Goal: Task Accomplishment & Management: Manage account settings

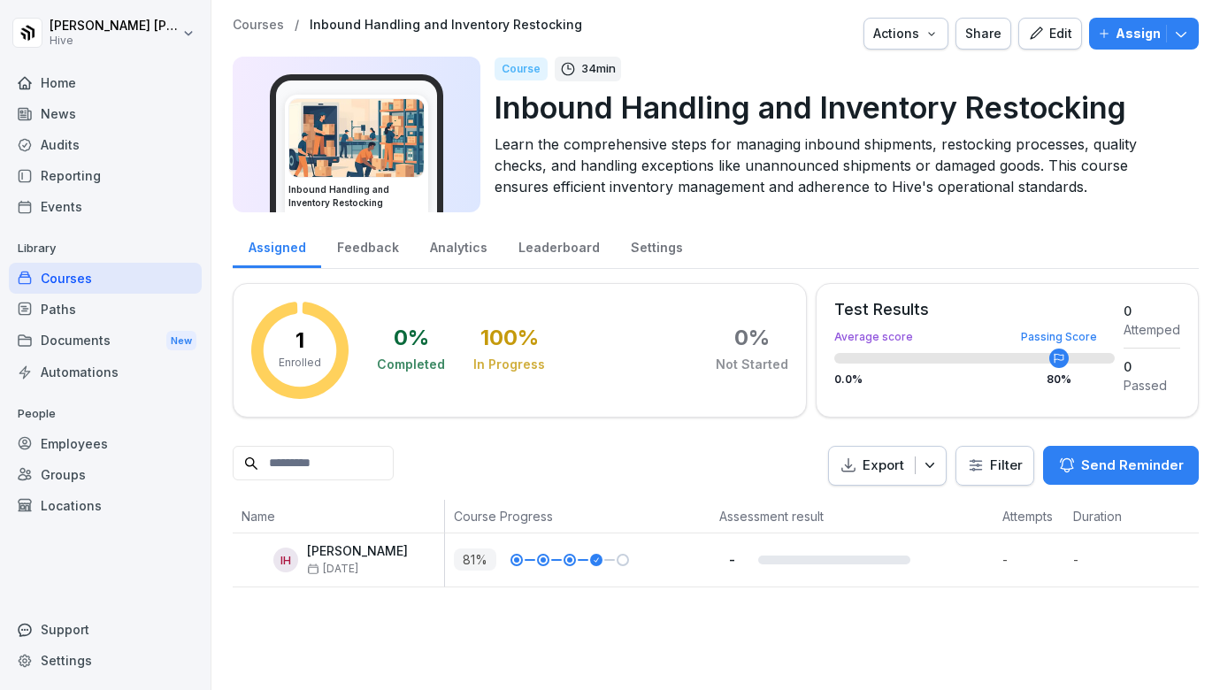
click at [88, 308] on div "Paths" at bounding box center [105, 309] width 193 height 31
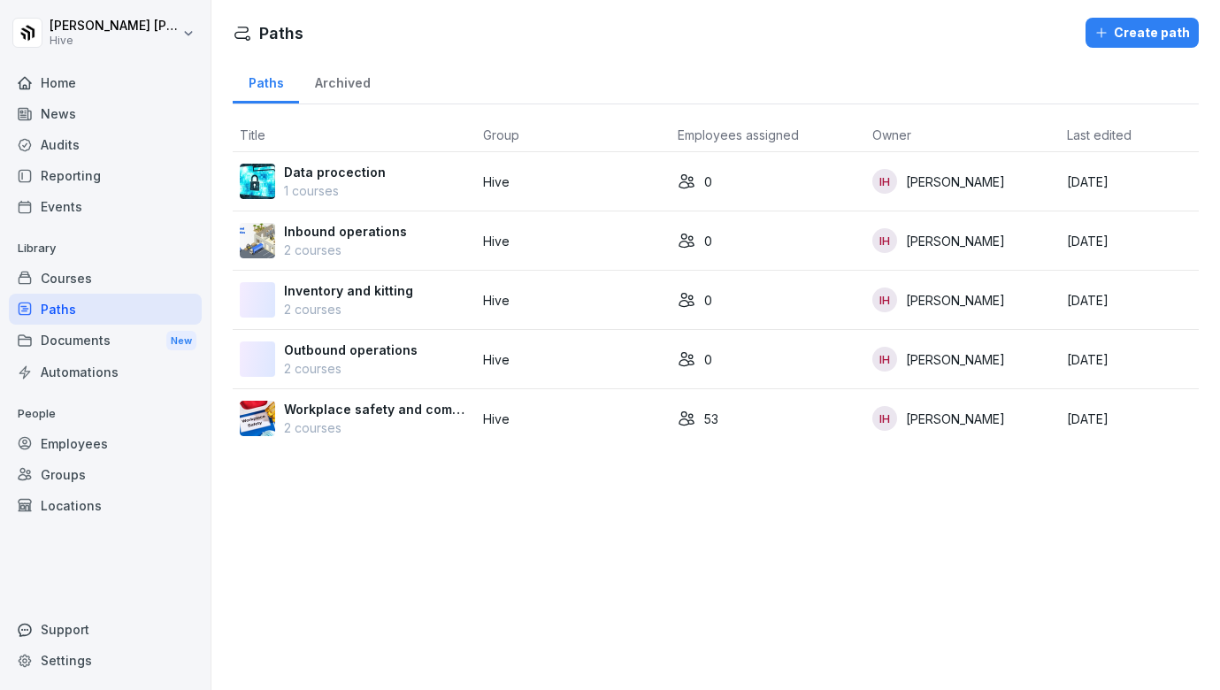
click at [88, 272] on div "Courses" at bounding box center [105, 278] width 193 height 31
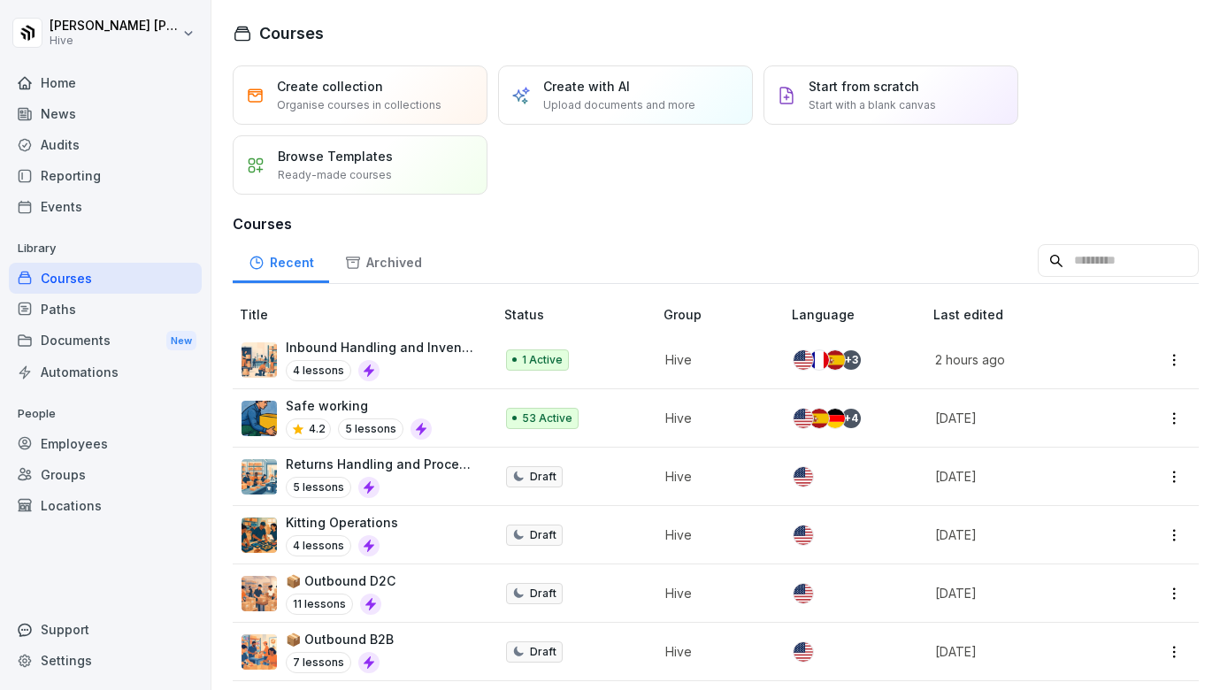
click at [434, 369] on div "4 lessons" at bounding box center [381, 370] width 190 height 21
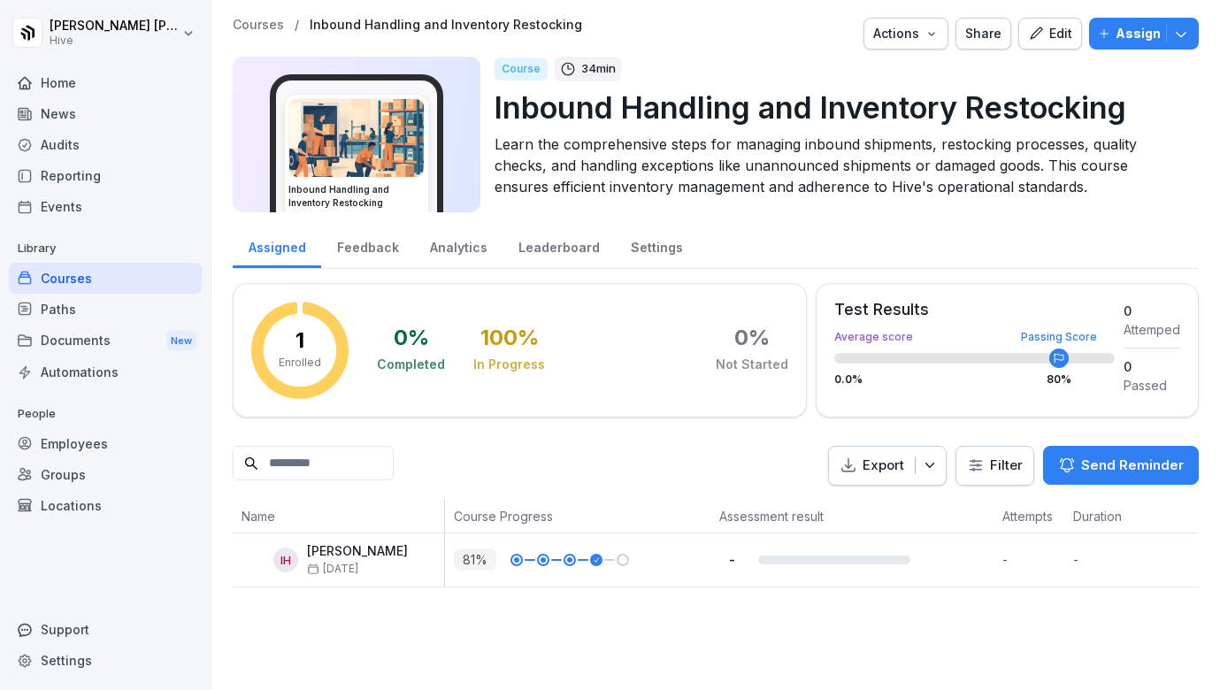
click at [1190, 36] on button "Assign" at bounding box center [1144, 34] width 110 height 32
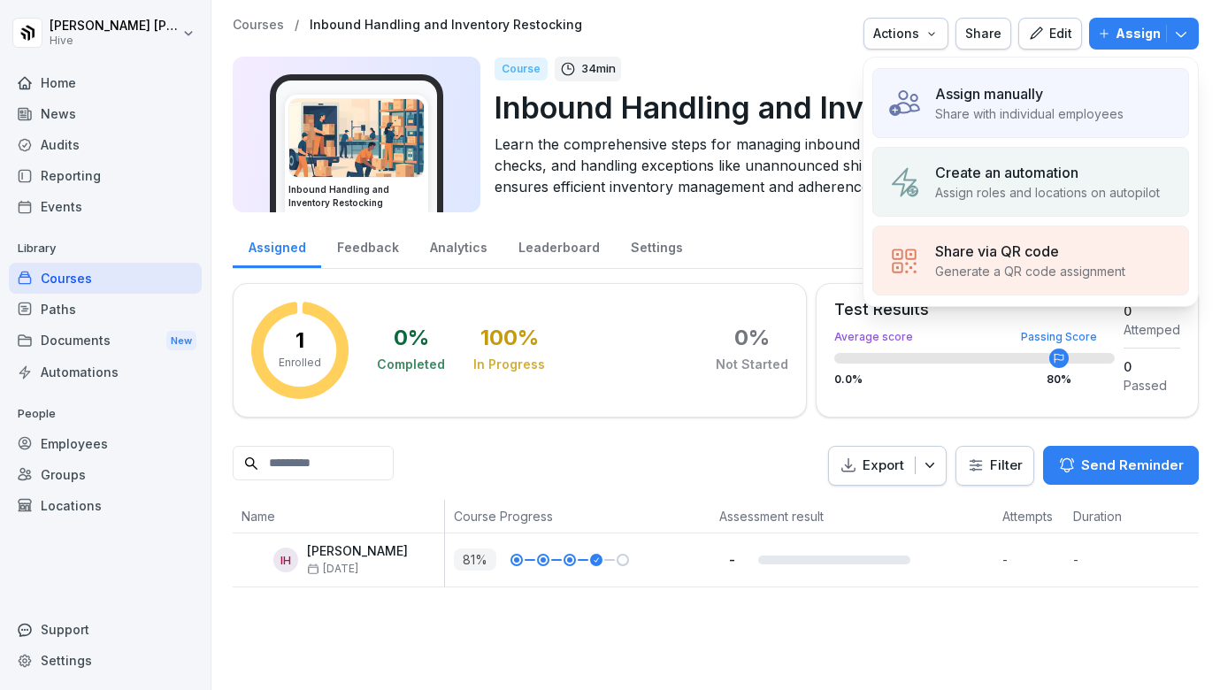
click at [1053, 158] on div "Create an automation Assign roles and locations on autopilot" at bounding box center [1030, 182] width 317 height 70
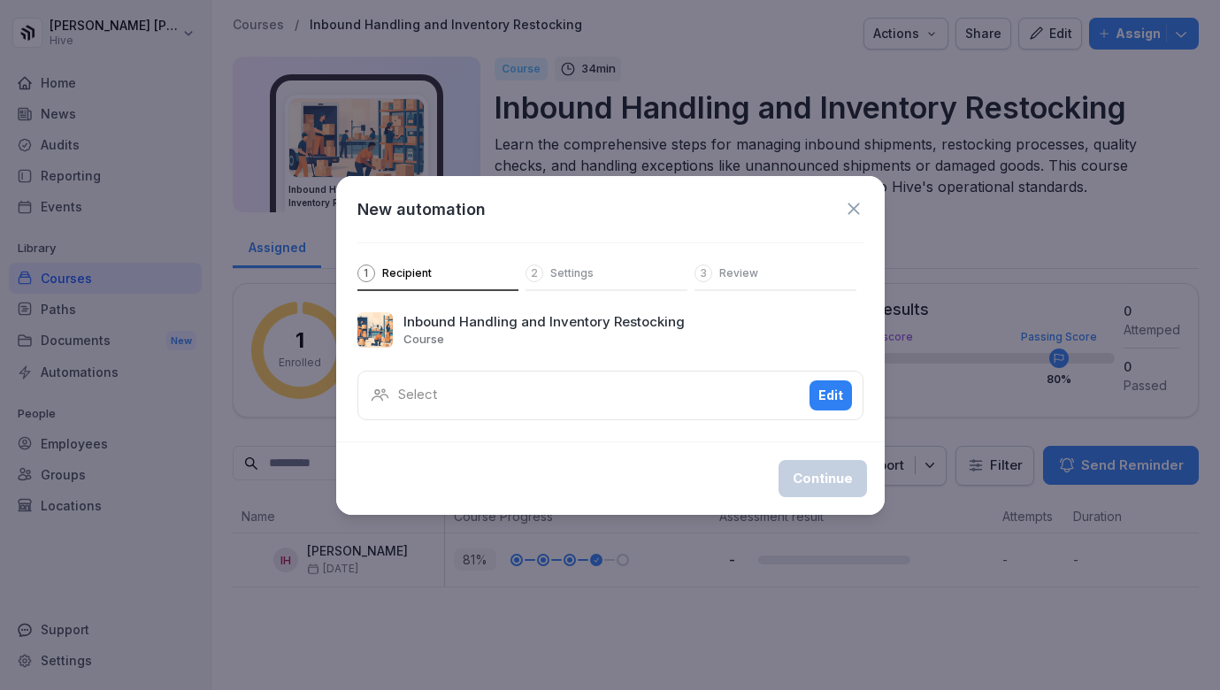
click at [853, 206] on icon at bounding box center [853, 208] width 19 height 19
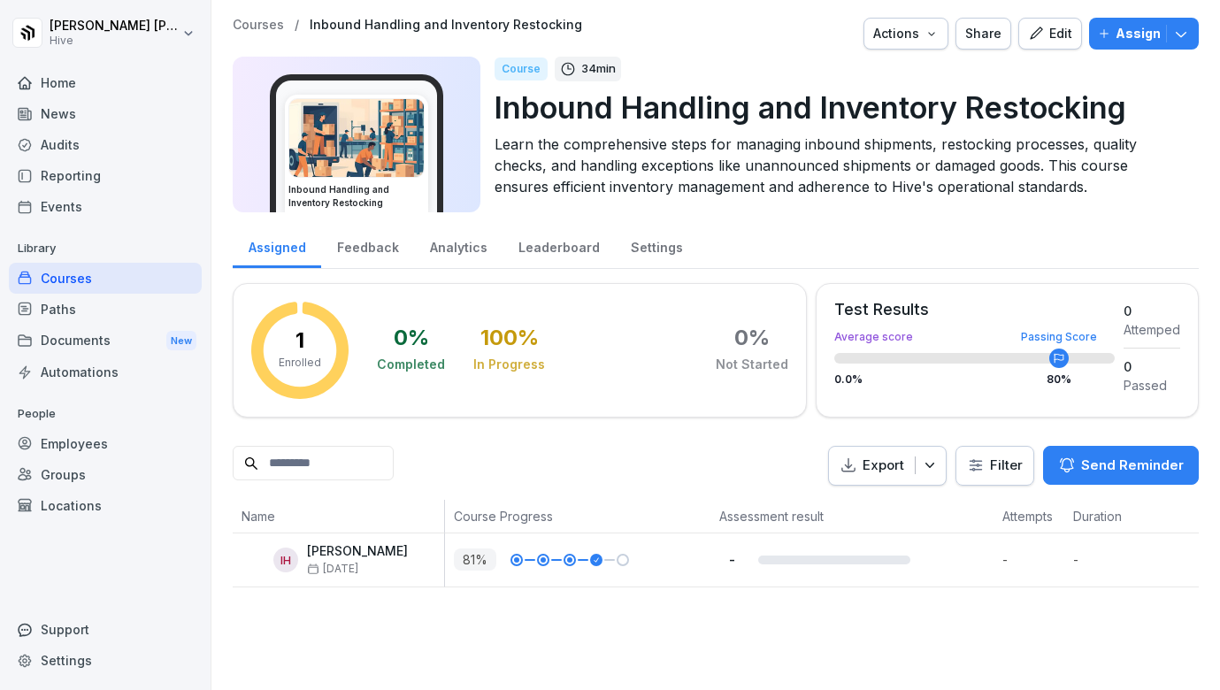
click at [1179, 35] on icon "button" at bounding box center [1181, 34] width 11 height 5
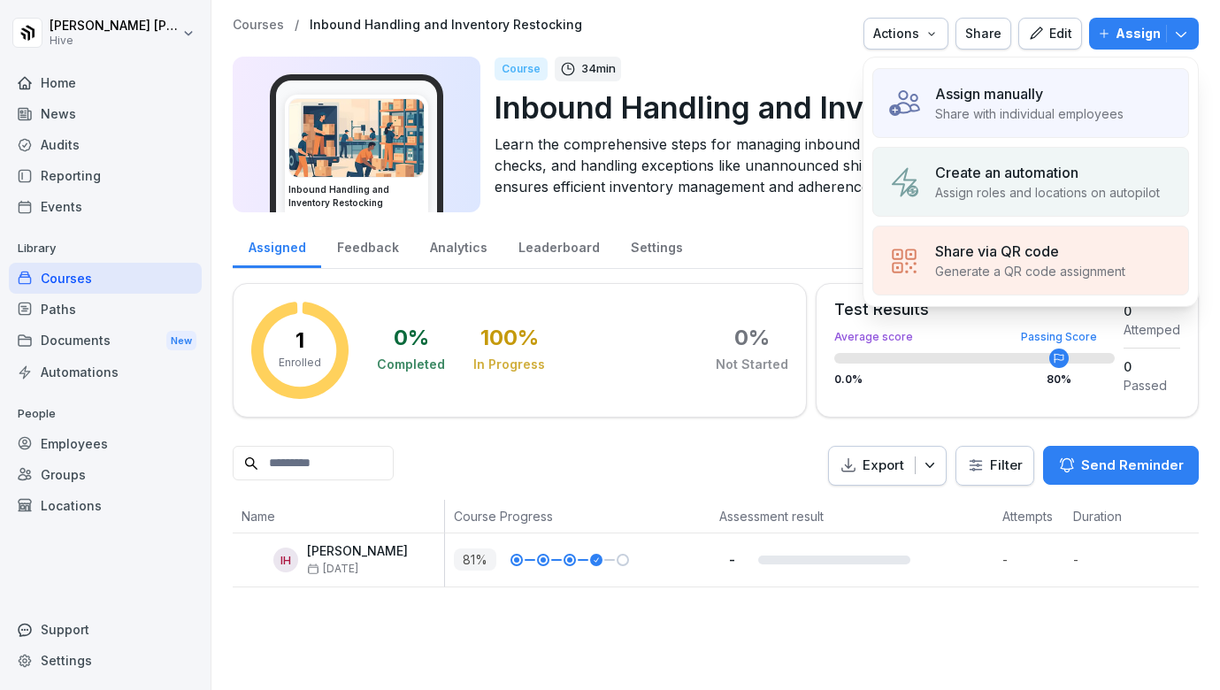
click at [1051, 178] on p "Create an automation" at bounding box center [1006, 172] width 143 height 21
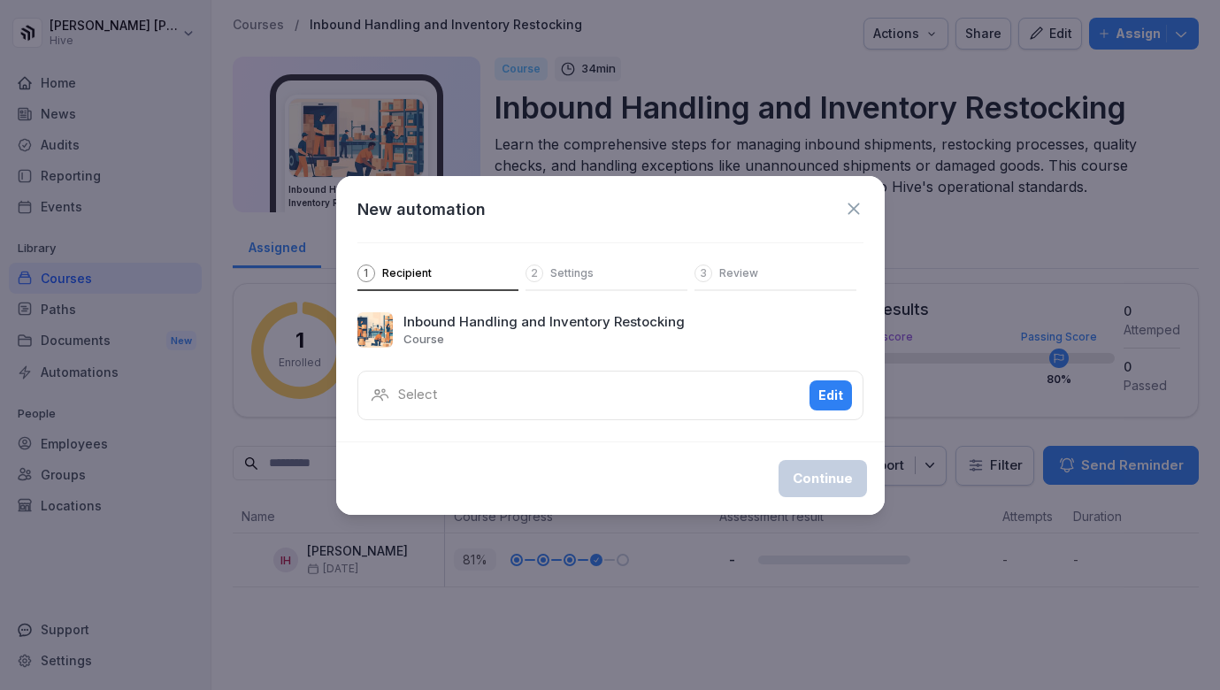
click at [779, 394] on div "Select Edit" at bounding box center [610, 396] width 506 height 50
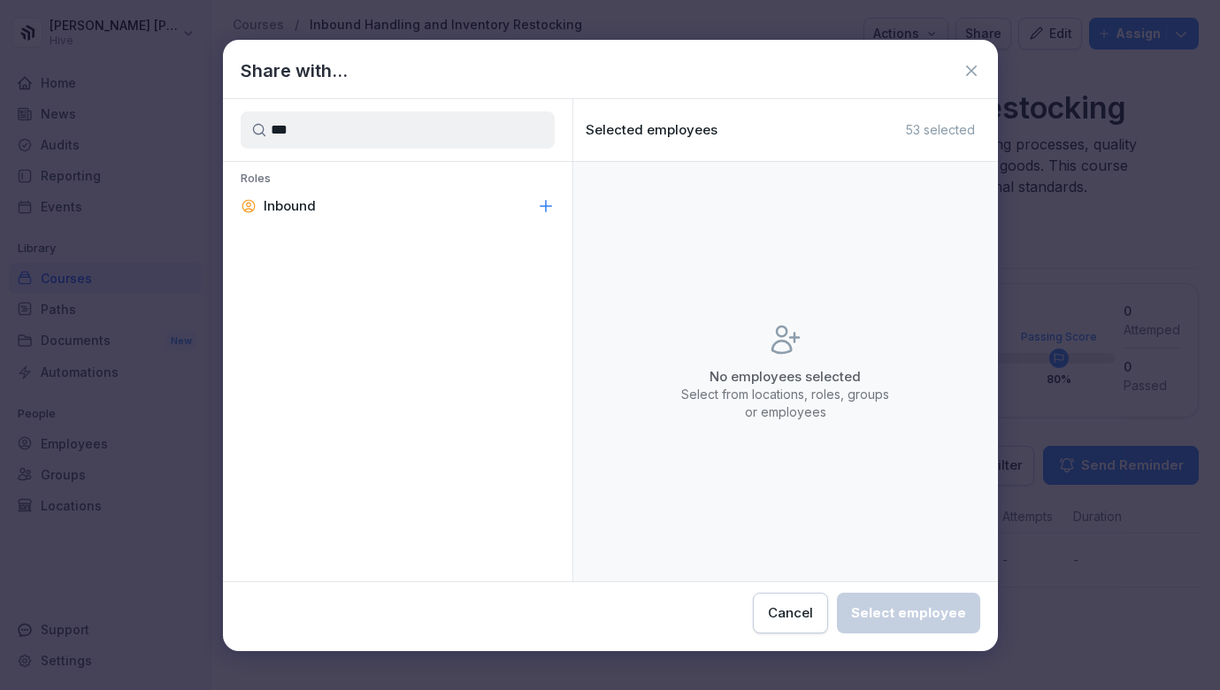
type input "***"
click at [336, 203] on div "Inbound" at bounding box center [398, 206] width 350 height 32
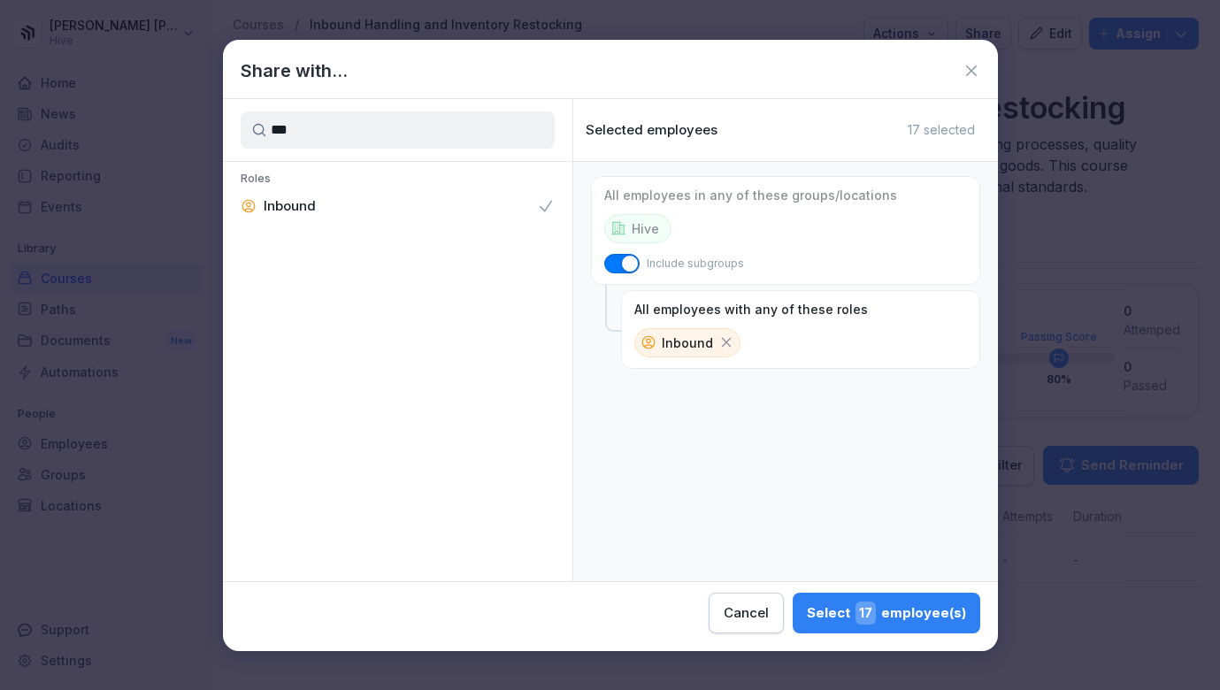
click at [807, 611] on div "Select 17 employee(s)" at bounding box center [886, 613] width 159 height 23
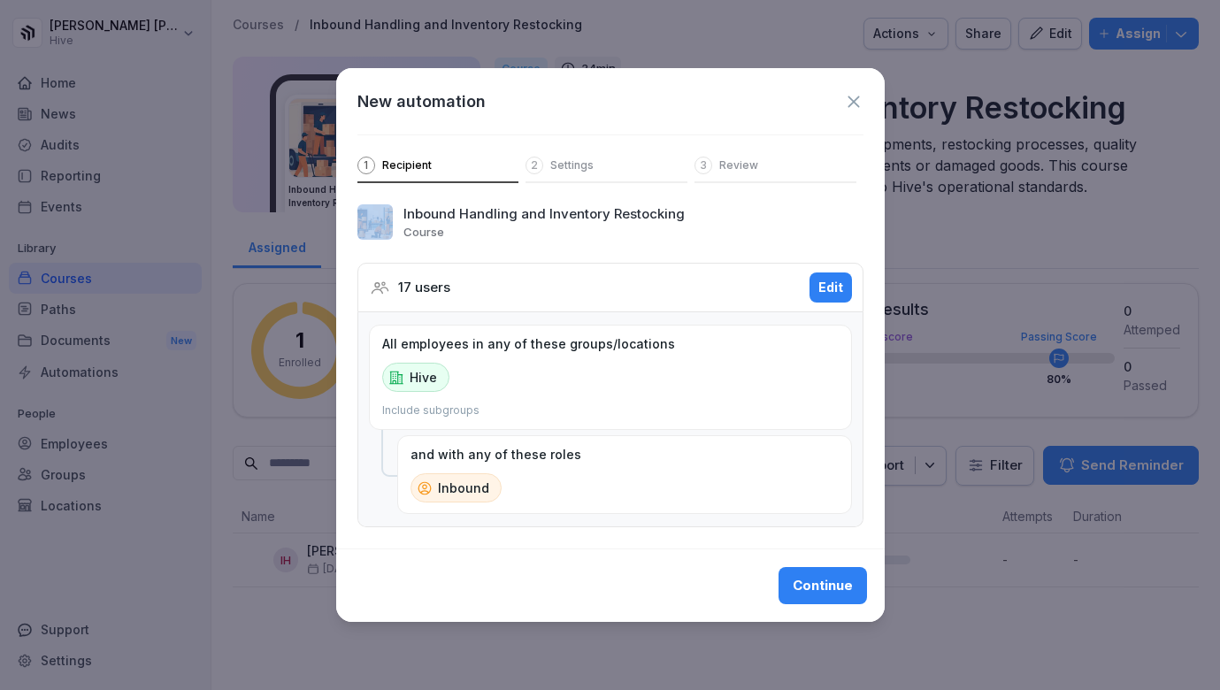
drag, startPoint x: 807, startPoint y: 96, endPoint x: 819, endPoint y: 158, distance: 63.2
click at [819, 158] on div "New automation 1 Recipient 2 Settings 3 Review" at bounding box center [610, 125] width 549 height 115
click at [817, 576] on div "Continue" at bounding box center [823, 585] width 60 height 19
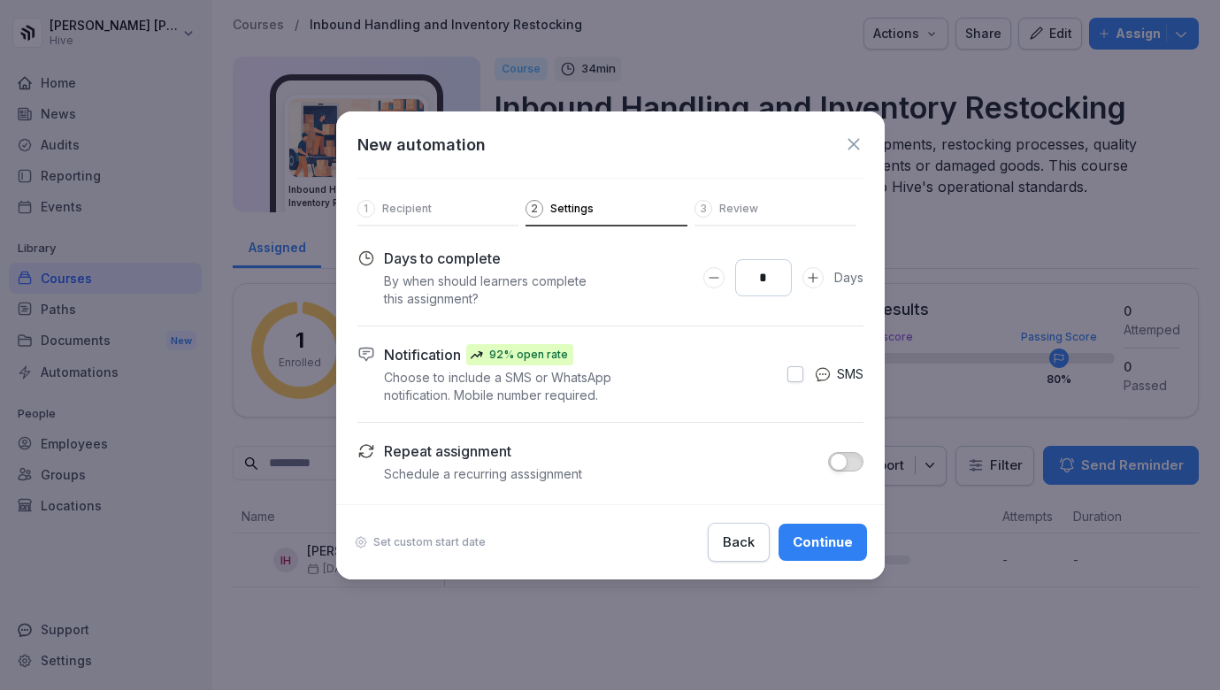
click at [812, 273] on icon "Increase Days to complete number input" at bounding box center [813, 278] width 10 height 10
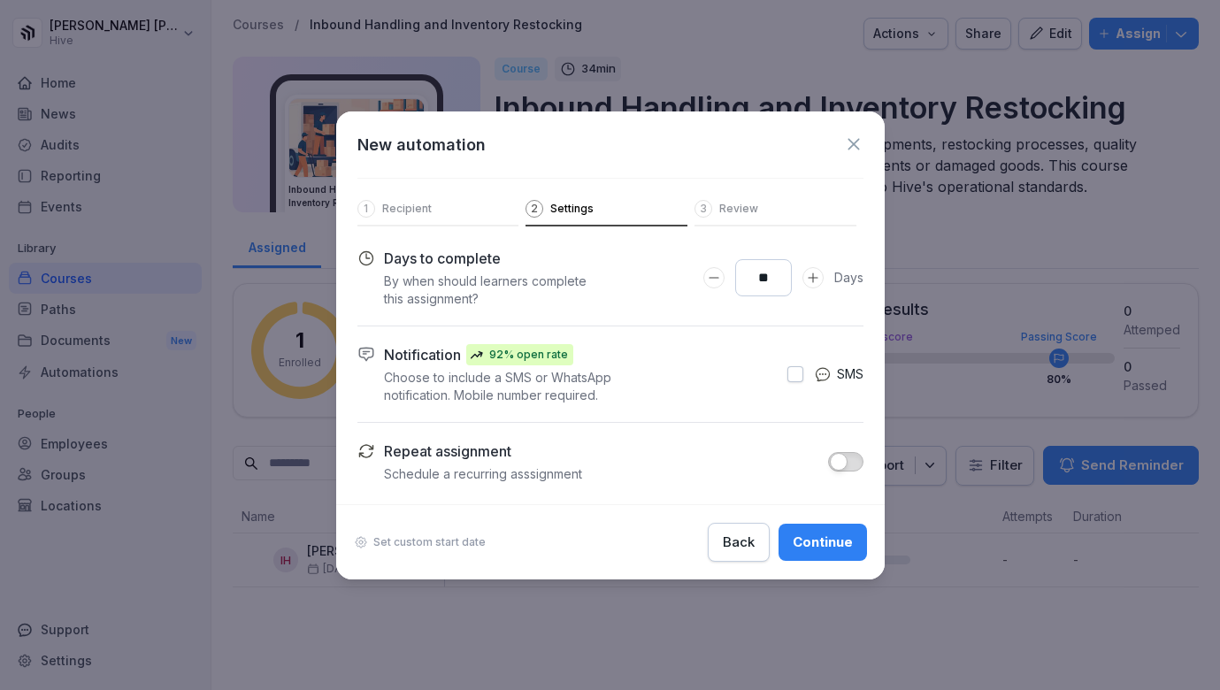
click at [812, 273] on icon "Increase Days to complete number input" at bounding box center [813, 278] width 10 height 10
drag, startPoint x: 780, startPoint y: 278, endPoint x: 713, endPoint y: 285, distance: 66.7
click at [713, 285] on div "**" at bounding box center [763, 277] width 120 height 37
drag, startPoint x: 774, startPoint y: 281, endPoint x: 743, endPoint y: 281, distance: 31.0
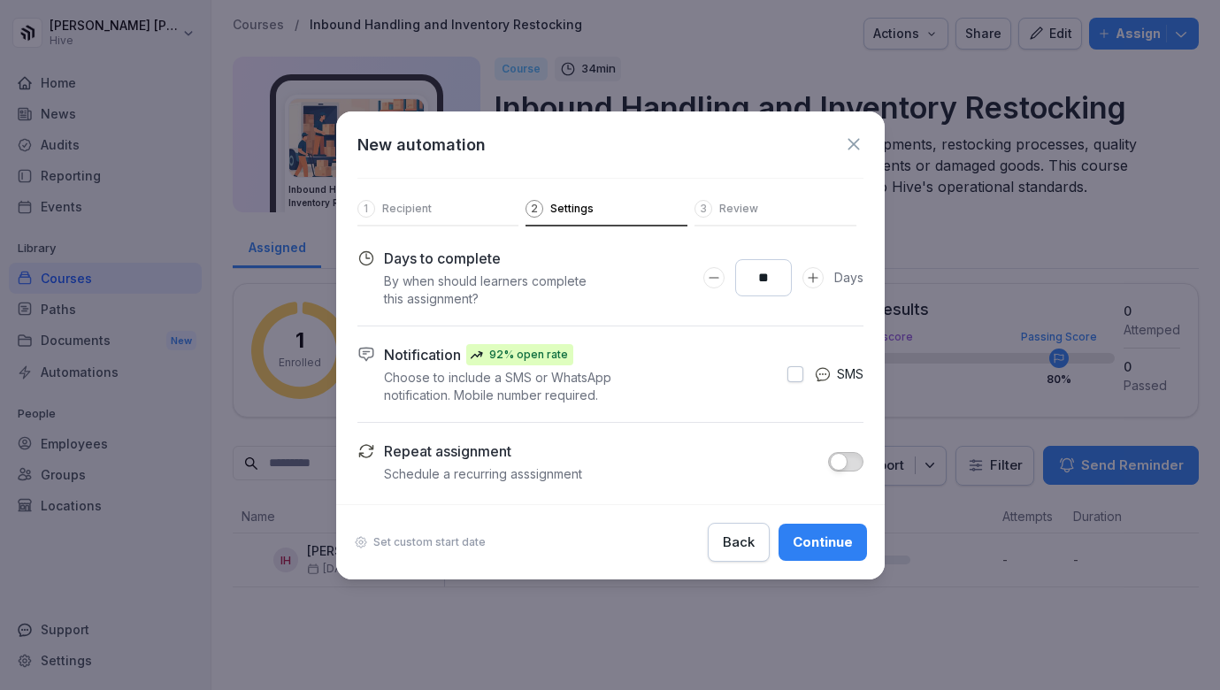
click at [743, 281] on input "**" at bounding box center [763, 277] width 57 height 37
type input "**"
click at [830, 554] on button "Continue" at bounding box center [823, 542] width 88 height 37
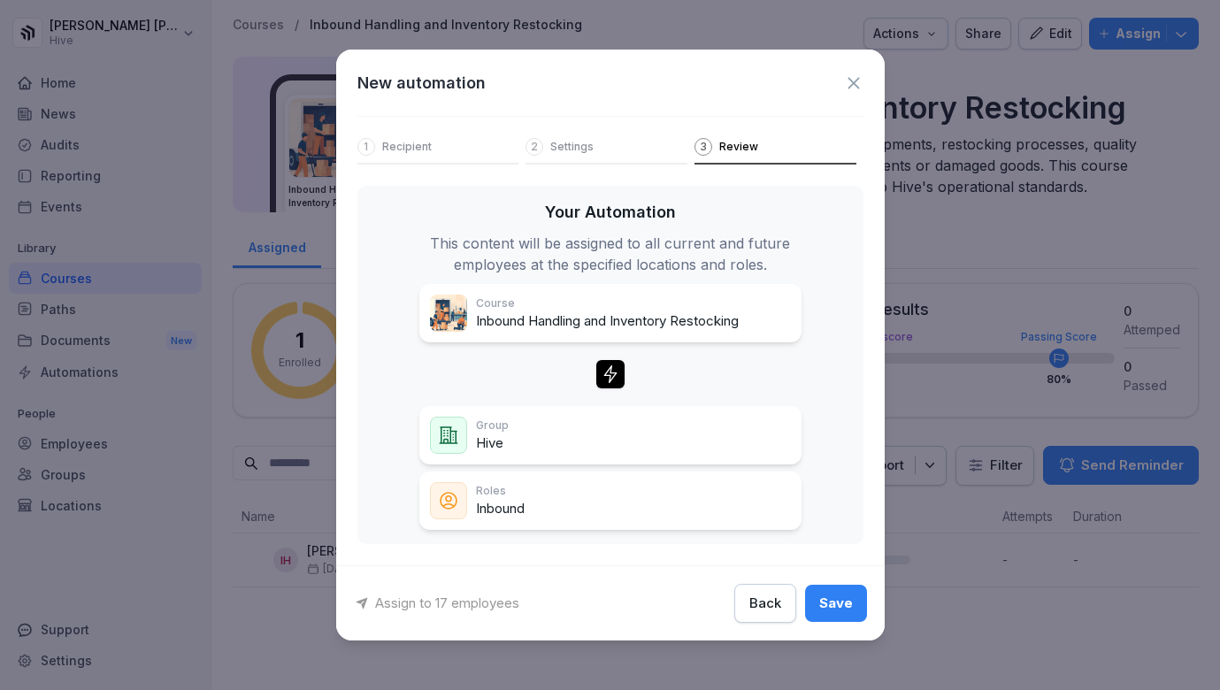
click at [559, 535] on div "Your Automation This content will be assigned to all current and future employe…" at bounding box center [610, 365] width 506 height 358
click at [557, 519] on div "Roles Inbound" at bounding box center [610, 500] width 361 height 37
click at [565, 144] on p "Settings" at bounding box center [571, 147] width 43 height 14
click at [836, 612] on div "Save" at bounding box center [836, 603] width 34 height 19
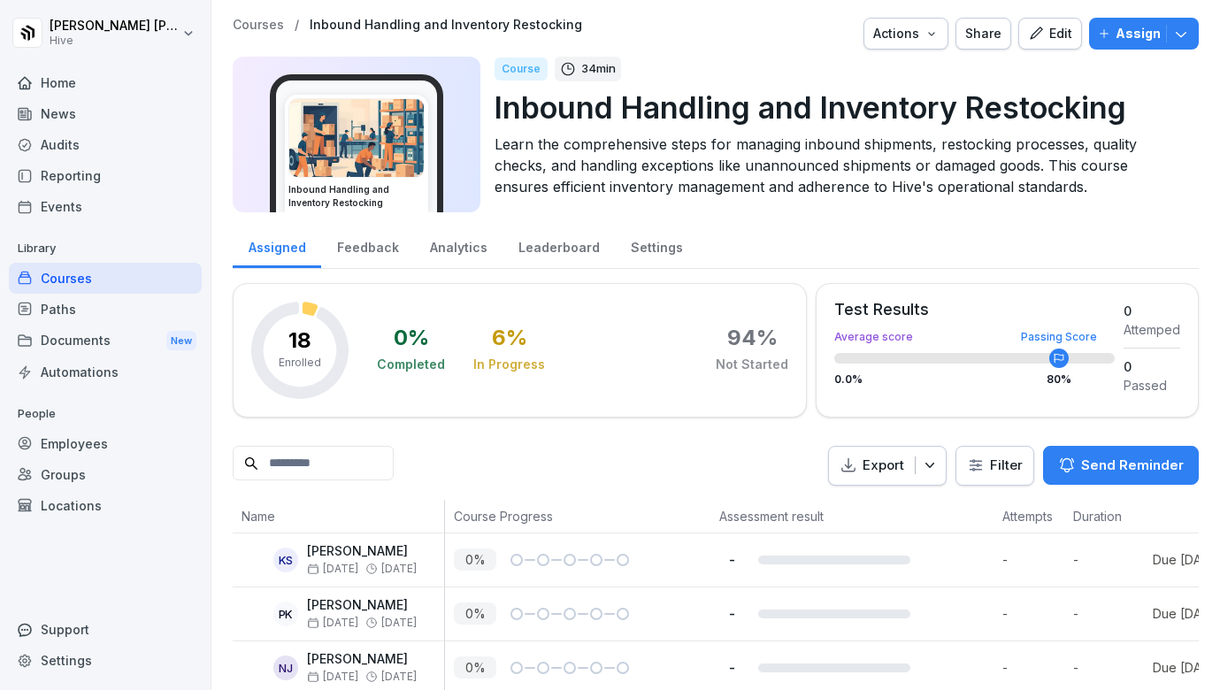
click at [105, 278] on div "Courses" at bounding box center [105, 278] width 193 height 31
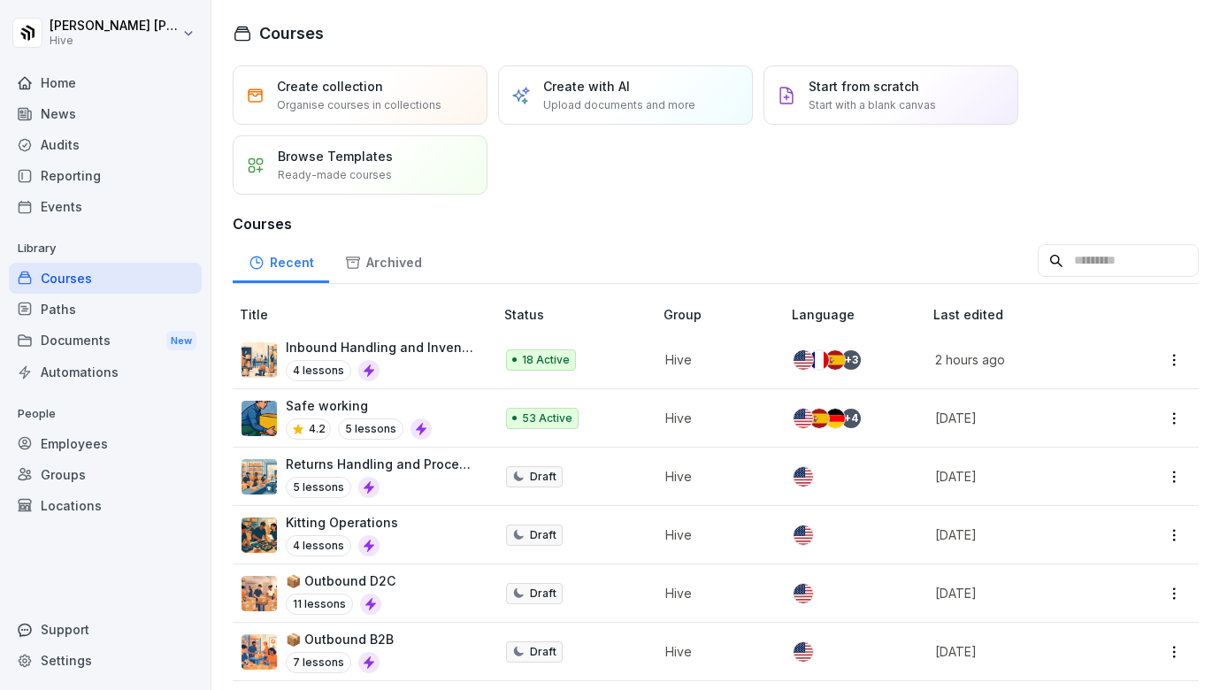
click at [463, 355] on p "Inbound Handling and Inventory Restocking" at bounding box center [381, 347] width 190 height 19
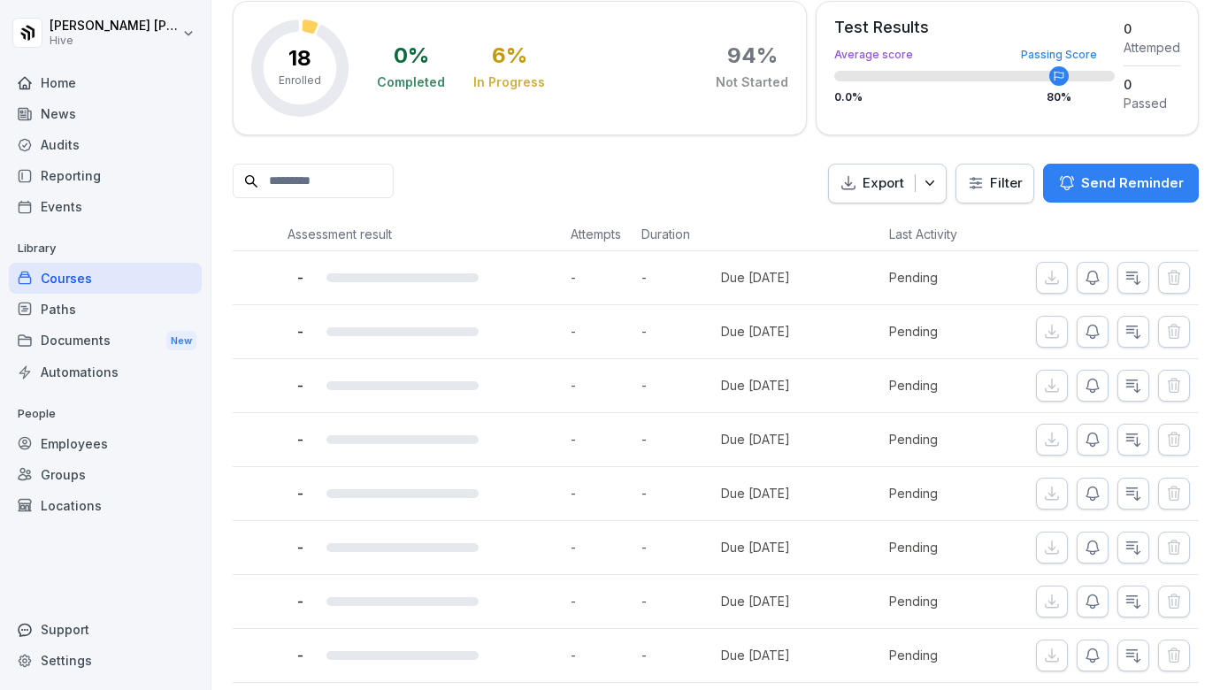
scroll to position [0, 432]
click at [982, 176] on html "Ibrahim Huseynov Hive Home News Audits Reporting Events Library Courses Paths D…" at bounding box center [610, 345] width 1220 height 690
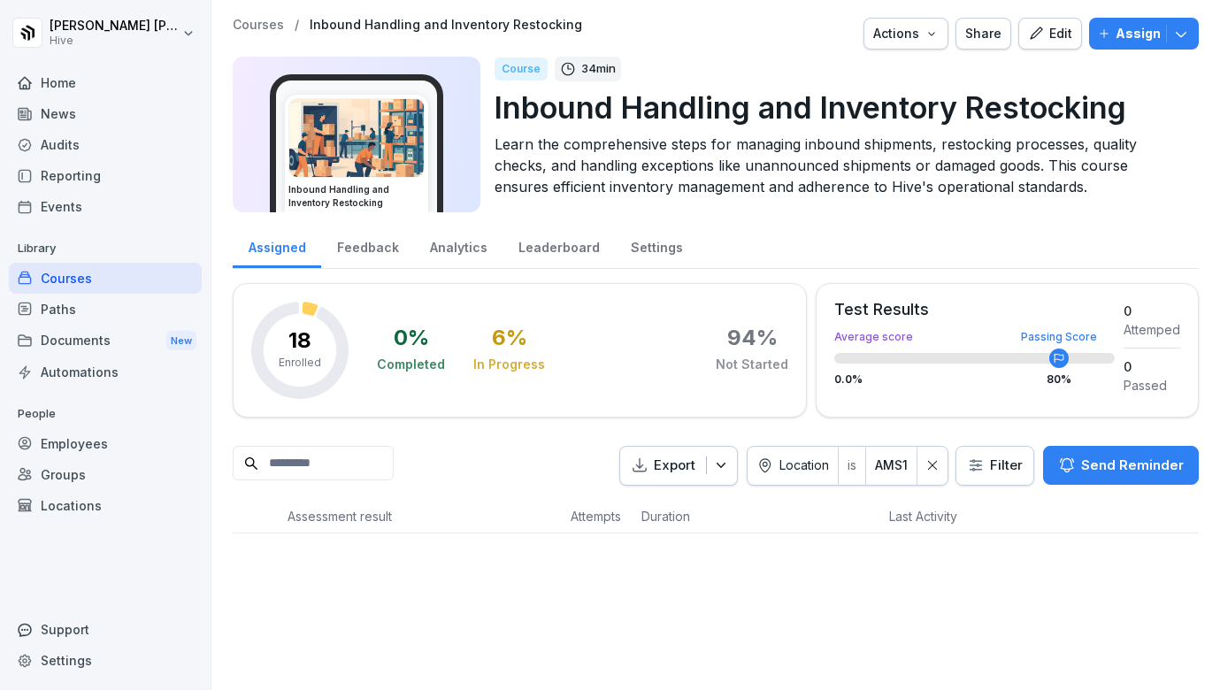
scroll to position [0, 0]
click at [937, 465] on icon at bounding box center [932, 465] width 9 height 9
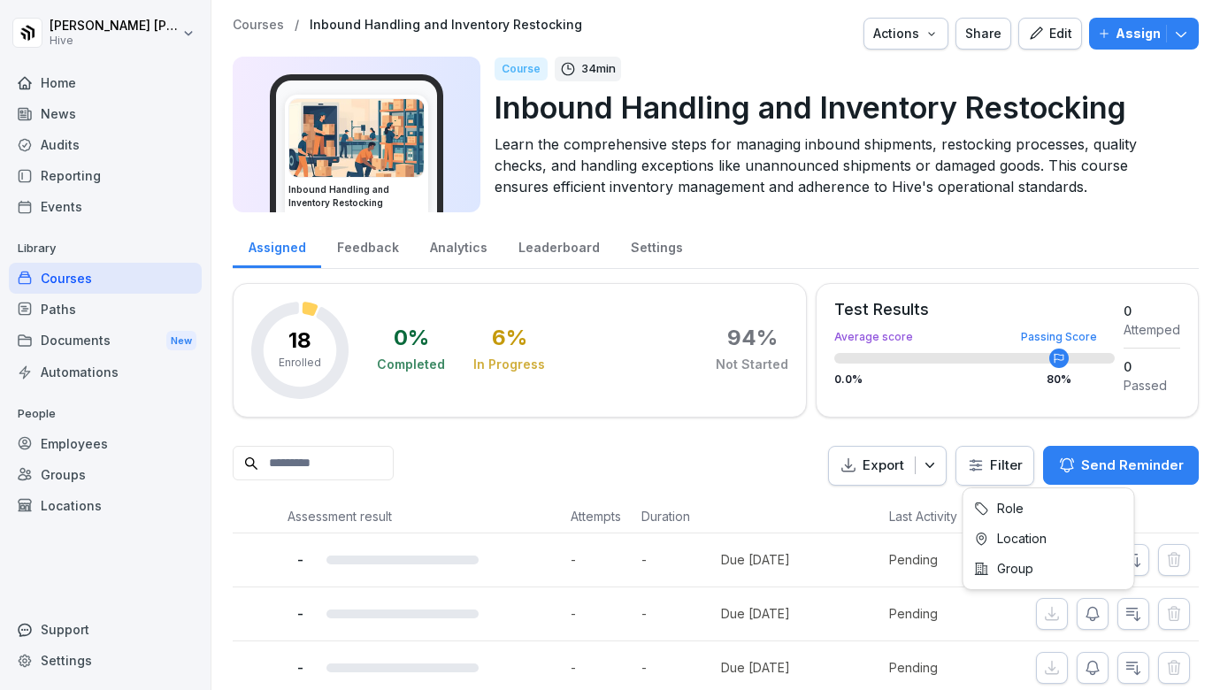
click at [998, 469] on html "Ibrahim Huseynov Hive Home News Audits Reporting Events Library Courses Paths D…" at bounding box center [610, 345] width 1220 height 690
click at [997, 469] on html "Ibrahim Huseynov Hive Home News Audits Reporting Events Library Courses Paths D…" at bounding box center [610, 345] width 1220 height 690
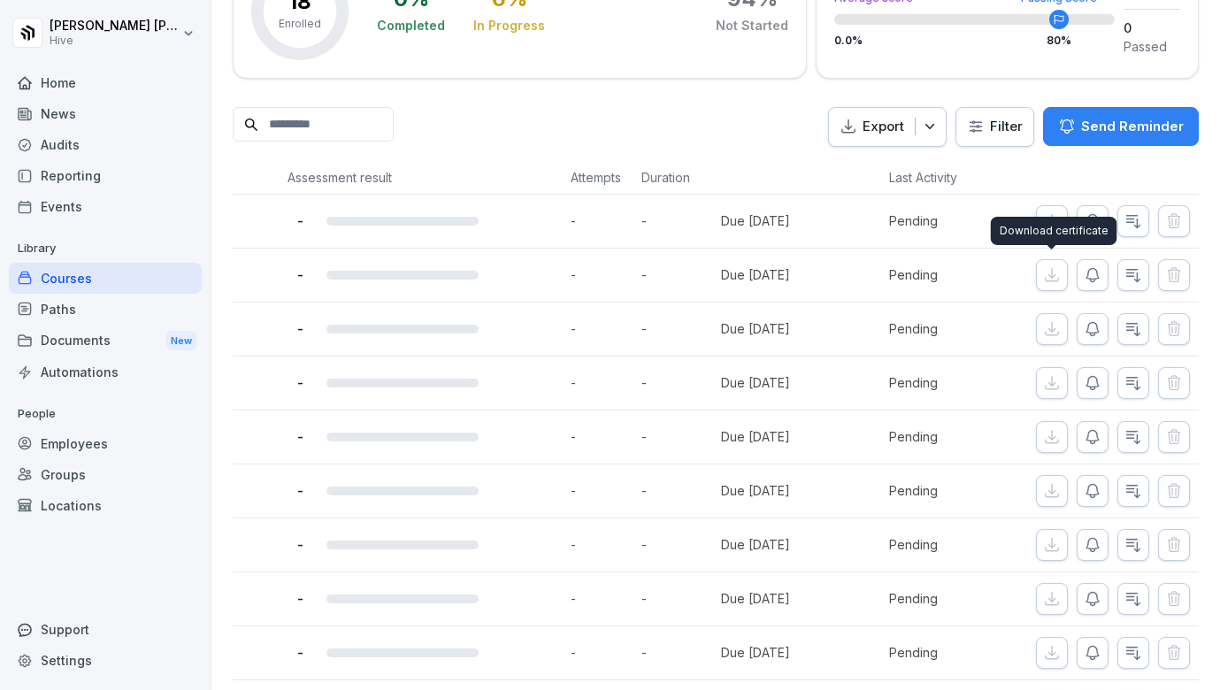
scroll to position [0, 432]
click at [981, 136] on html "Ibrahim Huseynov Hive Home News Audits Reporting Events Library Courses Paths D…" at bounding box center [610, 345] width 1220 height 690
click at [934, 133] on icon "button" at bounding box center [930, 127] width 18 height 18
click at [1003, 124] on html "Ibrahim Huseynov Hive Home News Audits Reporting Events Library Courses Paths D…" at bounding box center [610, 345] width 1220 height 690
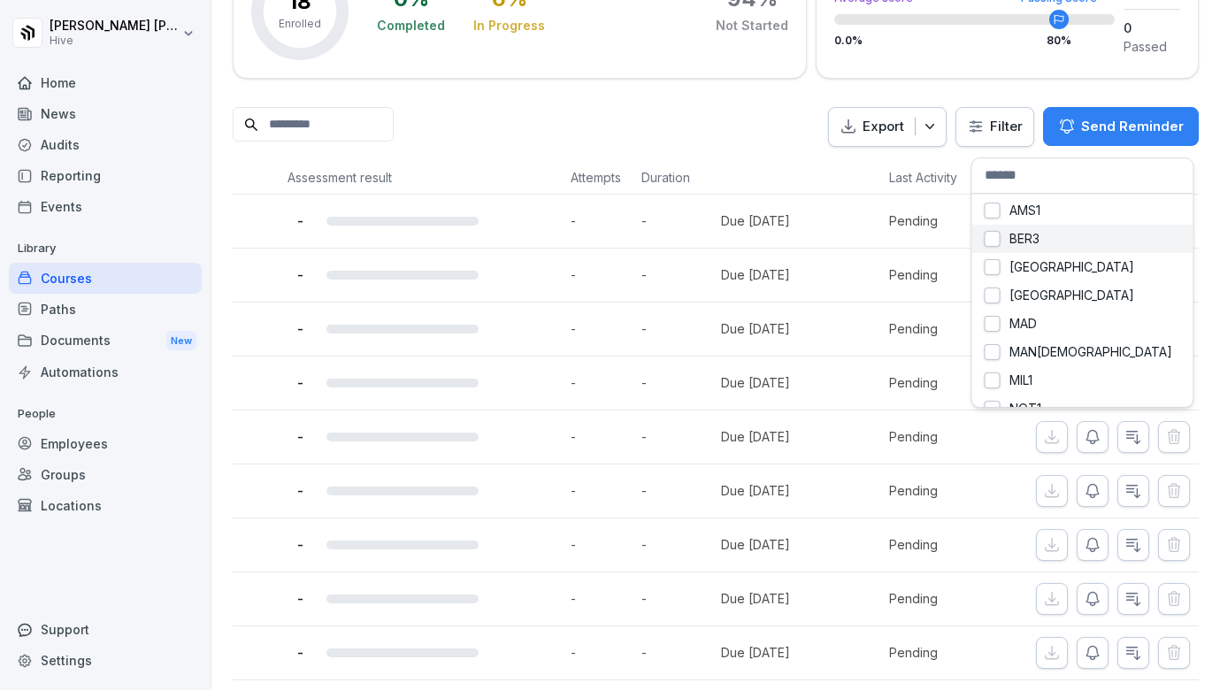
scroll to position [0, 0]
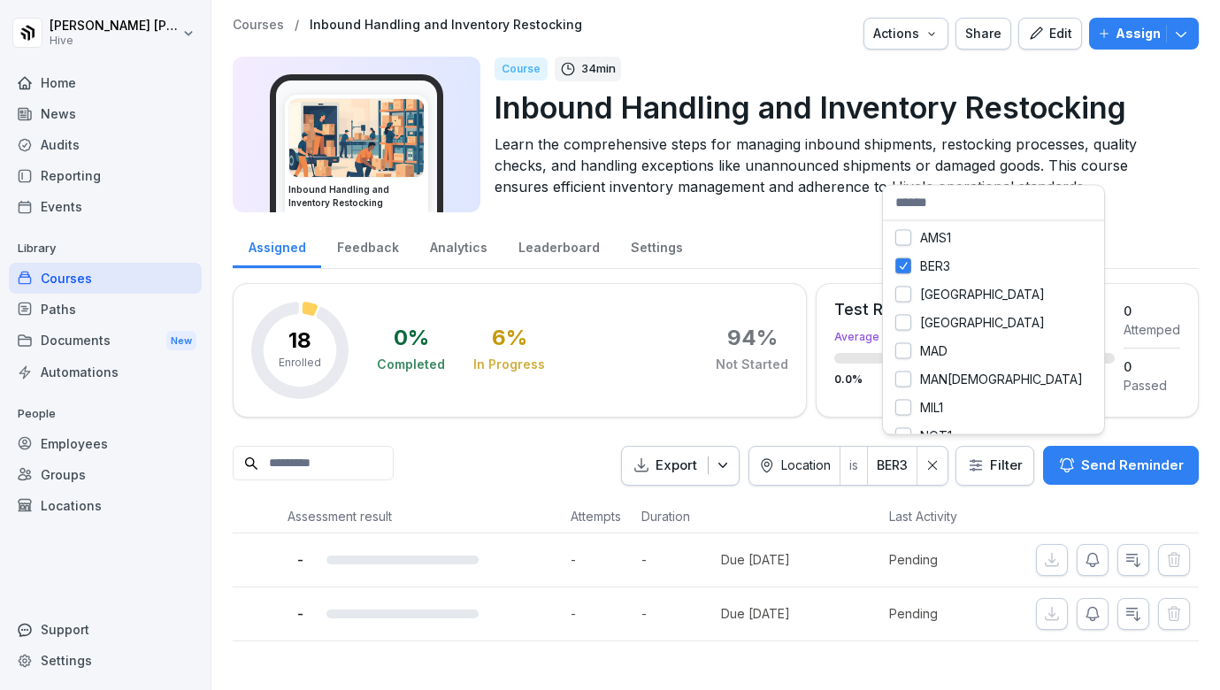
click at [900, 468] on html "Ibrahim Huseynov Hive Home News Audits Reporting Events Library Courses Paths D…" at bounding box center [610, 345] width 1220 height 690
click at [630, 511] on html "Ibrahim Huseynov Hive Home News Audits Reporting Events Library Courses Paths D…" at bounding box center [610, 345] width 1220 height 690
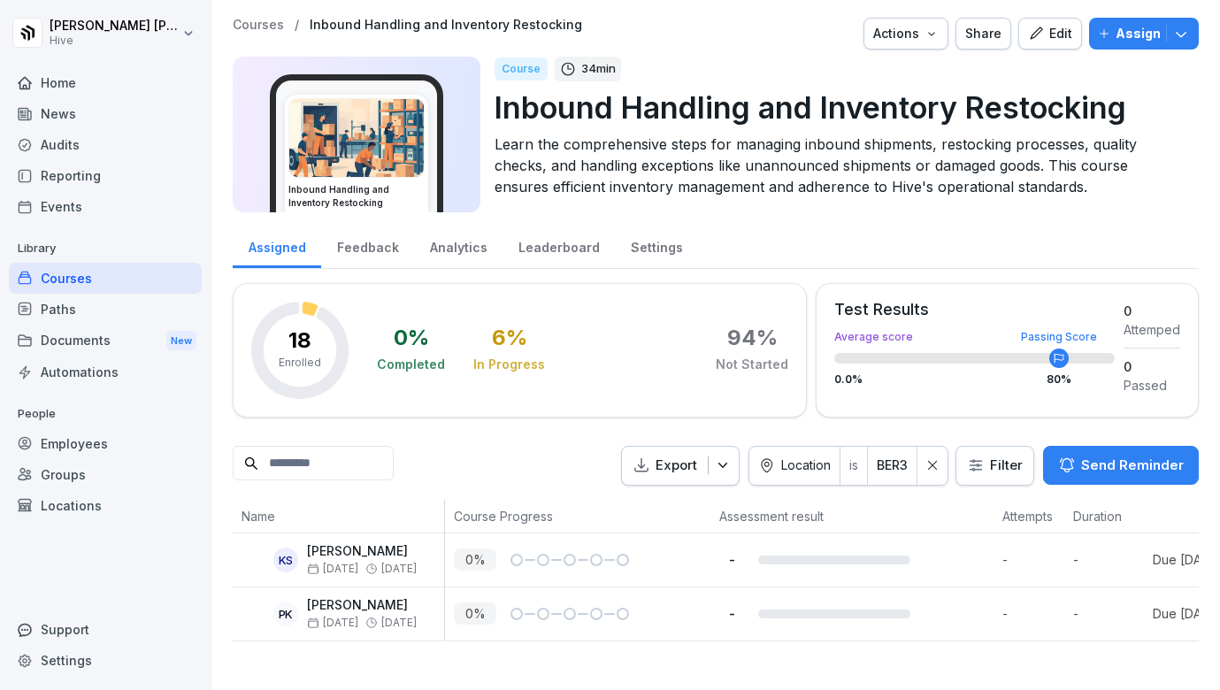
drag, startPoint x: 304, startPoint y: 554, endPoint x: 411, endPoint y: 555, distance: 107.1
click at [411, 555] on div "KS Karanpreet Singh Oct 13 Nov 3" at bounding box center [343, 559] width 203 height 31
drag, startPoint x: 411, startPoint y: 555, endPoint x: 309, endPoint y: 550, distance: 102.7
click at [309, 550] on div "KS Karanpreet Singh Oct 13 Nov 3" at bounding box center [343, 559] width 203 height 31
copy p "Karanpreet Singh"
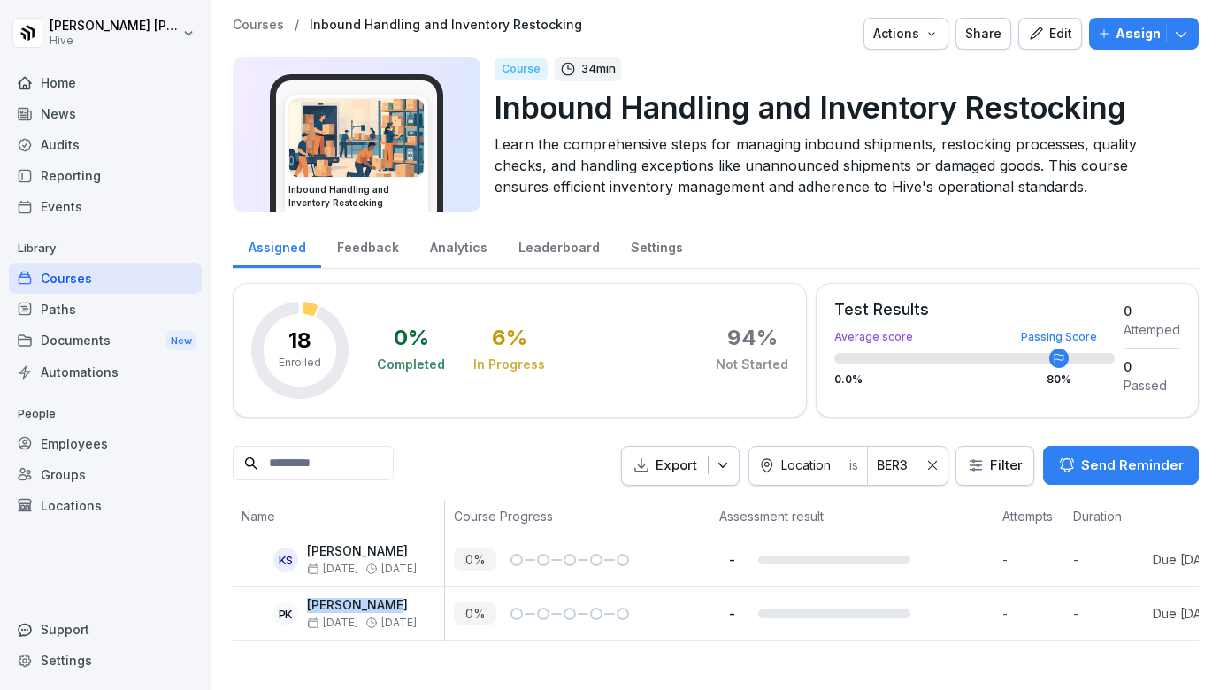
drag, startPoint x: 394, startPoint y: 604, endPoint x: 303, endPoint y: 603, distance: 91.2
click at [303, 603] on div "PK Puneet Kumar Oct 13 Nov 3" at bounding box center [343, 613] width 203 height 31
copy p "Puneet Kumar"
click at [898, 464] on html "Ibrahim Huseynov Hive Home News Audits Reporting Events Library Courses Paths D…" at bounding box center [610, 345] width 1220 height 690
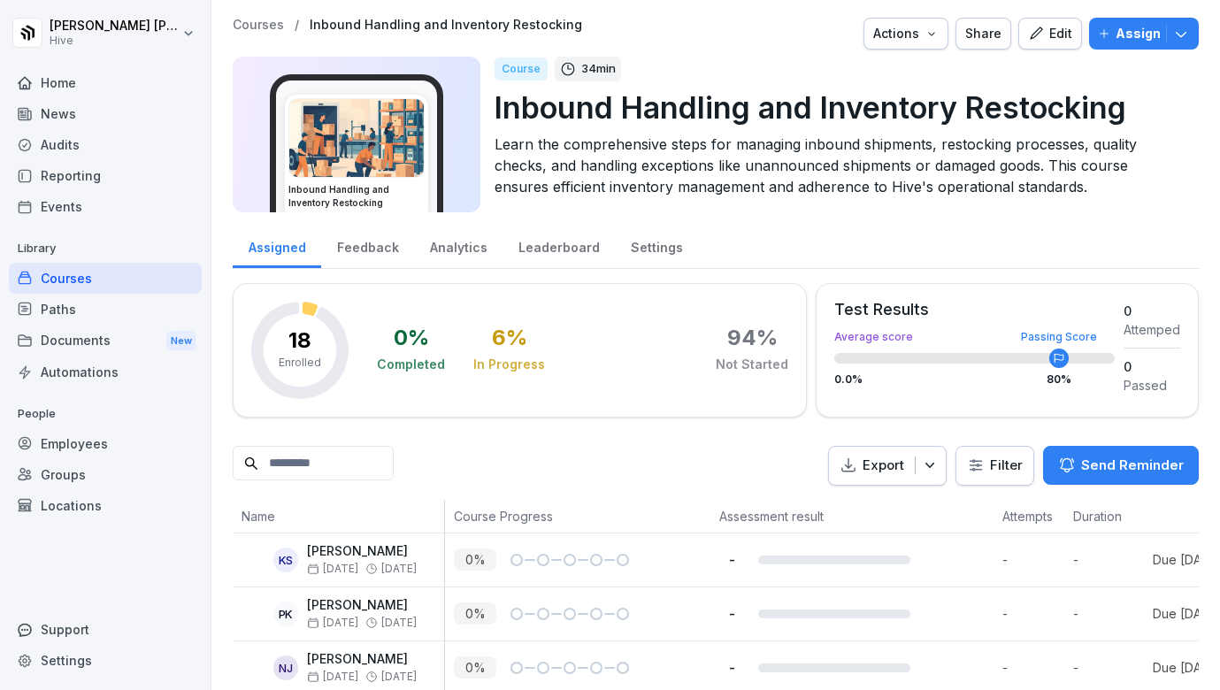
click at [980, 459] on html "Ibrahim Huseynov Hive Home News Audits Reporting Events Library Courses Paths D…" at bounding box center [610, 345] width 1220 height 690
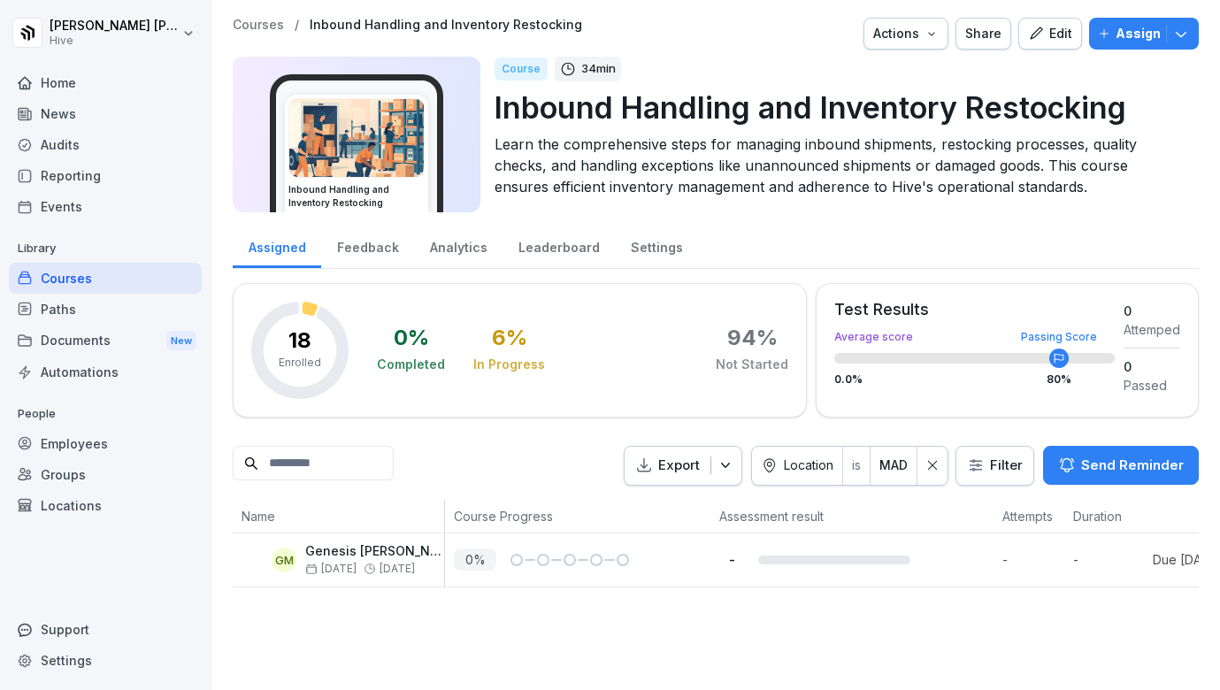
click at [892, 465] on html "Ibrahim Huseynov Hive Home News Audits Reporting Events Library Courses Paths D…" at bounding box center [610, 345] width 1220 height 690
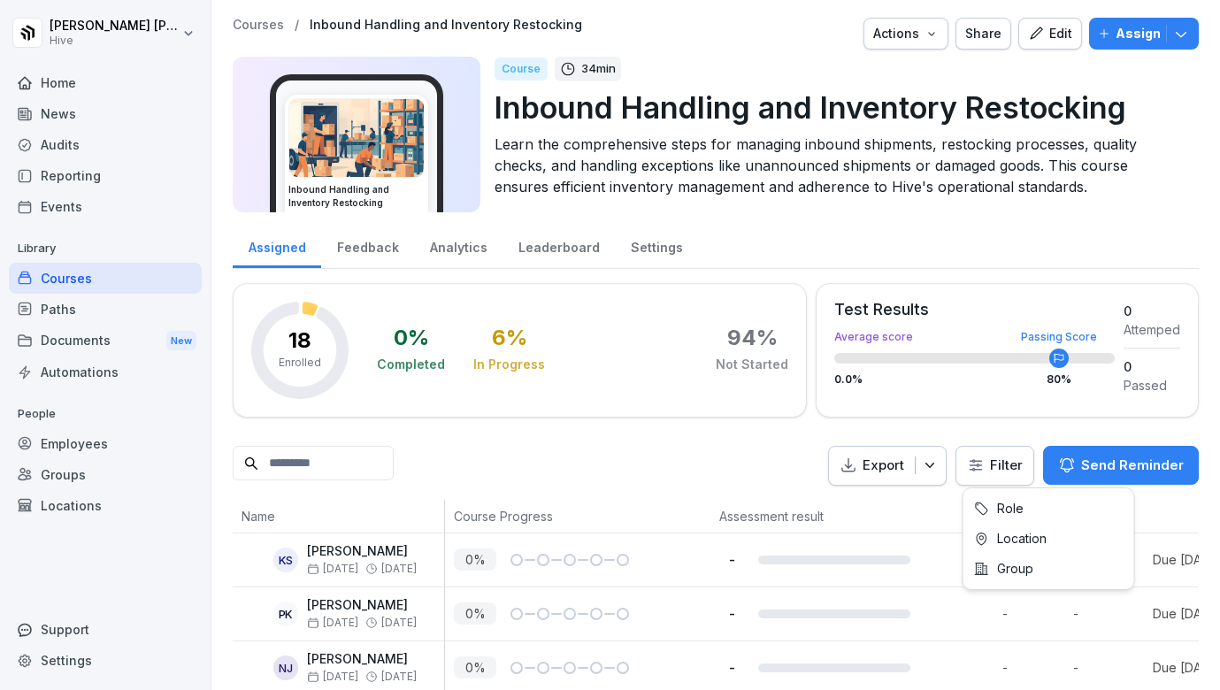
click at [992, 469] on html "Ibrahim Huseynov Hive Home News Audits Reporting Events Library Courses Paths D…" at bounding box center [610, 345] width 1220 height 690
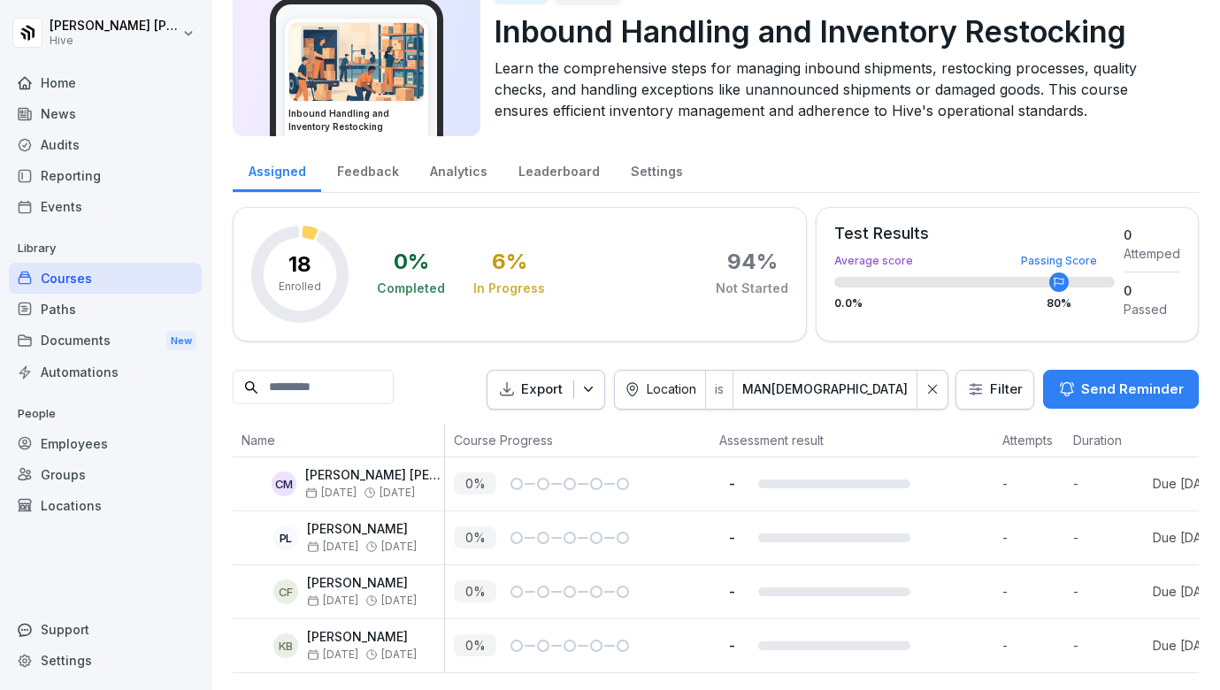
scroll to position [76, 0]
drag, startPoint x: 397, startPoint y: 477, endPoint x: 308, endPoint y: 473, distance: 89.4
click at [308, 473] on p "[PERSON_NAME] [PERSON_NAME]" at bounding box center [374, 475] width 139 height 15
copy p "[PERSON_NAME] [PERSON_NAME]"
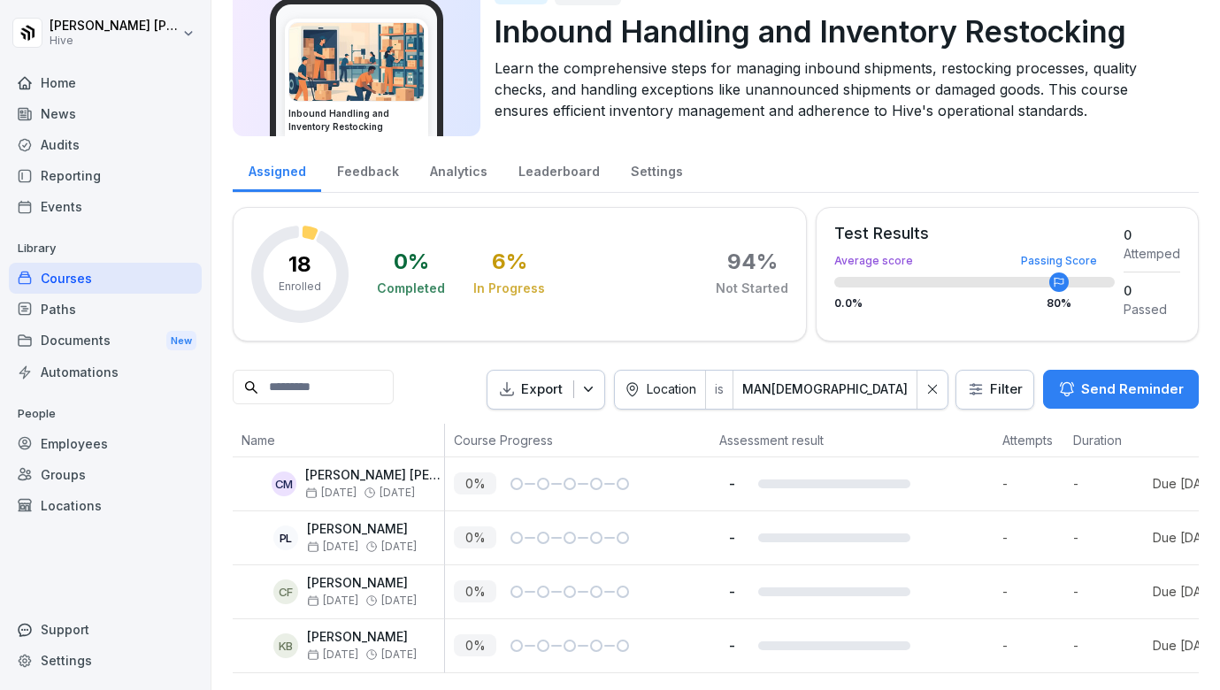
click at [412, 526] on p "[PERSON_NAME]" at bounding box center [362, 529] width 110 height 15
drag, startPoint x: 421, startPoint y: 526, endPoint x: 304, endPoint y: 526, distance: 117.7
click at [304, 526] on div "PL Przemyslaw Latacz Oct 13 Nov 3" at bounding box center [343, 537] width 203 height 31
copy p "[PERSON_NAME]"
drag, startPoint x: 434, startPoint y: 584, endPoint x: 305, endPoint y: 583, distance: 128.3
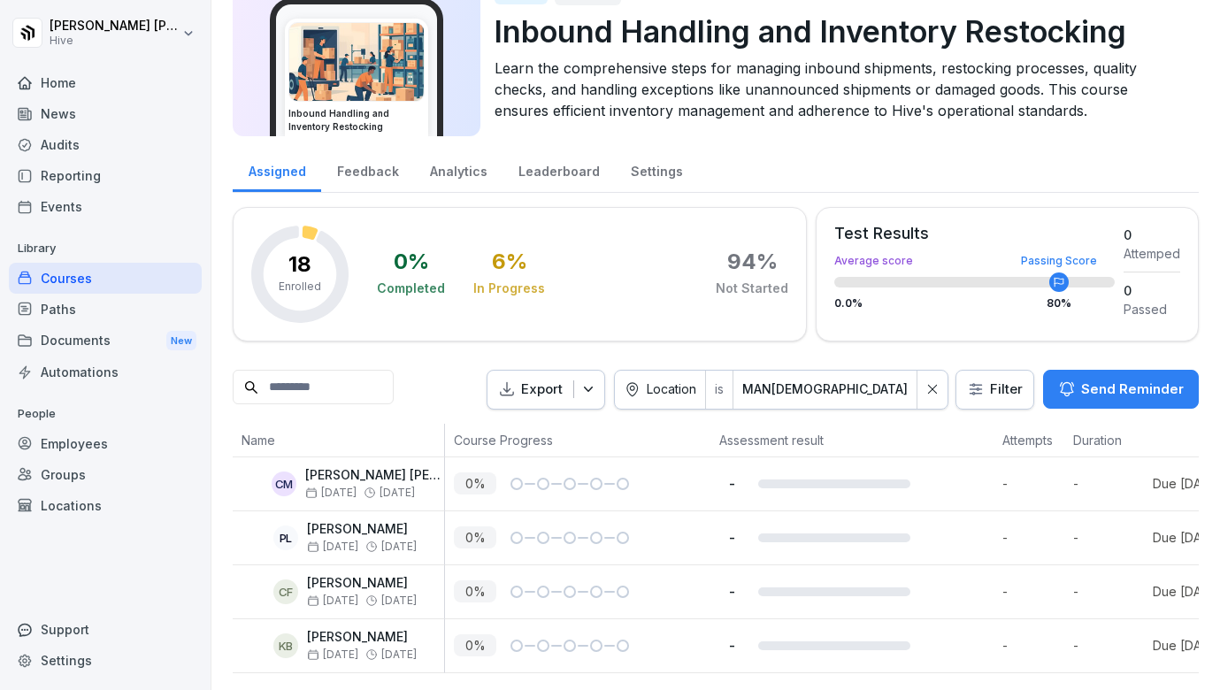
click at [305, 583] on div "CF Carmen Frumuzache Oct 13 Nov 3" at bounding box center [343, 591] width 203 height 31
copy p "[PERSON_NAME]"
drag, startPoint x: 402, startPoint y: 635, endPoint x: 306, endPoint y: 633, distance: 95.6
click at [306, 633] on div "KB Kevin Bradshaw Oct 13 Nov 3" at bounding box center [343, 645] width 203 height 31
copy p "[PERSON_NAME]"
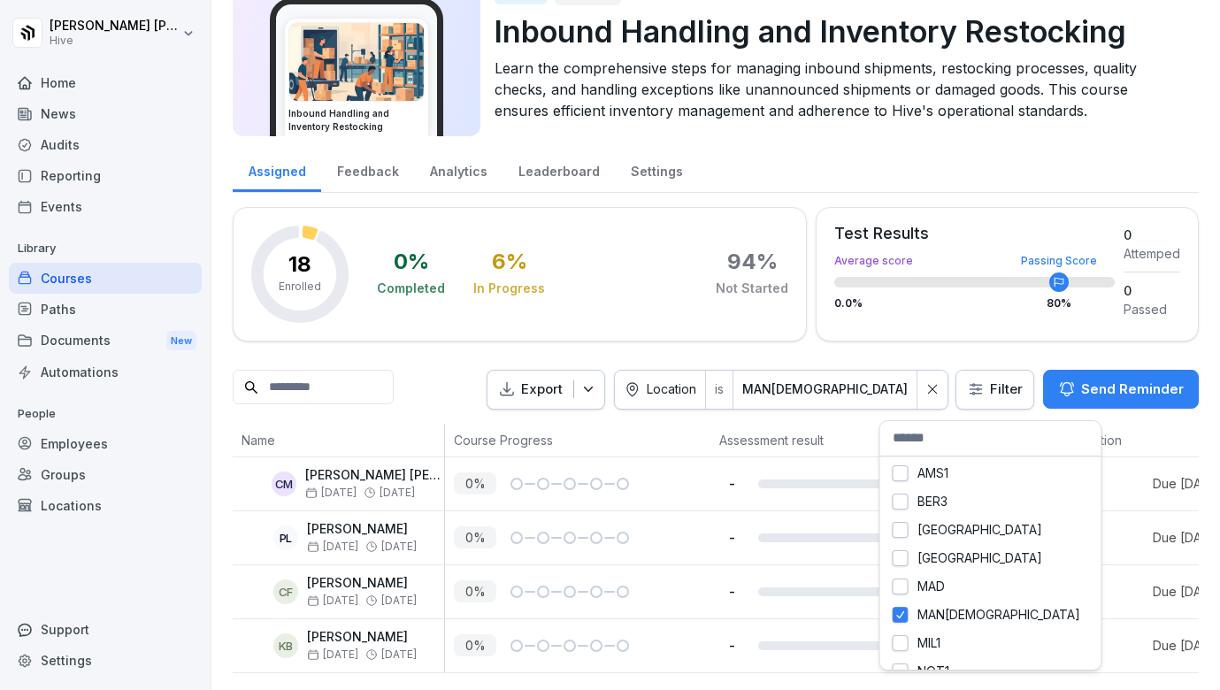
click at [900, 388] on html "Ibrahim Huseynov Hive Home News Audits Reporting Events Library Courses Paths D…" at bounding box center [610, 345] width 1220 height 690
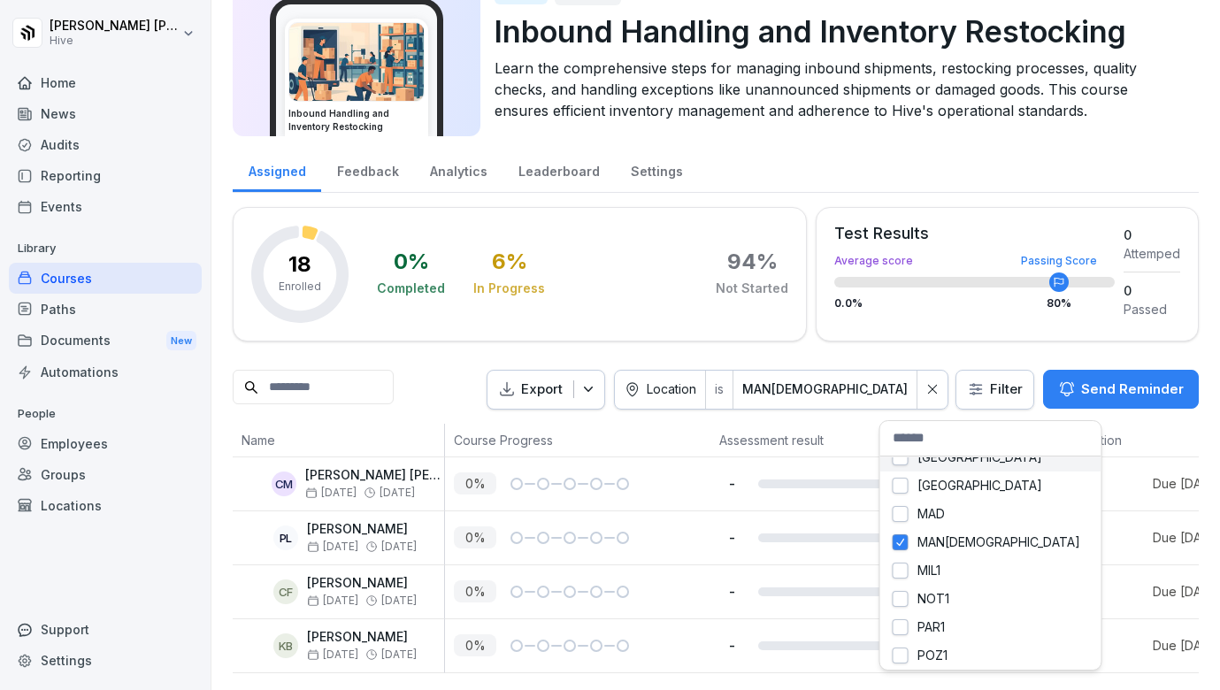
scroll to position [73, 0]
click at [902, 567] on html "Ibrahim Huseynov Hive Home News Audits Reporting Events Library Courses Paths D…" at bounding box center [610, 345] width 1220 height 690
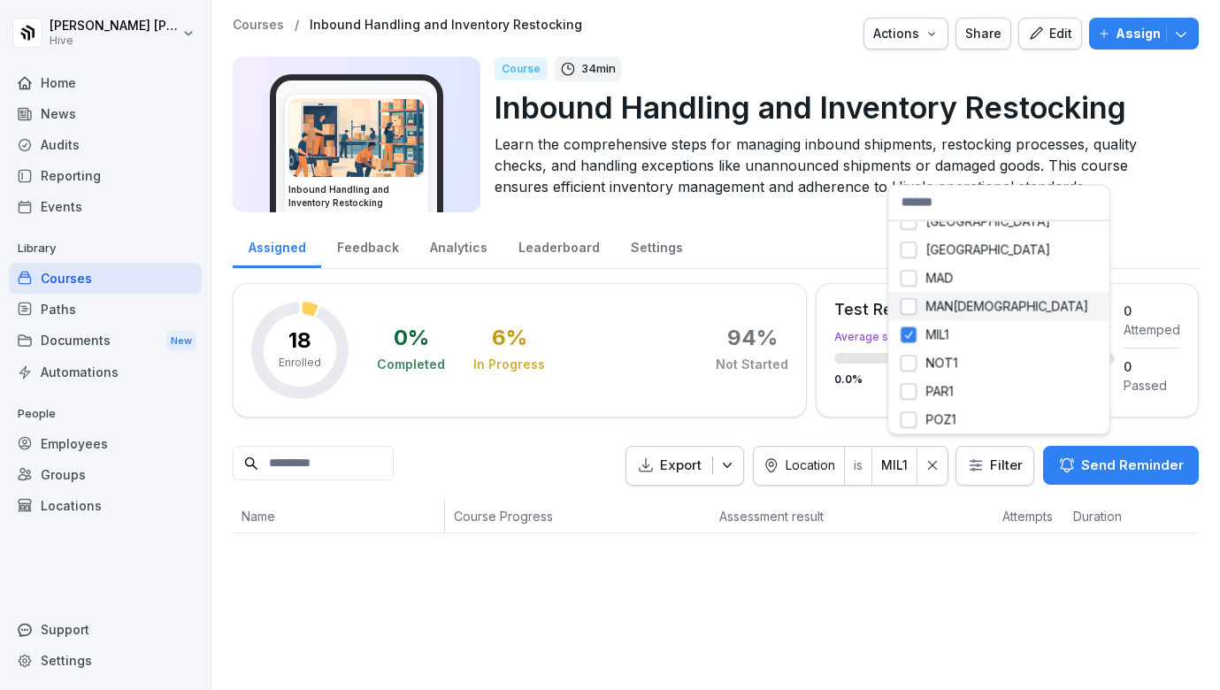
click at [885, 314] on div "AMS1 BER3 Berlin central station Berlin Mitte MAD MAN1 MIL1 NOT1 PAR1 POZ1" at bounding box center [999, 310] width 241 height 250
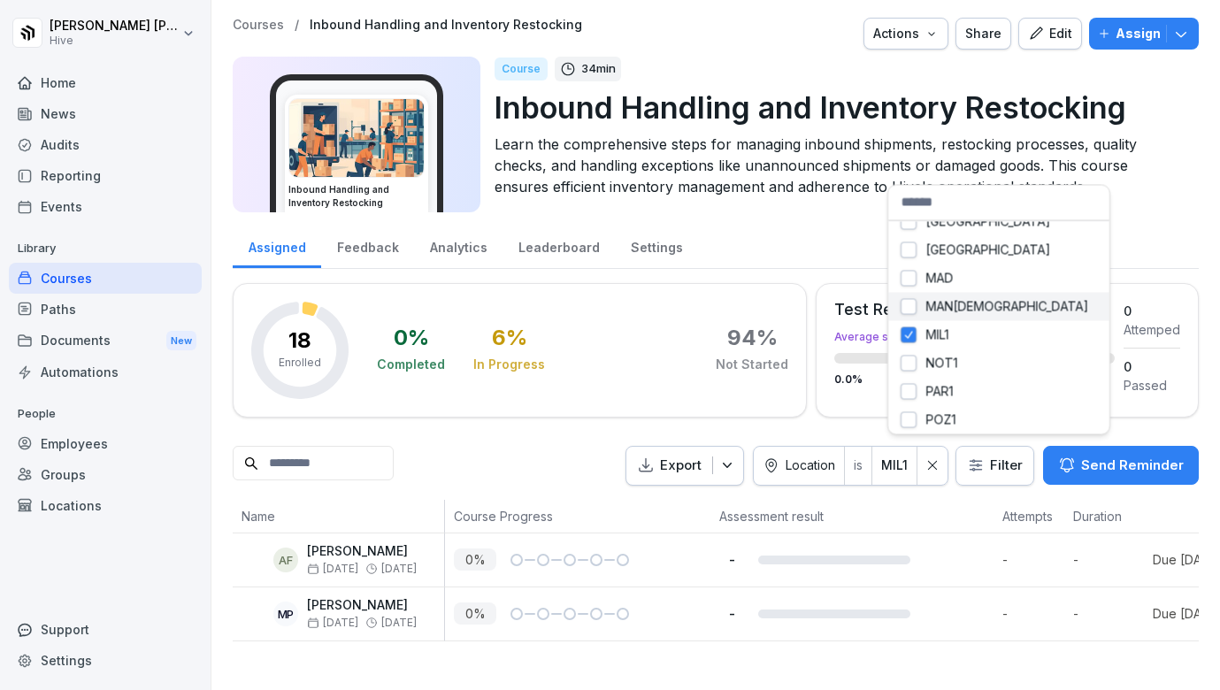
click at [376, 550] on html "Ibrahim Huseynov Hive Home News Audits Reporting Events Library Courses Paths D…" at bounding box center [610, 345] width 1220 height 690
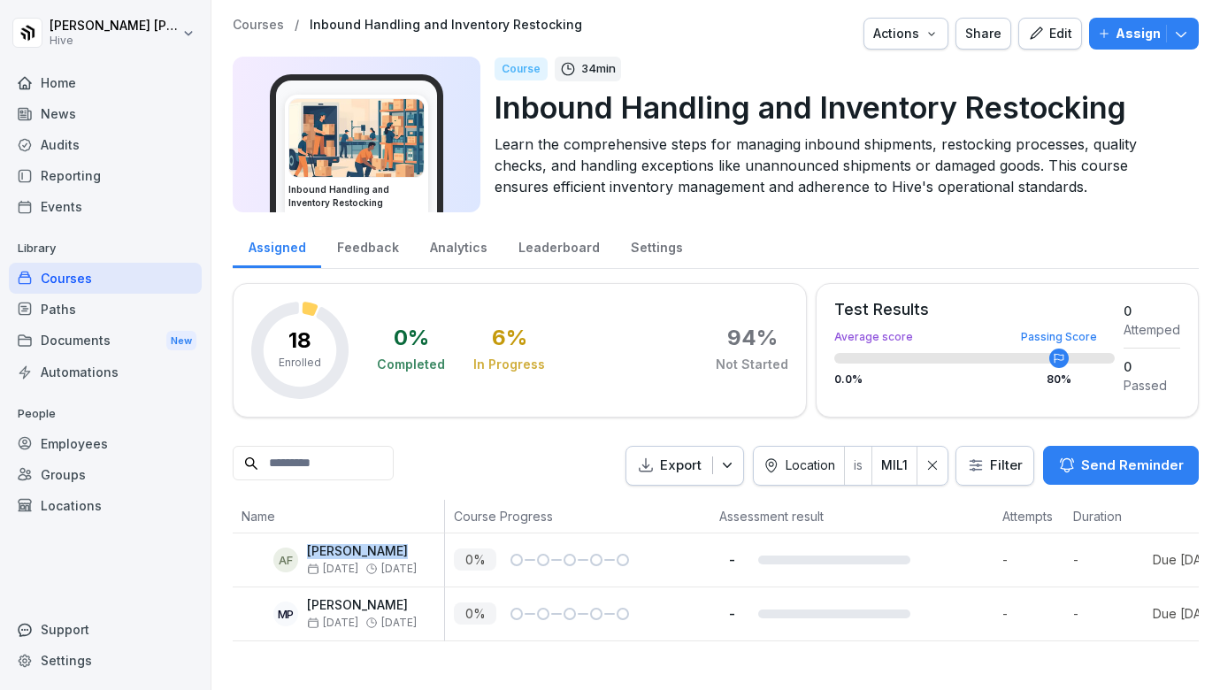
drag, startPoint x: 380, startPoint y: 550, endPoint x: 309, endPoint y: 549, distance: 70.8
click at [309, 549] on p "Alice Foltran" at bounding box center [362, 551] width 110 height 15
copy p "Alice Foltran"
drag, startPoint x: 412, startPoint y: 607, endPoint x: 309, endPoint y: 608, distance: 103.5
click at [309, 608] on div "MP Martina Pascale Oct 13 Nov 3" at bounding box center [343, 613] width 203 height 31
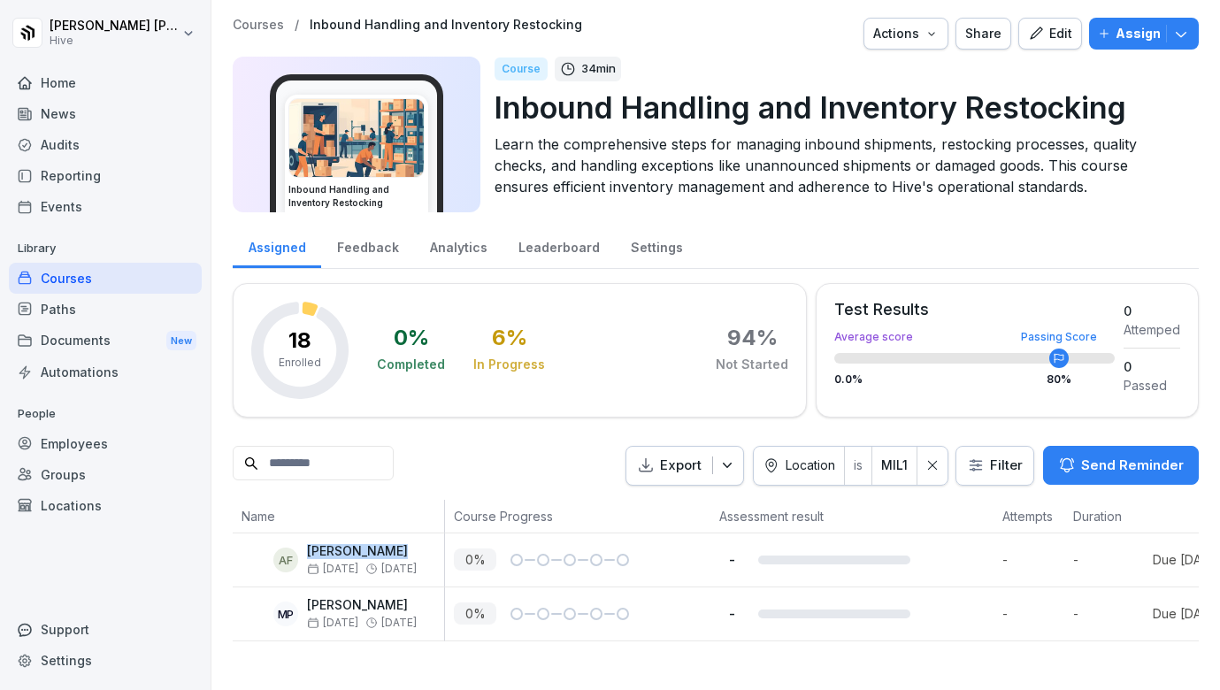
copy p "Martina Pascale"
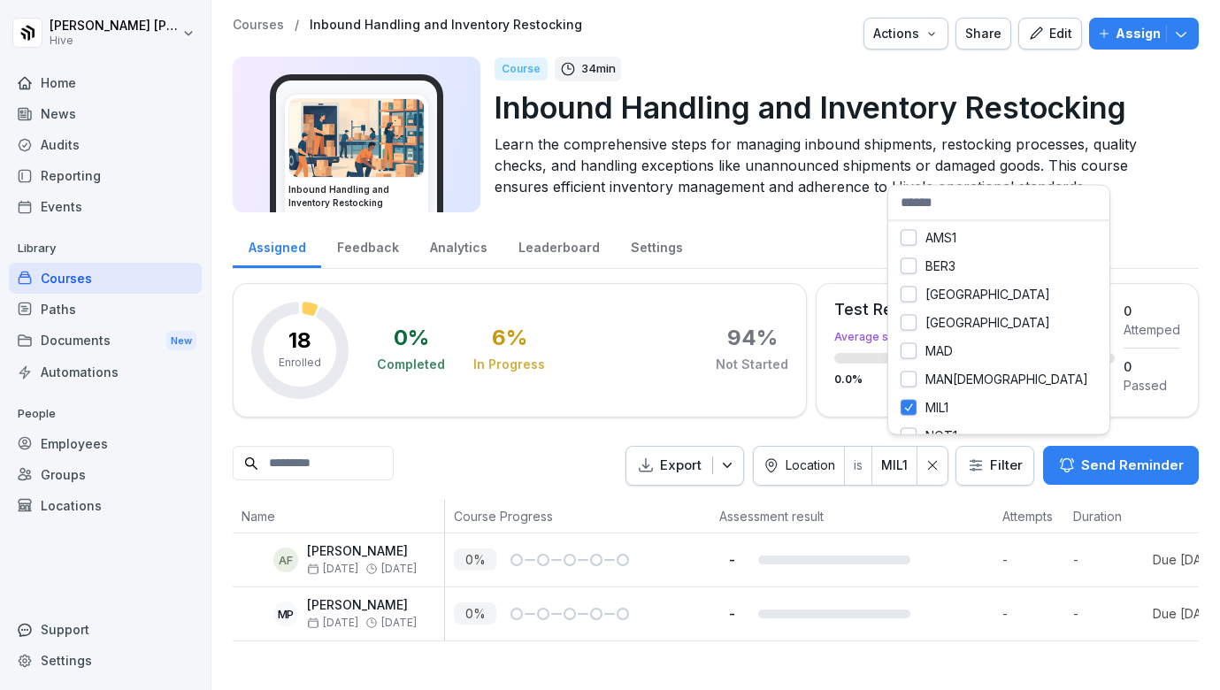
click at [906, 465] on html "Ibrahim Huseynov Hive Home News Audits Reporting Events Library Courses Paths D…" at bounding box center [610, 345] width 1220 height 690
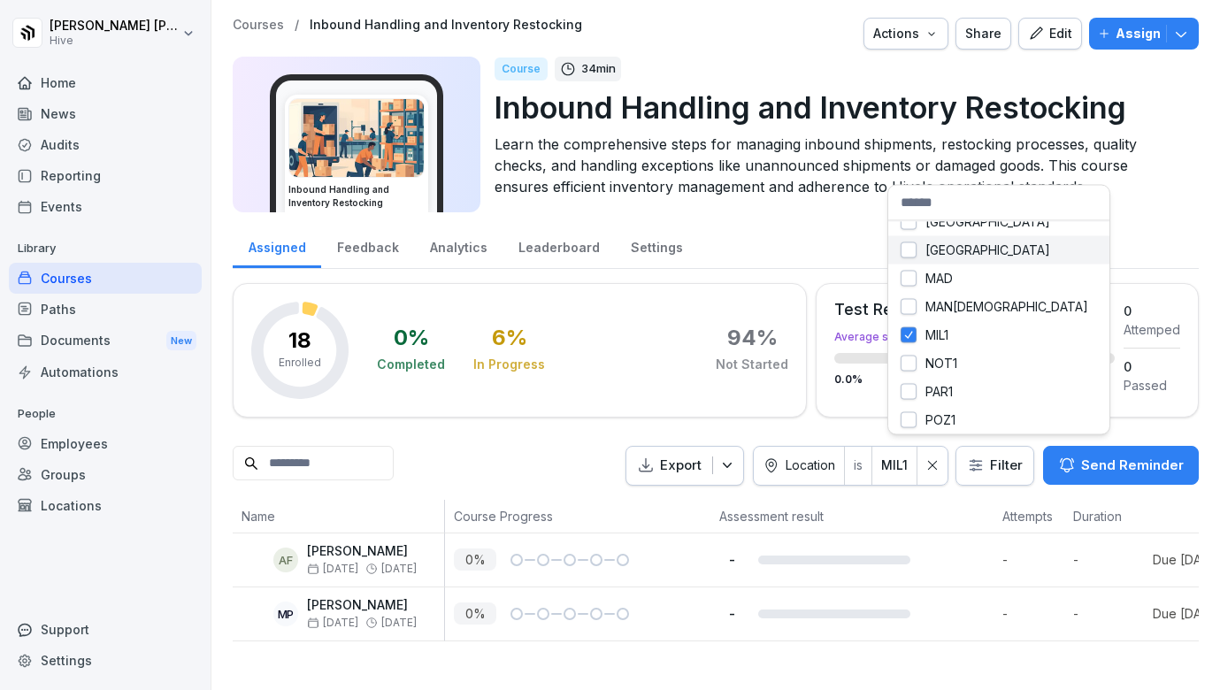
scroll to position [73, 0]
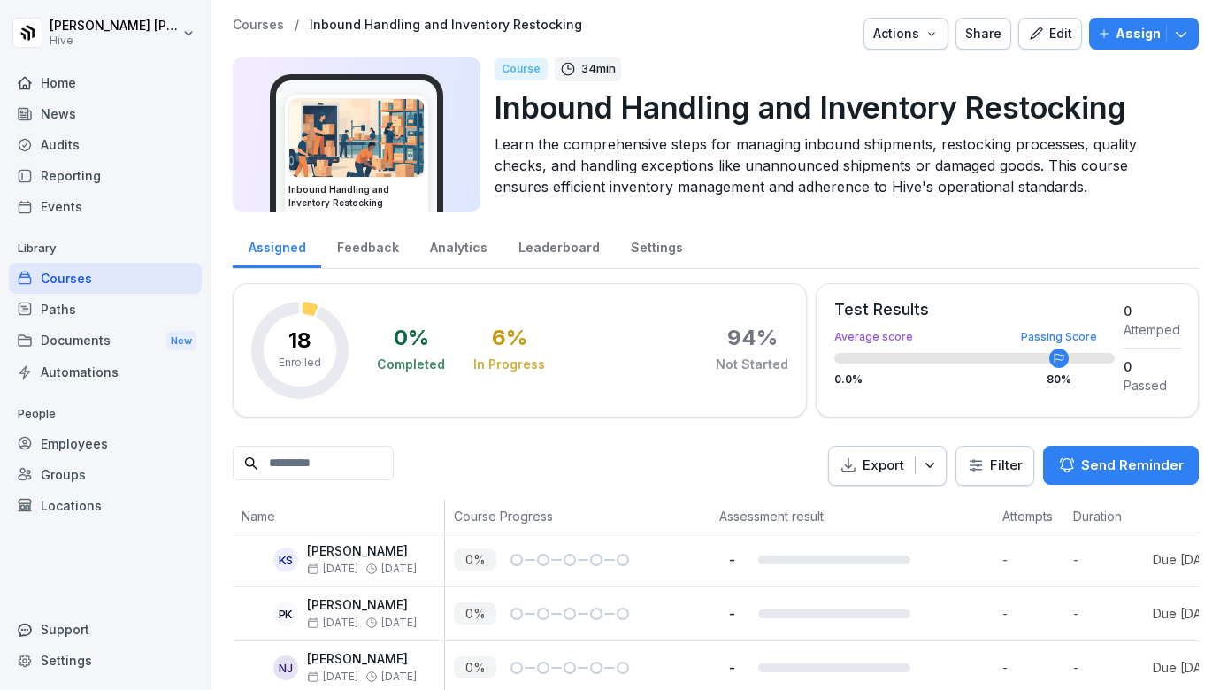
click at [982, 460] on html "Ibrahim Huseynov Hive Home News Audits Reporting Events Library Courses Paths D…" at bounding box center [610, 345] width 1220 height 690
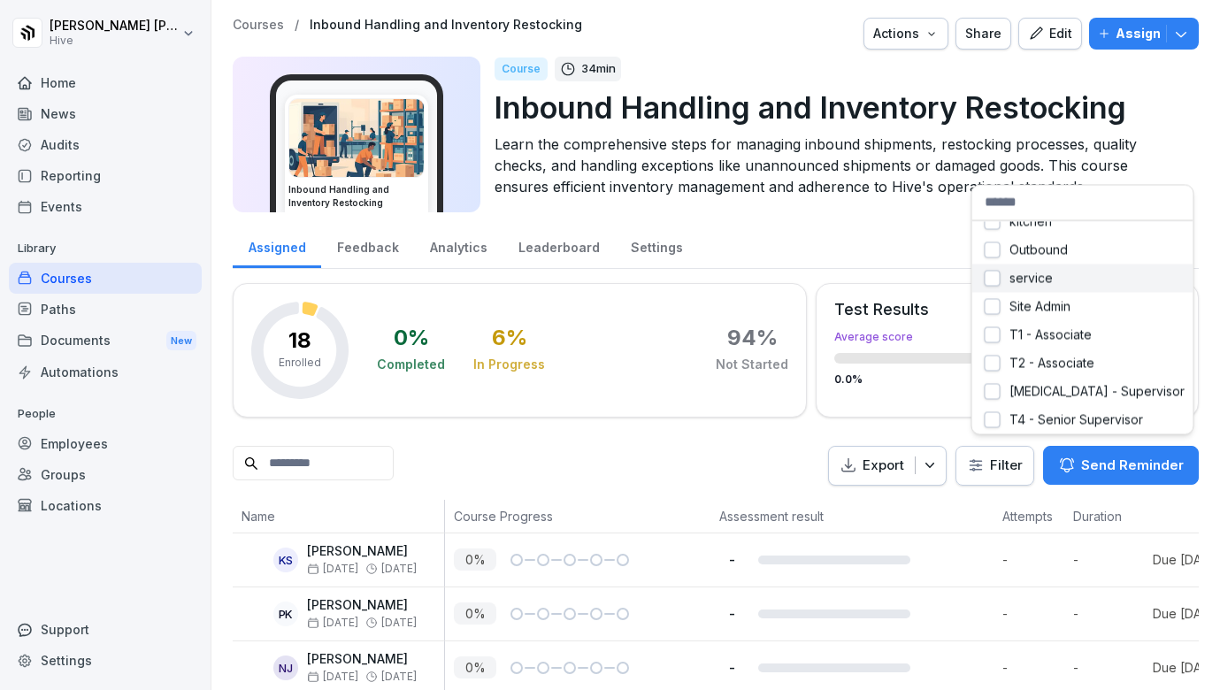
scroll to position [158, 0]
click at [1003, 467] on html "Ibrahim Huseynov Hive Home News Audits Reporting Events Library Courses Paths D…" at bounding box center [610, 345] width 1220 height 690
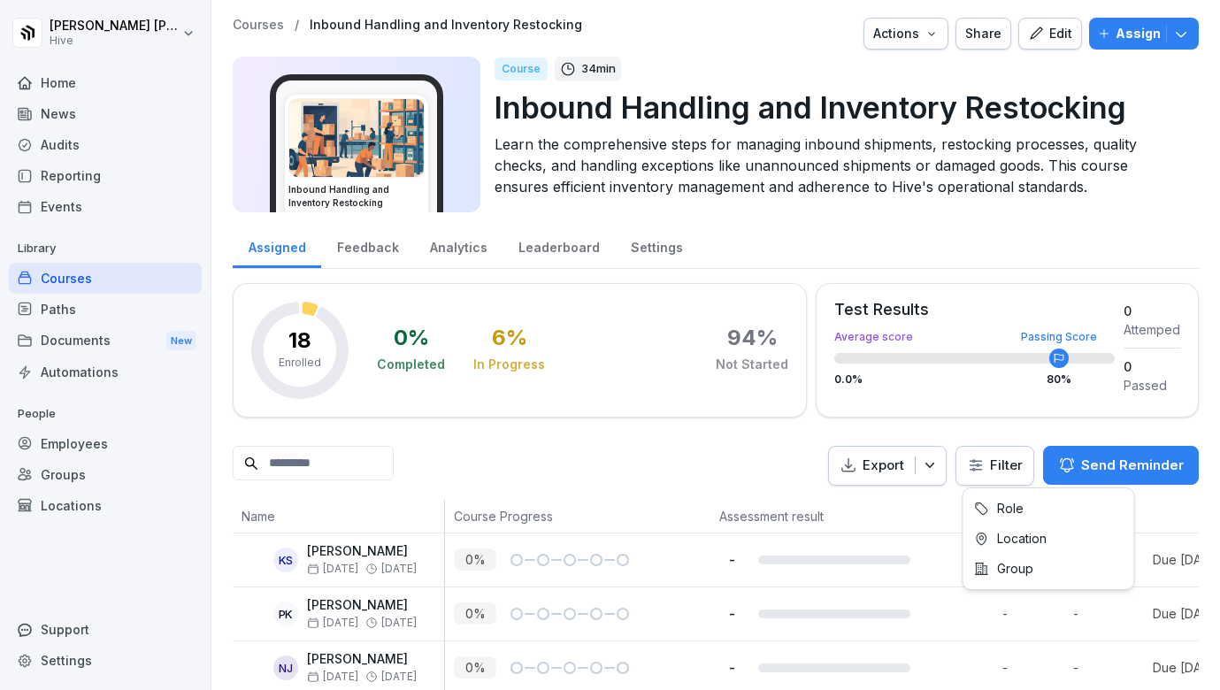
click at [1003, 467] on html "Ibrahim Huseynov Hive Home News Audits Reporting Events Library Courses Paths D…" at bounding box center [610, 345] width 1220 height 690
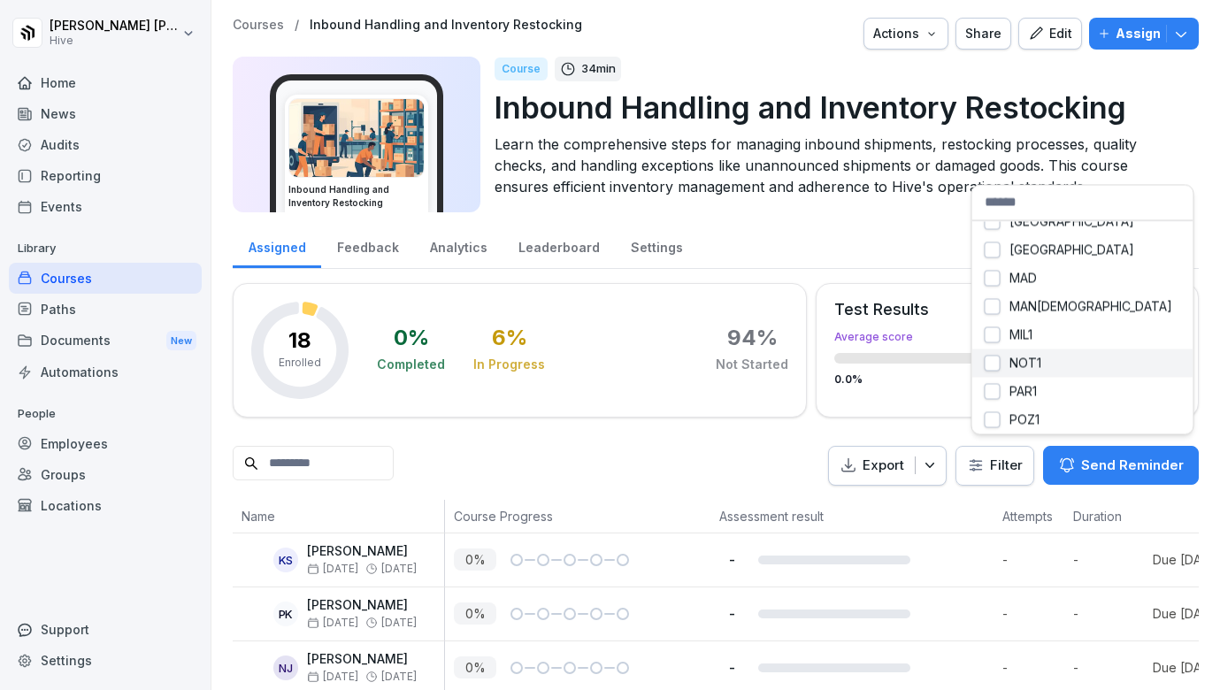
scroll to position [73, 0]
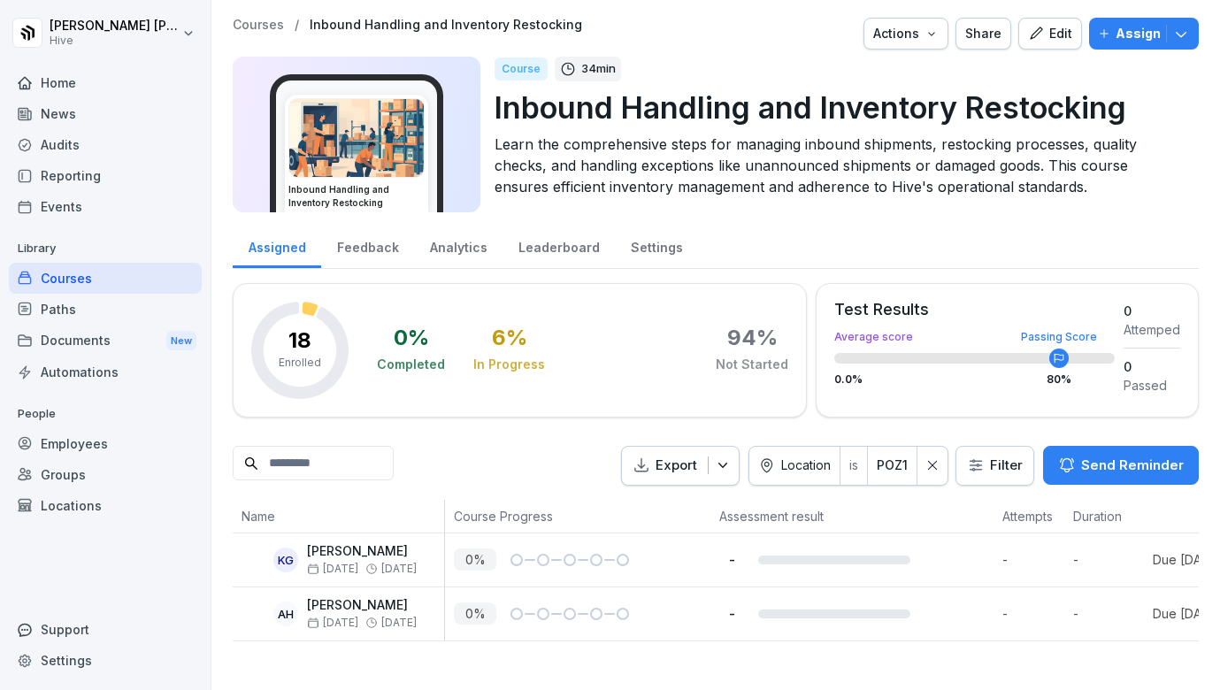
drag, startPoint x: 432, startPoint y: 552, endPoint x: 302, endPoint y: 549, distance: 130.1
click at [302, 549] on div "KG Konstiantyn Gorenko Oct 13 Nov 3" at bounding box center [343, 559] width 203 height 31
copy p "Konstiantyn Gorenko"
click at [422, 608] on div "AH Anastasiia Horenko Oct 13 Nov 3" at bounding box center [343, 613] width 203 height 31
drag, startPoint x: 422, startPoint y: 608, endPoint x: 334, endPoint y: 607, distance: 88.5
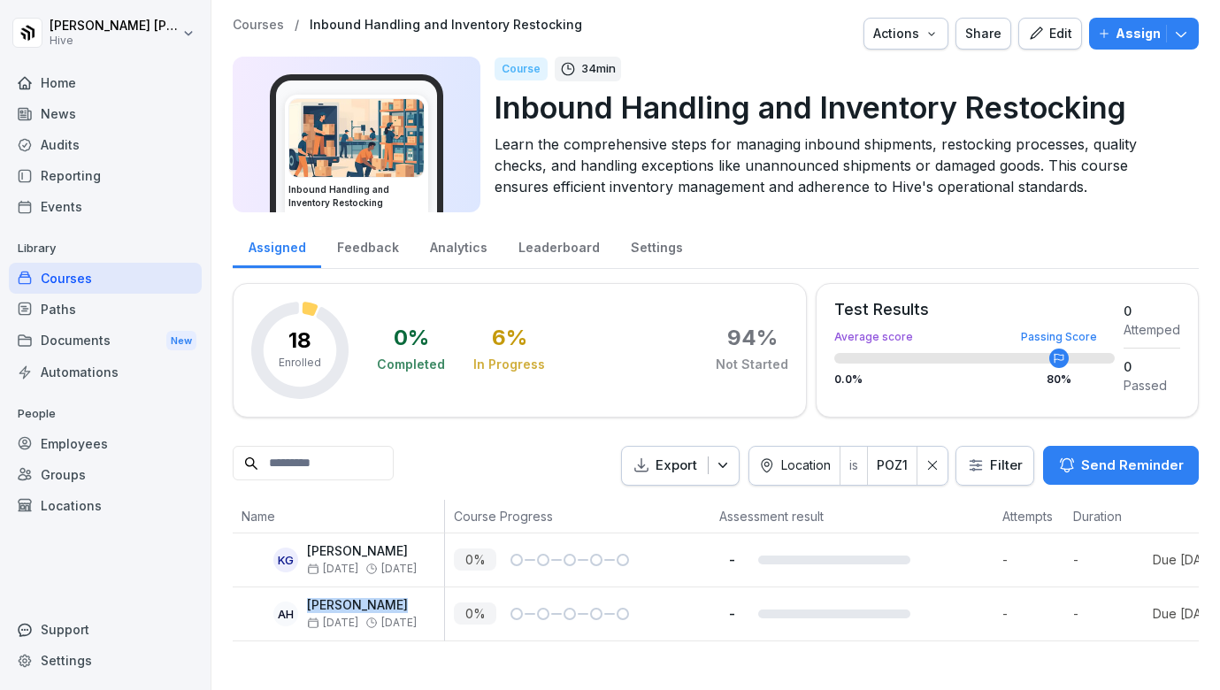
click at [334, 607] on div "AH Anastasiia Horenko Oct 13 Nov 3" at bounding box center [343, 613] width 203 height 31
copy p "Anastasiia Horenko"
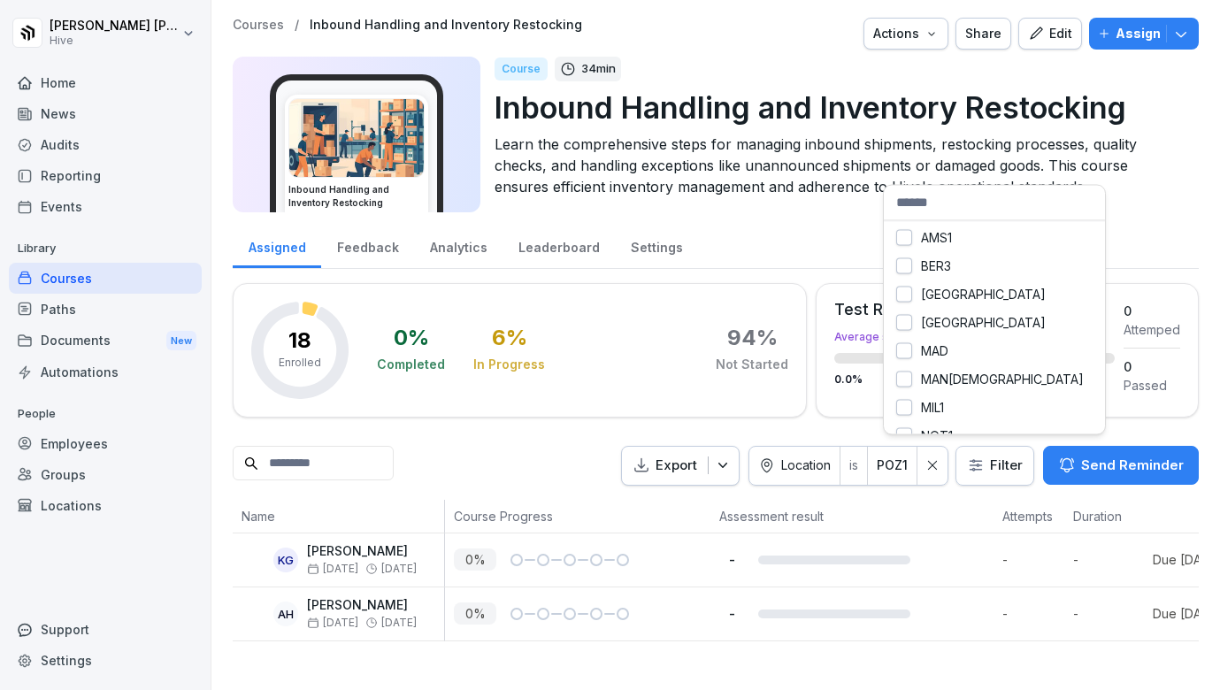
click at [900, 469] on html "Ibrahim Huseynov Hive Home News Audits Reporting Events Library Courses Paths D…" at bounding box center [610, 345] width 1220 height 690
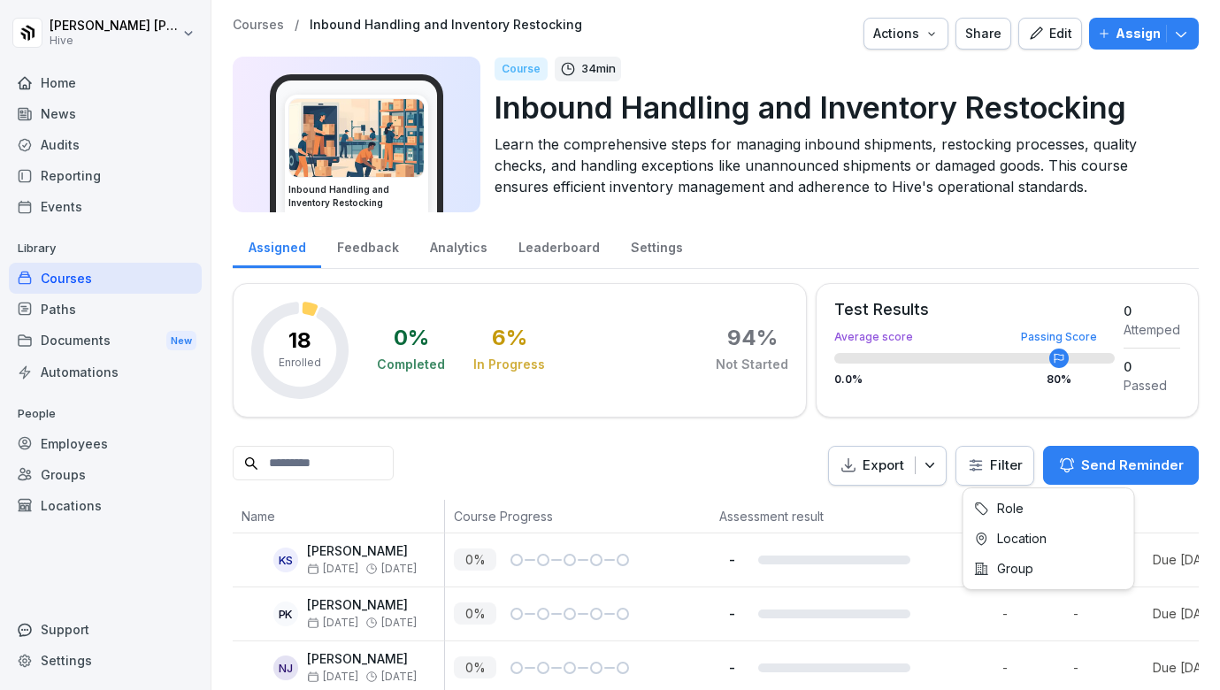
click at [988, 462] on html "Ibrahim Huseynov Hive Home News Audits Reporting Events Library Courses Paths D…" at bounding box center [610, 345] width 1220 height 690
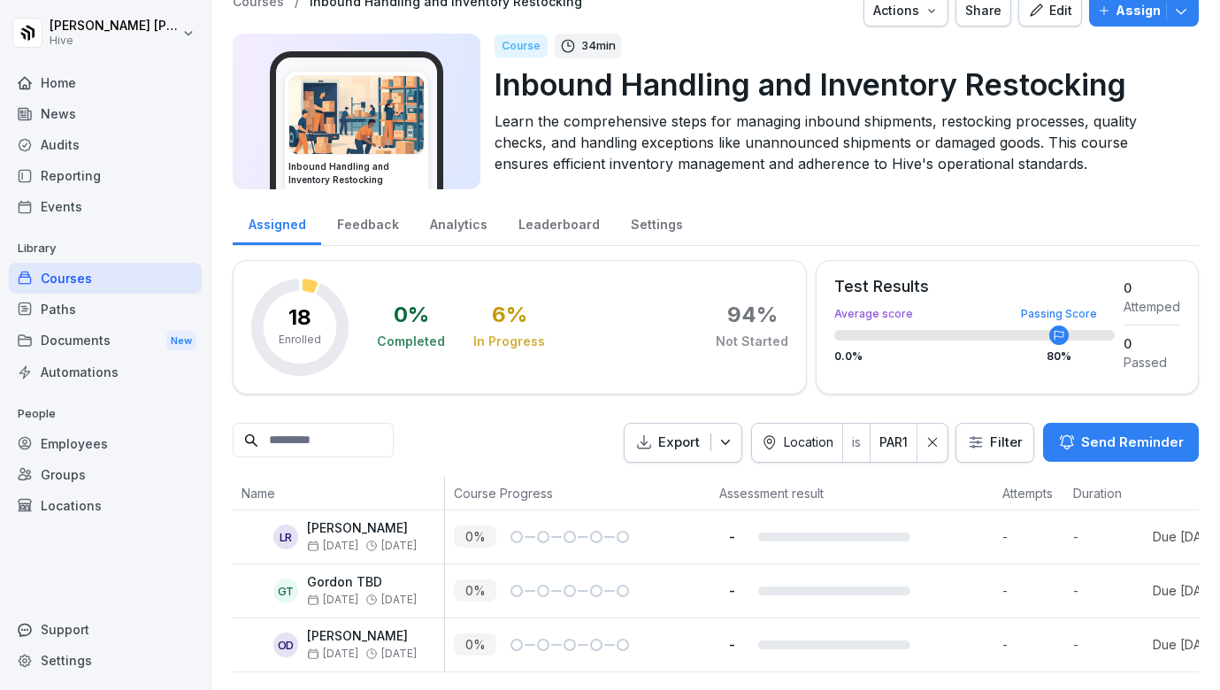
scroll to position [22, 0]
drag, startPoint x: 388, startPoint y: 533, endPoint x: 311, endPoint y: 521, distance: 77.8
click at [311, 521] on div "LR Laetitia Rafael Oct 13 Nov 3" at bounding box center [338, 537] width 211 height 53
click at [382, 530] on p "Laetitia Rafael" at bounding box center [362, 529] width 110 height 15
drag, startPoint x: 396, startPoint y: 530, endPoint x: 307, endPoint y: 531, distance: 88.5
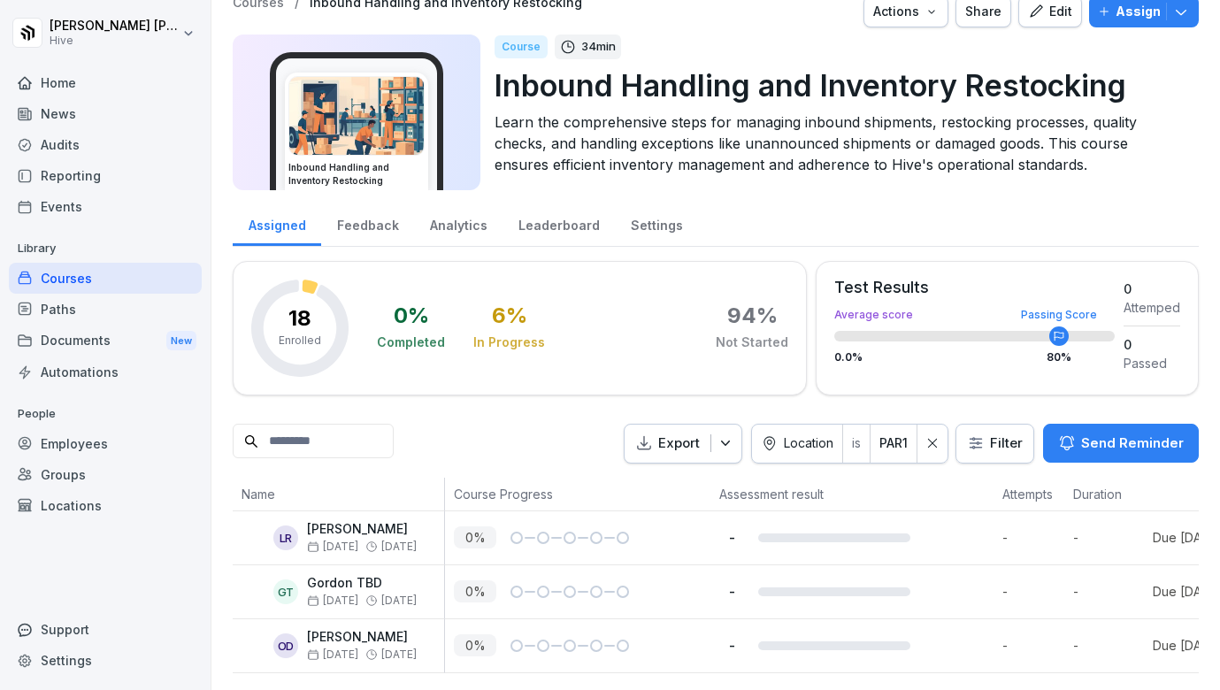
click at [307, 531] on p "Laetitia Rafael" at bounding box center [362, 529] width 110 height 15
drag, startPoint x: 422, startPoint y: 637, endPoint x: 308, endPoint y: 634, distance: 114.2
click at [308, 634] on div "OD Ousmane Diakhate Oct 13 Nov 3" at bounding box center [343, 645] width 203 height 31
drag, startPoint x: 352, startPoint y: 587, endPoint x: 302, endPoint y: 588, distance: 50.5
click at [302, 588] on div "GT Gordon TBD Oct 13 Nov 3" at bounding box center [343, 591] width 203 height 31
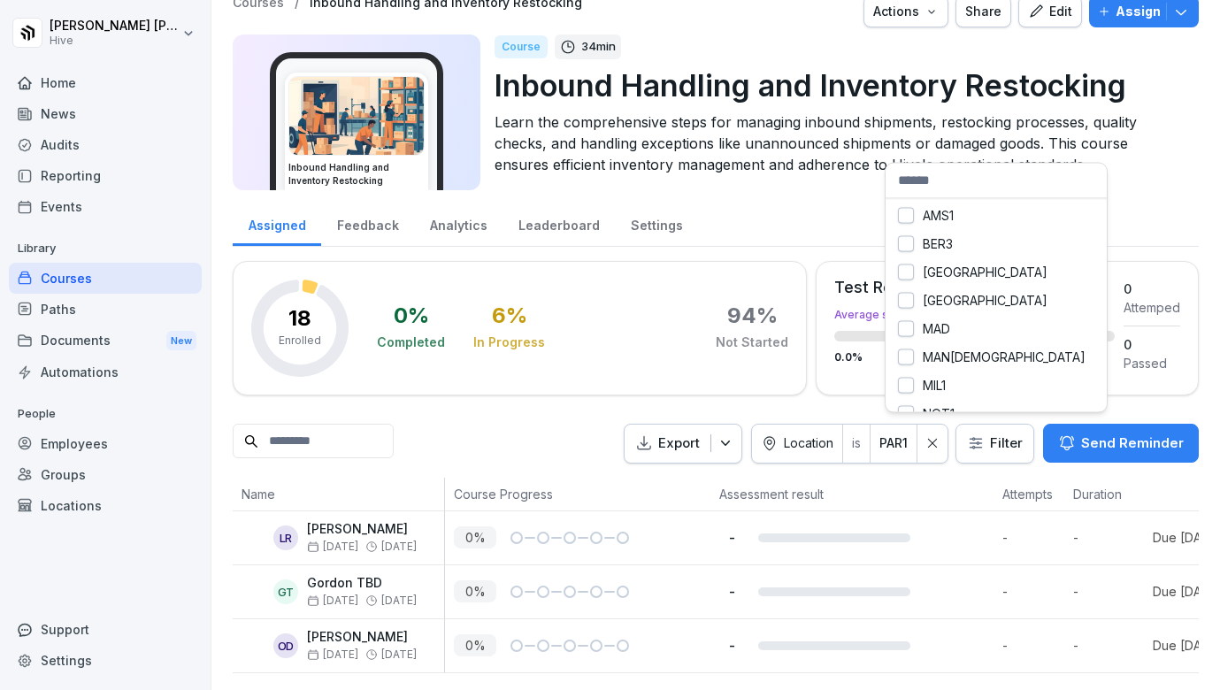
click at [895, 446] on html "Ibrahim Huseynov Hive Home News Audits Reporting Events Library Courses Paths D…" at bounding box center [610, 345] width 1220 height 690
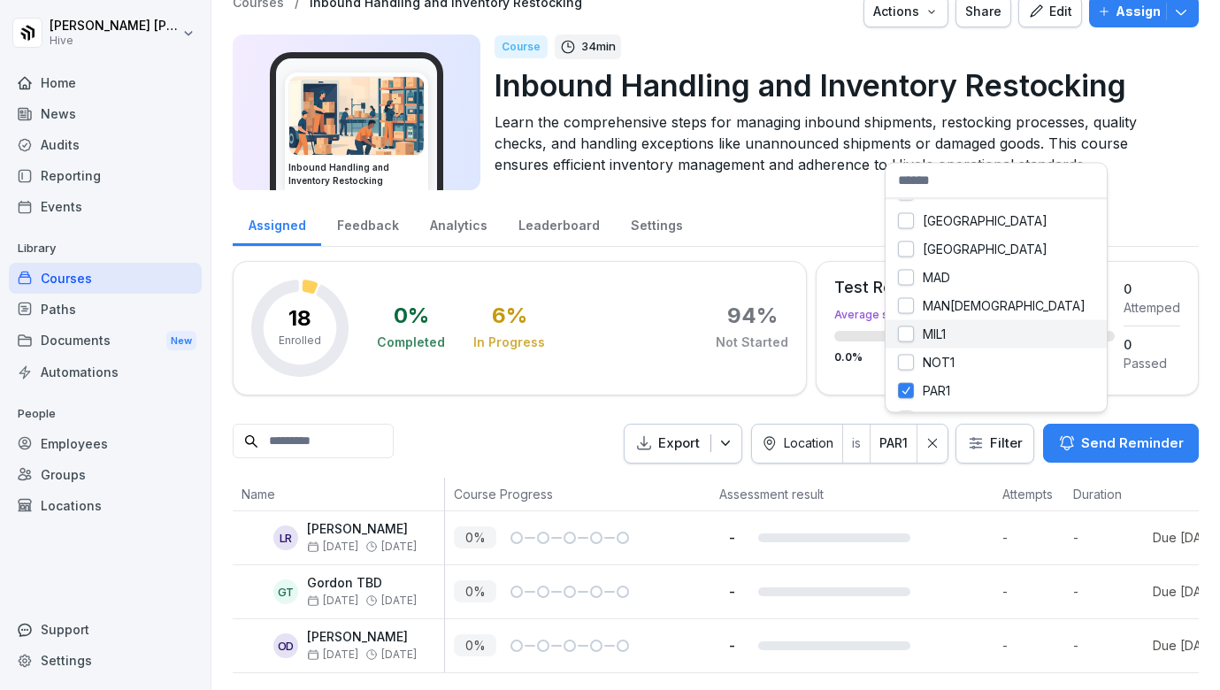
scroll to position [53, 0]
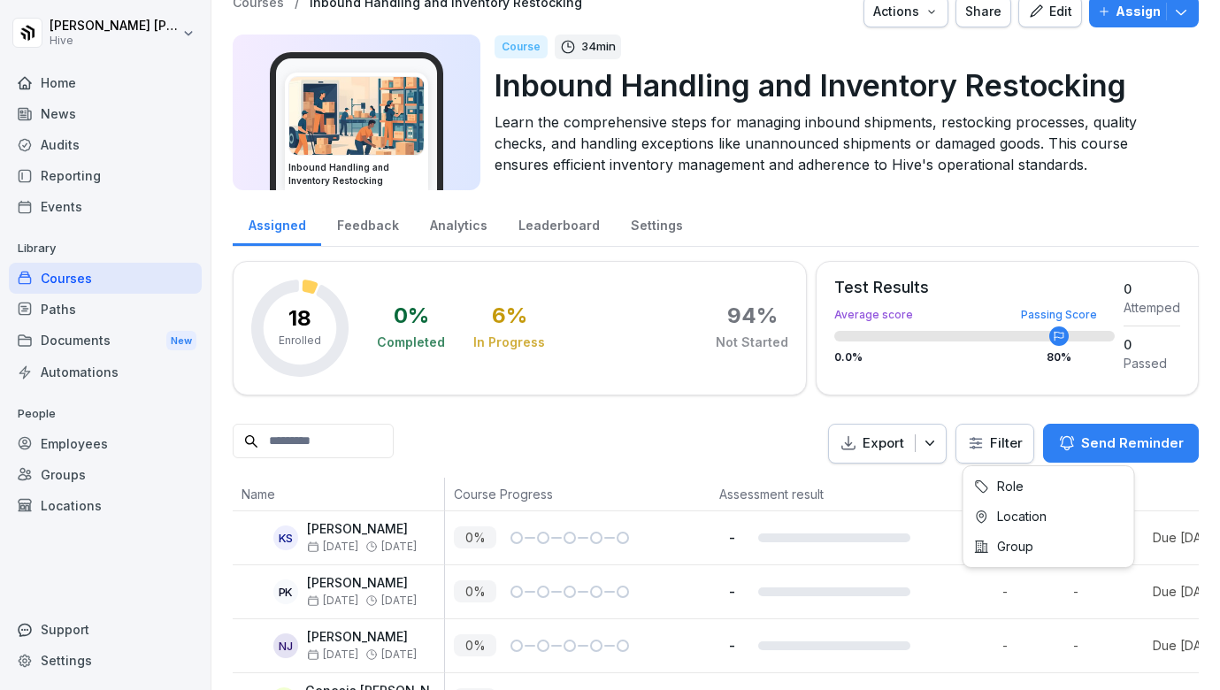
click at [993, 445] on html "Ibrahim Huseynov Hive Home News Audits Reporting Events Library Courses Paths D…" at bounding box center [610, 345] width 1220 height 690
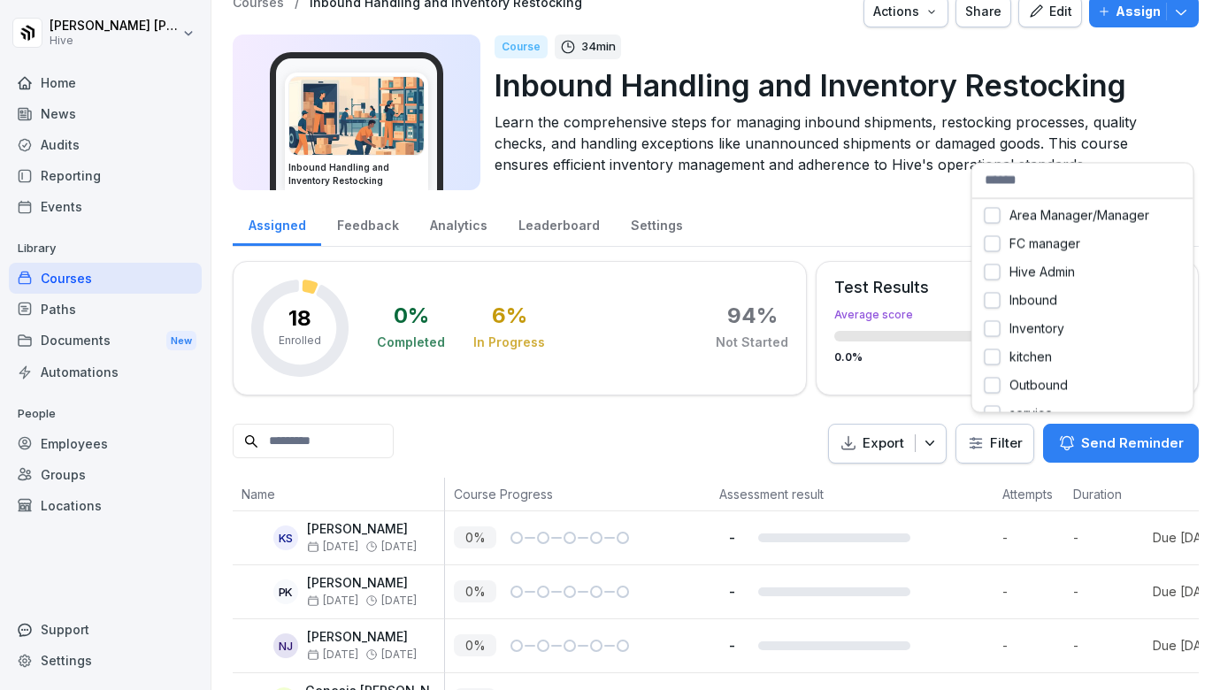
click at [986, 443] on html "Ibrahim Huseynov Hive Home News Audits Reporting Events Library Courses Paths D…" at bounding box center [610, 345] width 1220 height 690
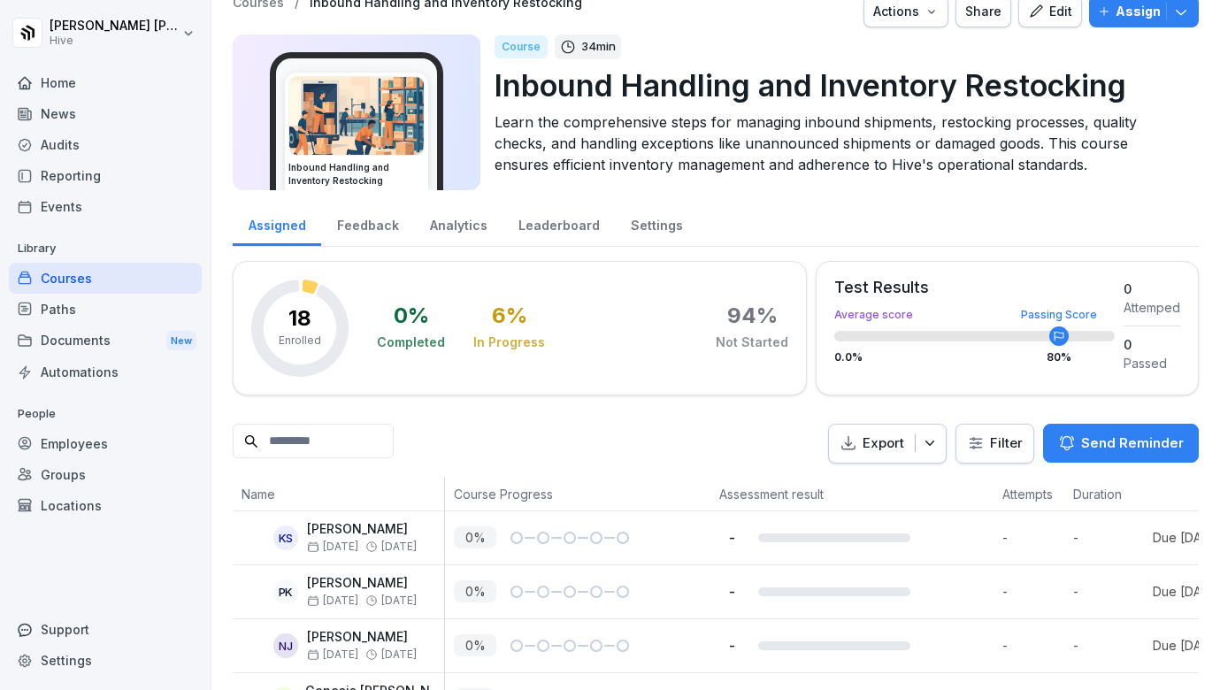
click at [986, 443] on html "Ibrahim Huseynov Hive Home News Audits Reporting Events Library Courses Paths D…" at bounding box center [610, 345] width 1220 height 690
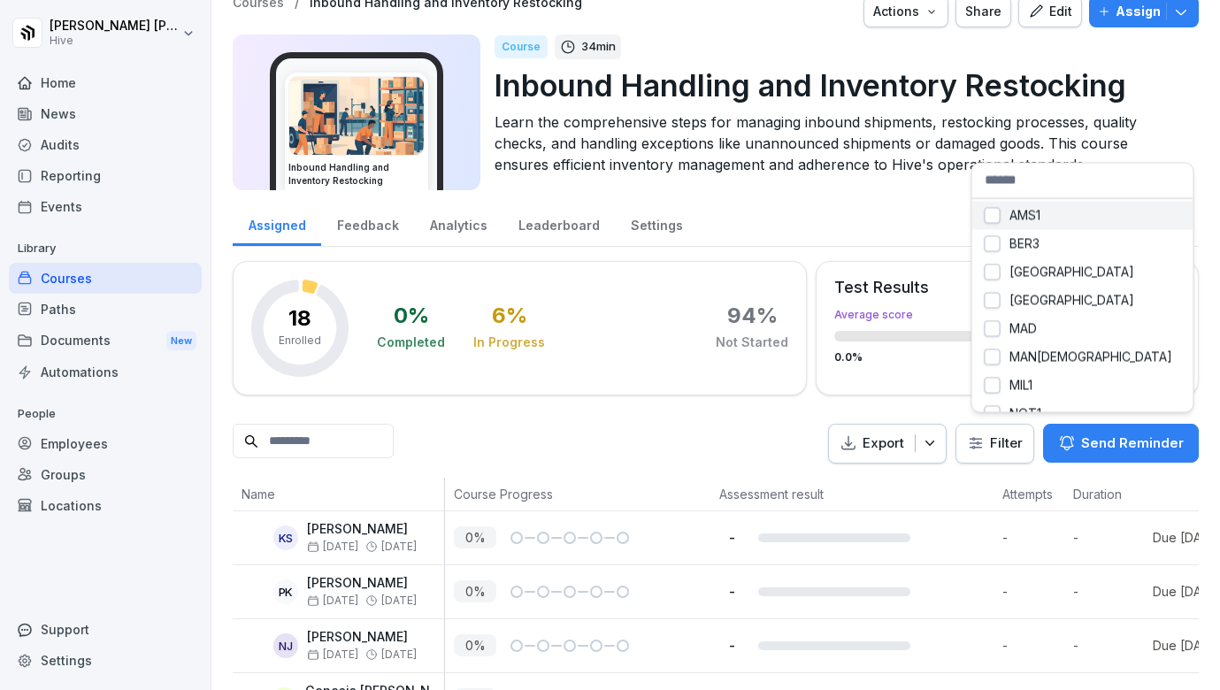
scroll to position [0, 0]
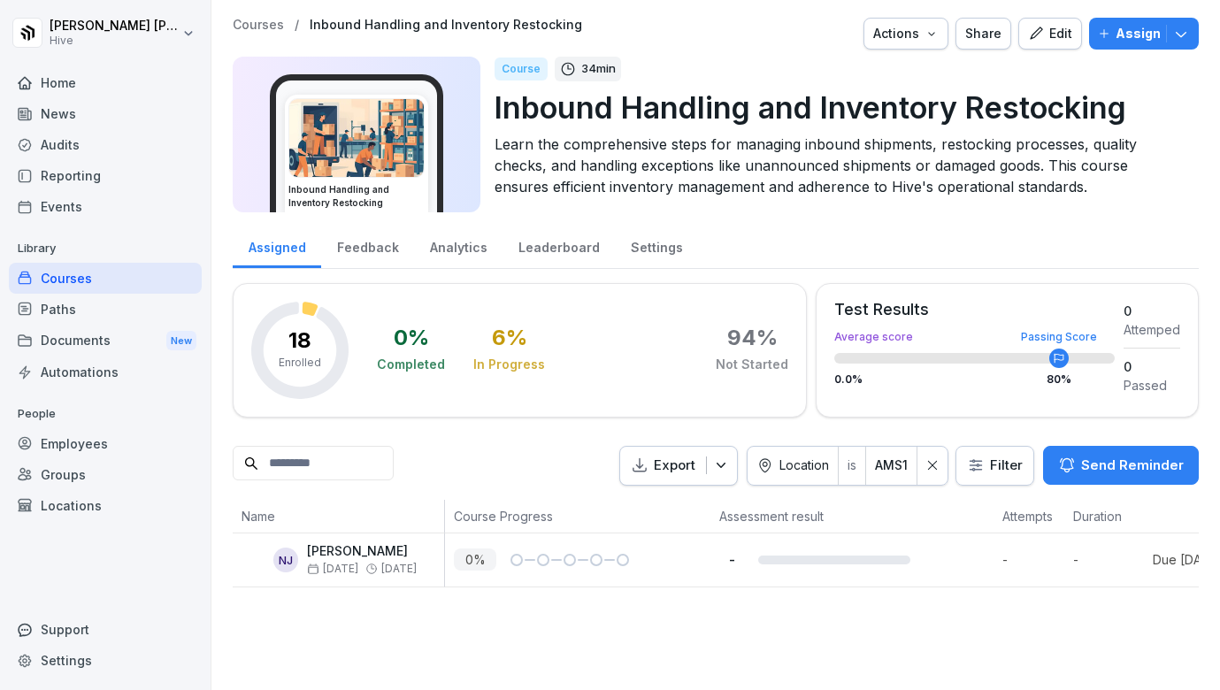
drag, startPoint x: 430, startPoint y: 552, endPoint x: 304, endPoint y: 545, distance: 126.7
click at [304, 545] on div "NJ Noureddine Janssen Oct 13 Nov 3" at bounding box center [343, 559] width 203 height 31
click at [903, 461] on html "Ibrahim Huseynov Hive Home News Audits Reporting Events Library Courses Paths D…" at bounding box center [610, 345] width 1220 height 690
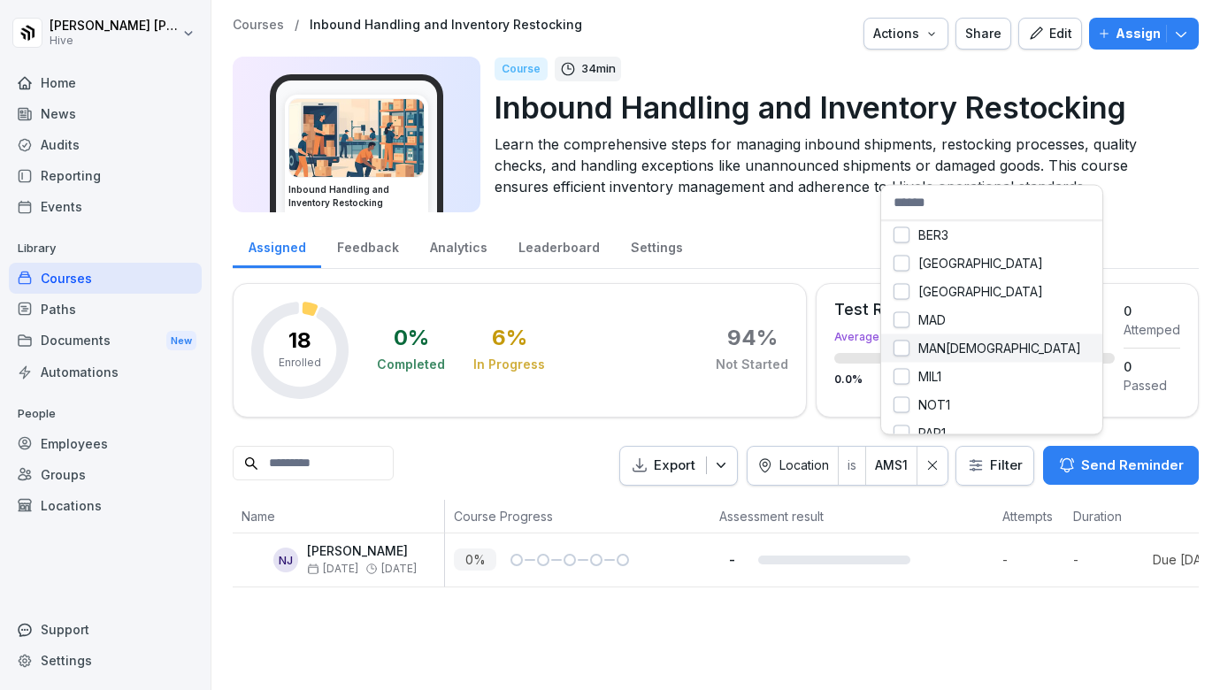
scroll to position [43, 0]
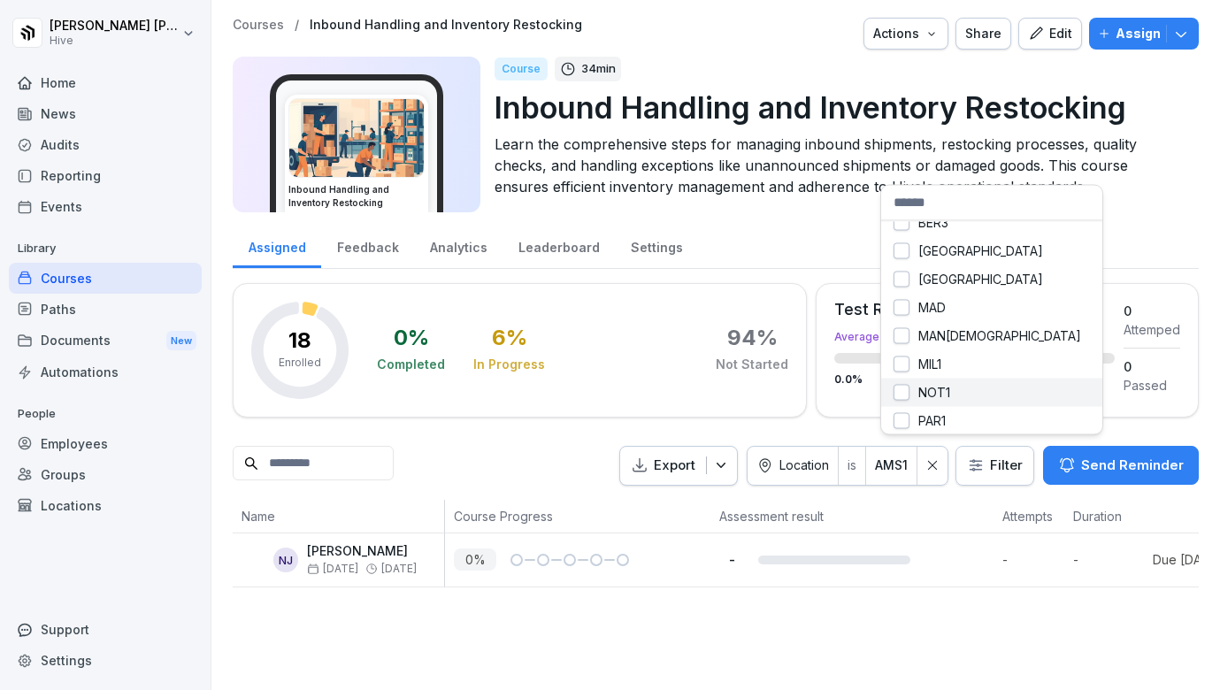
click at [900, 388] on div "NOT1" at bounding box center [991, 392] width 221 height 28
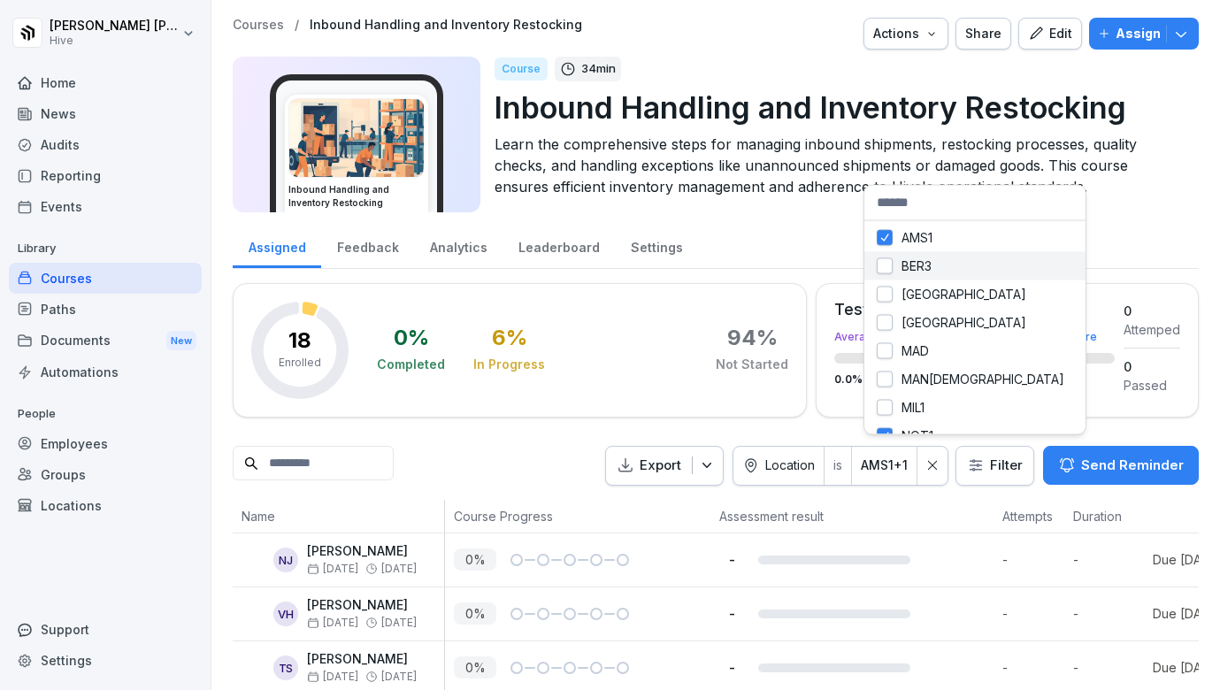
scroll to position [0, 0]
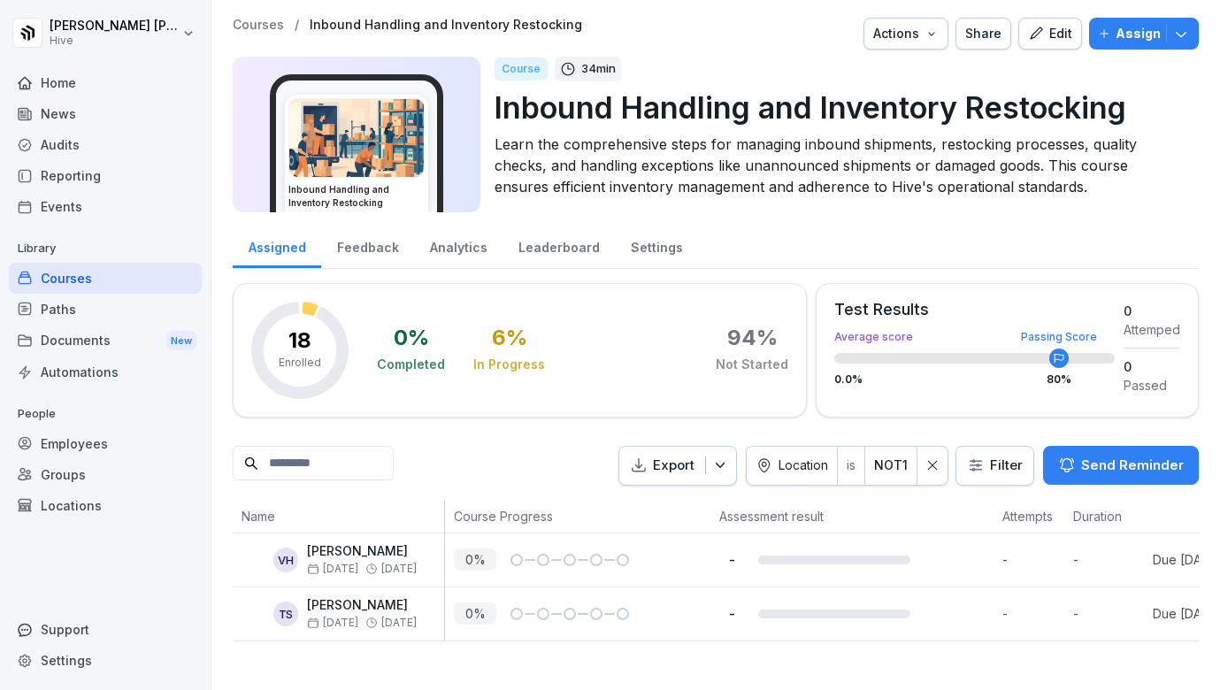
click at [1125, 234] on html "Ibrahim Huseynov Hive Home News Audits Reporting Events Library Courses Paths D…" at bounding box center [610, 345] width 1220 height 690
drag, startPoint x: 305, startPoint y: 550, endPoint x: 332, endPoint y: 550, distance: 26.5
click at [333, 550] on div "VH Vladyslava Horiana Oct 13 Nov 3" at bounding box center [343, 559] width 203 height 31
click at [388, 549] on p "Vladyslava Horiana" at bounding box center [362, 551] width 110 height 15
drag, startPoint x: 421, startPoint y: 549, endPoint x: 306, endPoint y: 548, distance: 115.0
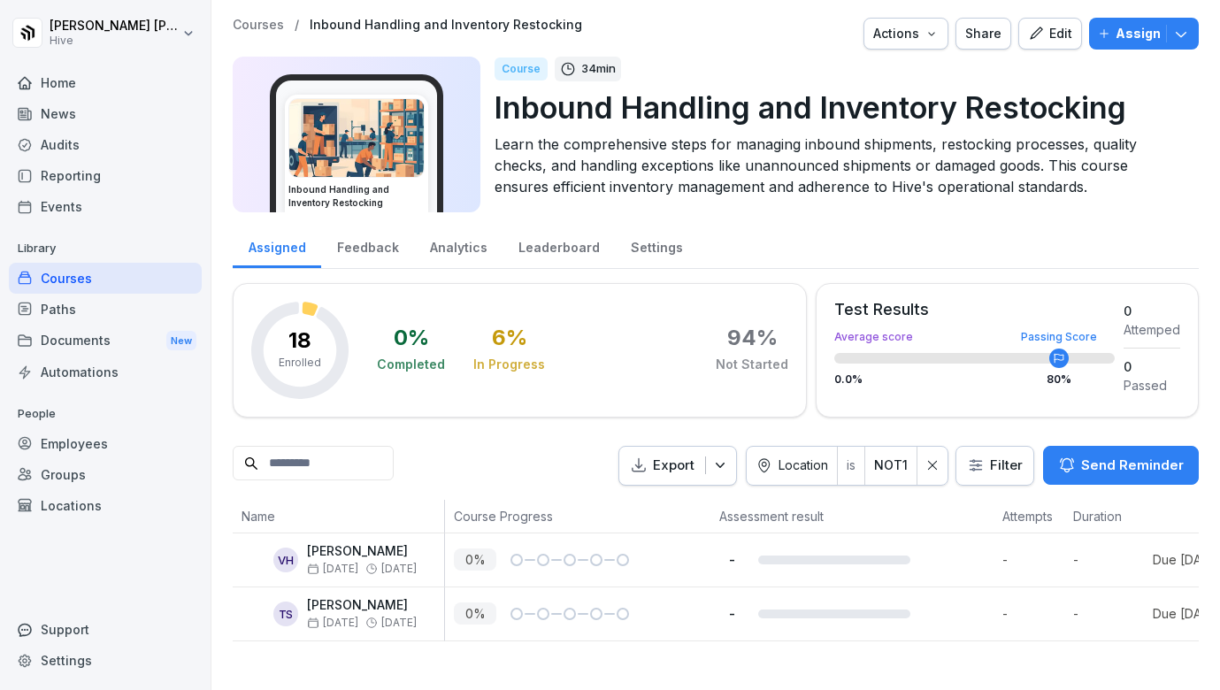
click at [306, 548] on div "VH Vladyslava Horiana Oct 13 Nov 3" at bounding box center [343, 559] width 203 height 31
drag, startPoint x: 365, startPoint y: 606, endPoint x: 311, endPoint y: 602, distance: 55.0
click at [311, 602] on p "Tom Starr" at bounding box center [362, 605] width 110 height 15
click at [119, 437] on div "Employees" at bounding box center [105, 443] width 193 height 31
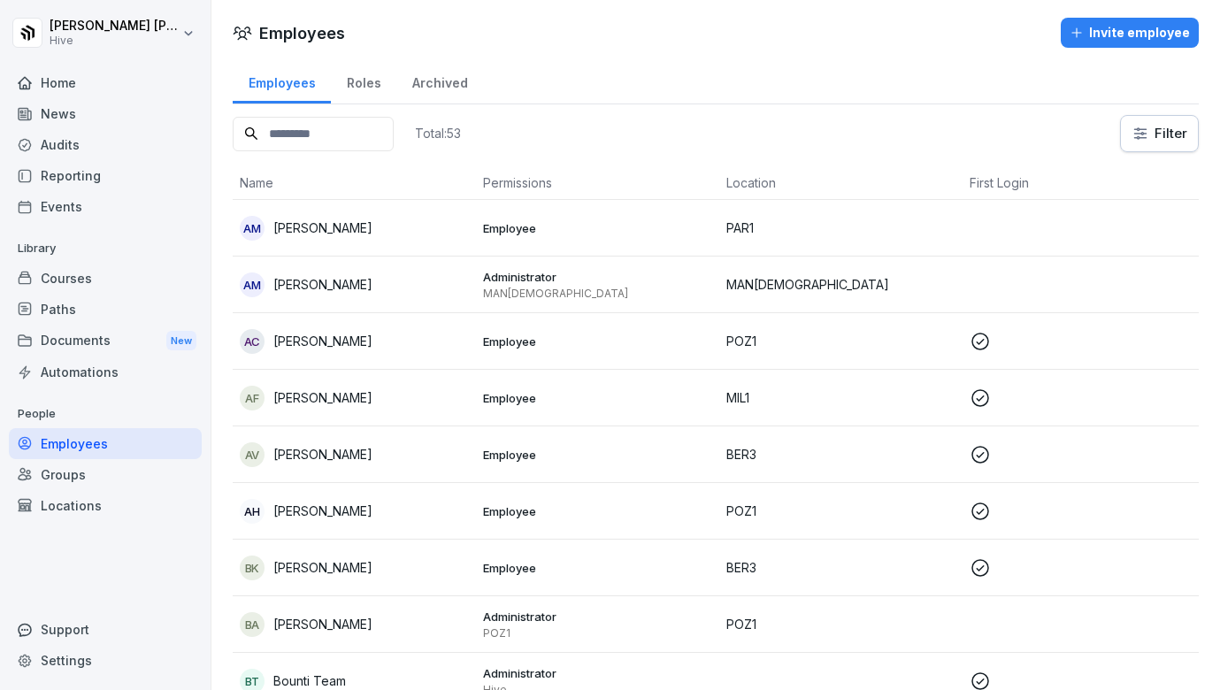
click at [1143, 38] on div "Invite employee" at bounding box center [1130, 32] width 120 height 19
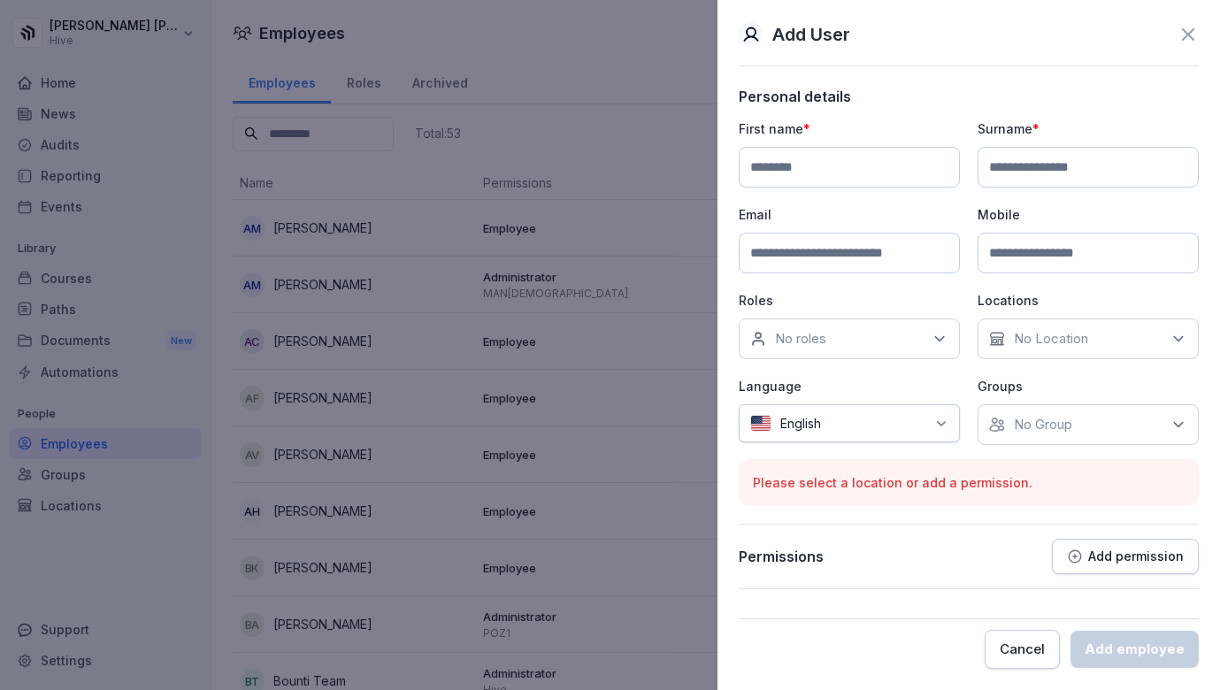
paste input "**********"
type input "**********"
click at [856, 155] on input at bounding box center [849, 167] width 221 height 41
type input "******"
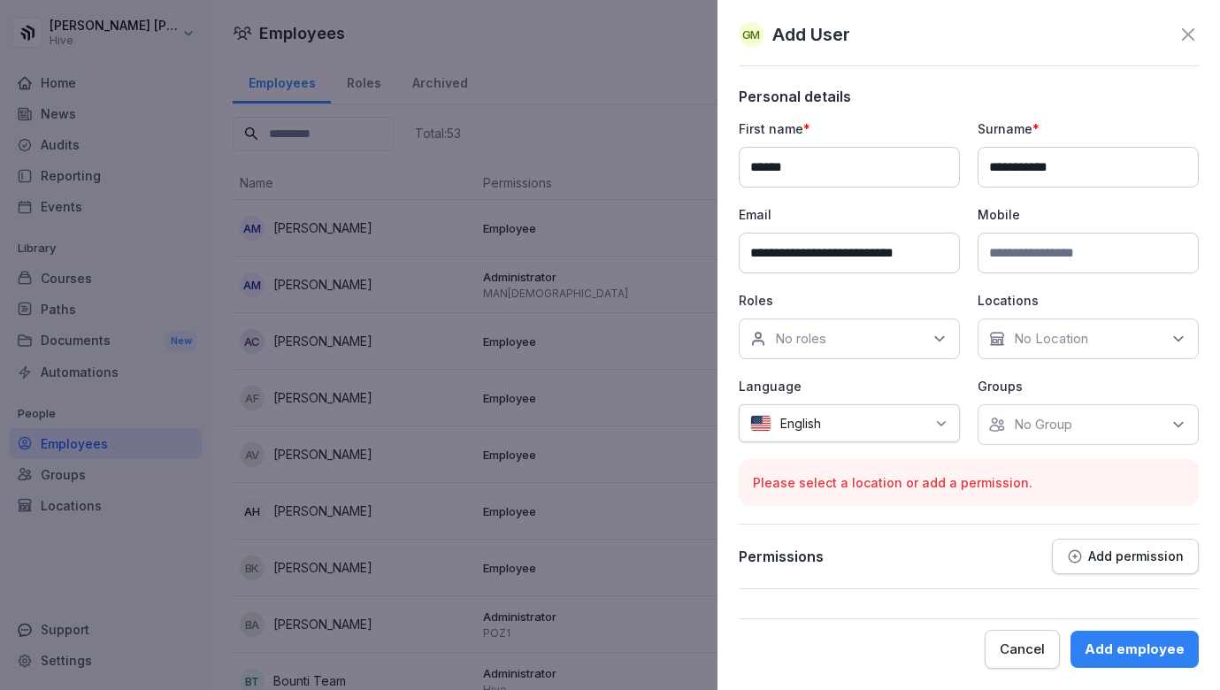
type input "**********"
click at [860, 337] on div "No roles" at bounding box center [849, 339] width 221 height 41
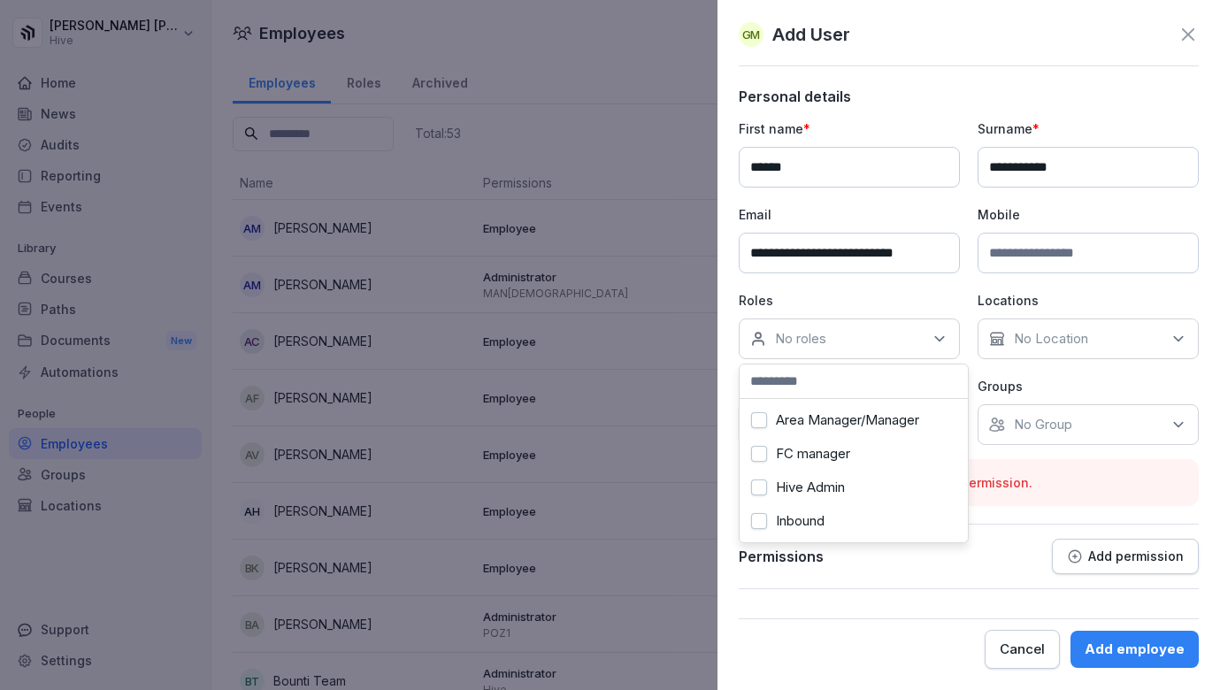
scroll to position [9, 0]
type input "*"
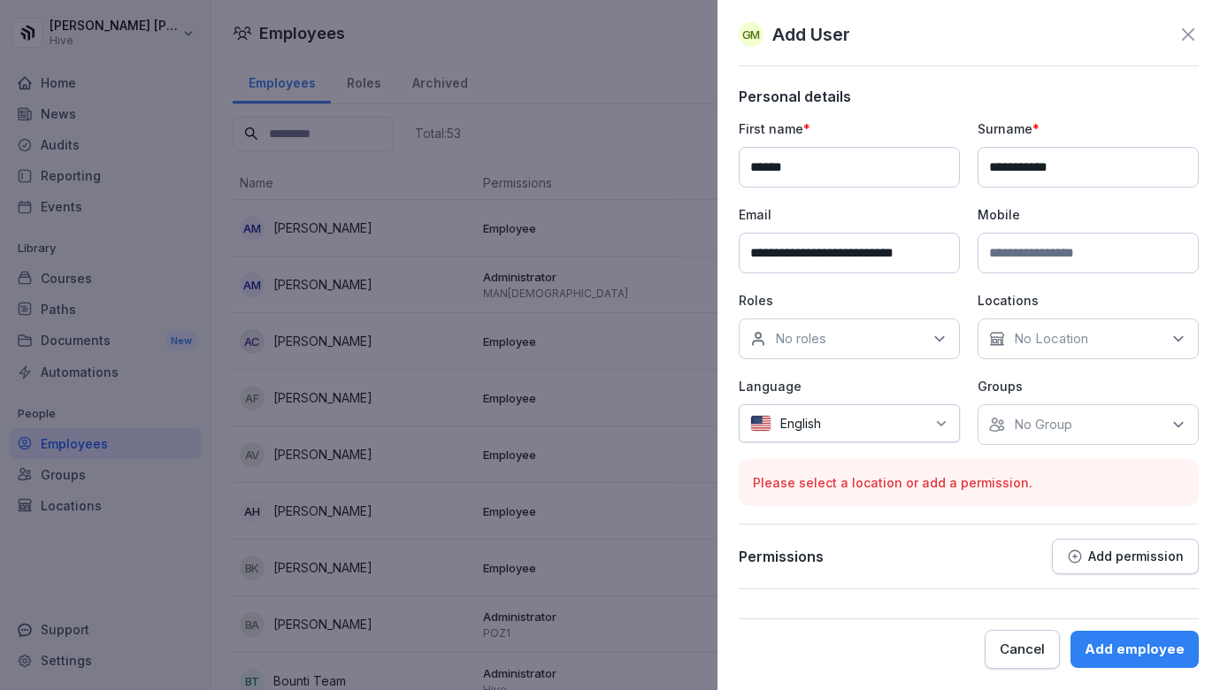
click at [836, 288] on div "**********" at bounding box center [969, 282] width 460 height 326
click at [1110, 343] on div "No Location" at bounding box center [1088, 339] width 221 height 41
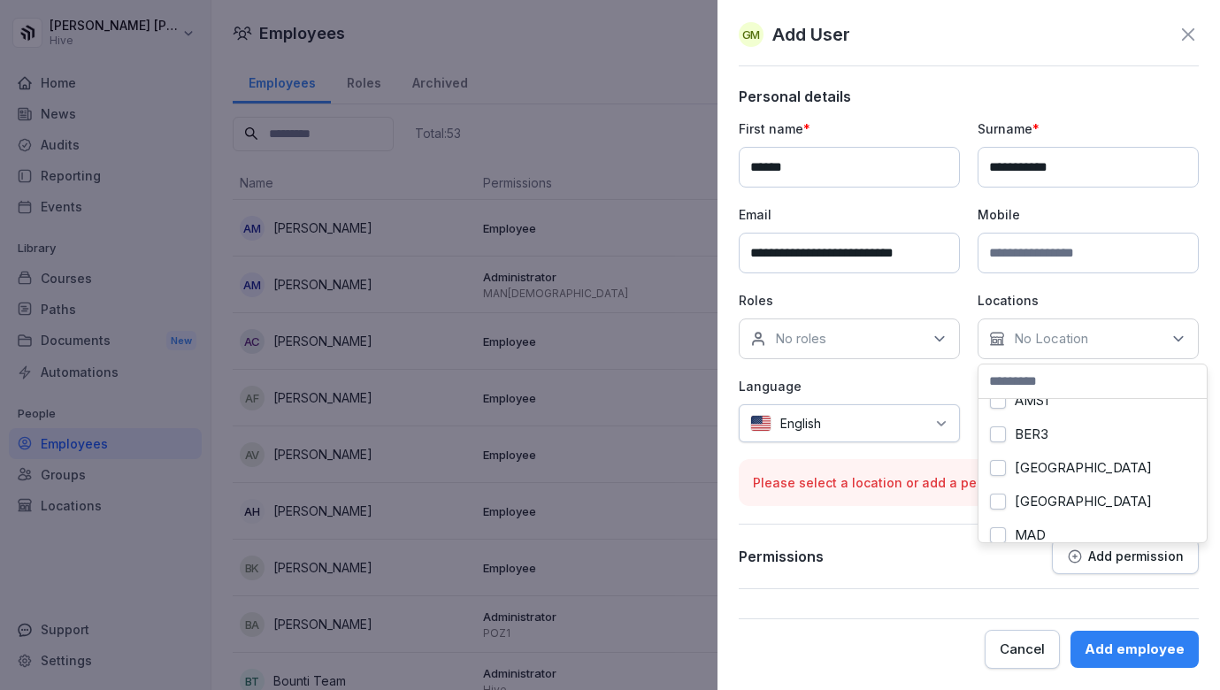
scroll to position [21, 0]
click at [1055, 496] on label "Berlin Mitte" at bounding box center [1083, 500] width 137 height 16
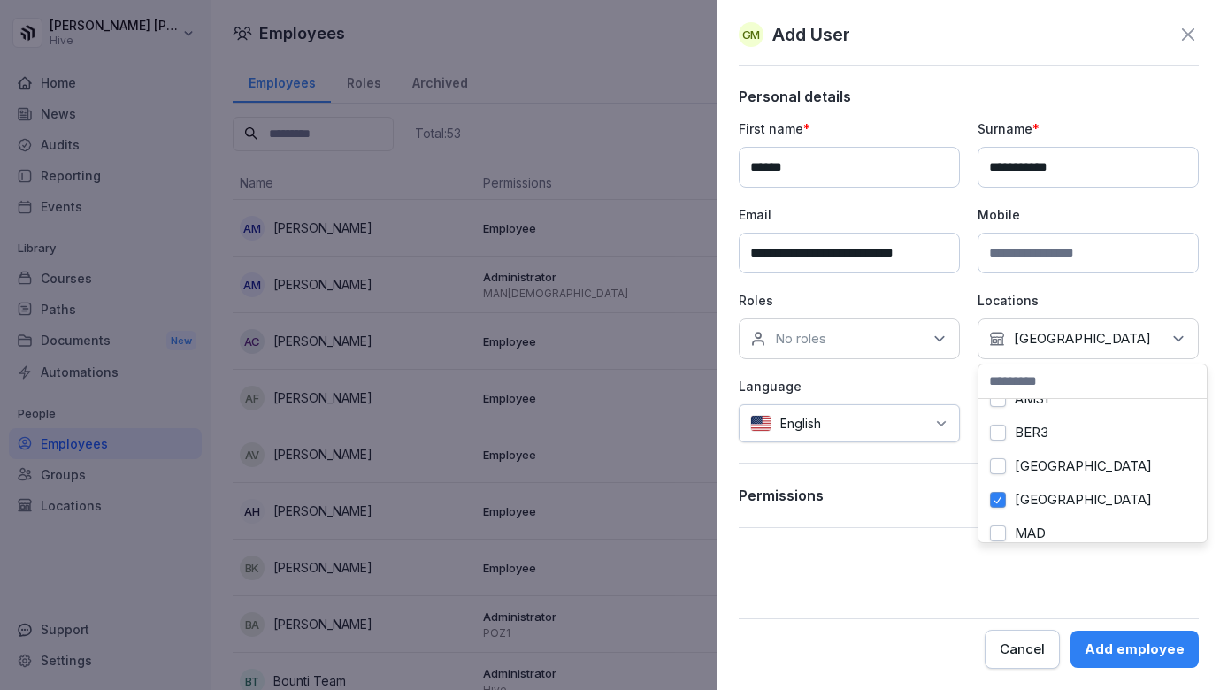
click at [1060, 499] on label "Berlin Mitte" at bounding box center [1083, 500] width 137 height 16
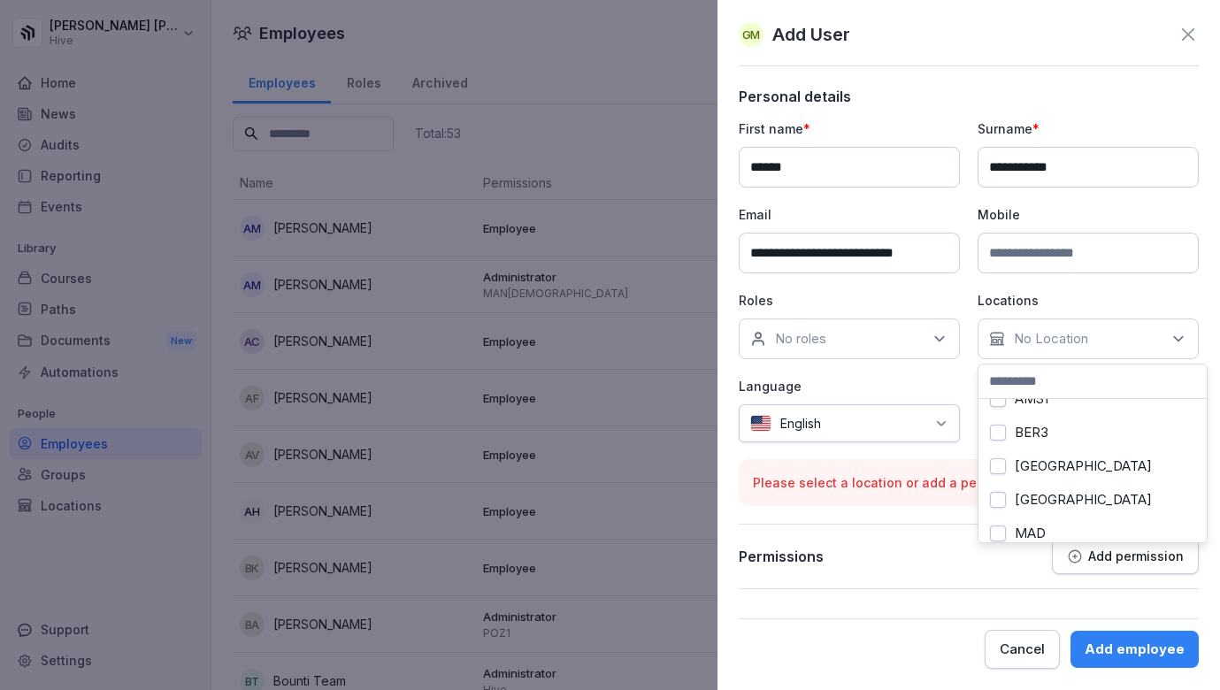
click at [1060, 499] on label "Berlin Mitte" at bounding box center [1083, 500] width 137 height 16
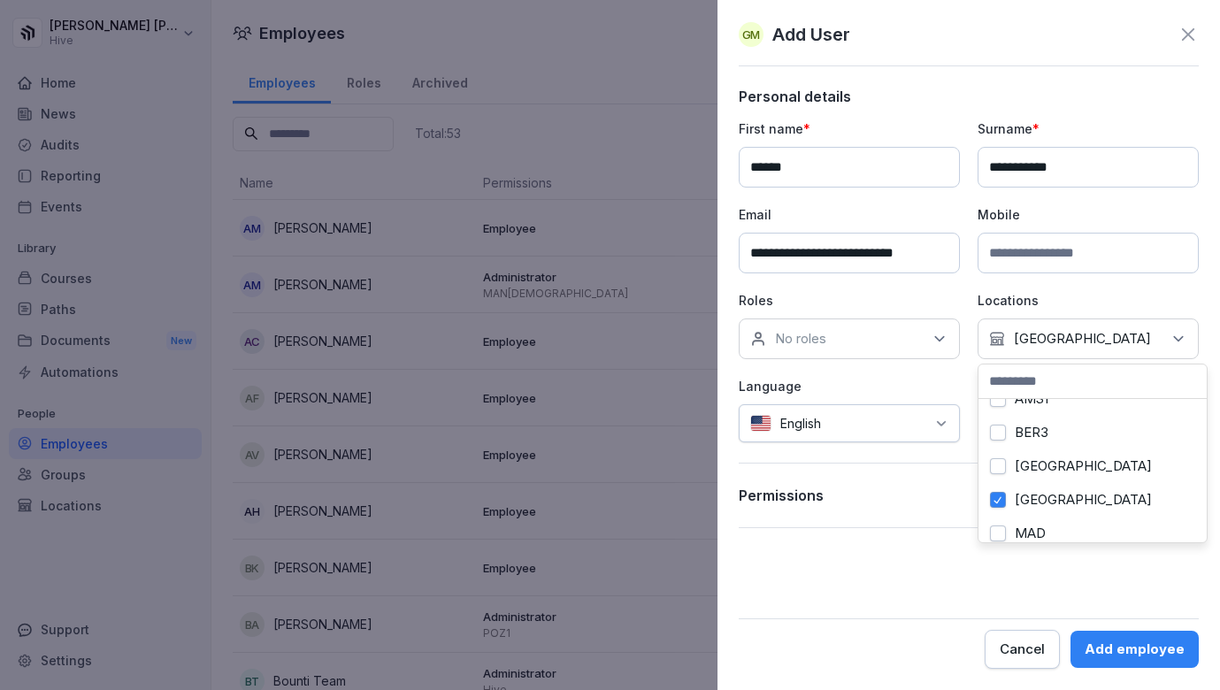
click at [1060, 498] on label "Berlin Mitte" at bounding box center [1083, 500] width 137 height 16
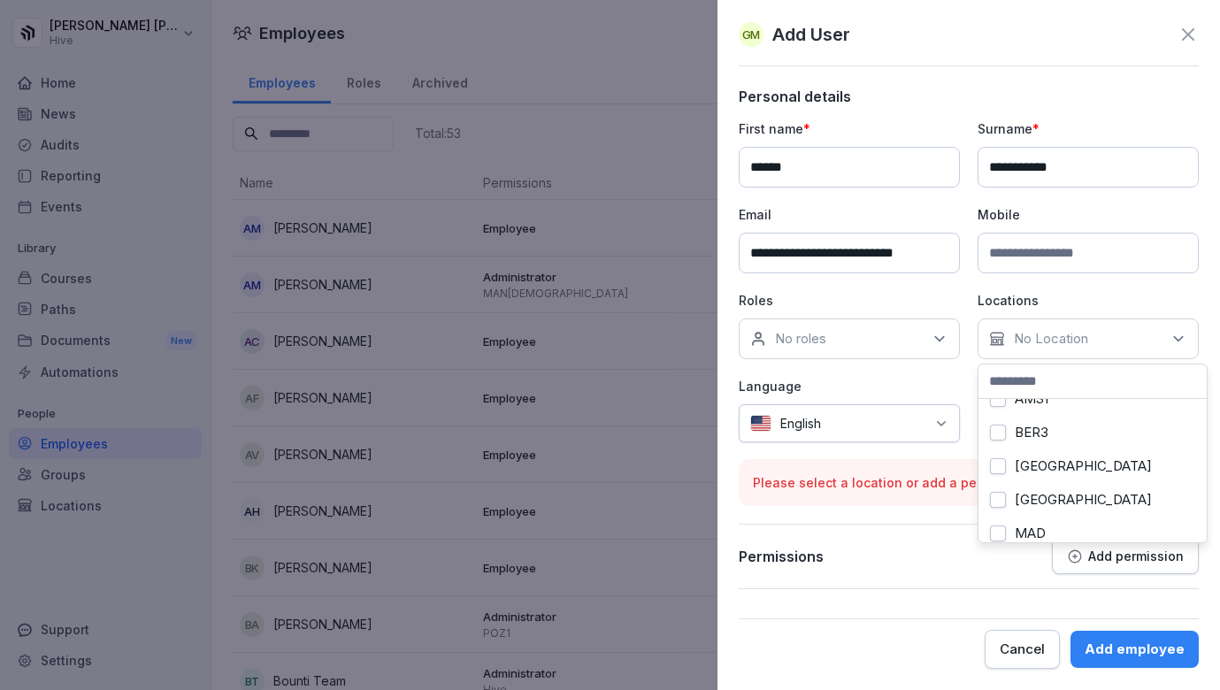
click at [1060, 497] on label "Berlin Mitte" at bounding box center [1083, 500] width 137 height 16
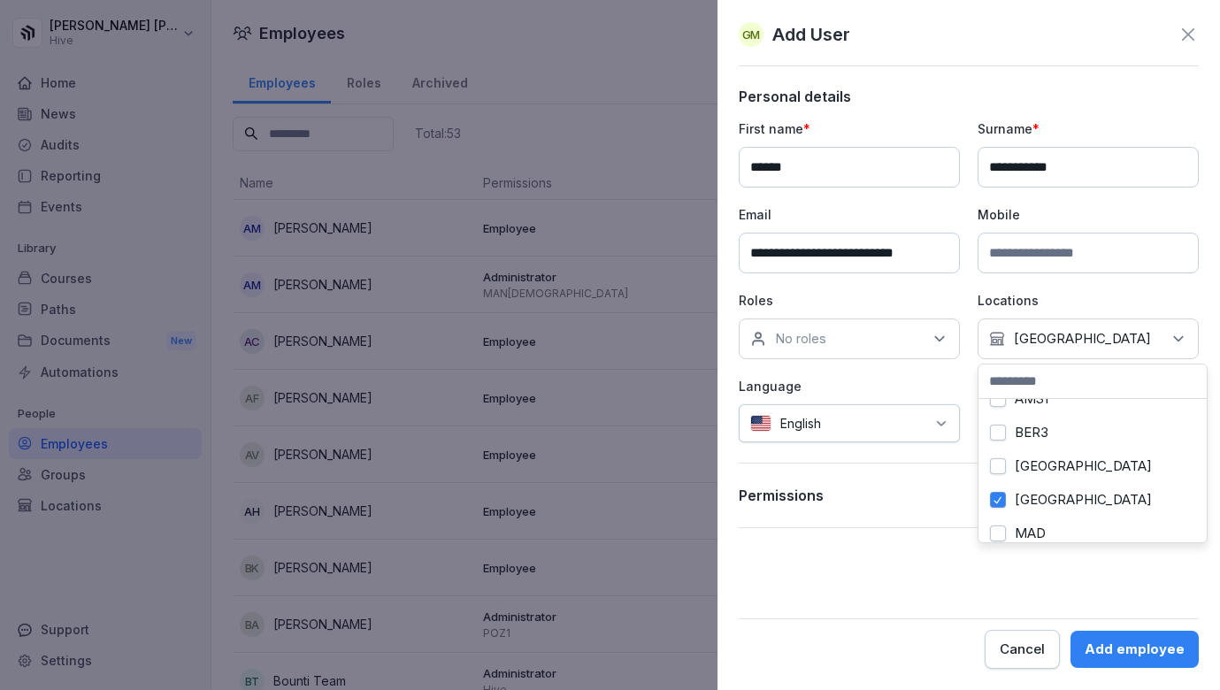
click at [993, 596] on form "**********" at bounding box center [969, 378] width 460 height 581
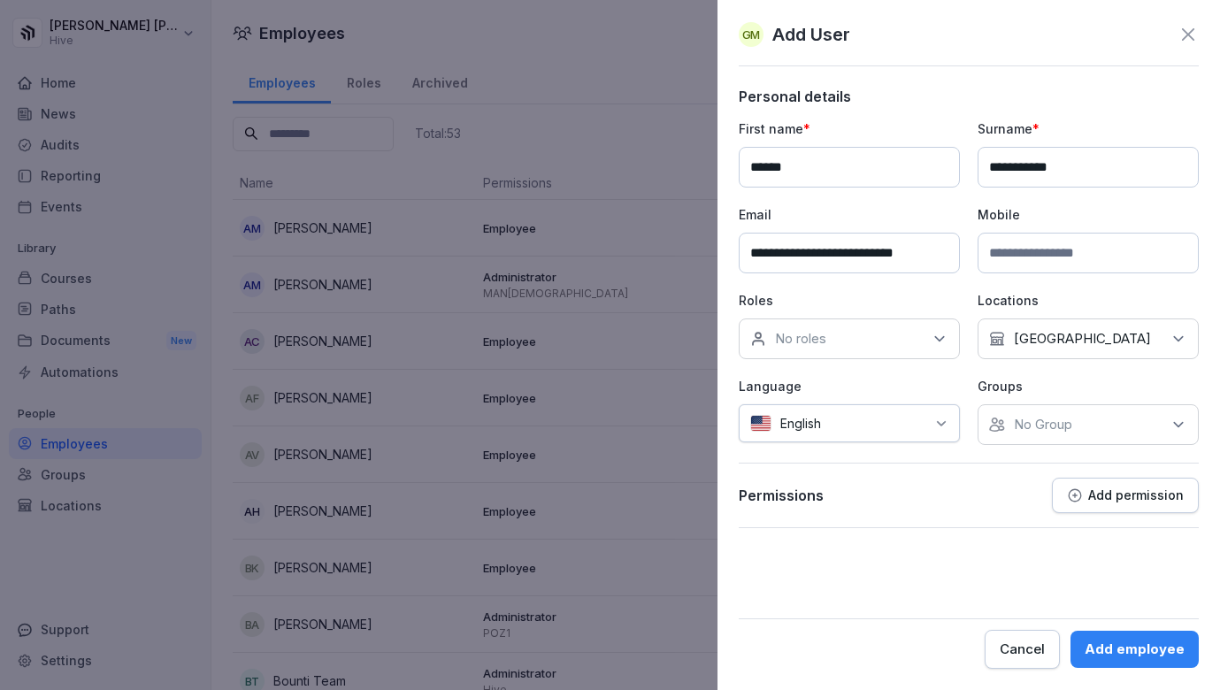
click at [1086, 421] on div "No Group" at bounding box center [1088, 424] width 221 height 41
click at [1055, 516] on div "Hive" at bounding box center [1092, 506] width 219 height 34
click at [881, 568] on form "**********" at bounding box center [969, 378] width 460 height 581
click at [1132, 649] on div "Add employee" at bounding box center [1135, 649] width 100 height 19
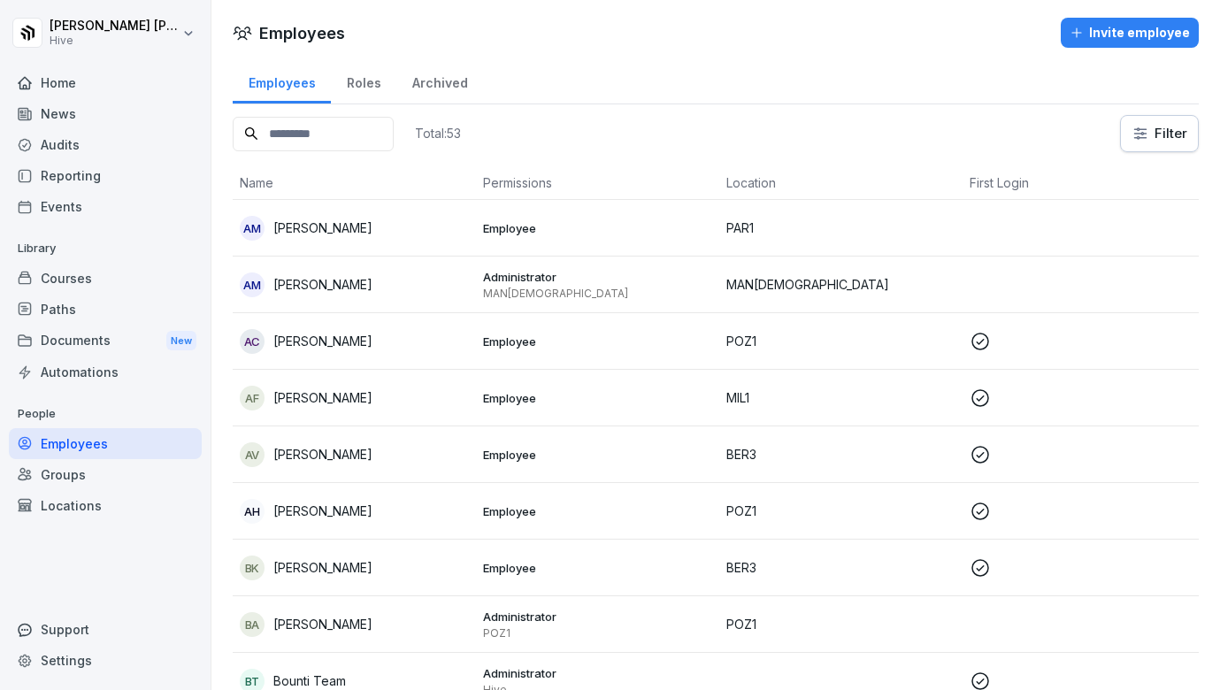
click at [68, 280] on div "Courses" at bounding box center [105, 278] width 193 height 31
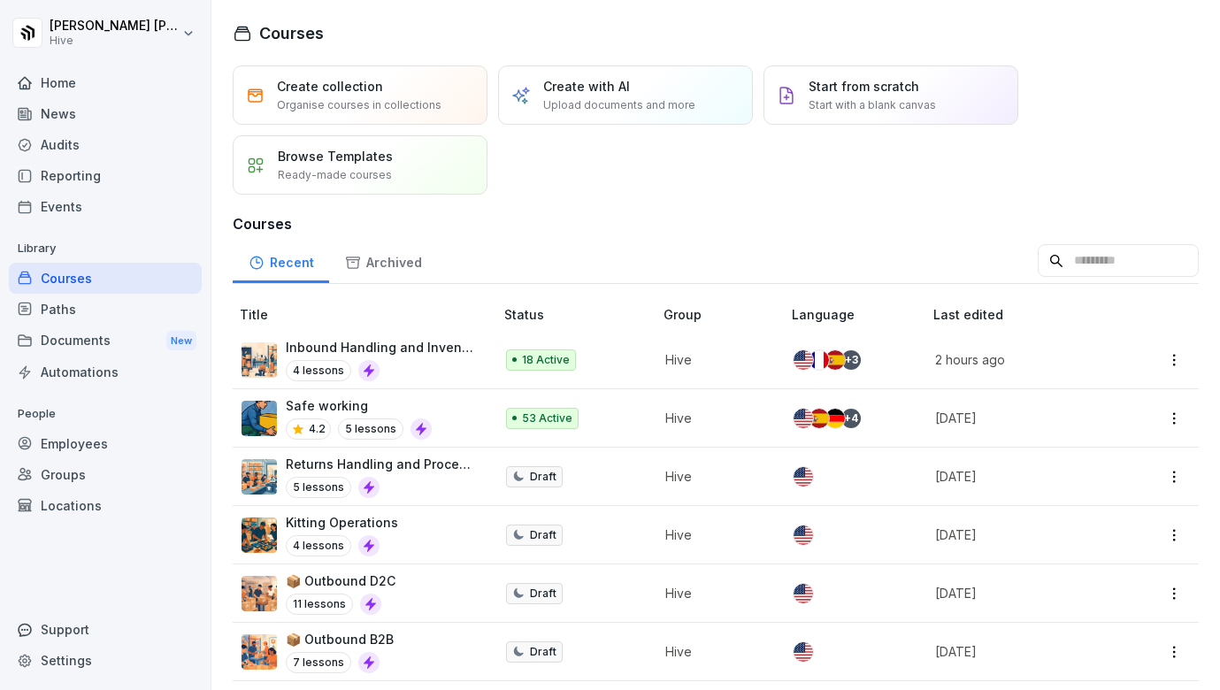
click at [410, 354] on p "Inbound Handling and Inventory Restocking" at bounding box center [381, 347] width 190 height 19
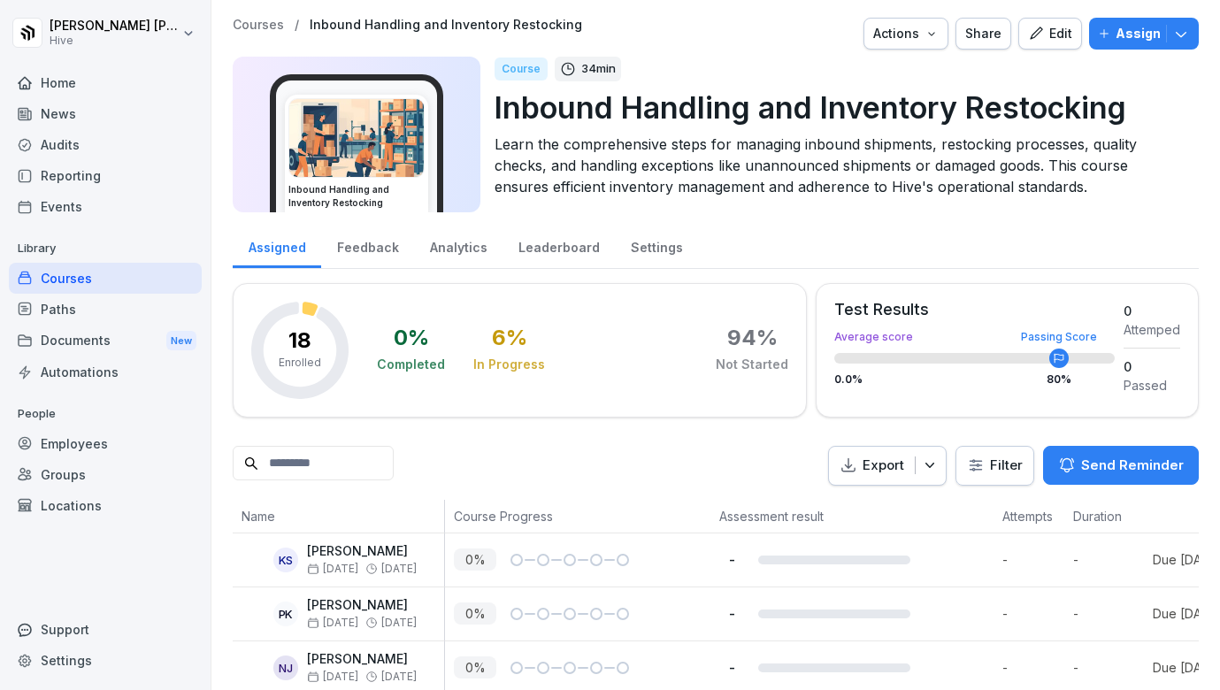
click at [1157, 36] on p "Assign" at bounding box center [1138, 33] width 45 height 19
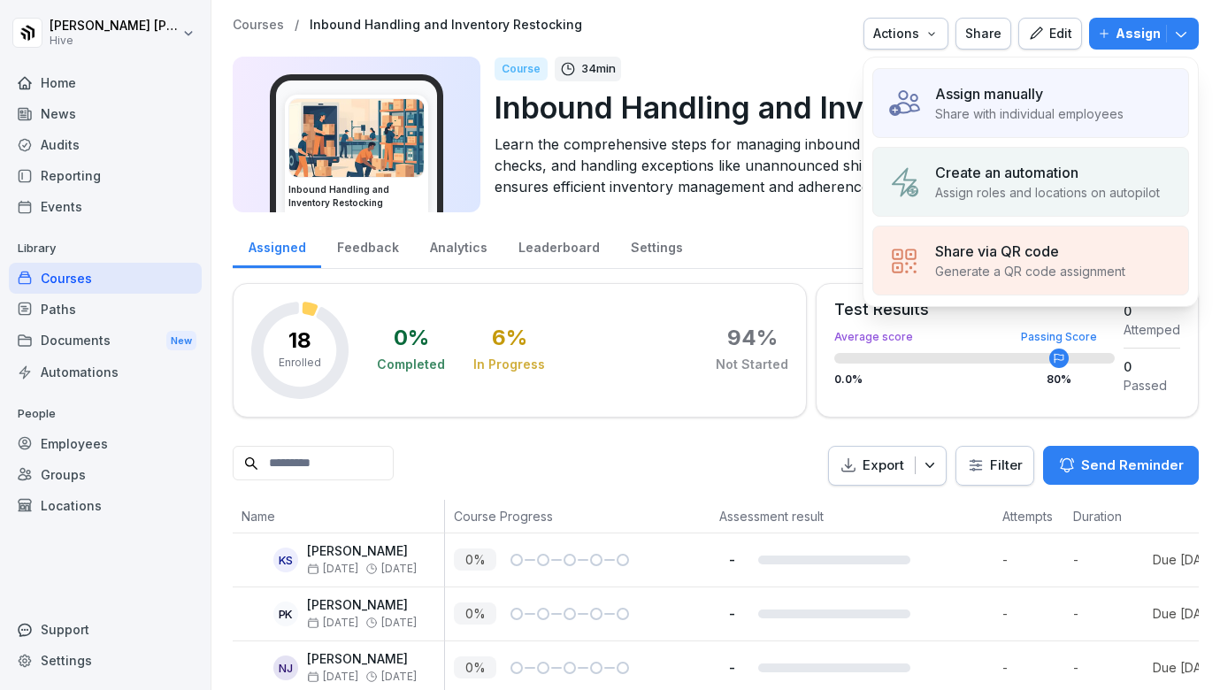
click at [1030, 118] on p "Share with individual employees" at bounding box center [1029, 113] width 188 height 19
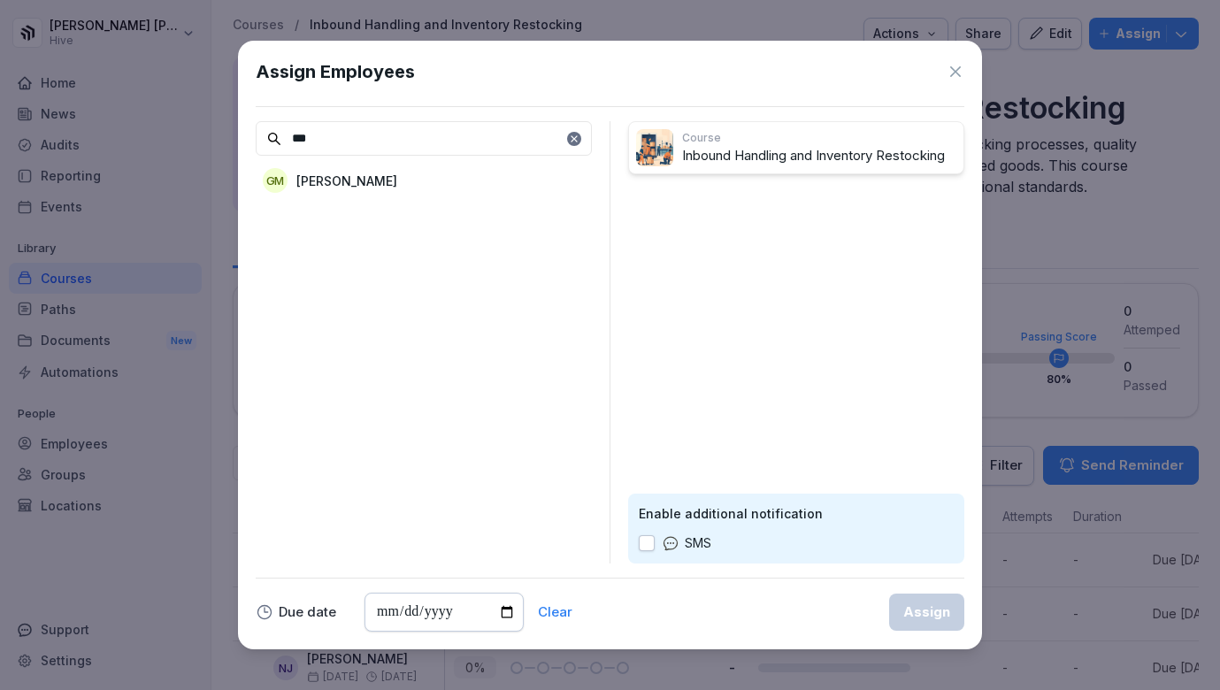
type input "***"
drag, startPoint x: 542, startPoint y: 266, endPoint x: 420, endPoint y: 181, distance: 149.3
click at [420, 181] on div "GM Giulia Mastrorocco" at bounding box center [424, 181] width 336 height 32
click at [921, 619] on div "Assign" at bounding box center [926, 612] width 47 height 19
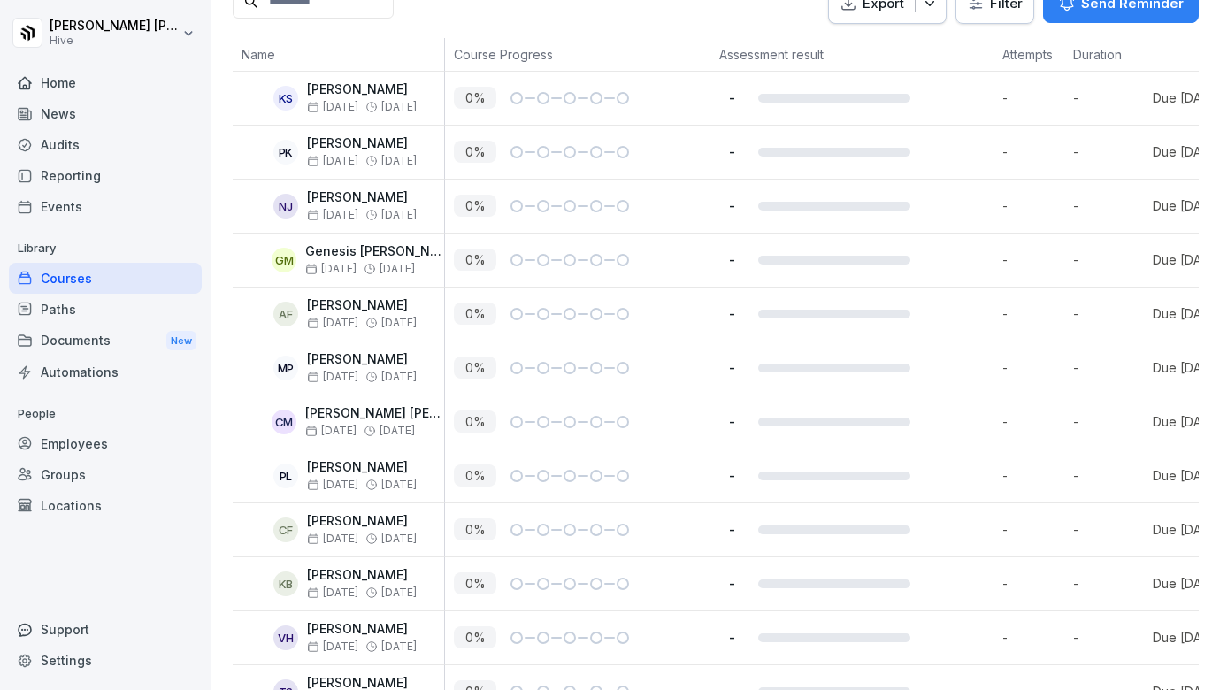
scroll to position [450, 0]
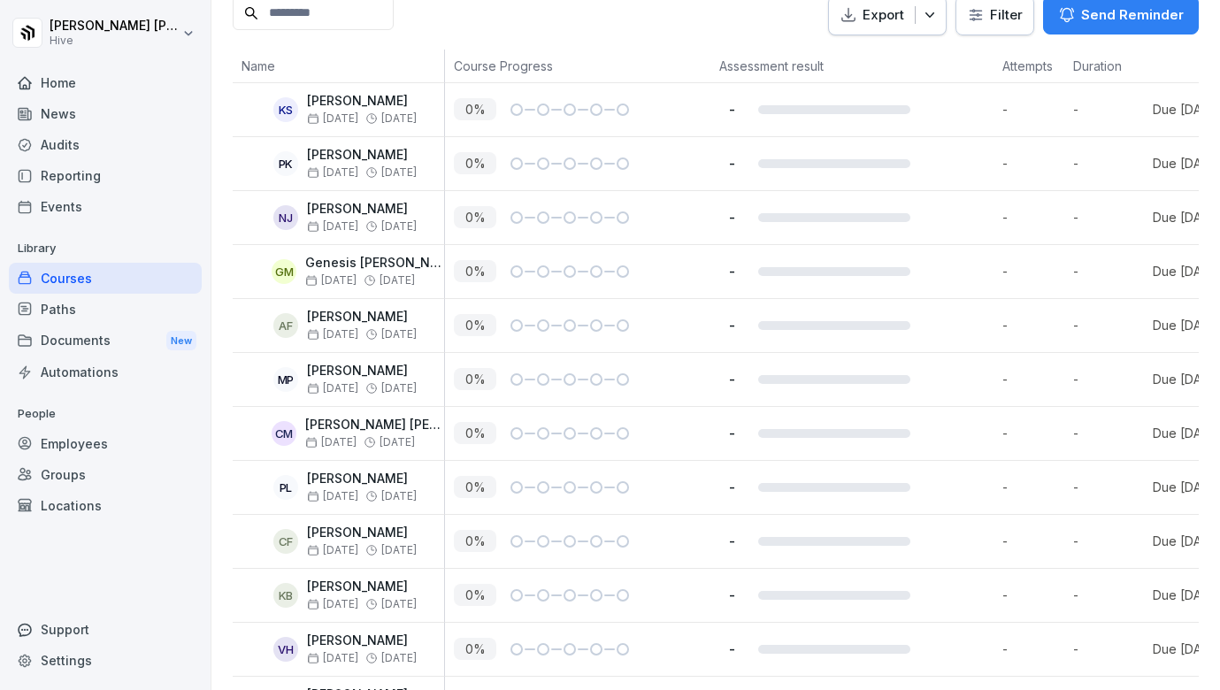
click at [305, 0] on input at bounding box center [313, 13] width 161 height 35
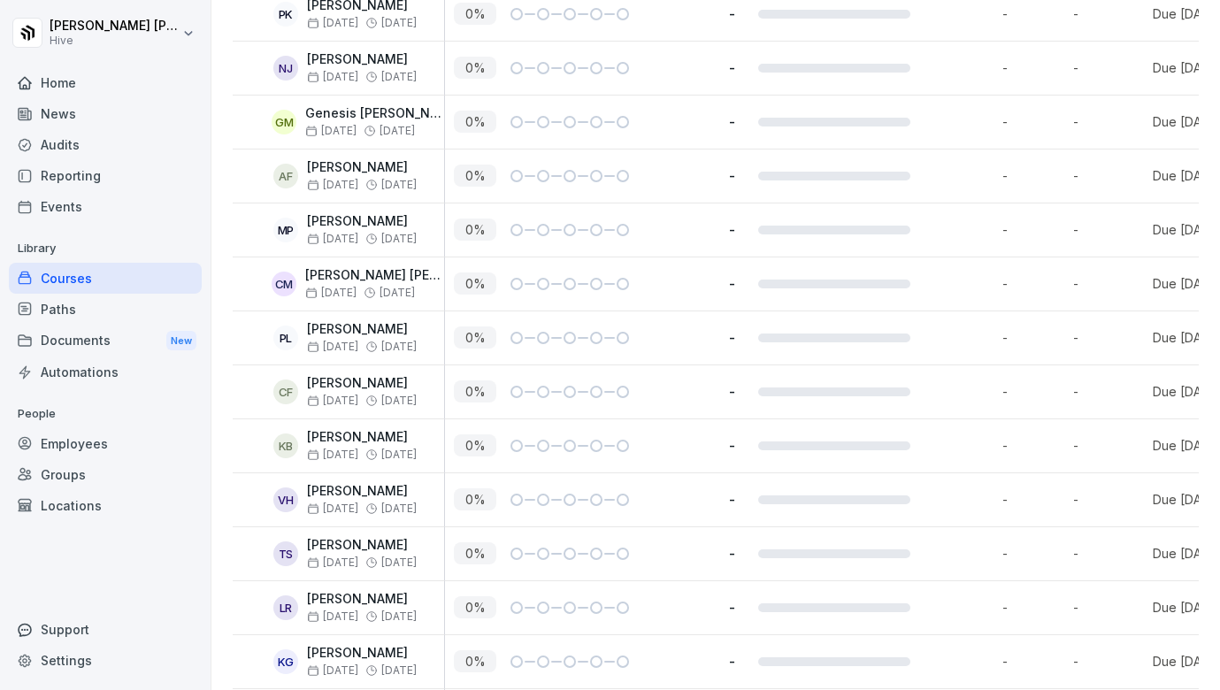
scroll to position [603, 0]
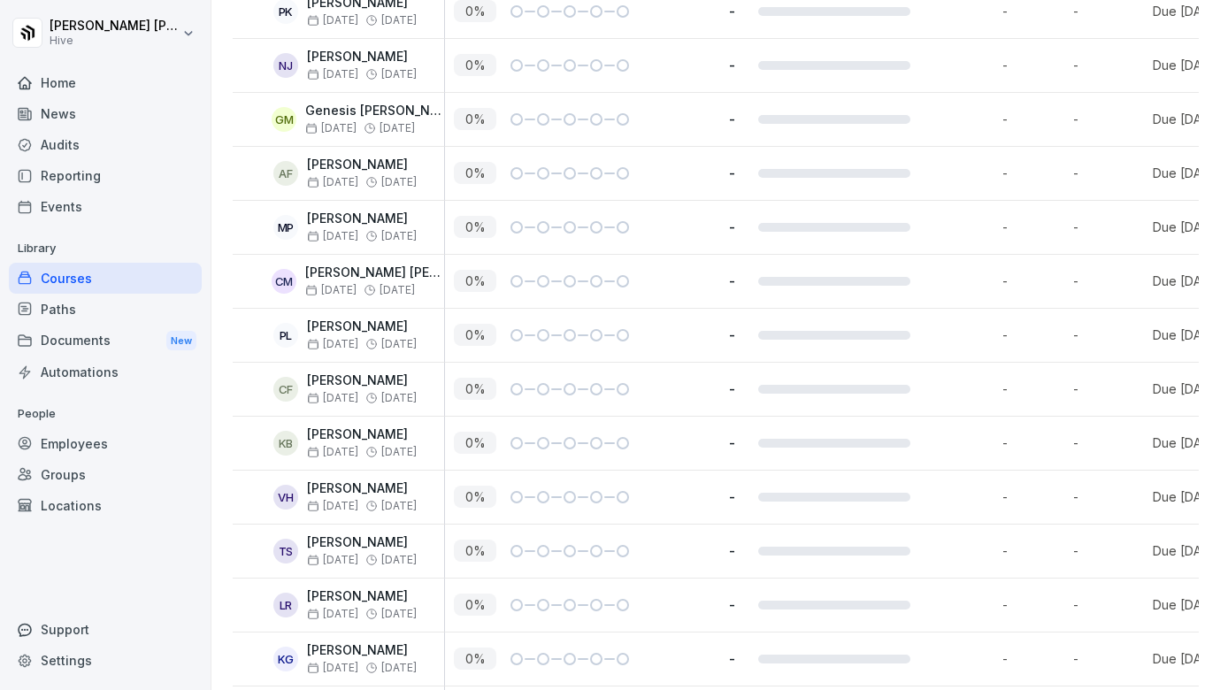
click at [285, 0] on div "PK" at bounding box center [285, 11] width 25 height 25
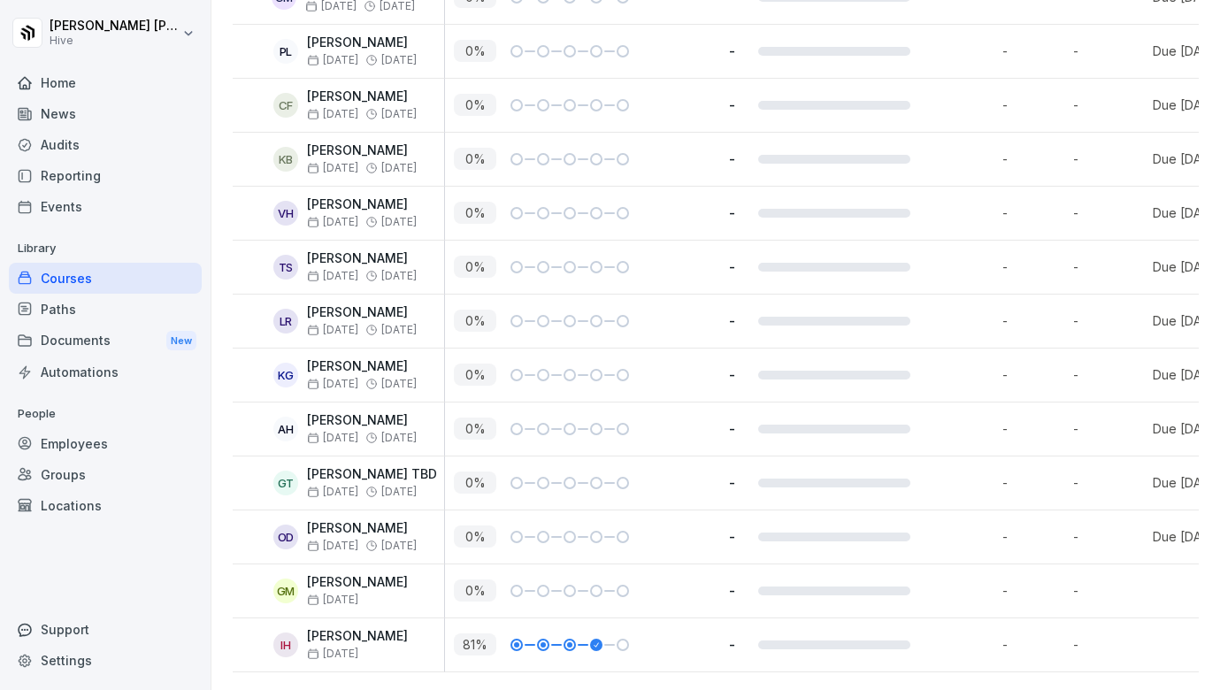
scroll to position [886, 0]
click at [85, 440] on div "Employees" at bounding box center [105, 443] width 193 height 31
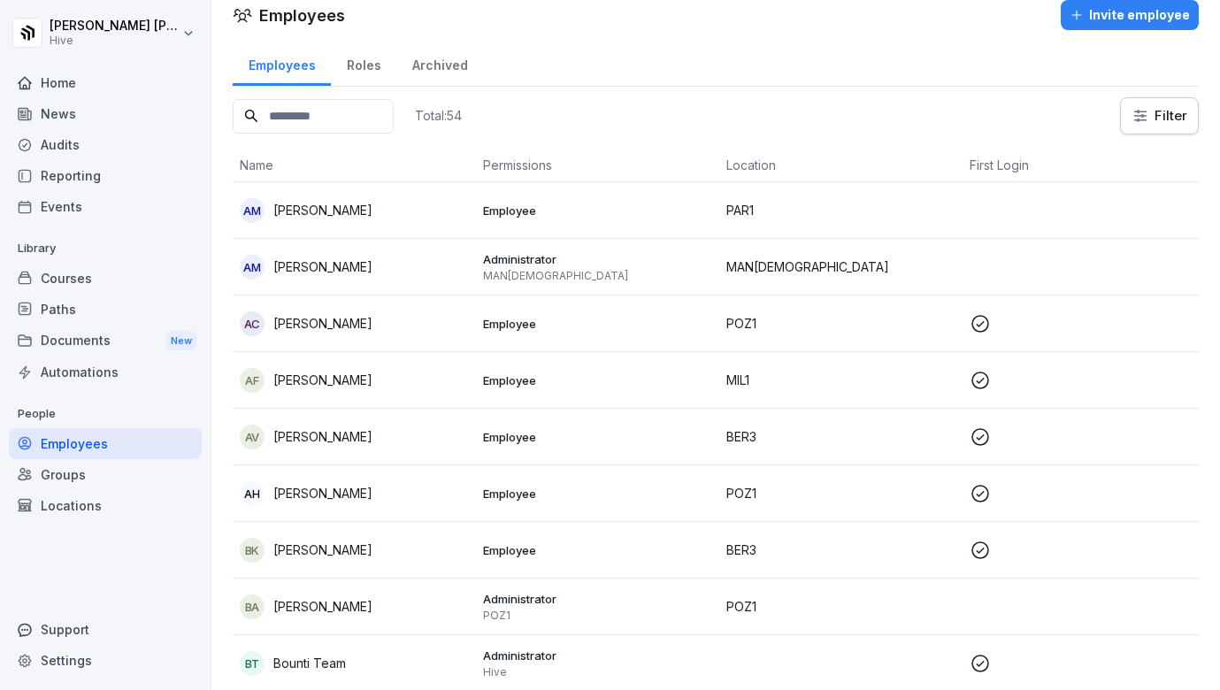
click at [1149, 129] on html "Ibrahim Huseynov Hive Home News Audits Reporting Events Library Courses Paths D…" at bounding box center [610, 345] width 1220 height 690
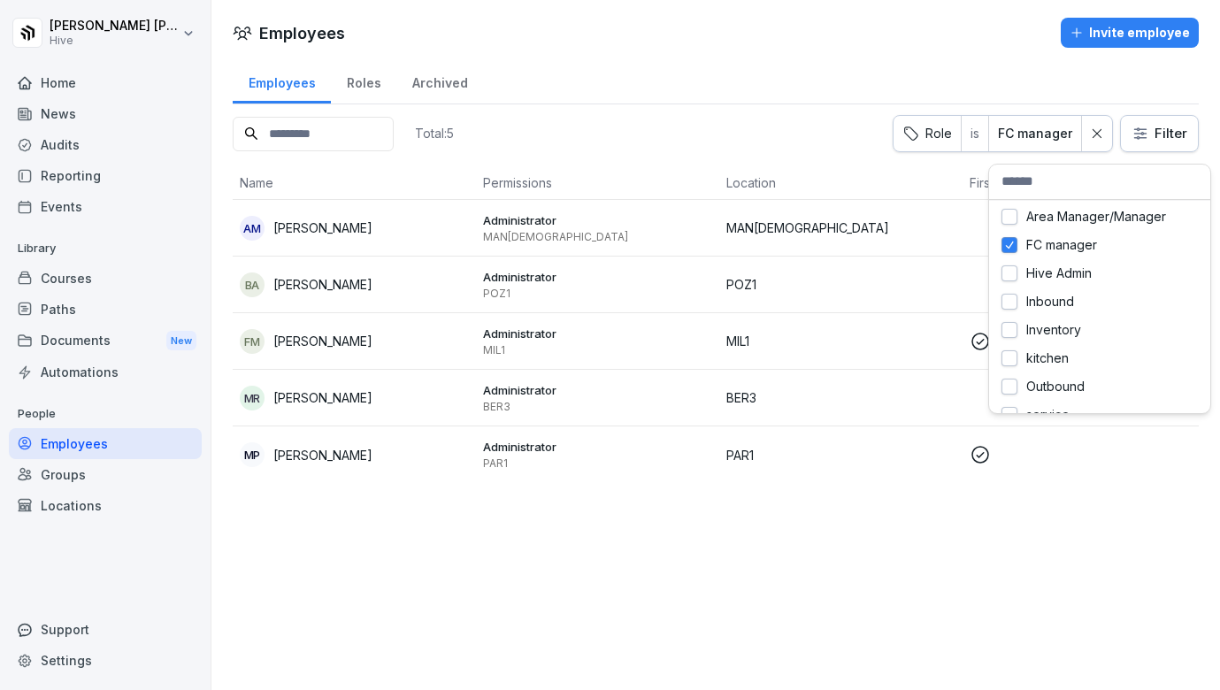
click at [1040, 140] on html "Ibrahim Huseynov Hive Home News Audits Reporting Events Library Courses Paths D…" at bounding box center [610, 345] width 1220 height 690
click at [1017, 220] on div "Area Manager/Manager" at bounding box center [1096, 217] width 221 height 28
click at [879, 496] on html "Ibrahim Huseynov Hive Home News Audits Reporting Events Library Courses Paths D…" at bounding box center [610, 345] width 1220 height 690
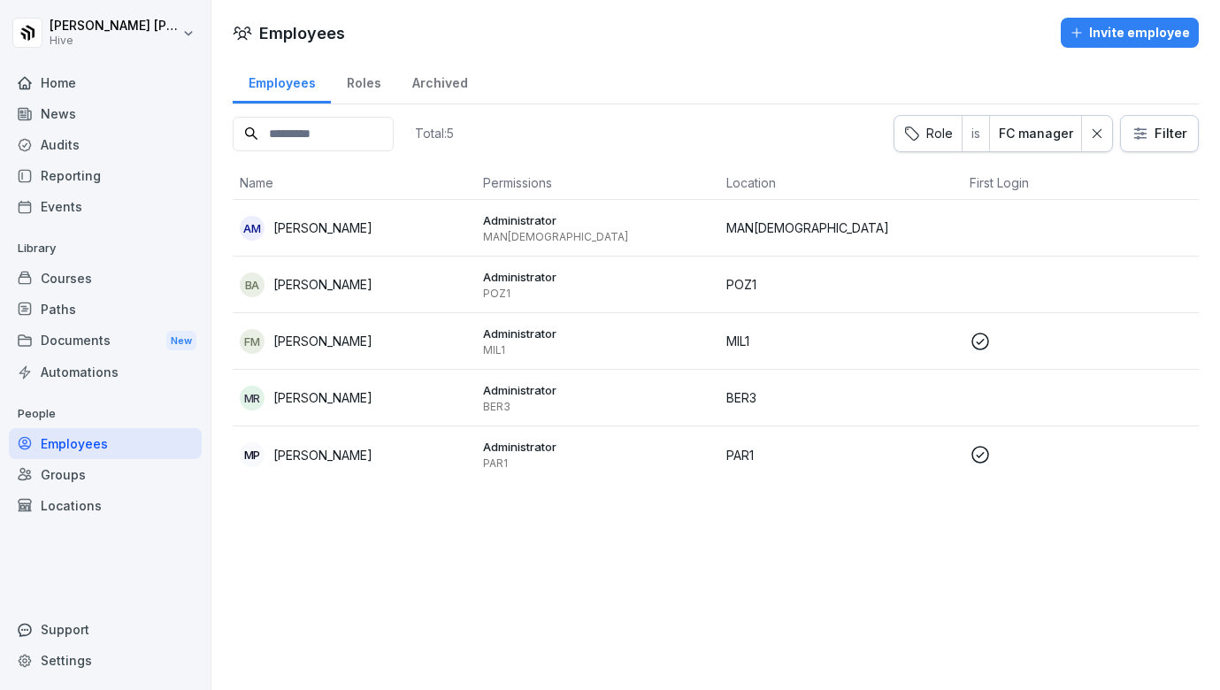
click at [137, 443] on div "Employees" at bounding box center [105, 443] width 193 height 31
click at [146, 443] on div "Employees" at bounding box center [105, 443] width 193 height 31
click at [350, 81] on div "Roles" at bounding box center [363, 80] width 65 height 45
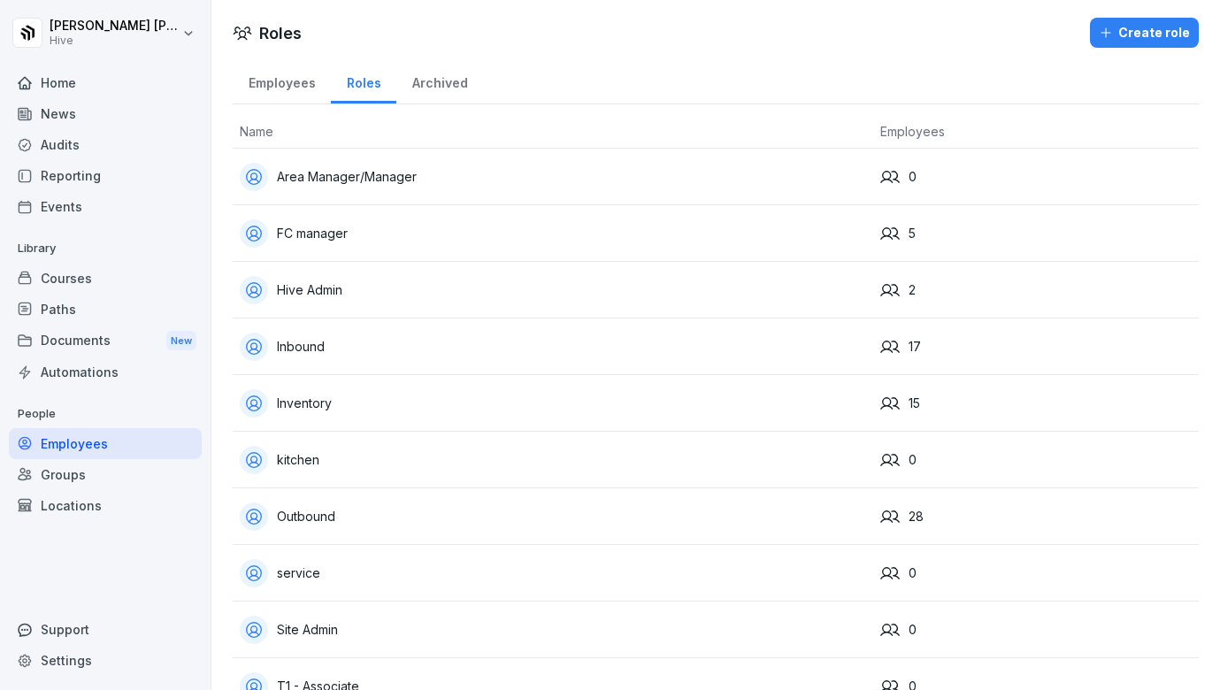
click at [307, 81] on div "Employees" at bounding box center [282, 80] width 98 height 45
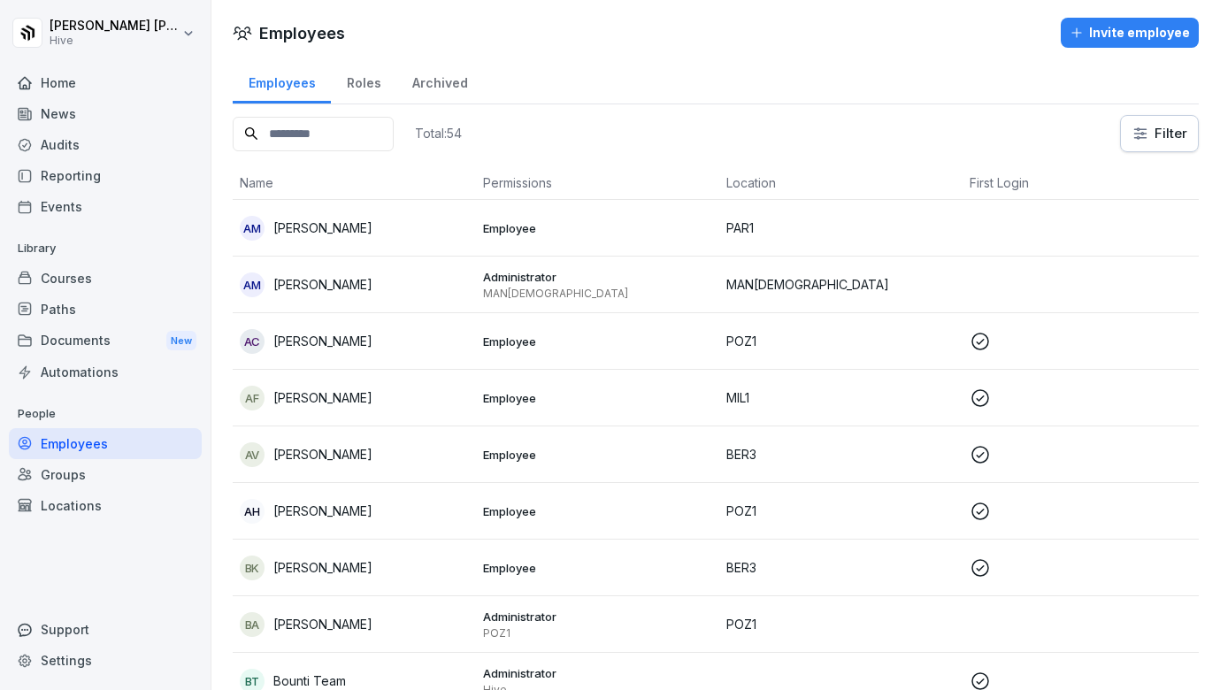
click at [70, 475] on div "Groups" at bounding box center [105, 474] width 193 height 31
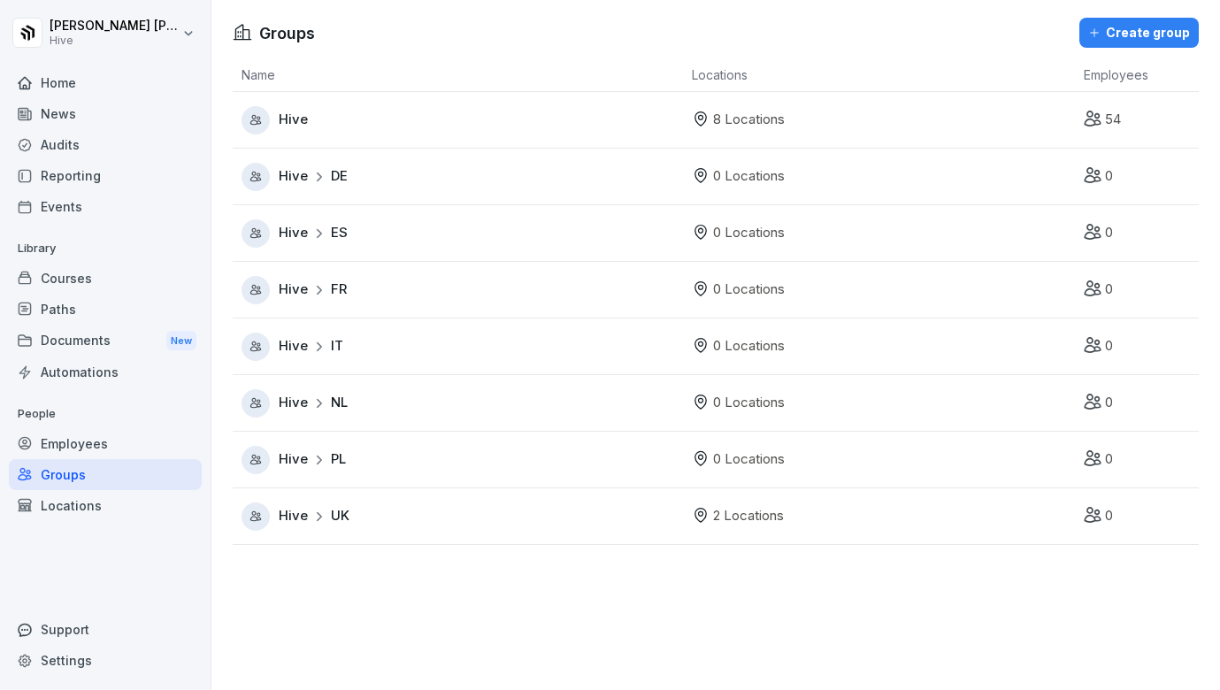
click at [70, 443] on div "Employees" at bounding box center [105, 443] width 193 height 31
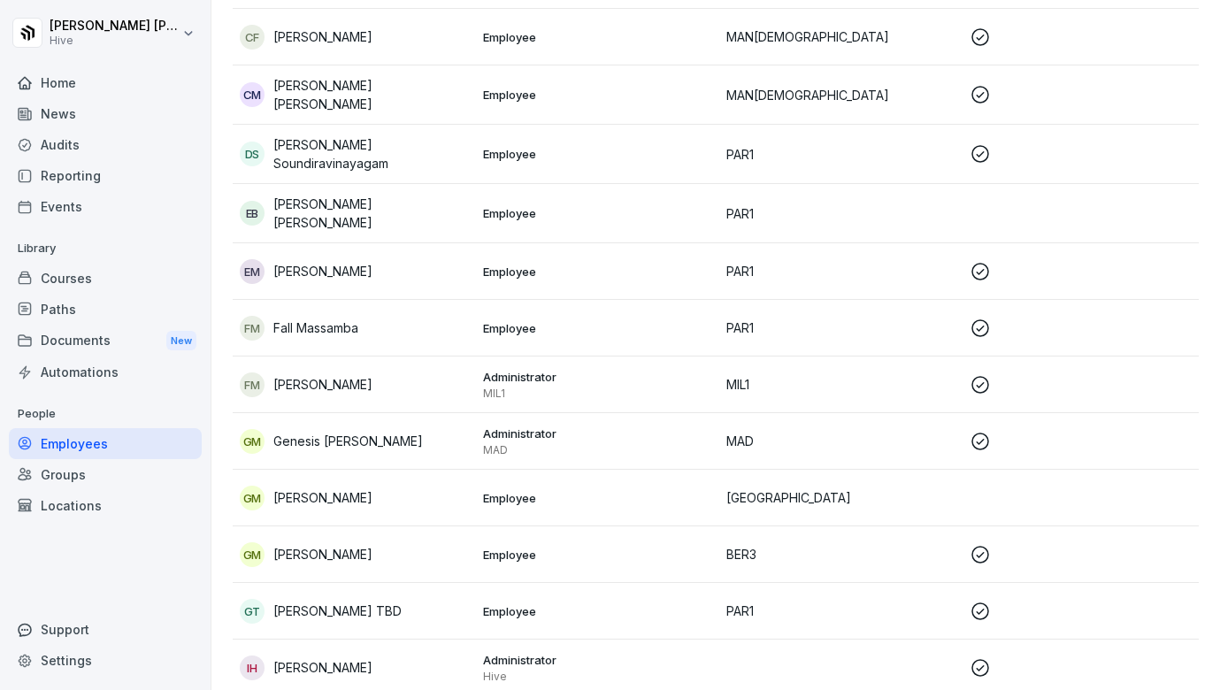
scroll to position [702, 0]
click at [362, 431] on p "Genesis [PERSON_NAME]" at bounding box center [348, 440] width 150 height 19
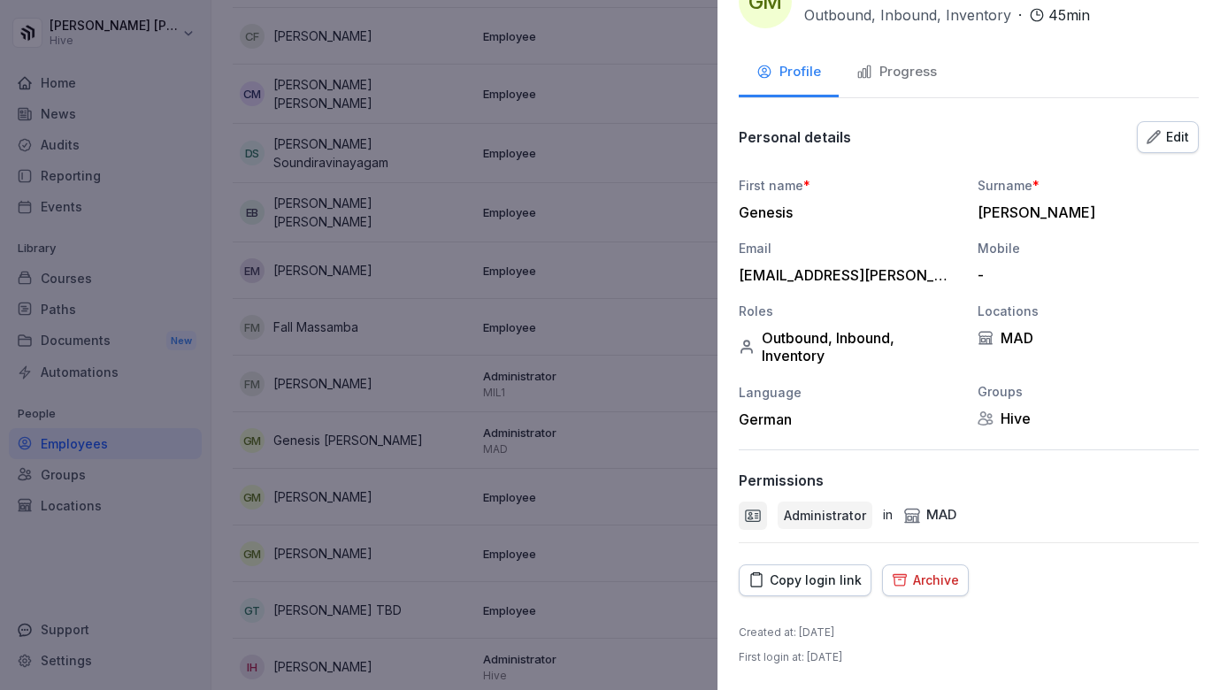
scroll to position [49, 0]
click at [1169, 144] on div "Edit" at bounding box center [1168, 137] width 42 height 19
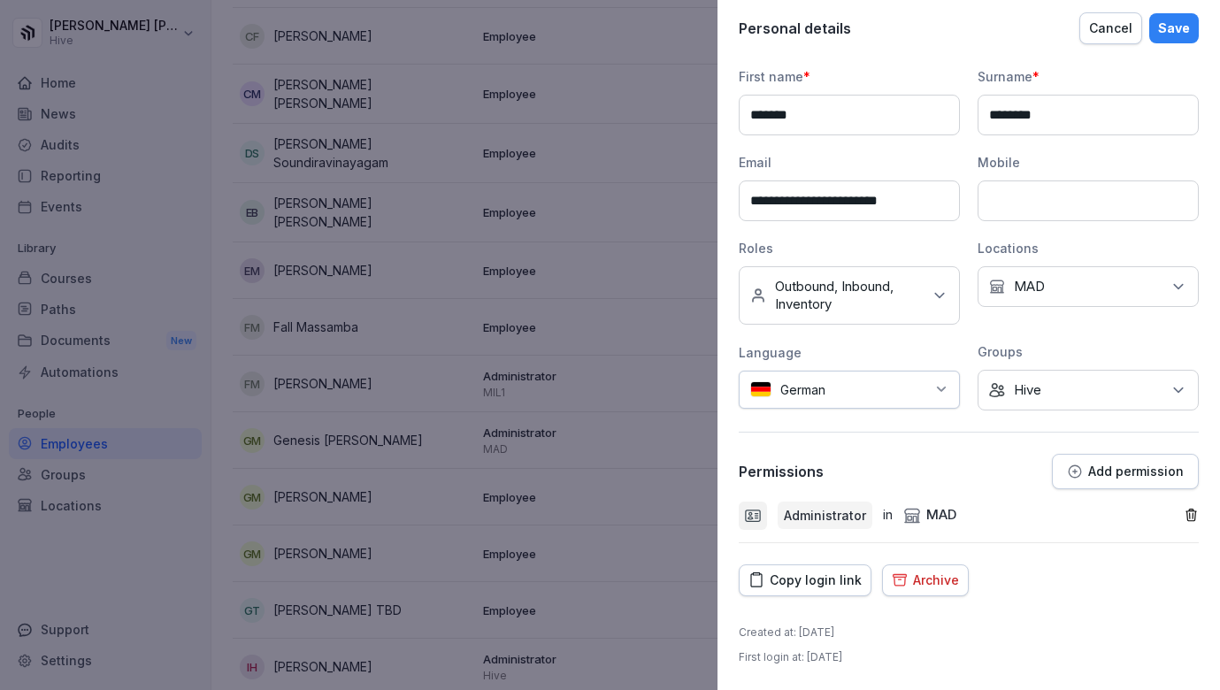
scroll to position [158, 0]
click at [908, 310] on p "Outbound, Inbound, Inventory" at bounding box center [848, 296] width 147 height 35
click at [914, 310] on p "Outbound, Inbound, Inventory" at bounding box center [848, 296] width 147 height 35
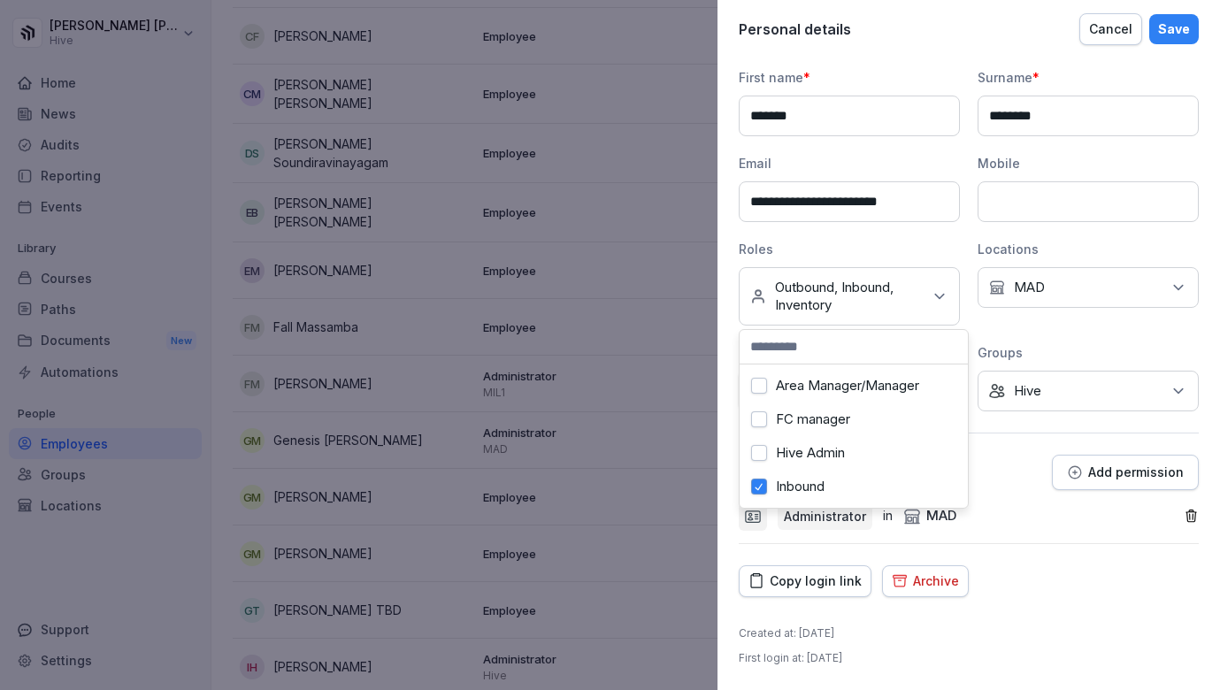
click at [914, 310] on p "Outbound, Inbound, Inventory" at bounding box center [848, 296] width 147 height 35
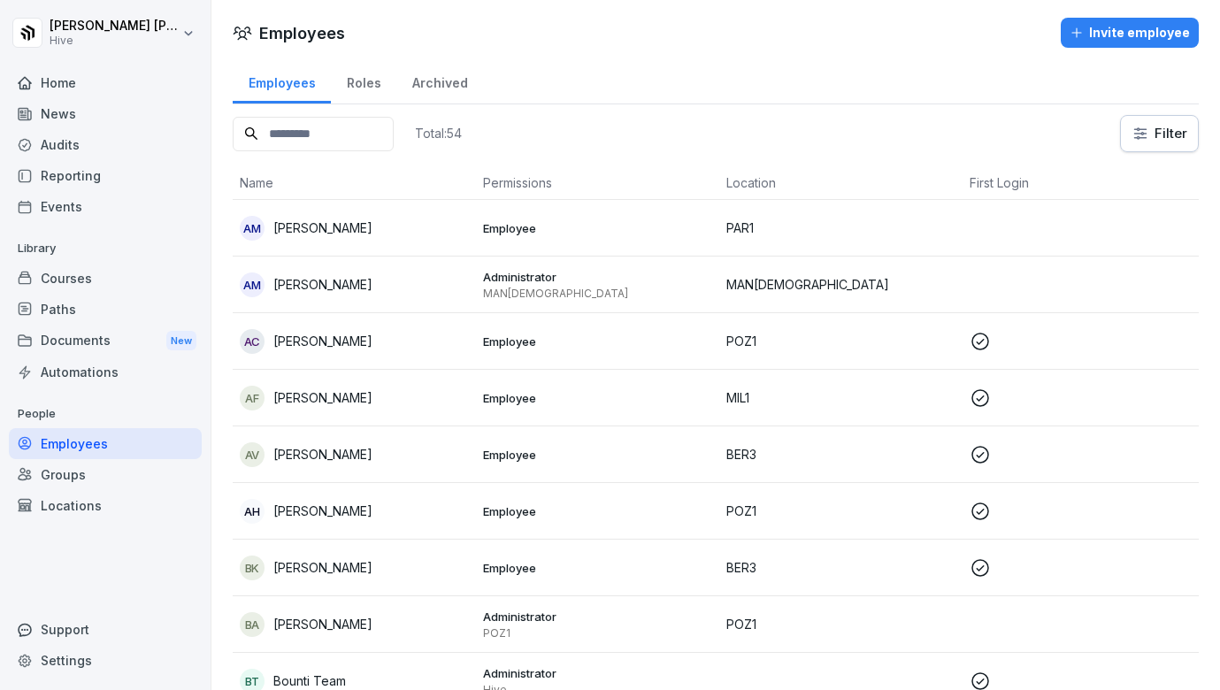
scroll to position [0, 0]
click at [543, 188] on th "Permissions" at bounding box center [597, 183] width 243 height 34
click at [1156, 127] on html "Ibrahim Huseynov Hive Home News Audits Reporting Events Library Courses Paths D…" at bounding box center [610, 345] width 1220 height 690
click at [631, 234] on html "Ibrahim Huseynov Hive Home News Audits Reporting Events Library Courses Paths D…" at bounding box center [610, 345] width 1220 height 690
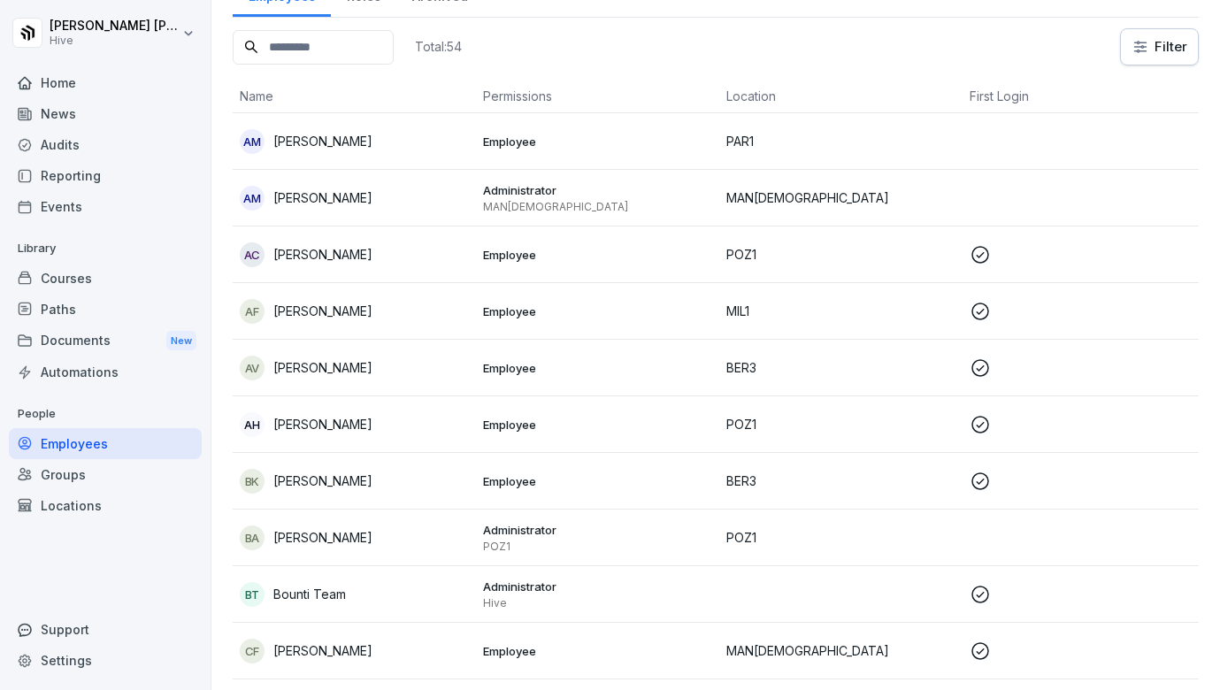
scroll to position [88, 0]
click at [65, 275] on div "Courses" at bounding box center [105, 278] width 193 height 31
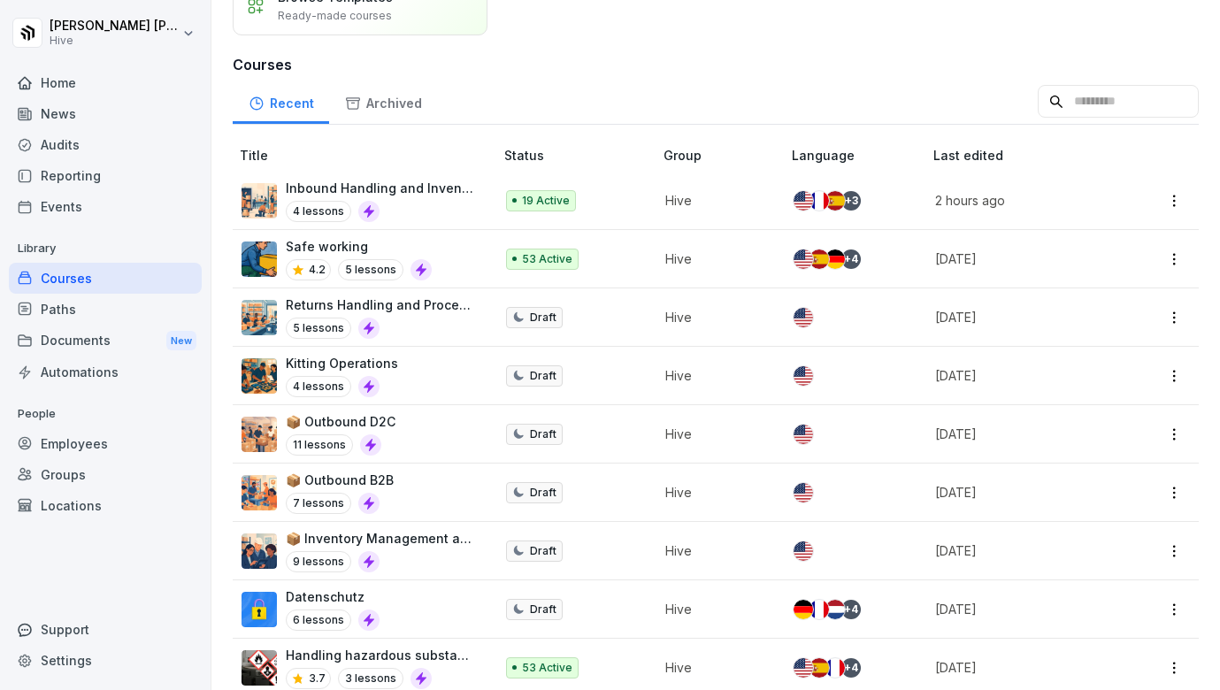
scroll to position [164, 0]
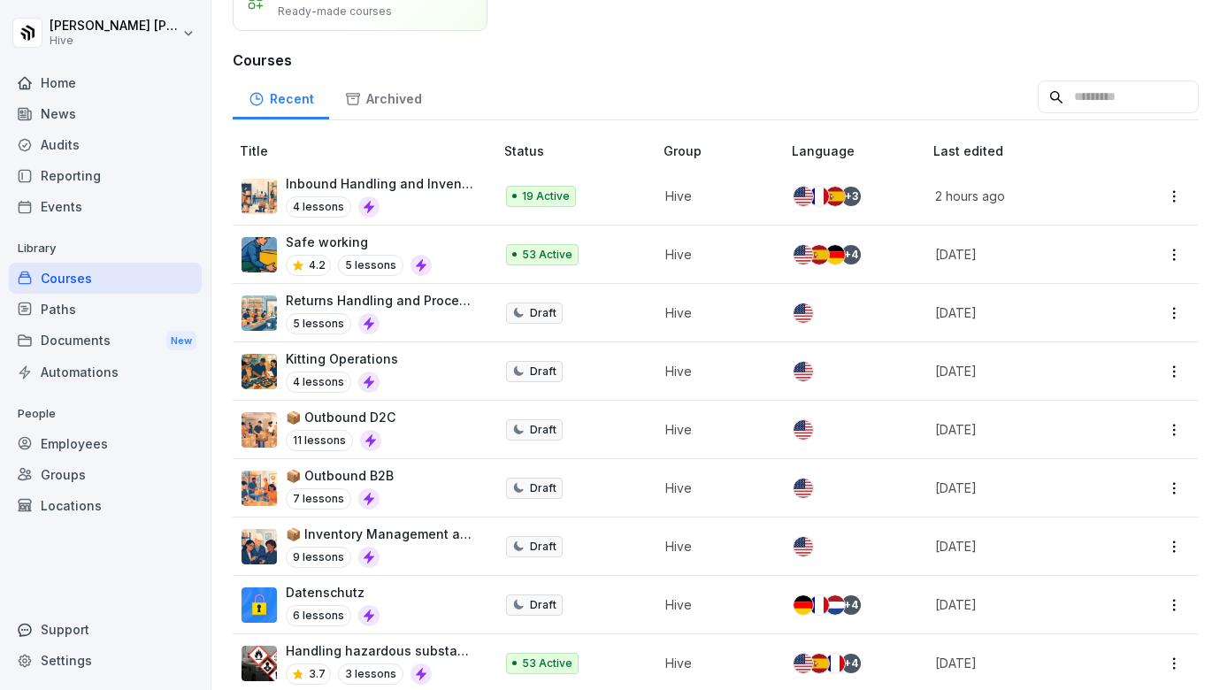
click at [428, 311] on div "Returns Handling and Process Flow 5 lessons" at bounding box center [381, 312] width 190 height 43
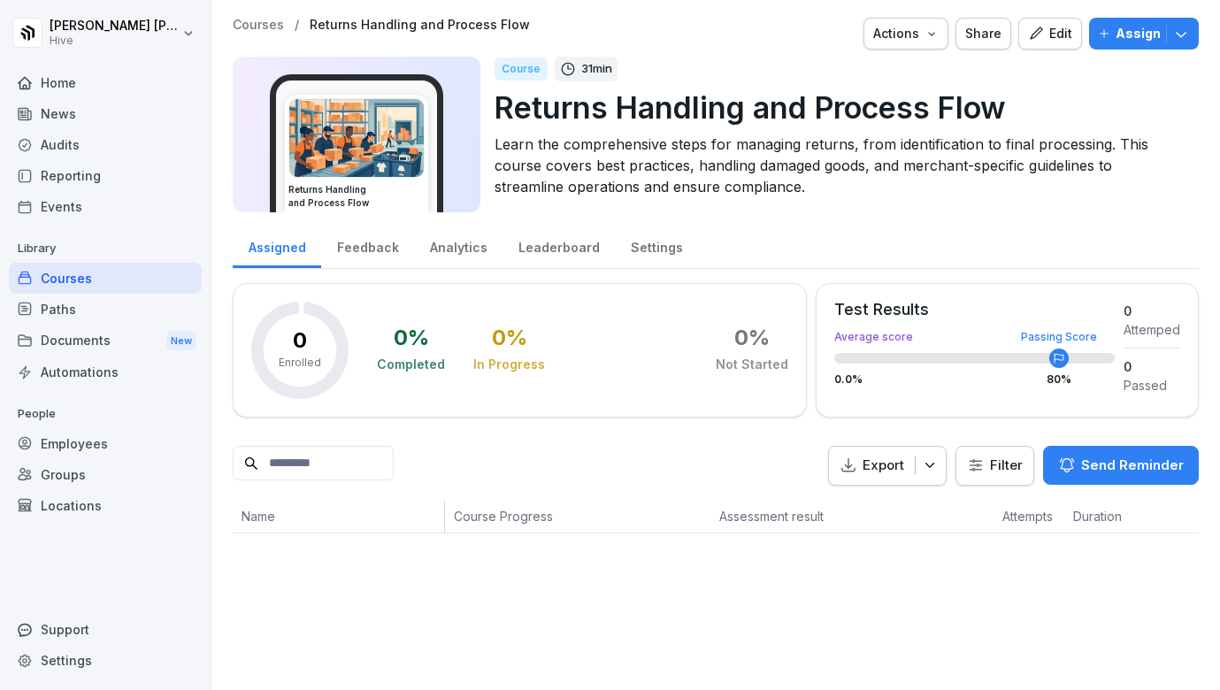
click at [383, 256] on div "Feedback" at bounding box center [367, 245] width 93 height 45
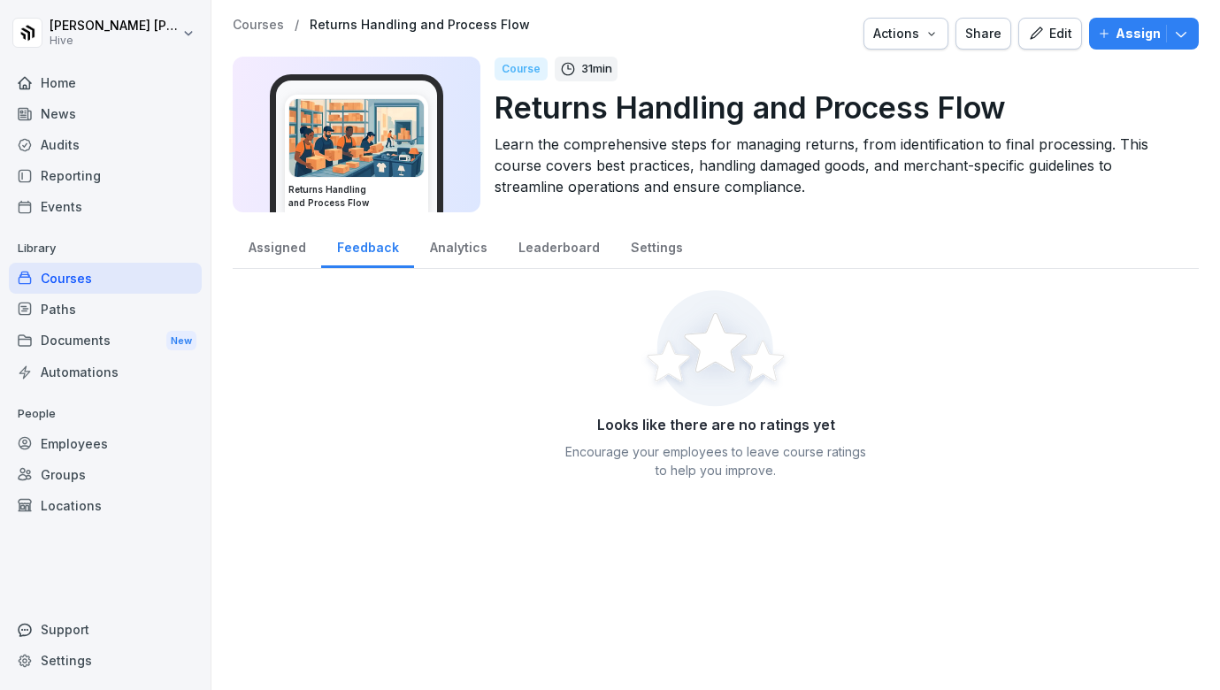
click at [280, 244] on div "Assigned" at bounding box center [277, 245] width 88 height 45
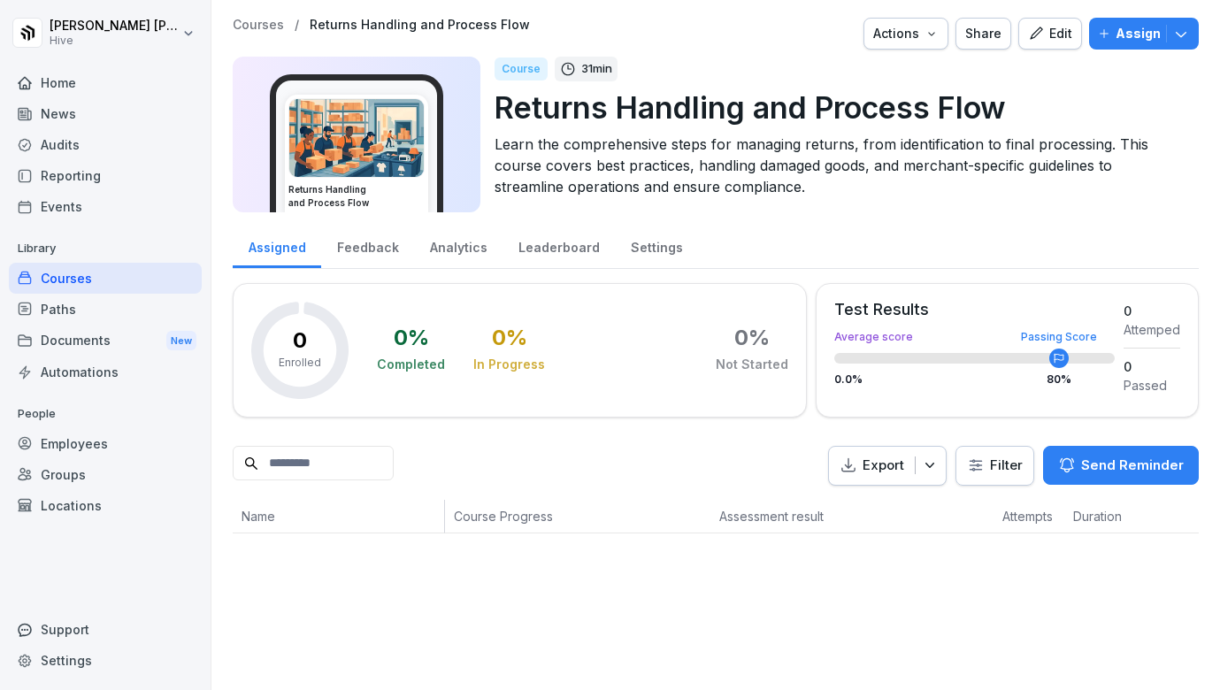
click at [439, 252] on div "Analytics" at bounding box center [458, 245] width 88 height 45
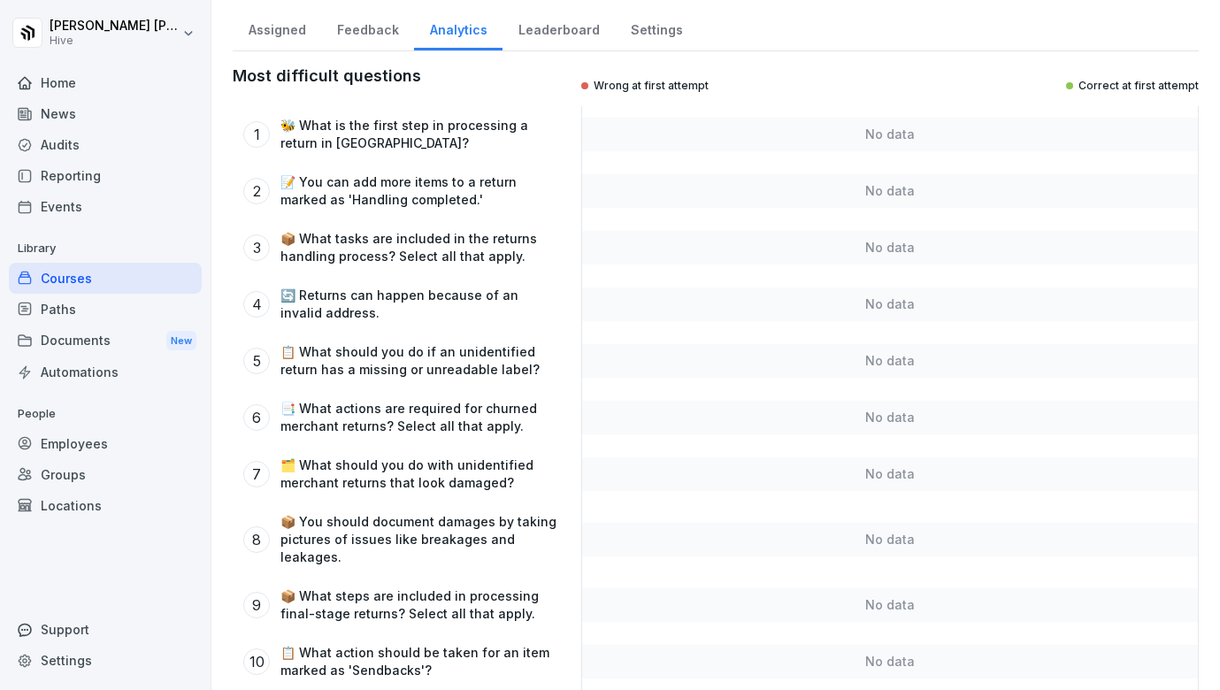
scroll to position [178, 0]
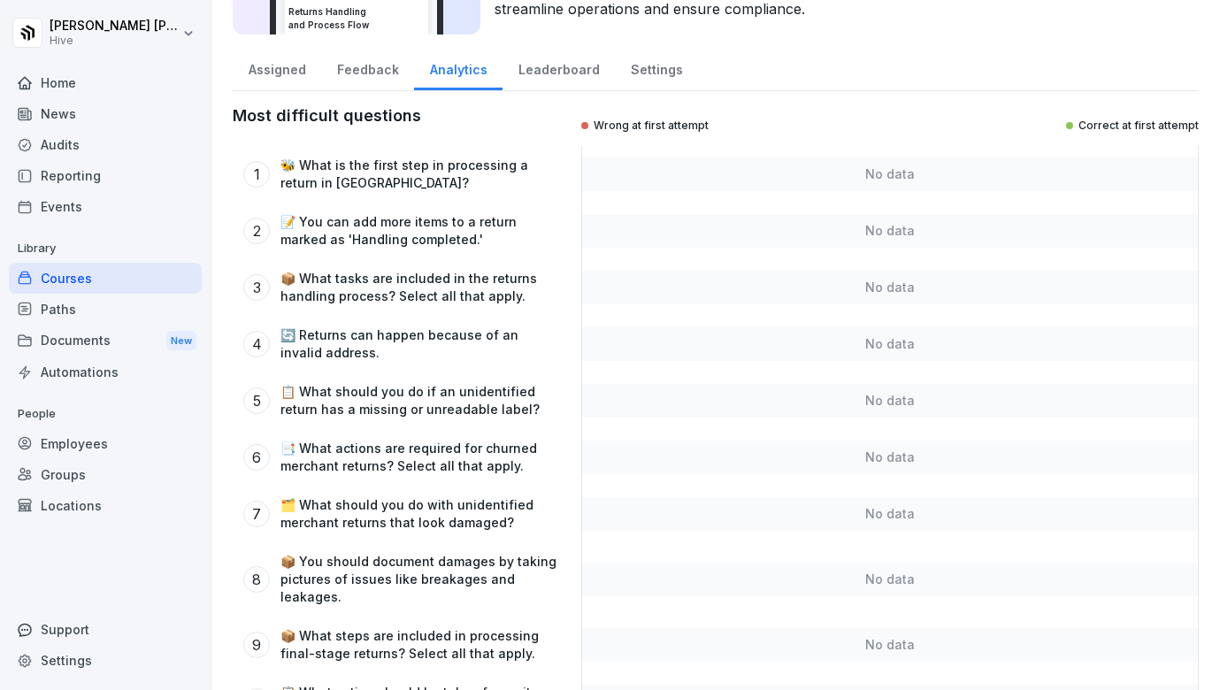
click at [304, 75] on div "Assigned" at bounding box center [277, 67] width 88 height 45
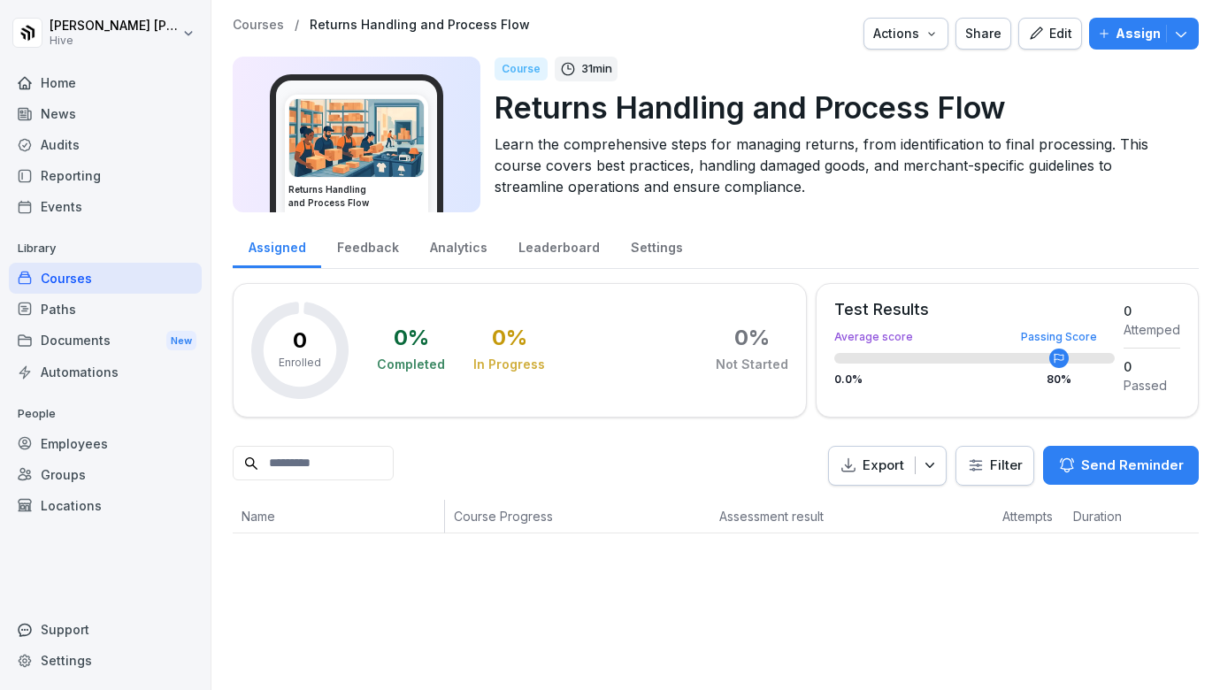
click at [1044, 32] on icon "button" at bounding box center [1036, 34] width 16 height 16
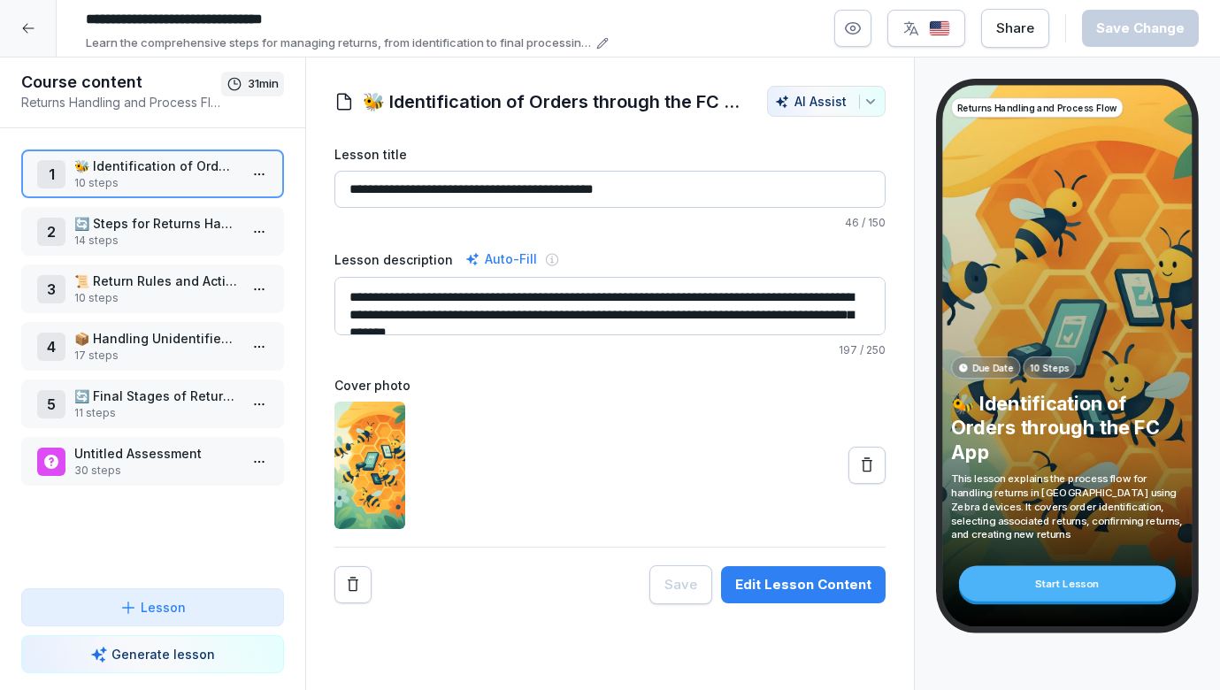
click at [187, 231] on p "🔄 Steps for Returns Handling" at bounding box center [156, 223] width 164 height 19
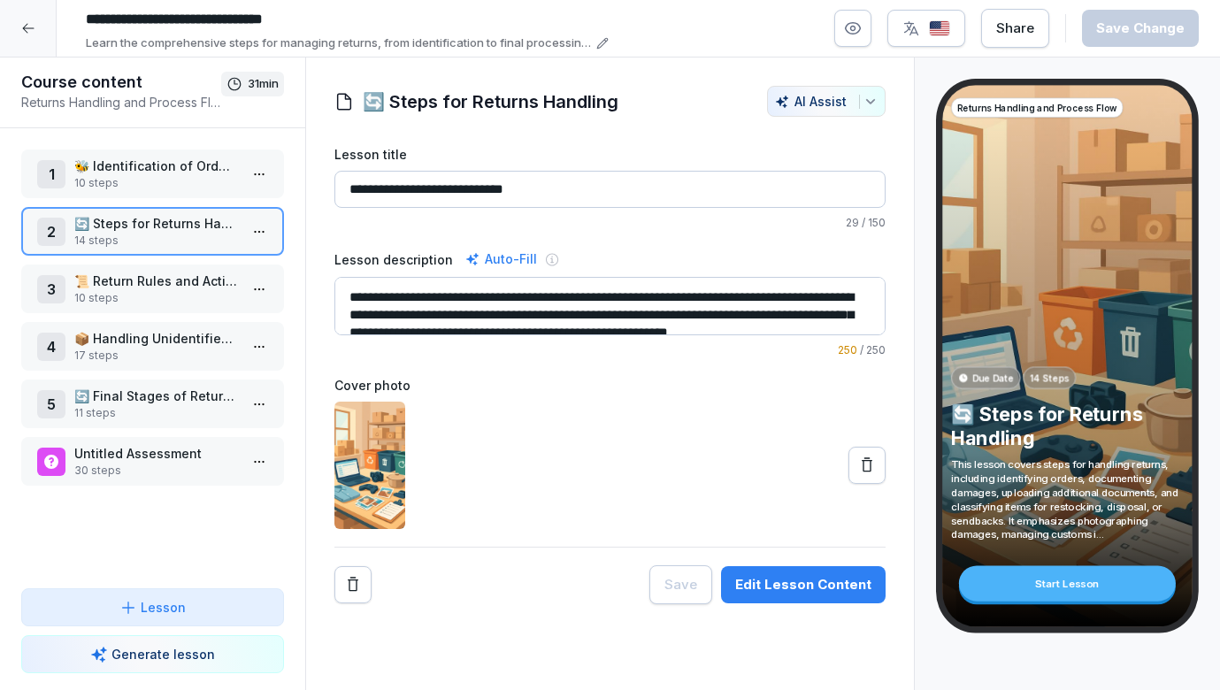
click at [234, 168] on p "🐝 Identification of Orders through the FC App" at bounding box center [156, 166] width 164 height 19
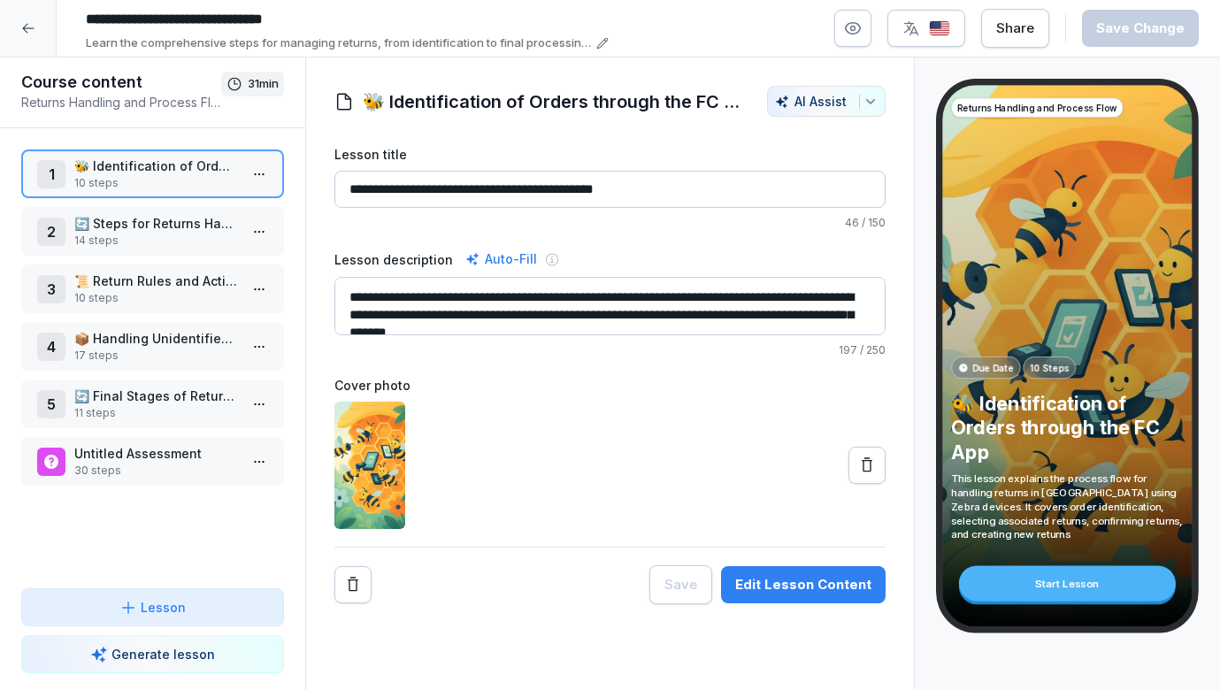
click at [255, 174] on html "**********" at bounding box center [610, 345] width 1220 height 690
click at [204, 214] on div "Edit steps" at bounding box center [166, 209] width 80 height 19
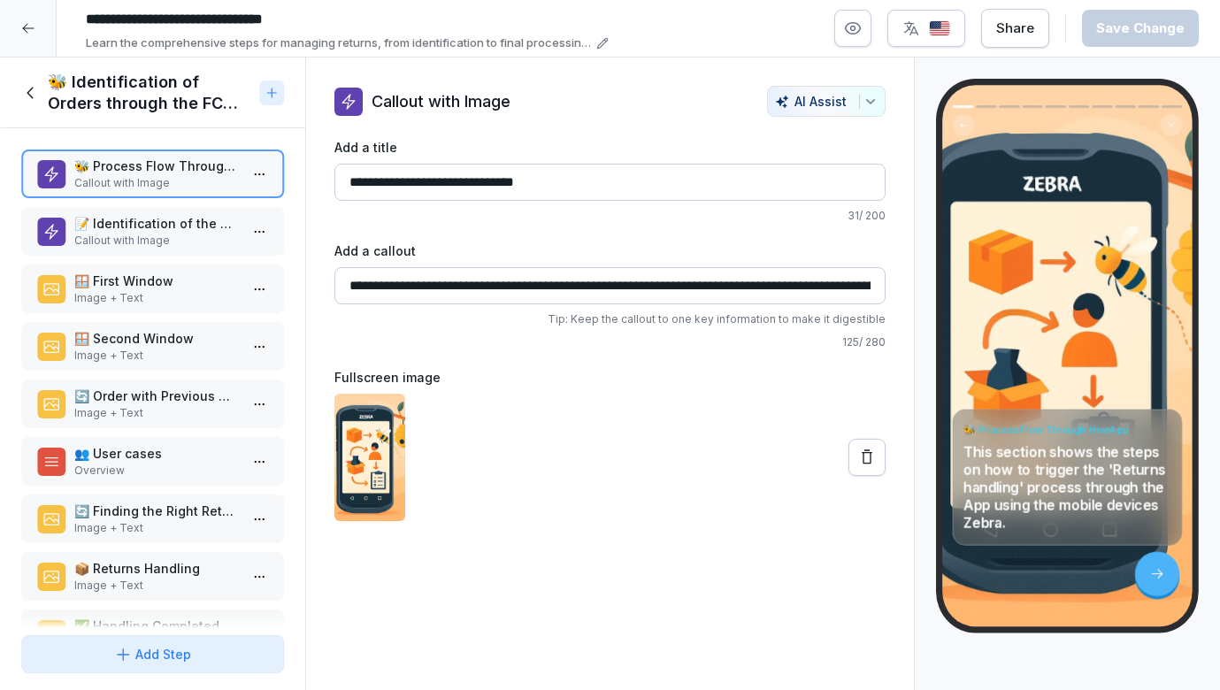
click at [179, 227] on p "📝 Identification of the Order" at bounding box center [156, 223] width 164 height 19
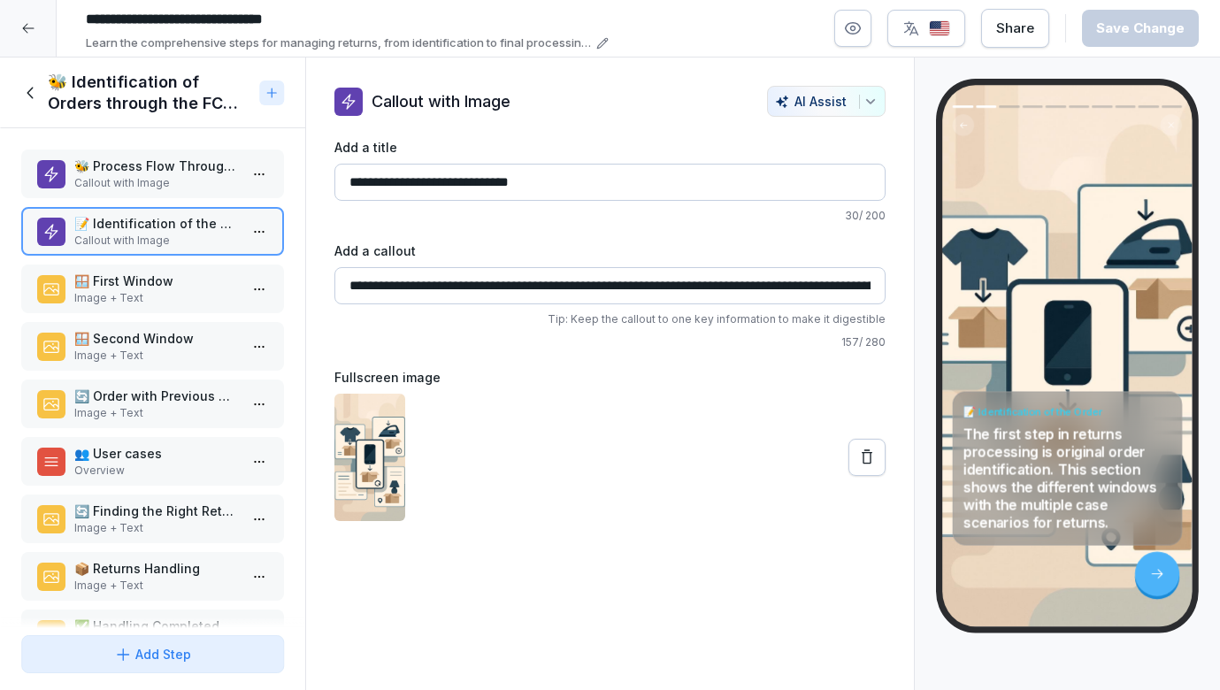
click at [169, 298] on p "Image + Text" at bounding box center [156, 298] width 164 height 16
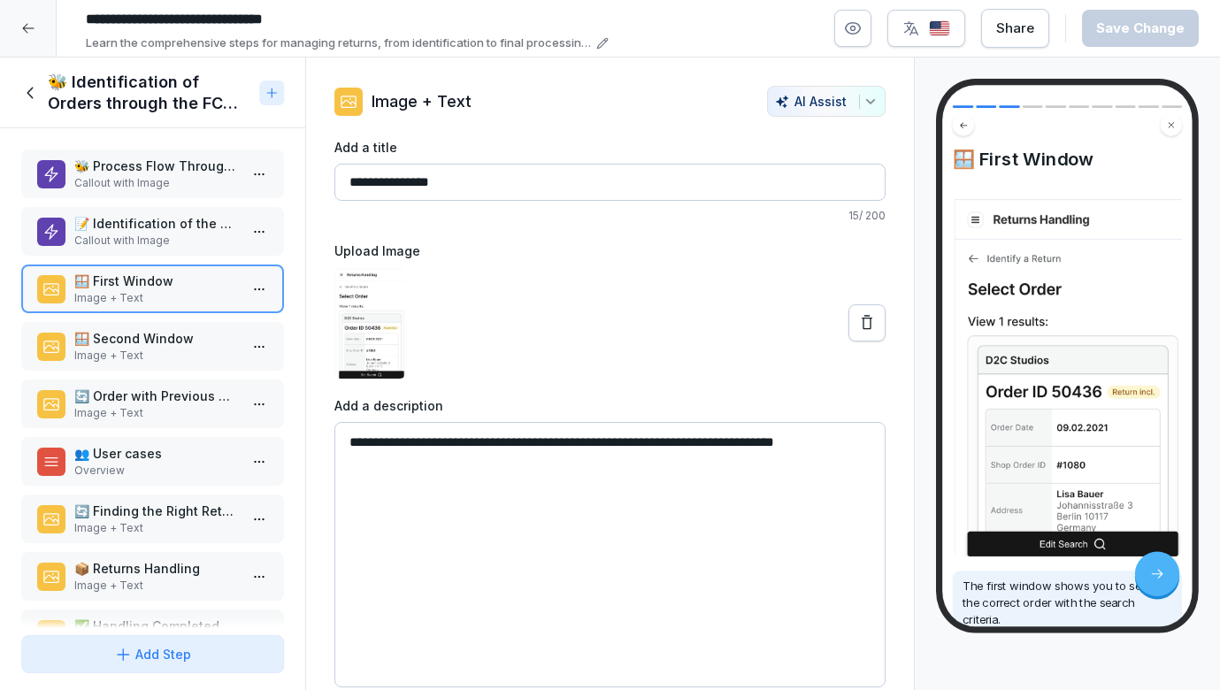
click at [200, 341] on p "🪟 Second Window" at bounding box center [156, 338] width 164 height 19
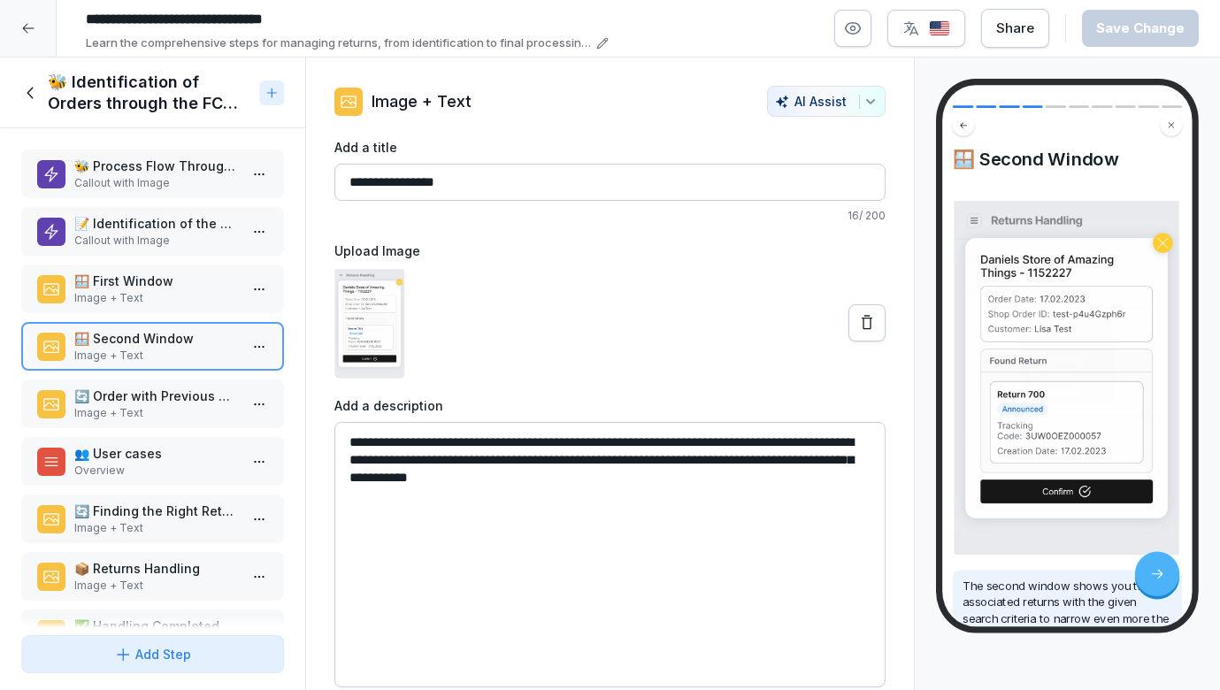
click at [178, 382] on div "🔄 Order with Previous Returns Image + Text" at bounding box center [152, 404] width 263 height 49
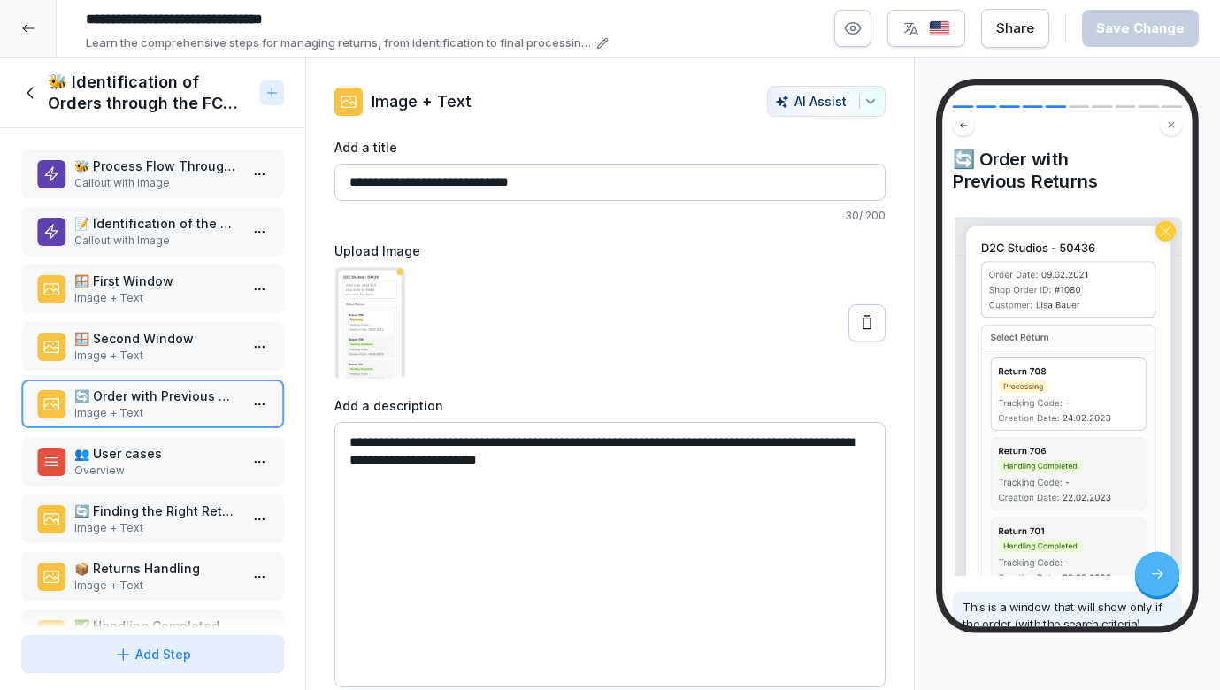
click at [166, 438] on div "👥 User cases Overview" at bounding box center [152, 461] width 263 height 49
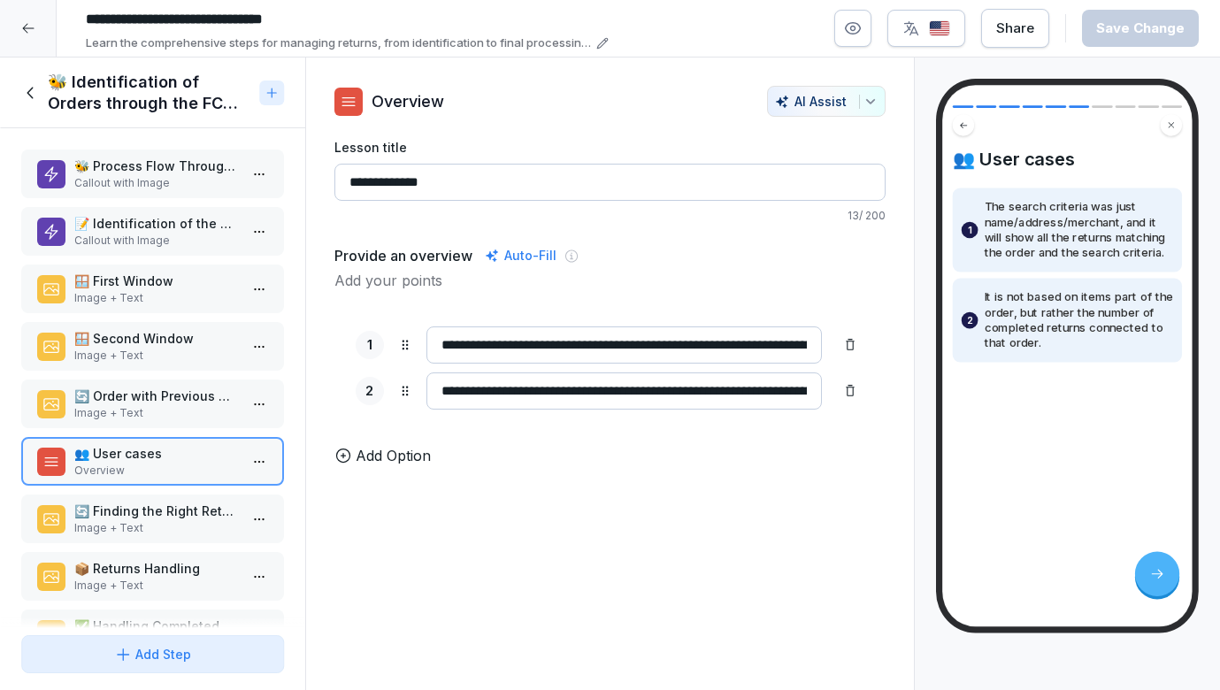
click at [153, 509] on p "🔄 Finding the Right Return" at bounding box center [156, 511] width 164 height 19
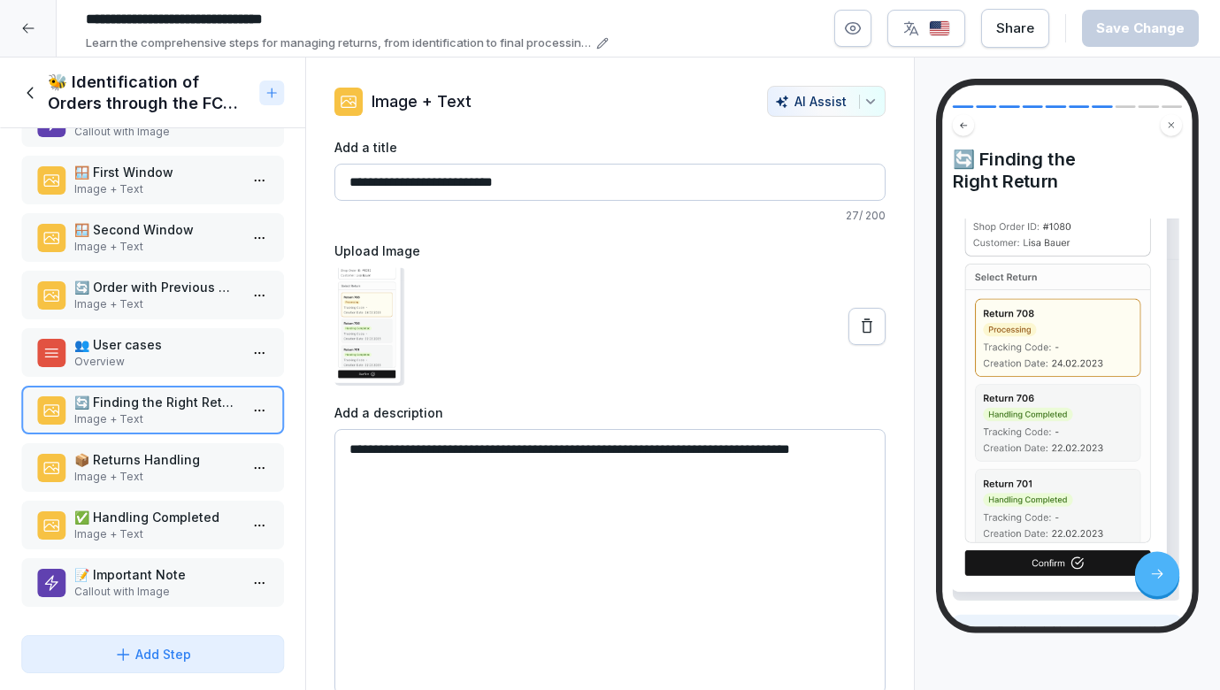
scroll to position [109, 0]
click at [140, 564] on div "📝 Important Note Callout with Image" at bounding box center [152, 582] width 263 height 49
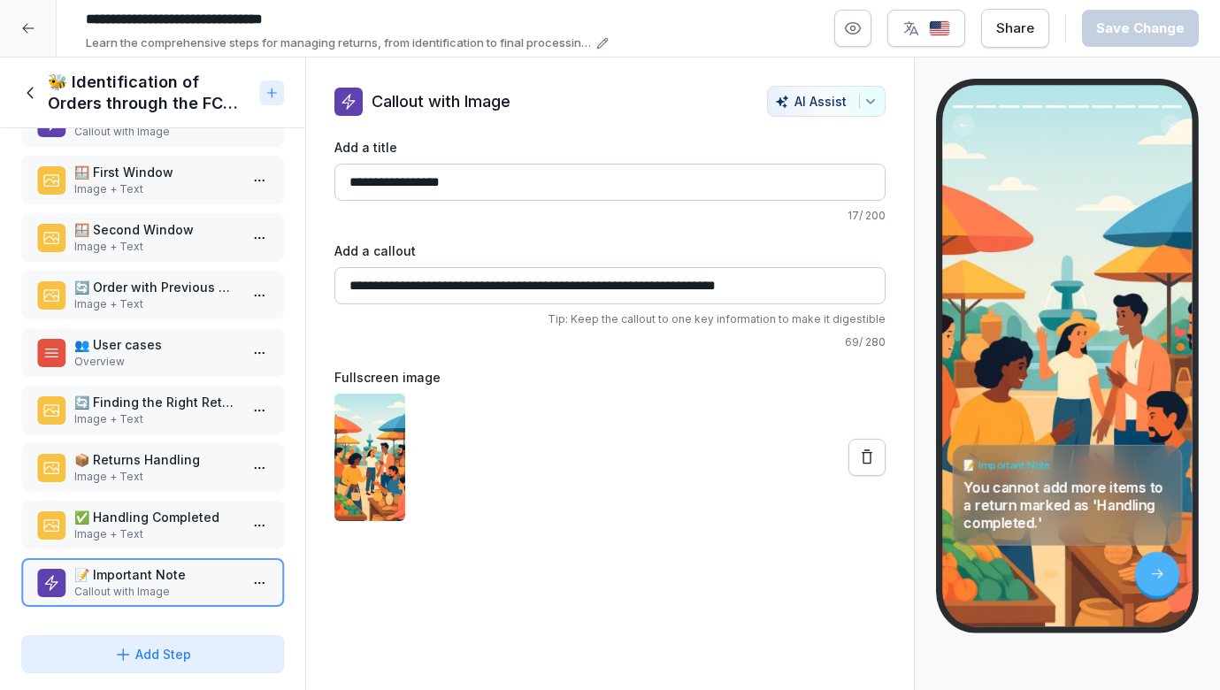
click at [30, 91] on icon at bounding box center [30, 92] width 19 height 19
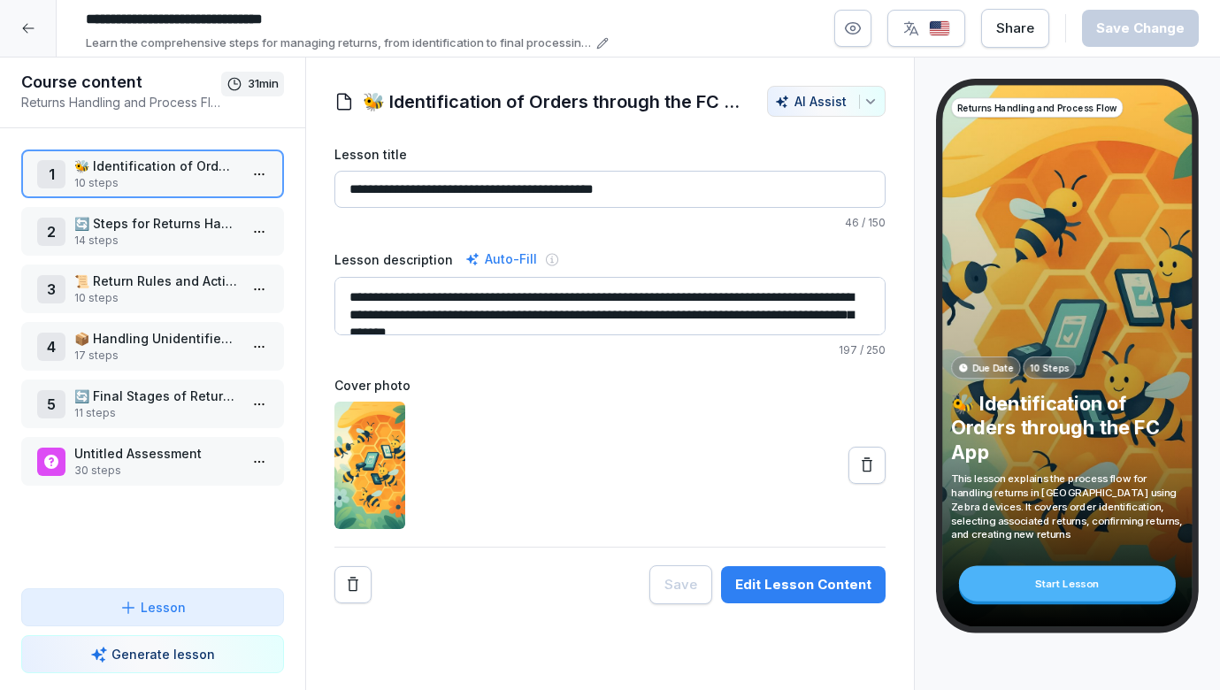
click at [35, 26] on div at bounding box center [28, 28] width 57 height 57
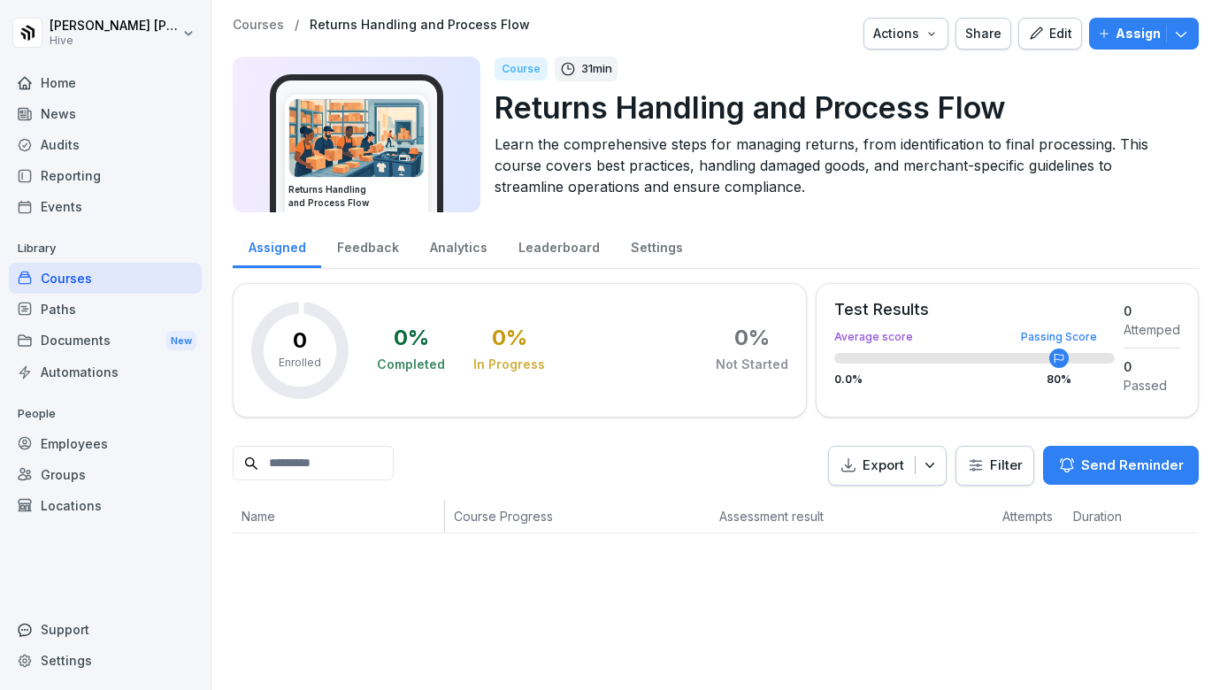
click at [95, 274] on div "Courses" at bounding box center [105, 278] width 193 height 31
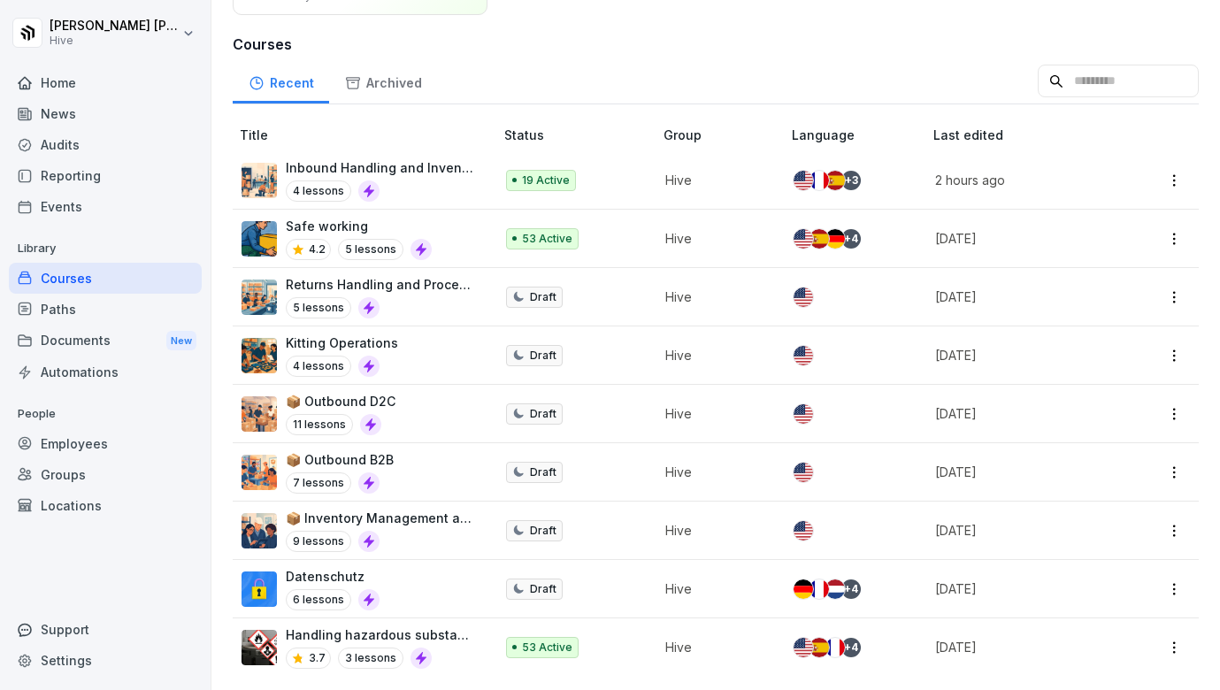
scroll to position [180, 0]
click at [60, 86] on div "Home" at bounding box center [105, 82] width 193 height 31
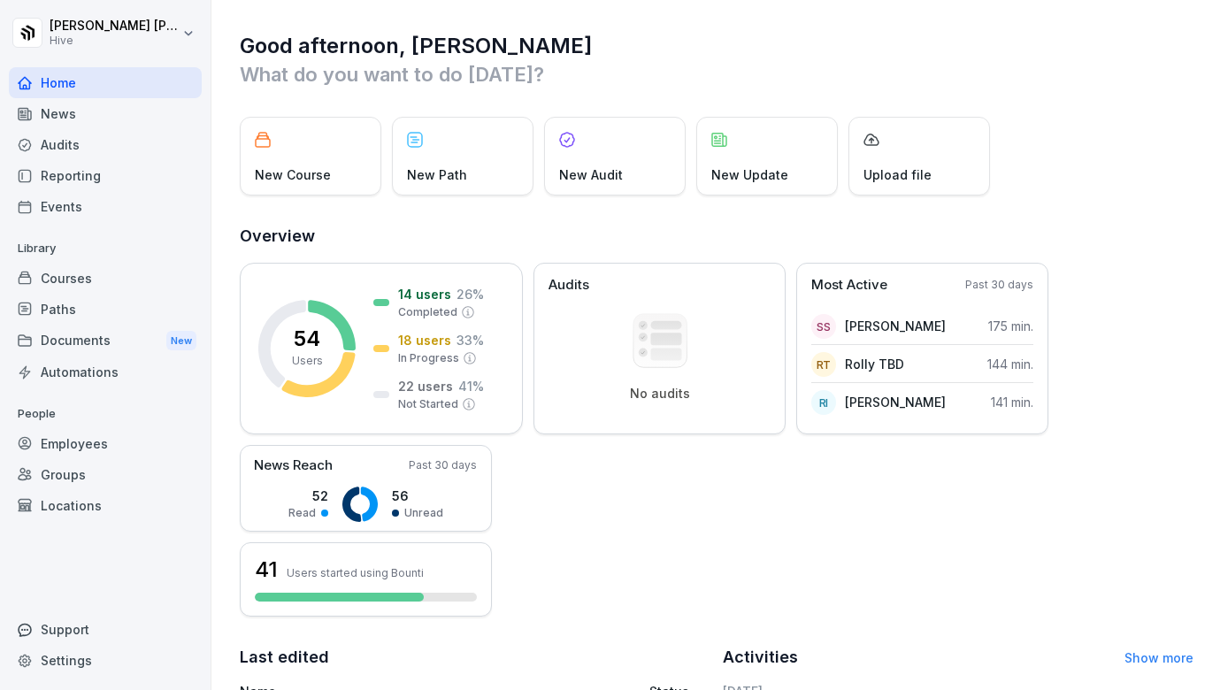
click at [80, 276] on div "Courses" at bounding box center [105, 278] width 193 height 31
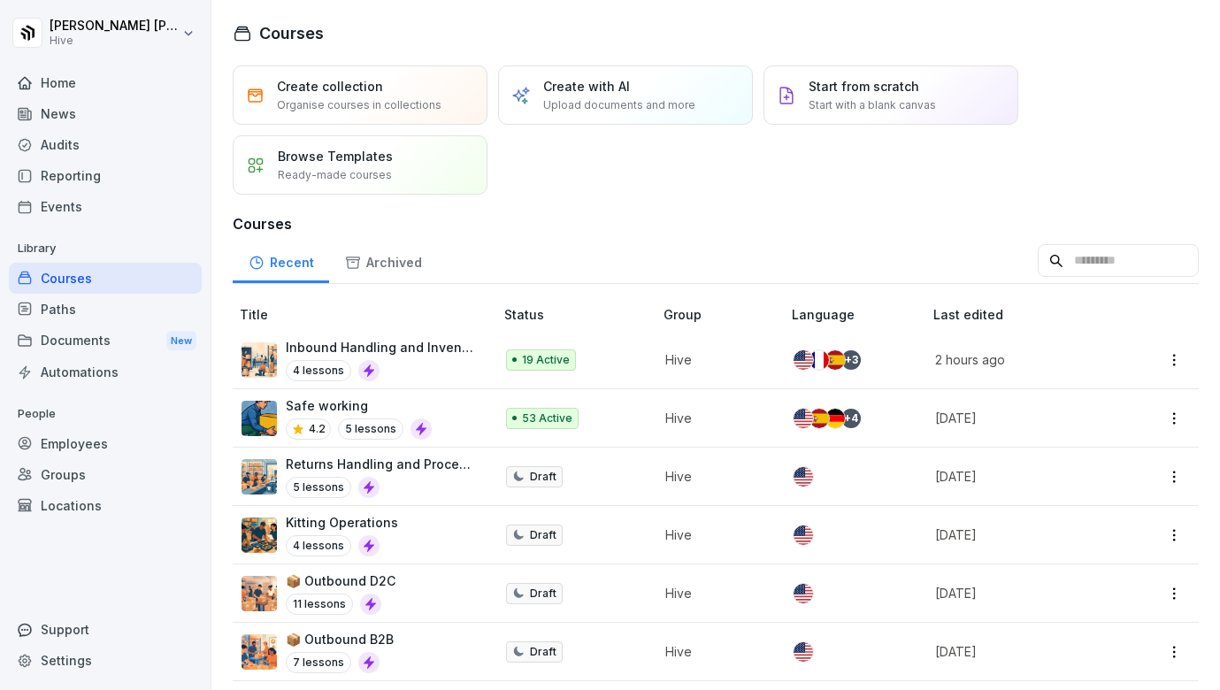
click at [433, 364] on div "4 lessons" at bounding box center [381, 370] width 190 height 21
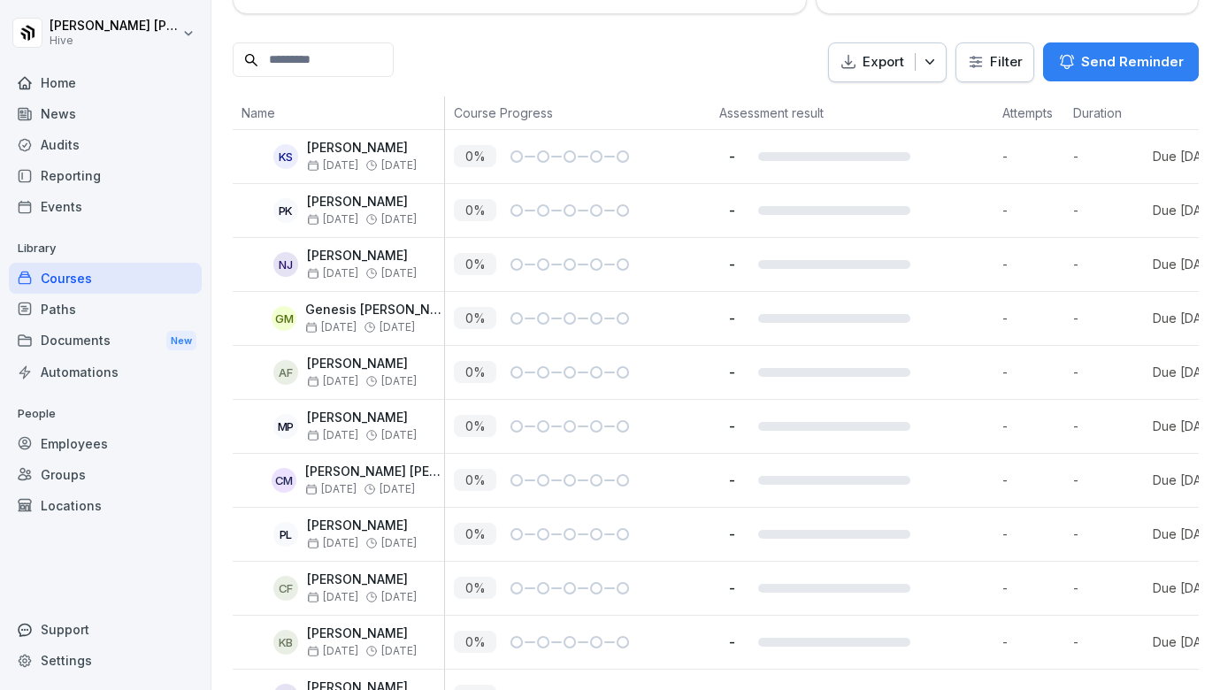
click at [40, 312] on div "Paths" at bounding box center [105, 309] width 193 height 31
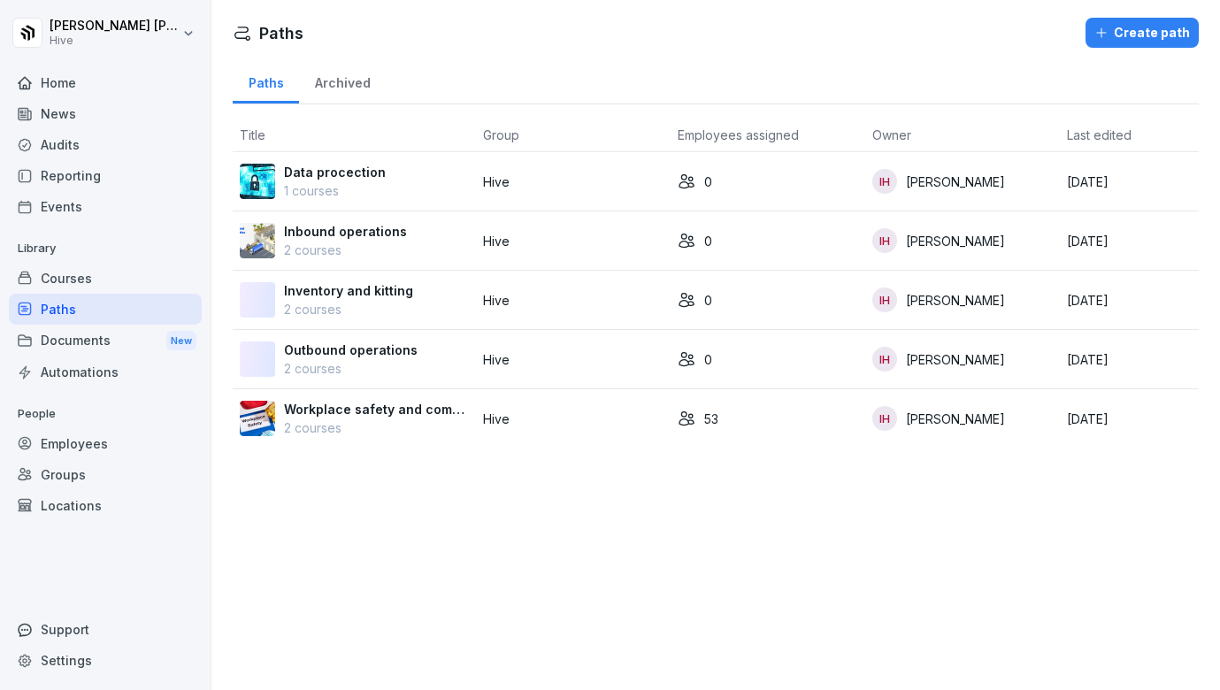
click at [59, 282] on div "Courses" at bounding box center [105, 278] width 193 height 31
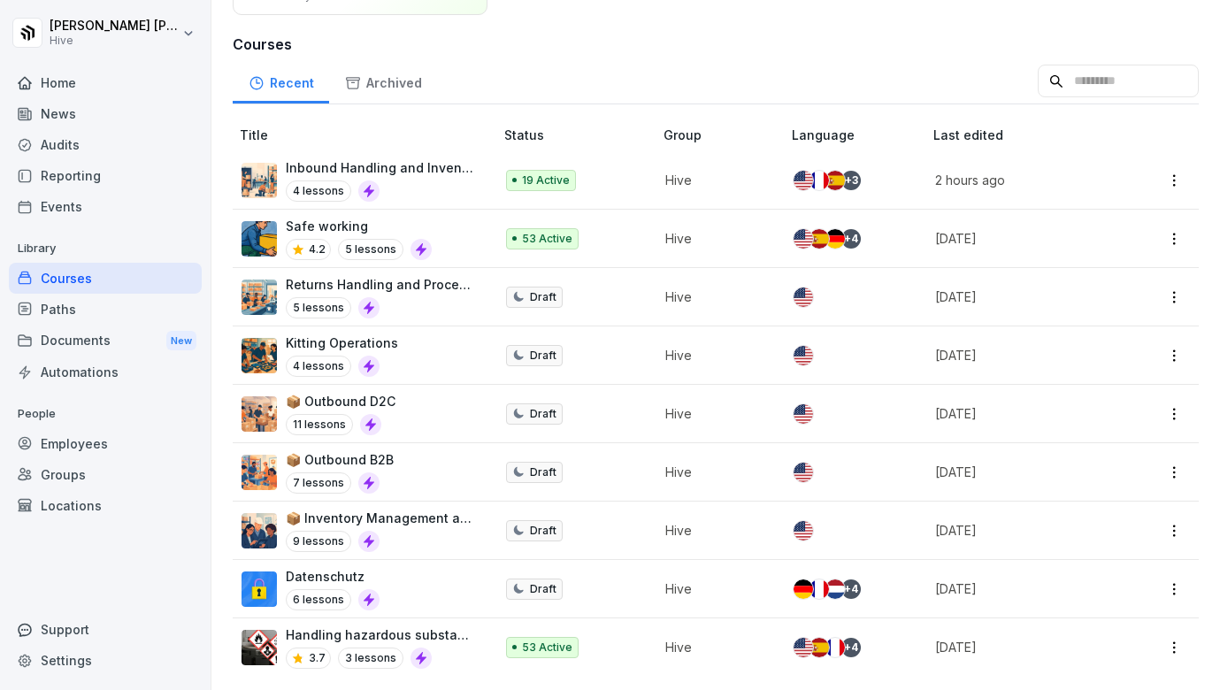
scroll to position [180, 0]
click at [383, 288] on p "Returns Handling and Process Flow" at bounding box center [381, 284] width 190 height 19
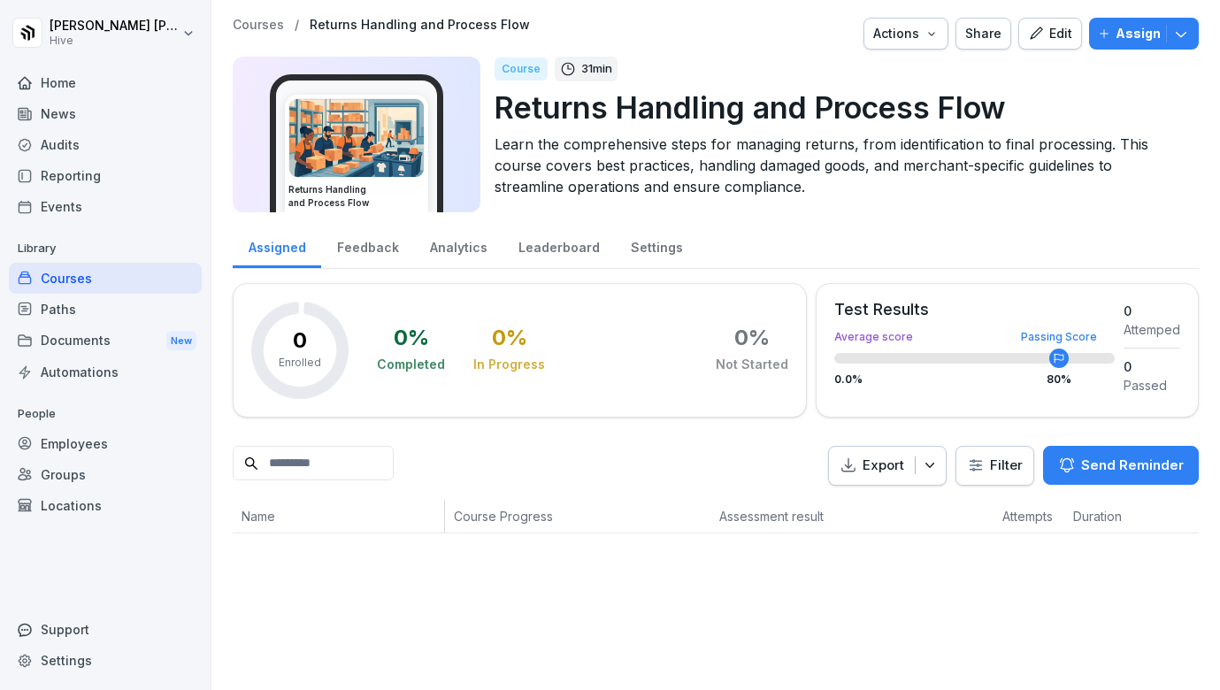
click at [1040, 38] on icon "button" at bounding box center [1036, 34] width 16 height 16
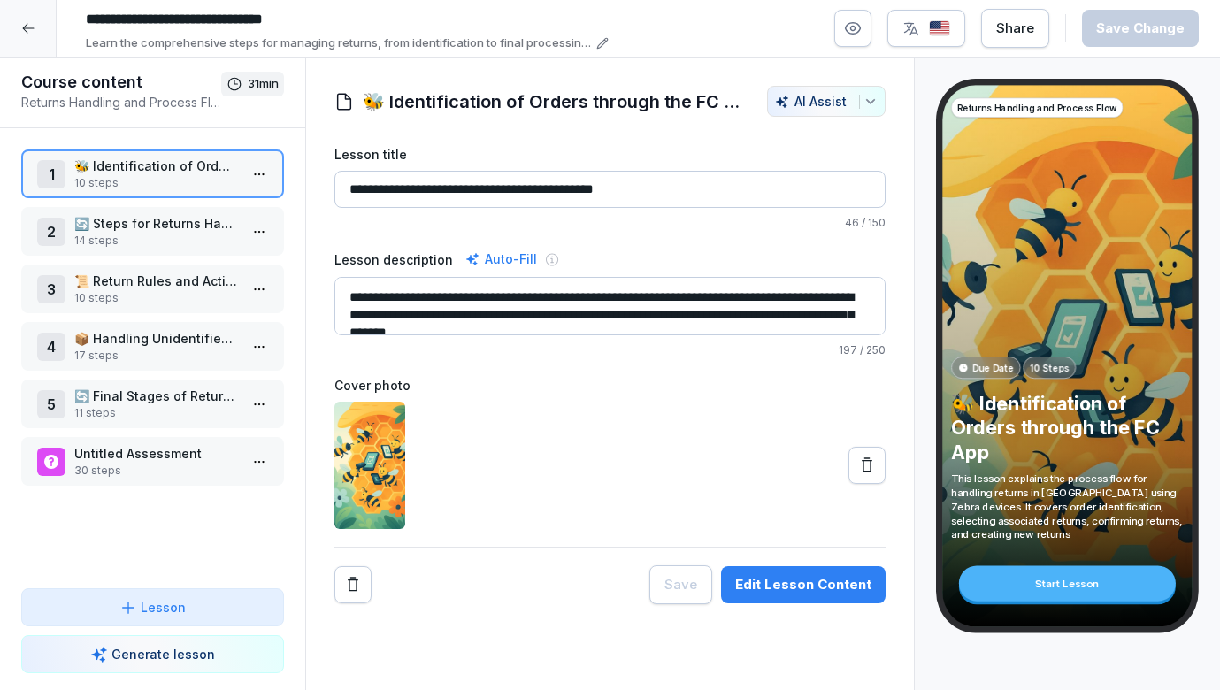
click at [257, 168] on html "**********" at bounding box center [610, 345] width 1220 height 690
click at [218, 215] on div "Edit steps" at bounding box center [194, 209] width 150 height 33
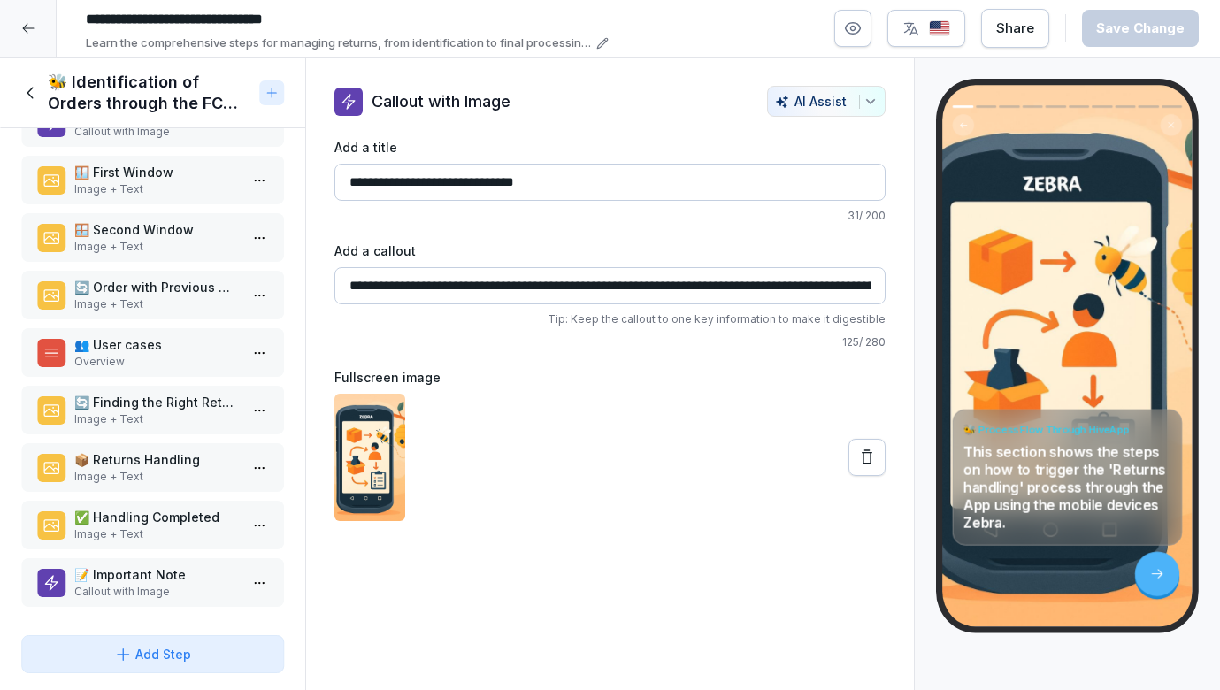
scroll to position [109, 0]
click at [33, 82] on div "🐝 Identification of Orders through the FC App" at bounding box center [136, 93] width 231 height 42
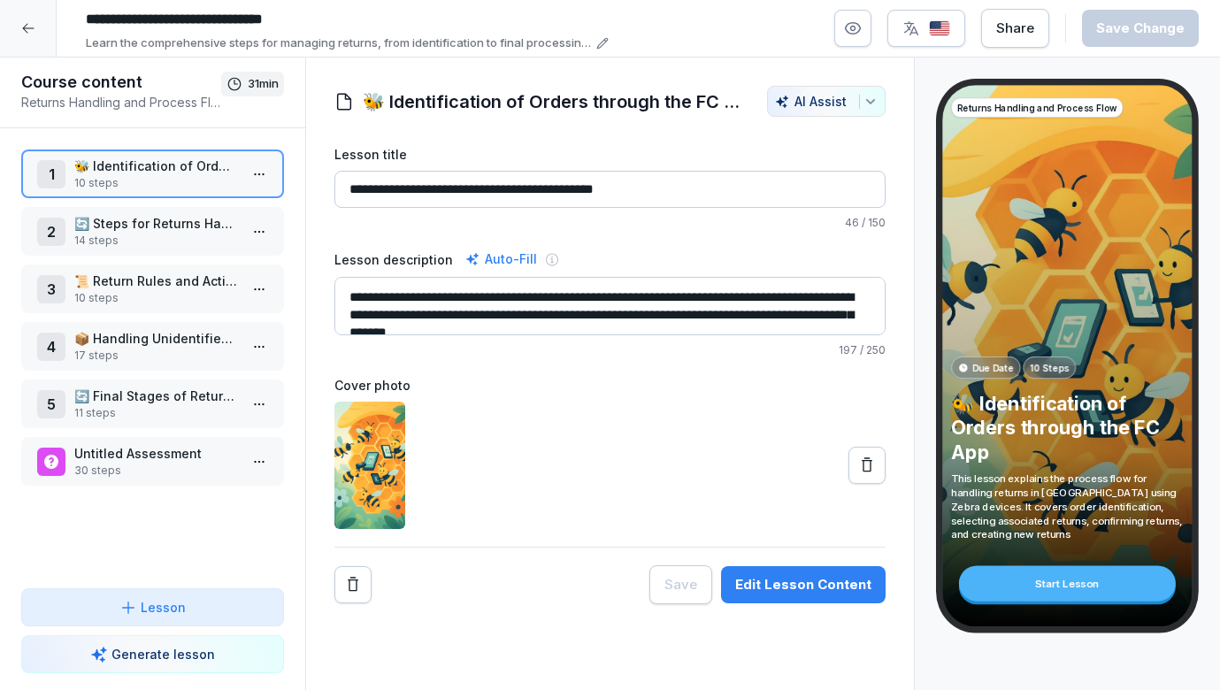
click at [141, 479] on div "Untitled Assessment 30 steps" at bounding box center [152, 461] width 263 height 49
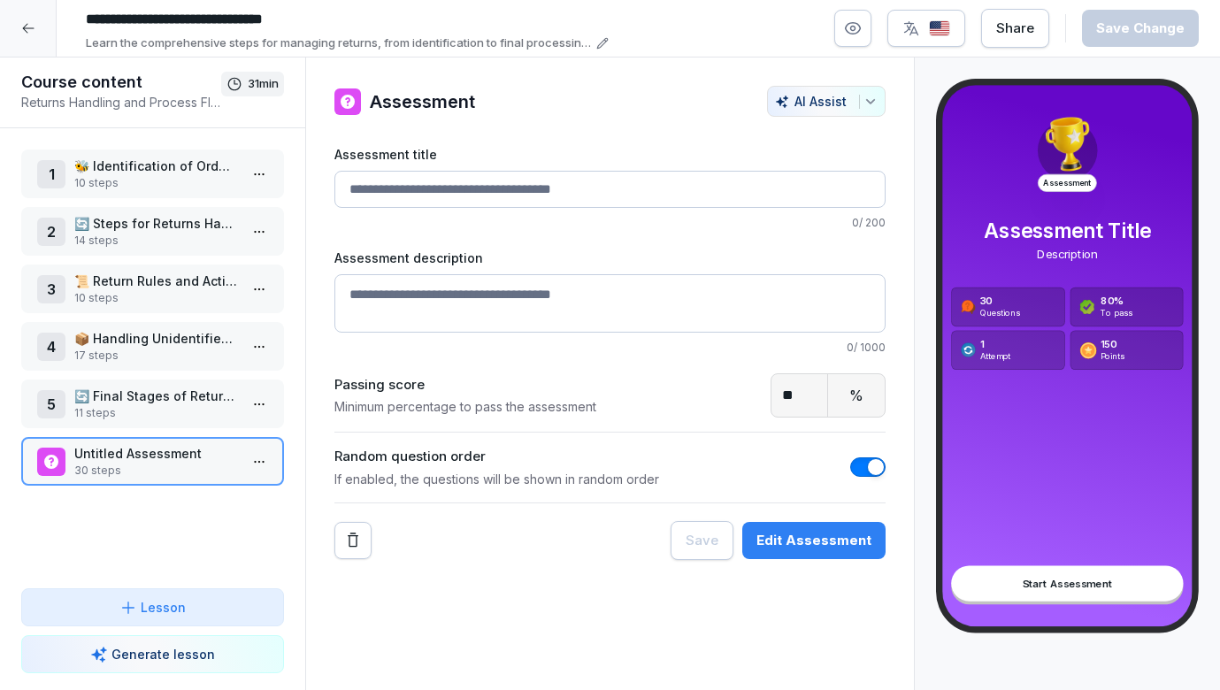
click at [160, 410] on p "11 steps" at bounding box center [156, 413] width 164 height 16
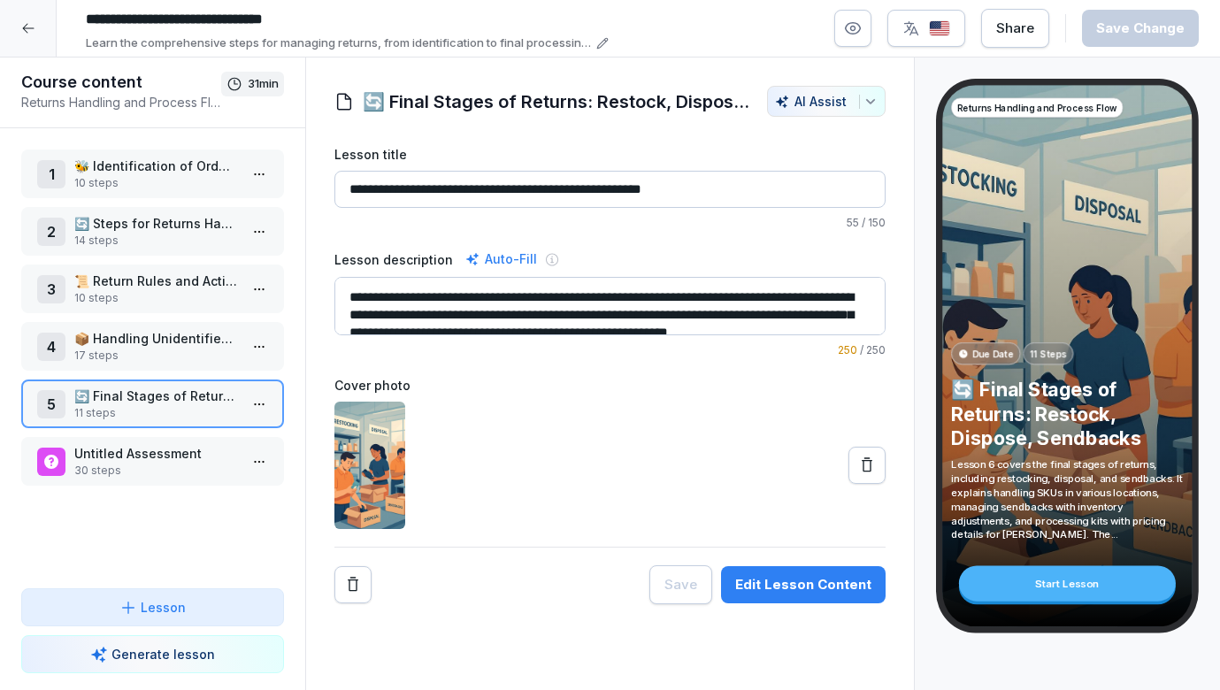
click at [150, 459] on p "Untitled Assessment" at bounding box center [156, 453] width 164 height 19
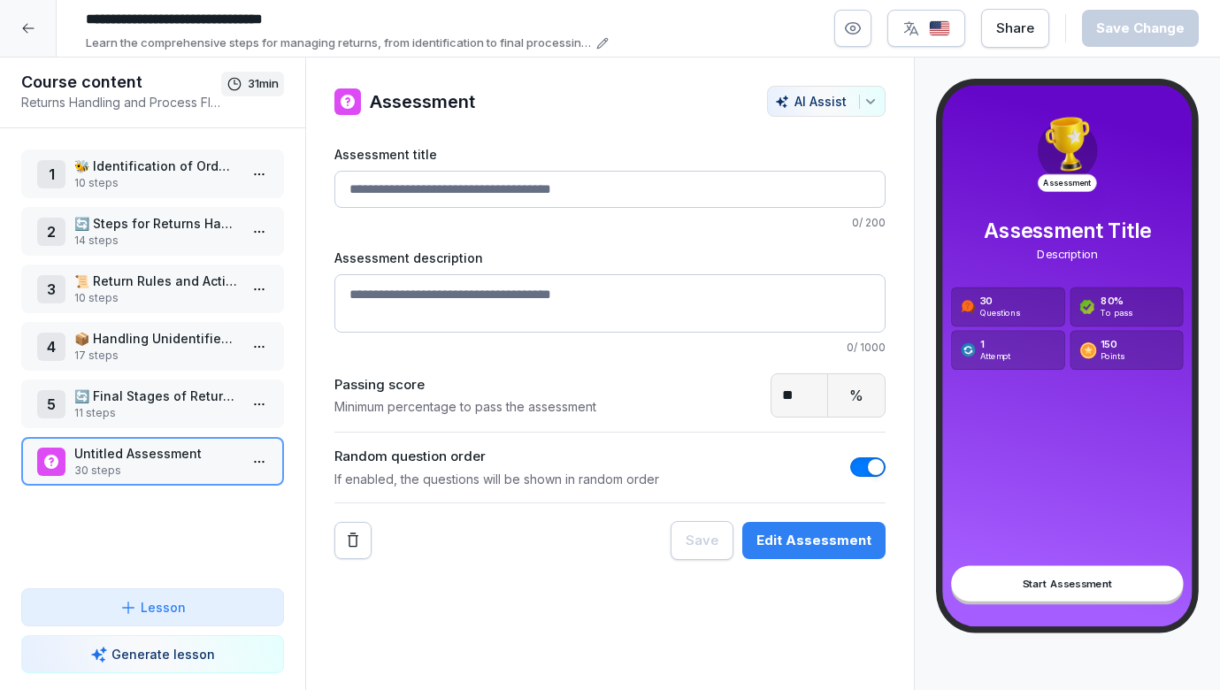
click at [202, 173] on p "🐝 Identification of Orders through the FC App" at bounding box center [156, 166] width 164 height 19
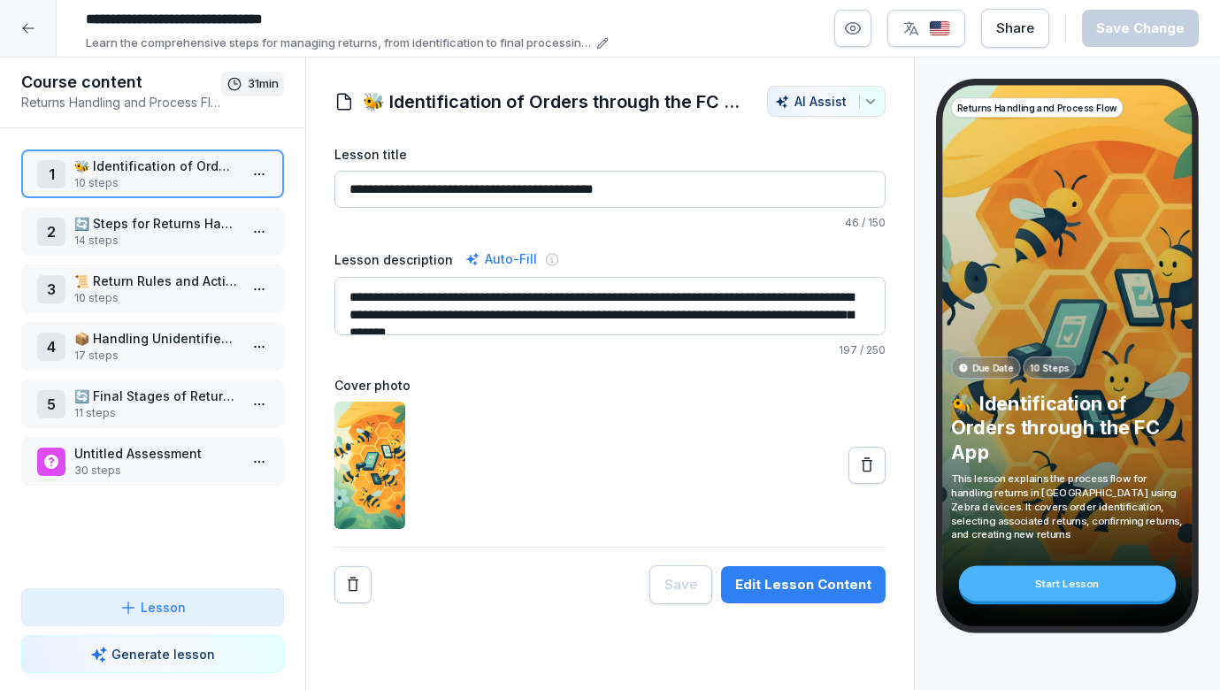
click at [259, 173] on html "**********" at bounding box center [610, 345] width 1220 height 690
click at [230, 210] on div "Edit steps" at bounding box center [194, 209] width 150 height 33
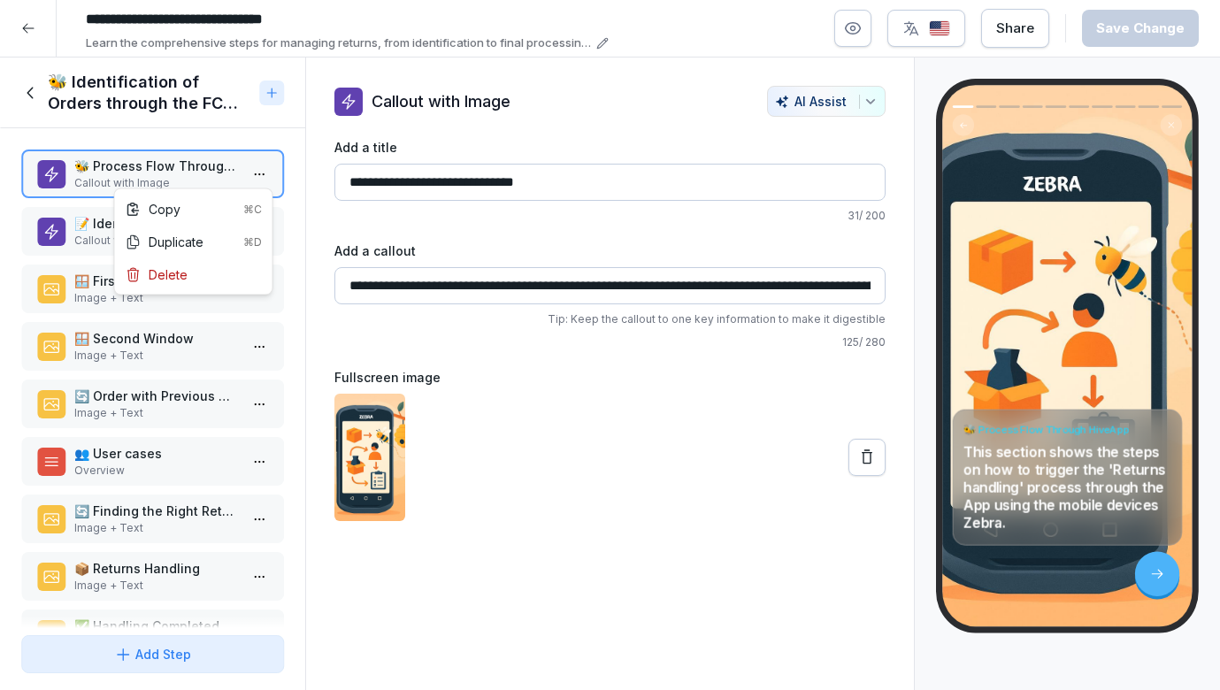
click at [257, 173] on html "**********" at bounding box center [610, 345] width 1220 height 690
click at [228, 214] on div "Copy ⌘C" at bounding box center [194, 209] width 136 height 19
click at [228, 214] on p "📝 Identification of the Order" at bounding box center [156, 223] width 164 height 19
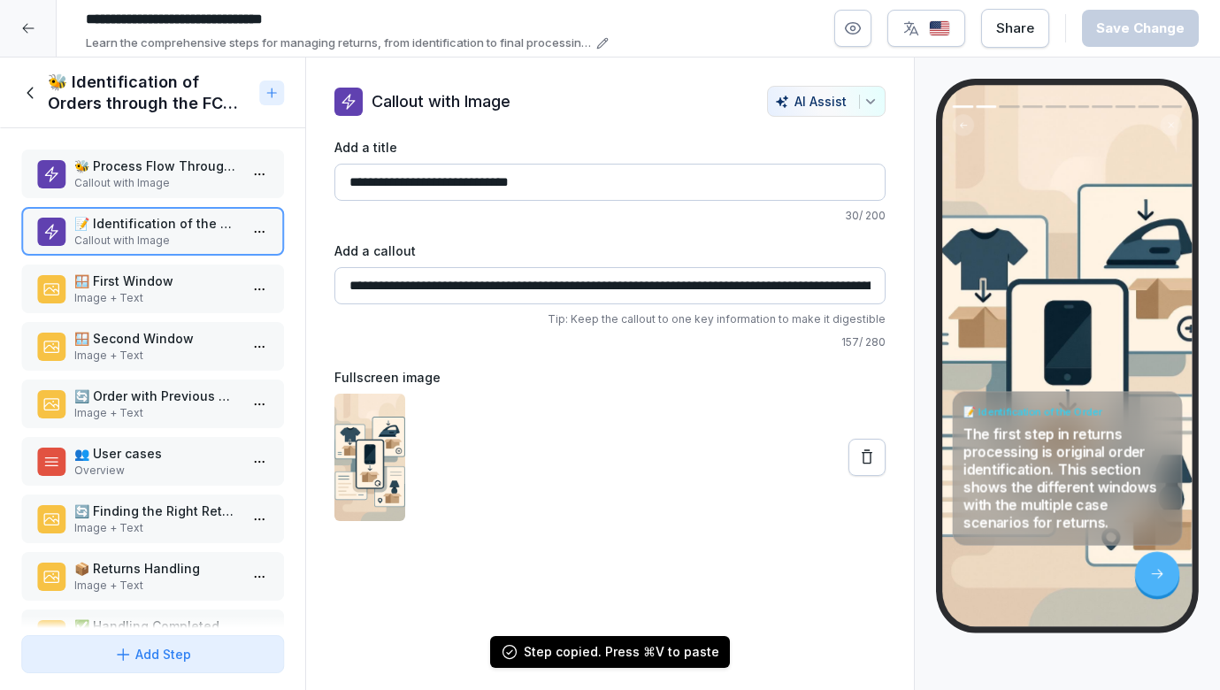
click at [202, 179] on p "Callout with Image" at bounding box center [156, 183] width 164 height 16
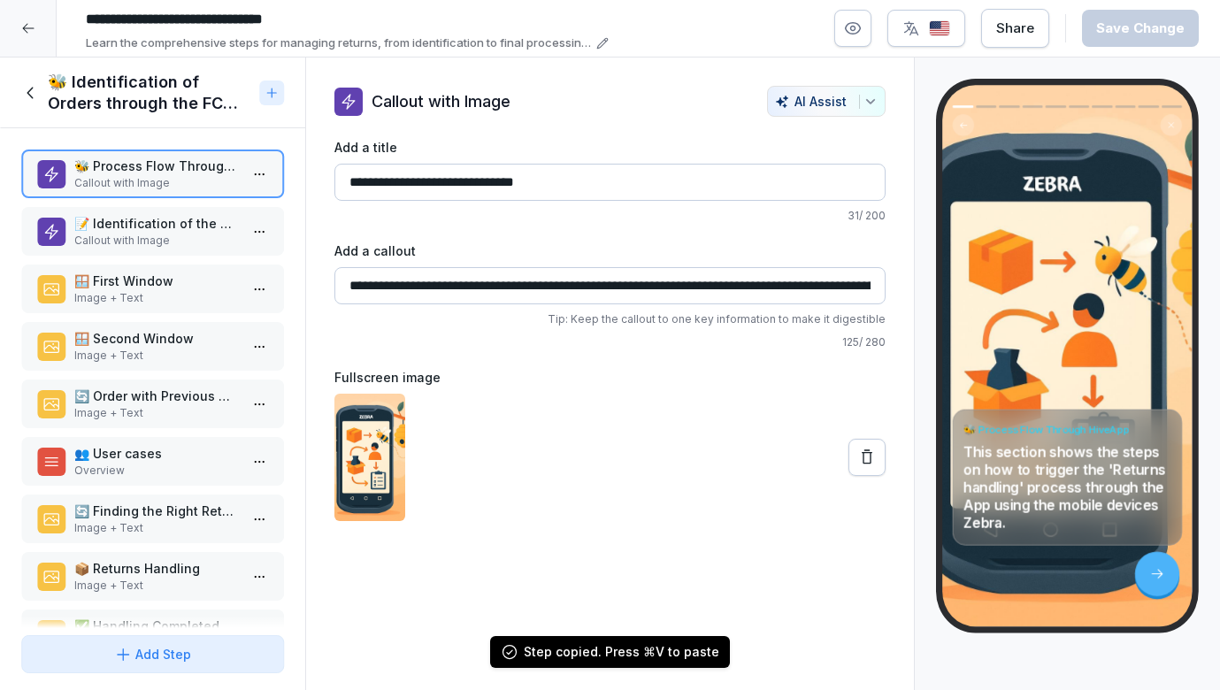
click at [262, 171] on html "**********" at bounding box center [610, 345] width 1220 height 690
click at [739, 138] on html "**********" at bounding box center [610, 345] width 1220 height 690
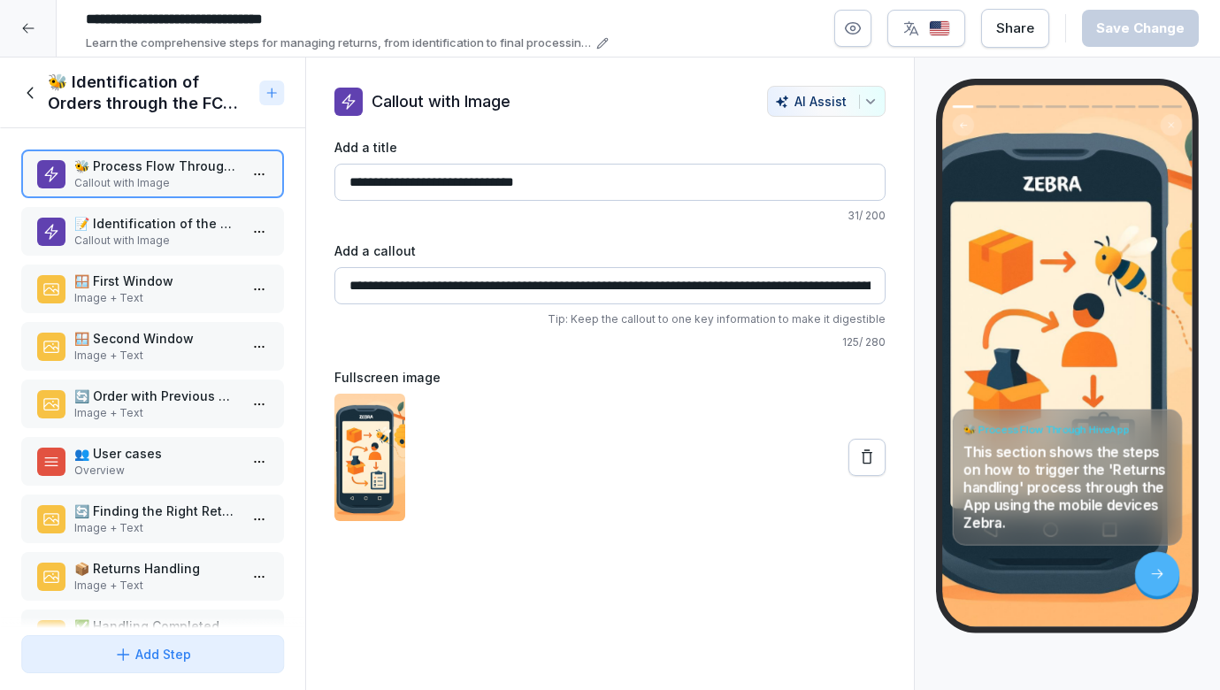
click at [171, 238] on p "Callout with Image" at bounding box center [156, 241] width 164 height 16
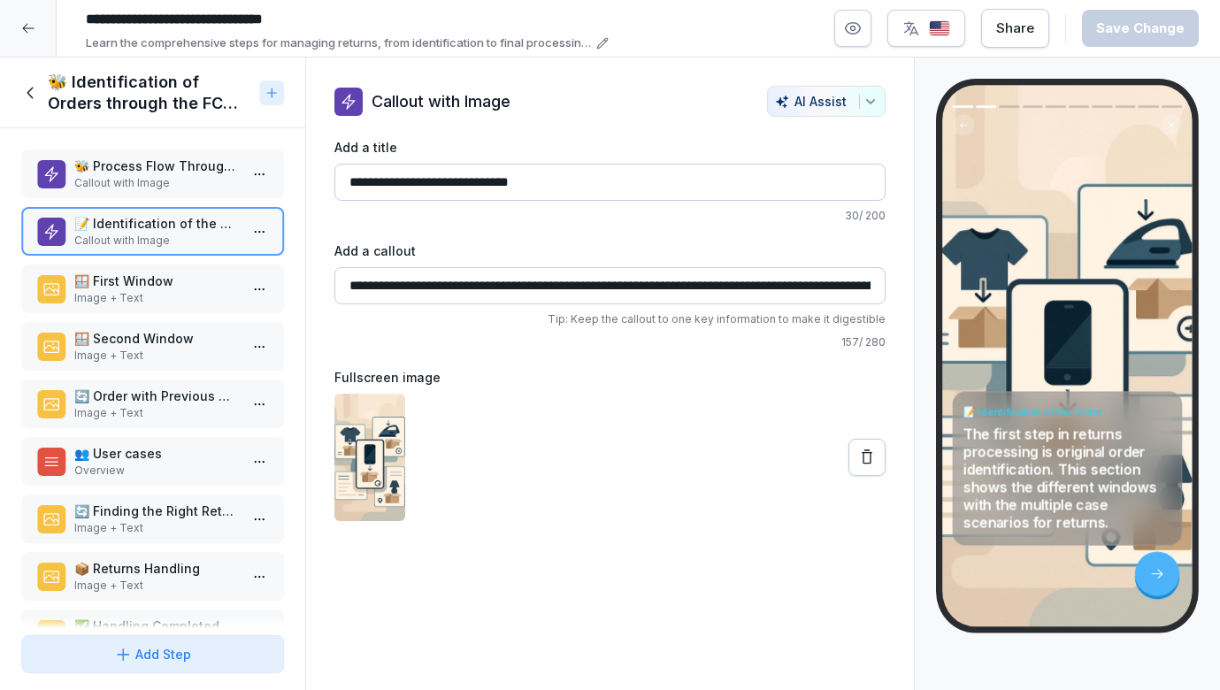
click at [164, 281] on p "🪟 First Window" at bounding box center [156, 281] width 164 height 19
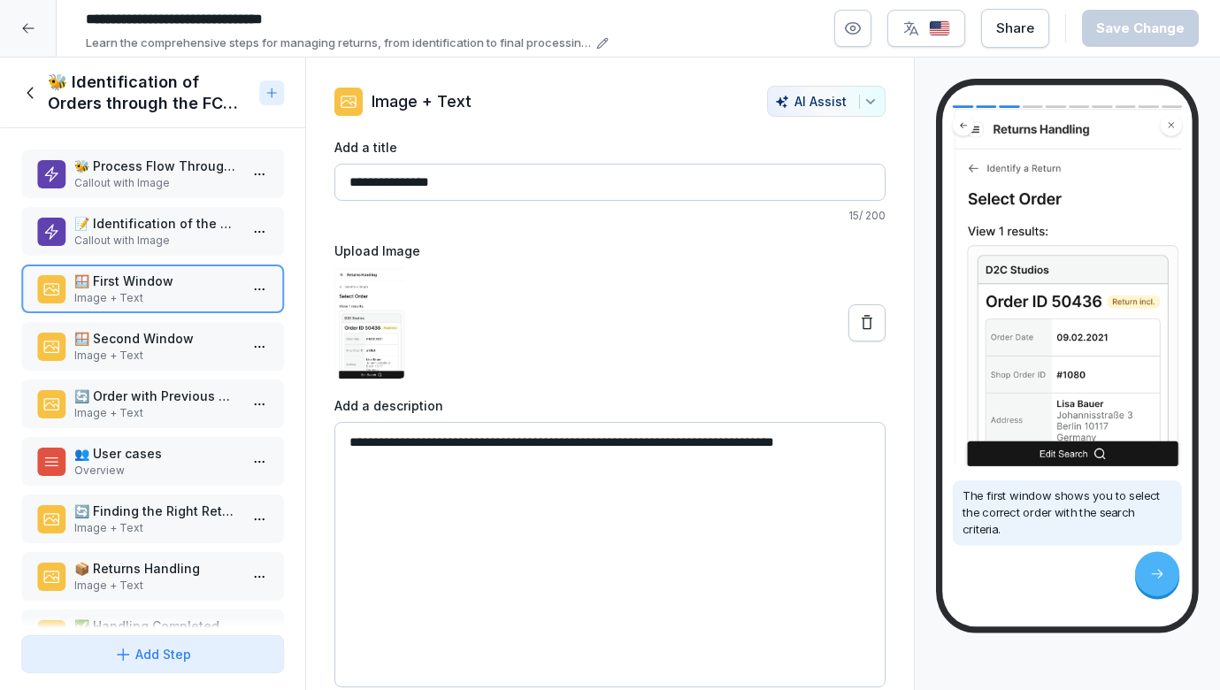
scroll to position [126, 0]
click at [148, 342] on p "🪟 Second Window" at bounding box center [156, 338] width 164 height 19
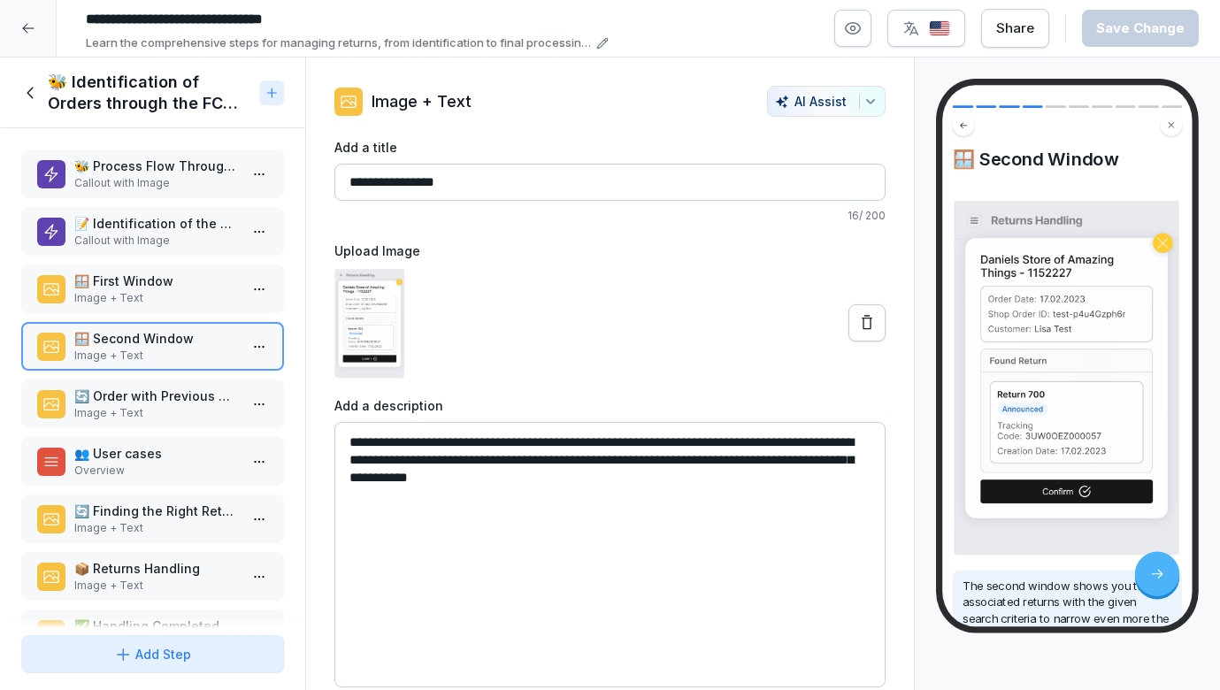
click at [150, 311] on div "🪟 First Window Image + Text" at bounding box center [152, 289] width 263 height 49
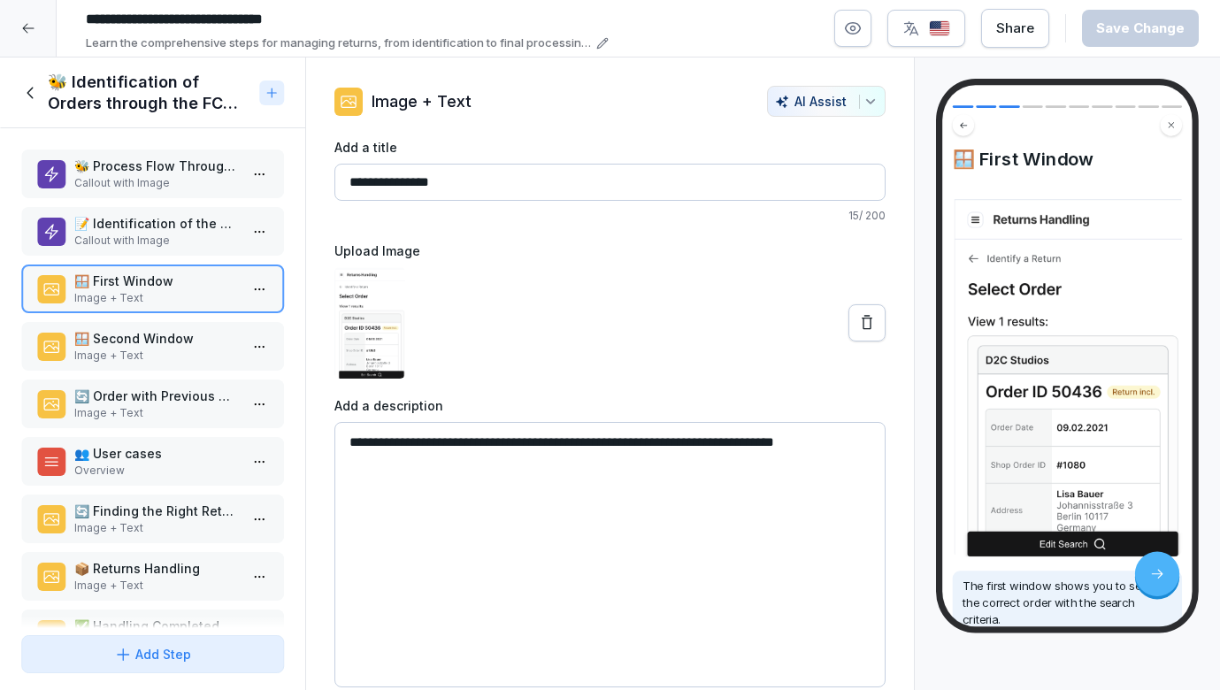
click at [349, 435] on textarea "**********" at bounding box center [610, 554] width 552 height 265
type textarea "**********"
click at [173, 330] on p "🪟 Second Window" at bounding box center [156, 338] width 164 height 19
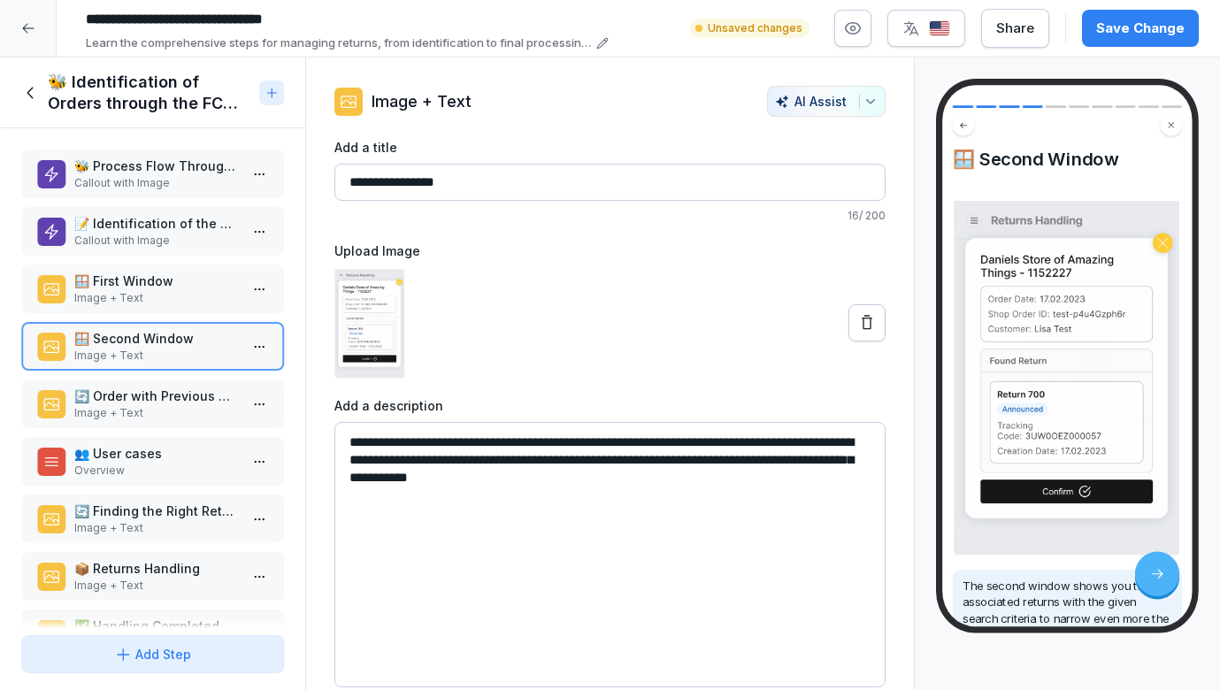
click at [347, 442] on textarea "**********" at bounding box center [610, 554] width 552 height 265
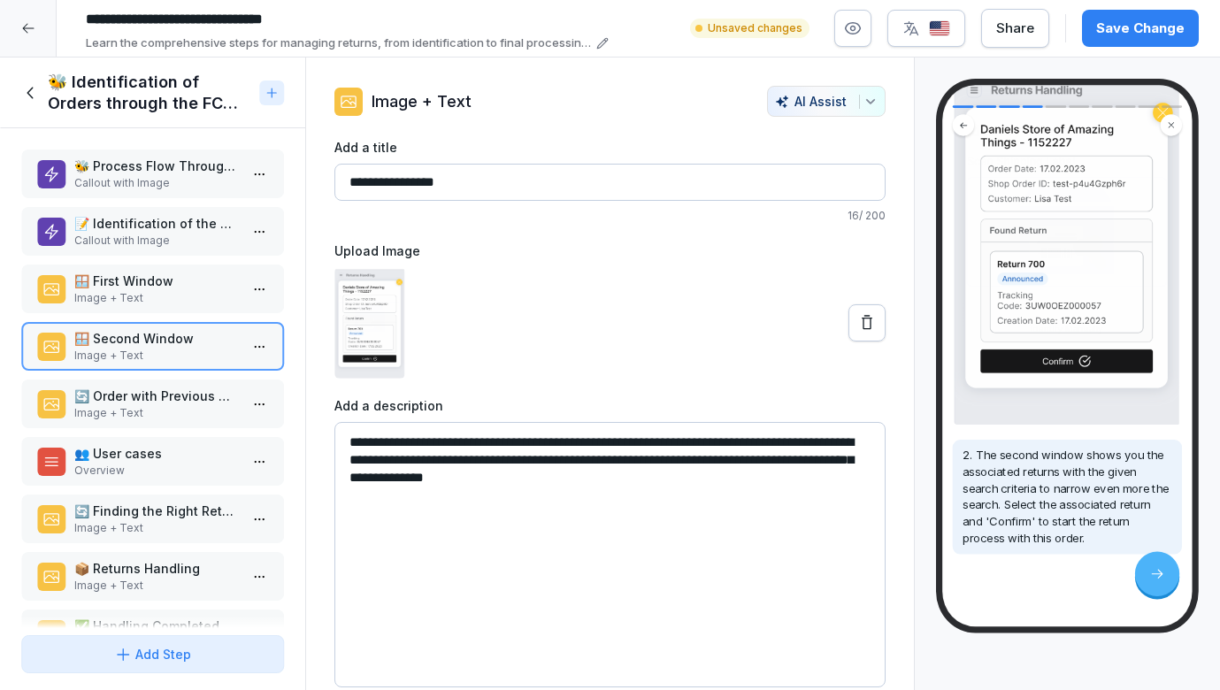
scroll to position [191, 0]
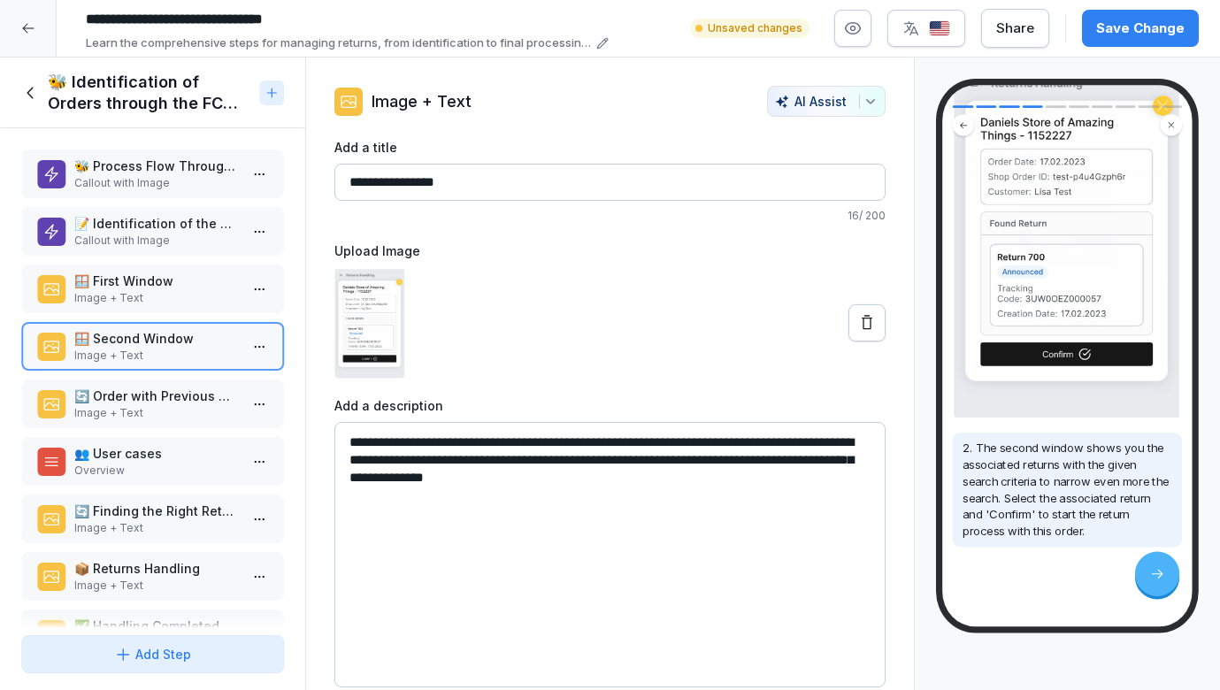
type textarea "**********"
click at [122, 409] on p "Image + Text" at bounding box center [156, 413] width 164 height 16
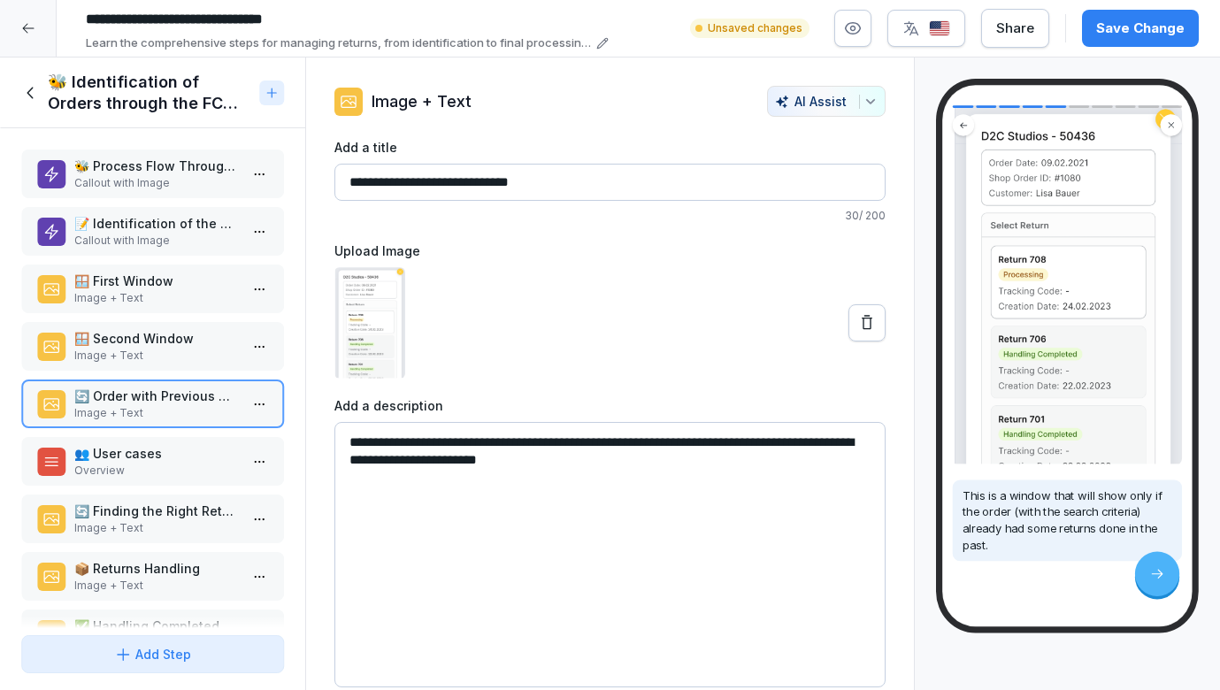
scroll to position [158, 0]
click at [157, 452] on p "👥 User cases" at bounding box center [156, 453] width 164 height 19
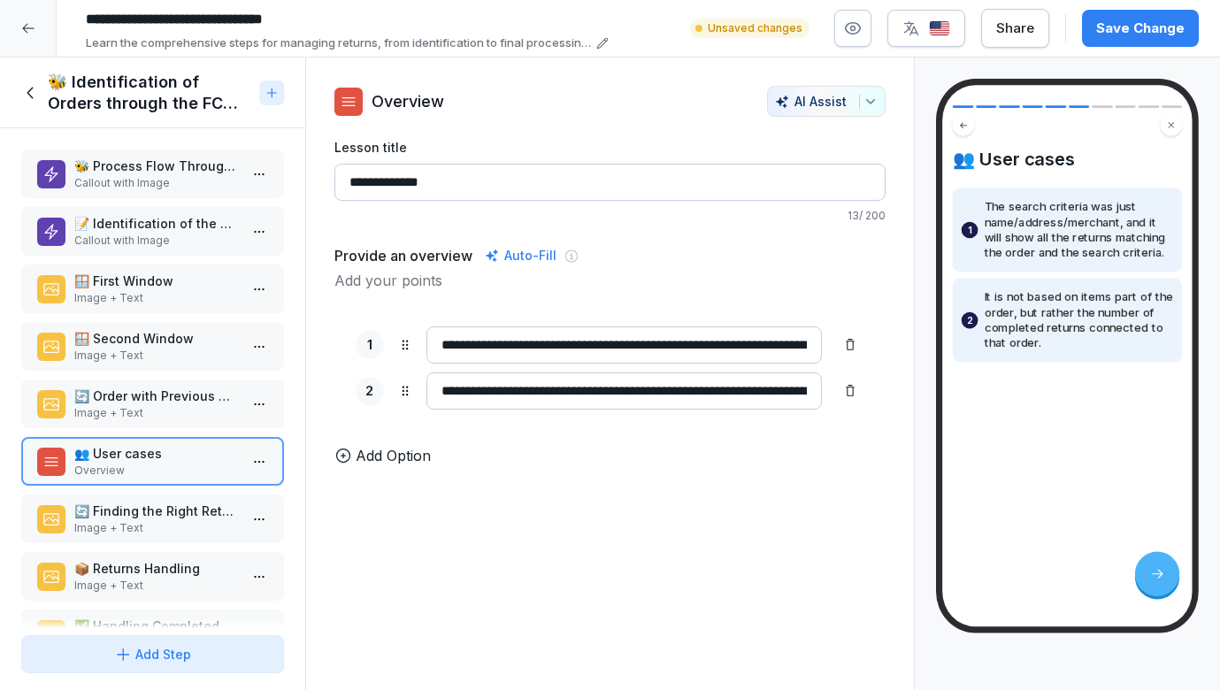
click at [150, 412] on p "Image + Text" at bounding box center [156, 413] width 164 height 16
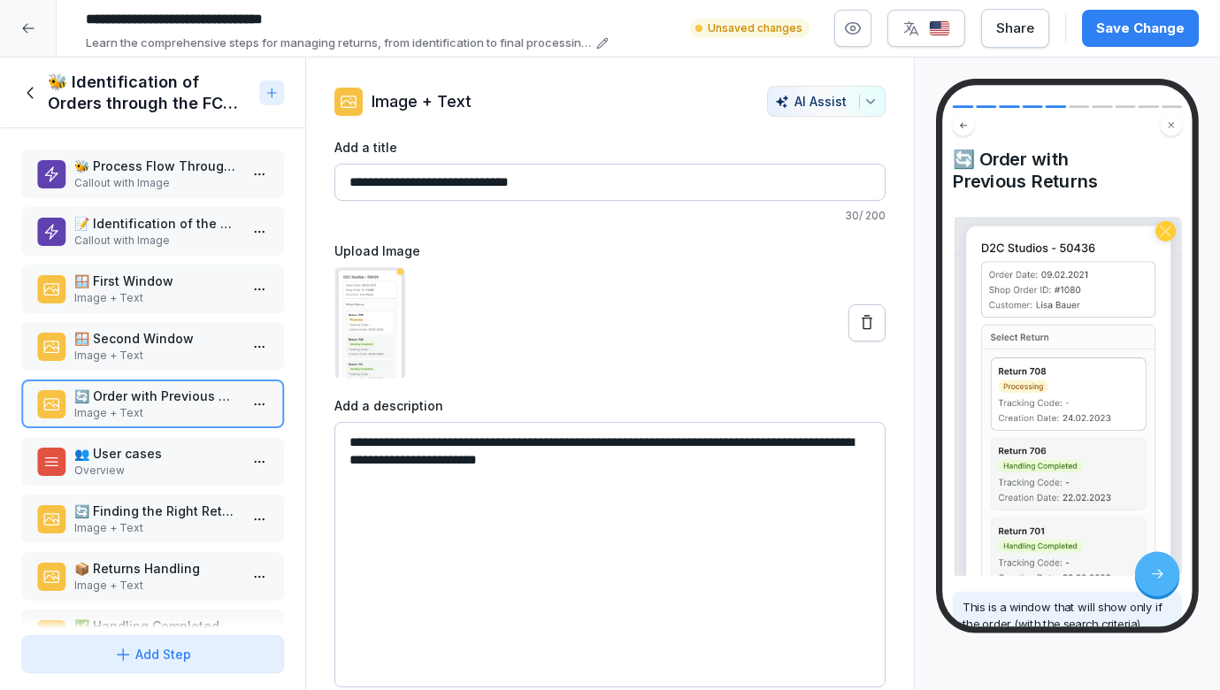
click at [150, 459] on p "👥 User cases" at bounding box center [156, 453] width 164 height 19
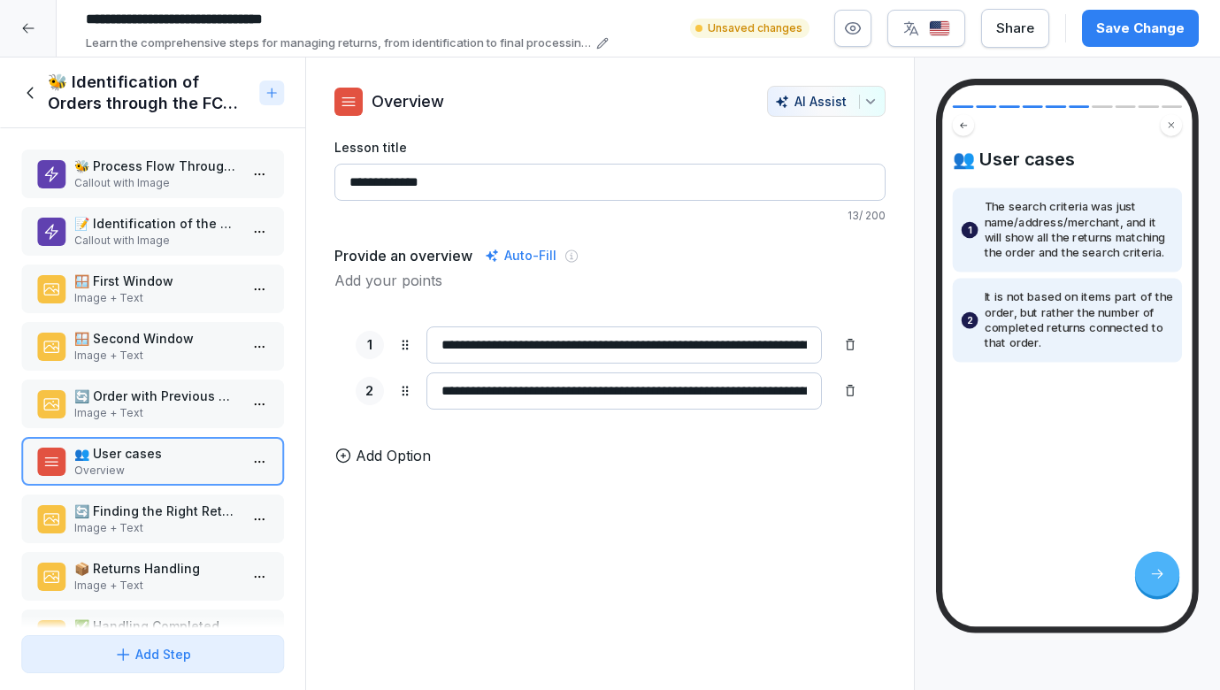
click at [157, 398] on p "🔄 Order with Previous Returns" at bounding box center [156, 396] width 164 height 19
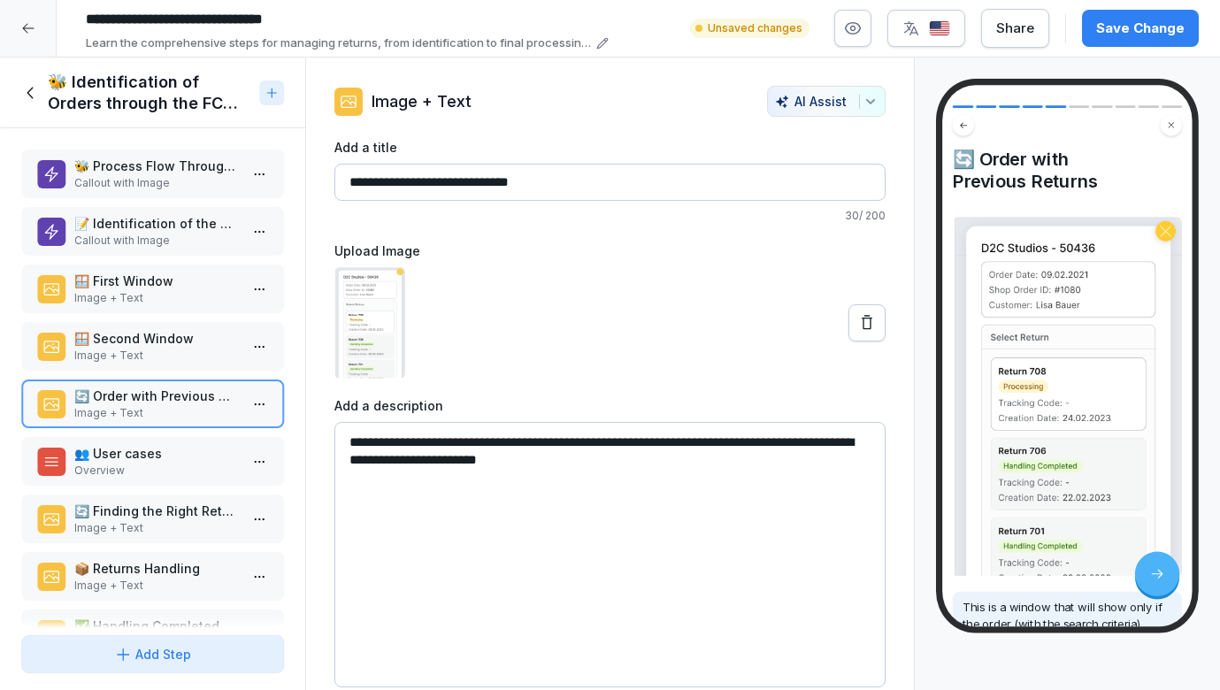
click at [147, 462] on p "👥 User cases" at bounding box center [156, 453] width 164 height 19
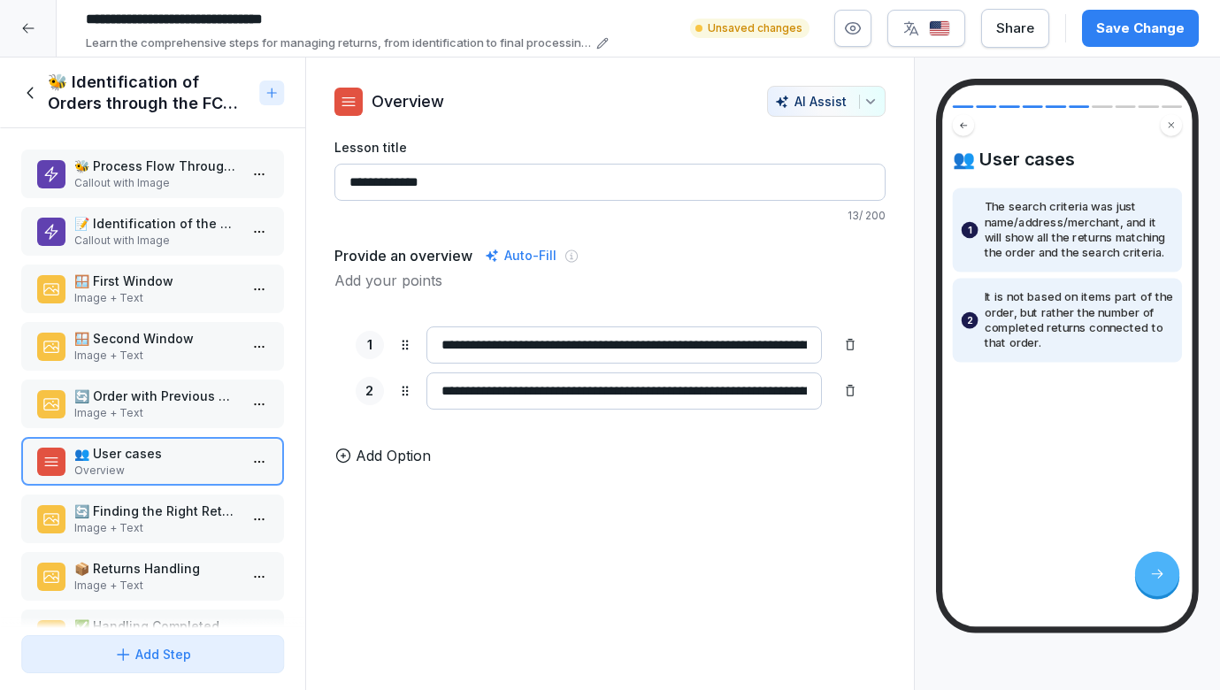
click at [143, 411] on p "Image + Text" at bounding box center [156, 413] width 164 height 16
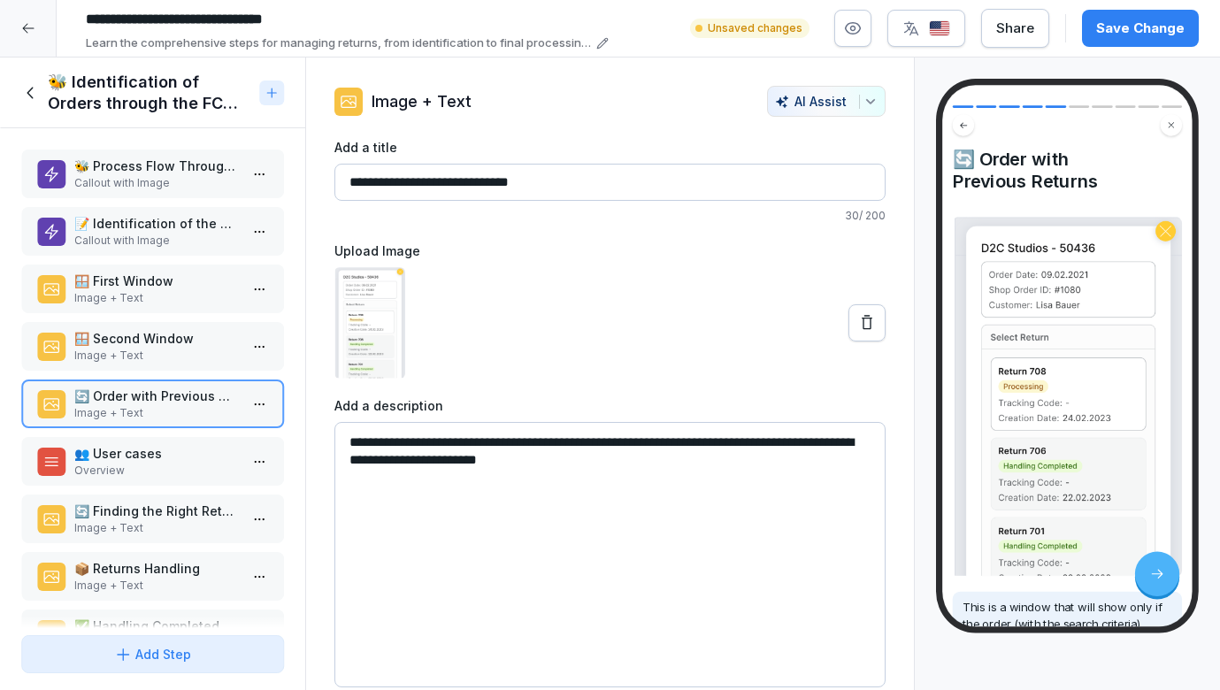
click at [136, 365] on div "🪟 Second Window Image + Text" at bounding box center [152, 346] width 263 height 49
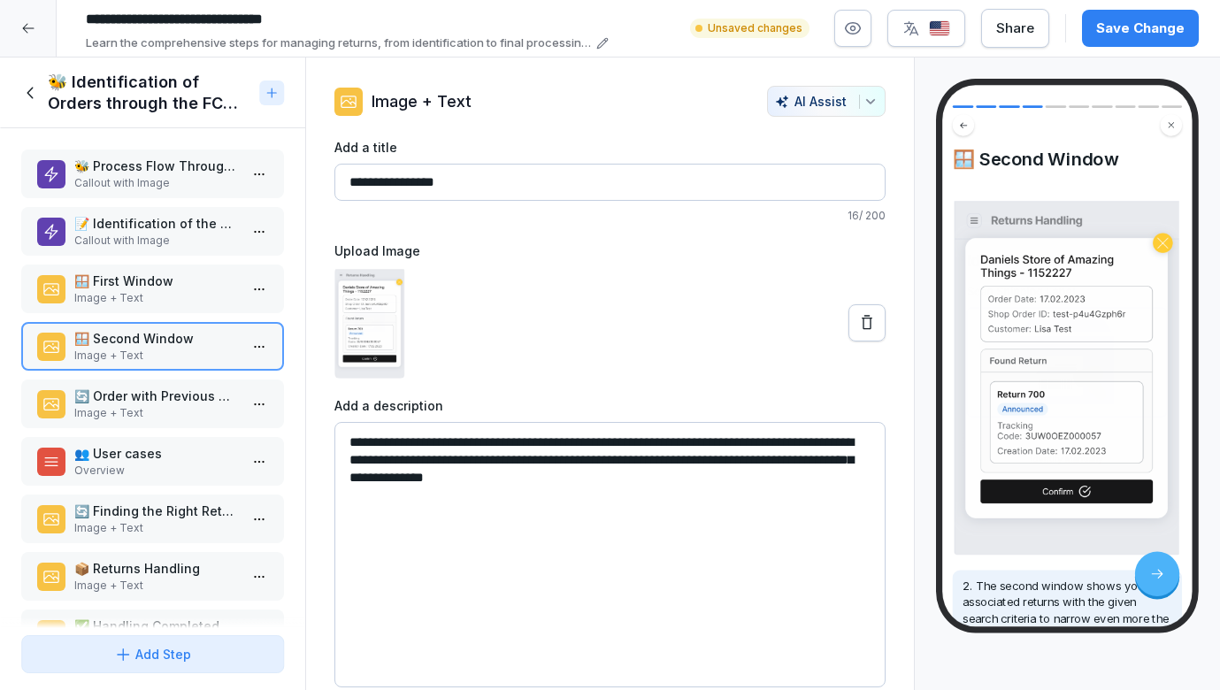
click at [137, 383] on div "🔄 Order with Previous Returns Image + Text" at bounding box center [152, 404] width 263 height 49
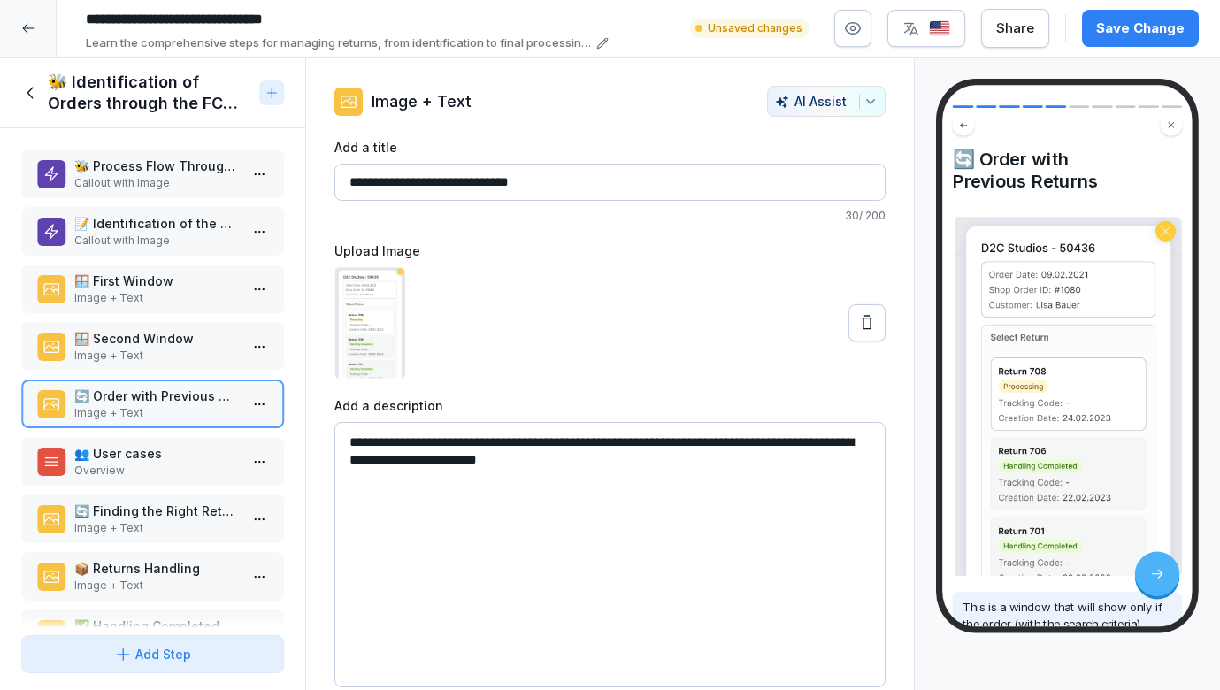
click at [350, 440] on textarea "**********" at bounding box center [610, 554] width 552 height 265
type textarea "**********"
click at [210, 475] on p "Overview" at bounding box center [156, 471] width 164 height 16
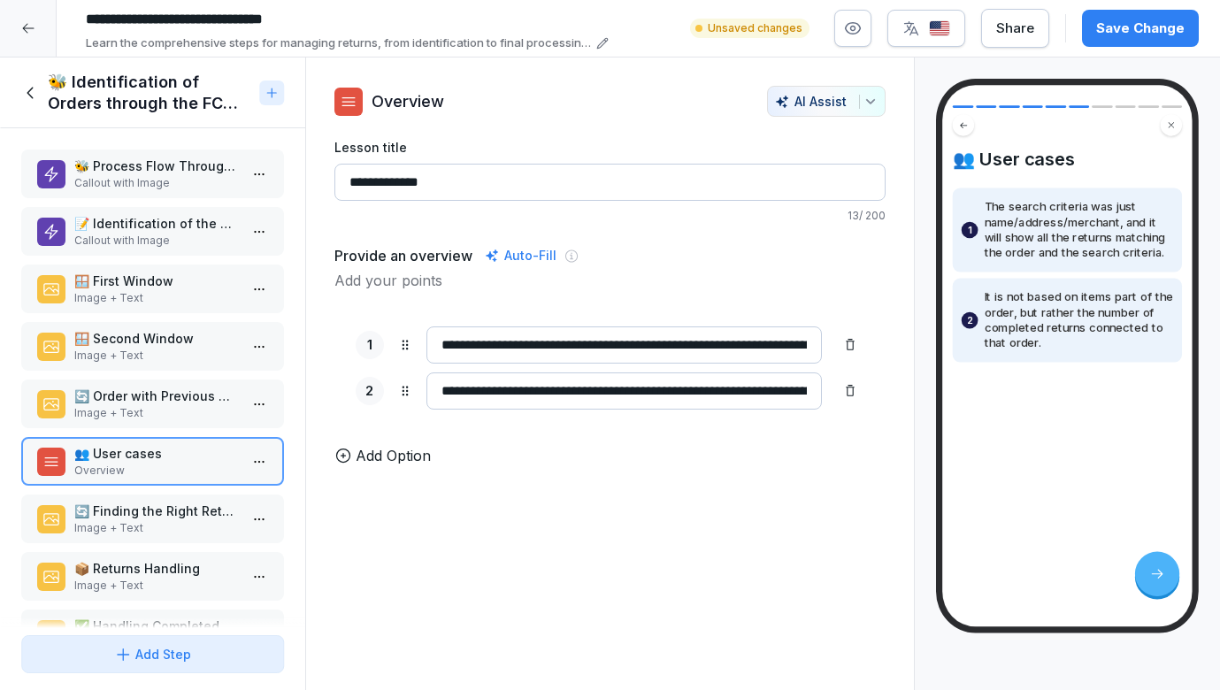
click at [79, 511] on p "🔄 Finding the Right Return" at bounding box center [156, 511] width 164 height 19
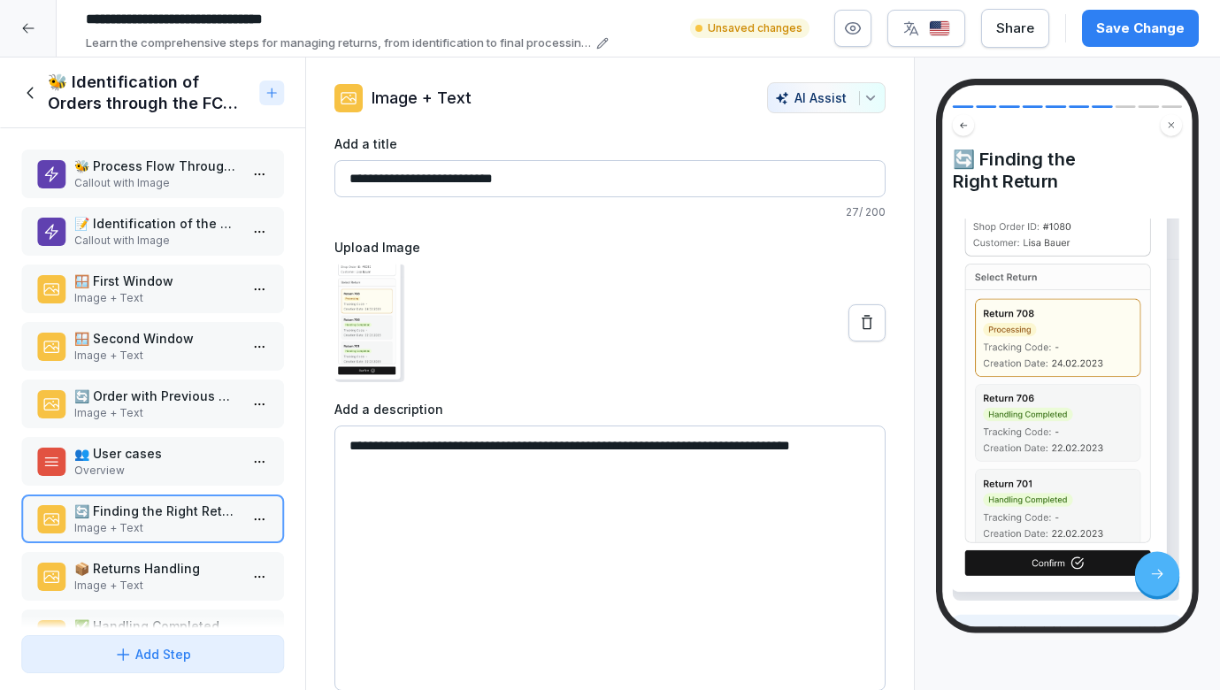
scroll to position [4, 0]
click at [178, 572] on p "📦 Returns Handling" at bounding box center [156, 568] width 164 height 19
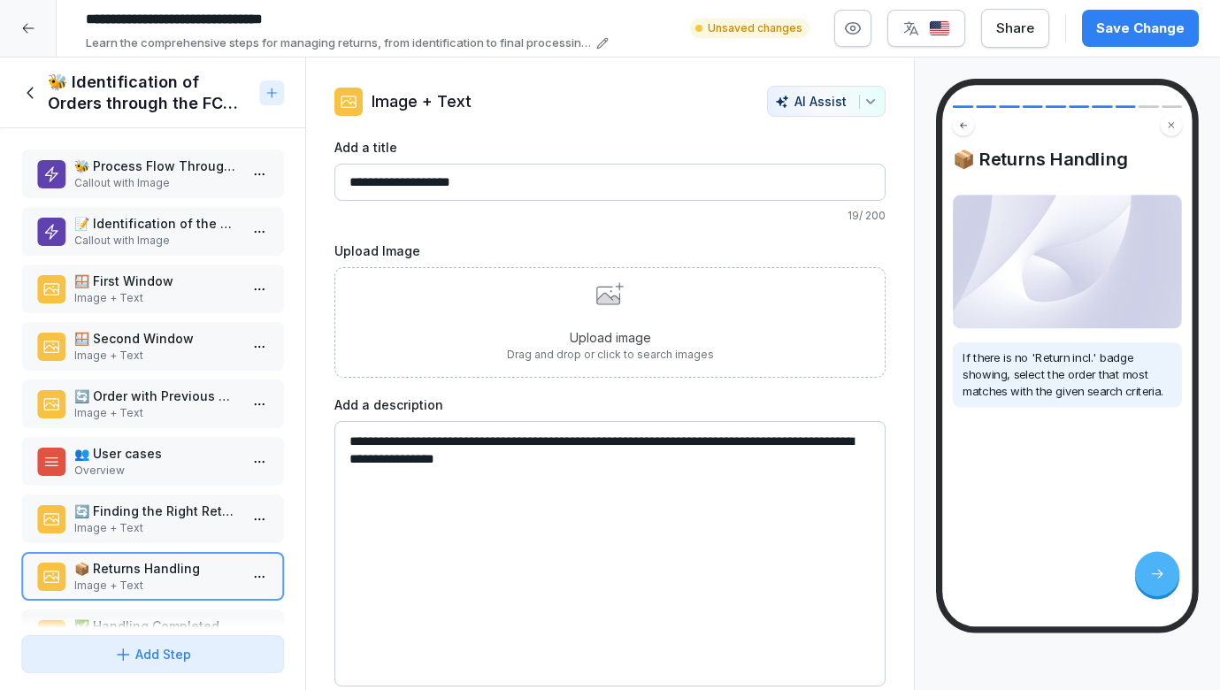
click at [735, 307] on div "Upload image Drag and drop or click to search images" at bounding box center [610, 322] width 552 height 111
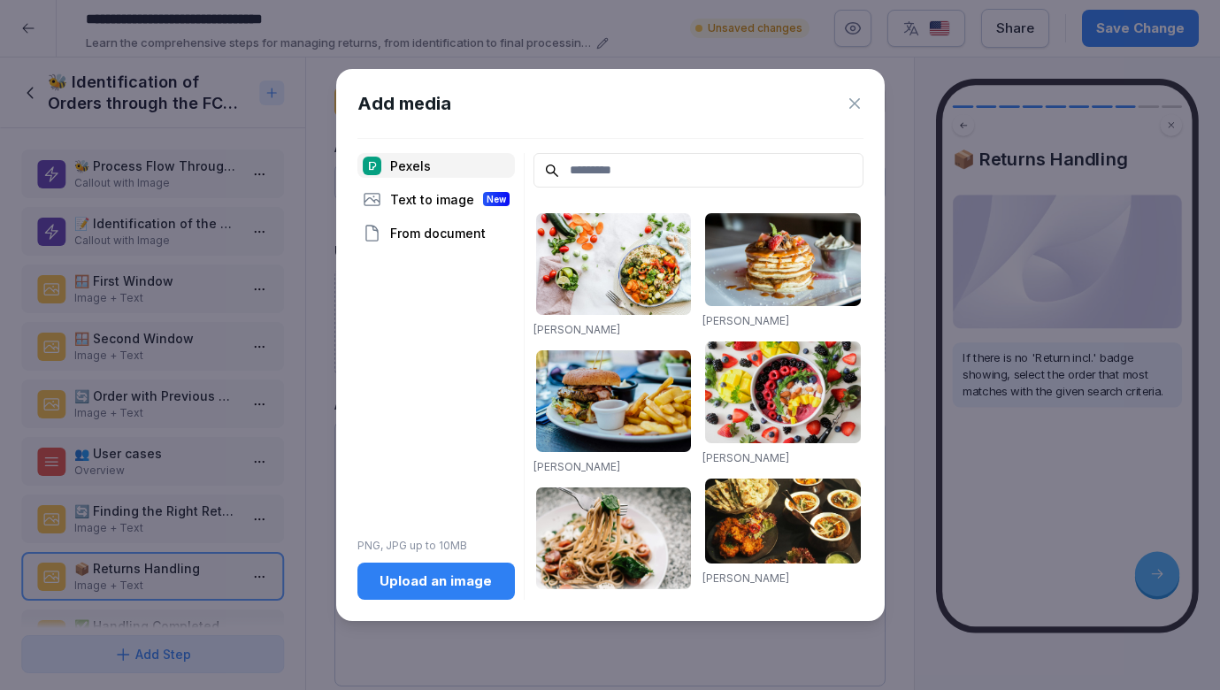
click at [624, 173] on input at bounding box center [699, 170] width 330 height 35
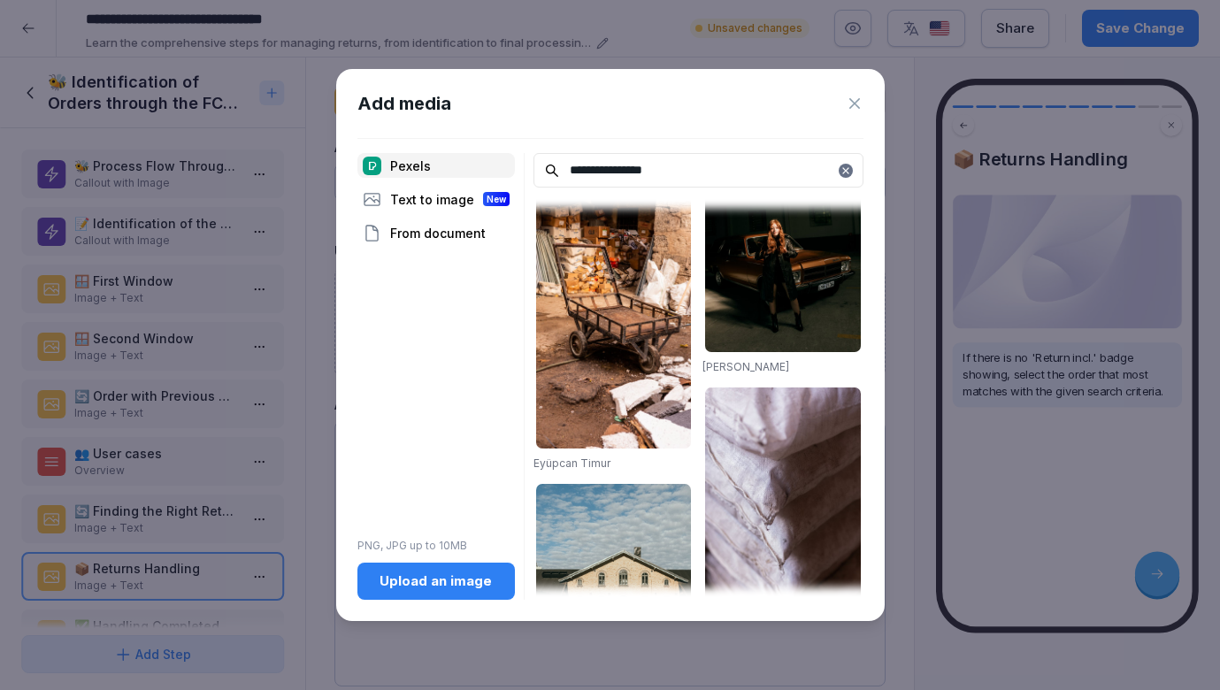
scroll to position [1083, 0]
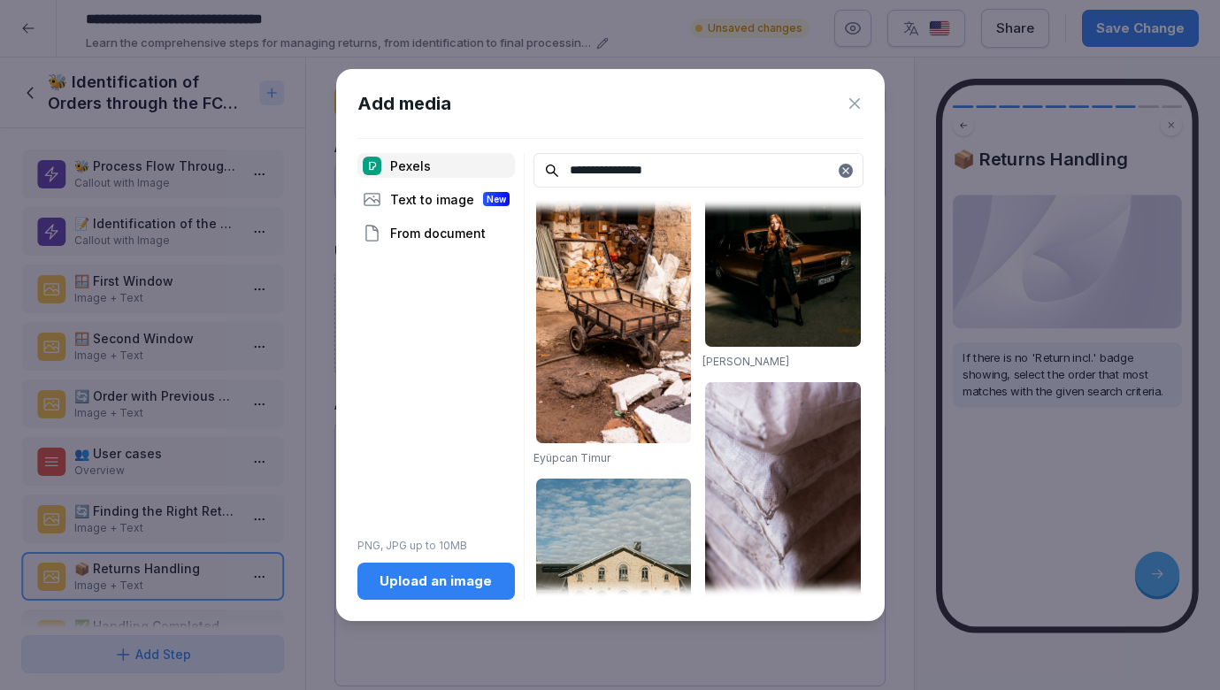
type input "**********"
click at [846, 168] on icon at bounding box center [846, 170] width 11 height 11
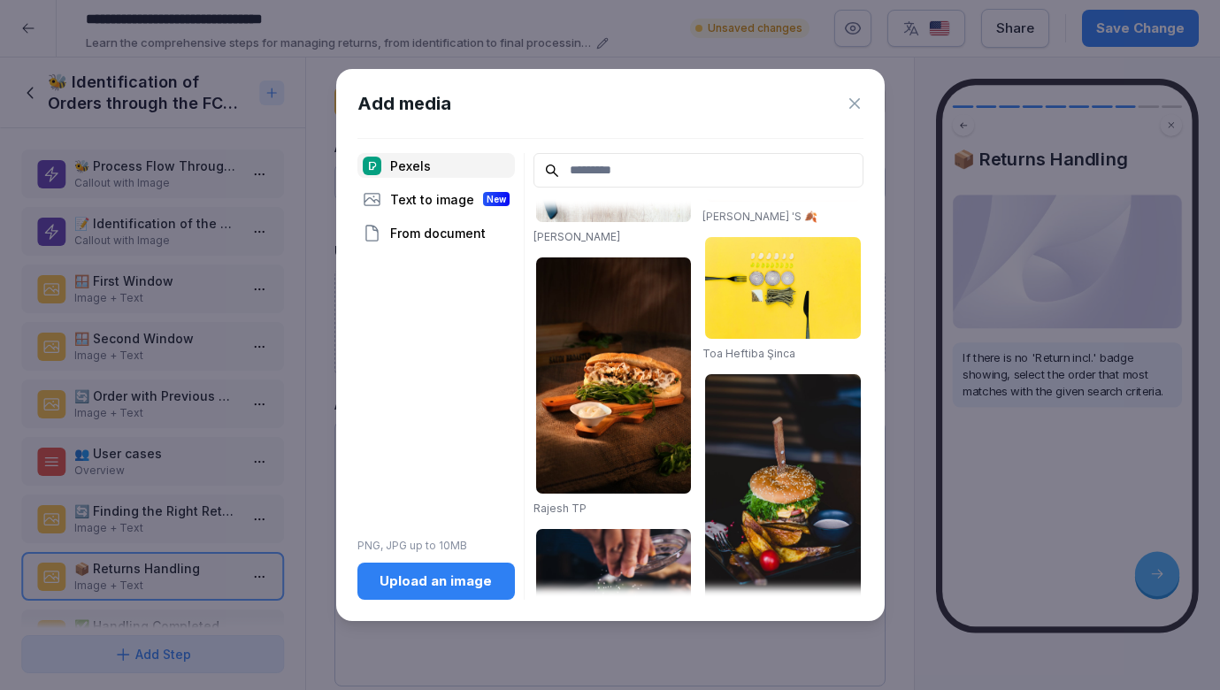
click at [737, 171] on input at bounding box center [699, 170] width 330 height 35
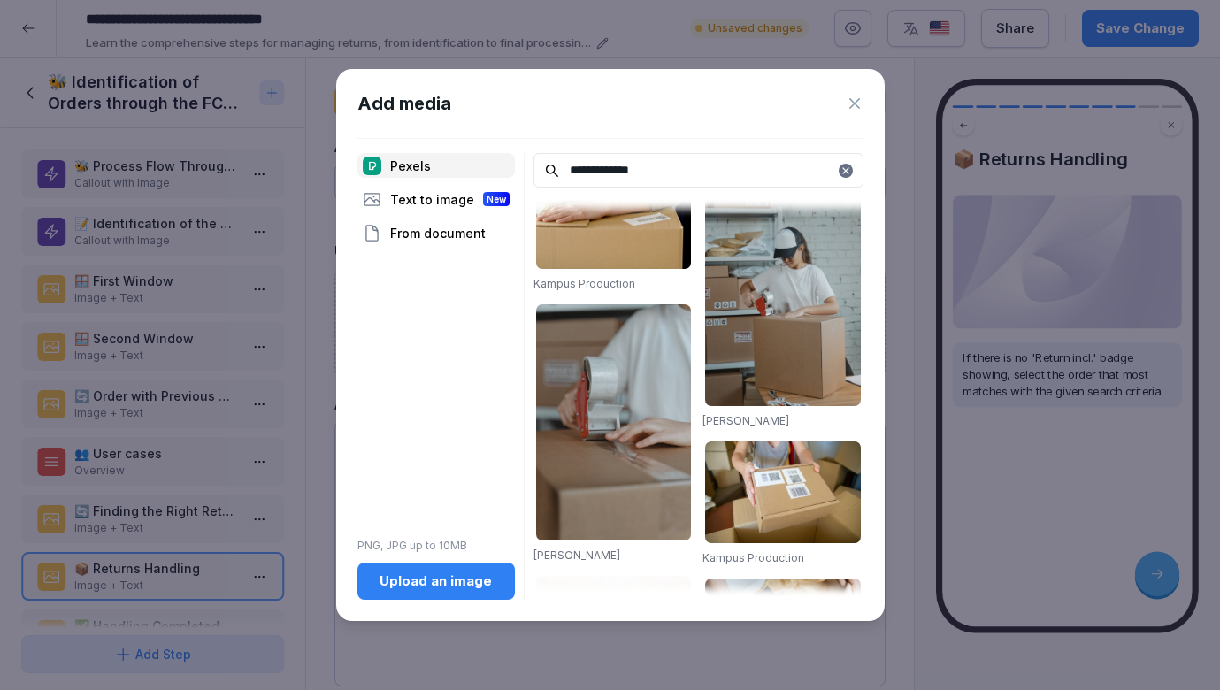
scroll to position [327, 0]
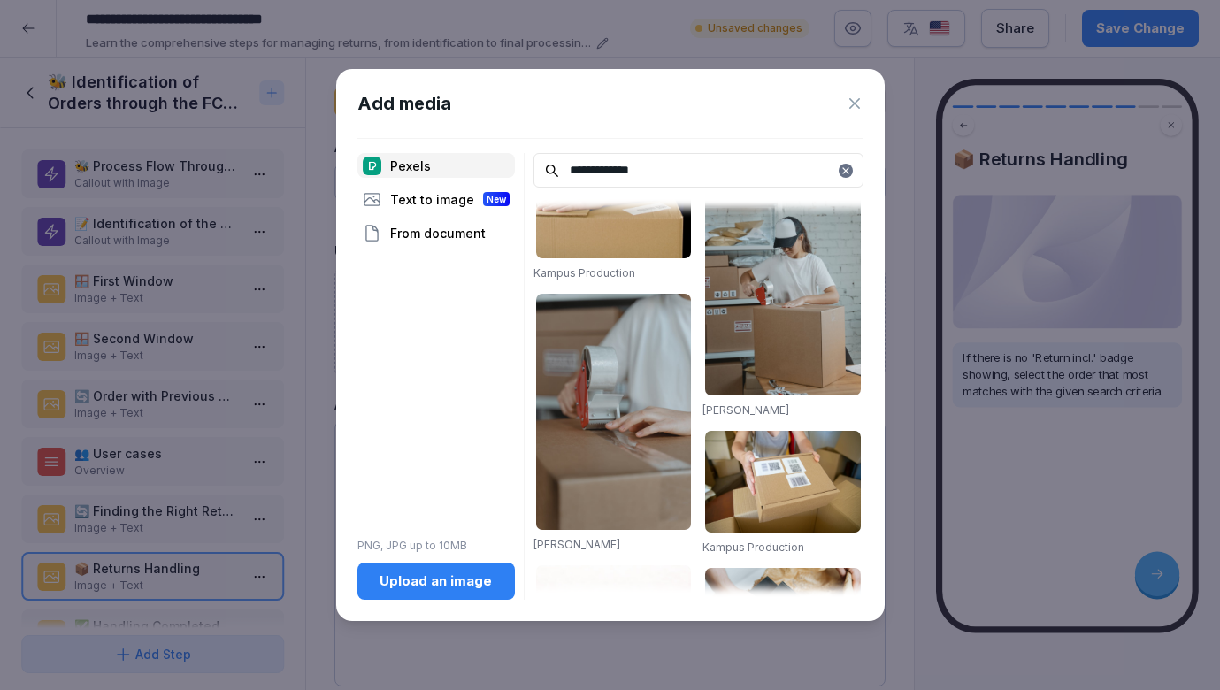
type input "**********"
click at [822, 305] on img at bounding box center [783, 277] width 156 height 235
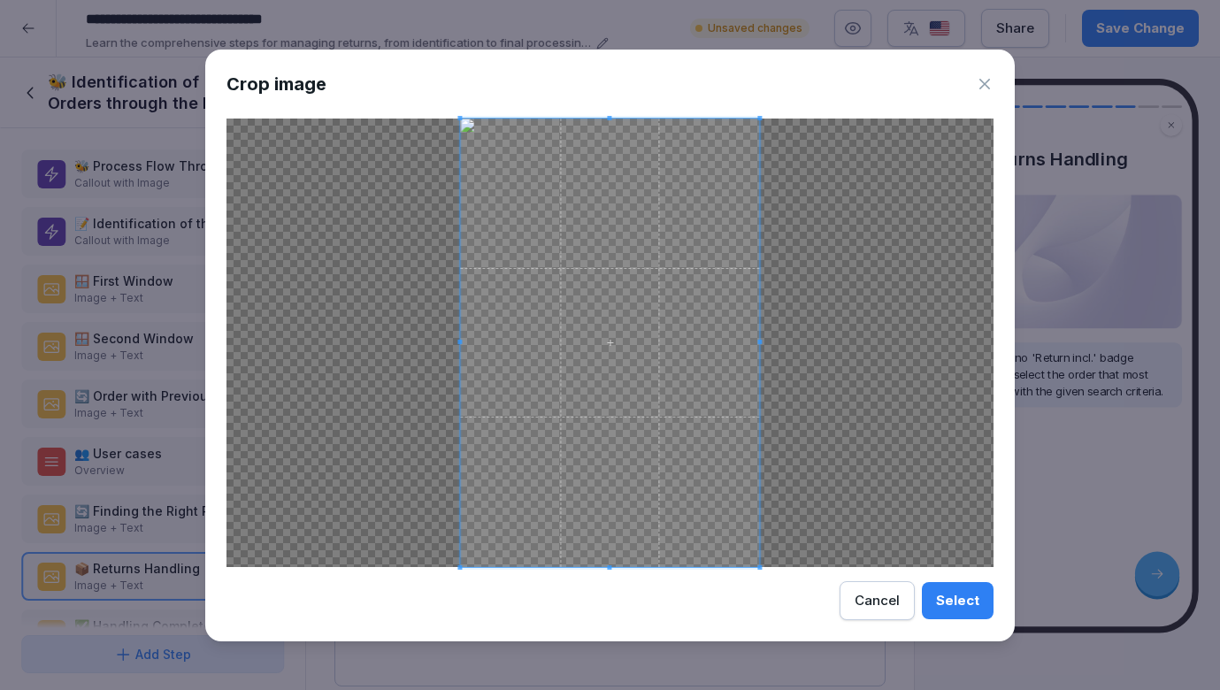
click at [974, 599] on div "Select" at bounding box center [957, 600] width 43 height 19
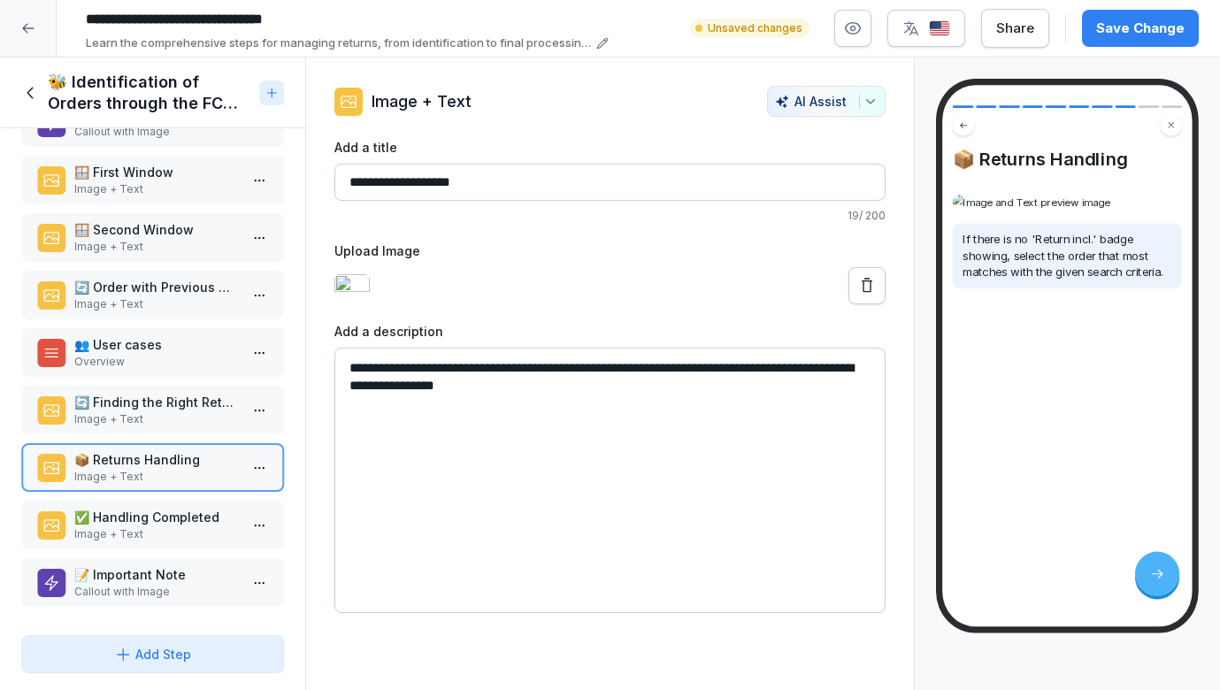
scroll to position [109, 0]
click at [166, 521] on p "✅ Handling Completed" at bounding box center [156, 517] width 164 height 19
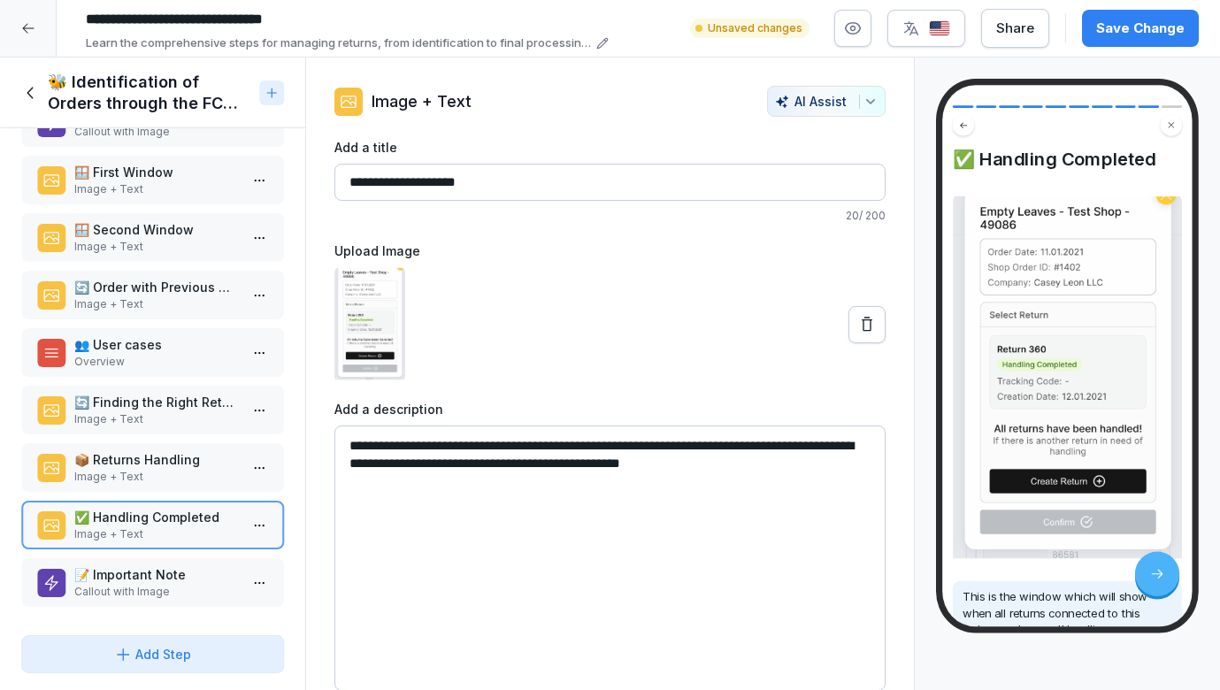
click at [165, 469] on p "Image + Text" at bounding box center [156, 477] width 164 height 16
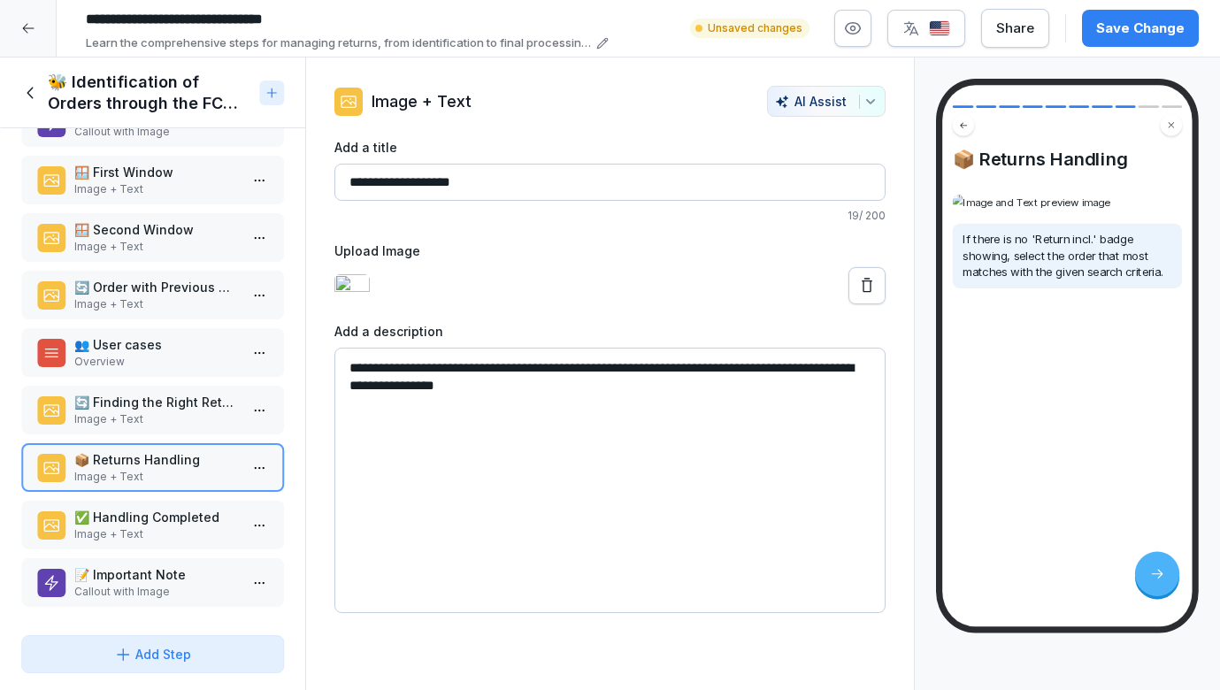
click at [270, 467] on html "**********" at bounding box center [610, 345] width 1220 height 690
click at [235, 558] on div "Delete" at bounding box center [194, 568] width 150 height 33
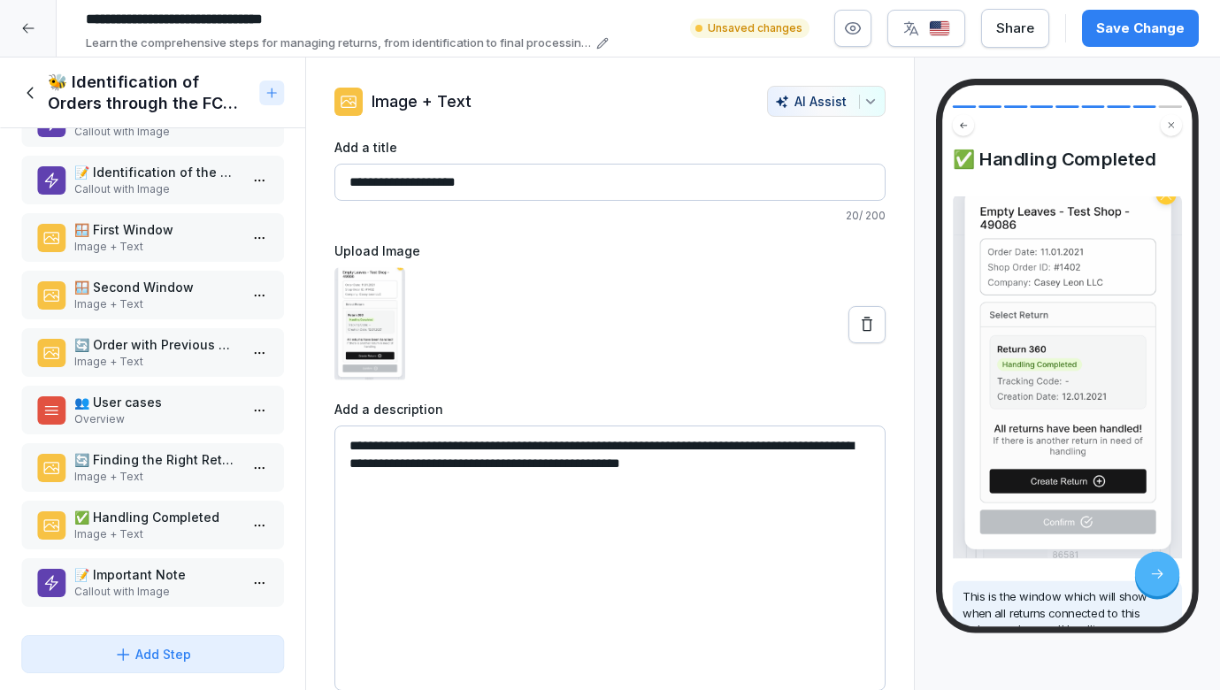
scroll to position [51, 0]
click at [188, 607] on div "🐝 Process Flow Through HiveApp Callout with Image 📝 Identification of the Order…" at bounding box center [152, 378] width 305 height 500
click at [188, 596] on p "Callout with Image" at bounding box center [156, 592] width 164 height 16
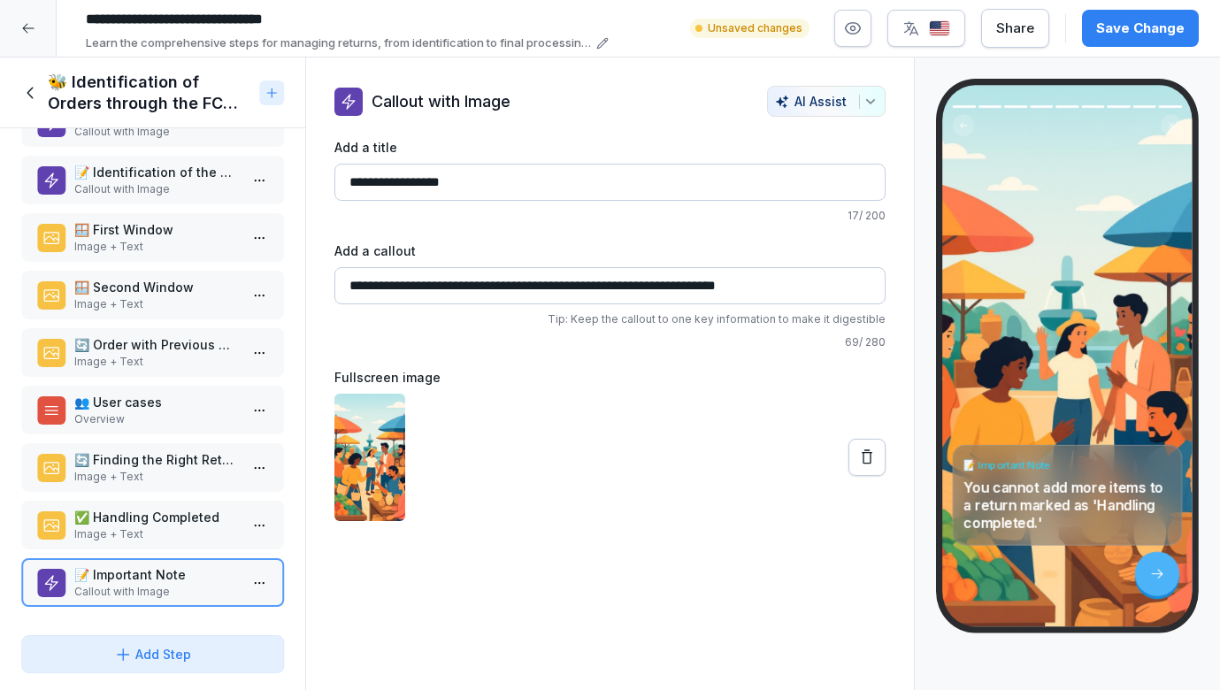
scroll to position [51, 0]
click at [1133, 22] on div "Save Change" at bounding box center [1140, 28] width 88 height 19
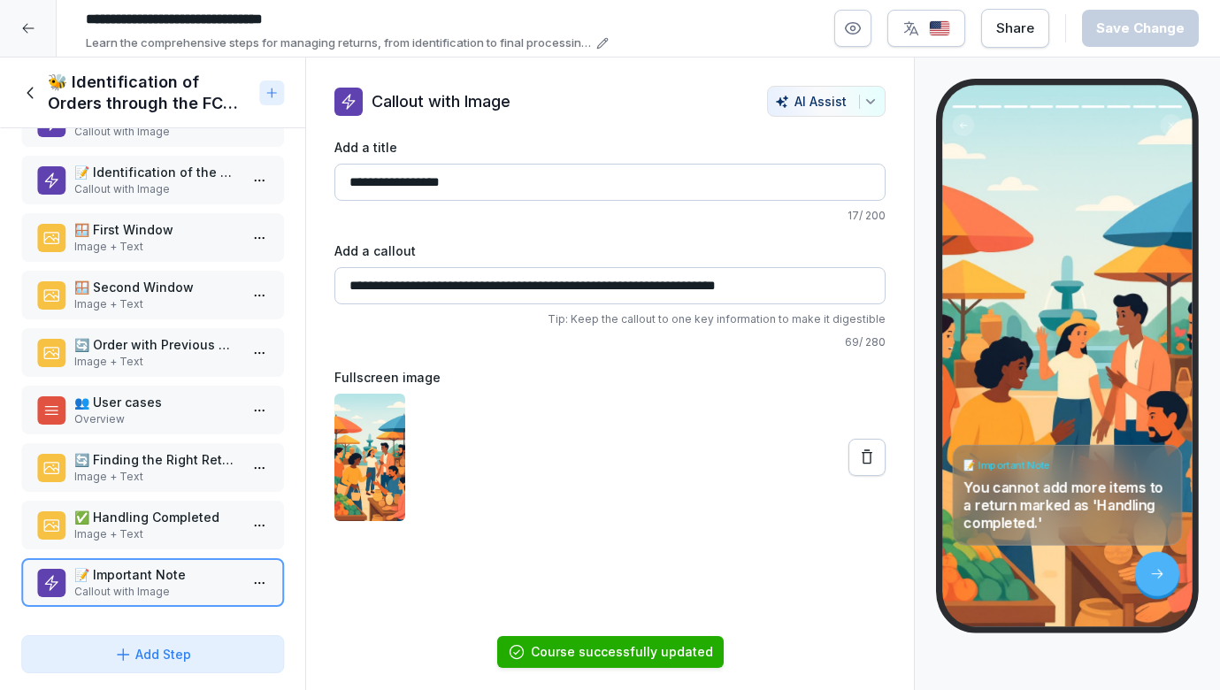
click at [35, 95] on icon at bounding box center [30, 92] width 19 height 19
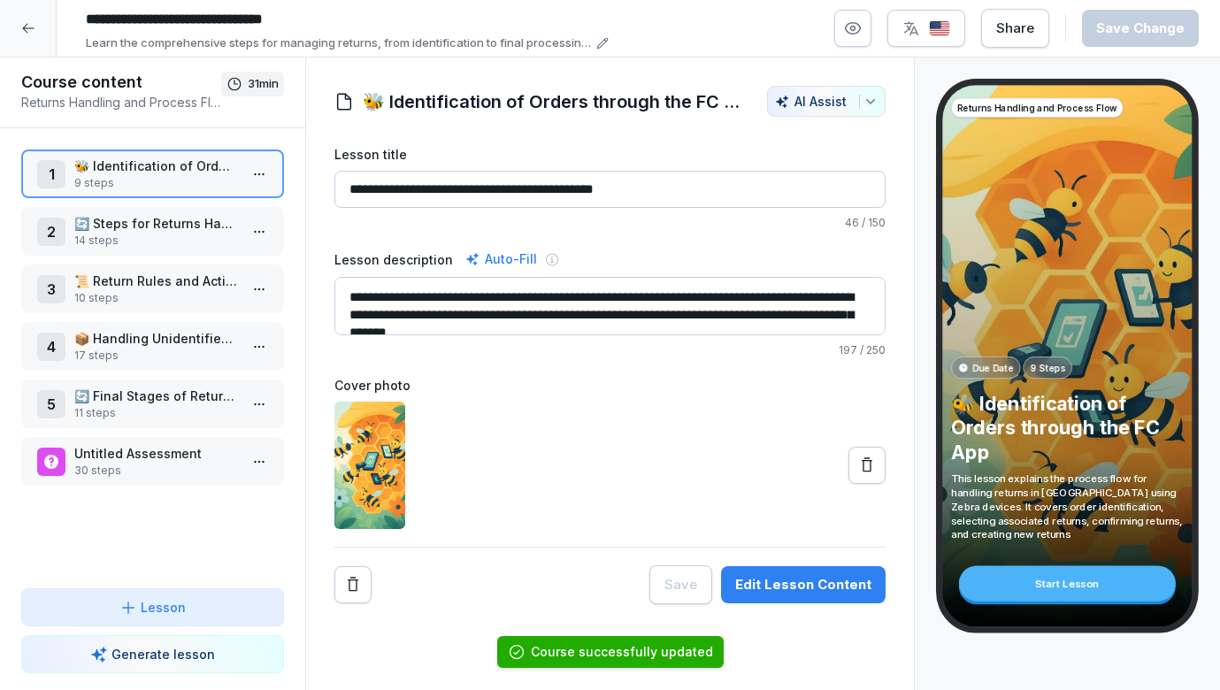
click at [122, 225] on p "🔄 Steps for Returns Handling" at bounding box center [156, 223] width 164 height 19
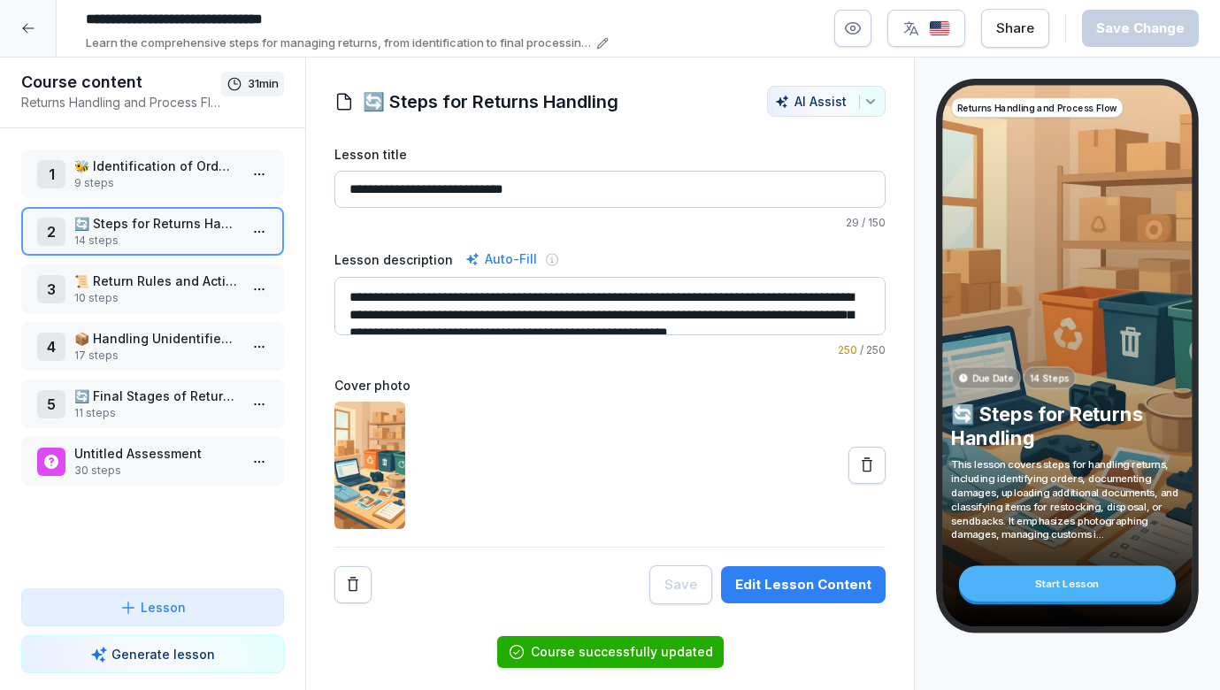
click at [267, 236] on html "**********" at bounding box center [610, 345] width 1220 height 690
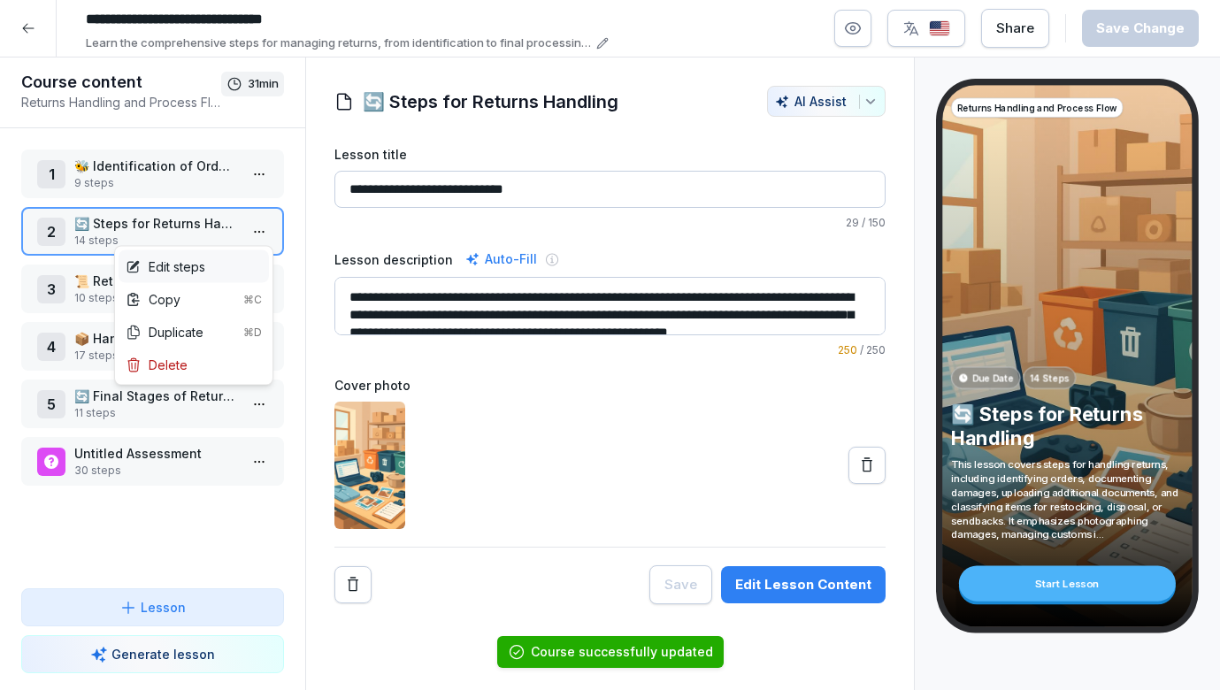
click at [227, 266] on div "Edit steps" at bounding box center [194, 266] width 150 height 33
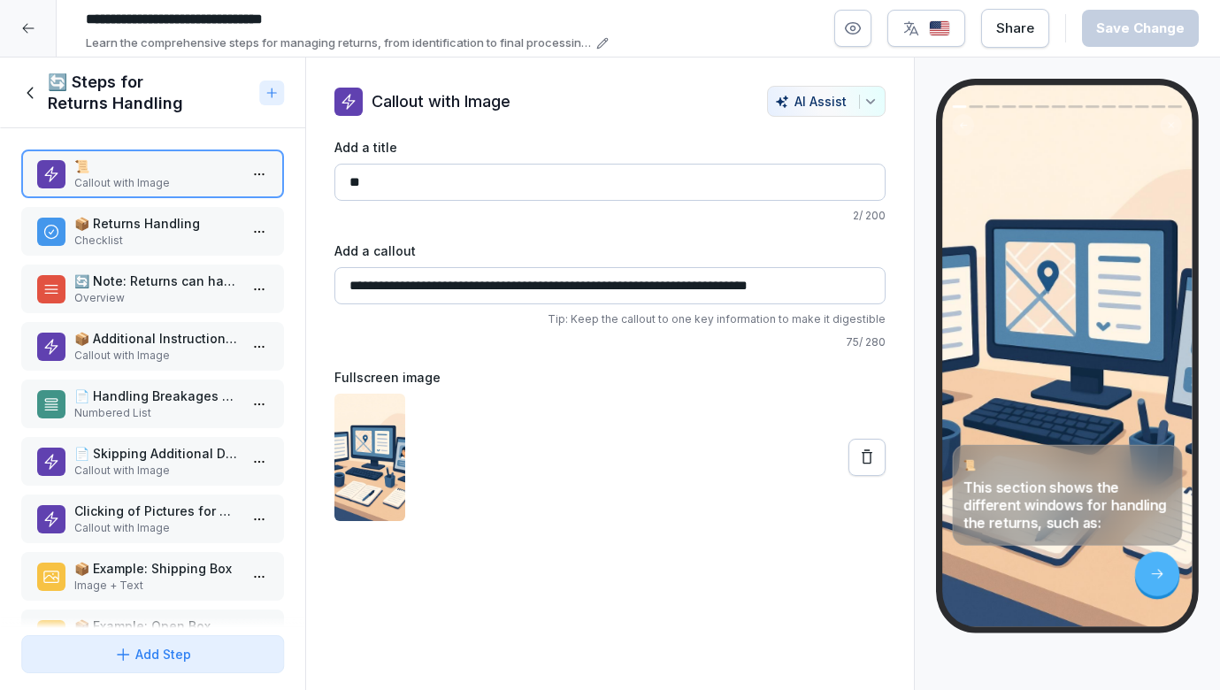
click at [165, 237] on p "Checklist" at bounding box center [156, 241] width 164 height 16
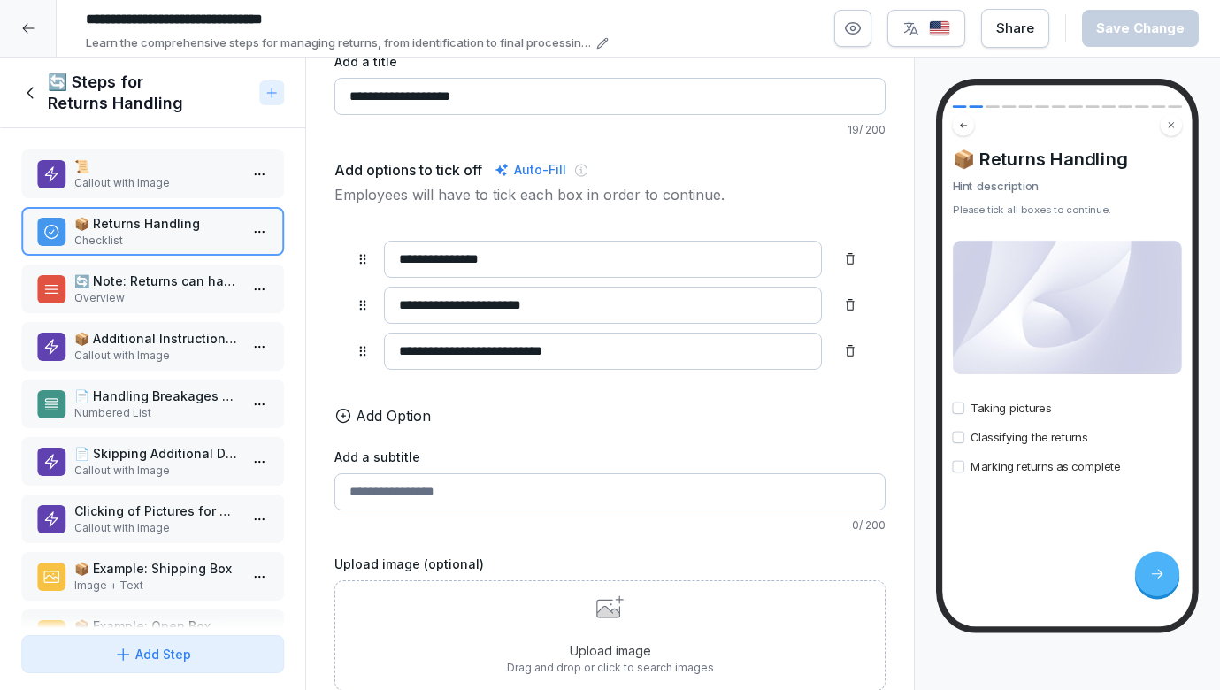
scroll to position [86, 0]
click at [575, 619] on div "Upload image Drag and drop or click to search images" at bounding box center [610, 636] width 207 height 81
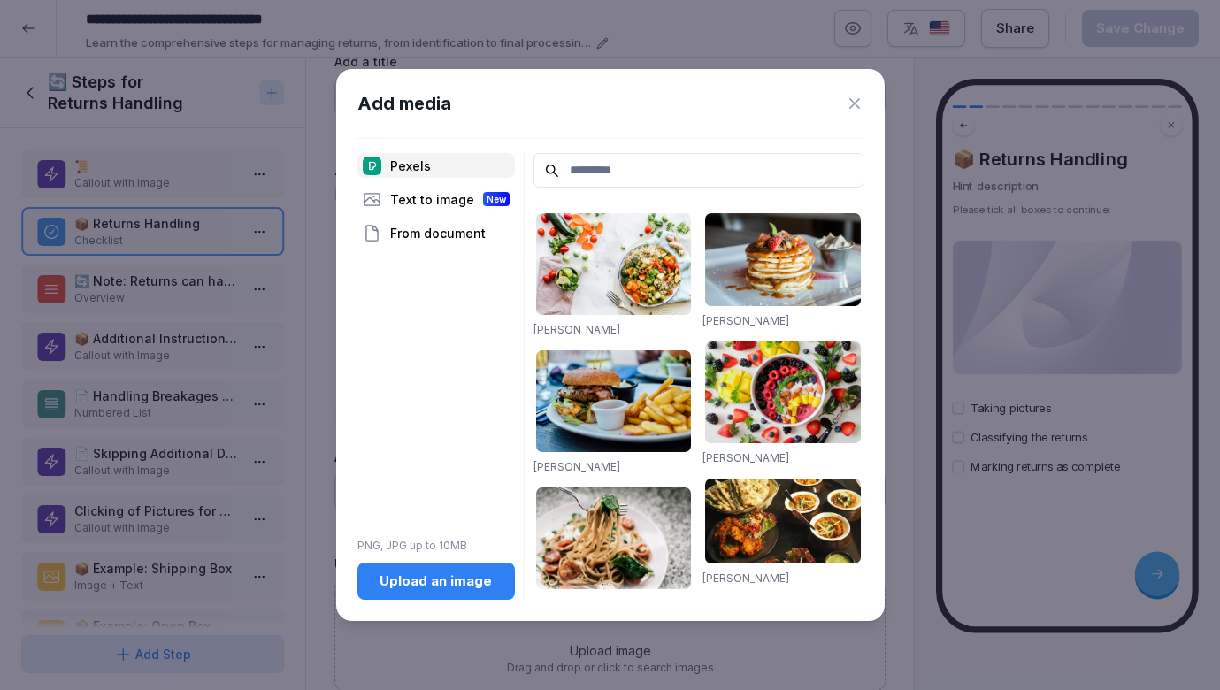
click at [573, 173] on input at bounding box center [699, 170] width 330 height 35
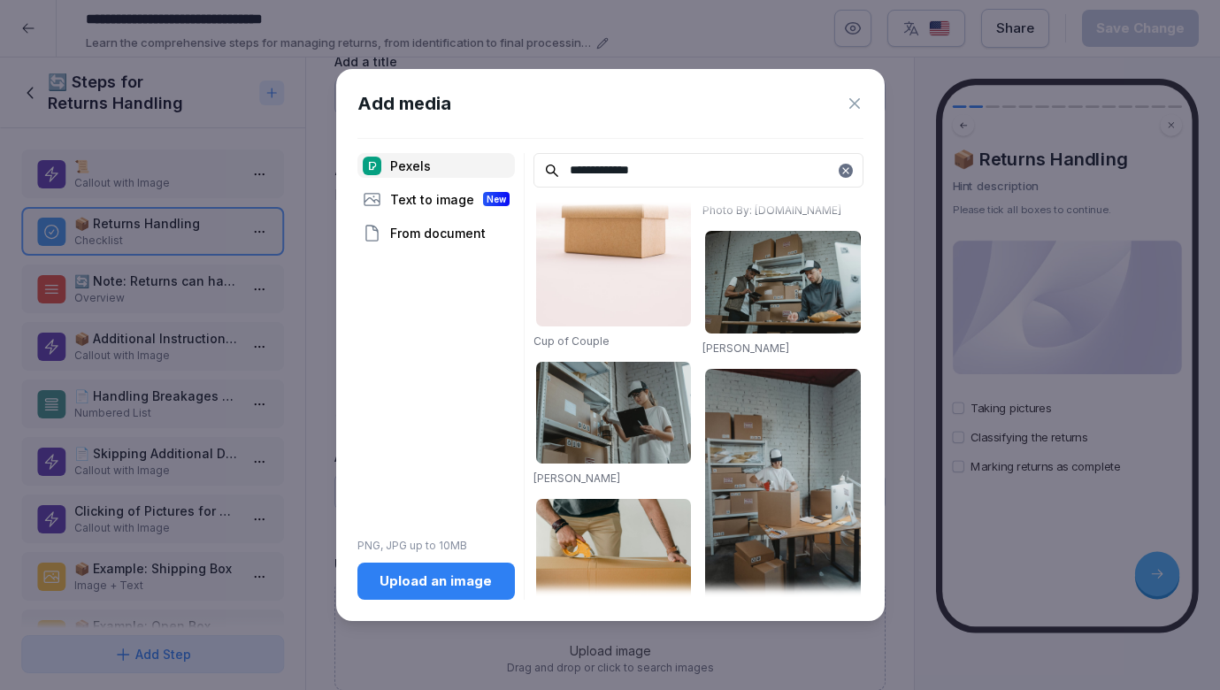
scroll to position [803, 0]
type input "**********"
click at [782, 282] on img at bounding box center [783, 281] width 156 height 102
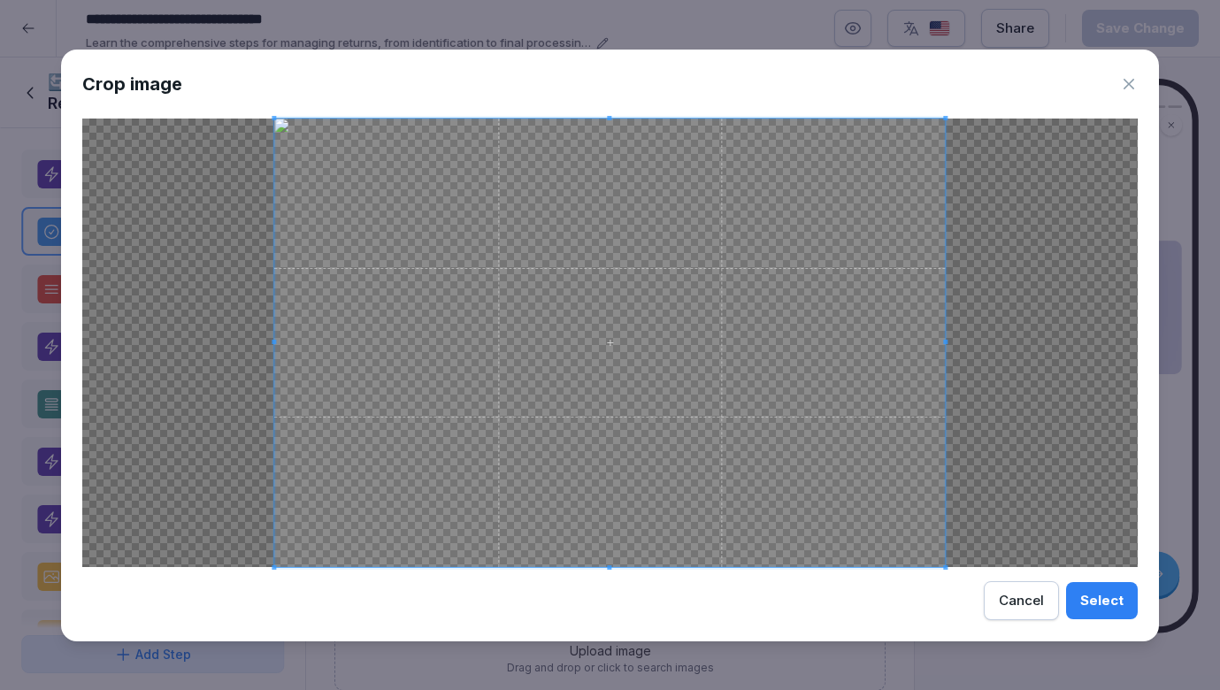
click at [1097, 603] on div "Select" at bounding box center [1101, 600] width 43 height 19
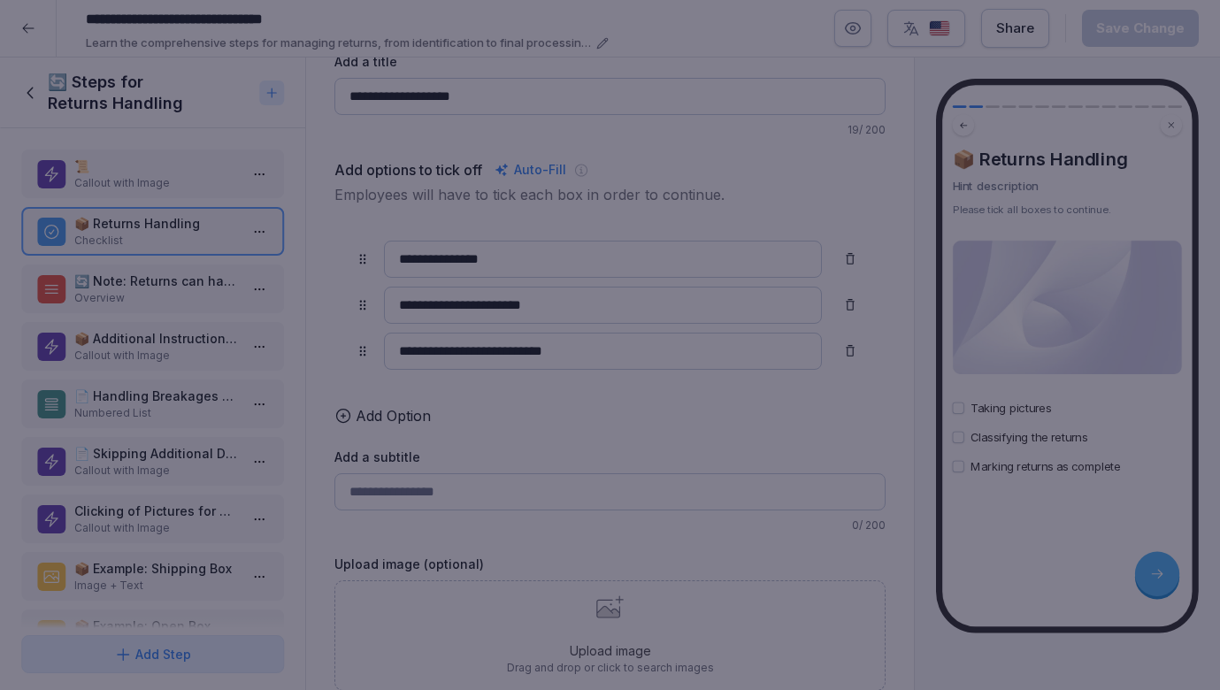
scroll to position [22, 0]
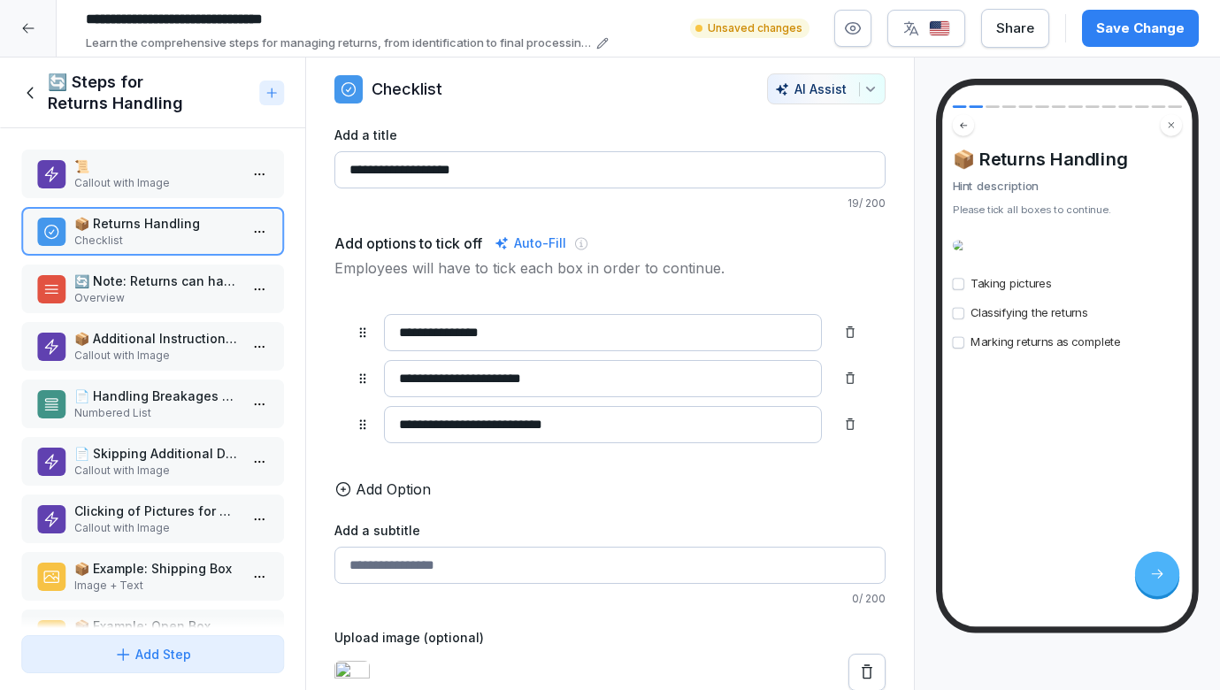
click at [98, 288] on p "🔄 Note: Returns can happen for the following reasons" at bounding box center [156, 281] width 164 height 19
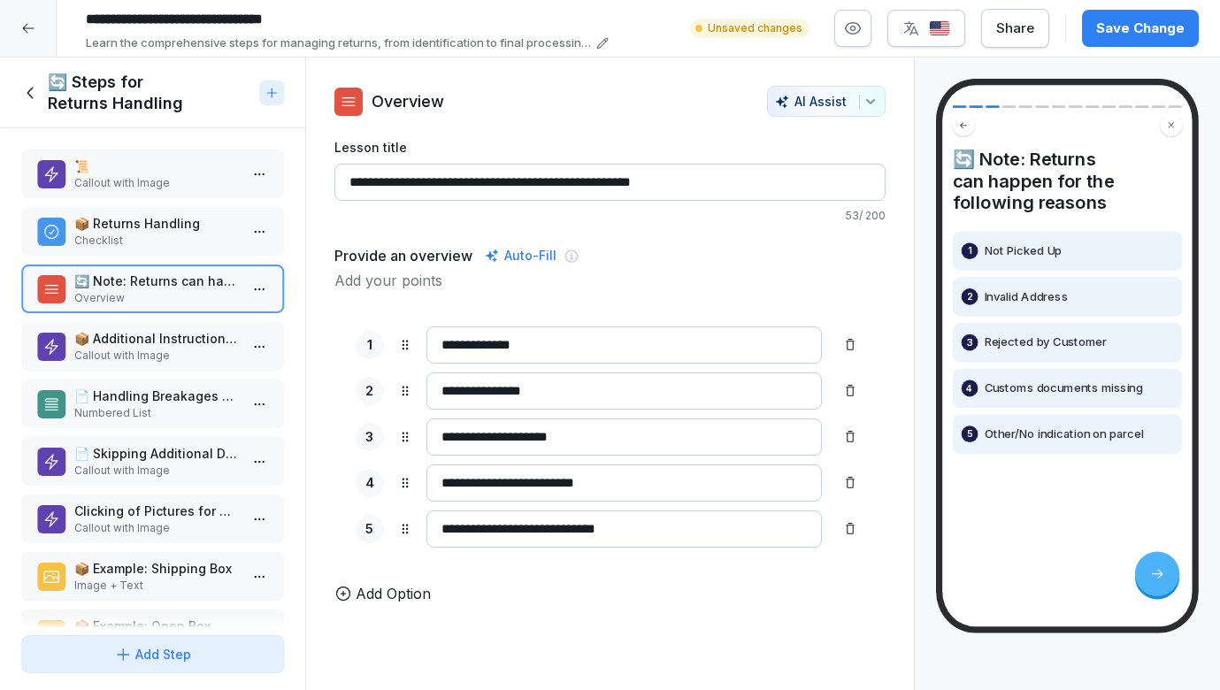
click at [111, 348] on p "Callout with Image" at bounding box center [156, 356] width 164 height 16
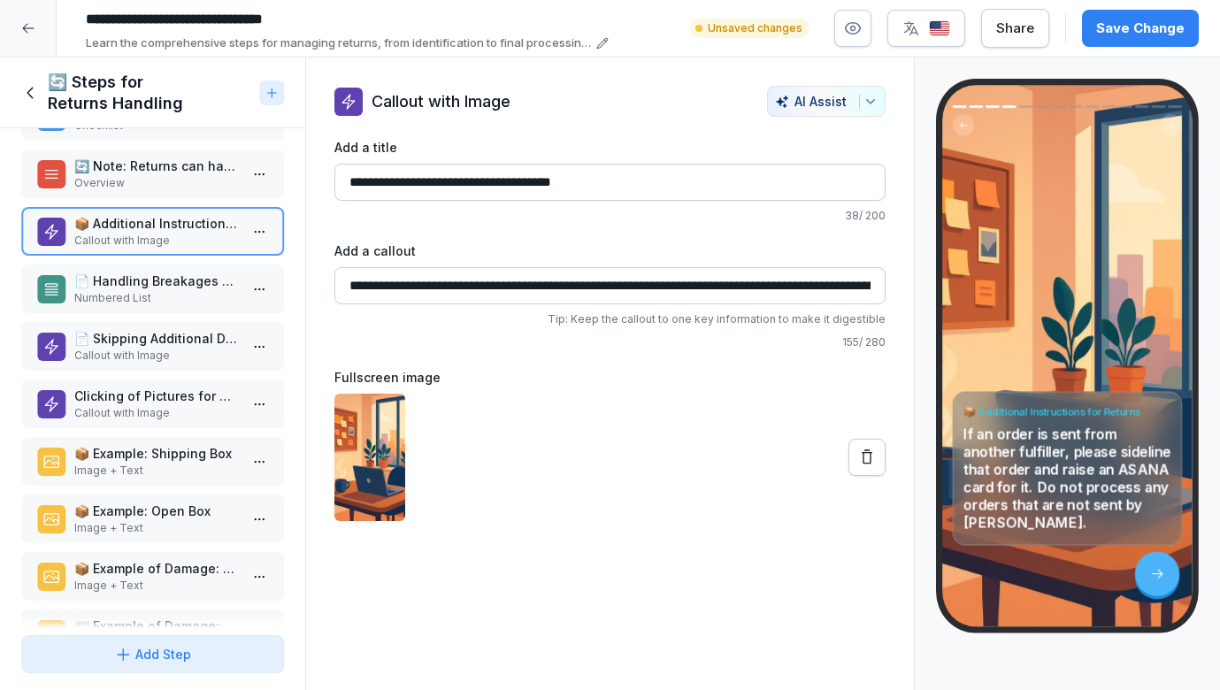
scroll to position [120, 0]
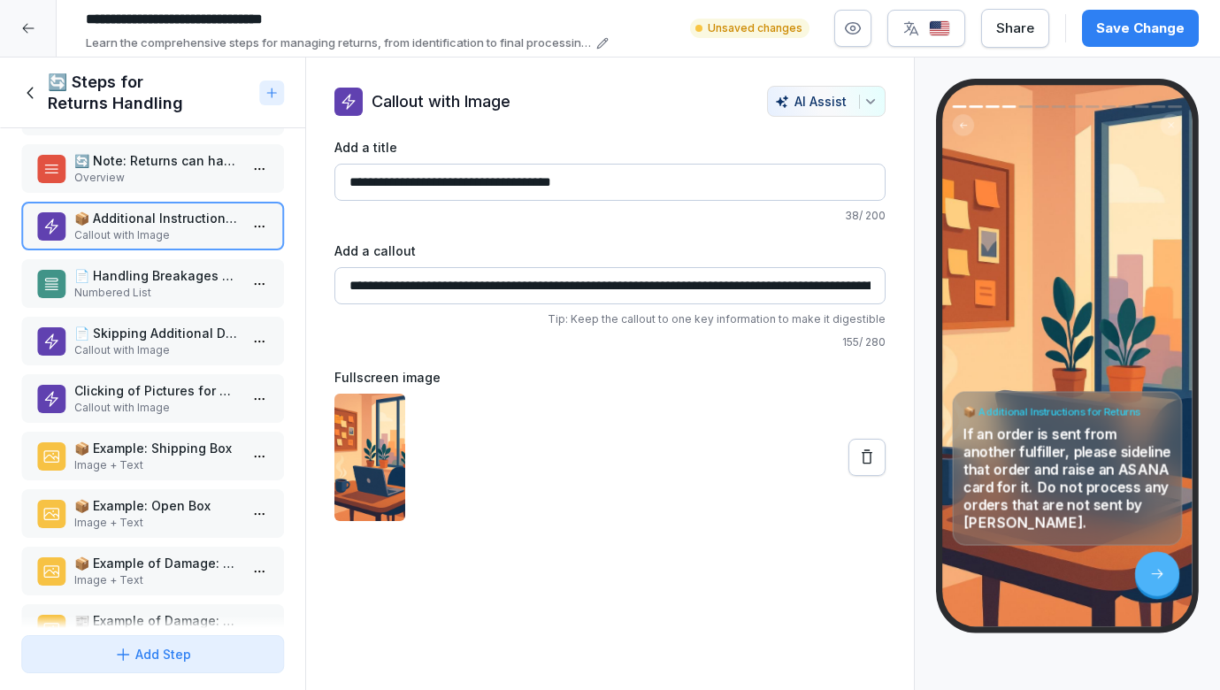
click at [118, 289] on p "Numbered List" at bounding box center [156, 293] width 164 height 16
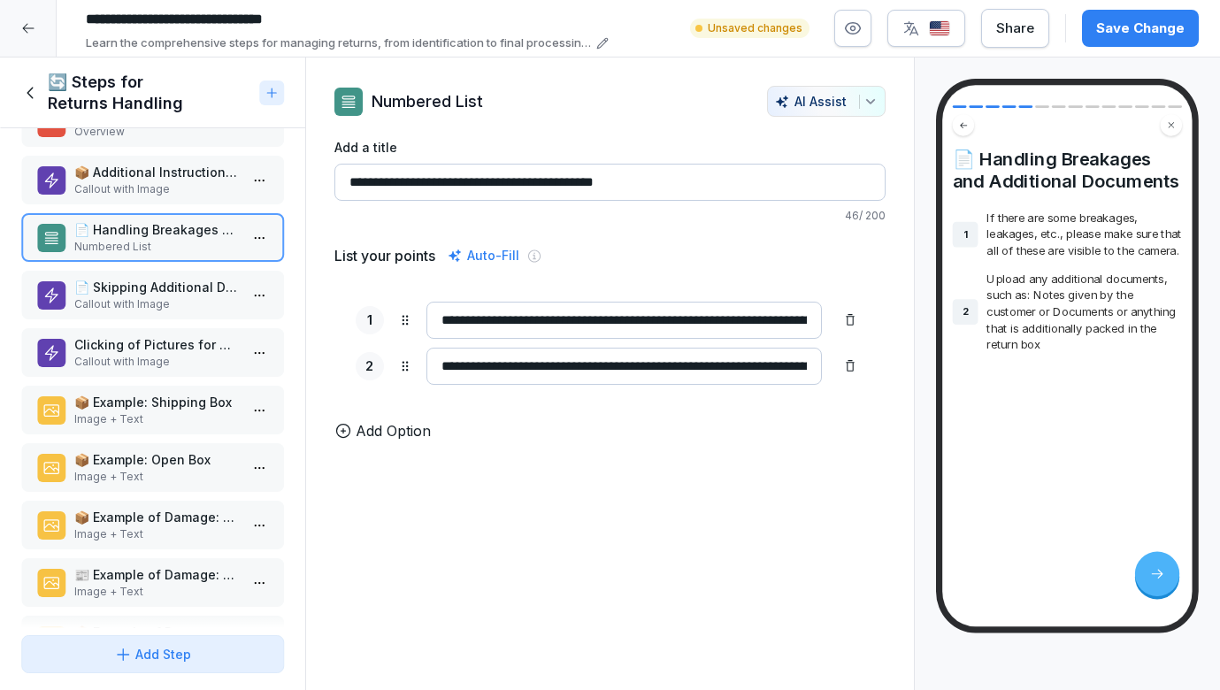
scroll to position [169, 0]
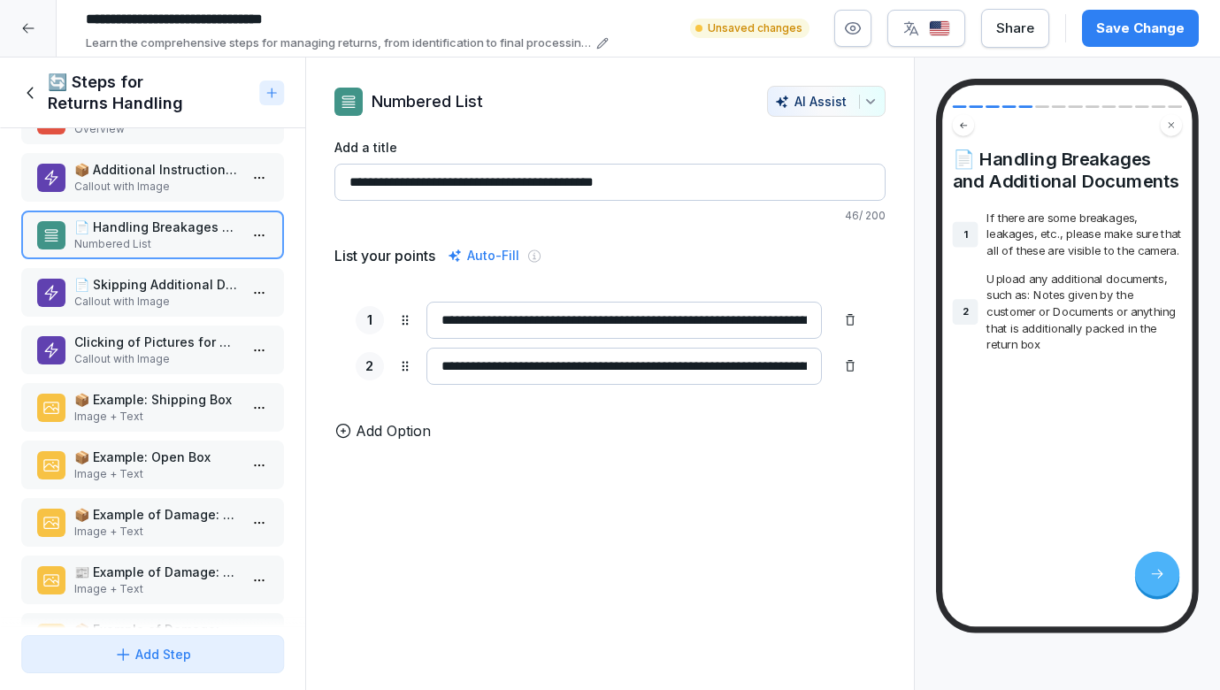
click at [116, 310] on div "📄 Skipping Additional Documents Callout with Image" at bounding box center [152, 292] width 263 height 49
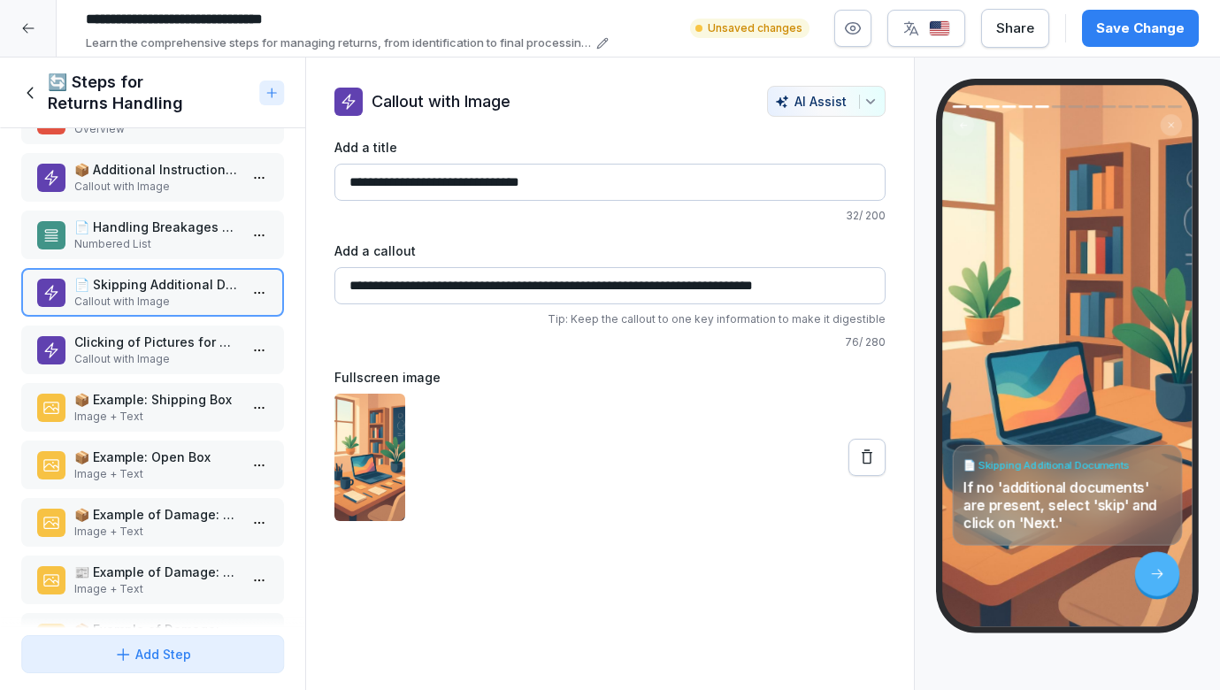
click at [127, 348] on p "Clicking of Pictures for Returns" at bounding box center [156, 342] width 164 height 19
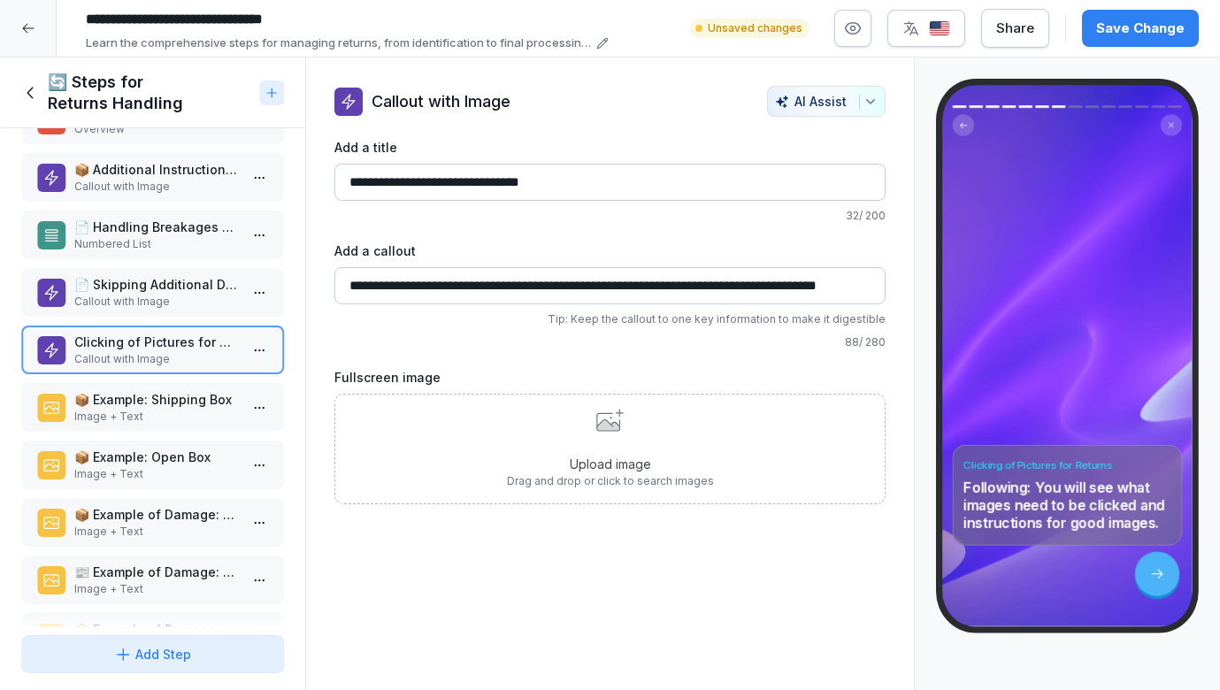
click at [618, 467] on p "Upload image" at bounding box center [610, 464] width 207 height 19
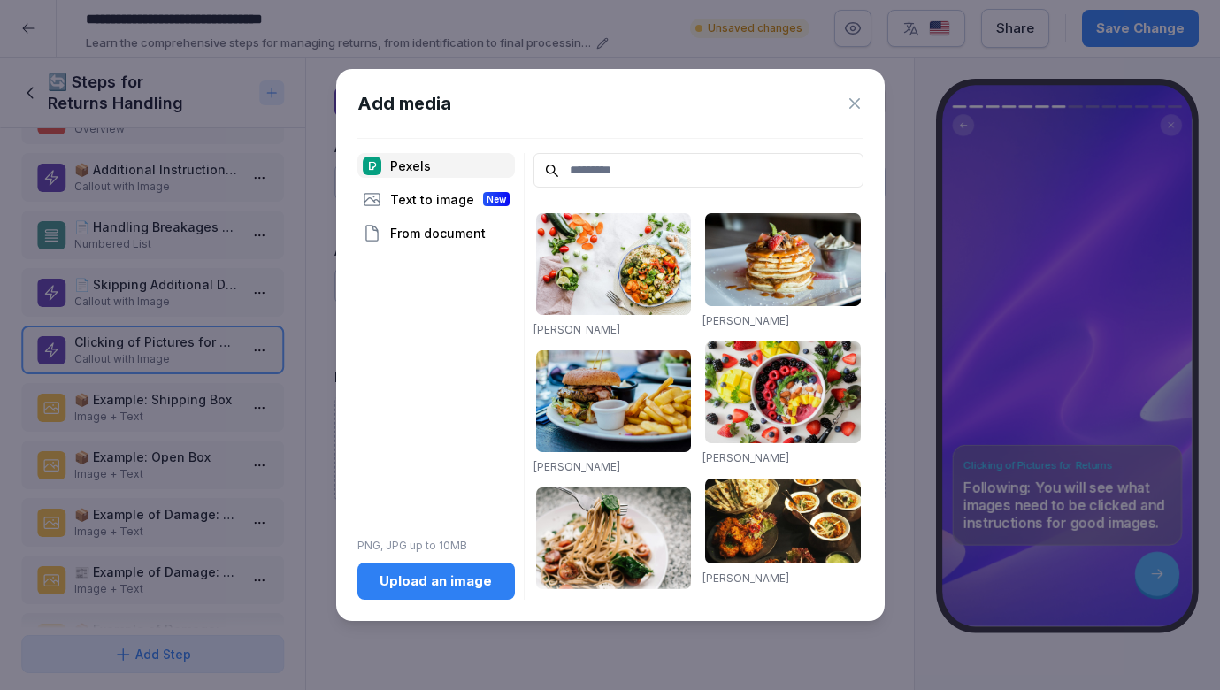
click at [589, 165] on input at bounding box center [699, 170] width 330 height 35
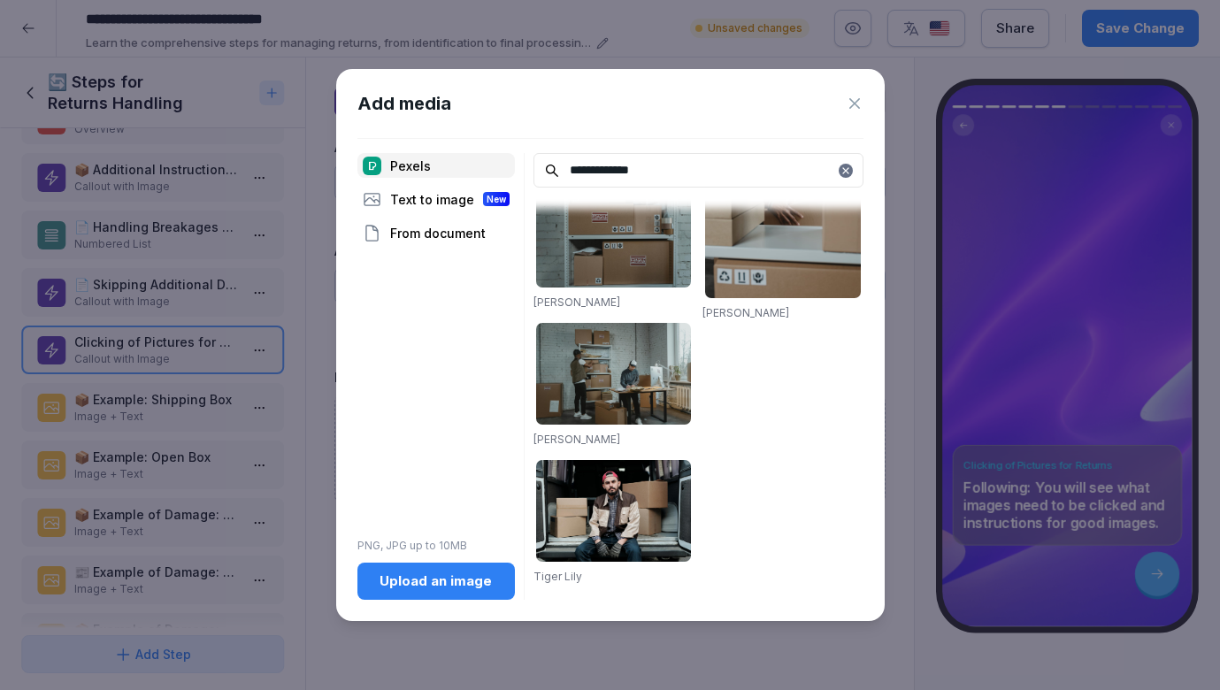
scroll to position [2507, 0]
type input "**********"
click at [655, 402] on img at bounding box center [614, 374] width 156 height 102
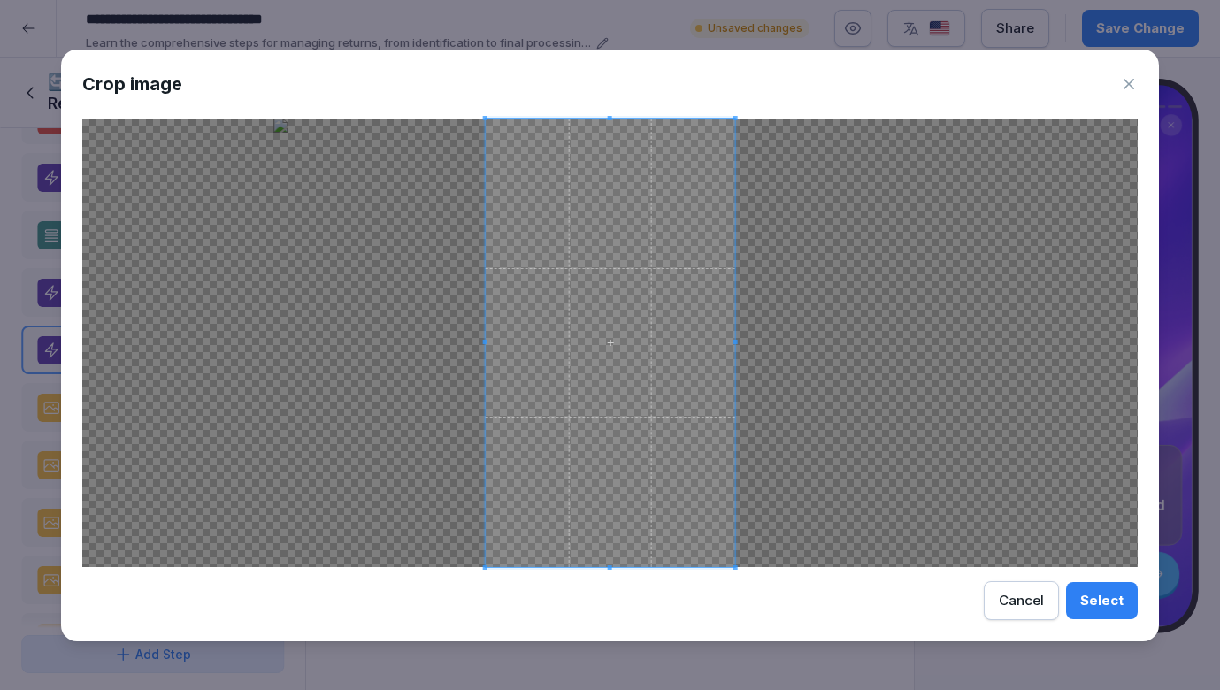
click at [776, 430] on div at bounding box center [610, 343] width 1056 height 449
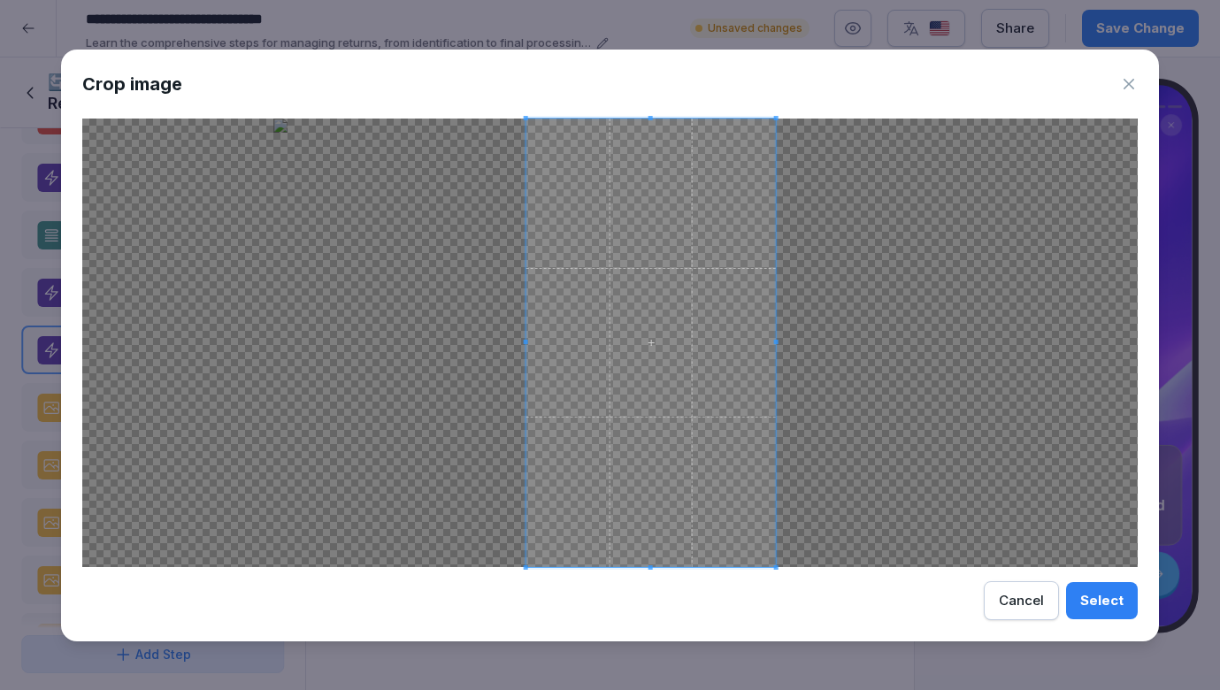
click at [742, 392] on span at bounding box center [651, 343] width 250 height 449
click at [1085, 603] on div "Select" at bounding box center [1101, 600] width 43 height 19
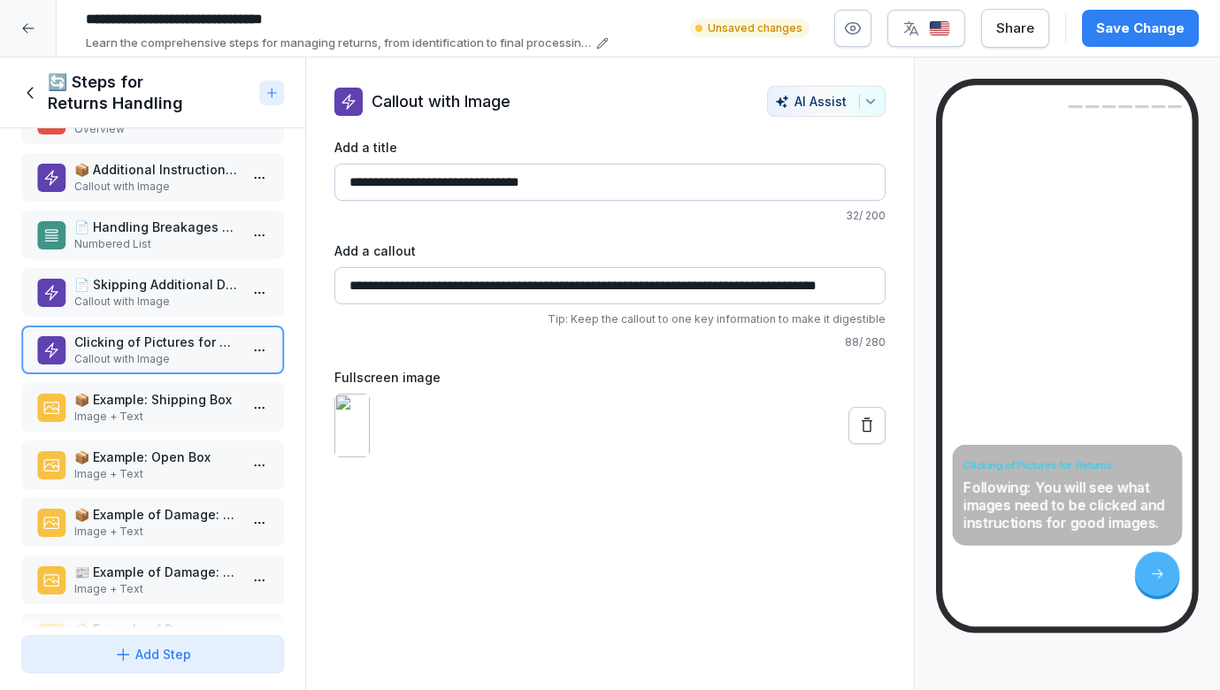
click at [138, 403] on p "📦 Example: Shipping Box" at bounding box center [156, 399] width 164 height 19
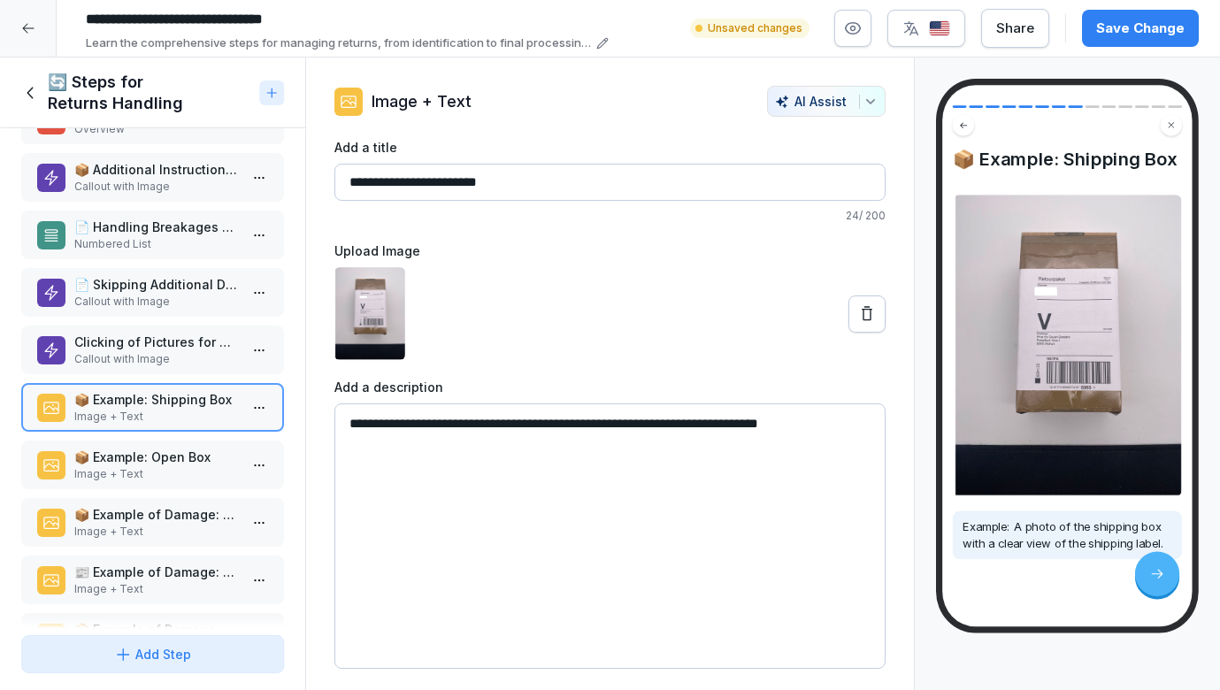
click at [142, 466] on p "Image + Text" at bounding box center [156, 474] width 164 height 16
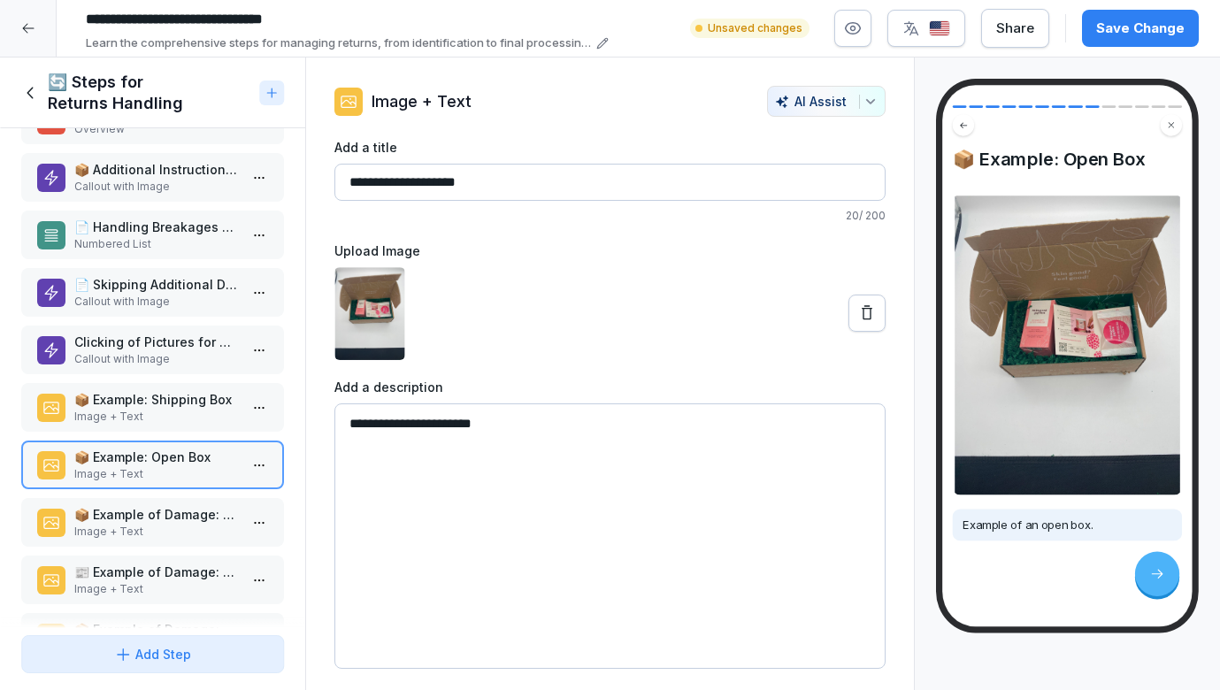
click at [137, 517] on p "📦 Example of Damage: Box" at bounding box center [156, 514] width 164 height 19
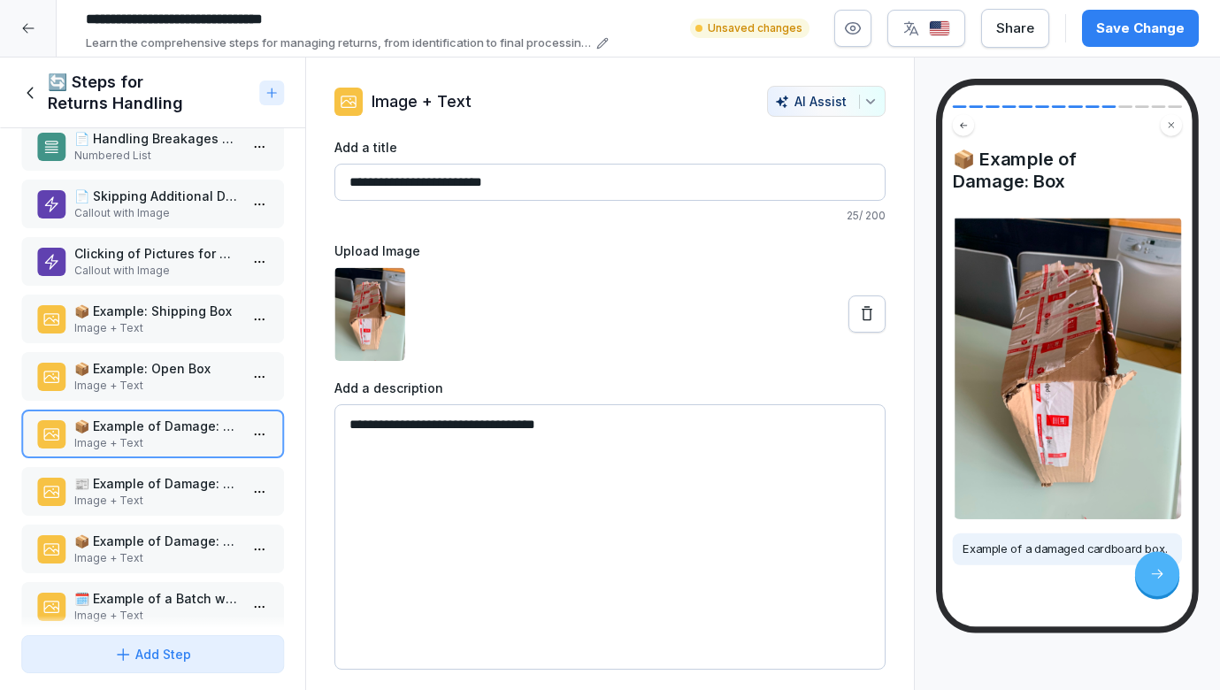
scroll to position [260, 0]
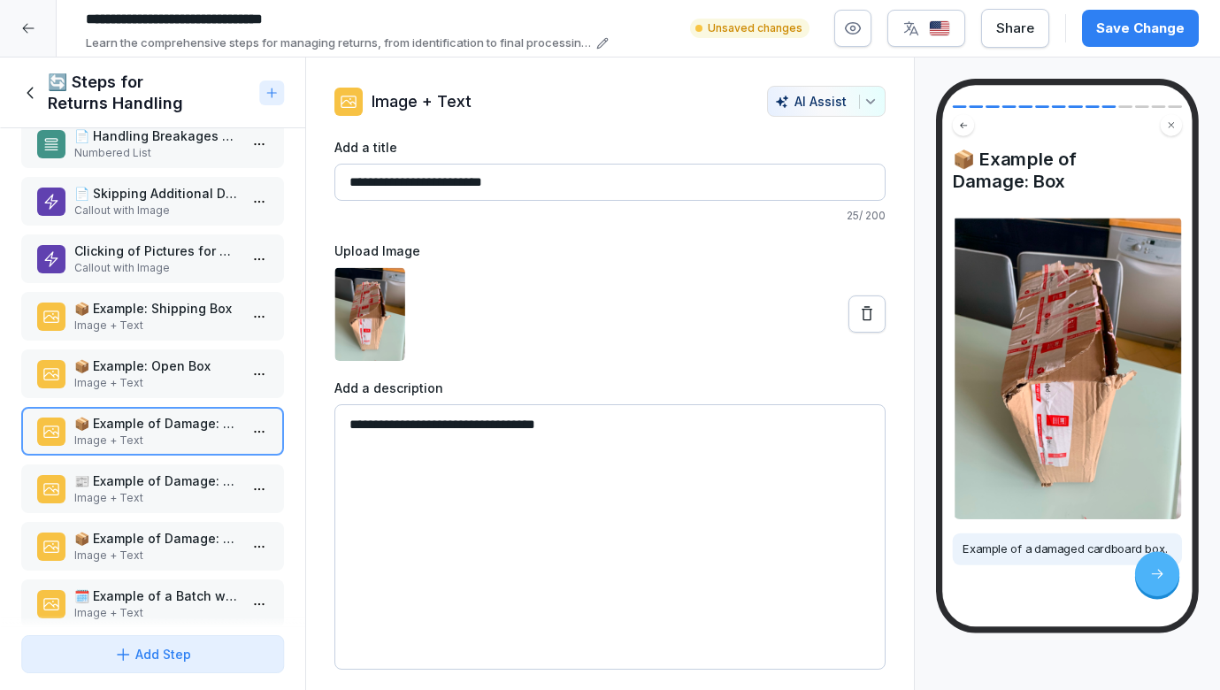
click at [140, 491] on p "Image + Text" at bounding box center [156, 498] width 164 height 16
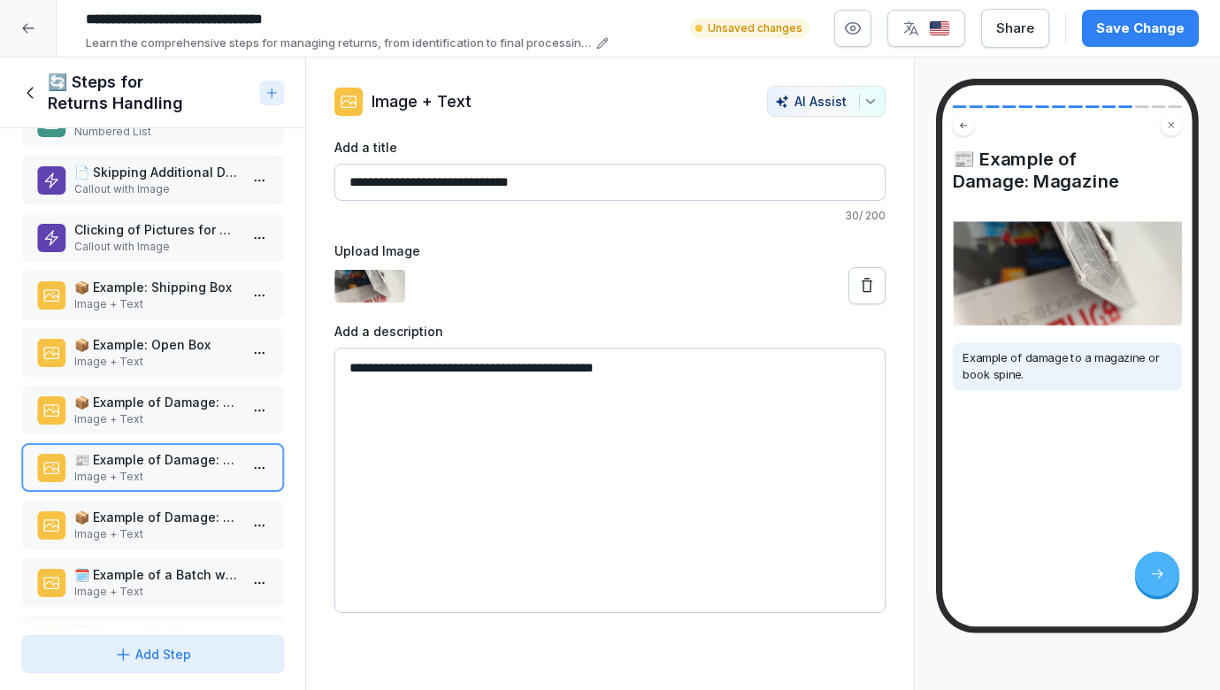
scroll to position [284, 0]
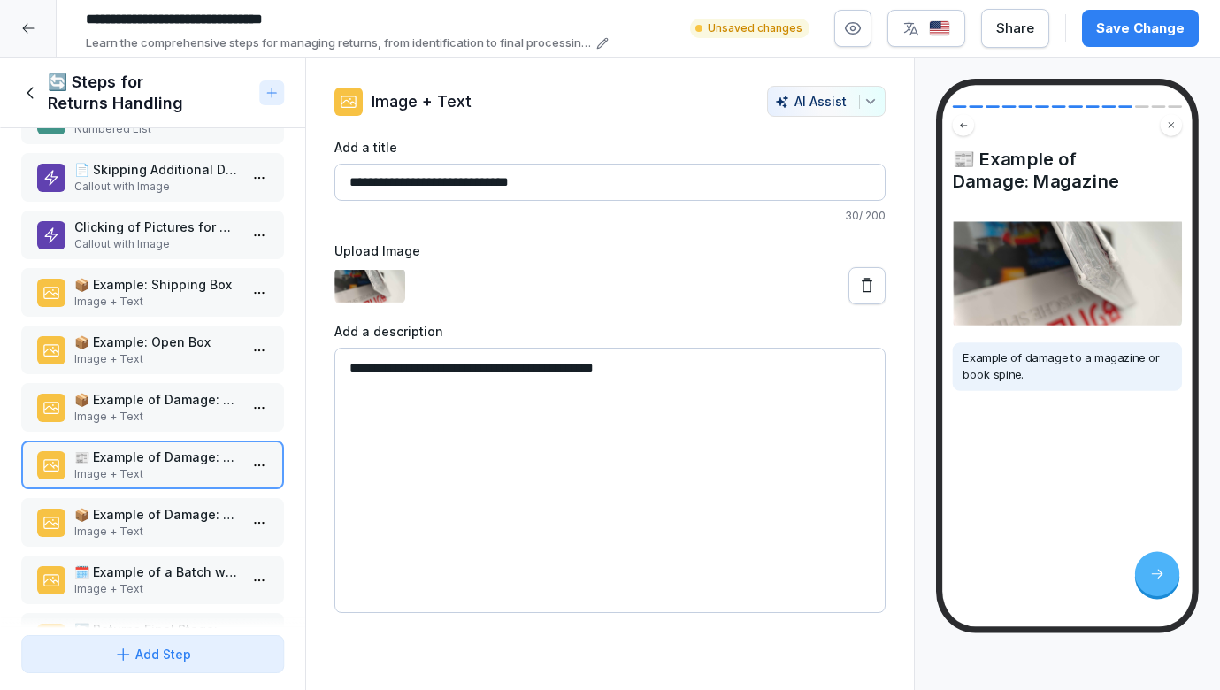
click at [149, 534] on p "Image + Text" at bounding box center [156, 532] width 164 height 16
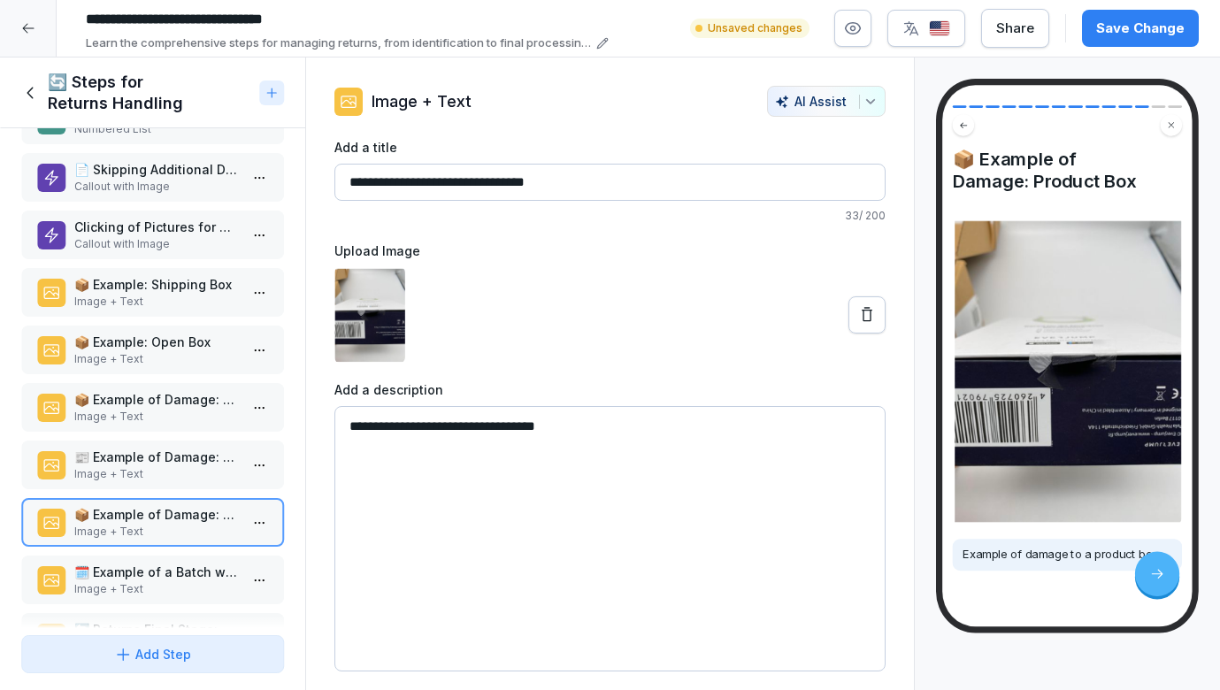
scroll to position [292, 0]
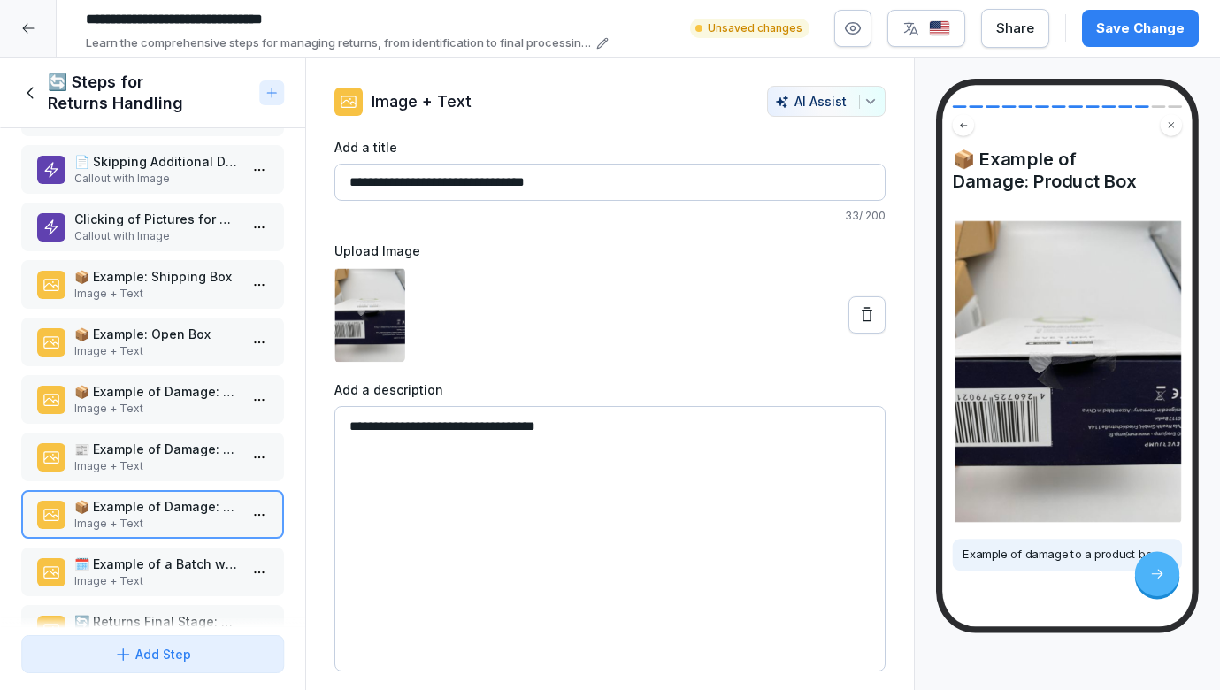
click at [151, 304] on div "📦 Example: Shipping Box Image + Text" at bounding box center [152, 284] width 263 height 49
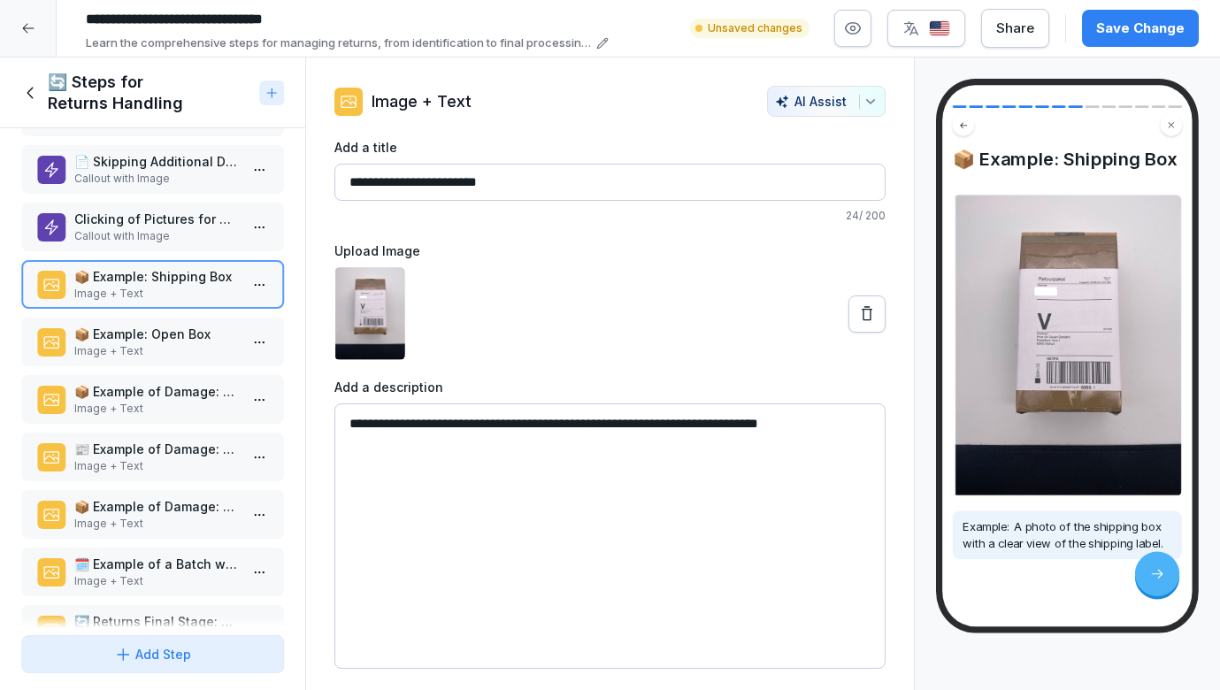
click at [158, 236] on p "Callout with Image" at bounding box center [156, 236] width 164 height 16
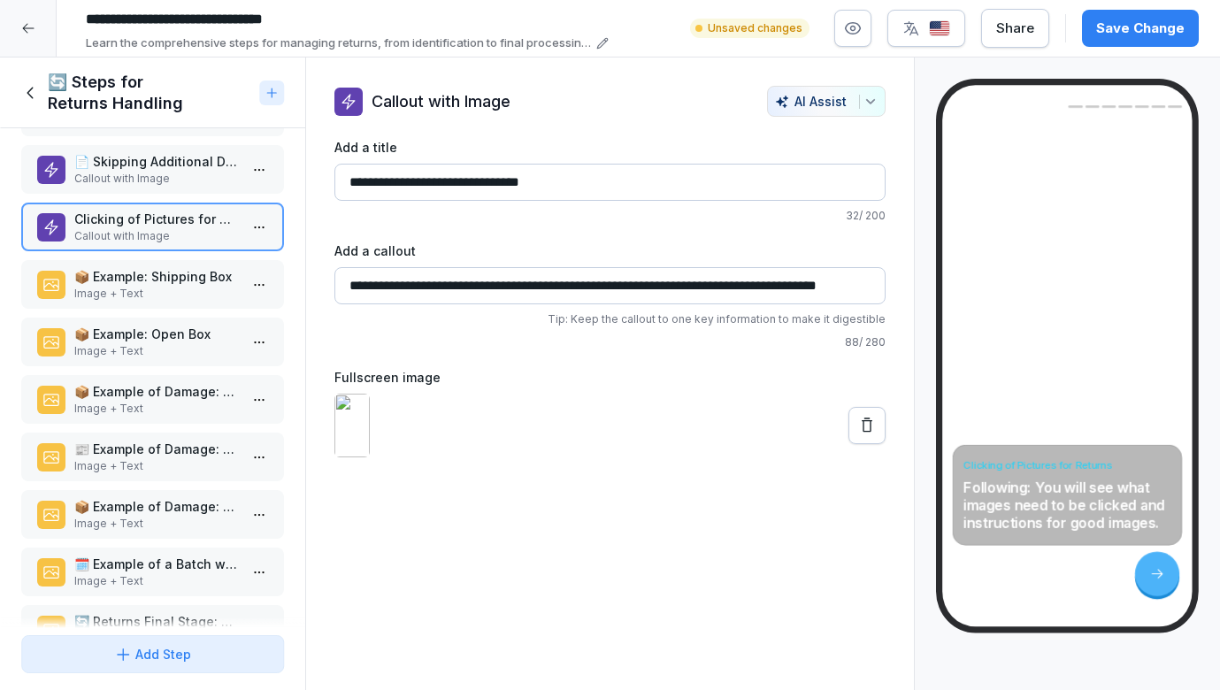
click at [158, 265] on div "📦 Example: Shipping Box Image + Text" at bounding box center [152, 284] width 263 height 49
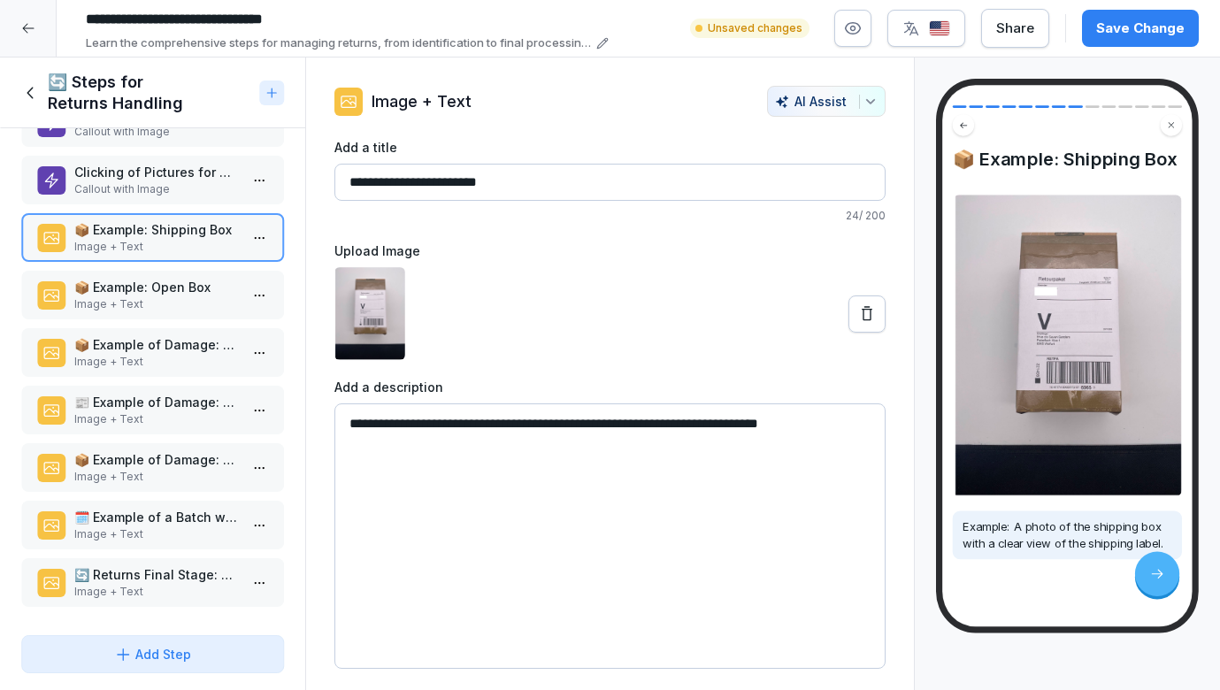
scroll to position [339, 0]
click at [126, 530] on p "Image + Text" at bounding box center [156, 534] width 164 height 16
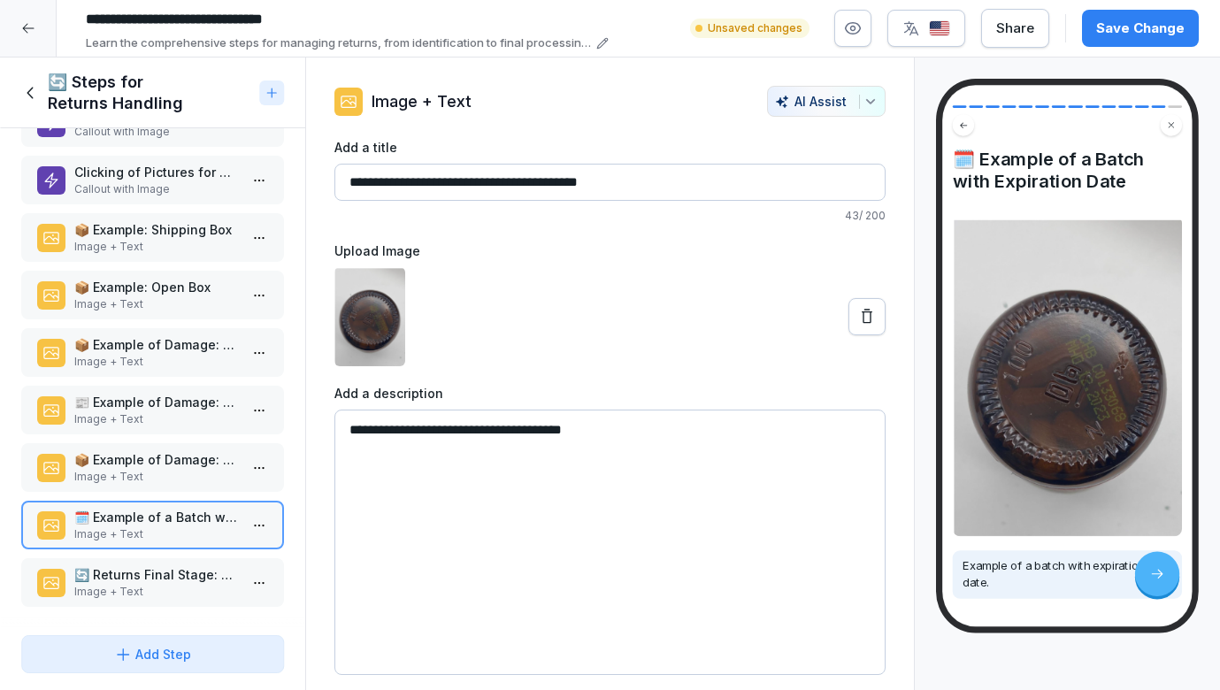
click at [124, 586] on p "Image + Text" at bounding box center [156, 592] width 164 height 16
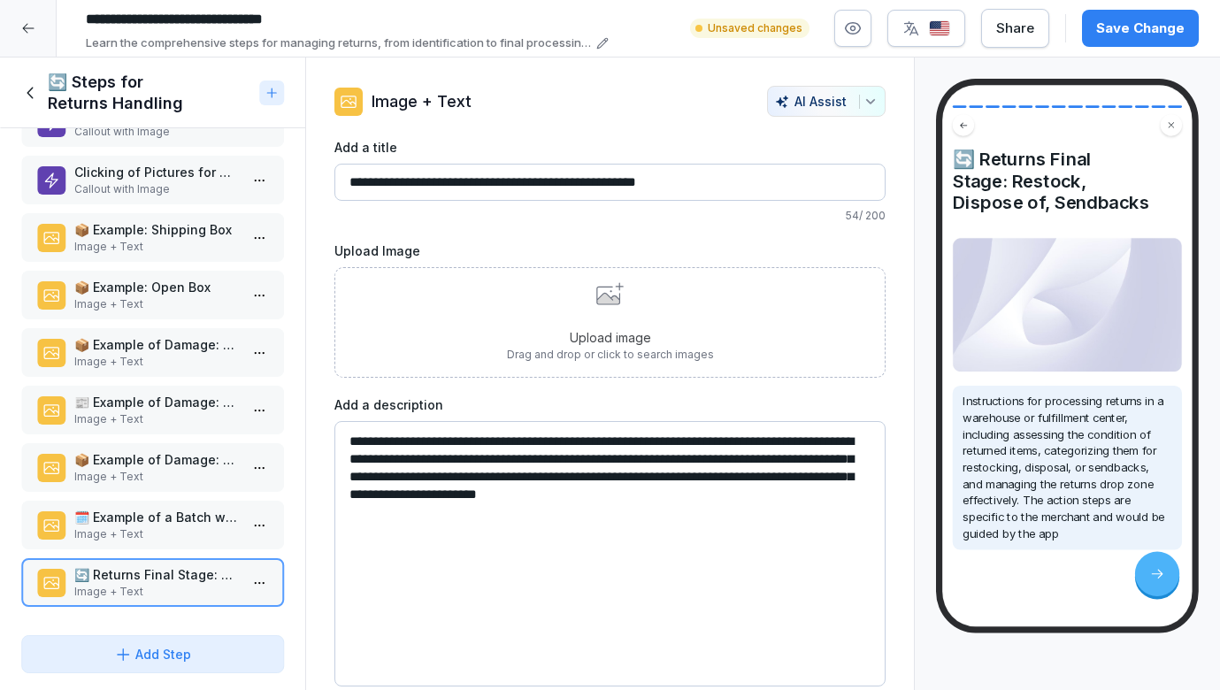
click at [122, 521] on p "🗓️ Example of a Batch with Expiration Date" at bounding box center [156, 517] width 164 height 19
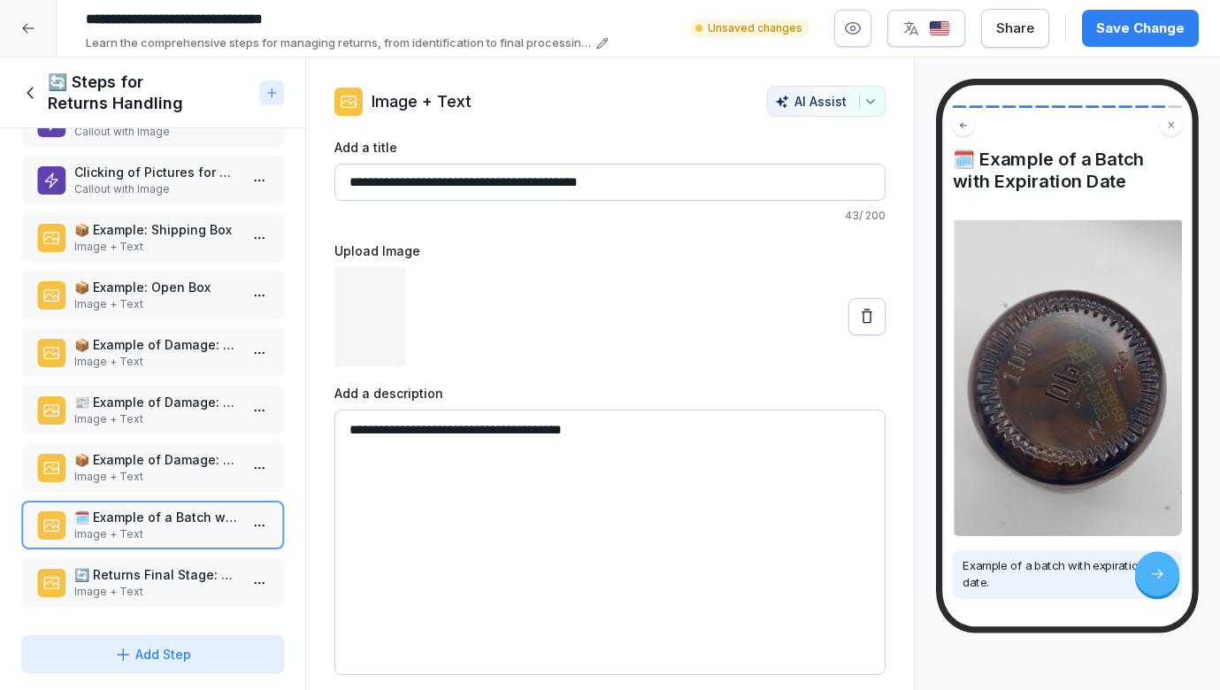
click at [120, 584] on p "Image + Text" at bounding box center [156, 592] width 164 height 16
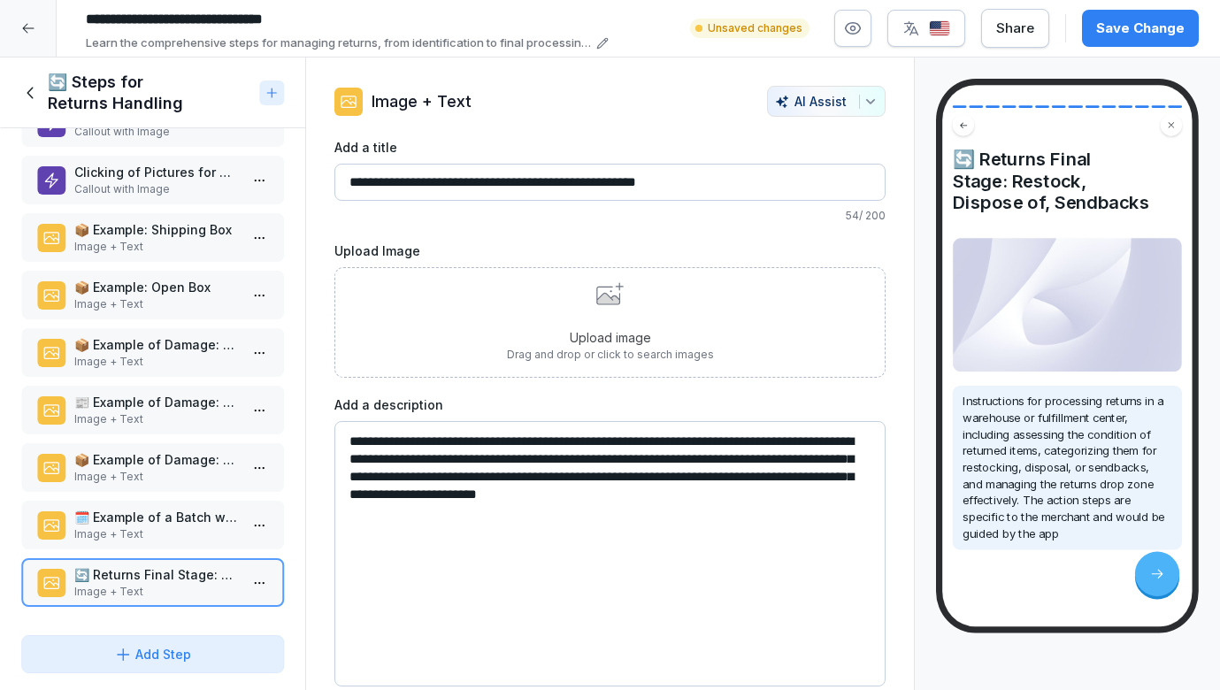
drag, startPoint x: 809, startPoint y: 499, endPoint x: 365, endPoint y: 423, distance: 449.8
click at [365, 423] on textarea "**********" at bounding box center [610, 553] width 552 height 265
paste textarea "**********"
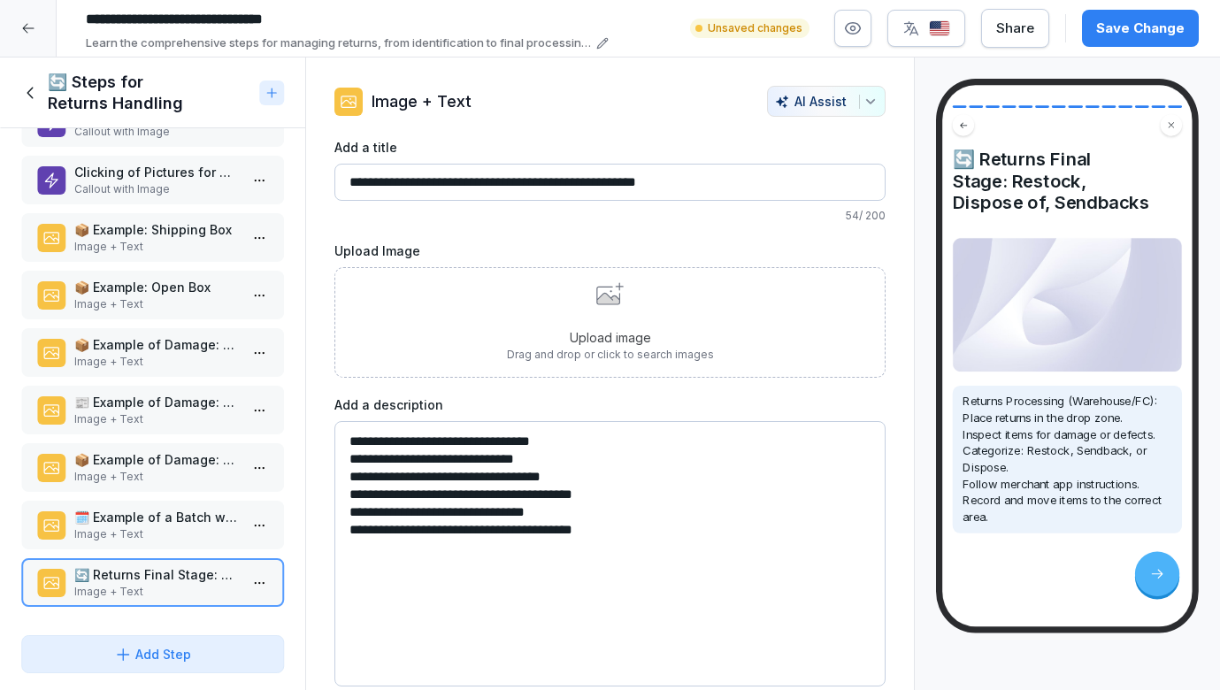
click at [349, 436] on textarea "**********" at bounding box center [610, 553] width 552 height 265
click at [350, 463] on textarea "**********" at bounding box center [610, 553] width 552 height 265
click at [343, 483] on textarea "**********" at bounding box center [610, 553] width 552 height 265
click at [335, 509] on textarea "**********" at bounding box center [610, 553] width 552 height 265
click at [345, 492] on textarea "**********" at bounding box center [610, 553] width 552 height 265
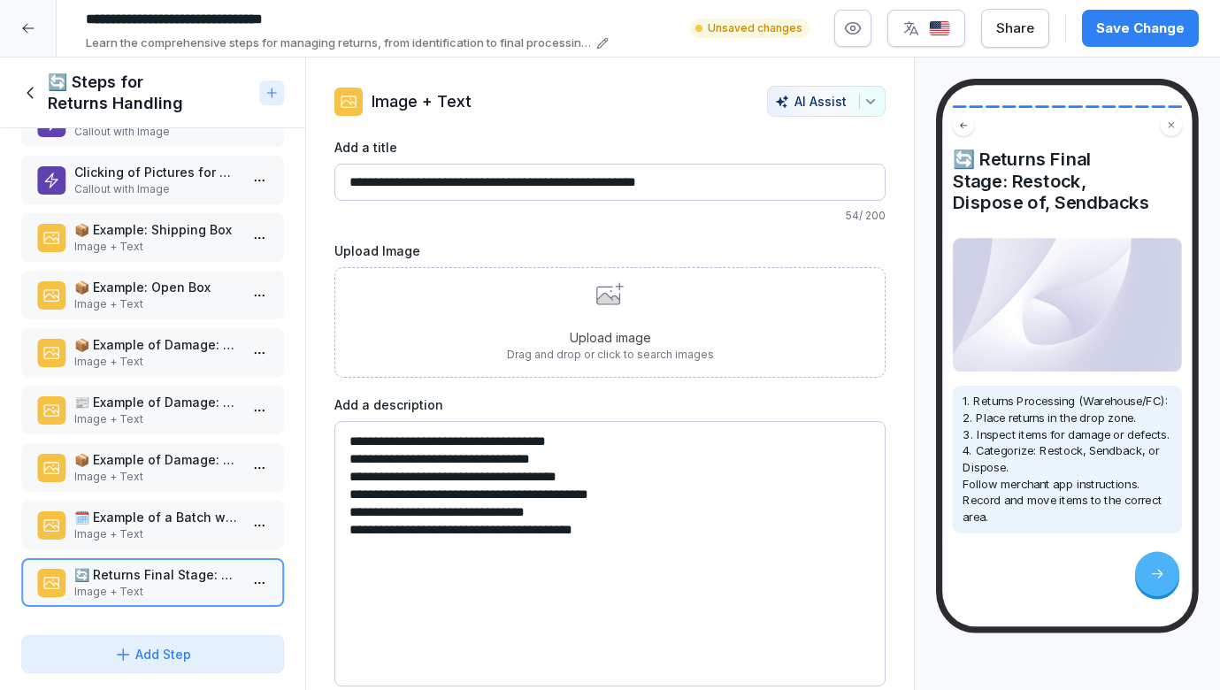
click at [349, 510] on textarea "**********" at bounding box center [610, 553] width 552 height 265
click at [353, 529] on textarea "**********" at bounding box center [610, 553] width 552 height 265
type textarea "**********"
click at [531, 327] on div "Upload image Drag and drop or click to search images" at bounding box center [610, 322] width 207 height 81
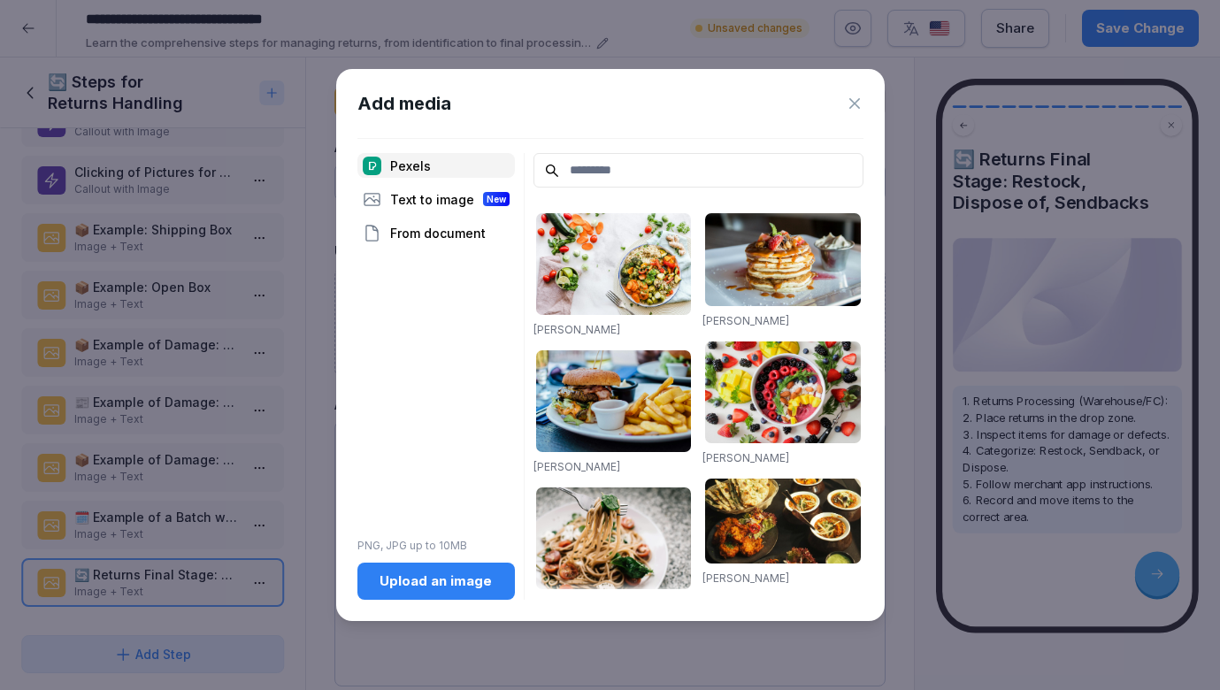
click at [571, 167] on input at bounding box center [699, 170] width 330 height 35
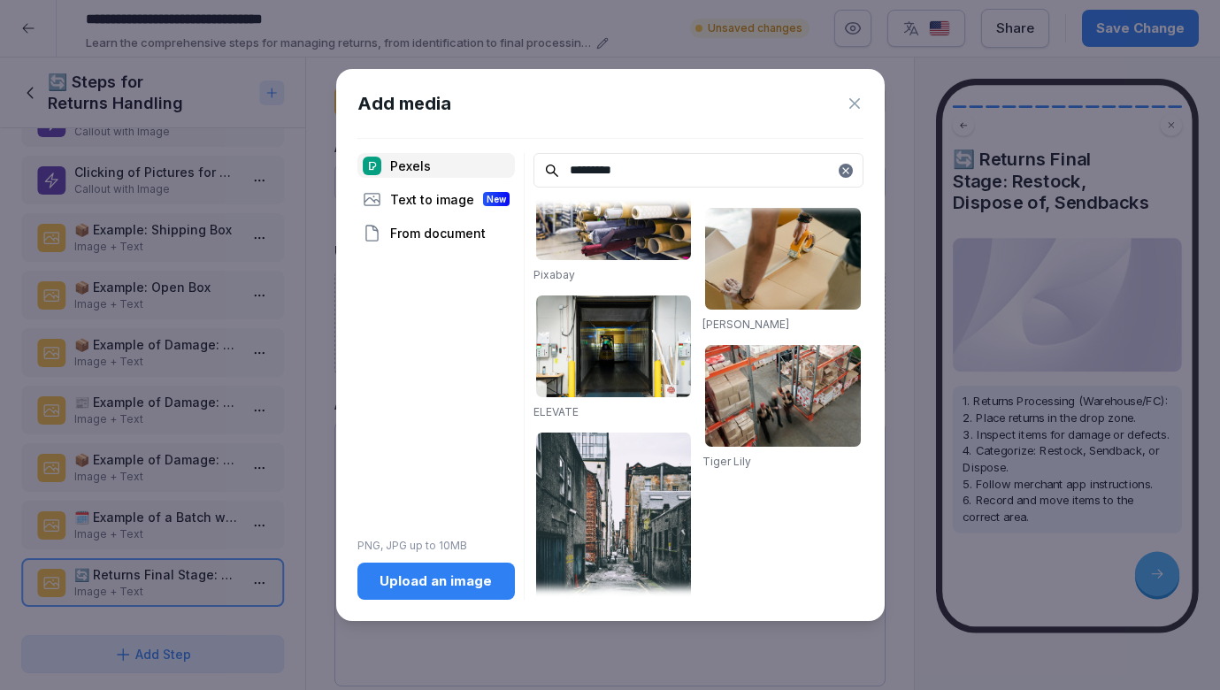
scroll to position [1774, 0]
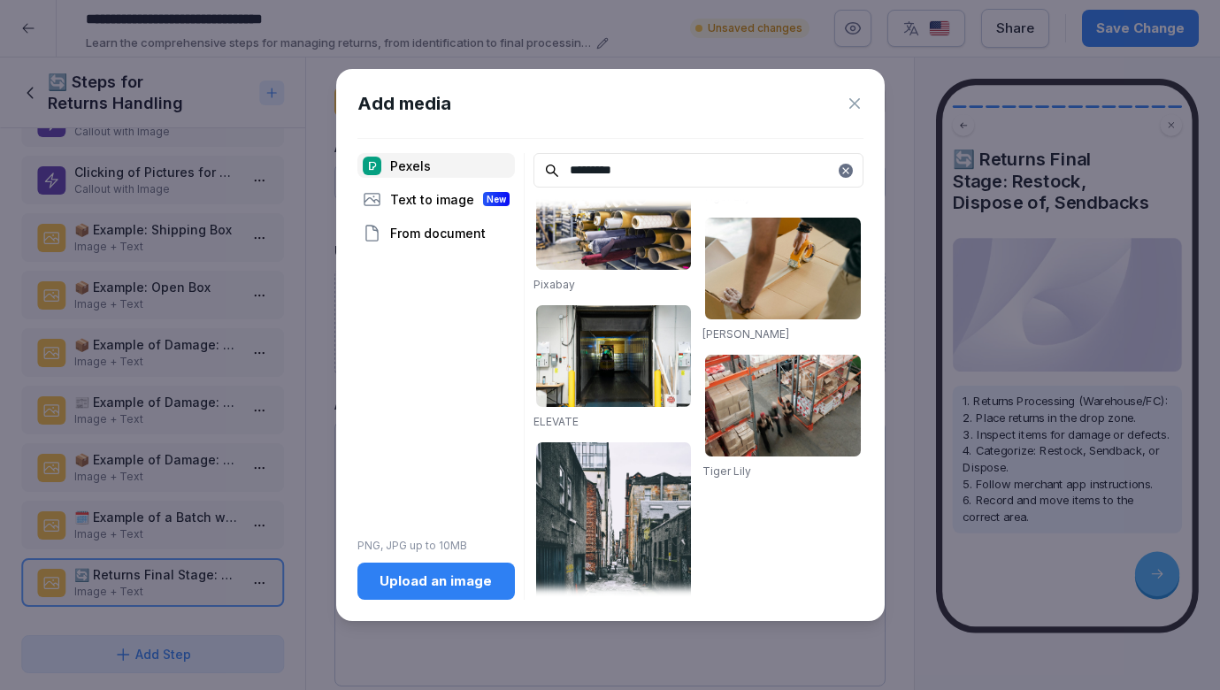
type input "*********"
click at [778, 294] on img at bounding box center [783, 269] width 156 height 102
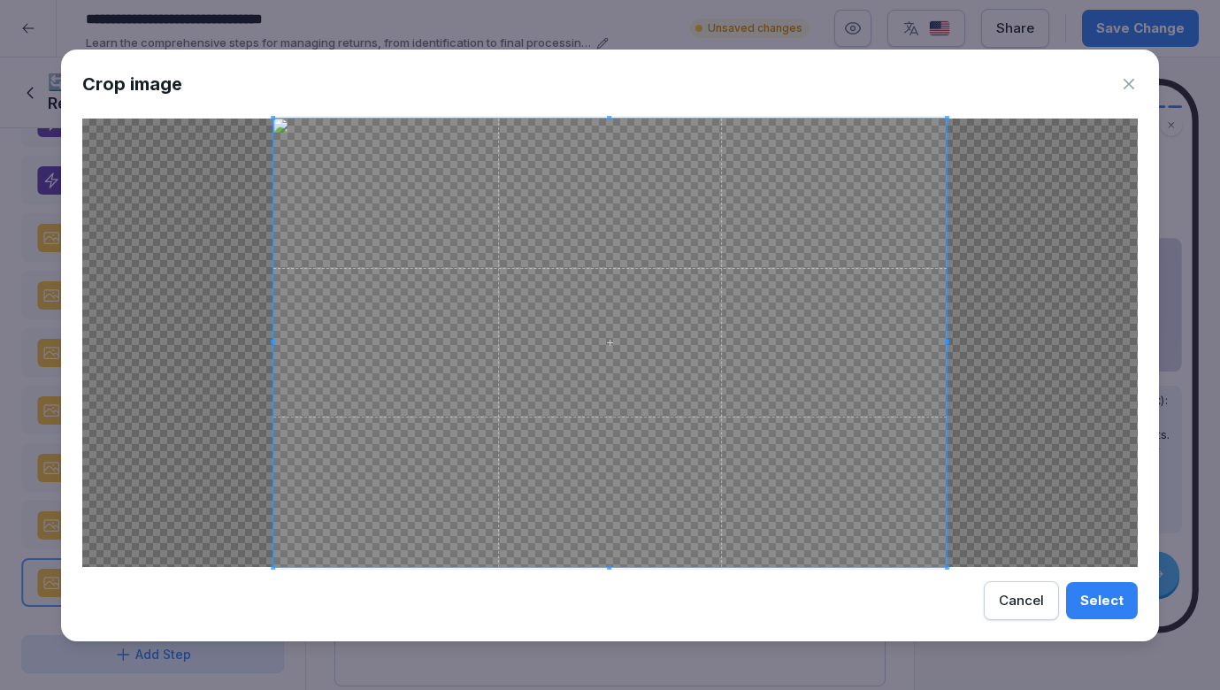
click at [1087, 595] on div "Select" at bounding box center [1101, 600] width 43 height 19
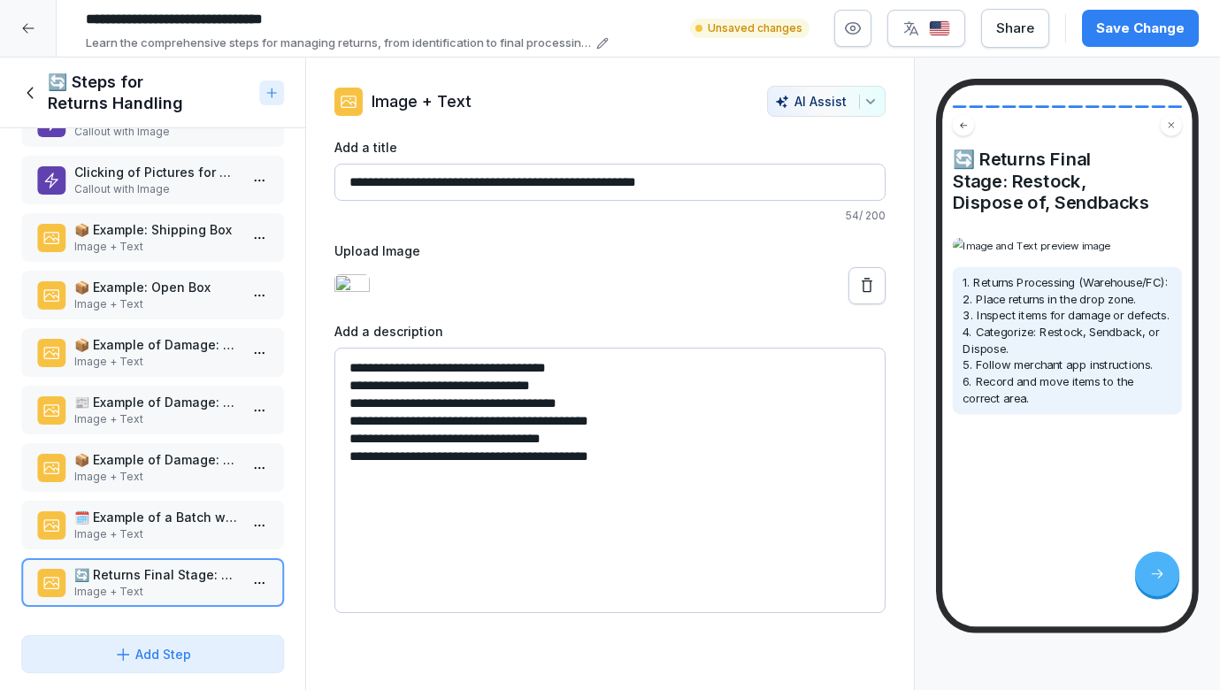
click at [1159, 30] on div "Save Change" at bounding box center [1140, 28] width 88 height 19
click at [197, 528] on p "Image + Text" at bounding box center [156, 534] width 164 height 16
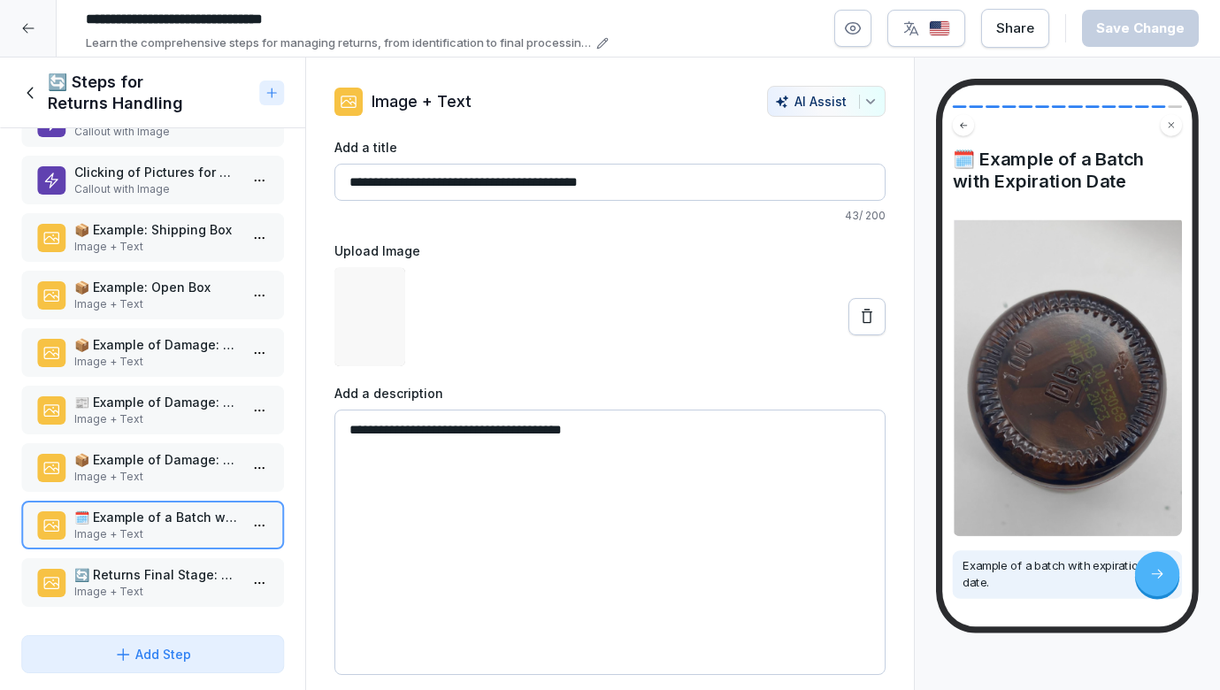
click at [204, 586] on p "Image + Text" at bounding box center [156, 592] width 164 height 16
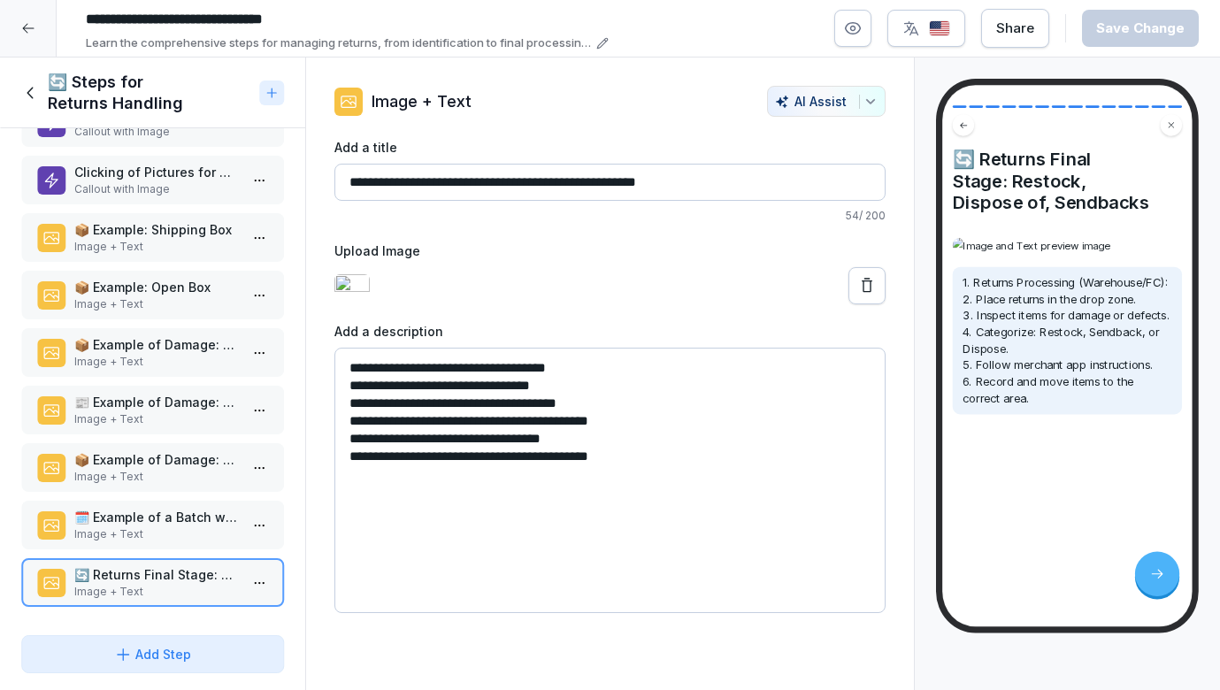
click at [37, 90] on icon at bounding box center [30, 92] width 19 height 19
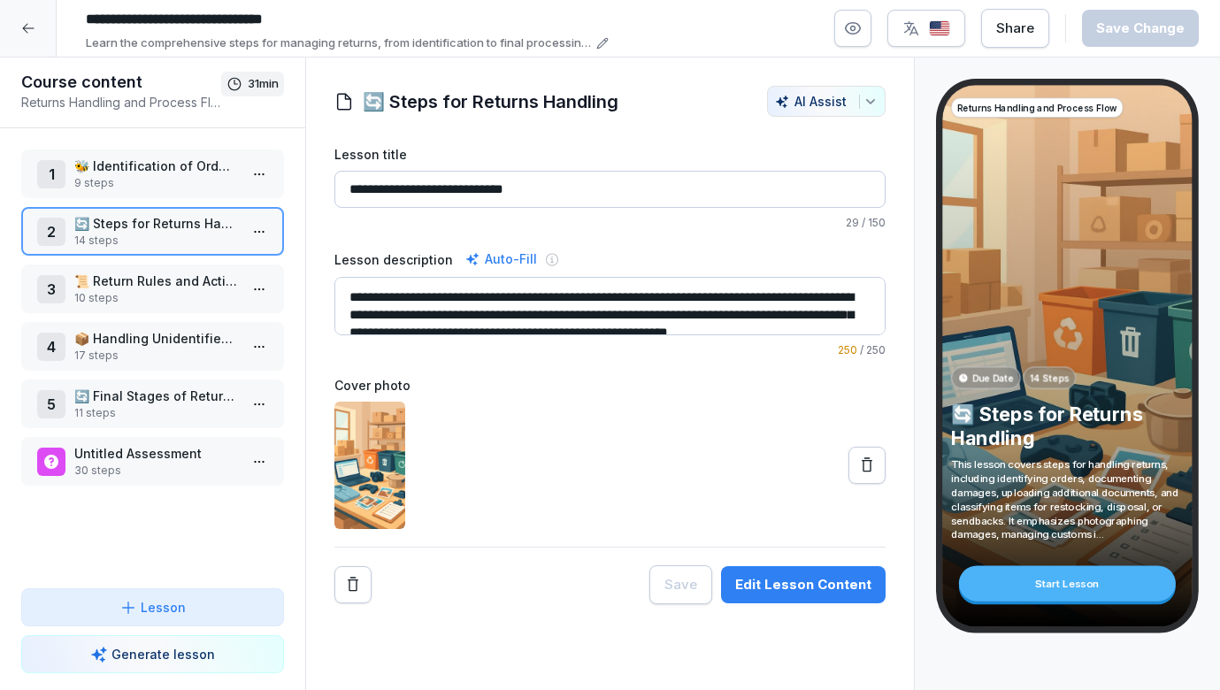
click at [152, 279] on p "📜 Return Rules and Actions" at bounding box center [156, 281] width 164 height 19
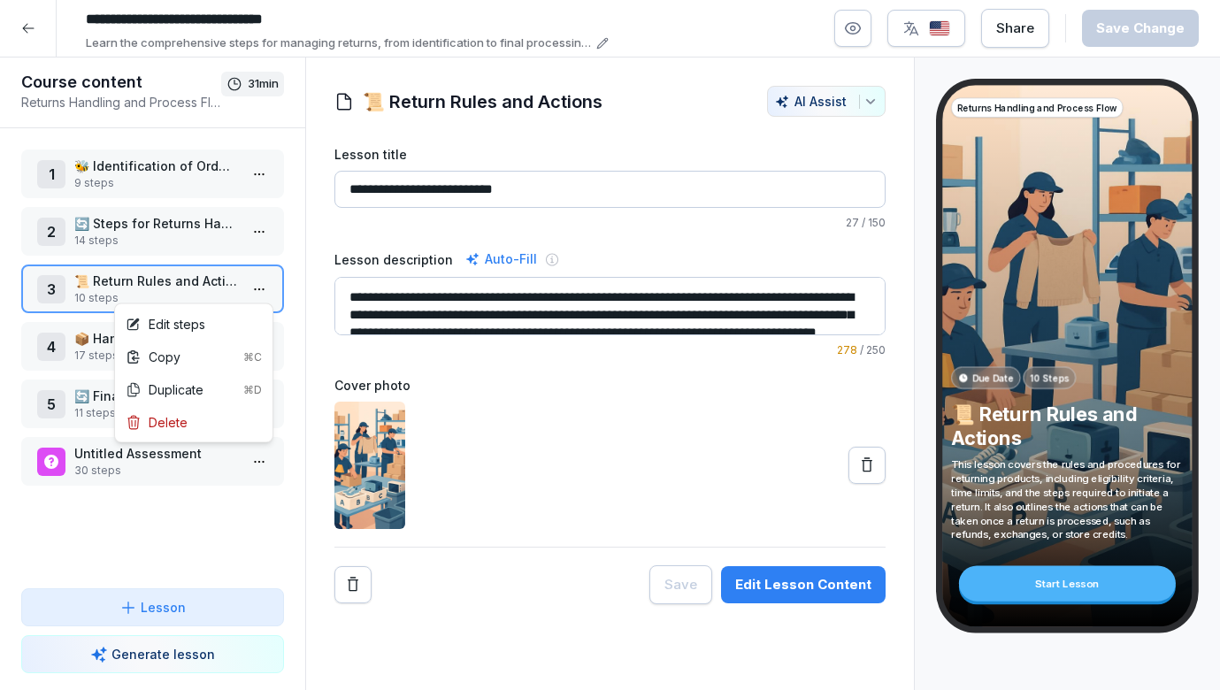
click at [260, 294] on html "**********" at bounding box center [610, 345] width 1220 height 690
click at [231, 320] on div "Edit steps" at bounding box center [194, 324] width 150 height 33
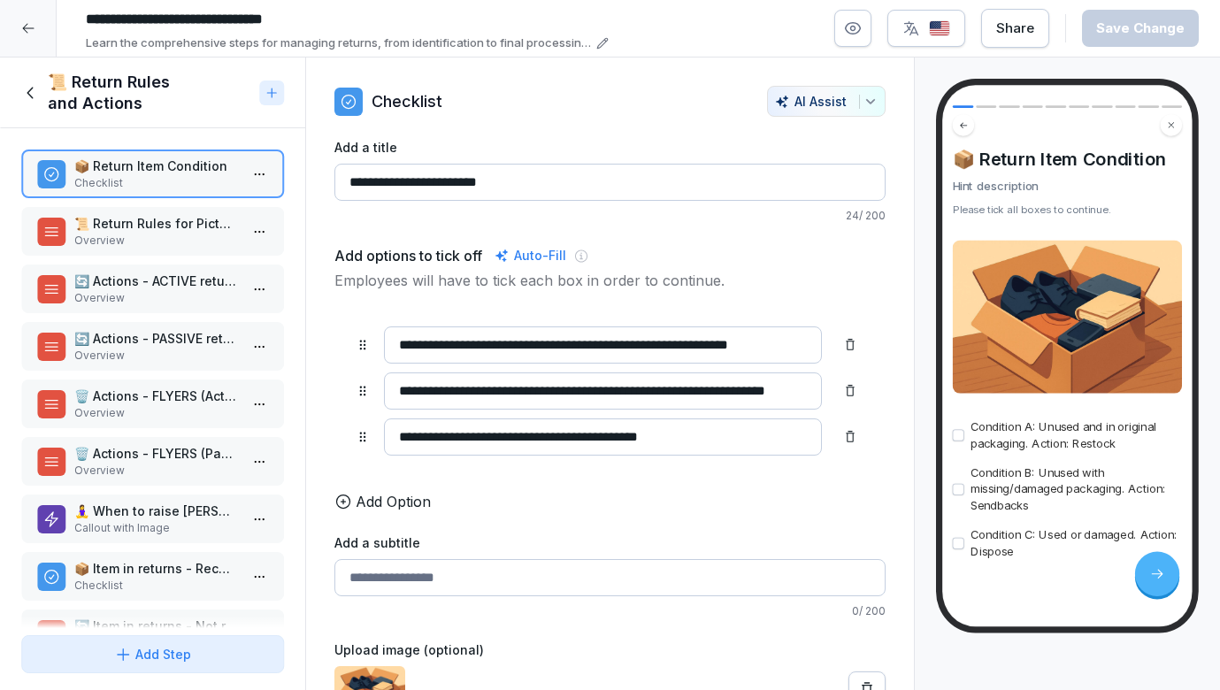
click at [205, 231] on p "📜 Return Rules for Pictures" at bounding box center [156, 223] width 164 height 19
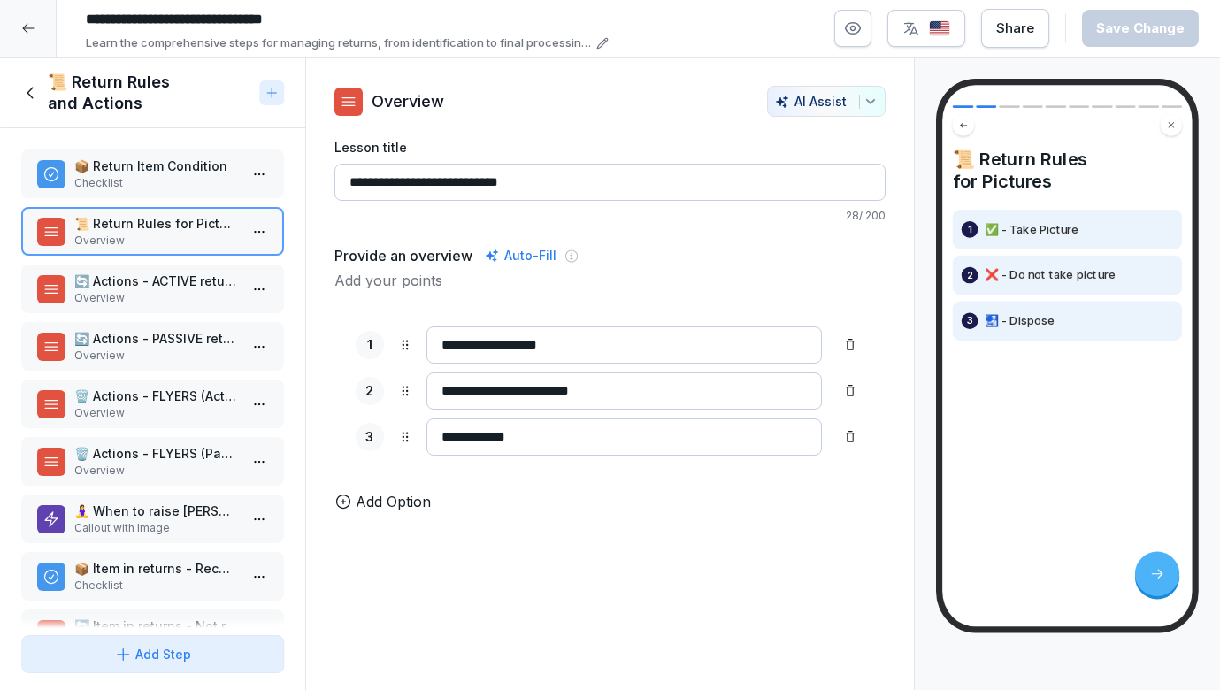
click at [175, 185] on p "Checklist" at bounding box center [156, 183] width 164 height 16
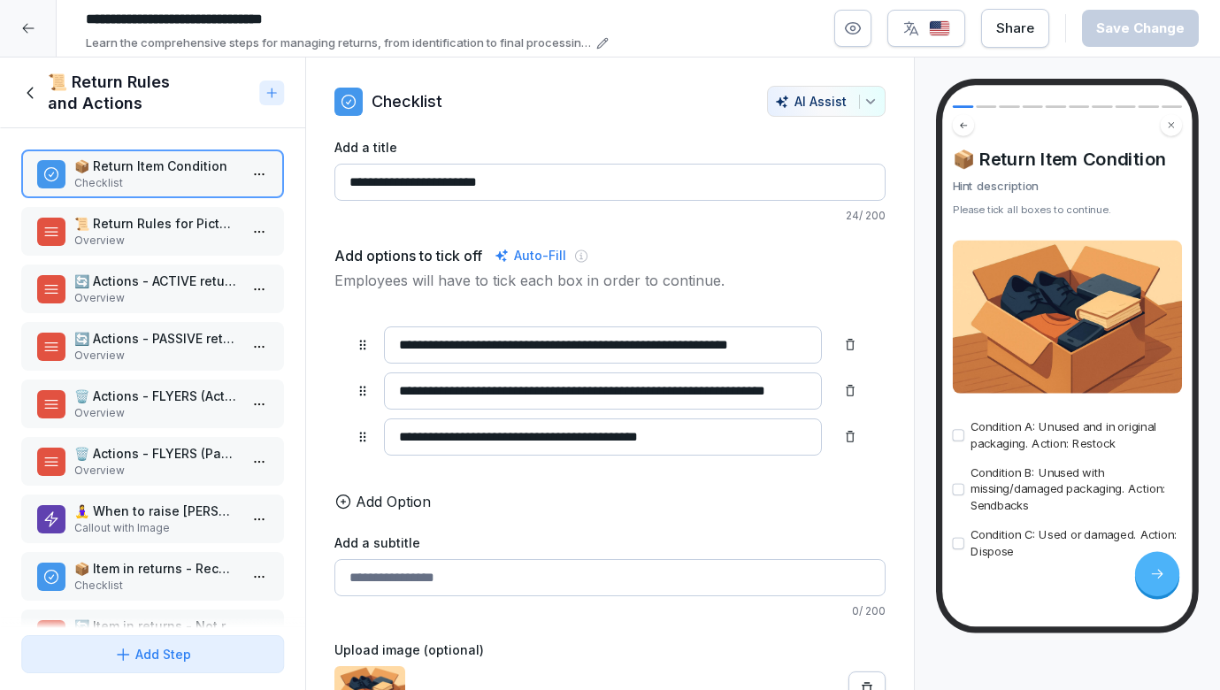
click at [165, 236] on p "Overview" at bounding box center [156, 241] width 164 height 16
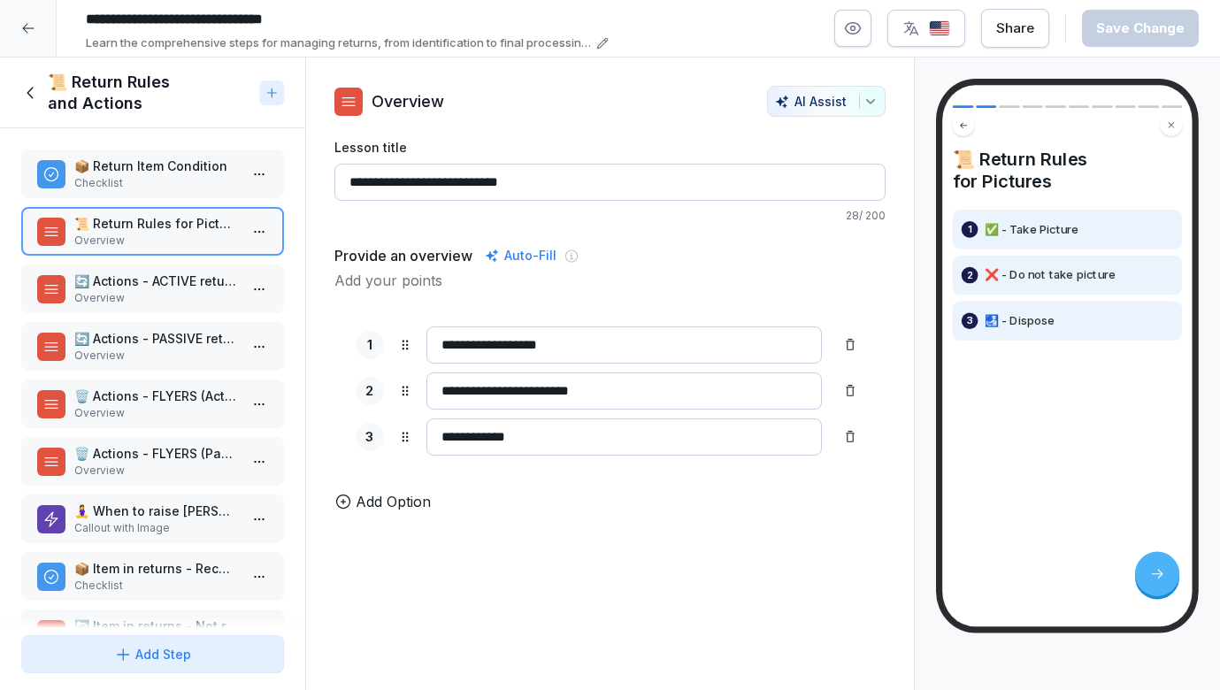
click at [173, 171] on p "📦 Return Item Condition" at bounding box center [156, 166] width 164 height 19
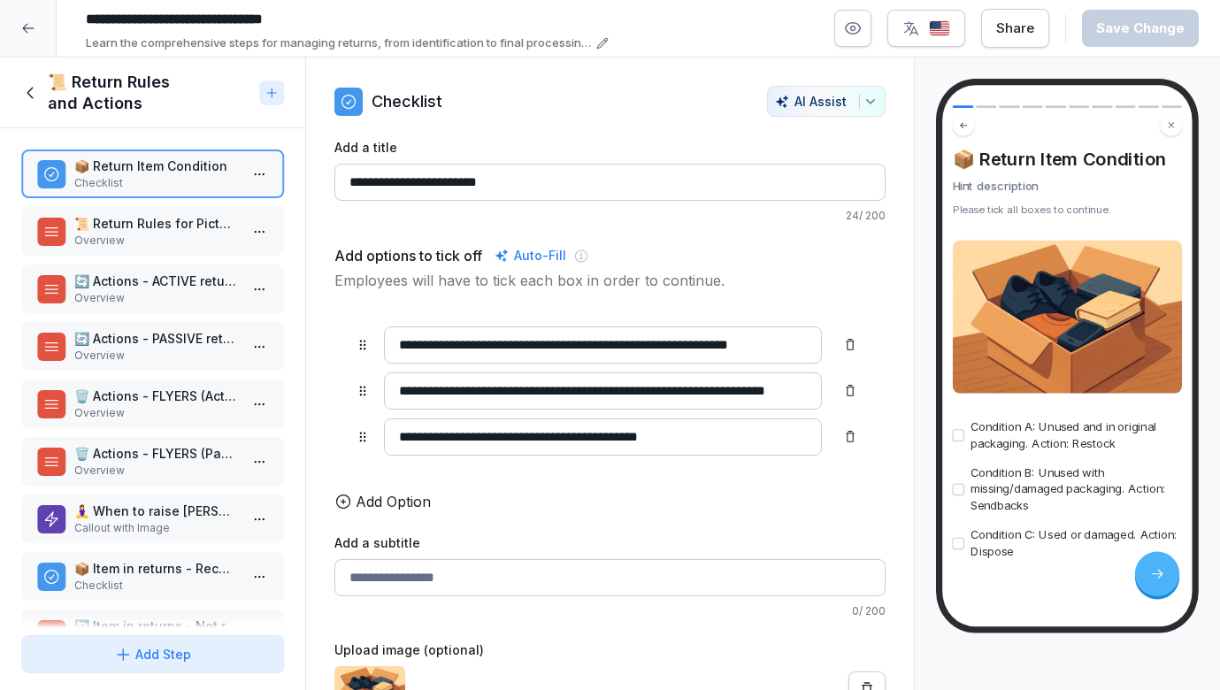
click at [175, 212] on div "📜 Return Rules for Pictures Overview" at bounding box center [152, 231] width 263 height 49
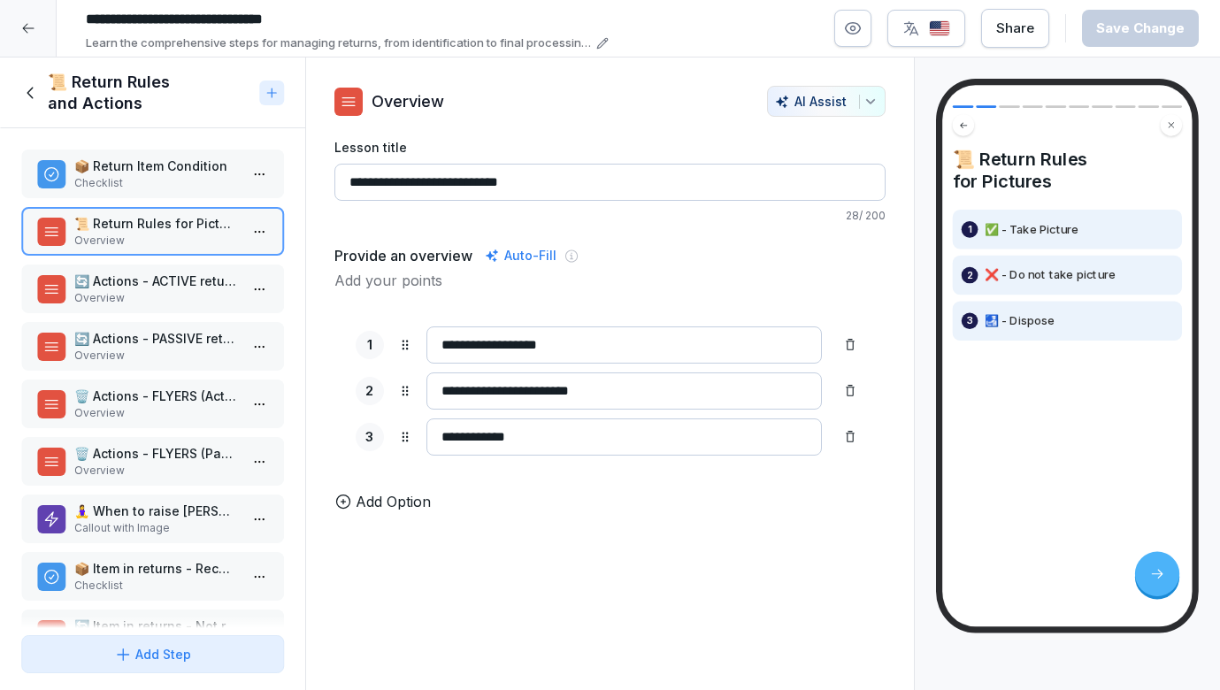
click at [175, 259] on div "📦 Return Item Condition Checklist 📜 Return Rules for Pictures Overview 🔄 Action…" at bounding box center [152, 378] width 305 height 500
click at [167, 288] on p "🔄 Actions - ACTIVE returns" at bounding box center [156, 281] width 164 height 19
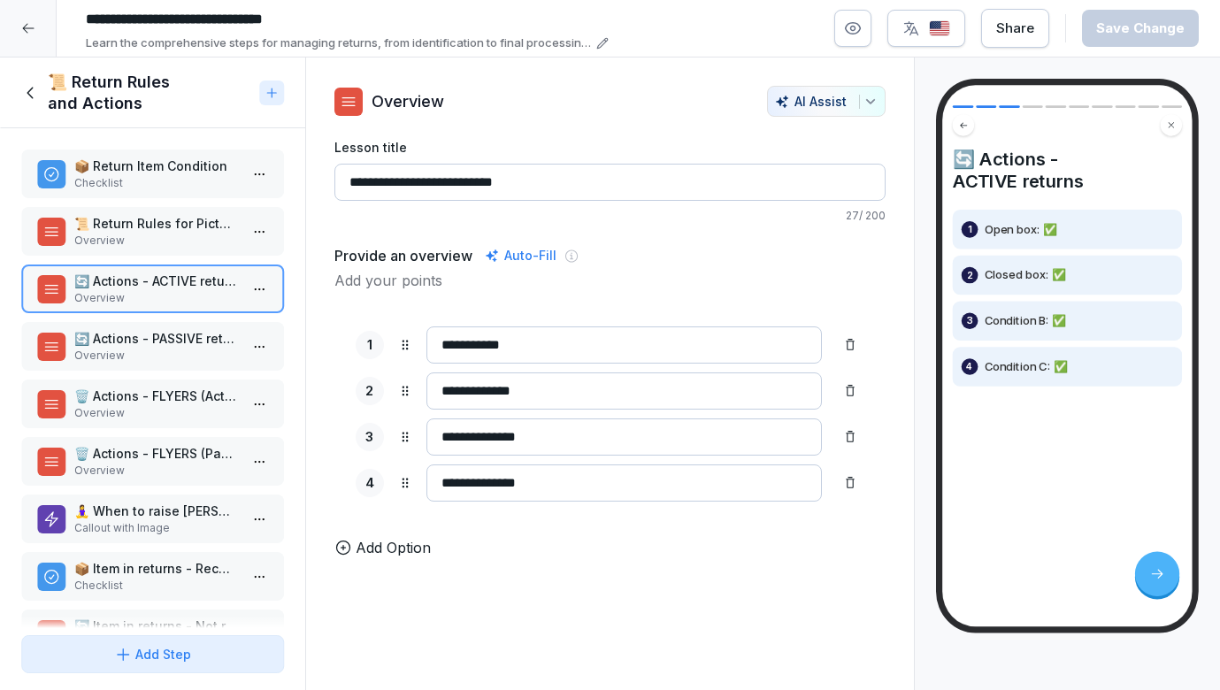
click at [168, 334] on p "🔄 Actions - PASSIVE returns" at bounding box center [156, 338] width 164 height 19
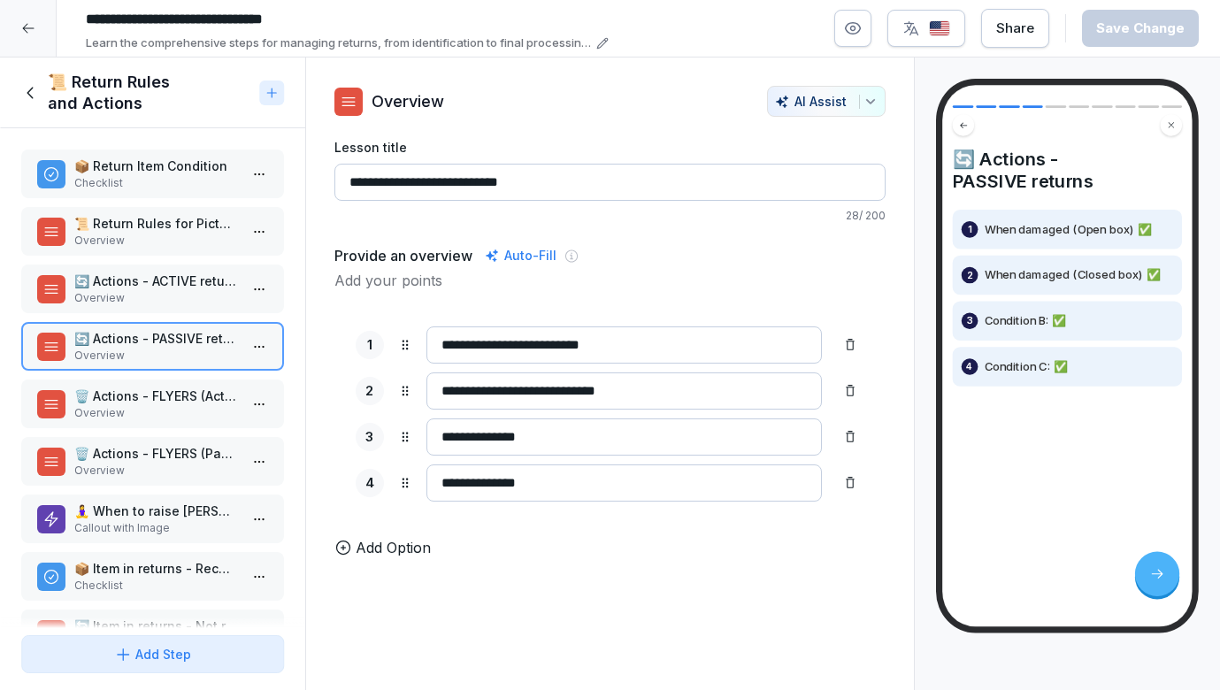
click at [166, 388] on p "🗑️ Actions - FLYERS (Active Returns)" at bounding box center [156, 396] width 164 height 19
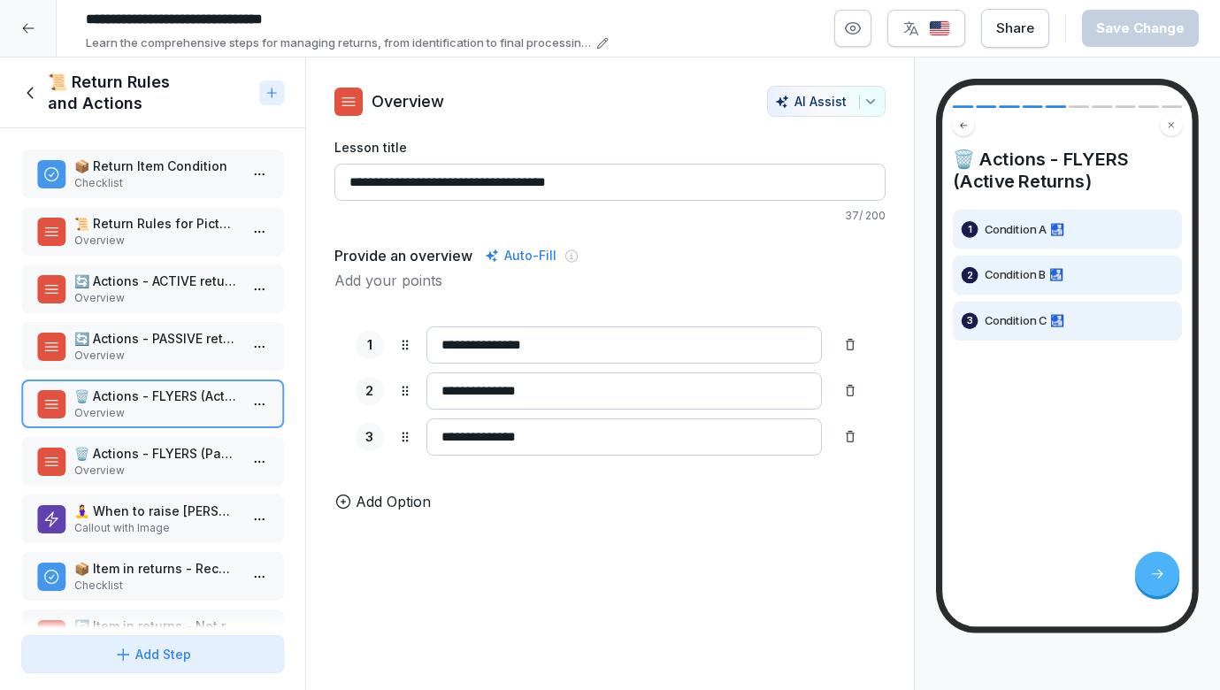
click at [165, 431] on div "📦 Return Item Condition Checklist 📜 Return Rules for Pictures Overview 🔄 Action…" at bounding box center [152, 378] width 305 height 500
click at [165, 445] on p "🗑️ Actions - FLYERS (Passive Returns)" at bounding box center [156, 453] width 164 height 19
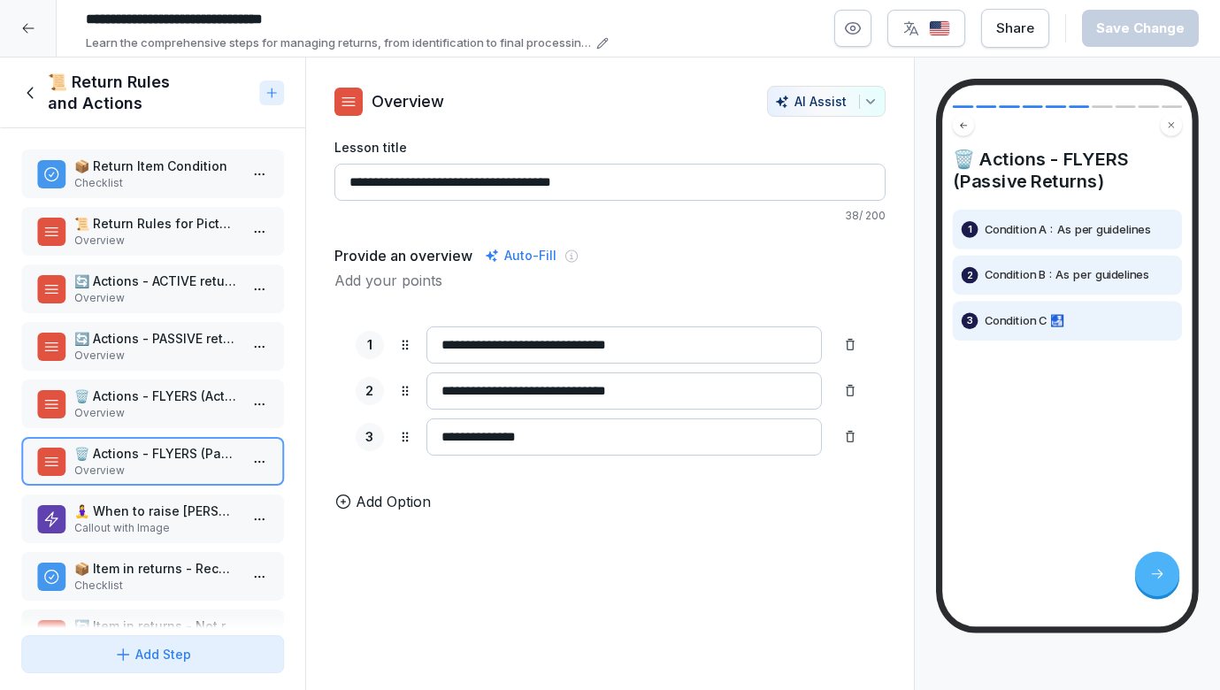
click at [166, 496] on div "🧘‍♀️ When to raise ASANA? Callout with Image" at bounding box center [152, 519] width 263 height 49
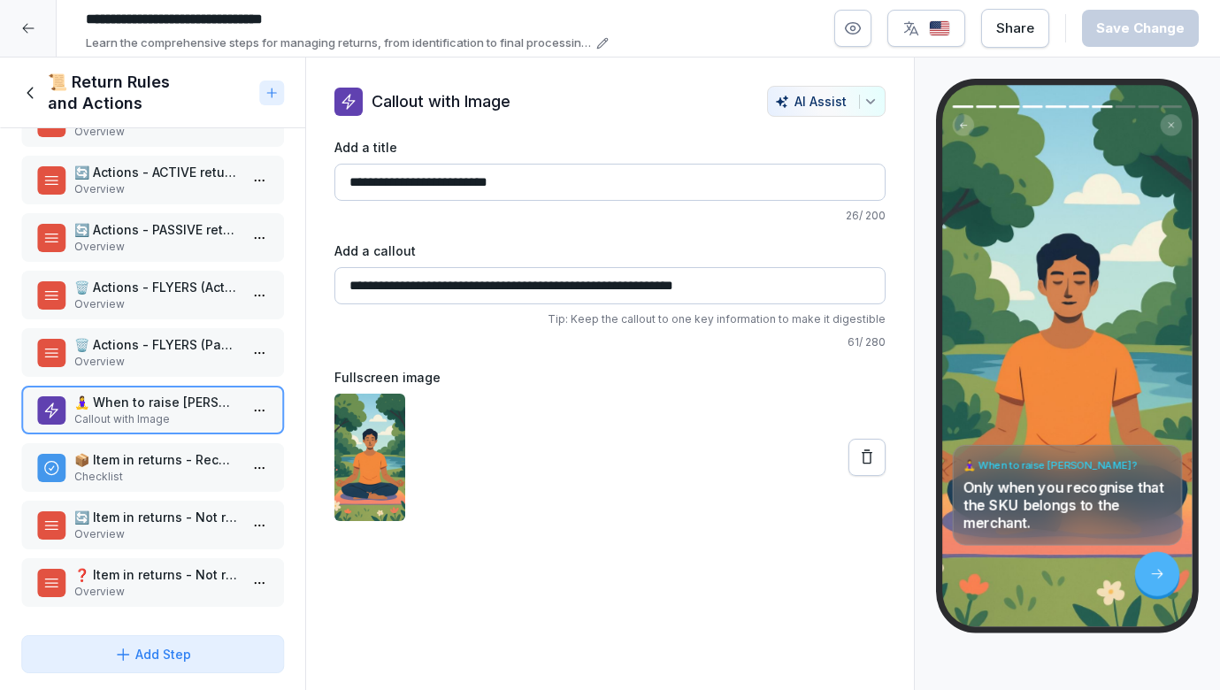
scroll to position [109, 0]
click at [174, 450] on div "📦 Item in returns - Recognised + not in order Checklist" at bounding box center [152, 467] width 263 height 49
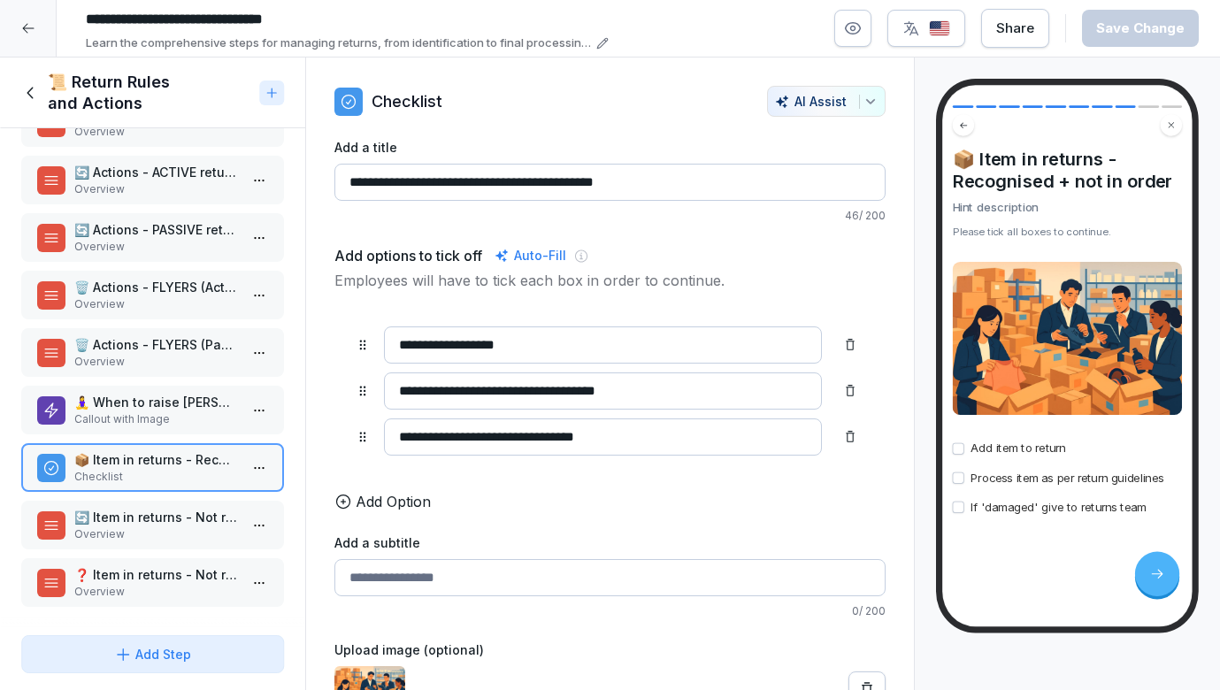
click at [180, 409] on p "🧘‍♀️ When to raise ASANA?" at bounding box center [156, 402] width 164 height 19
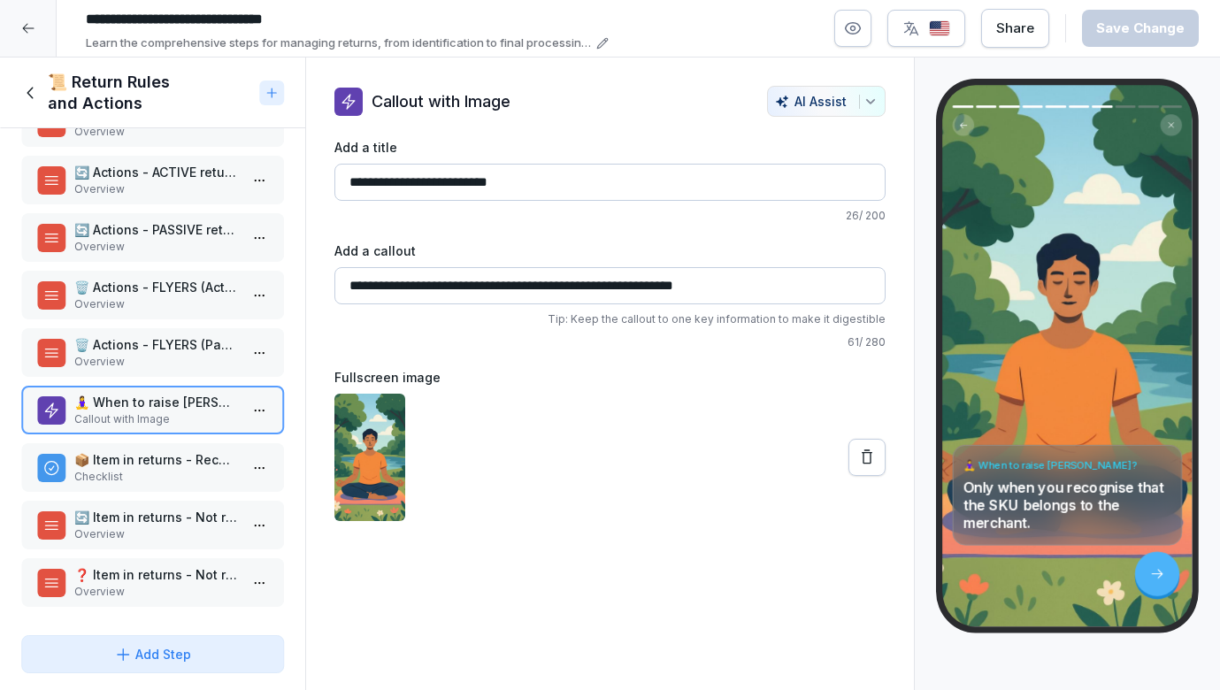
click at [167, 357] on p "Overview" at bounding box center [156, 362] width 164 height 16
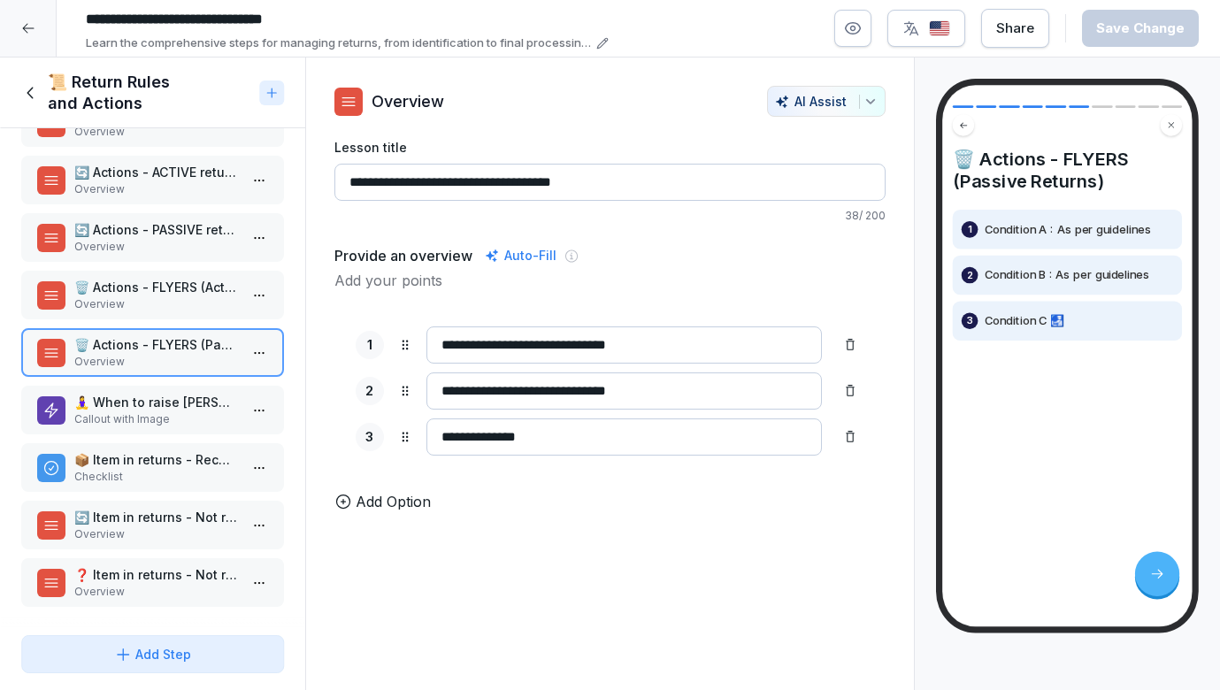
click at [158, 403] on p "🧘‍♀️ When to raise ASANA?" at bounding box center [156, 402] width 164 height 19
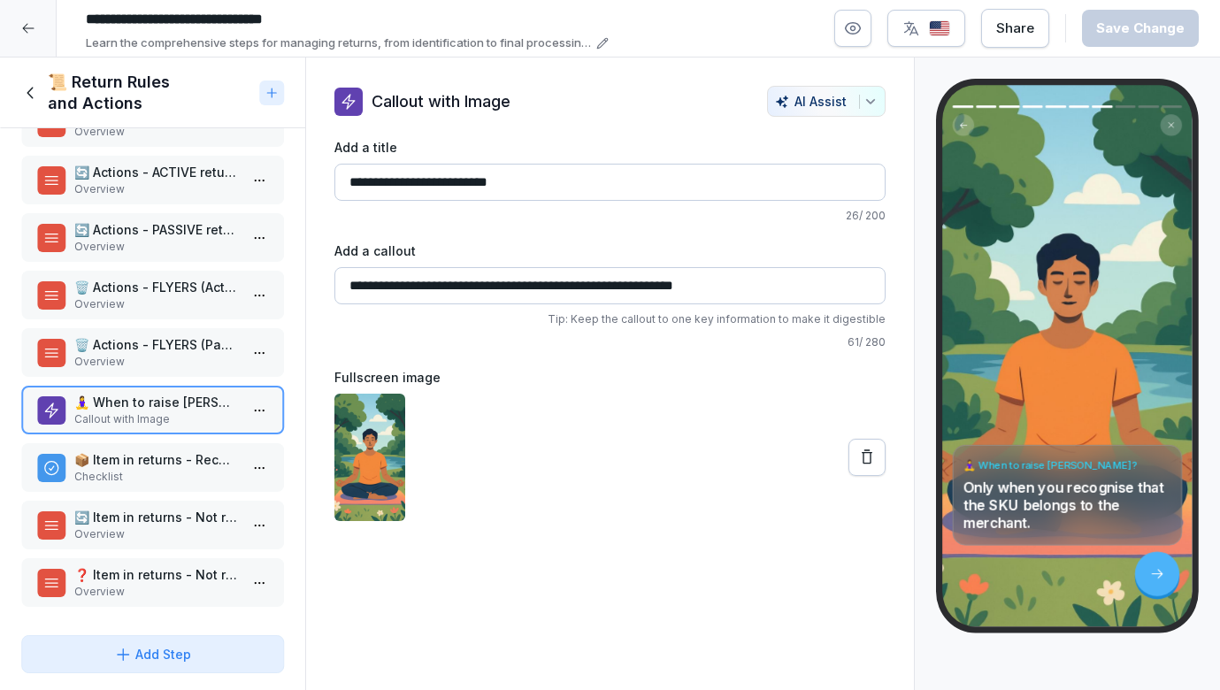
click at [862, 457] on icon at bounding box center [867, 458] width 18 height 18
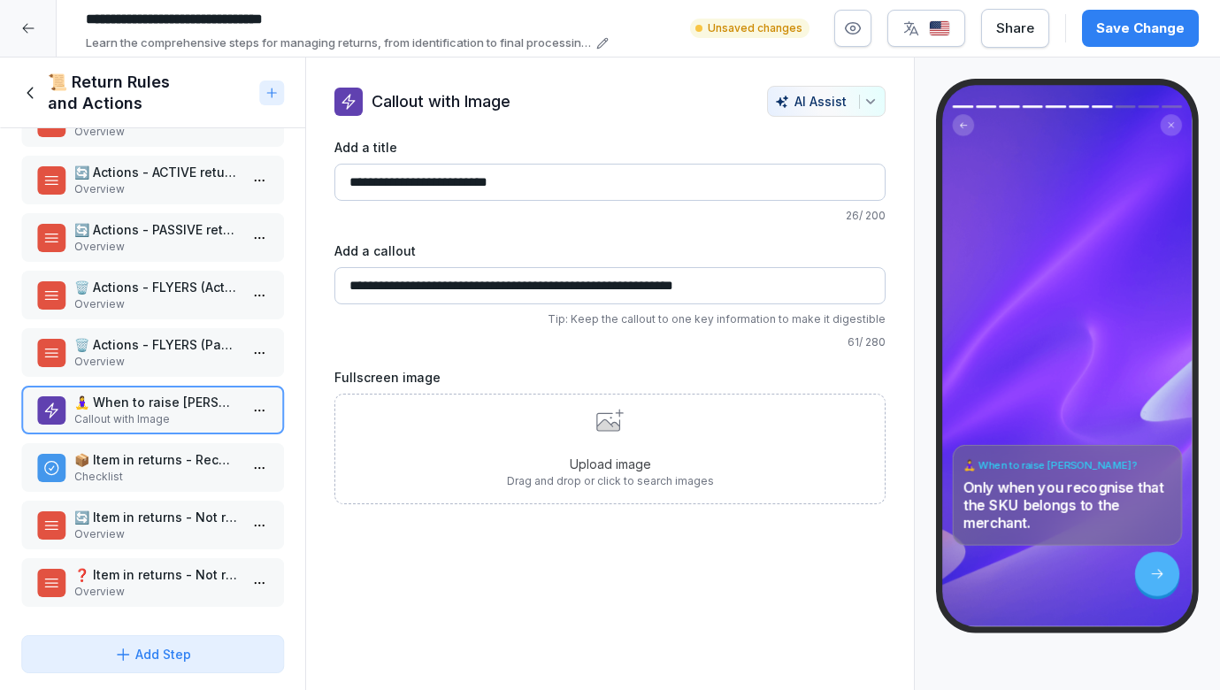
click at [688, 426] on div "Upload image Drag and drop or click to search images" at bounding box center [610, 449] width 207 height 81
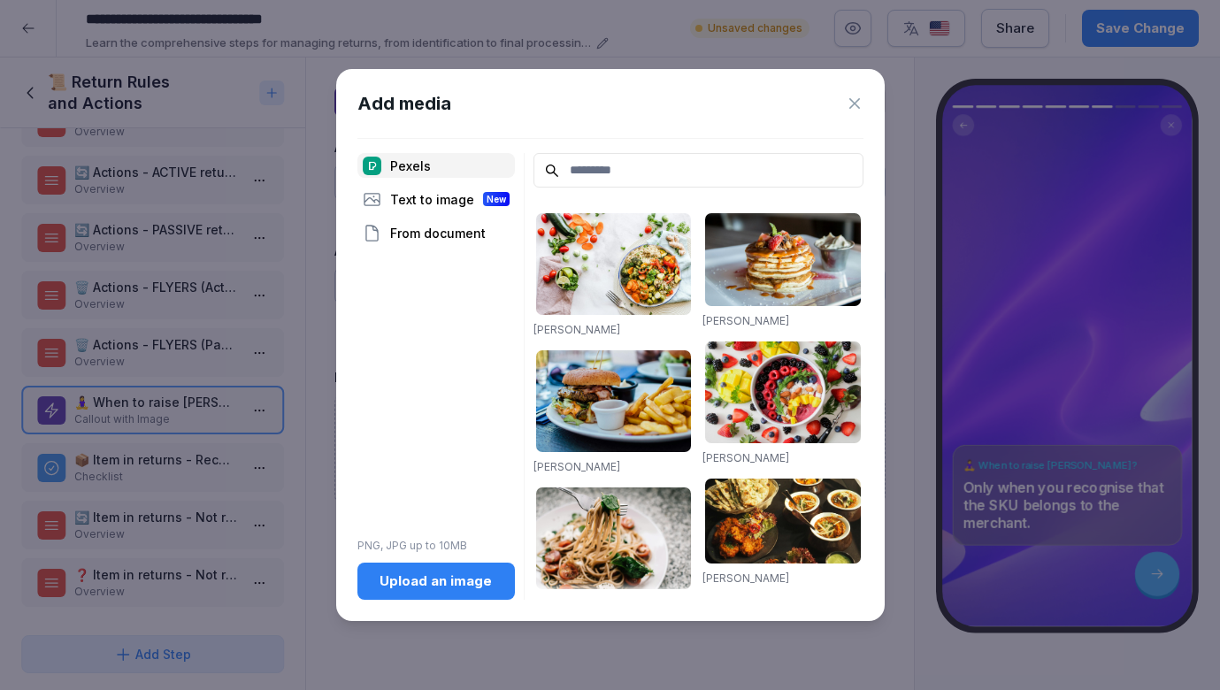
click at [453, 580] on div "Upload an image" at bounding box center [436, 581] width 129 height 19
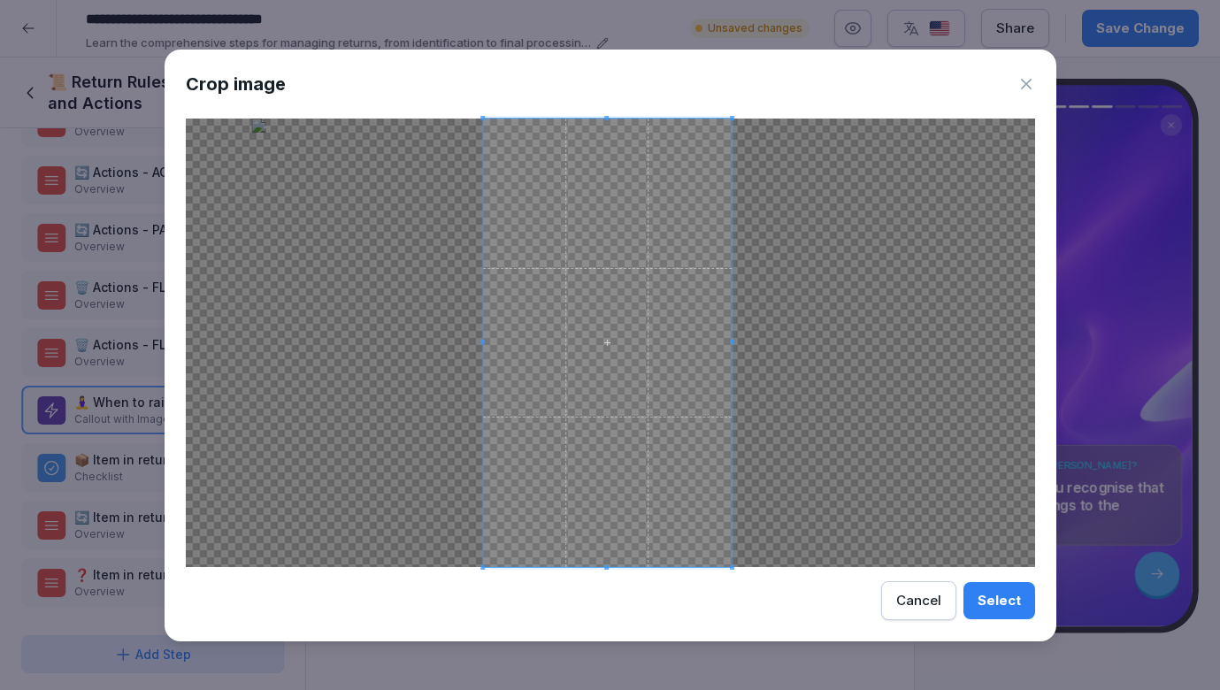
click at [533, 307] on span at bounding box center [608, 343] width 250 height 449
click at [730, 407] on div at bounding box center [607, 341] width 248 height 445
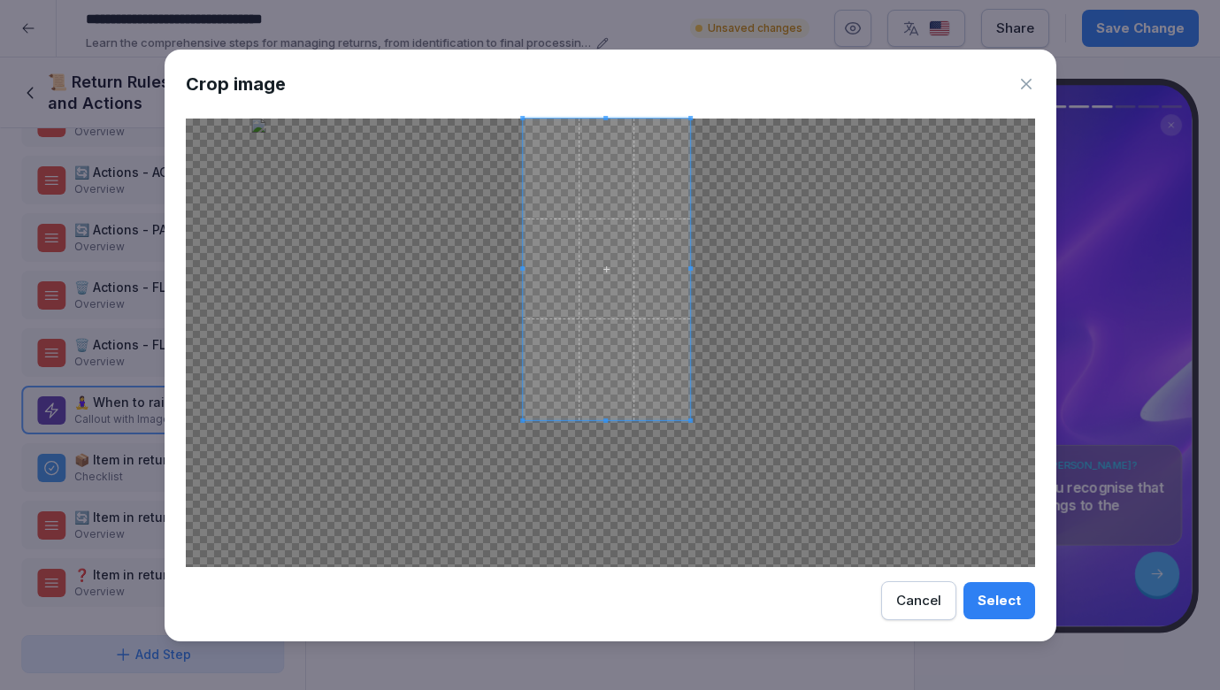
click at [724, 419] on div at bounding box center [610, 343] width 849 height 449
click at [467, 268] on div at bounding box center [610, 343] width 849 height 449
click at [918, 602] on div "Cancel" at bounding box center [918, 600] width 45 height 19
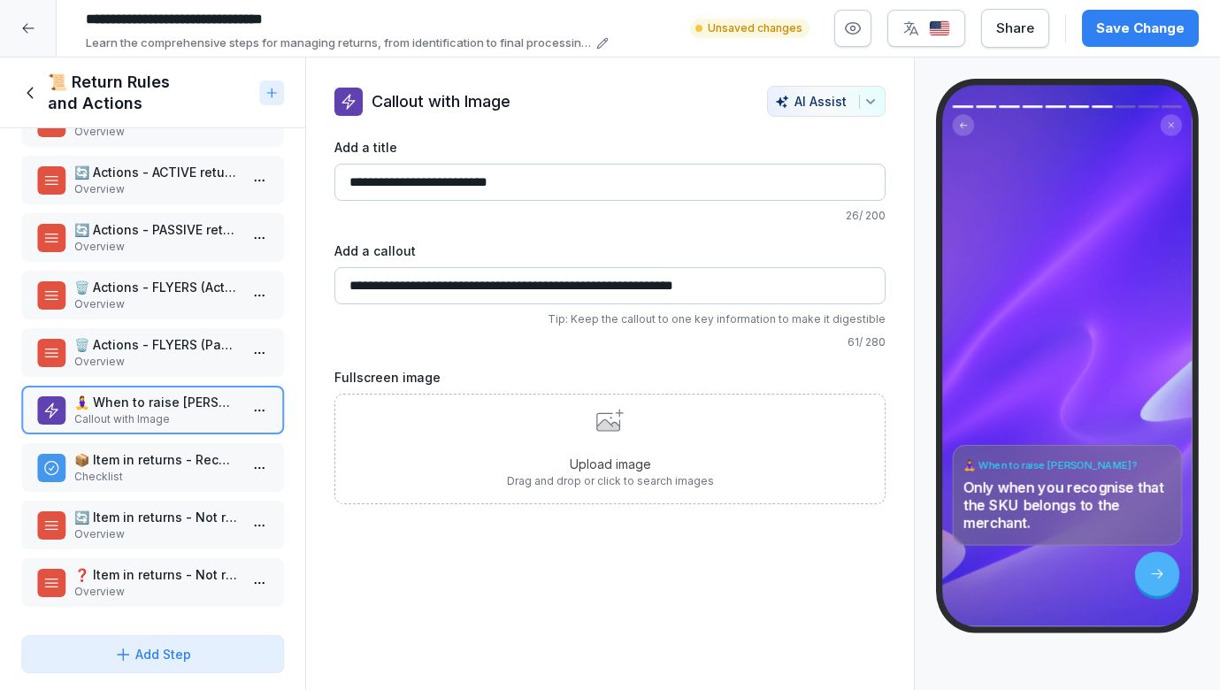
click at [177, 461] on p "📦 Item in returns - Recognised + not in order" at bounding box center [156, 459] width 164 height 19
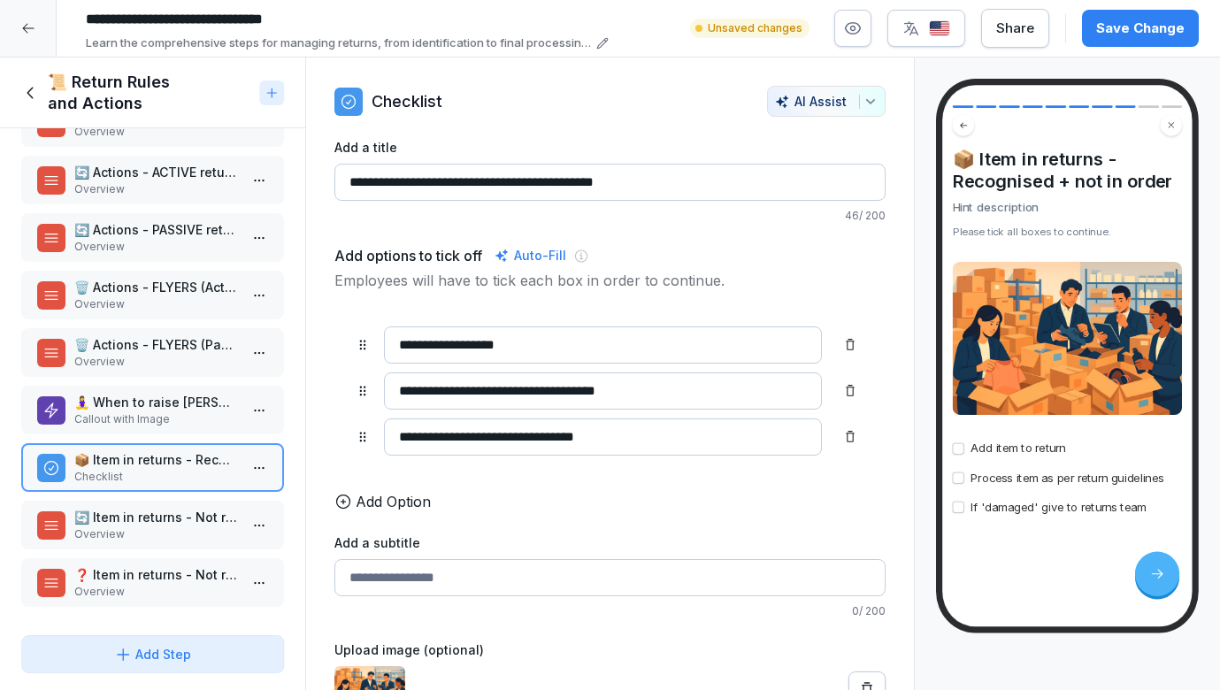
click at [157, 539] on p "Overview" at bounding box center [156, 534] width 164 height 16
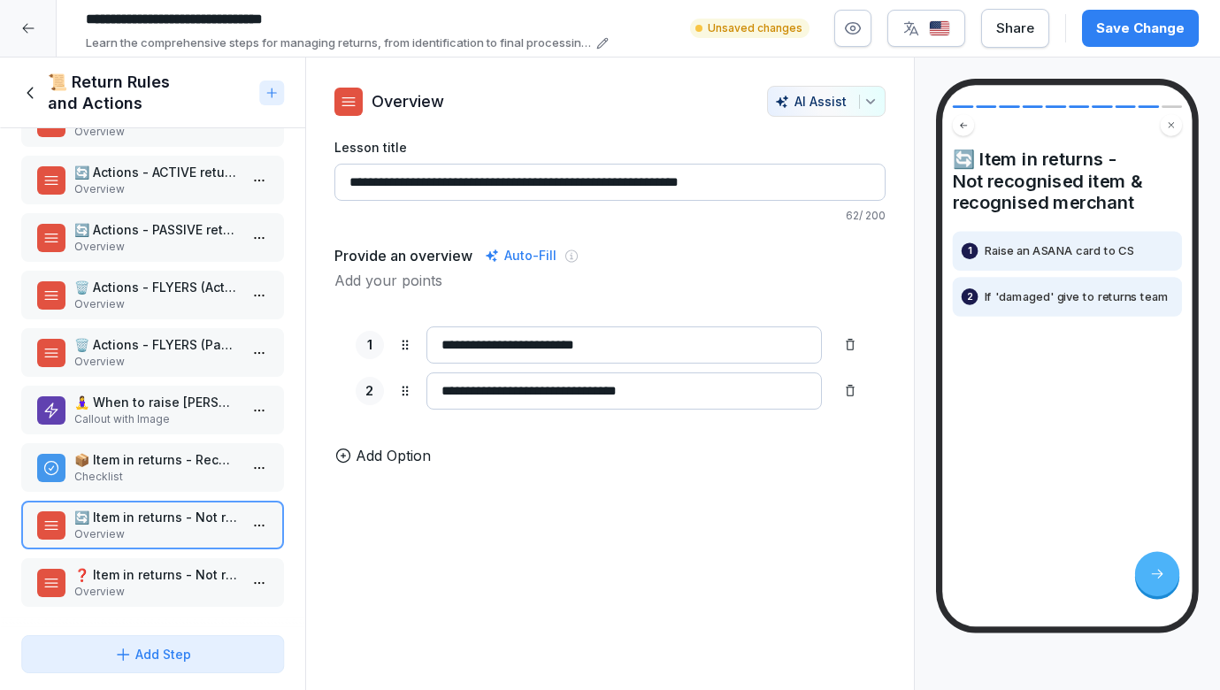
click at [172, 457] on p "📦 Item in returns - Recognised + not in order" at bounding box center [156, 459] width 164 height 19
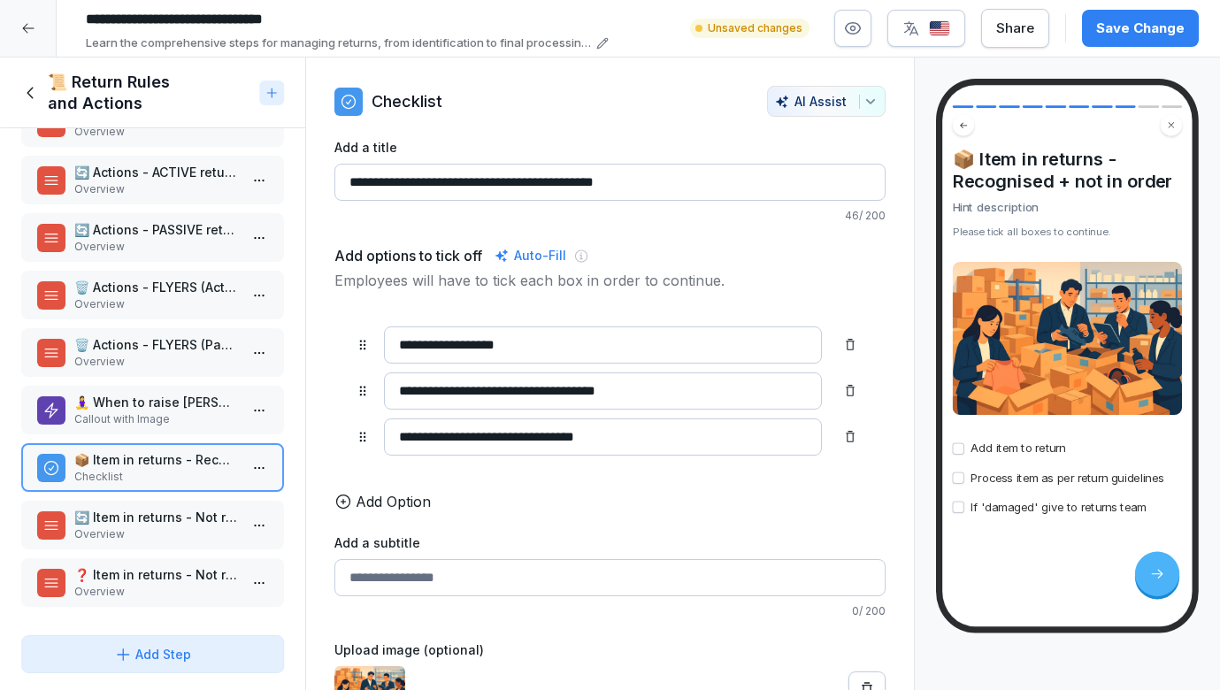
click at [160, 519] on p "🔄 Item in returns - Not recognised item & recognised merchant" at bounding box center [156, 517] width 164 height 19
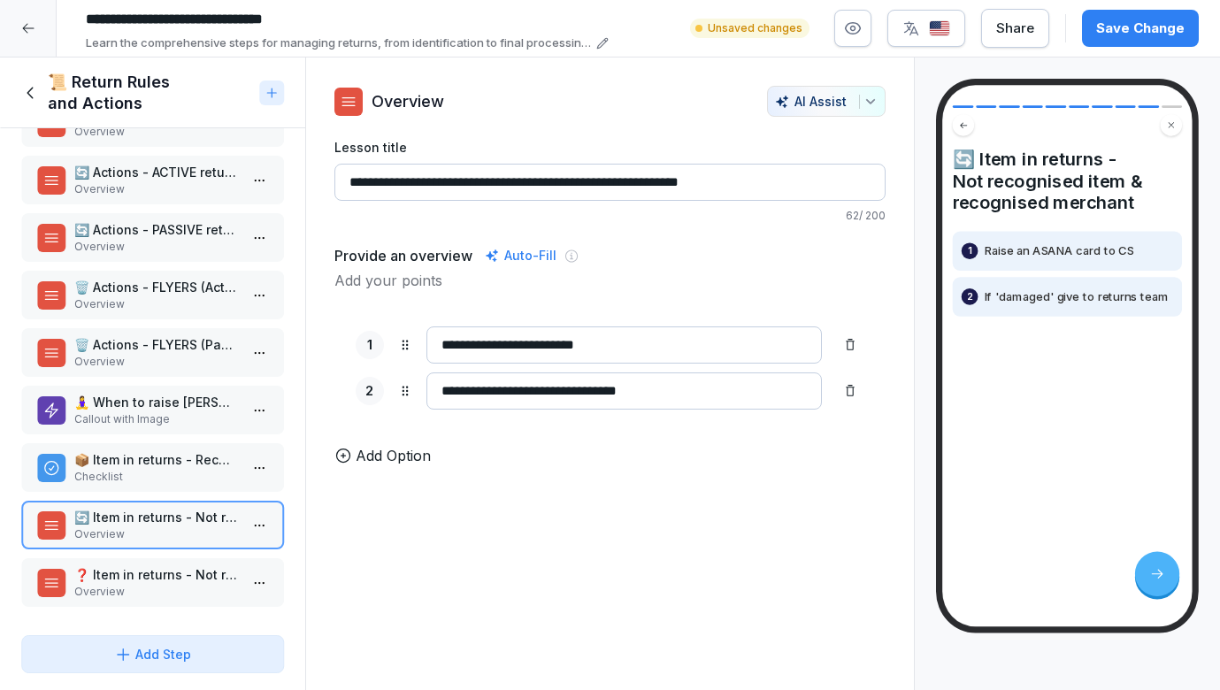
click at [153, 603] on div "❓ Item in returns - Not recognised item & not recognised merchant Overview" at bounding box center [152, 582] width 263 height 49
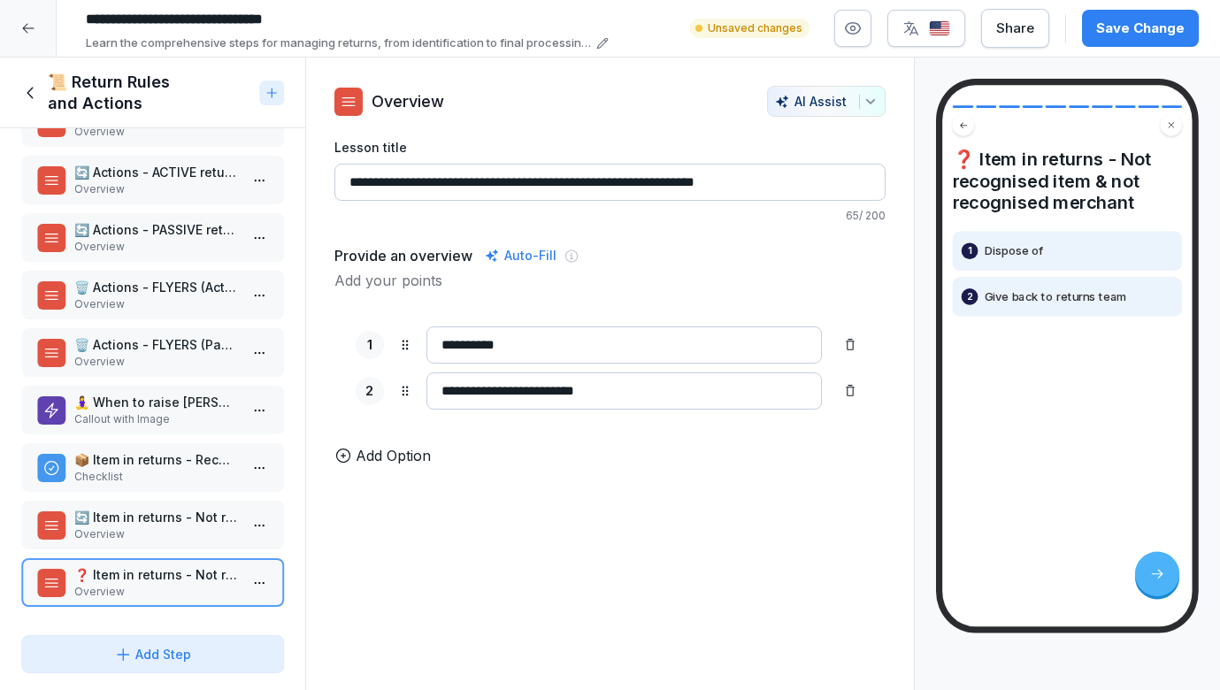
click at [1126, 23] on div "Save Change" at bounding box center [1140, 28] width 88 height 19
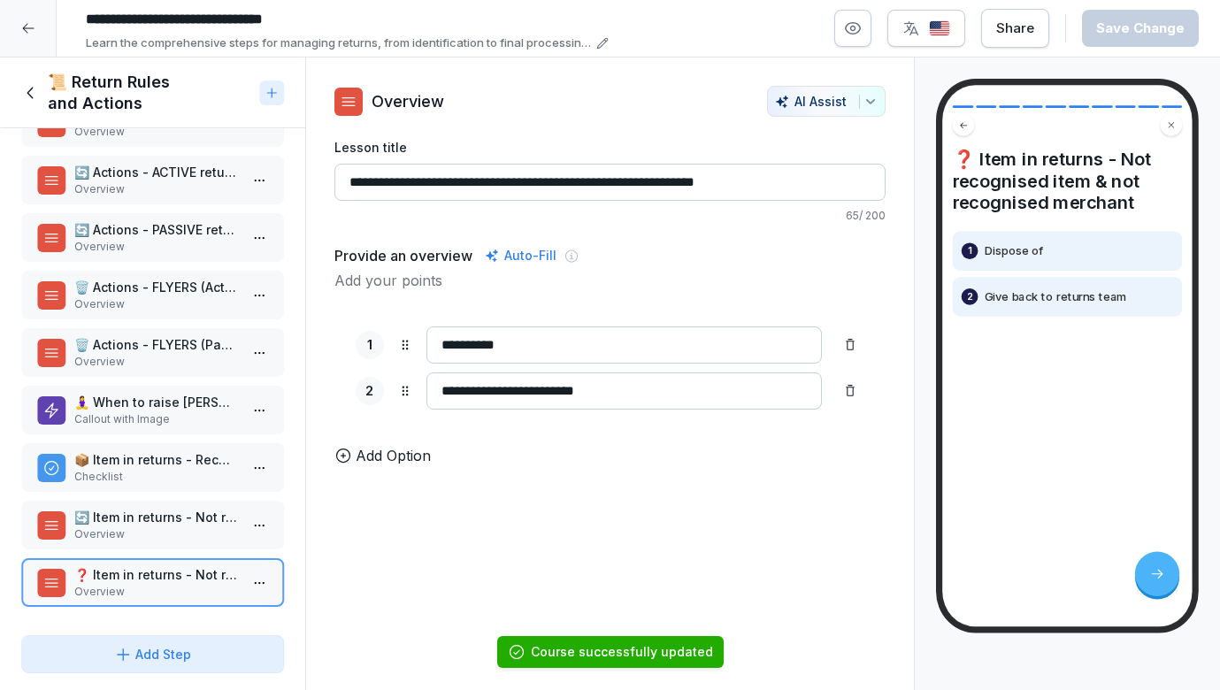
click at [27, 28] on icon at bounding box center [28, 29] width 12 height 10
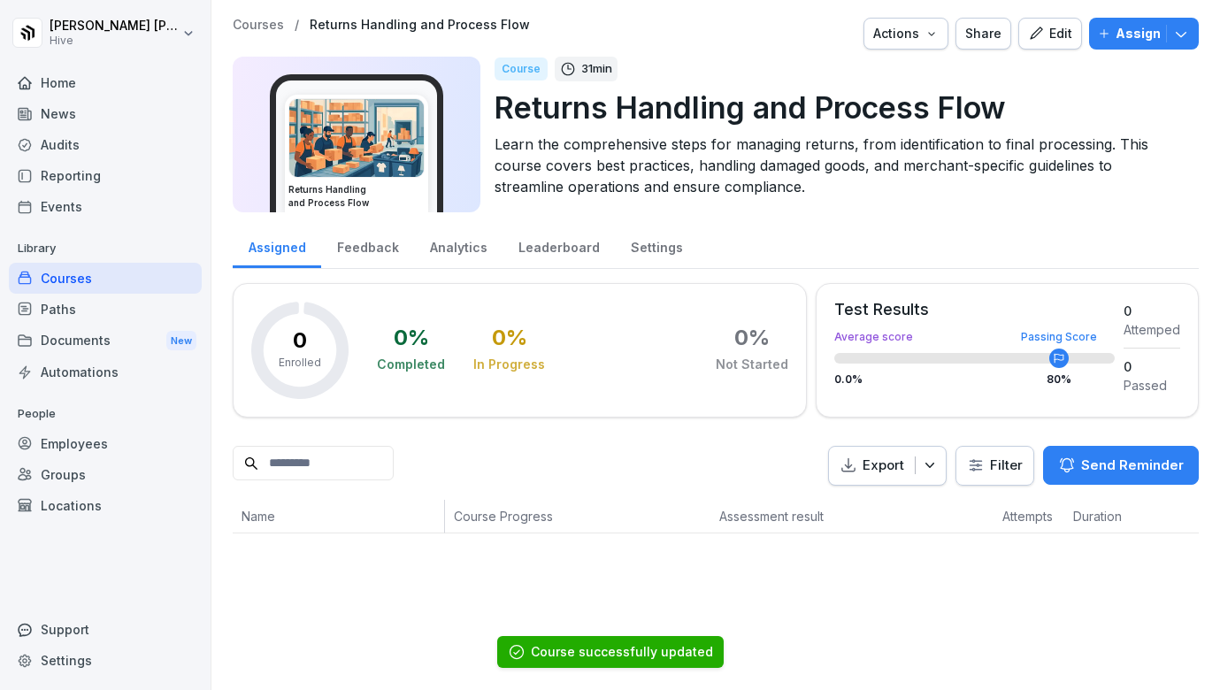
click at [124, 273] on div "Courses" at bounding box center [105, 278] width 193 height 31
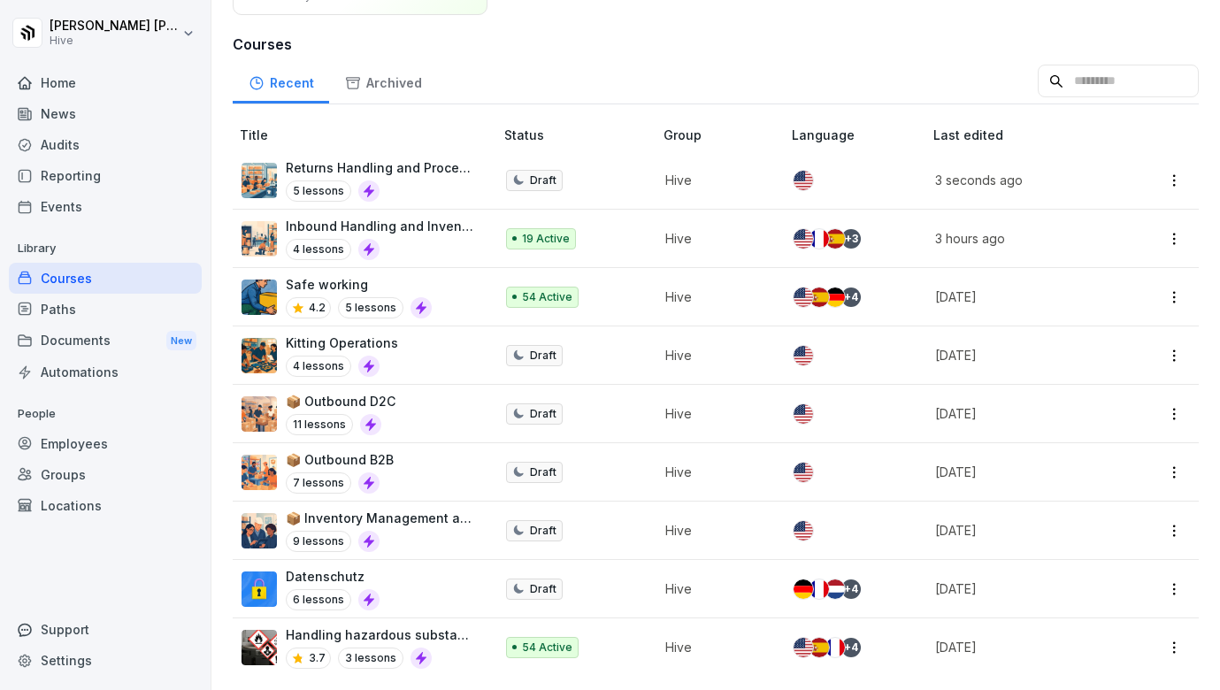
scroll to position [180, 0]
click at [450, 230] on p "Inbound Handling and Inventory Restocking" at bounding box center [381, 226] width 190 height 19
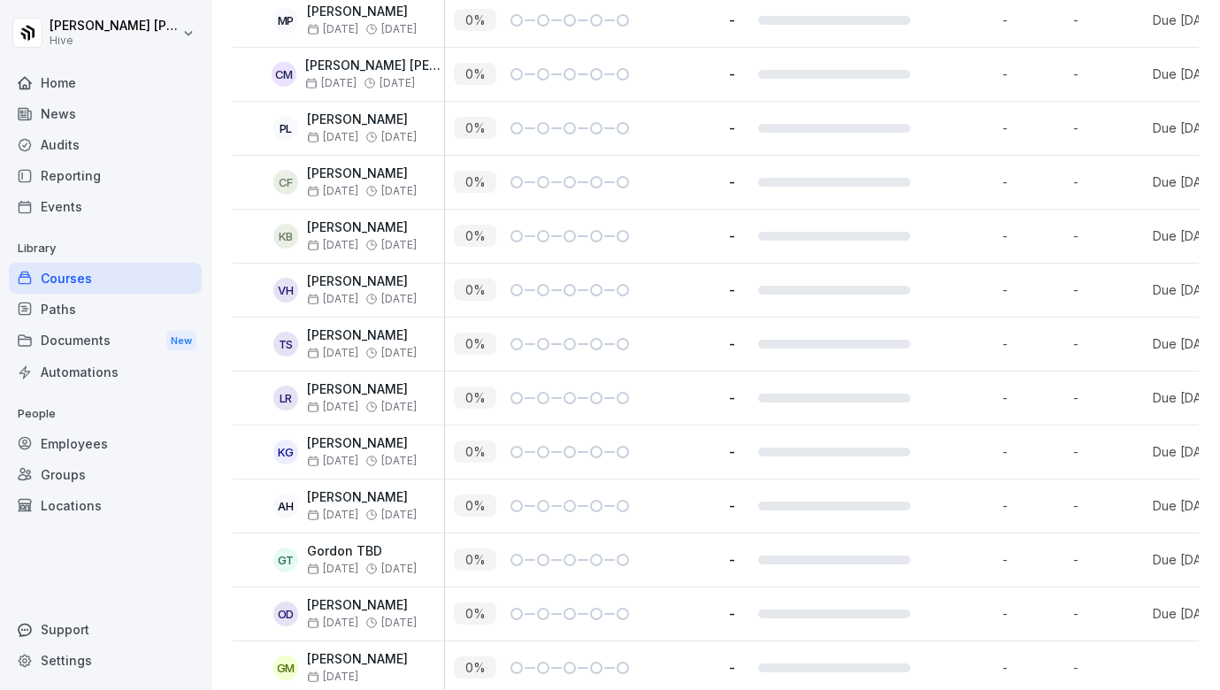
scroll to position [863, 0]
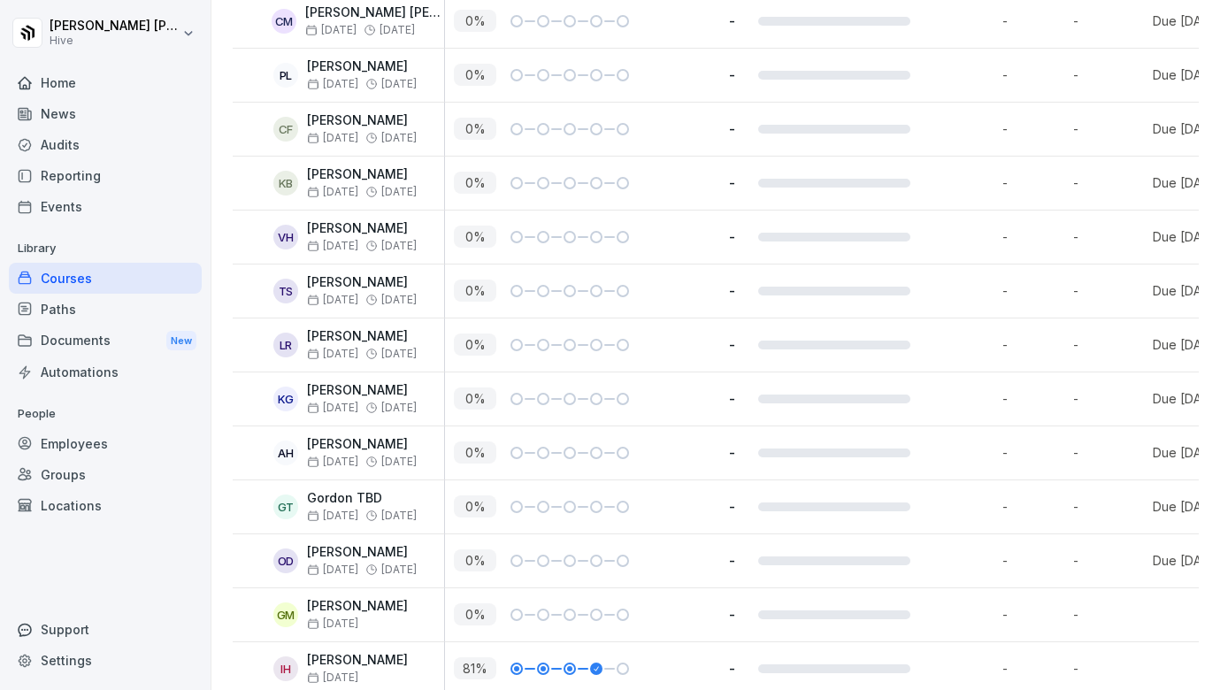
click at [118, 282] on div "Courses" at bounding box center [105, 278] width 193 height 31
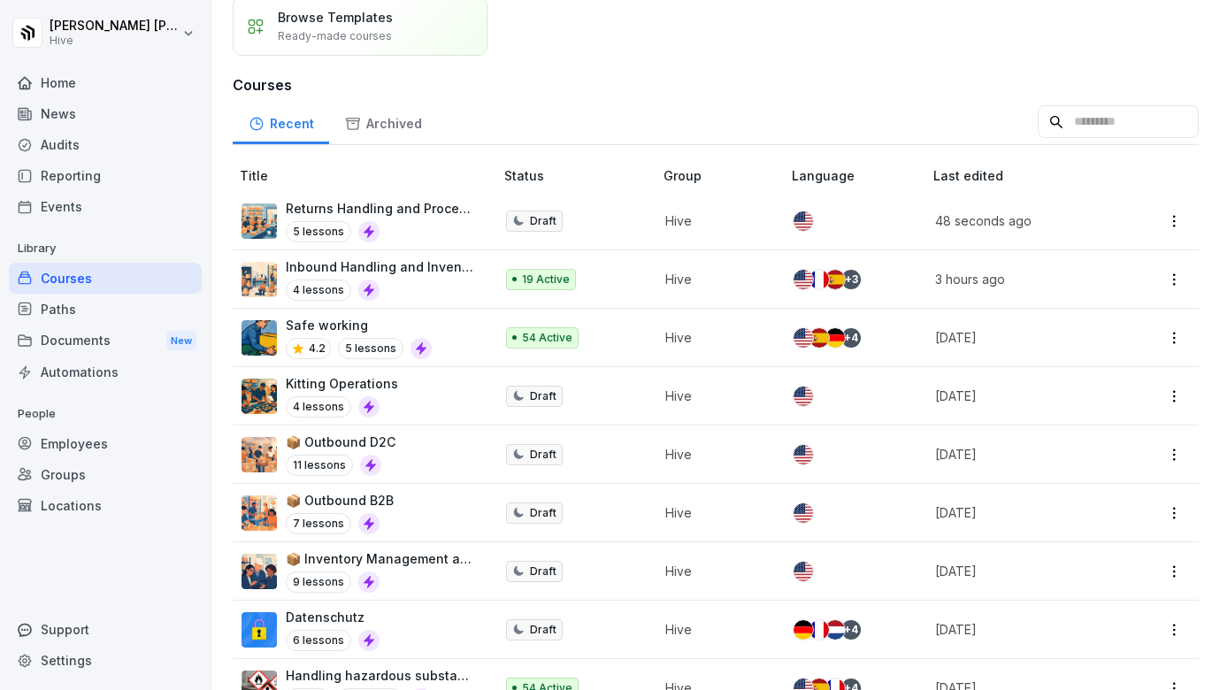
scroll to position [130, 0]
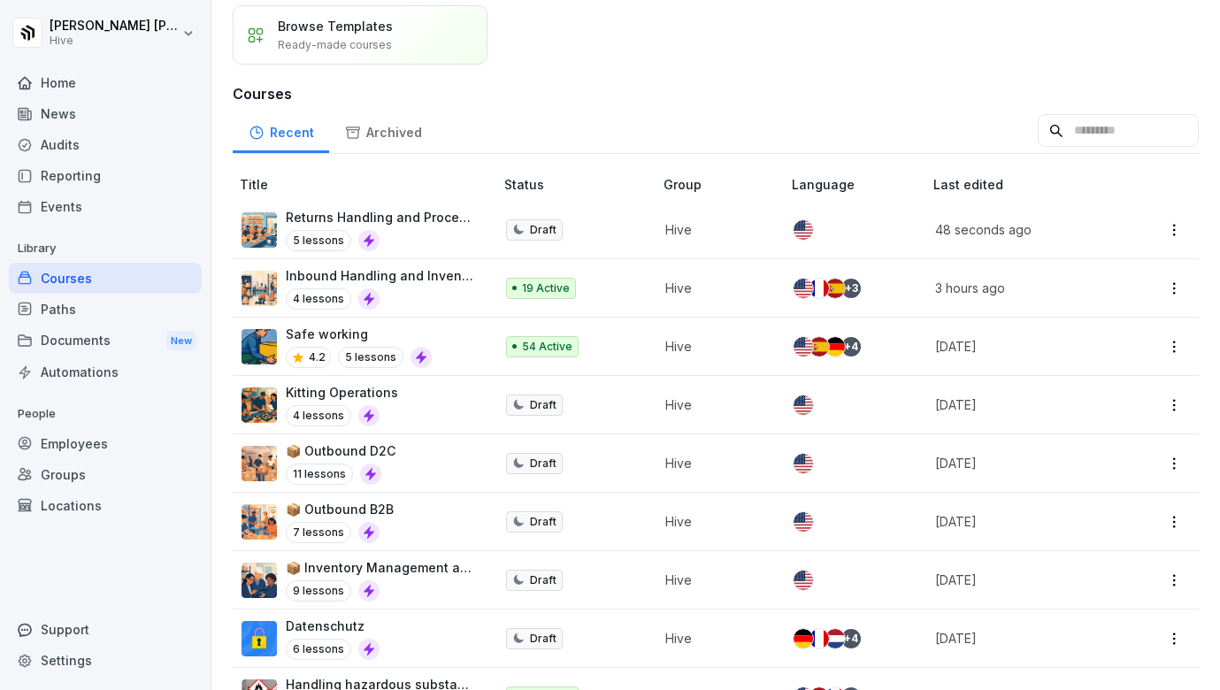
click at [425, 230] on div "5 lessons" at bounding box center [381, 240] width 190 height 21
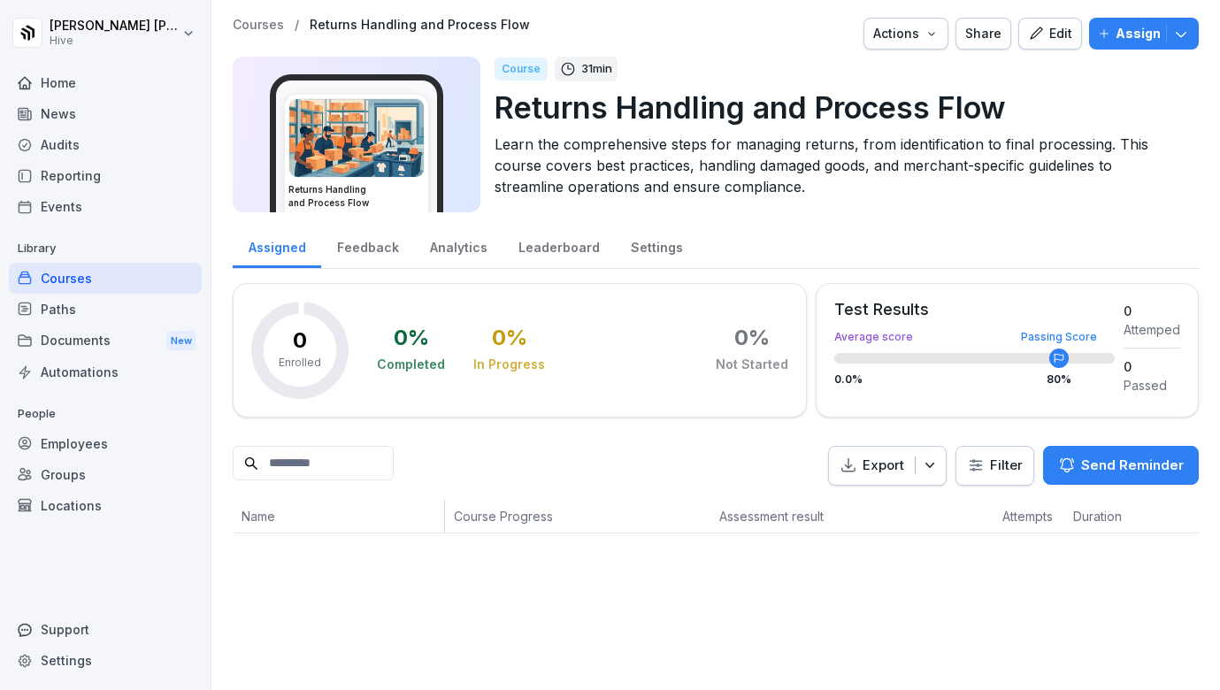
click at [1055, 32] on div "Edit" at bounding box center [1050, 33] width 44 height 19
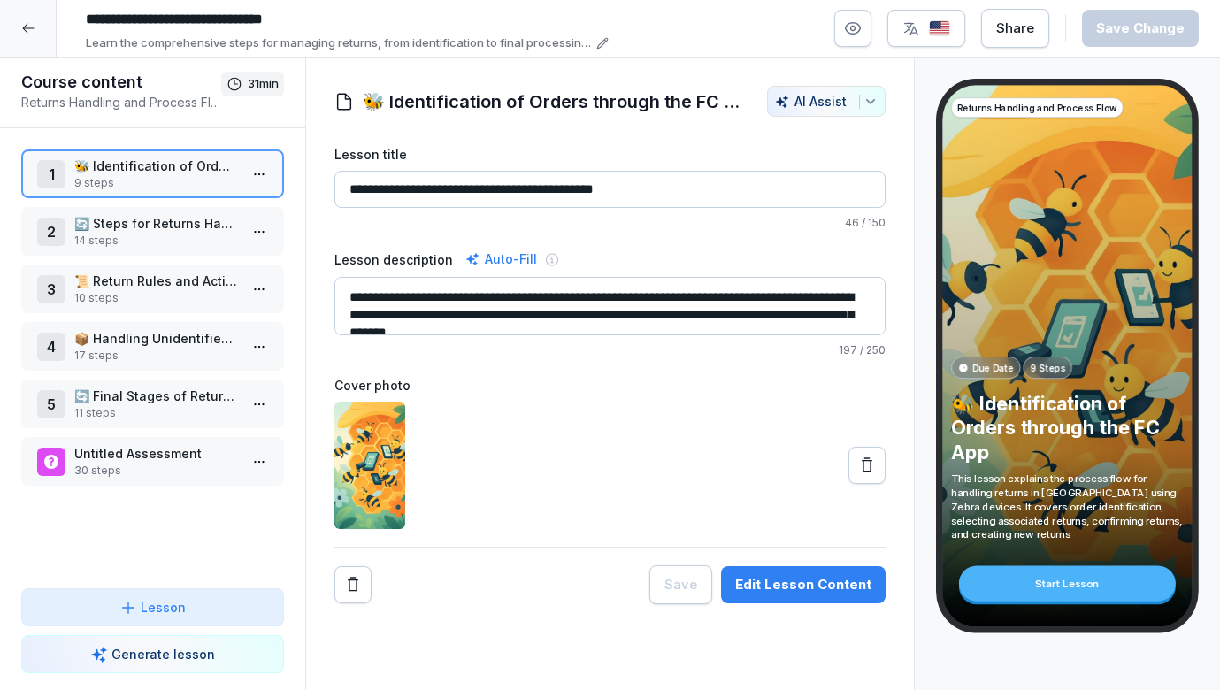
click at [184, 396] on p "🔄 Final Stages of Returns: Restock, Dispose, Sendbacks" at bounding box center [156, 396] width 164 height 19
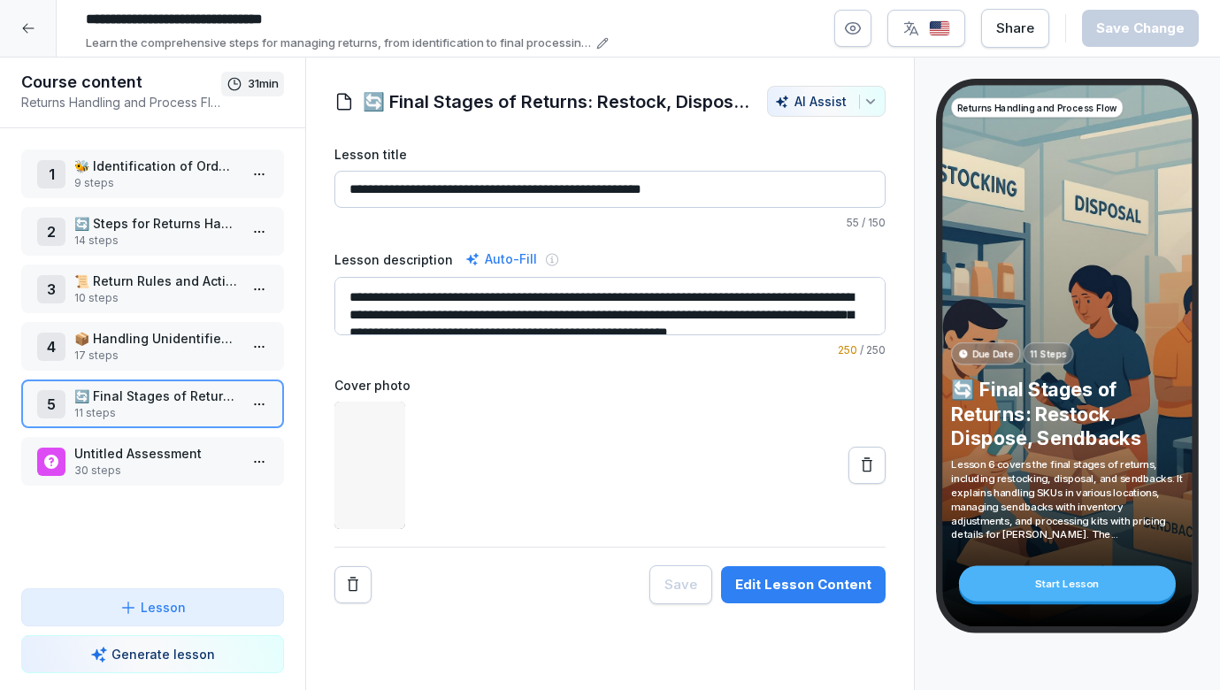
click at [183, 358] on p "17 steps" at bounding box center [156, 356] width 164 height 16
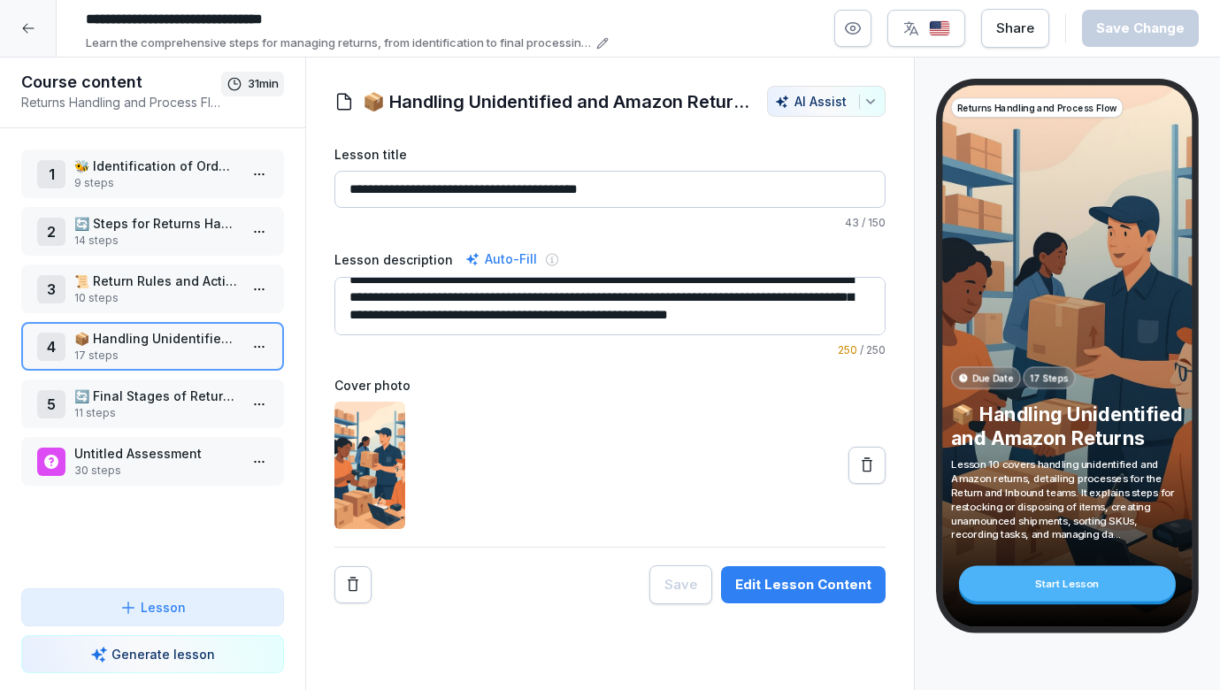
scroll to position [35, 0]
click at [196, 291] on p "10 steps" at bounding box center [156, 298] width 164 height 16
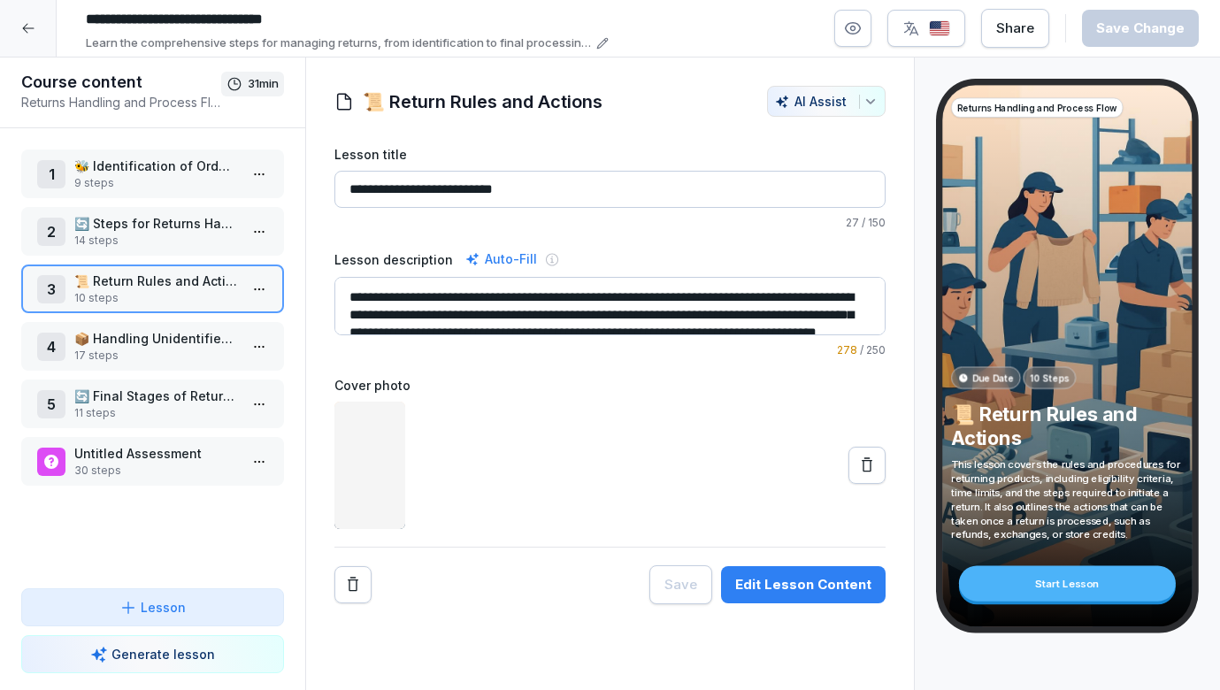
click at [267, 294] on html "**********" at bounding box center [610, 345] width 1220 height 690
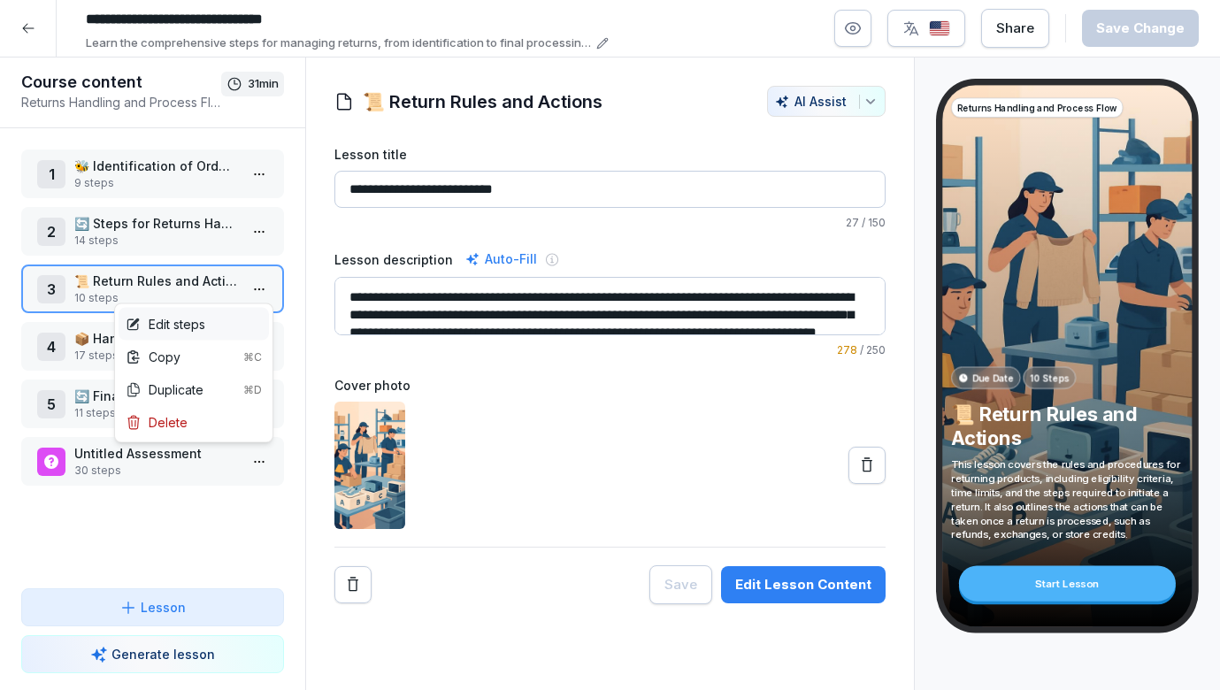
click at [229, 327] on div "Edit steps" at bounding box center [194, 324] width 150 height 33
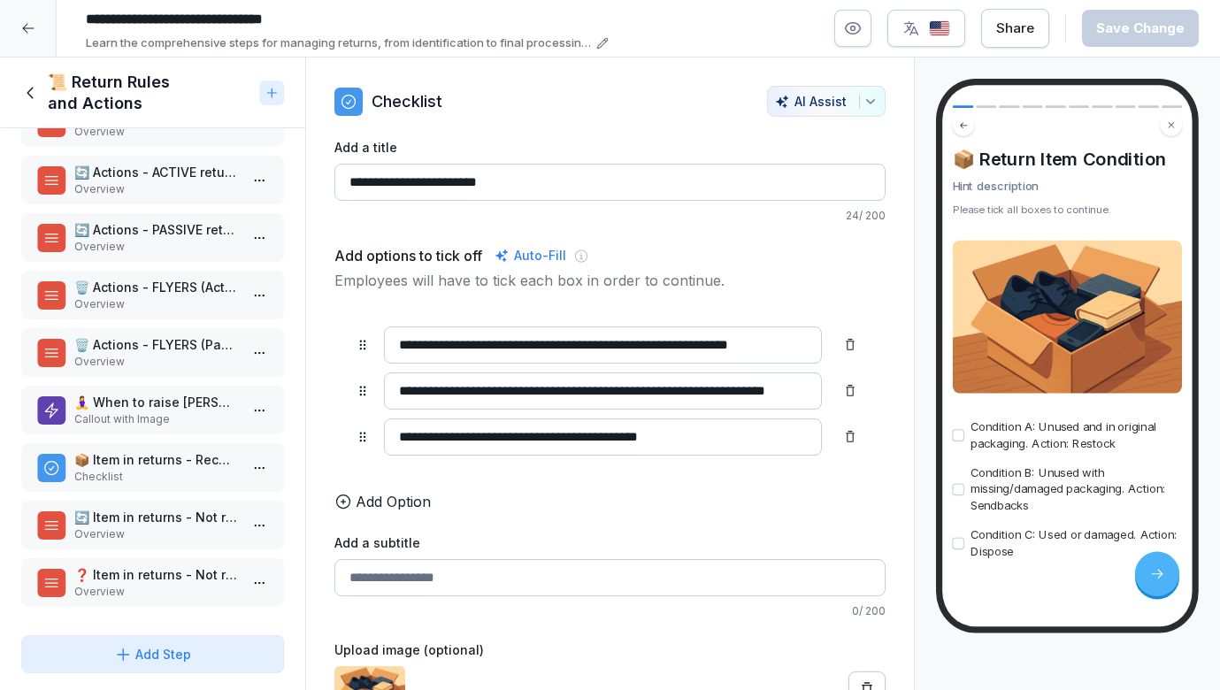
scroll to position [109, 0]
click at [160, 606] on div "❓ Item in returns - Not recognised item & not recognised merchant Overview" at bounding box center [152, 582] width 263 height 49
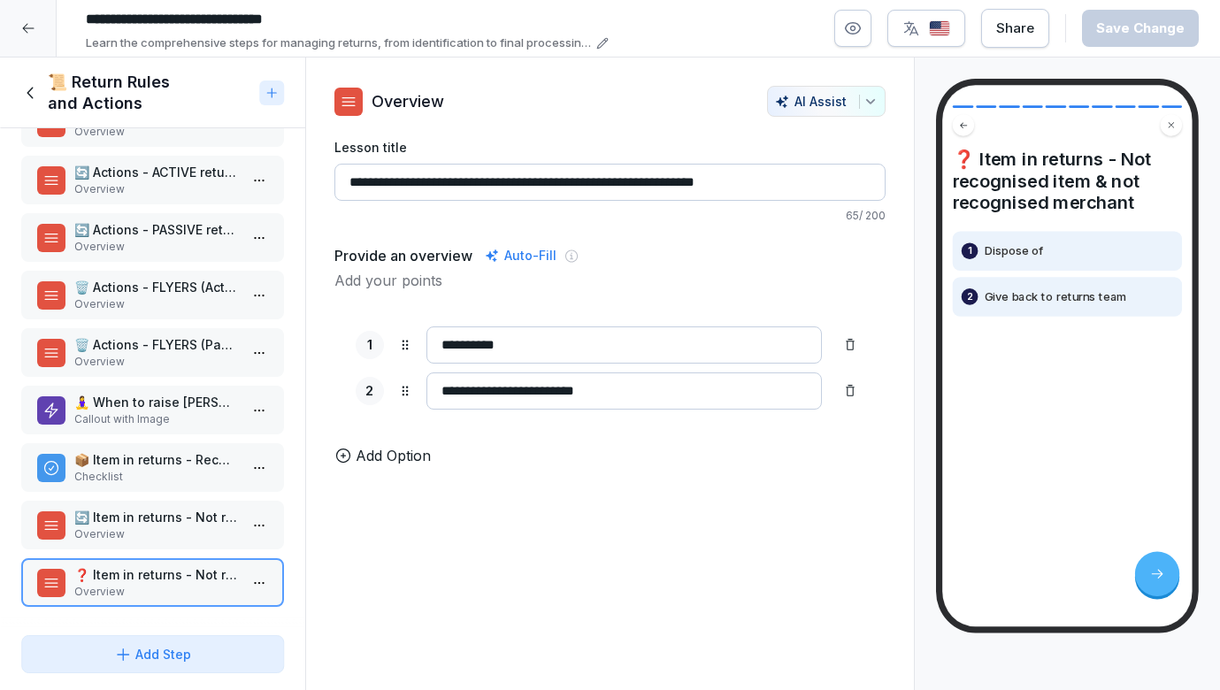
click at [162, 534] on p "Overview" at bounding box center [156, 534] width 164 height 16
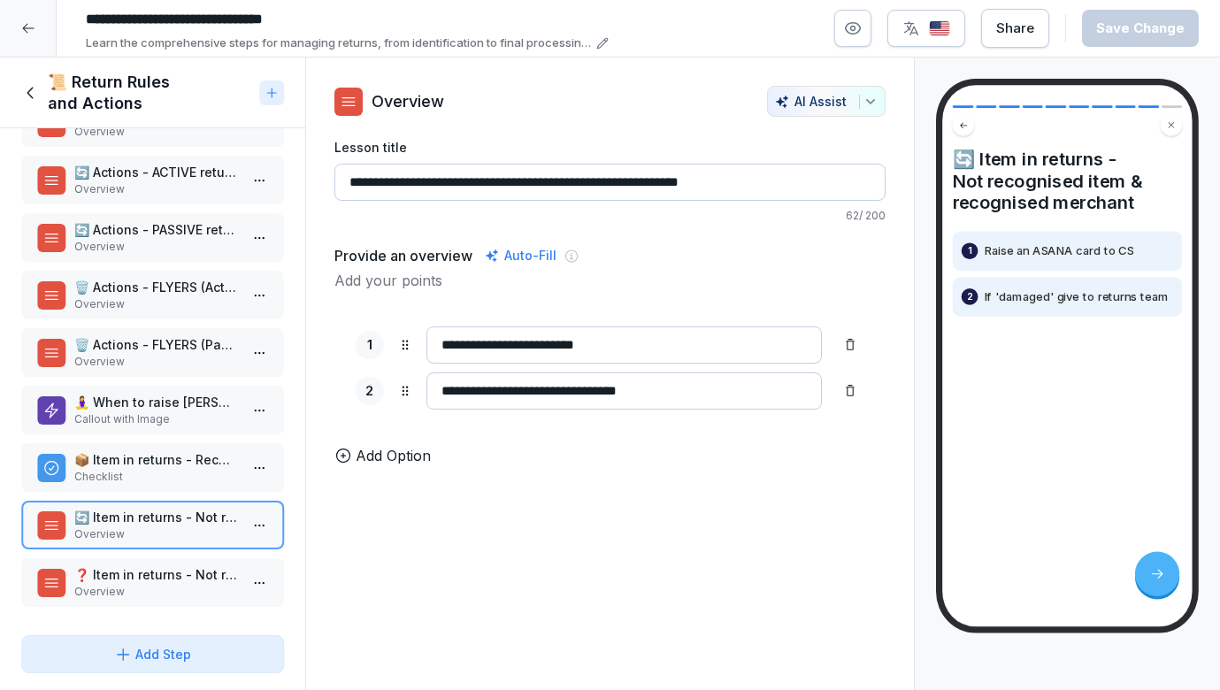
click at [161, 462] on p "📦 Item in returns - Recognised + not in order" at bounding box center [156, 459] width 164 height 19
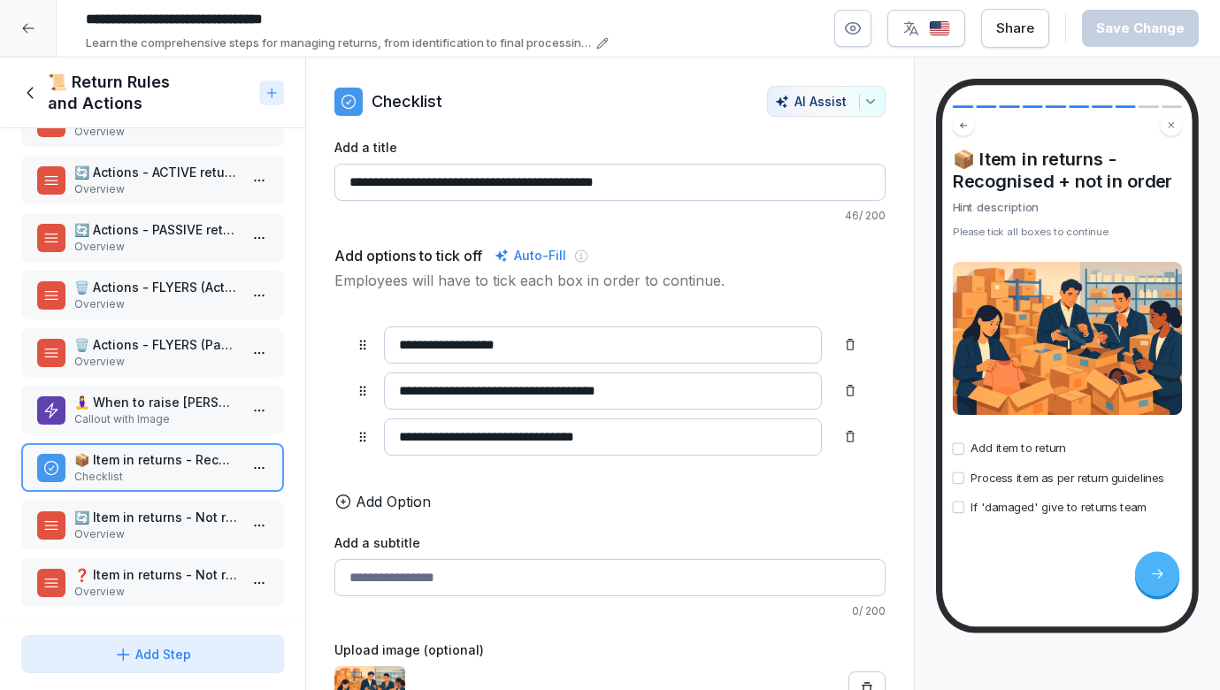
click at [147, 401] on p "🧘‍♀️ When to raise [PERSON_NAME]?" at bounding box center [156, 402] width 164 height 19
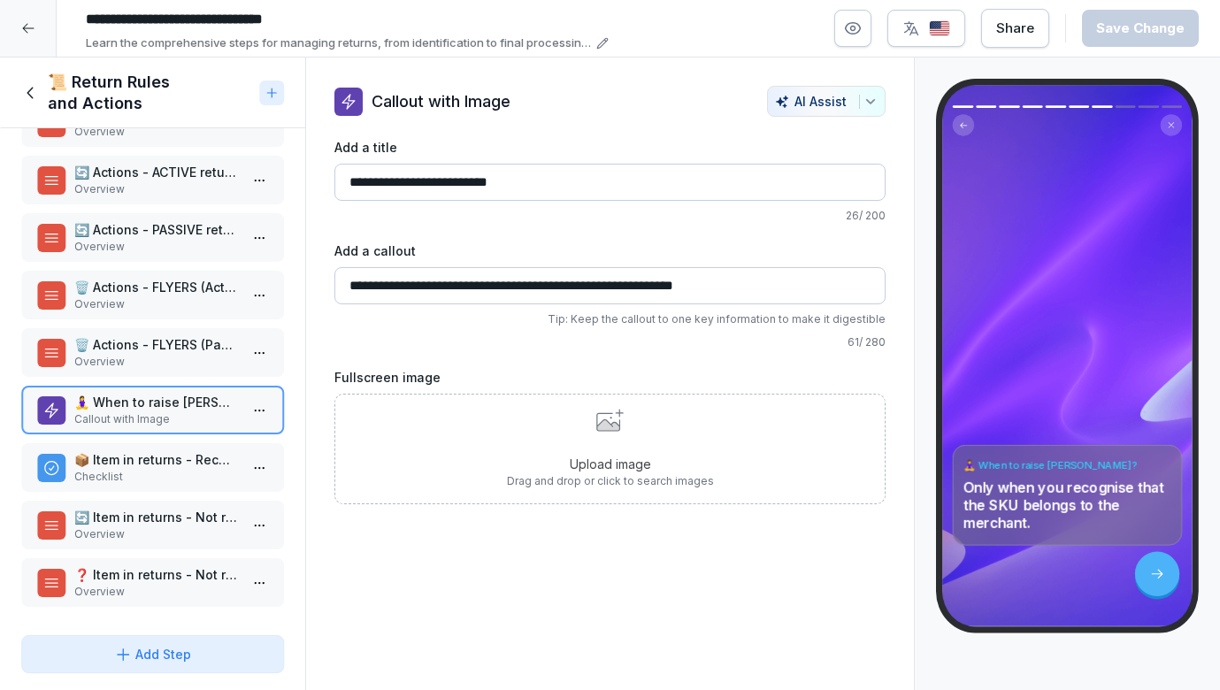
click at [30, 85] on icon at bounding box center [30, 92] width 19 height 19
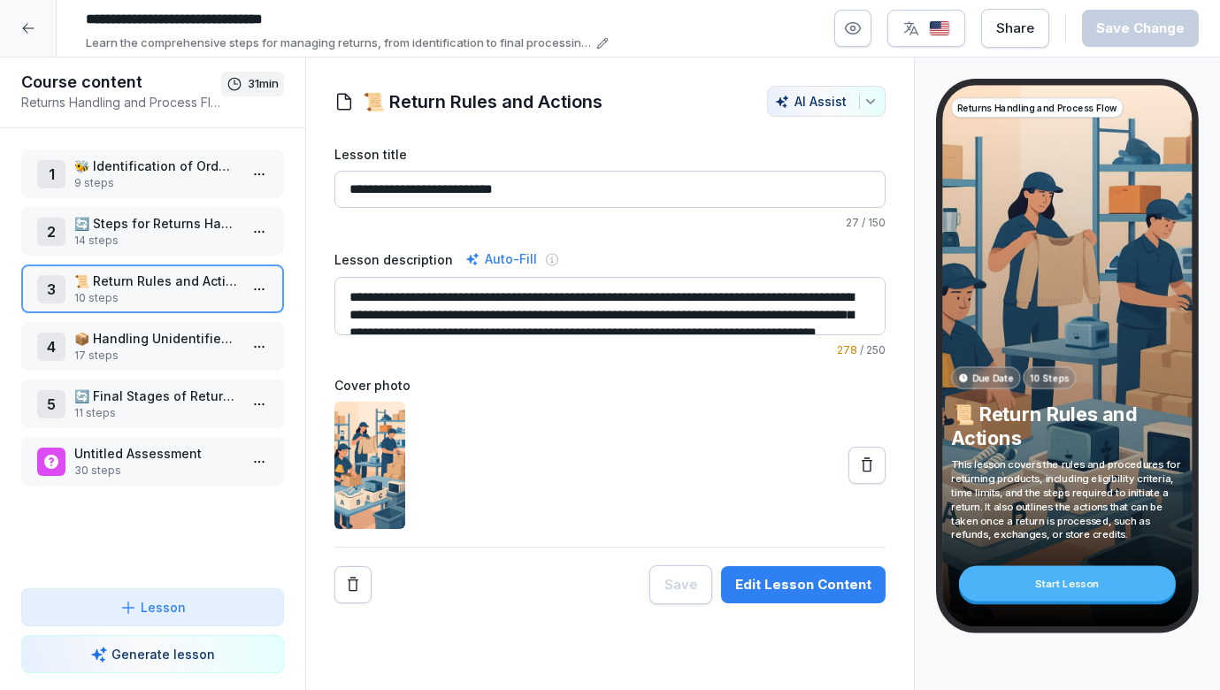
click at [136, 341] on p "📦 Handling Unidentified and Amazon Returns" at bounding box center [156, 338] width 164 height 19
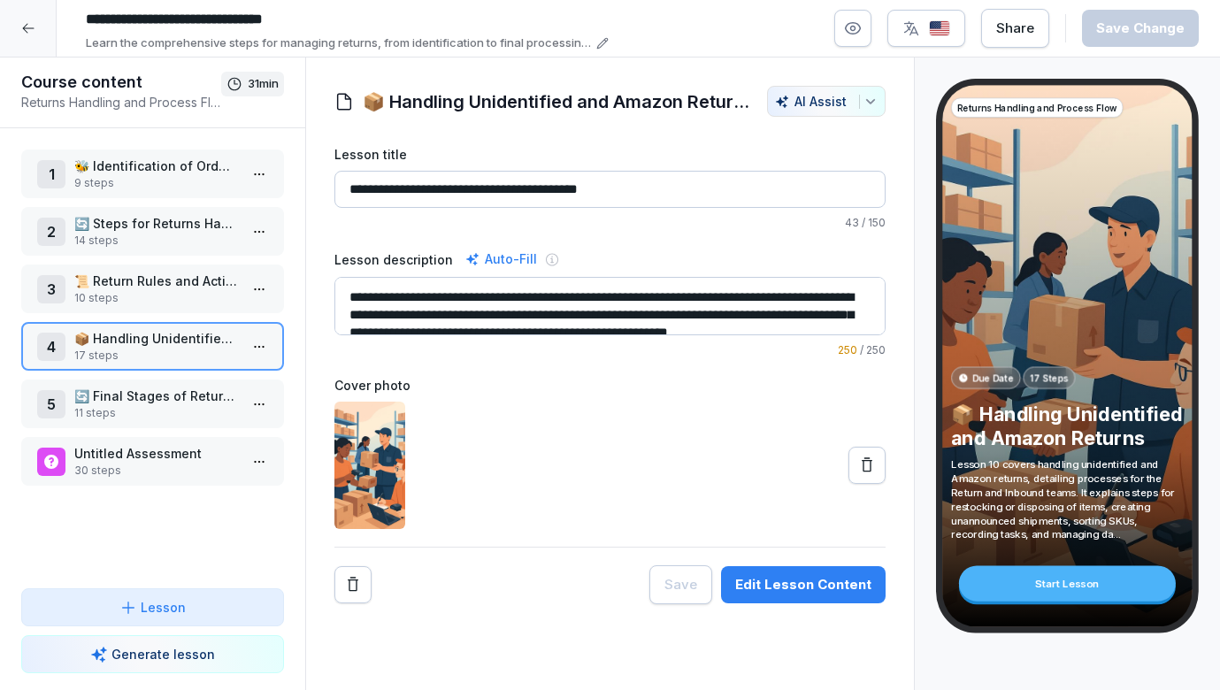
click at [253, 344] on html "**********" at bounding box center [610, 345] width 1220 height 690
click at [221, 380] on div "Edit steps" at bounding box center [194, 381] width 150 height 33
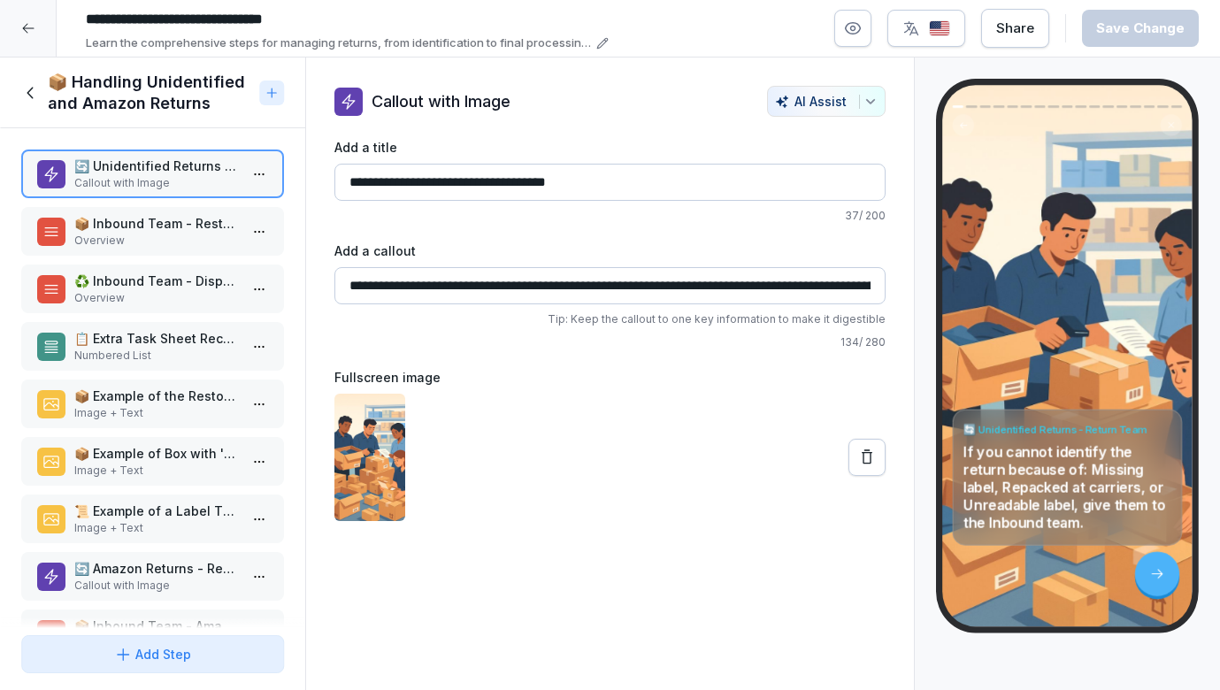
click at [176, 223] on p "📦 Inbound Team - Restock Process" at bounding box center [156, 223] width 164 height 19
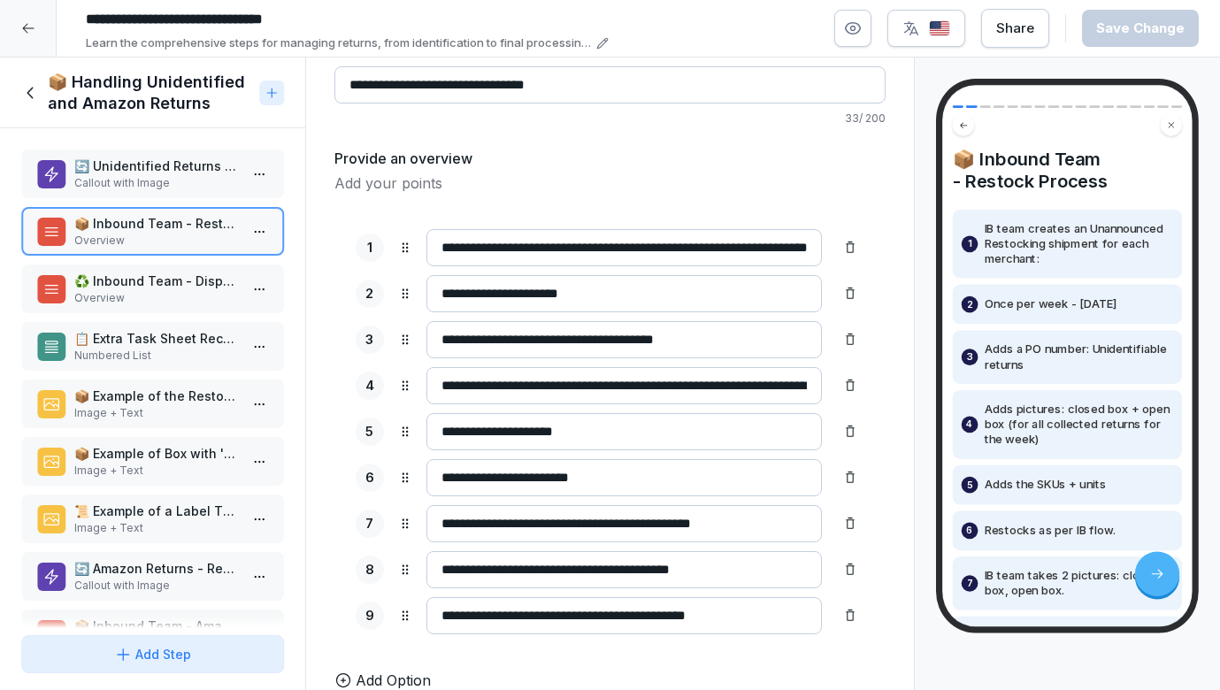
scroll to position [97, 0]
click at [117, 275] on p "♻️ Inbound Team - Dispose Process" at bounding box center [156, 281] width 164 height 19
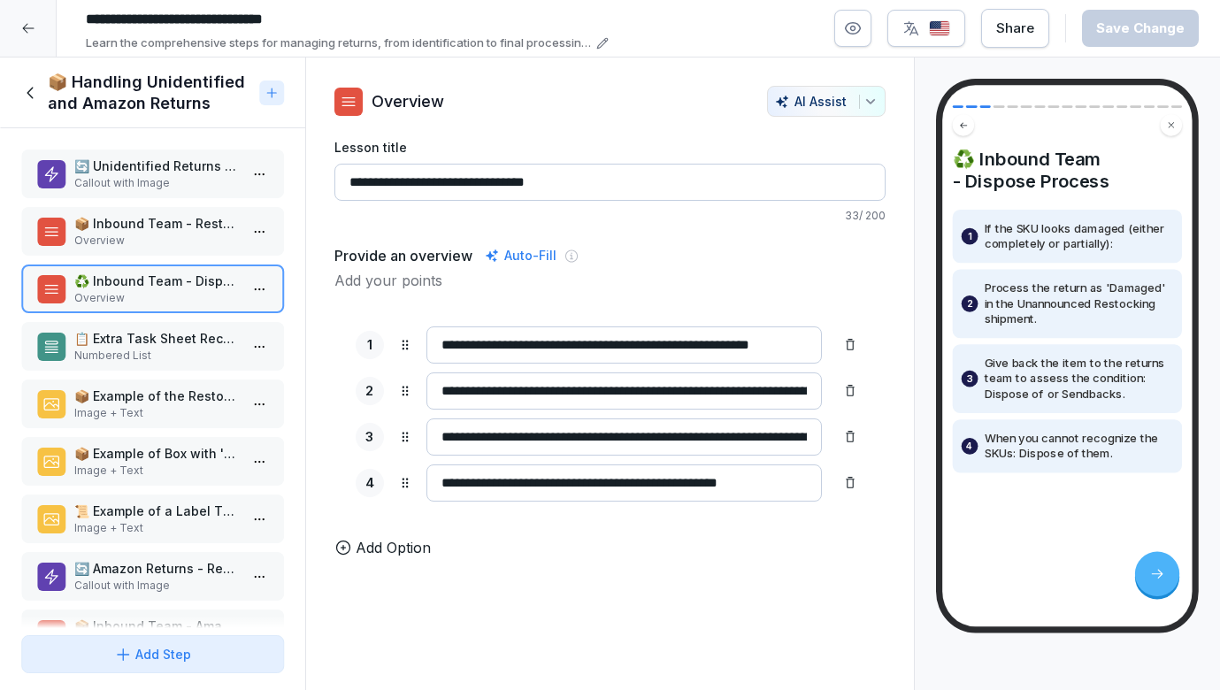
click at [127, 344] on p "📋 Extra Task Sheet Recordings" at bounding box center [156, 338] width 164 height 19
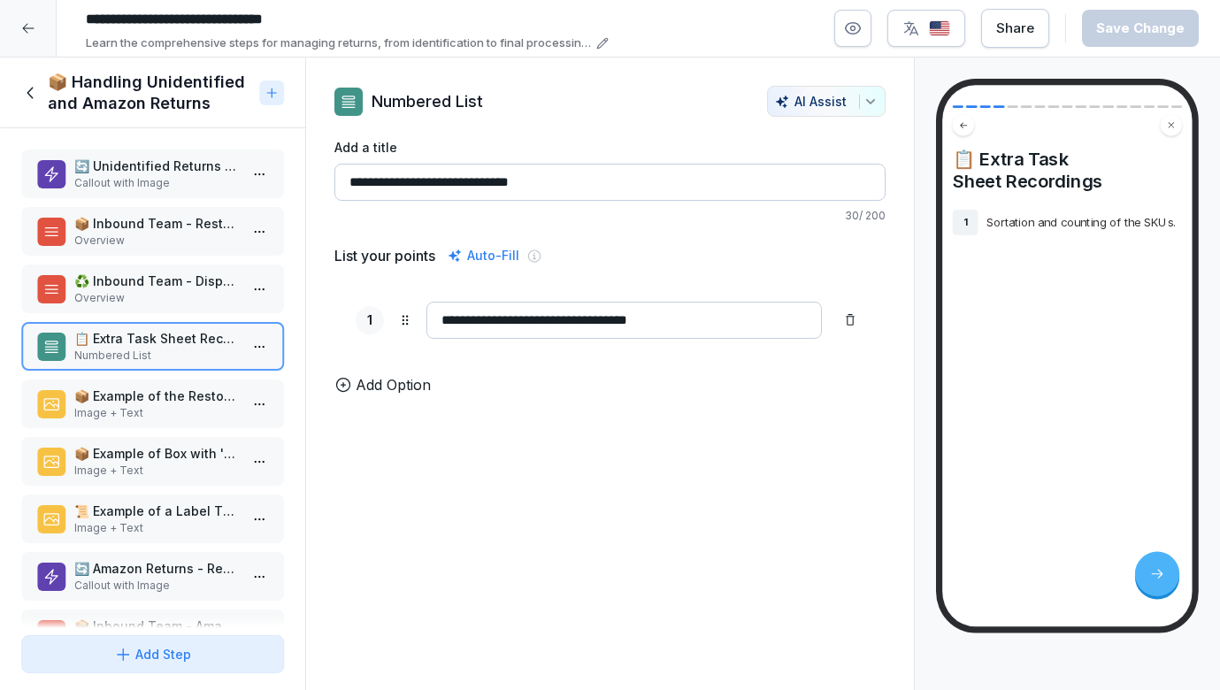
click at [133, 396] on p "📦 Example of the Restocking Shipment Screen" at bounding box center [156, 396] width 164 height 19
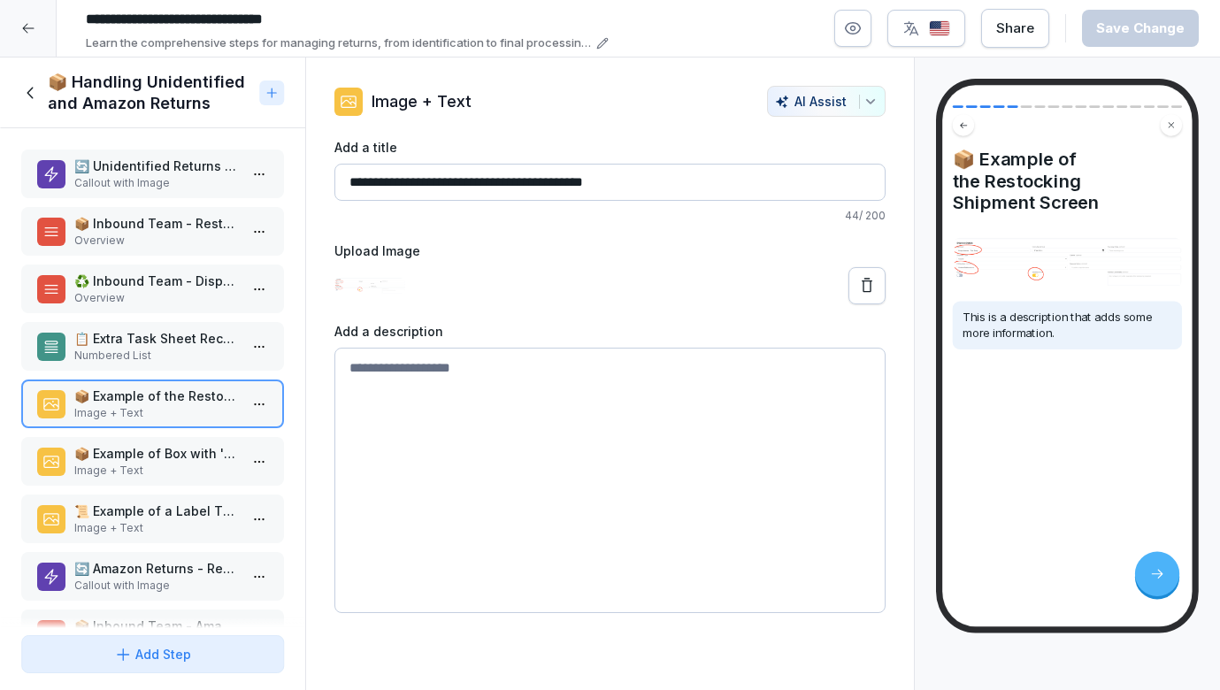
click at [133, 458] on p "📦 Example of Box with 'Unidentifiable Return'" at bounding box center [156, 453] width 164 height 19
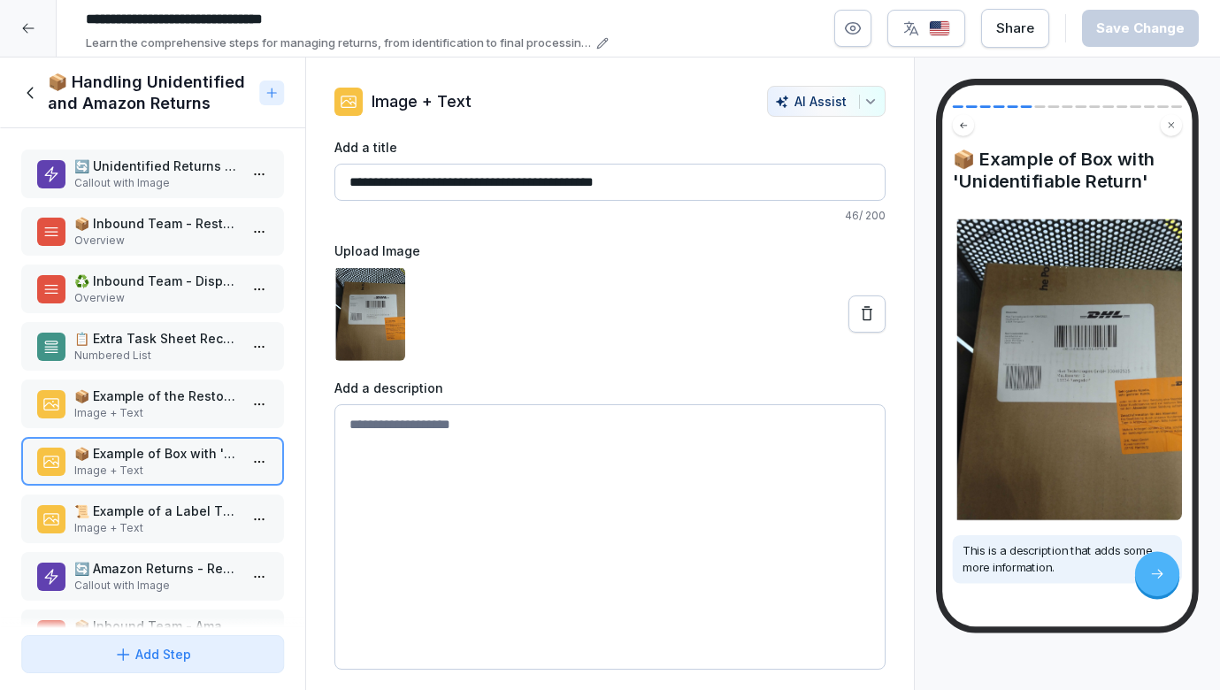
click at [134, 519] on p "📜 Example of a Label That Is Unreadable" at bounding box center [156, 511] width 164 height 19
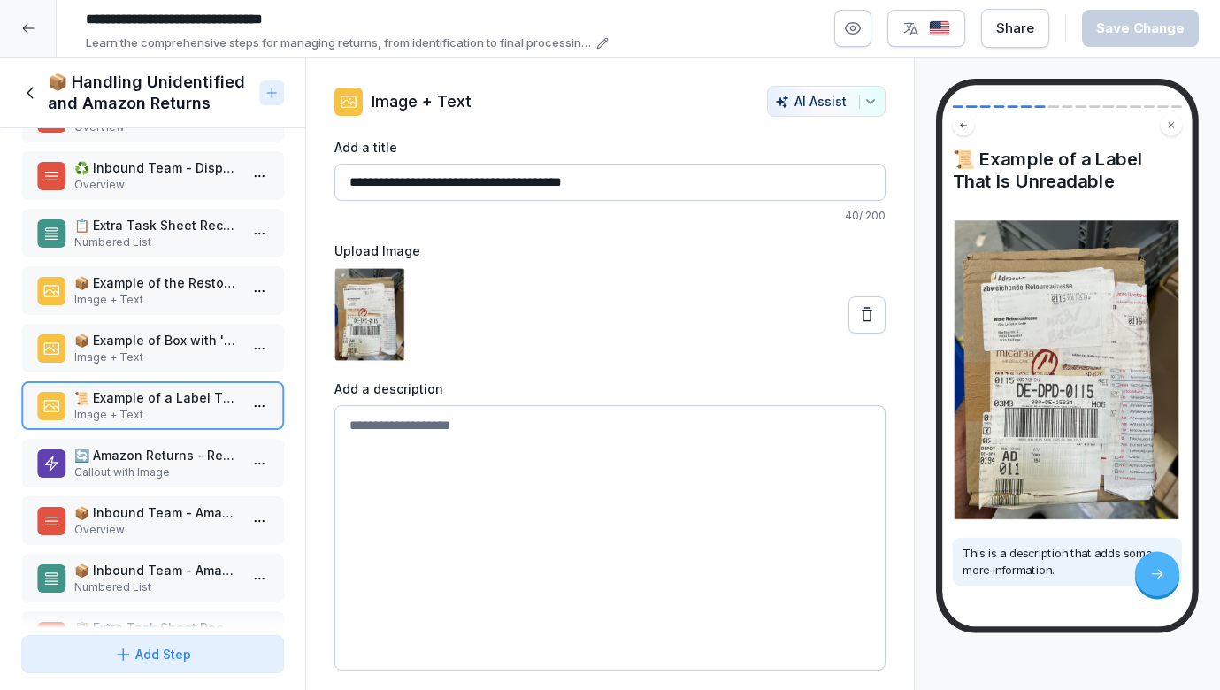
scroll to position [140, 0]
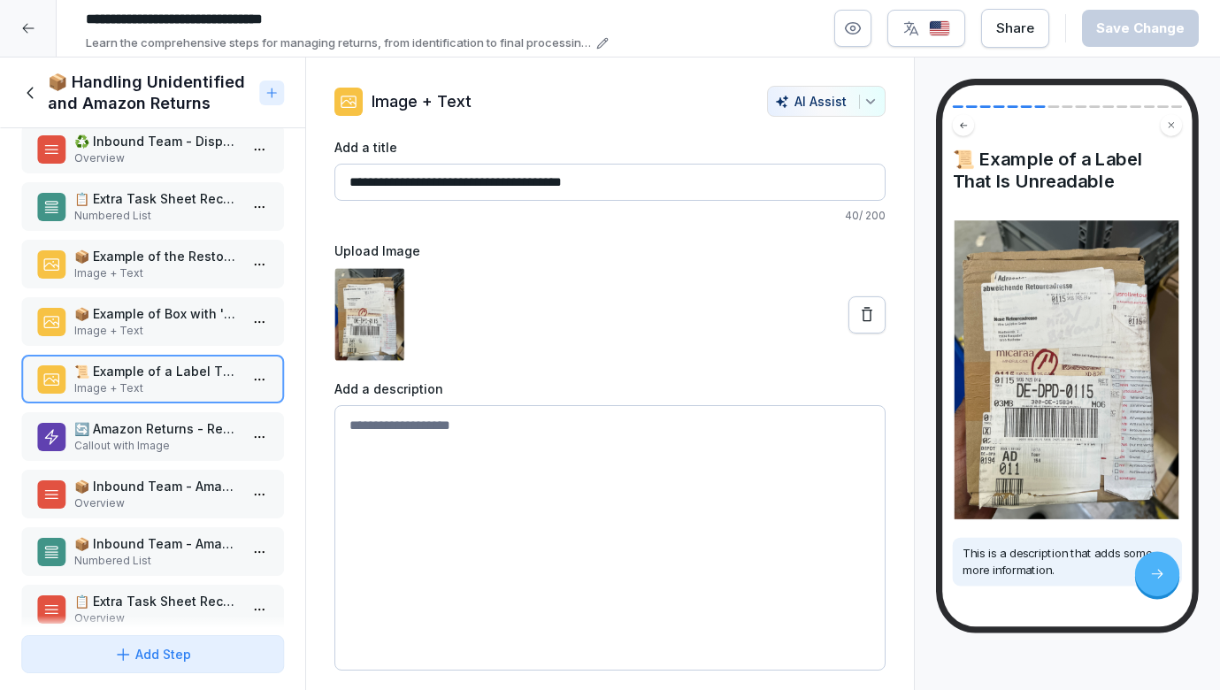
click at [155, 438] on p "Callout with Image" at bounding box center [156, 446] width 164 height 16
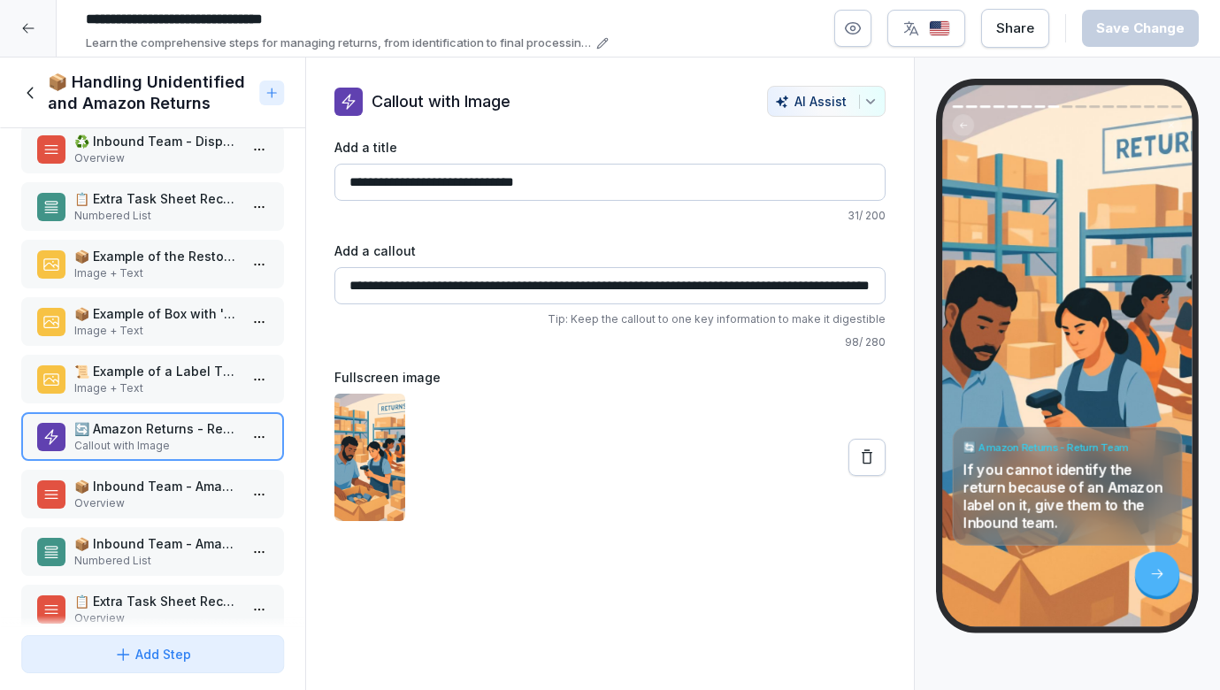
click at [148, 489] on p "📦 Inbound Team - Amazon Restock Process" at bounding box center [156, 486] width 164 height 19
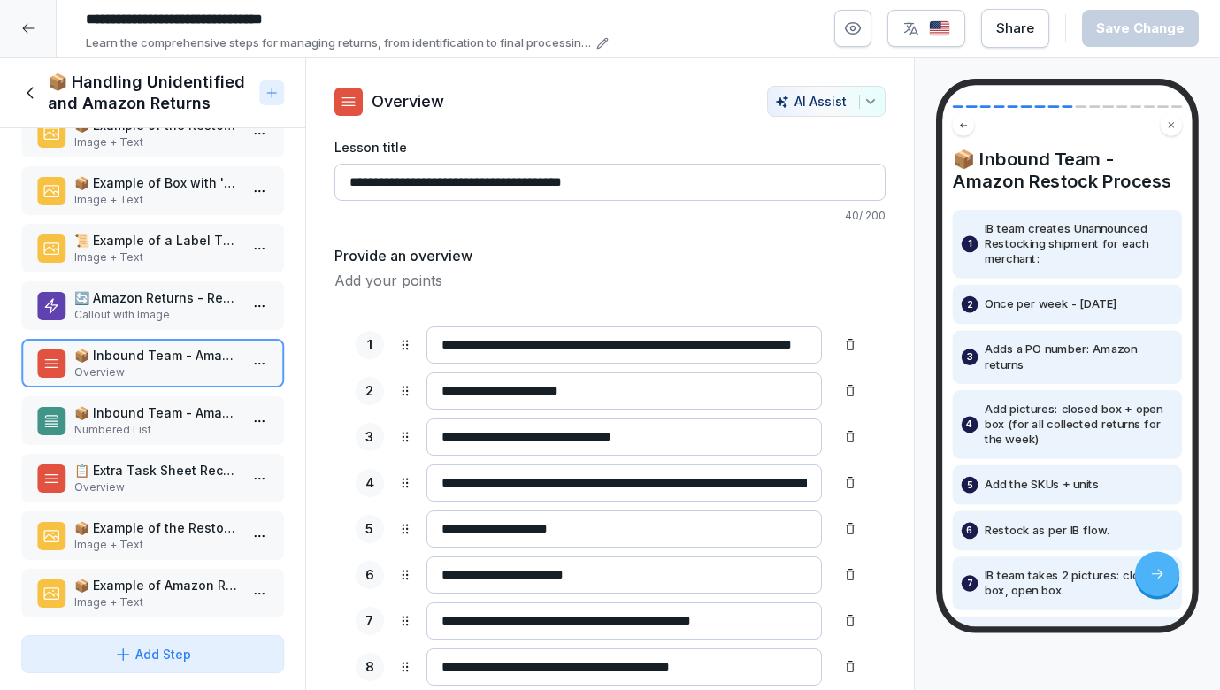
scroll to position [272, 0]
click at [148, 417] on p "📦 Inbound Team - Amazon Dispose Process" at bounding box center [156, 412] width 164 height 19
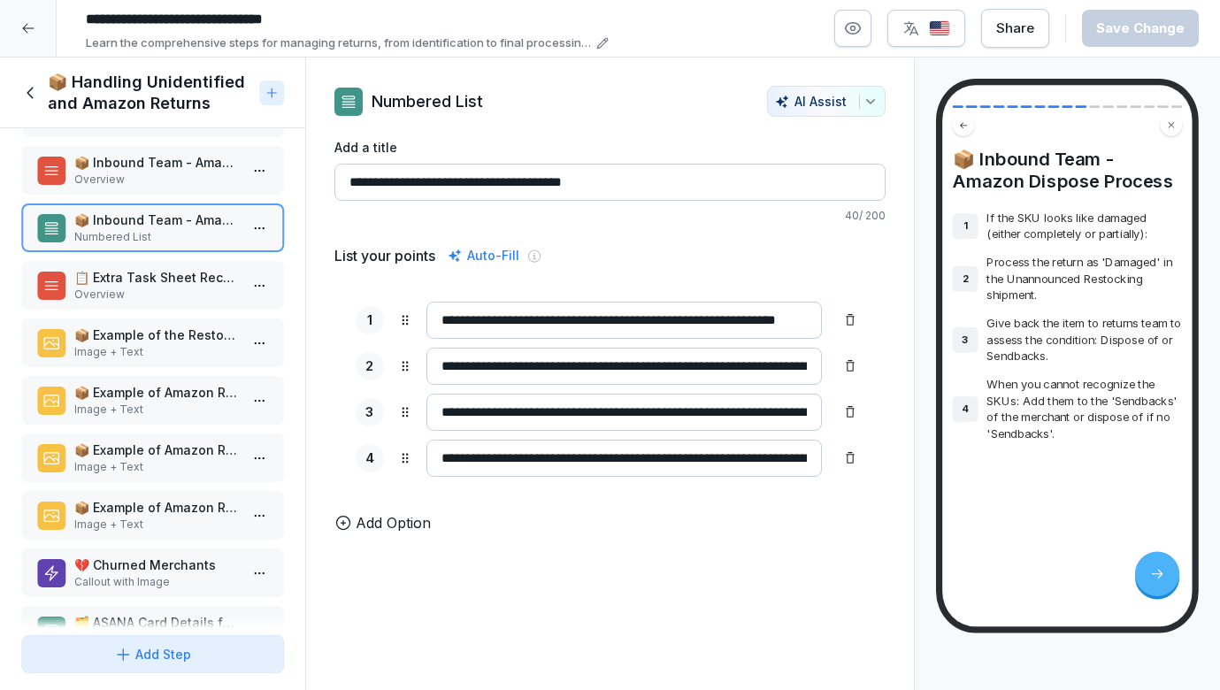
scroll to position [467, 0]
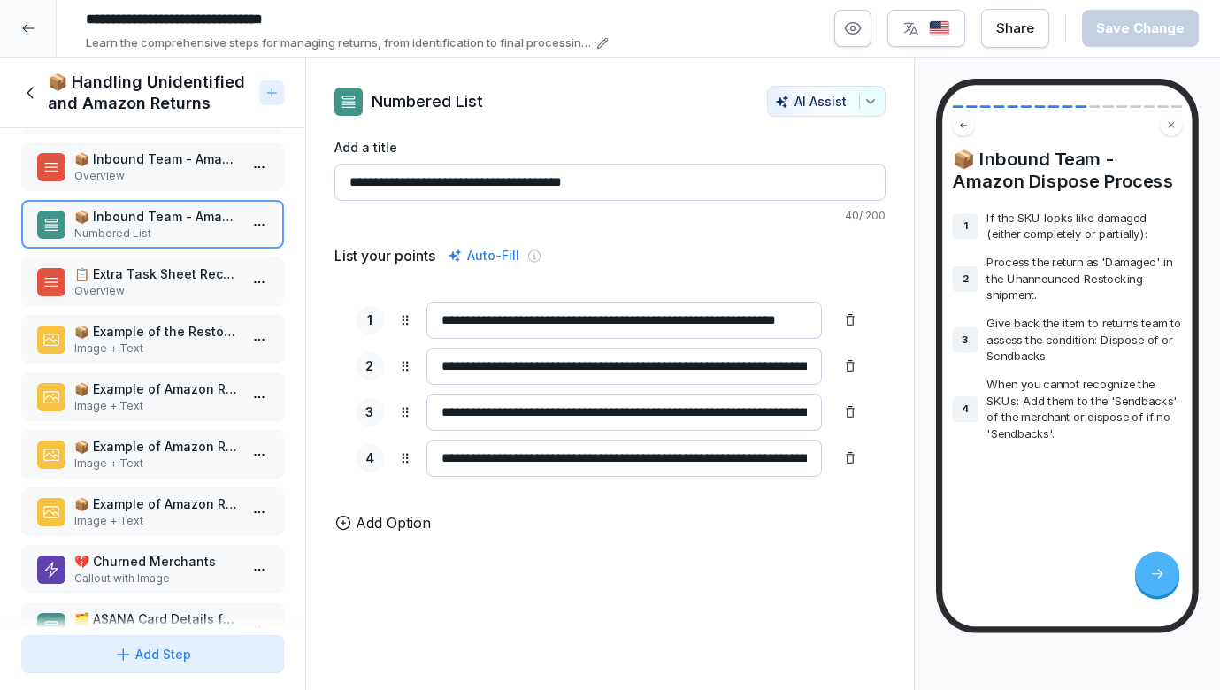
click at [160, 280] on p "📋 Extra Task Sheet Recordings - Amazon" at bounding box center [156, 274] width 164 height 19
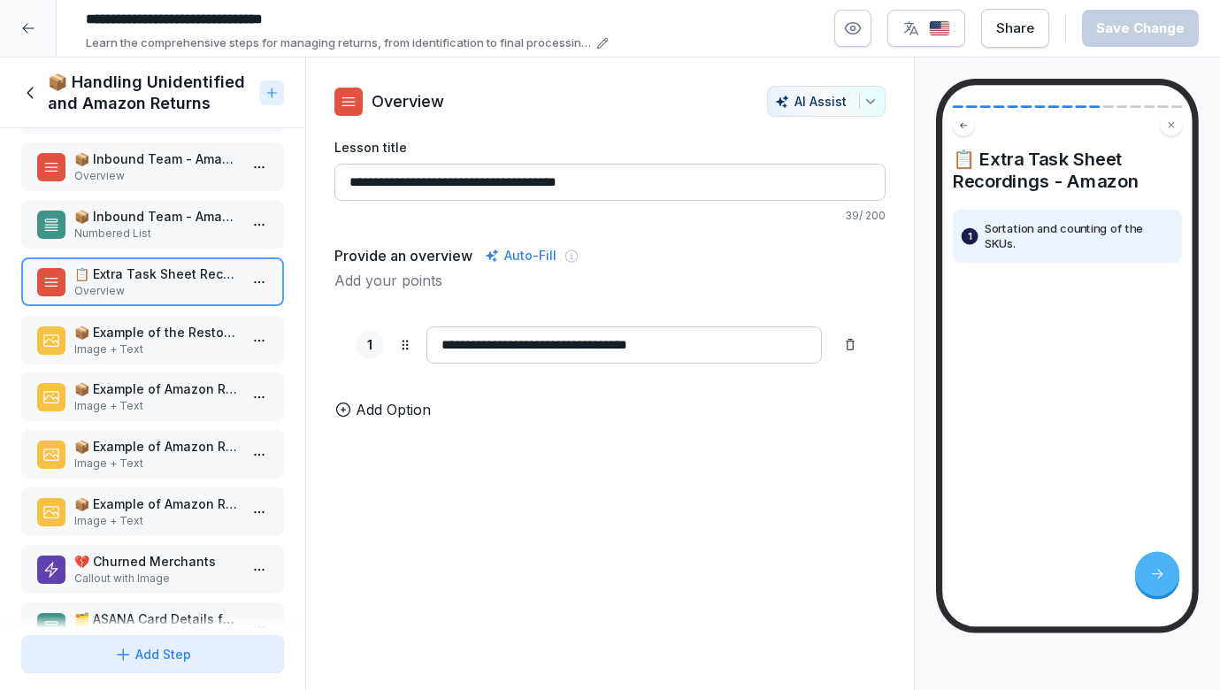
click at [159, 319] on div "📦 Example of the Restocking Shipment Screen - Amazon Image + Text" at bounding box center [152, 340] width 263 height 49
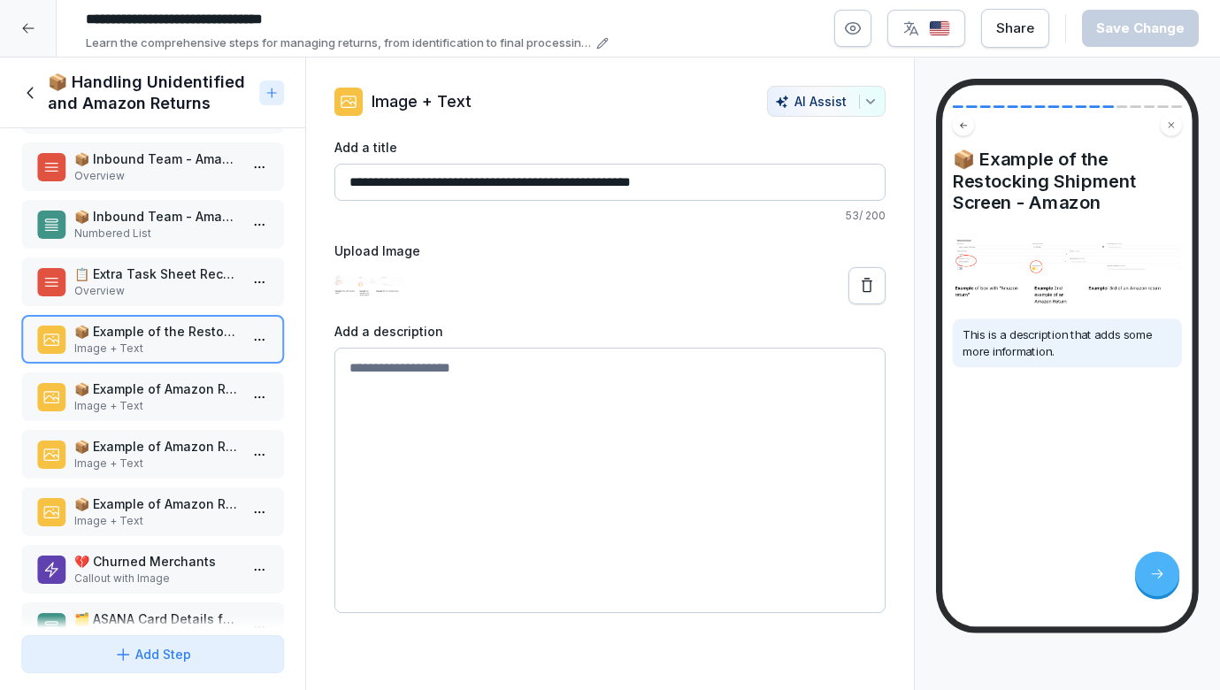
click at [154, 379] on div "📦 Example of Amazon Return Package 1 Image + Text" at bounding box center [152, 397] width 263 height 49
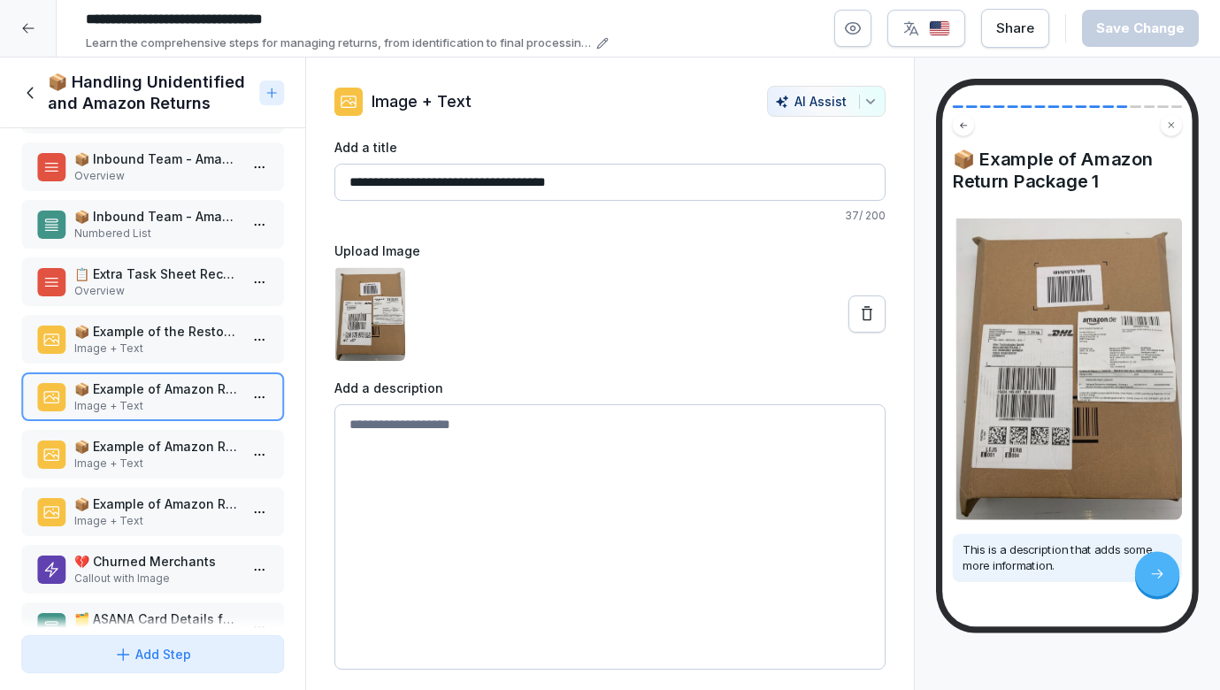
click at [1018, 549] on p "This is a description that adds some more information." at bounding box center [1067, 558] width 209 height 33
click at [117, 462] on p "Image + Text" at bounding box center [156, 464] width 164 height 16
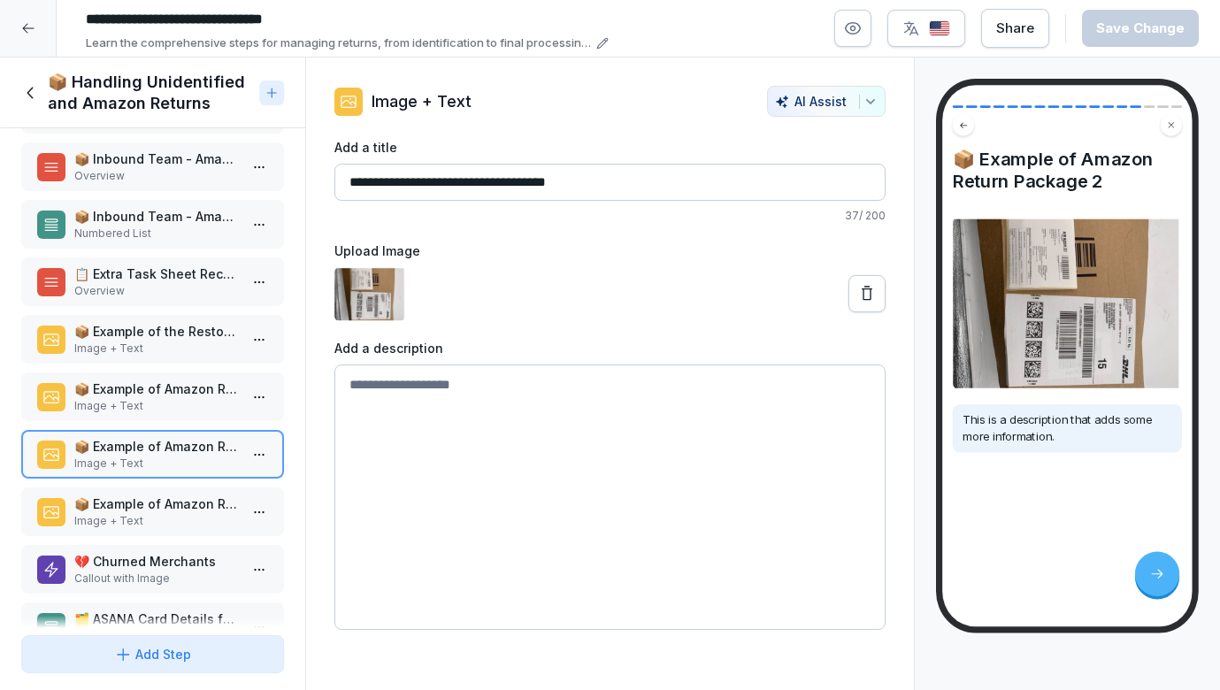
click at [119, 504] on p "📦 Example of Amazon Return Package 3" at bounding box center [156, 504] width 164 height 19
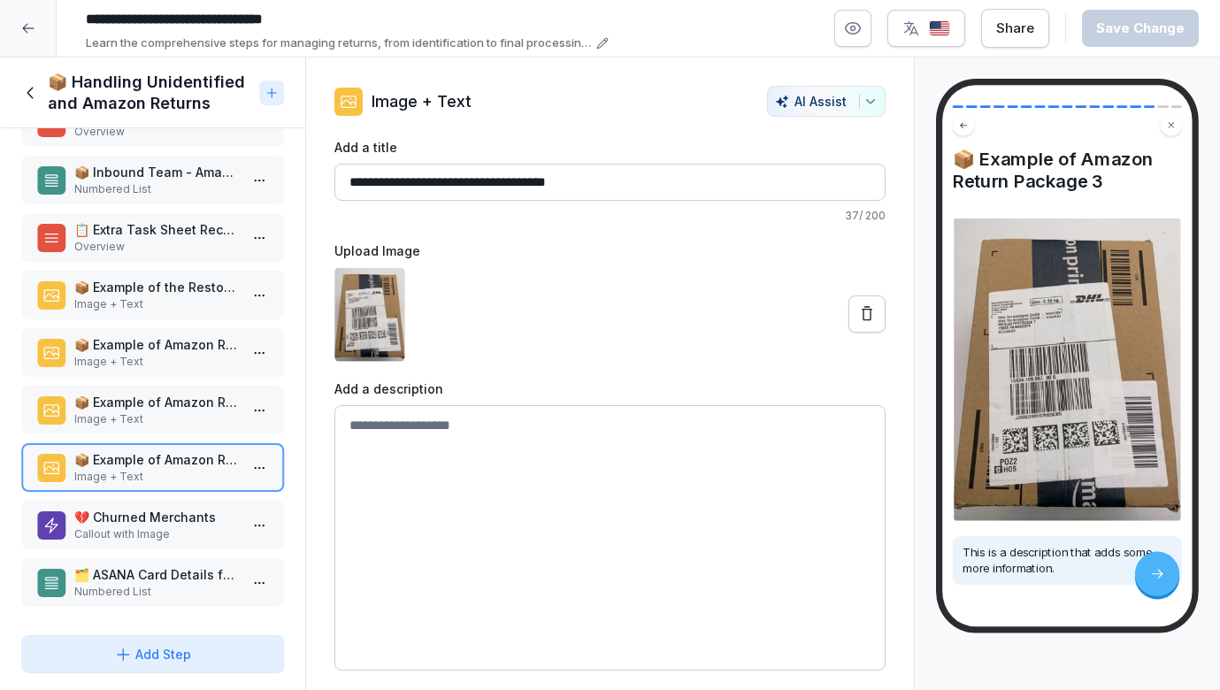
scroll to position [511, 0]
click at [119, 514] on p "💔 Churned Merchants" at bounding box center [156, 517] width 164 height 19
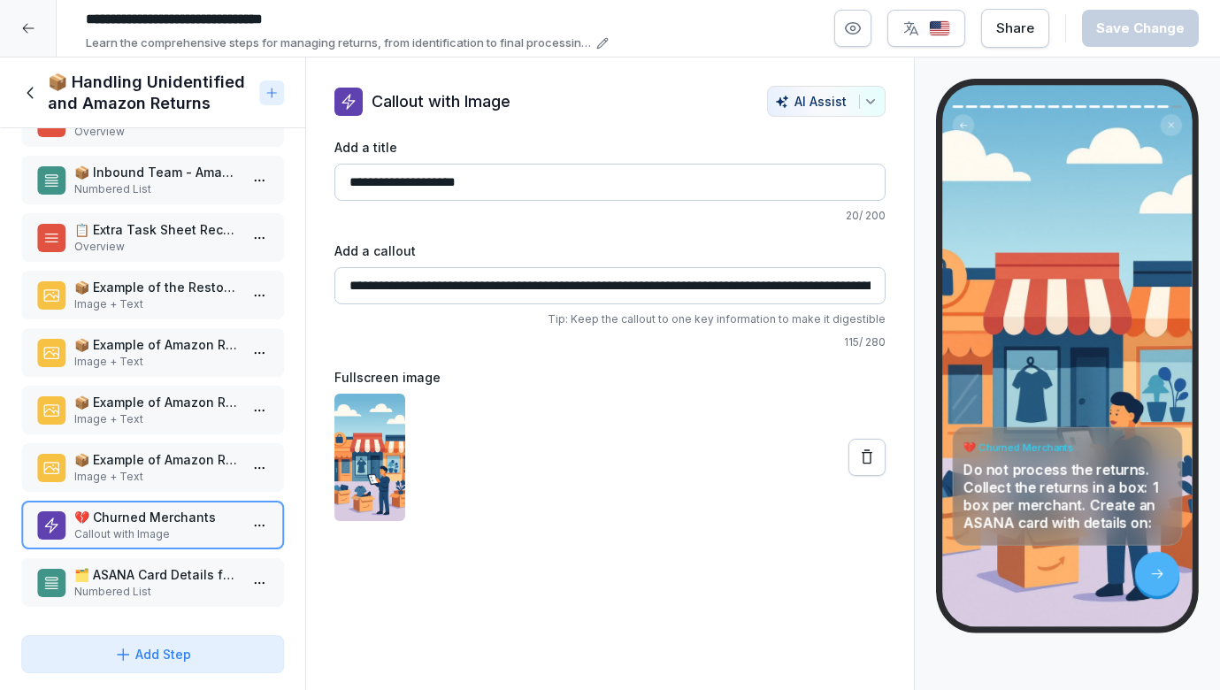
click at [124, 580] on p "🗂️ ASANA Card Details for churned merchants as per template" at bounding box center [156, 574] width 164 height 19
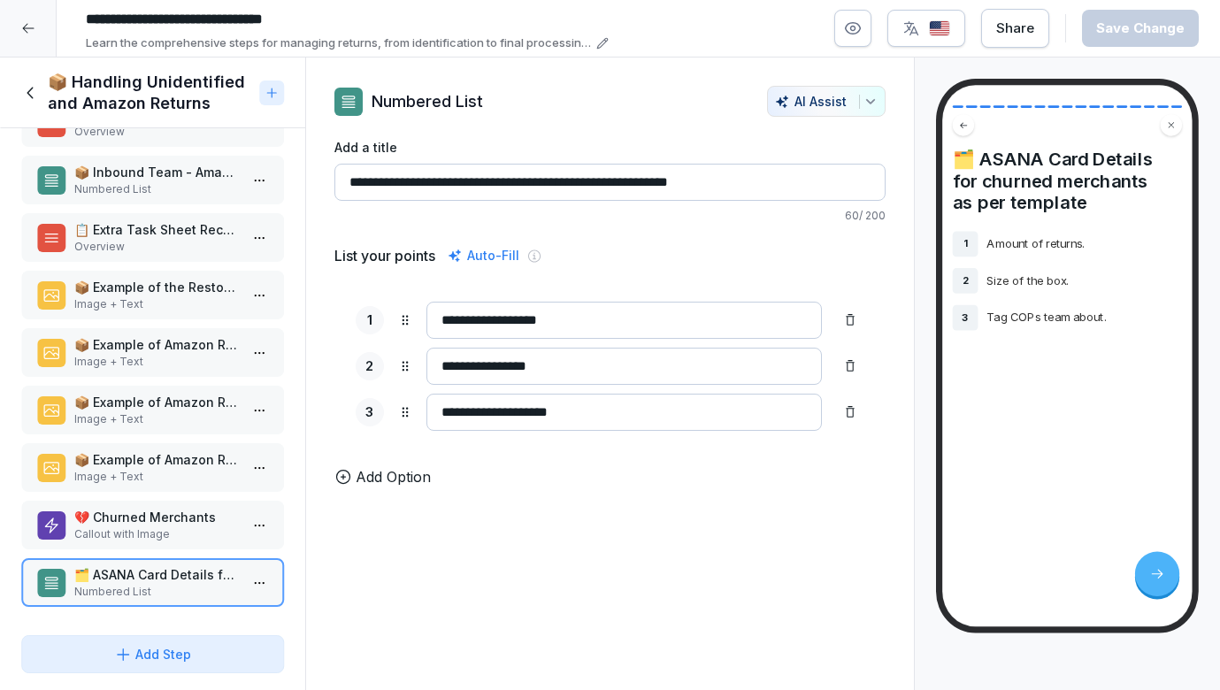
click at [133, 521] on p "💔 Churned Merchants" at bounding box center [156, 517] width 164 height 19
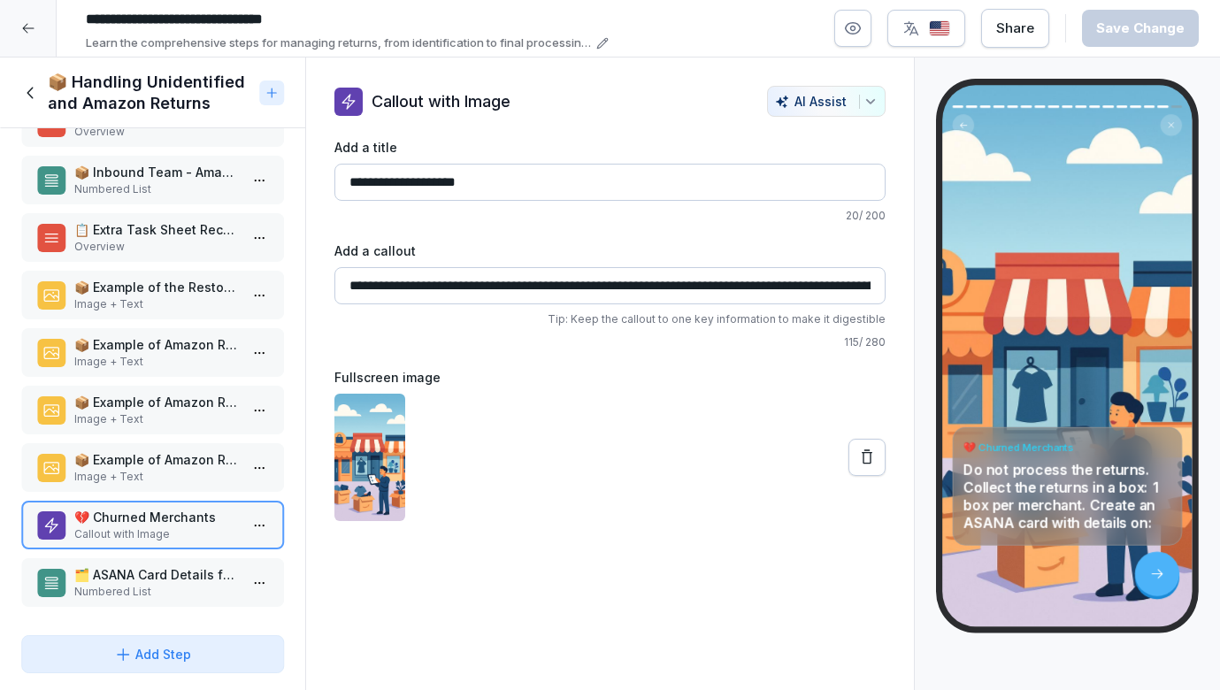
click at [137, 588] on p "Numbered List" at bounding box center [156, 592] width 164 height 16
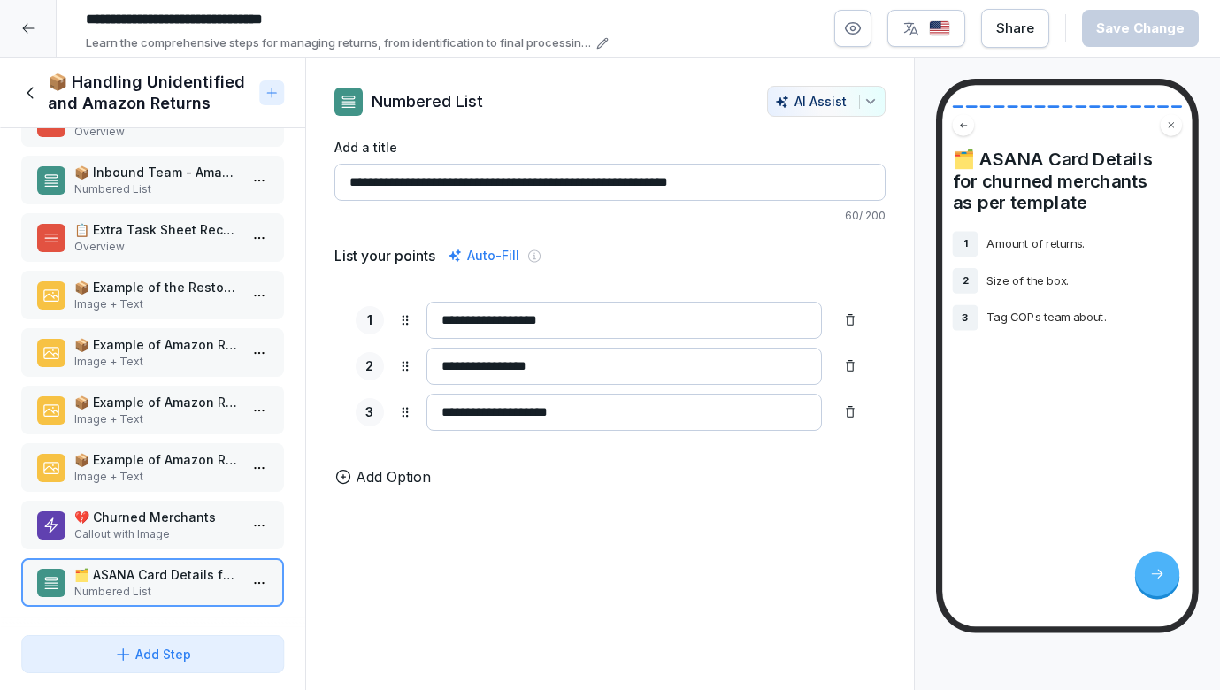
click at [152, 511] on p "💔 Churned Merchants" at bounding box center [156, 517] width 164 height 19
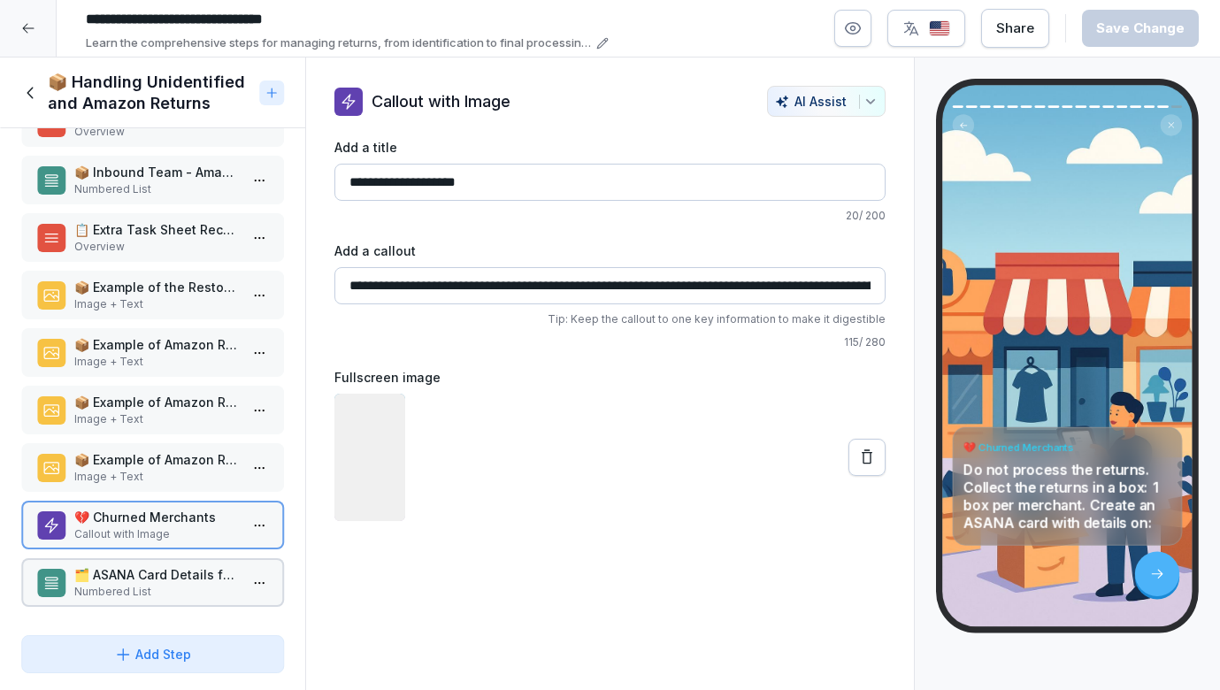
click at [151, 462] on p "📦 Example of Amazon Return Package 3" at bounding box center [156, 459] width 164 height 19
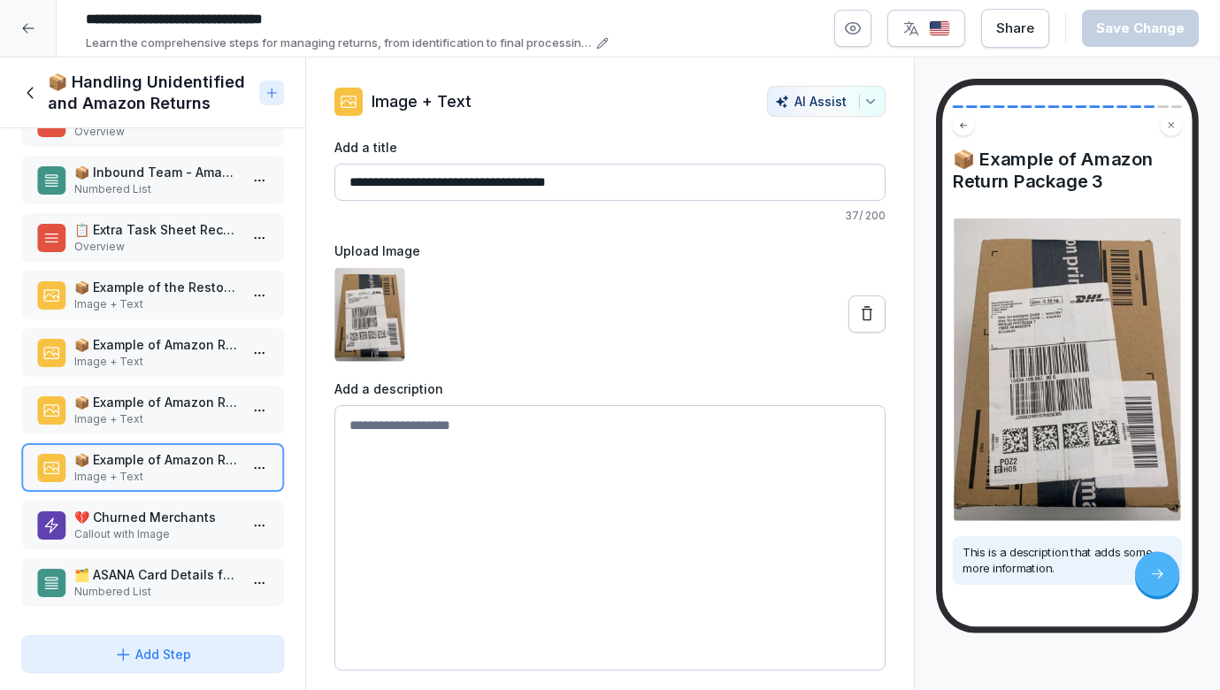
click at [1058, 569] on p "This is a description that adds some more information." at bounding box center [1067, 560] width 209 height 33
drag, startPoint x: 1058, startPoint y: 569, endPoint x: 965, endPoint y: 547, distance: 95.5
click at [965, 547] on p "This is a description that adds some more information." at bounding box center [1067, 560] width 209 height 33
click at [863, 547] on textarea at bounding box center [610, 537] width 552 height 265
click at [627, 463] on textarea at bounding box center [610, 537] width 552 height 265
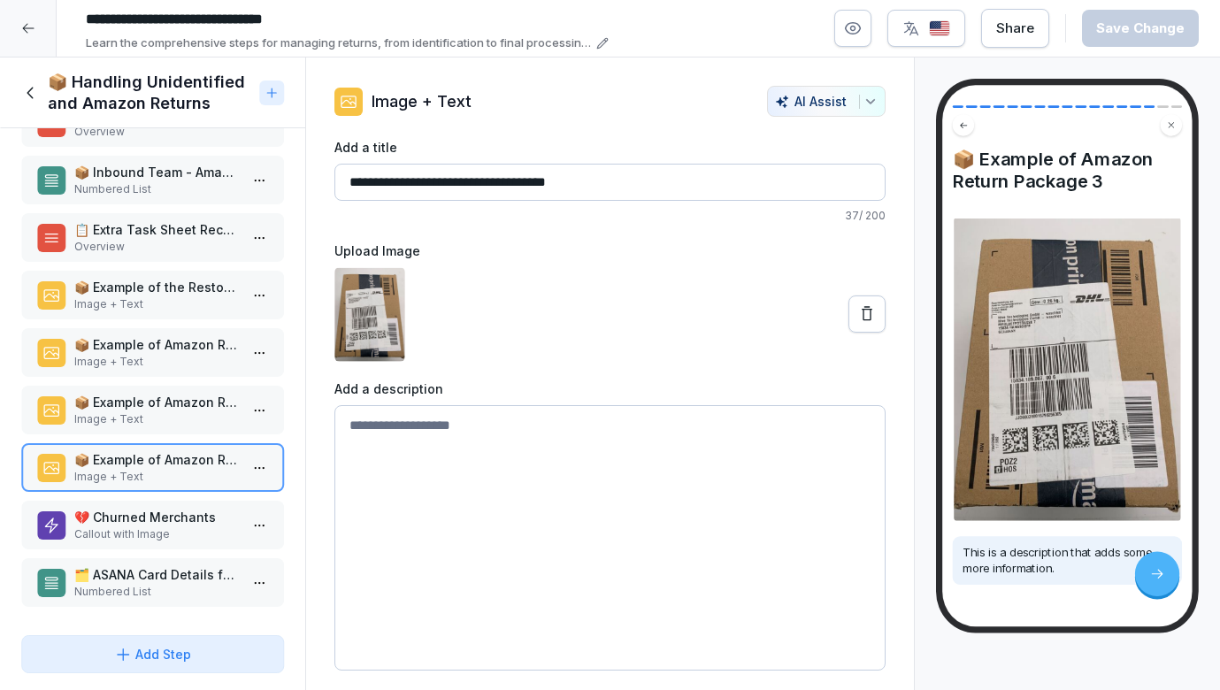
click at [134, 427] on div "📦 Example of Amazon Return Package 2 Image + Text" at bounding box center [152, 410] width 263 height 49
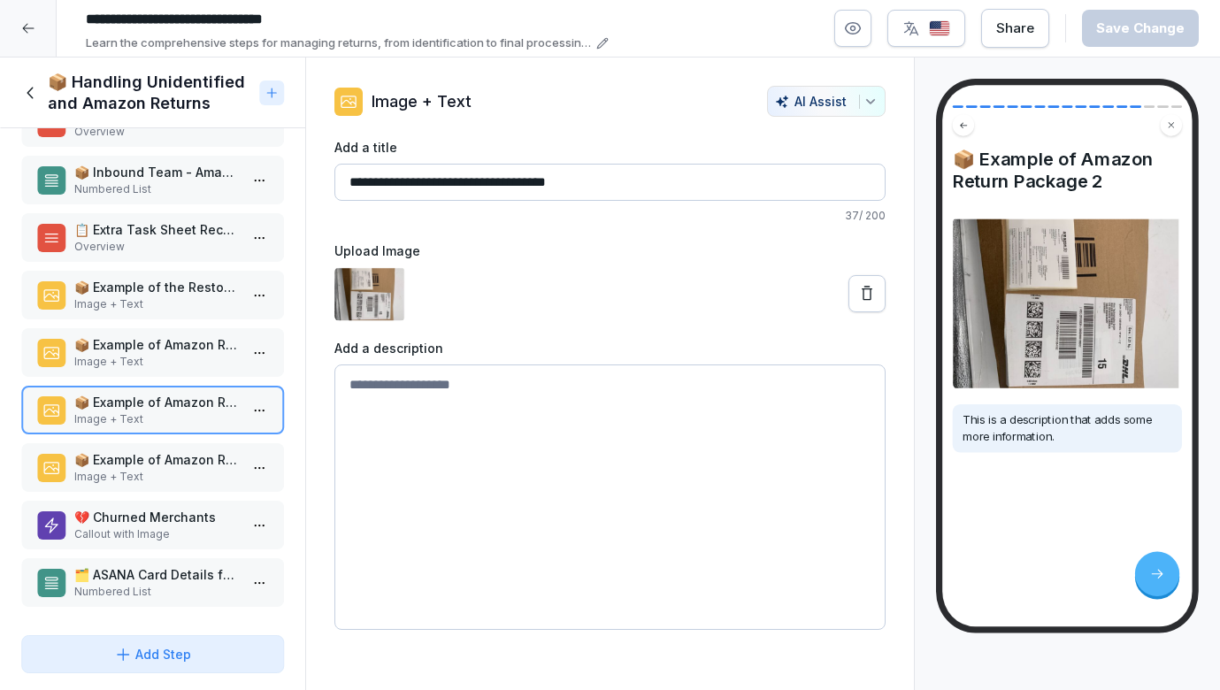
click at [156, 358] on p "Image + Text" at bounding box center [156, 362] width 164 height 16
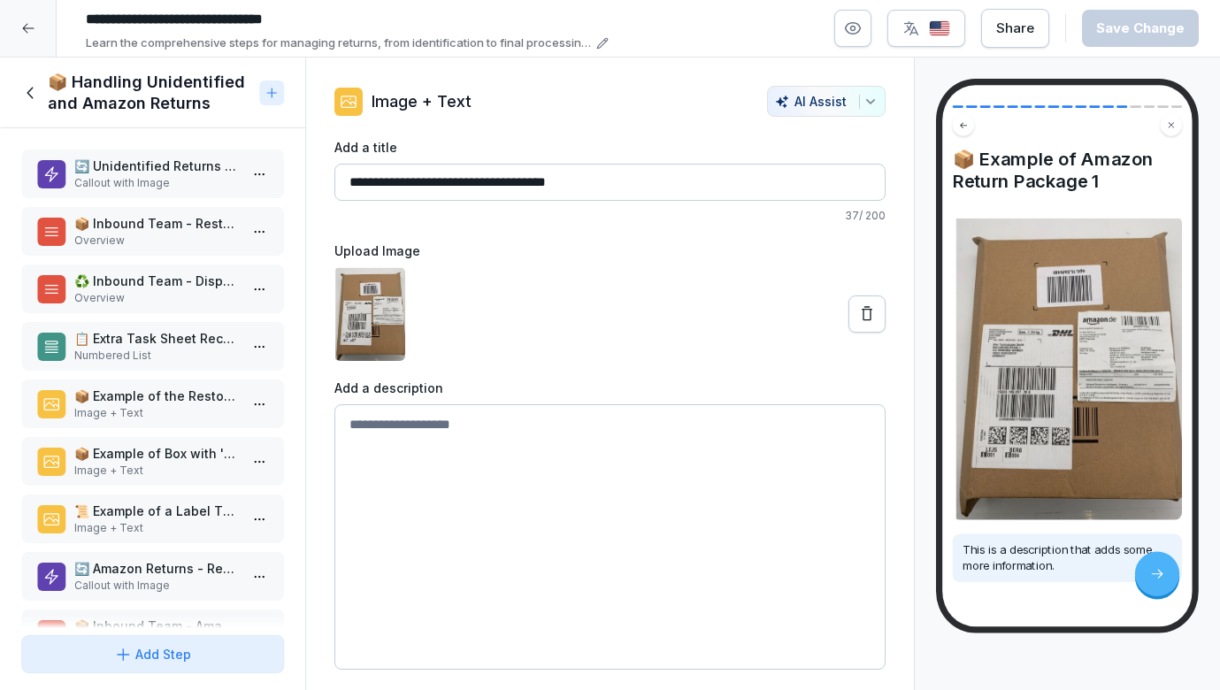
click at [154, 528] on p "Image + Text" at bounding box center [156, 528] width 164 height 16
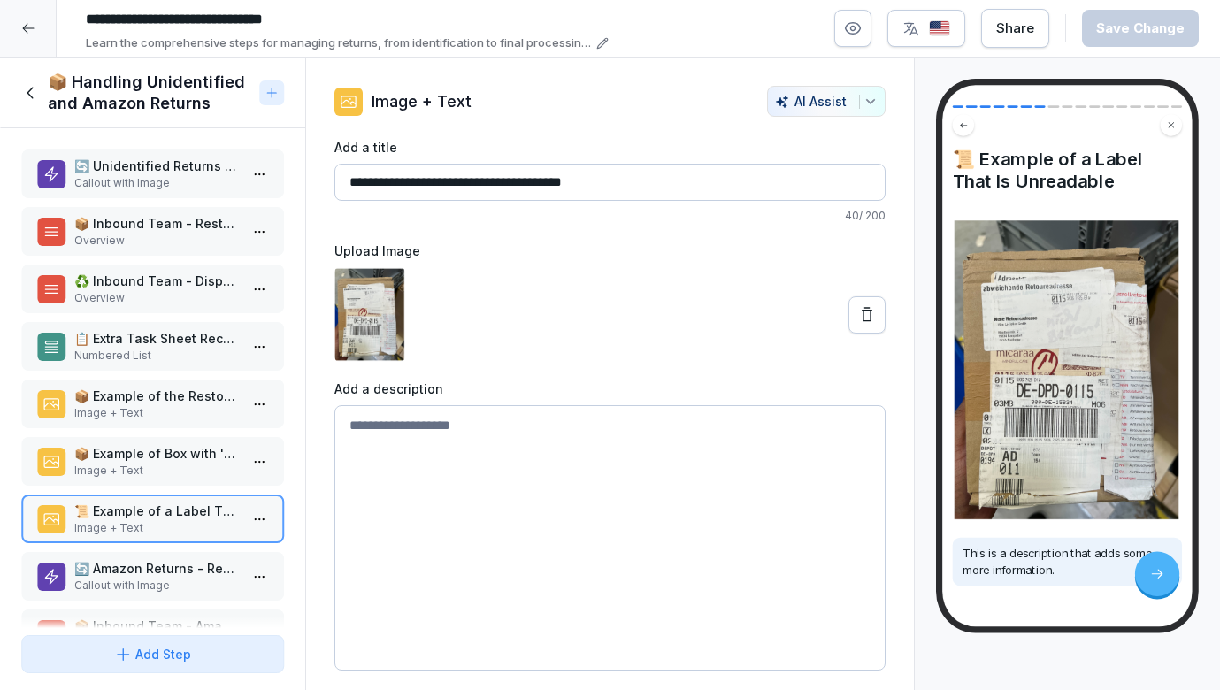
click at [36, 75] on div "📦 Handling Unidentified and Amazon Returns" at bounding box center [136, 93] width 231 height 42
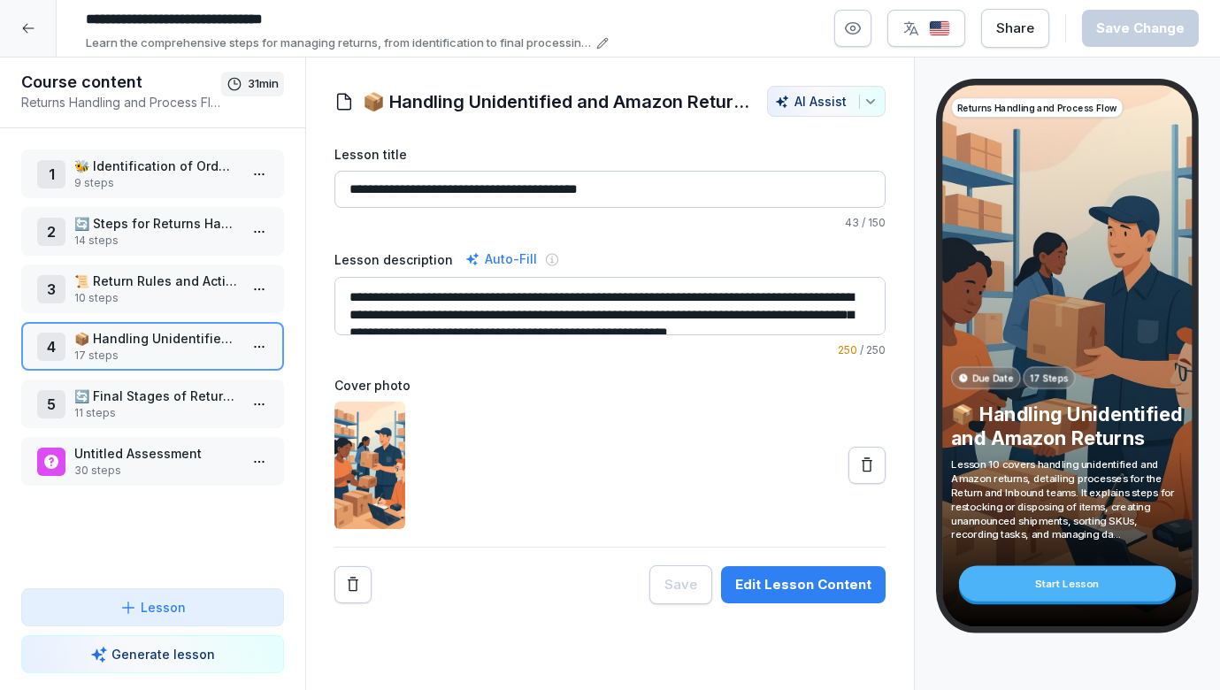
click at [174, 401] on p "🔄 Final Stages of Returns: Restock, Dispose, Sendbacks" at bounding box center [156, 396] width 164 height 19
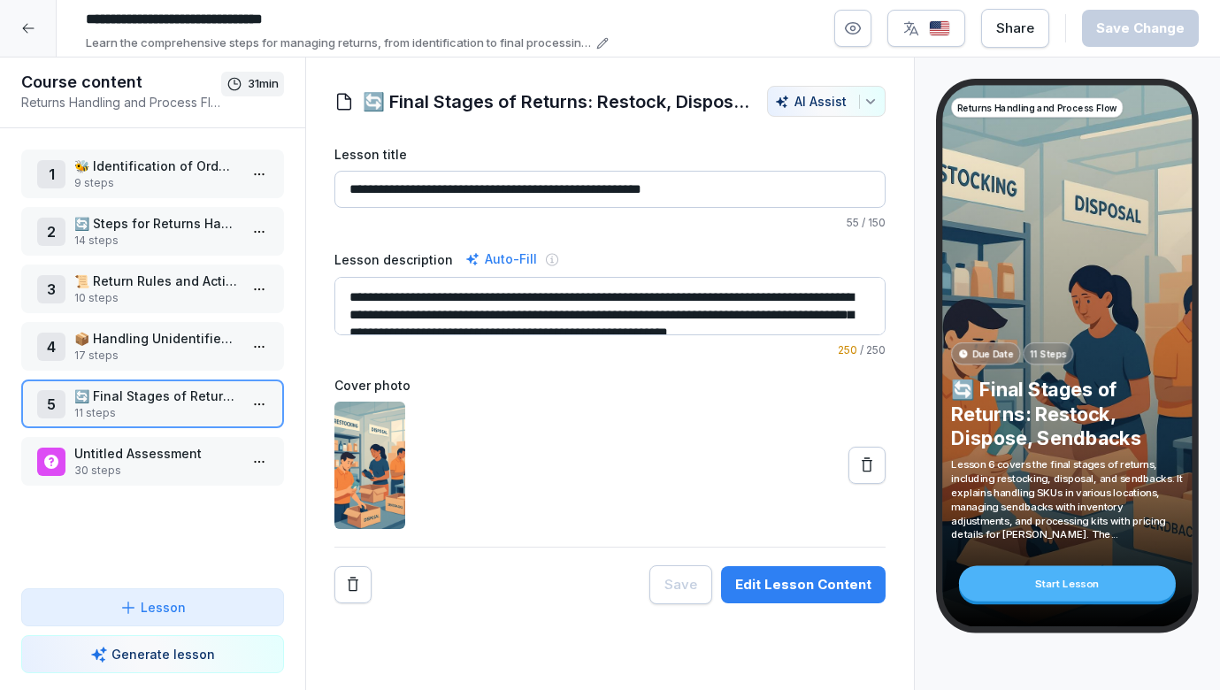
click at [263, 409] on html "**********" at bounding box center [610, 345] width 1220 height 690
click at [231, 441] on div "Edit steps" at bounding box center [194, 439] width 150 height 33
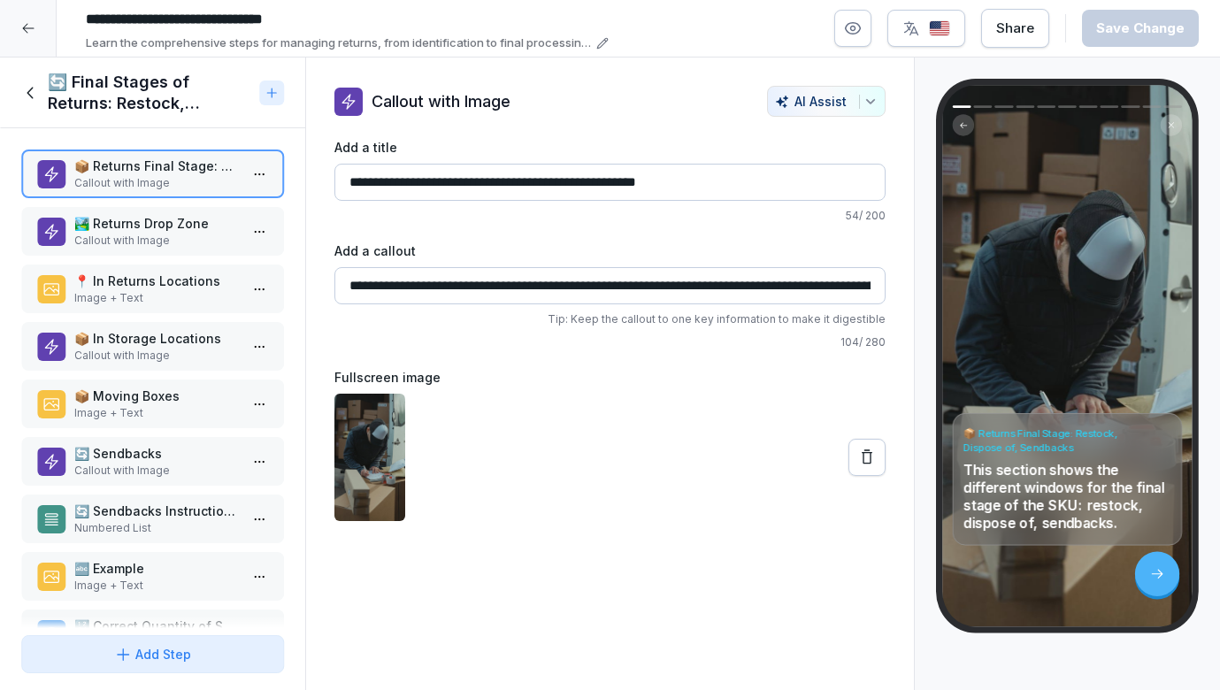
click at [175, 225] on p "🏞️ Returns Drop Zone" at bounding box center [156, 223] width 164 height 19
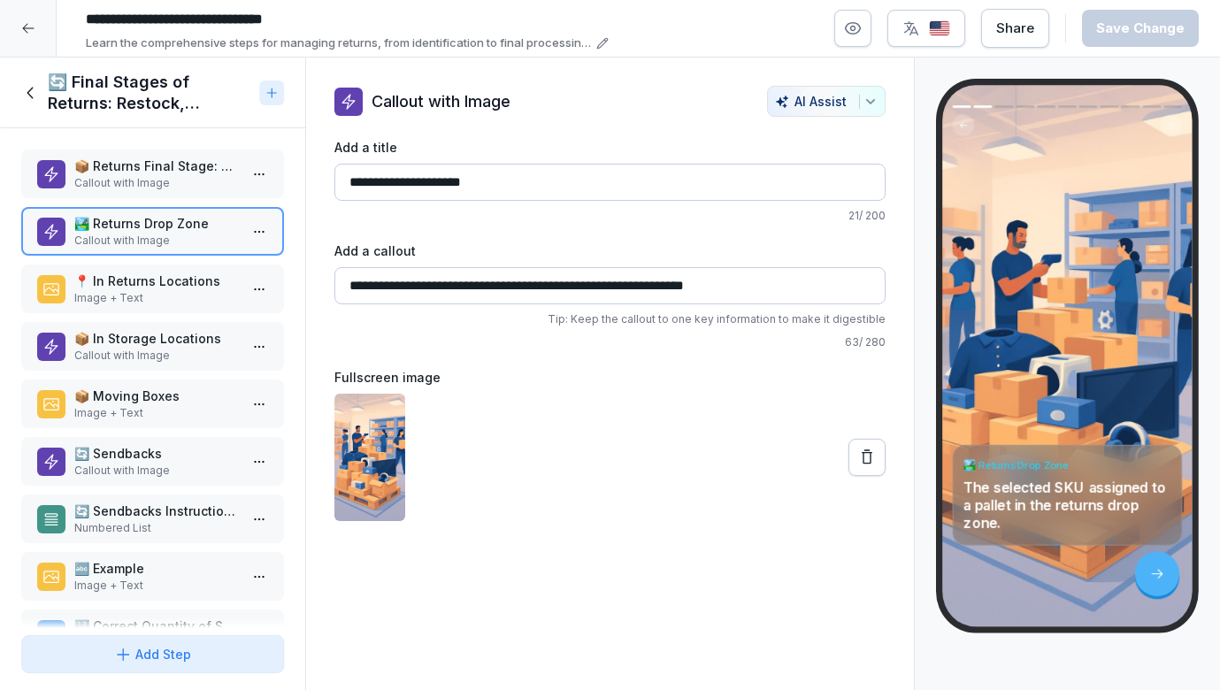
click at [158, 296] on p "Image + Text" at bounding box center [156, 298] width 164 height 16
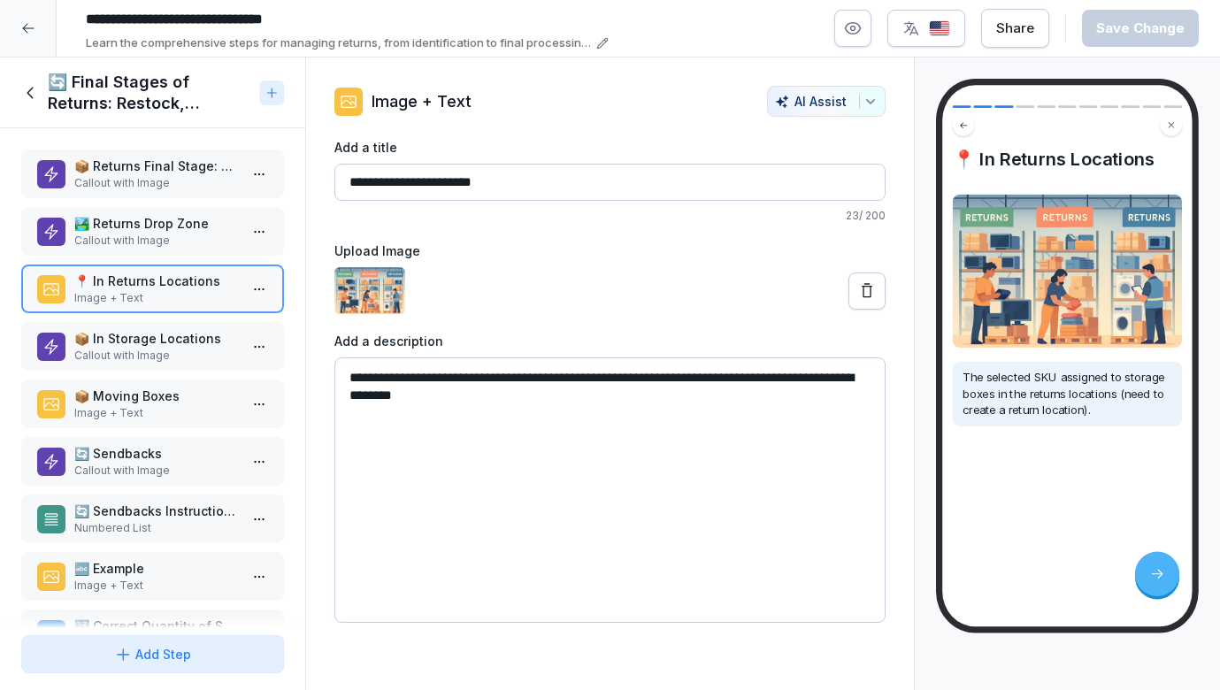
click at [164, 341] on p "📦 In Storage Locations" at bounding box center [156, 338] width 164 height 19
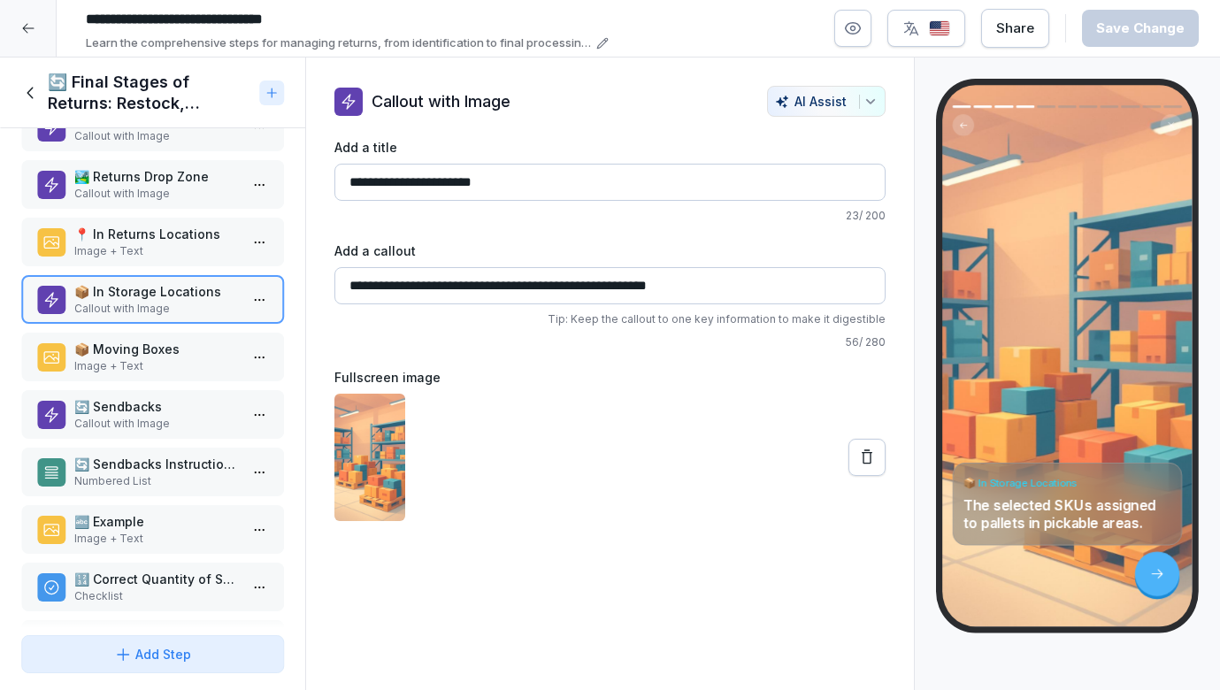
scroll to position [51, 0]
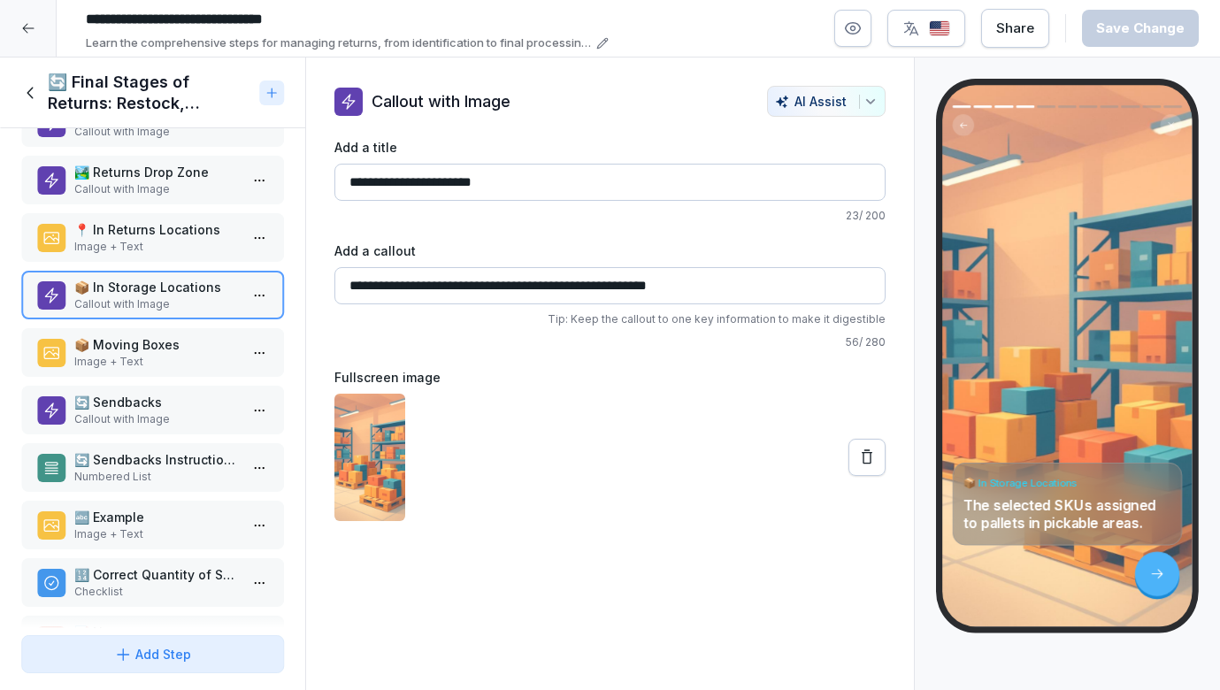
click at [172, 334] on div "📦 Moving Boxes Image + Text" at bounding box center [152, 352] width 263 height 49
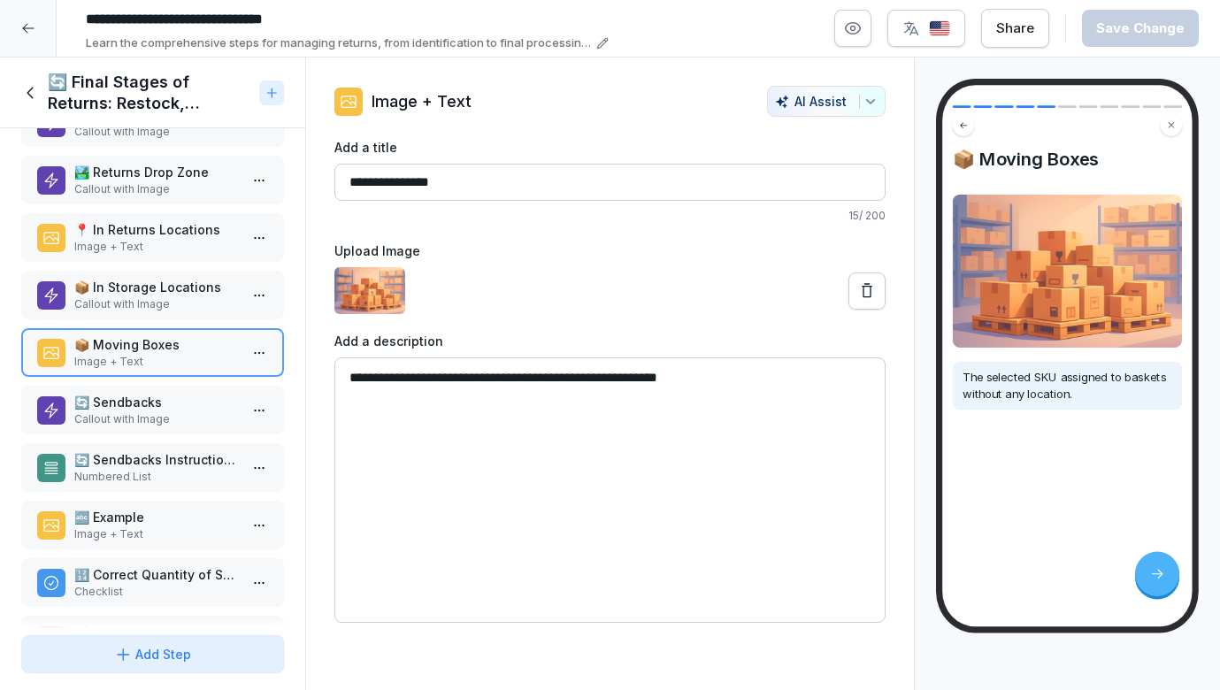
click at [174, 401] on p "🔄 Sendbacks" at bounding box center [156, 402] width 164 height 19
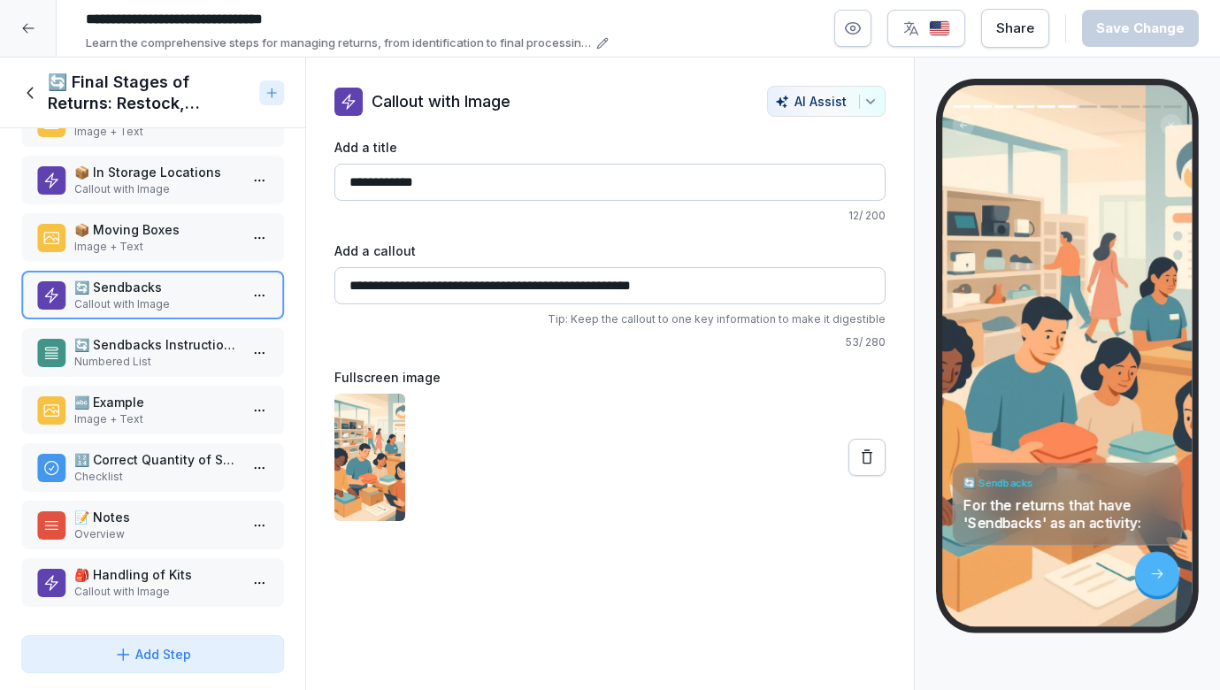
scroll to position [166, 0]
click at [175, 361] on p "Numbered List" at bounding box center [156, 362] width 164 height 16
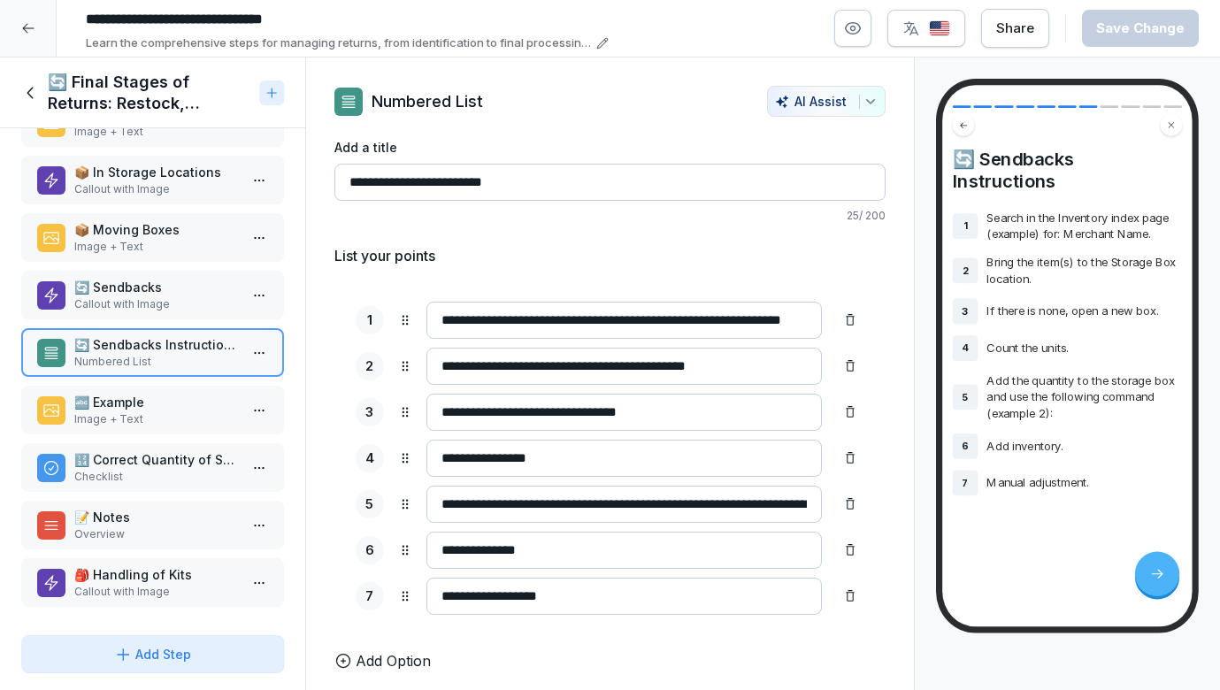
click at [173, 390] on div "🔤 Example Image + Text" at bounding box center [152, 410] width 263 height 49
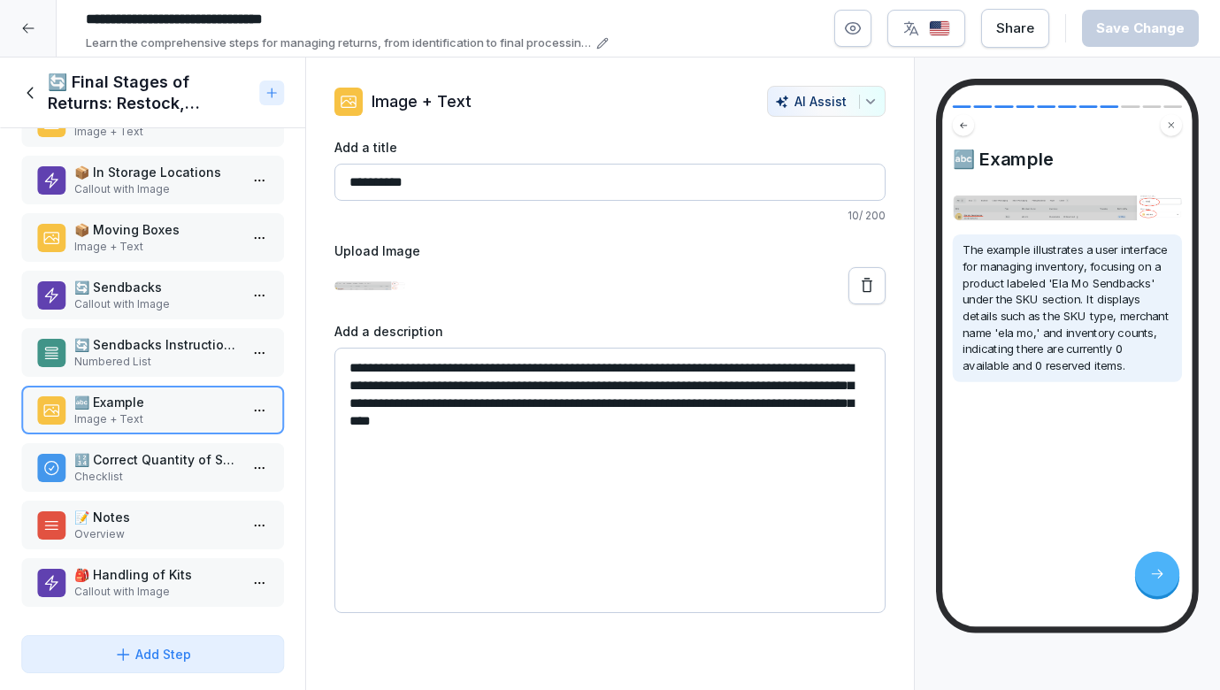
click at [165, 440] on div "📦 Returns Final Stage: Restock, Dispose of, Sendbacks Callout with Image 🏞️ Ret…" at bounding box center [152, 378] width 305 height 500
click at [165, 465] on p "🔢 Correct Quantity of S.95392" at bounding box center [156, 459] width 164 height 19
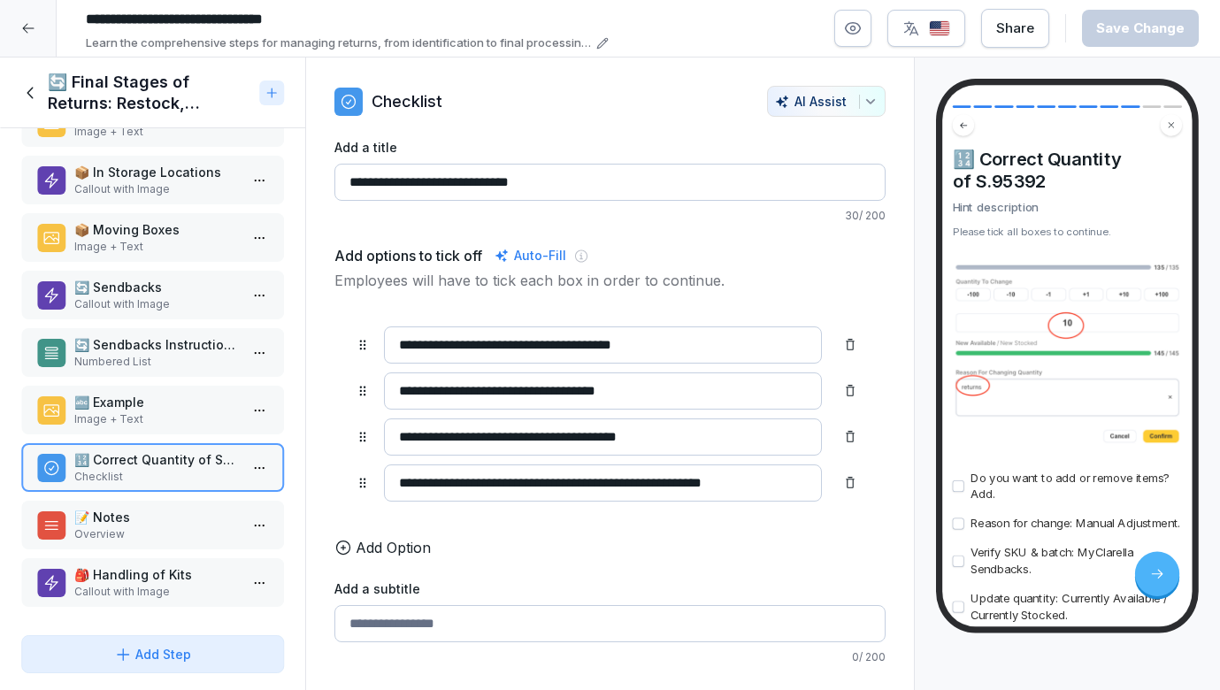
click at [198, 504] on div "📝 Notes Overview" at bounding box center [152, 525] width 263 height 49
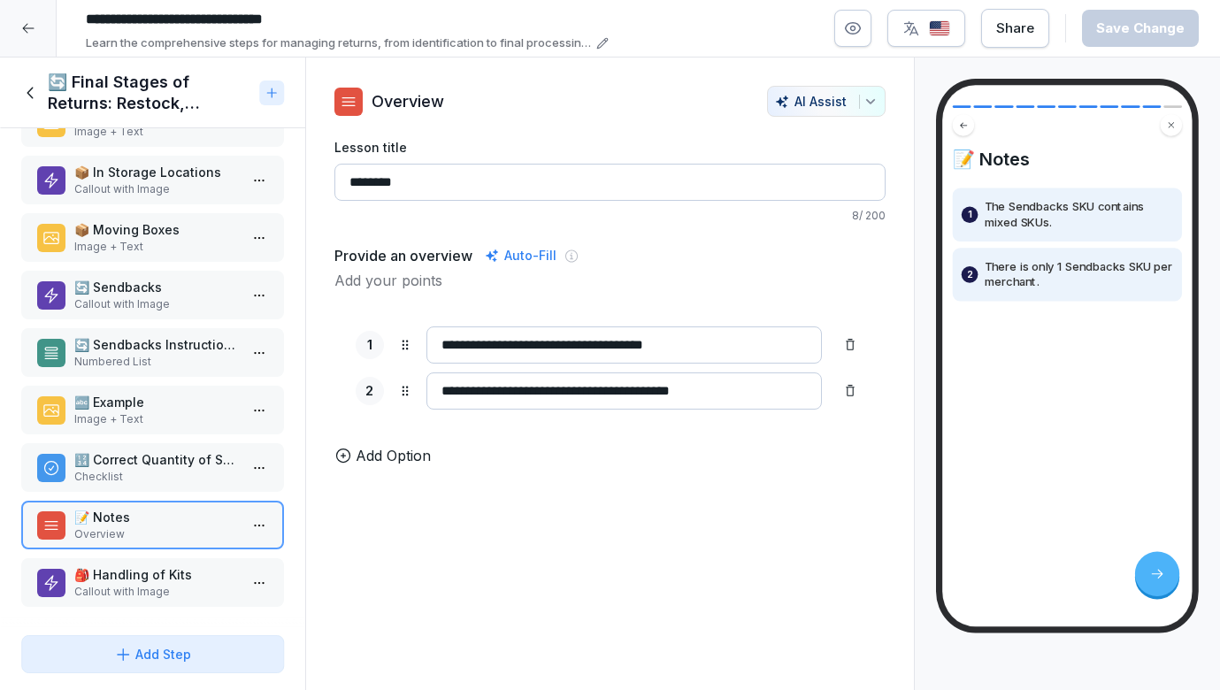
click at [192, 469] on p "Checklist" at bounding box center [156, 477] width 164 height 16
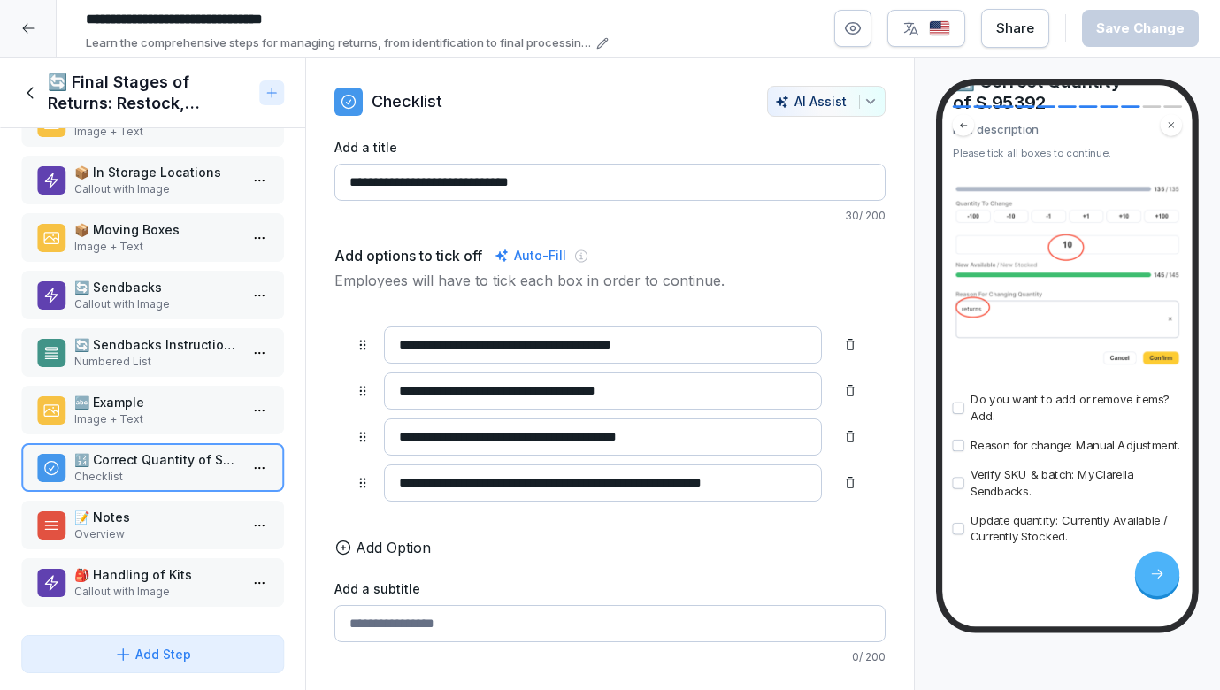
scroll to position [132, 0]
click at [192, 520] on p "📝 Notes" at bounding box center [156, 517] width 164 height 19
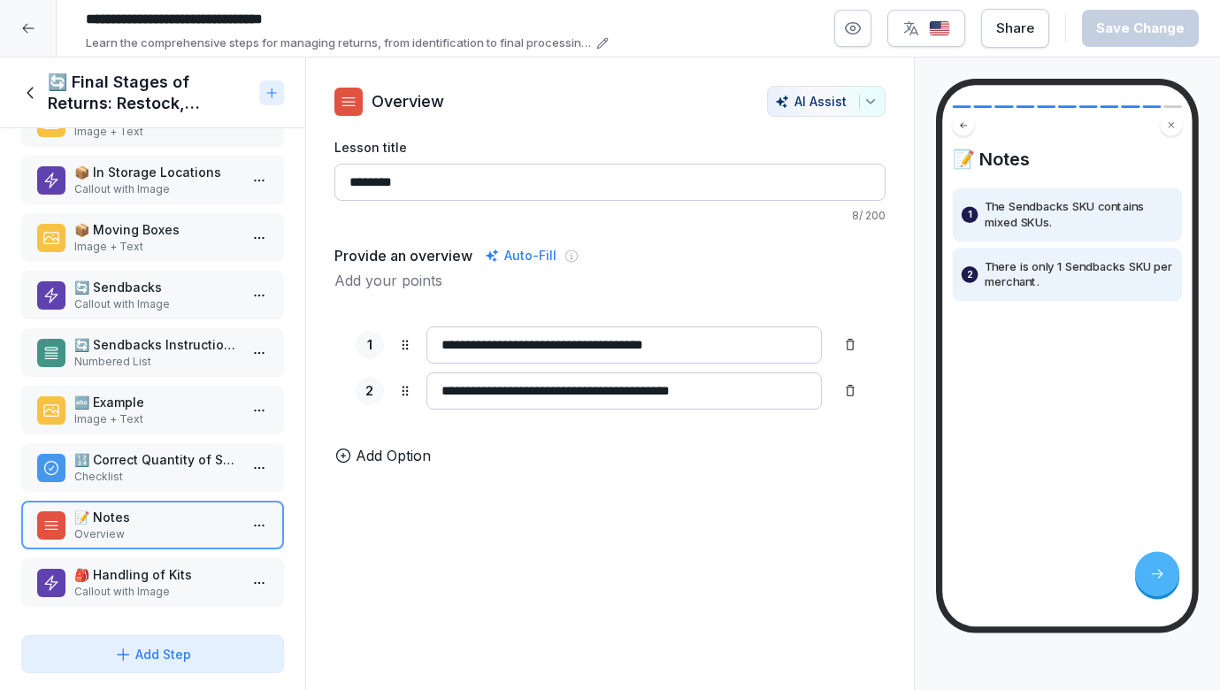
click at [165, 586] on p "Callout with Image" at bounding box center [156, 592] width 164 height 16
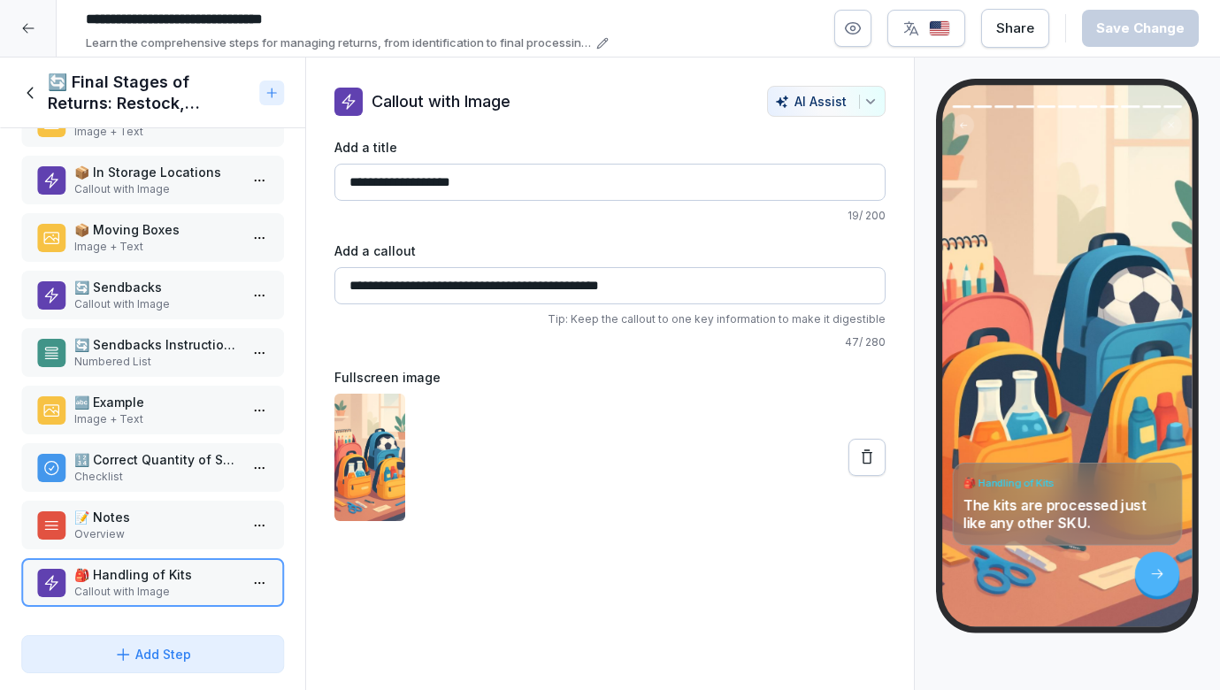
click at [30, 94] on icon at bounding box center [30, 92] width 19 height 19
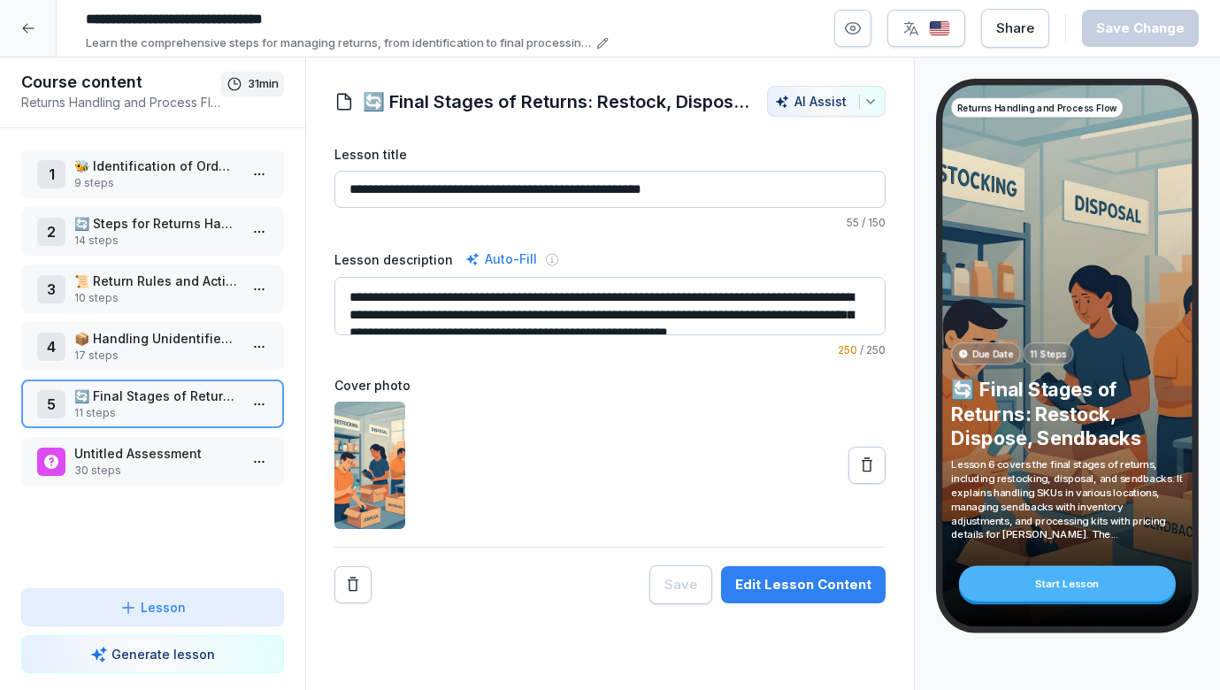
click at [118, 457] on p "Untitled Assessment" at bounding box center [156, 453] width 164 height 19
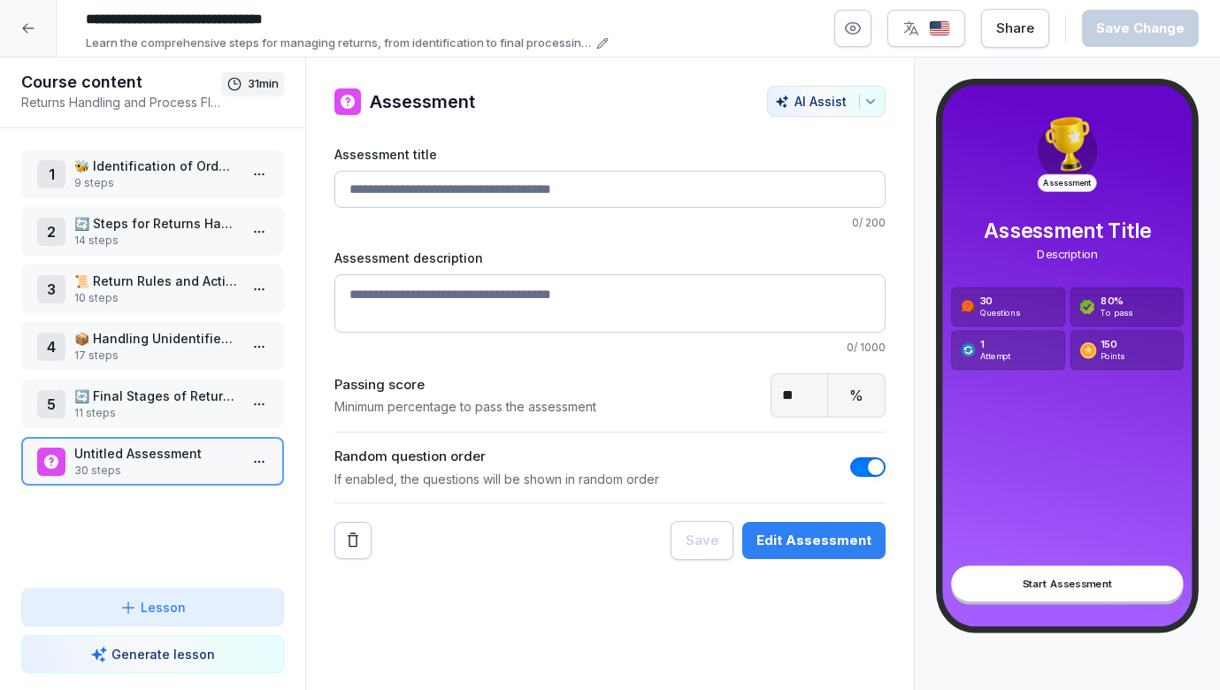
click at [513, 181] on input "Assessment title" at bounding box center [610, 189] width 552 height 37
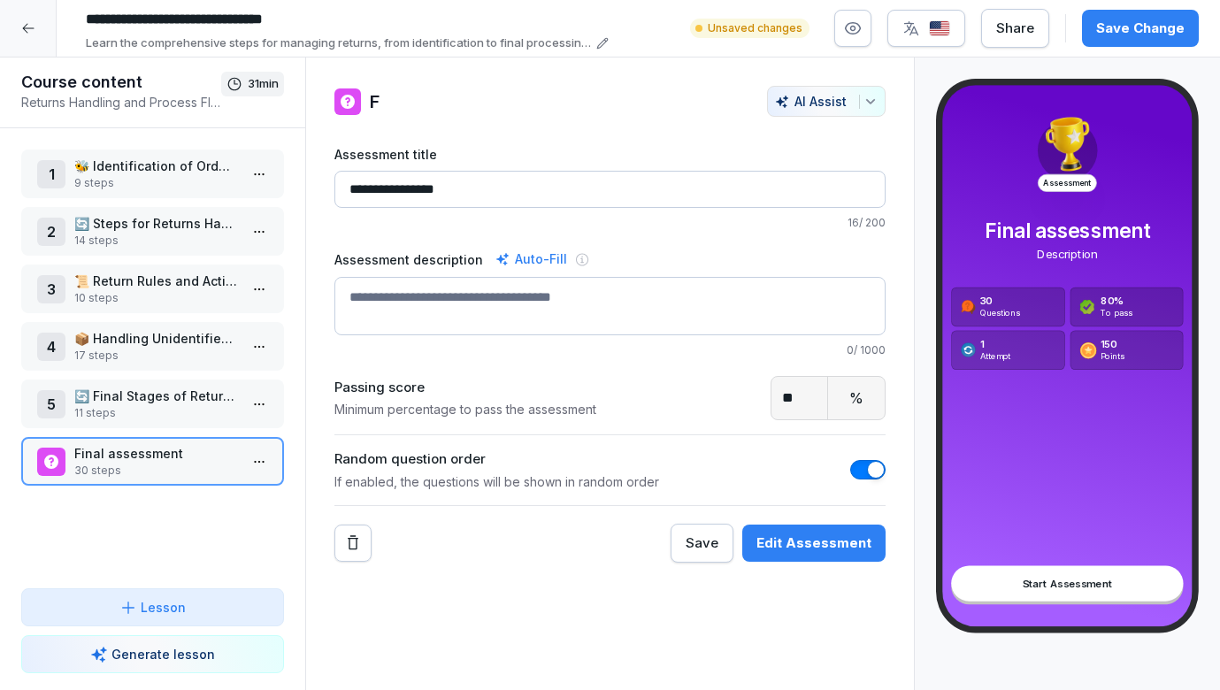
type input "**********"
click at [449, 299] on textarea "Assessment description" at bounding box center [610, 306] width 552 height 58
click at [532, 252] on div "Auto-Fill" at bounding box center [531, 259] width 79 height 21
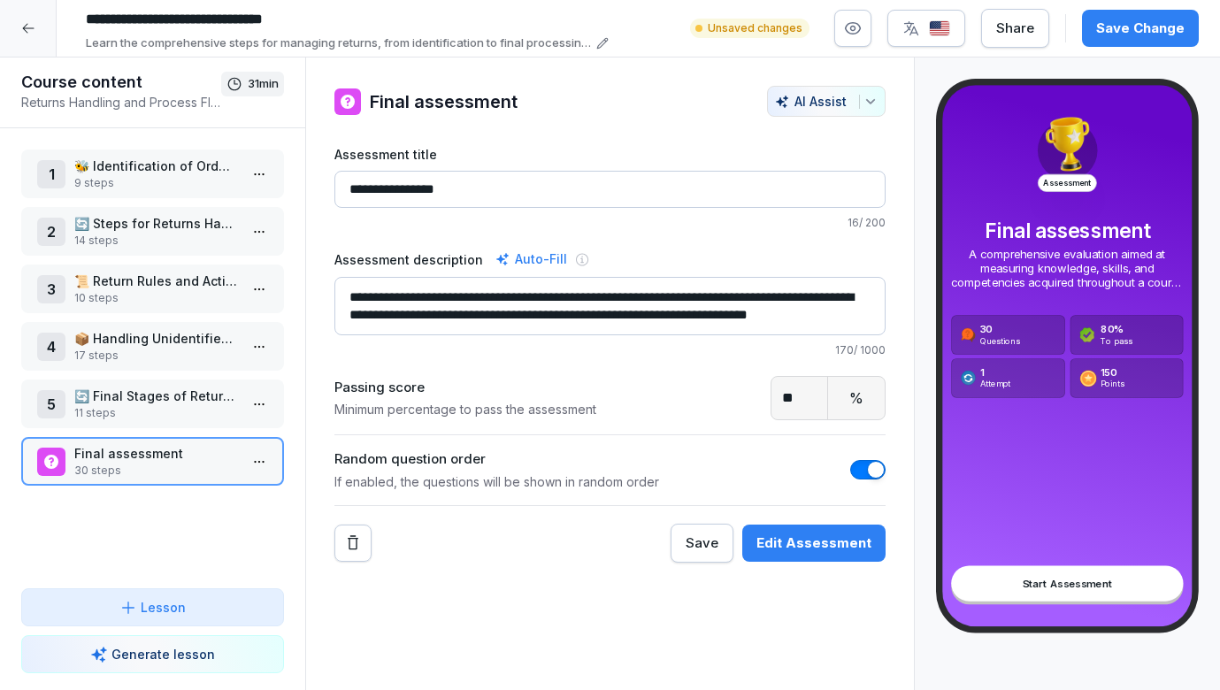
drag, startPoint x: 585, startPoint y: 334, endPoint x: 436, endPoint y: 307, distance: 151.2
click at [436, 307] on textarea "**********" at bounding box center [610, 306] width 552 height 58
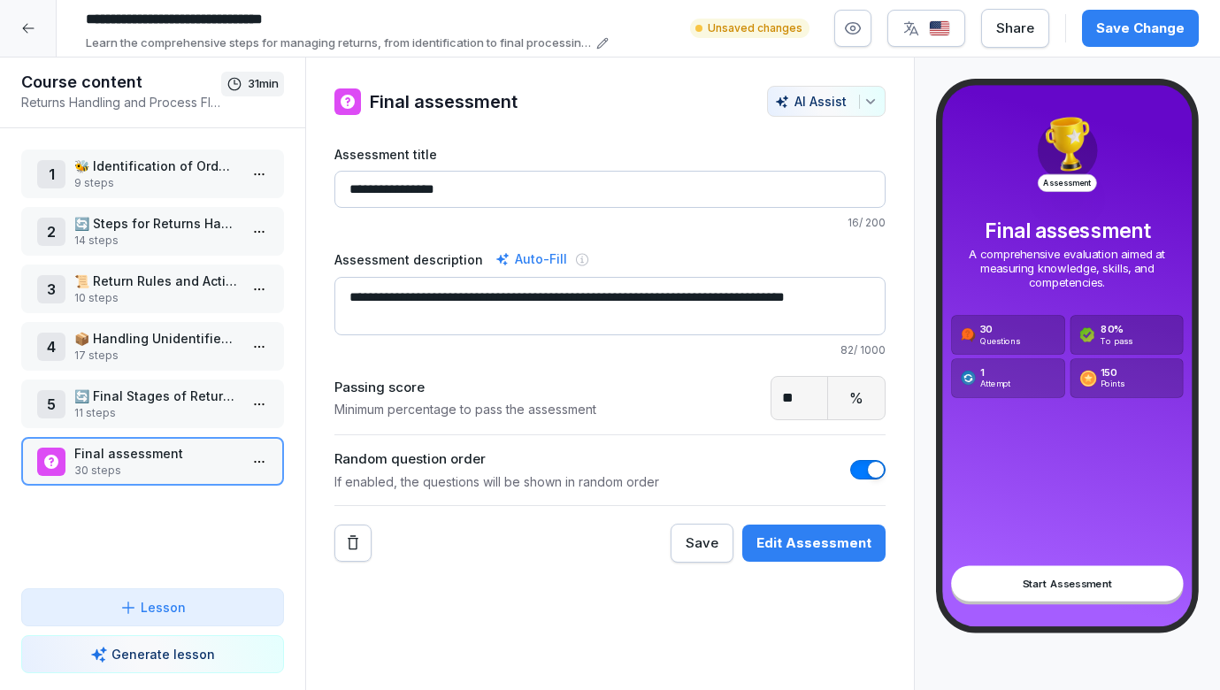
type textarea "**********"
click at [1139, 24] on div "Save Change" at bounding box center [1140, 28] width 88 height 19
click at [26, 22] on icon at bounding box center [28, 28] width 14 height 14
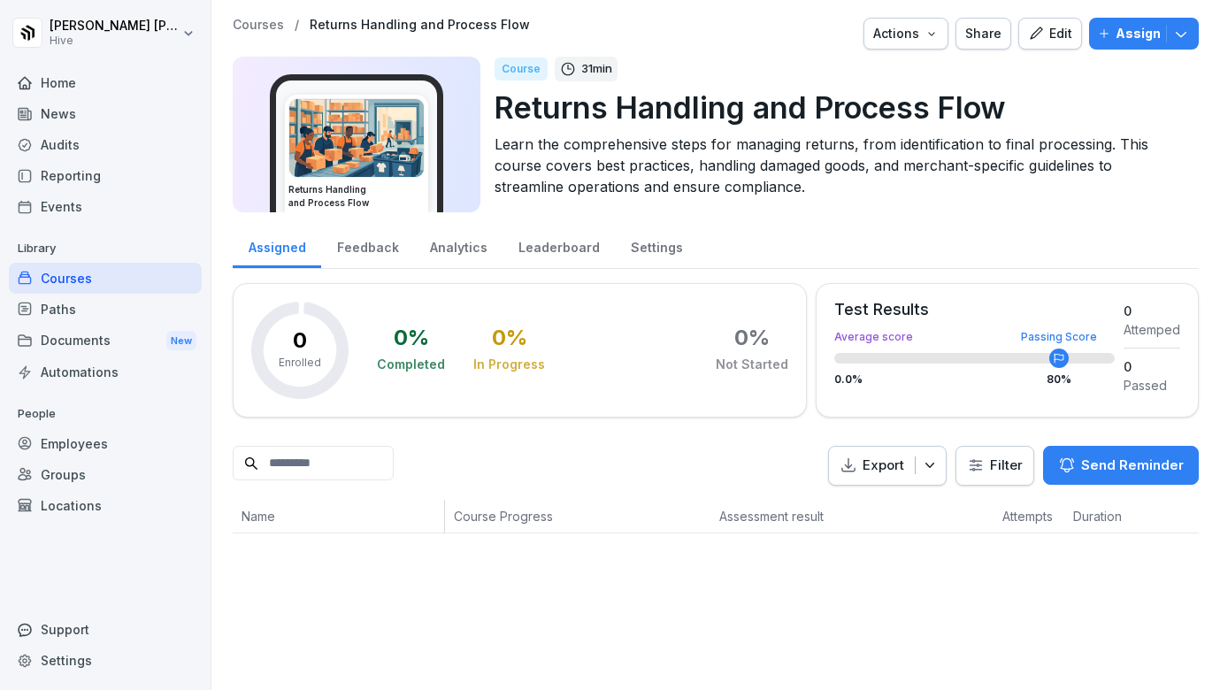
click at [88, 431] on div "Employees" at bounding box center [105, 443] width 193 height 31
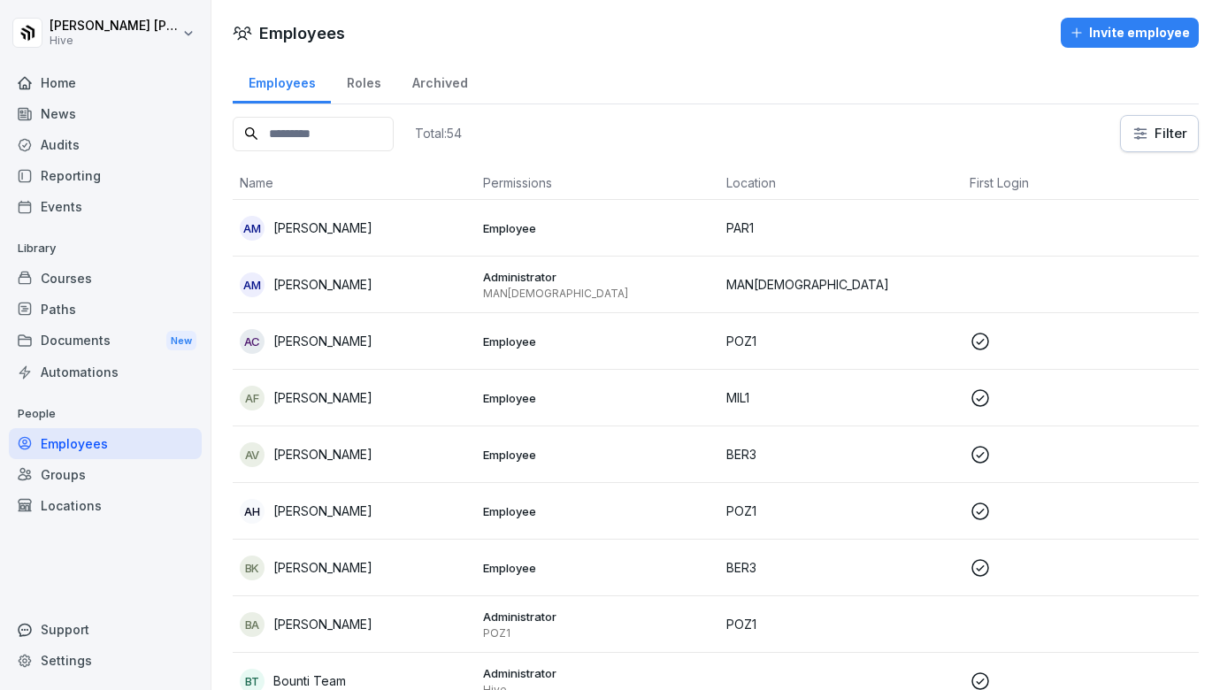
click at [1117, 22] on button "Invite employee" at bounding box center [1130, 33] width 138 height 30
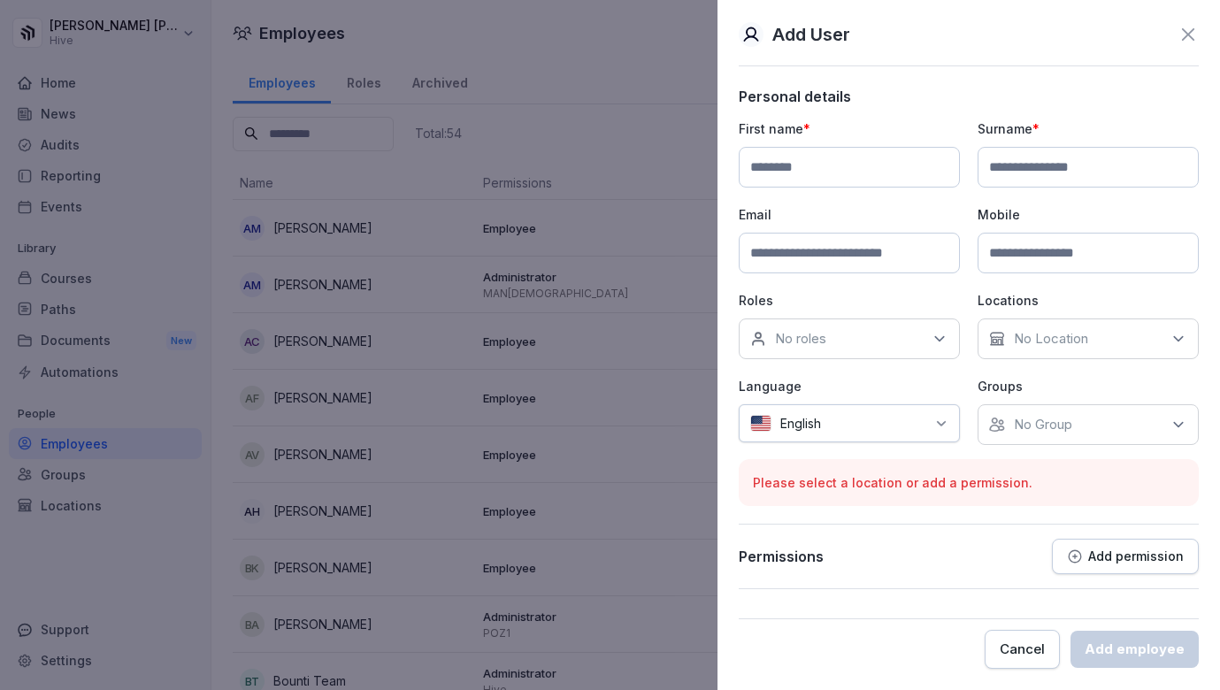
paste input "**********"
type input "**********"
click at [834, 171] on input at bounding box center [849, 167] width 221 height 41
paste input "**********"
drag, startPoint x: 888, startPoint y: 171, endPoint x: 811, endPoint y: 169, distance: 77.9
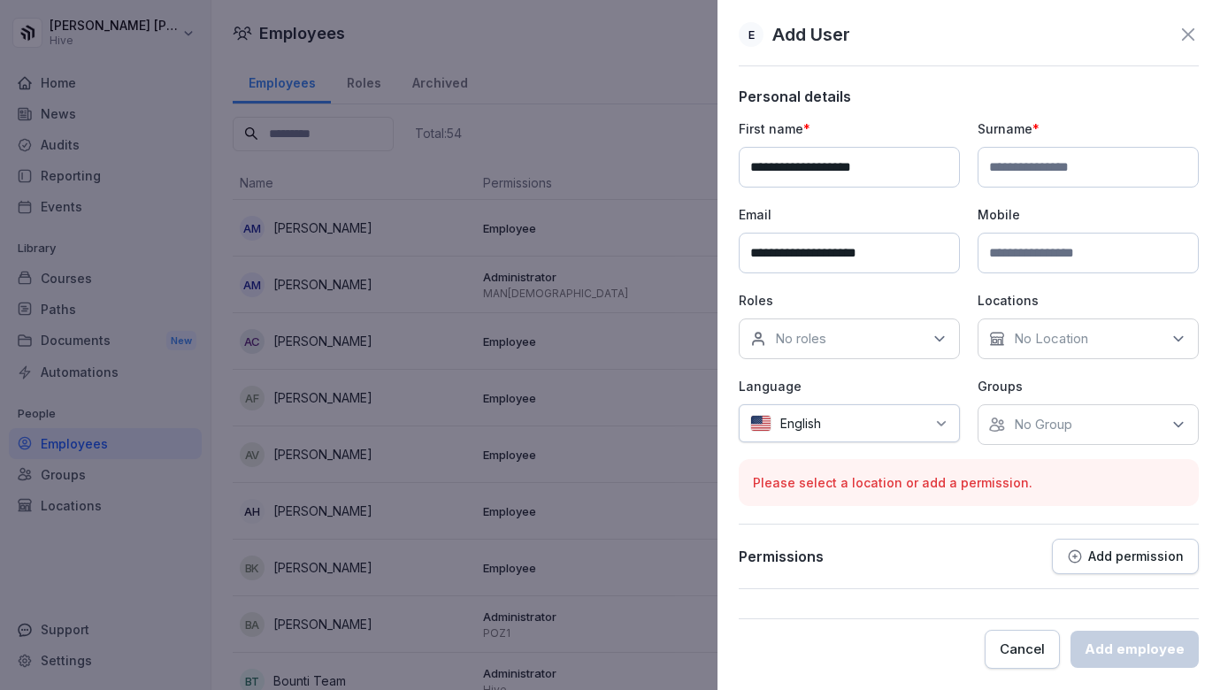
click at [811, 169] on input "**********" at bounding box center [849, 167] width 221 height 41
type input "*********"
paste input "**********"
drag, startPoint x: 1049, startPoint y: 166, endPoint x: 914, endPoint y: 165, distance: 135.4
click at [914, 165] on div "**********" at bounding box center [969, 282] width 460 height 326
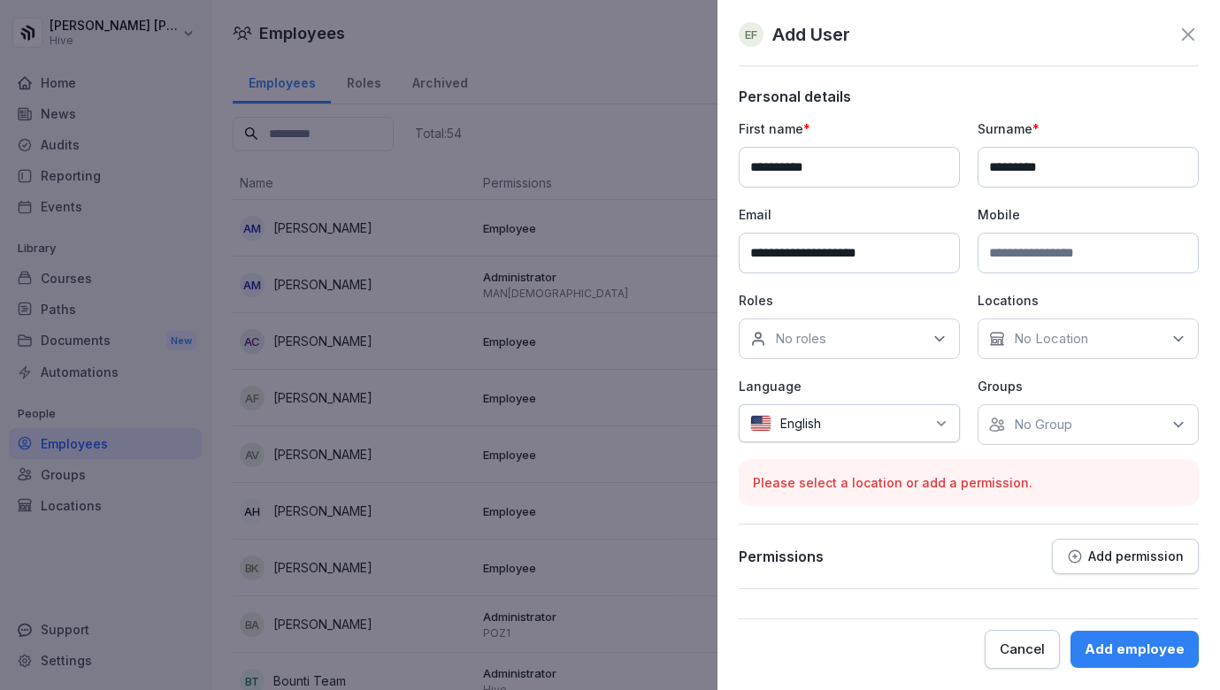
type input "*********"
click at [832, 348] on div "No roles" at bounding box center [849, 339] width 221 height 41
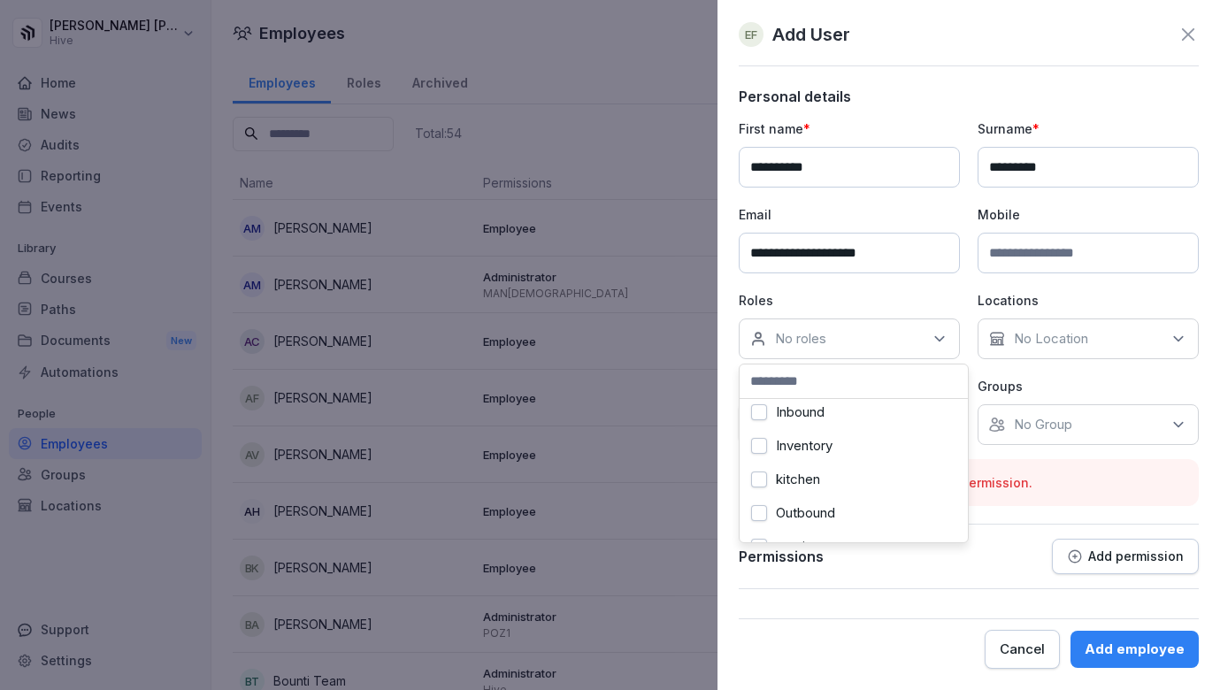
scroll to position [110, 0]
click at [781, 451] on label "Inventory" at bounding box center [804, 445] width 57 height 16
click at [1054, 339] on p "No Location" at bounding box center [1051, 339] width 74 height 18
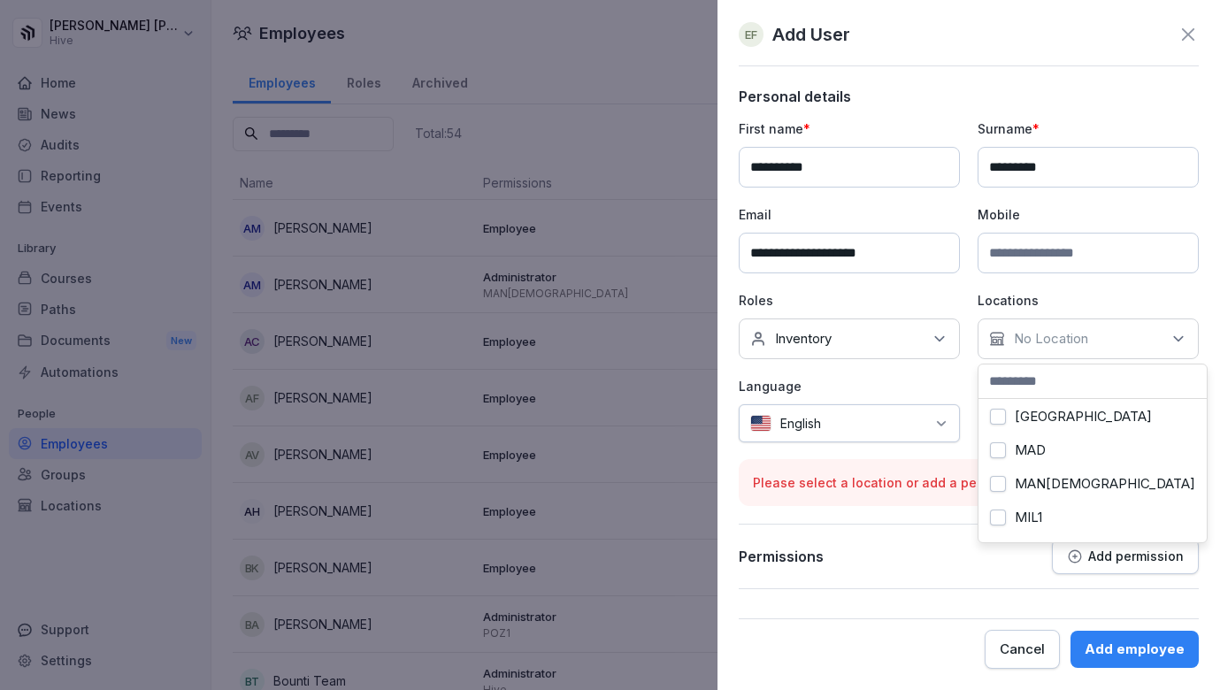
scroll to position [129, 0]
click at [1017, 429] on label "MAD" at bounding box center [1030, 426] width 31 height 16
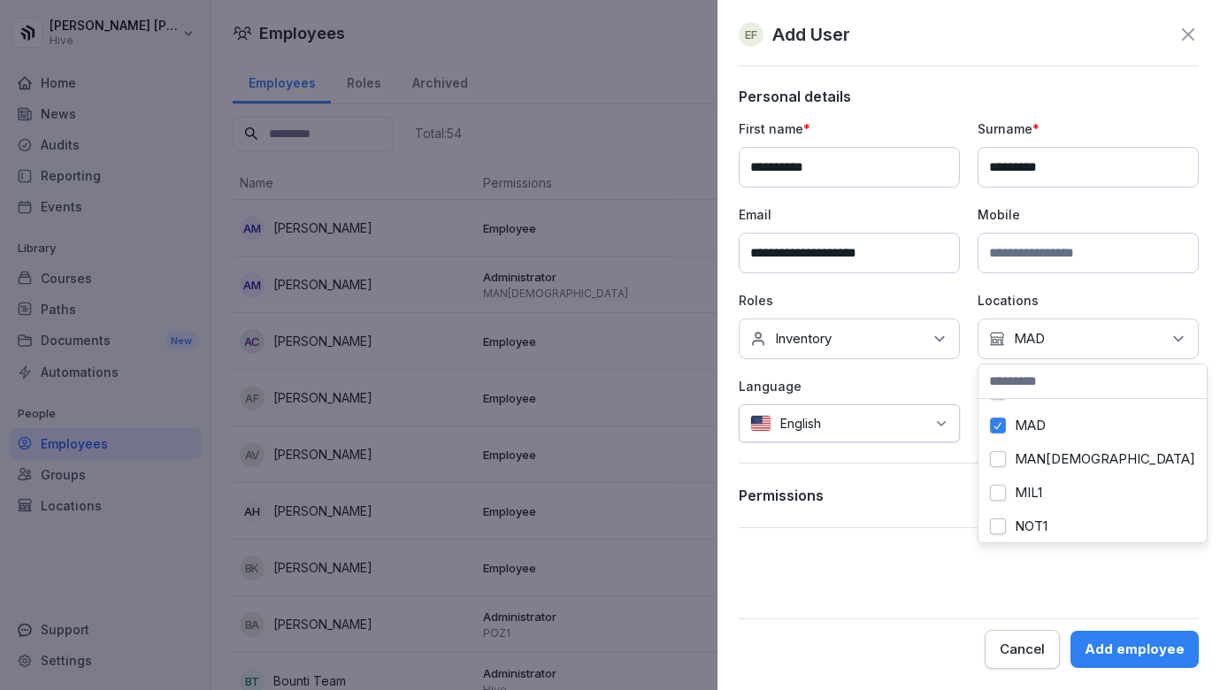
click at [938, 296] on p "Roles" at bounding box center [849, 300] width 221 height 19
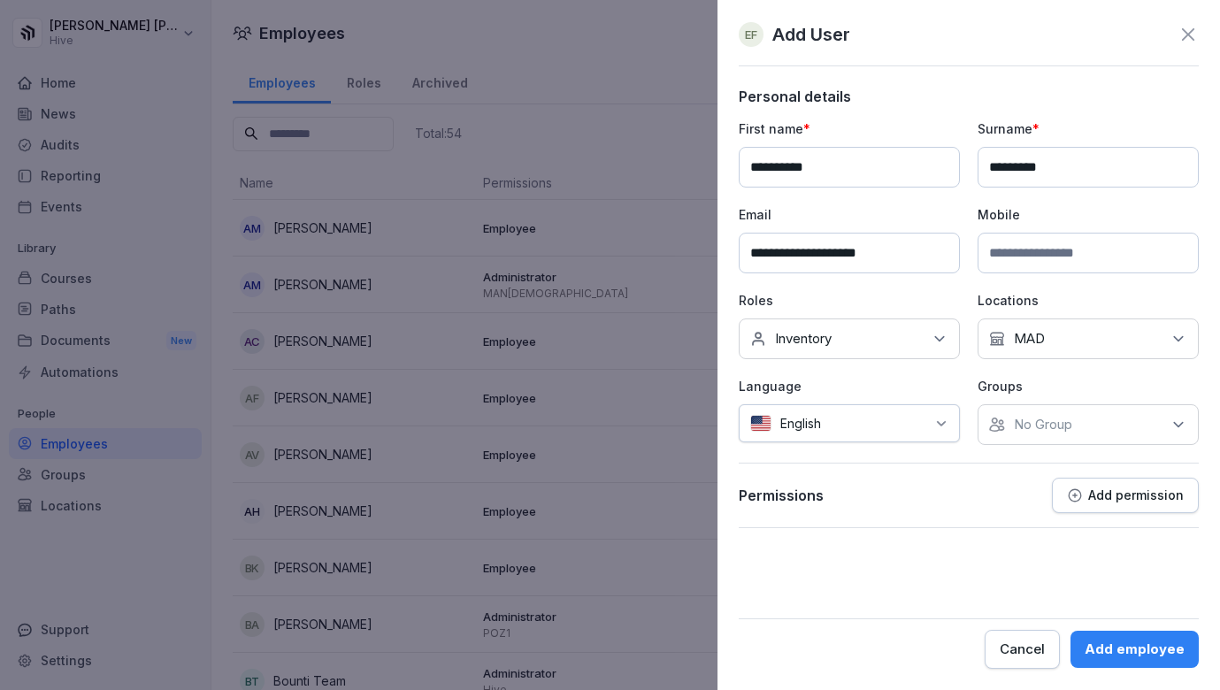
click at [921, 418] on div at bounding box center [878, 423] width 96 height 19
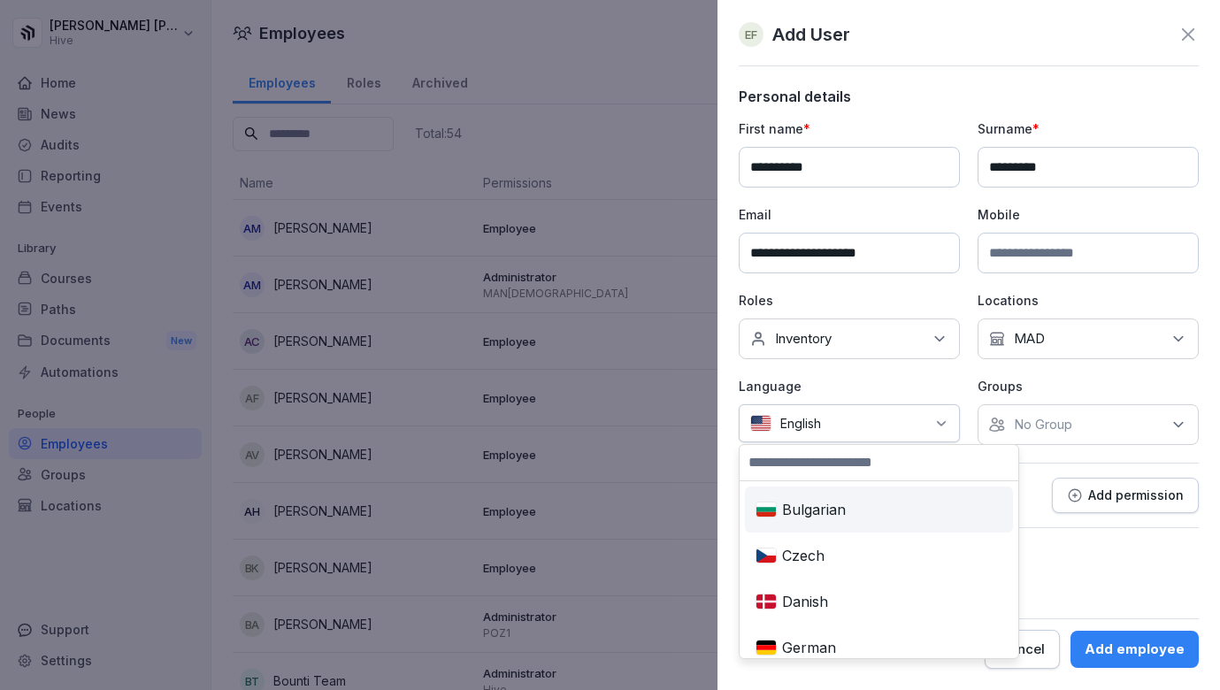
click at [921, 418] on div at bounding box center [878, 423] width 96 height 19
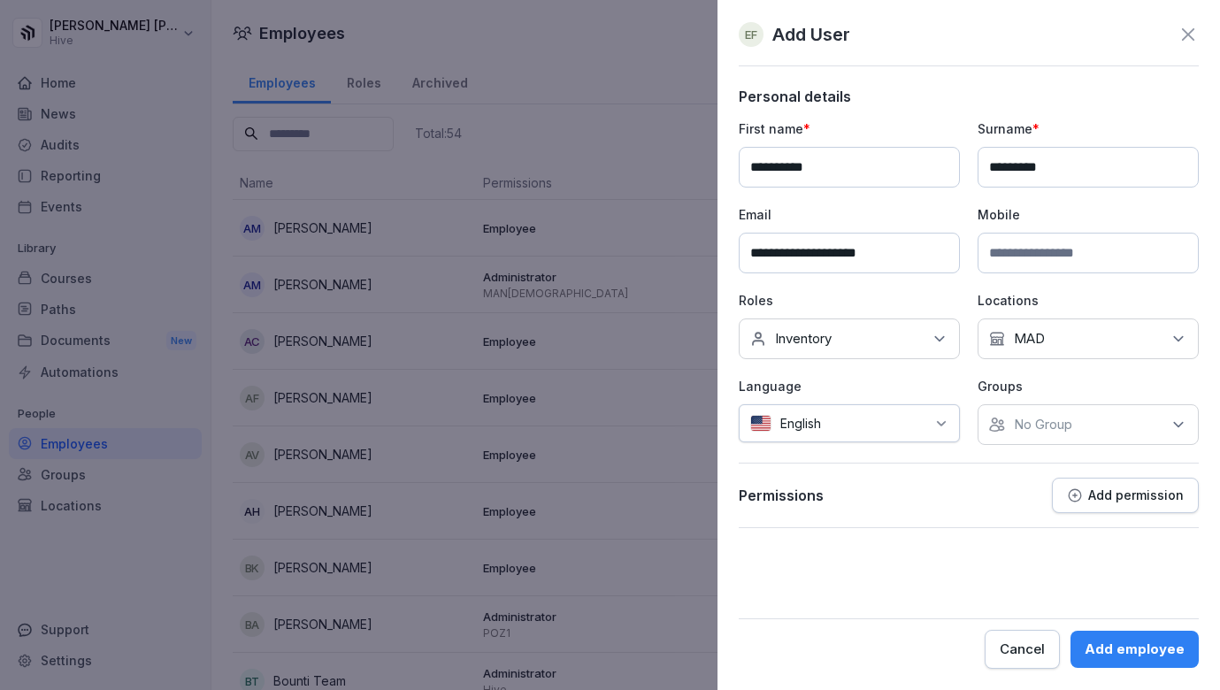
click at [921, 418] on div at bounding box center [878, 423] width 96 height 19
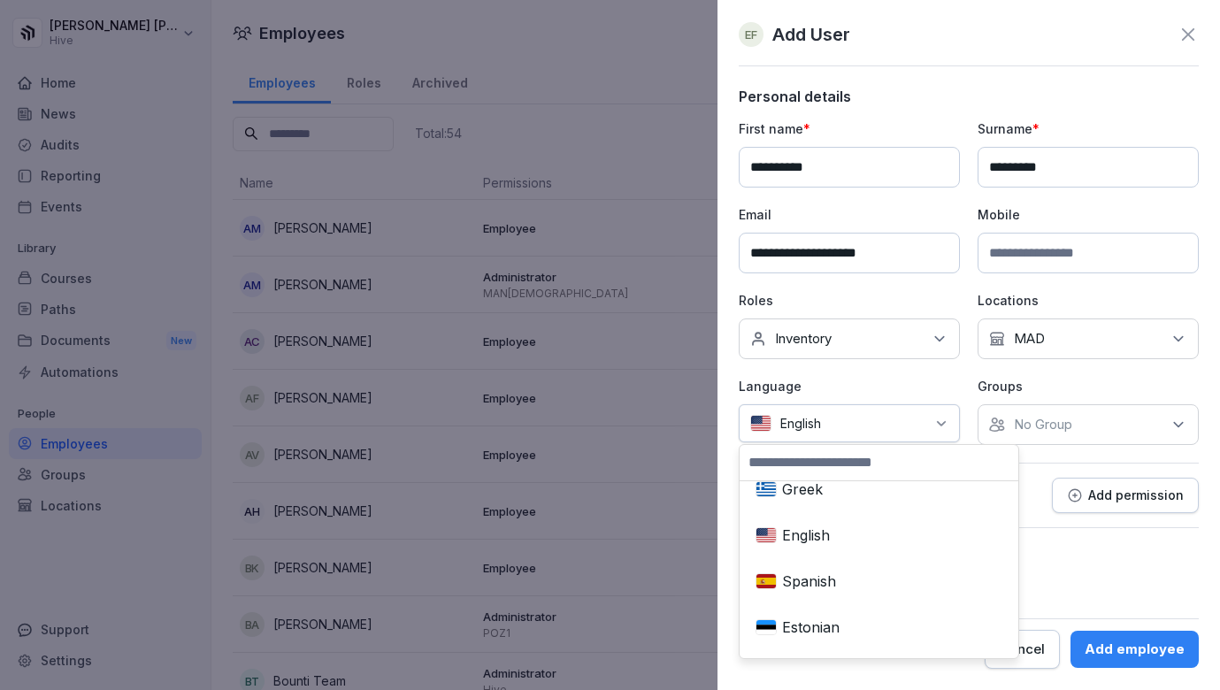
scroll to position [205, 0]
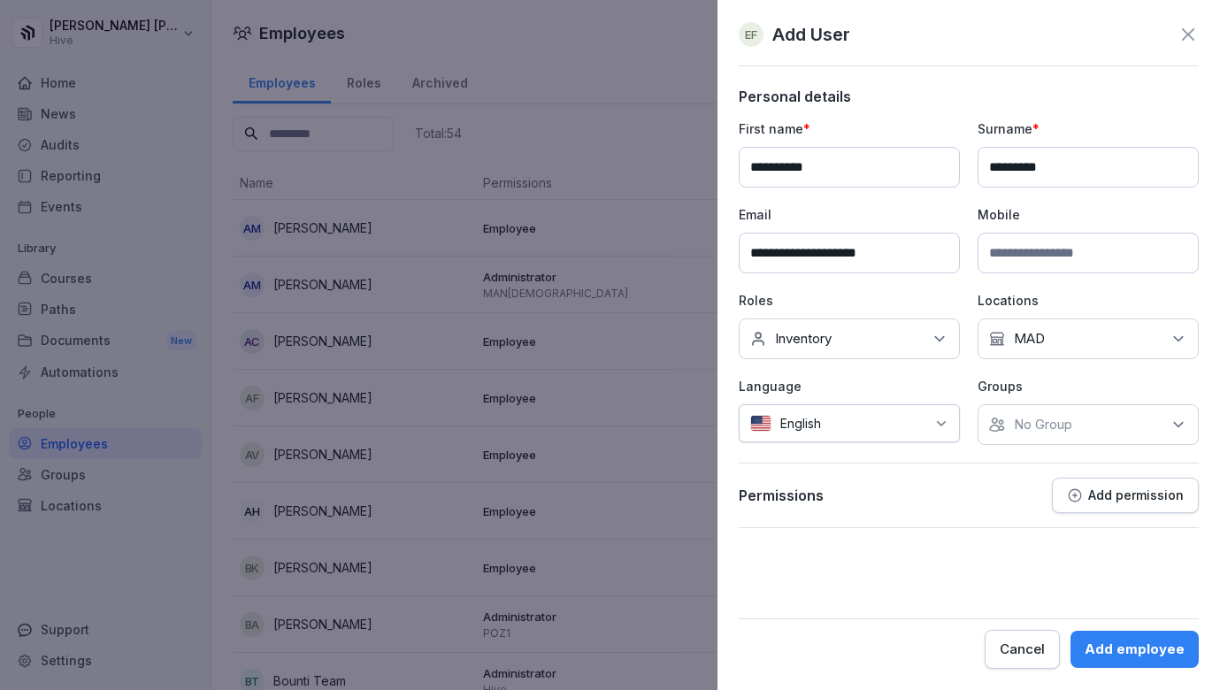
click at [851, 394] on p "Language" at bounding box center [849, 386] width 221 height 19
click at [1034, 414] on div "No Group" at bounding box center [1088, 424] width 221 height 41
click at [1024, 522] on div "Hive" at bounding box center [1092, 506] width 219 height 34
click at [811, 589] on form "**********" at bounding box center [969, 378] width 460 height 581
click at [1145, 654] on div "Add employee" at bounding box center [1135, 649] width 100 height 19
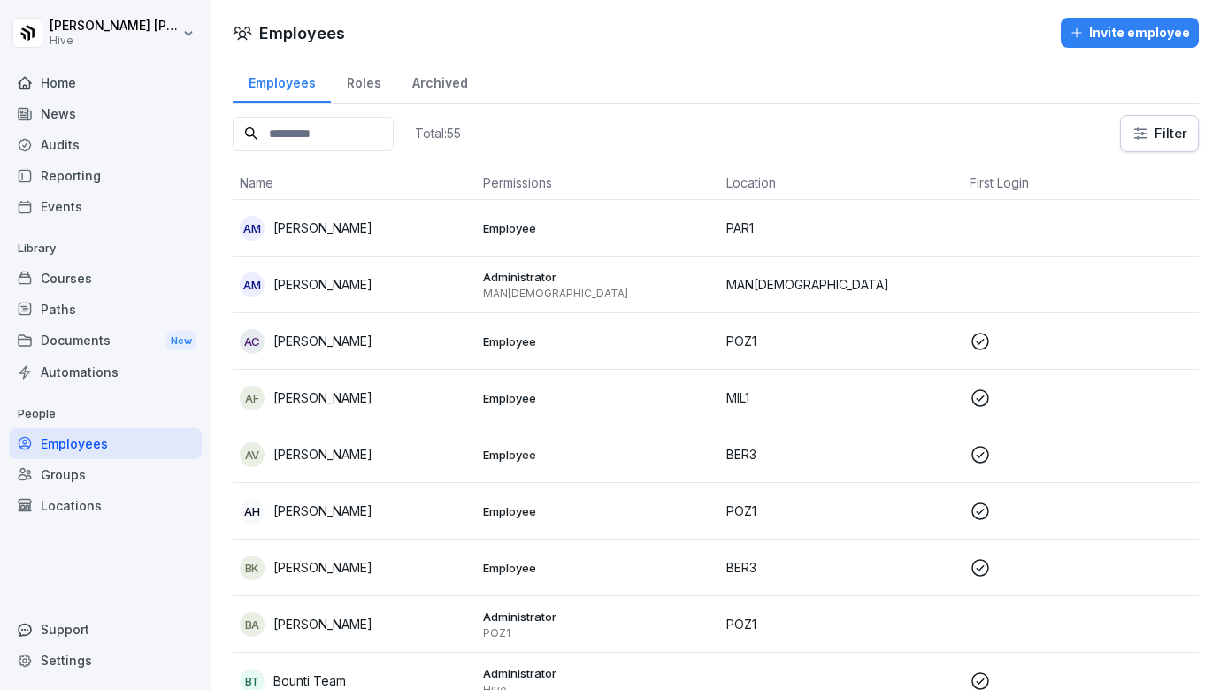
click at [105, 278] on div "Courses" at bounding box center [105, 278] width 193 height 31
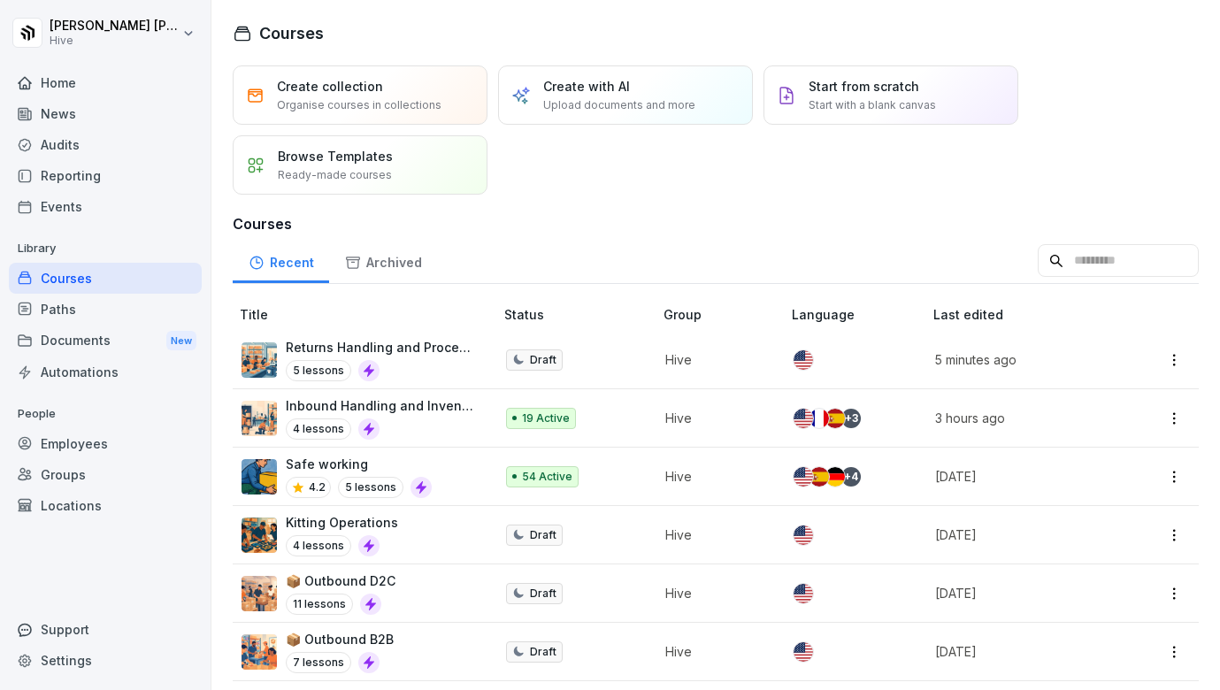
click at [425, 357] on div "Returns Handling and Process Flow 5 lessons" at bounding box center [381, 359] width 190 height 43
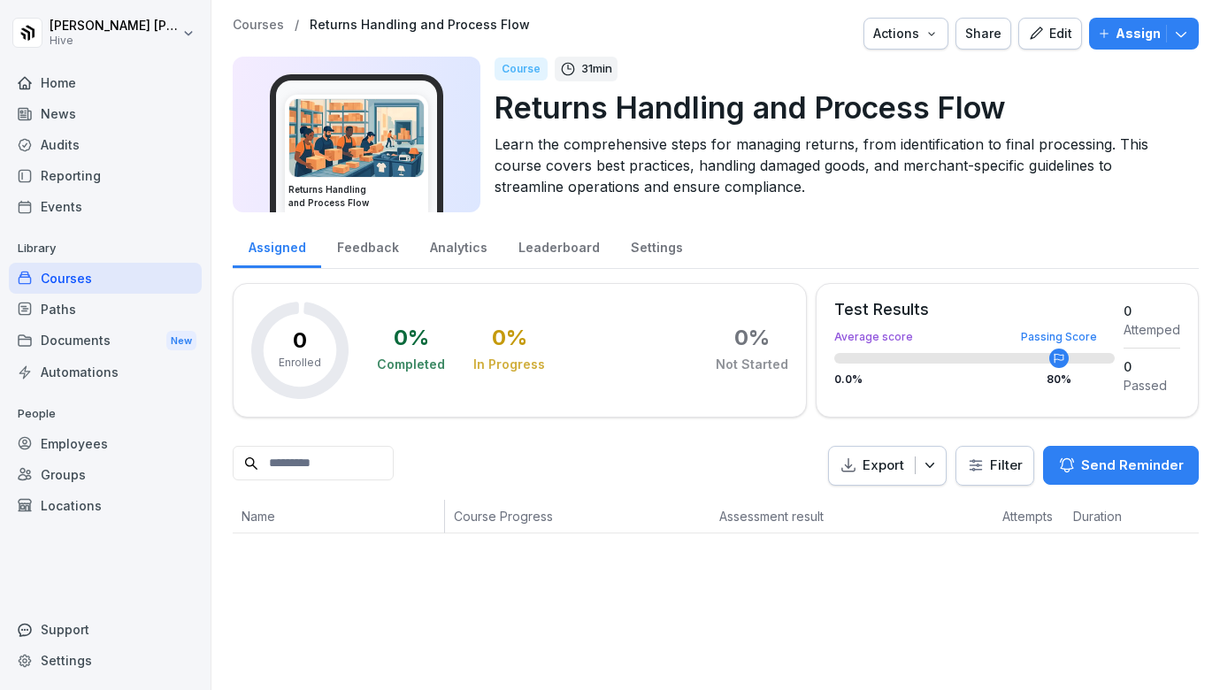
click at [1055, 32] on div "Edit" at bounding box center [1050, 33] width 44 height 19
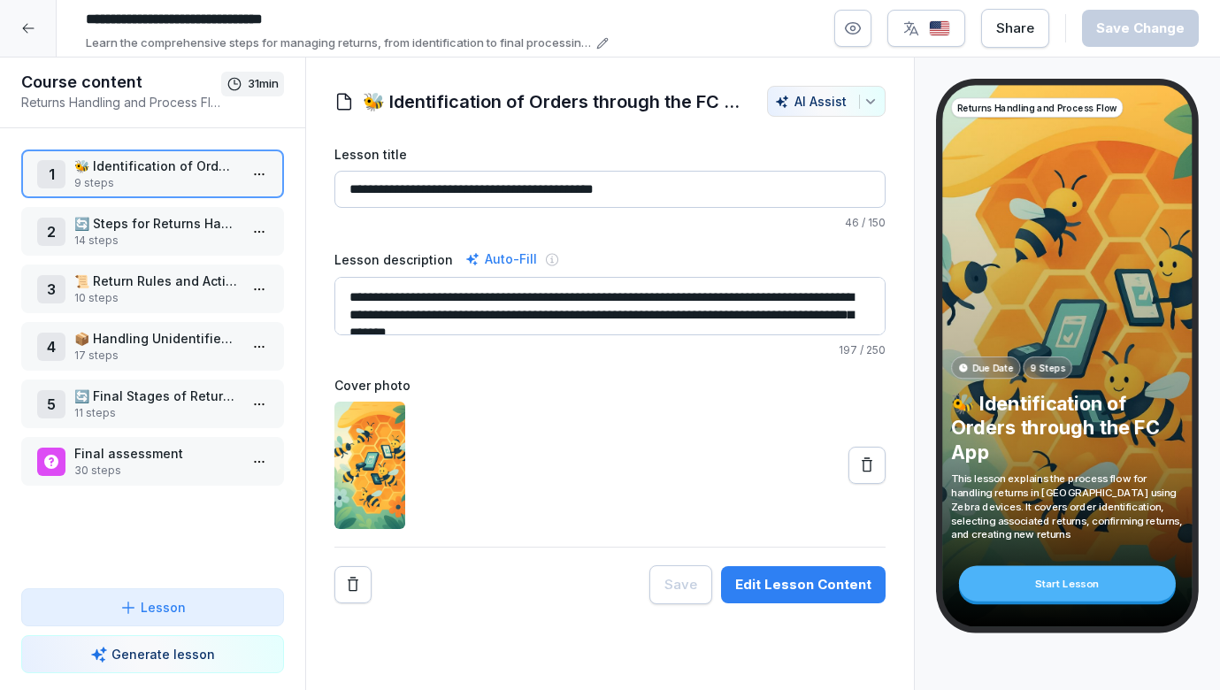
click at [140, 231] on p "🔄 Steps for Returns Handling" at bounding box center [156, 223] width 164 height 19
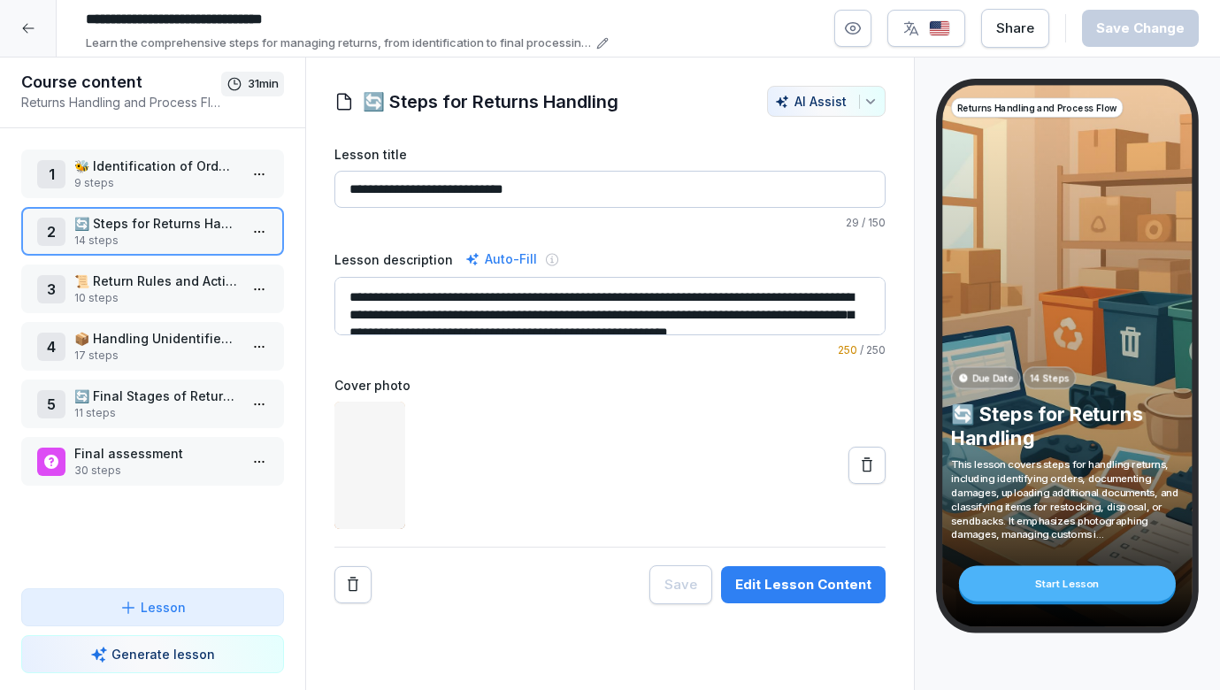
click at [127, 168] on p "🐝 Identification of Orders through the FC App" at bounding box center [156, 166] width 164 height 19
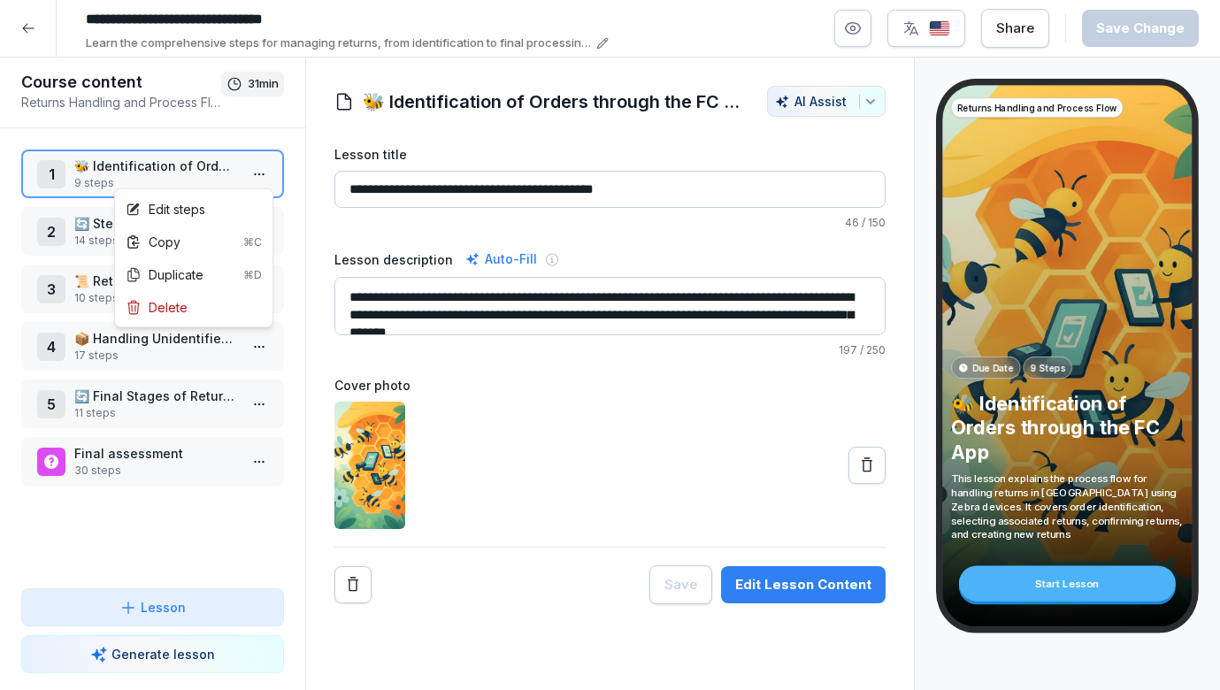
click at [262, 173] on html "**********" at bounding box center [610, 345] width 1220 height 690
click at [227, 211] on div "Edit steps" at bounding box center [194, 209] width 150 height 33
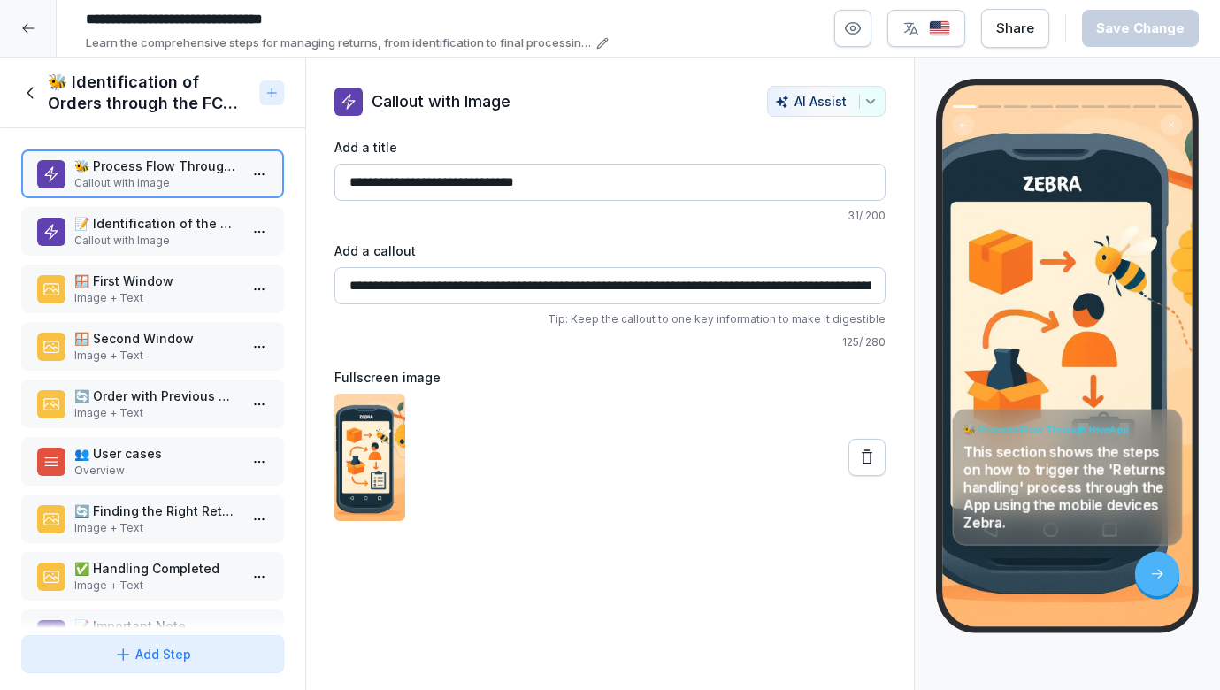
click at [177, 227] on p "📝 Identification of the Order" at bounding box center [156, 223] width 164 height 19
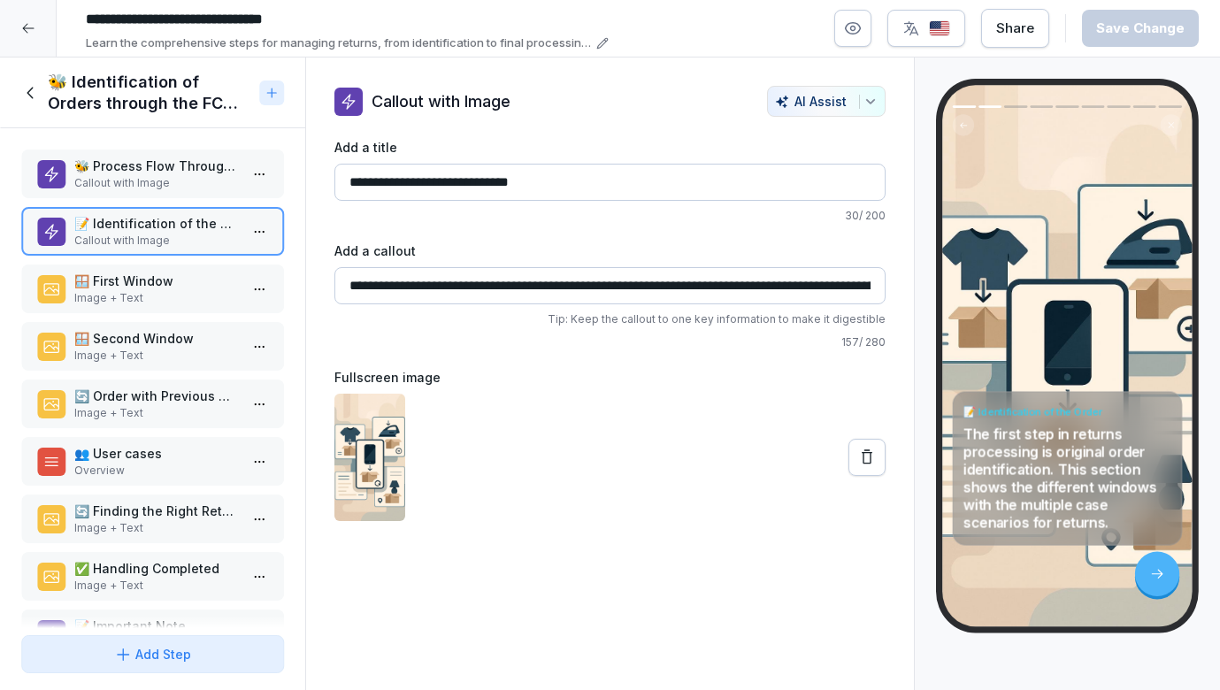
click at [162, 272] on p "🪟 First Window" at bounding box center [156, 281] width 164 height 19
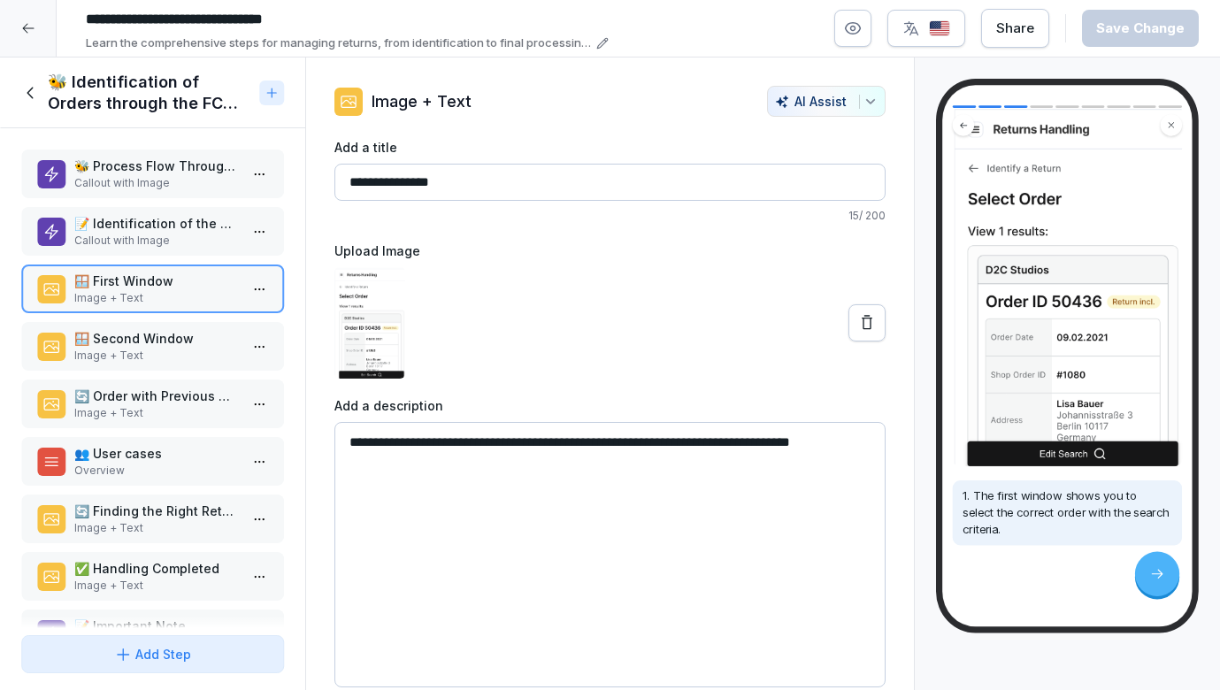
scroll to position [126, 0]
click at [162, 327] on div "🪟 Second Window Image + Text" at bounding box center [152, 346] width 263 height 49
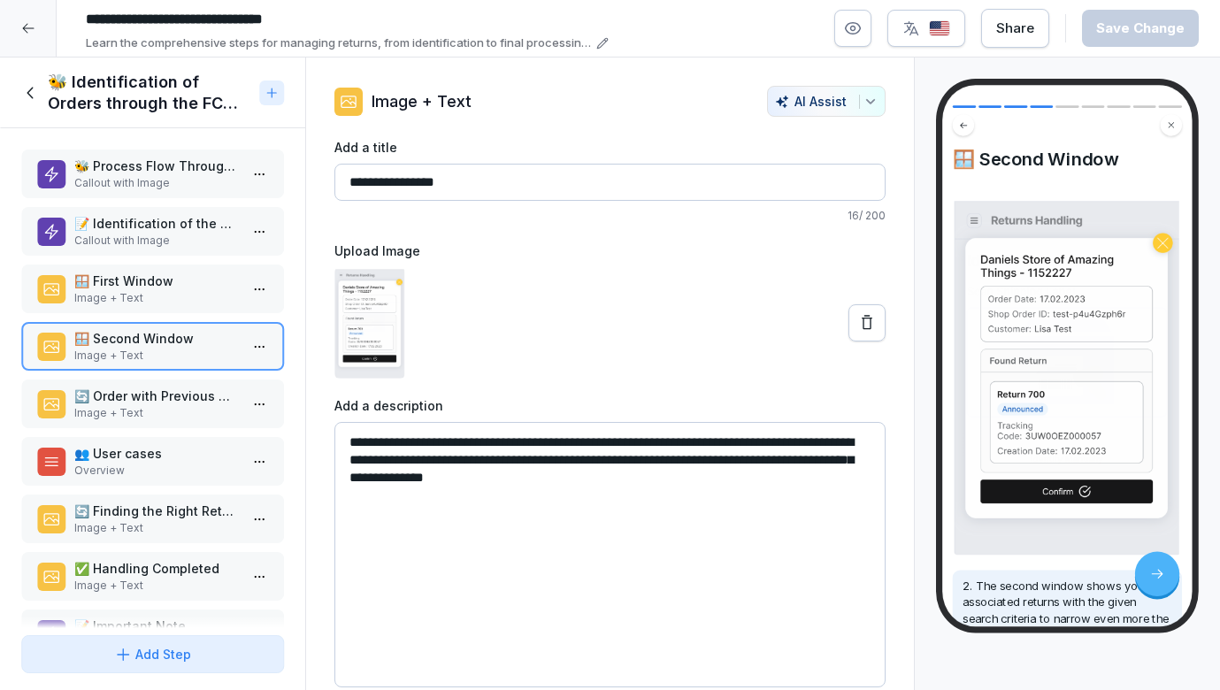
click at [162, 274] on p "🪟 First Window" at bounding box center [156, 281] width 164 height 19
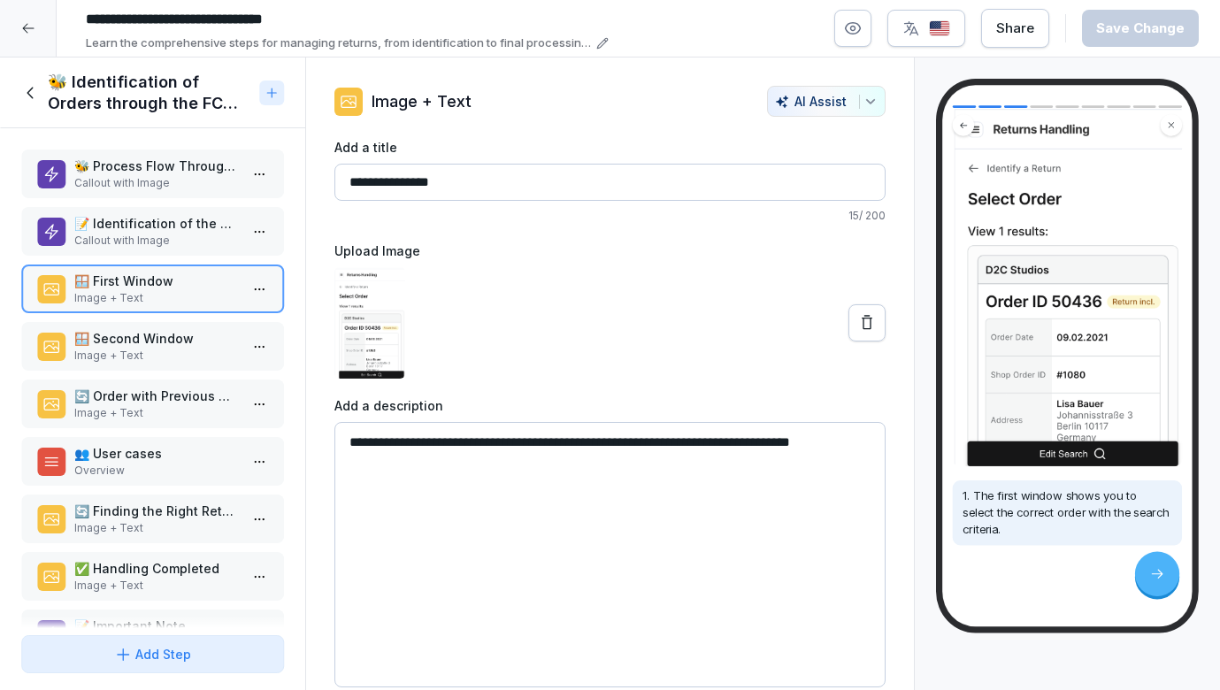
scroll to position [126, 0]
click at [191, 347] on p "🪟 Second Window" at bounding box center [156, 338] width 164 height 19
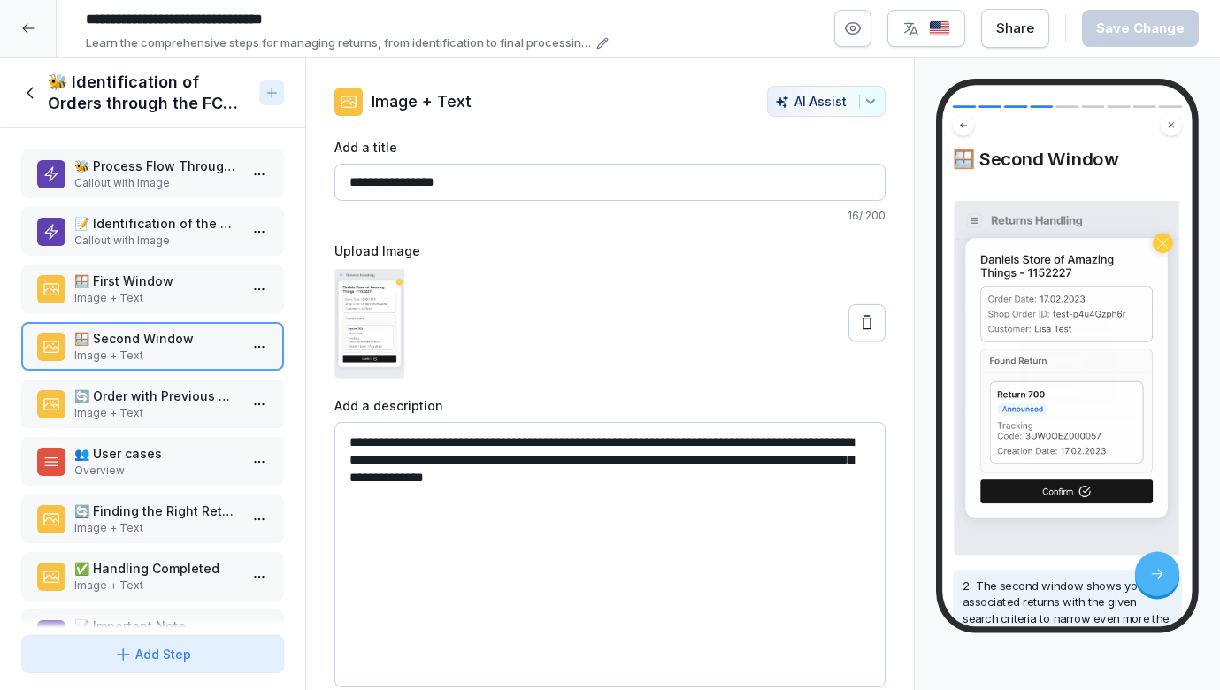
click at [200, 292] on p "Image + Text" at bounding box center [156, 298] width 164 height 16
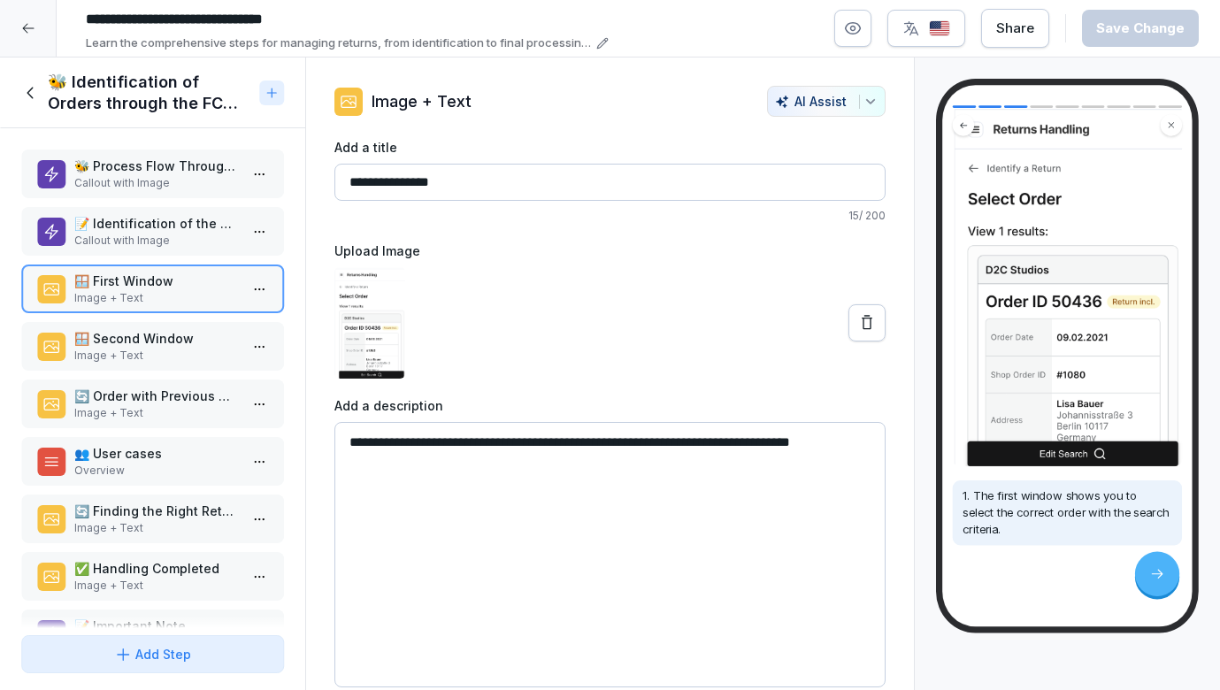
scroll to position [126, 0]
click at [88, 332] on p "🪟 Second Window" at bounding box center [156, 338] width 164 height 19
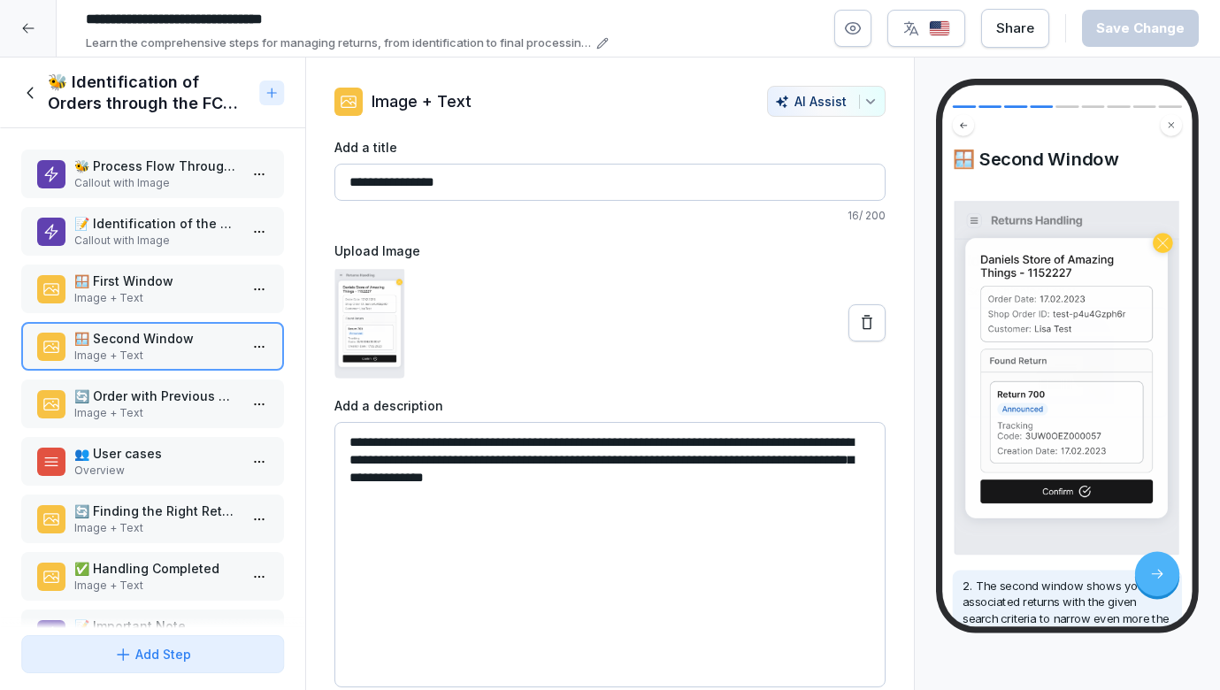
click at [104, 423] on div "🔄 Order with Previous Returns Image + Text" at bounding box center [152, 404] width 263 height 49
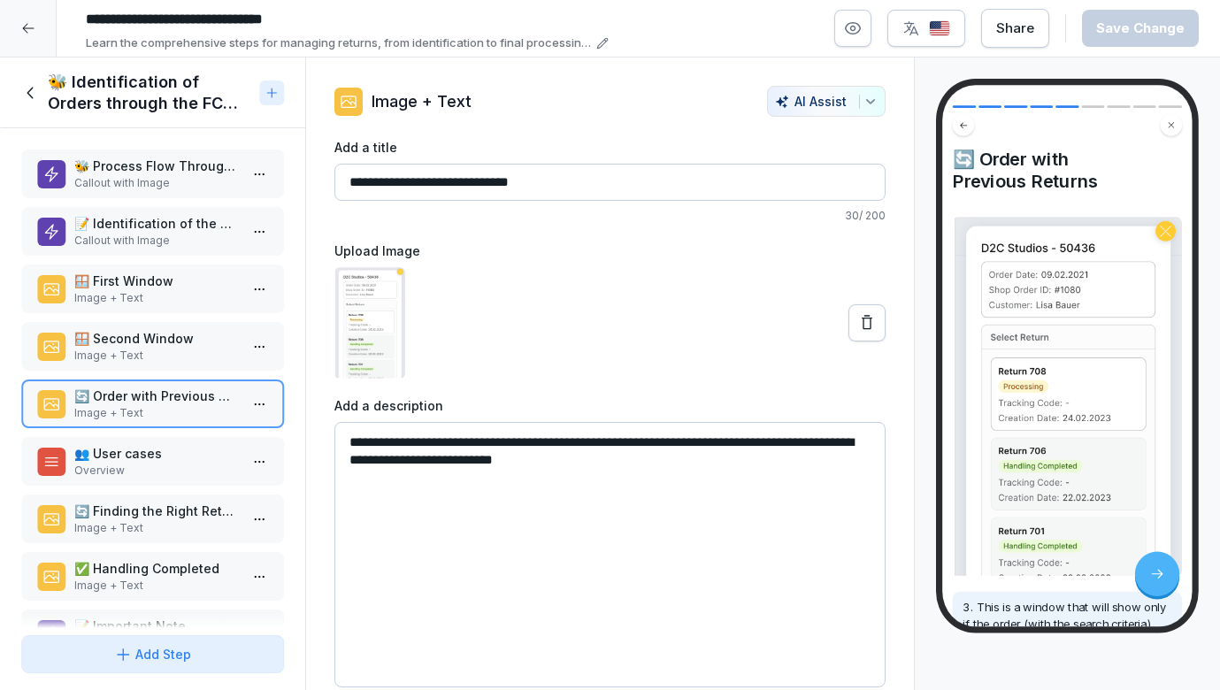
click at [116, 455] on p "👥 User cases" at bounding box center [156, 453] width 164 height 19
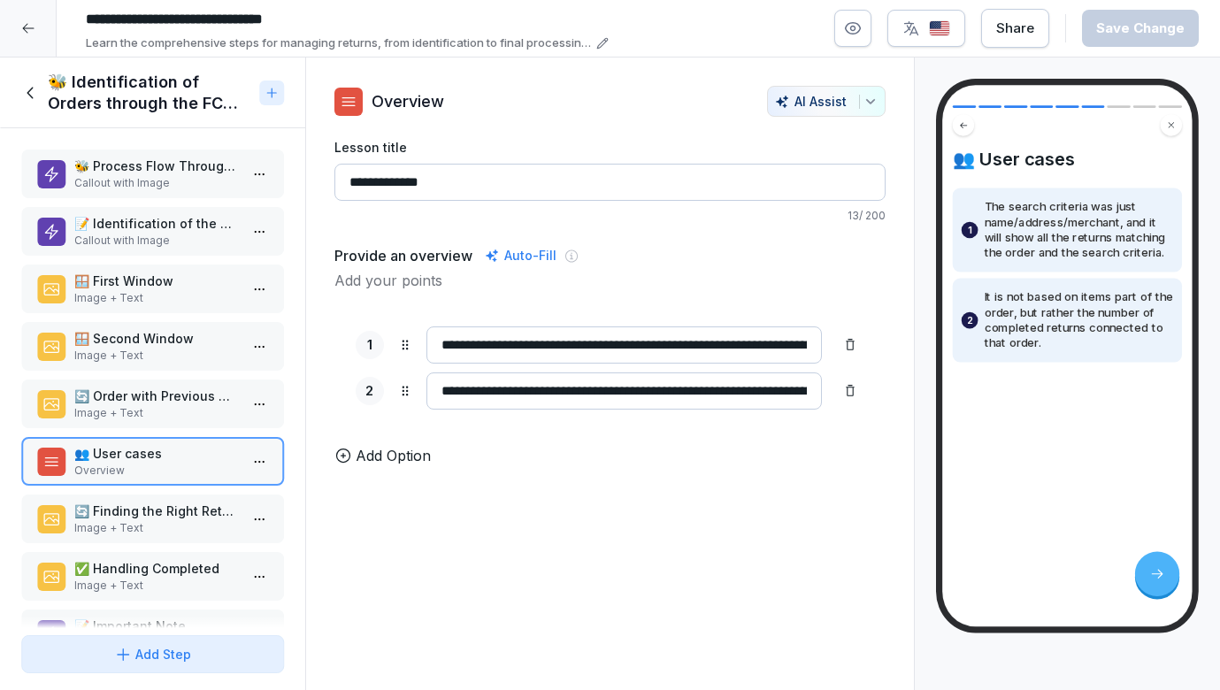
click at [151, 519] on p "🔄 Finding the Right Return" at bounding box center [156, 511] width 164 height 19
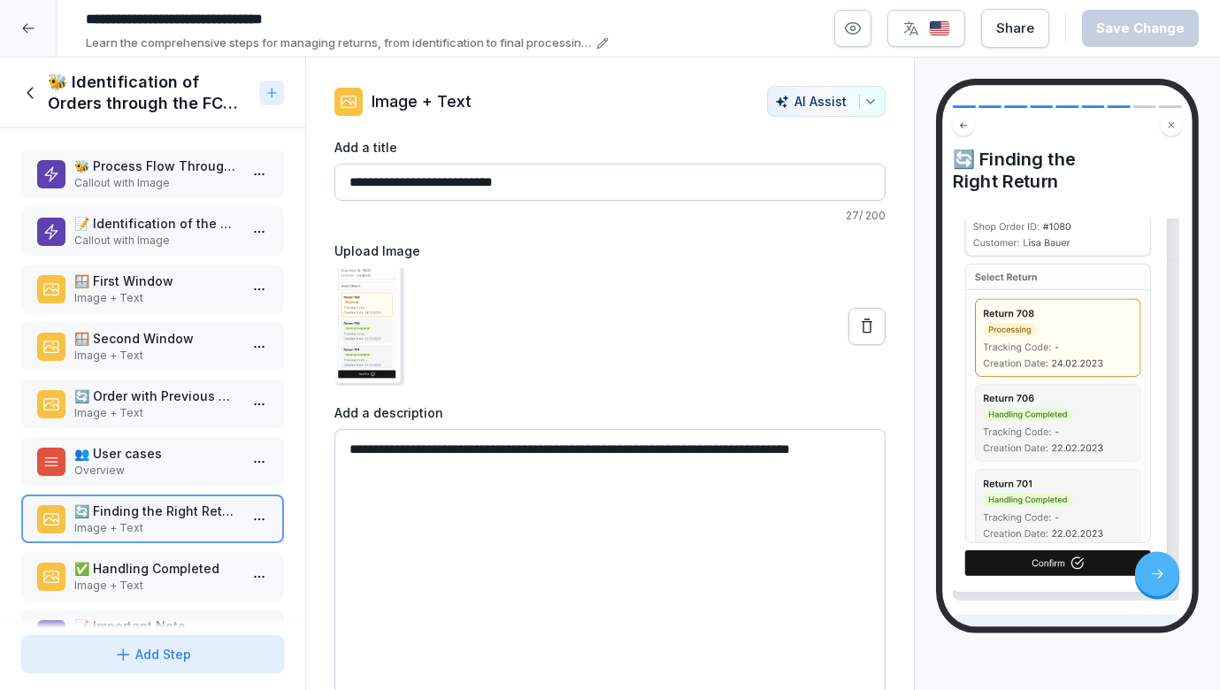
click at [174, 233] on p "Callout with Image" at bounding box center [156, 241] width 164 height 16
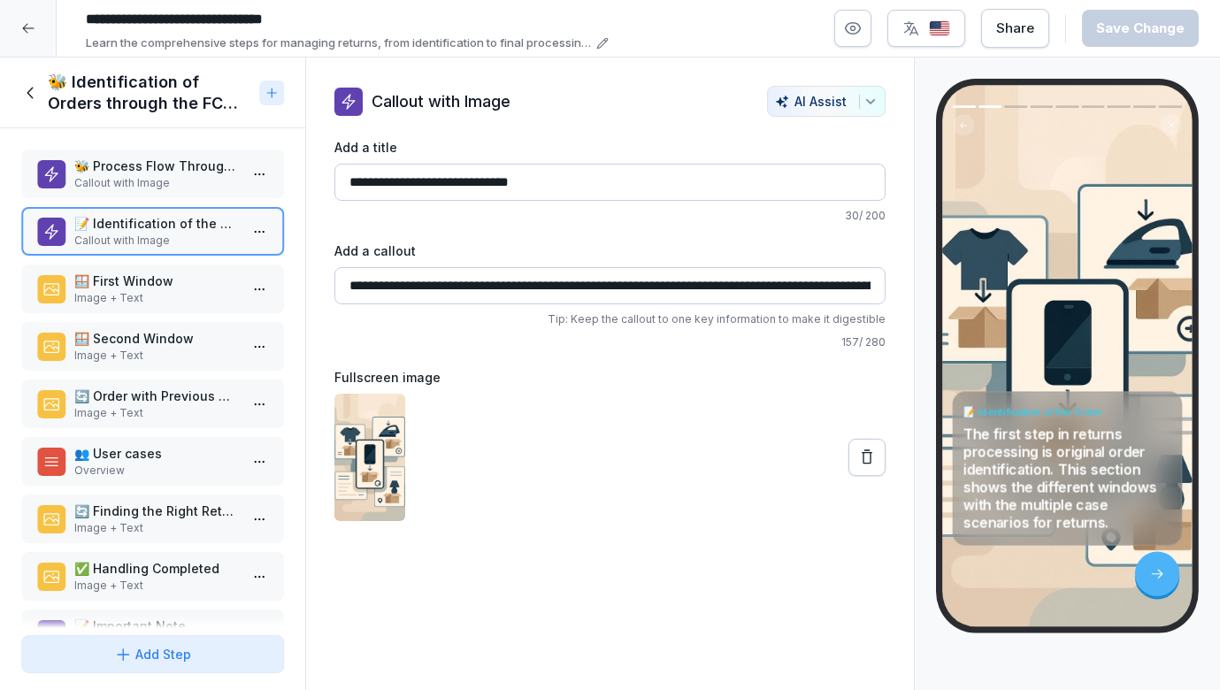
click at [174, 199] on div "🐝 Process Flow Through HiveApp Callout with Image 📝 Identification of the Order…" at bounding box center [152, 378] width 305 height 500
click at [174, 178] on p "Callout with Image" at bounding box center [156, 183] width 164 height 16
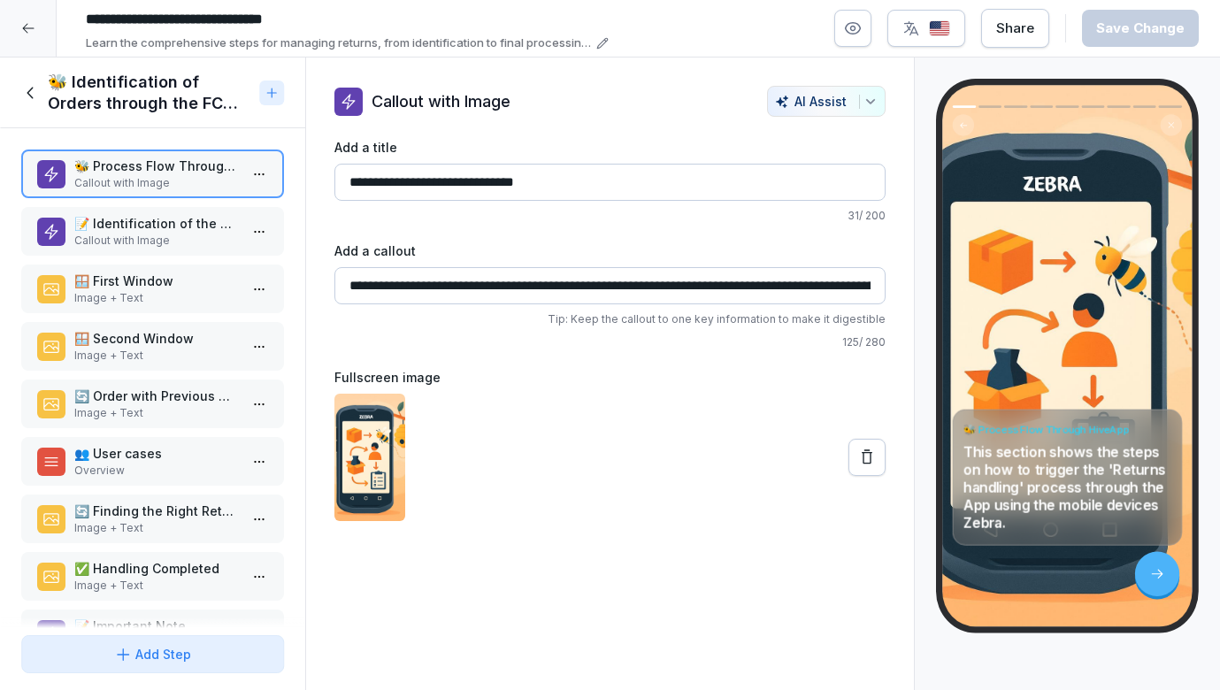
click at [175, 274] on p "🪟 First Window" at bounding box center [156, 281] width 164 height 19
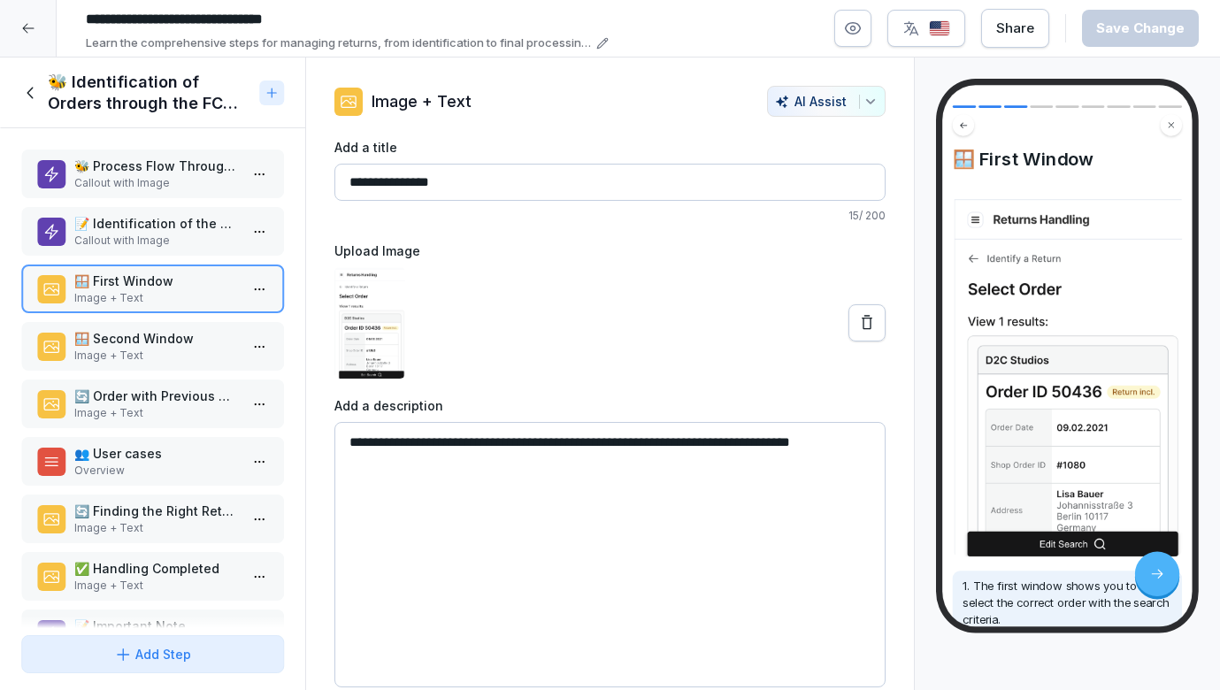
click at [170, 327] on div "🪟 Second Window Image + Text" at bounding box center [152, 346] width 263 height 49
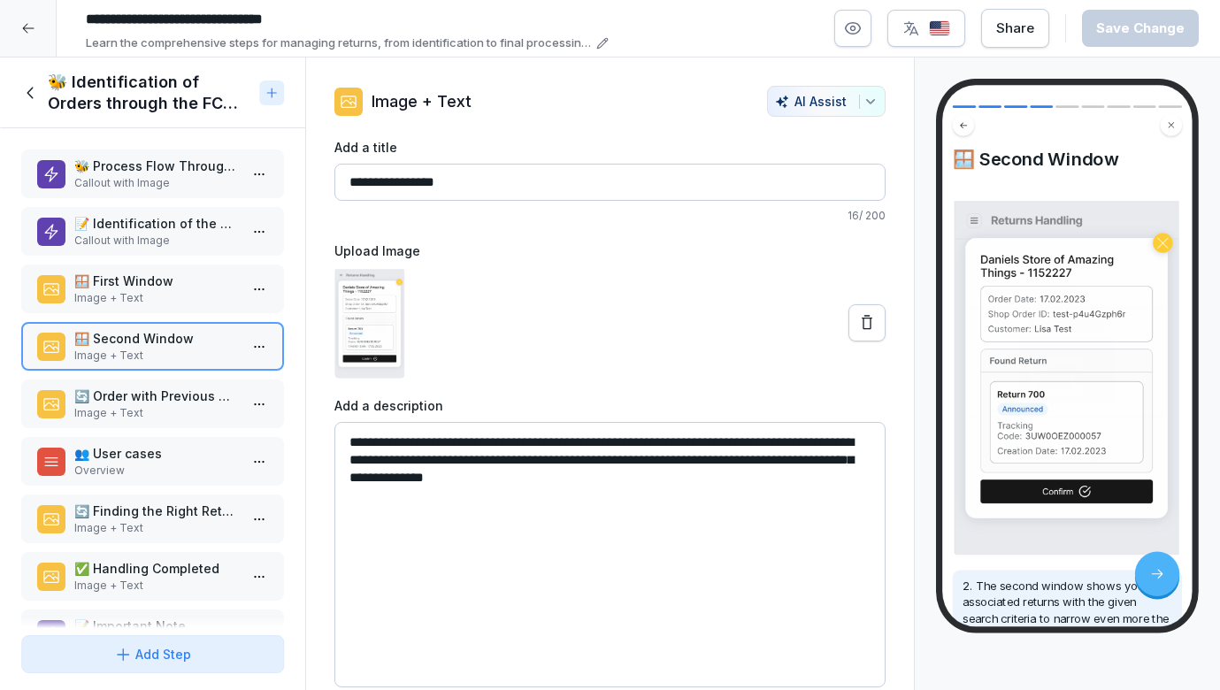
click at [163, 388] on p "🔄 Order with Previous Returns" at bounding box center [156, 396] width 164 height 19
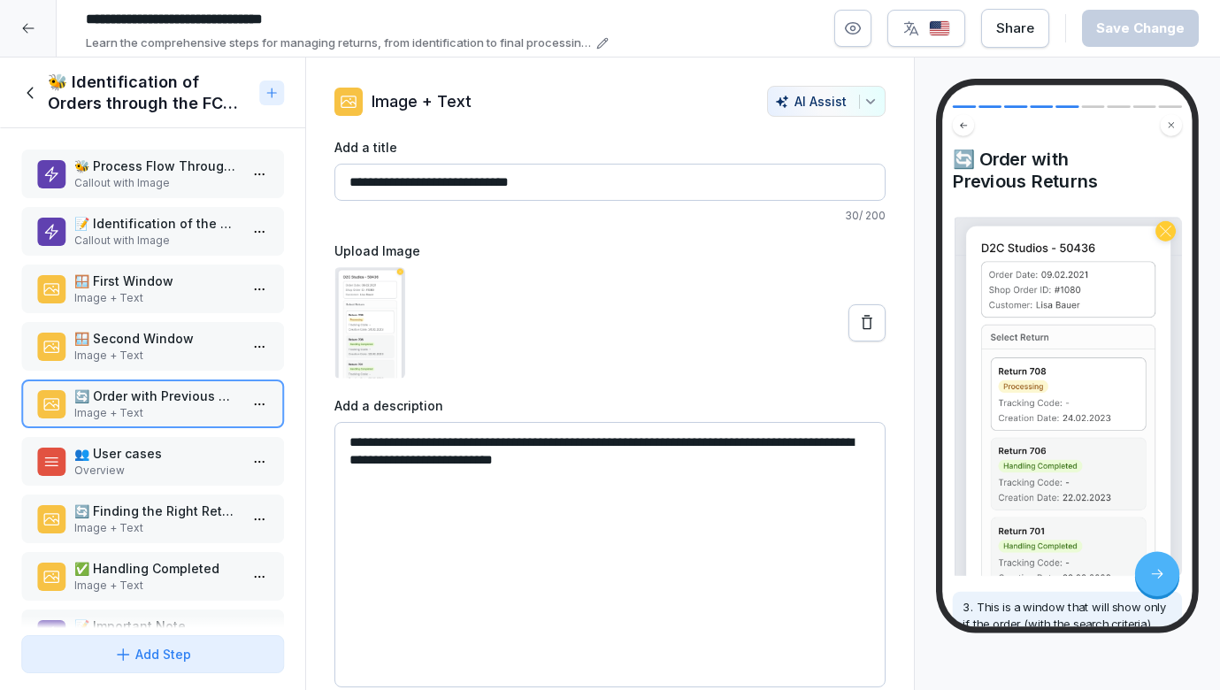
click at [155, 491] on div "🐝 Process Flow Through HiveApp Callout with Image 📝 Identification of the Order…" at bounding box center [152, 378] width 305 height 500
click at [156, 479] on div "👥 User cases Overview" at bounding box center [152, 461] width 263 height 49
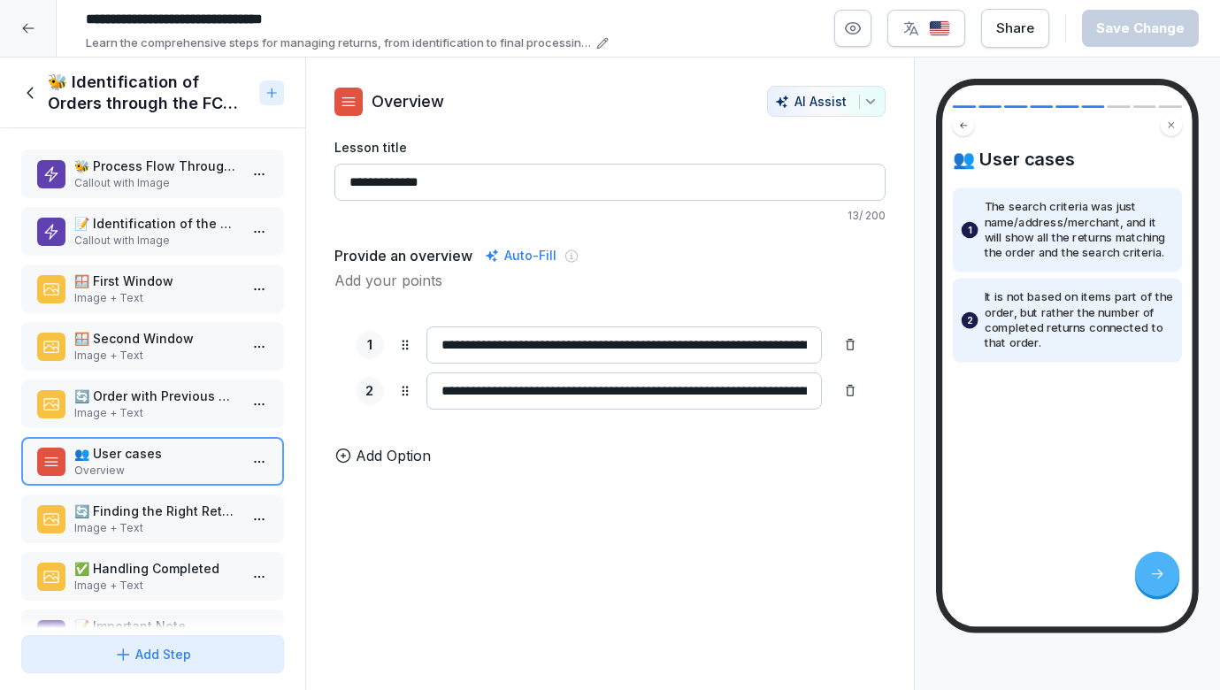
click at [158, 510] on p "🔄 Finding the Right Return" at bounding box center [156, 511] width 164 height 19
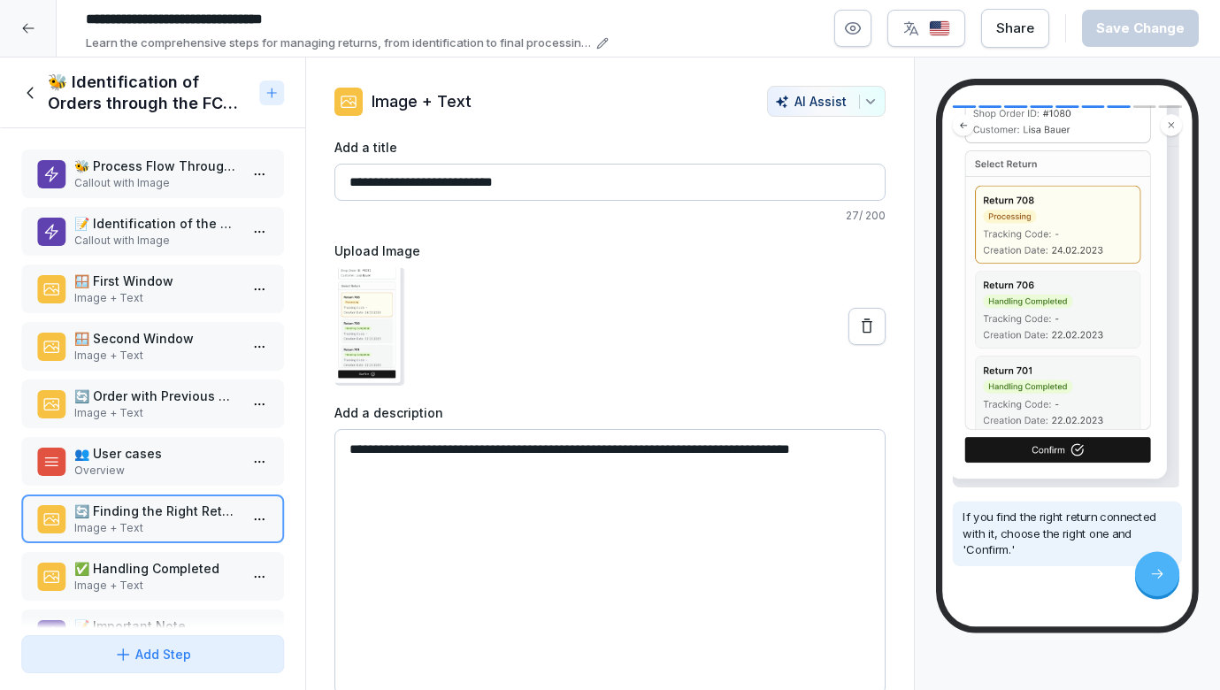
scroll to position [157, 0]
click at [183, 587] on p "Image + Text" at bounding box center [156, 586] width 164 height 16
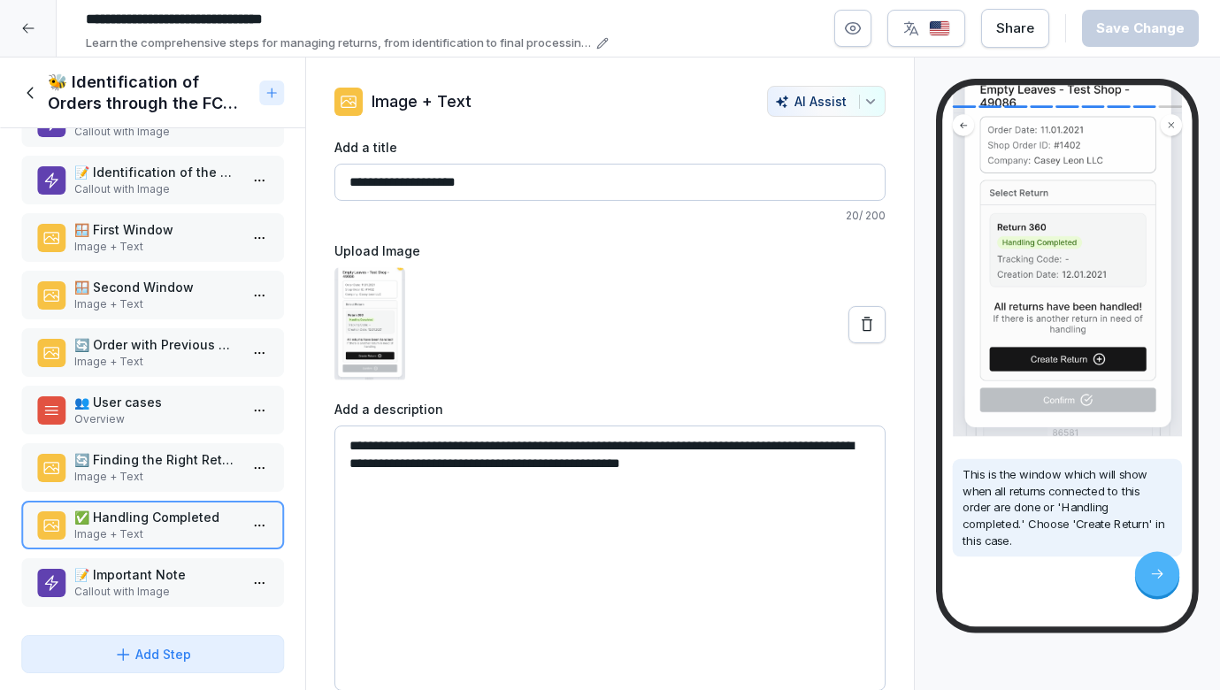
scroll to position [51, 0]
click at [180, 579] on p "📝 Important Note" at bounding box center [156, 574] width 164 height 19
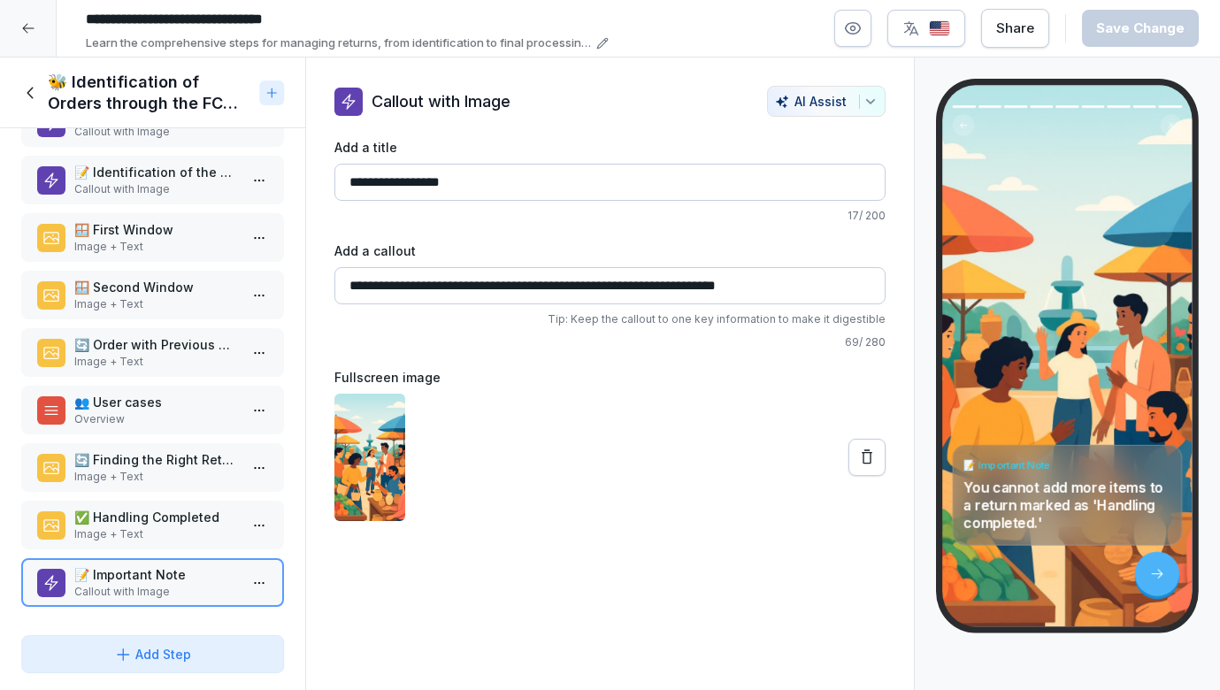
click at [177, 526] on p "✅ Handling Completed" at bounding box center [156, 517] width 164 height 19
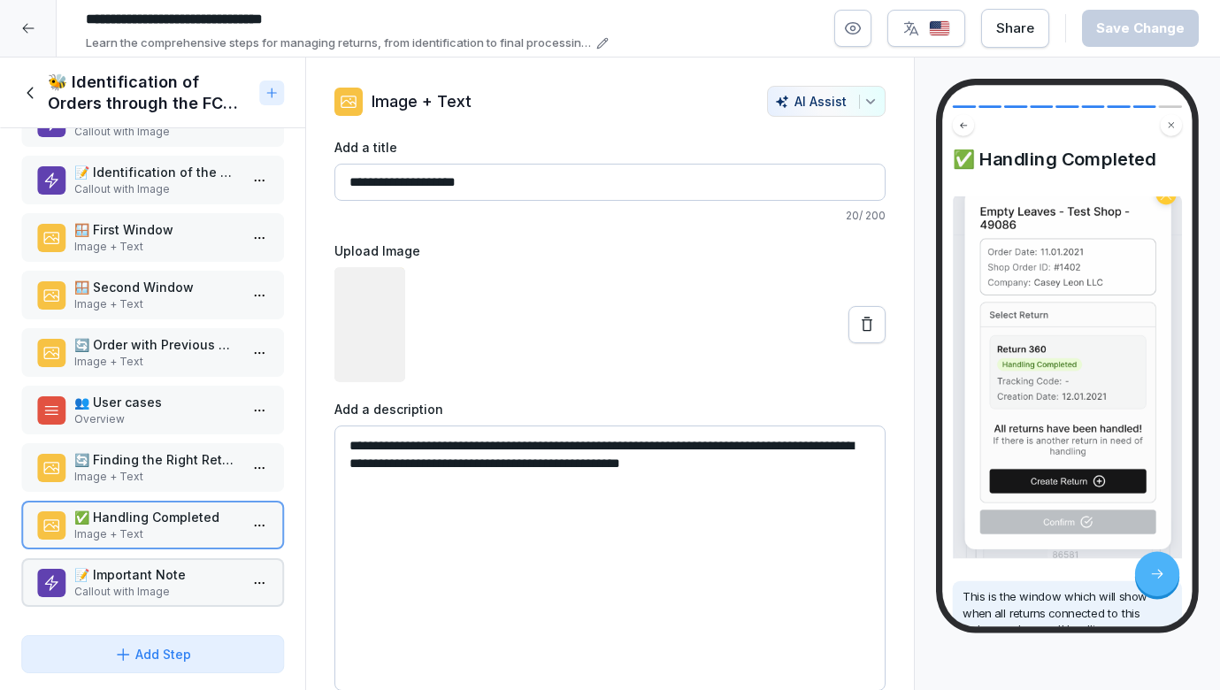
click at [176, 427] on p "Overview" at bounding box center [156, 419] width 164 height 16
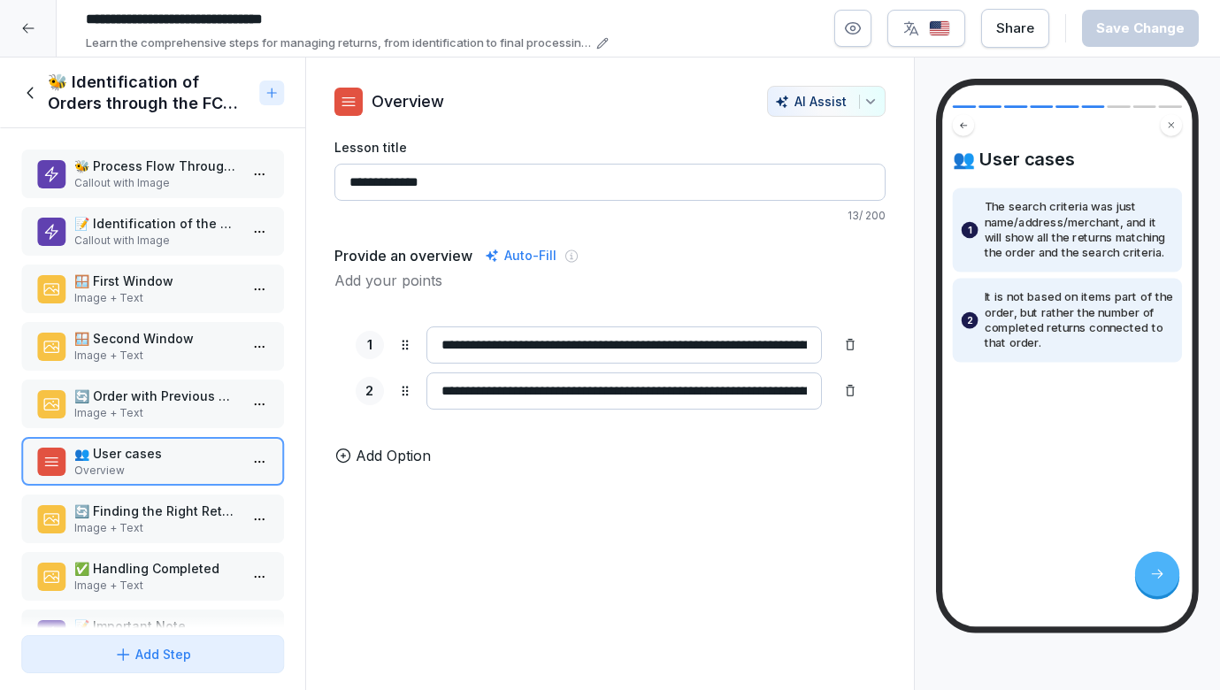
click at [150, 180] on p "Callout with Image" at bounding box center [156, 183] width 164 height 16
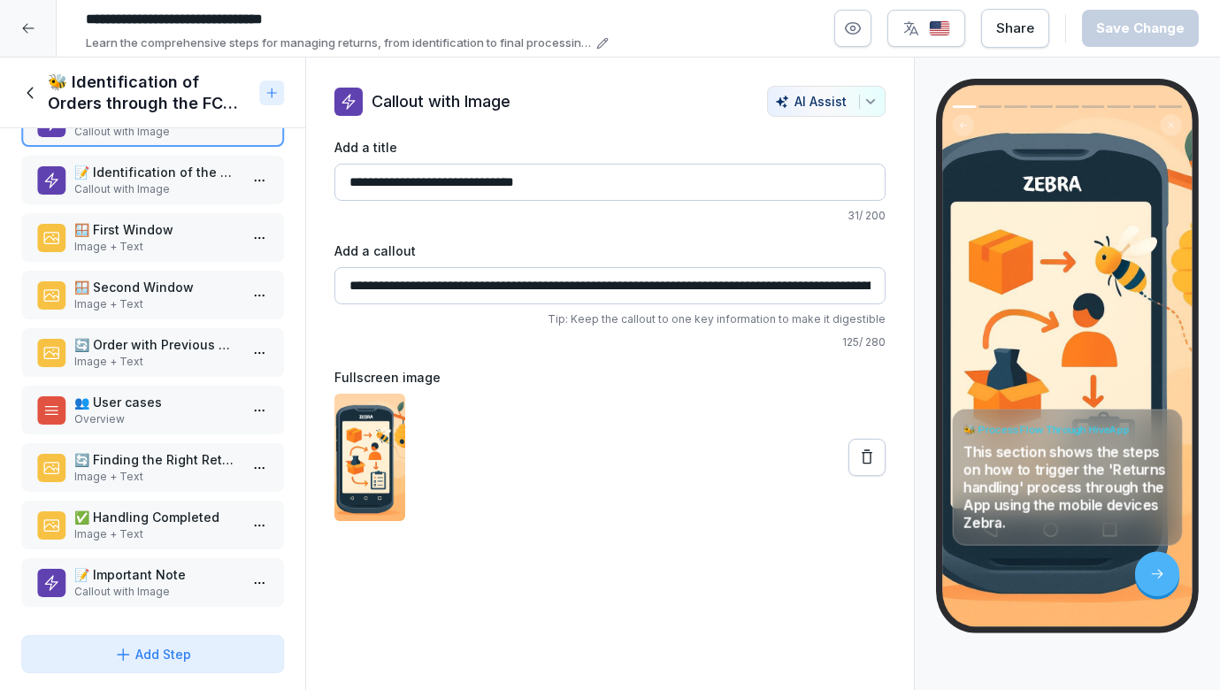
scroll to position [51, 0]
click at [110, 567] on p "📝 Important Note" at bounding box center [156, 574] width 164 height 19
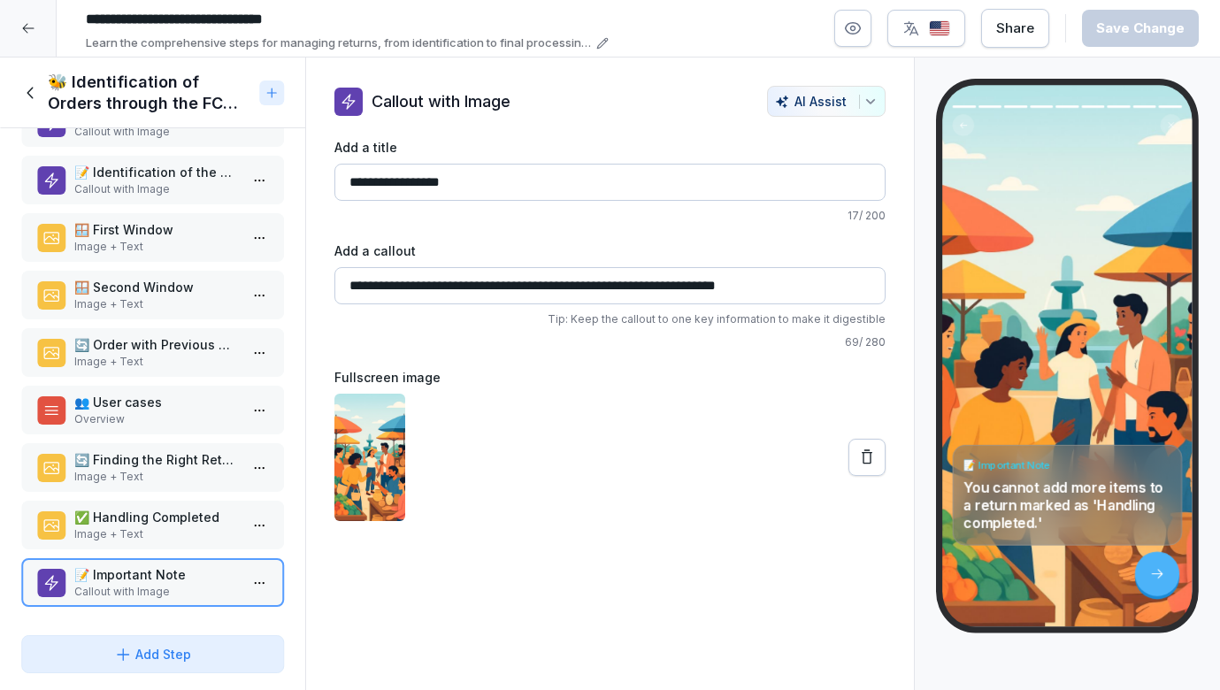
click at [888, 473] on div "**********" at bounding box center [610, 303] width 609 height 435
click at [864, 457] on icon at bounding box center [867, 457] width 11 height 14
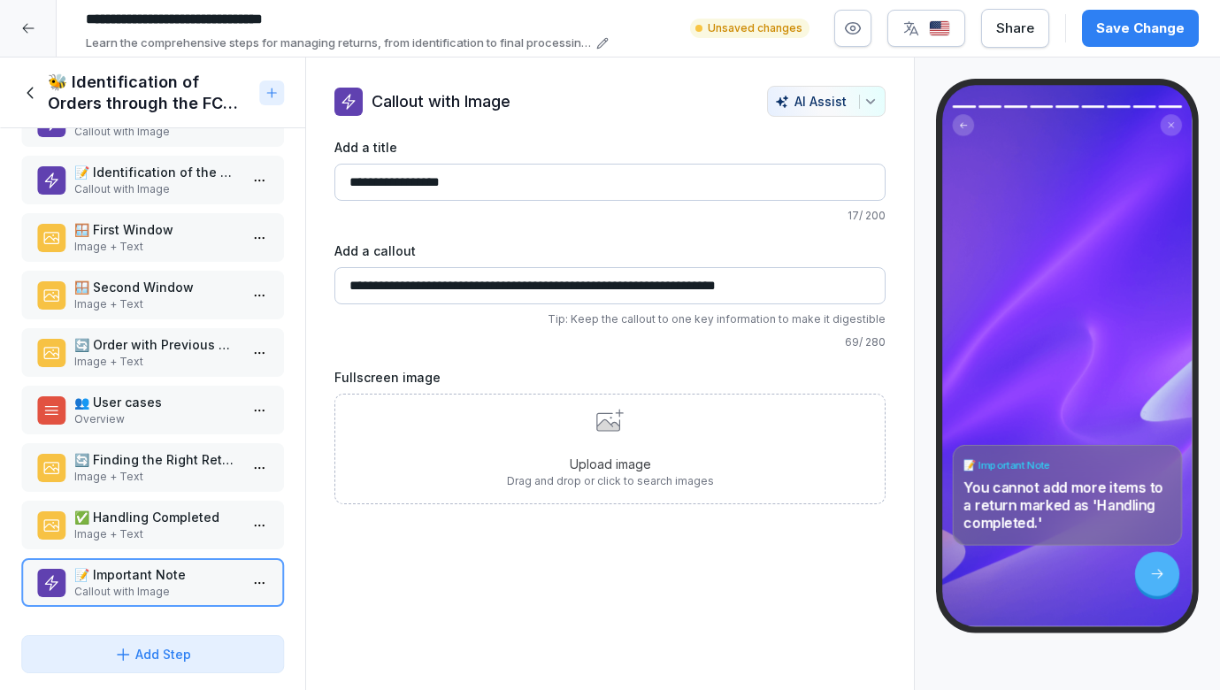
scroll to position [49, 0]
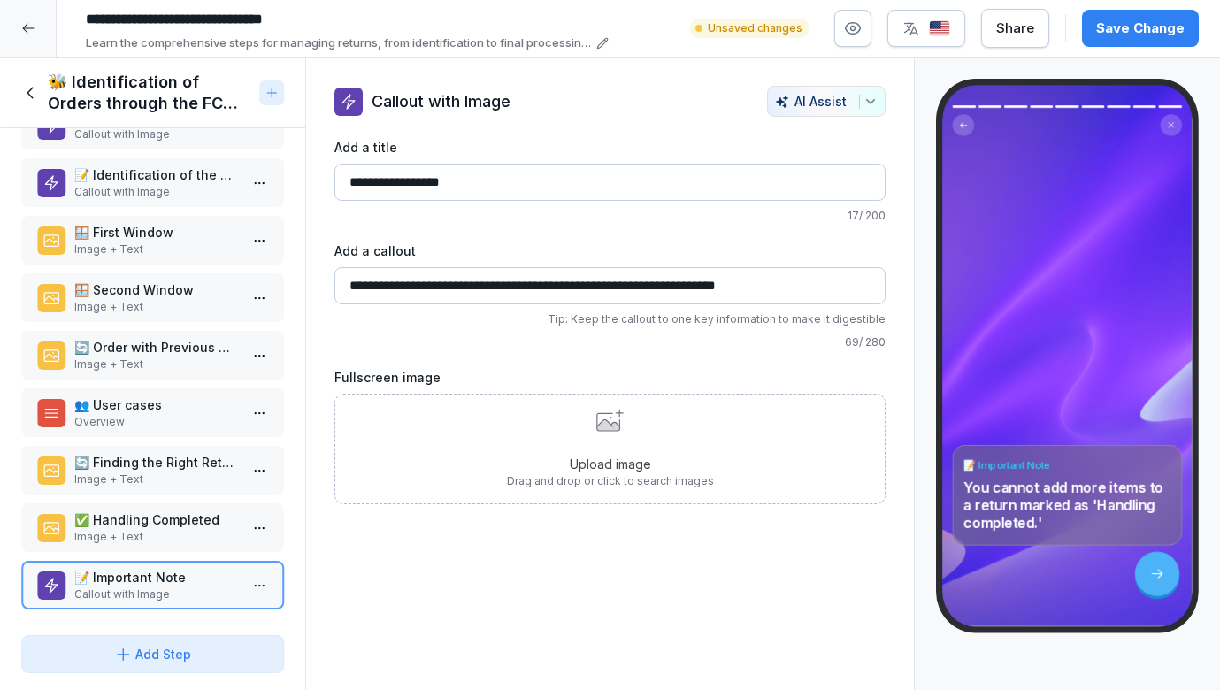
click at [1161, 39] on button "Save Change" at bounding box center [1140, 28] width 117 height 37
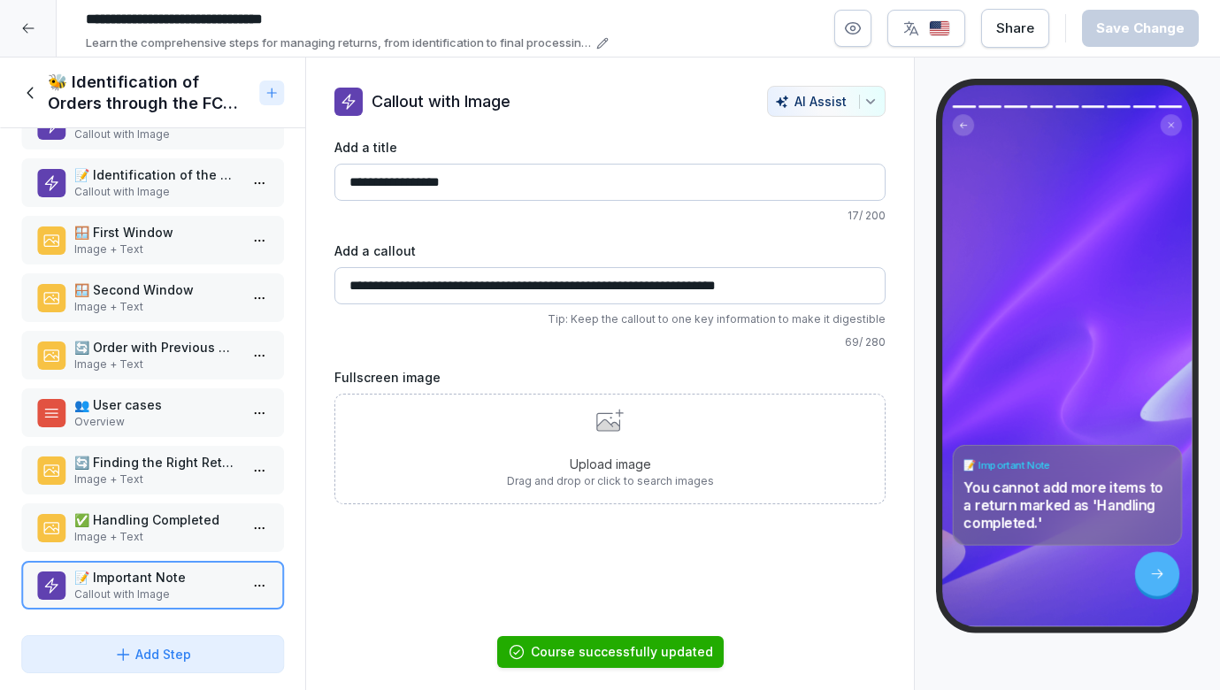
click at [35, 98] on icon at bounding box center [30, 92] width 19 height 19
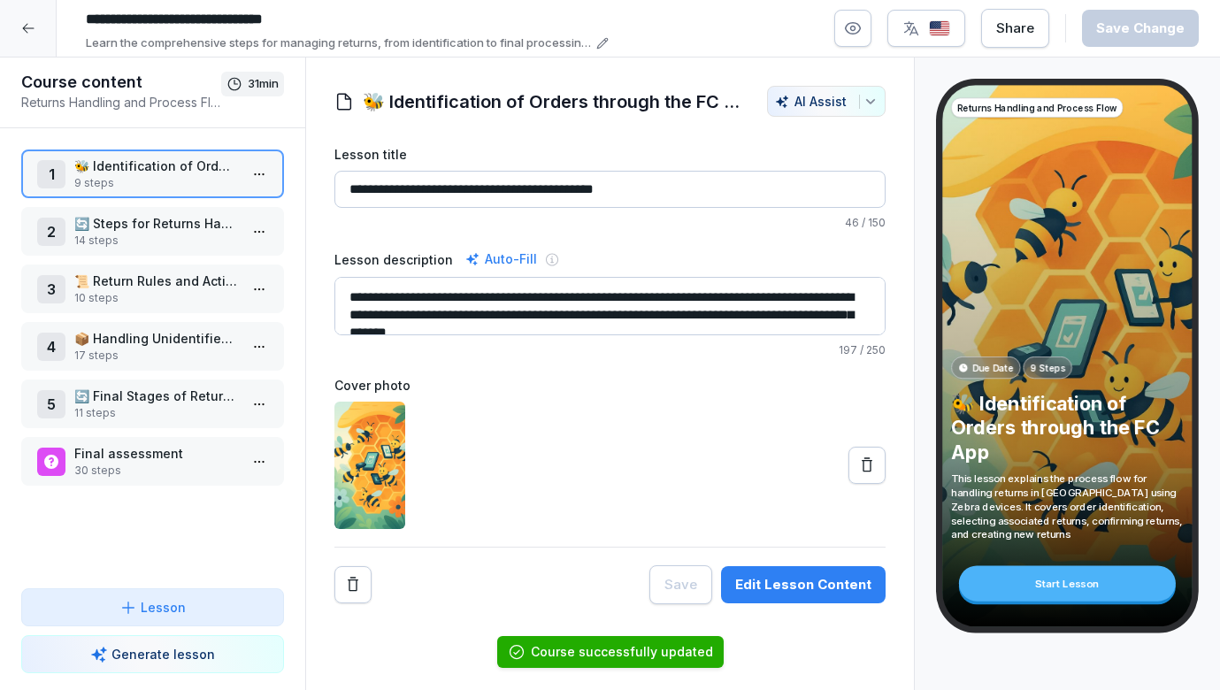
click at [157, 229] on p "🔄 Steps for Returns Handling" at bounding box center [156, 223] width 164 height 19
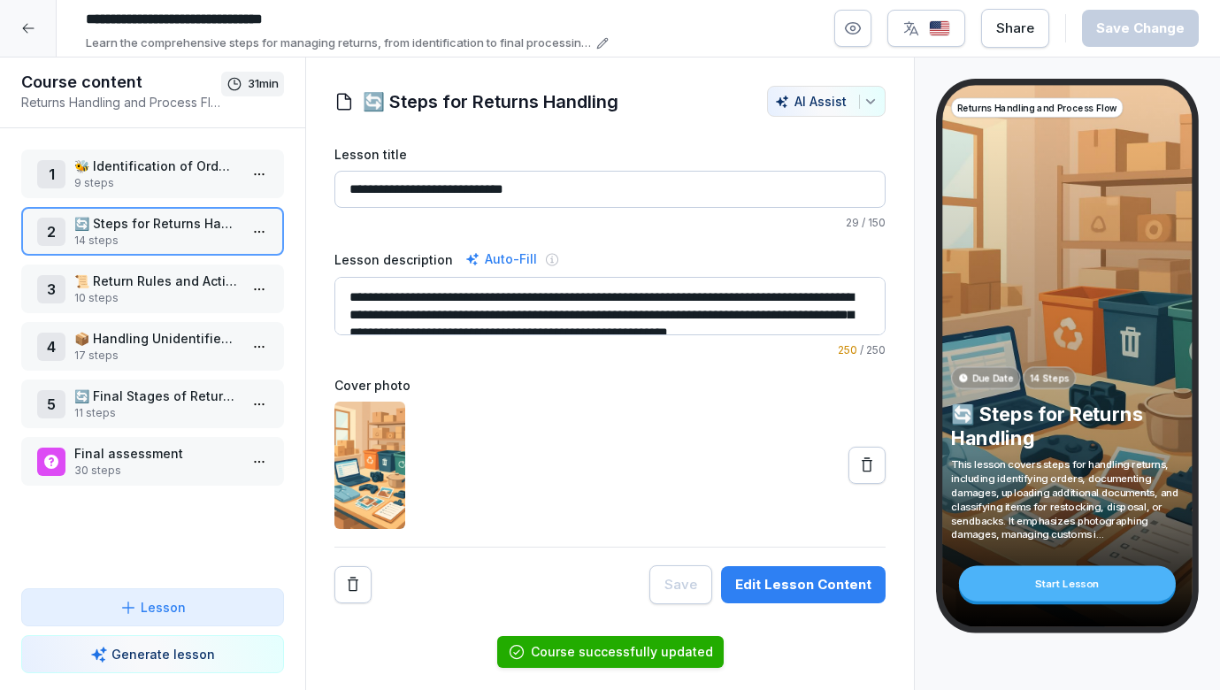
click at [279, 239] on div "2 🔄 Steps for Returns Handling 14 steps" at bounding box center [152, 231] width 263 height 49
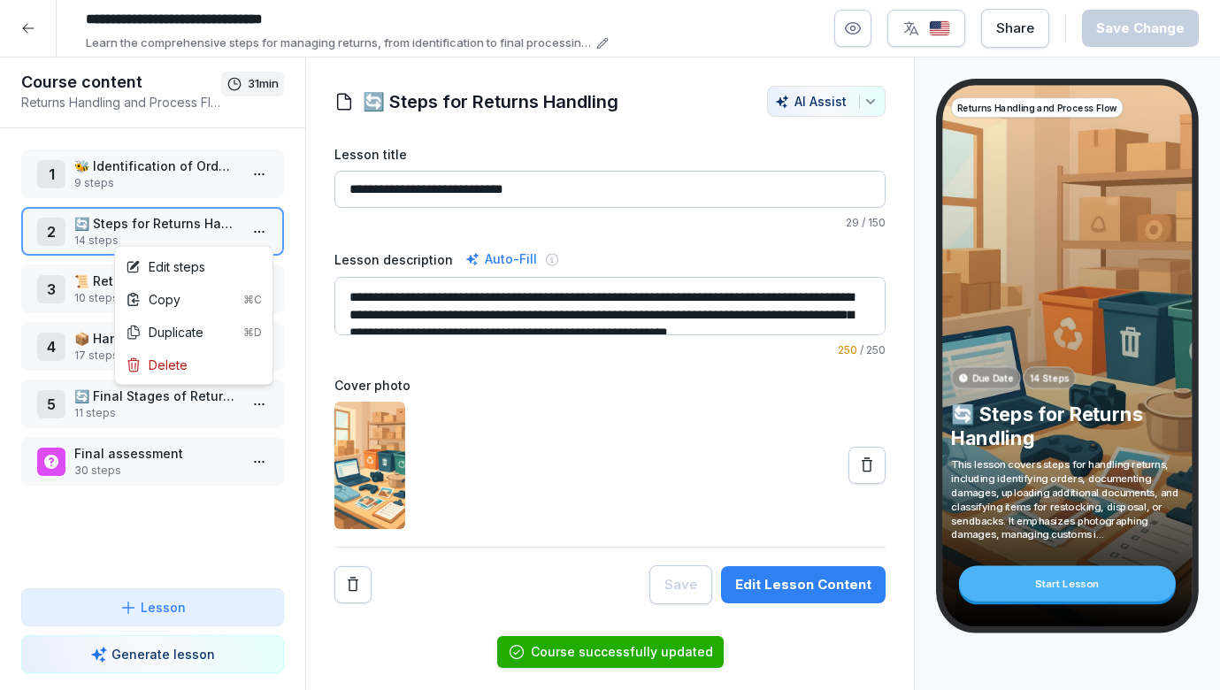
click at [272, 238] on html "**********" at bounding box center [610, 345] width 1220 height 690
click at [230, 270] on div "Edit steps" at bounding box center [194, 266] width 150 height 33
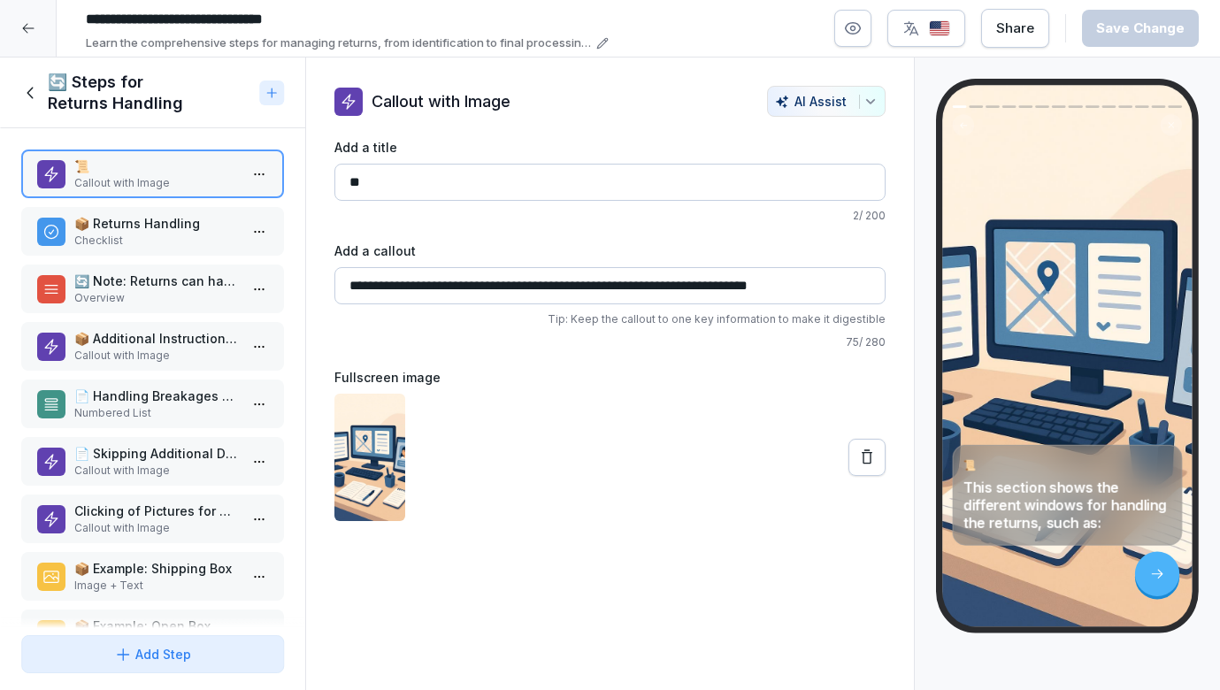
click at [188, 234] on p "Checklist" at bounding box center [156, 241] width 164 height 16
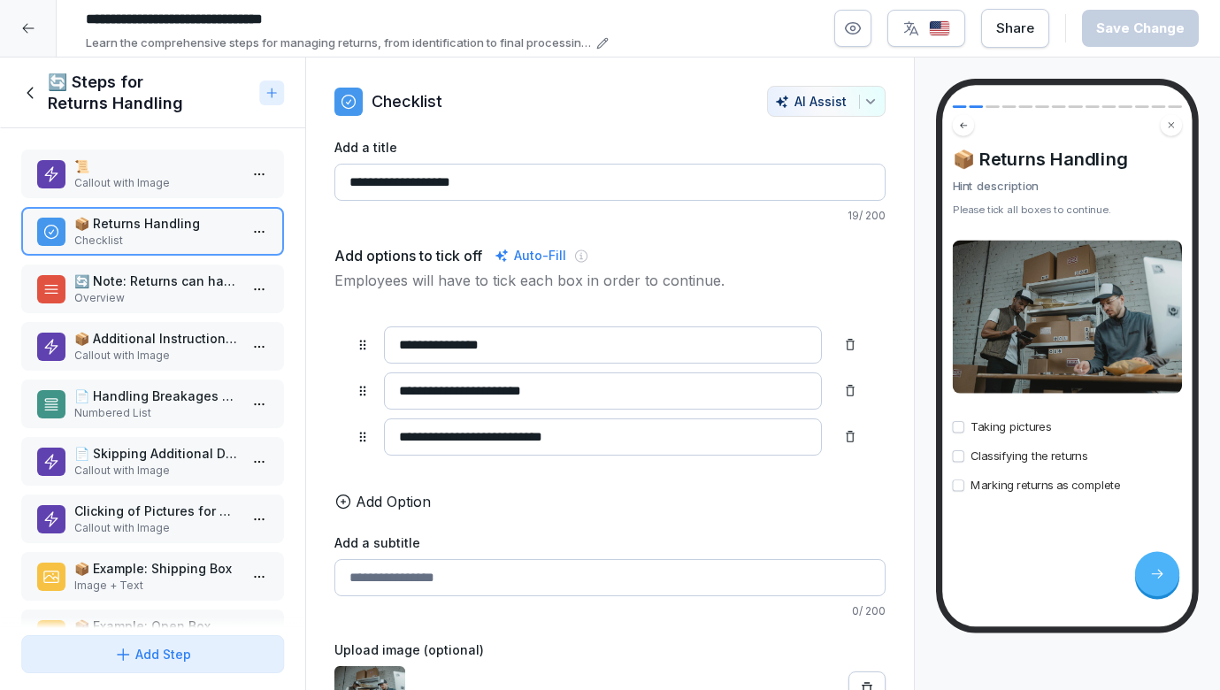
click at [183, 282] on p "🔄 Note: Returns can happen for the following reasons" at bounding box center [156, 281] width 164 height 19
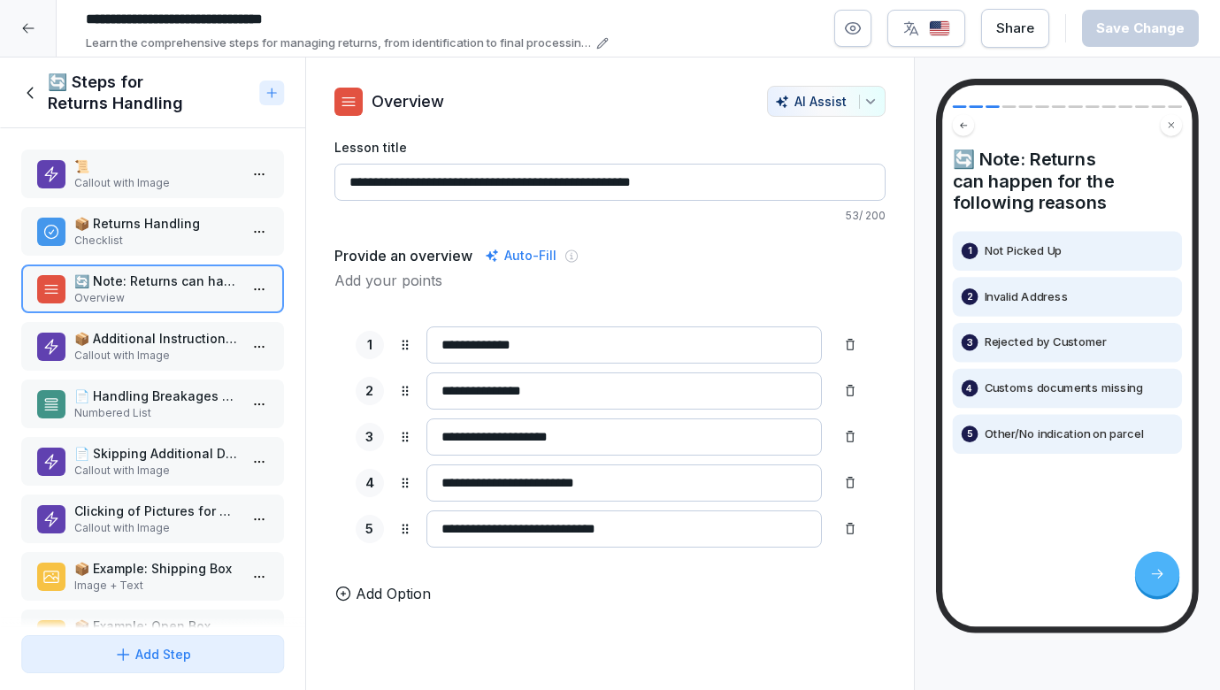
click at [182, 331] on p "📦 Additional Instructions for Returns" at bounding box center [156, 338] width 164 height 19
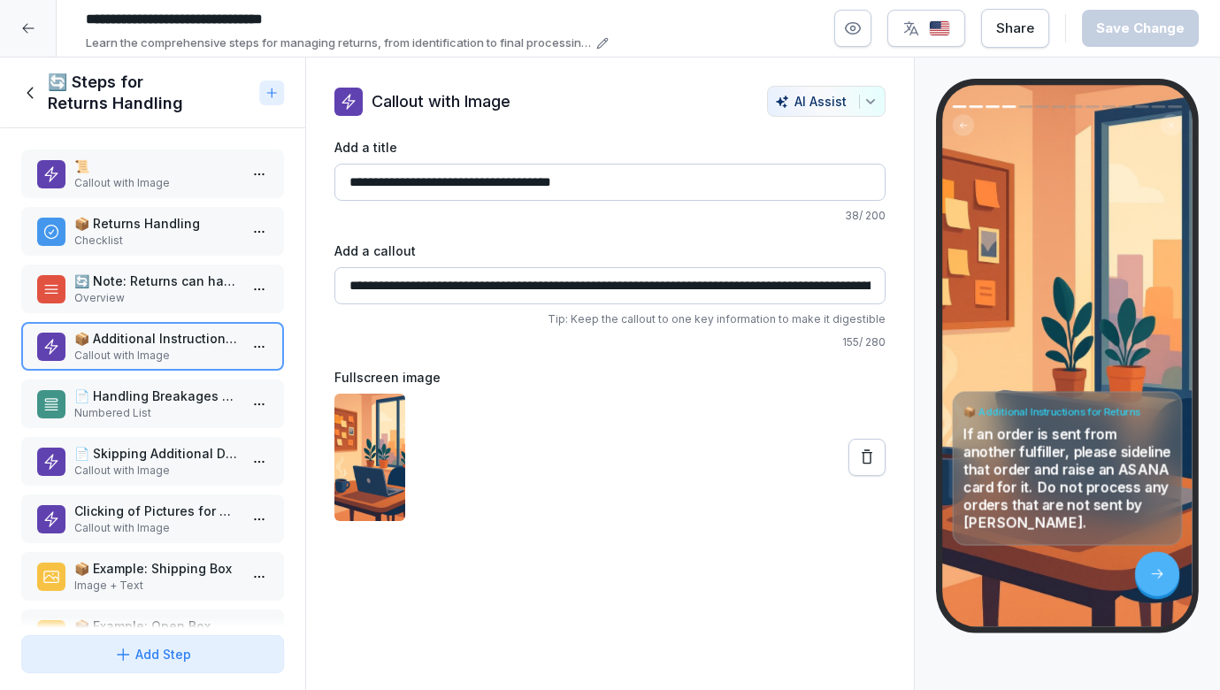
click at [172, 386] on div "📄 Handling Breakages and Additional Documents Numbered List" at bounding box center [152, 404] width 263 height 49
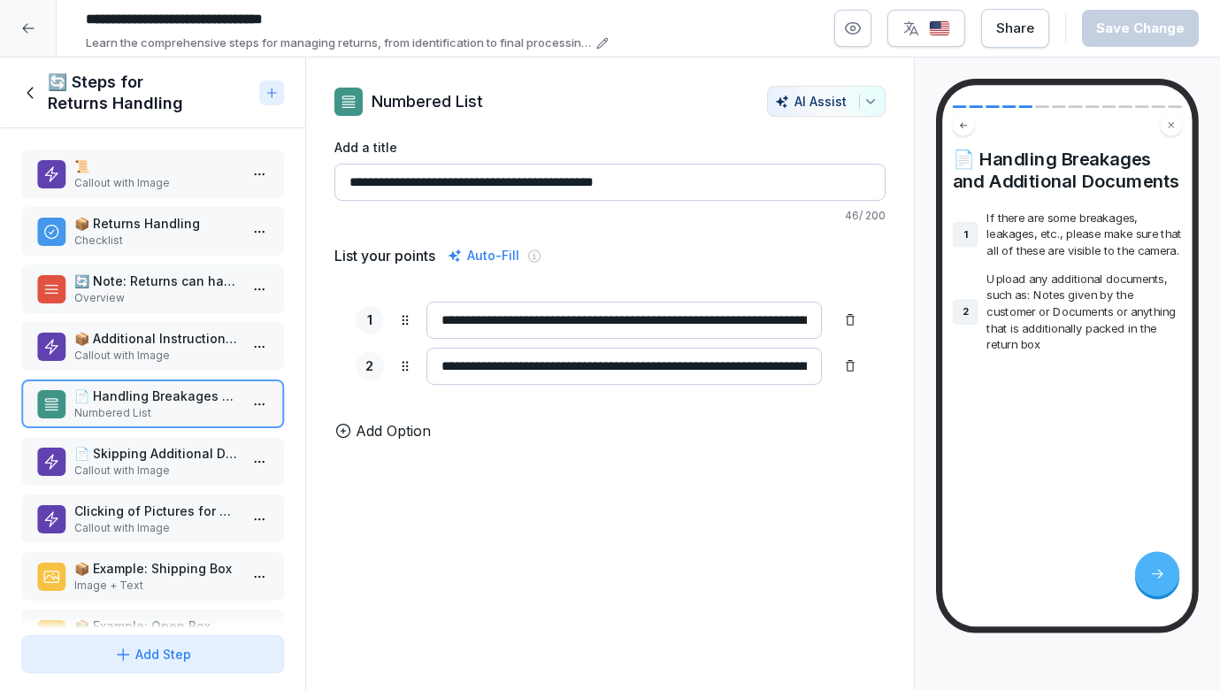
click at [165, 443] on div "📄 Skipping Additional Documents Callout with Image" at bounding box center [152, 461] width 263 height 49
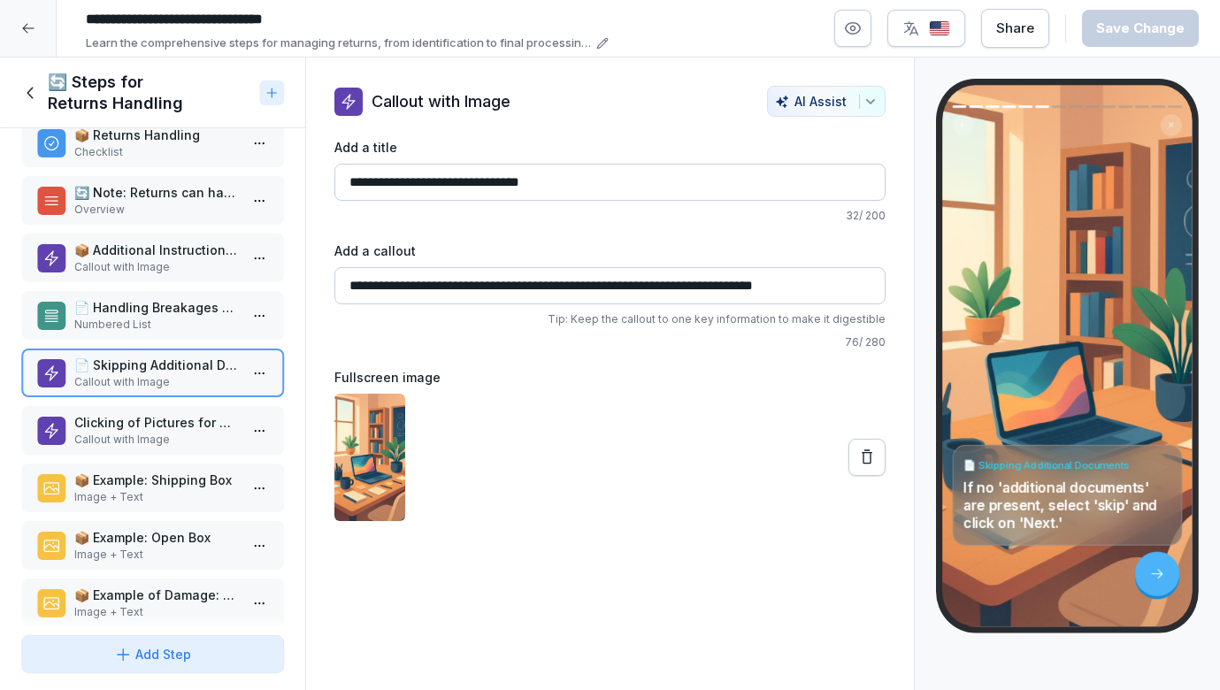
scroll to position [88, 0]
click at [165, 410] on div "Clicking of Pictures for Returns Callout with Image" at bounding box center [152, 431] width 263 height 49
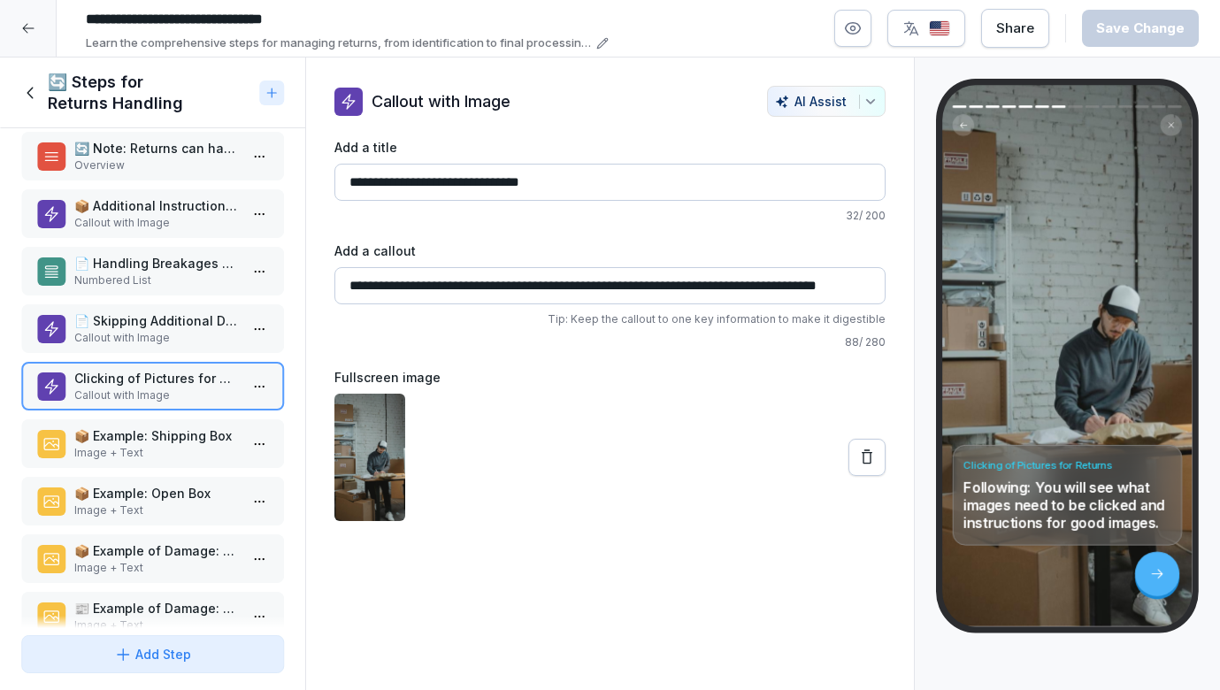
scroll to position [134, 0]
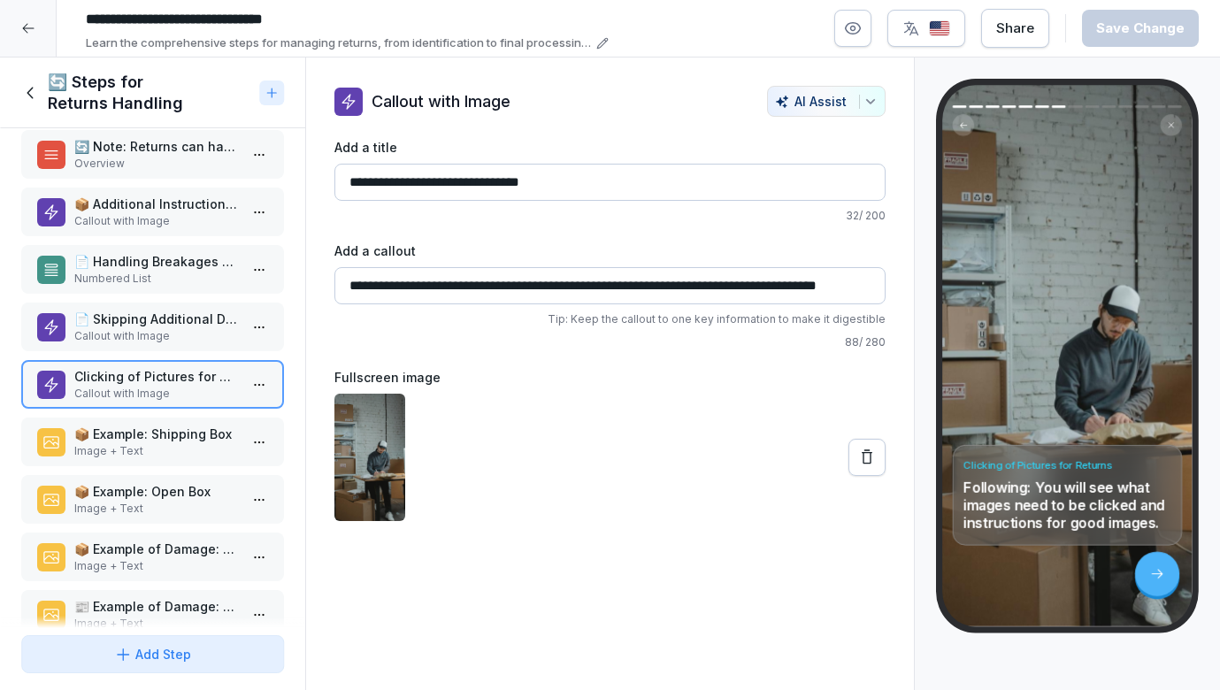
click at [160, 434] on p "📦 Example: Shipping Box" at bounding box center [156, 434] width 164 height 19
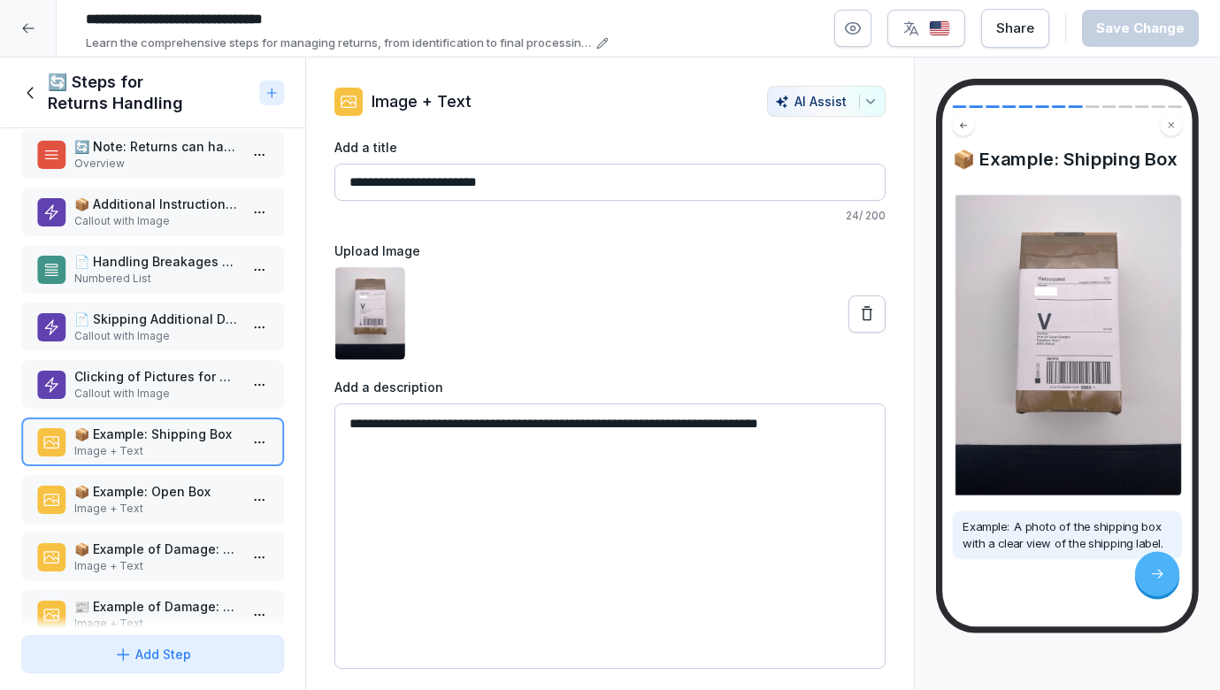
click at [157, 482] on p "📦 Example: Open Box" at bounding box center [156, 491] width 164 height 19
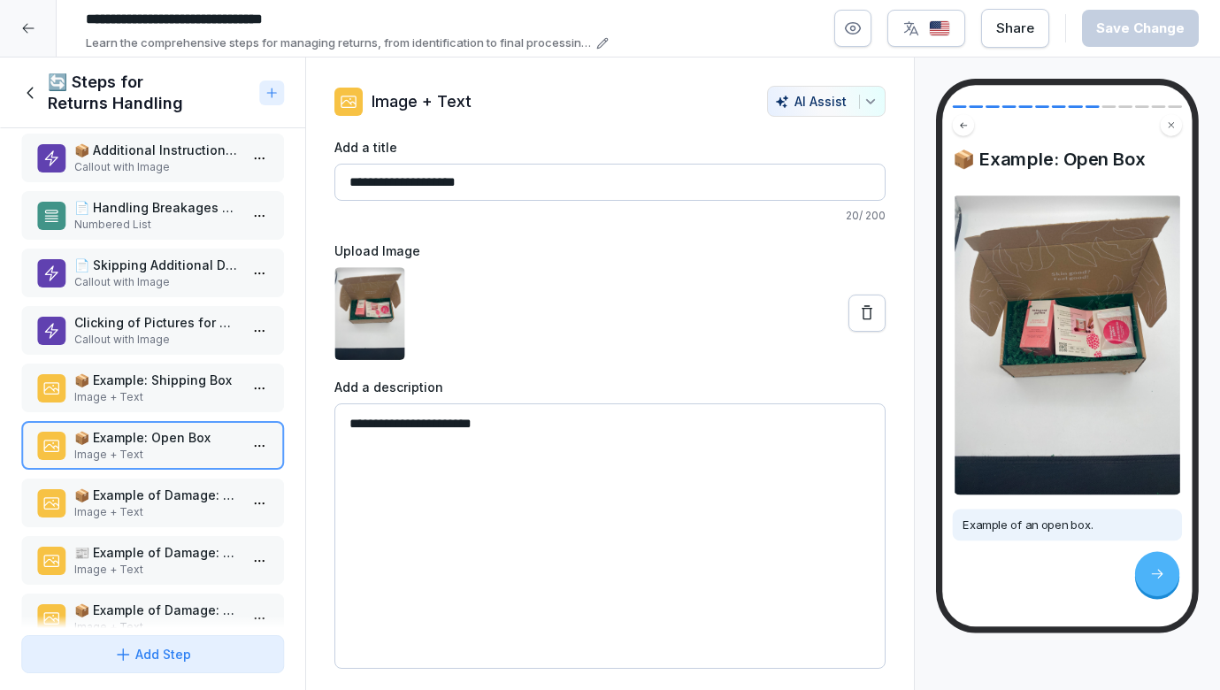
scroll to position [225, 0]
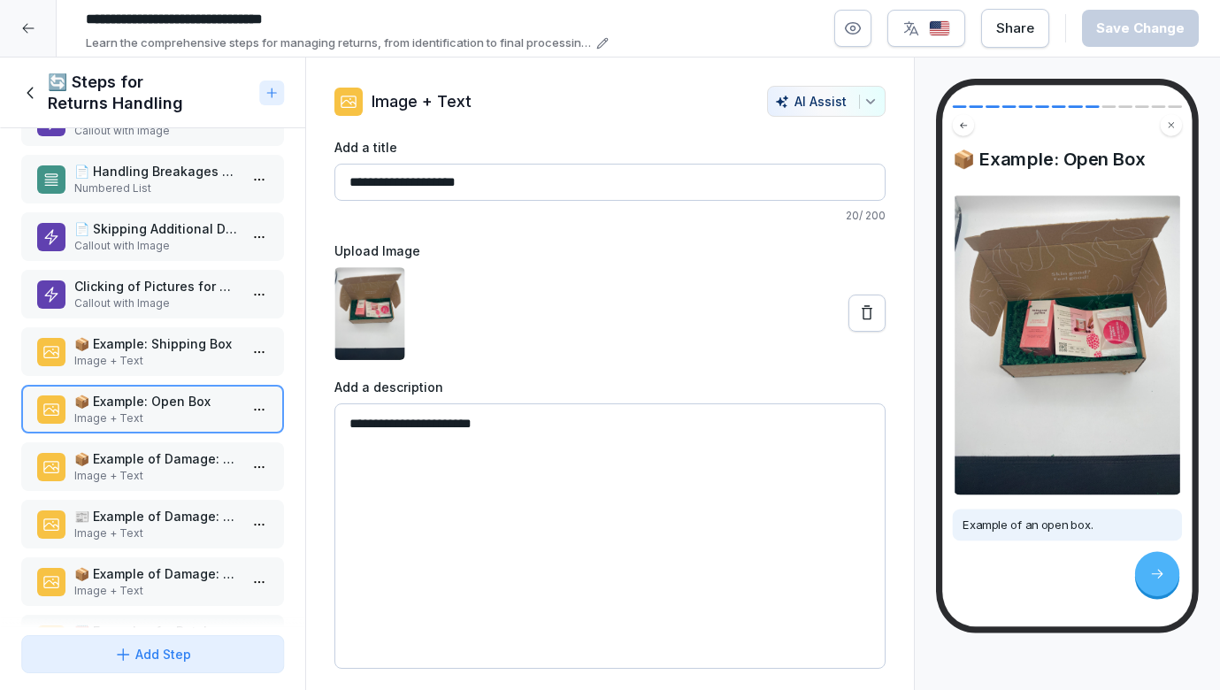
click at [142, 474] on p "Image + Text" at bounding box center [156, 476] width 164 height 16
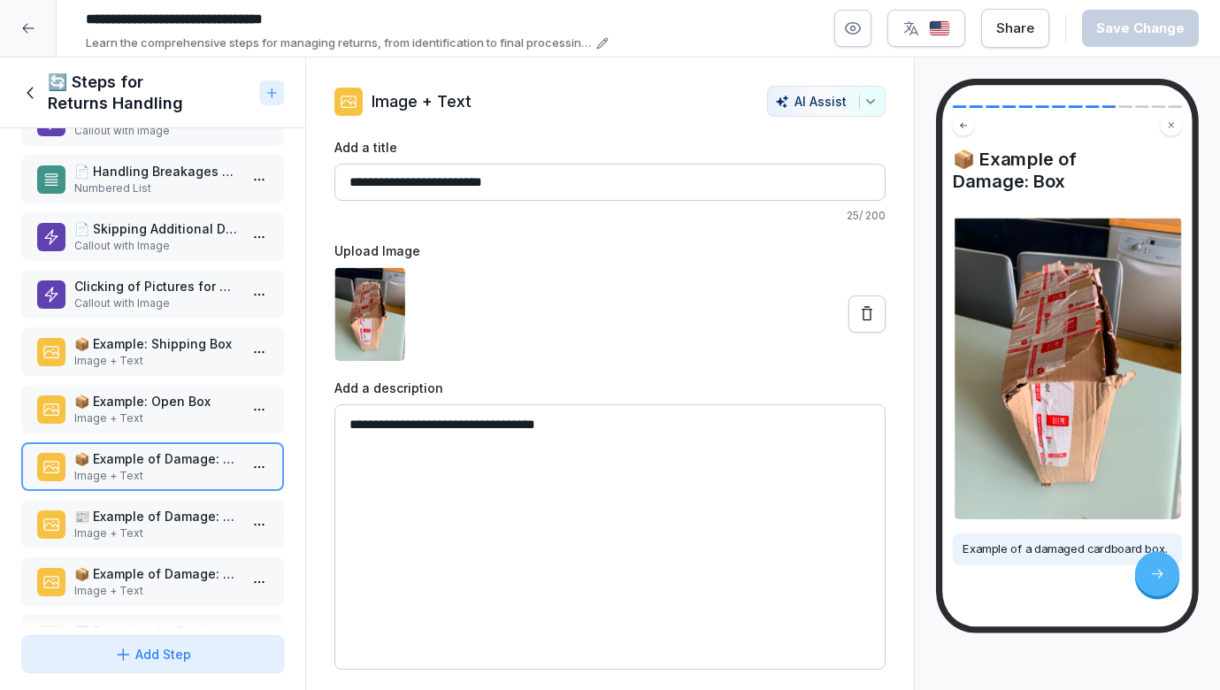
click at [142, 525] on p "📰 Example of Damage: Magazine" at bounding box center [156, 516] width 164 height 19
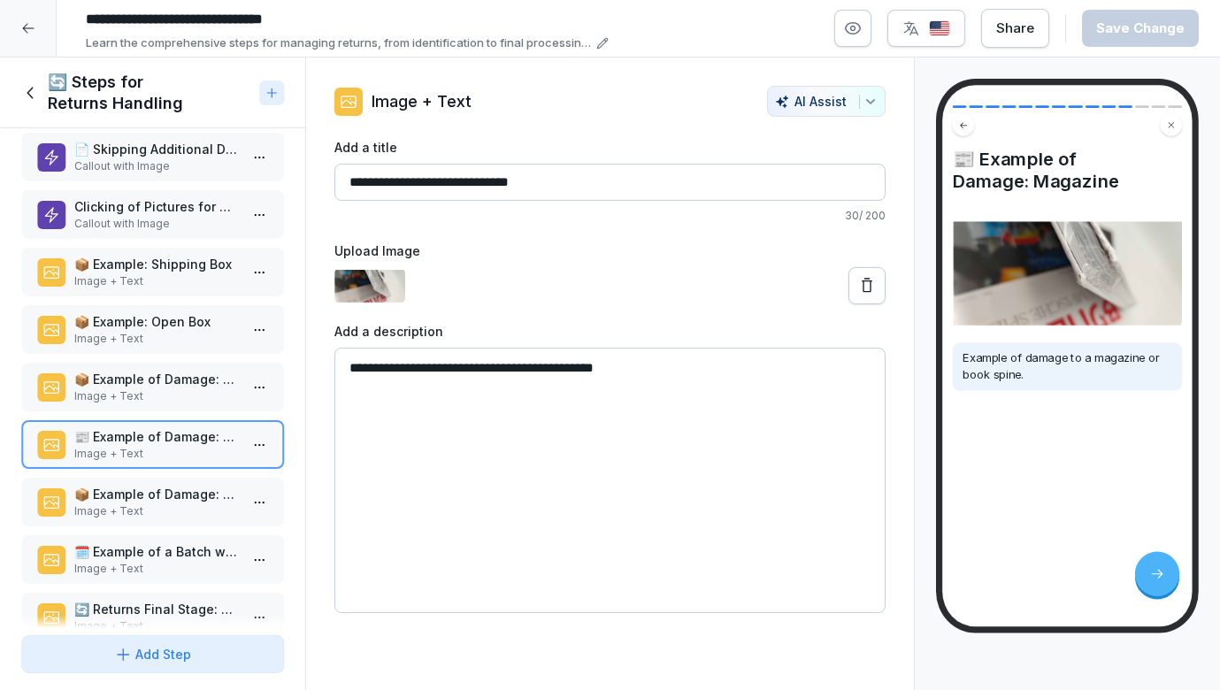
scroll to position [331, 0]
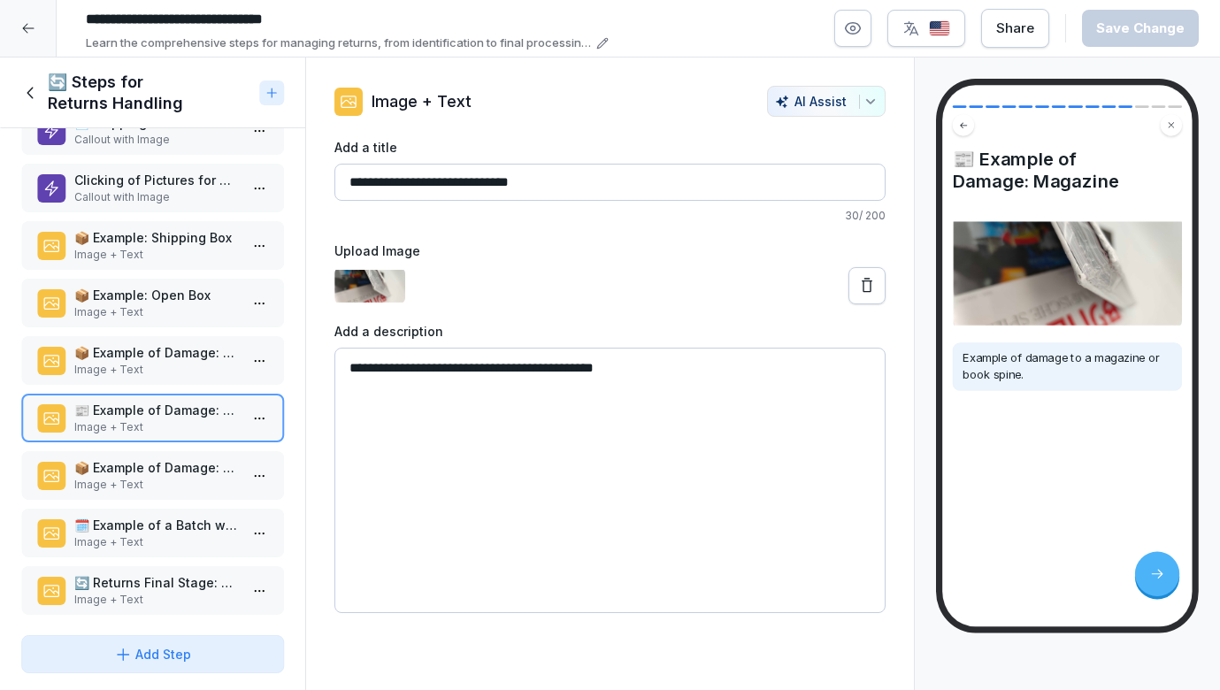
click at [139, 479] on p "Image + Text" at bounding box center [156, 485] width 164 height 16
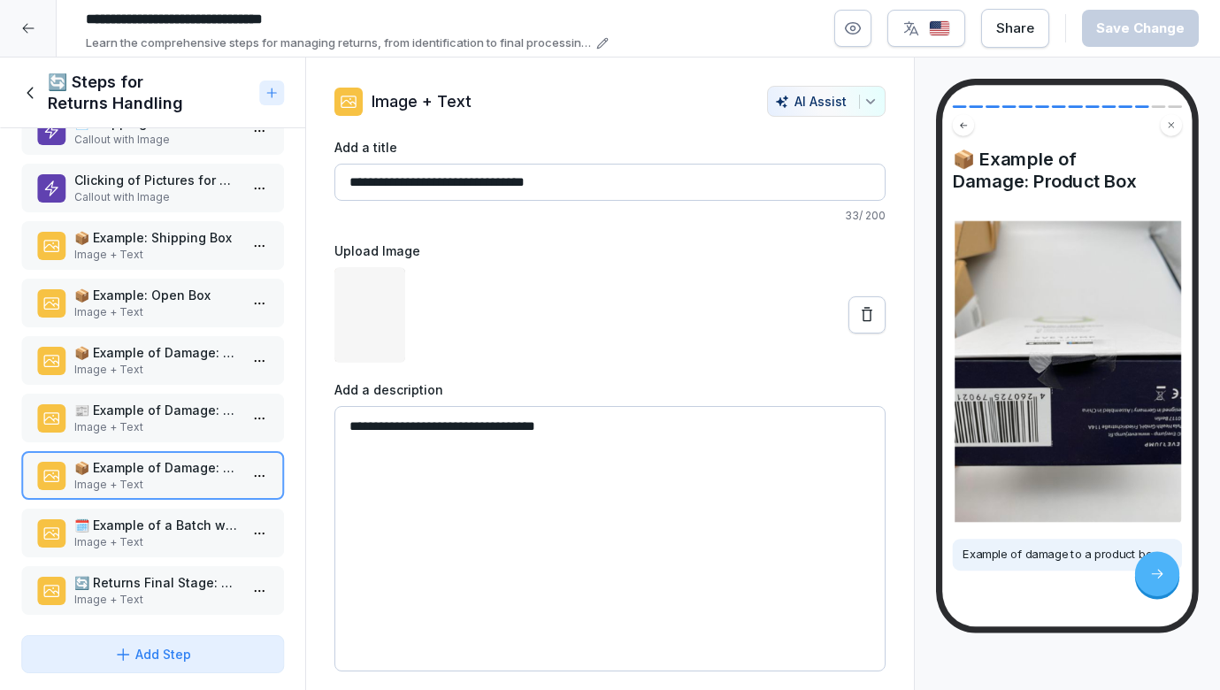
click at [130, 526] on p "🗓️ Example of a Batch with Expiration Date" at bounding box center [156, 525] width 164 height 19
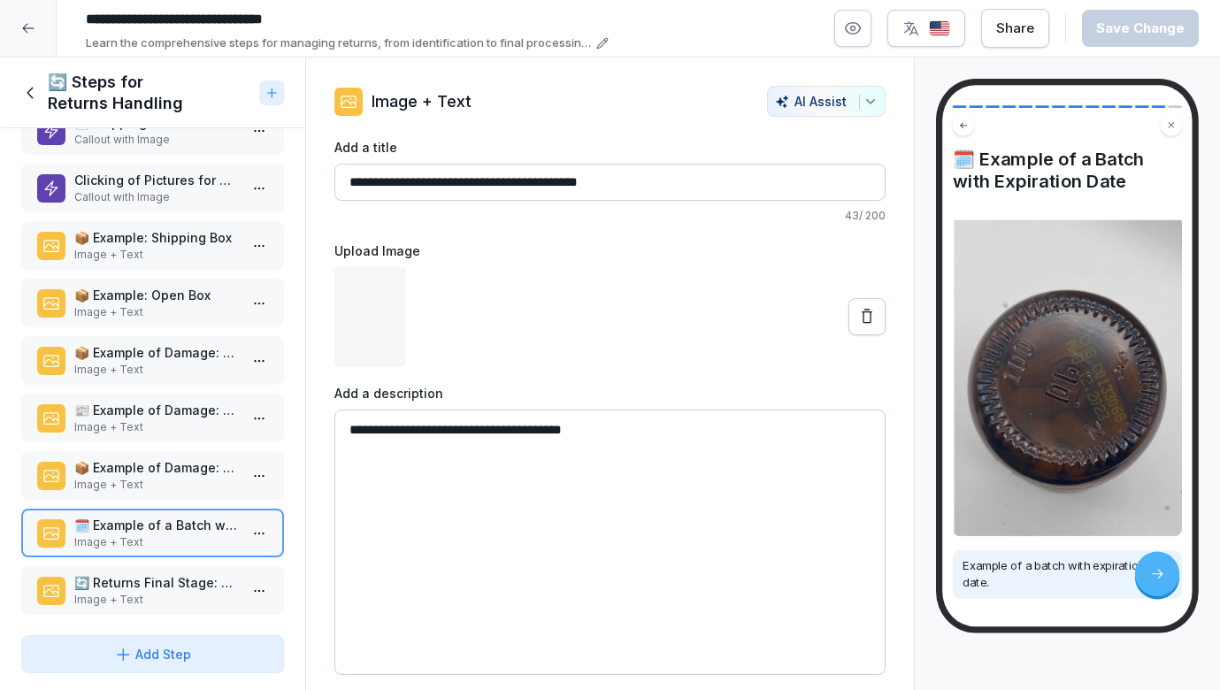
click at [130, 598] on p "Image + Text" at bounding box center [156, 600] width 164 height 16
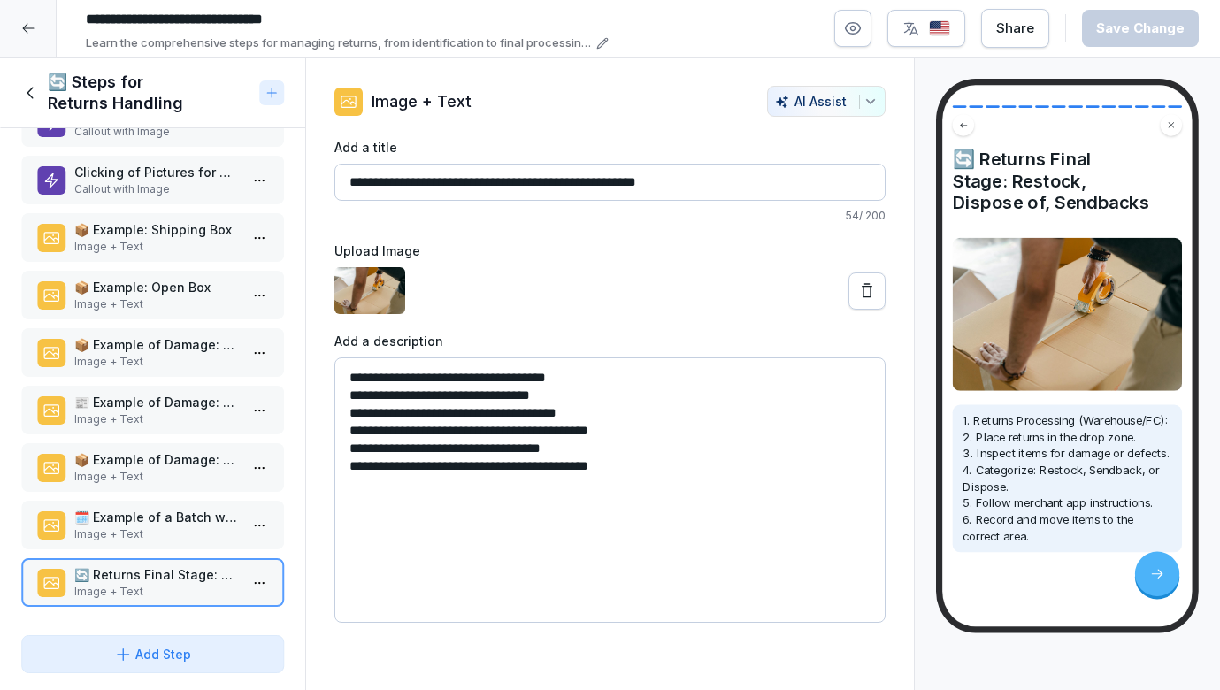
scroll to position [339, 0]
click at [24, 91] on icon at bounding box center [30, 92] width 19 height 19
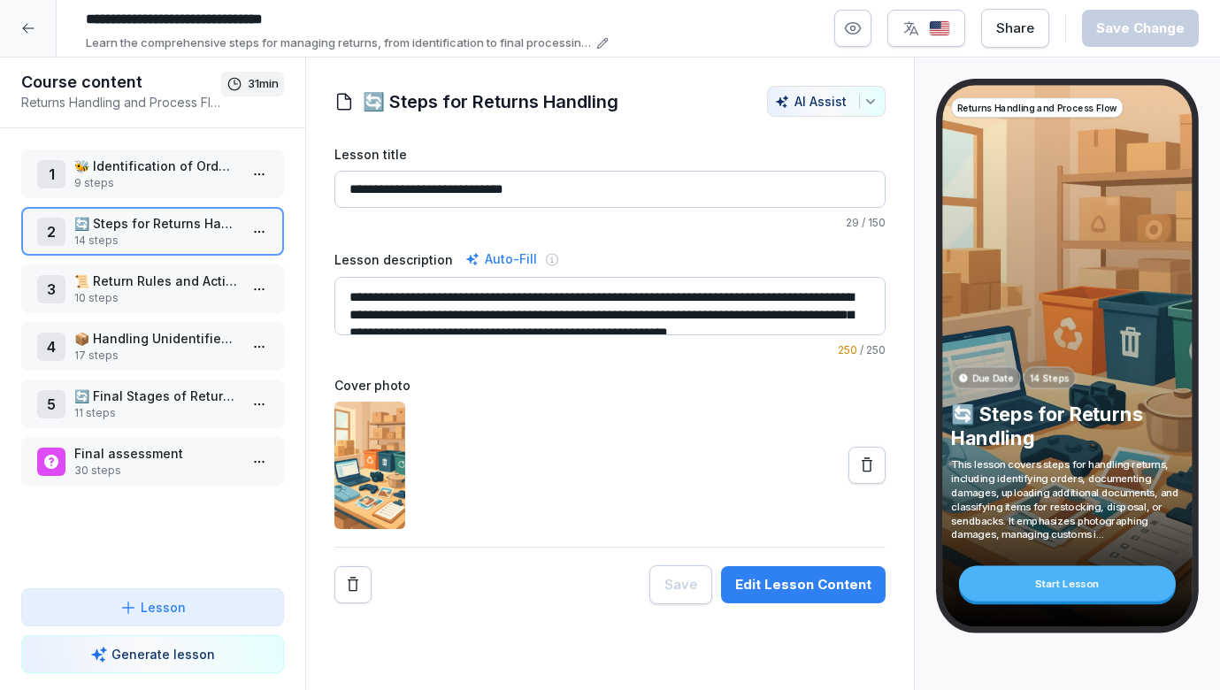
click at [131, 291] on p "10 steps" at bounding box center [156, 298] width 164 height 16
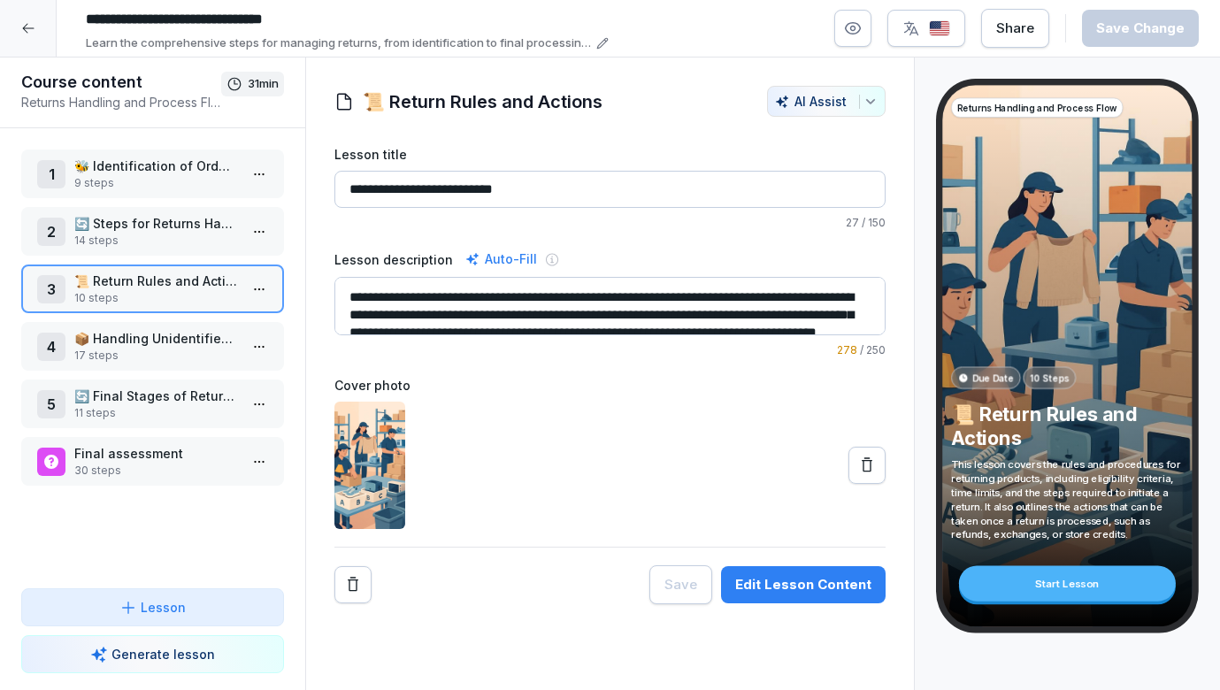
click at [268, 288] on html "**********" at bounding box center [610, 345] width 1220 height 690
click at [225, 321] on div "Edit steps" at bounding box center [194, 324] width 150 height 33
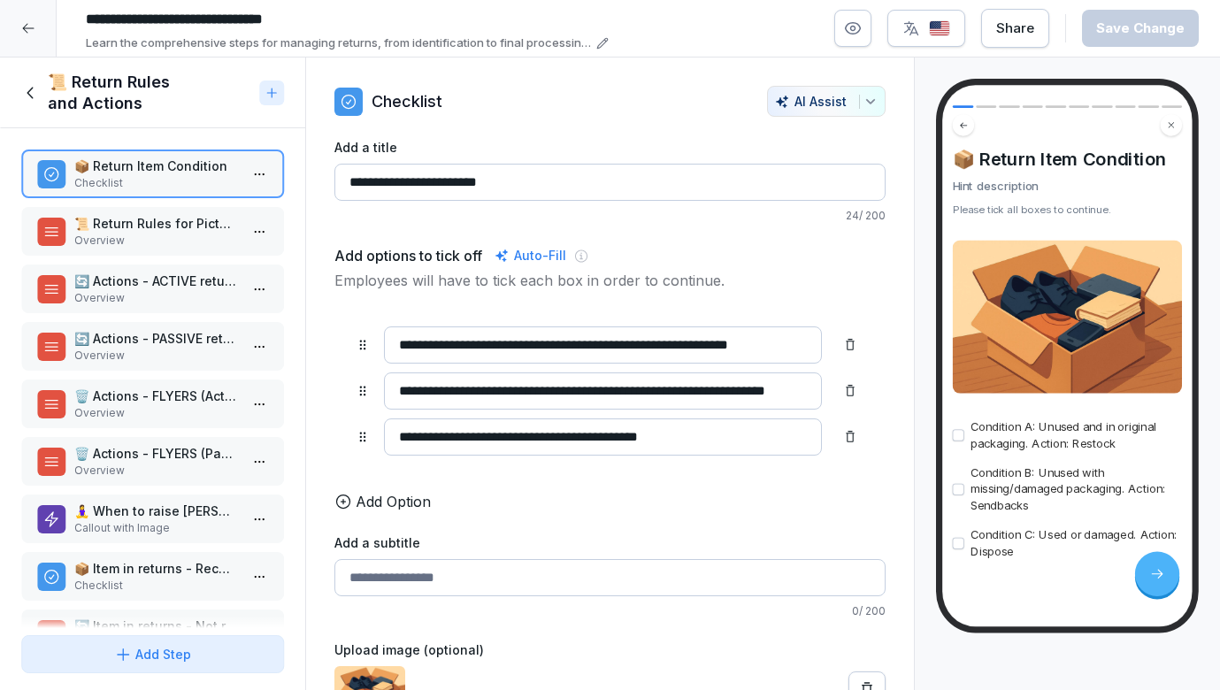
click at [227, 232] on p "📜 Return Rules for Pictures" at bounding box center [156, 223] width 164 height 19
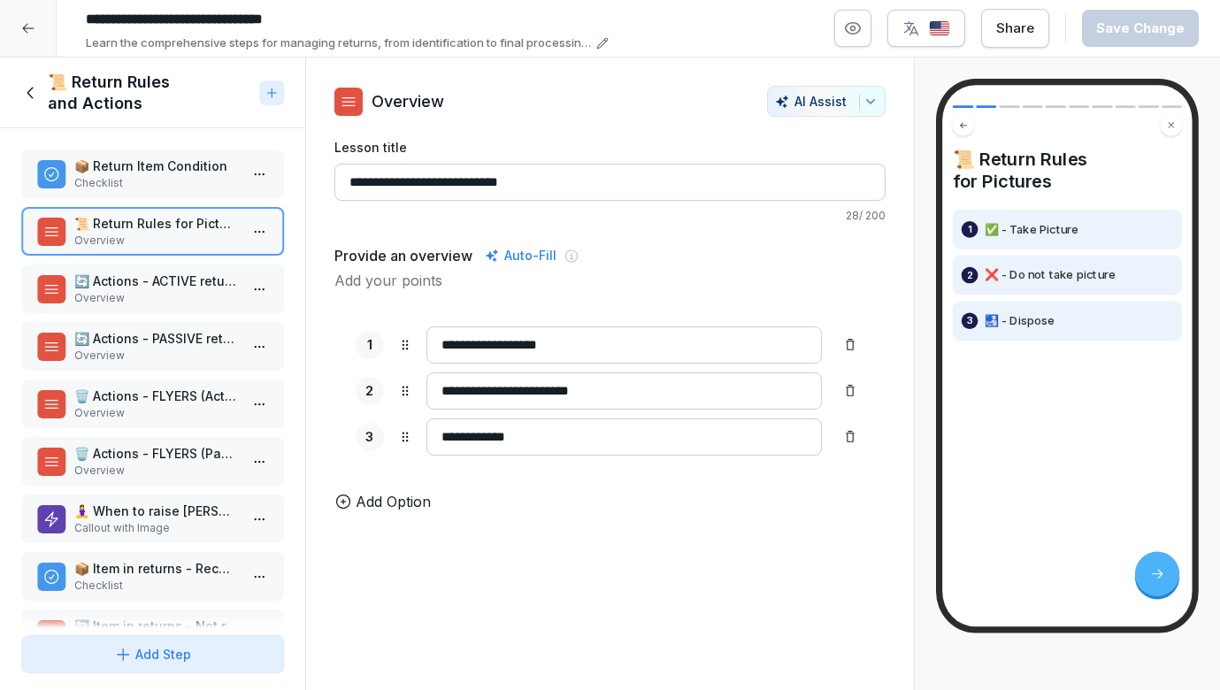
click at [206, 275] on p "🔄 Actions - ACTIVE returns" at bounding box center [156, 281] width 164 height 19
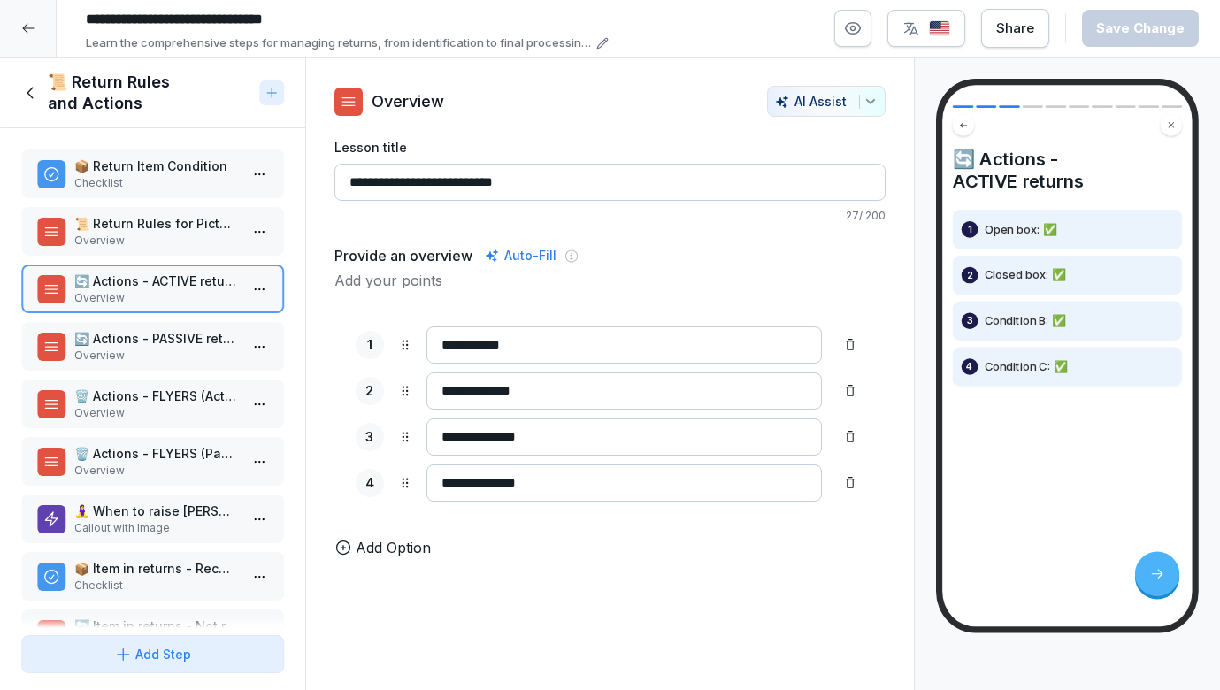
click at [113, 332] on p "🔄 Actions - PASSIVE returns" at bounding box center [156, 338] width 164 height 19
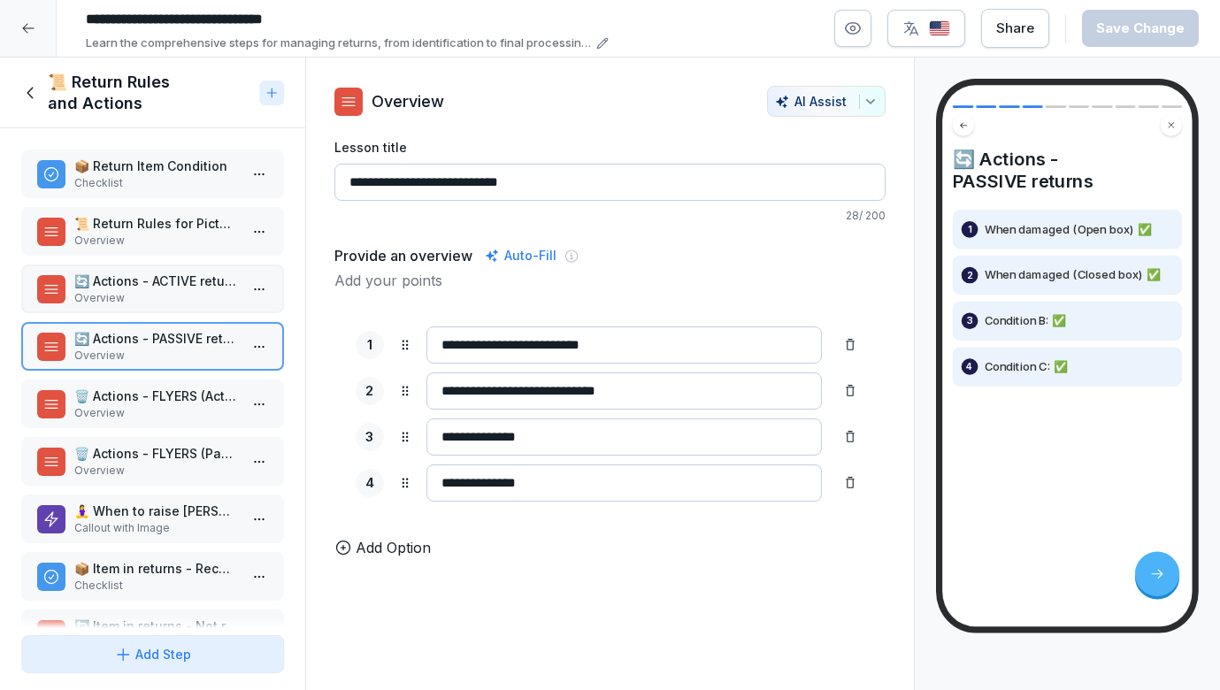
click at [119, 296] on p "Overview" at bounding box center [156, 298] width 164 height 16
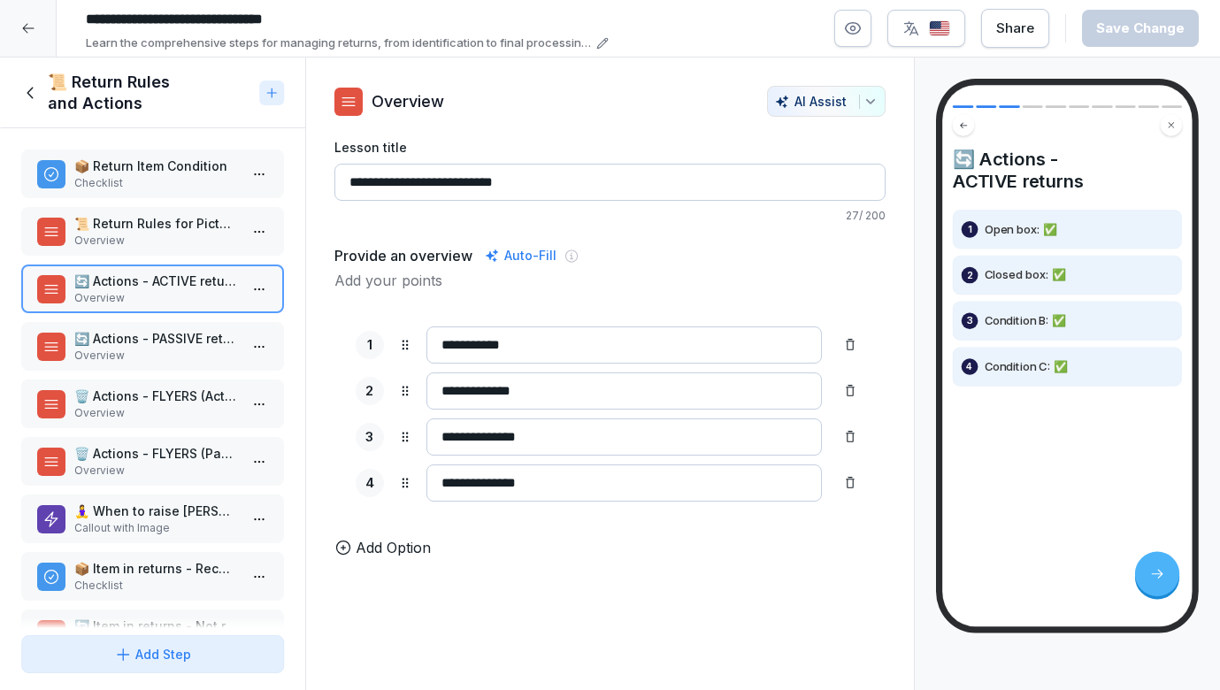
click at [192, 355] on p "Overview" at bounding box center [156, 356] width 164 height 16
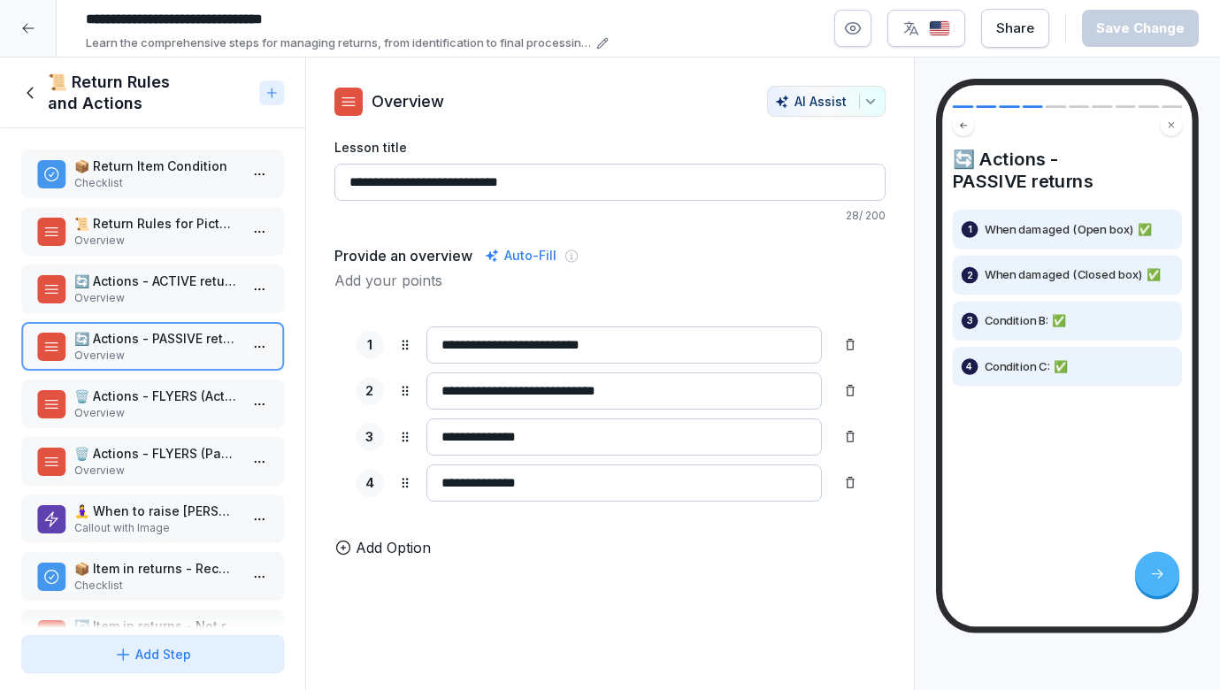
click at [193, 294] on p "Overview" at bounding box center [156, 298] width 164 height 16
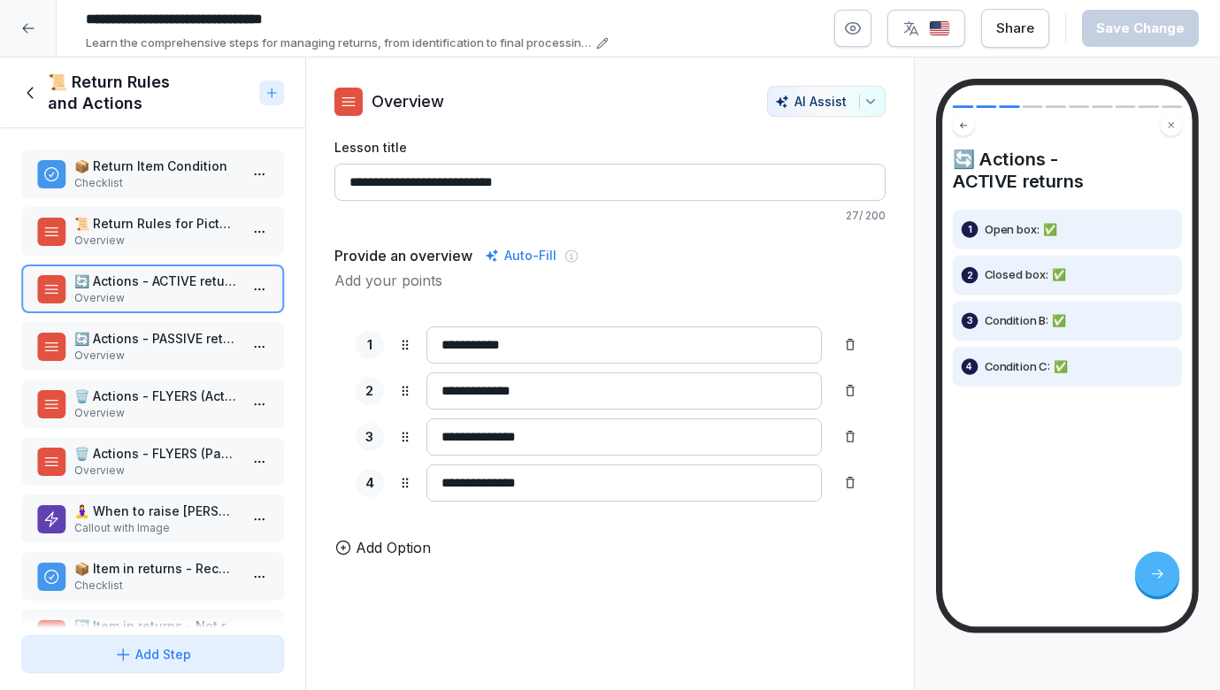
click at [148, 334] on p "🔄 Actions - PASSIVE returns" at bounding box center [156, 338] width 164 height 19
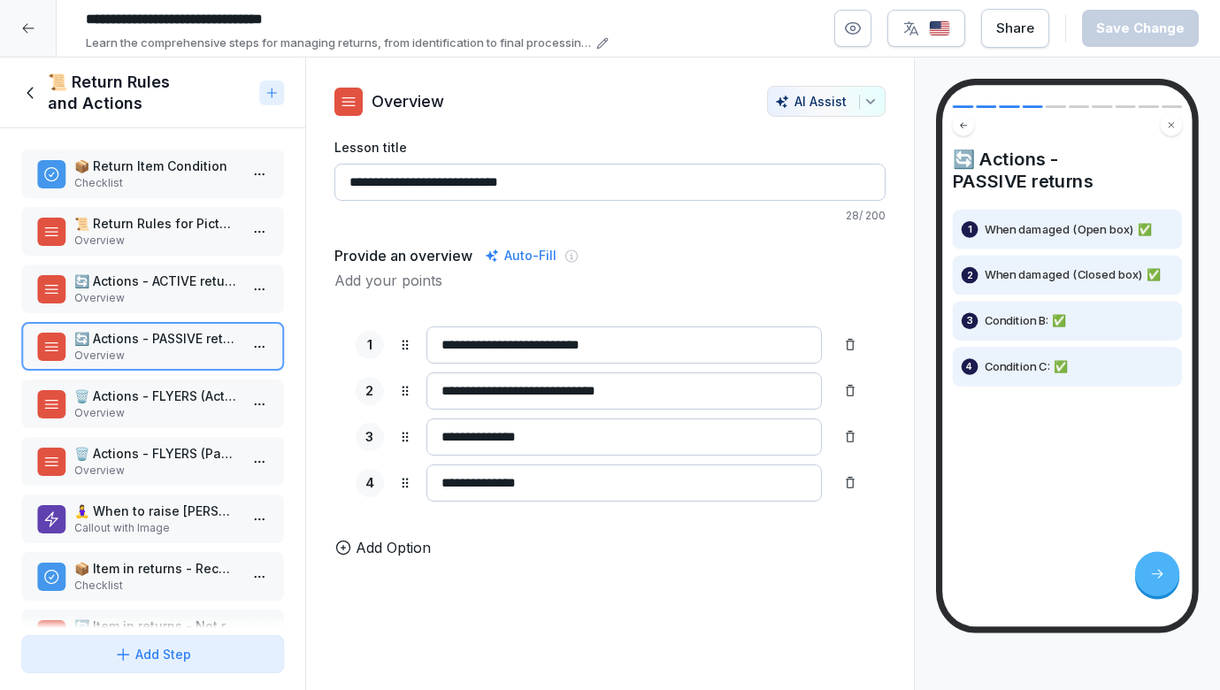
click at [560, 443] on input "**********" at bounding box center [625, 437] width 396 height 37
type input "**********"
click at [192, 288] on p "🔄 Actions - ACTIVE returns" at bounding box center [156, 281] width 164 height 19
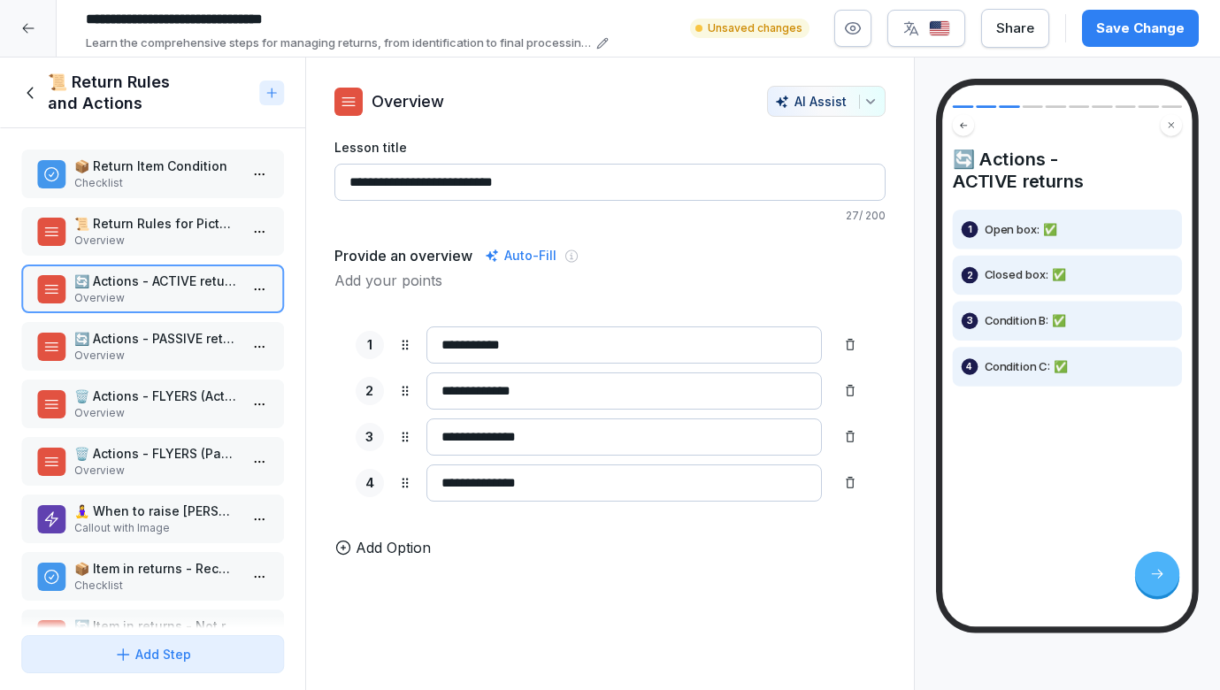
click at [346, 543] on icon at bounding box center [343, 548] width 18 height 18
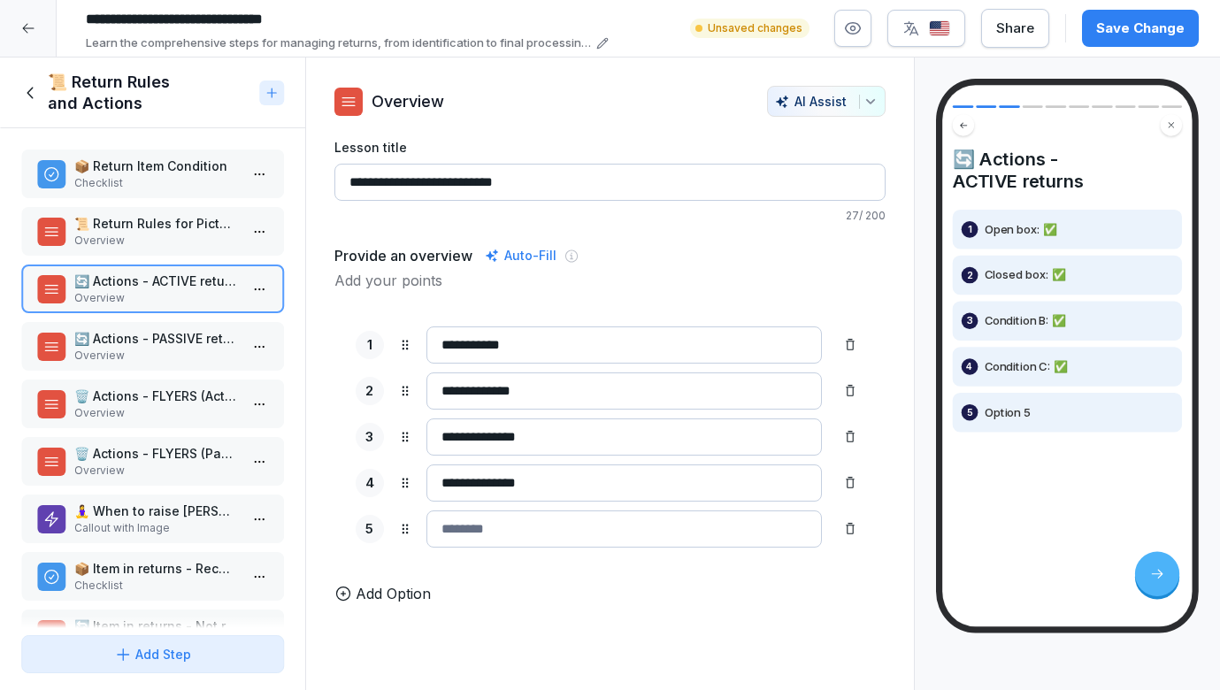
drag, startPoint x: 544, startPoint y: 437, endPoint x: 439, endPoint y: 436, distance: 105.3
click at [439, 436] on input "**********" at bounding box center [625, 437] width 396 height 37
click at [575, 483] on input "**********" at bounding box center [625, 483] width 396 height 37
drag, startPoint x: 575, startPoint y: 484, endPoint x: 427, endPoint y: 484, distance: 147.8
click at [427, 483] on input "**********" at bounding box center [625, 483] width 396 height 37
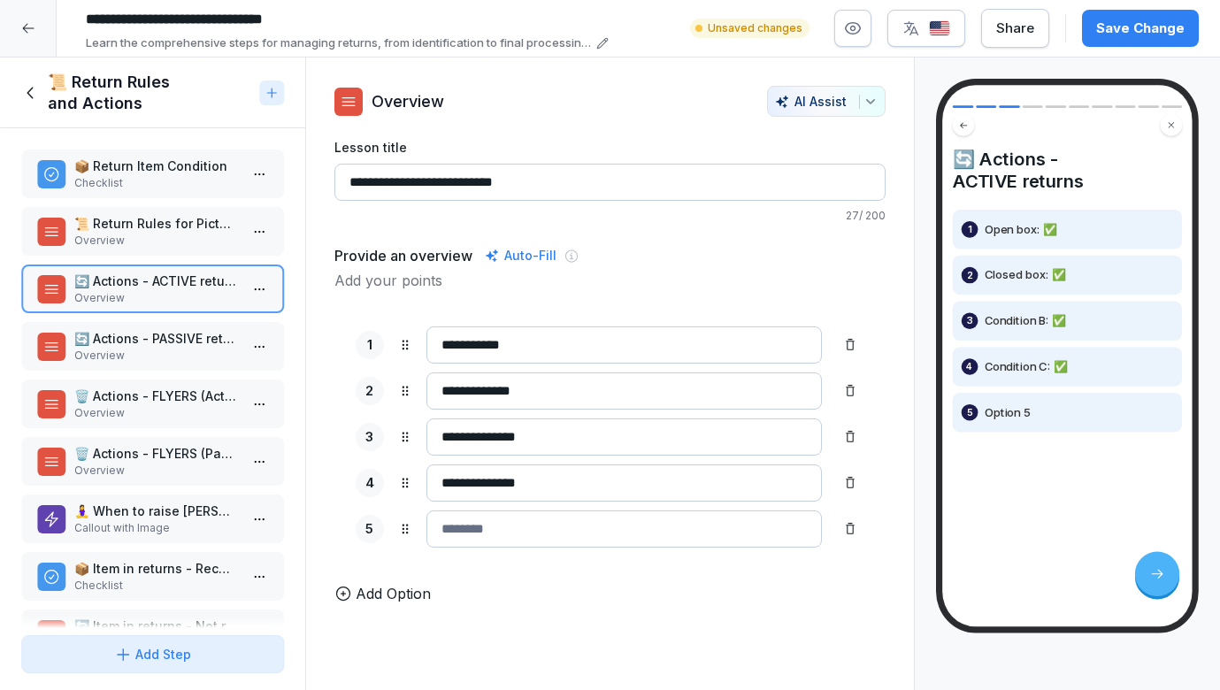
click at [437, 526] on input at bounding box center [625, 529] width 396 height 37
paste input "**********"
type input "**********"
drag, startPoint x: 550, startPoint y: 447, endPoint x: 403, endPoint y: 437, distance: 148.1
click at [403, 437] on div "**********" at bounding box center [611, 437] width 510 height 37
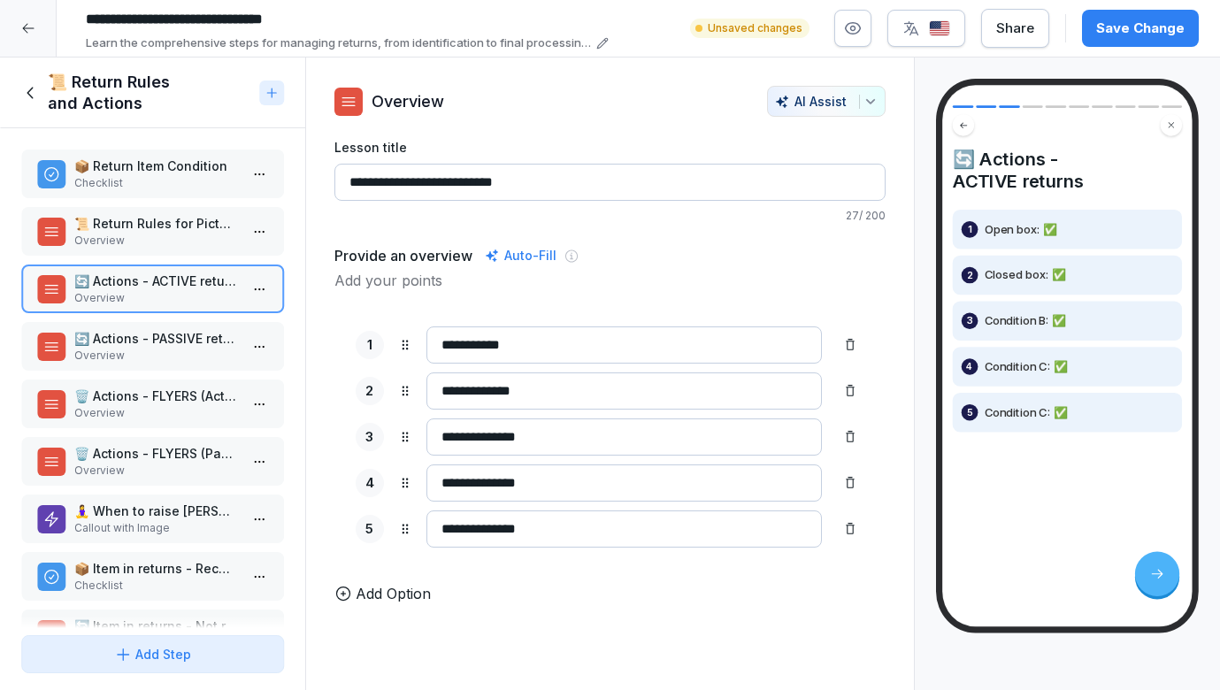
click at [564, 488] on input "**********" at bounding box center [625, 483] width 396 height 37
paste input "**********"
drag, startPoint x: 543, startPoint y: 486, endPoint x: 360, endPoint y: 480, distance: 183.2
click at [360, 480] on div "**********" at bounding box center [611, 483] width 510 height 37
type input "**********"
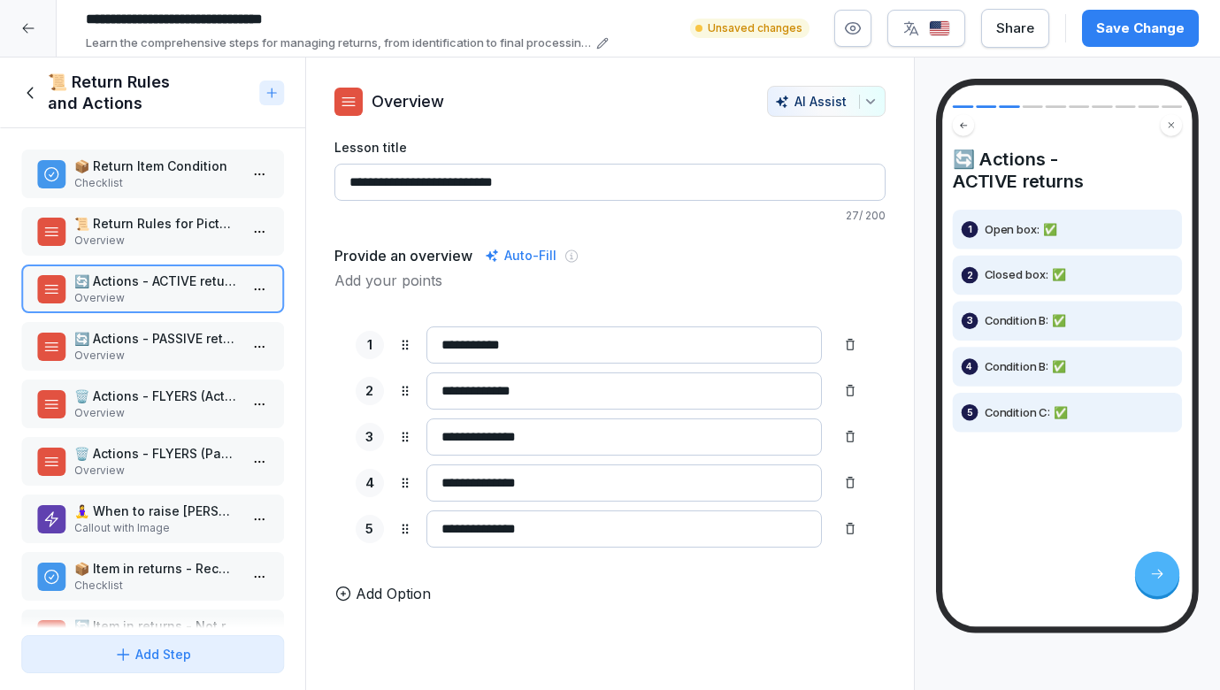
click at [515, 439] on input "**********" at bounding box center [625, 437] width 396 height 37
click at [542, 440] on input "**********" at bounding box center [625, 437] width 396 height 37
paste input "***"
type input "**********"
click at [444, 278] on p "Add your points" at bounding box center [610, 280] width 552 height 21
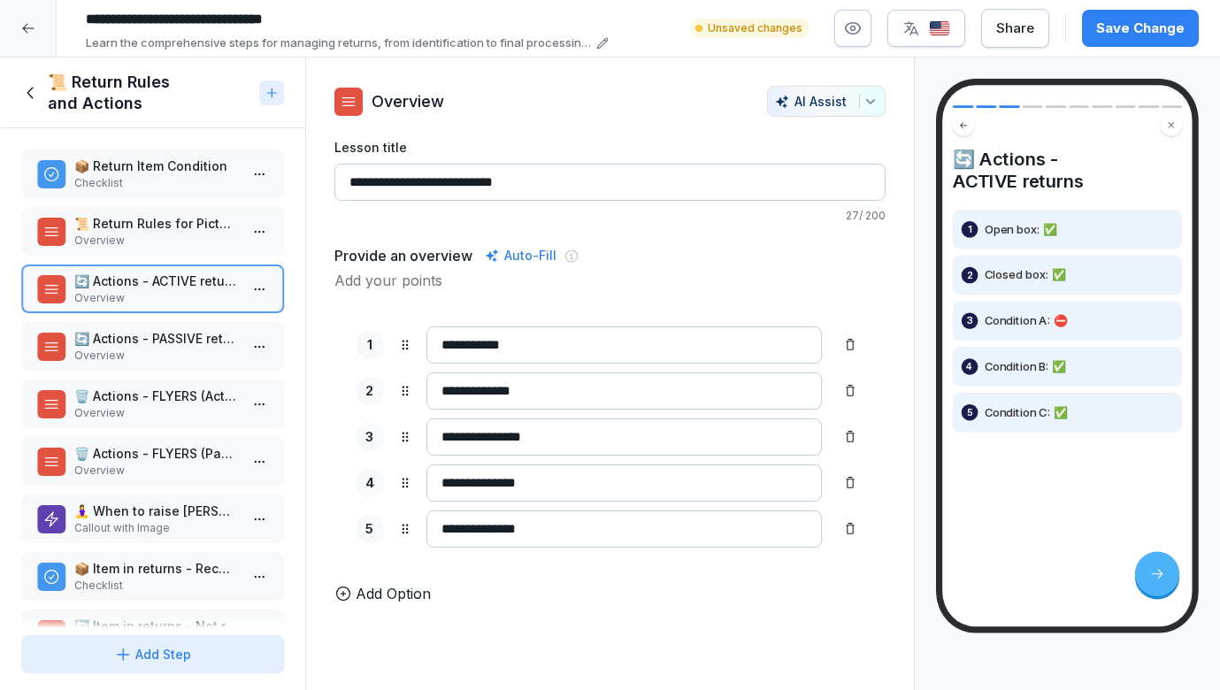
click at [426, 289] on p "Add your points" at bounding box center [610, 280] width 552 height 21
click at [426, 281] on p "Add your points" at bounding box center [610, 280] width 552 height 21
click at [110, 213] on div "📜 Return Rules for Pictures Overview" at bounding box center [152, 231] width 263 height 49
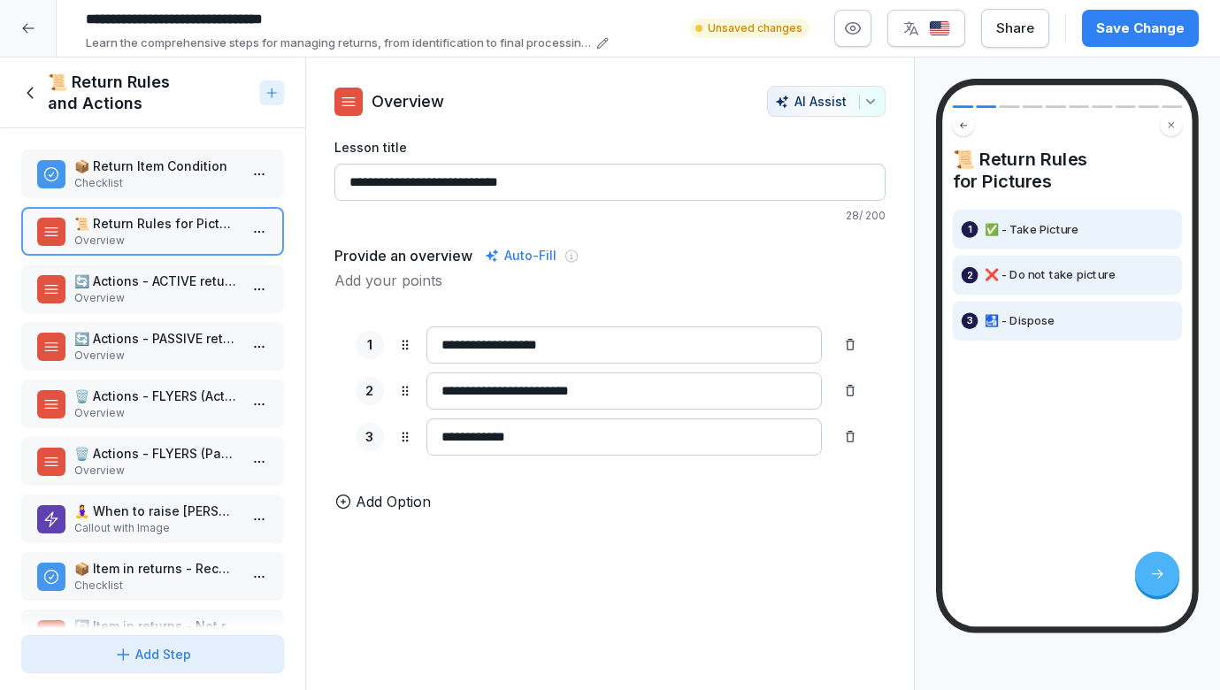
click at [144, 288] on p "🔄 Actions - ACTIVE returns" at bounding box center [156, 281] width 164 height 19
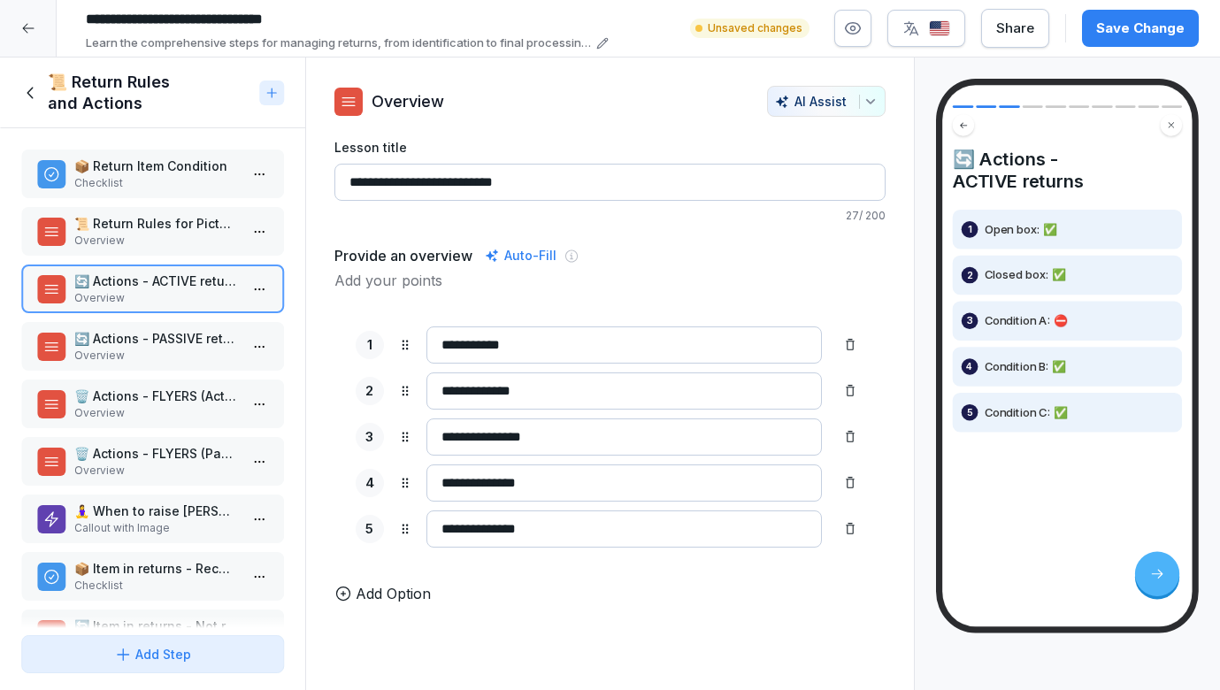
click at [143, 237] on p "Overview" at bounding box center [156, 241] width 164 height 16
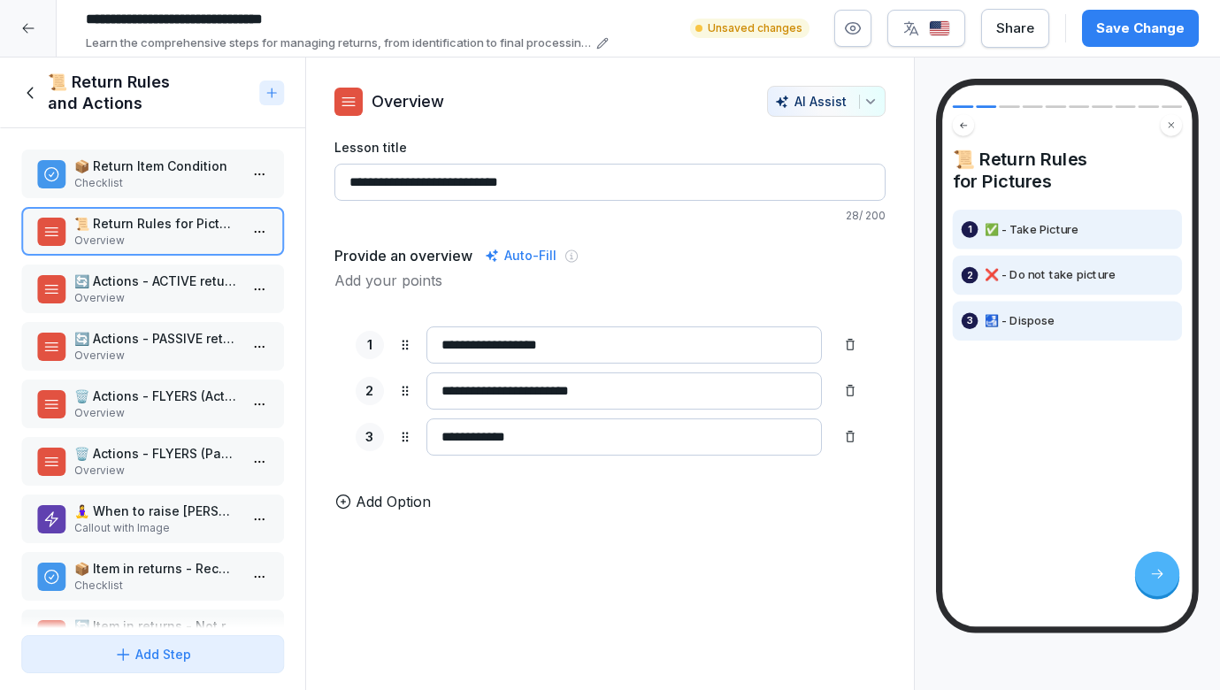
click at [467, 393] on input "**********" at bounding box center [625, 391] width 396 height 37
click at [459, 393] on input "**********" at bounding box center [625, 391] width 396 height 37
paste input "****"
type input "**********"
click at [156, 280] on p "🔄 Actions - ACTIVE returns" at bounding box center [156, 281] width 164 height 19
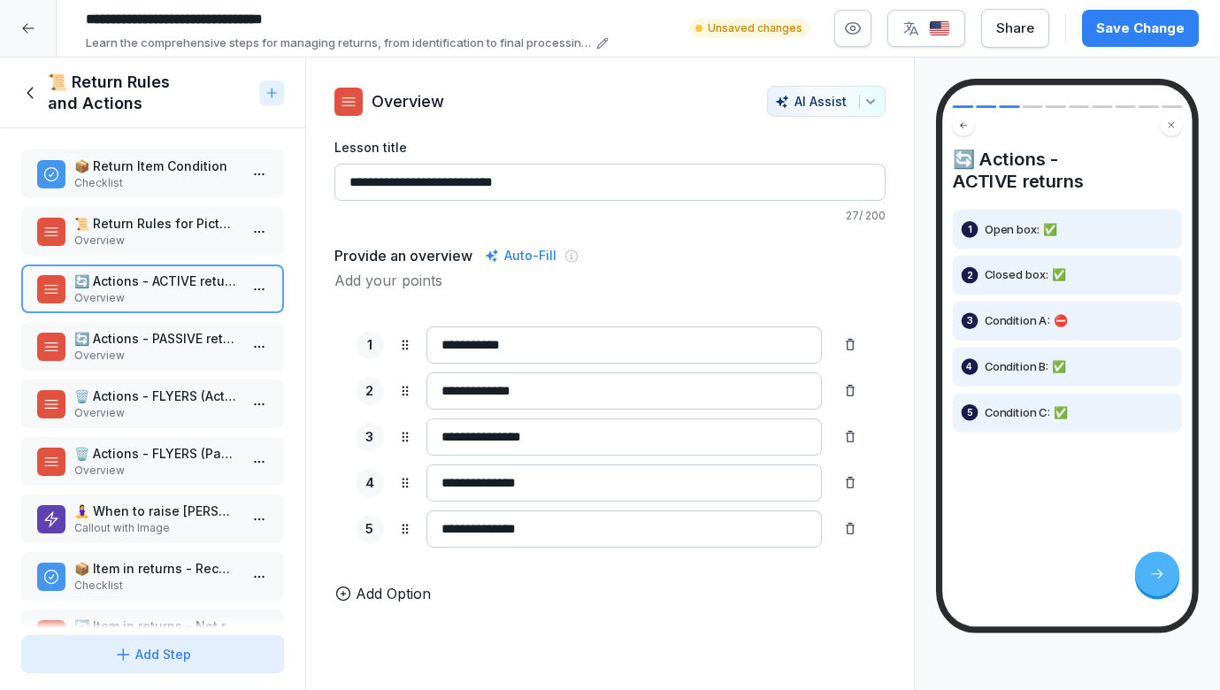
click at [178, 340] on p "🔄 Actions - PASSIVE returns" at bounding box center [156, 338] width 164 height 19
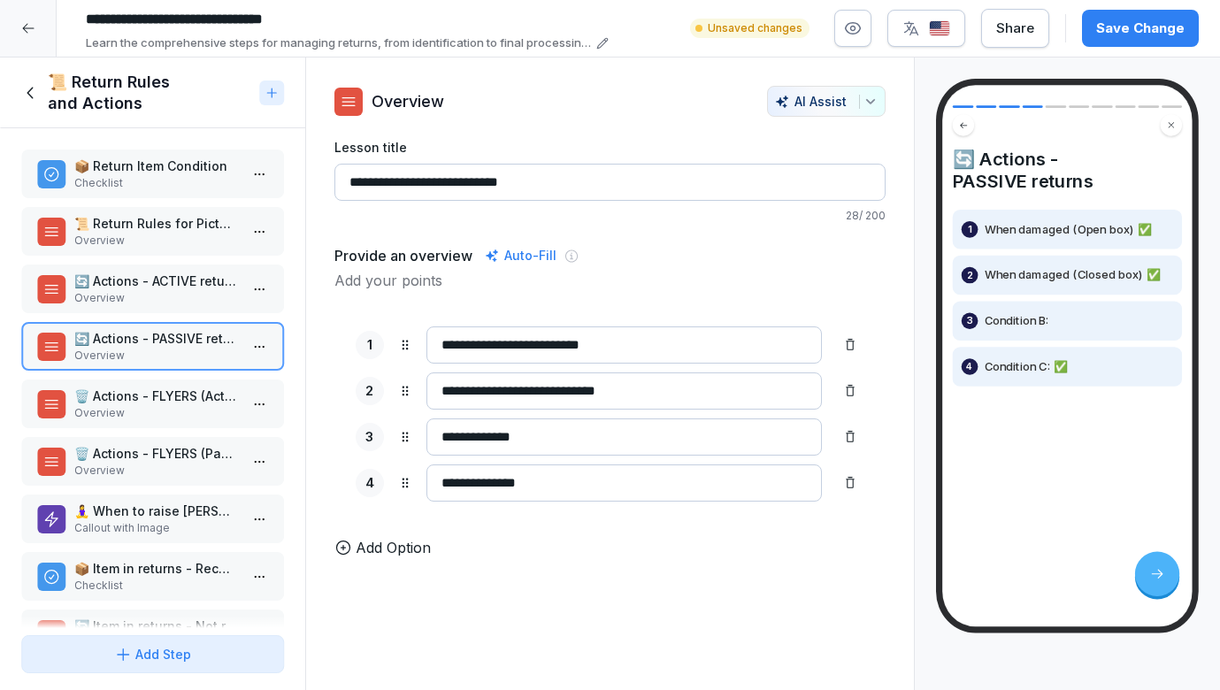
click at [341, 549] on icon at bounding box center [343, 548] width 18 height 18
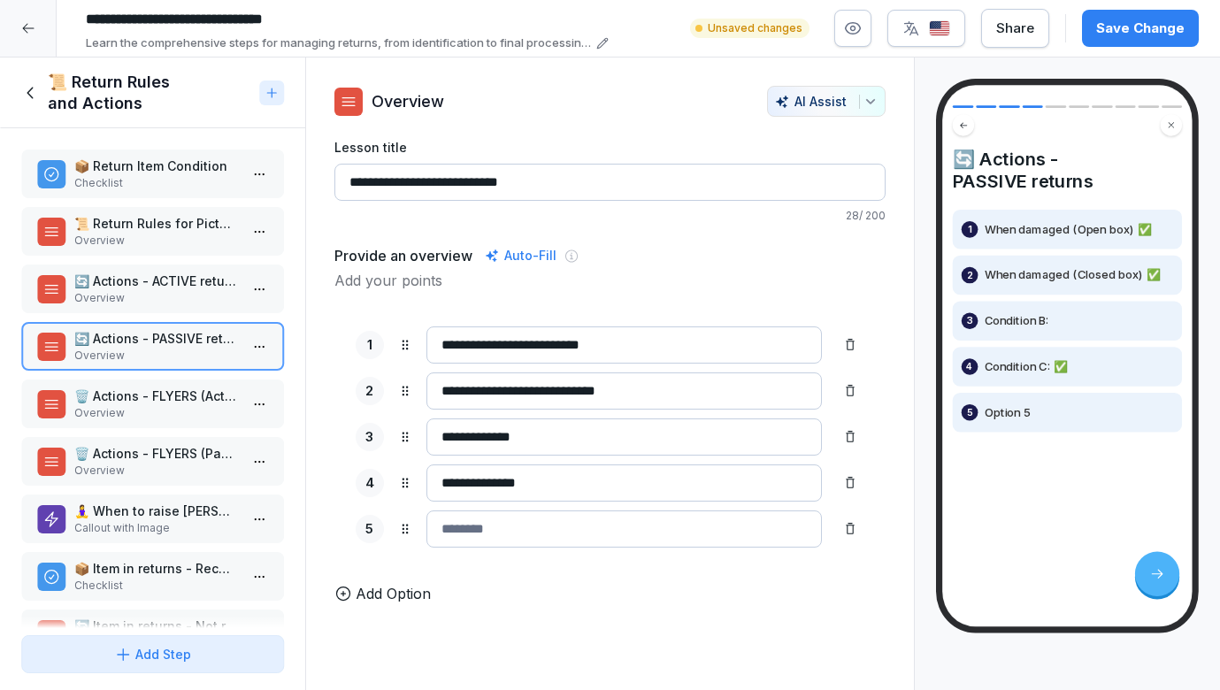
click at [514, 441] on input "**********" at bounding box center [625, 437] width 396 height 37
type input "**********"
click at [514, 480] on input "**********" at bounding box center [625, 483] width 396 height 37
type input "**********"
drag, startPoint x: 533, startPoint y: 436, endPoint x: 420, endPoint y: 436, distance: 112.4
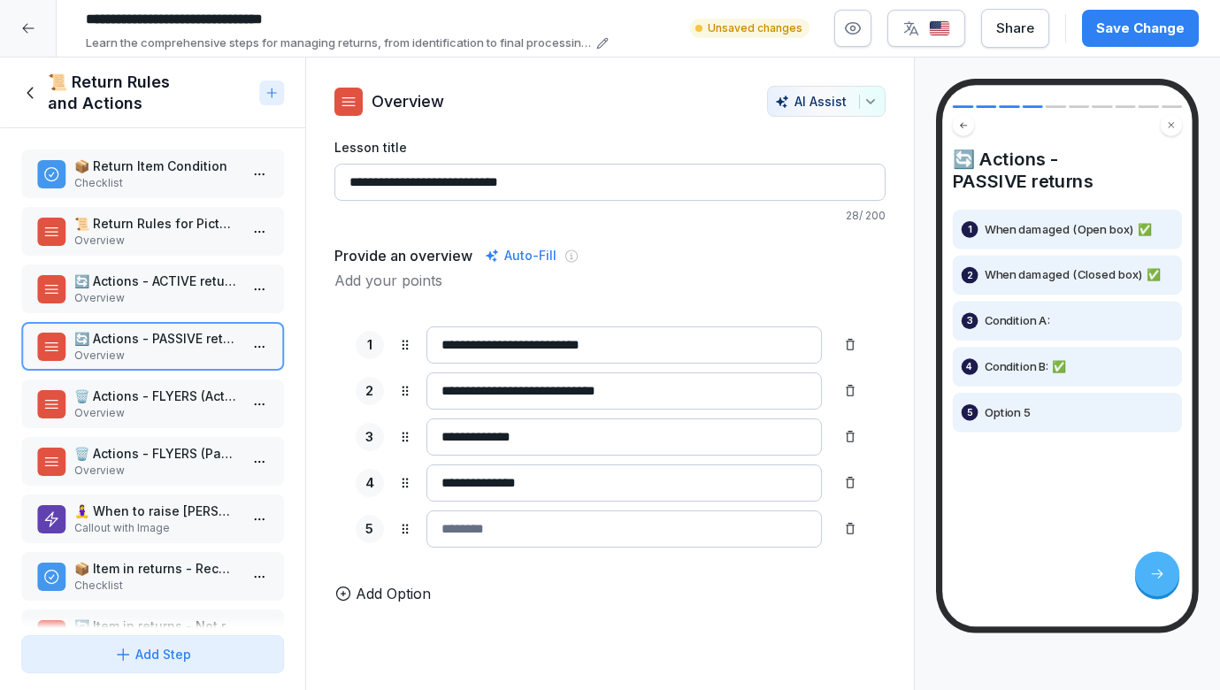
click at [420, 436] on div "**********" at bounding box center [611, 437] width 510 height 37
click at [460, 522] on input at bounding box center [625, 529] width 396 height 37
paste input "**********"
click at [510, 527] on input "**********" at bounding box center [625, 529] width 396 height 37
click at [516, 527] on input "**********" at bounding box center [625, 529] width 396 height 37
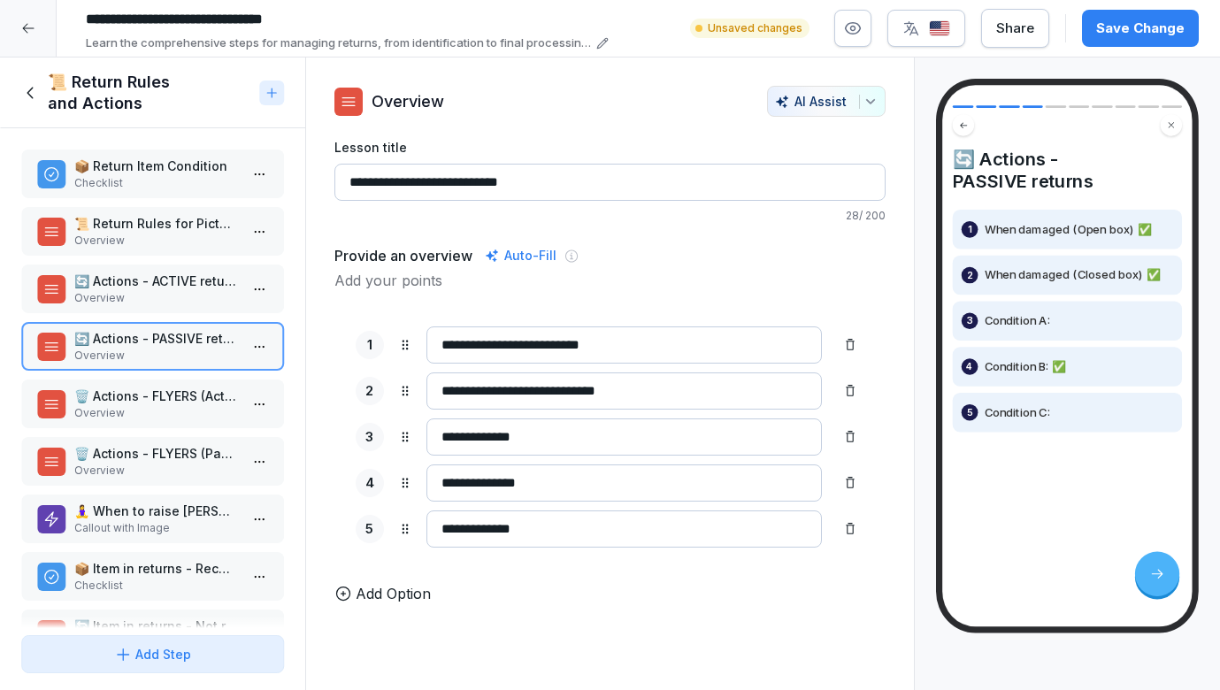
click at [543, 519] on input "**********" at bounding box center [625, 529] width 396 height 37
click at [536, 527] on input "**********" at bounding box center [625, 529] width 396 height 37
type input "**********"
drag, startPoint x: 682, startPoint y: 342, endPoint x: 440, endPoint y: 324, distance: 243.1
click at [440, 324] on div "**********" at bounding box center [610, 437] width 552 height 264
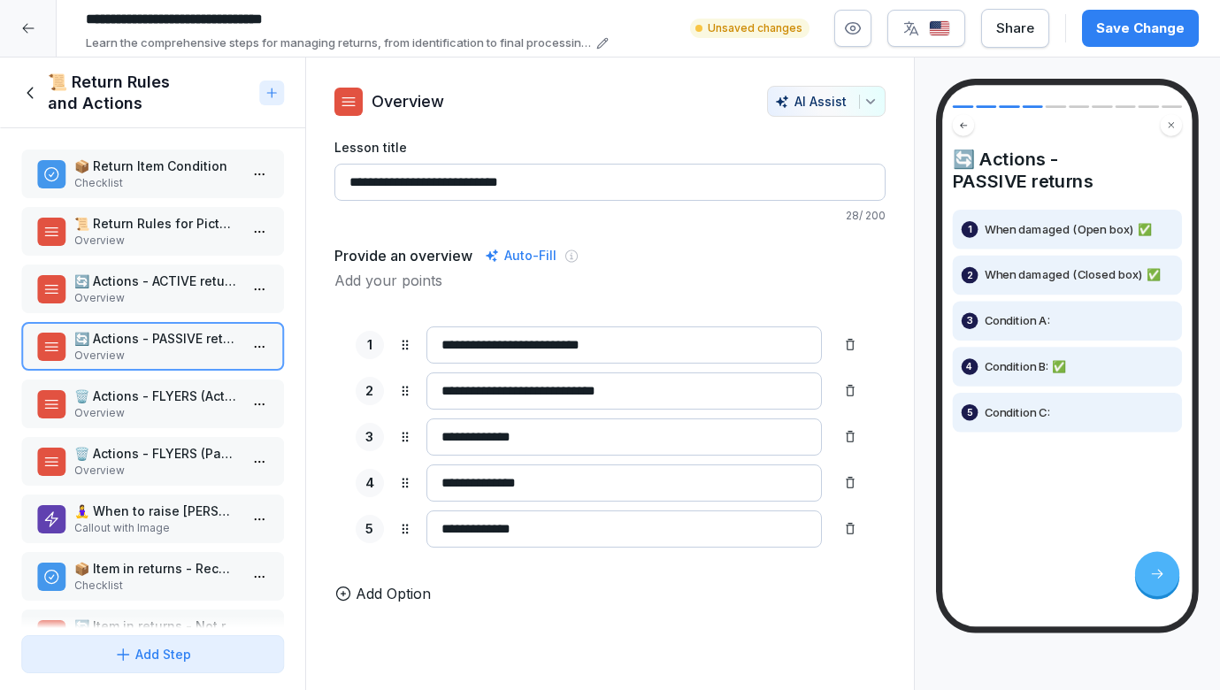
click at [649, 362] on input "**********" at bounding box center [625, 345] width 396 height 37
click at [583, 442] on input "**********" at bounding box center [625, 437] width 396 height 37
drag, startPoint x: 583, startPoint y: 442, endPoint x: 392, endPoint y: 437, distance: 191.2
click at [392, 437] on div "**********" at bounding box center [611, 437] width 510 height 37
type input "*"
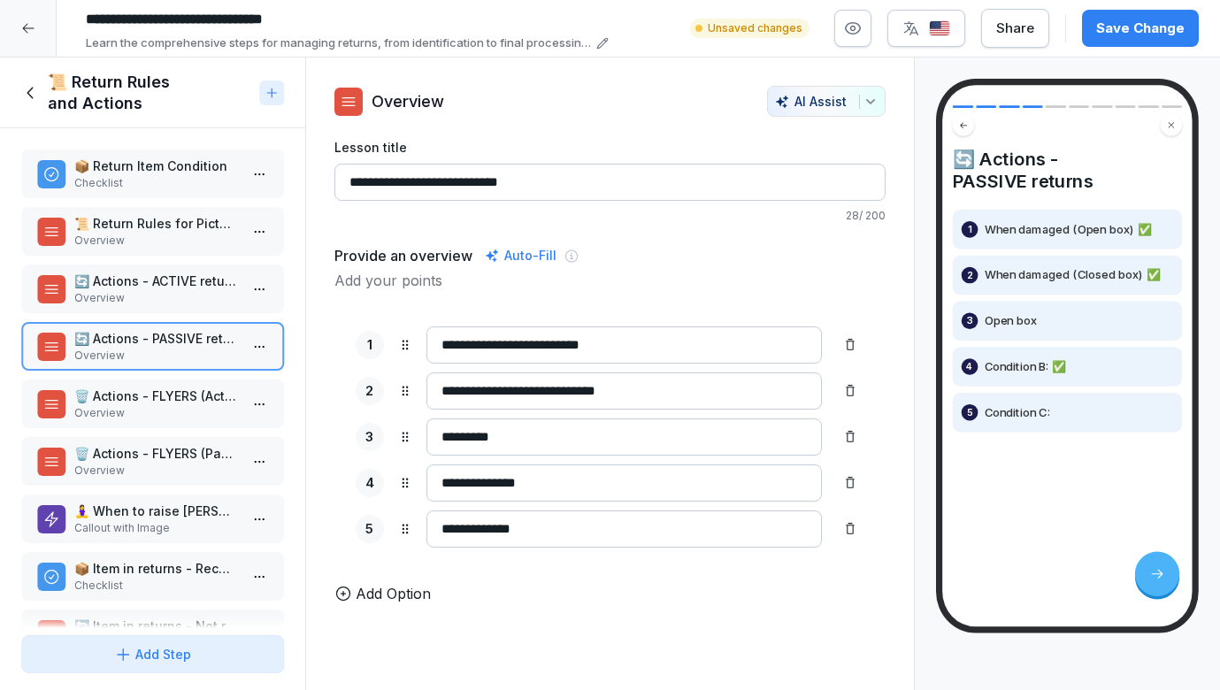
paste input "**********"
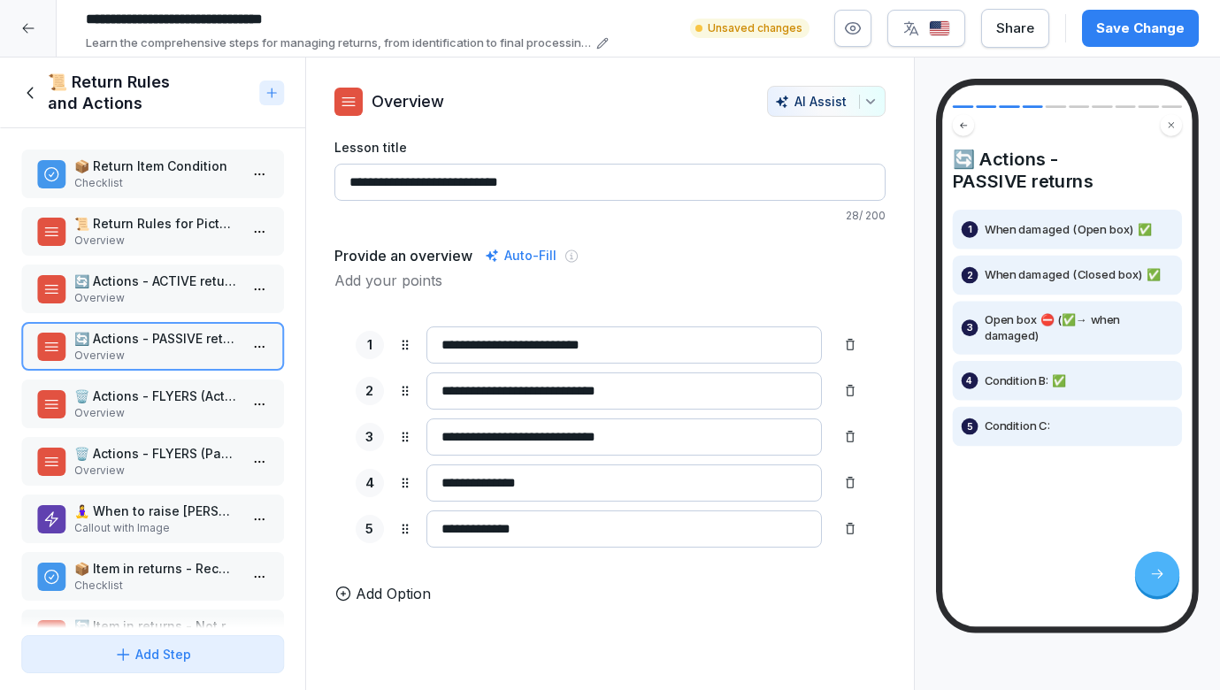
drag, startPoint x: 683, startPoint y: 443, endPoint x: 526, endPoint y: 439, distance: 156.7
click at [526, 439] on input "**********" at bounding box center [625, 437] width 396 height 37
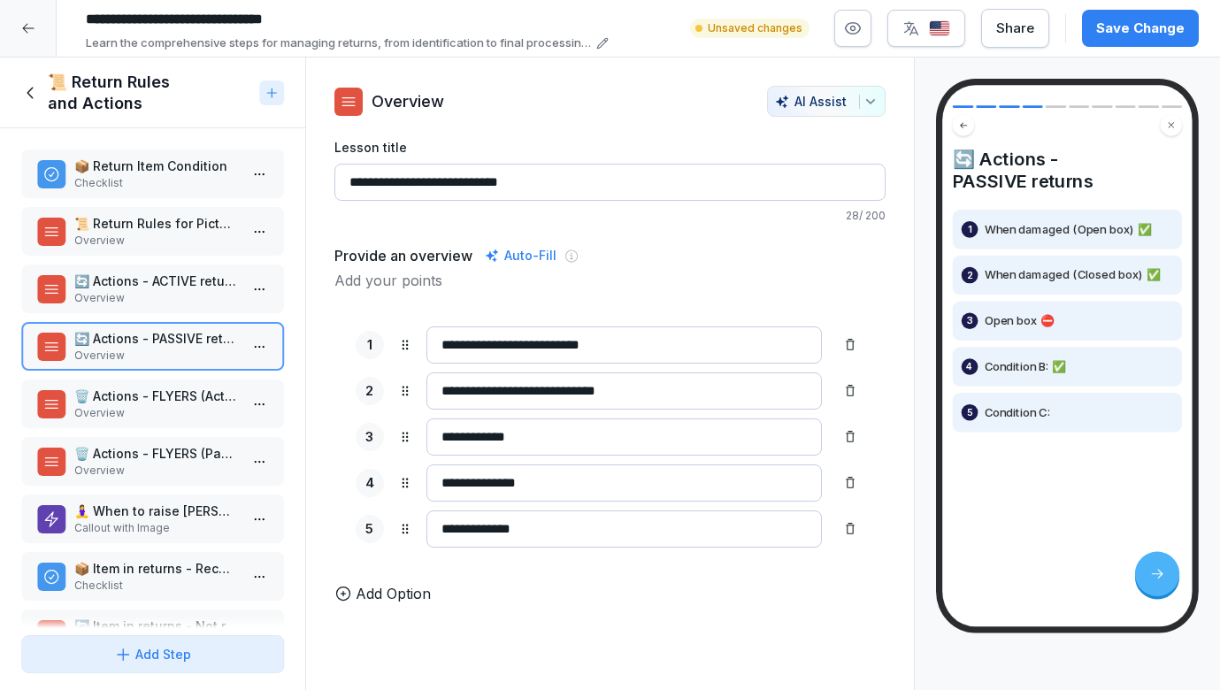
type input "**********"
drag, startPoint x: 573, startPoint y: 480, endPoint x: 359, endPoint y: 481, distance: 214.1
click at [359, 481] on div "**********" at bounding box center [611, 483] width 510 height 37
type input "*"
paste input "**********"
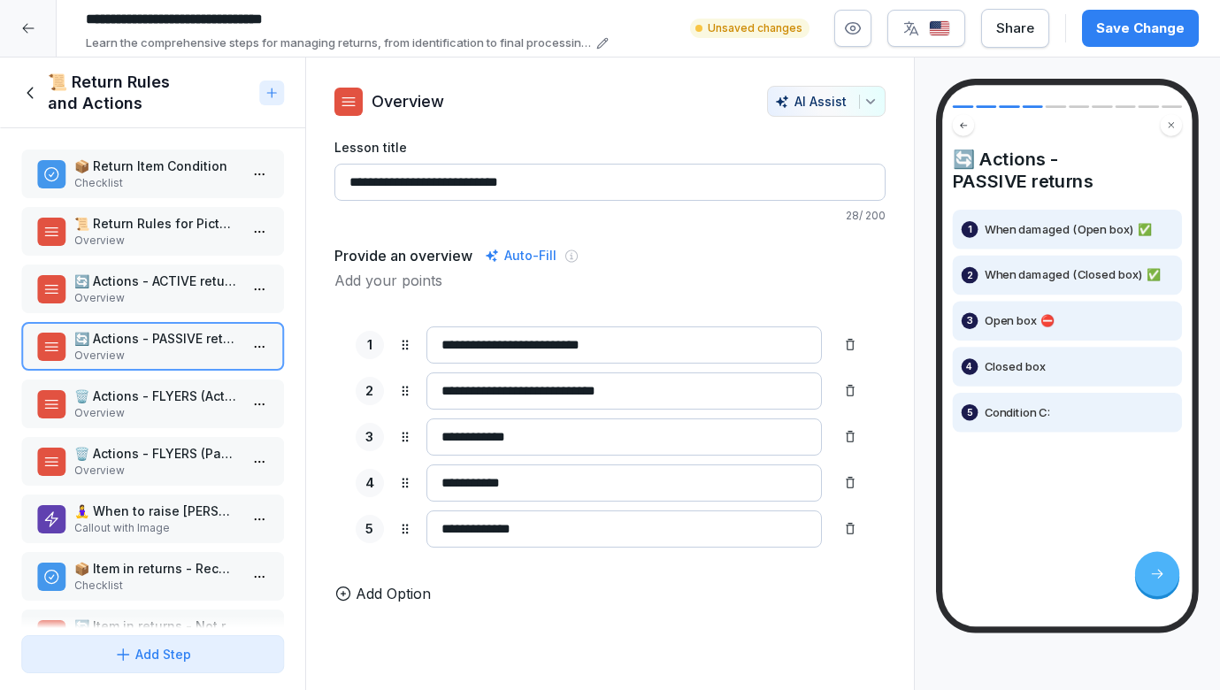
type input "**********"
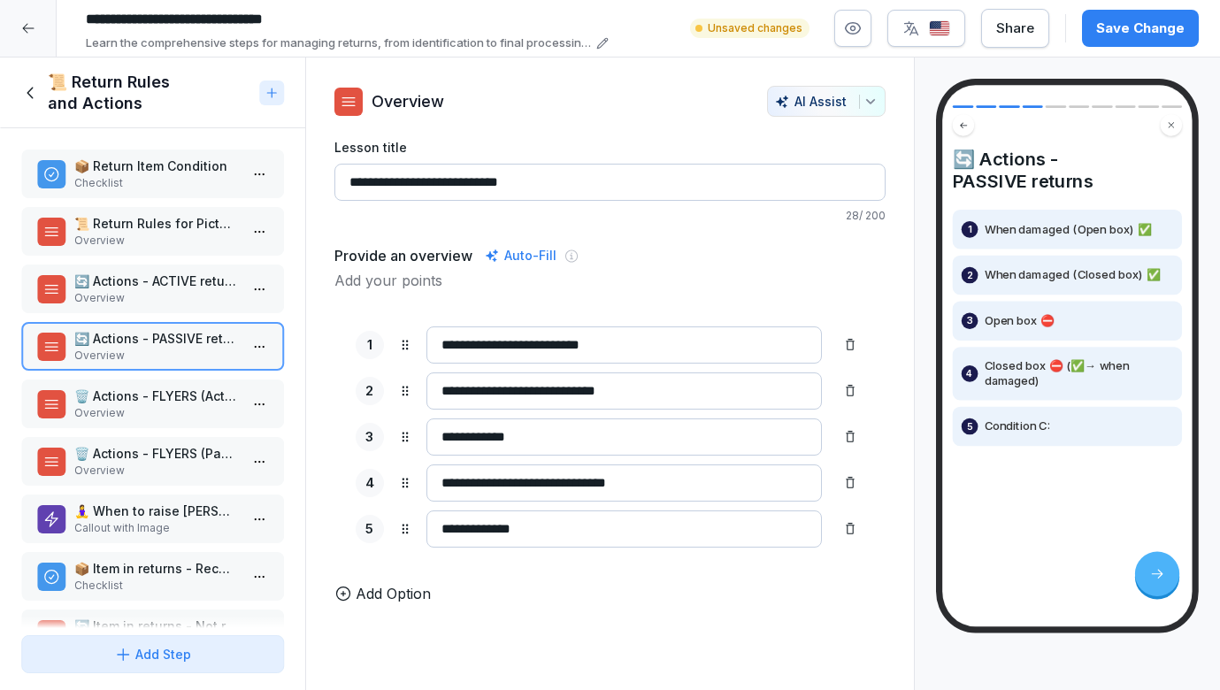
drag, startPoint x: 691, startPoint y: 479, endPoint x: 537, endPoint y: 470, distance: 154.2
click at [537, 470] on input "**********" at bounding box center [625, 483] width 396 height 37
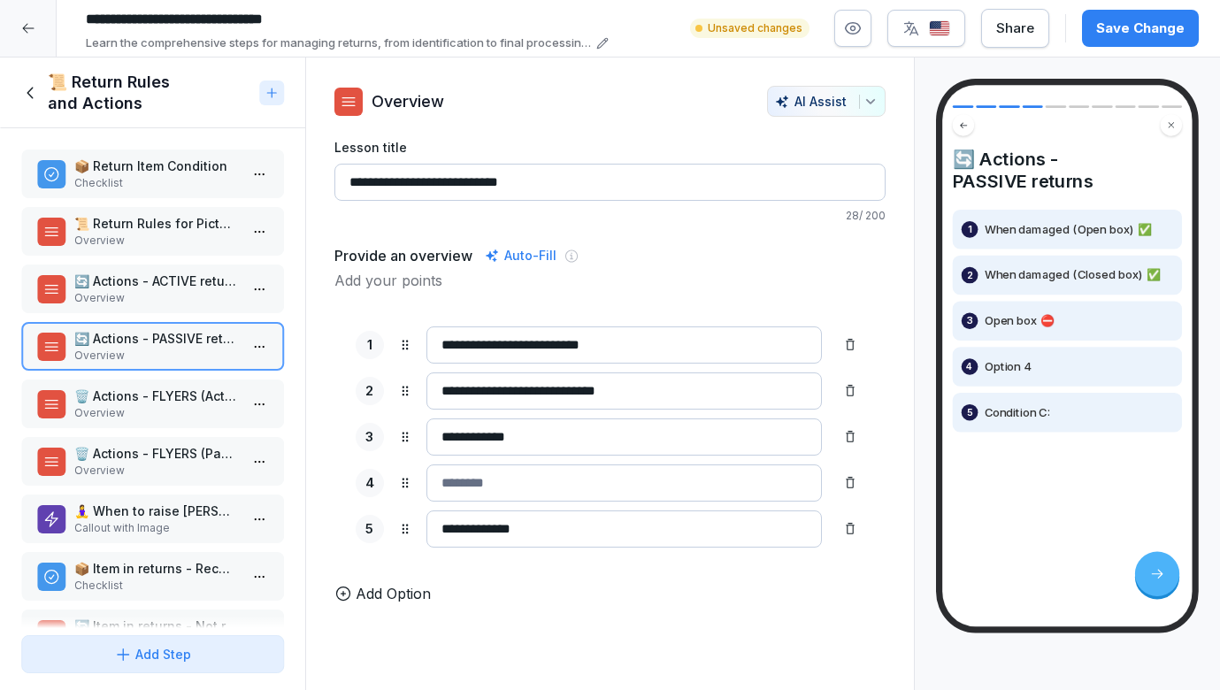
paste input "**********"
type input "**********"
drag, startPoint x: 617, startPoint y: 490, endPoint x: 332, endPoint y: 483, distance: 285.0
click at [329, 484] on div "**********" at bounding box center [610, 345] width 609 height 519
paste input "**********"
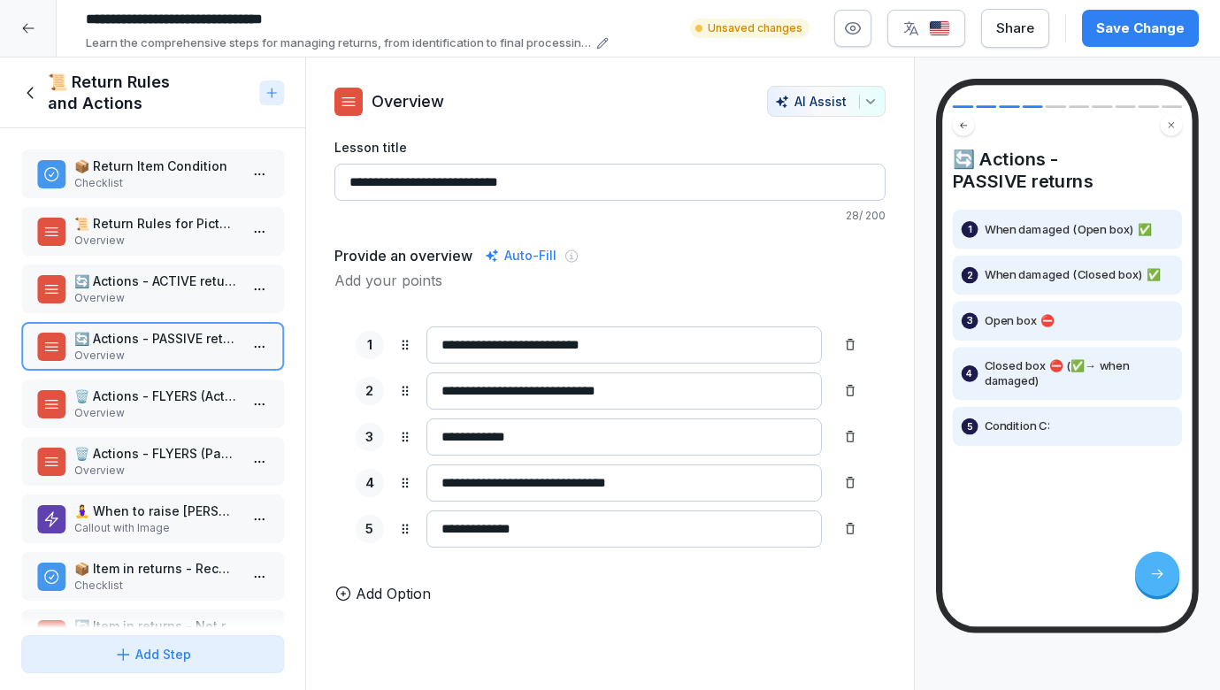
drag, startPoint x: 704, startPoint y: 483, endPoint x: 540, endPoint y: 485, distance: 164.6
click at [540, 485] on input "**********" at bounding box center [625, 483] width 396 height 37
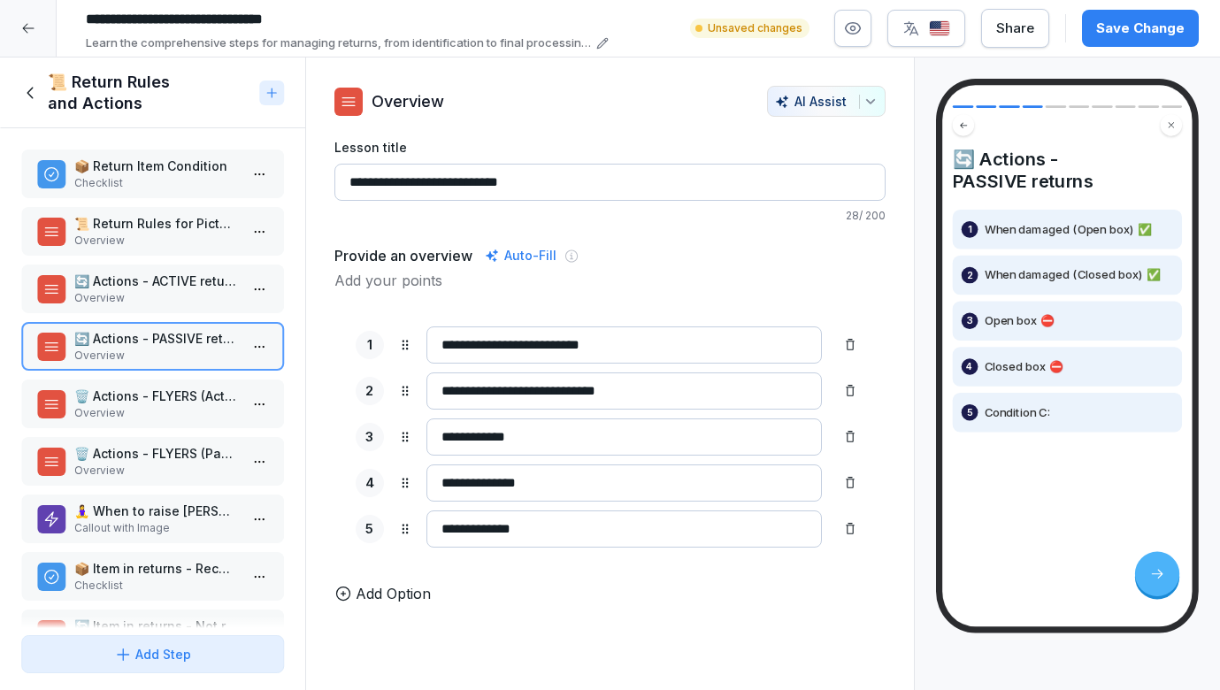
type input "**********"
click at [542, 525] on input "**********" at bounding box center [625, 529] width 396 height 37
click at [511, 529] on input "**********" at bounding box center [625, 529] width 396 height 37
click at [549, 524] on input "**********" at bounding box center [625, 529] width 396 height 37
paste input "***"
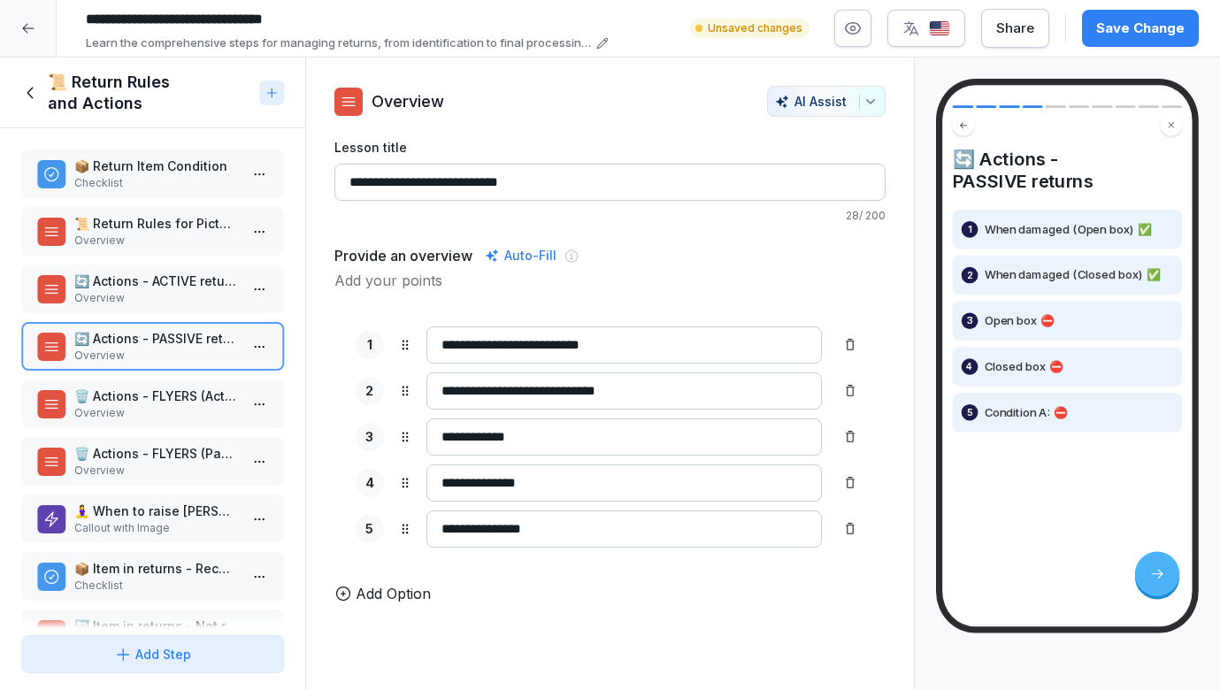
type input "**********"
click at [342, 590] on icon at bounding box center [343, 594] width 18 height 18
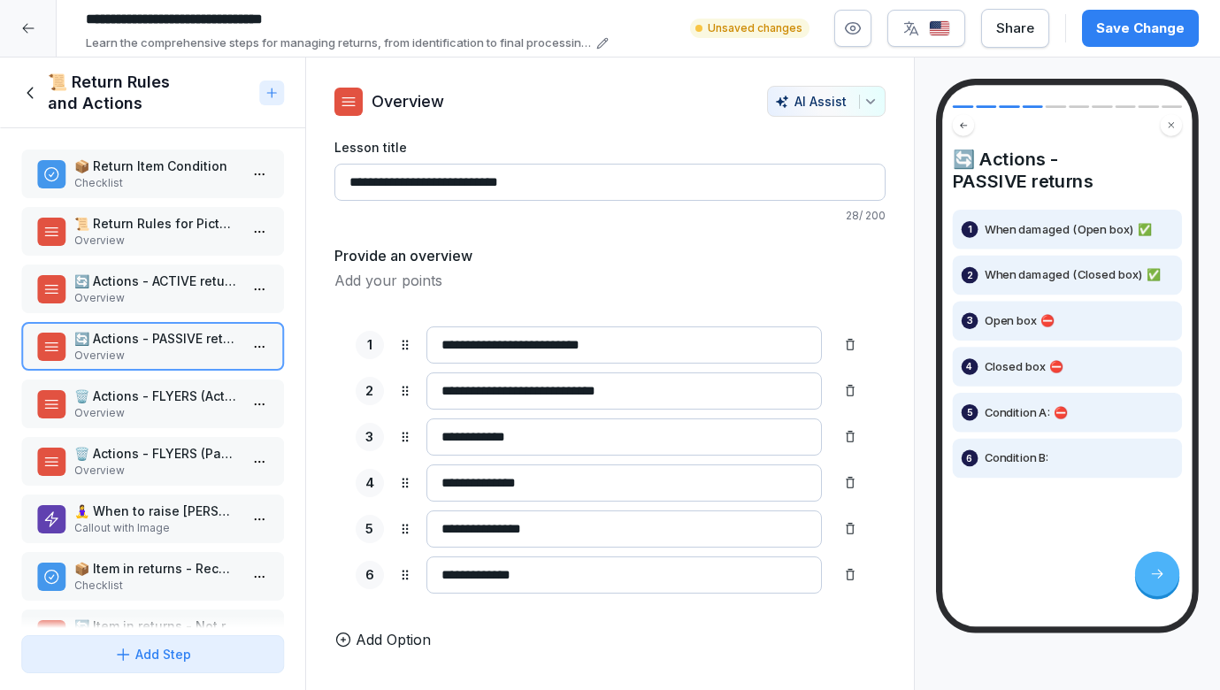
paste input "**"
type input "**********"
click at [338, 635] on icon at bounding box center [342, 640] width 13 height 13
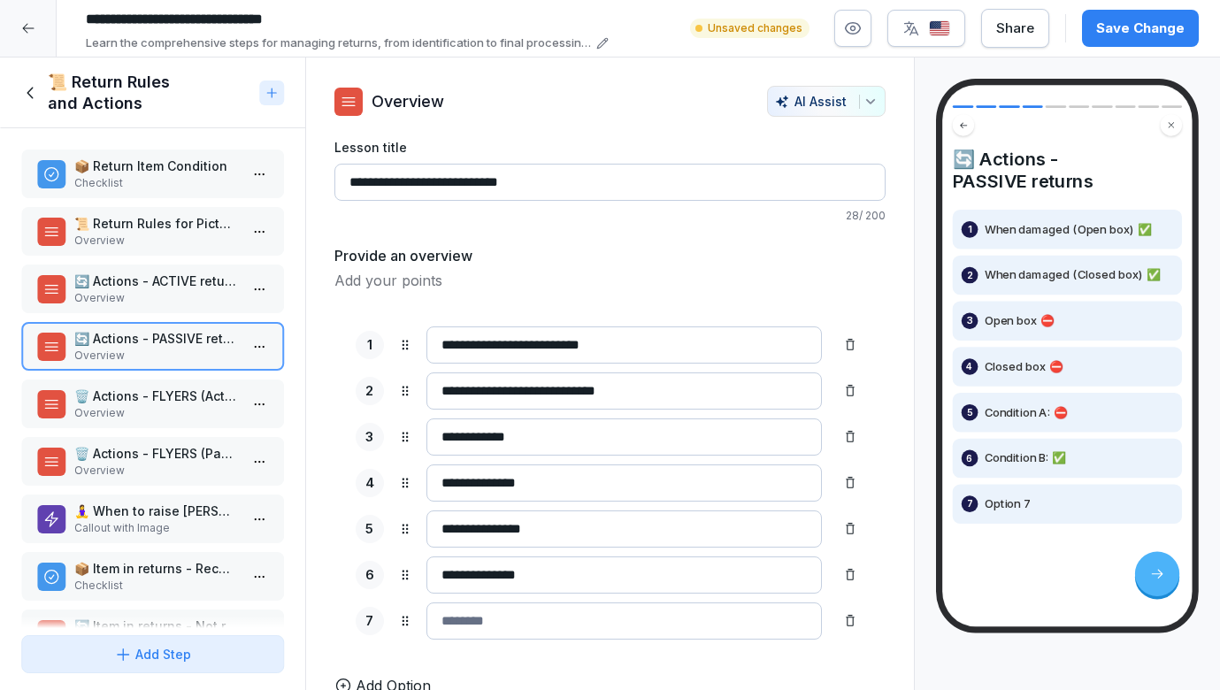
paste input "**********"
paste input "**"
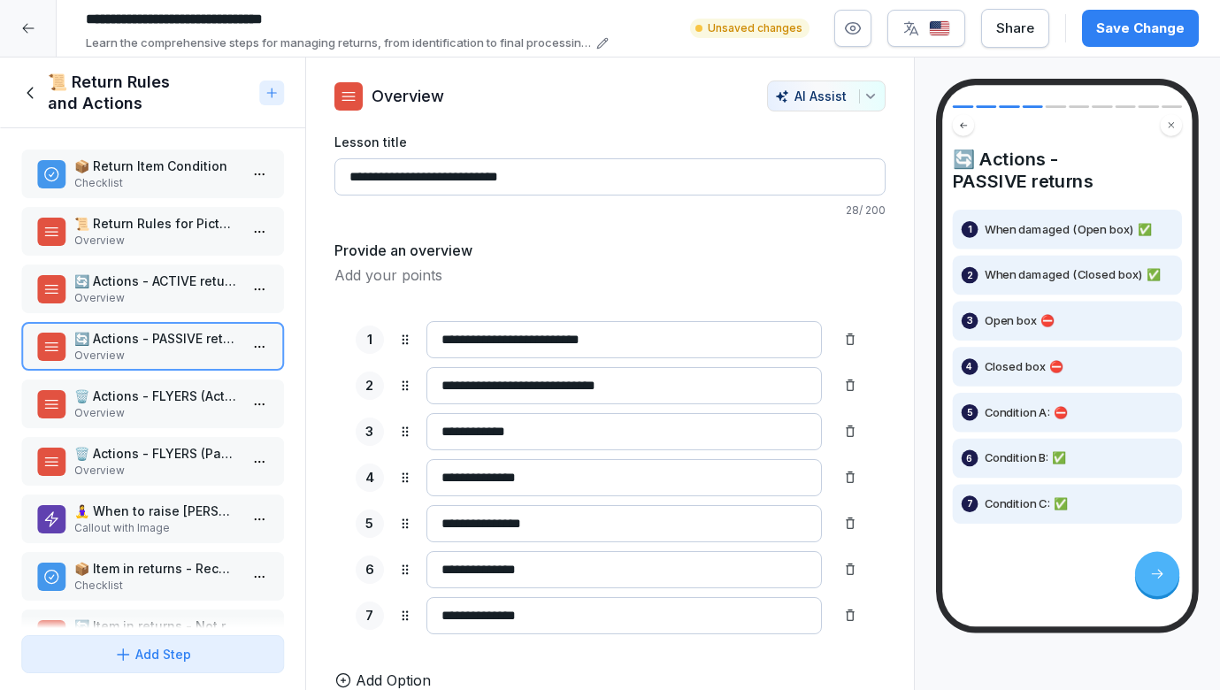
scroll to position [5, 0]
type input "**********"
click at [135, 399] on p "🗑️ Actions - FLYERS (Active Returns)" at bounding box center [156, 396] width 164 height 19
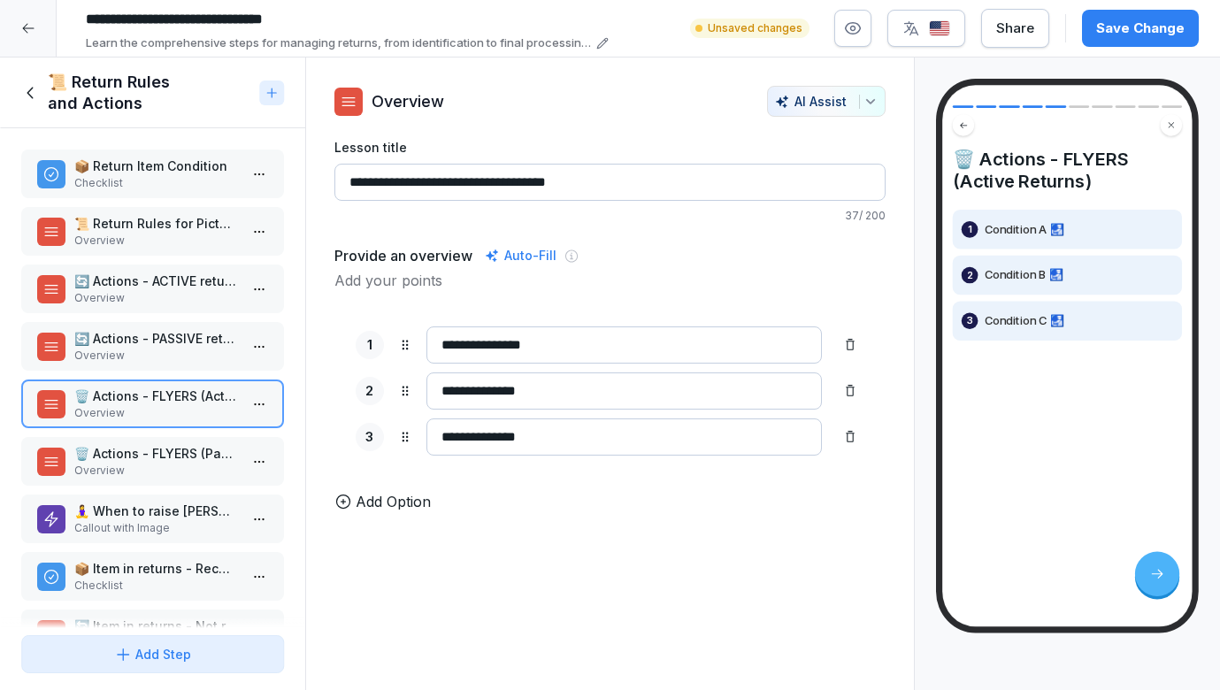
click at [173, 458] on p "🗑️ Actions - FLYERS (Passive Returns)" at bounding box center [156, 453] width 164 height 19
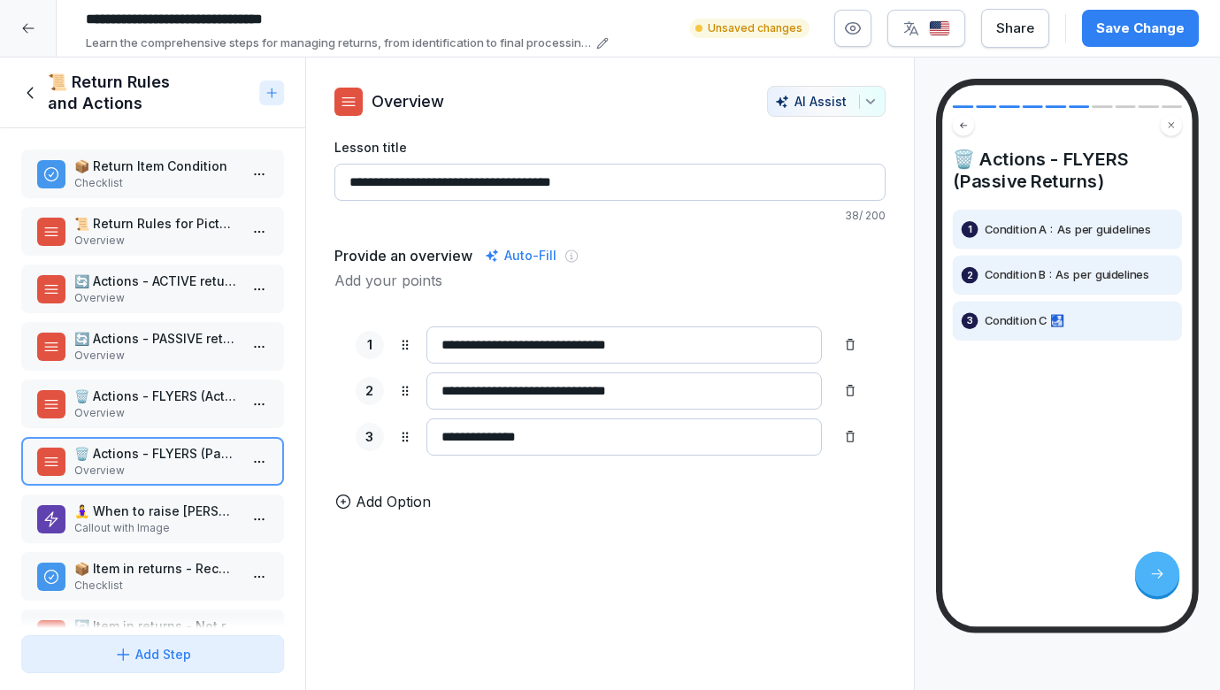
click at [179, 511] on p "🧘‍♀️ When to raise [PERSON_NAME]?" at bounding box center [156, 511] width 164 height 19
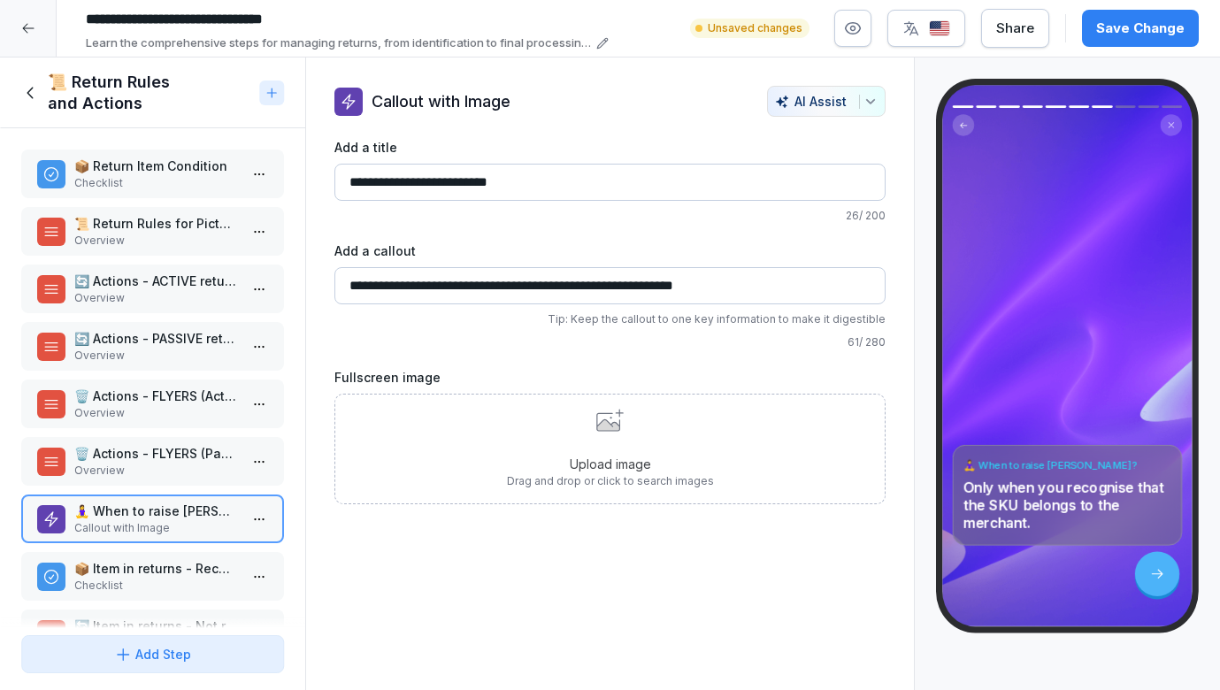
click at [179, 464] on p "Overview" at bounding box center [156, 471] width 164 height 16
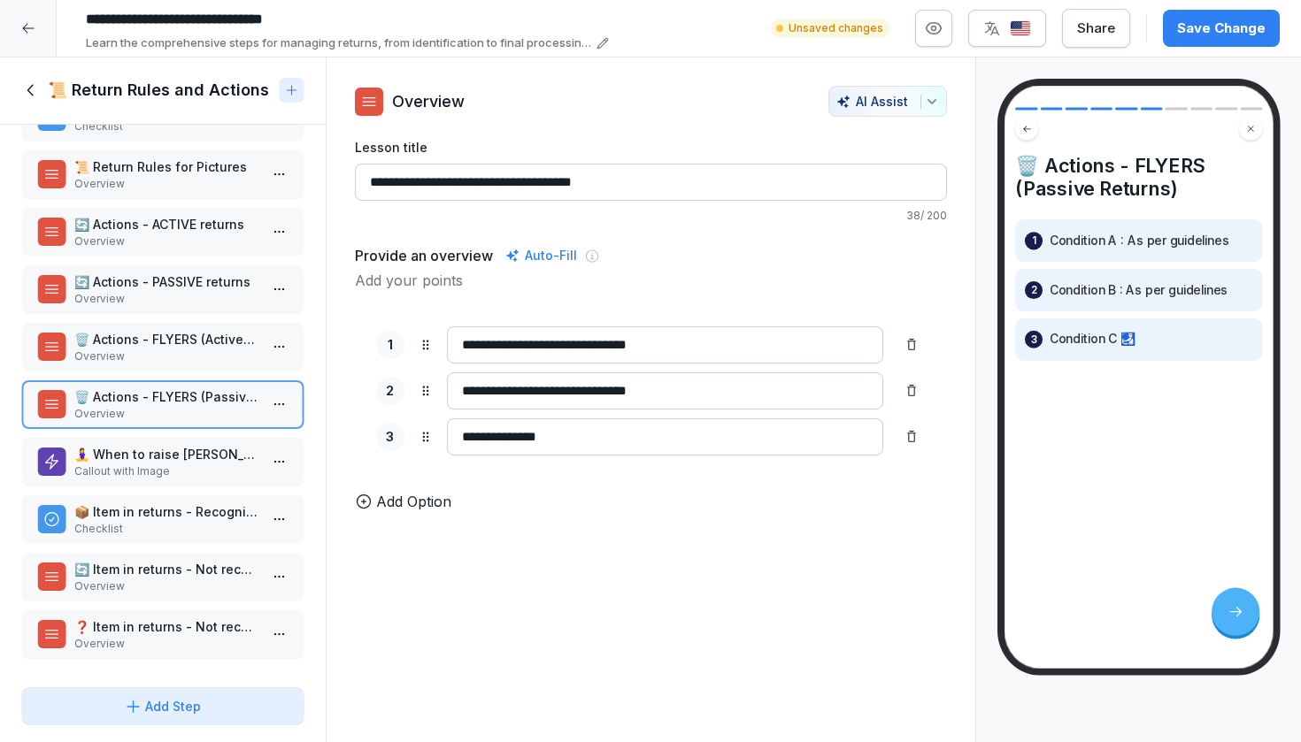
scroll to position [57, 0]
click at [186, 457] on p "🧘‍♀️ When to raise [PERSON_NAME]?" at bounding box center [166, 454] width 184 height 19
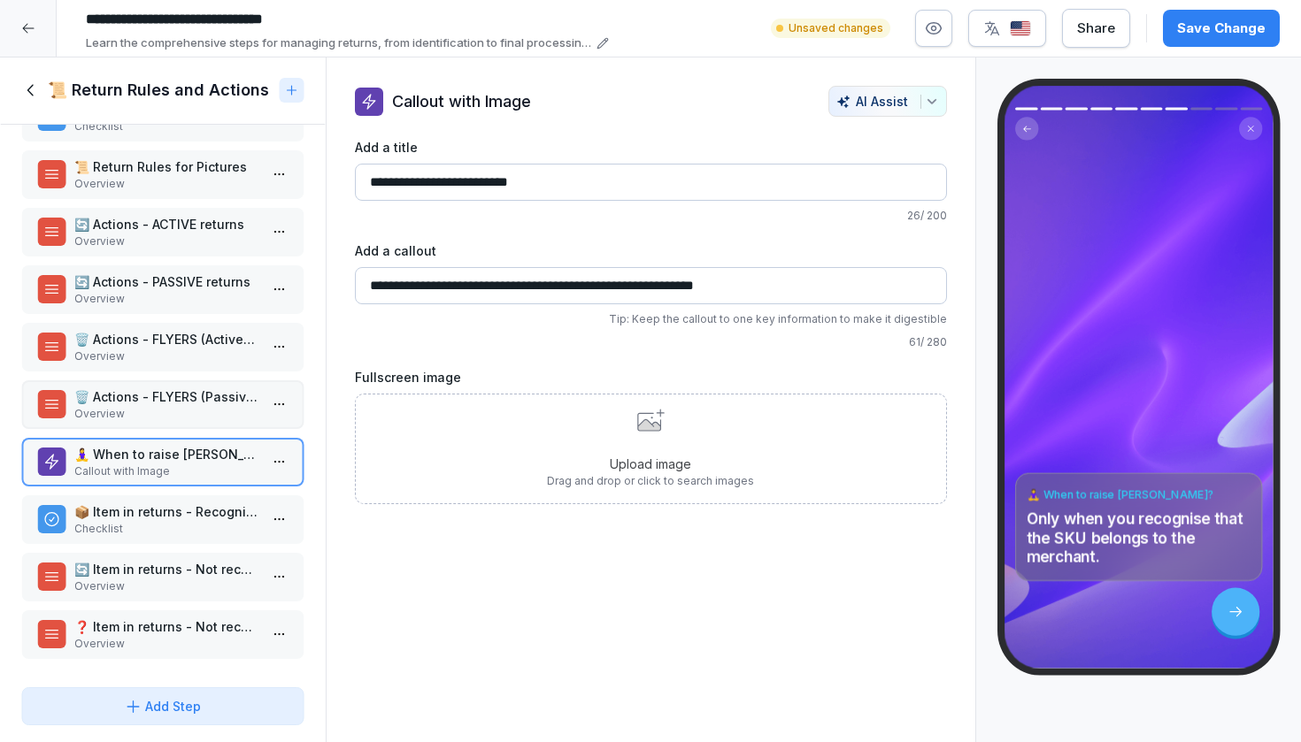
click at [173, 510] on p "📦 Item in returns - Recognised + not in order" at bounding box center [166, 512] width 184 height 19
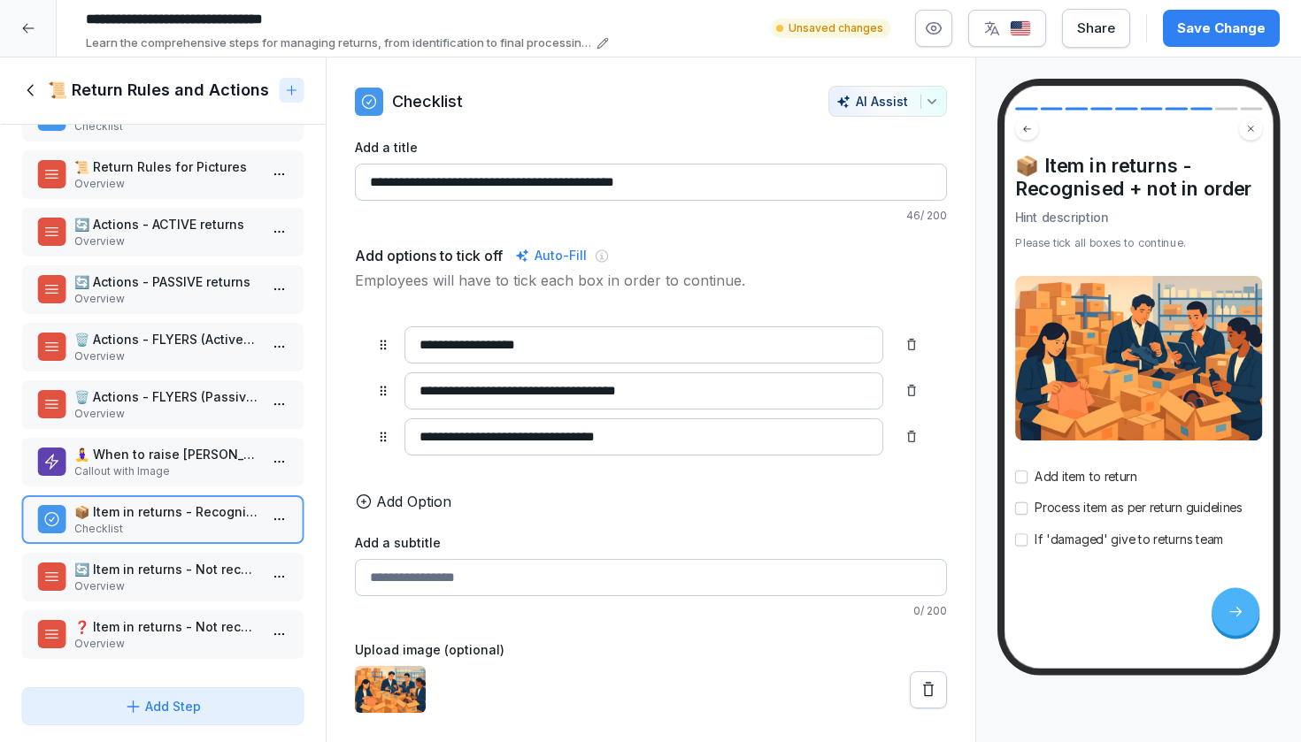
click at [161, 570] on p "🔄 Item in returns - Not recognised item & recognised merchant" at bounding box center [166, 569] width 184 height 19
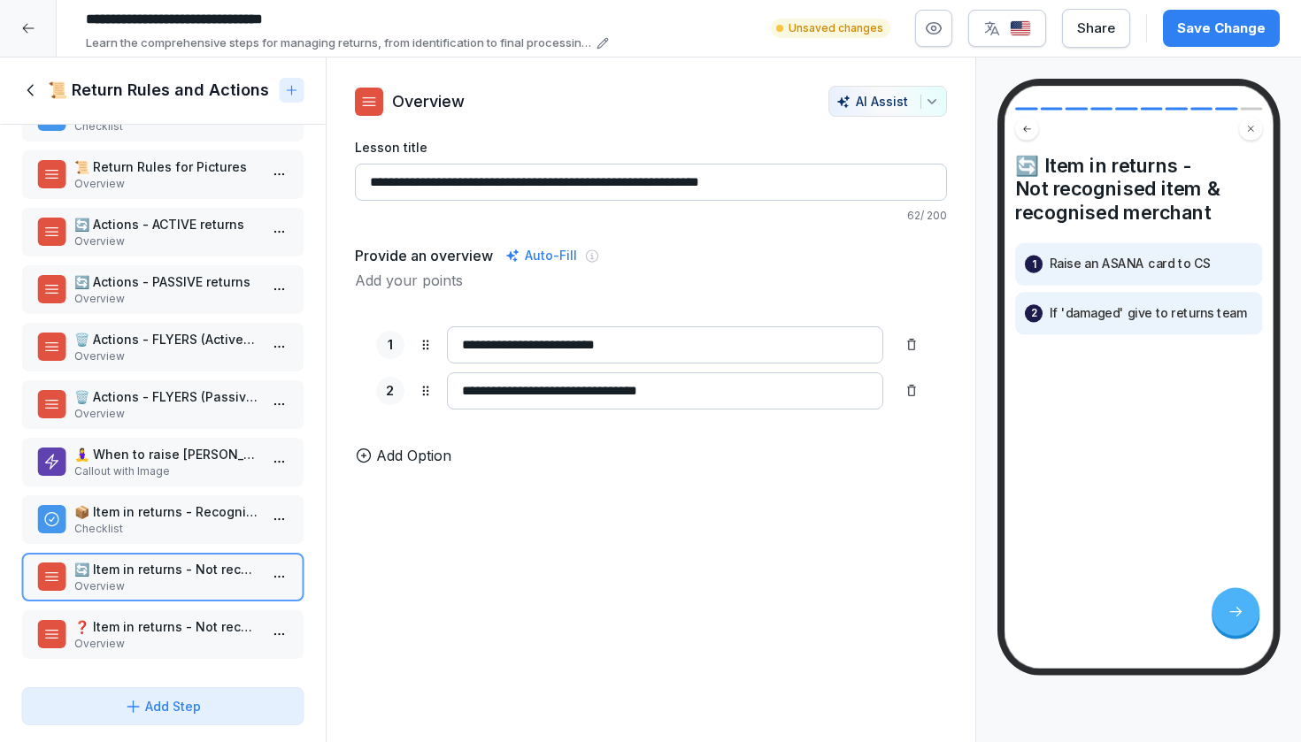
click at [145, 626] on p "❓ Item in returns - Not recognised item & not recognised merchant" at bounding box center [166, 627] width 184 height 19
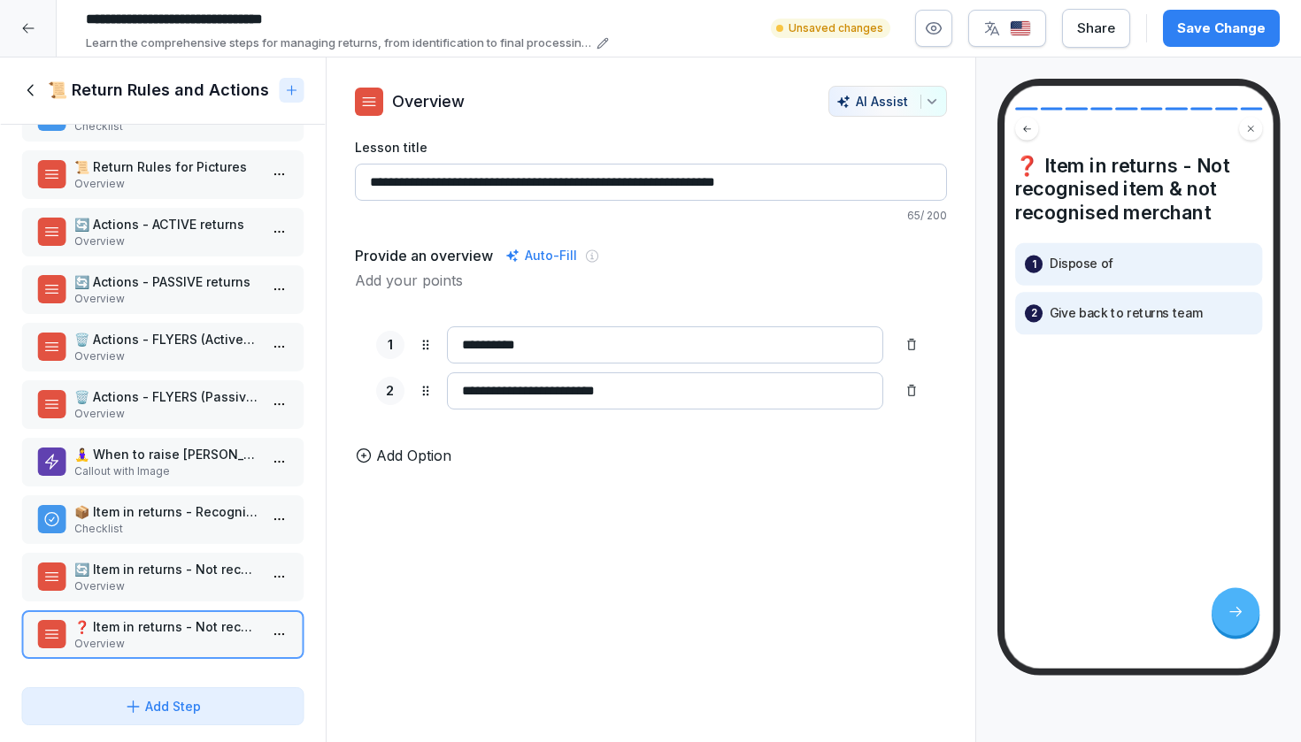
click at [27, 100] on icon at bounding box center [30, 90] width 19 height 19
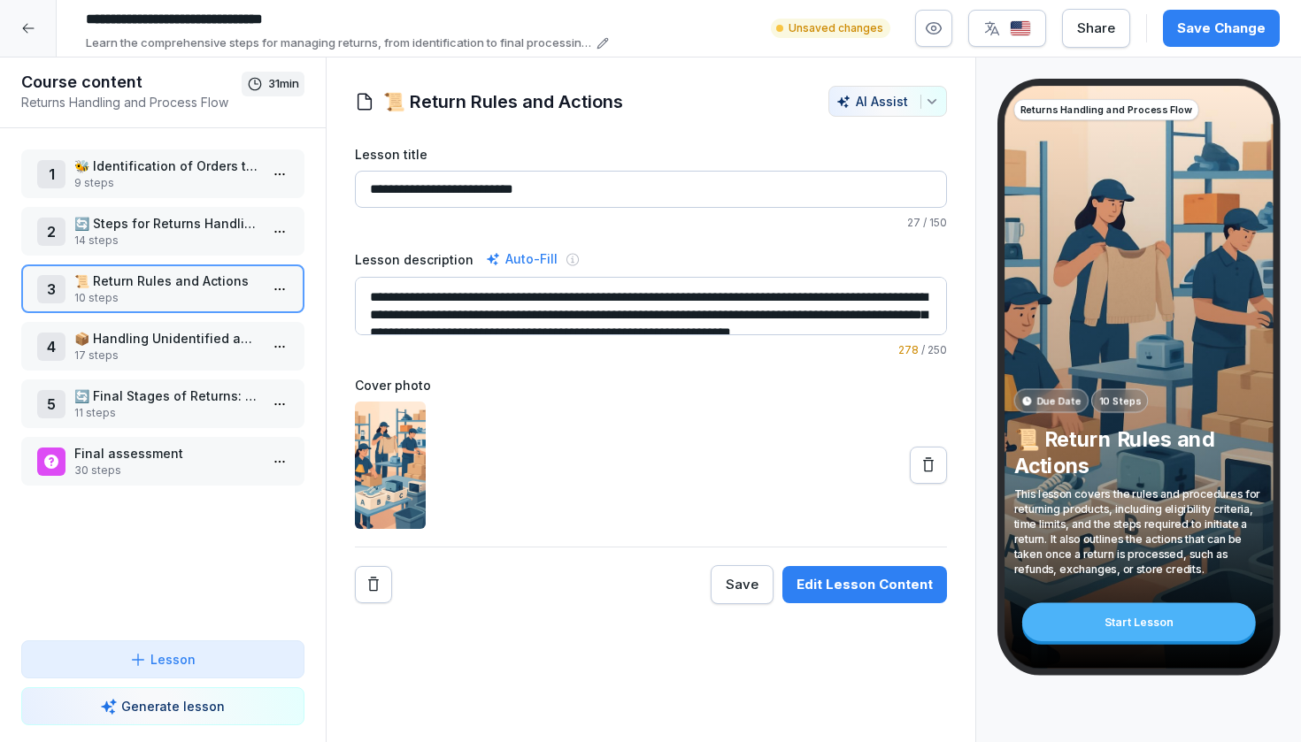
click at [186, 342] on p "📦 Handling Unidentified and Amazon Returns" at bounding box center [166, 338] width 184 height 19
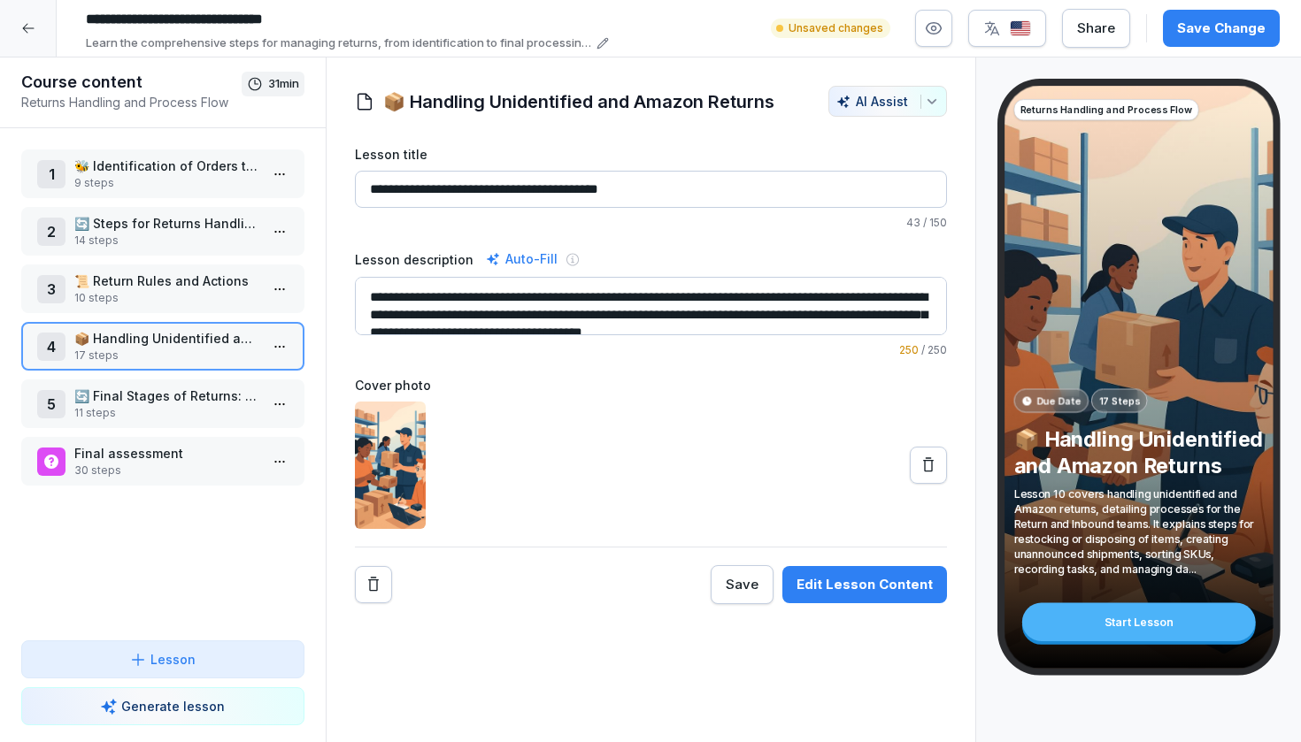
click at [181, 396] on p "🔄 Final Stages of Returns: Restock, Dispose, Sendbacks" at bounding box center [166, 396] width 184 height 19
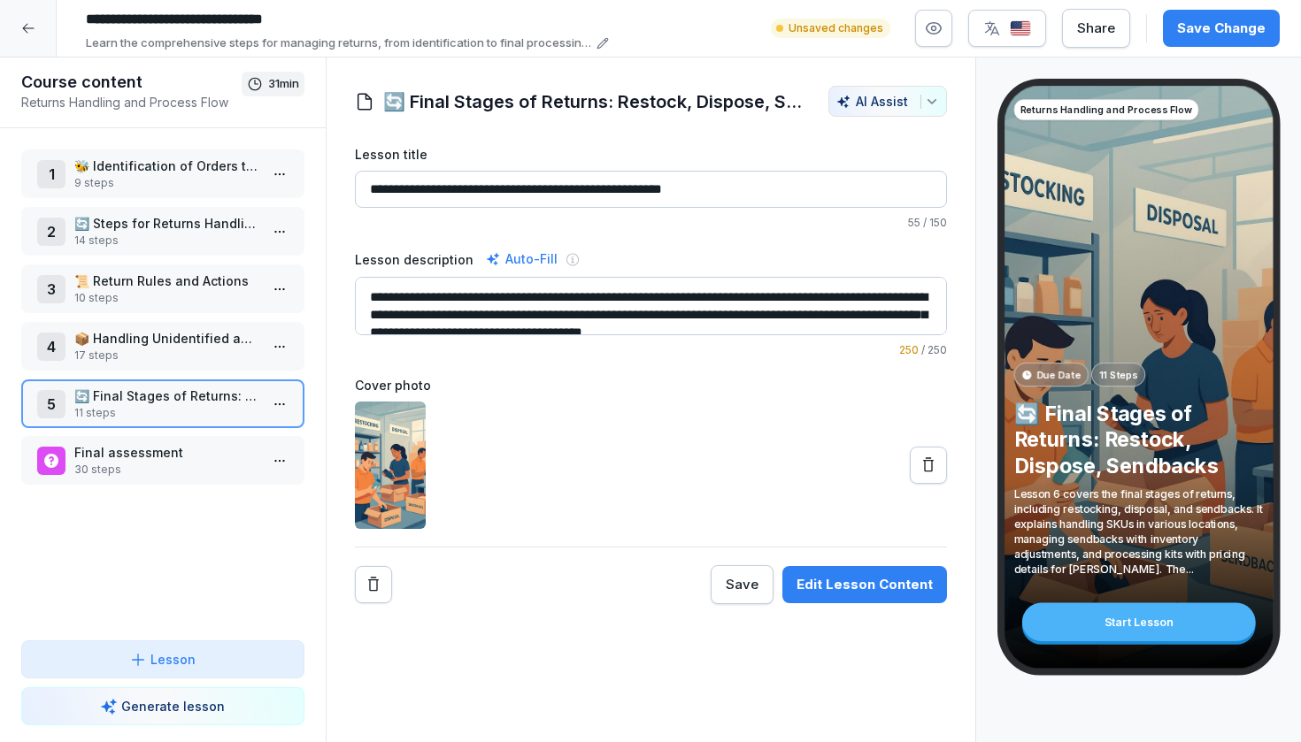
click at [168, 472] on p "30 steps" at bounding box center [166, 470] width 184 height 16
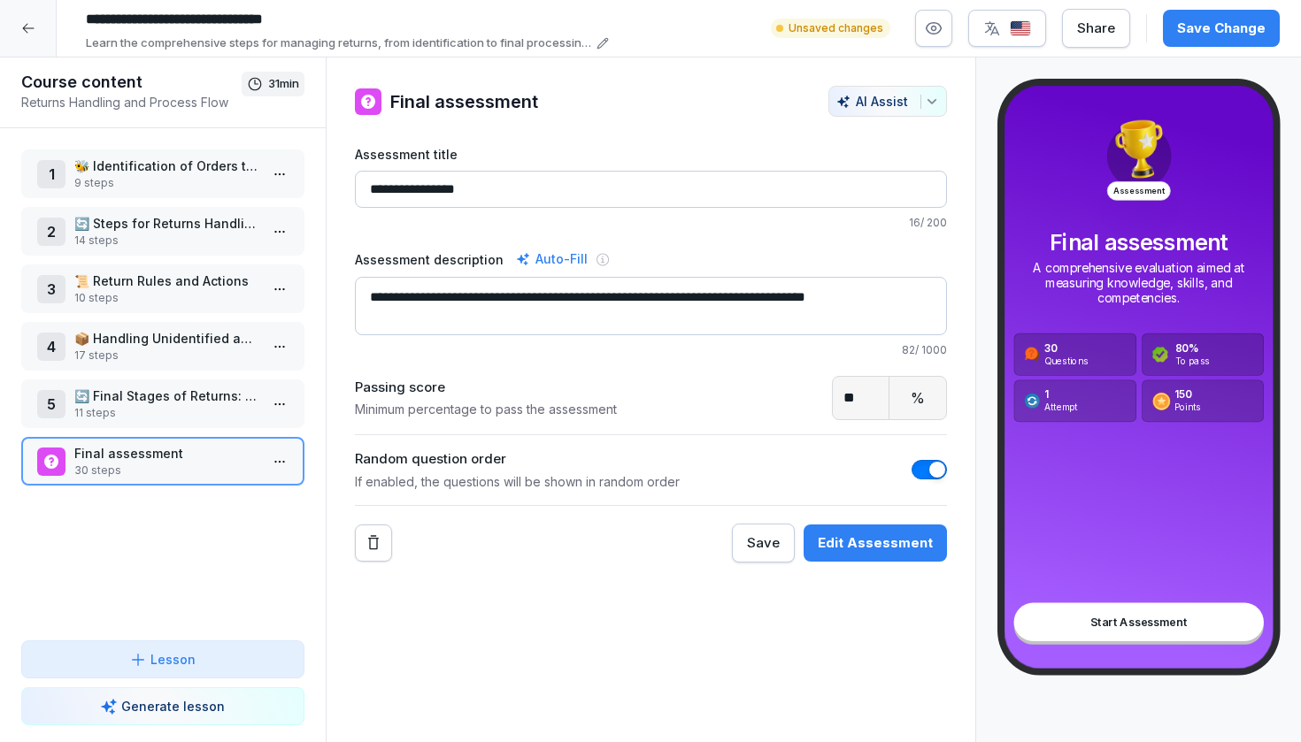
click at [169, 426] on div "5 🔄 Final Stages of Returns: Restock, Dispose, Sendbacks 11 steps" at bounding box center [162, 404] width 283 height 49
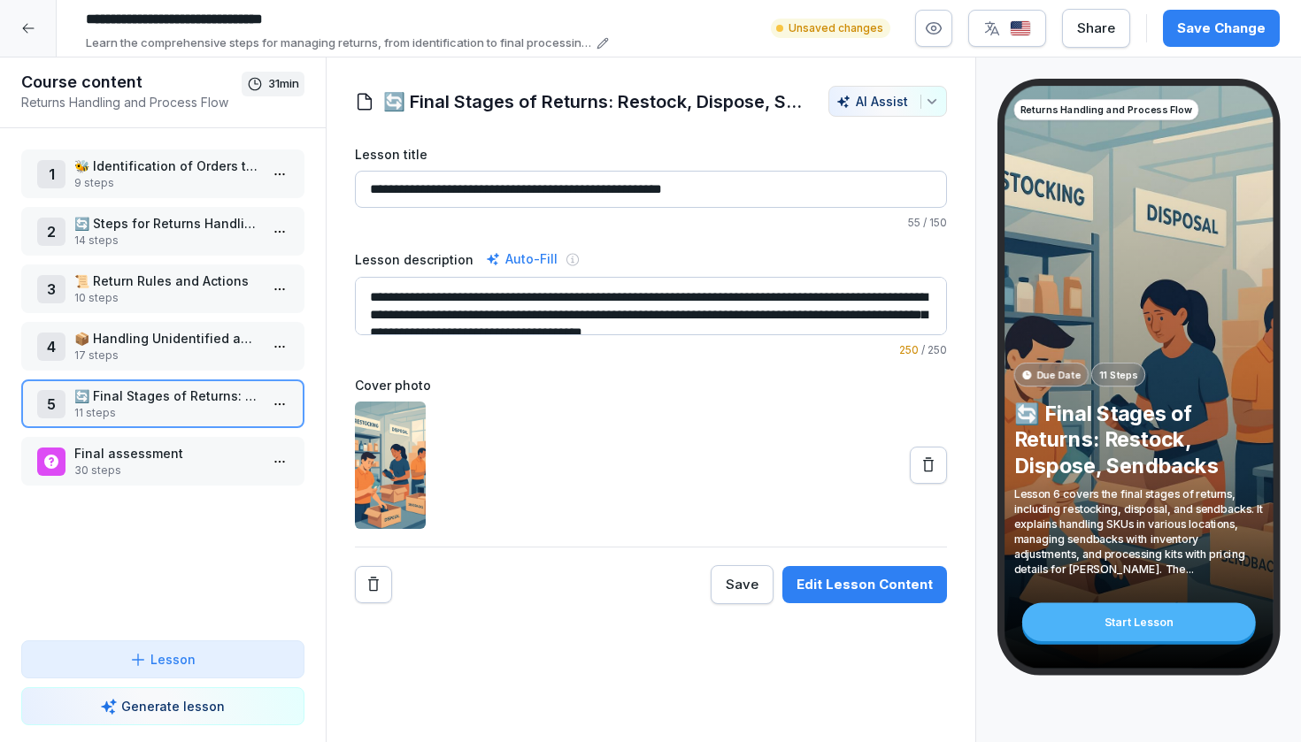
click at [169, 446] on p "Final assessment" at bounding box center [166, 453] width 184 height 19
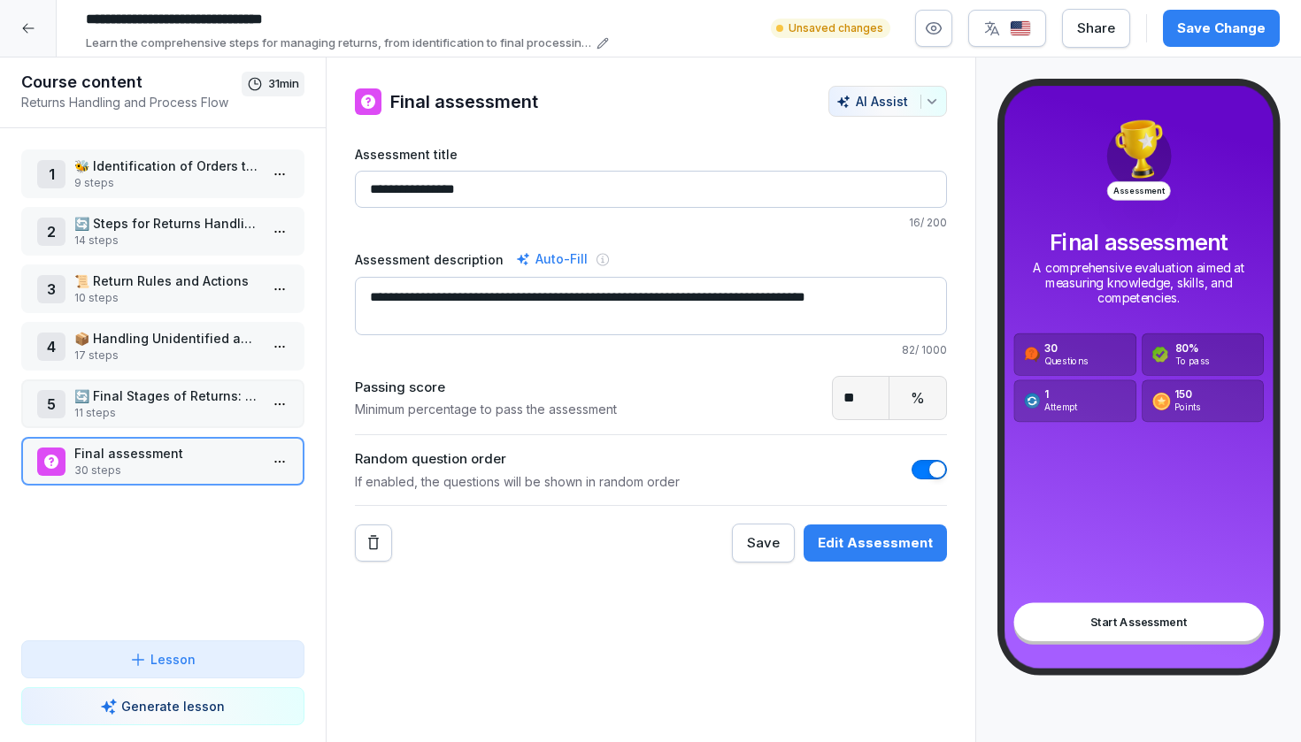
click at [172, 411] on p "11 steps" at bounding box center [166, 413] width 184 height 16
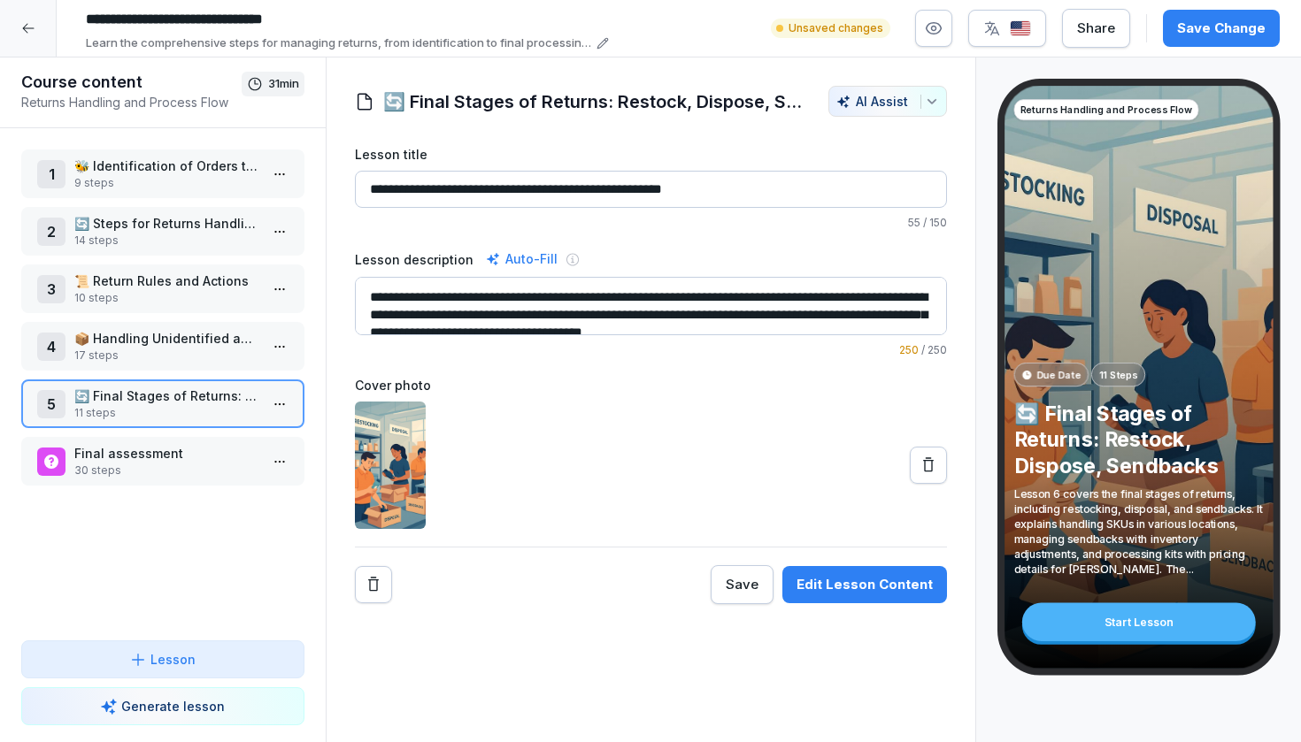
click at [225, 333] on p "📦 Handling Unidentified and Amazon Returns" at bounding box center [166, 338] width 184 height 19
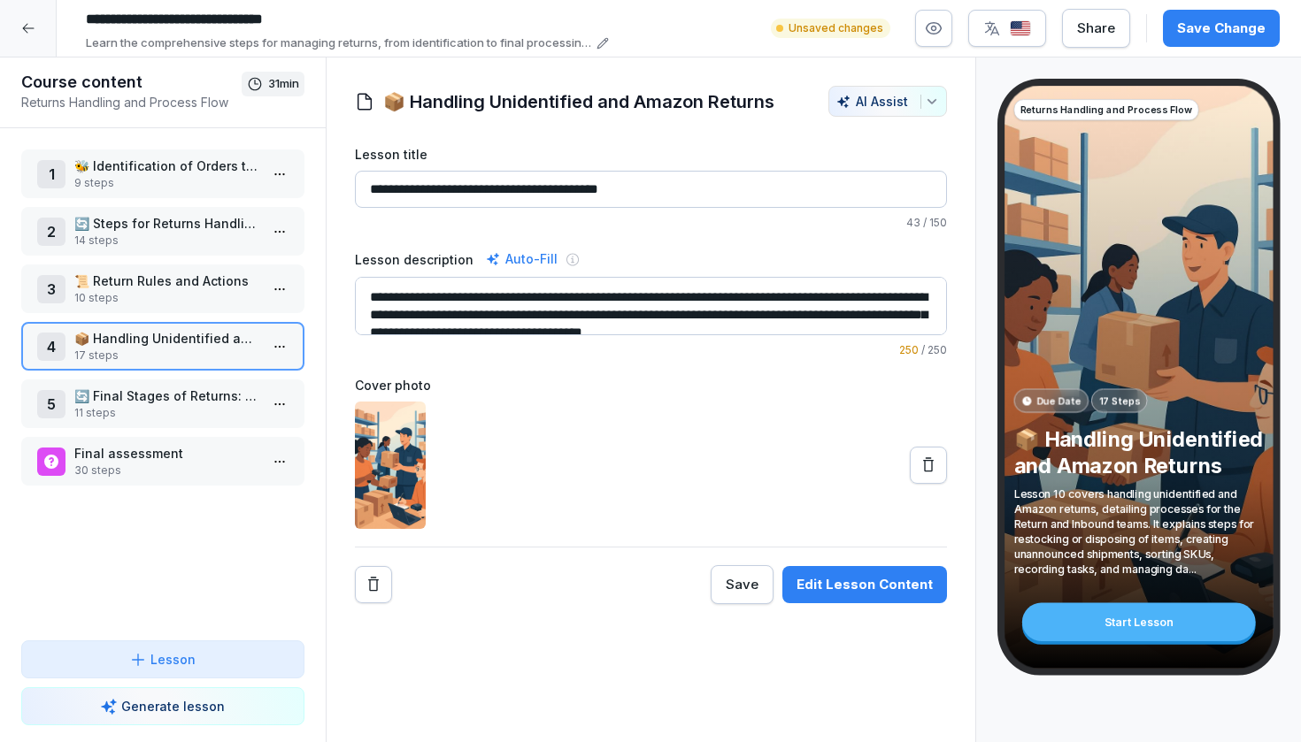
click at [222, 288] on p "📜 Return Rules and Actions" at bounding box center [166, 281] width 184 height 19
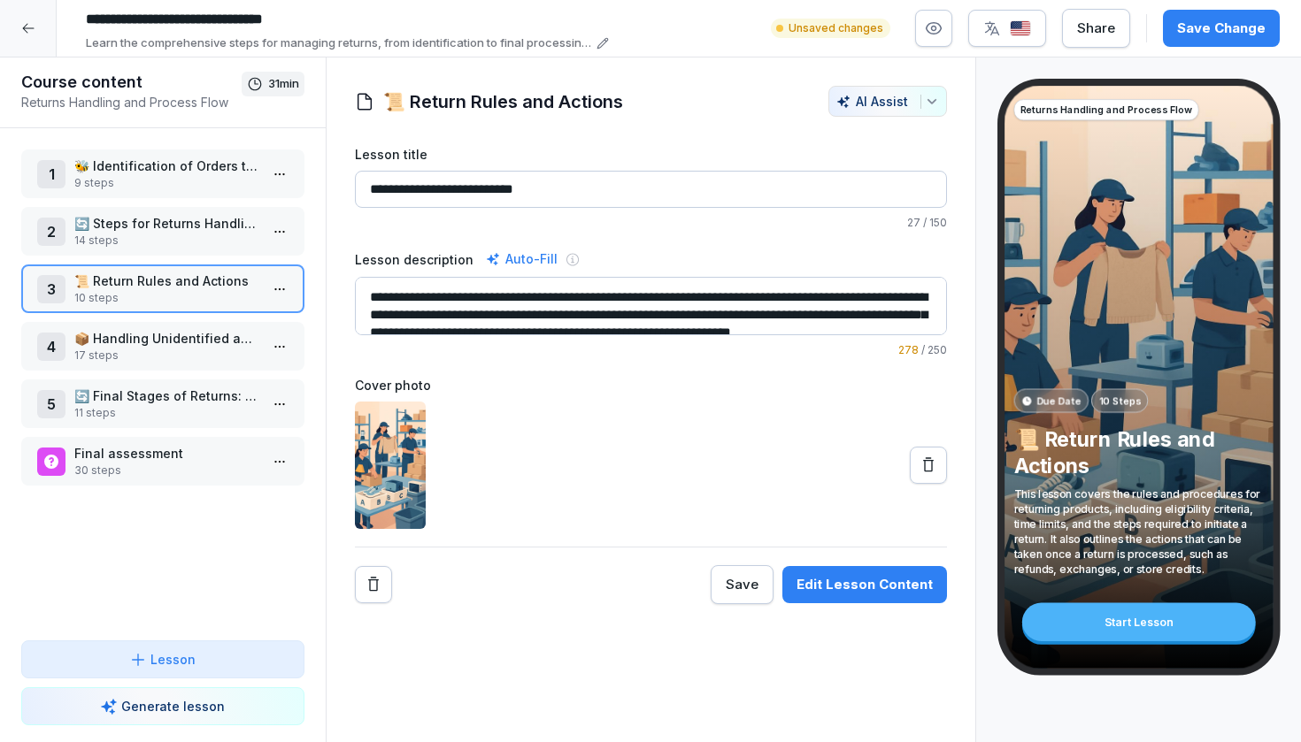
click at [201, 239] on p "14 steps" at bounding box center [166, 241] width 184 height 16
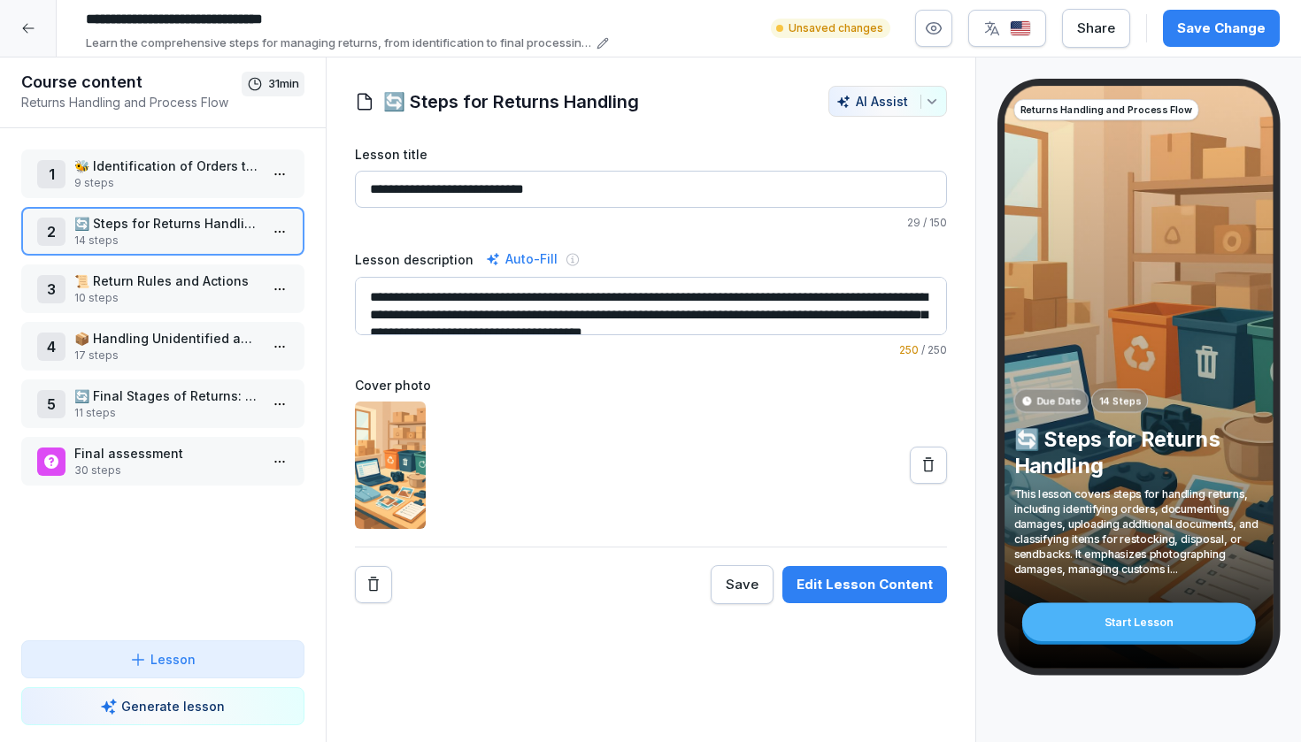
click at [232, 355] on p "17 steps" at bounding box center [166, 356] width 184 height 16
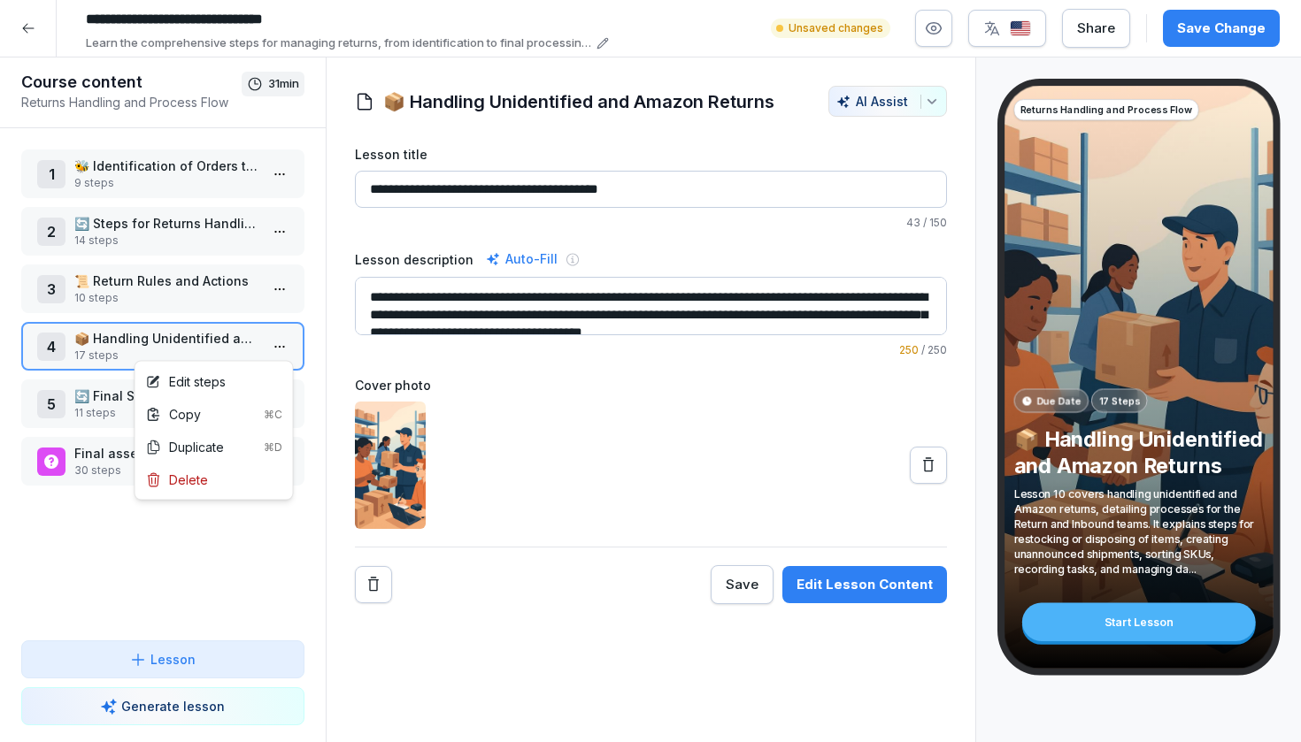
click at [274, 353] on html "**********" at bounding box center [650, 371] width 1301 height 742
click at [251, 382] on div "Edit steps" at bounding box center [214, 381] width 150 height 33
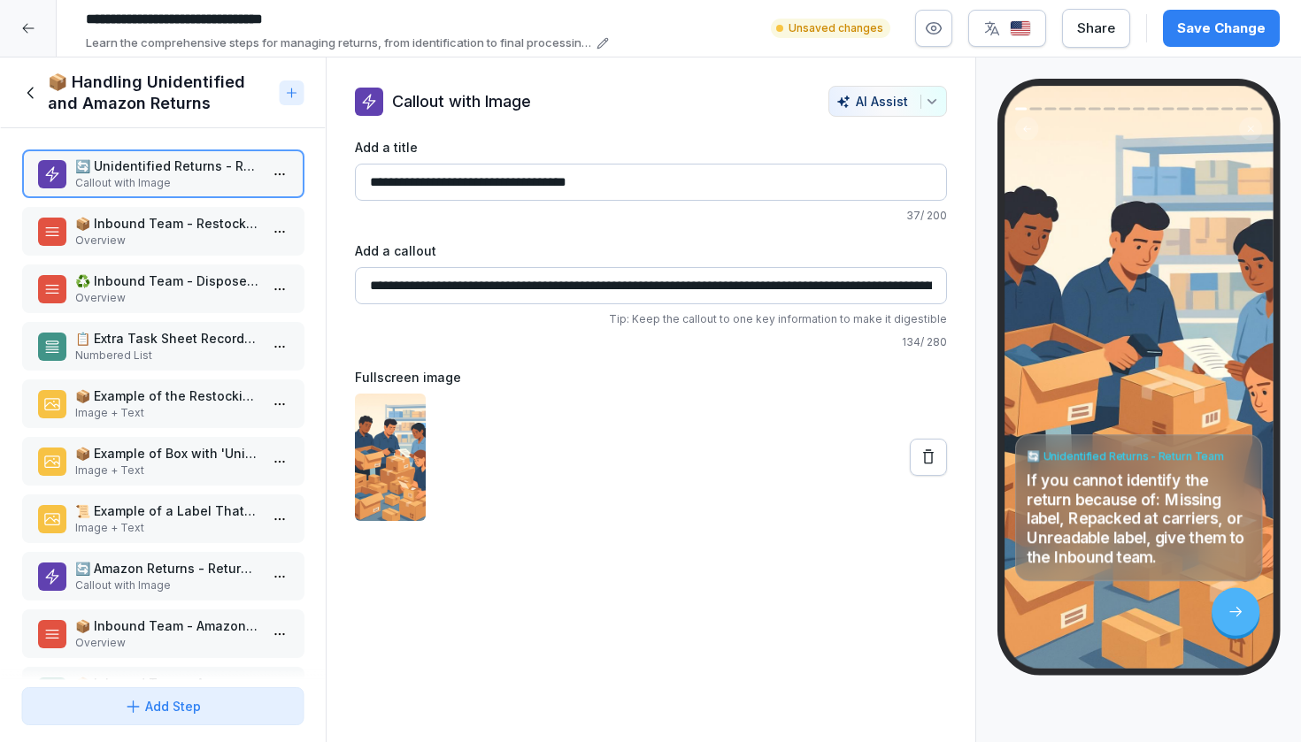
click at [227, 365] on div "📋 Extra Task Sheet Recordings Numbered List" at bounding box center [162, 346] width 283 height 49
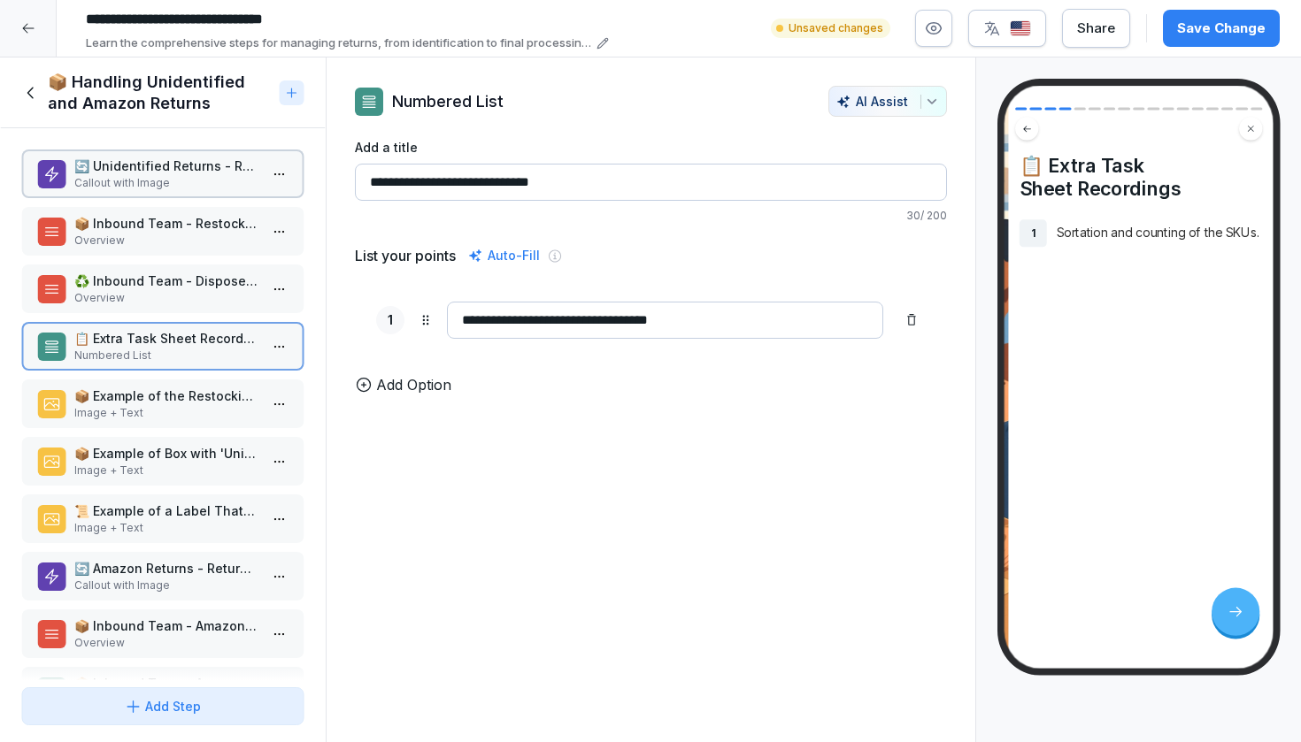
click at [221, 406] on p "Image + Text" at bounding box center [166, 413] width 184 height 16
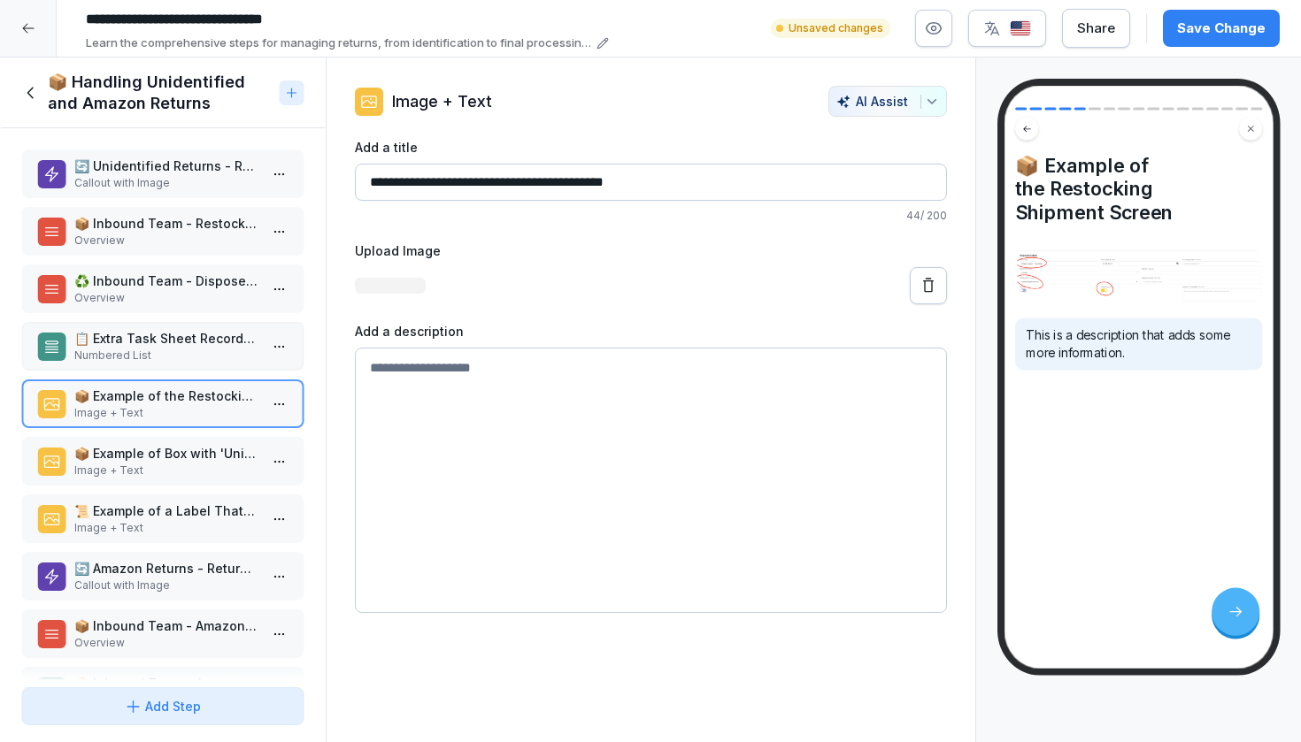
click at [214, 456] on p "📦 Example of Box with 'Unidentifiable Return'" at bounding box center [166, 453] width 184 height 19
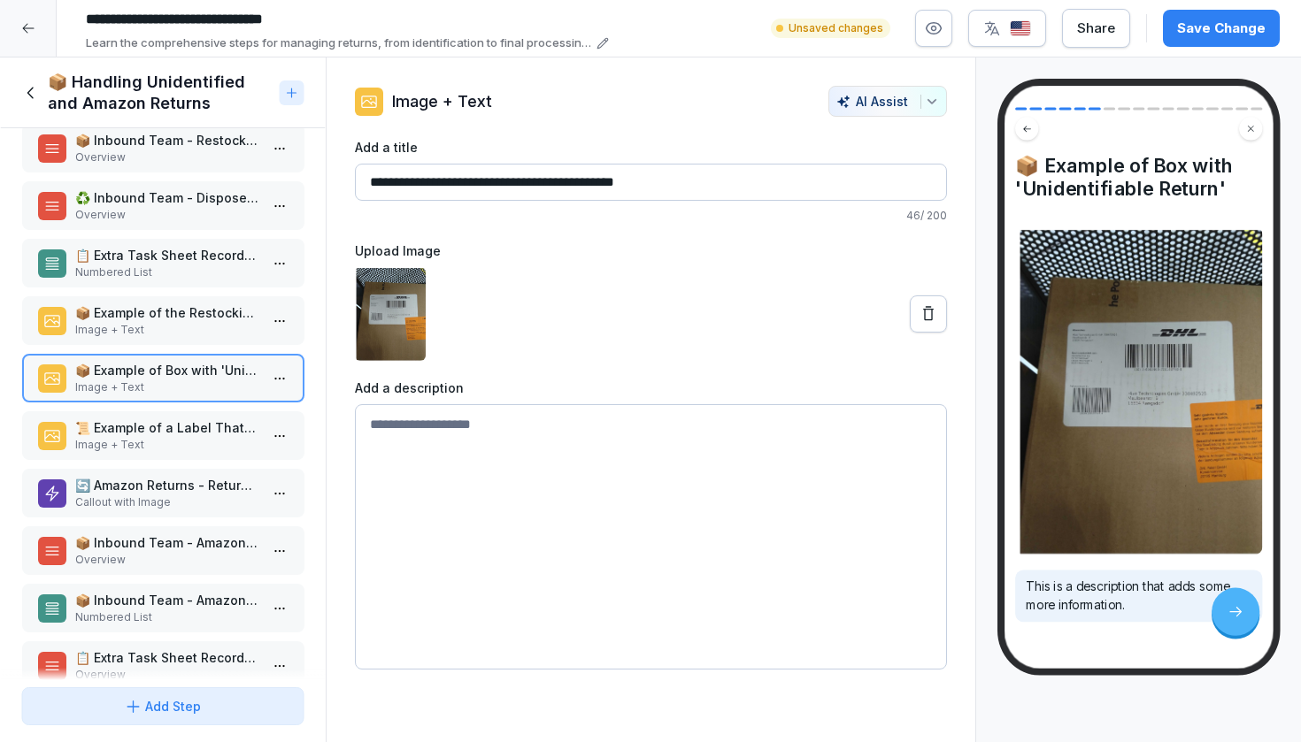
click at [198, 503] on p "Callout with Image" at bounding box center [166, 503] width 184 height 16
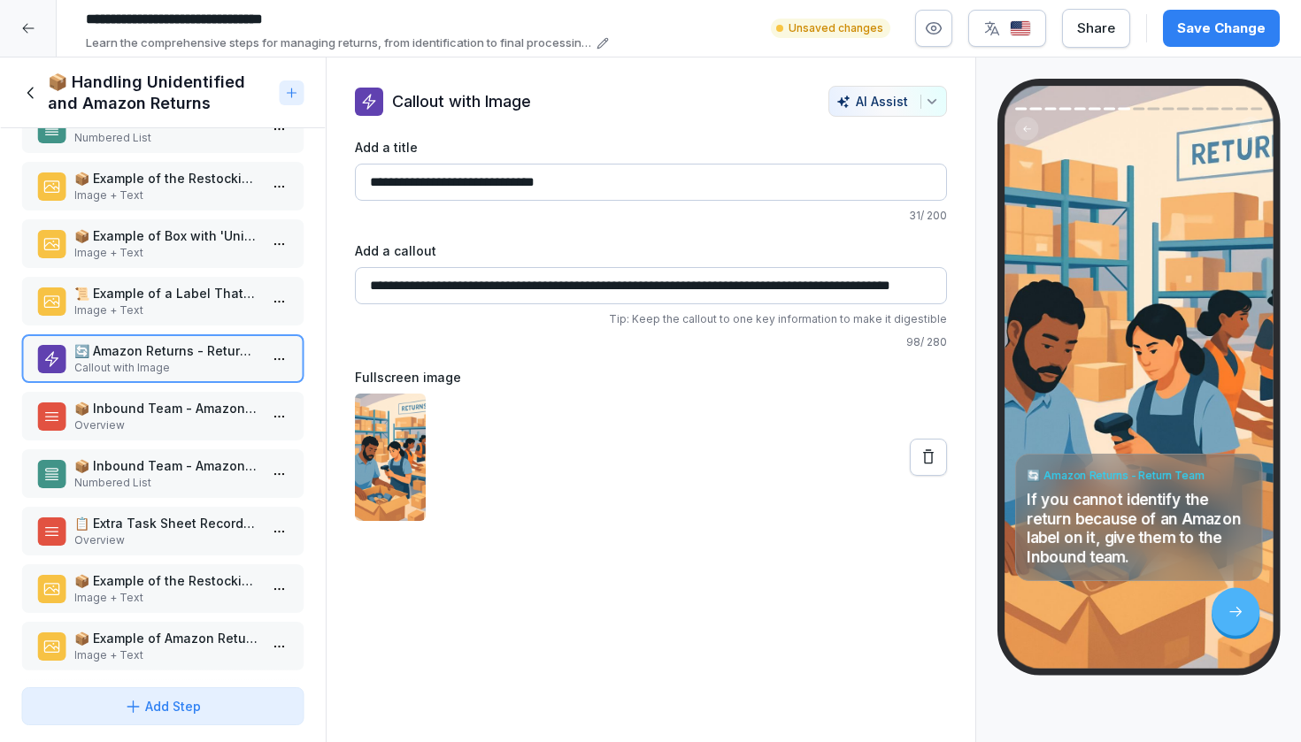
click at [186, 488] on p "Numbered List" at bounding box center [166, 483] width 184 height 16
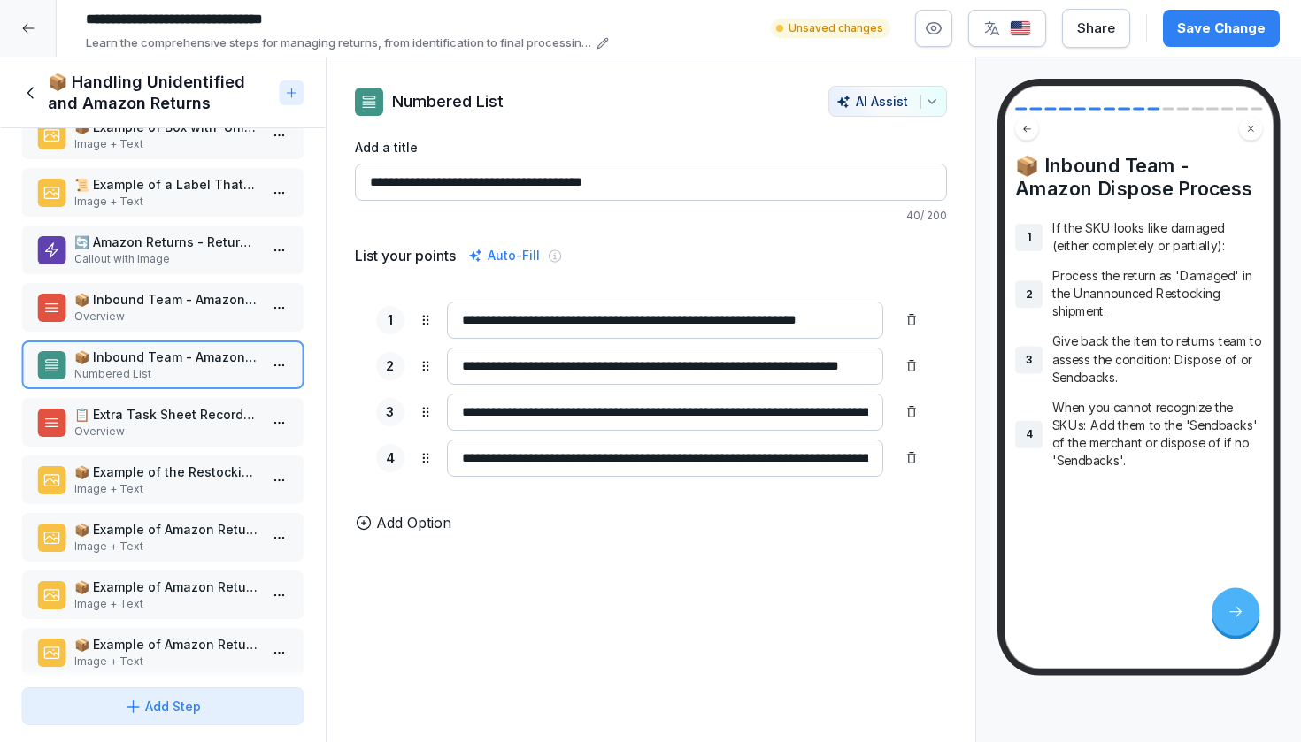
click at [180, 488] on p "Image + Text" at bounding box center [166, 489] width 184 height 16
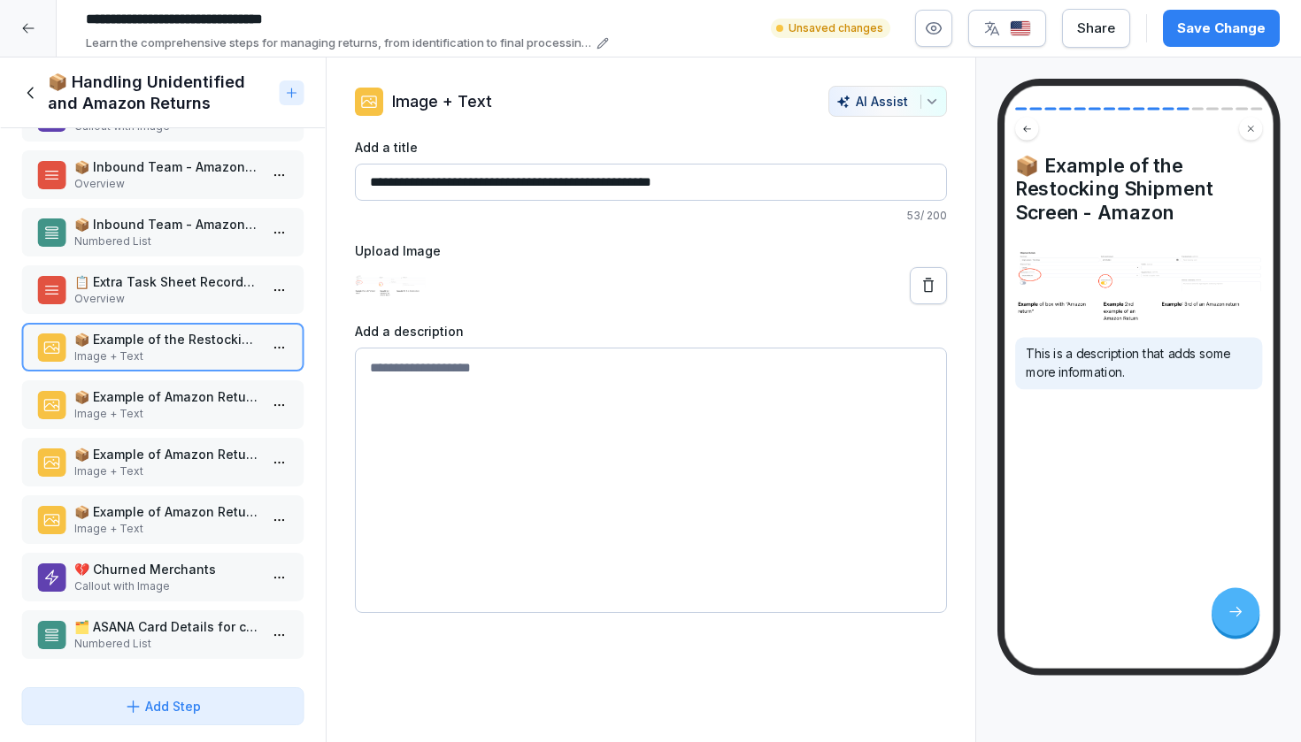
scroll to position [459, 0]
click at [162, 442] on div "📦 Example of Amazon Return Package 2 Image + Text" at bounding box center [162, 462] width 283 height 49
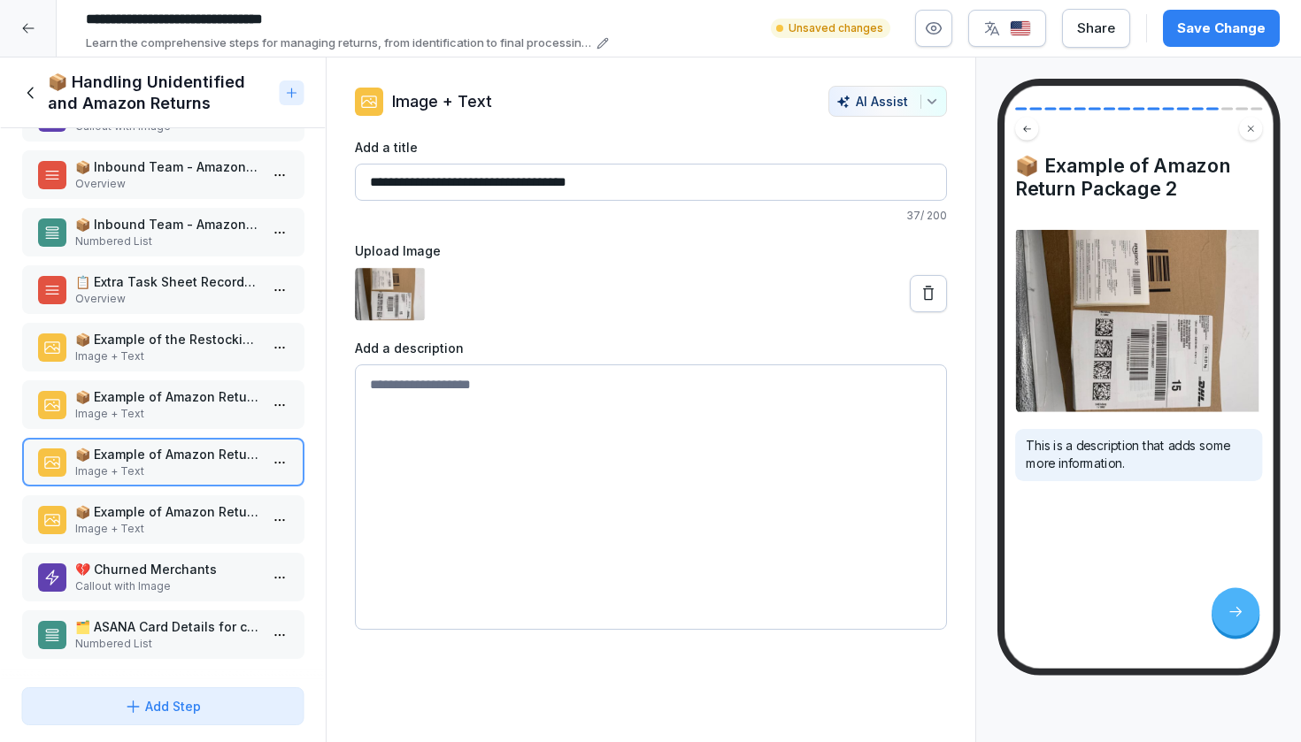
click at [158, 410] on p "Image + Text" at bounding box center [166, 414] width 184 height 16
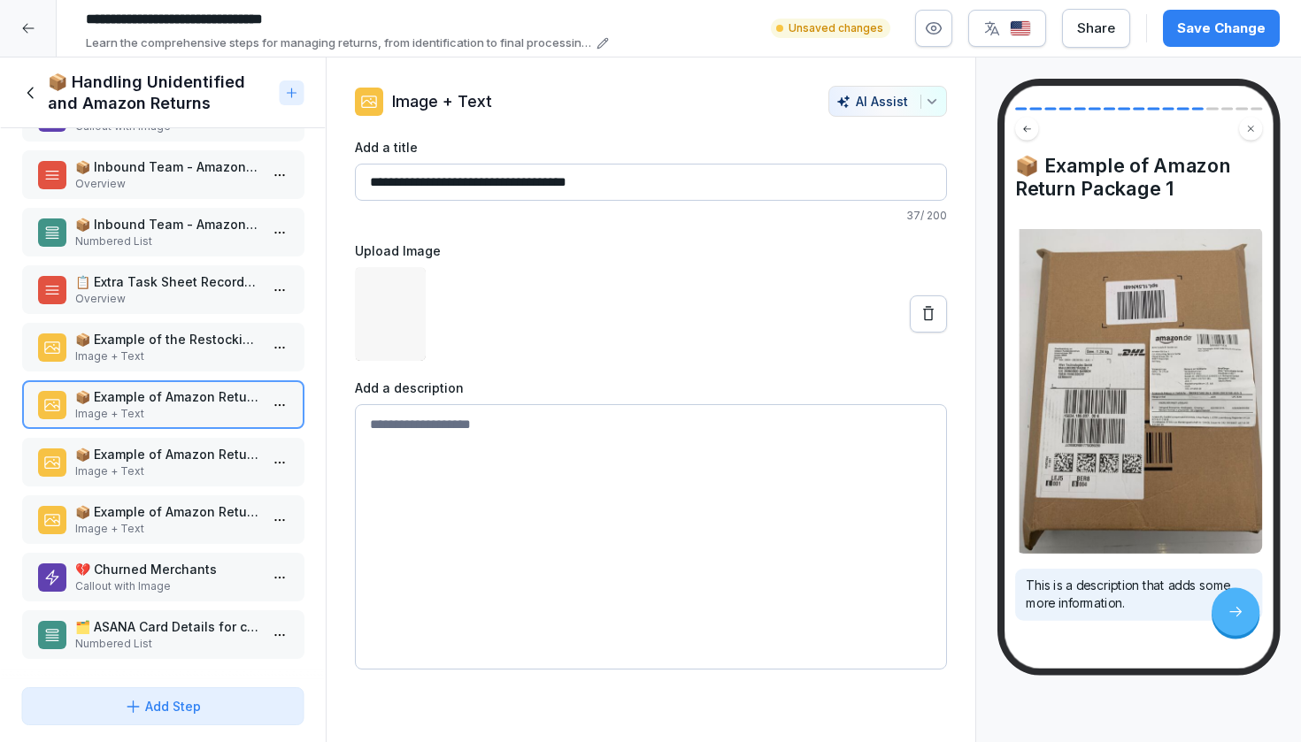
click at [156, 532] on p "Image + Text" at bounding box center [166, 529] width 184 height 16
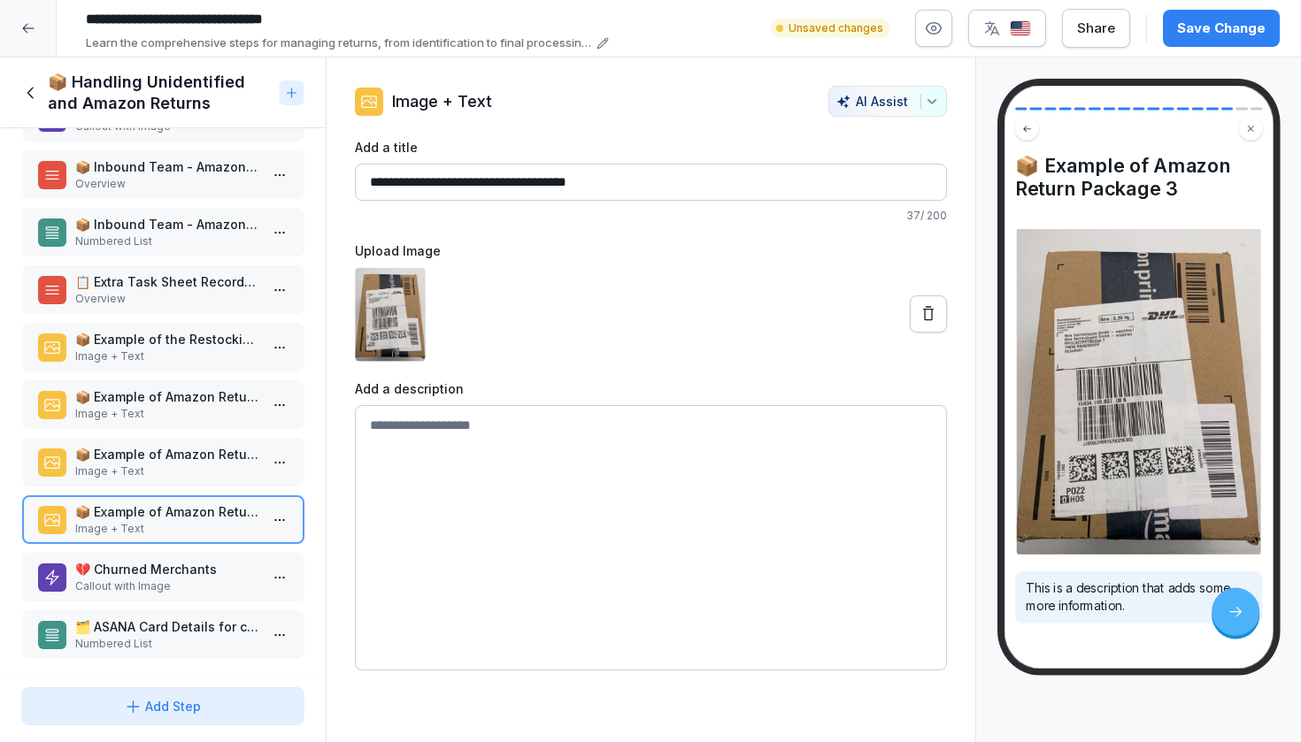
click at [142, 588] on p "Callout with Image" at bounding box center [166, 587] width 184 height 16
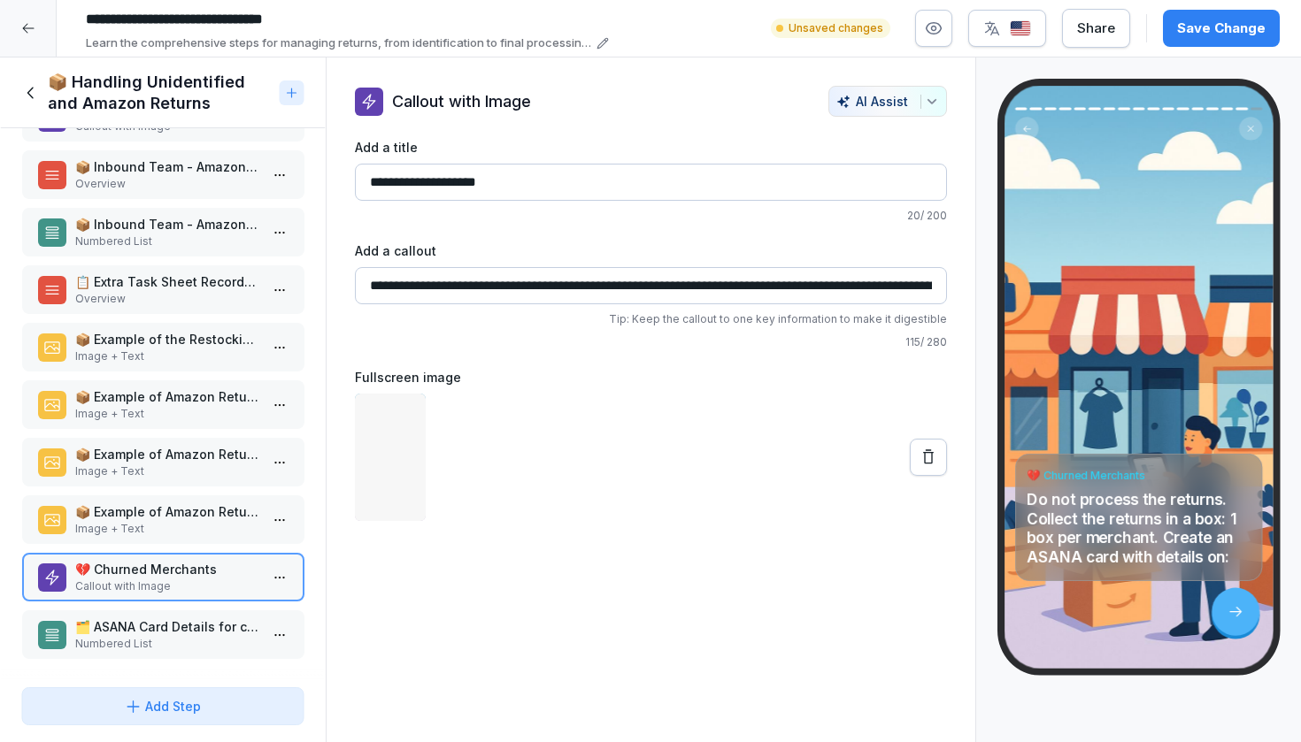
click at [142, 632] on p "🗂️ ASANA Card Details for churned merchants as per template" at bounding box center [166, 627] width 184 height 19
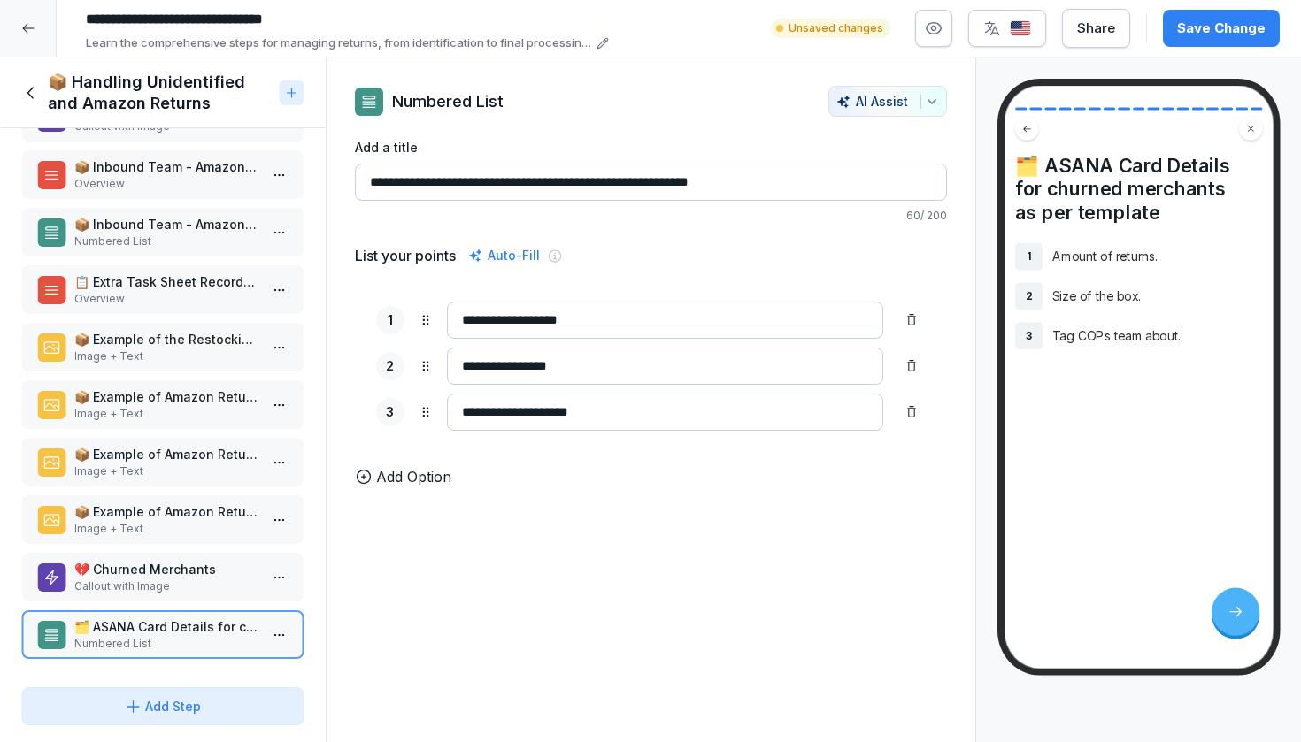
click at [32, 97] on icon at bounding box center [30, 93] width 6 height 12
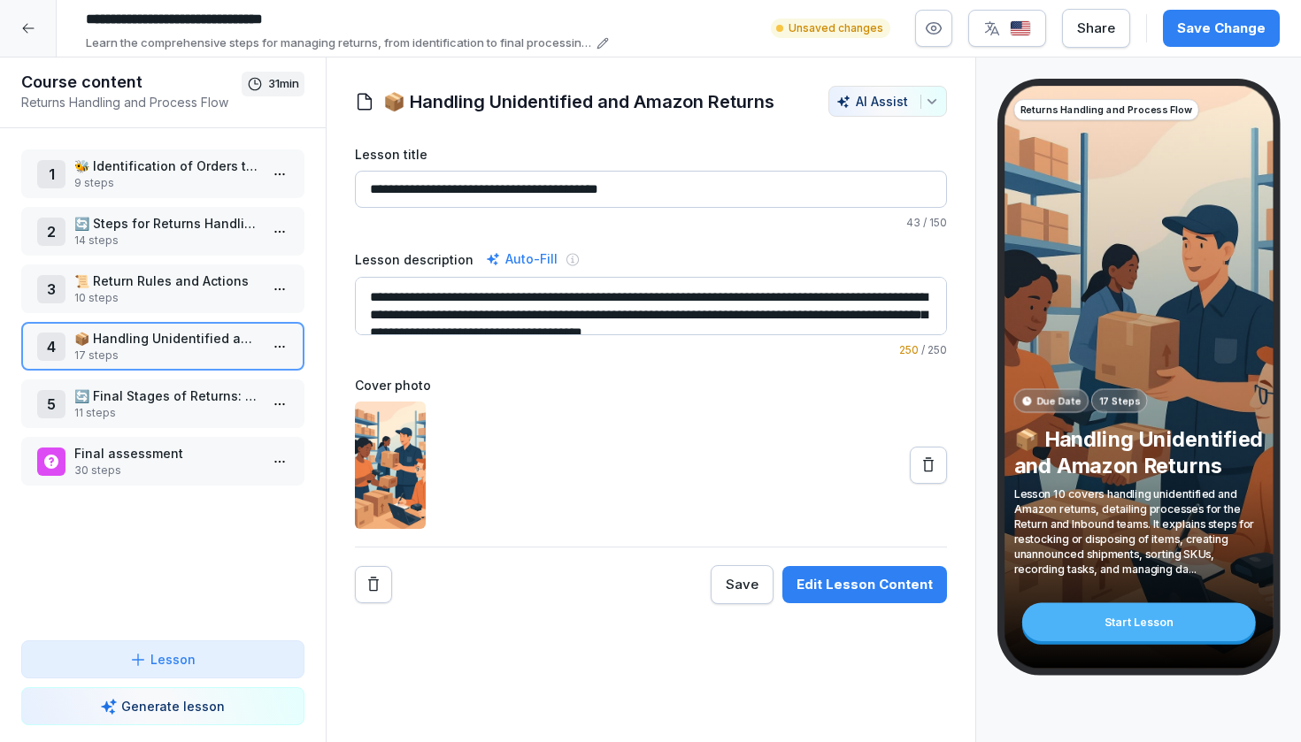
click at [189, 388] on p "🔄 Final Stages of Returns: Restock, Dispose, Sendbacks" at bounding box center [166, 396] width 184 height 19
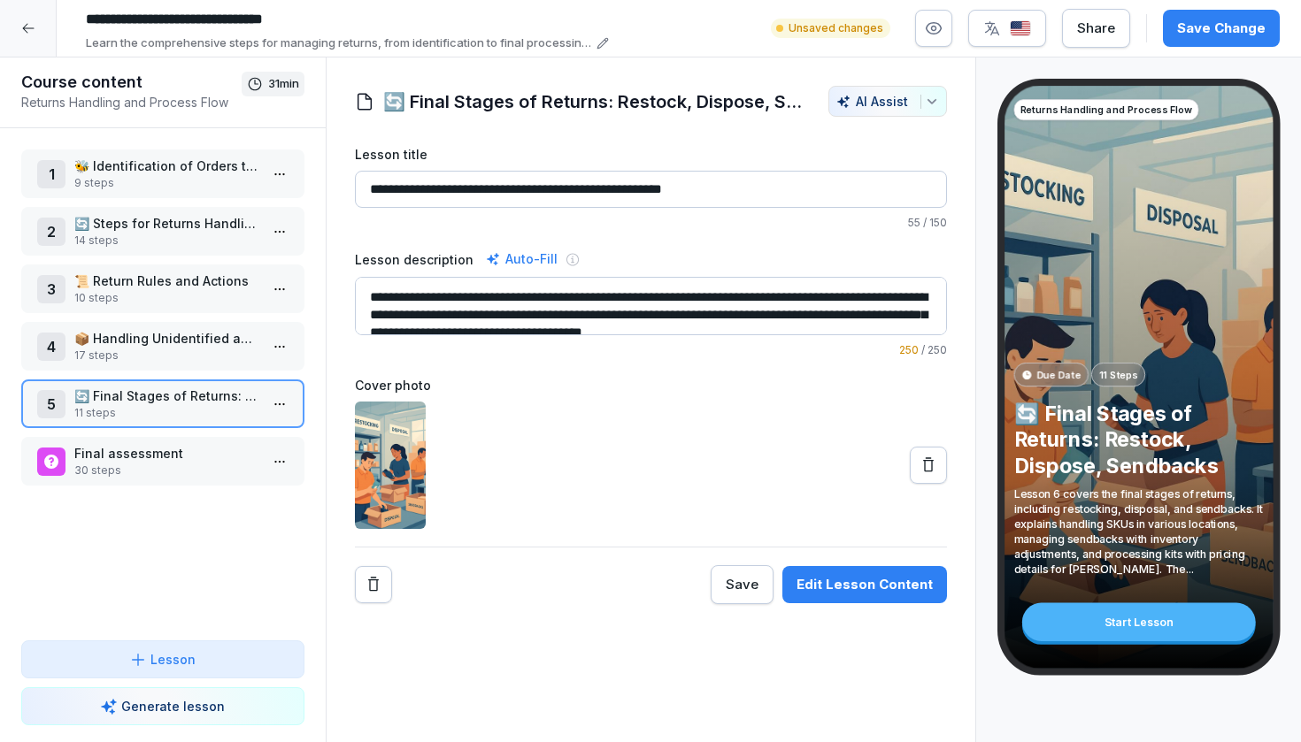
click at [216, 277] on p "📜 Return Rules and Actions" at bounding box center [166, 281] width 184 height 19
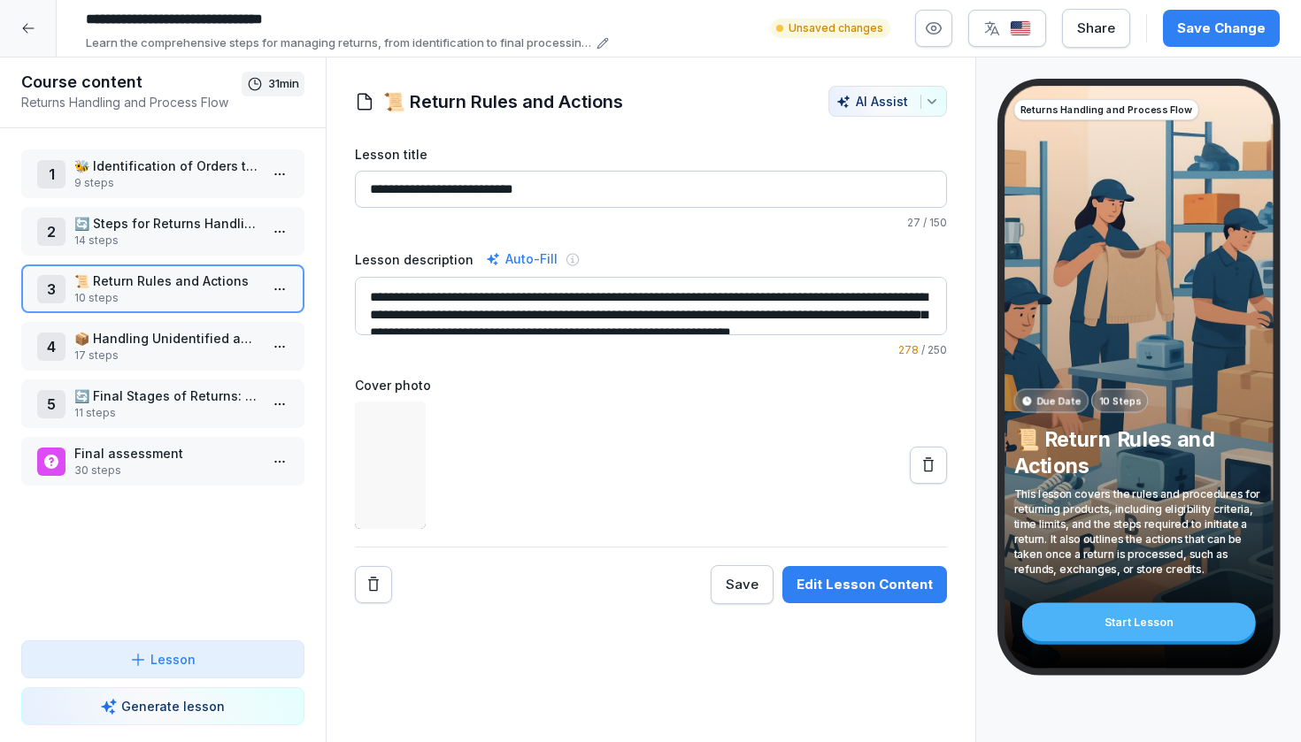
click at [278, 283] on html "**********" at bounding box center [650, 371] width 1301 height 742
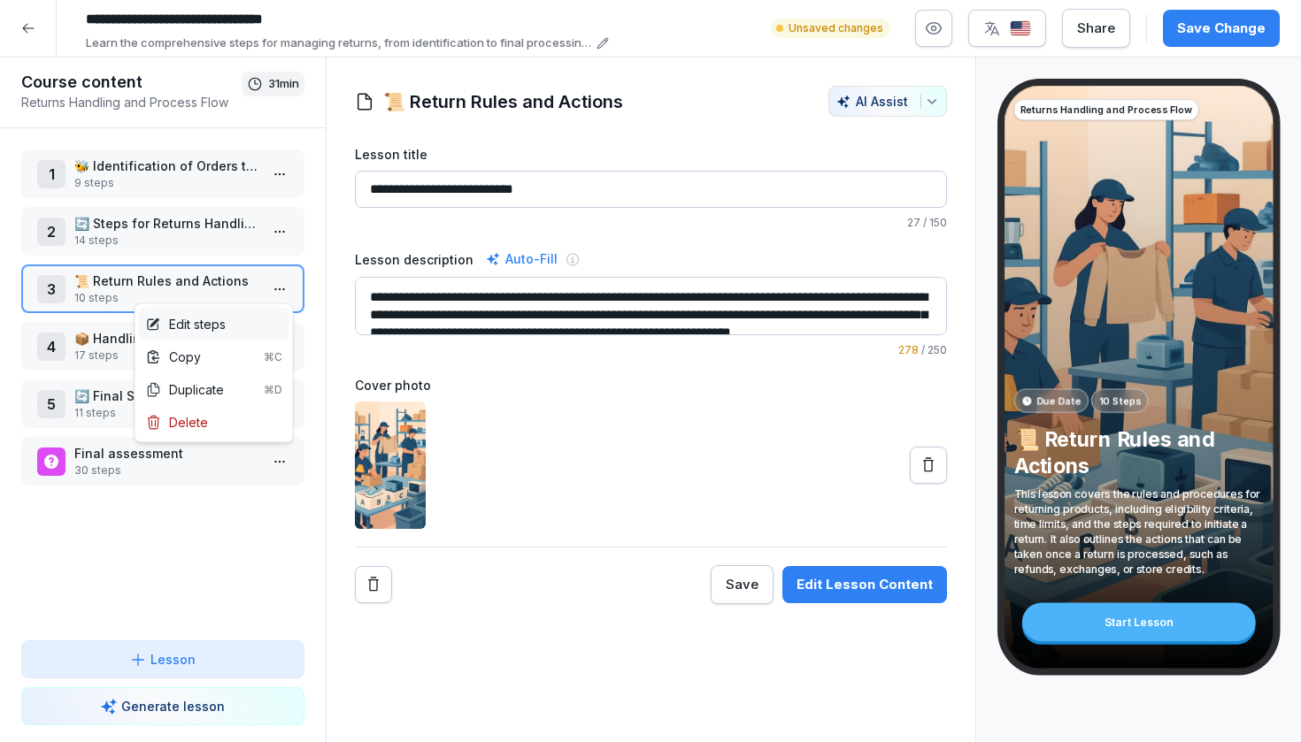
click at [253, 318] on div "Edit steps" at bounding box center [214, 324] width 150 height 33
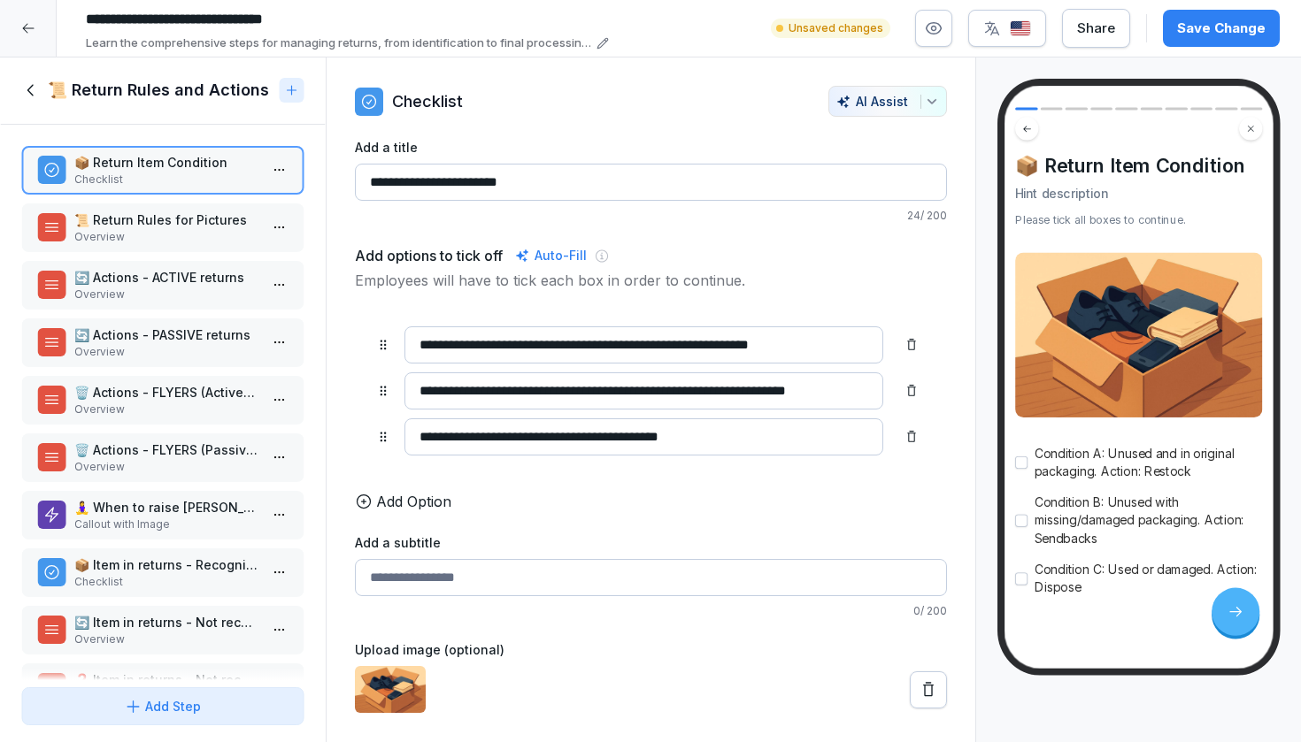
click at [167, 378] on div "📦 Return Item Condition Checklist 📜 Return Rules for Pictures Overview 🔄 Action…" at bounding box center [163, 403] width 326 height 556
click at [160, 475] on p "Overview" at bounding box center [166, 467] width 184 height 16
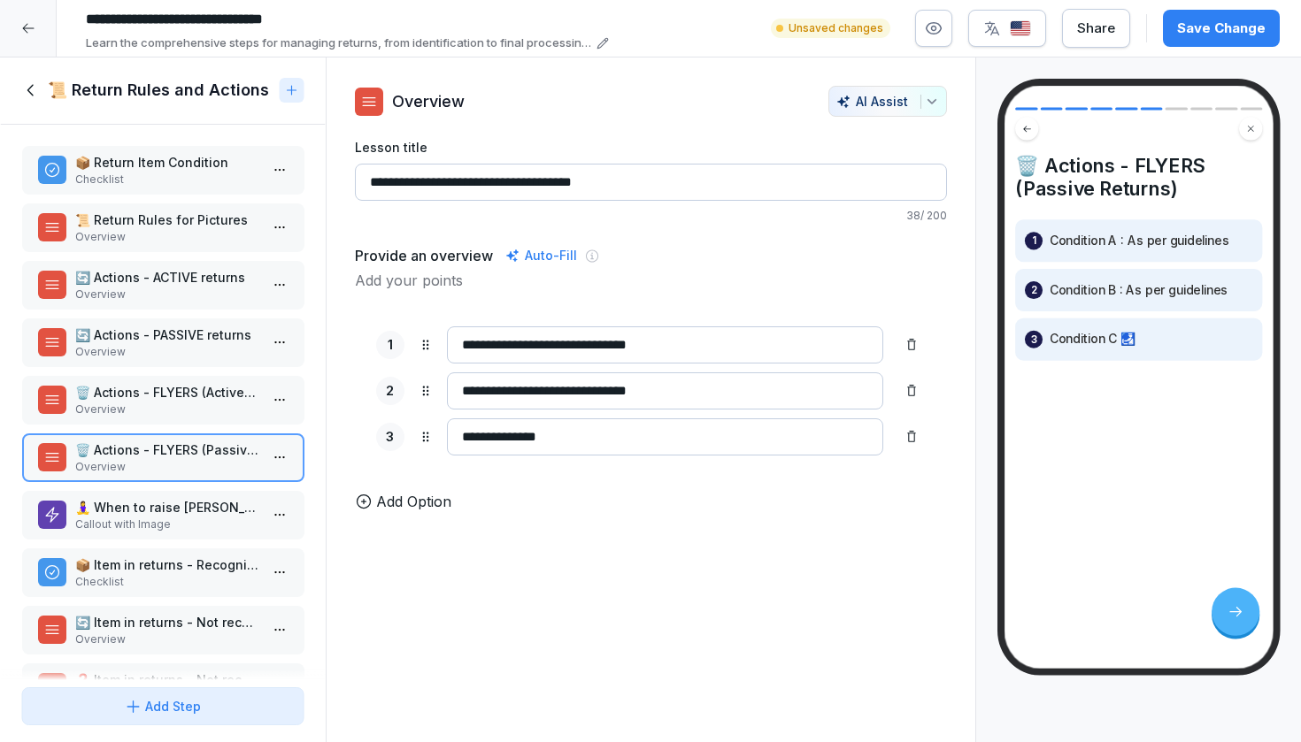
click at [155, 447] on p "🗑️ Actions - FLYERS (Passive Returns)" at bounding box center [166, 450] width 184 height 19
click at [155, 393] on p "🗑️ Actions - FLYERS (Active Returns)" at bounding box center [166, 392] width 184 height 19
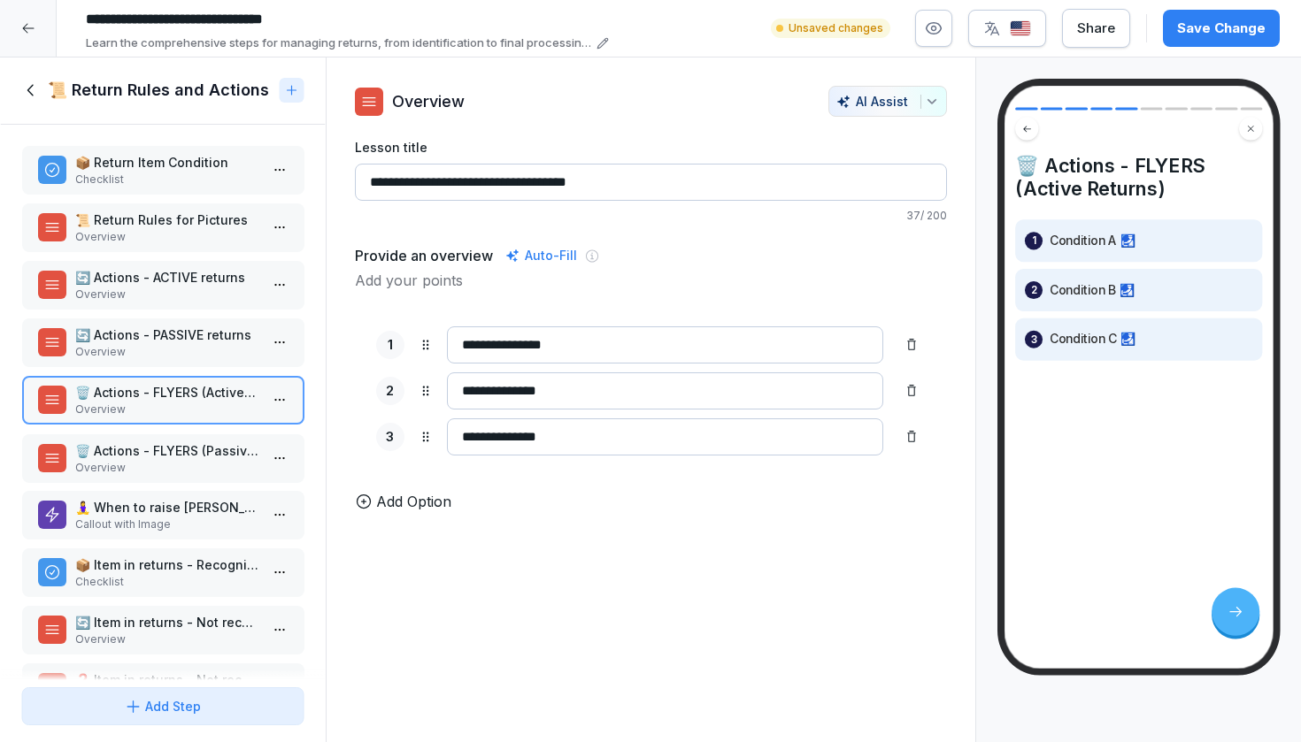
click at [151, 438] on div "🗑️ Actions - FLYERS (Passive Returns) Overview" at bounding box center [162, 458] width 283 height 49
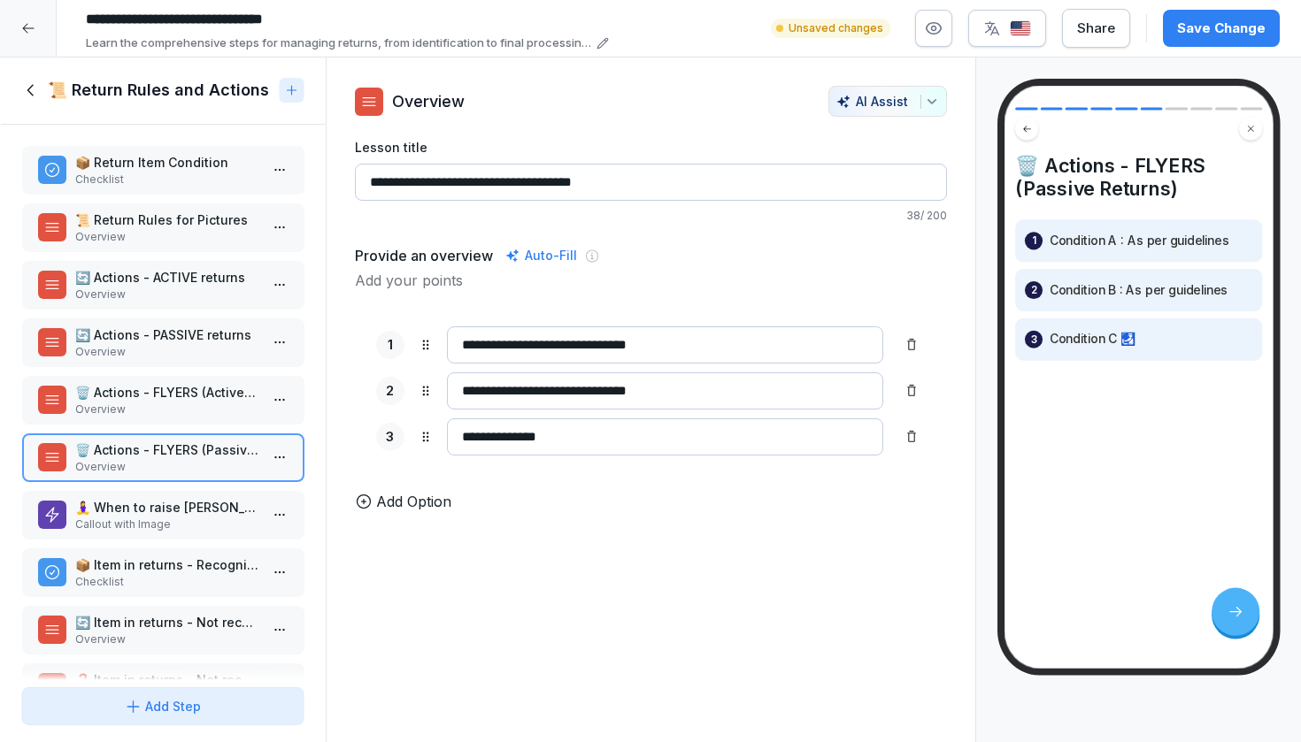
click at [166, 344] on p "🔄 Actions - PASSIVE returns" at bounding box center [166, 335] width 184 height 19
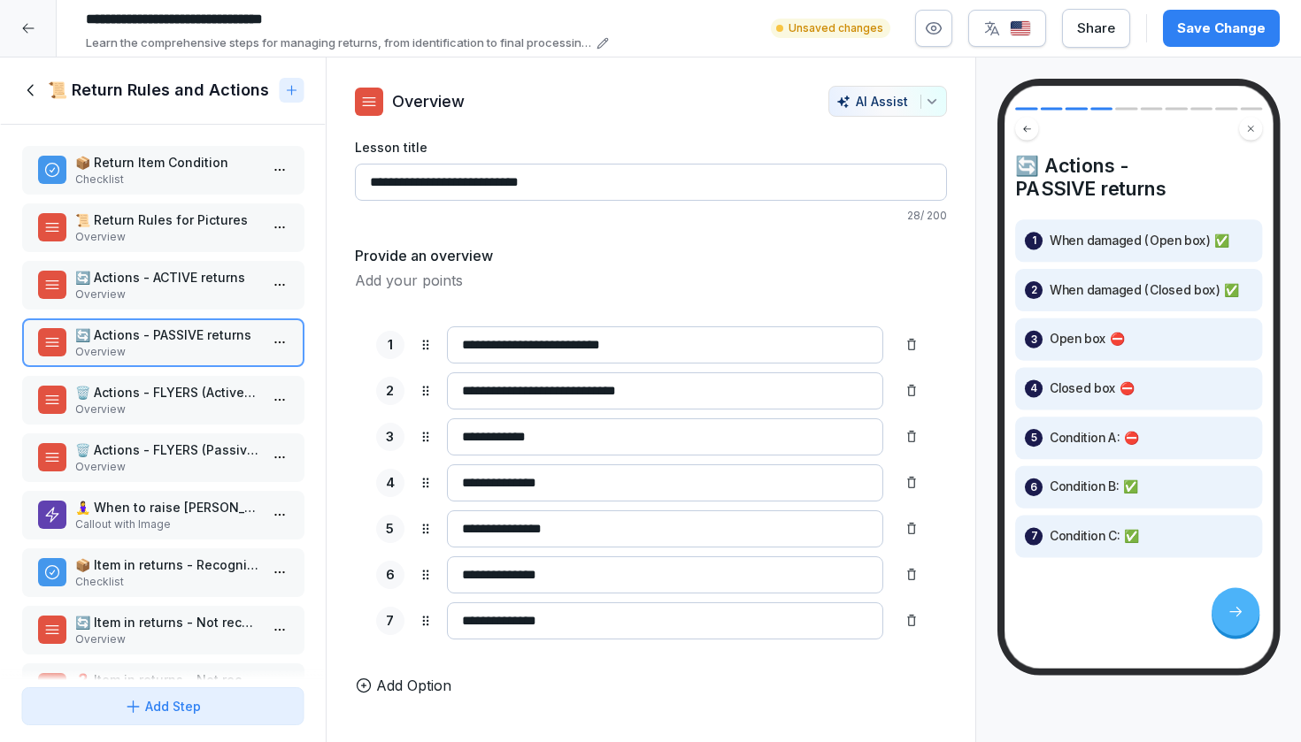
click at [158, 418] on p "Overview" at bounding box center [166, 410] width 184 height 16
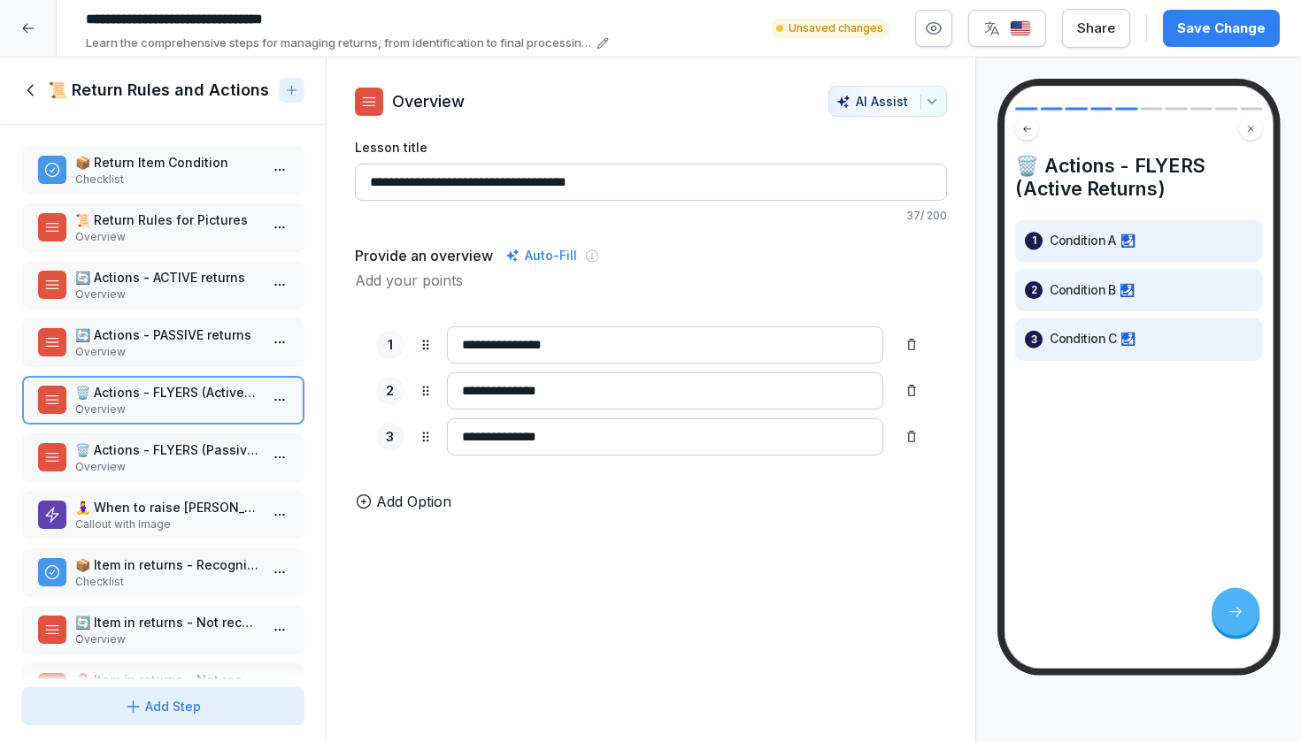
click at [158, 360] on p "Overview" at bounding box center [166, 352] width 184 height 16
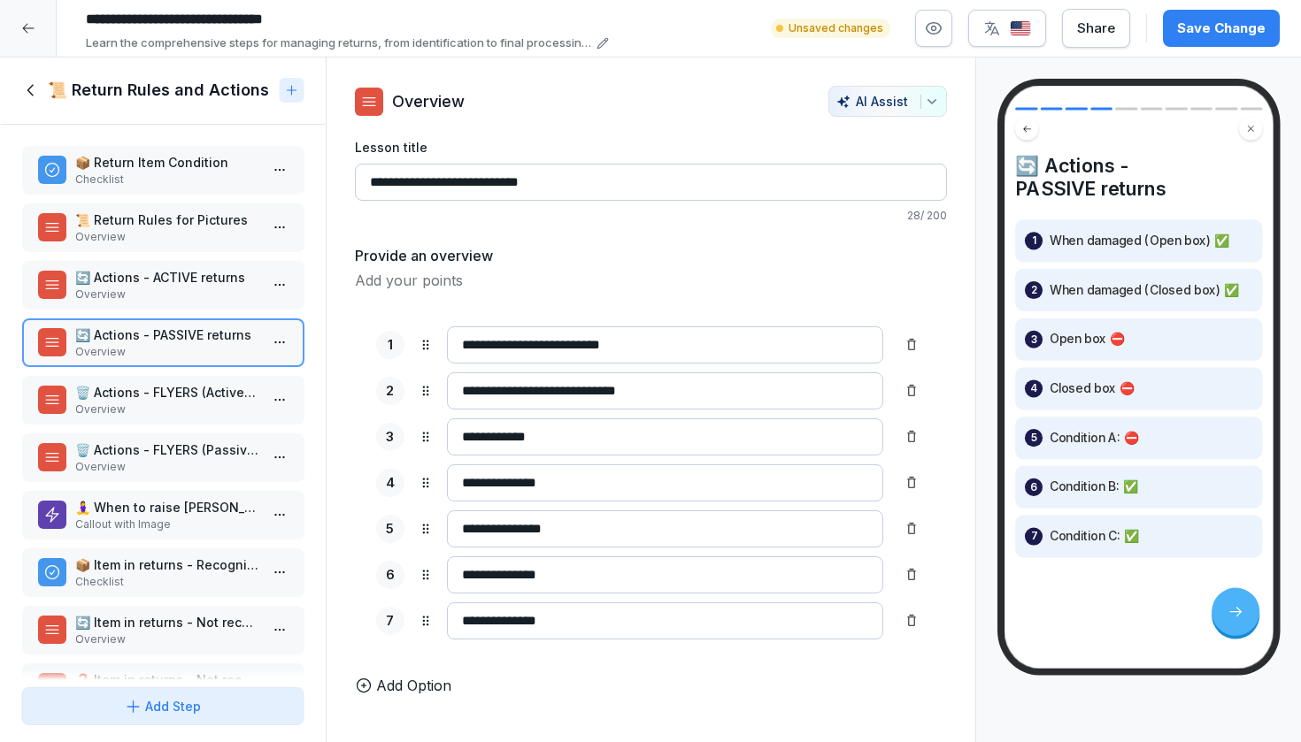
click at [160, 277] on p "🔄 Actions - ACTIVE returns" at bounding box center [166, 277] width 184 height 19
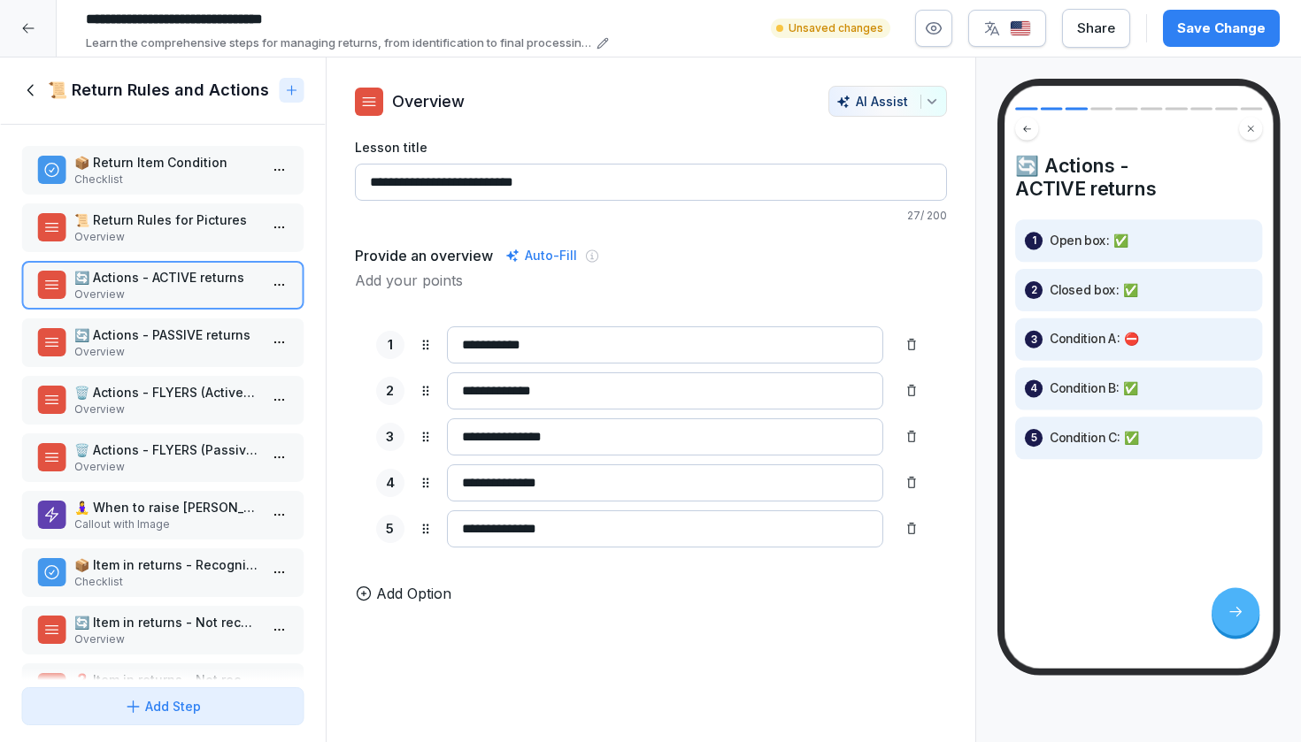
click at [159, 236] on p "Overview" at bounding box center [166, 237] width 184 height 16
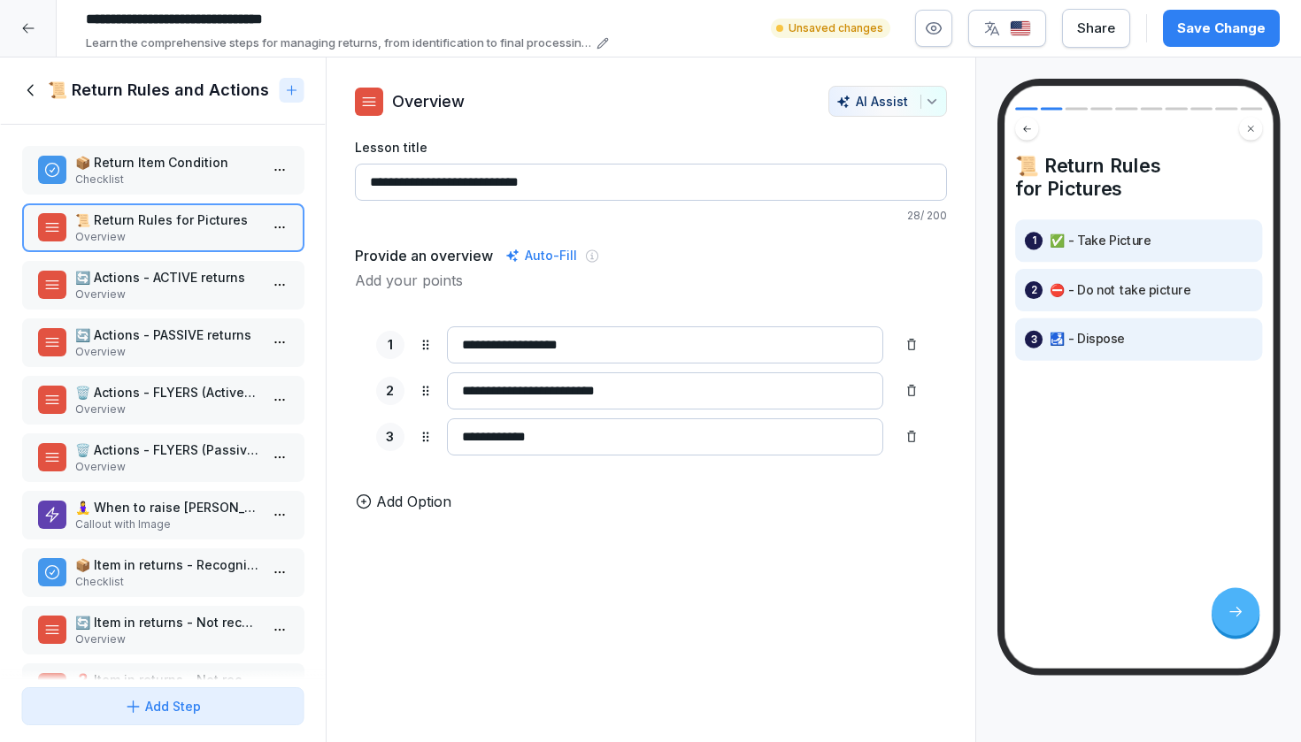
click at [148, 459] on p "🗑️ Actions - FLYERS (Passive Returns)" at bounding box center [166, 450] width 184 height 19
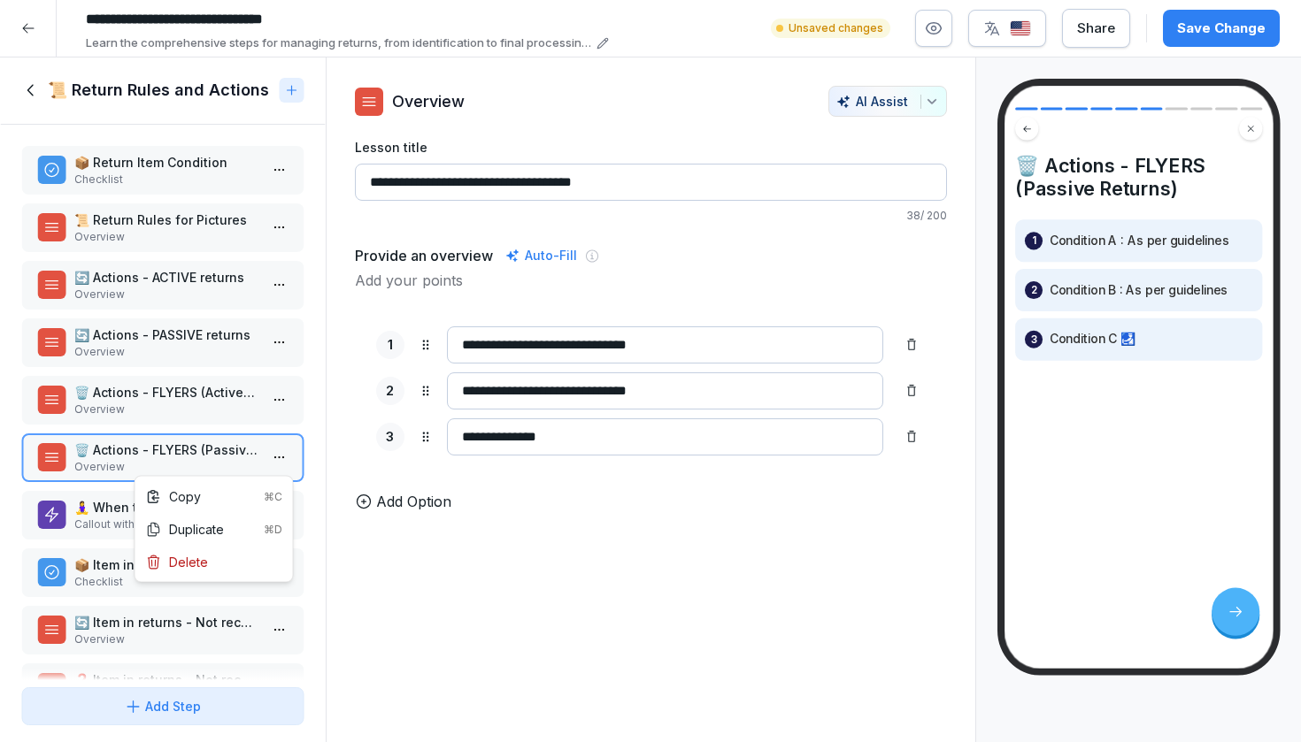
click at [279, 458] on html "**********" at bounding box center [650, 371] width 1301 height 742
click at [205, 562] on div "Delete" at bounding box center [177, 562] width 62 height 19
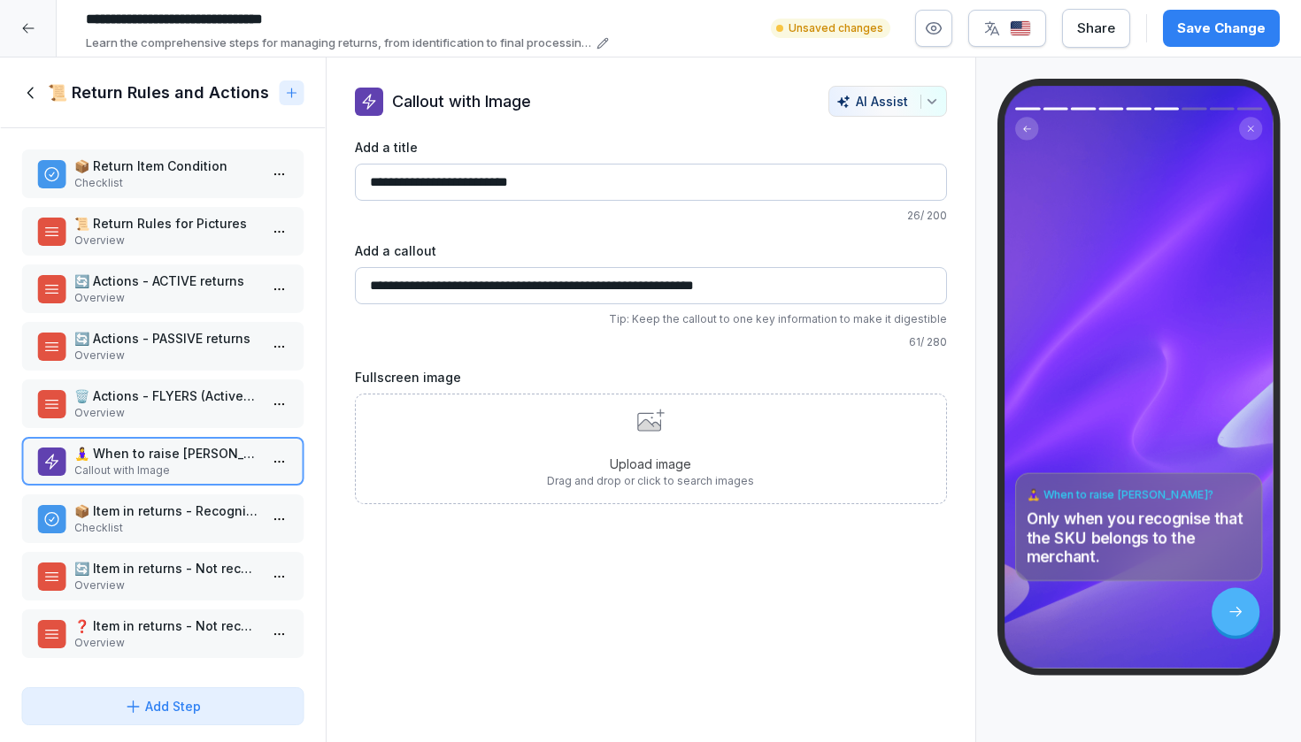
click at [280, 399] on html "**********" at bounding box center [650, 371] width 1301 height 742
click at [219, 504] on div "Delete" at bounding box center [214, 504] width 150 height 33
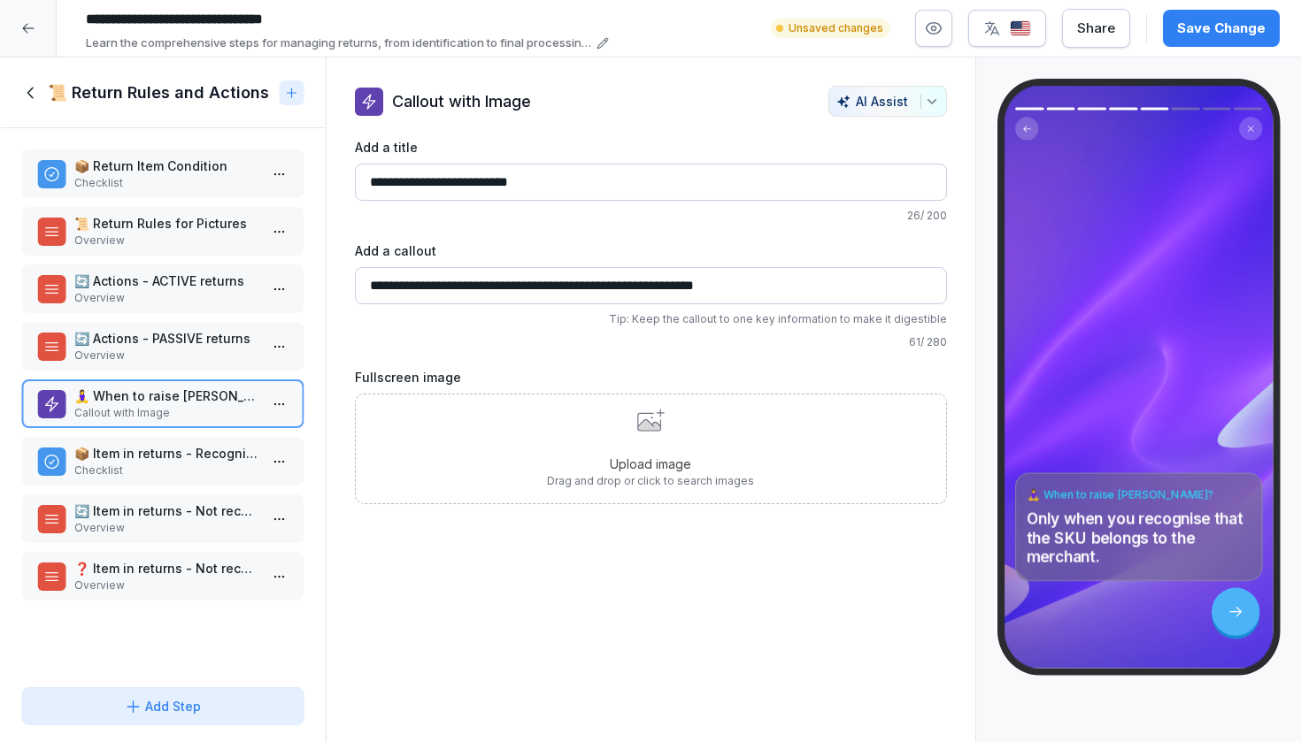
click at [203, 450] on p "📦 Item in returns - Recognised + not in order" at bounding box center [166, 453] width 184 height 19
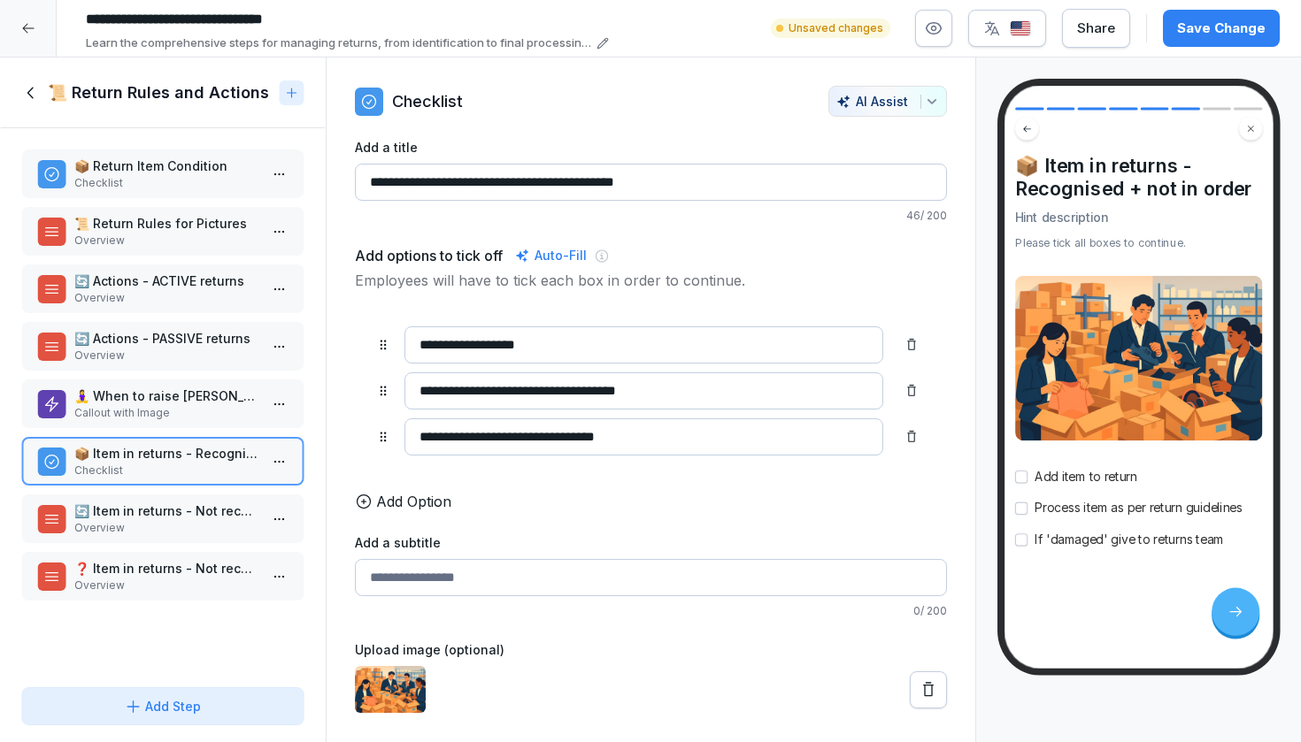
click at [196, 508] on p "🔄 Item in returns - Not recognised item & recognised merchant" at bounding box center [166, 511] width 184 height 19
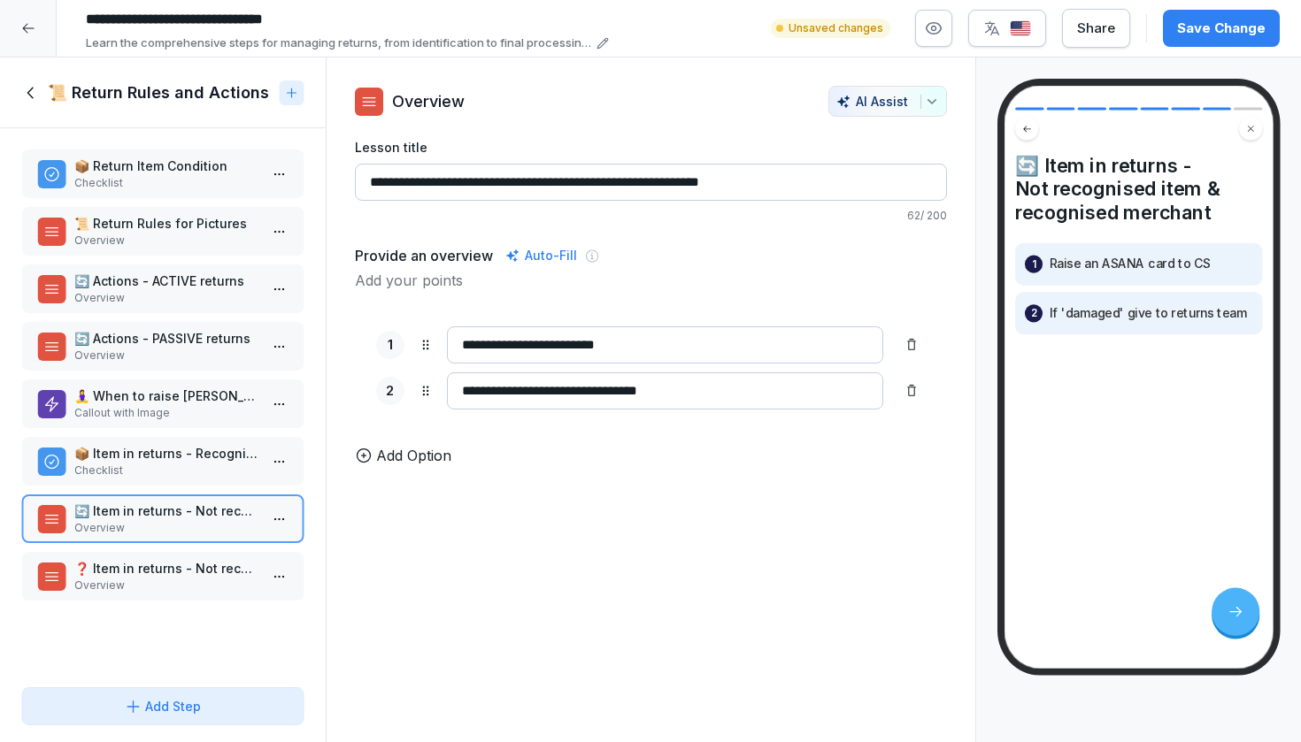
click at [190, 547] on div "📦 Return Item Condition Checklist 📜 Return Rules for Pictures Overview 🔄 Action…" at bounding box center [163, 404] width 326 height 552
click at [183, 561] on p "❓ Item in returns - Not recognised item & not recognised merchant" at bounding box center [166, 568] width 184 height 19
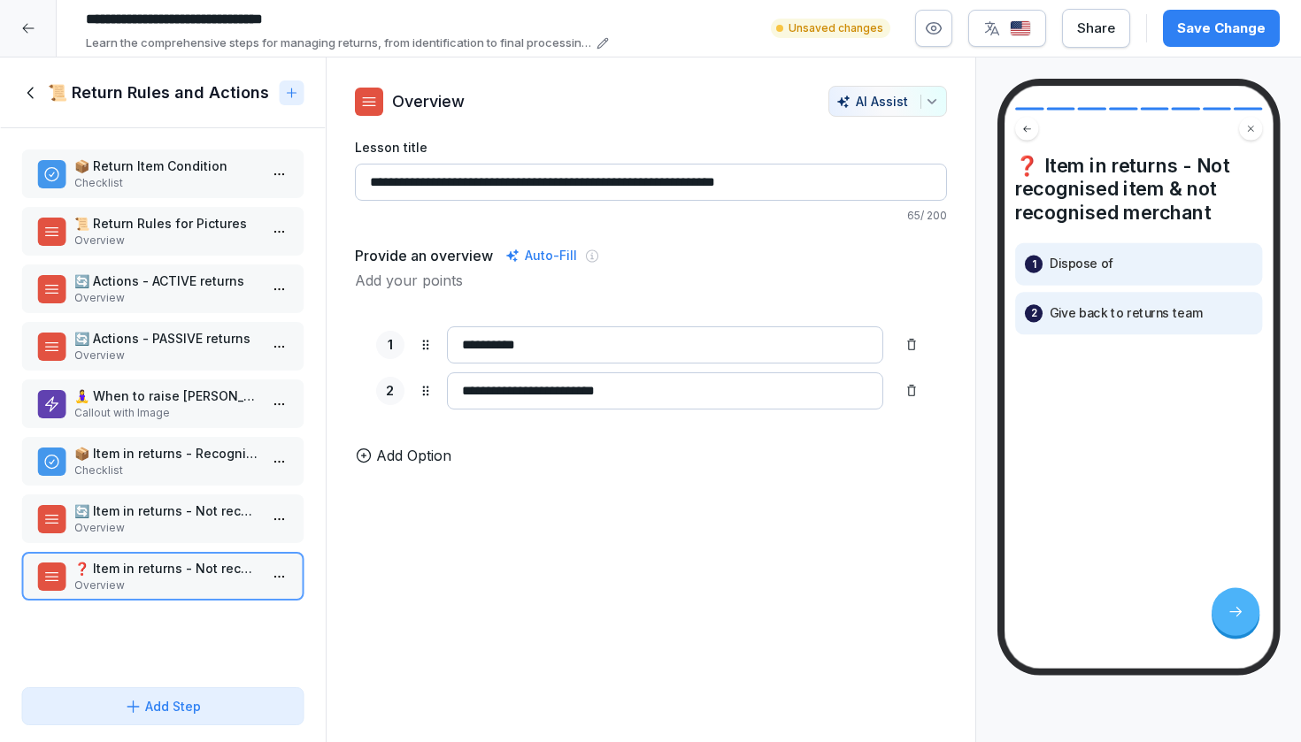
click at [596, 352] on input "**********" at bounding box center [665, 345] width 436 height 37
type input "*******"
click at [36, 95] on icon at bounding box center [30, 92] width 19 height 19
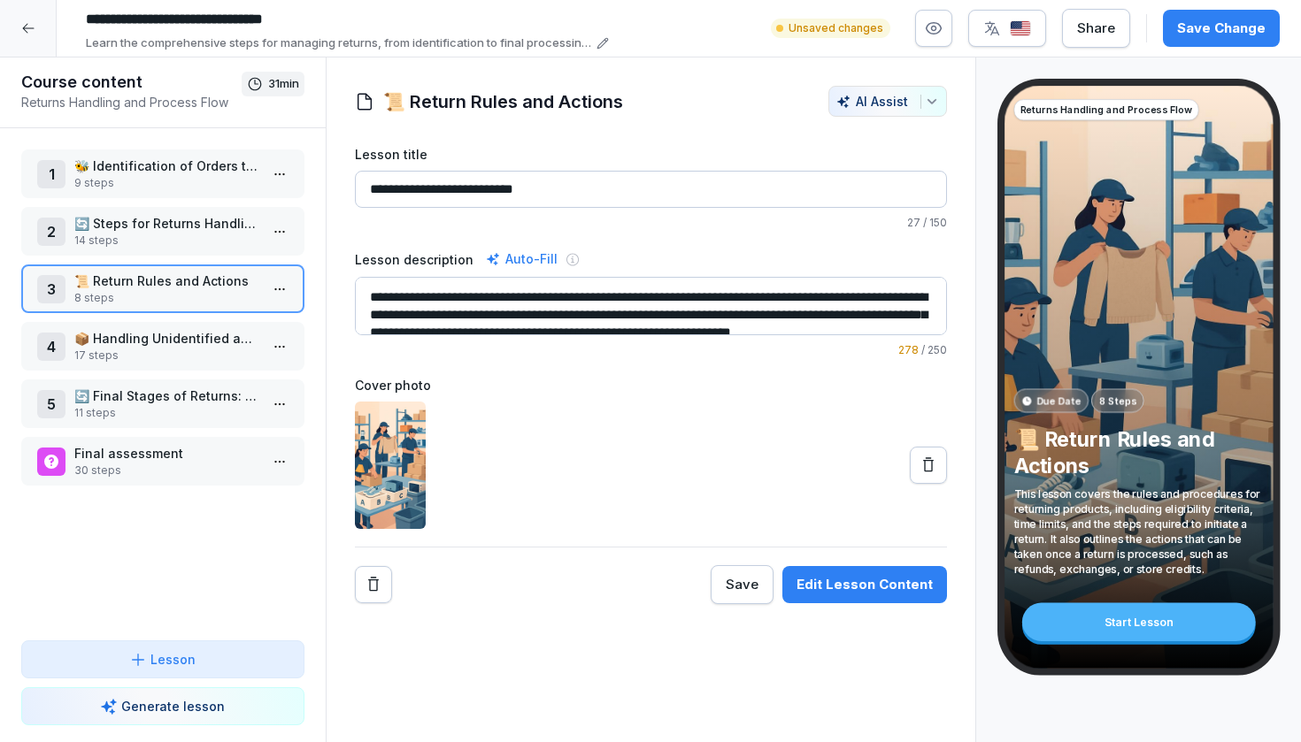
click at [136, 396] on p "🔄 Final Stages of Returns: Restock, Dispose, Sendbacks" at bounding box center [166, 396] width 184 height 19
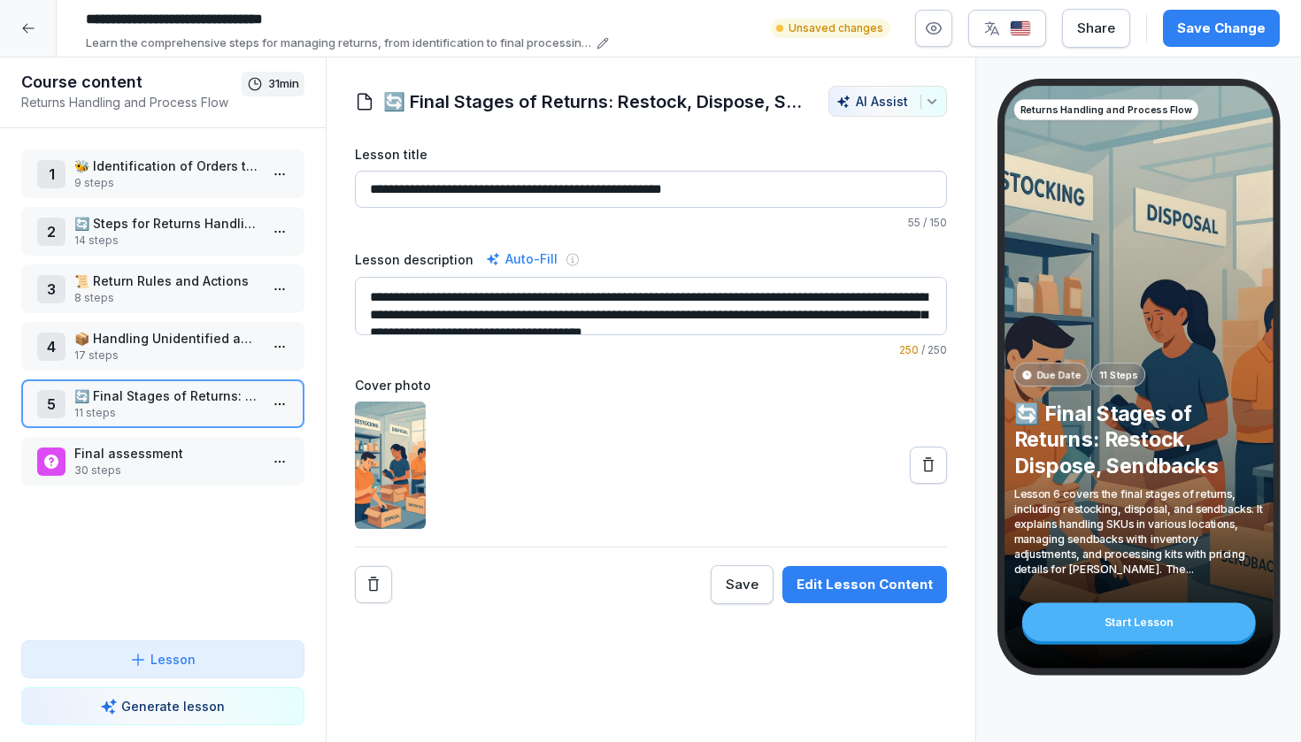
click at [288, 406] on html "**********" at bounding box center [650, 371] width 1301 height 742
click at [247, 435] on div "Edit steps" at bounding box center [214, 439] width 150 height 33
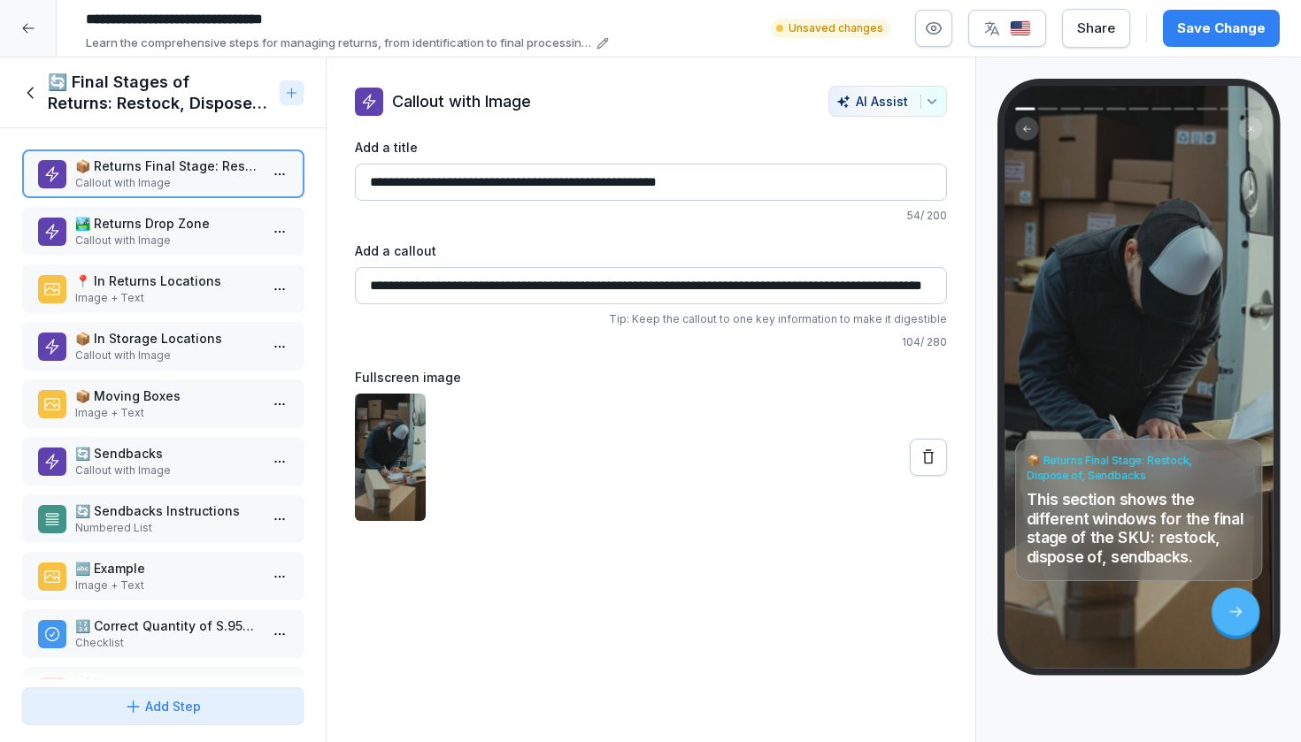
click at [201, 215] on p "🏞️ Returns Drop Zone" at bounding box center [166, 223] width 184 height 19
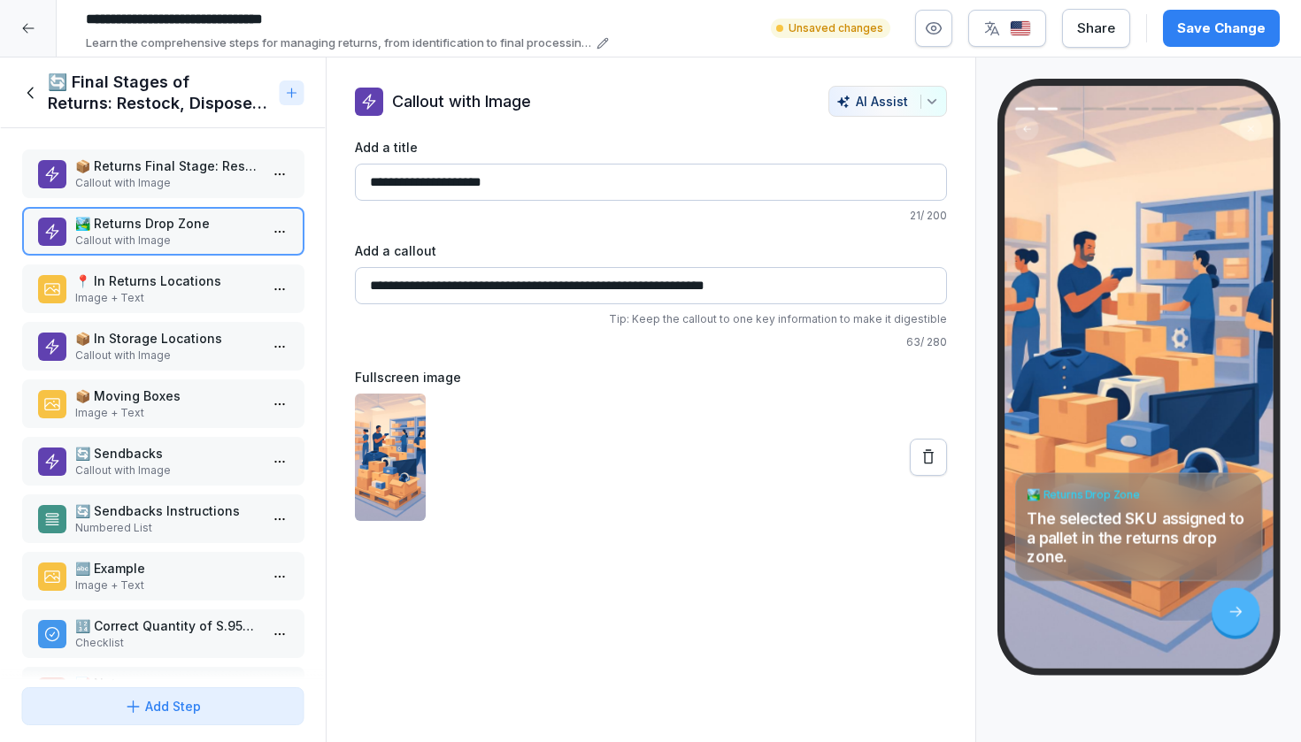
click at [193, 283] on p "📍 In Returns Locations" at bounding box center [166, 281] width 184 height 19
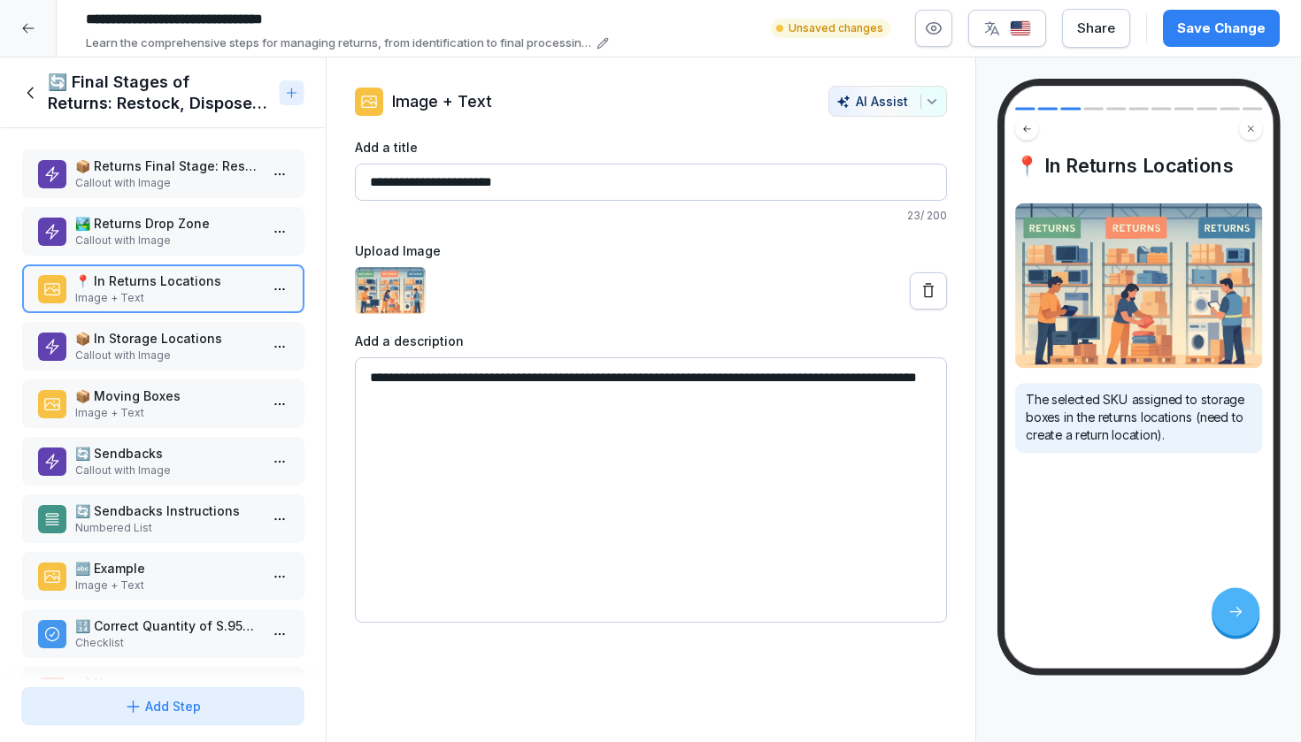
click at [189, 160] on p "📦 Returns Final Stage: Restock, Dispose of, Sendbacks" at bounding box center [166, 166] width 184 height 19
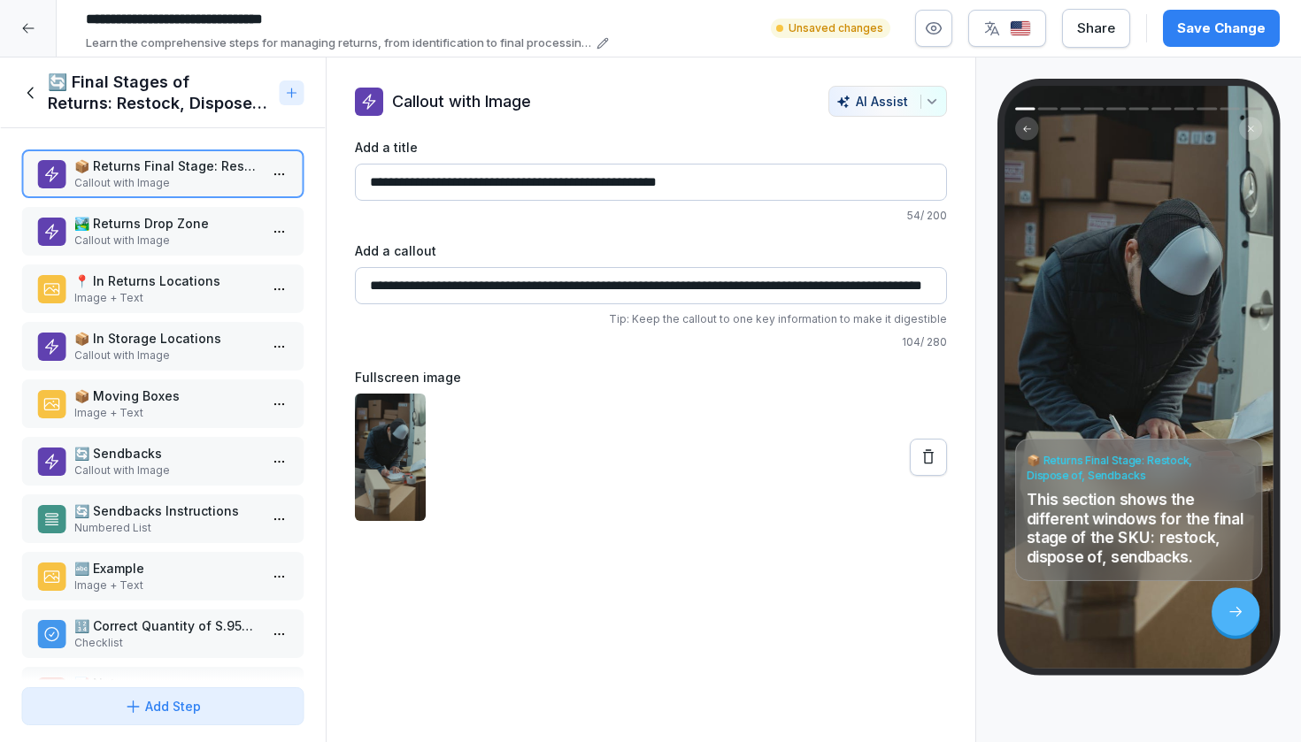
click at [166, 364] on div "📦 In Storage Locations Callout with Image" at bounding box center [162, 346] width 283 height 49
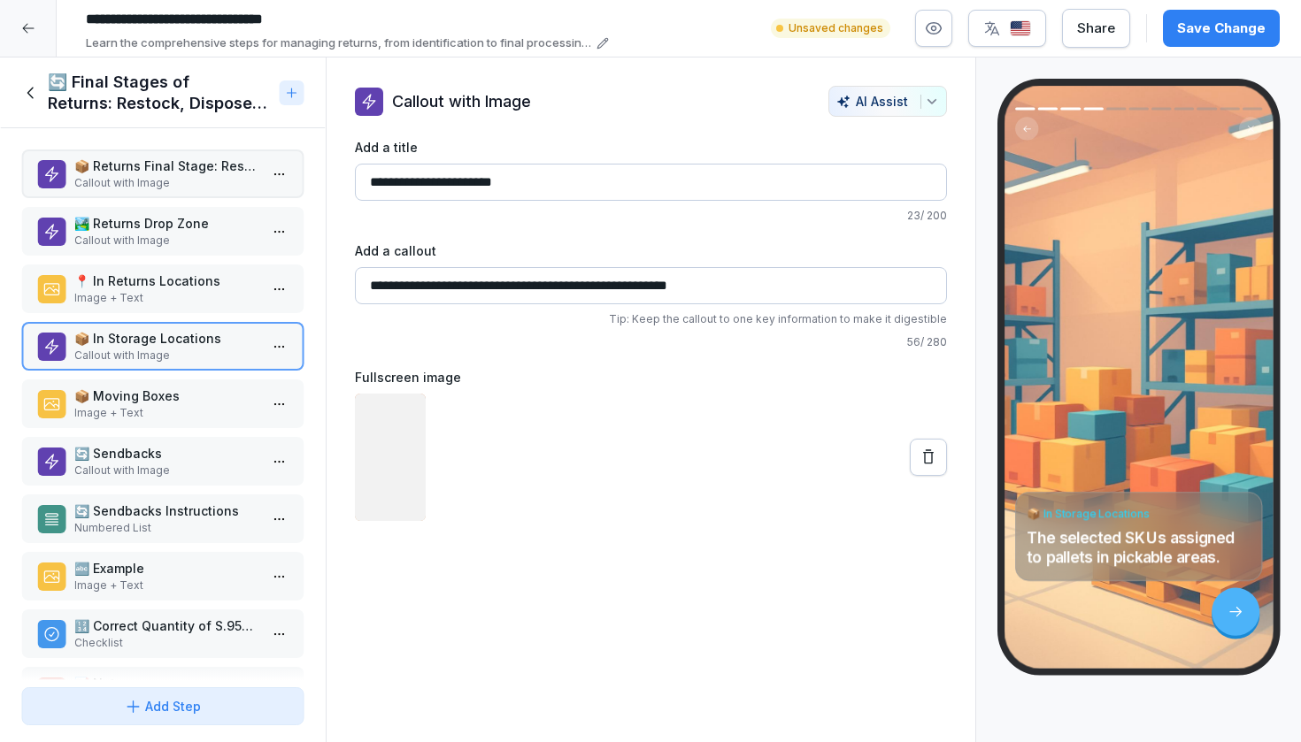
click at [158, 404] on p "📦 Moving Boxes" at bounding box center [166, 396] width 184 height 19
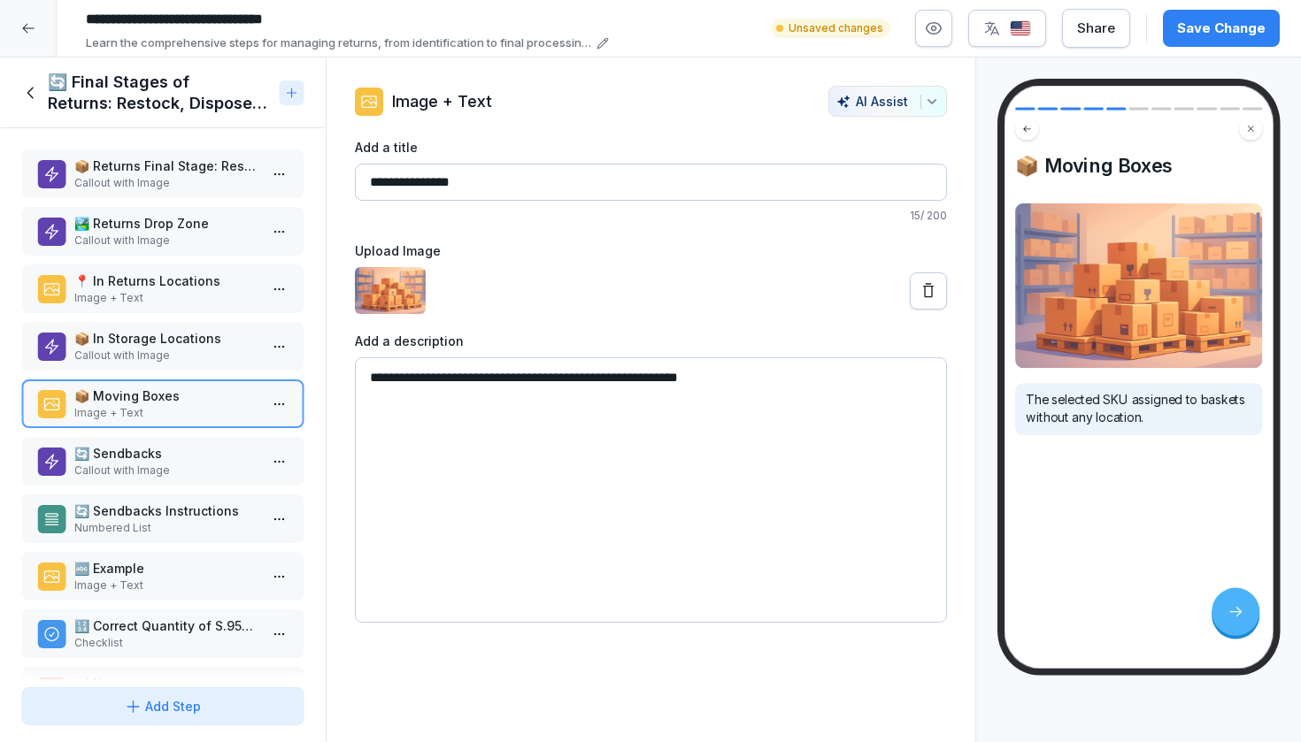
click at [146, 462] on p "🔄 Sendbacks" at bounding box center [166, 453] width 184 height 19
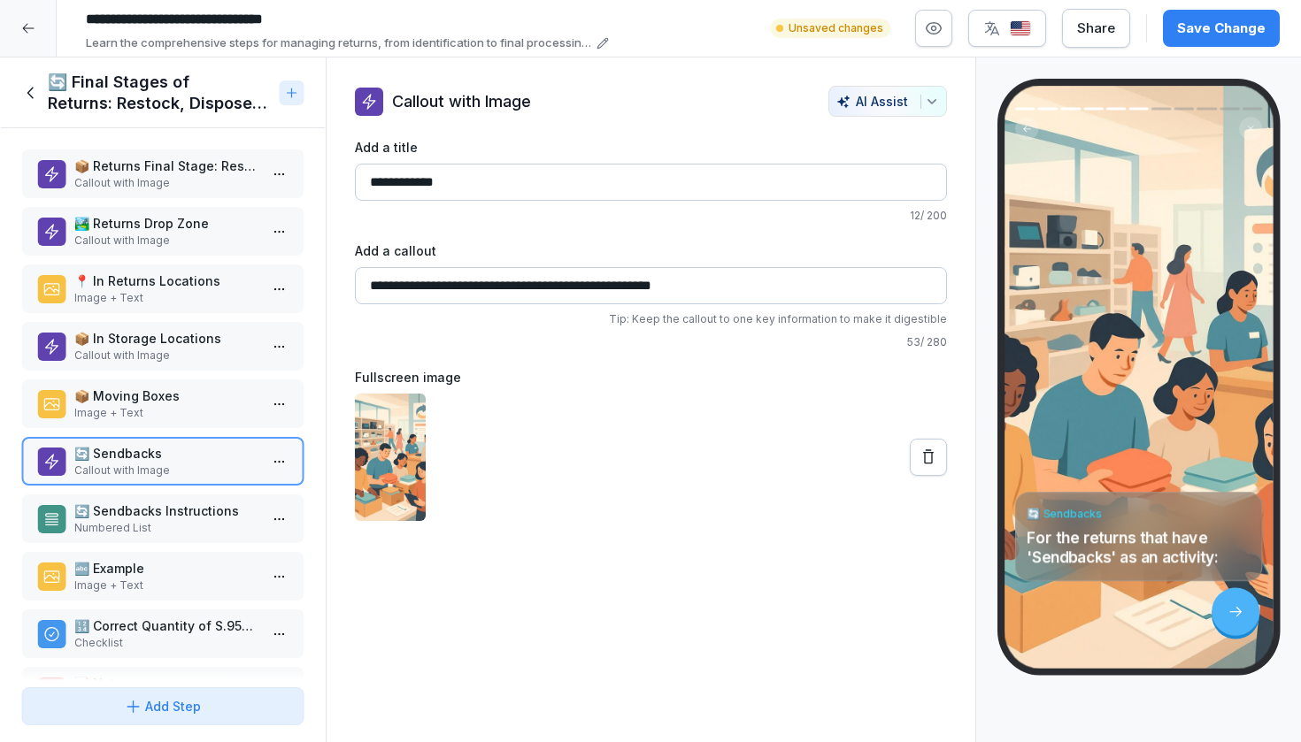
click at [135, 527] on p "Numbered List" at bounding box center [166, 528] width 184 height 16
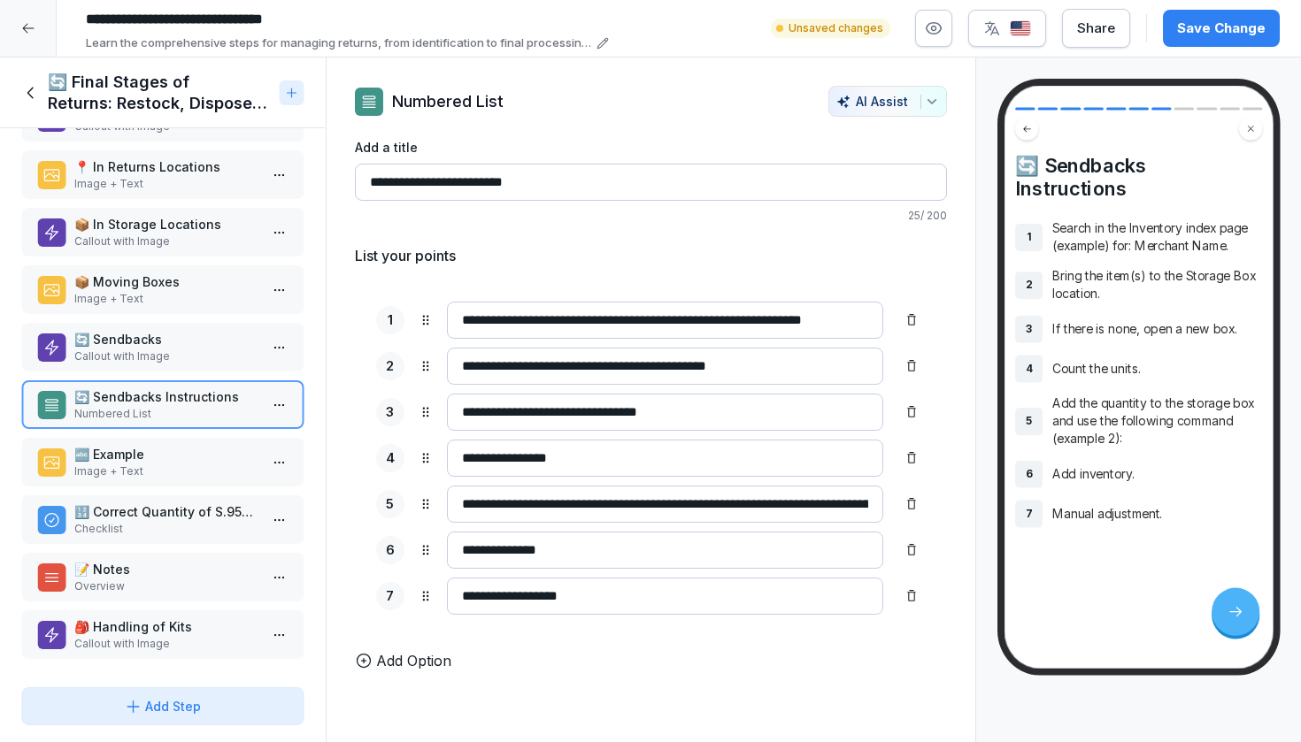
scroll to position [114, 0]
click at [134, 457] on p "🔤 Example" at bounding box center [166, 454] width 184 height 19
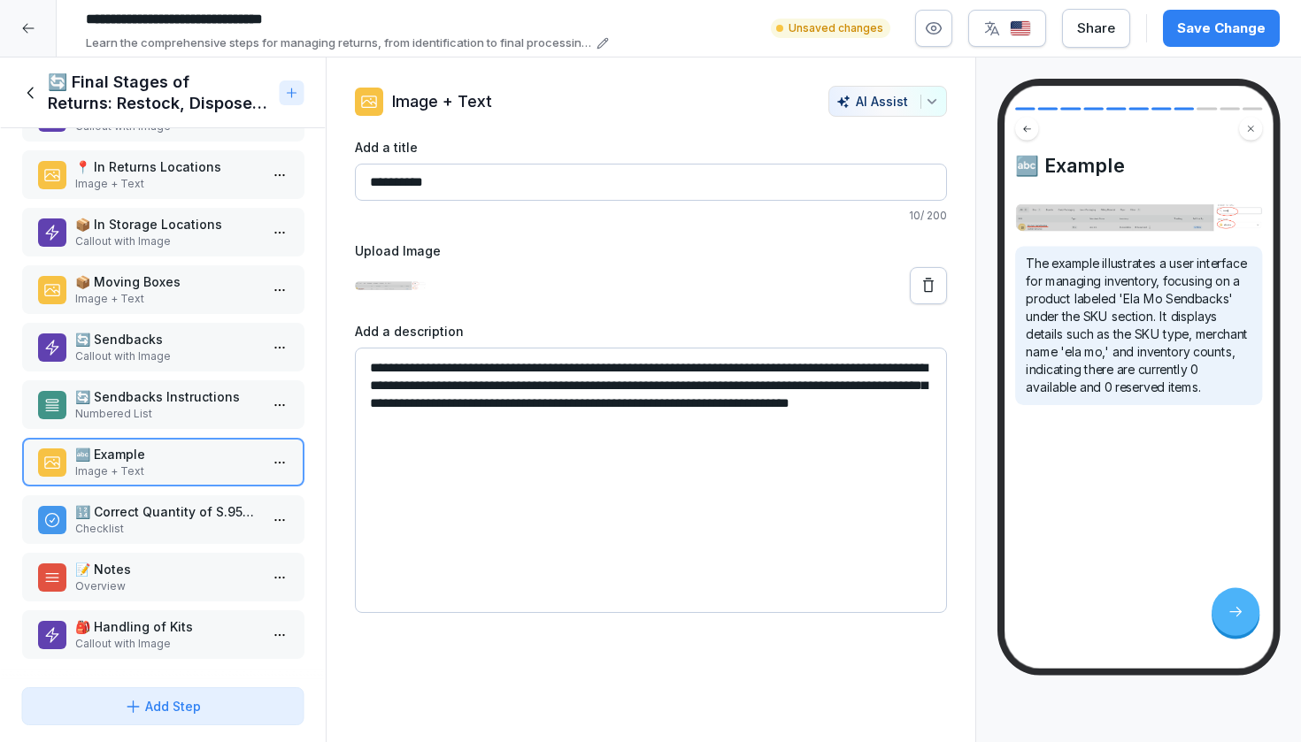
click at [126, 525] on p "Checklist" at bounding box center [166, 529] width 184 height 16
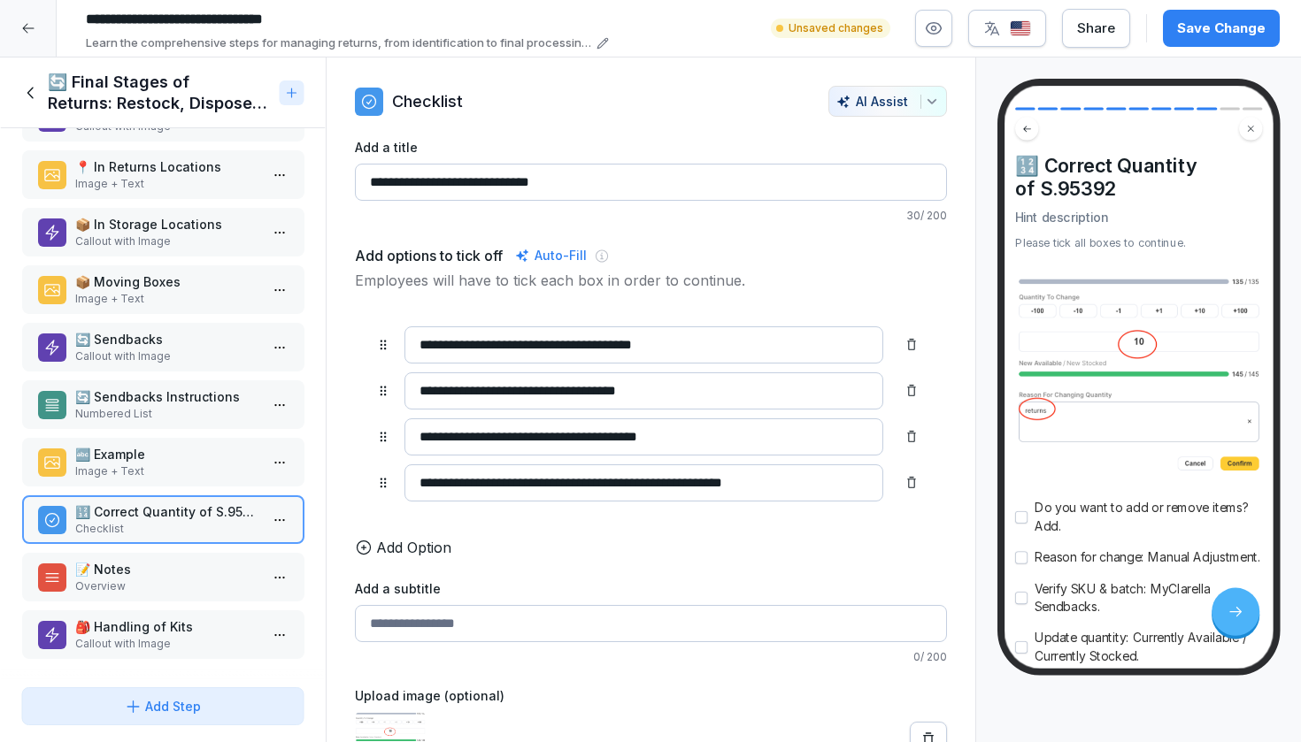
click at [121, 578] on p "📝 Notes" at bounding box center [166, 569] width 184 height 19
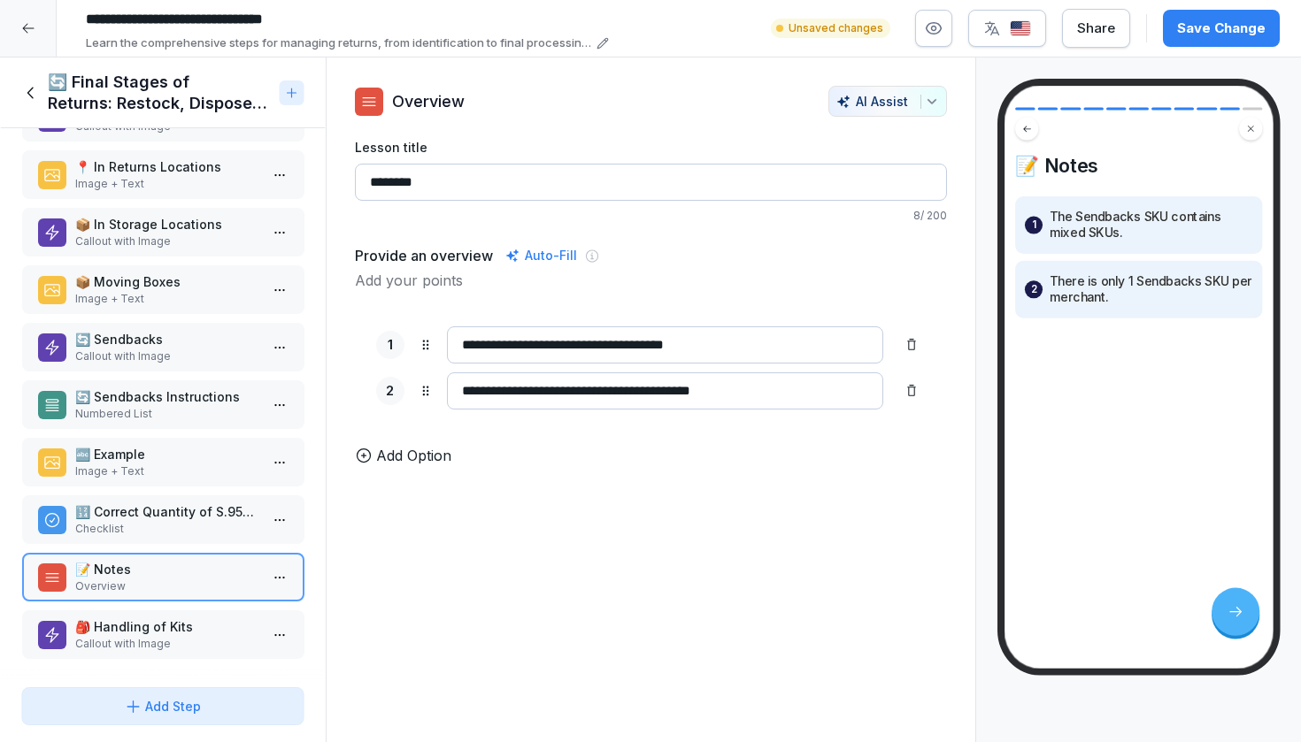
click at [121, 645] on p "Callout with Image" at bounding box center [166, 644] width 184 height 16
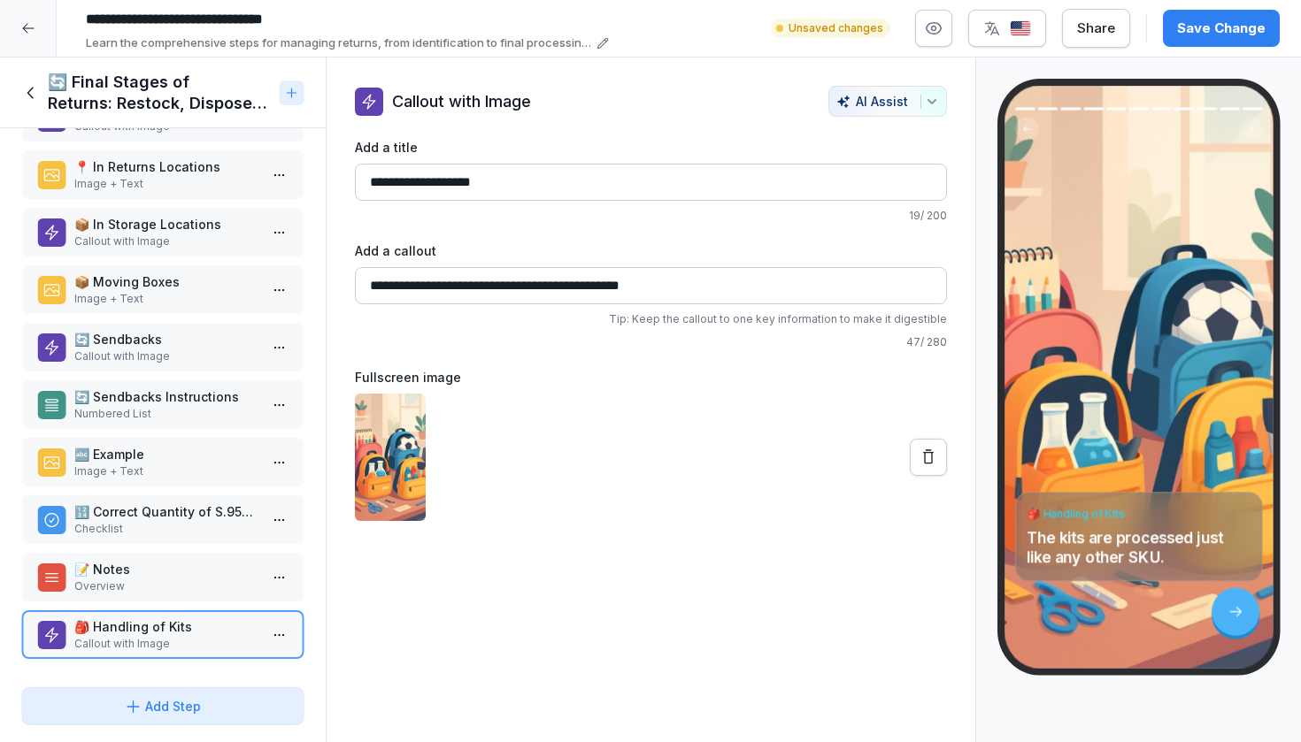
click at [403, 428] on img at bounding box center [390, 457] width 71 height 127
click at [926, 459] on icon at bounding box center [928, 458] width 18 height 18
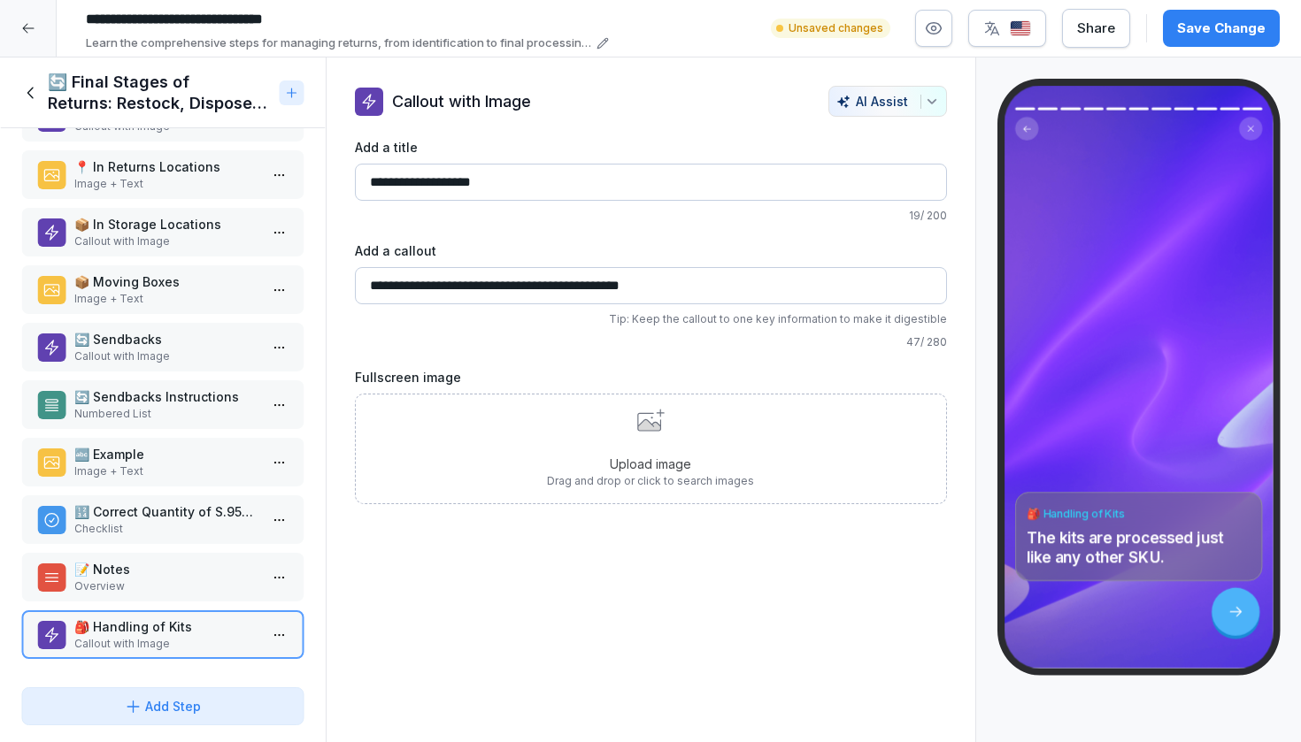
click at [641, 436] on div "Upload image Drag and drop or click to search images" at bounding box center [650, 449] width 207 height 81
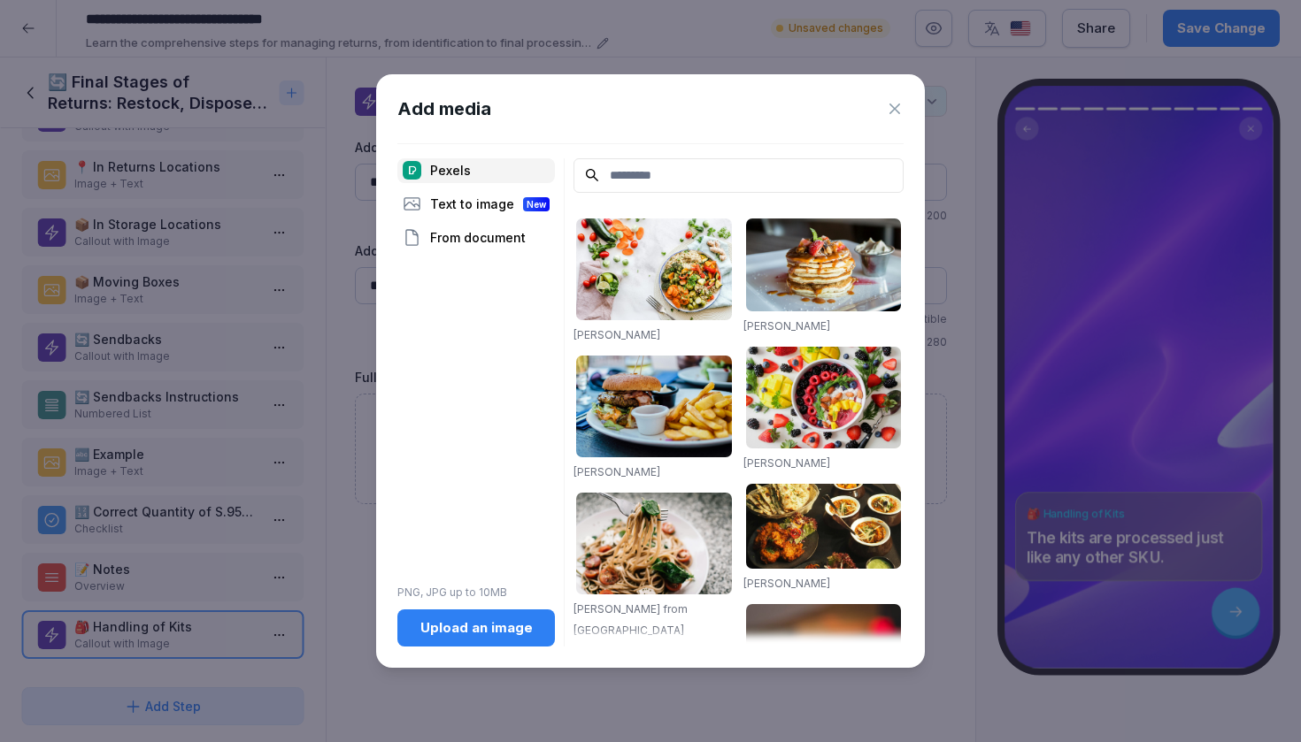
click at [500, 211] on div "Text to image New" at bounding box center [476, 204] width 158 height 25
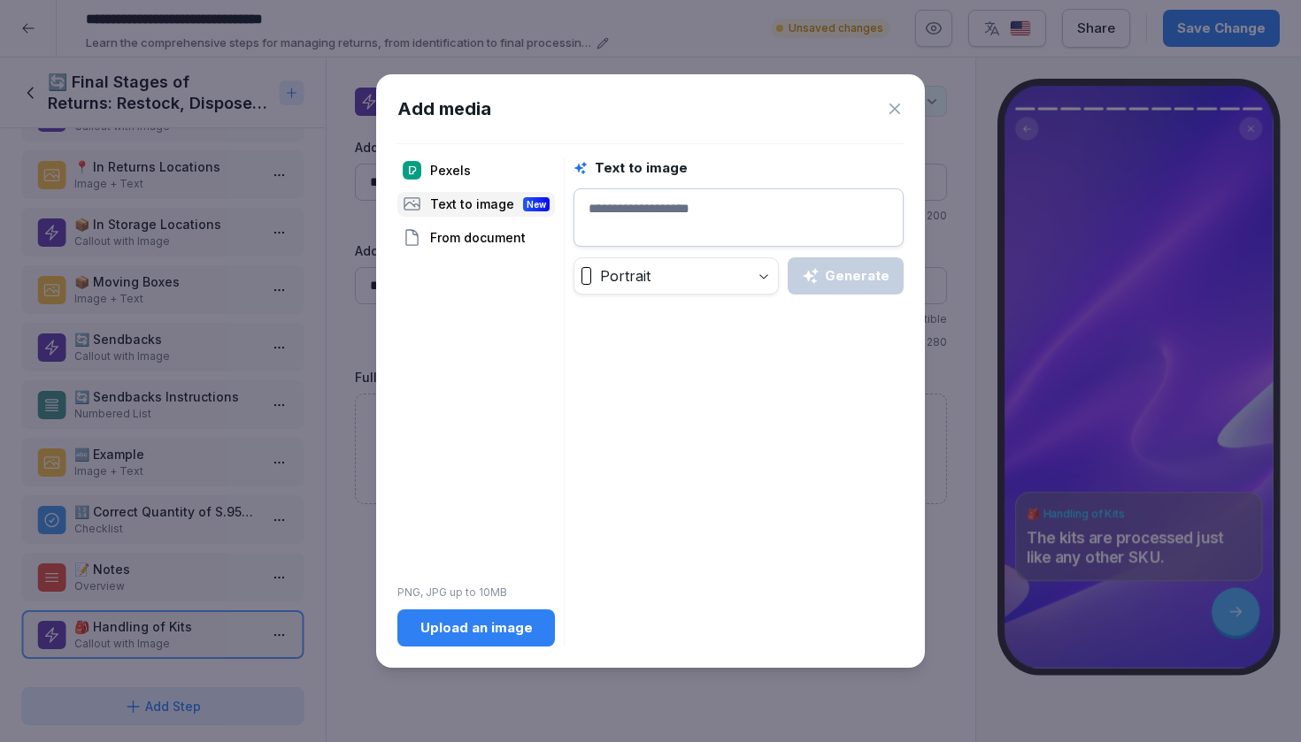
click at [637, 206] on textarea at bounding box center [738, 217] width 330 height 58
type textarea "*"
click at [478, 181] on div "Pexels" at bounding box center [476, 170] width 158 height 25
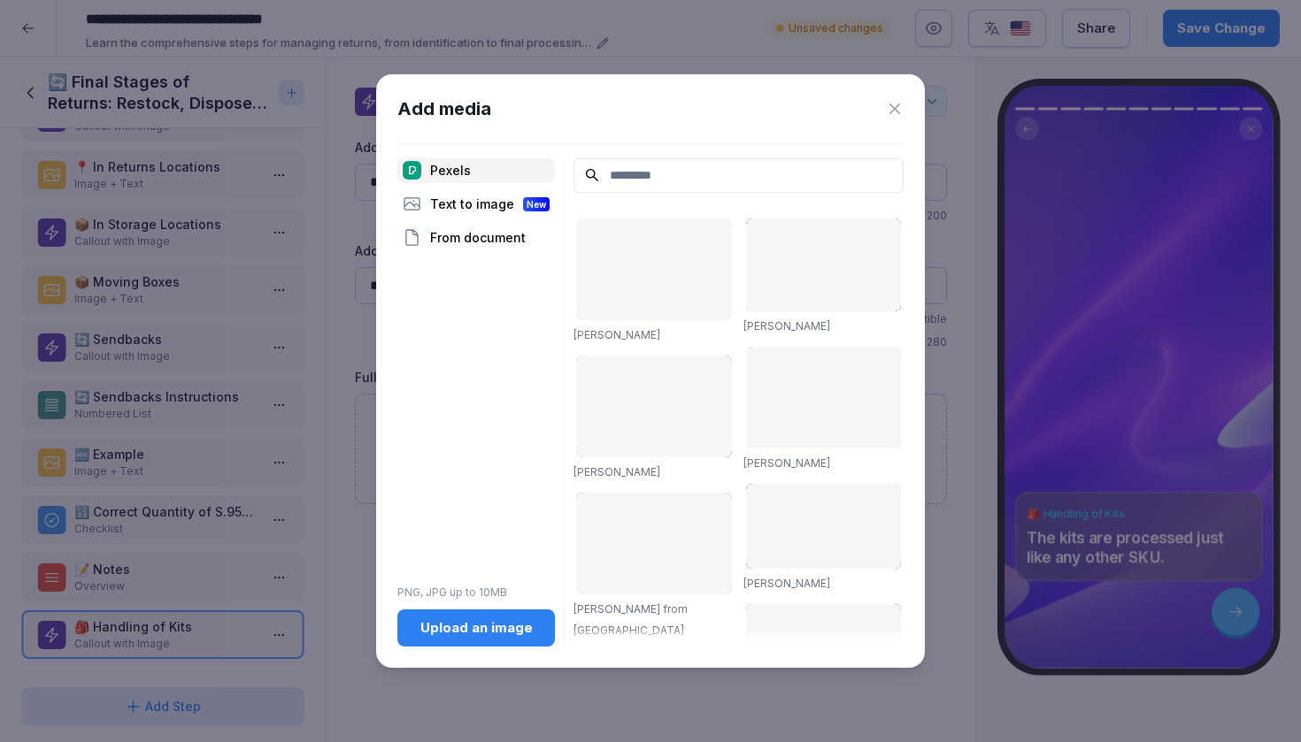
click at [475, 176] on div "Pexels" at bounding box center [476, 170] width 158 height 25
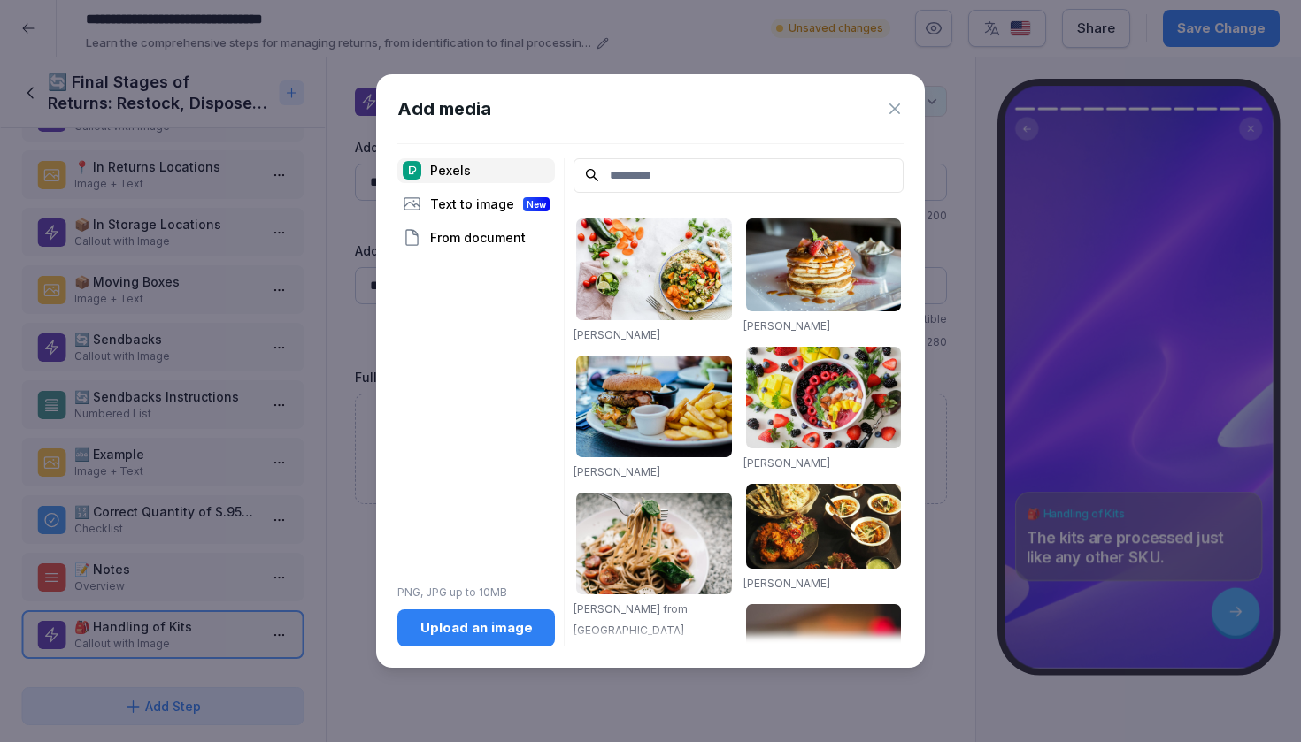
click at [619, 175] on input at bounding box center [738, 175] width 330 height 35
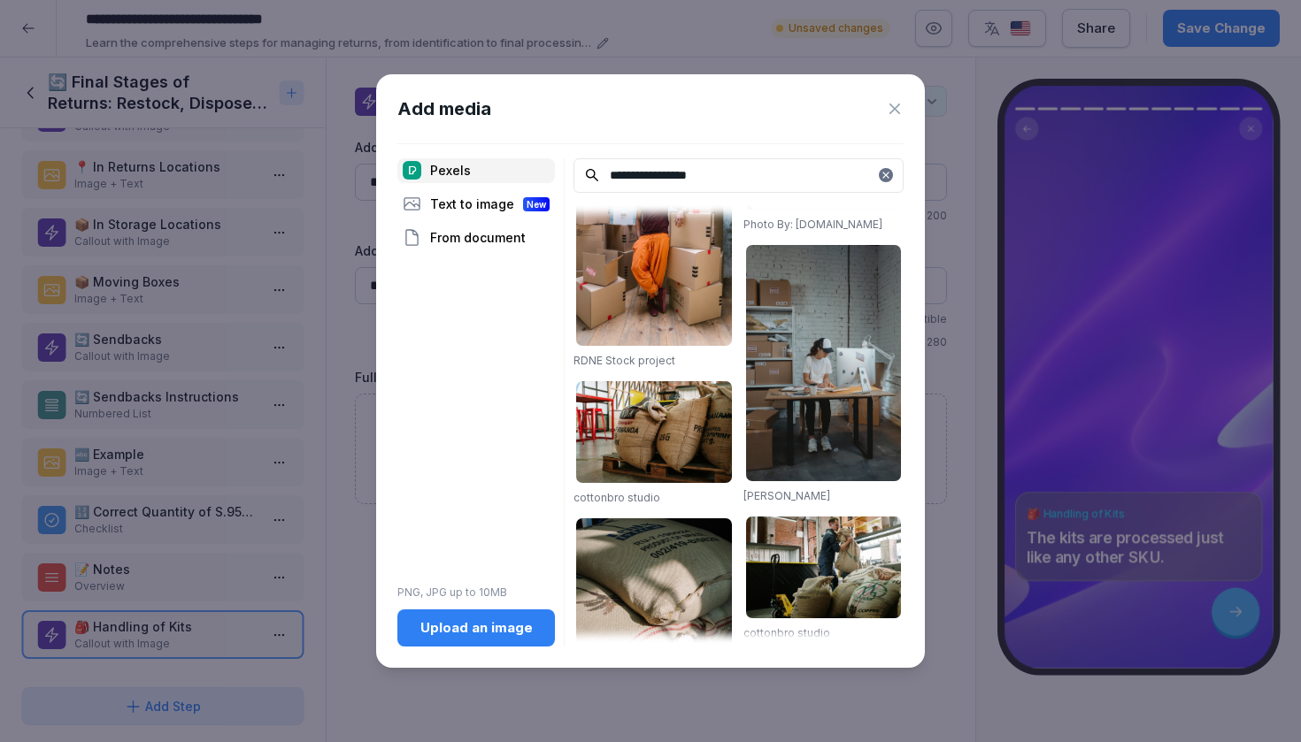
scroll to position [654, 0]
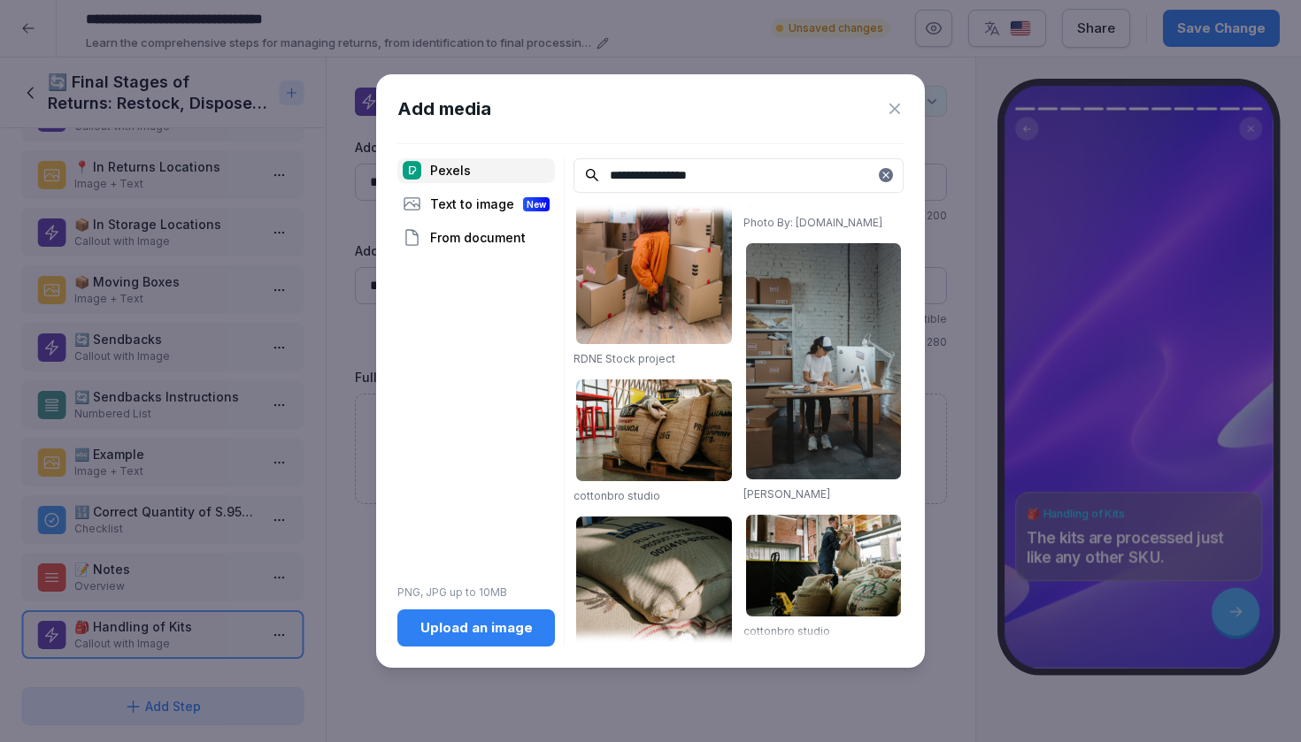
type input "**********"
click at [765, 414] on img at bounding box center [824, 360] width 156 height 235
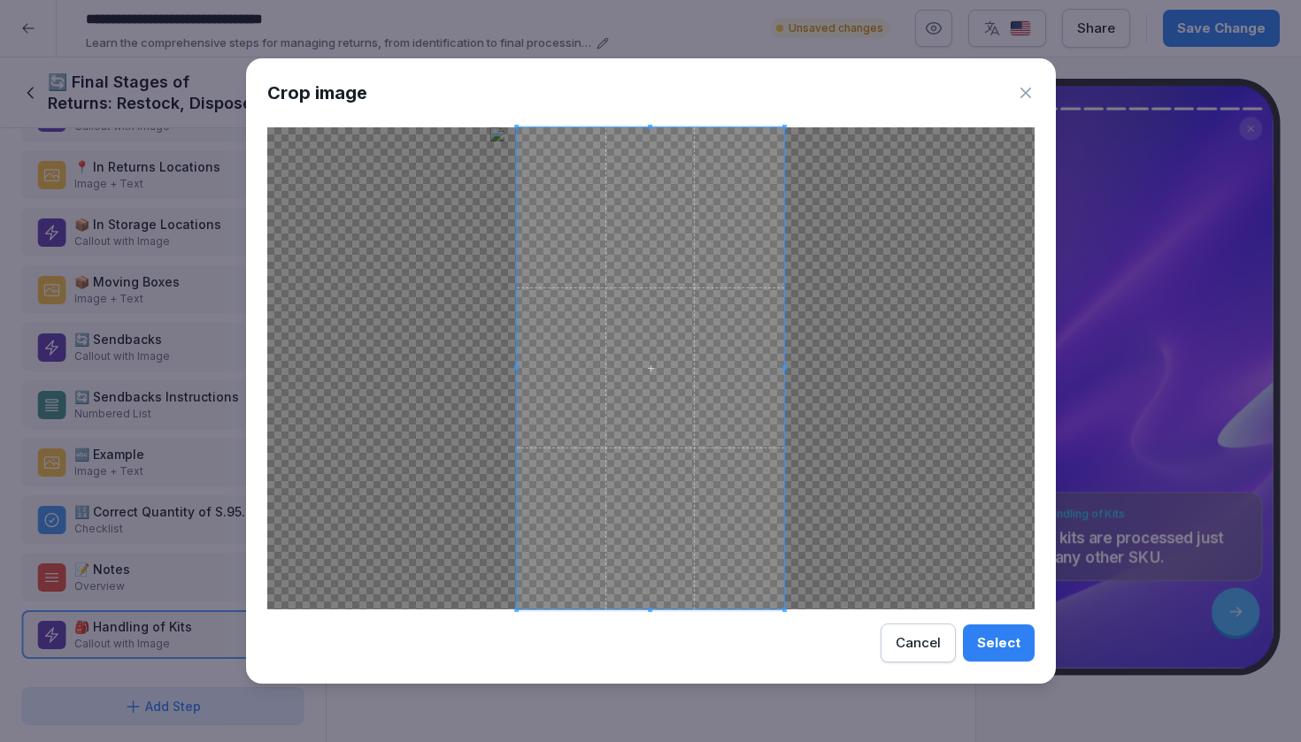
click at [995, 637] on div "Select" at bounding box center [998, 643] width 43 height 19
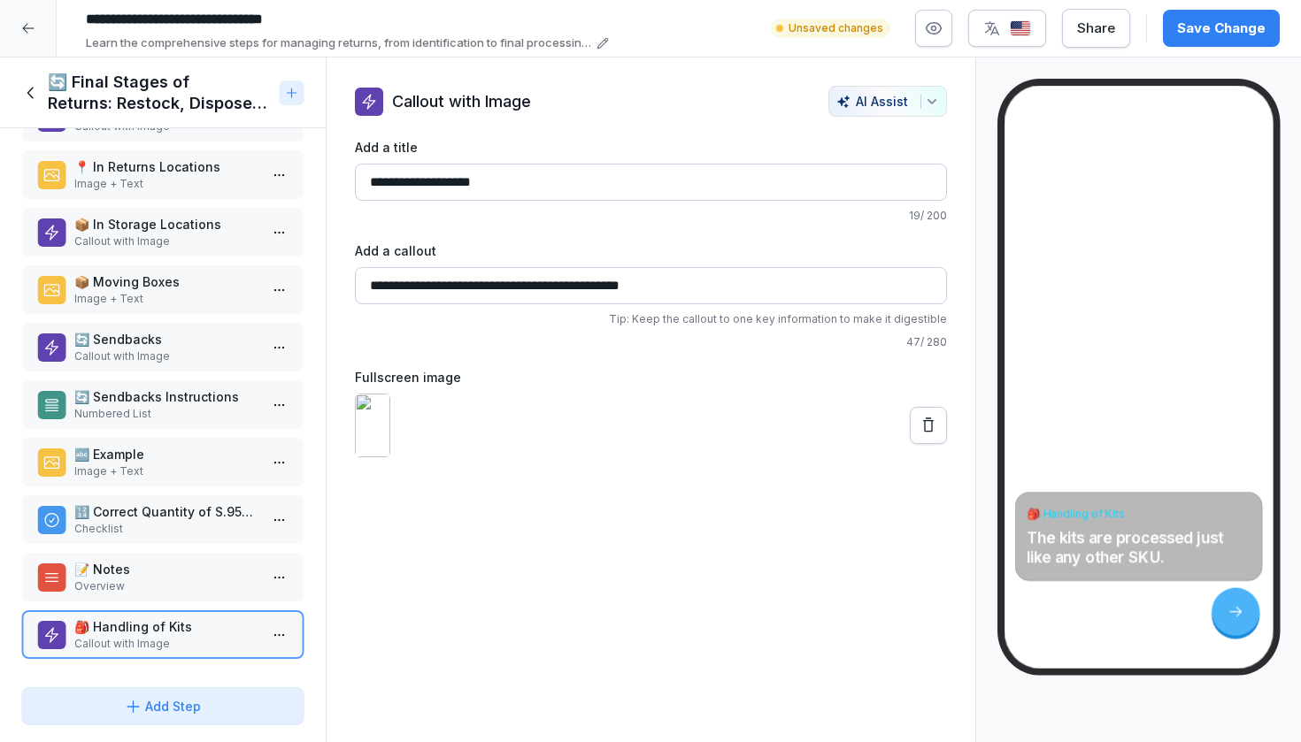
click at [1219, 21] on div "Save Change" at bounding box center [1221, 28] width 88 height 19
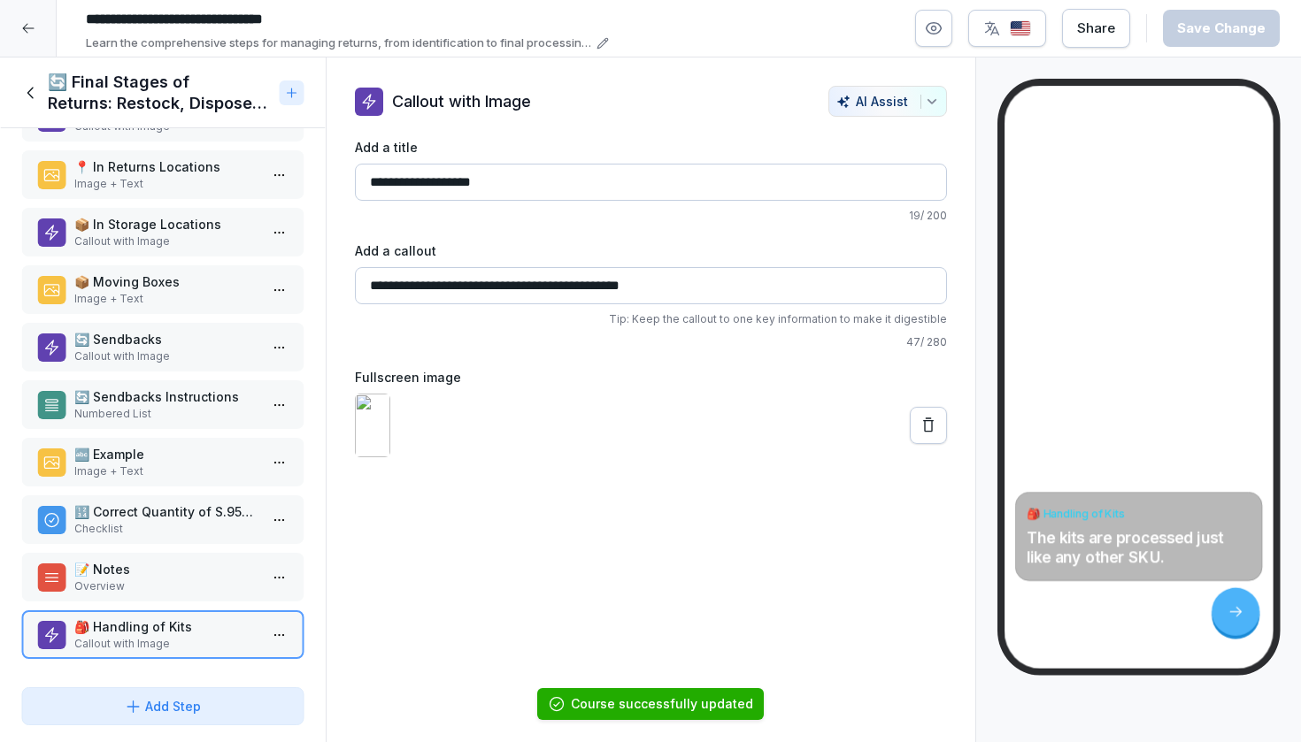
click at [27, 92] on icon at bounding box center [30, 93] width 6 height 12
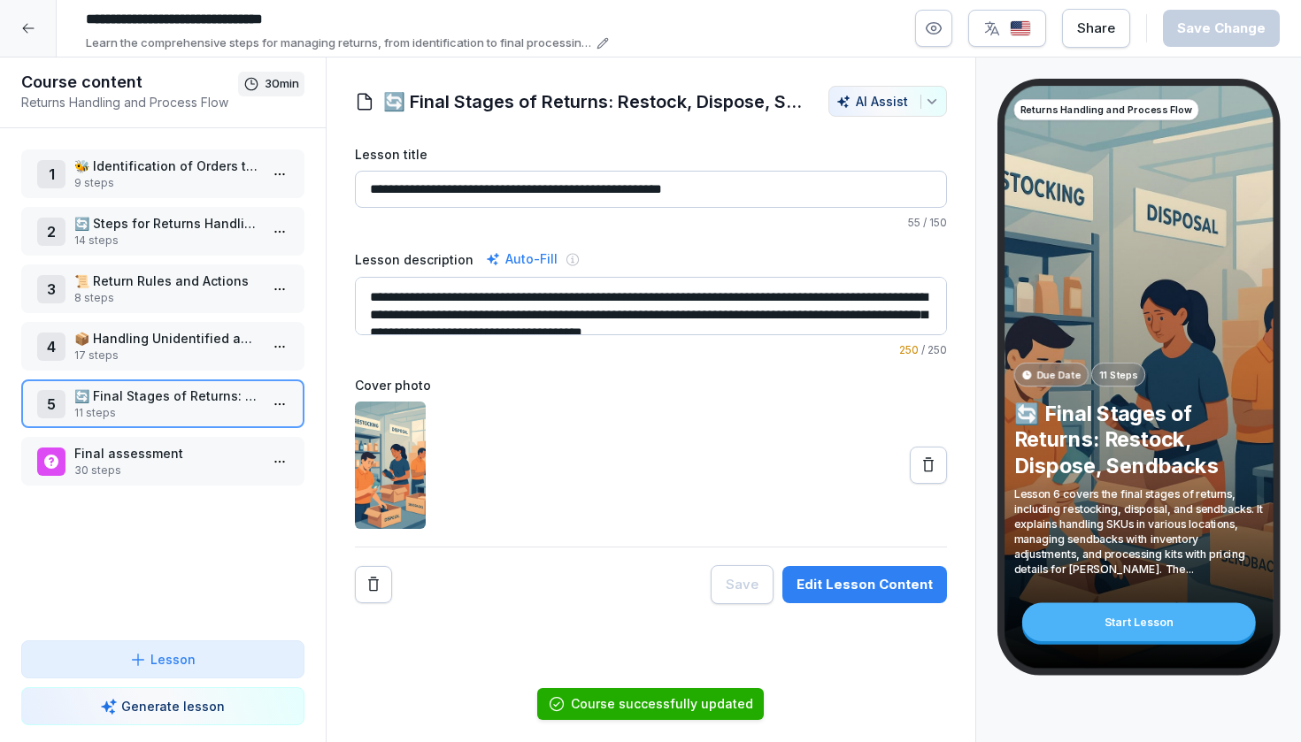
click at [110, 450] on p "Final assessment" at bounding box center [166, 453] width 184 height 19
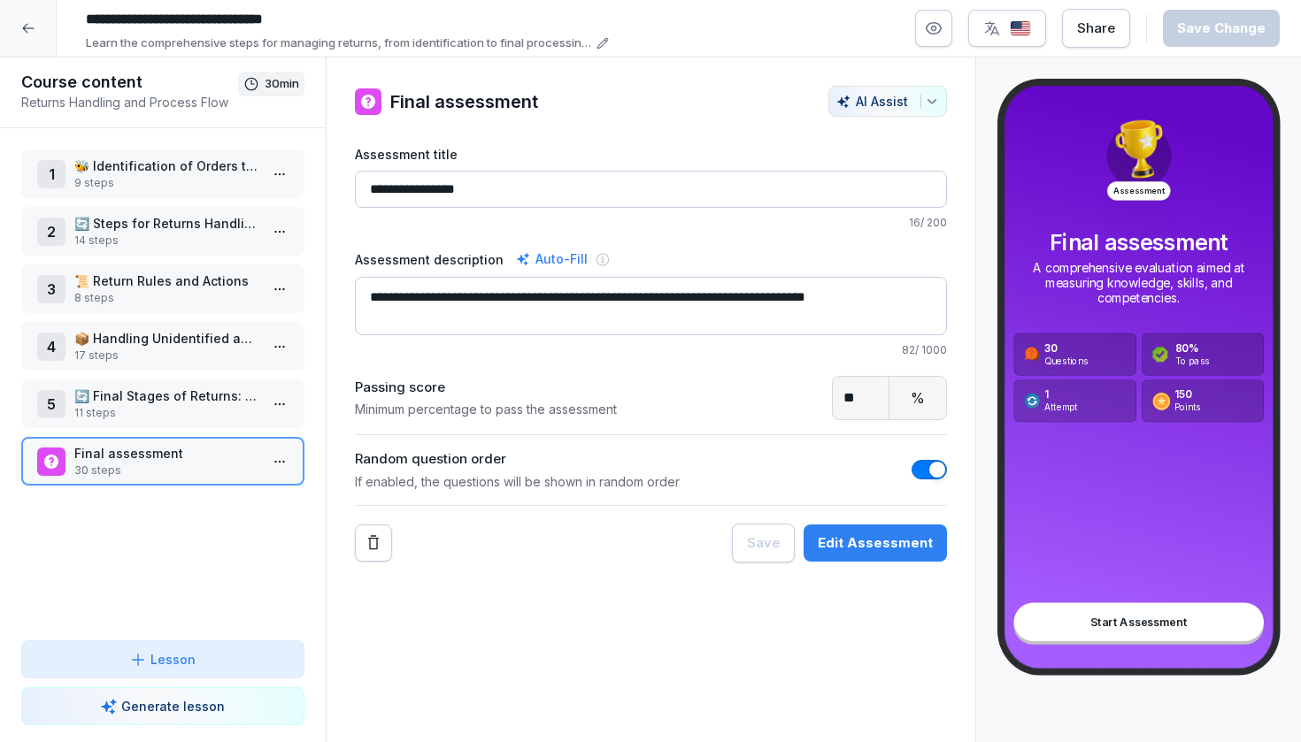
click at [158, 403] on p "🔄 Final Stages of Returns: Restock, Dispose, Sendbacks" at bounding box center [166, 396] width 184 height 19
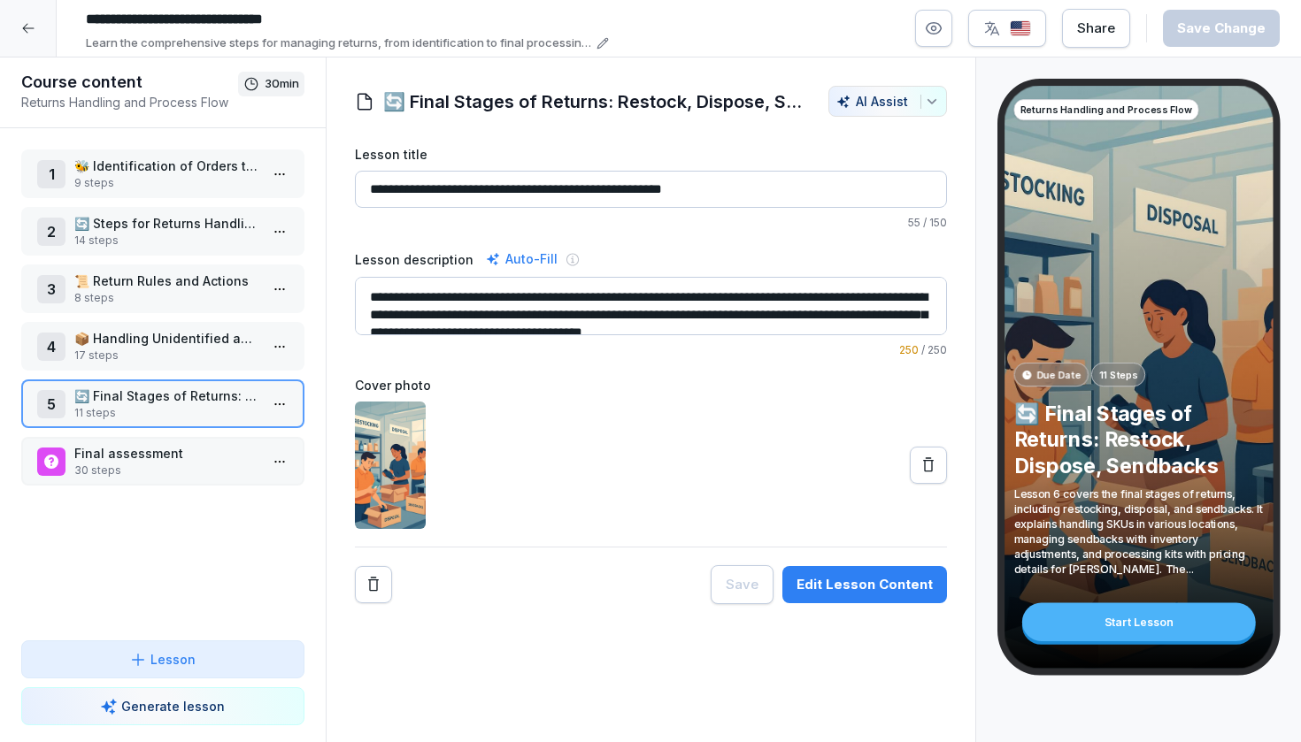
click at [150, 500] on div "1 🐝 Identification of Orders through the FC App 9 steps 2 🔄 Steps for Returns H…" at bounding box center [163, 384] width 326 height 512
click at [150, 467] on p "30 steps" at bounding box center [166, 471] width 184 height 16
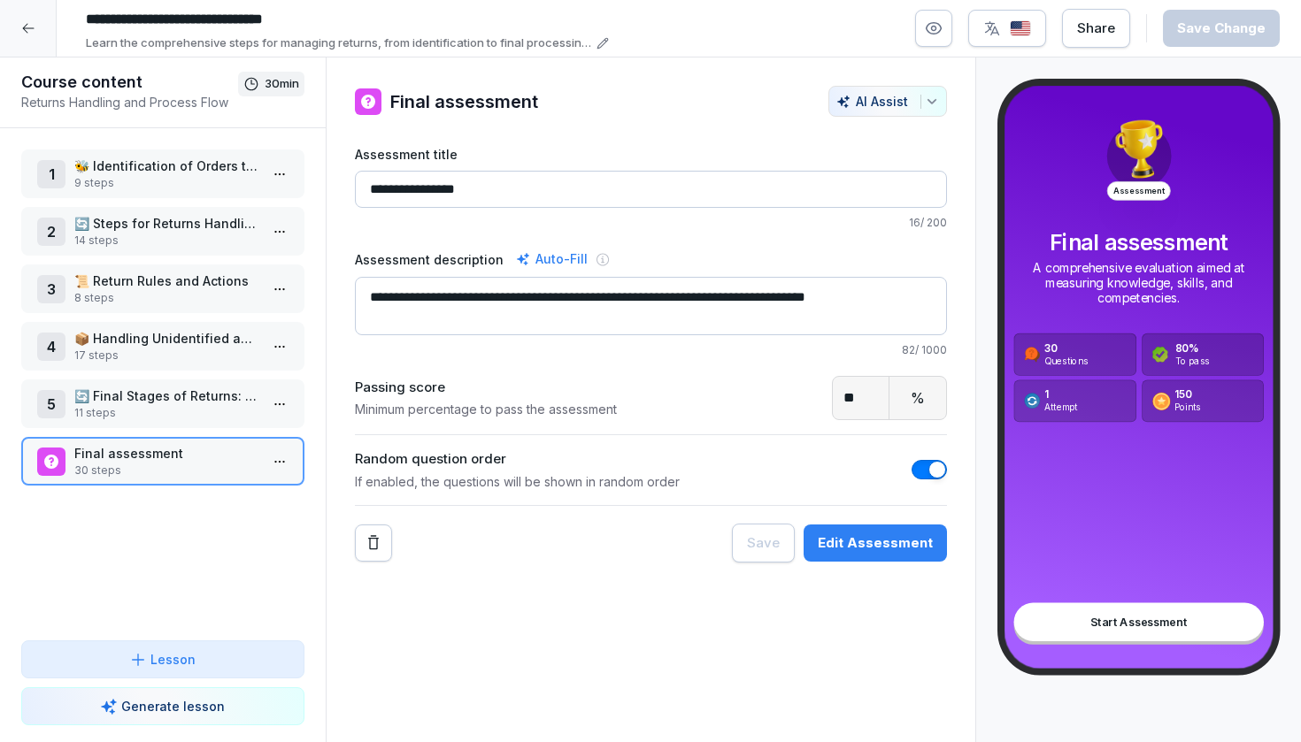
click at [857, 540] on div "Edit Assessment" at bounding box center [875, 543] width 115 height 19
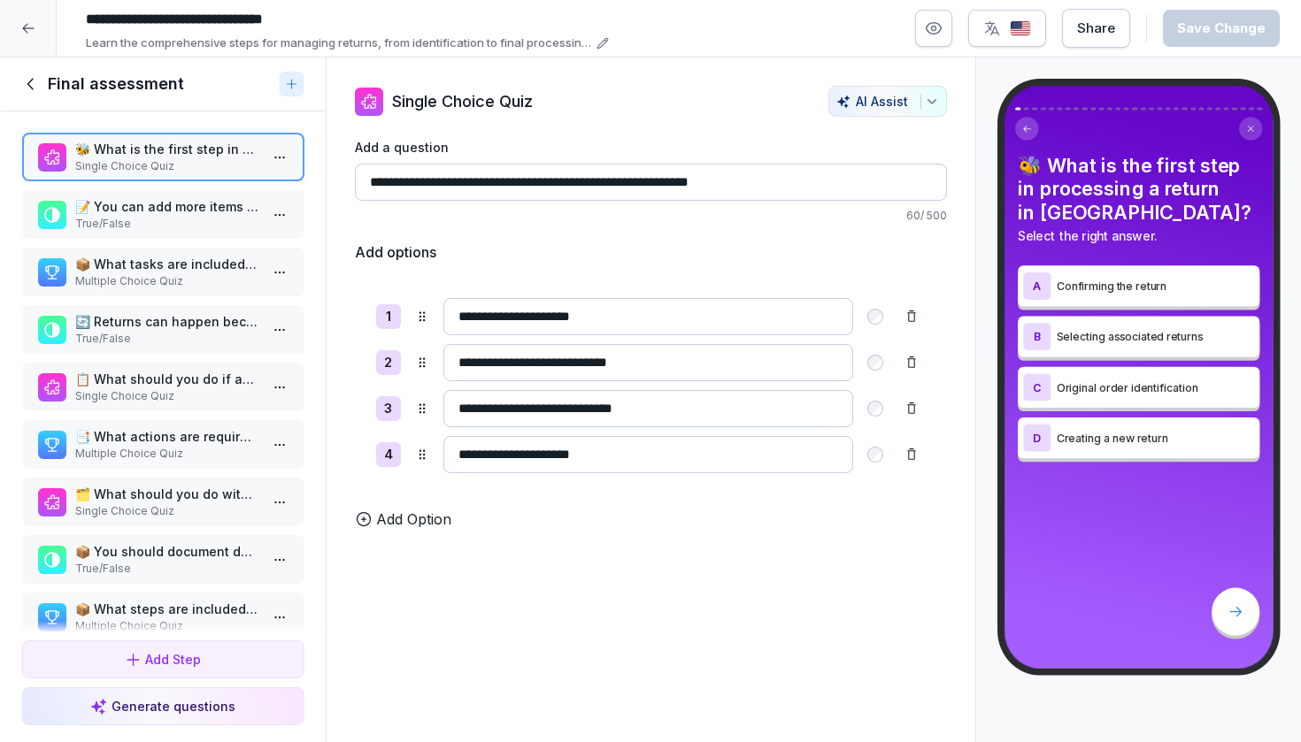
click at [142, 232] on p "True/False" at bounding box center [166, 224] width 184 height 16
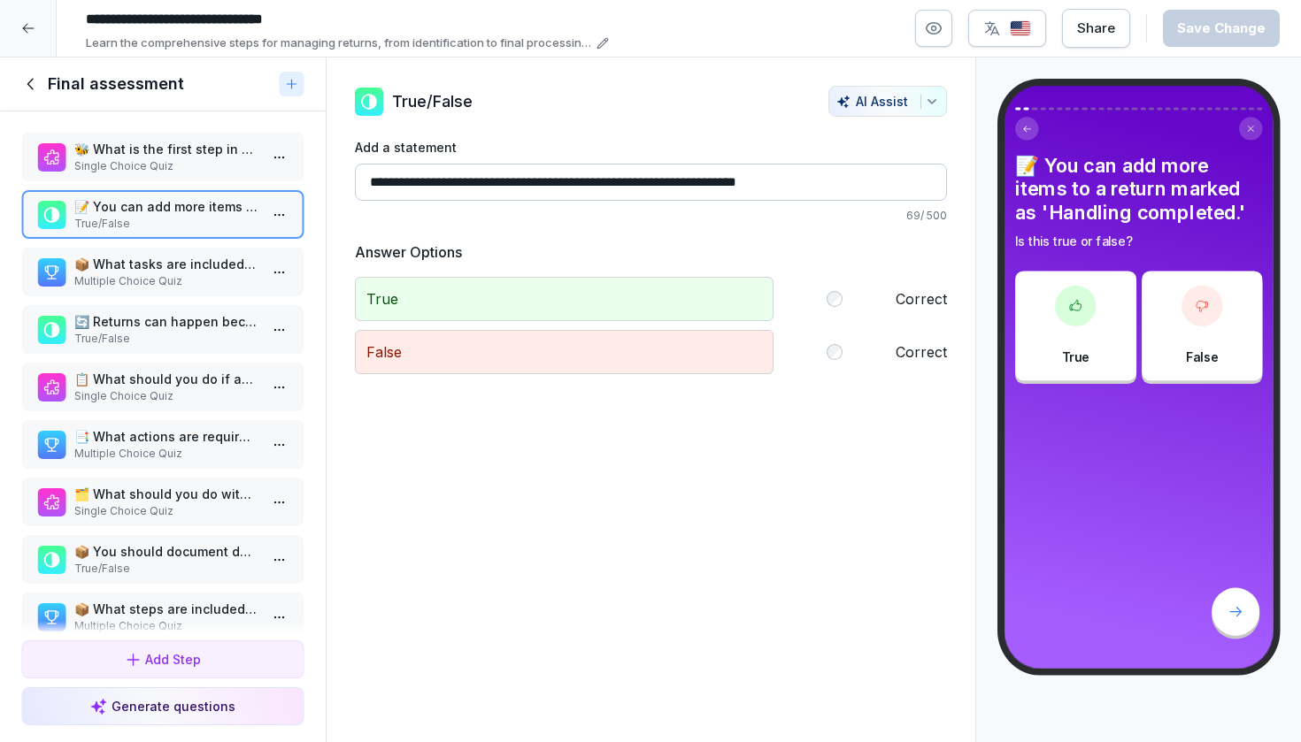
click at [115, 273] on p "📦 What tasks are included in the returns handling process? Select all that appl…" at bounding box center [166, 264] width 184 height 19
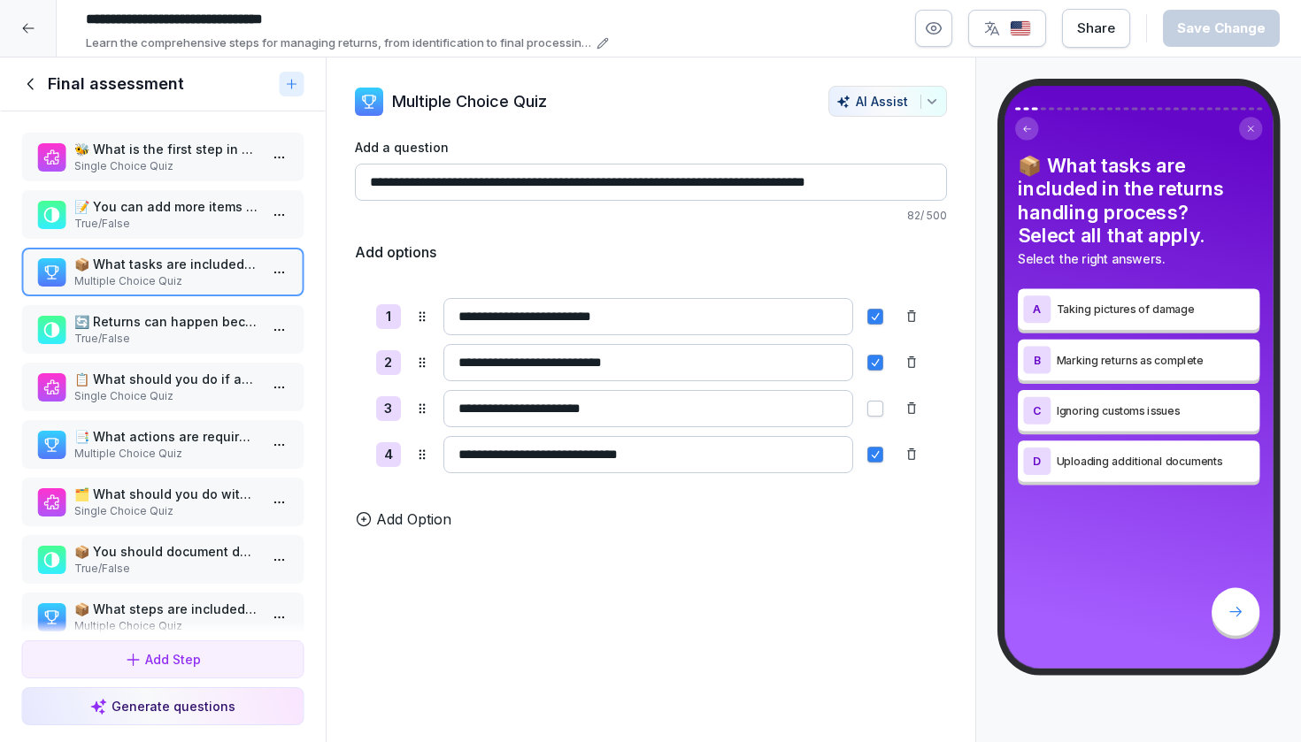
click at [118, 347] on p "True/False" at bounding box center [166, 339] width 184 height 16
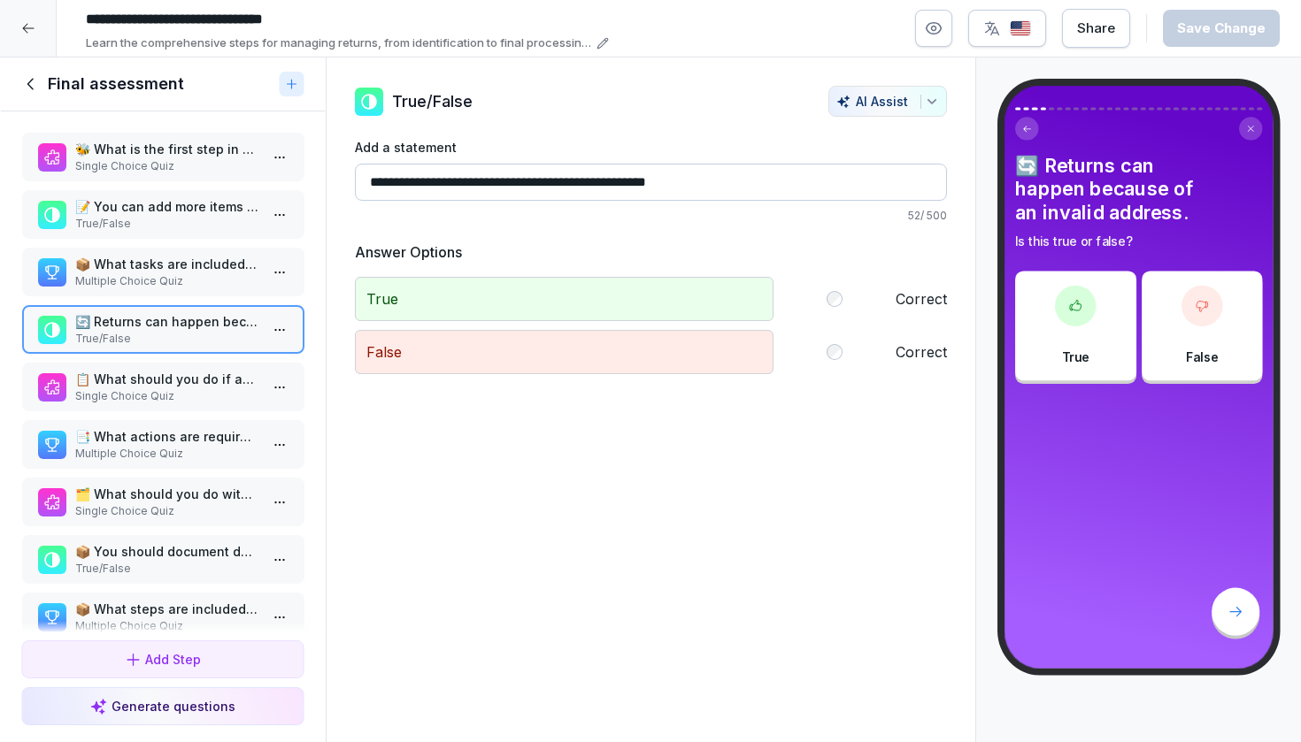
click at [111, 388] on p "📋 What should you do if an unidentified return has a missing or unreadable labe…" at bounding box center [166, 379] width 184 height 19
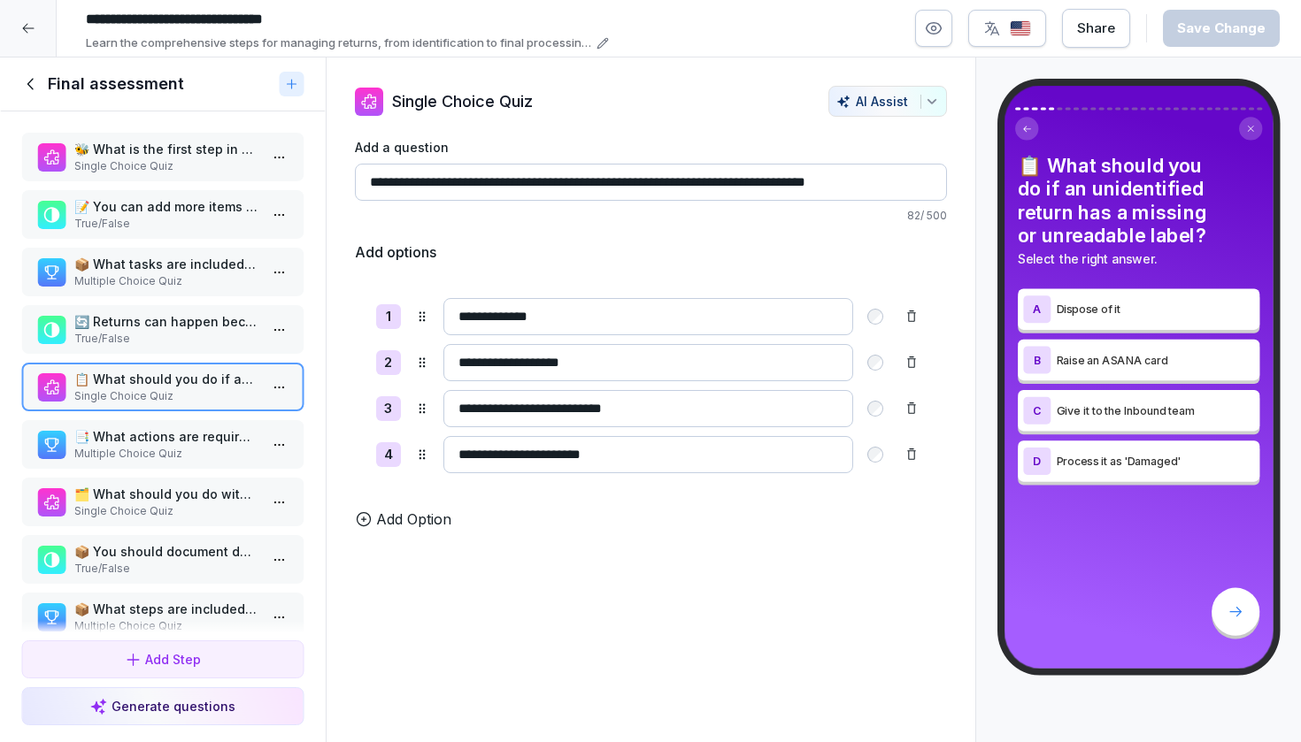
click at [580, 316] on input "**********" at bounding box center [648, 316] width 410 height 37
type input "*******"
click at [274, 403] on html "**********" at bounding box center [650, 371] width 1301 height 742
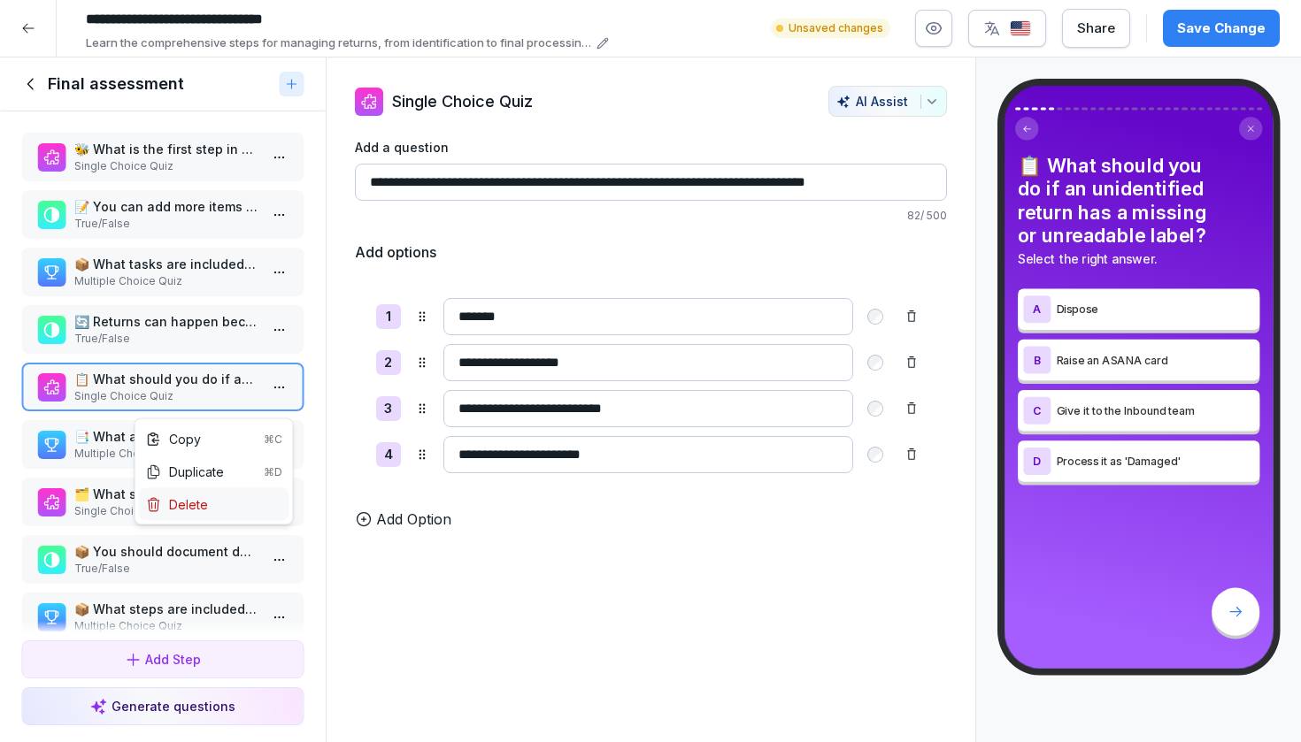
click at [201, 497] on div "Delete" at bounding box center [177, 505] width 62 height 19
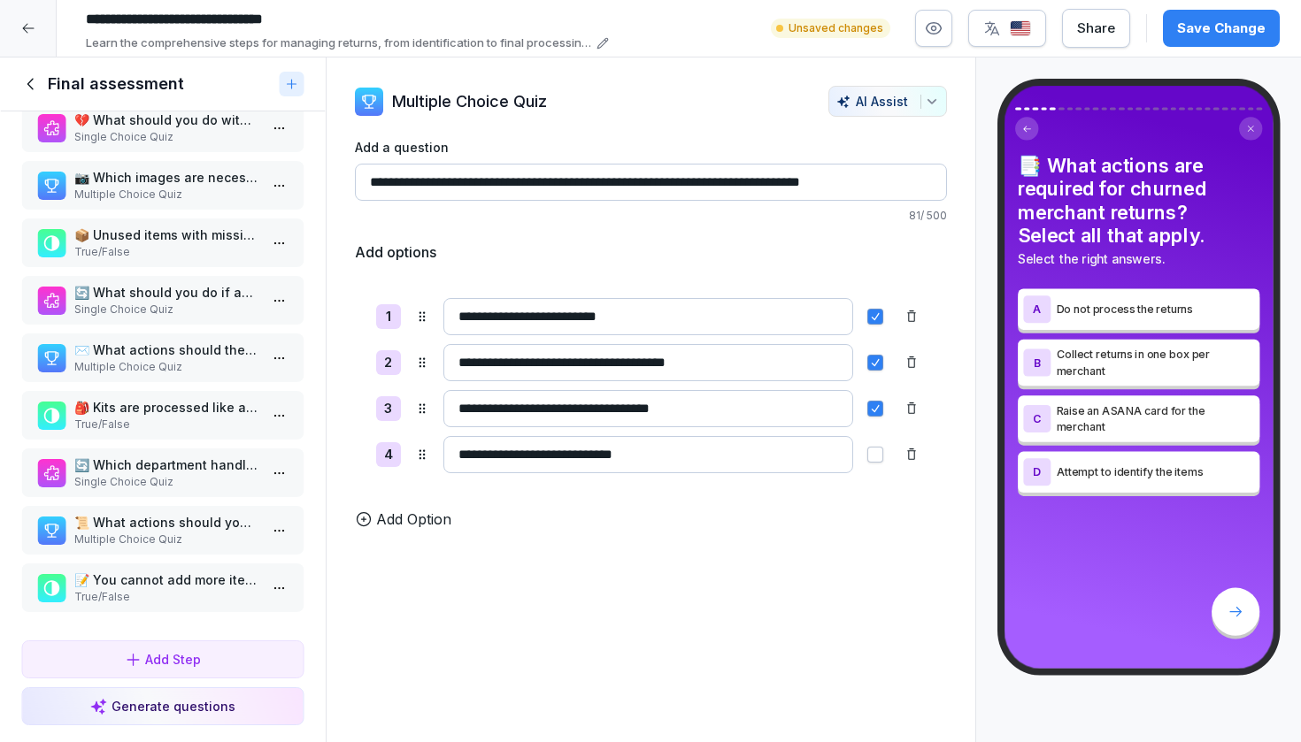
scroll to position [1196, 0]
click at [278, 579] on html "**********" at bounding box center [650, 371] width 1301 height 742
click at [223, 685] on div "Delete" at bounding box center [214, 688] width 150 height 33
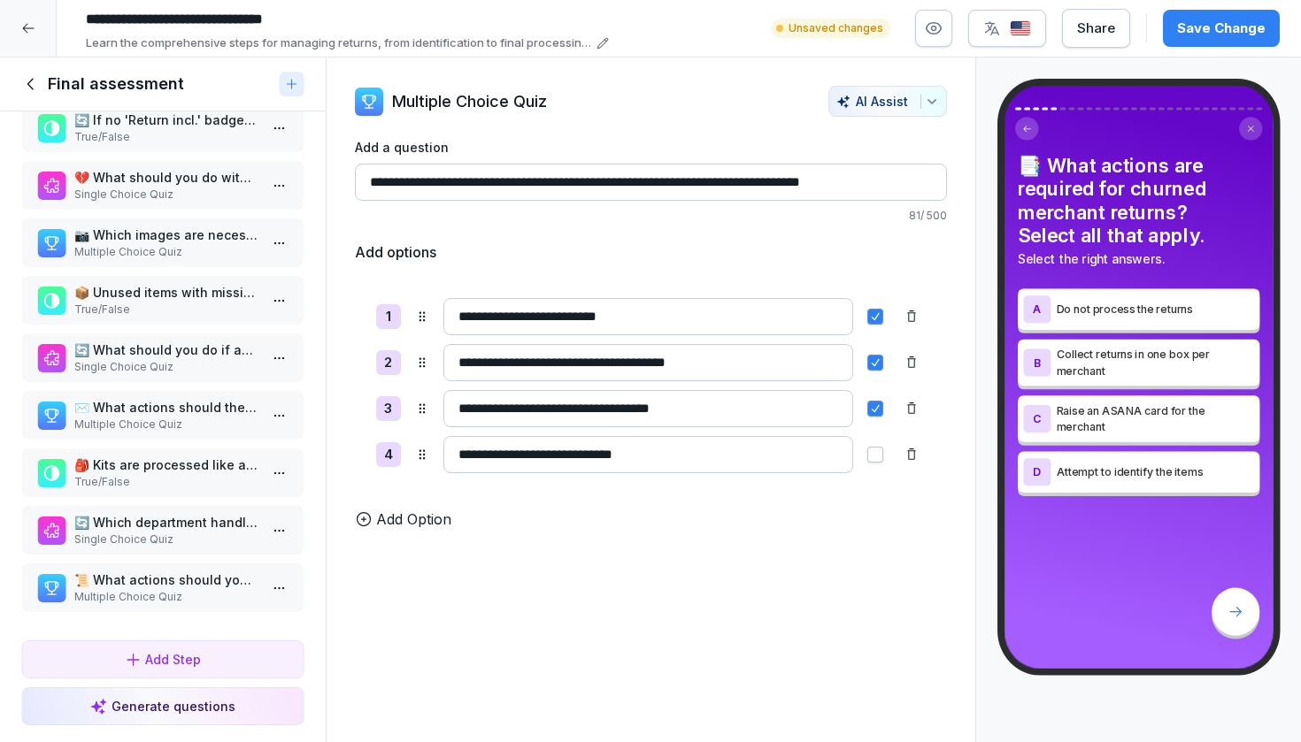
click at [274, 582] on html "**********" at bounding box center [650, 371] width 1301 height 742
click at [206, 685] on div "Delete" at bounding box center [177, 689] width 62 height 19
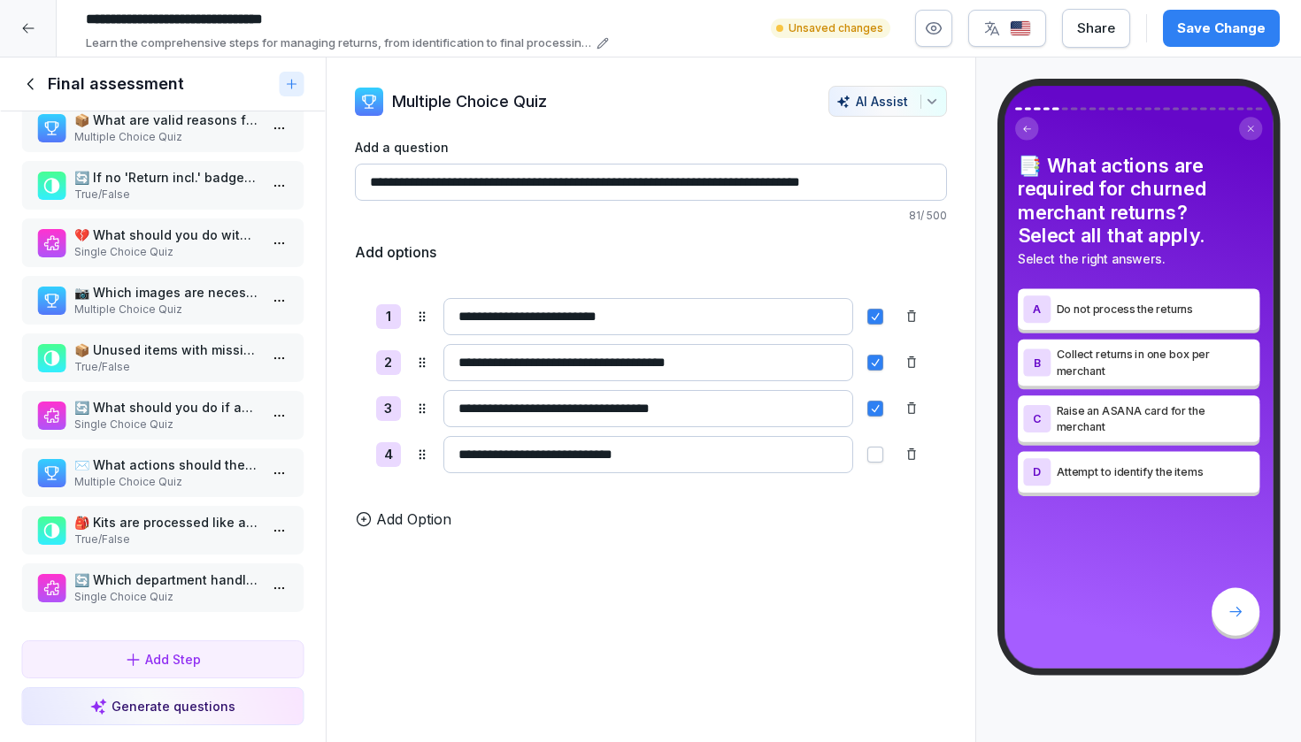
click at [285, 587] on html "**********" at bounding box center [650, 371] width 1301 height 742
click at [206, 689] on div "Delete" at bounding box center [177, 689] width 62 height 19
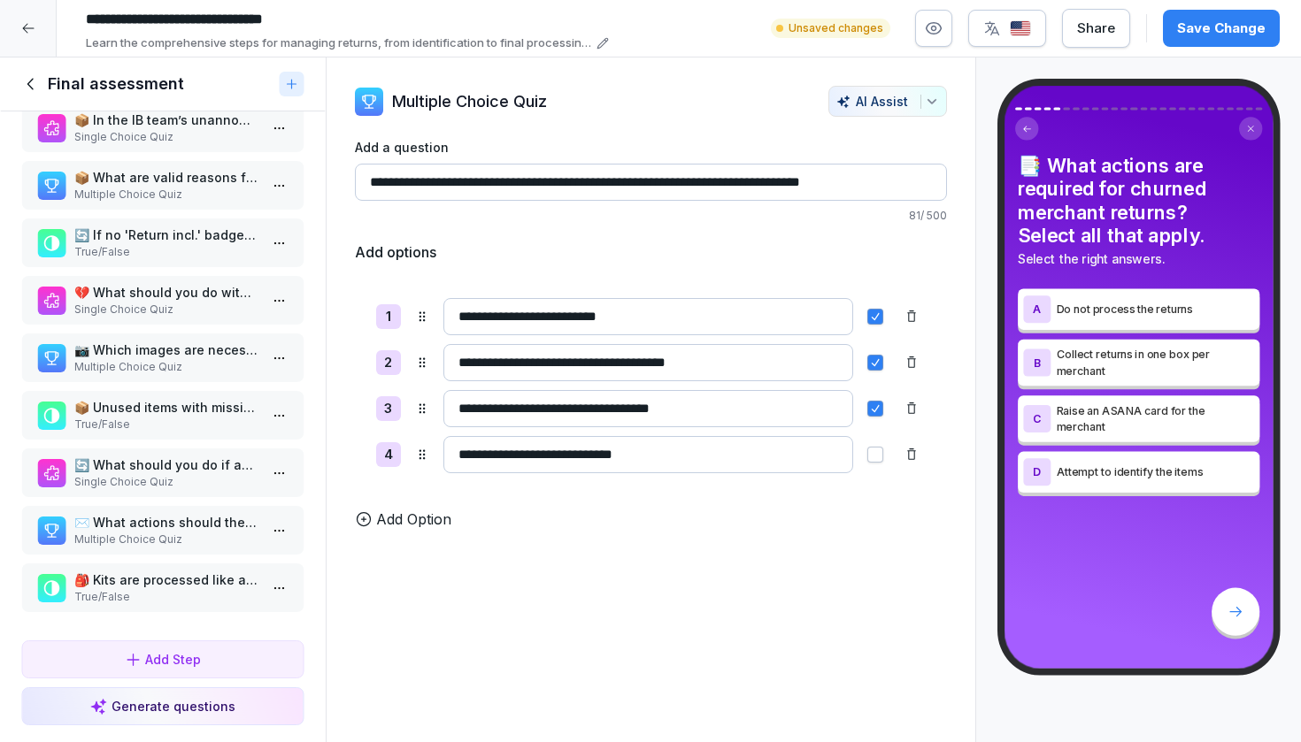
click at [273, 581] on html "**********" at bounding box center [650, 371] width 1301 height 742
click at [198, 682] on div "Delete" at bounding box center [177, 689] width 62 height 19
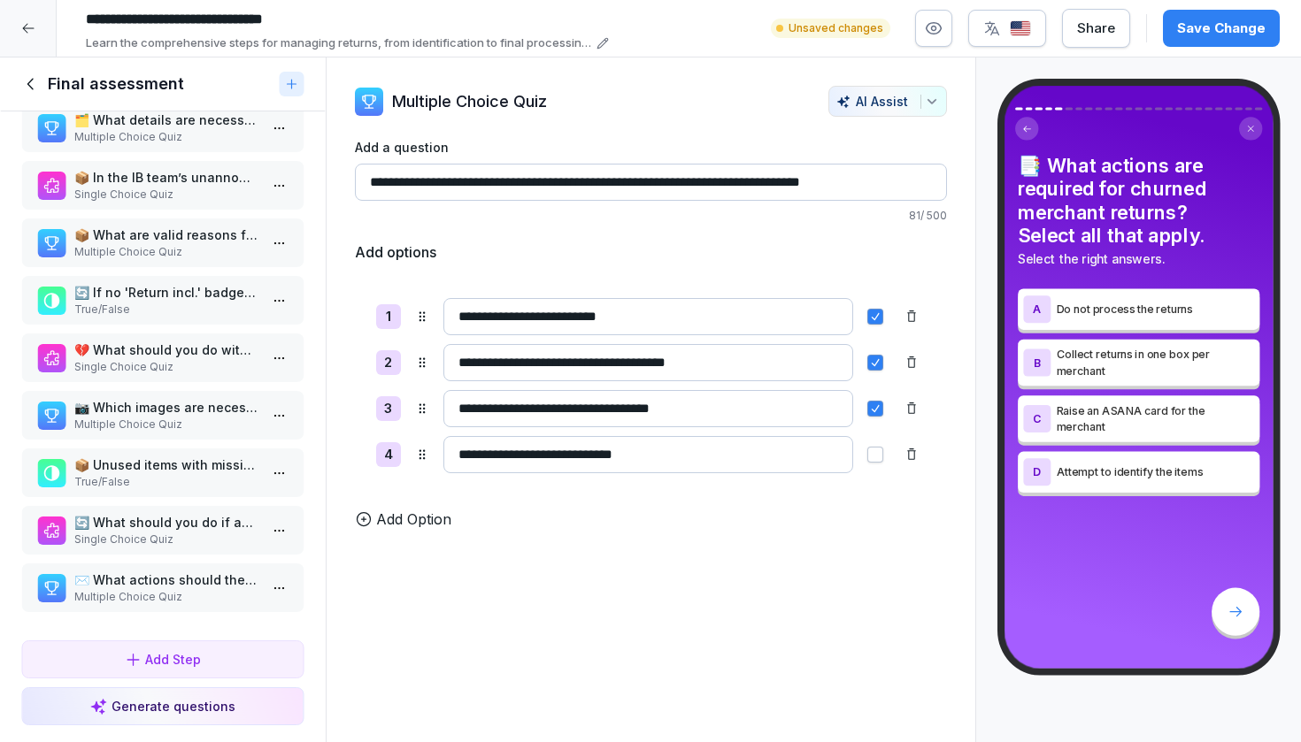
click at [274, 573] on div at bounding box center [279, 588] width 28 height 49
click at [278, 583] on html "**********" at bounding box center [650, 371] width 1301 height 742
click at [218, 680] on div "Delete" at bounding box center [214, 688] width 150 height 33
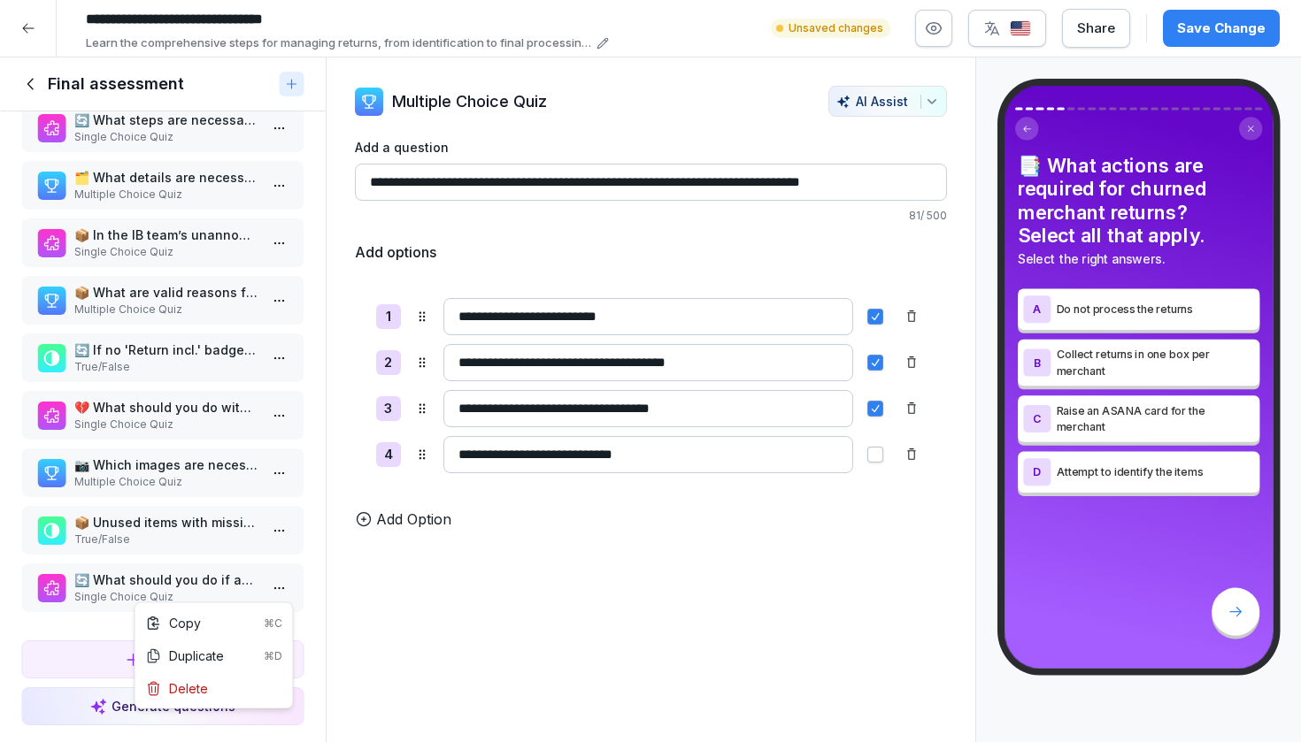
click at [276, 586] on html "**********" at bounding box center [650, 371] width 1301 height 742
click at [229, 680] on div "Delete" at bounding box center [214, 688] width 150 height 33
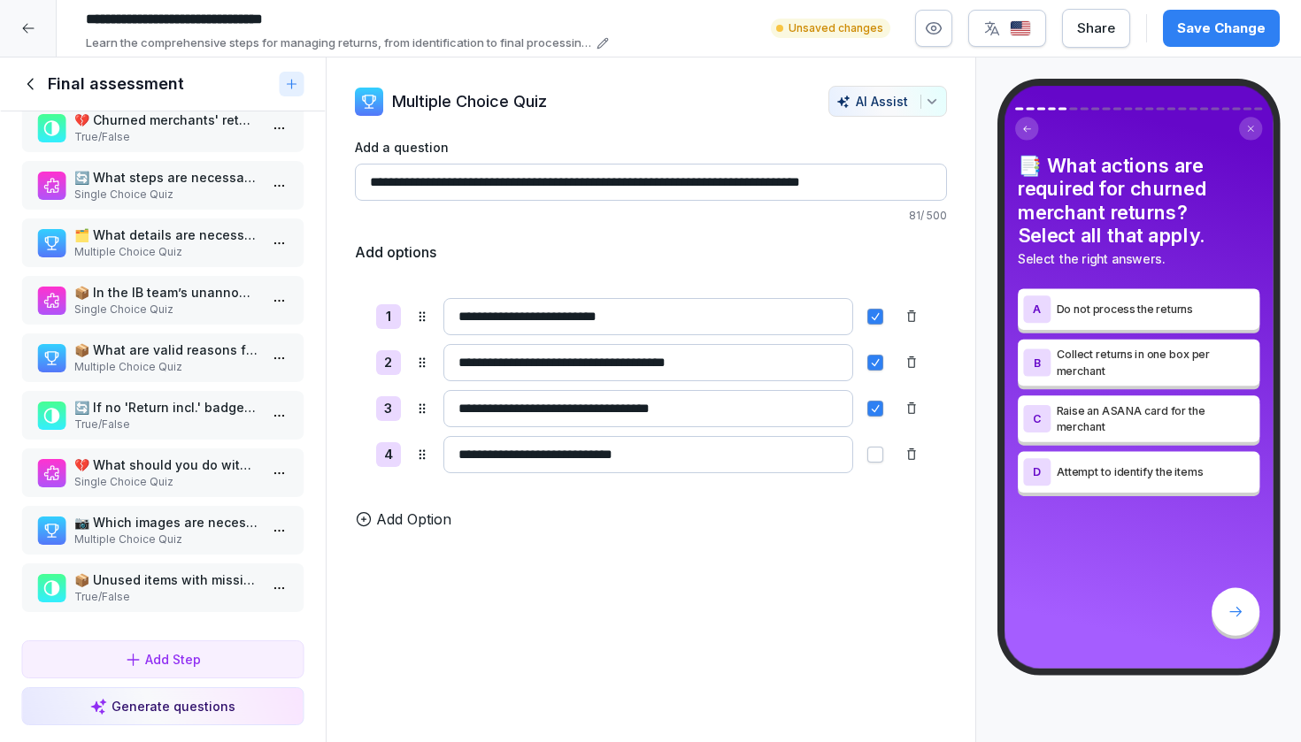
scroll to position [851, 0]
click at [275, 588] on html "**********" at bounding box center [650, 371] width 1301 height 742
click at [217, 684] on div "Delete" at bounding box center [214, 688] width 150 height 33
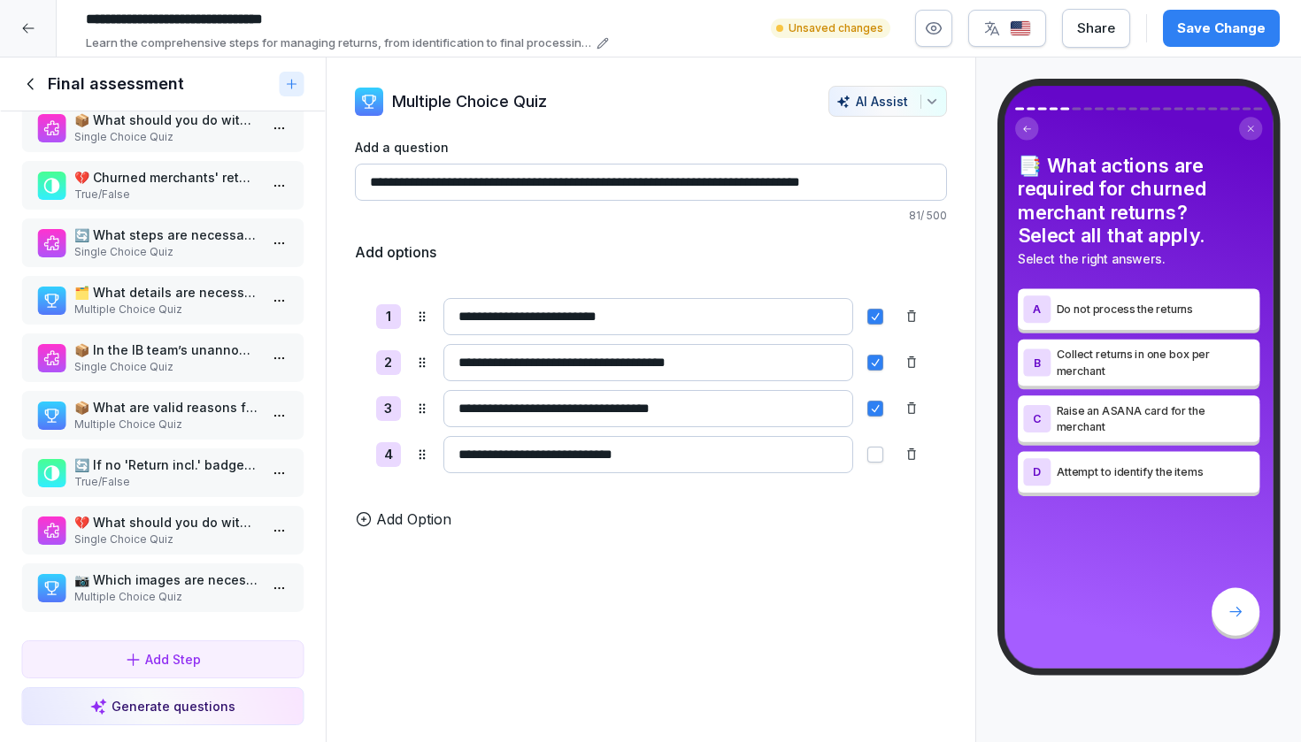
scroll to position [794, 0]
click at [275, 589] on html "**********" at bounding box center [650, 371] width 1301 height 742
click at [210, 689] on div "Delete" at bounding box center [214, 688] width 150 height 33
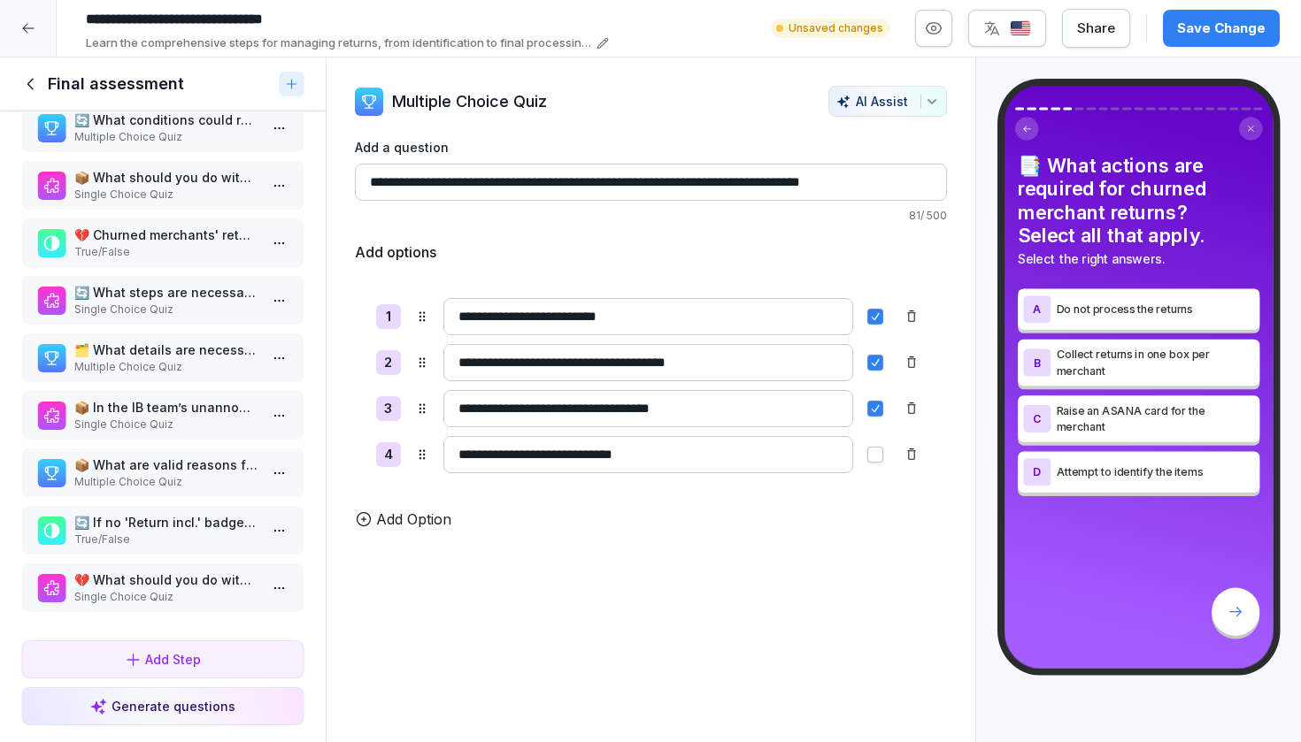
scroll to position [736, 0]
click at [273, 580] on html "**********" at bounding box center [650, 371] width 1301 height 742
click at [233, 688] on div "Delete" at bounding box center [214, 688] width 150 height 33
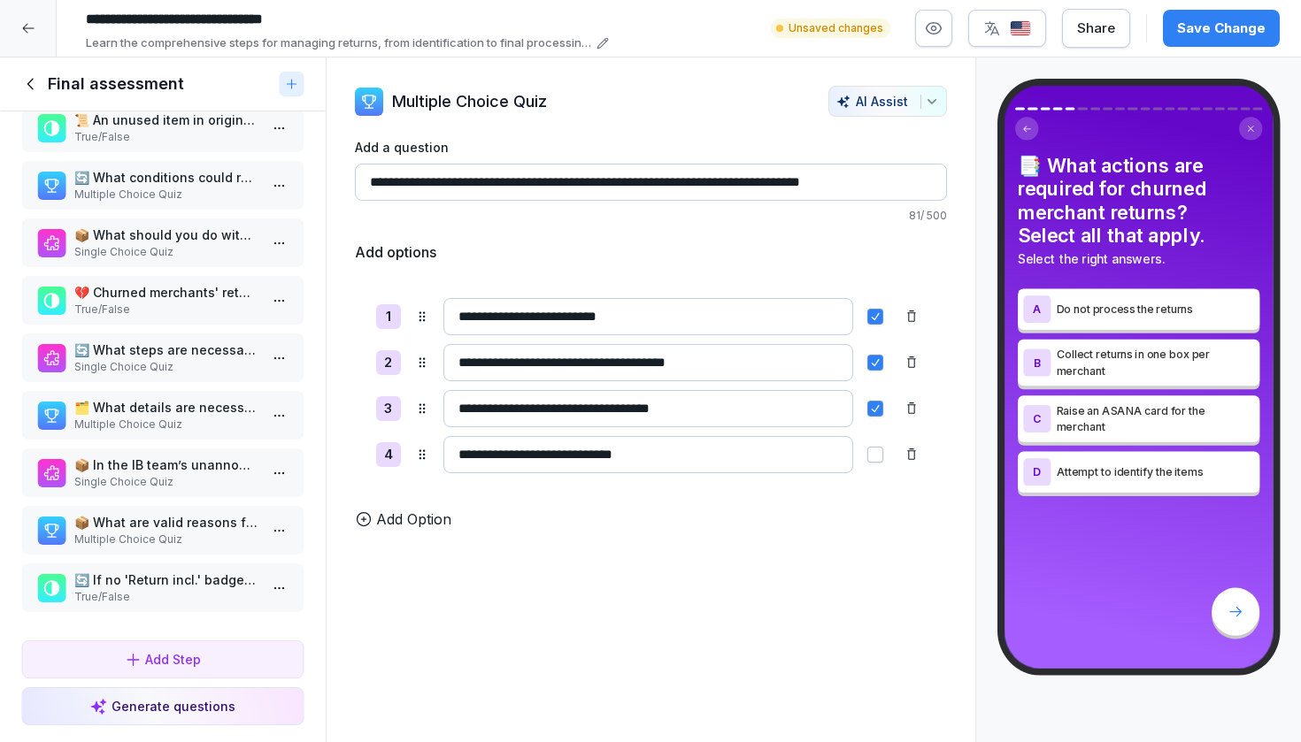
scroll to position [679, 0]
click at [278, 589] on html "**********" at bounding box center [650, 371] width 1301 height 742
click at [230, 684] on div "Delete" at bounding box center [214, 688] width 150 height 33
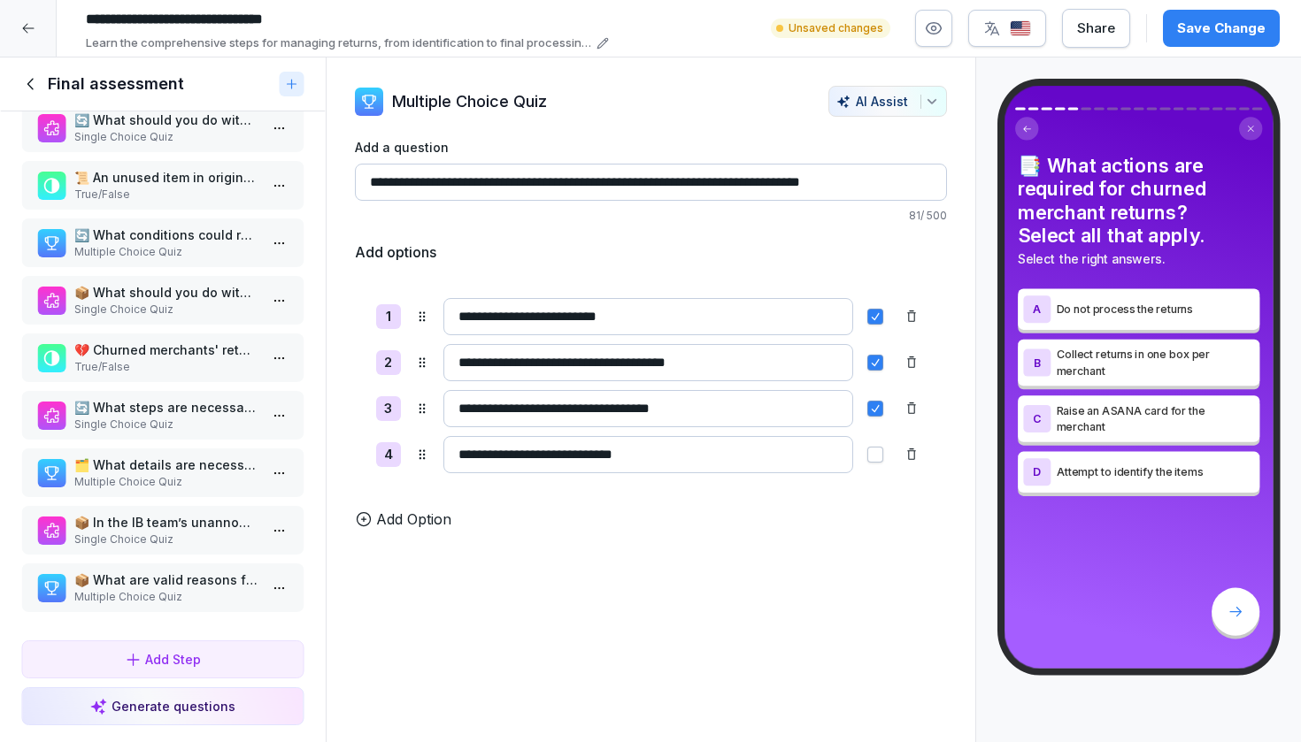
scroll to position [621, 0]
click at [280, 579] on html "**********" at bounding box center [650, 371] width 1301 height 742
click at [213, 685] on div "Delete" at bounding box center [214, 688] width 150 height 33
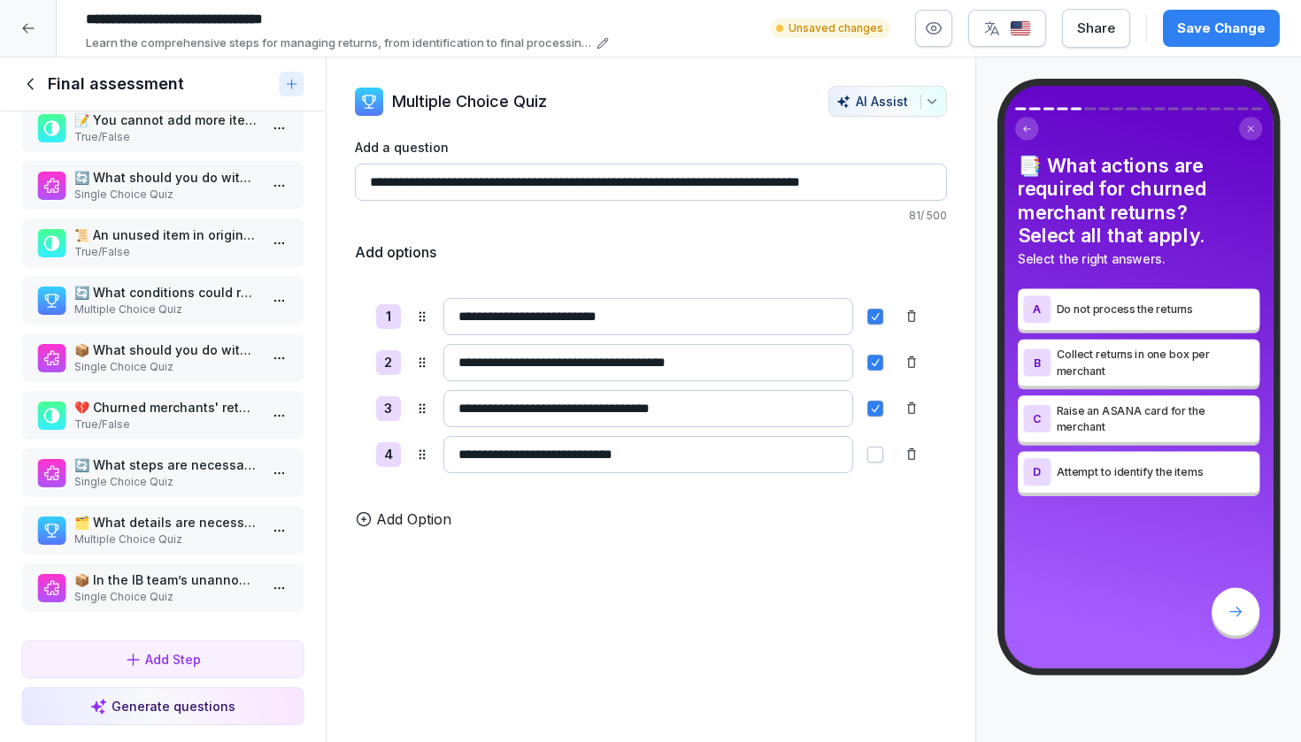
scroll to position [564, 0]
click at [285, 592] on html "**********" at bounding box center [650, 371] width 1301 height 742
click at [230, 675] on div "Delete" at bounding box center [214, 688] width 150 height 33
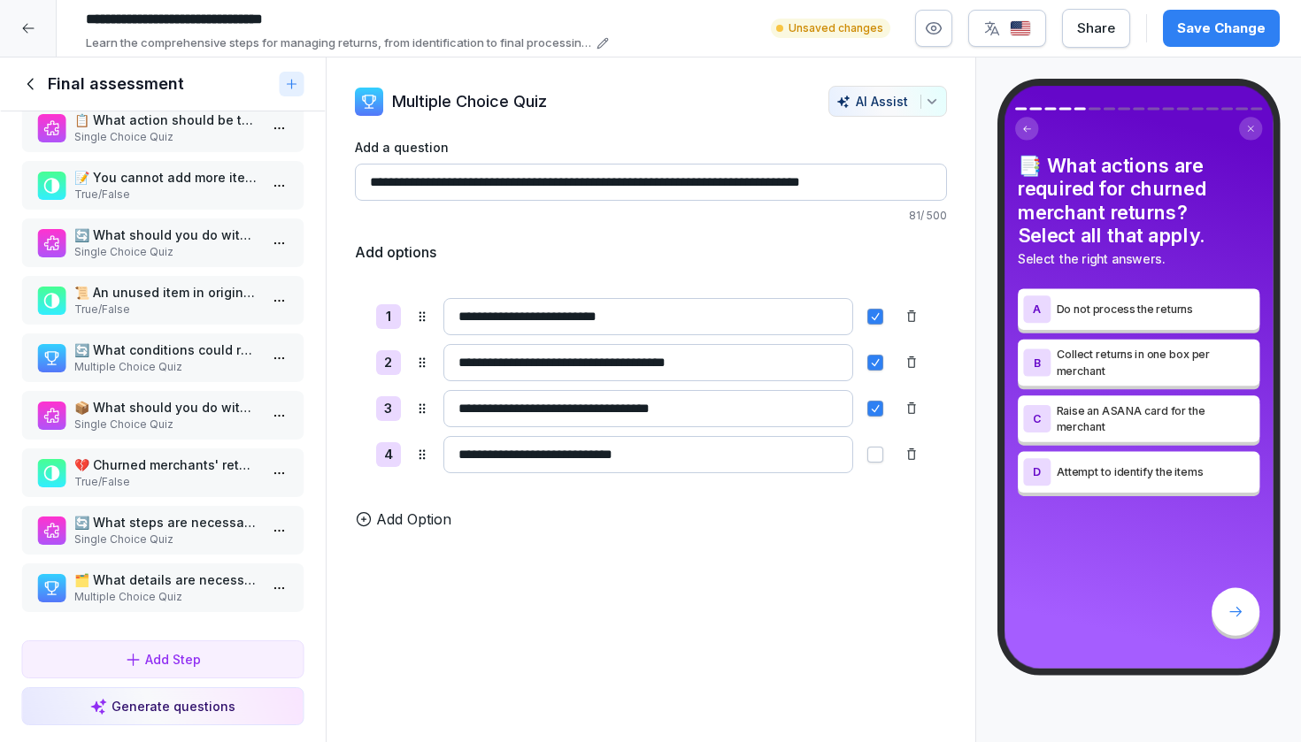
click at [282, 585] on html "**********" at bounding box center [650, 371] width 1301 height 742
click at [210, 689] on div "Delete" at bounding box center [214, 688] width 150 height 33
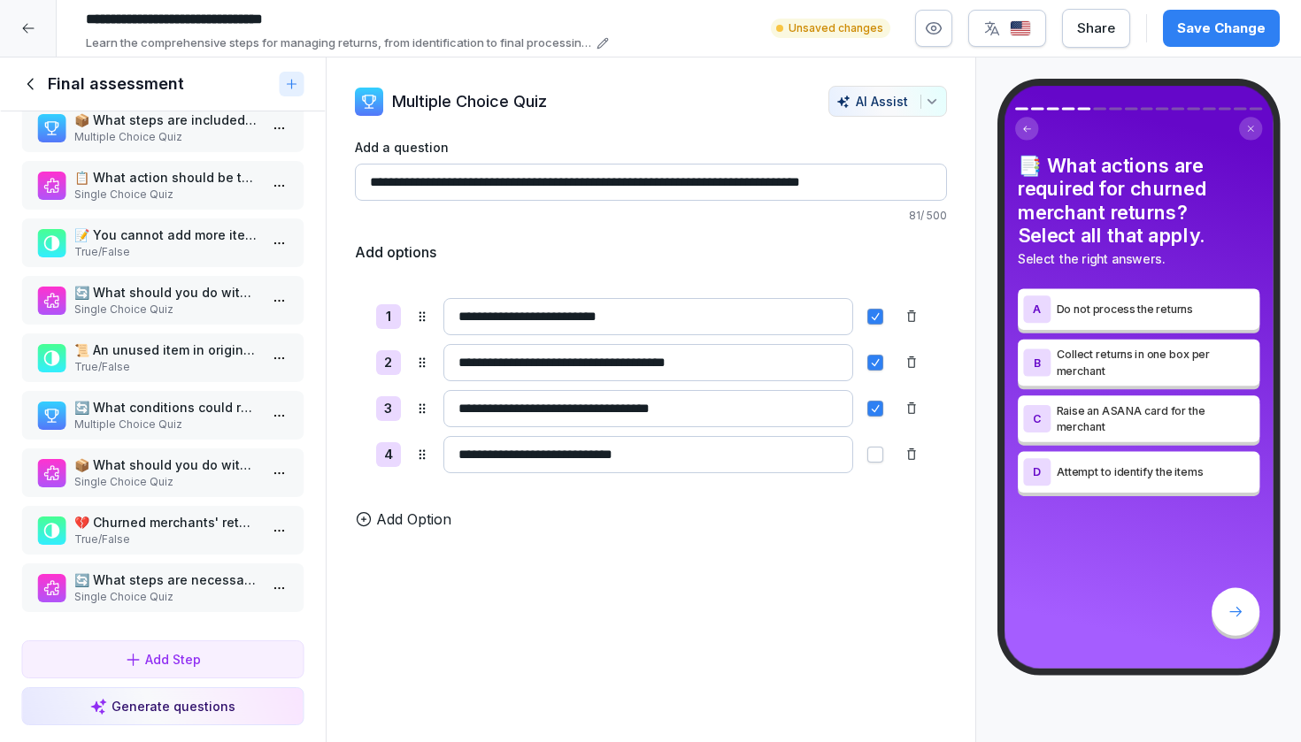
click at [272, 591] on html "**********" at bounding box center [650, 371] width 1301 height 742
click at [213, 683] on div "Delete" at bounding box center [214, 688] width 150 height 33
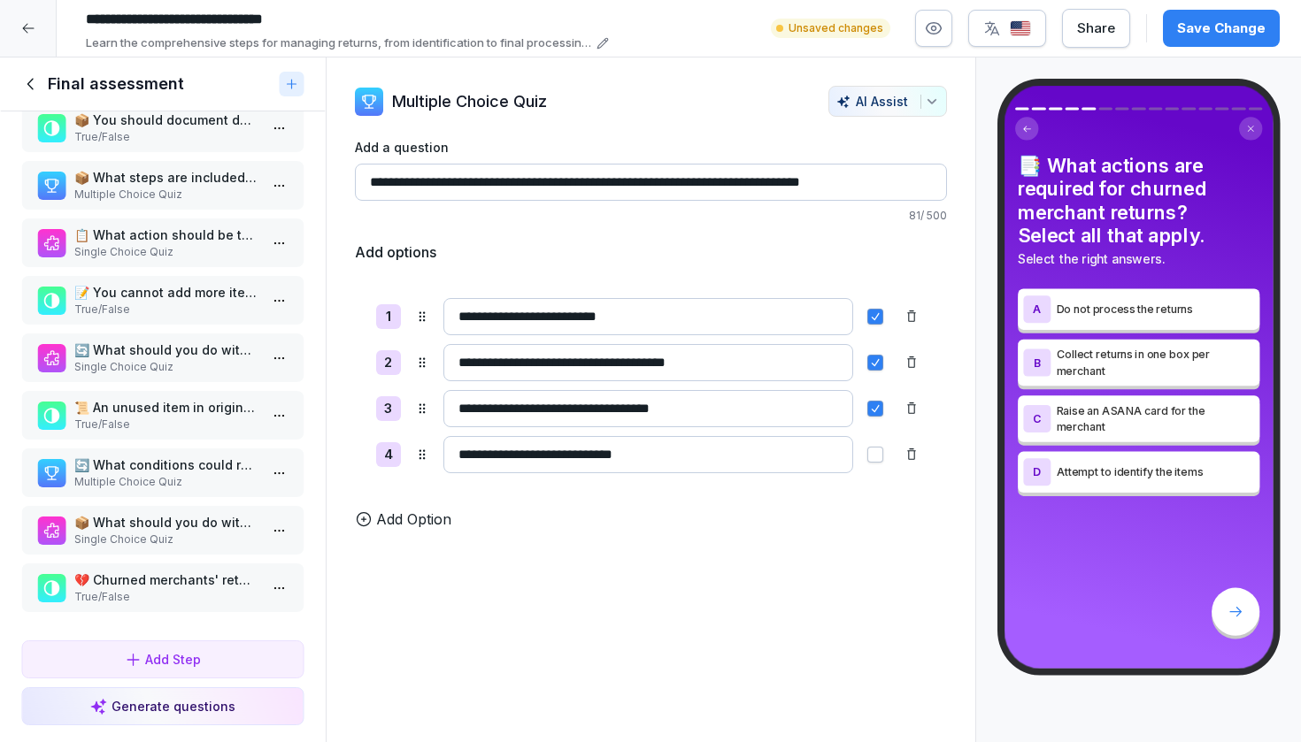
scroll to position [391, 0]
click at [275, 582] on html "**********" at bounding box center [650, 371] width 1301 height 742
click at [227, 678] on div "Delete" at bounding box center [214, 688] width 150 height 33
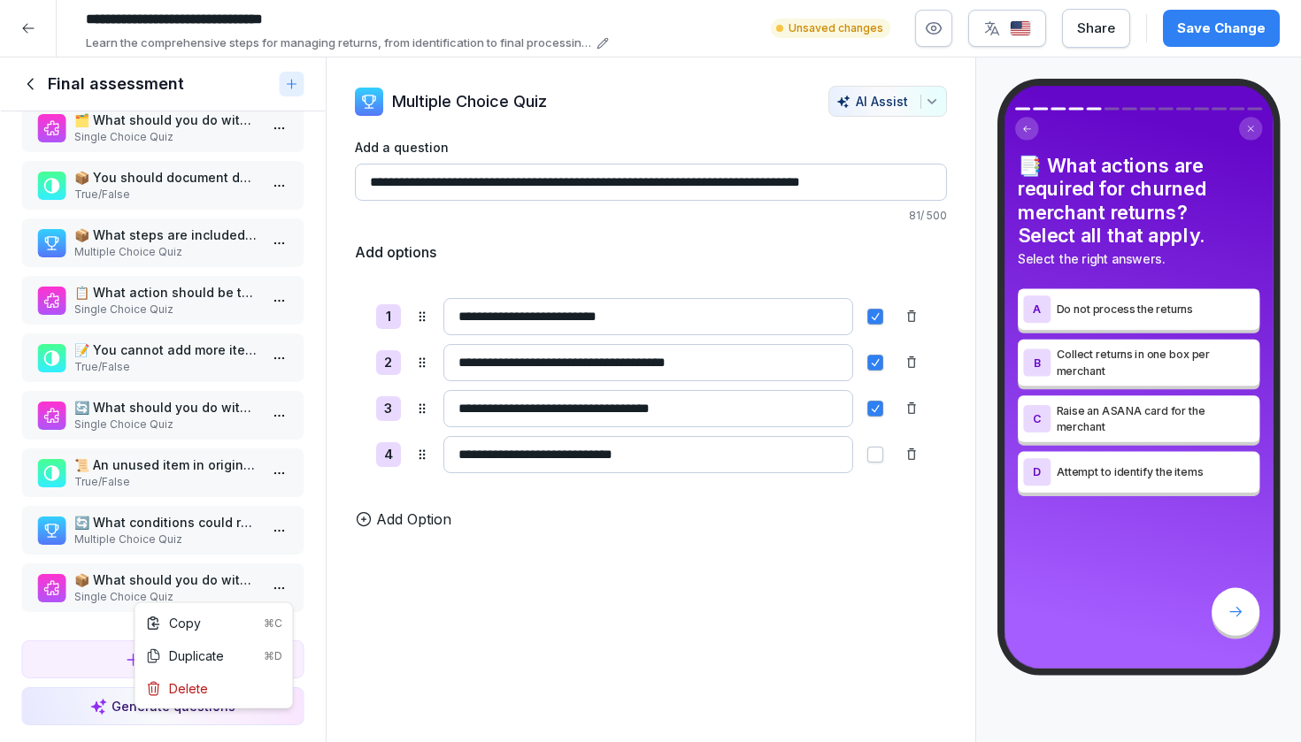
click at [277, 590] on html "**********" at bounding box center [650, 371] width 1301 height 742
click at [223, 685] on div "Delete" at bounding box center [214, 688] width 150 height 33
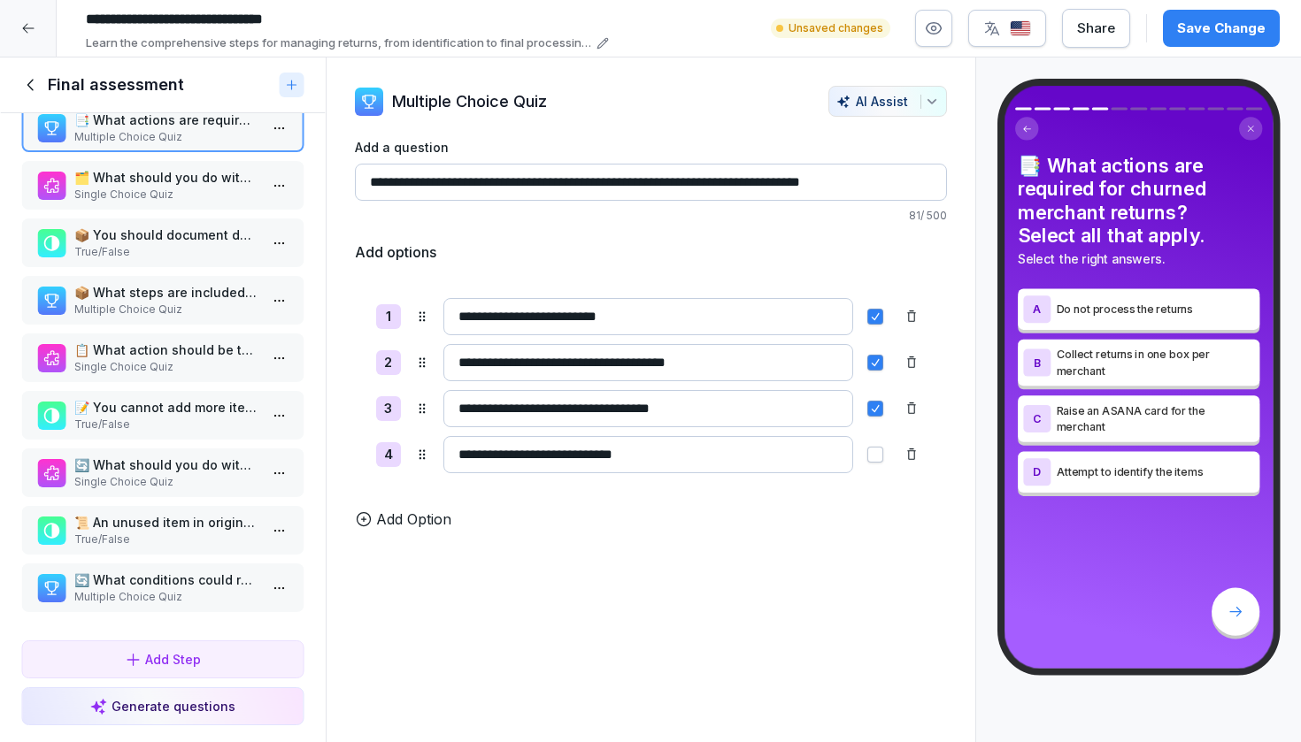
scroll to position [276, 0]
click at [277, 583] on html "**********" at bounding box center [650, 371] width 1301 height 742
click at [206, 688] on div "Delete" at bounding box center [177, 689] width 62 height 19
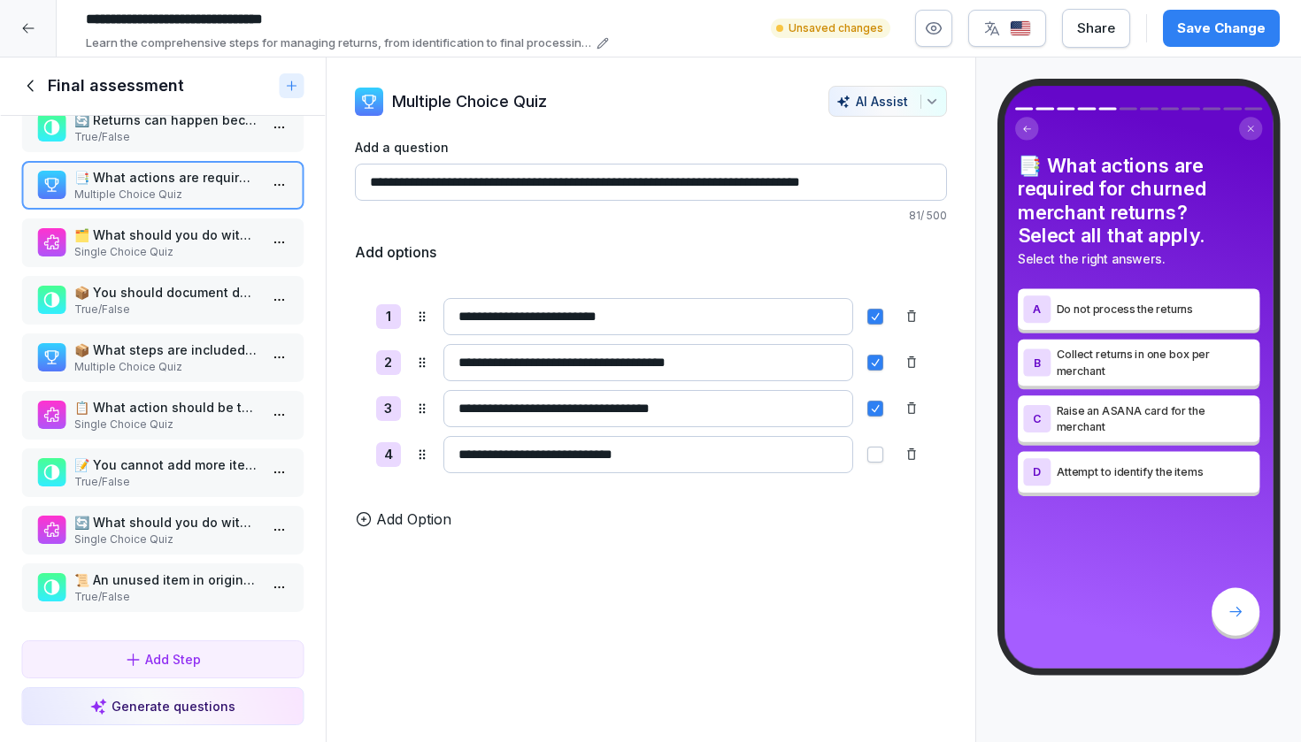
scroll to position [219, 0]
click at [276, 595] on html "**********" at bounding box center [650, 371] width 1301 height 742
click at [213, 689] on div "Delete" at bounding box center [214, 688] width 150 height 33
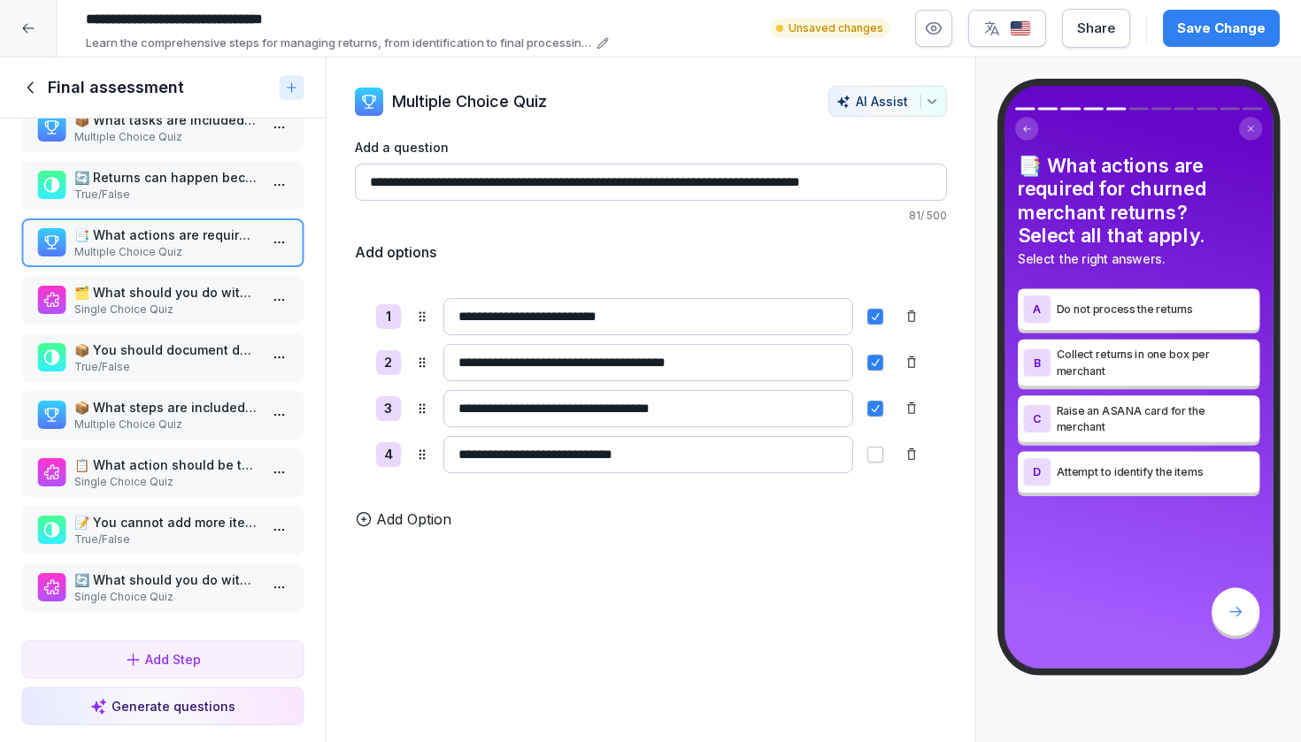
click at [280, 592] on html "**********" at bounding box center [650, 371] width 1301 height 742
click at [233, 680] on div "Delete" at bounding box center [214, 688] width 150 height 33
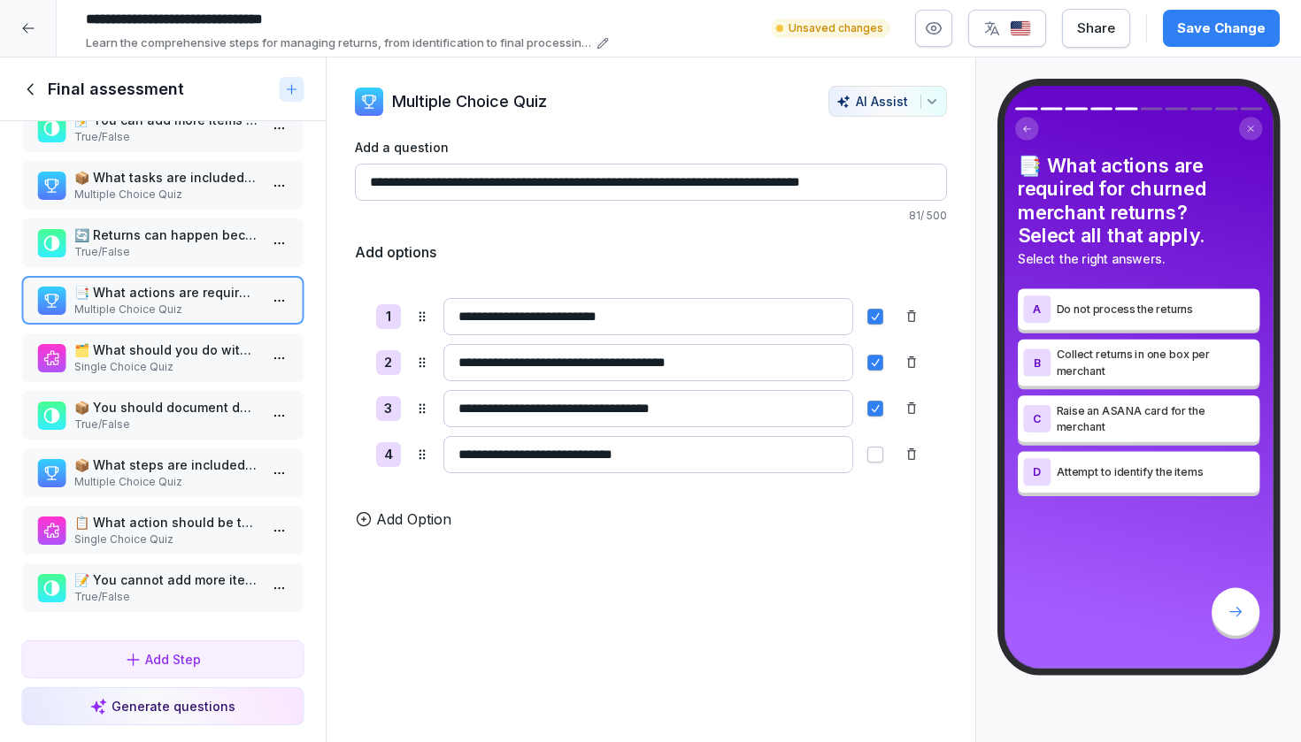
click at [283, 579] on html "**********" at bounding box center [650, 371] width 1301 height 742
click at [225, 686] on div "Delete" at bounding box center [214, 688] width 150 height 33
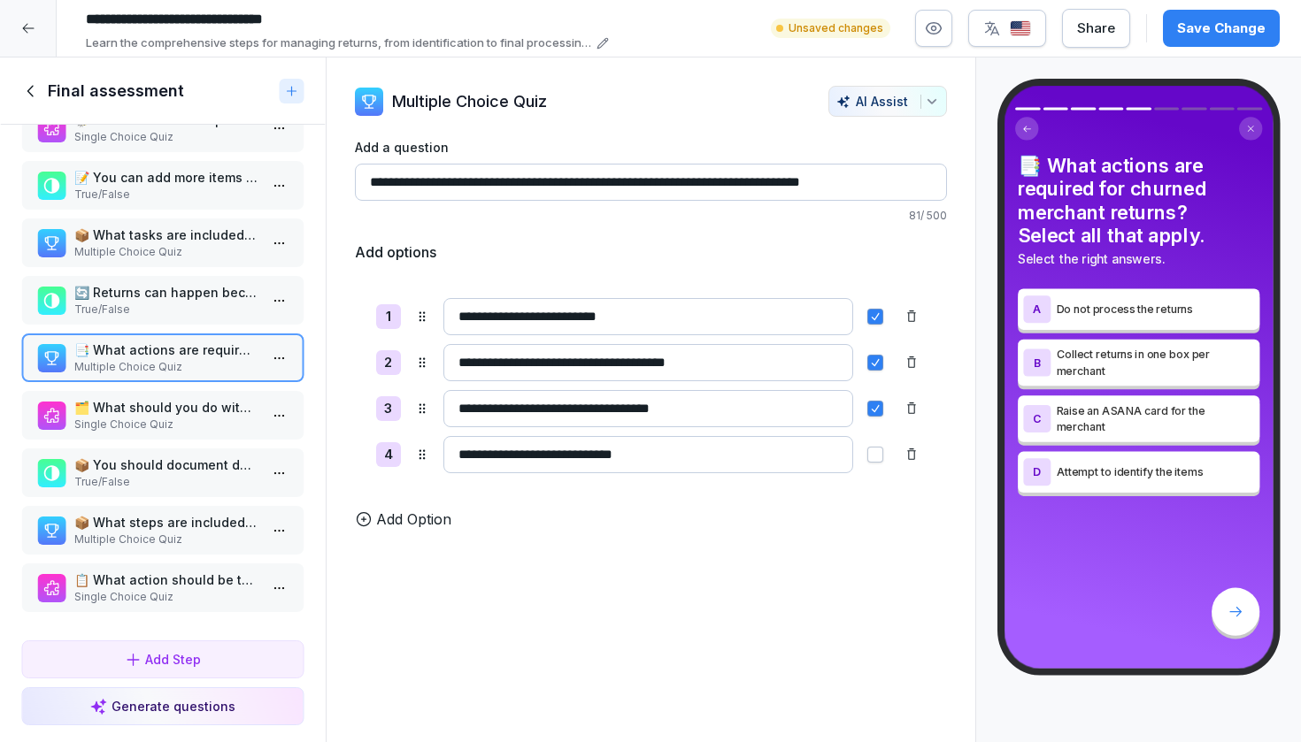
click at [274, 596] on html "**********" at bounding box center [650, 371] width 1301 height 742
click at [228, 689] on div "Delete" at bounding box center [214, 688] width 150 height 33
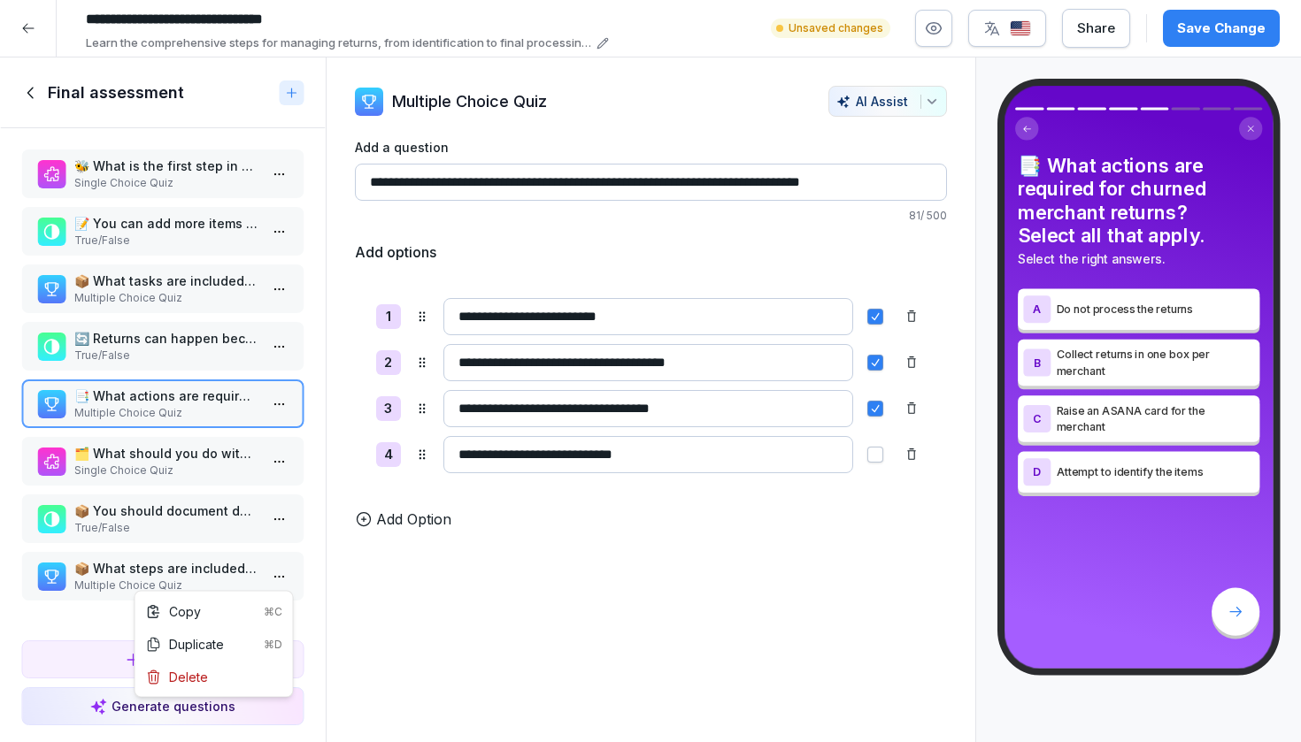
click at [282, 576] on html "**********" at bounding box center [650, 371] width 1301 height 742
click at [234, 675] on div "Delete" at bounding box center [214, 677] width 150 height 33
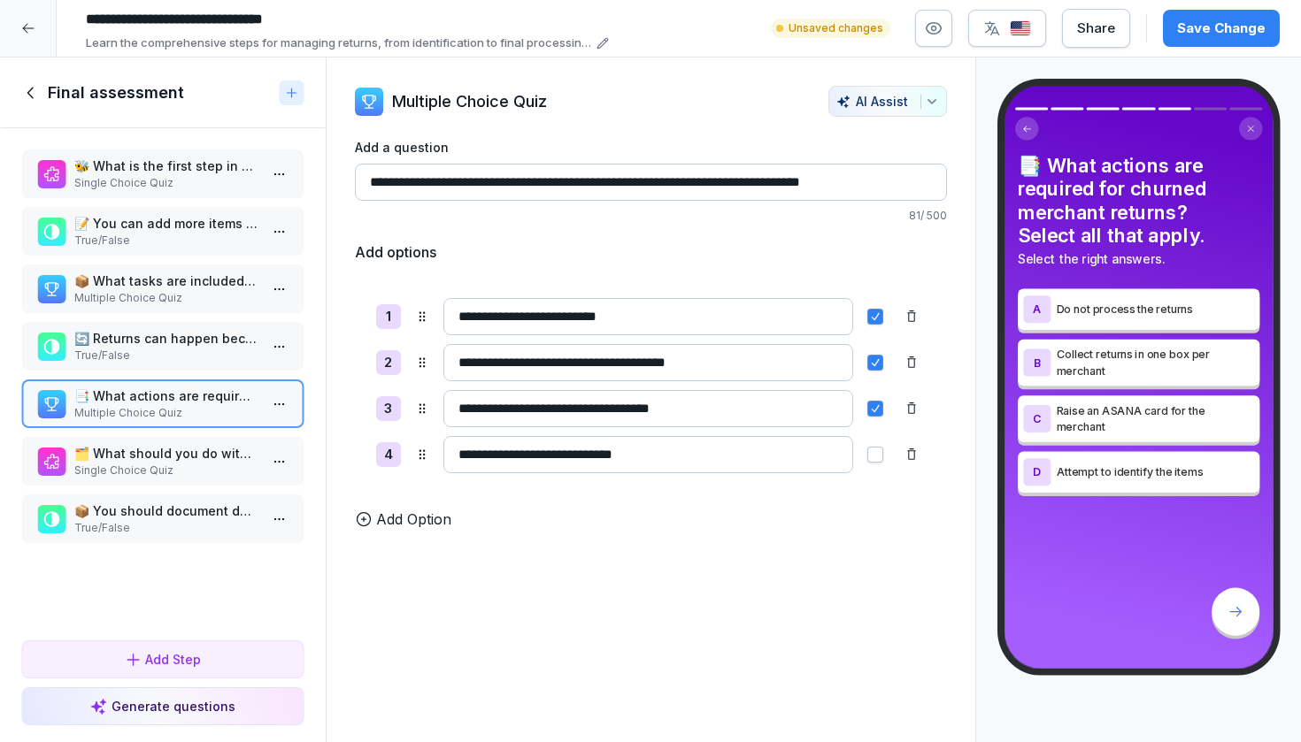
click at [281, 524] on html "**********" at bounding box center [650, 371] width 1301 height 742
click at [241, 623] on div "Delete" at bounding box center [214, 619] width 150 height 33
click at [289, 461] on html "**********" at bounding box center [650, 371] width 1301 height 742
click at [229, 558] on div "Delete" at bounding box center [214, 562] width 150 height 33
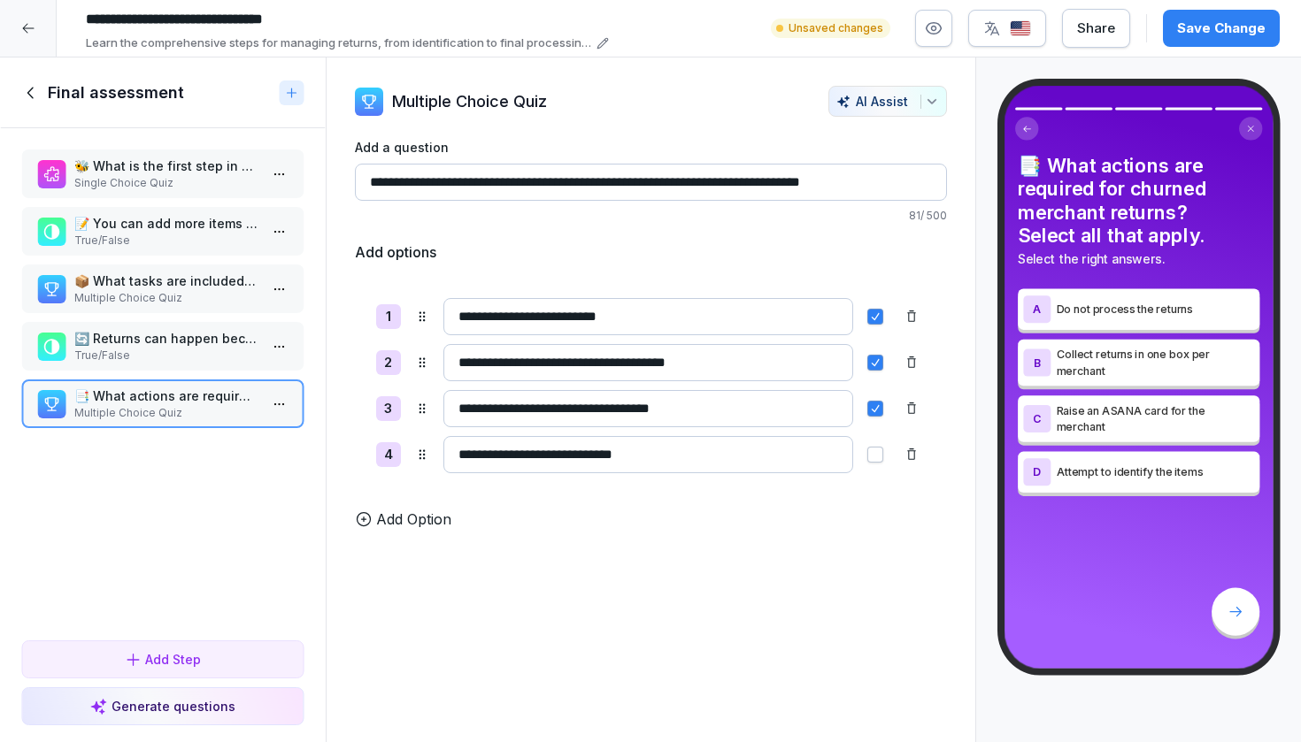
click at [277, 412] on html "**********" at bounding box center [650, 371] width 1301 height 742
click at [228, 500] on div "Delete" at bounding box center [214, 504] width 150 height 33
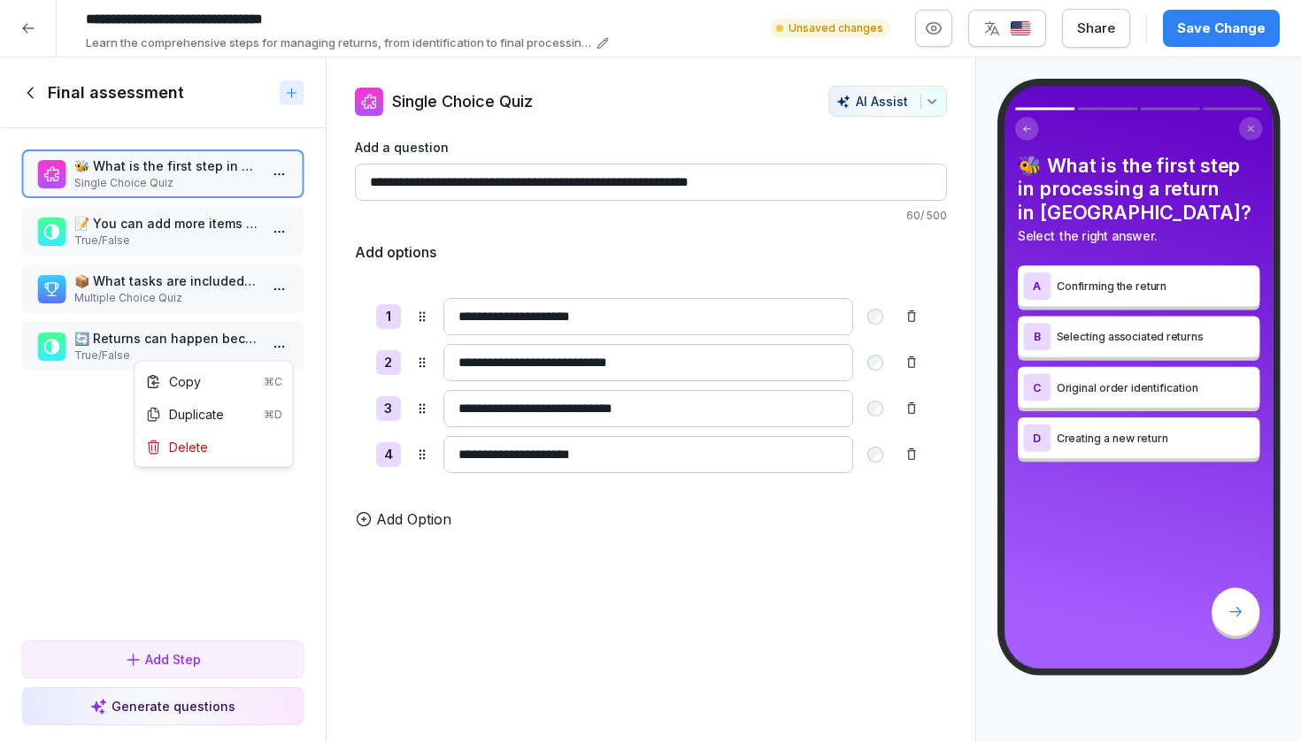
click at [284, 347] on html "**********" at bounding box center [650, 371] width 1301 height 742
click at [227, 448] on div "Delete" at bounding box center [214, 447] width 150 height 33
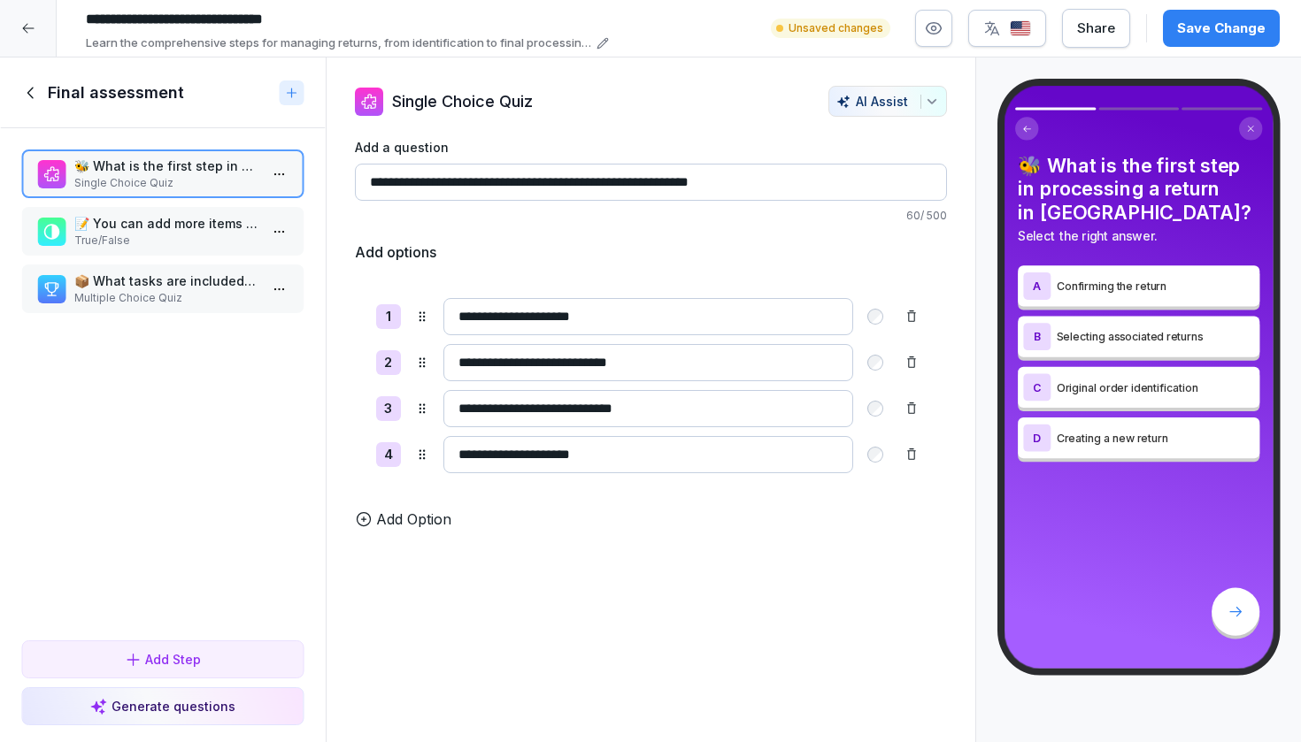
click at [287, 284] on html "**********" at bounding box center [650, 371] width 1301 height 742
click at [221, 404] on div "Delete" at bounding box center [214, 389] width 150 height 33
click at [275, 238] on html "**********" at bounding box center [650, 371] width 1301 height 742
click at [234, 334] on div "Delete" at bounding box center [214, 332] width 150 height 33
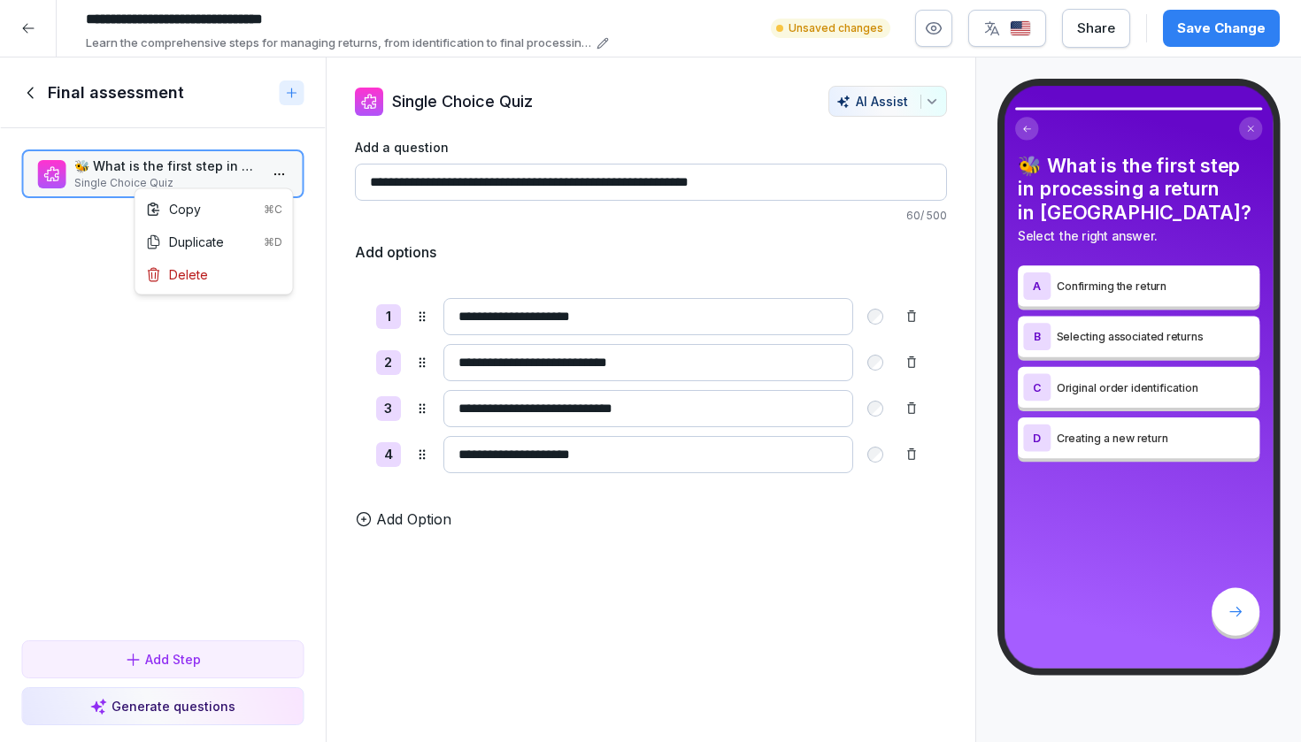
click at [281, 178] on html "**********" at bounding box center [650, 371] width 1301 height 742
click at [251, 276] on div "Delete" at bounding box center [214, 274] width 150 height 33
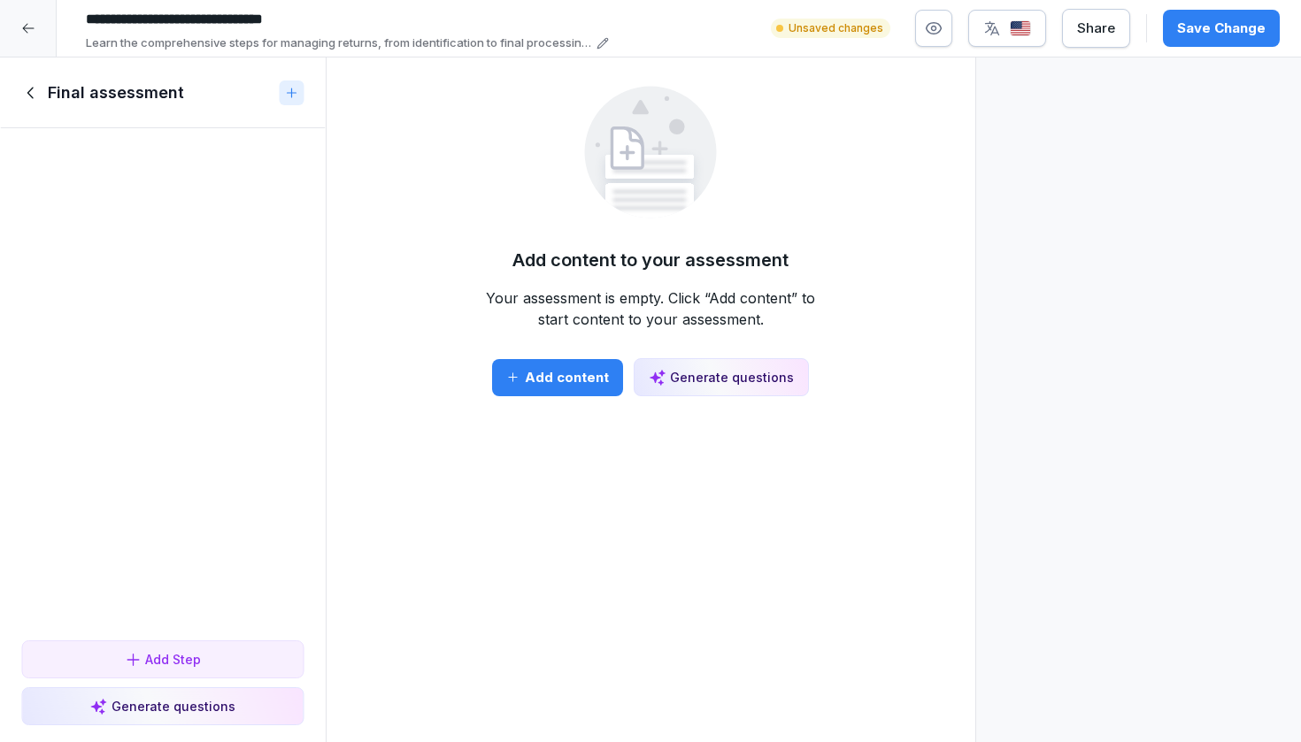
click at [147, 689] on div "Generate questions" at bounding box center [162, 706] width 145 height 19
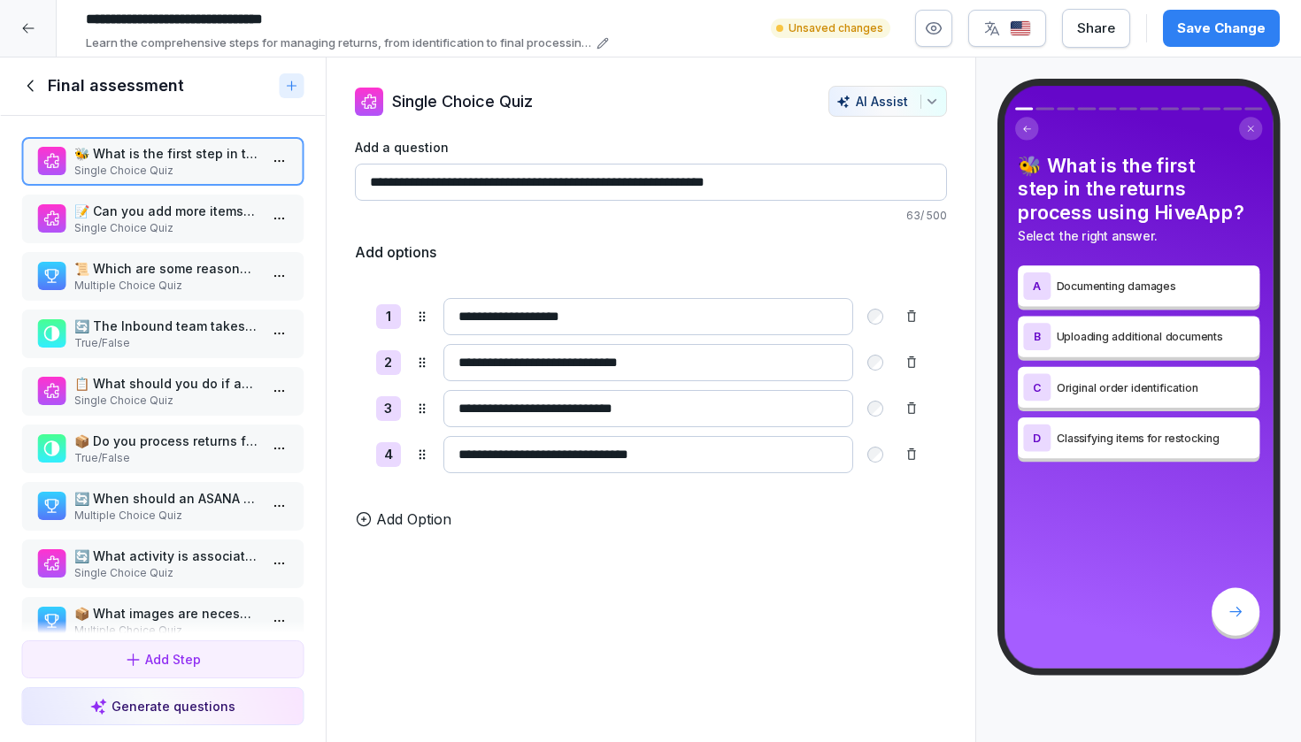
click at [173, 220] on p "📝 Can you add more items to a return marked as 'Handling completed'?" at bounding box center [166, 211] width 184 height 19
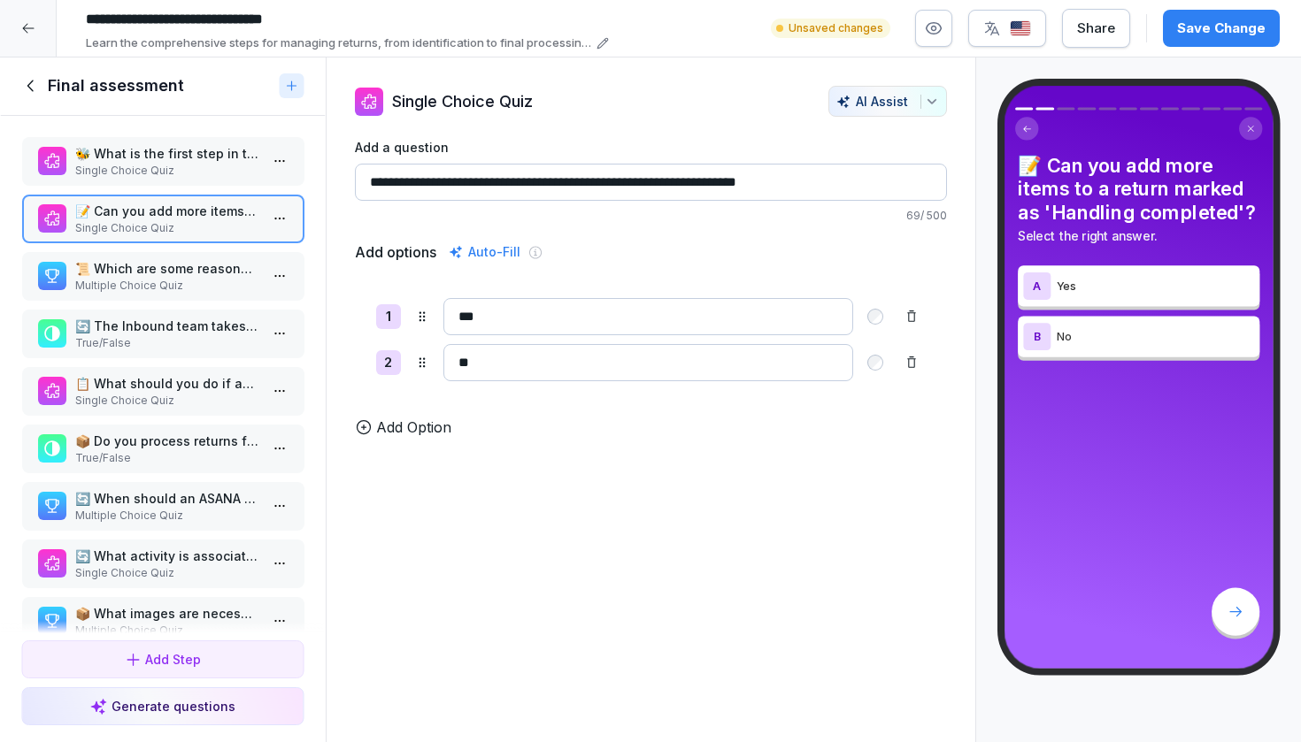
click at [173, 179] on p "Single Choice Quiz" at bounding box center [166, 171] width 184 height 16
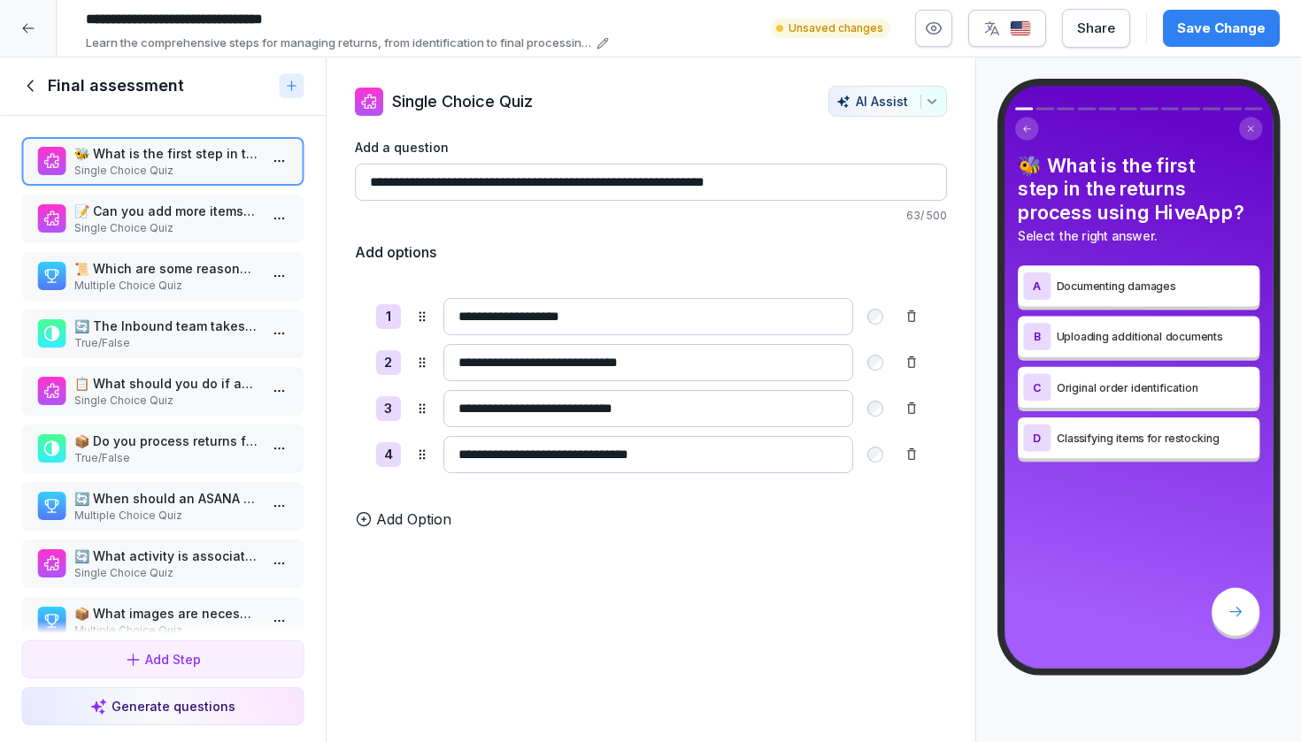
click at [181, 234] on p "Single Choice Quiz" at bounding box center [166, 228] width 184 height 16
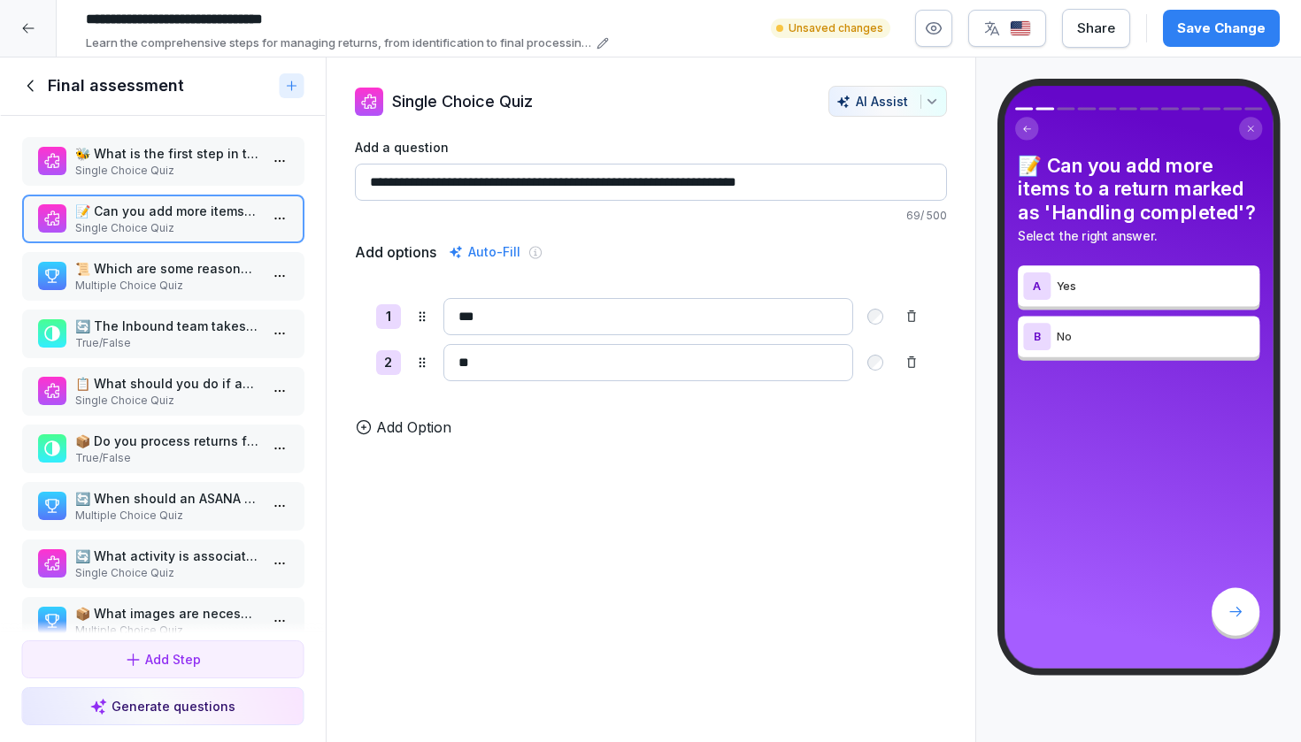
click at [174, 278] on p "📜 Which are some reasons returns can happen? Select all that apply." at bounding box center [166, 268] width 184 height 19
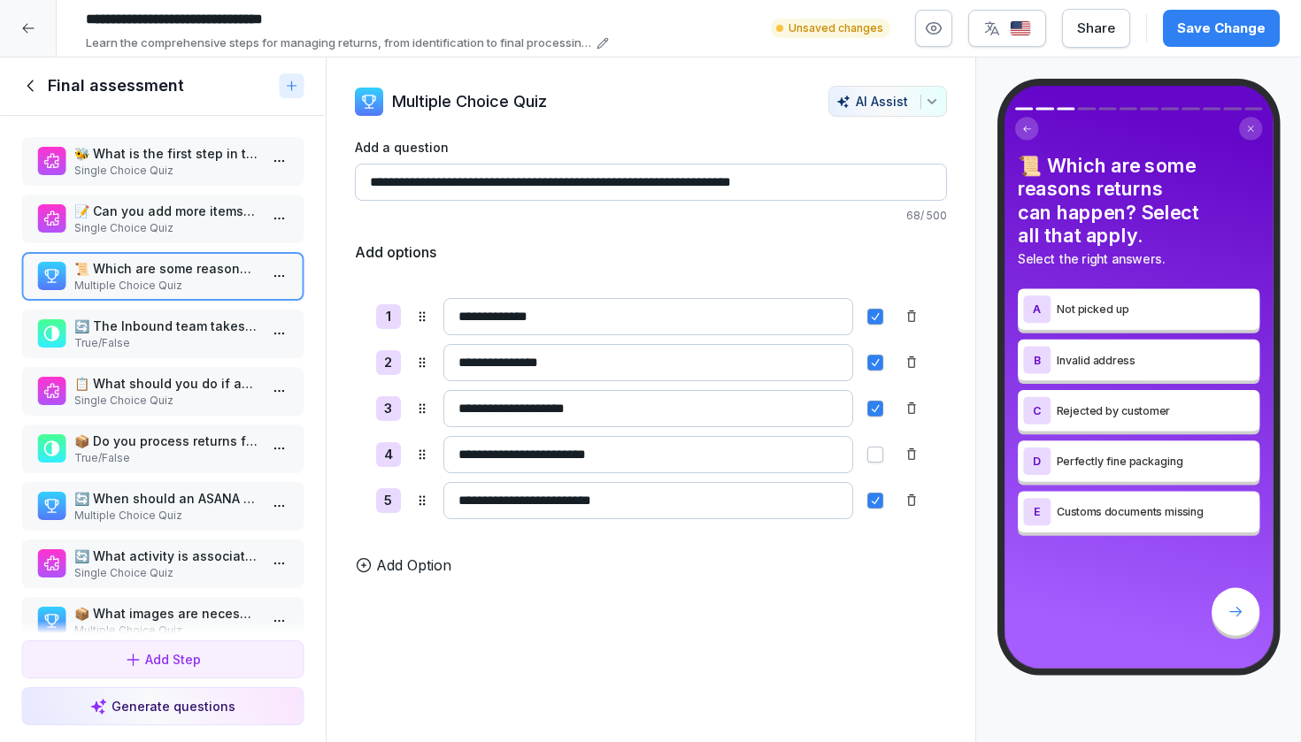
click at [203, 348] on p "True/False" at bounding box center [166, 343] width 184 height 16
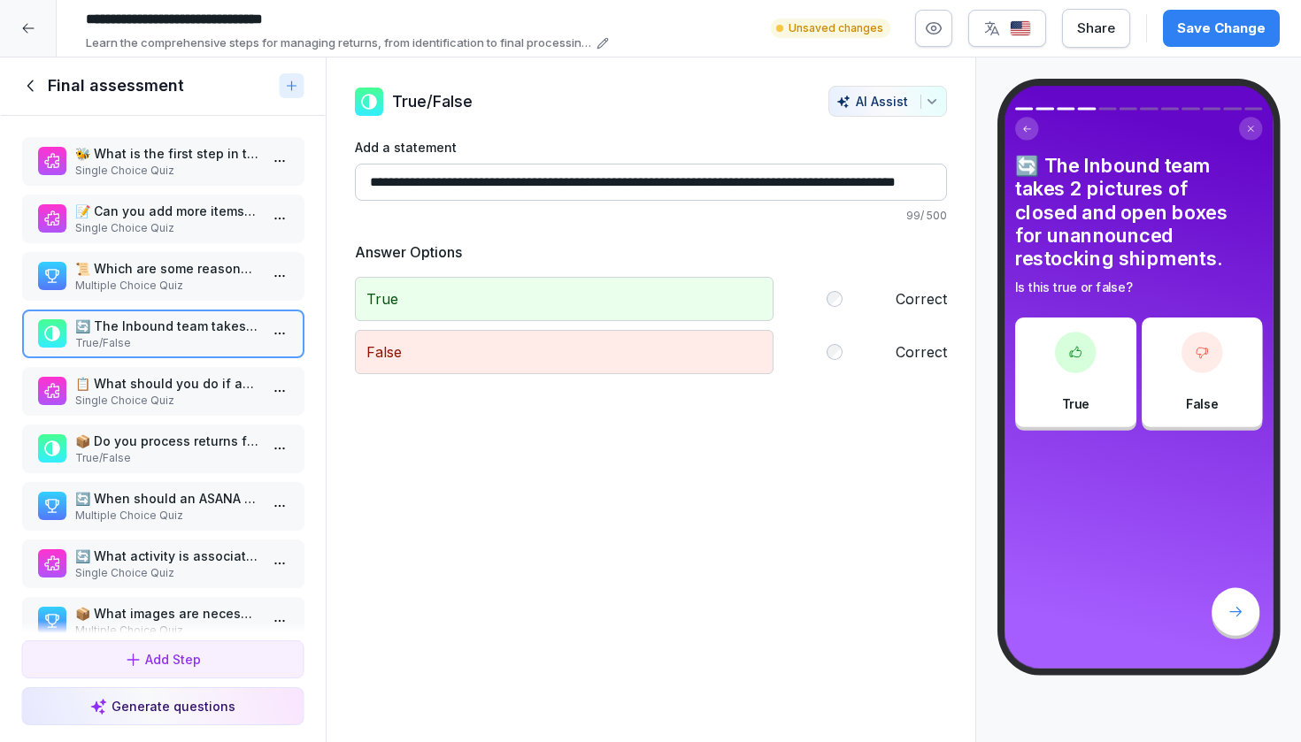
click at [190, 393] on p "📋 What should you do if an Amazon label makes a return unidentifiable?" at bounding box center [166, 383] width 184 height 19
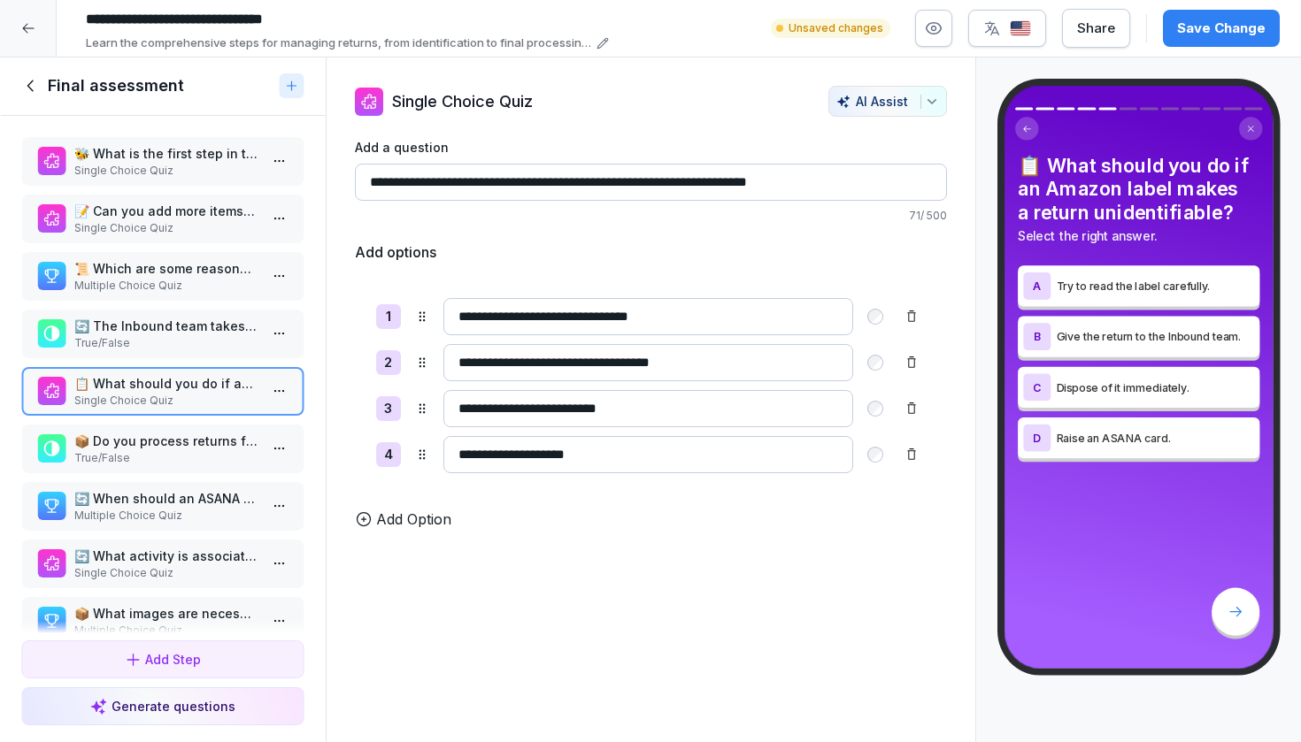
click at [186, 434] on div "🐝 What is the first step in the returns process using HiveApp? Single Choice Qu…" at bounding box center [163, 375] width 326 height 518
click at [185, 450] on p "📦 Do you process returns for products from churned merchants?" at bounding box center [166, 441] width 184 height 19
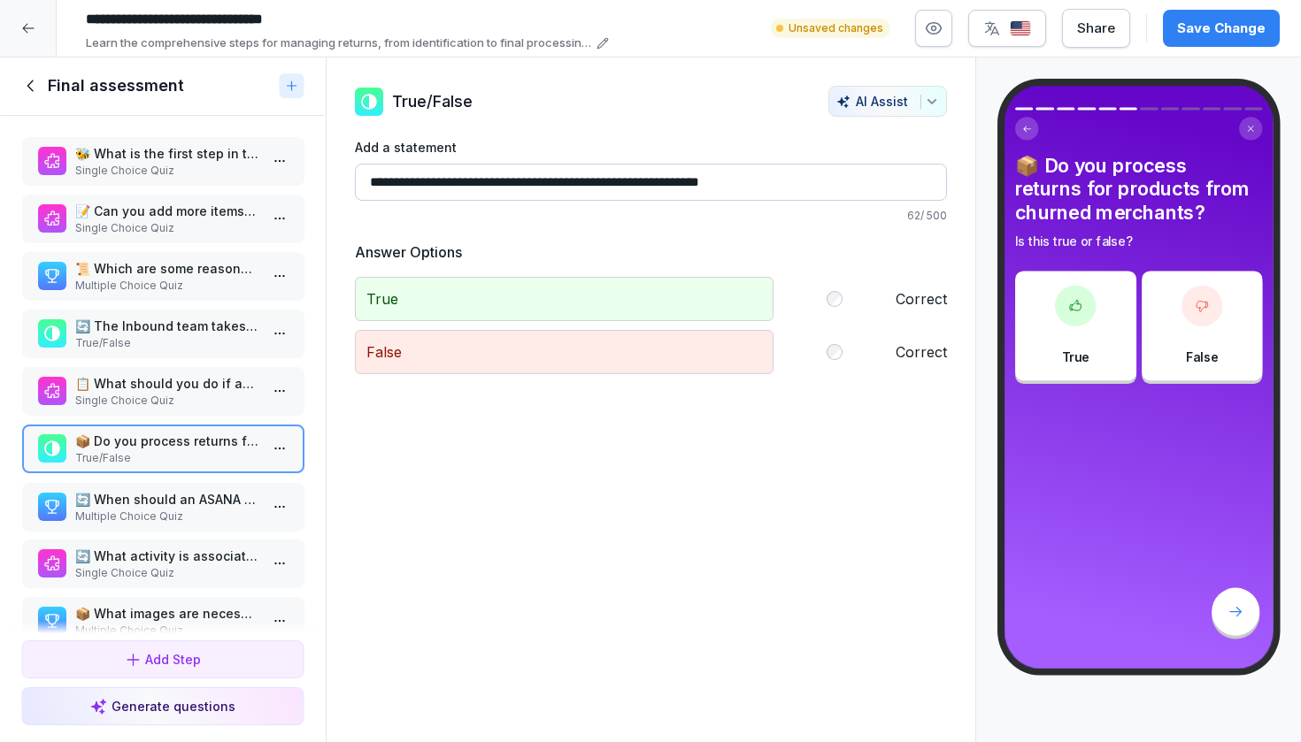
click at [180, 509] on p "🔄 When should an ASANA card be raised? Select all that apply." at bounding box center [166, 499] width 184 height 19
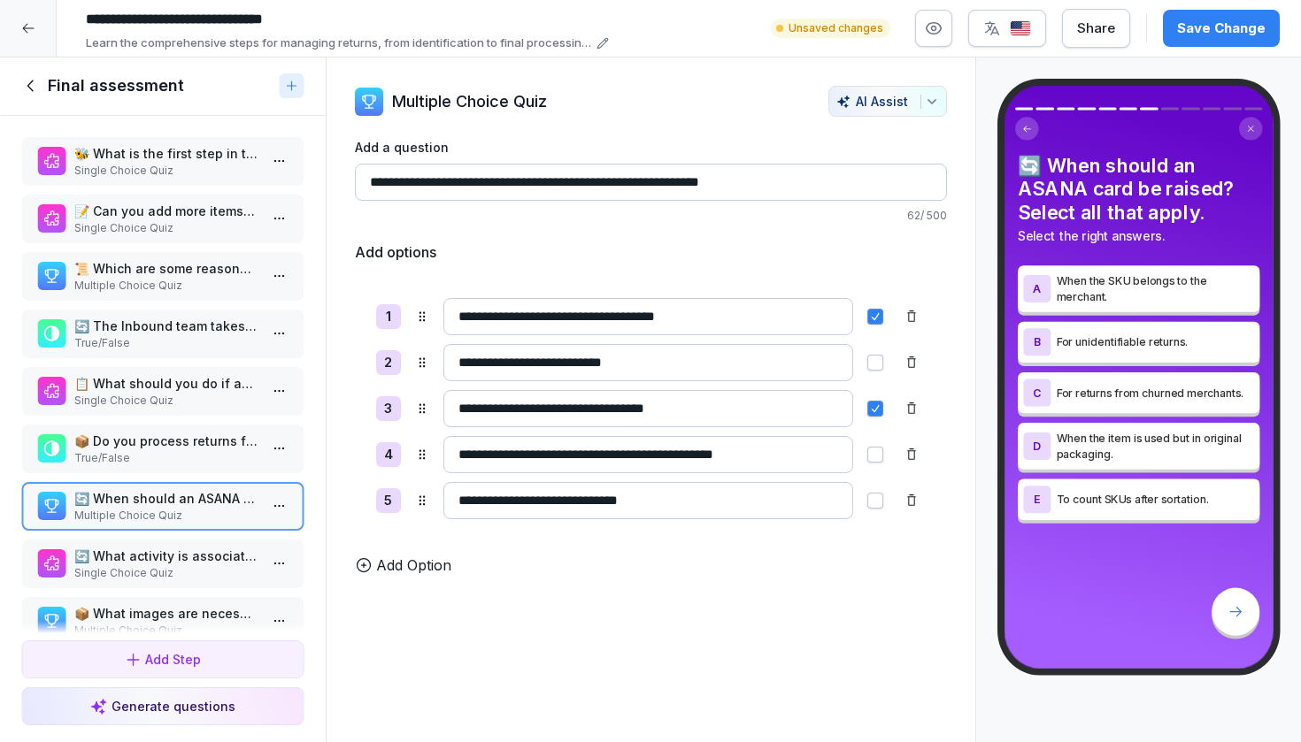
click at [181, 473] on div "📦 Do you process returns for products from churned merchants? True/False" at bounding box center [162, 449] width 283 height 49
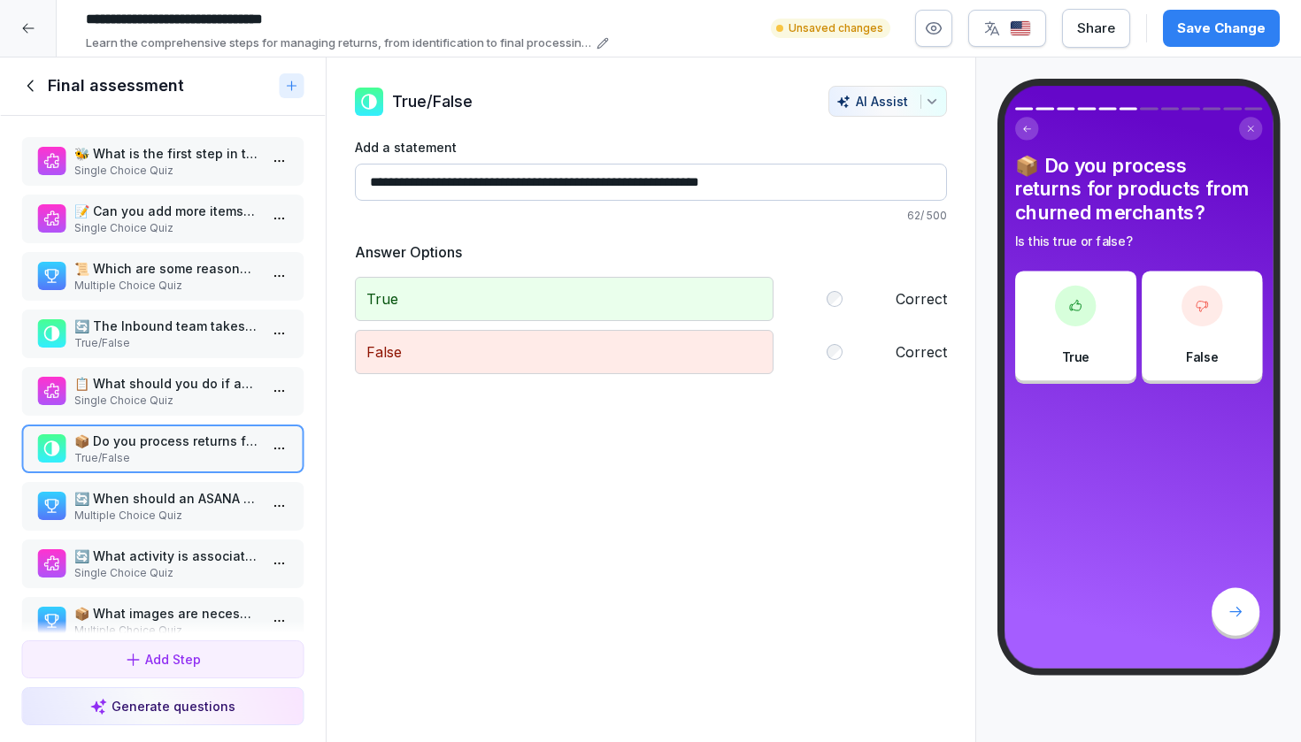
drag, startPoint x: 414, startPoint y: 188, endPoint x: 357, endPoint y: 188, distance: 56.6
click at [357, 188] on input "**********" at bounding box center [651, 182] width 592 height 37
click at [376, 186] on input "**********" at bounding box center [651, 182] width 592 height 37
click at [757, 181] on input "**********" at bounding box center [651, 182] width 592 height 37
type input "**********"
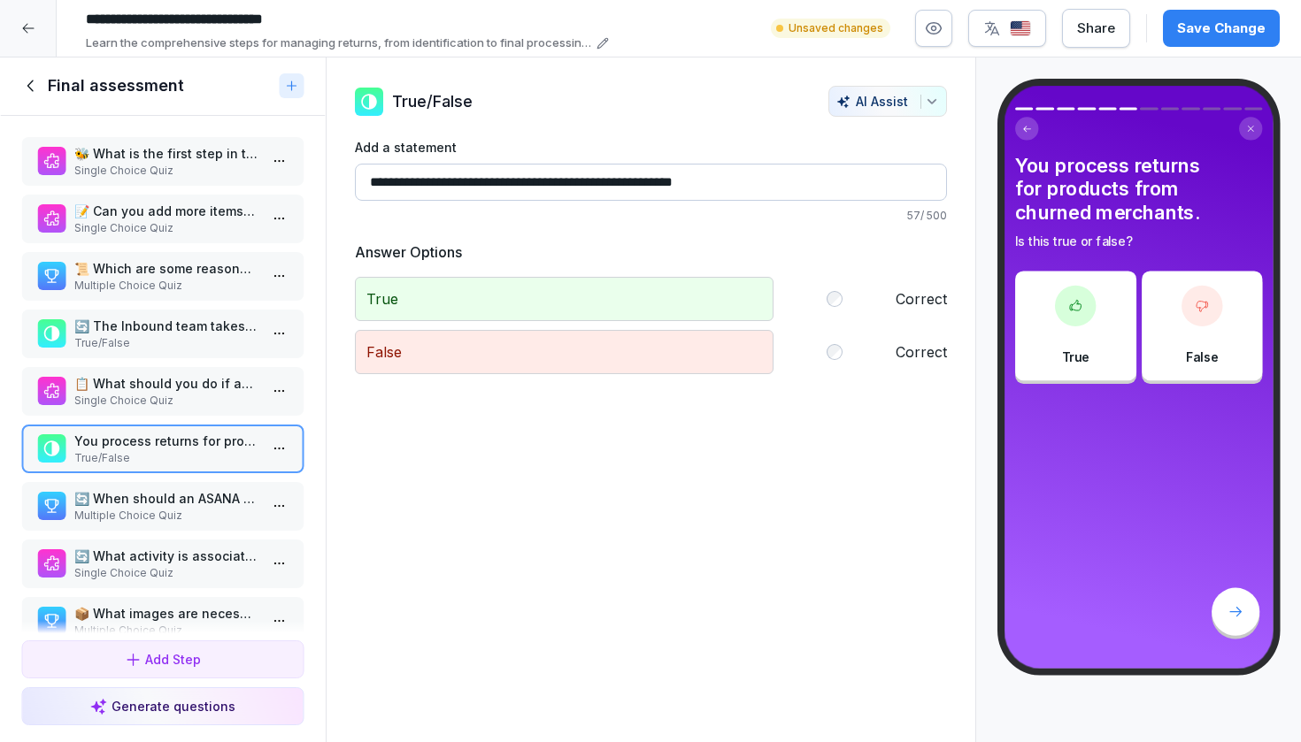
click at [216, 503] on p "🔄 When should an ASANA card be raised? Select all that apply." at bounding box center [166, 498] width 184 height 19
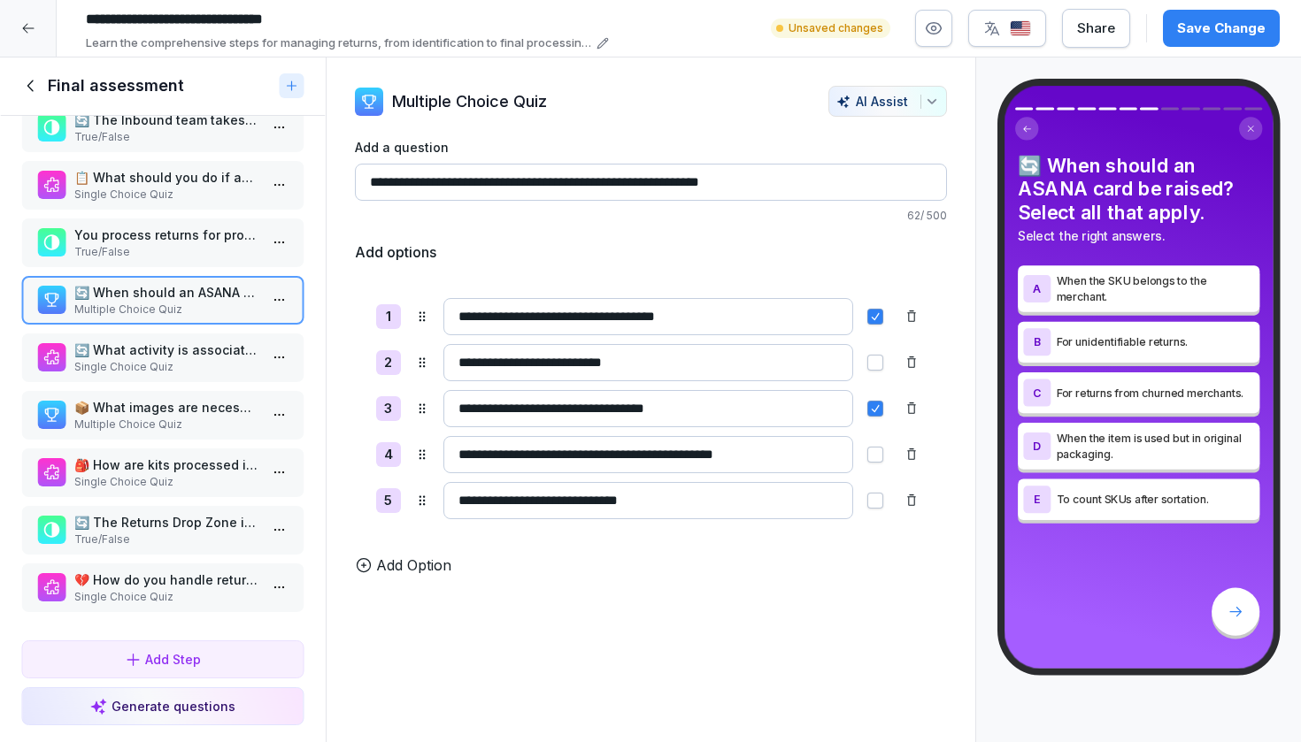
scroll to position [219, 0]
click at [277, 304] on html "**********" at bounding box center [650, 371] width 1301 height 742
click at [222, 394] on div "Delete" at bounding box center [214, 401] width 150 height 33
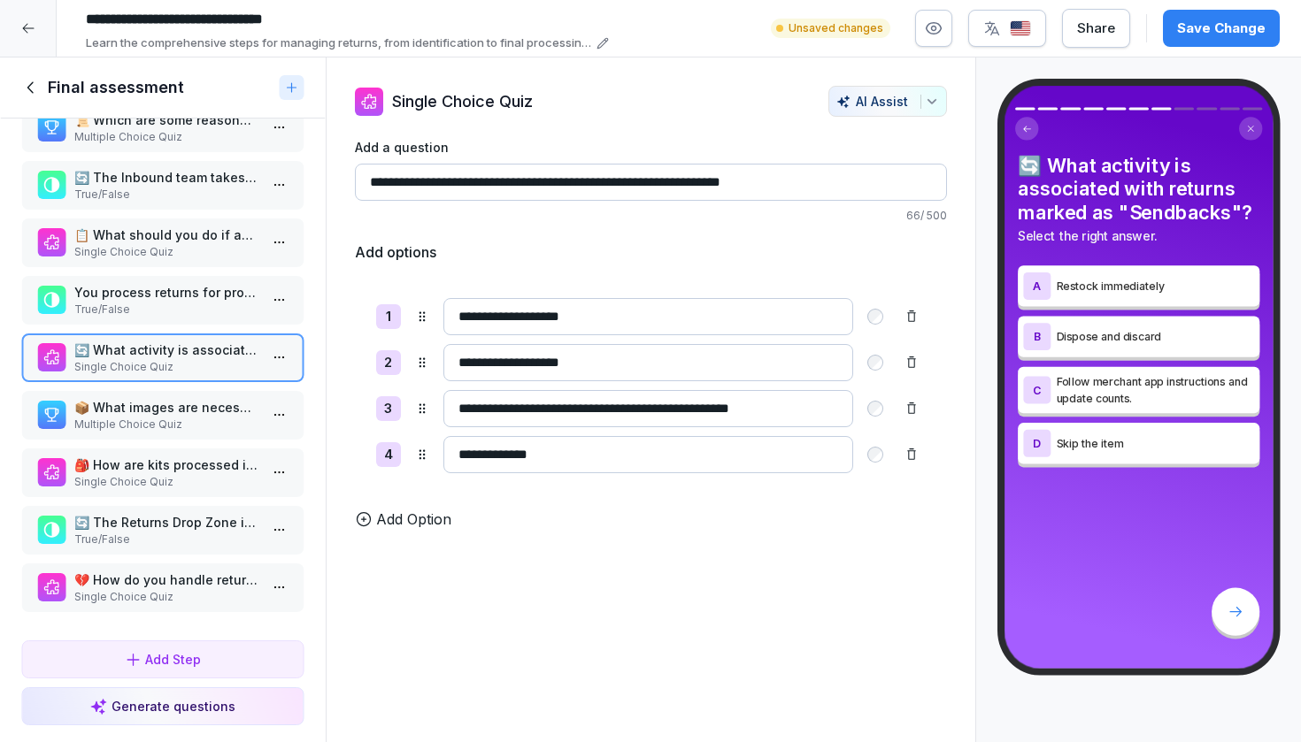
click at [188, 427] on p "Multiple Choice Quiz" at bounding box center [166, 425] width 184 height 16
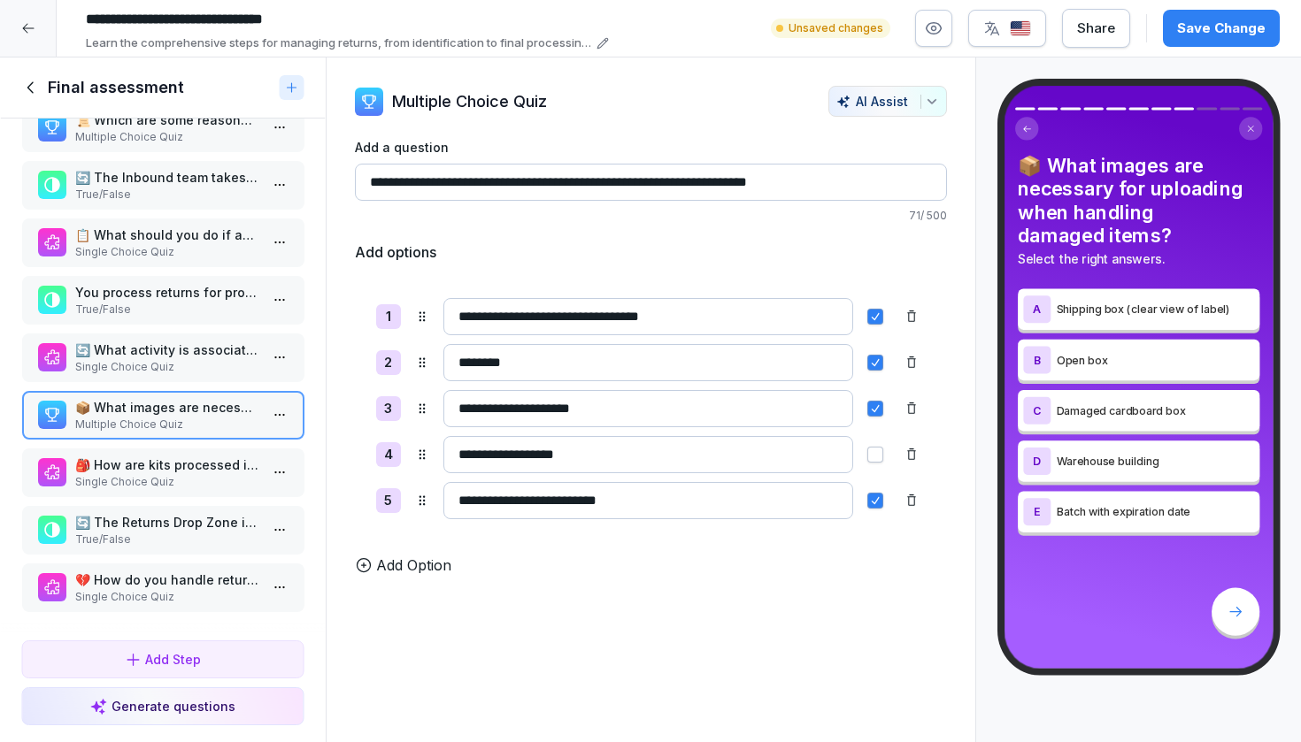
click at [179, 469] on p "🎒 How are kits processed in the final stage of the returns process?" at bounding box center [166, 465] width 184 height 19
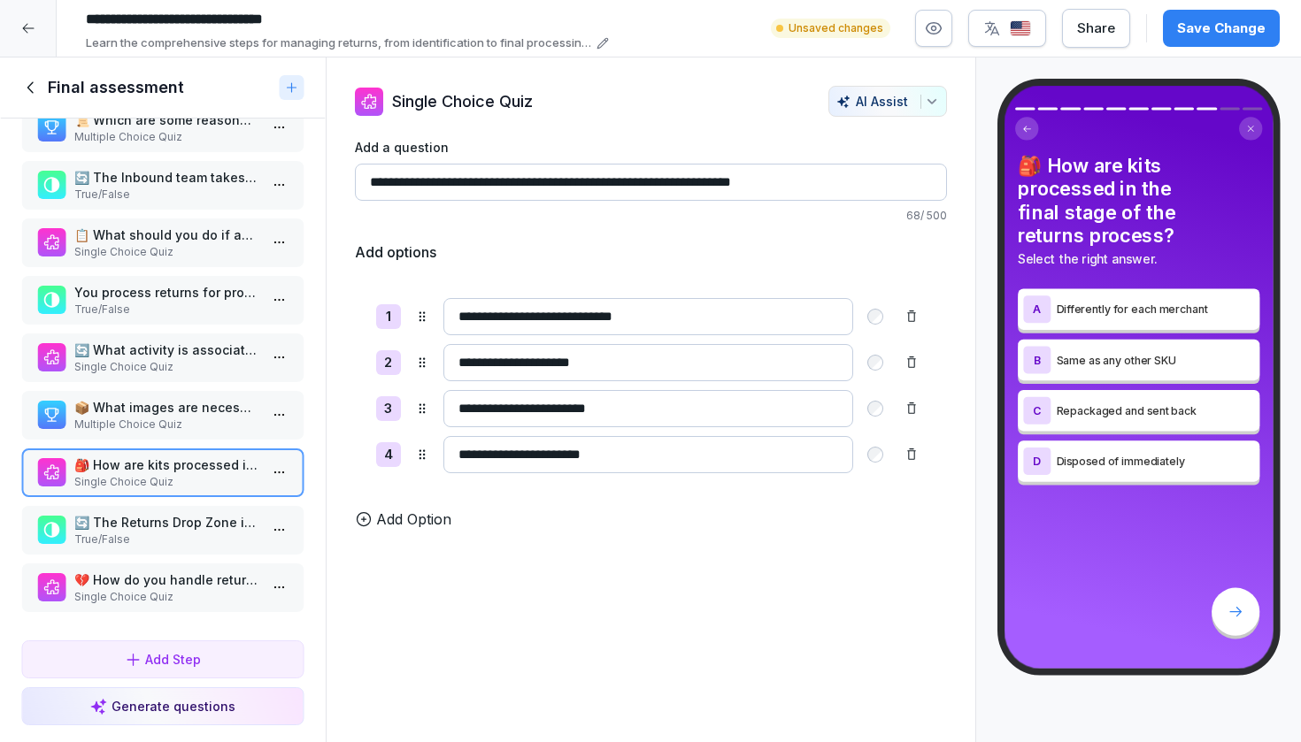
click at [210, 530] on p "🔄 The Returns Drop Zone is where selected SKUs are assigned a pallet for return…" at bounding box center [166, 522] width 184 height 19
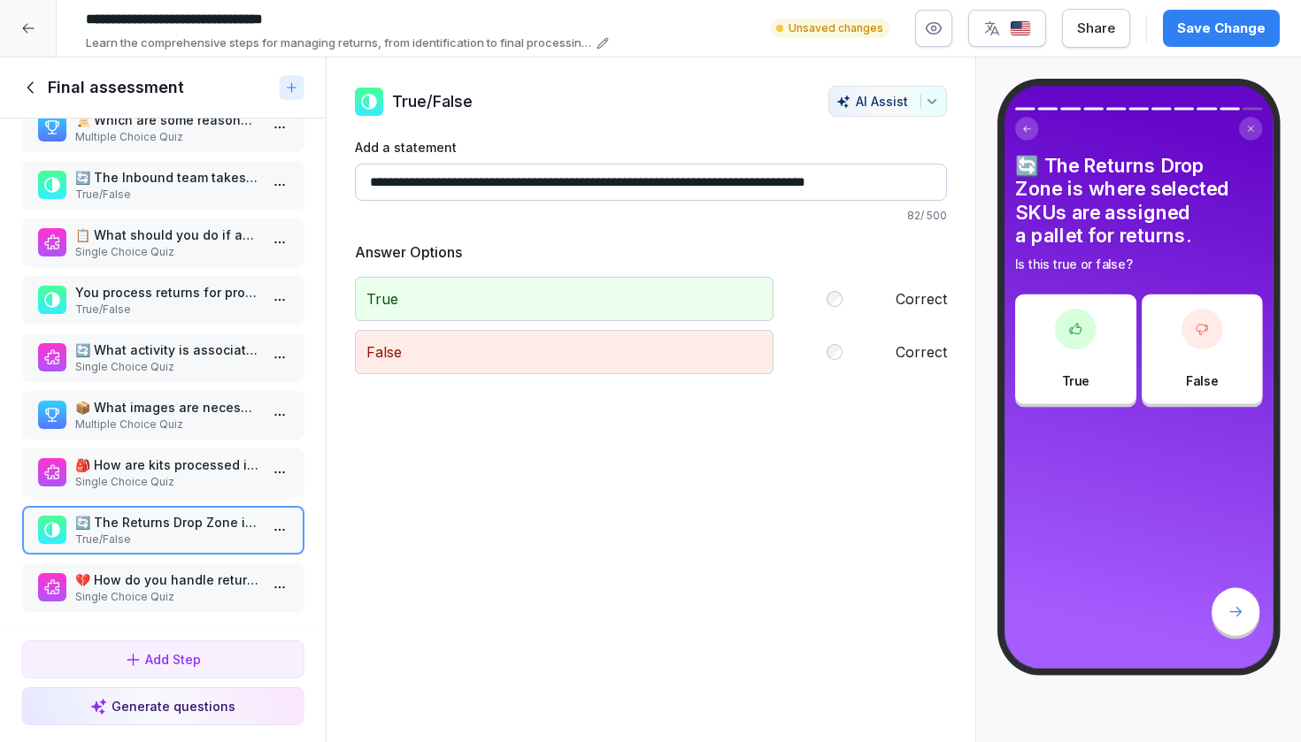
click at [196, 600] on p "Single Choice Quiz" at bounding box center [166, 597] width 184 height 16
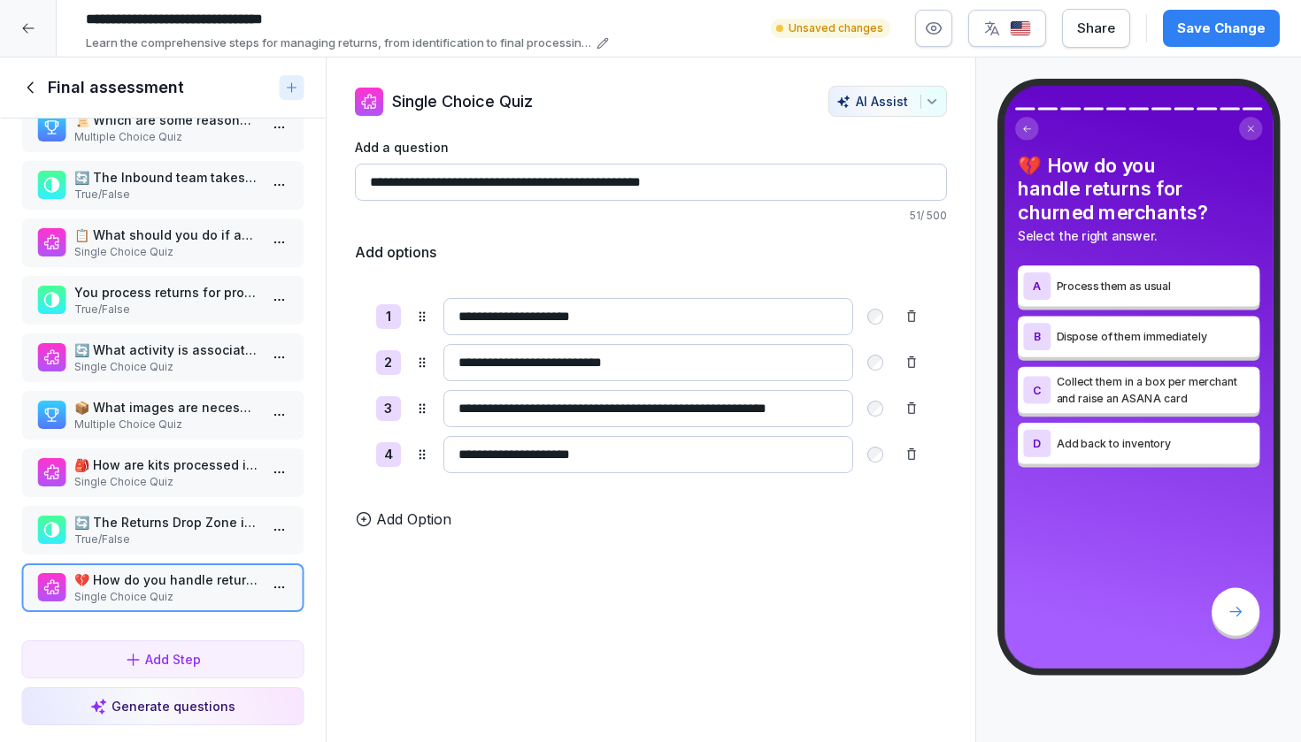
click at [188, 689] on div "Generate questions" at bounding box center [162, 706] width 145 height 19
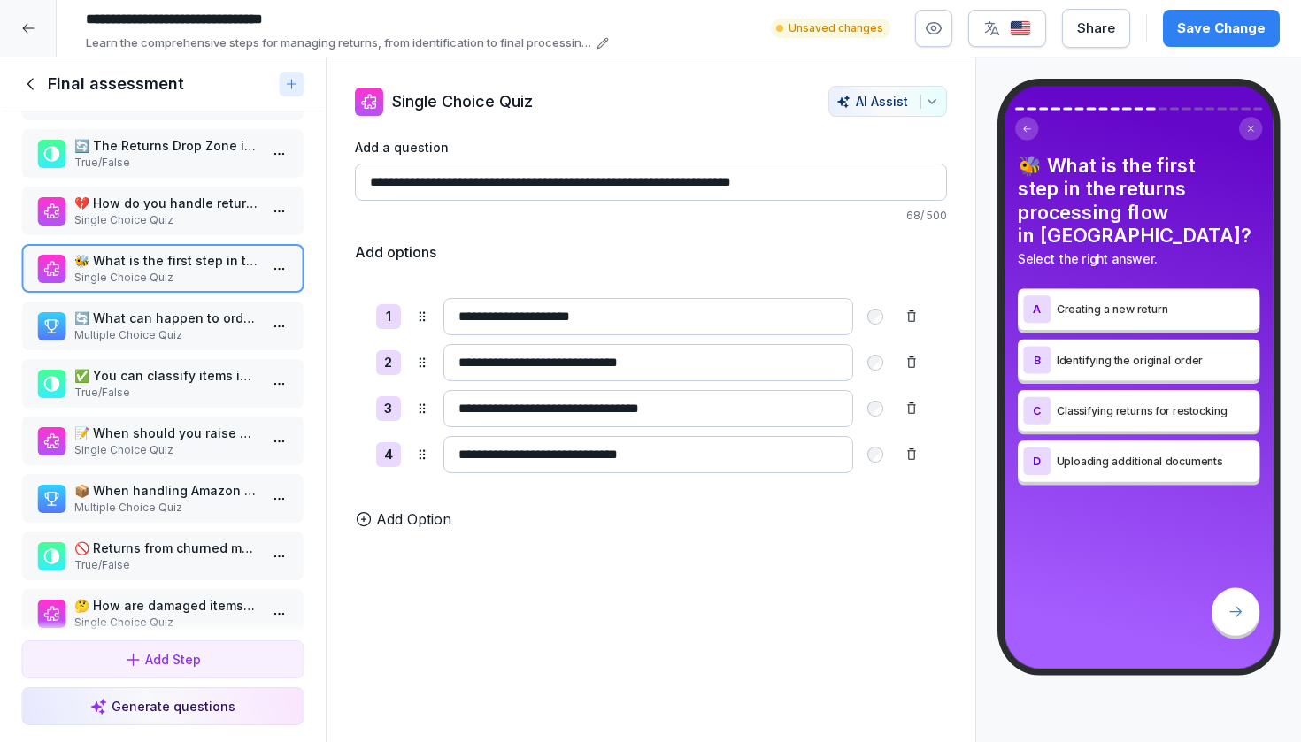
scroll to position [520, 0]
click at [171, 344] on p "Multiple Choice Quiz" at bounding box center [166, 336] width 184 height 16
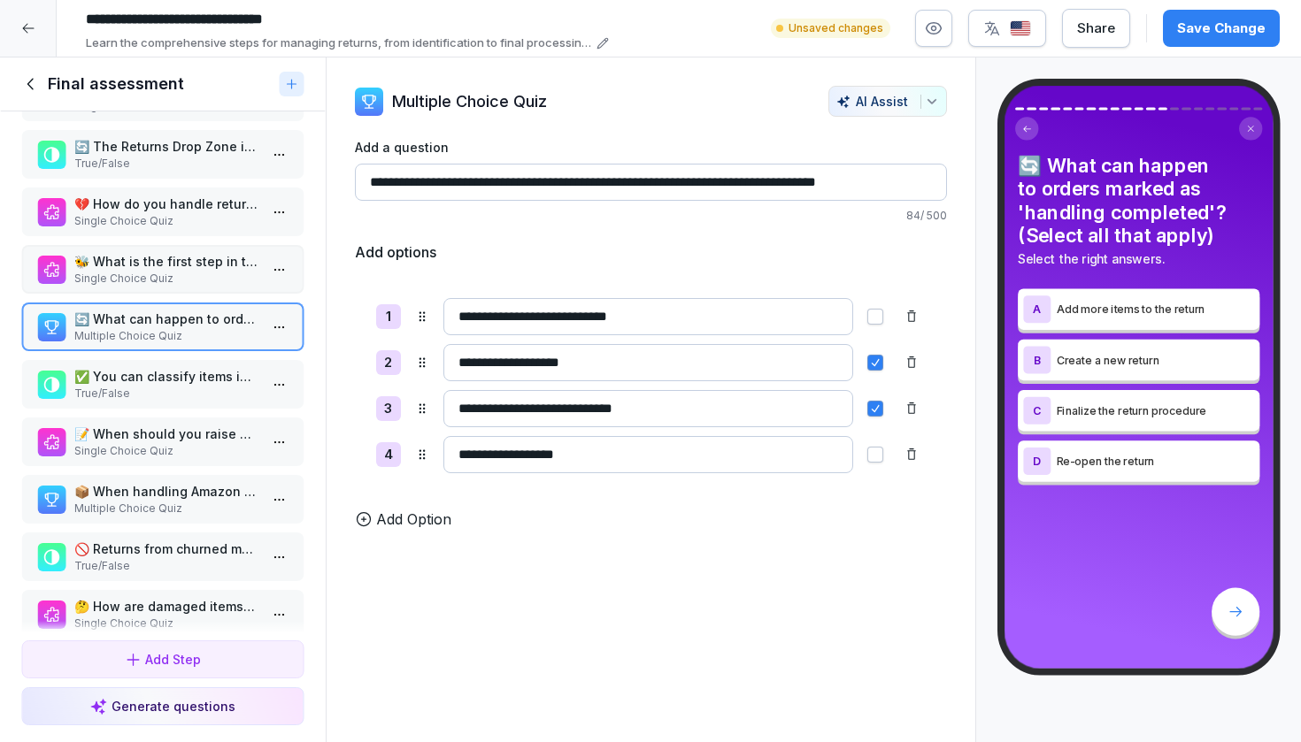
click at [200, 271] on p "🐝 What is the first step in the returns processing flow in HiveApp?" at bounding box center [166, 261] width 184 height 19
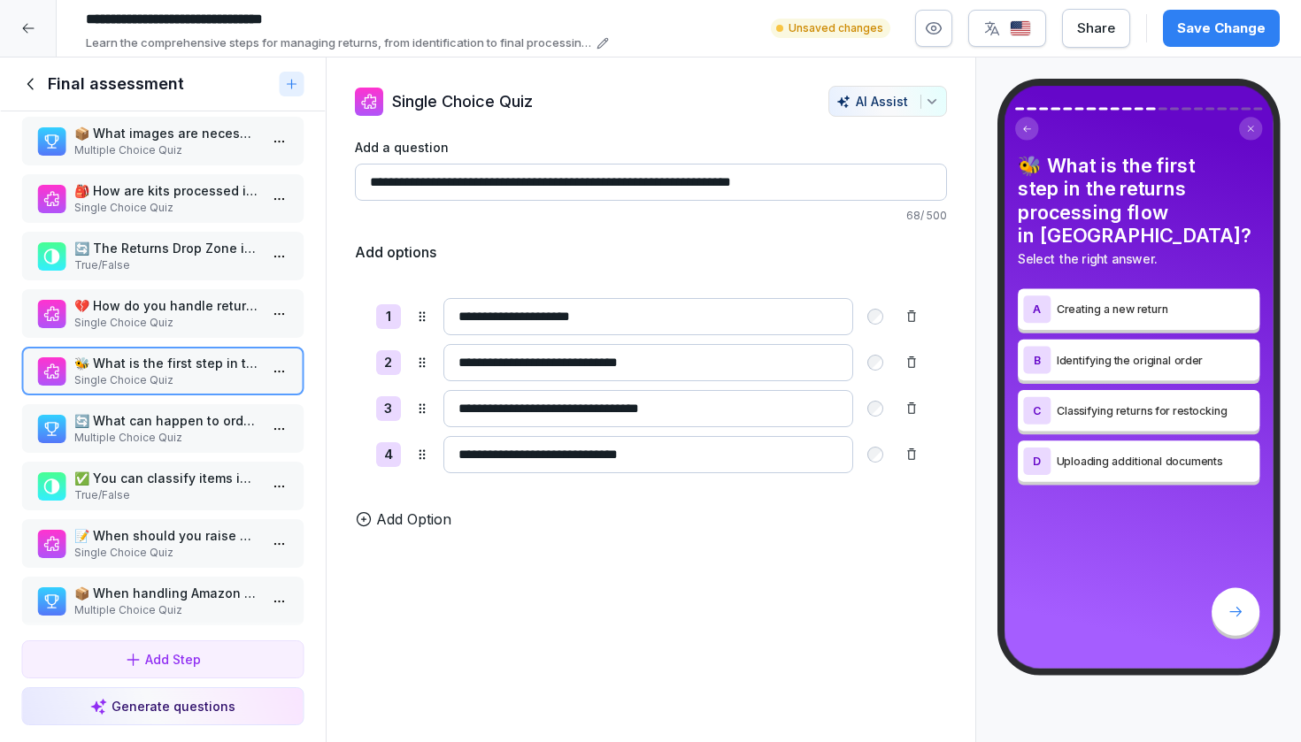
scroll to position [404, 0]
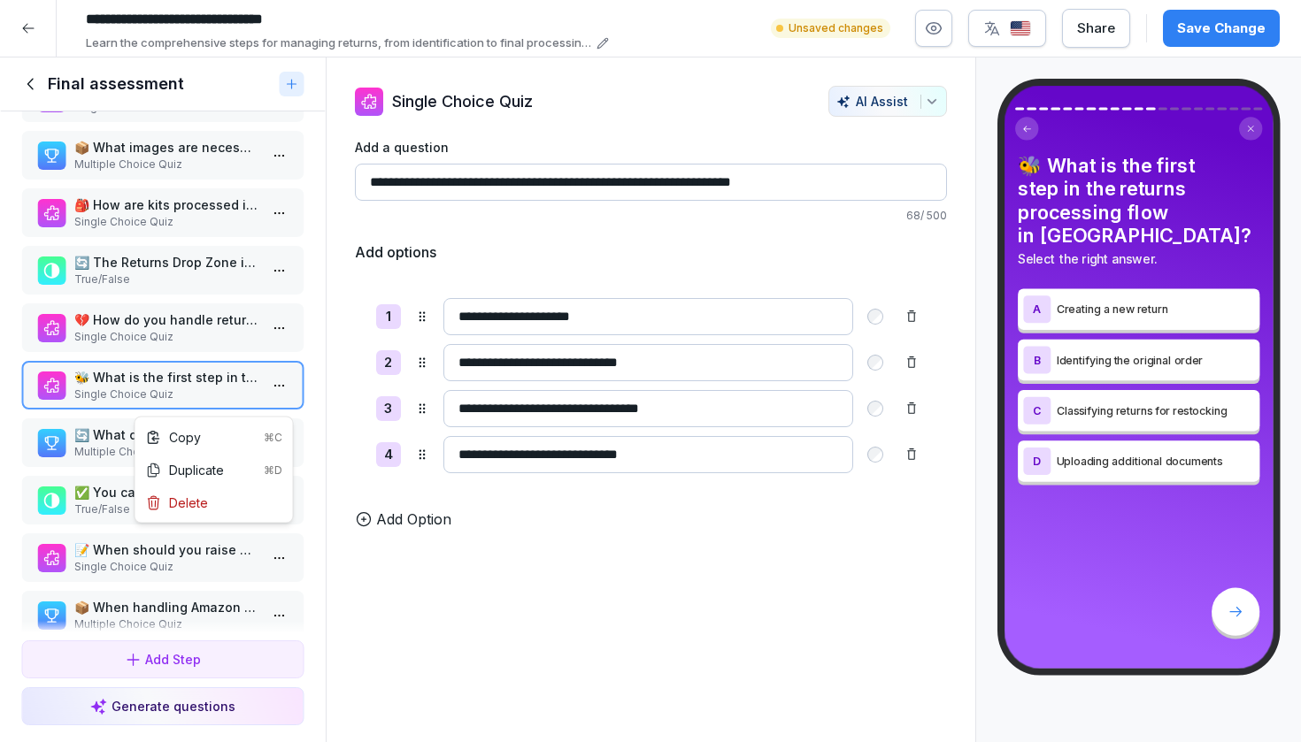
click at [285, 396] on html "**********" at bounding box center [650, 371] width 1301 height 742
click at [225, 500] on div "Delete" at bounding box center [214, 503] width 150 height 33
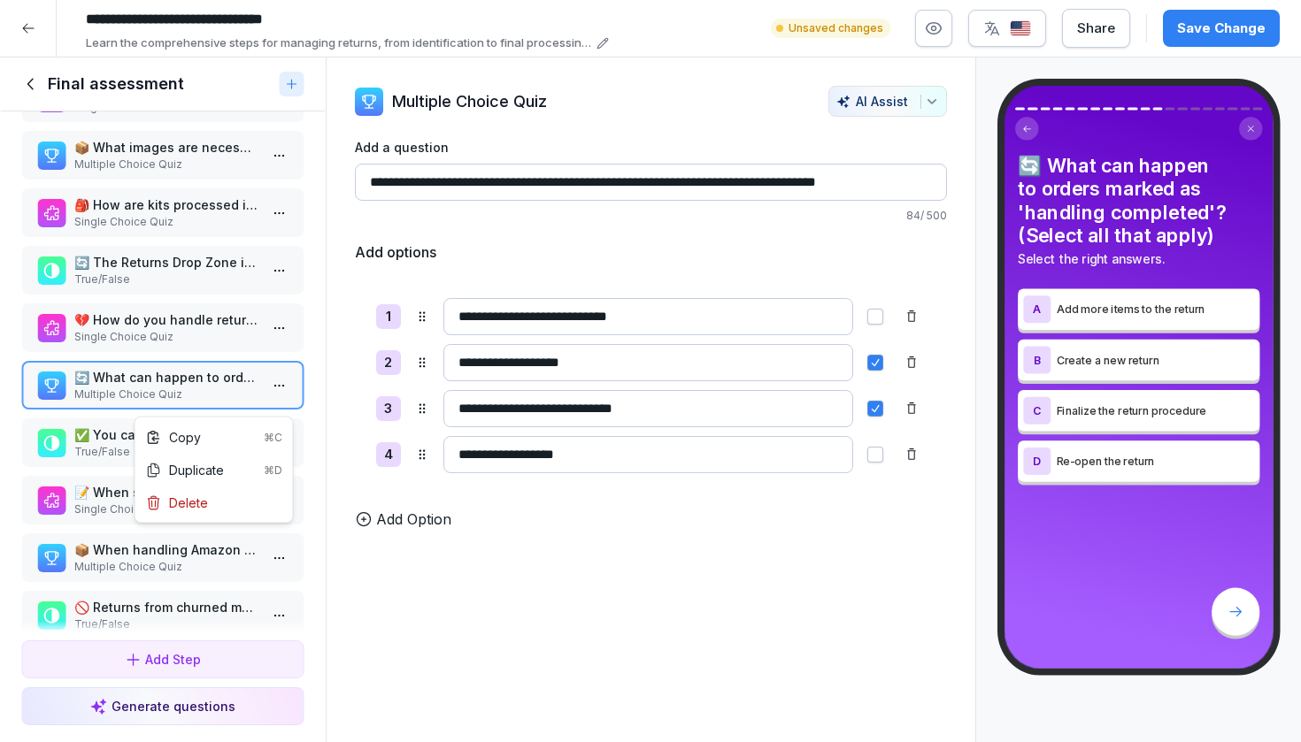
click at [282, 401] on html "**********" at bounding box center [650, 371] width 1301 height 742
click at [234, 505] on div "Delete" at bounding box center [214, 503] width 150 height 33
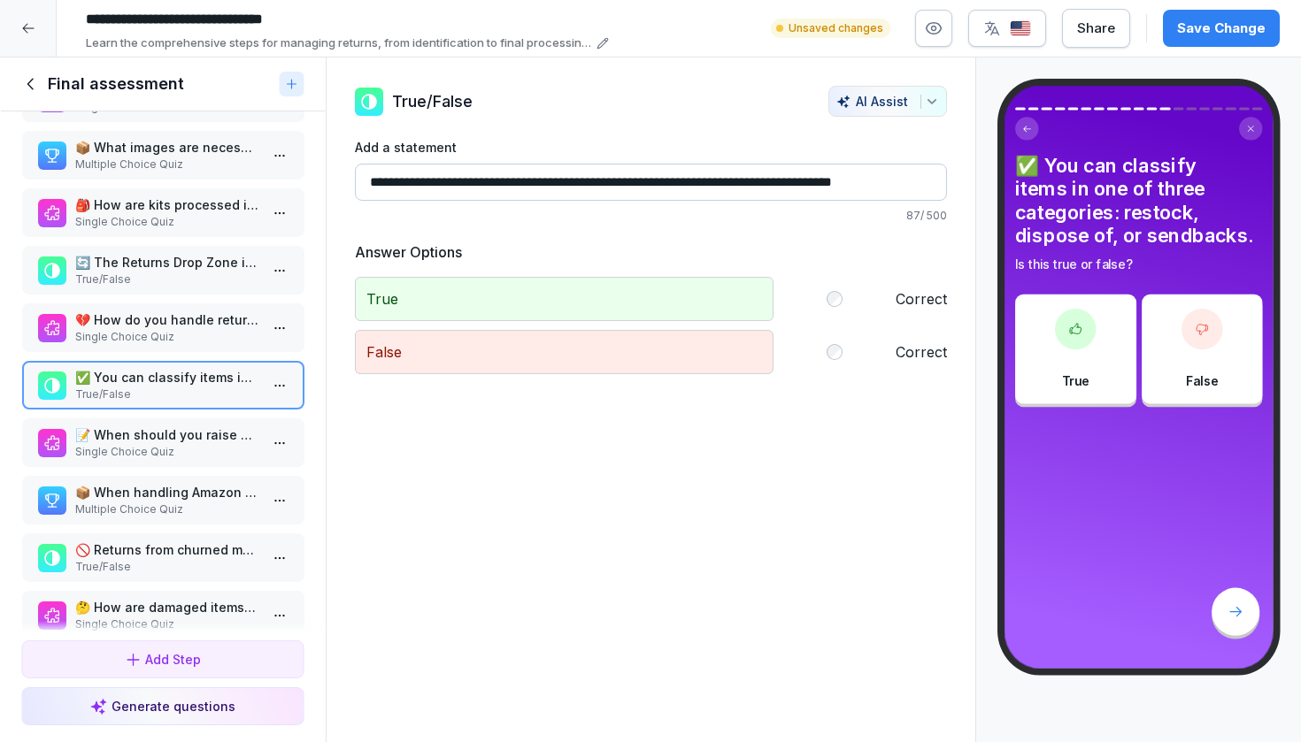
click at [181, 460] on p "Single Choice Quiz" at bounding box center [166, 452] width 184 height 16
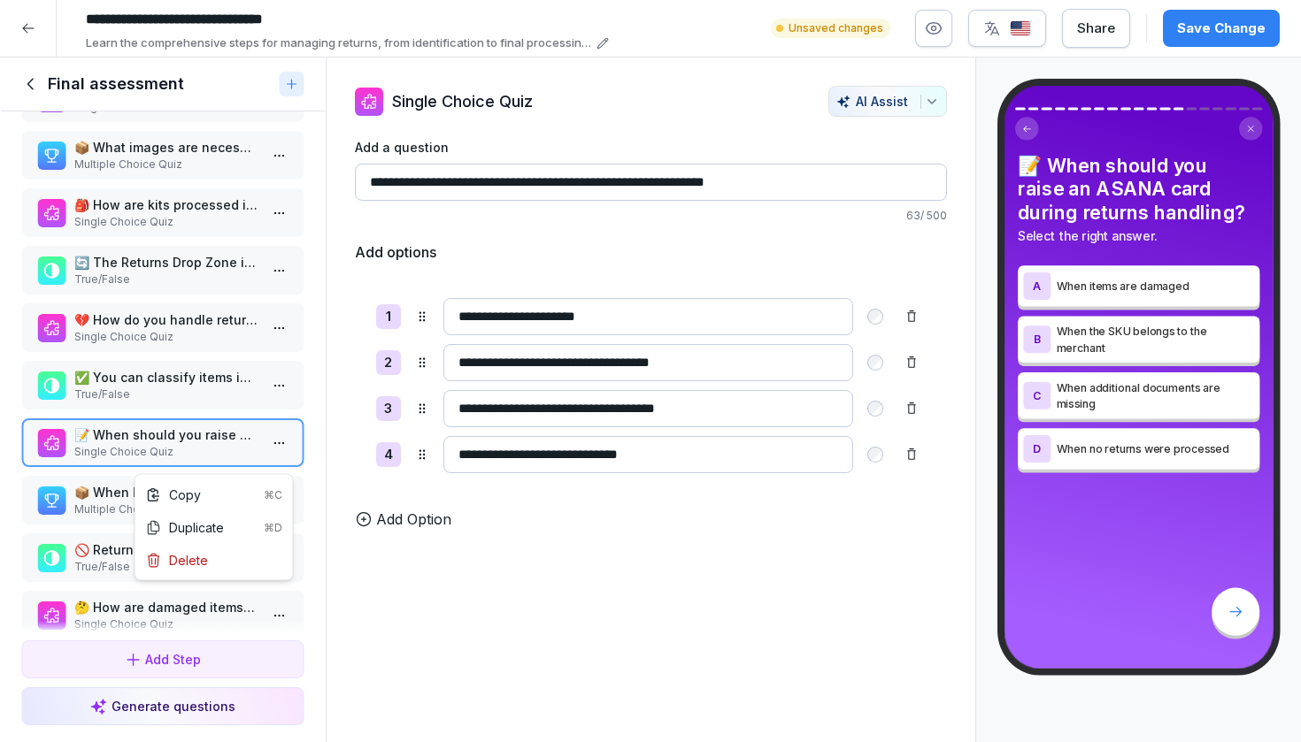
click at [277, 462] on html "**********" at bounding box center [650, 371] width 1301 height 742
click at [214, 553] on div "Delete" at bounding box center [214, 560] width 150 height 33
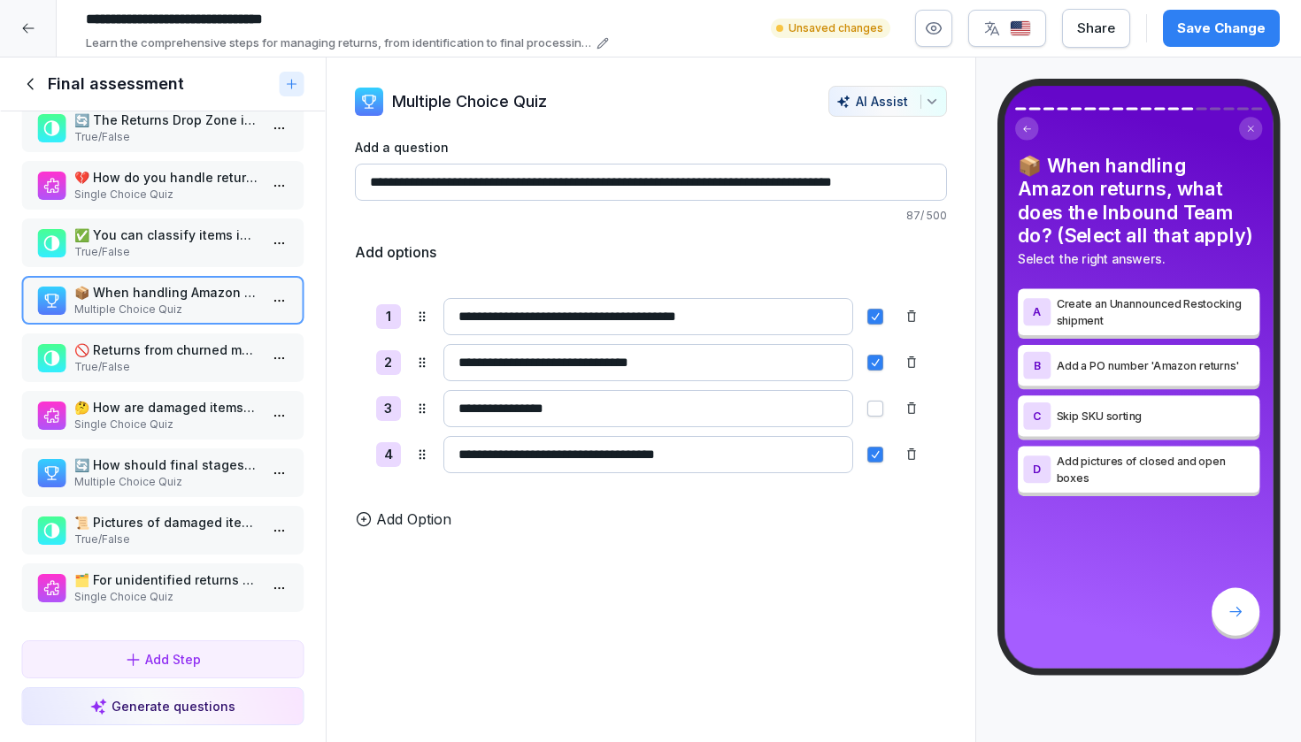
scroll to position [564, 0]
click at [209, 528] on p "📜 Pictures of damaged items are required during returns processing." at bounding box center [166, 522] width 184 height 19
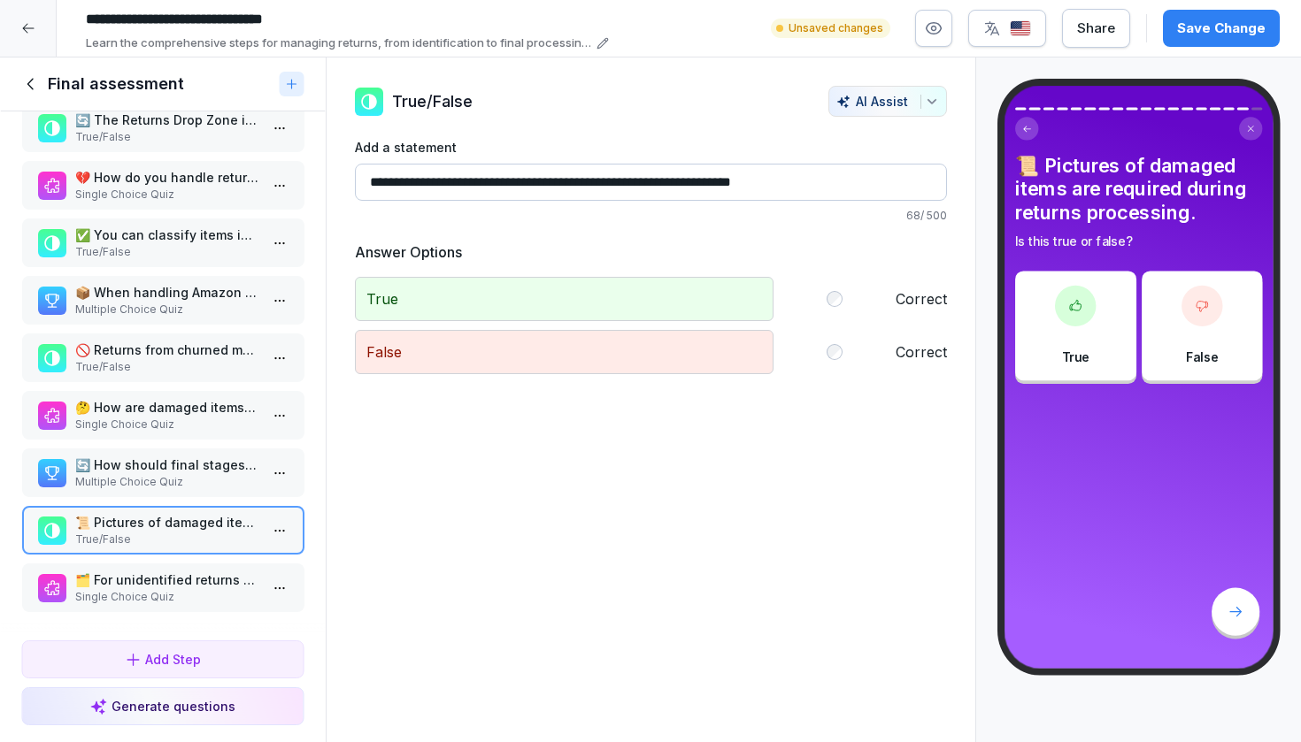
click at [187, 598] on p "Single Choice Quiz" at bounding box center [166, 597] width 184 height 16
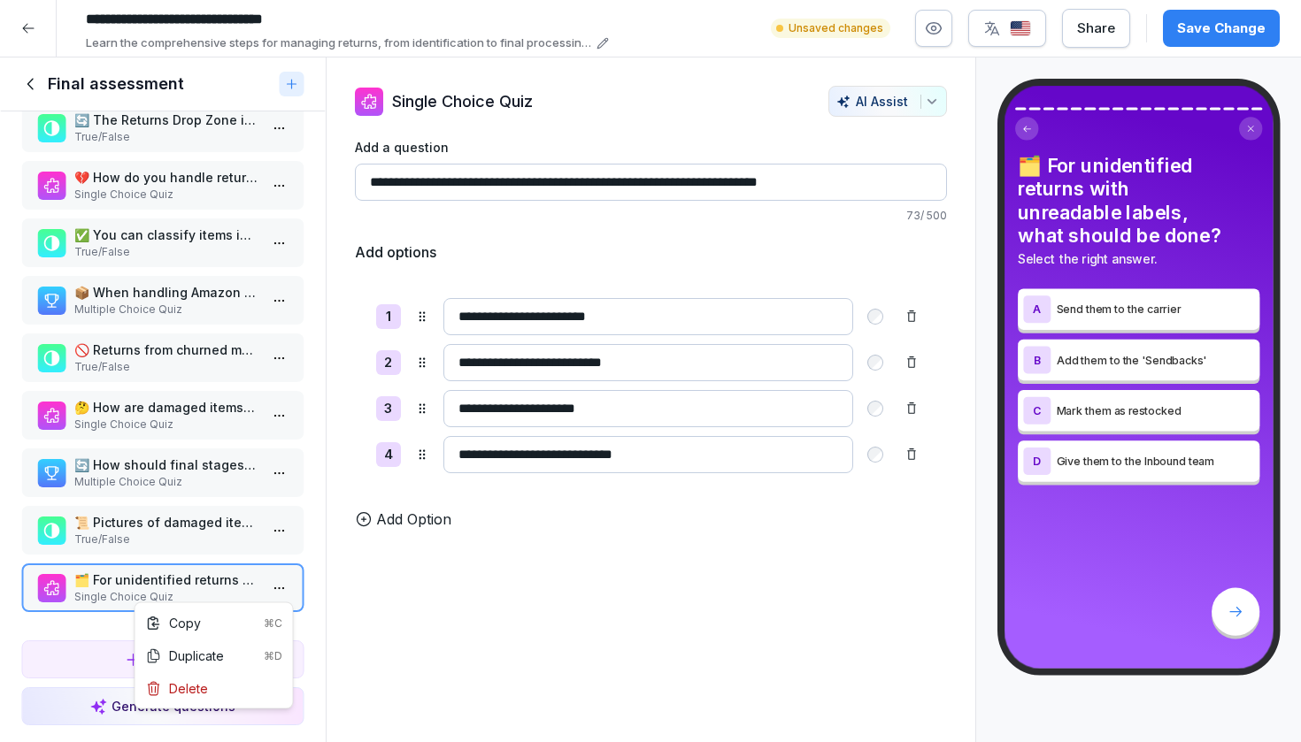
click at [285, 585] on html "**********" at bounding box center [650, 371] width 1301 height 742
click at [219, 675] on div "Delete" at bounding box center [214, 688] width 150 height 33
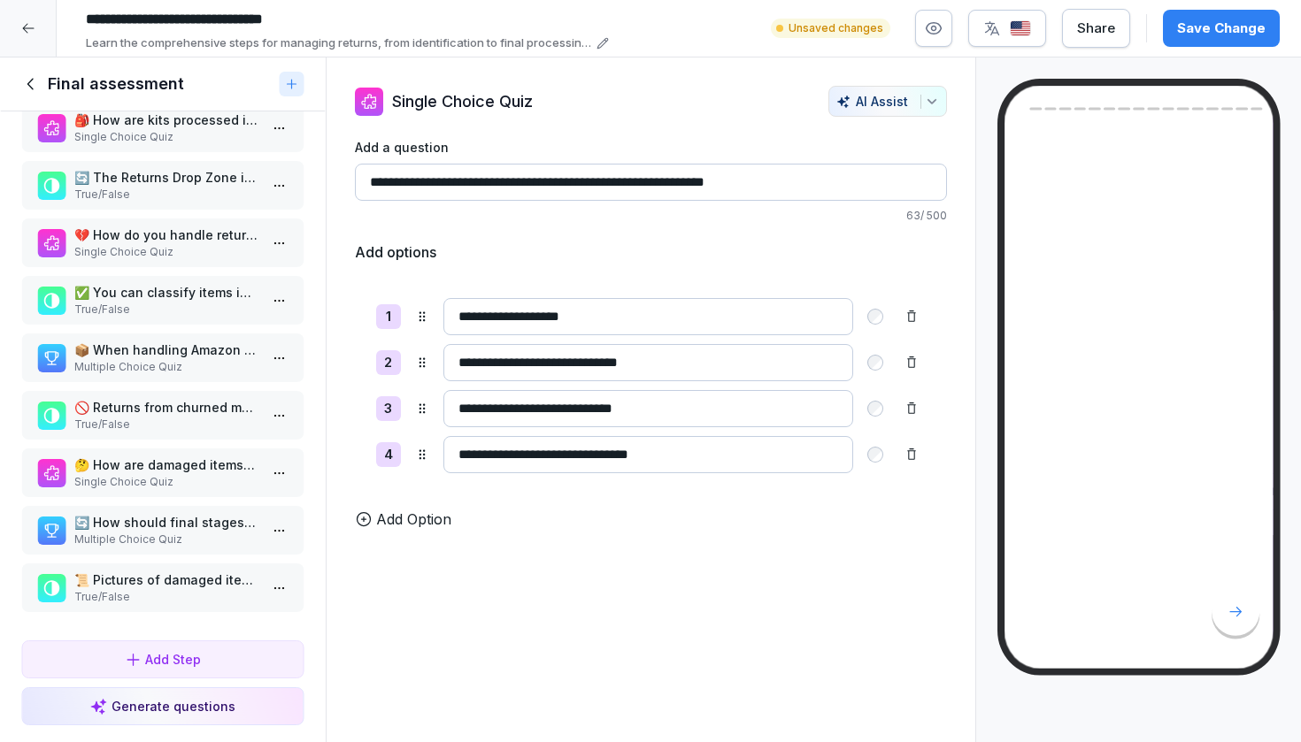
scroll to position [506, 0]
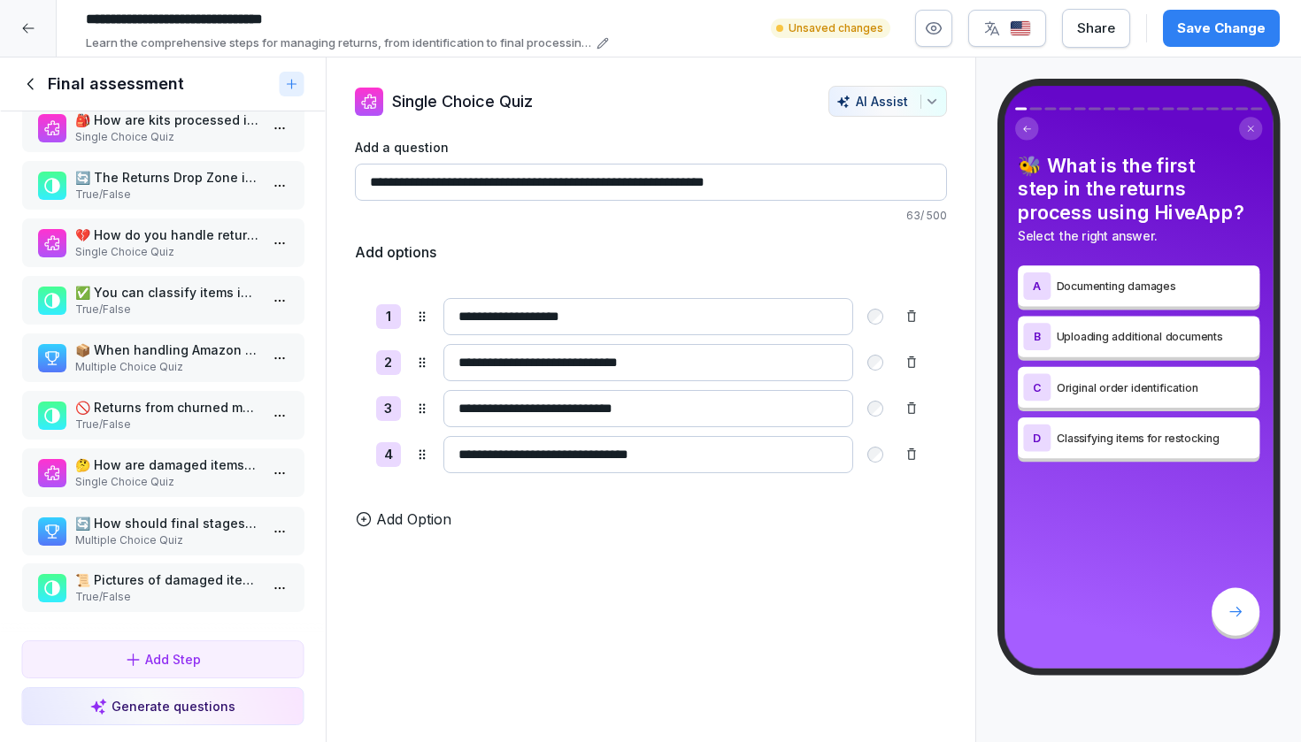
click at [215, 511] on div "🔄 How should final stages of returns (restock, dispose, or sendbacks) be handle…" at bounding box center [162, 531] width 283 height 49
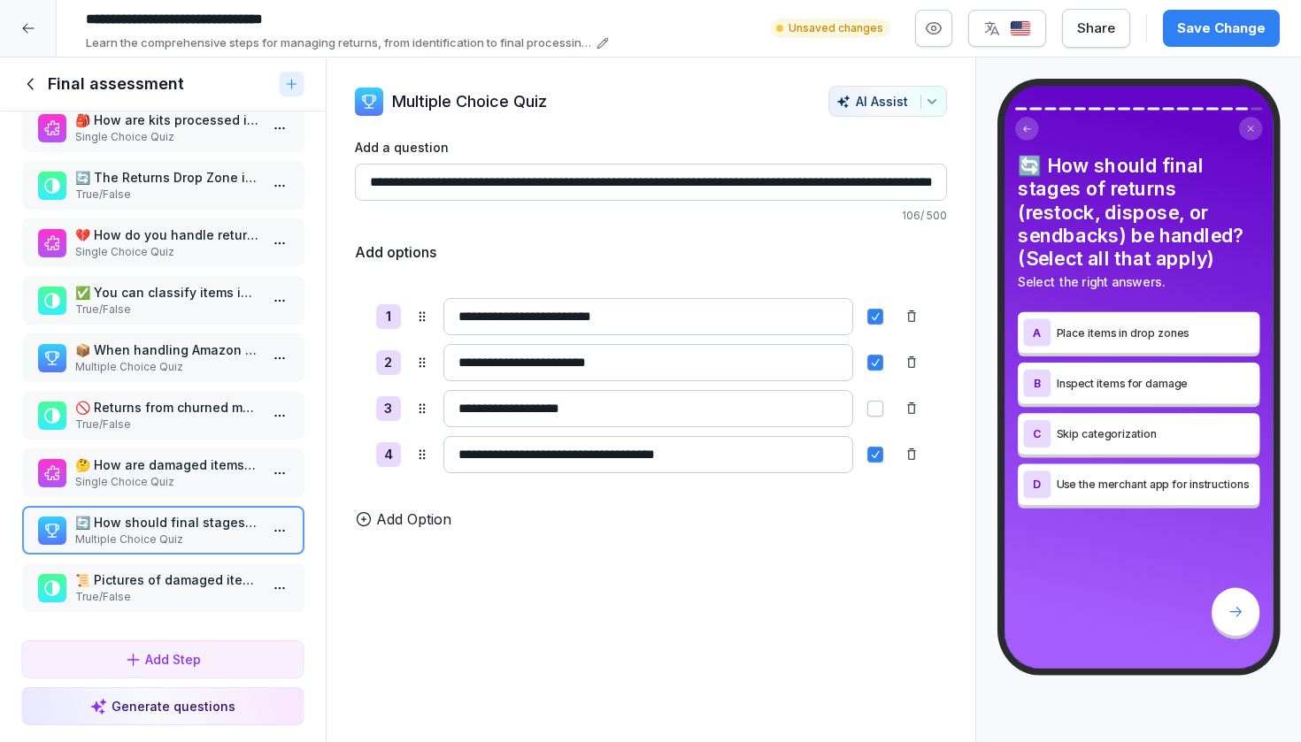
click at [248, 474] on p "Single Choice Quiz" at bounding box center [166, 482] width 184 height 16
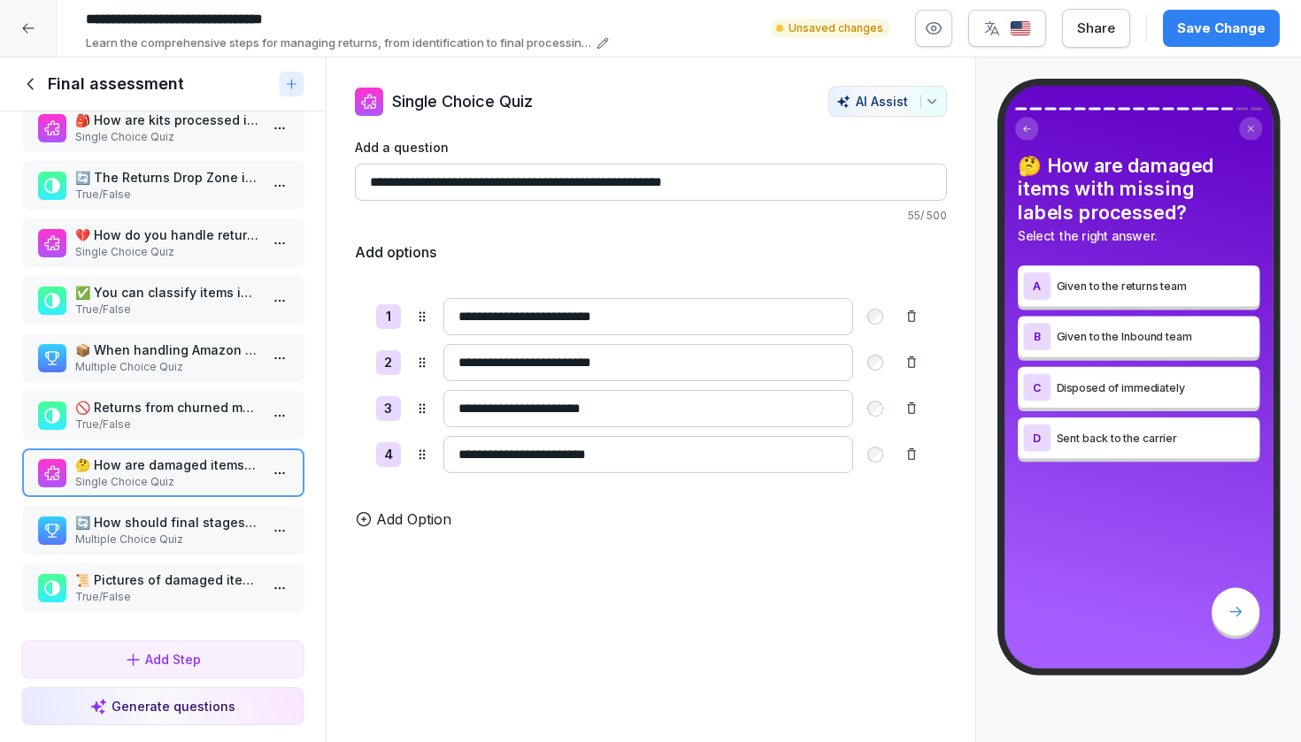
click at [244, 404] on p "🚫 Returns from churned merchants should not be processed." at bounding box center [166, 407] width 184 height 19
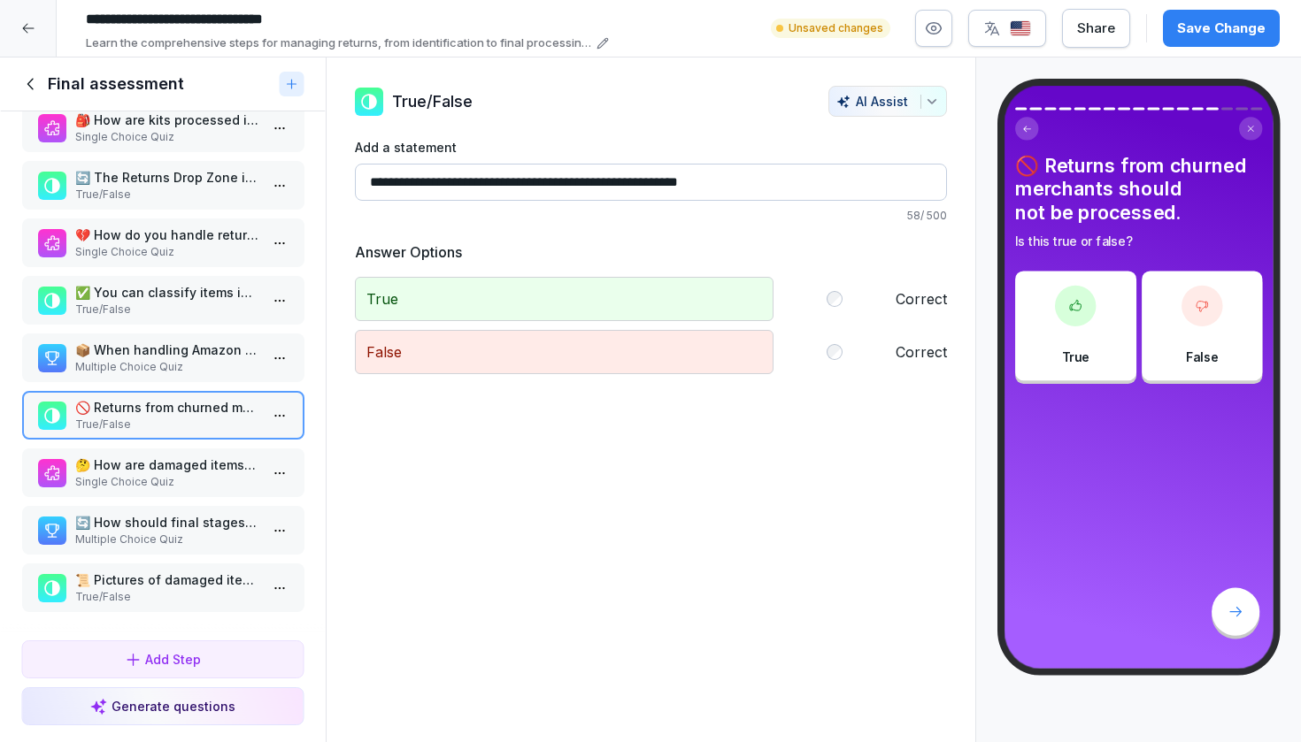
click at [242, 372] on p "Multiple Choice Quiz" at bounding box center [166, 367] width 184 height 16
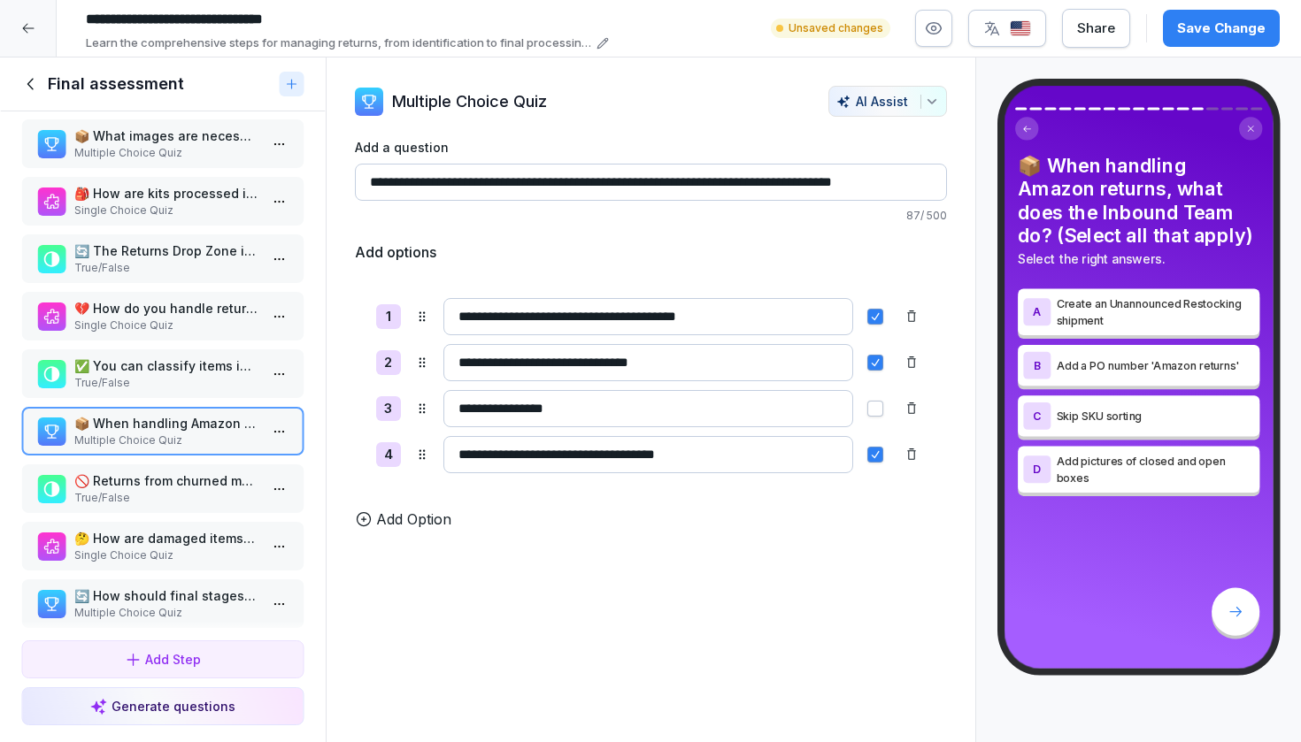
scroll to position [410, 0]
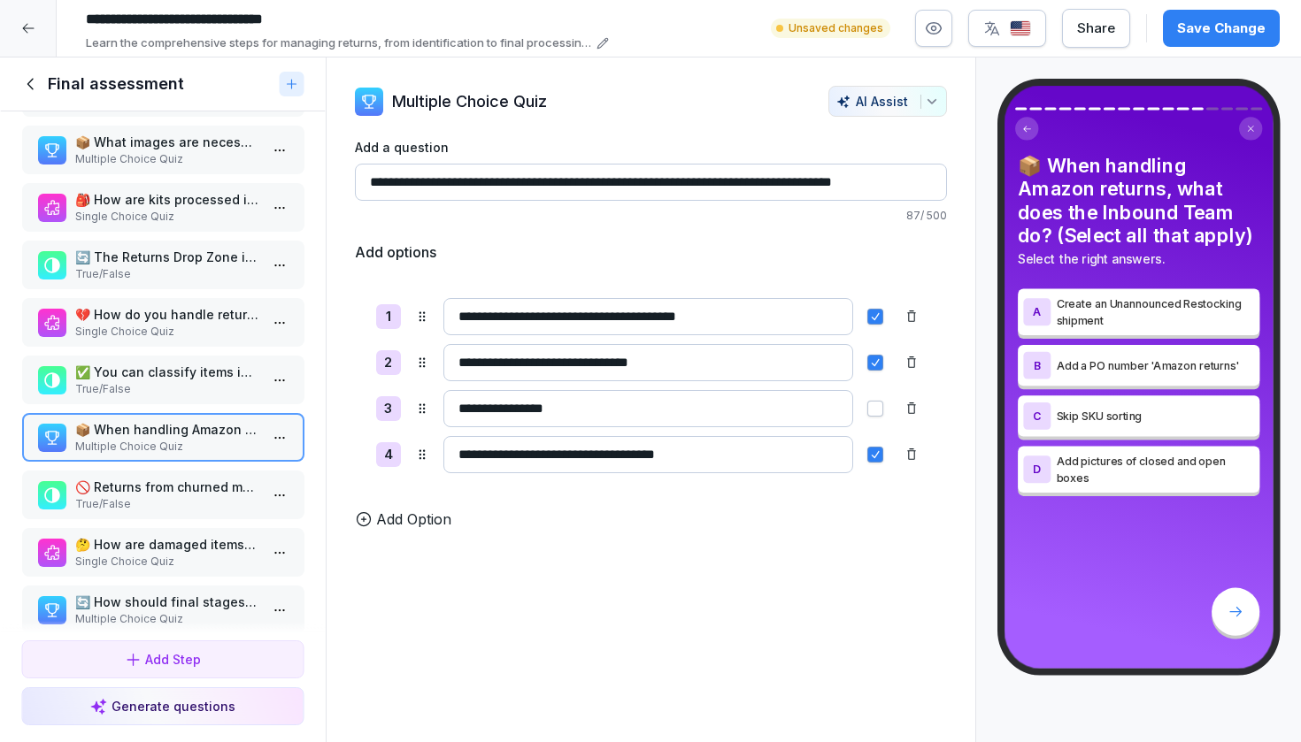
click at [216, 381] on p "✅ You can classify items in one of three categories: restock, dispose of, or se…" at bounding box center [166, 372] width 184 height 19
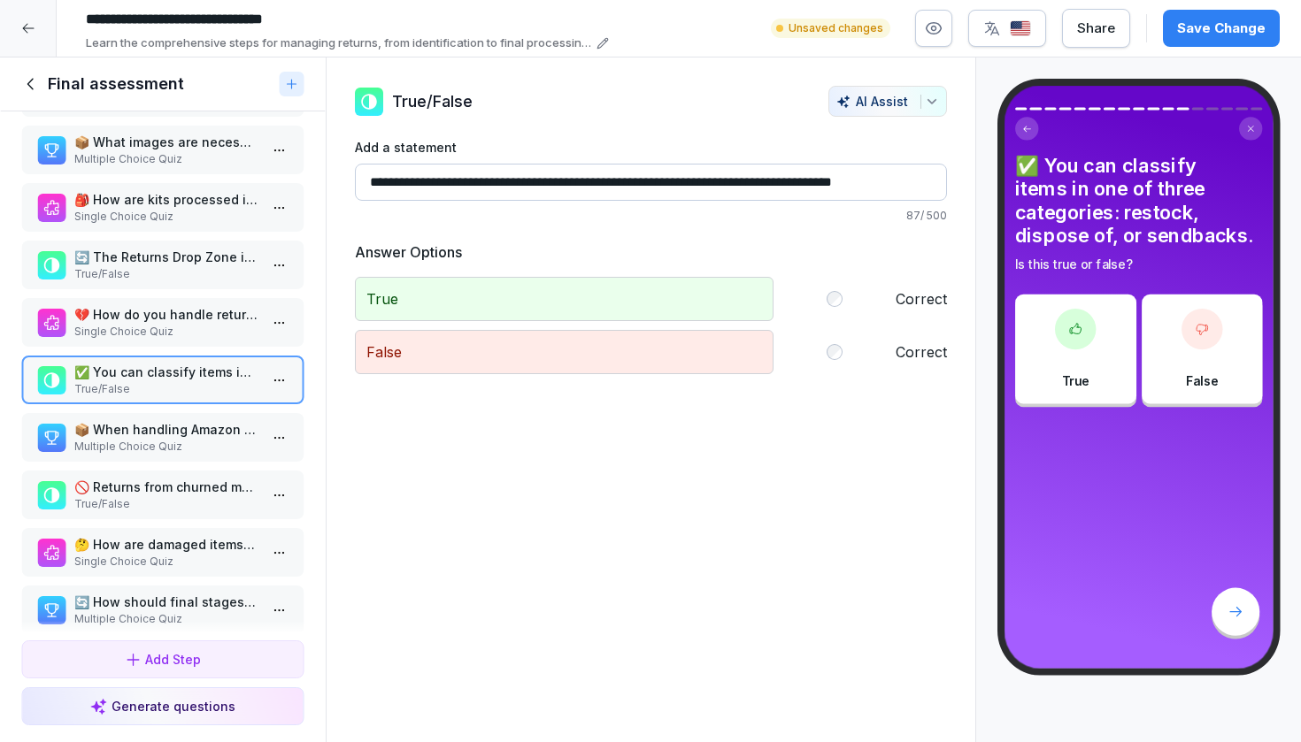
click at [208, 340] on p "Single Choice Quiz" at bounding box center [166, 332] width 184 height 16
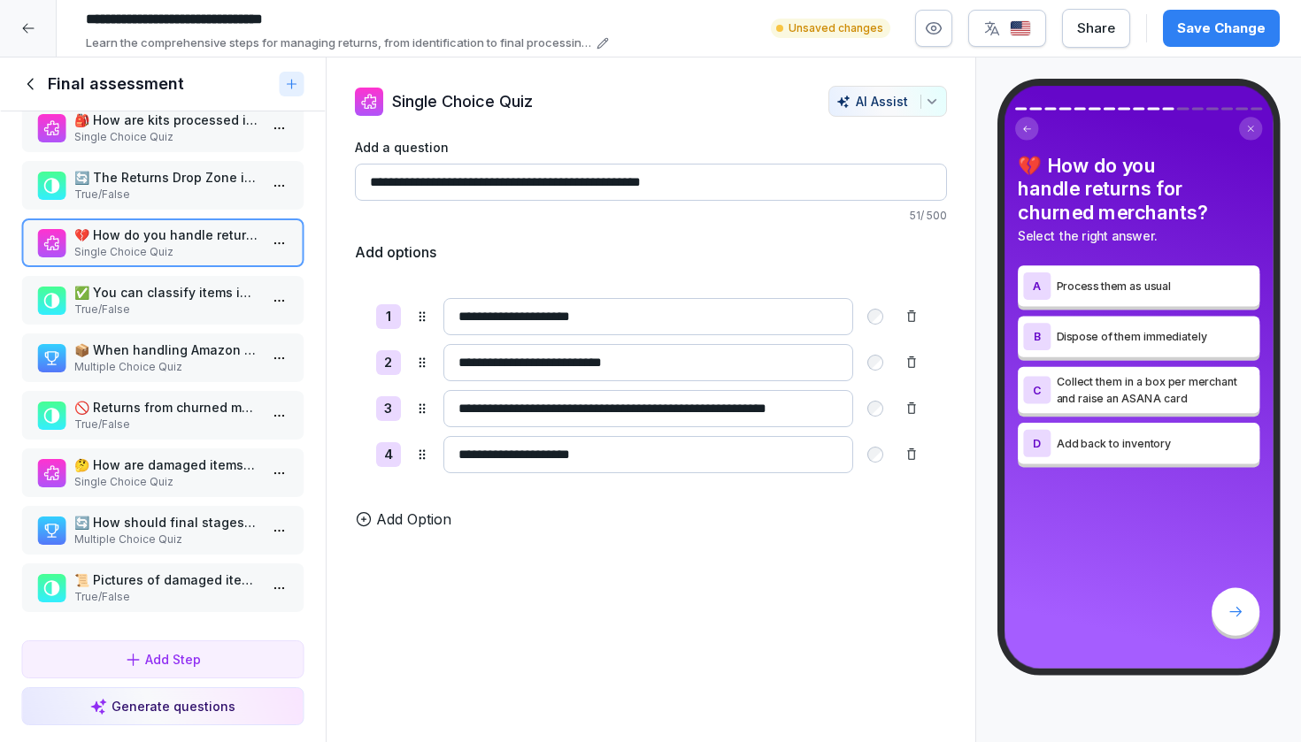
scroll to position [504, 0]
click at [196, 469] on p "🤔 How are damaged items with missing labels processed?" at bounding box center [166, 465] width 184 height 19
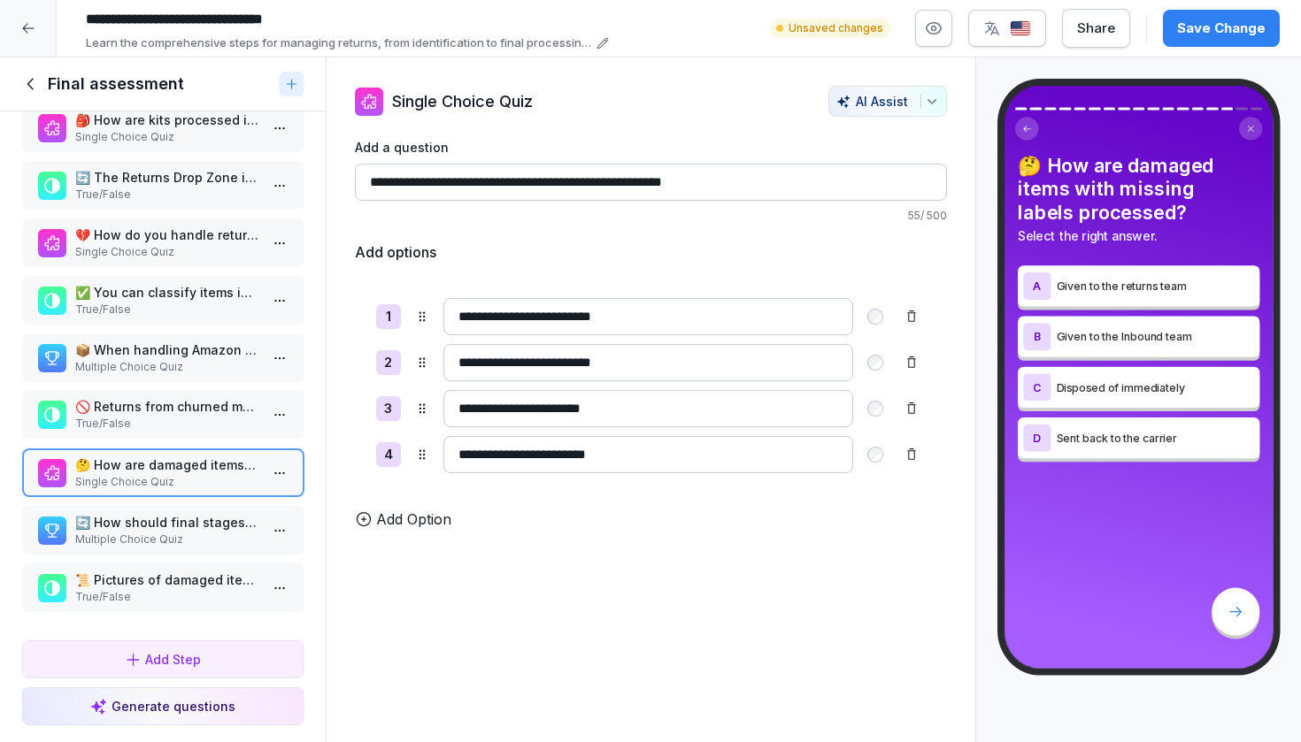
click at [196, 427] on p "True/False" at bounding box center [166, 424] width 184 height 16
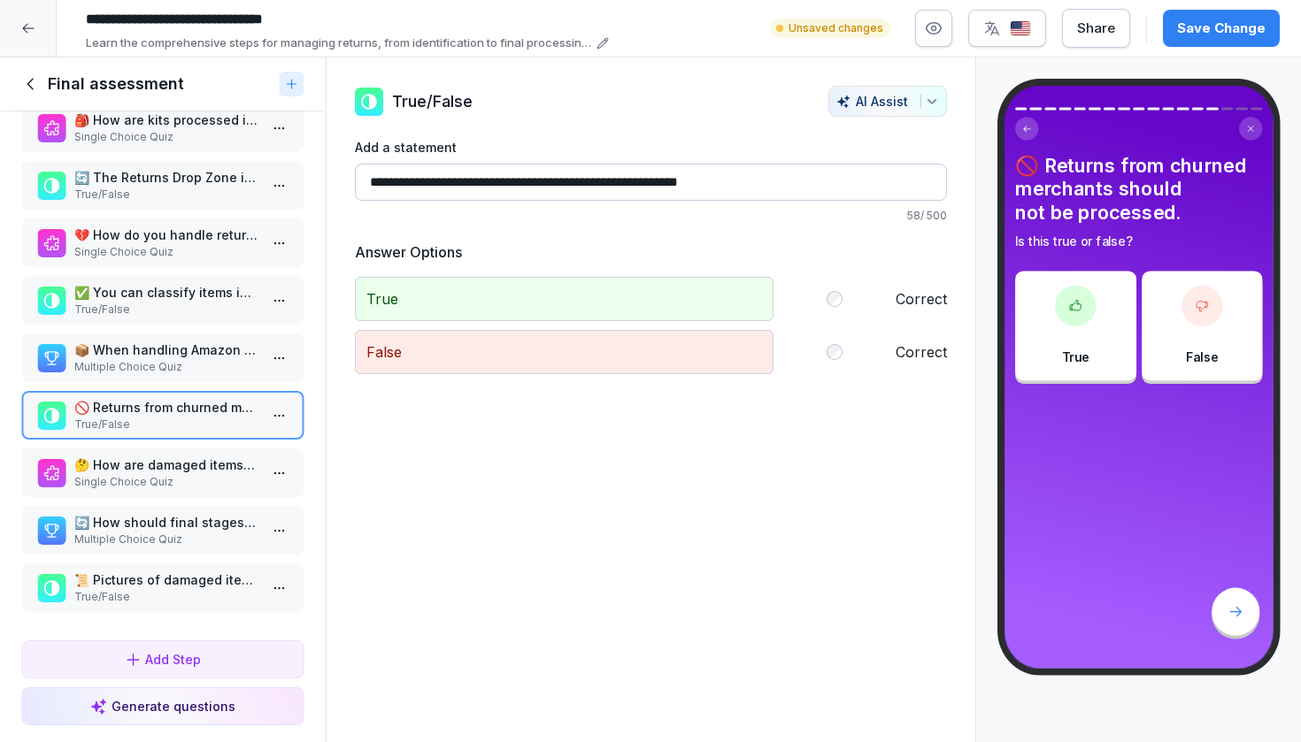
click at [197, 375] on p "Multiple Choice Quiz" at bounding box center [166, 367] width 184 height 16
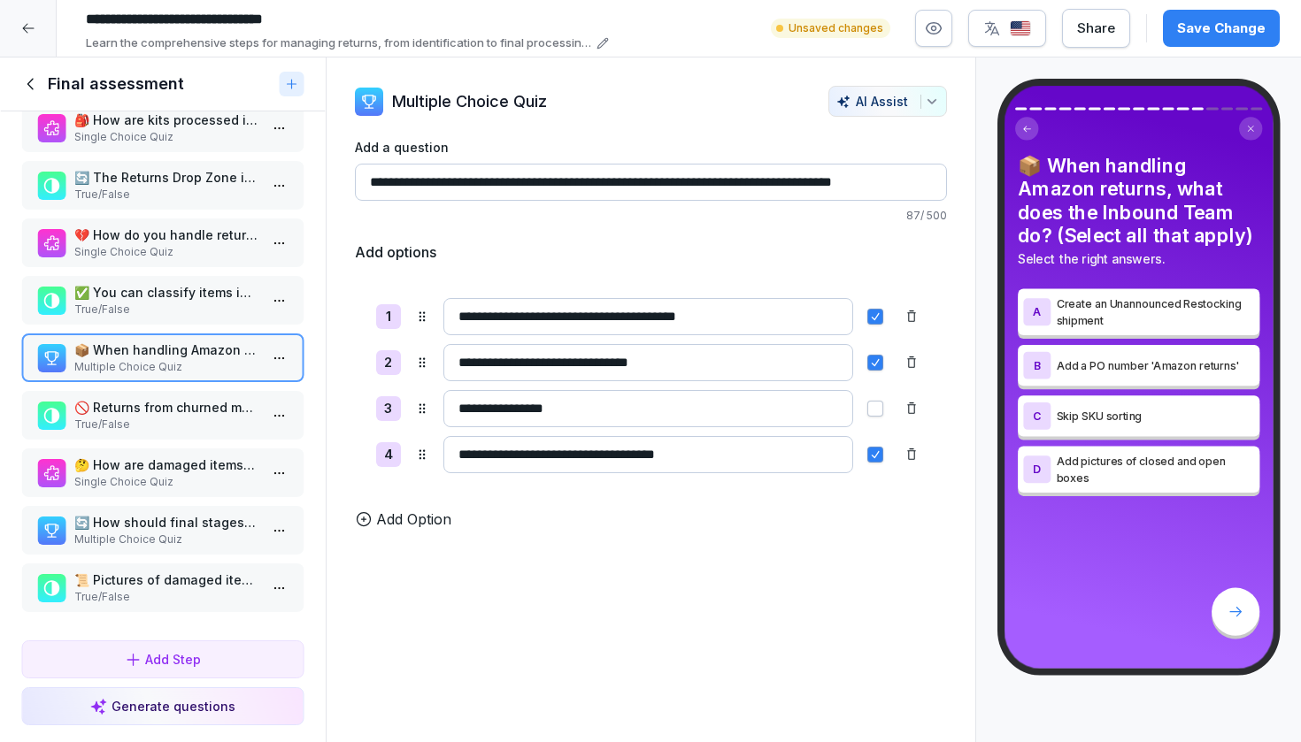
click at [187, 428] on p "True/False" at bounding box center [166, 425] width 184 height 16
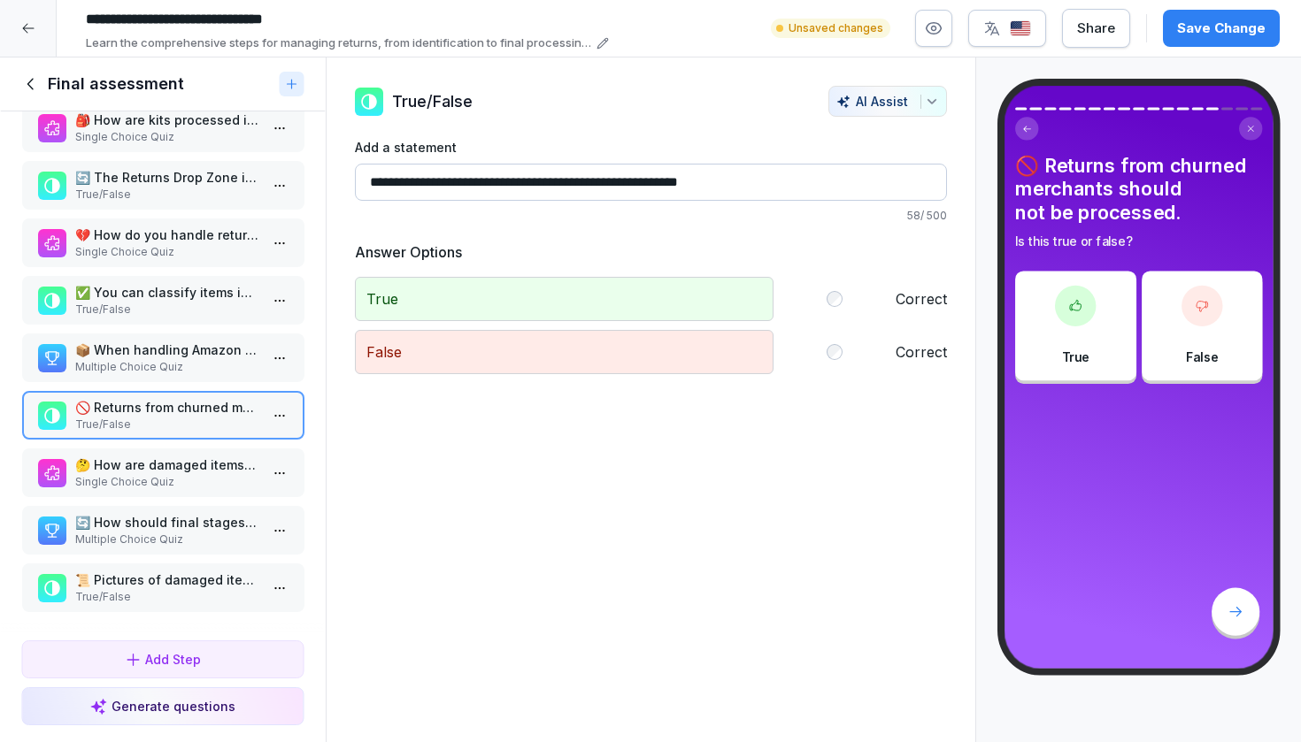
click at [198, 380] on div "📦 When handling Amazon returns, what does the Inbound Team do? (Select all that…" at bounding box center [162, 358] width 283 height 49
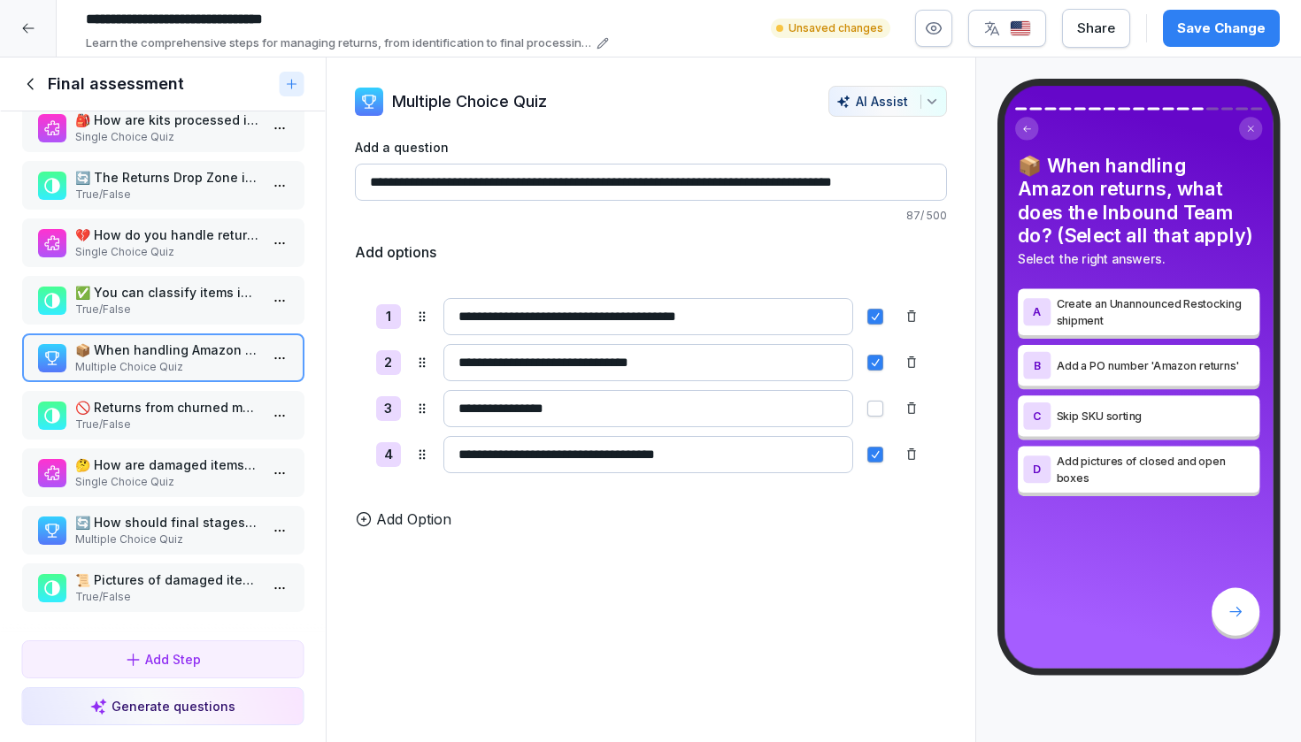
click at [196, 323] on div "✅ You can classify items in one of three categories: restock, dispose of, or se…" at bounding box center [162, 300] width 283 height 49
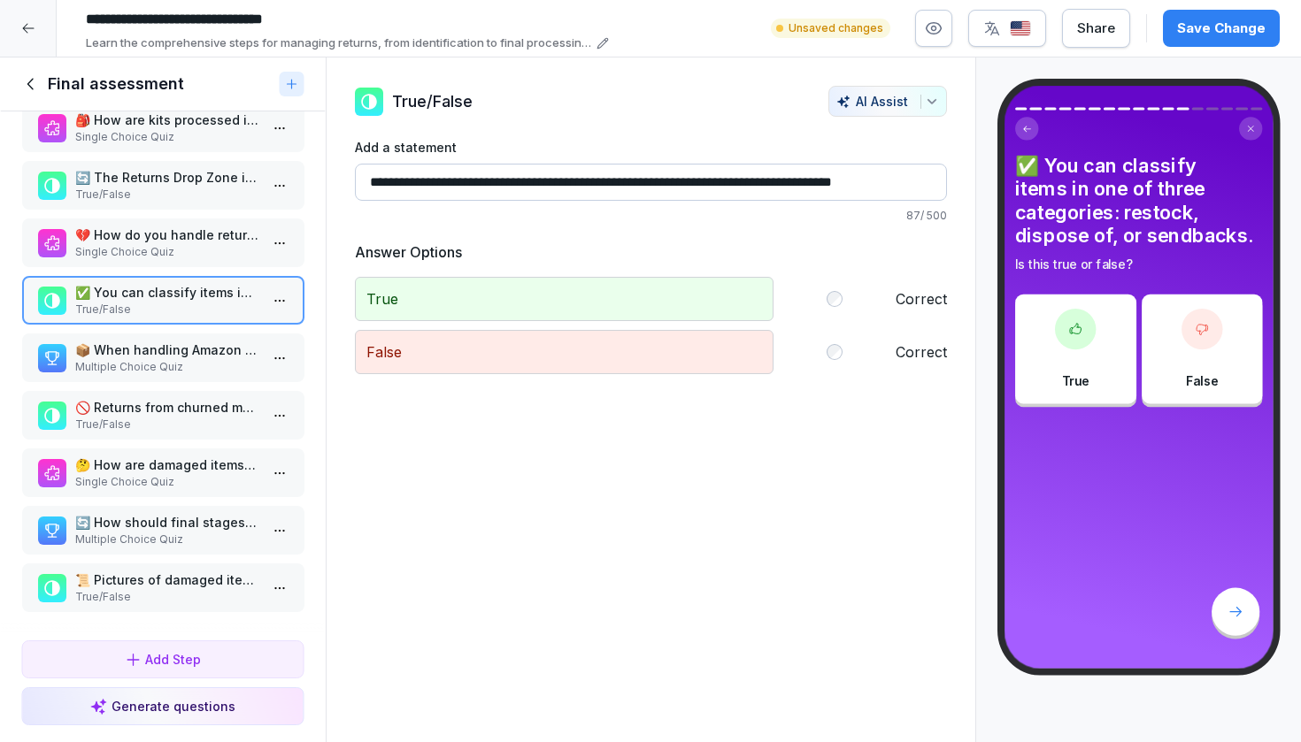
click at [185, 580] on p "📜 Pictures of damaged items are required during returns processing." at bounding box center [166, 580] width 184 height 19
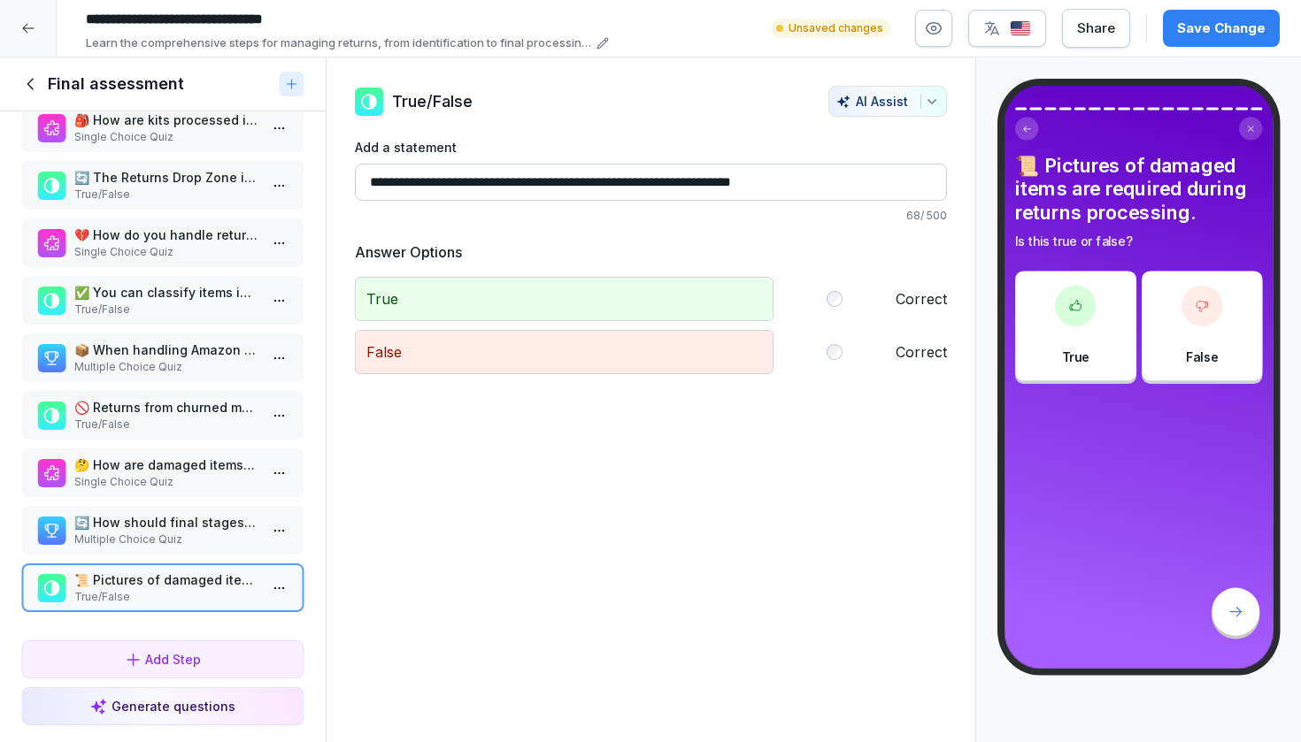
click at [189, 548] on p "Multiple Choice Quiz" at bounding box center [166, 540] width 184 height 16
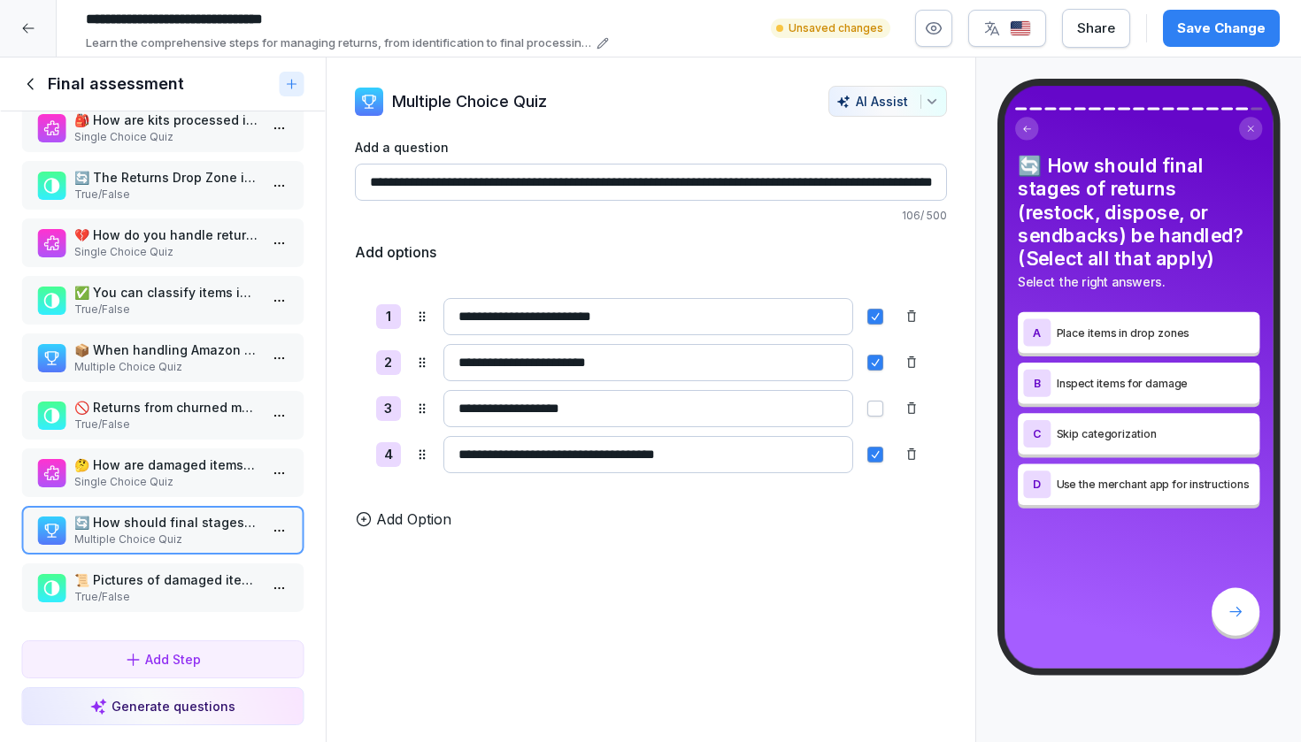
click at [168, 228] on p "💔 How do you handle returns for churned merchants?" at bounding box center [166, 235] width 184 height 19
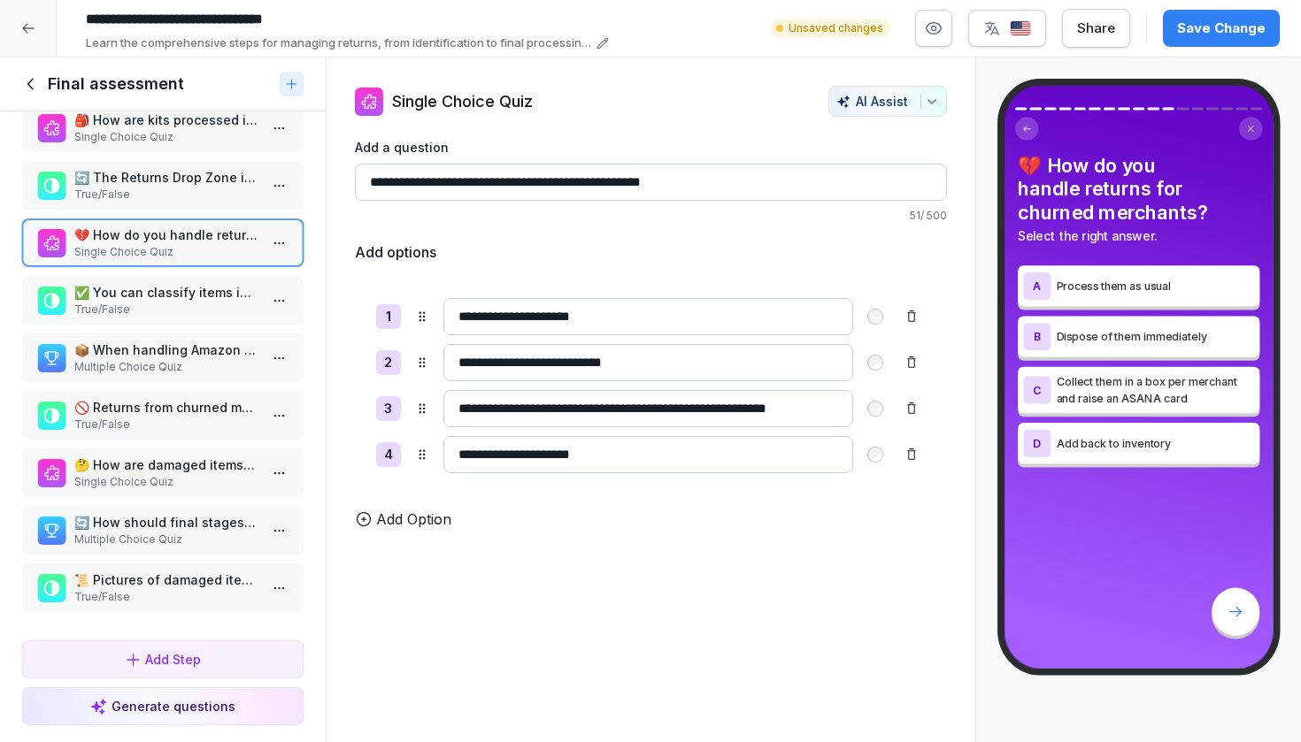
click at [168, 203] on p "True/False" at bounding box center [166, 195] width 184 height 16
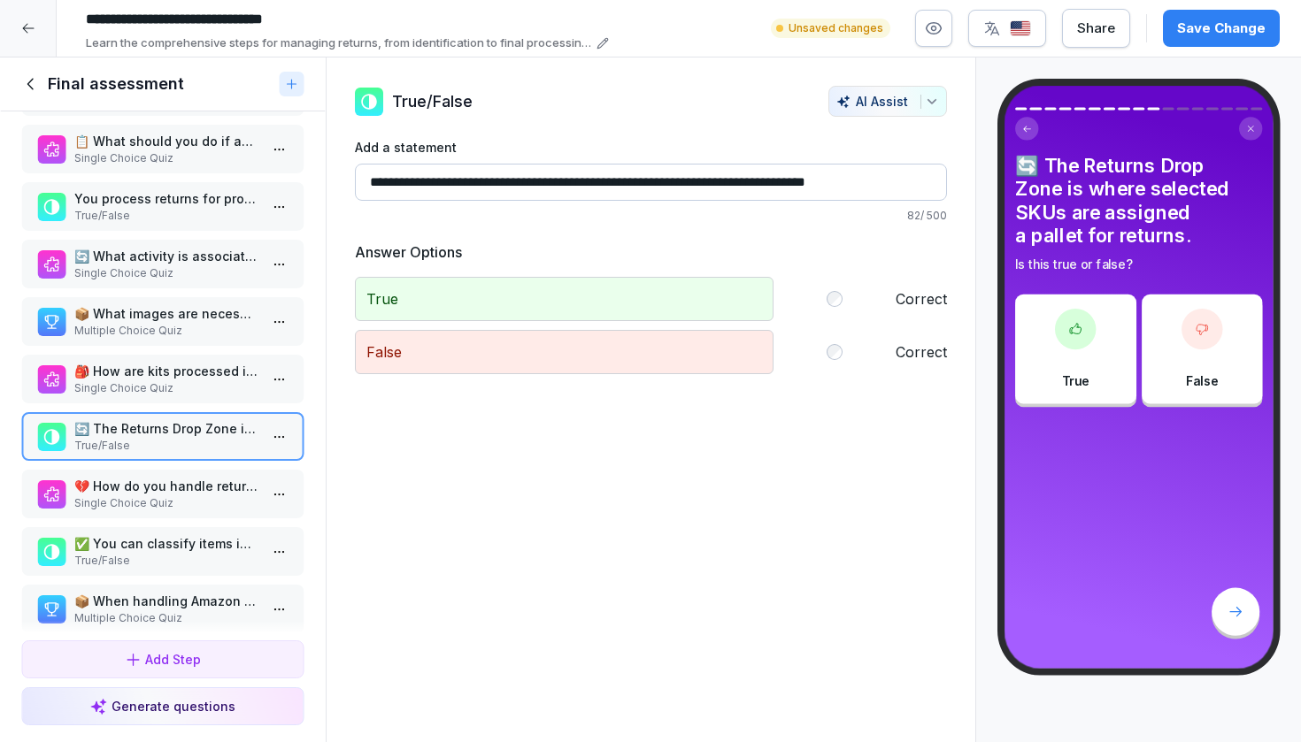
scroll to position [230, 0]
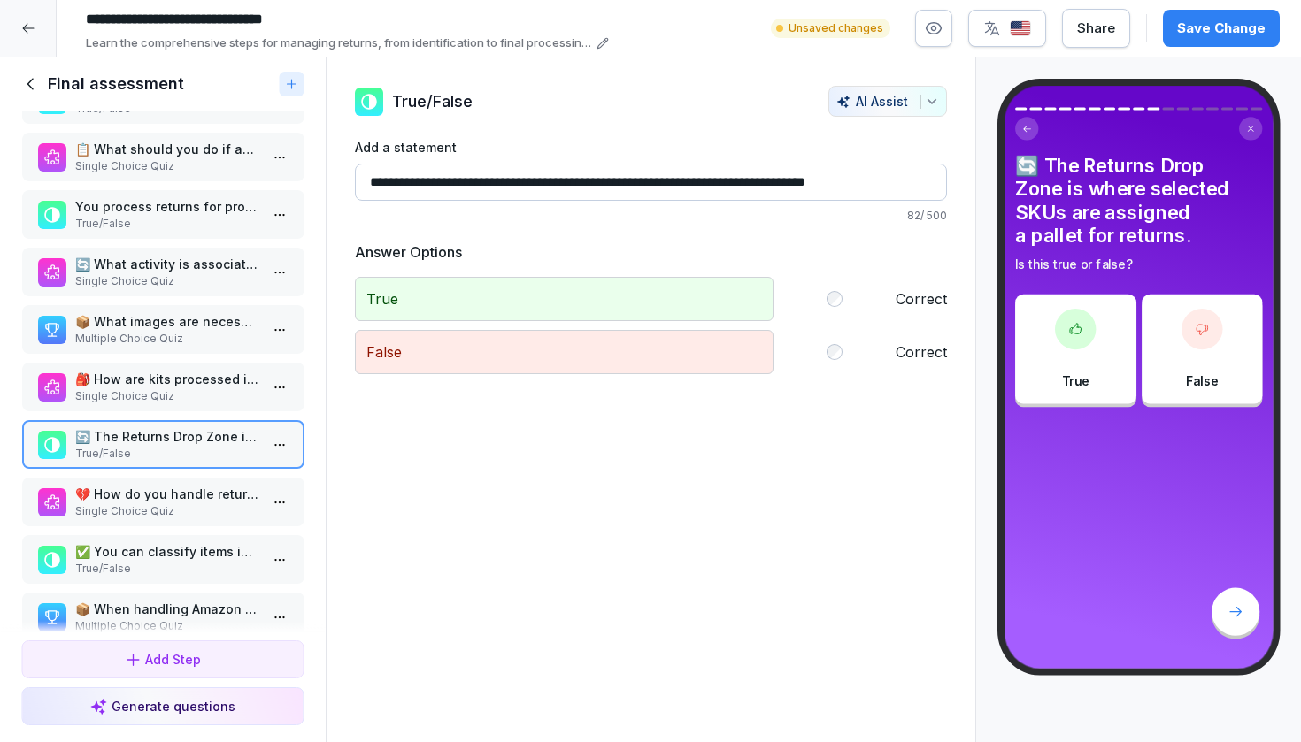
click at [142, 411] on div "🎒 How are kits processed in the final stage of the returns process? Single Choi…" at bounding box center [162, 387] width 283 height 49
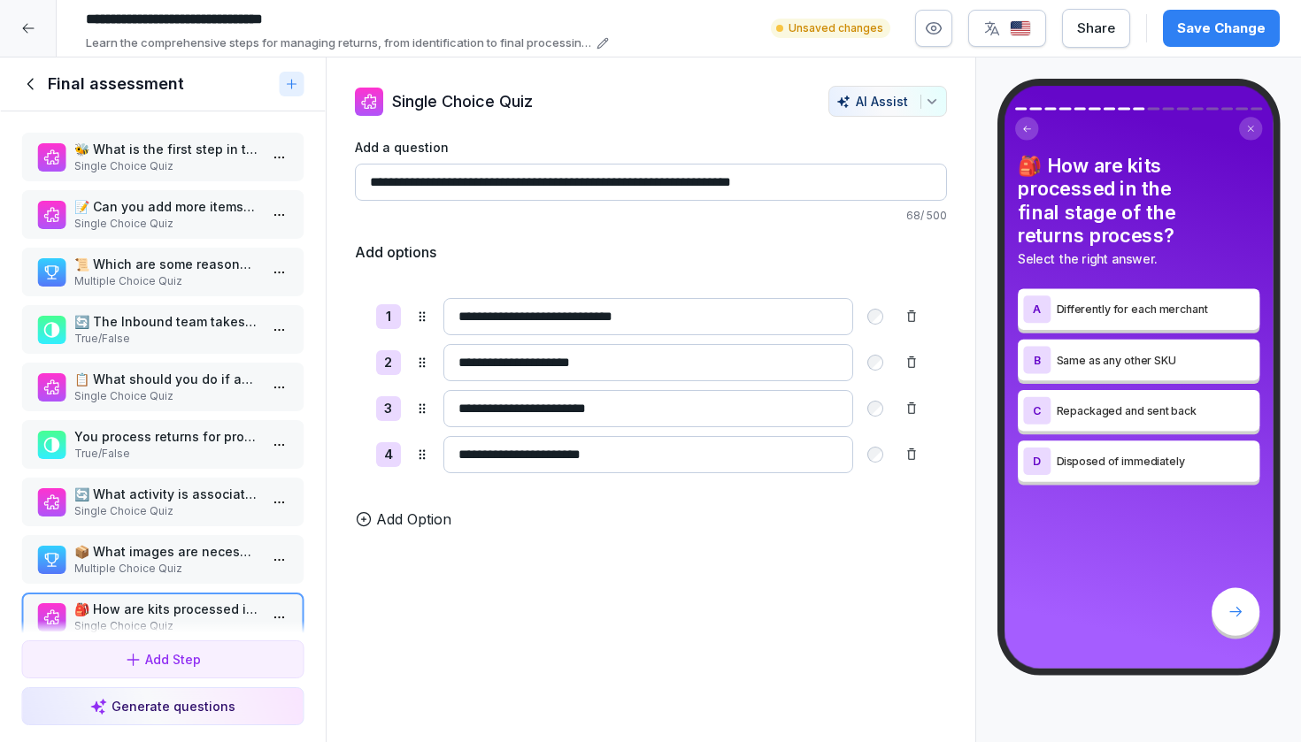
click at [1186, 35] on div "Save Change" at bounding box center [1221, 28] width 88 height 19
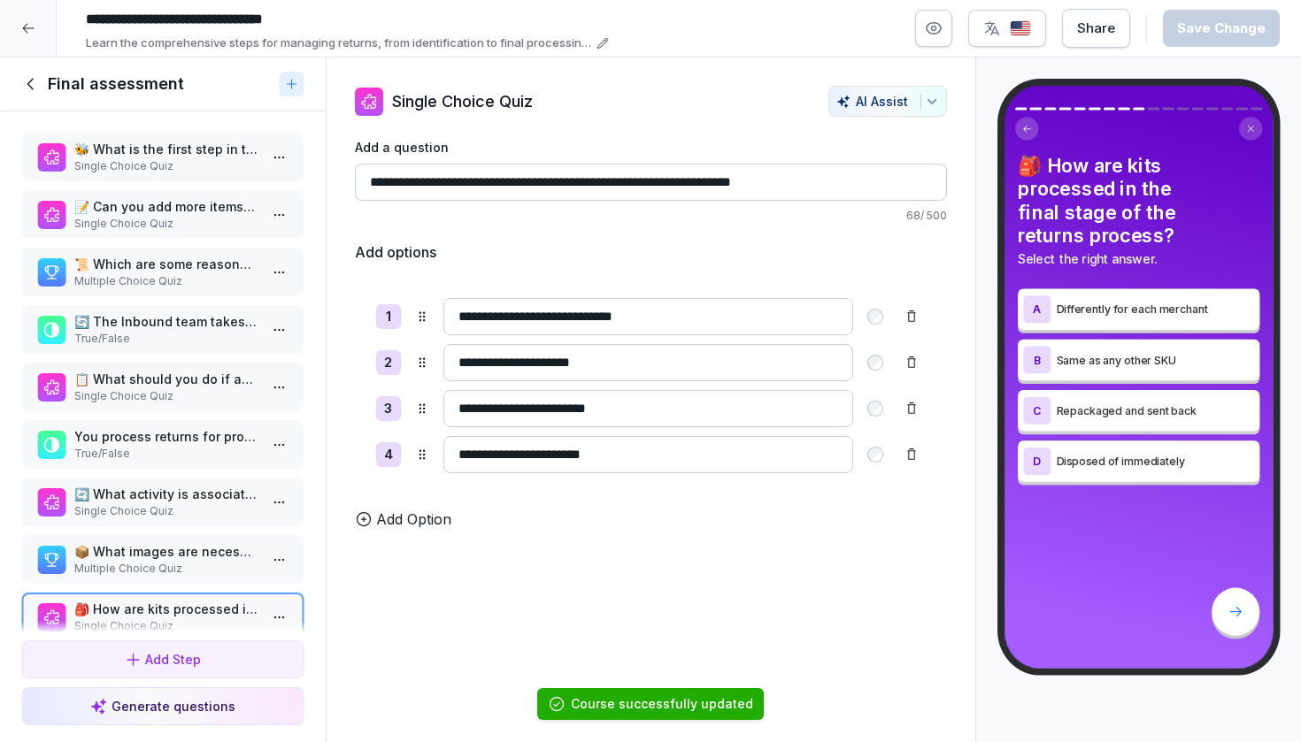
click at [29, 94] on icon at bounding box center [30, 83] width 19 height 19
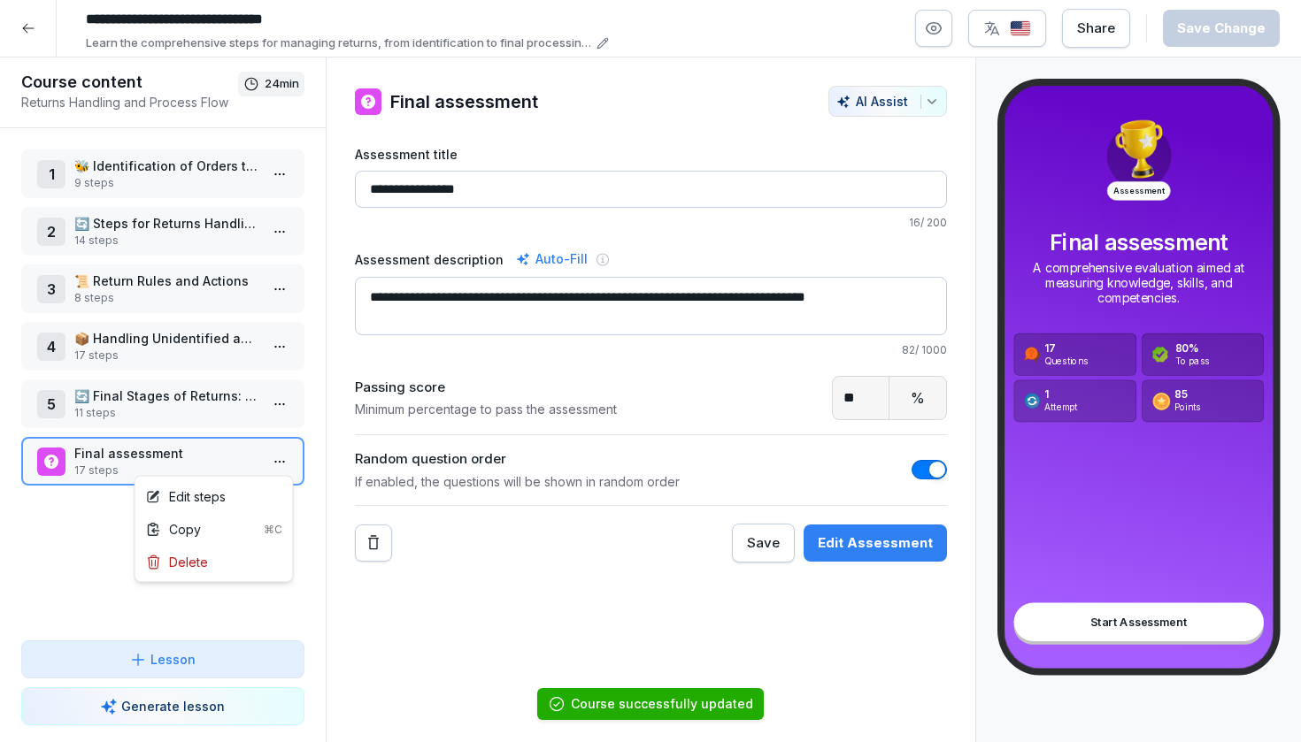
click at [273, 469] on html "**********" at bounding box center [650, 371] width 1301 height 742
click at [230, 498] on div "Edit steps" at bounding box center [214, 496] width 150 height 33
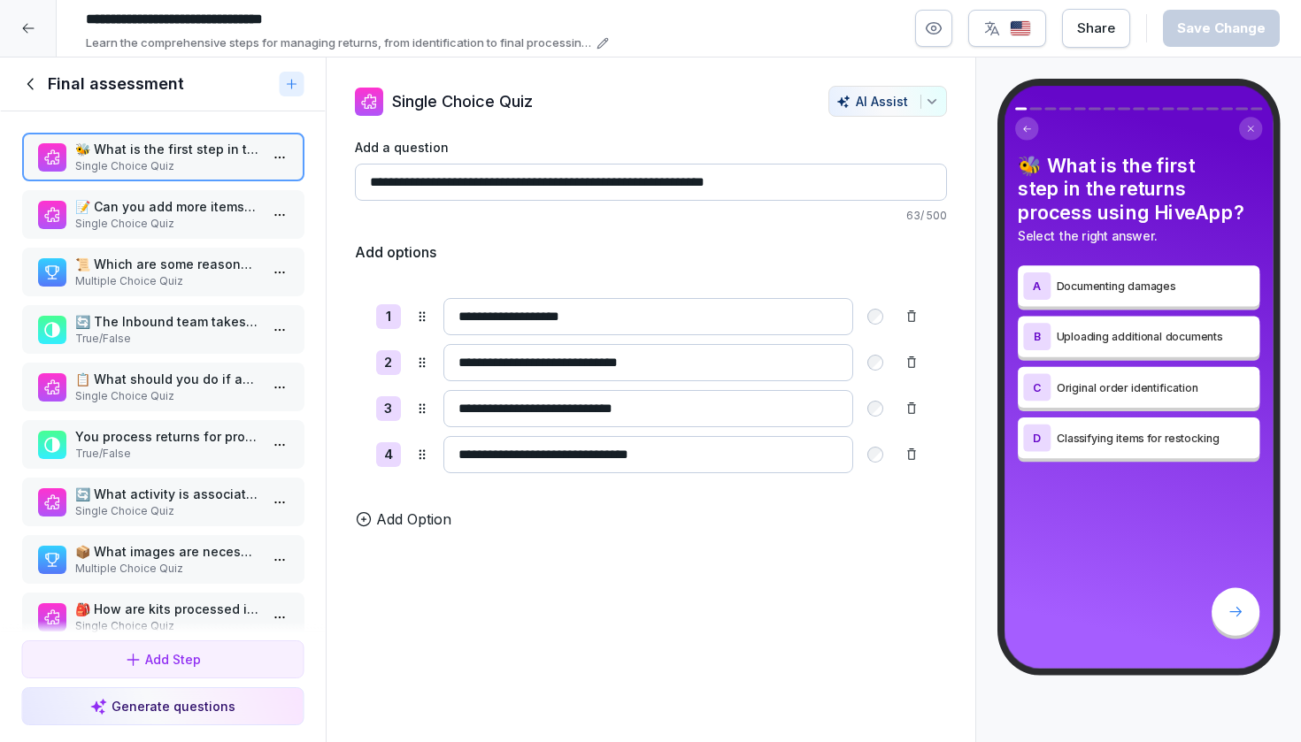
click at [198, 216] on p "📝 Can you add more items to a return marked as 'Handling completed'?" at bounding box center [166, 206] width 184 height 19
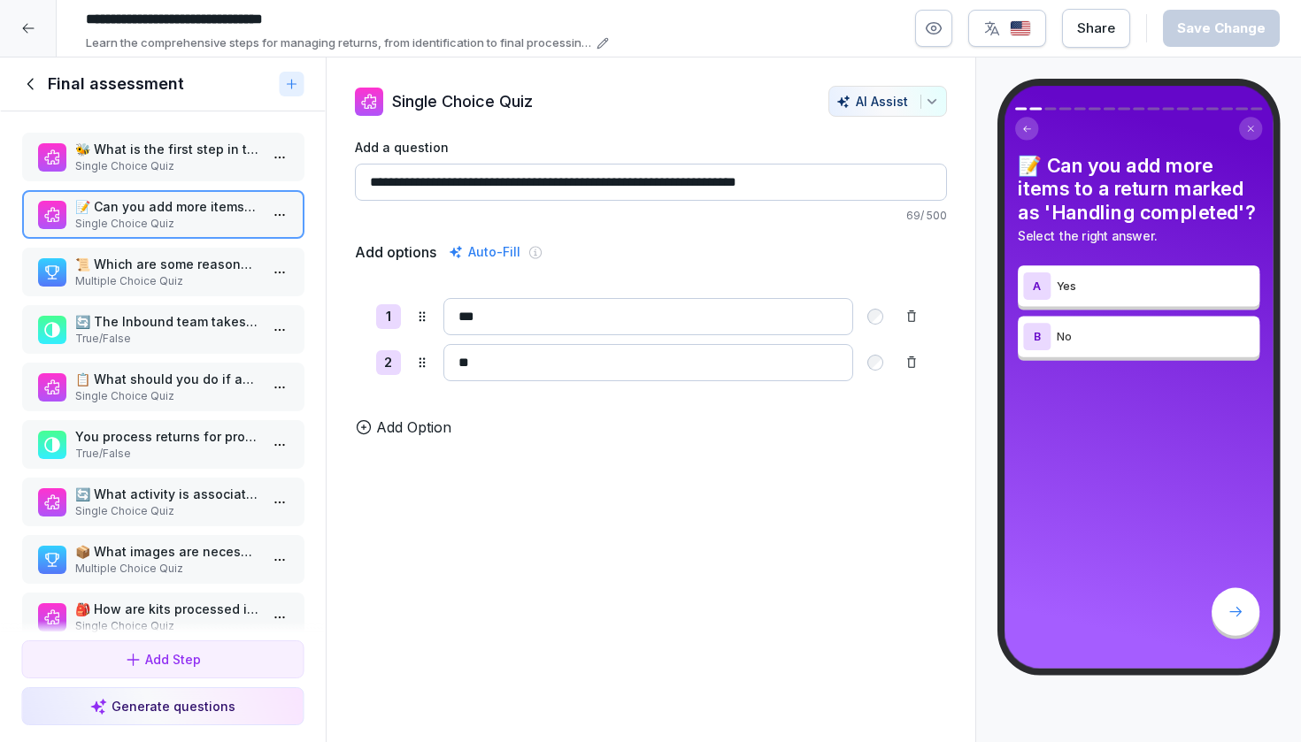
click at [173, 273] on p "📜 Which are some reasons returns can happen? Select all that apply." at bounding box center [166, 264] width 184 height 19
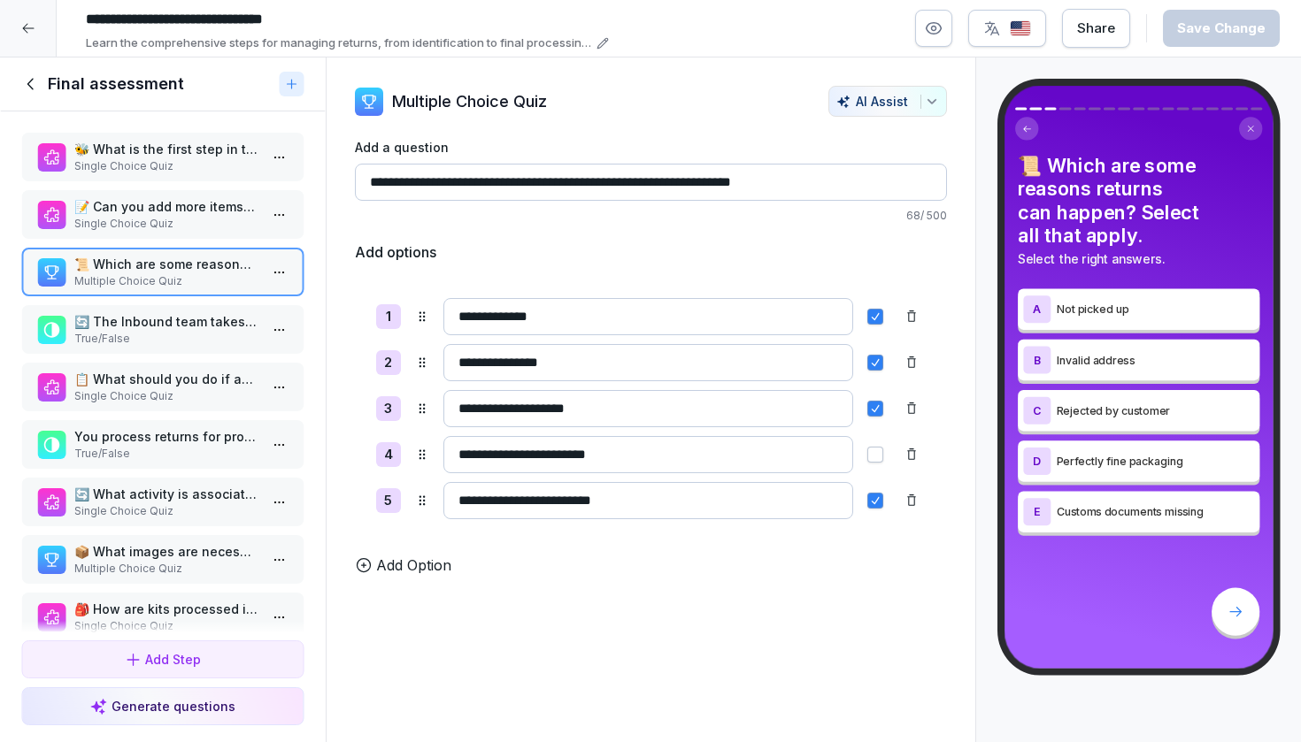
click at [156, 331] on p "🔄 The Inbound team takes 2 pictures of closed and open boxes for unannounced re…" at bounding box center [166, 321] width 184 height 19
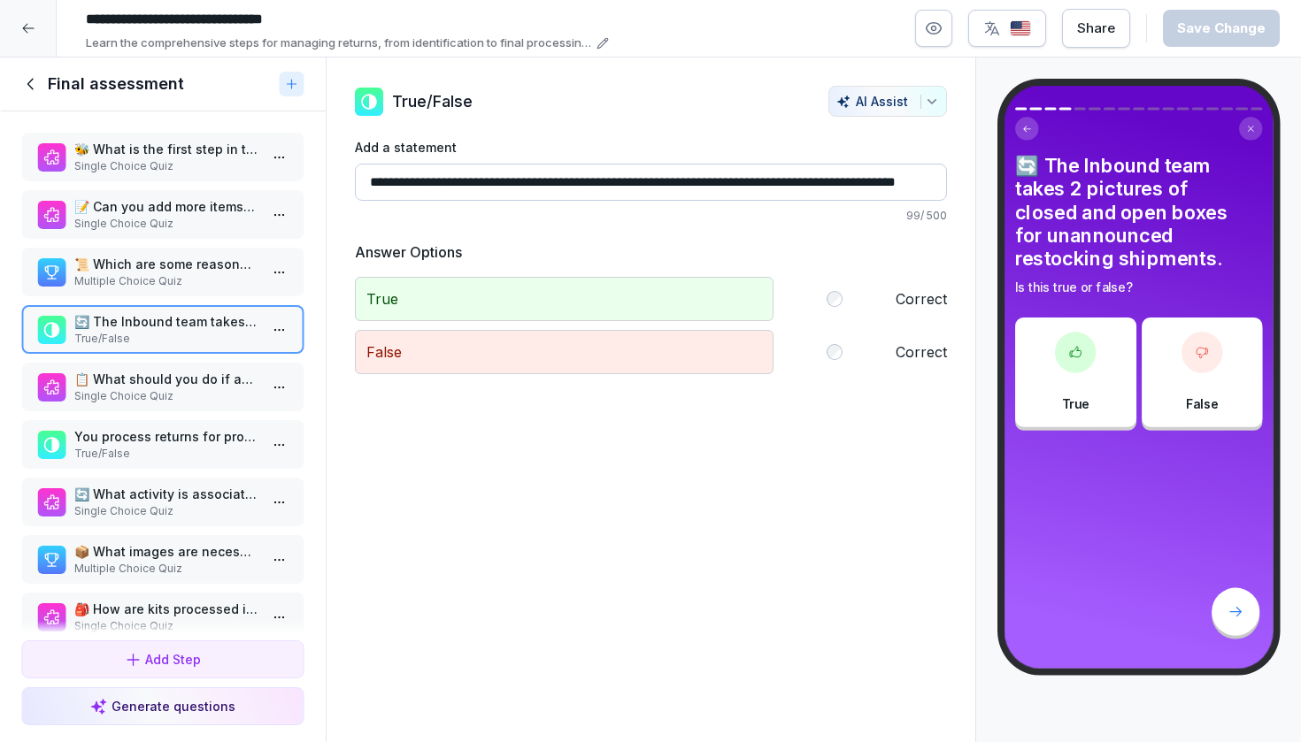
click at [150, 379] on div "🐝 What is the first step in the returns process using HiveApp? Single Choice Qu…" at bounding box center [163, 372] width 326 height 522
click at [147, 388] on p "📋 What should you do if an Amazon label makes a return unidentifiable?" at bounding box center [166, 379] width 184 height 19
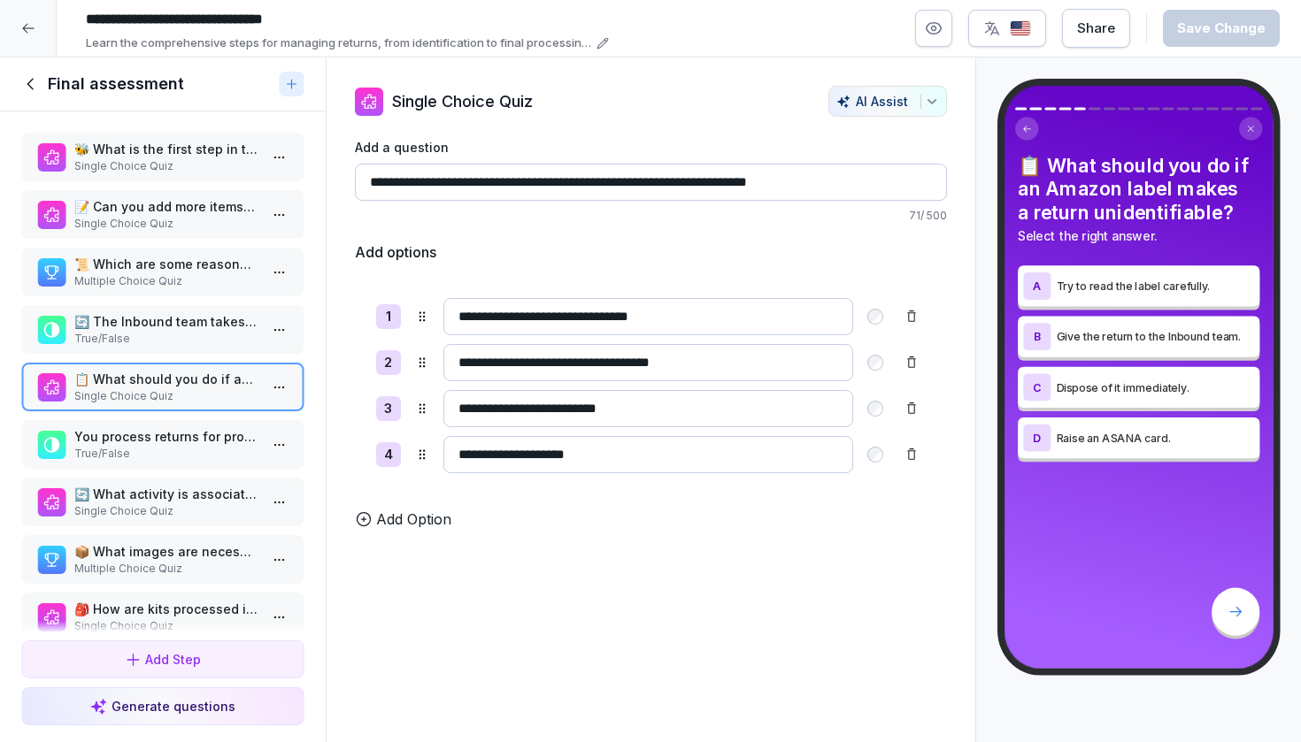
click at [137, 462] on p "True/False" at bounding box center [166, 454] width 184 height 16
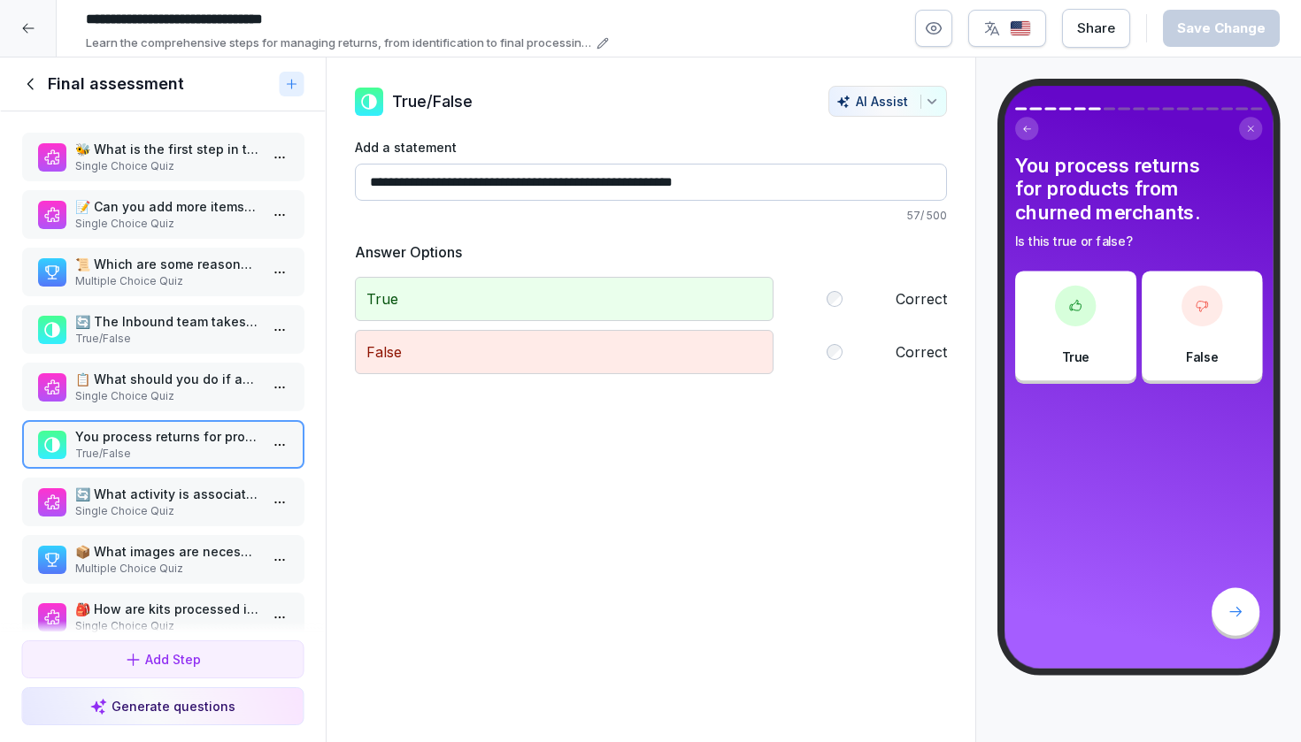
click at [124, 519] on p "Single Choice Quiz" at bounding box center [166, 511] width 184 height 16
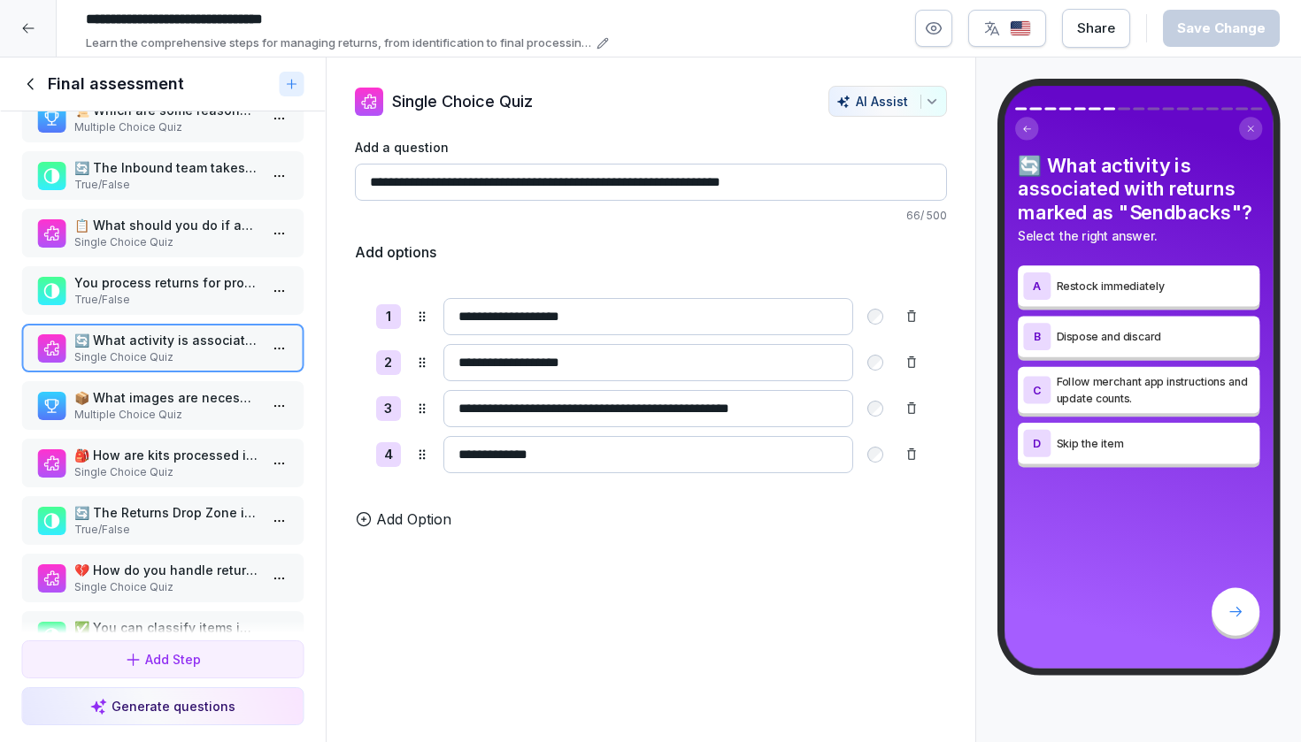
scroll to position [153, 0]
click at [155, 424] on p "Multiple Choice Quiz" at bounding box center [166, 416] width 184 height 16
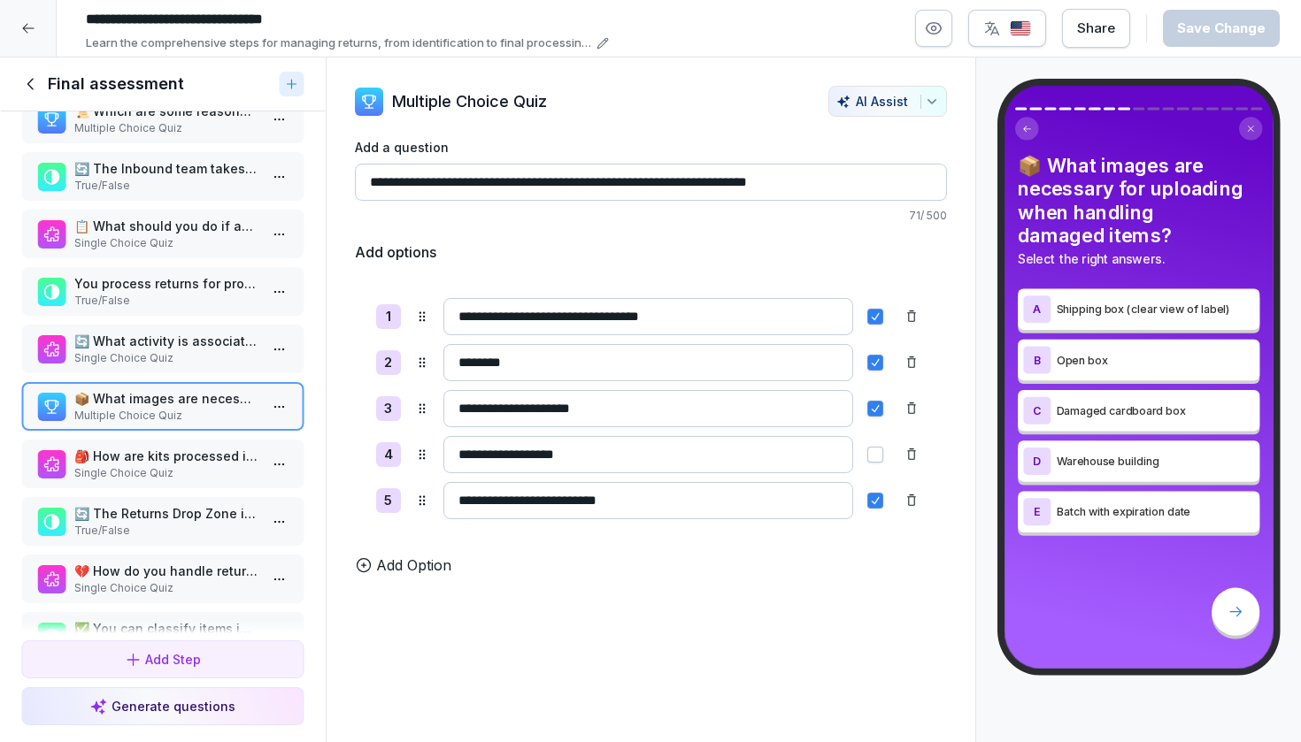
click at [150, 465] on p "🎒 How are kits processed in the final stage of the returns process?" at bounding box center [166, 456] width 184 height 19
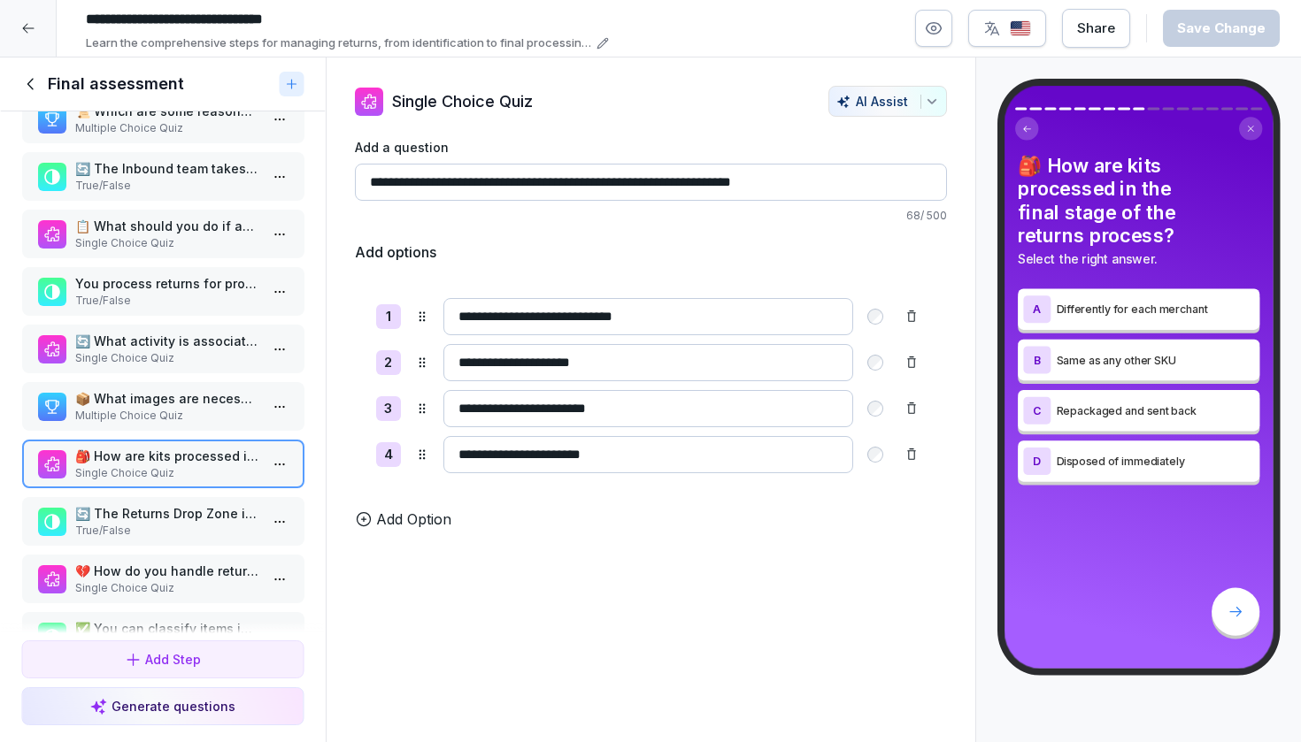
click at [135, 546] on div "🔄 The Returns Drop Zone is where selected SKUs are assigned a pallet for return…" at bounding box center [162, 521] width 283 height 49
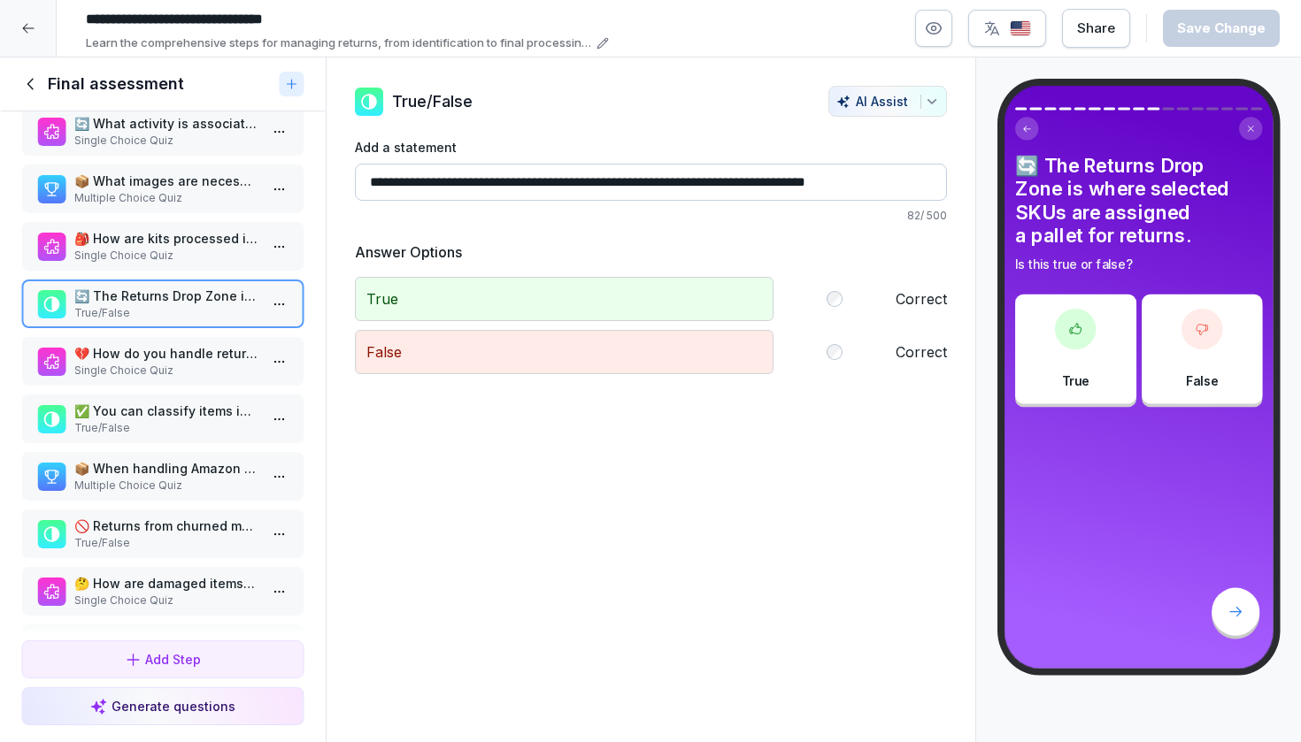
scroll to position [384, 0]
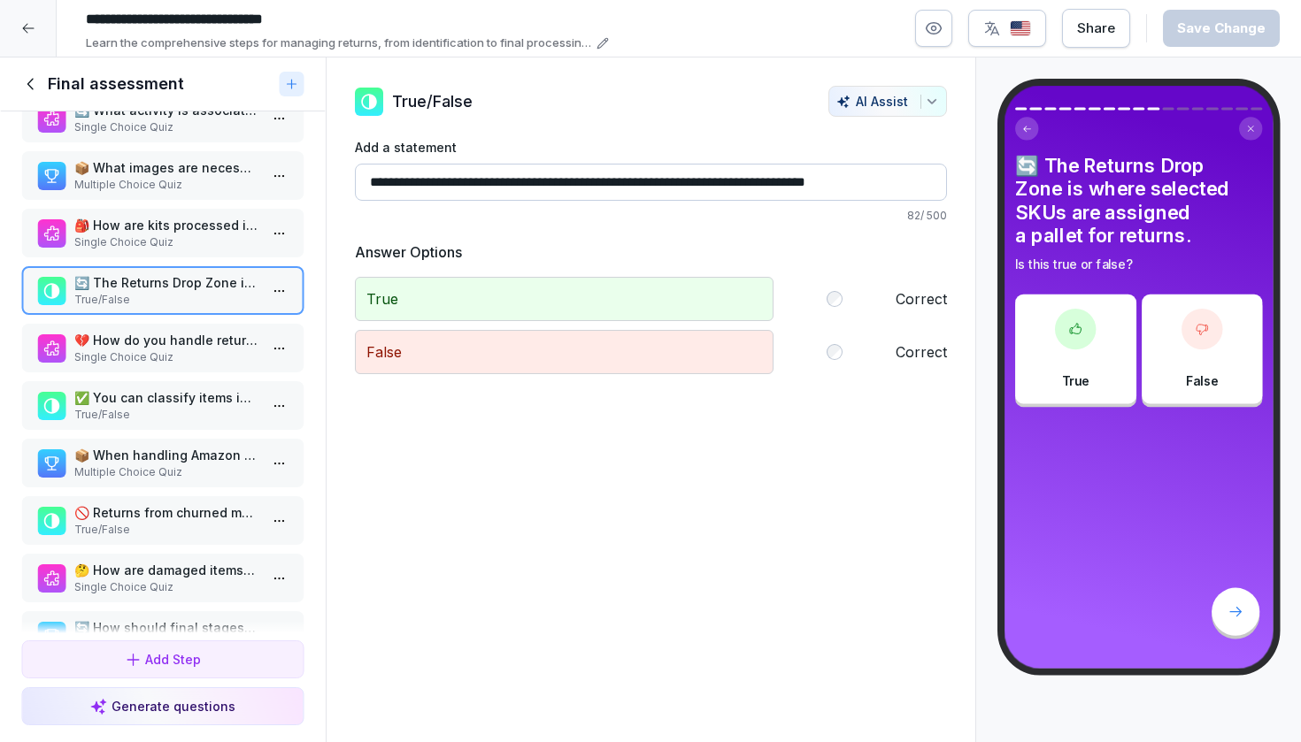
click at [158, 365] on p "Single Choice Quiz" at bounding box center [166, 358] width 184 height 16
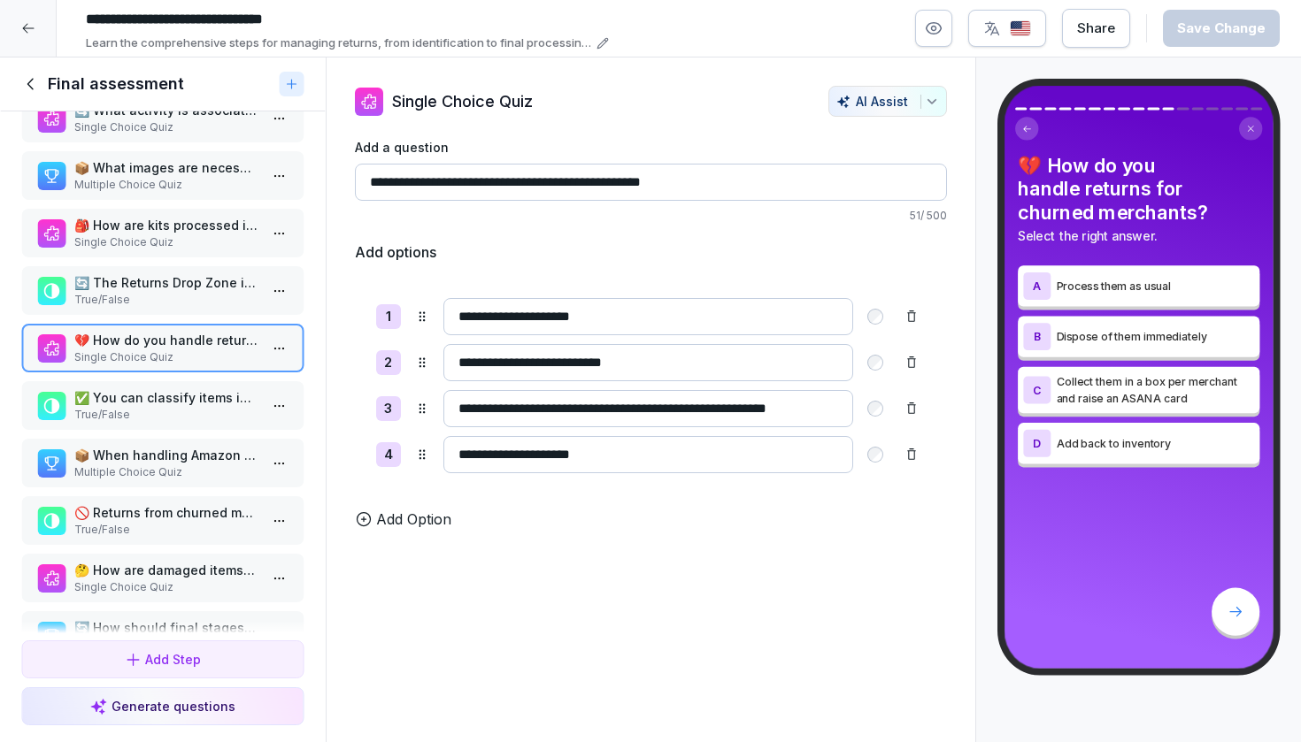
click at [151, 407] on p "✅ You can classify items in one of three categories: restock, dispose of, or se…" at bounding box center [166, 397] width 184 height 19
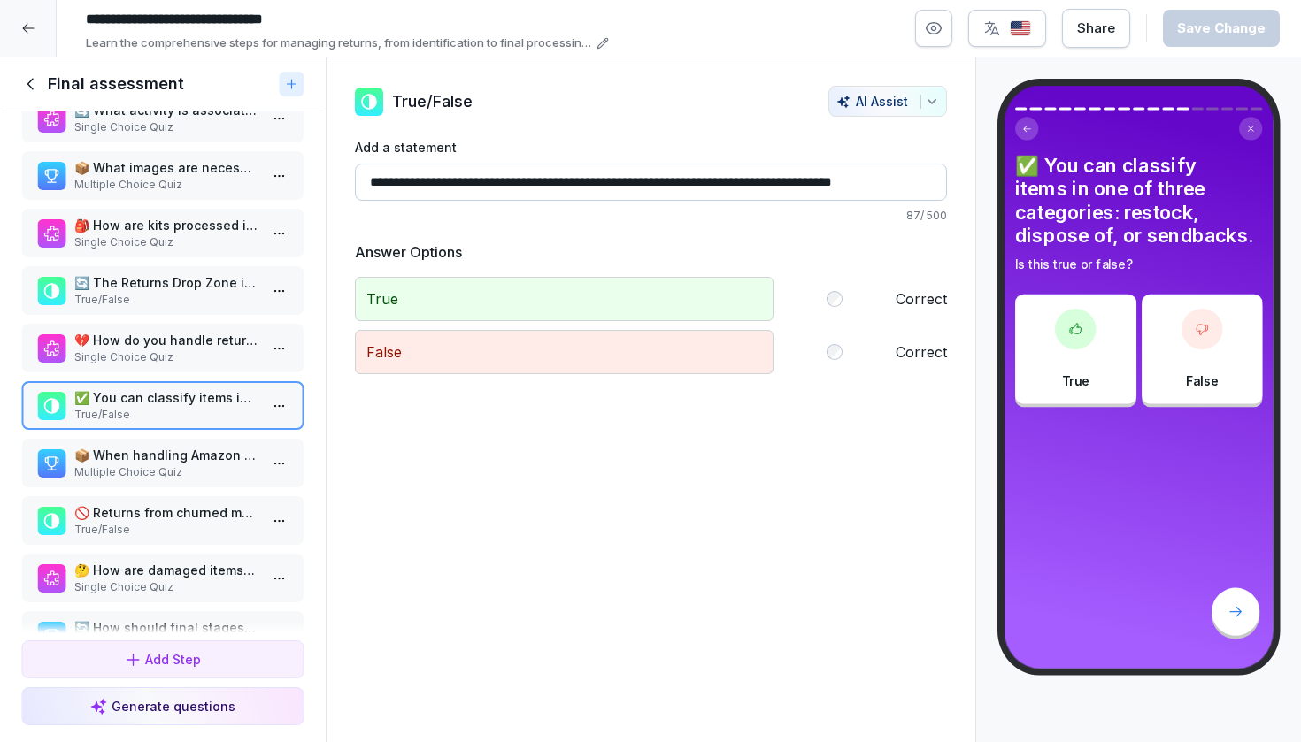
click at [157, 350] on p "💔 How do you handle returns for churned merchants?" at bounding box center [166, 340] width 184 height 19
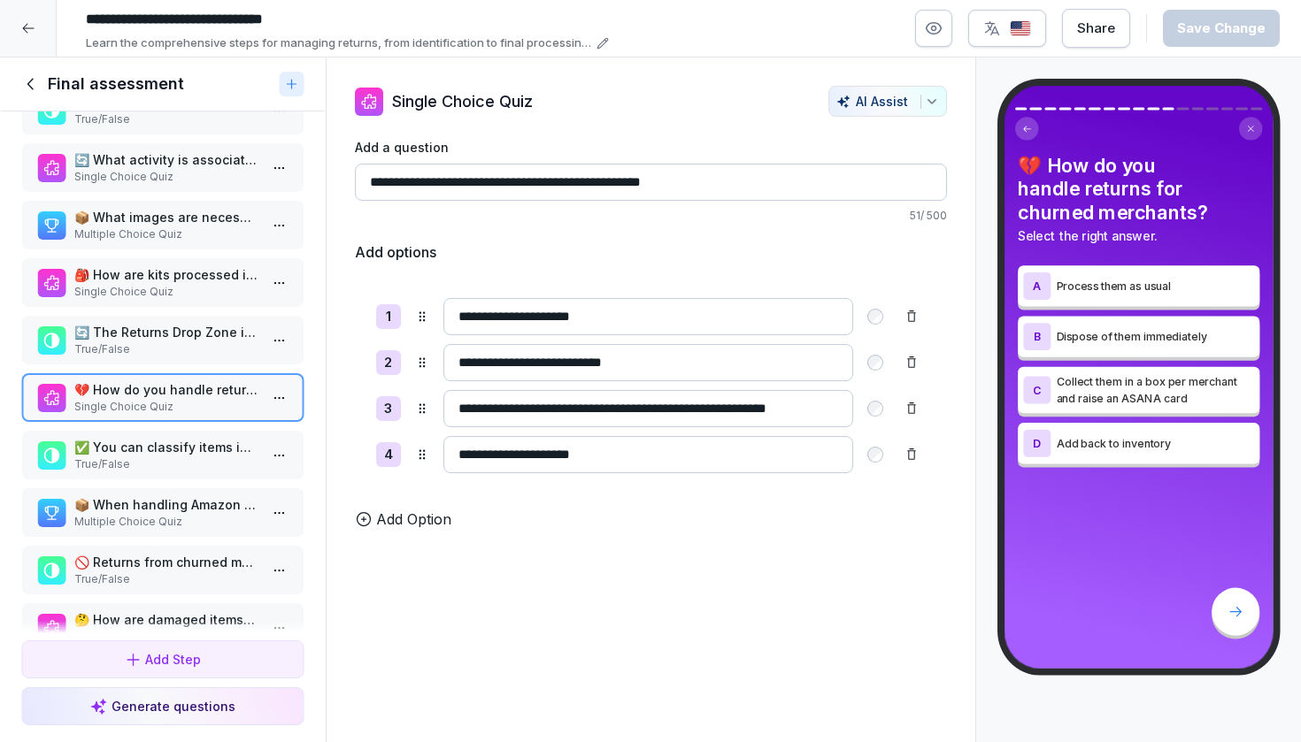
scroll to position [340, 0]
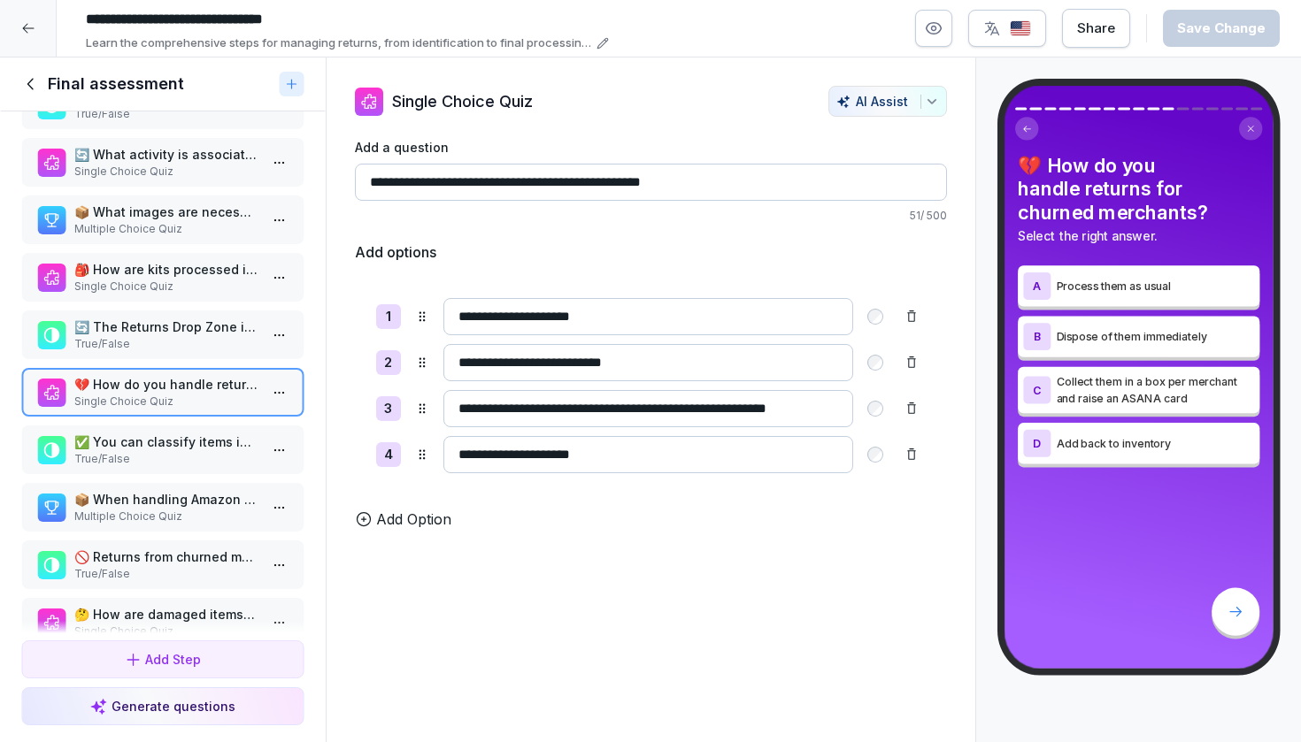
click at [255, 467] on p "True/False" at bounding box center [166, 459] width 184 height 16
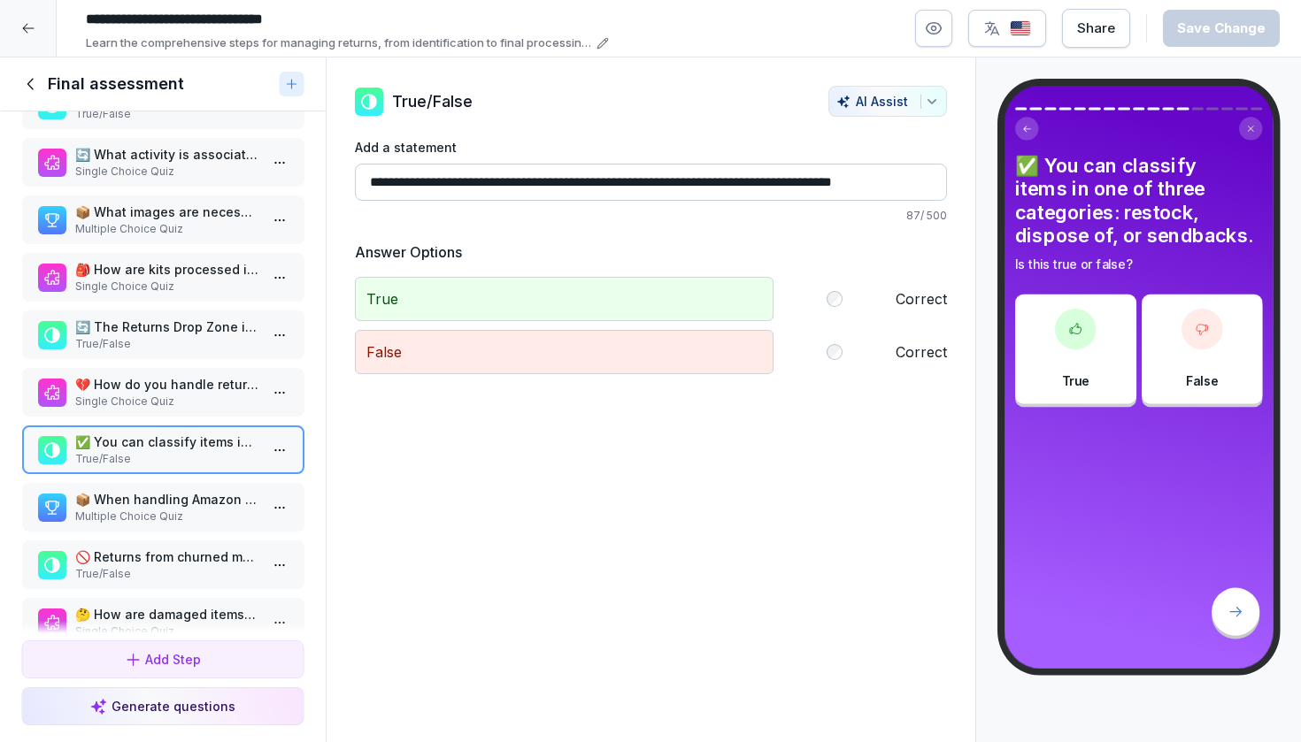
click at [242, 532] on div "📦 When handling Amazon returns, what does the Inbound Team do? (Select all that…" at bounding box center [162, 507] width 283 height 49
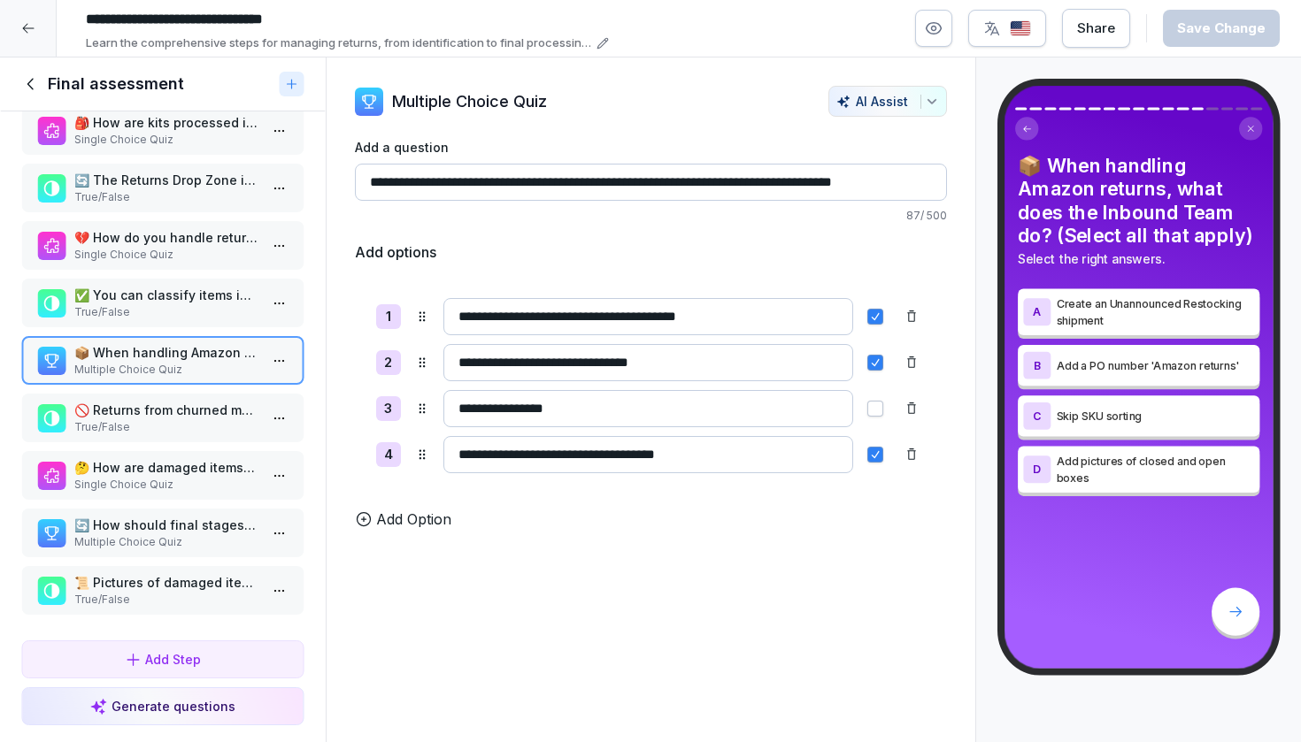
scroll to position [485, 0]
click at [226, 444] on div "🚫 Returns from churned merchants should not be processed. True/False" at bounding box center [162, 420] width 283 height 49
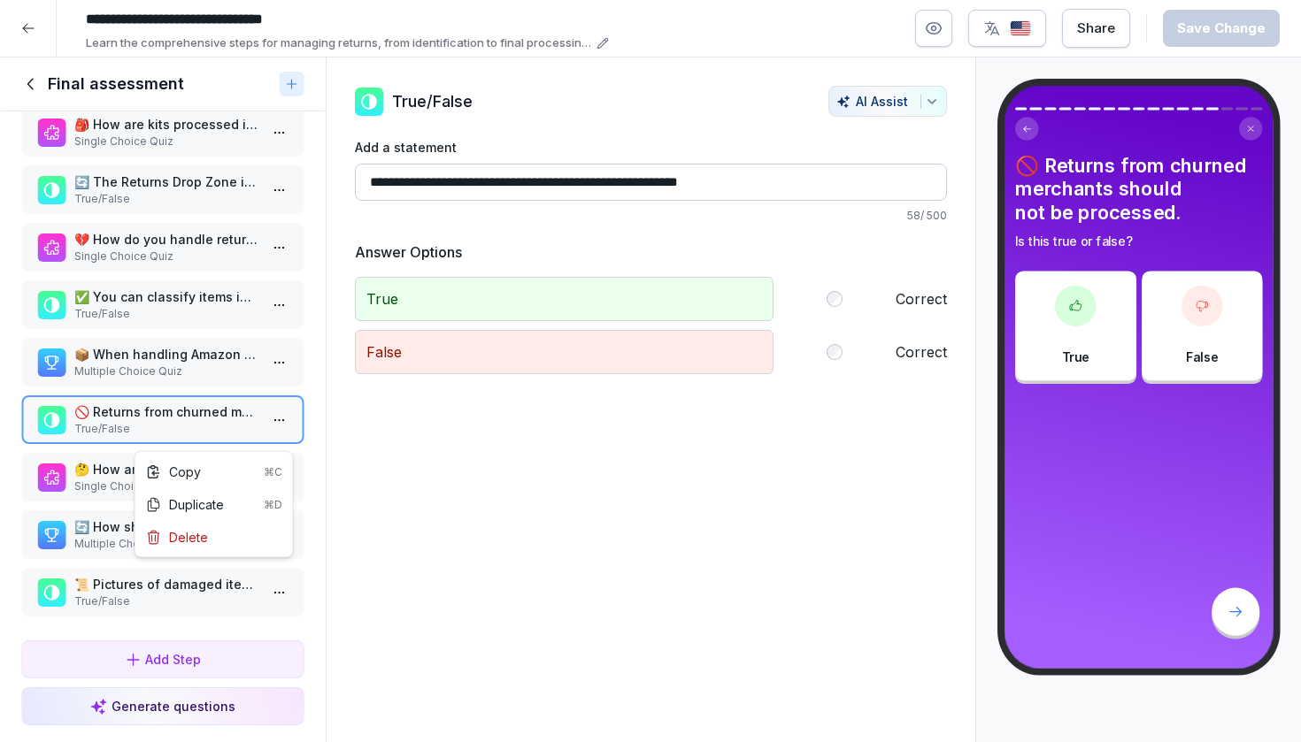
click at [280, 432] on html "**********" at bounding box center [650, 371] width 1301 height 742
click at [202, 534] on div "Delete" at bounding box center [177, 537] width 62 height 19
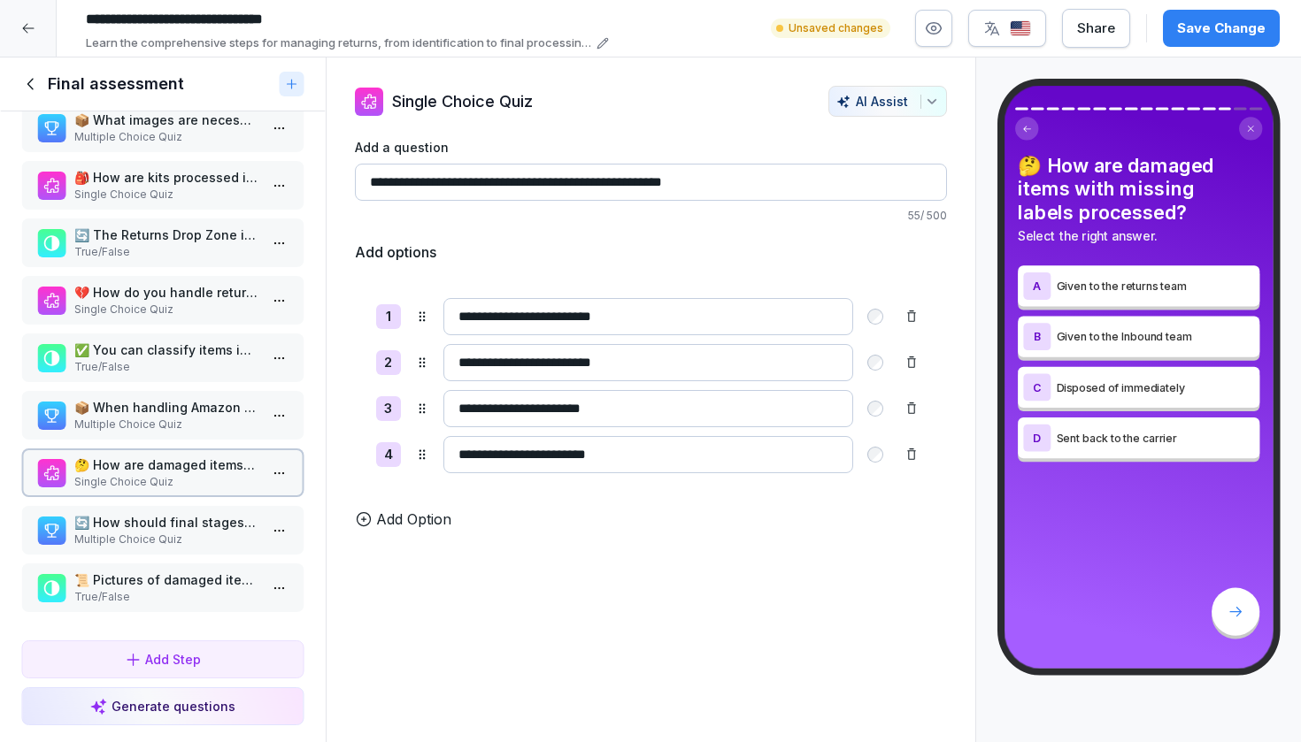
scroll to position [449, 0]
click at [196, 537] on p "Multiple Choice Quiz" at bounding box center [166, 540] width 184 height 16
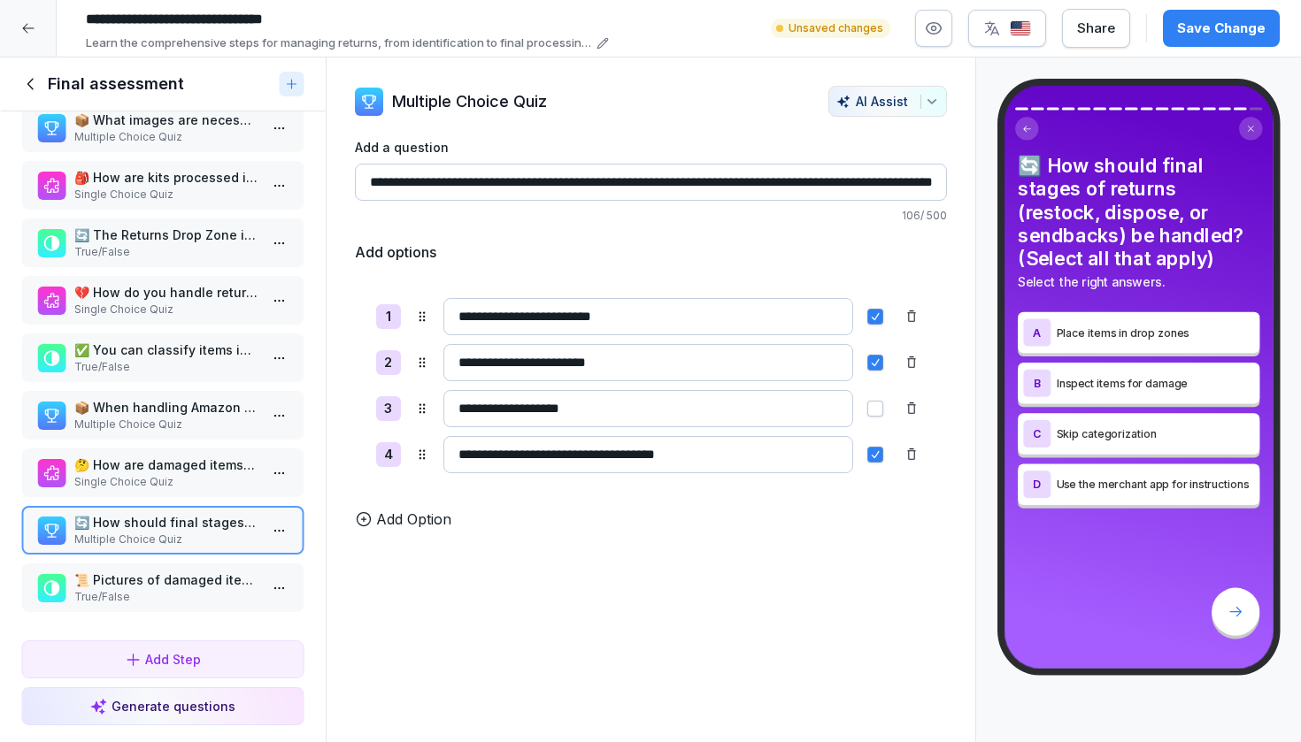
scroll to position [449, 0]
click at [183, 597] on p "True/False" at bounding box center [166, 597] width 184 height 16
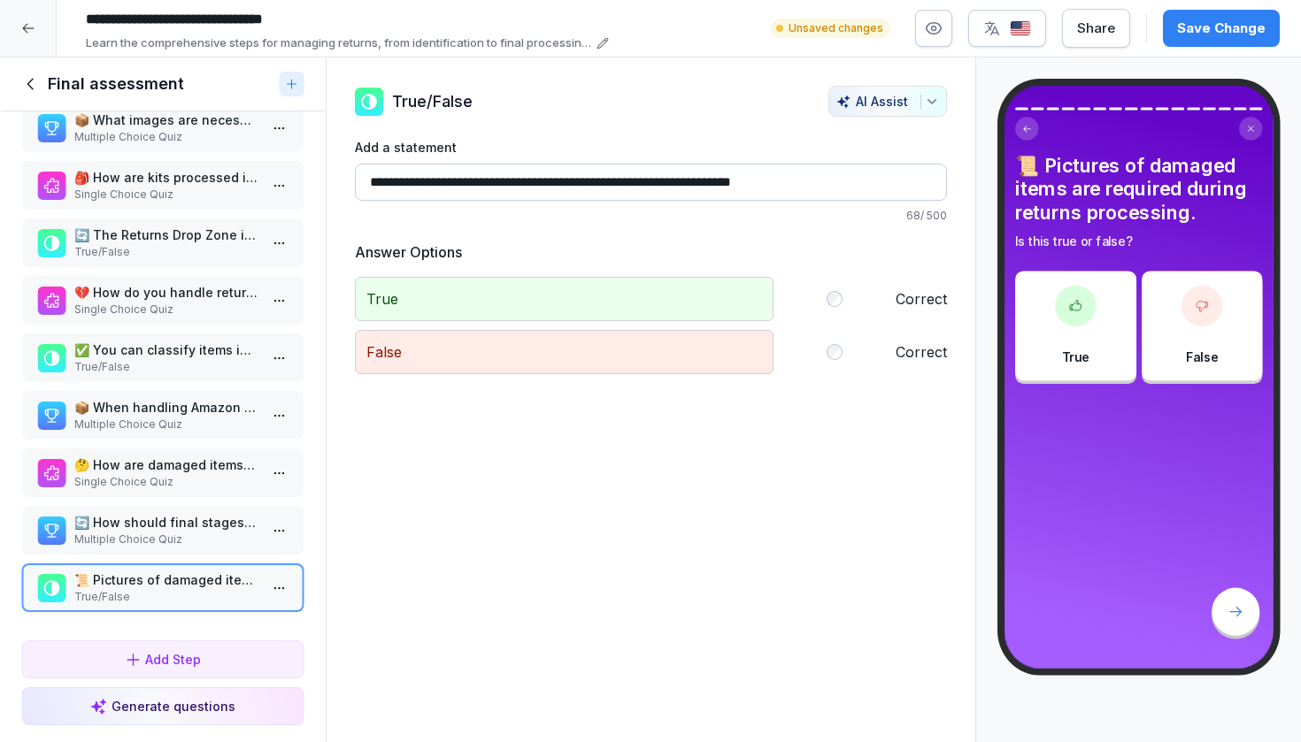
click at [1211, 27] on div "Save Change" at bounding box center [1221, 28] width 88 height 19
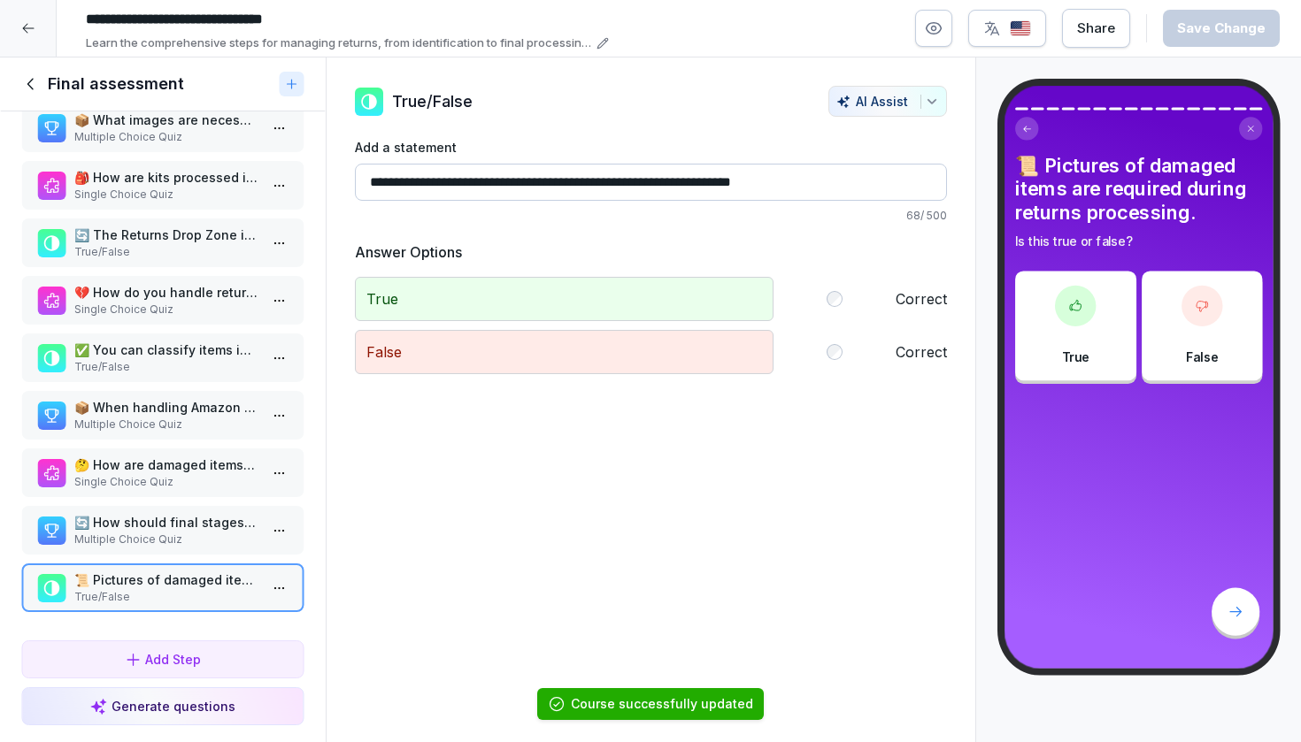
click at [34, 104] on div "Final assessment" at bounding box center [163, 85] width 326 height 54
click at [34, 93] on icon at bounding box center [30, 83] width 19 height 19
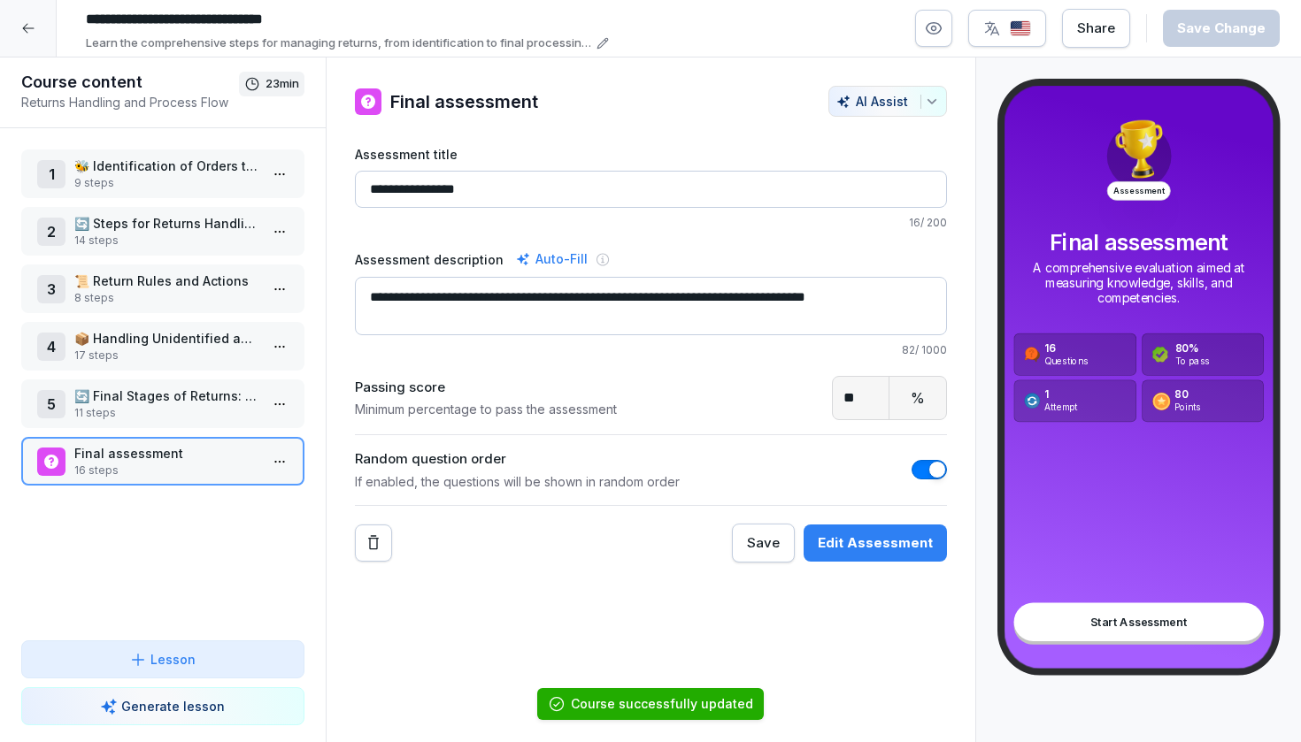
click at [33, 17] on div at bounding box center [28, 28] width 57 height 57
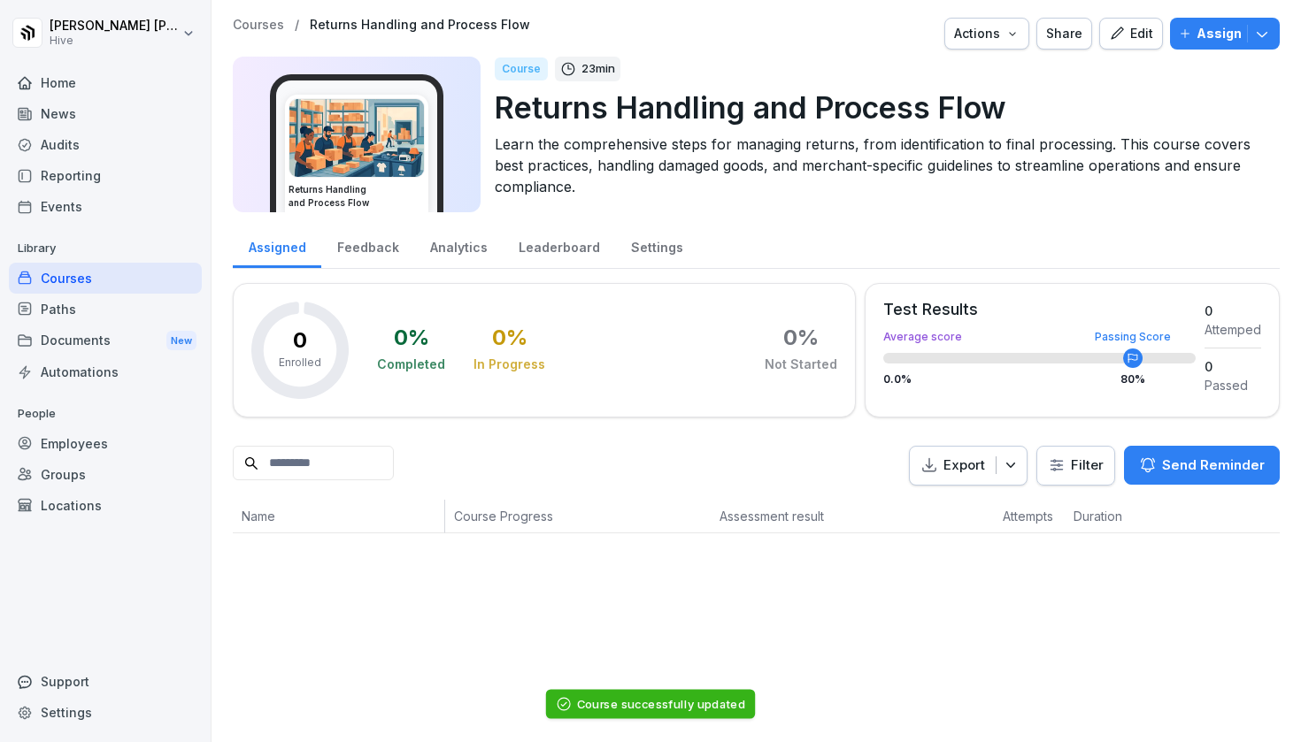
click at [96, 308] on div "Paths" at bounding box center [105, 309] width 193 height 31
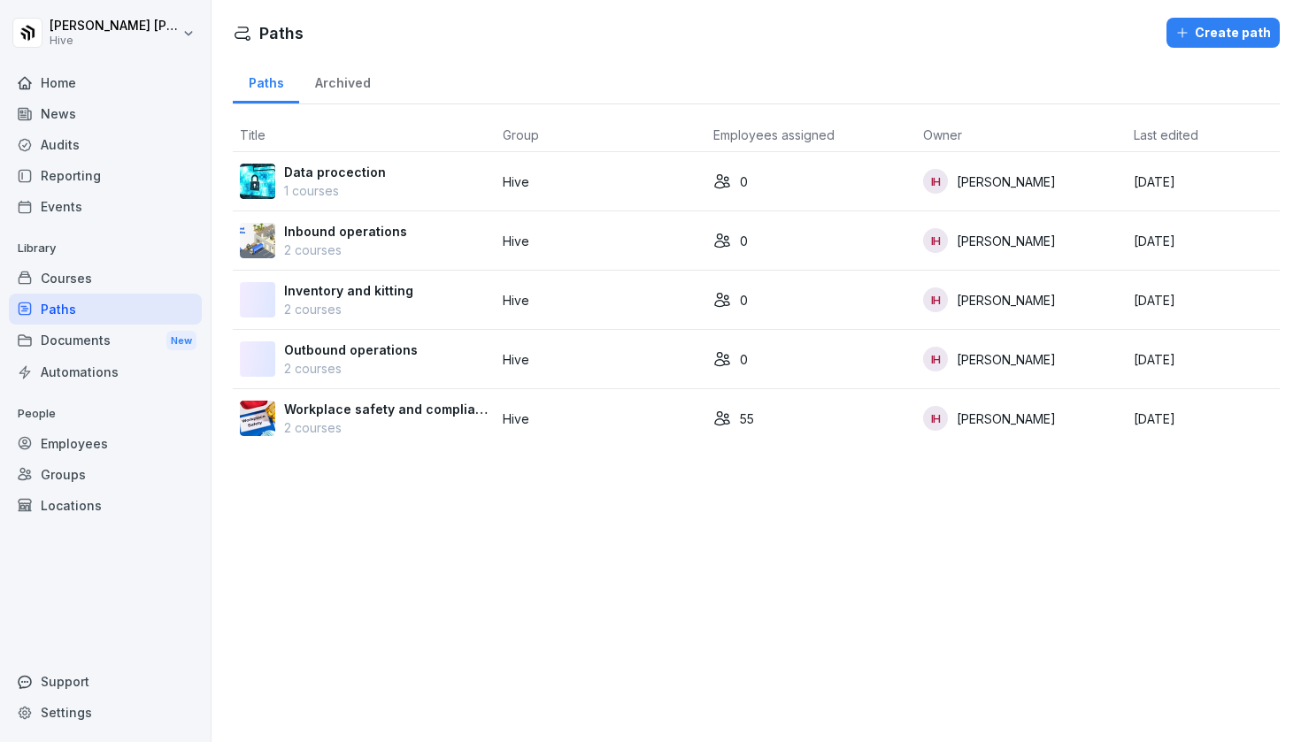
click at [96, 286] on div "Courses" at bounding box center [105, 278] width 193 height 31
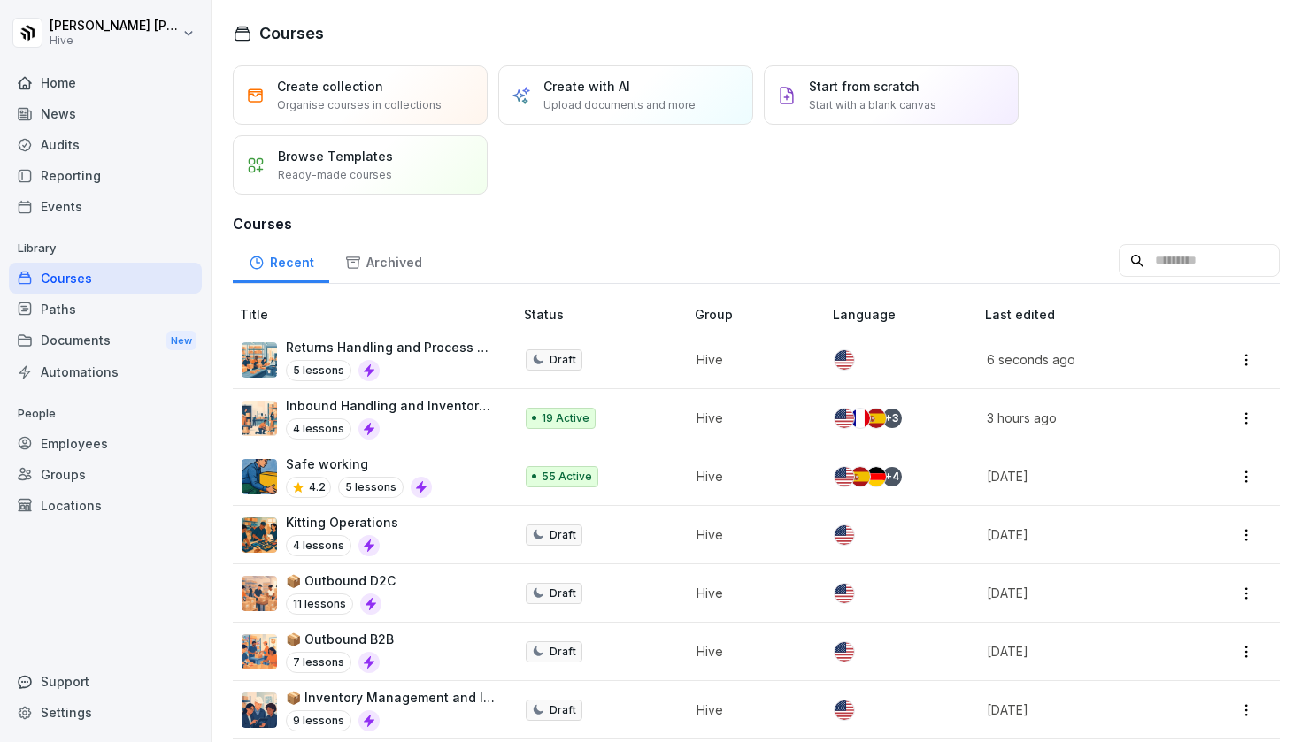
click at [419, 363] on div "5 lessons" at bounding box center [391, 370] width 210 height 21
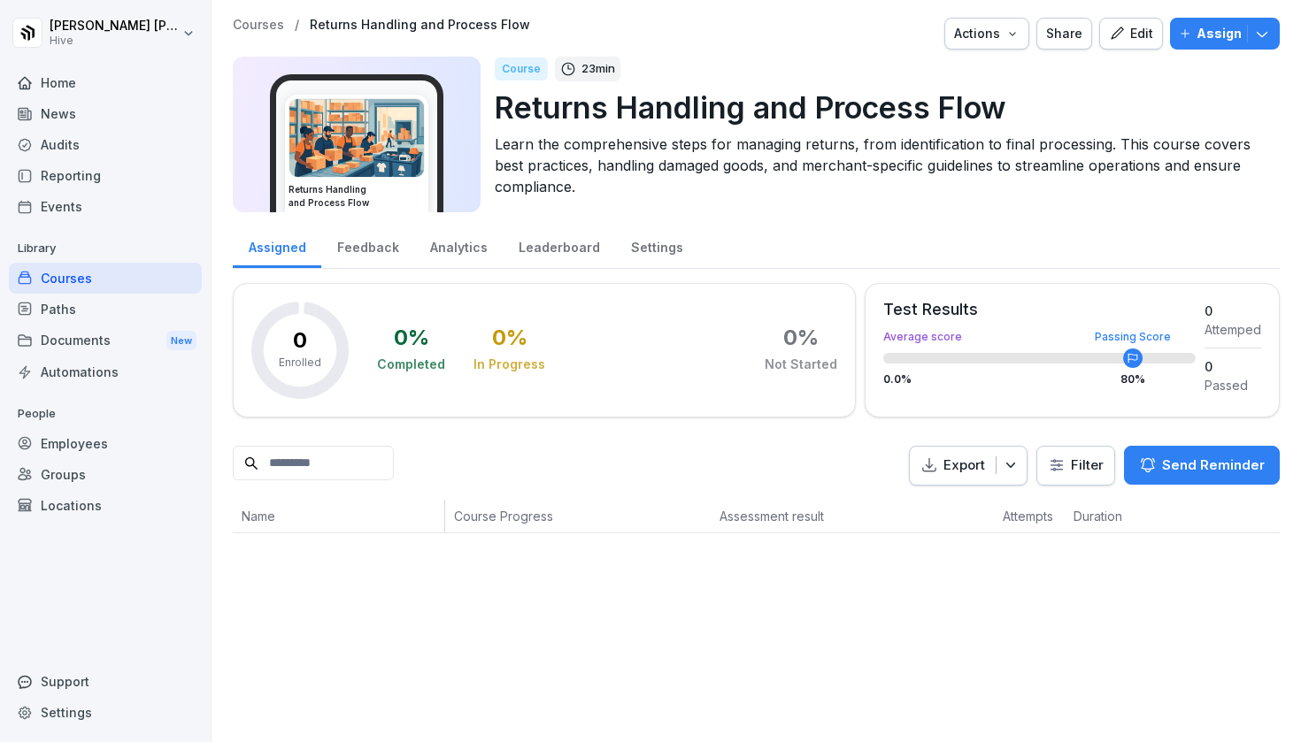
click at [1125, 33] on icon "button" at bounding box center [1117, 34] width 16 height 16
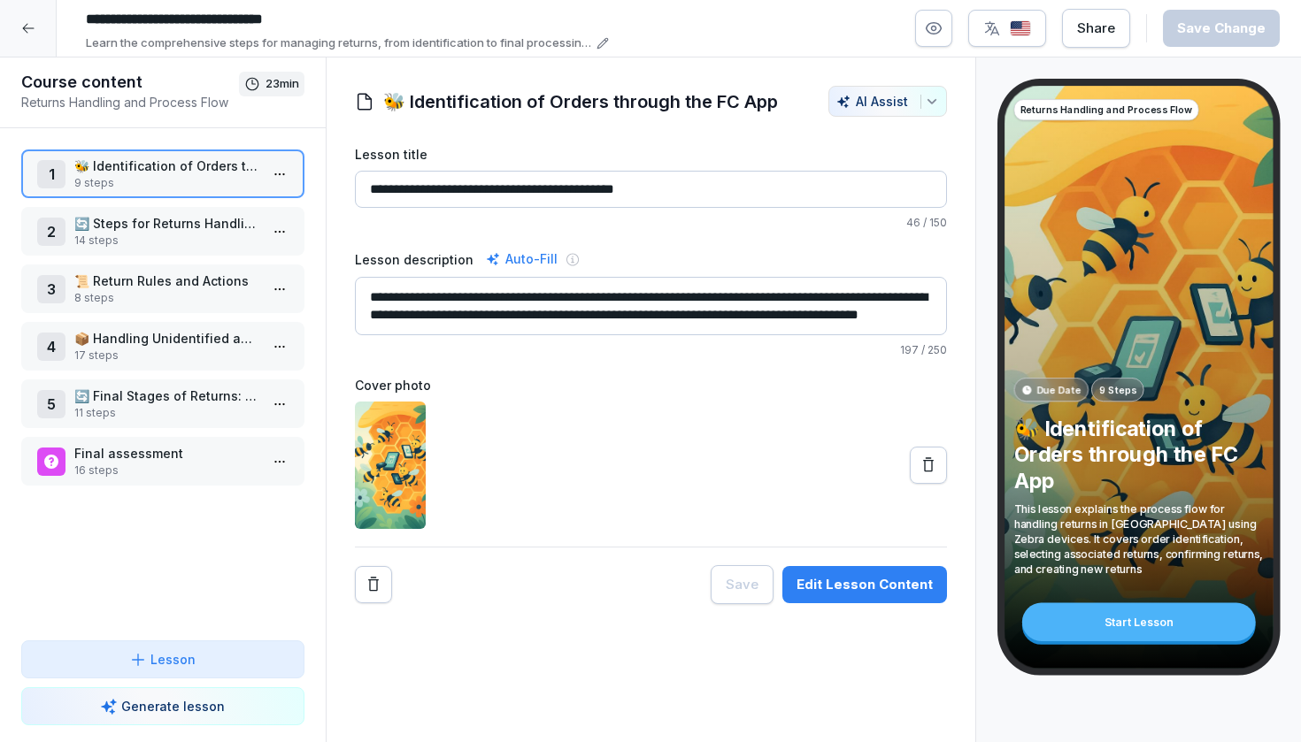
click at [38, 54] on div at bounding box center [28, 28] width 57 height 57
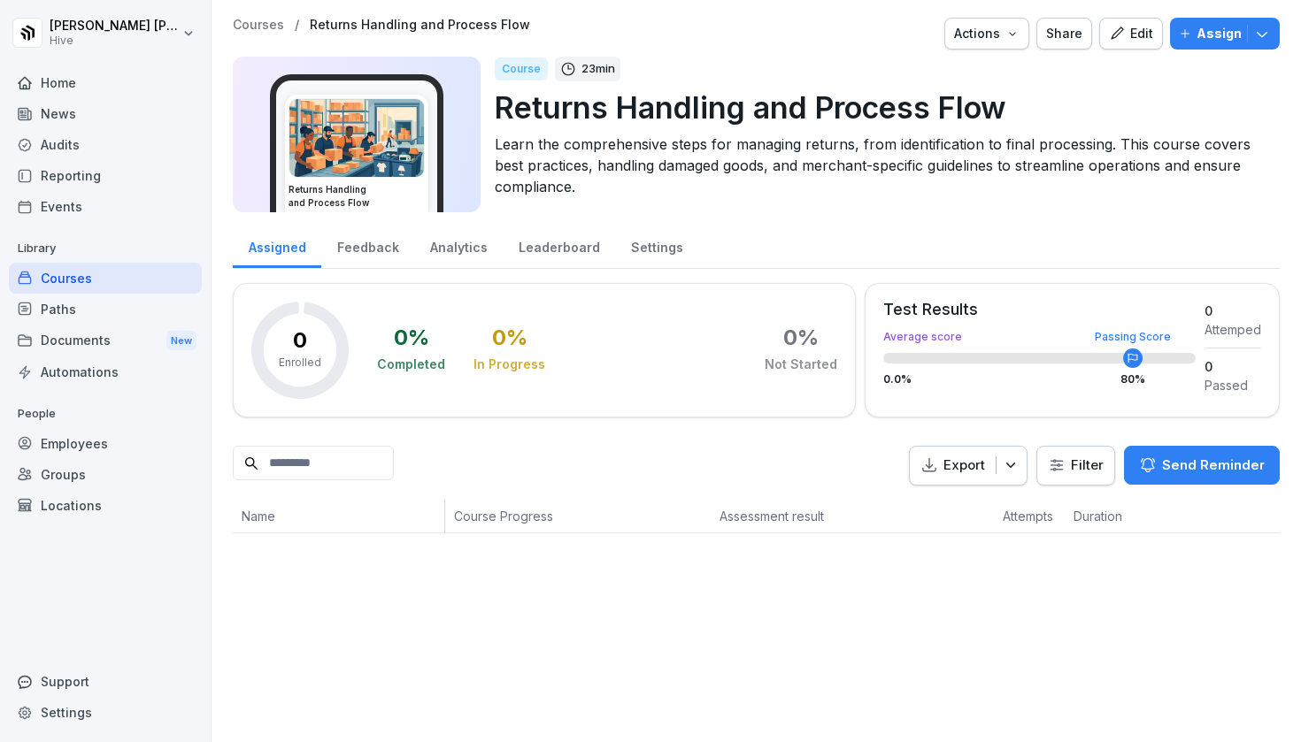
click at [1232, 27] on p "Assign" at bounding box center [1218, 33] width 45 height 19
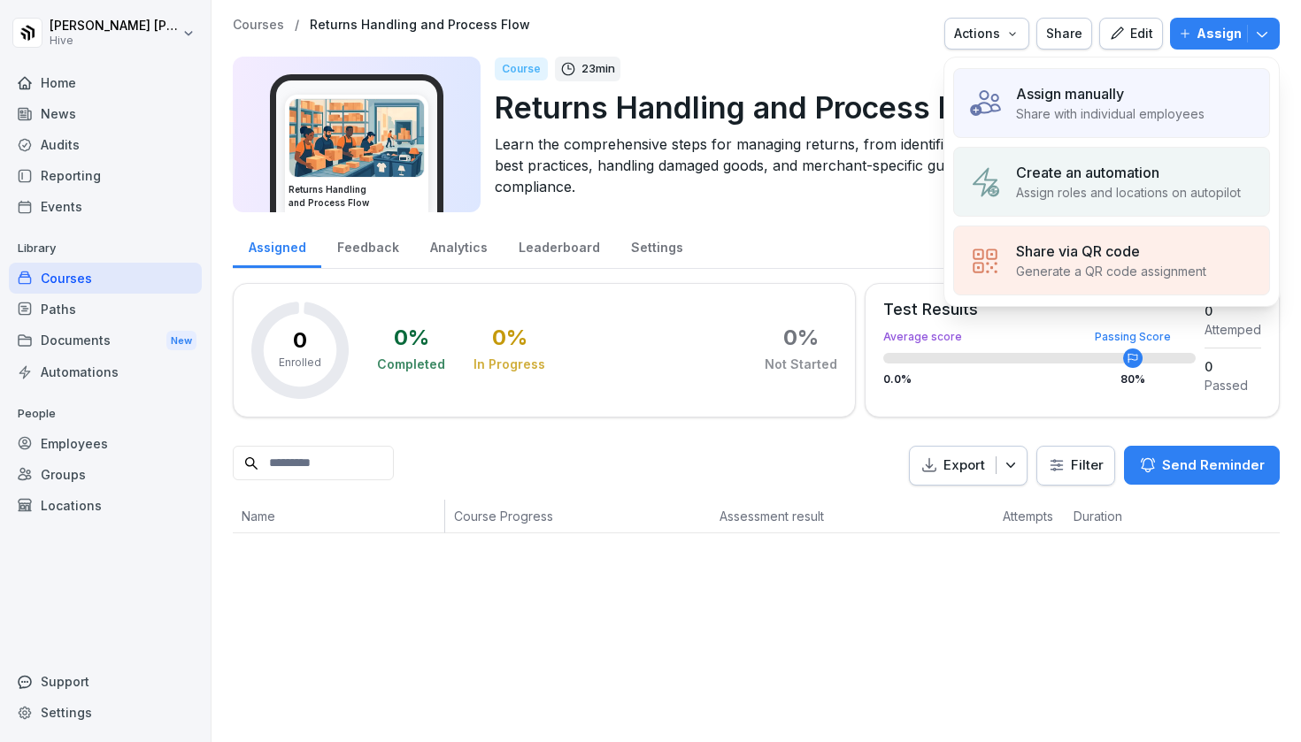
click at [1078, 96] on p "Assign manually" at bounding box center [1070, 93] width 108 height 21
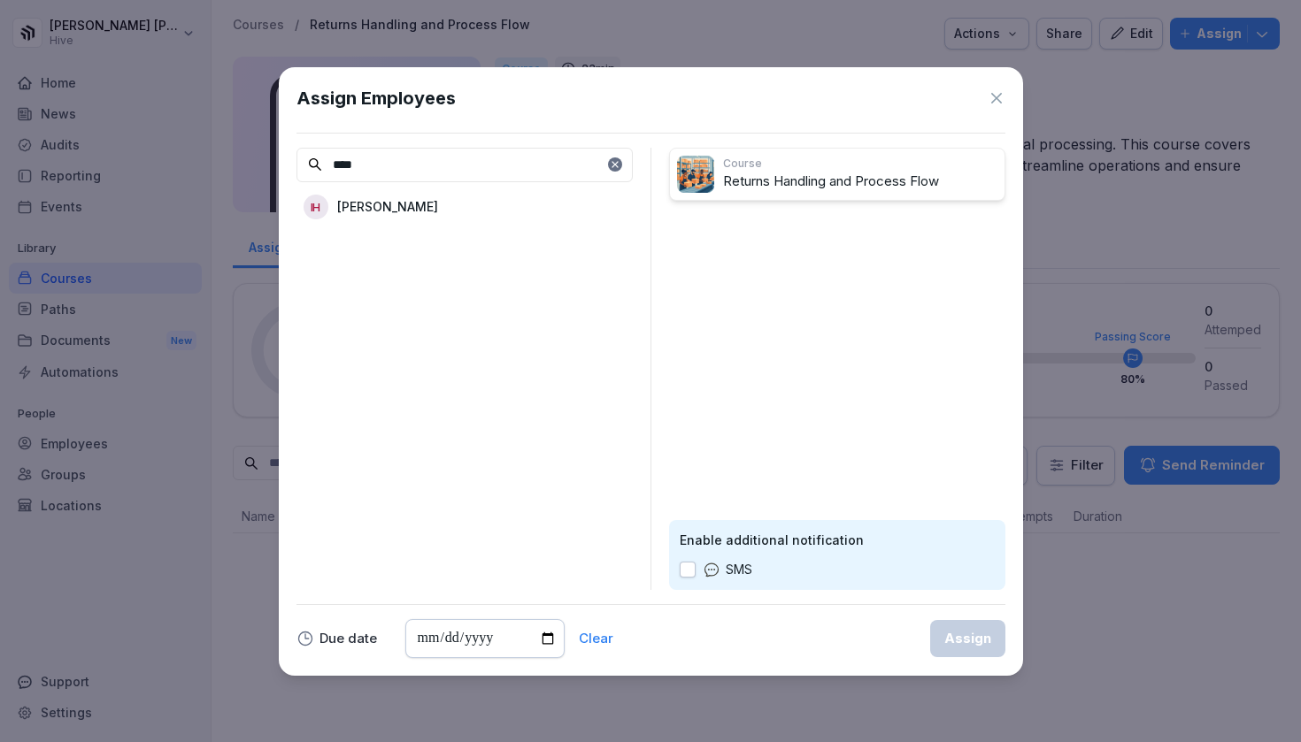
type input "****"
click at [400, 206] on p "[PERSON_NAME]" at bounding box center [387, 206] width 101 height 19
click at [958, 642] on div "Assign" at bounding box center [967, 638] width 47 height 19
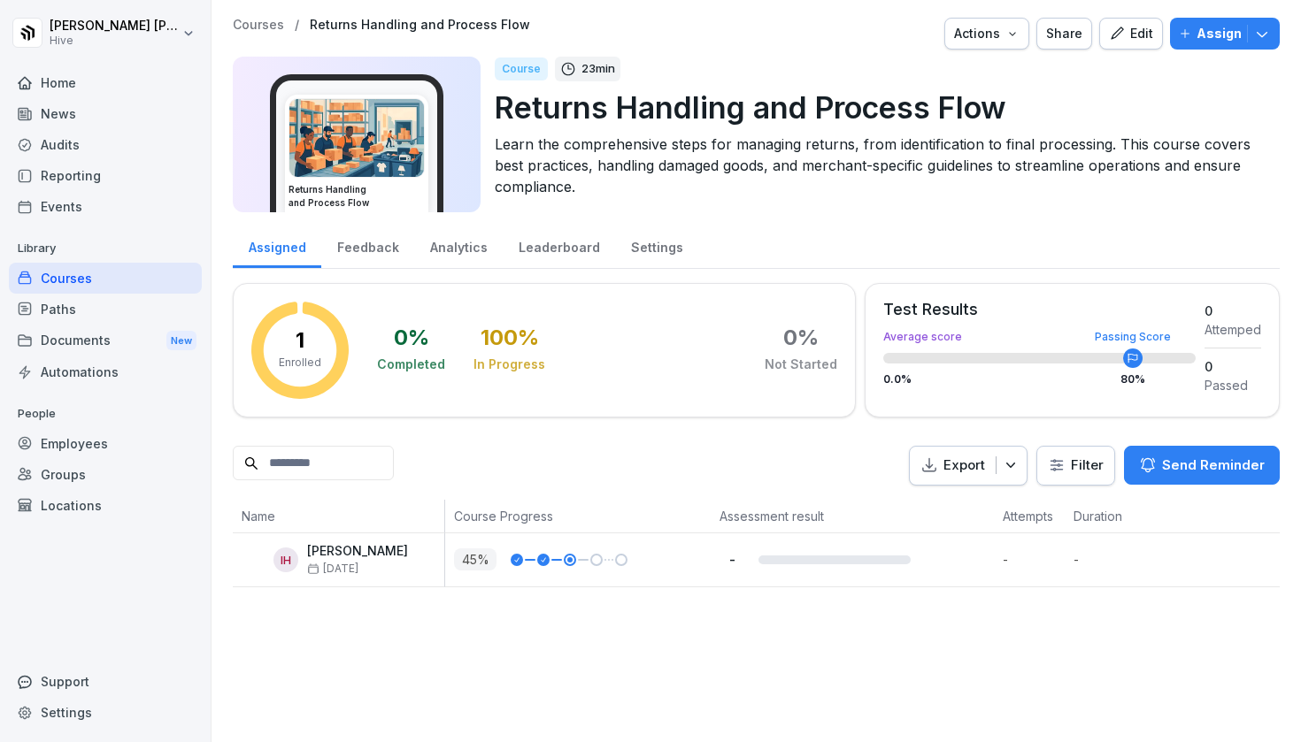
click at [1139, 42] on div "Edit" at bounding box center [1131, 33] width 44 height 19
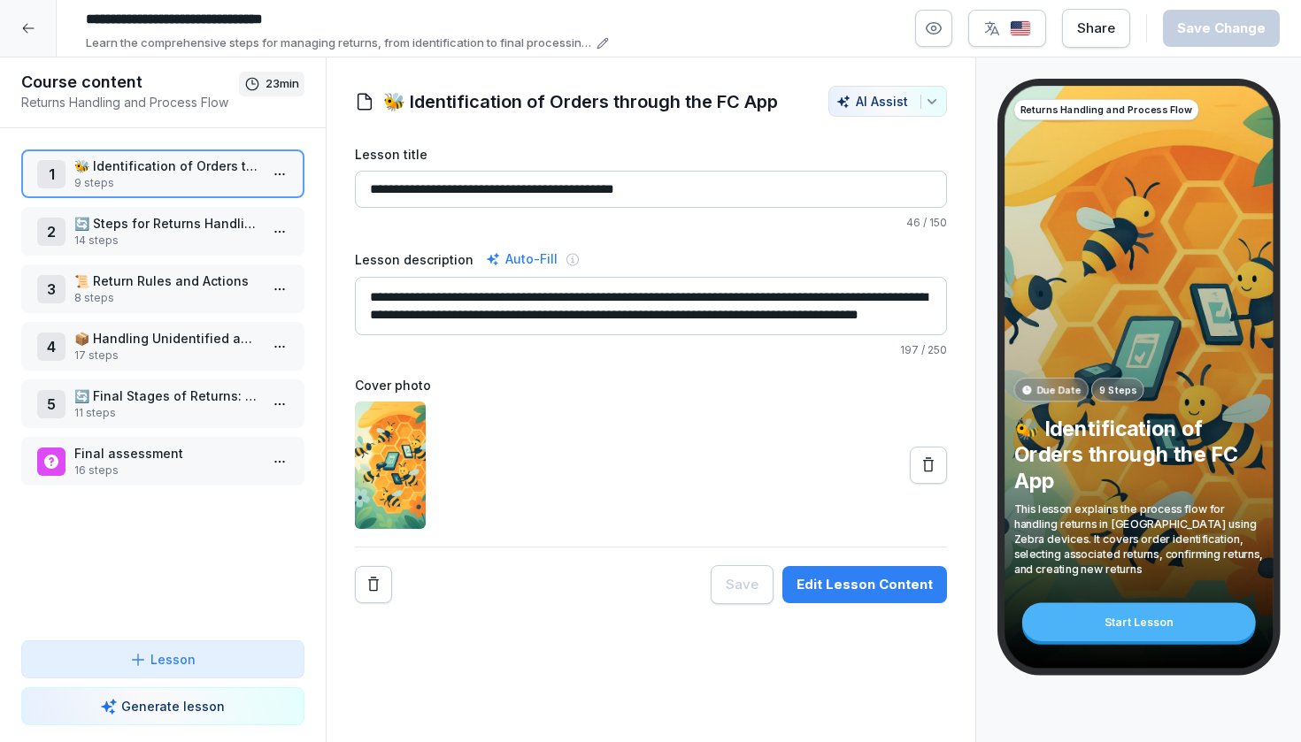
click at [196, 211] on div "2 🔄 Steps for Returns Handling 14 steps" at bounding box center [162, 231] width 283 height 49
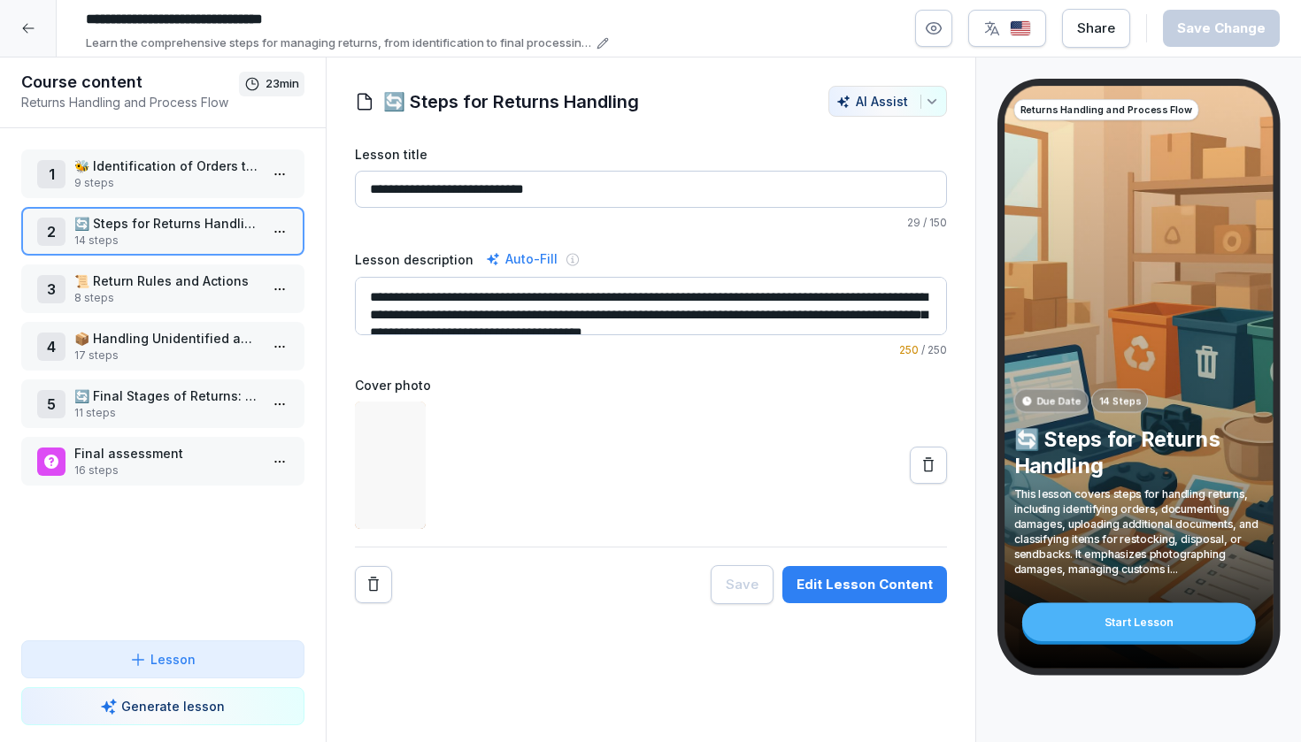
click at [182, 340] on p "📦 Handling Unidentified and Amazon Returns" at bounding box center [166, 338] width 184 height 19
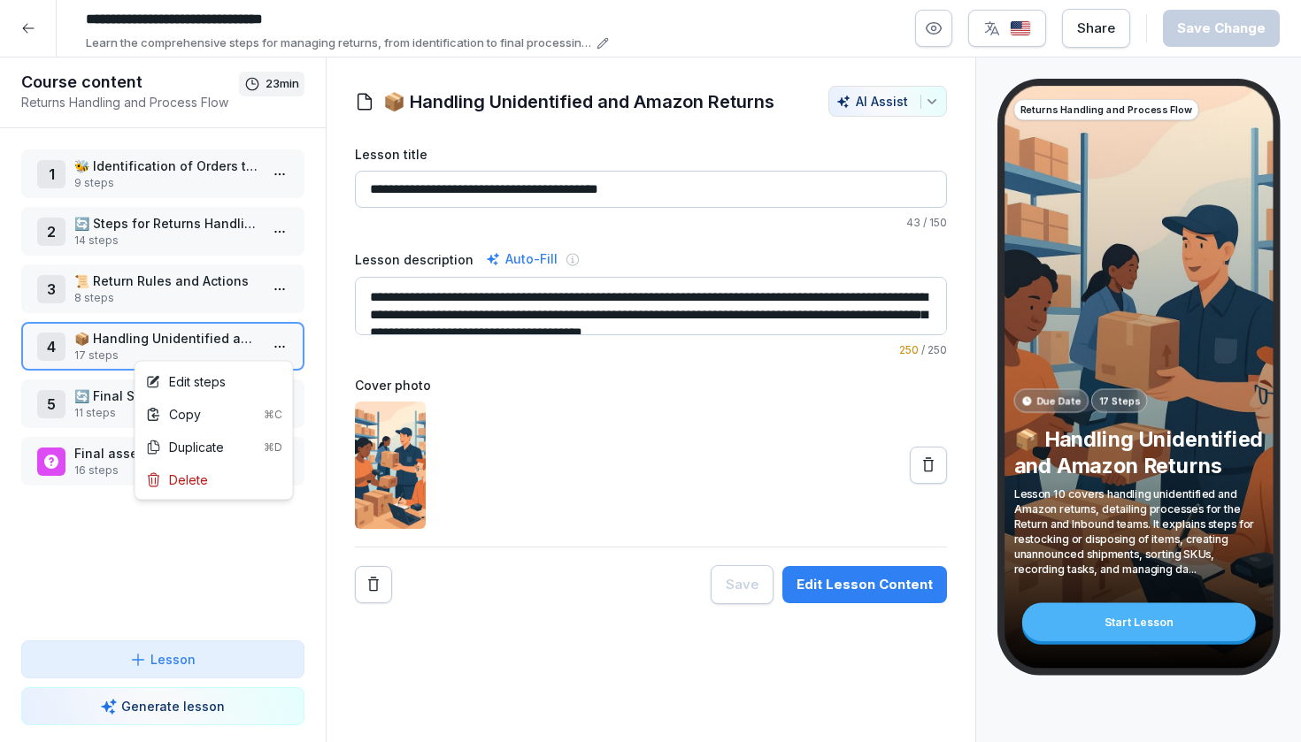
click at [268, 340] on html "**********" at bounding box center [650, 371] width 1301 height 742
click at [188, 258] on html "**********" at bounding box center [650, 371] width 1301 height 742
click at [205, 233] on p "14 steps" at bounding box center [166, 241] width 184 height 16
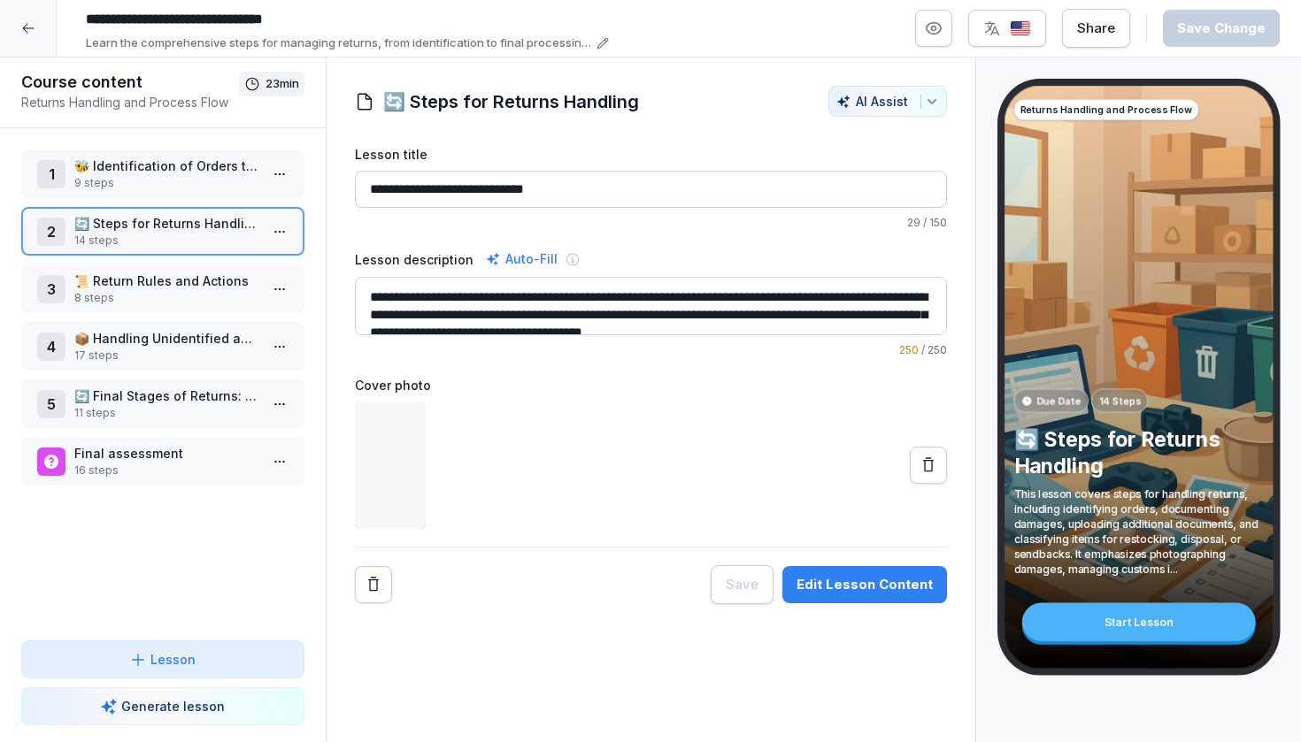
click at [283, 231] on html "**********" at bounding box center [650, 371] width 1301 height 742
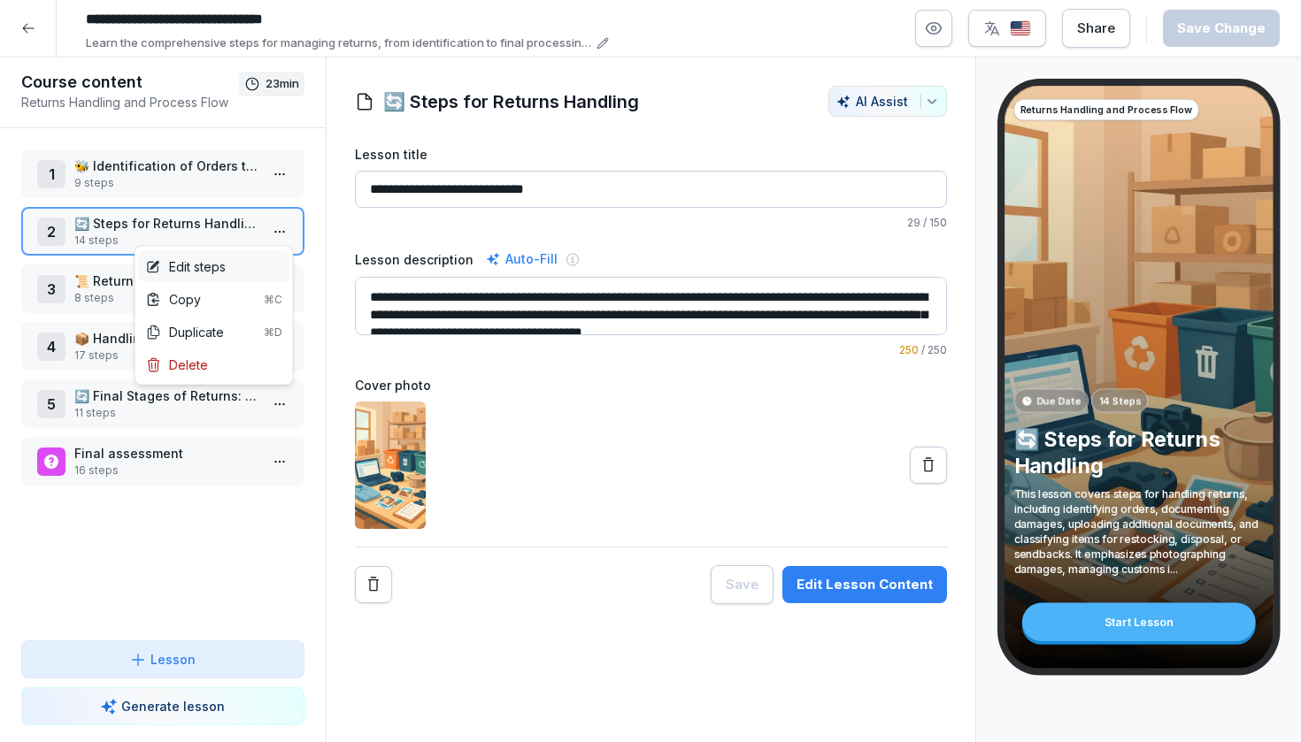
click at [234, 271] on div "Edit steps" at bounding box center [214, 266] width 150 height 33
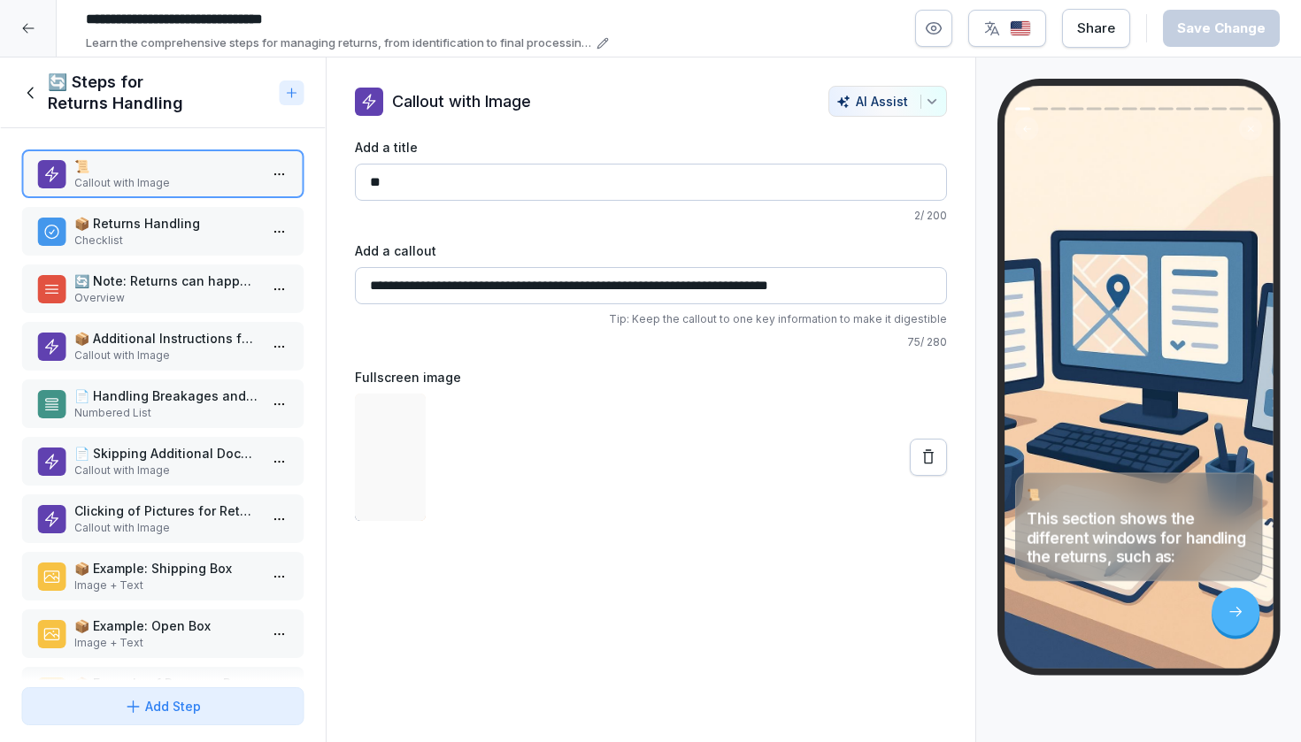
click at [214, 301] on p "Overview" at bounding box center [166, 298] width 184 height 16
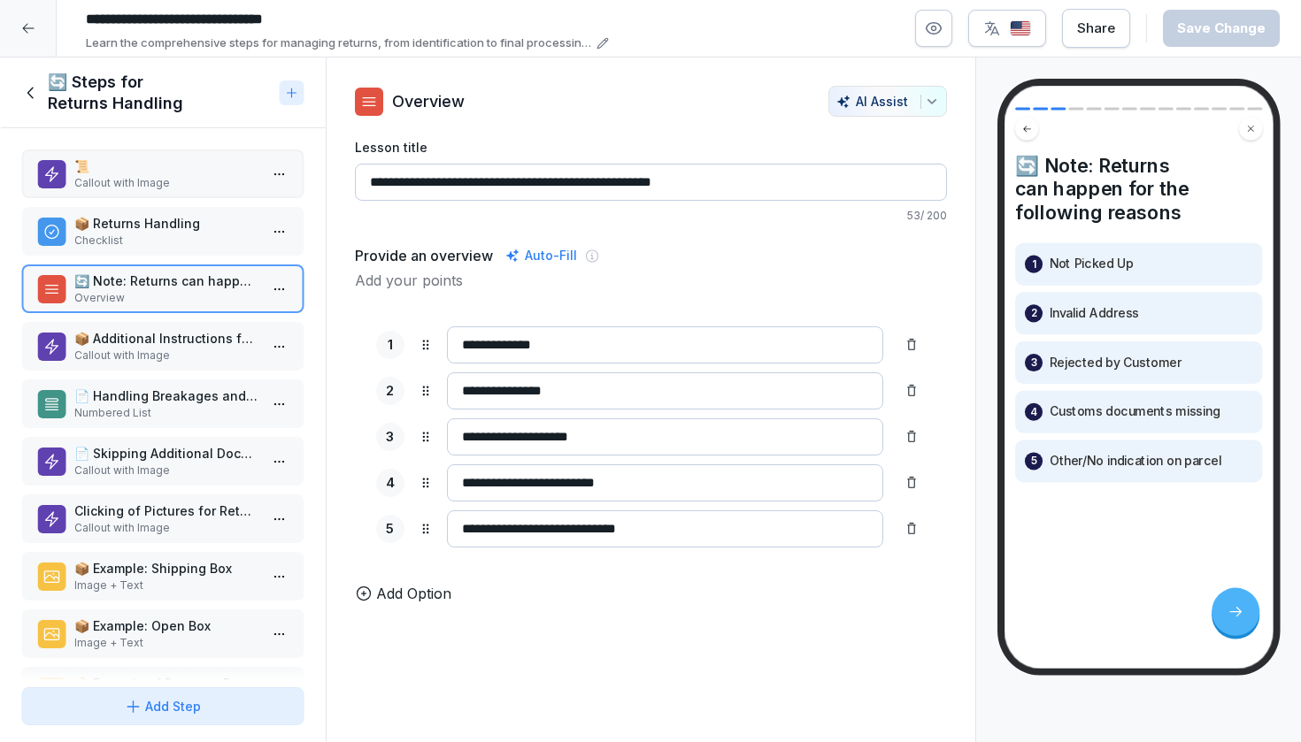
click at [203, 364] on div "📦 Additional Instructions for Returns Callout with Image" at bounding box center [162, 346] width 283 height 49
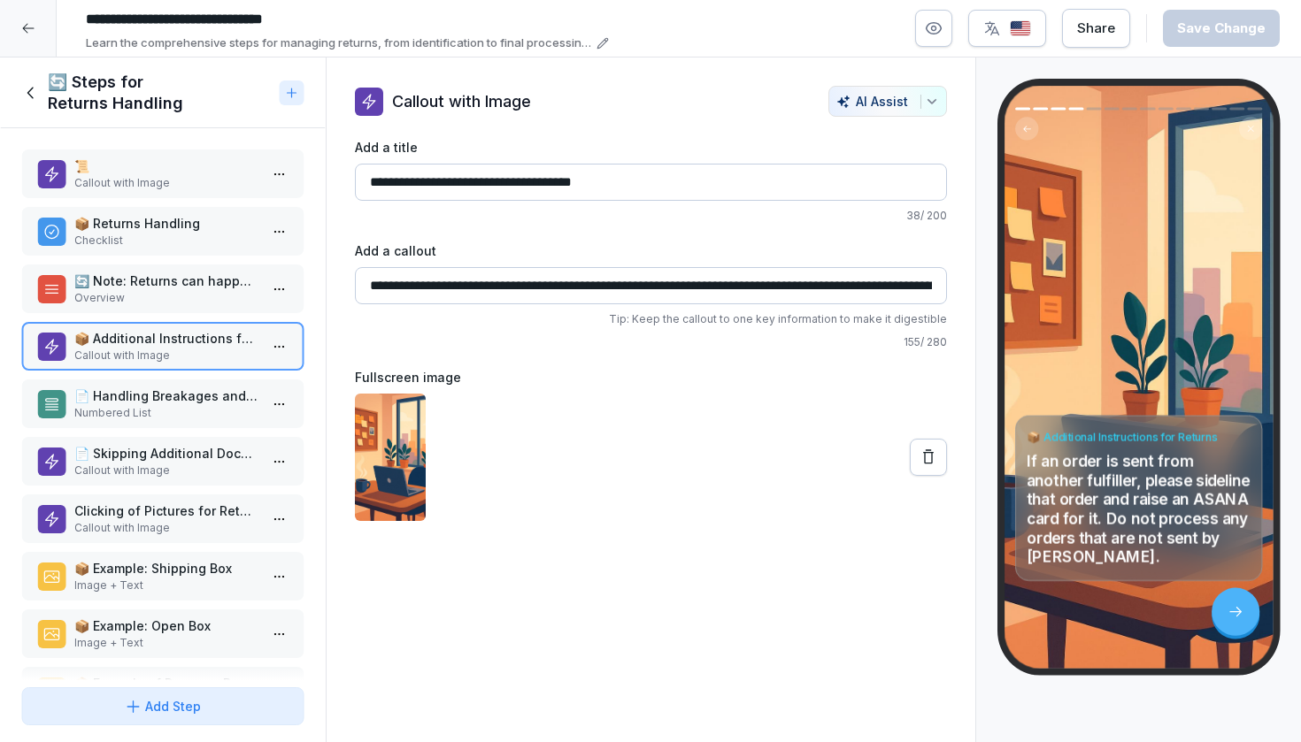
click at [196, 404] on p "📄 Handling Breakages and Additional Documents" at bounding box center [166, 396] width 184 height 19
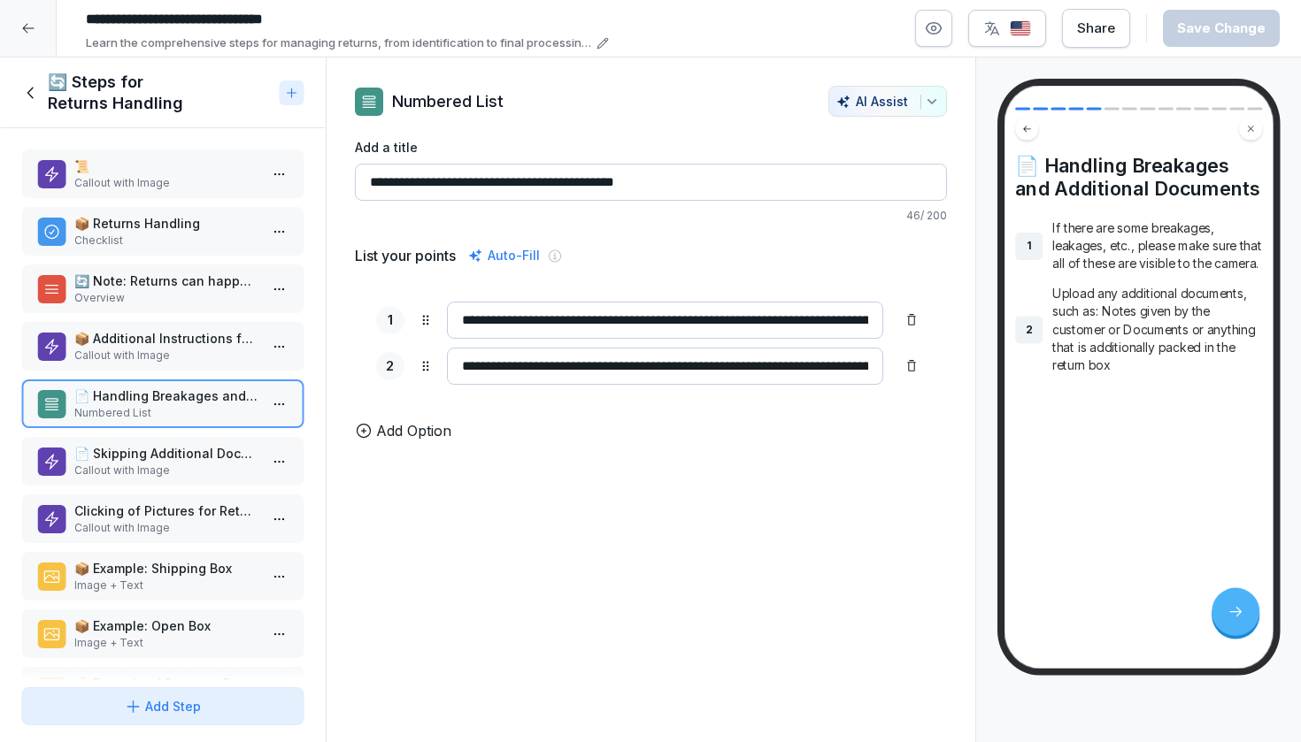
click at [183, 496] on div "Clicking of Pictures for Returns Callout with Image" at bounding box center [162, 519] width 283 height 49
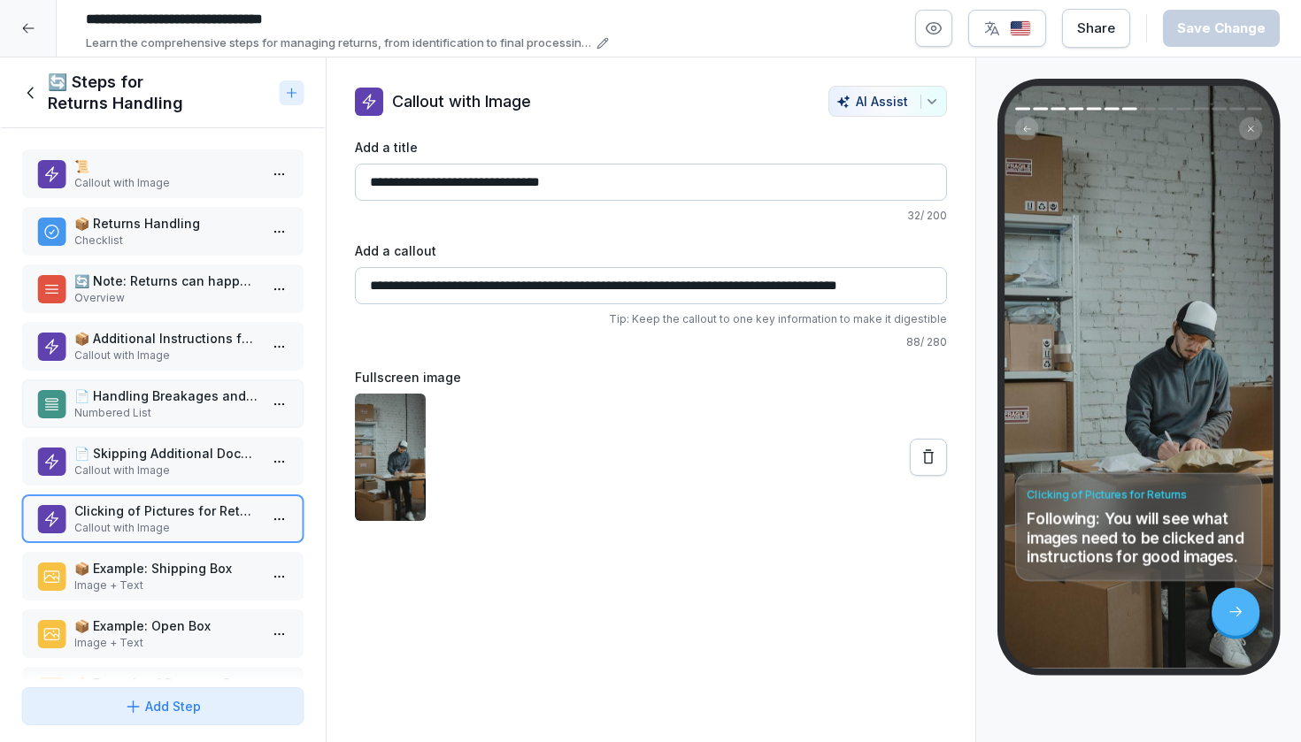
click at [181, 550] on div "📜 Callout with Image 📦 Returns Handling Checklist 🔄 Note: Returns can happen fo…" at bounding box center [163, 404] width 326 height 552
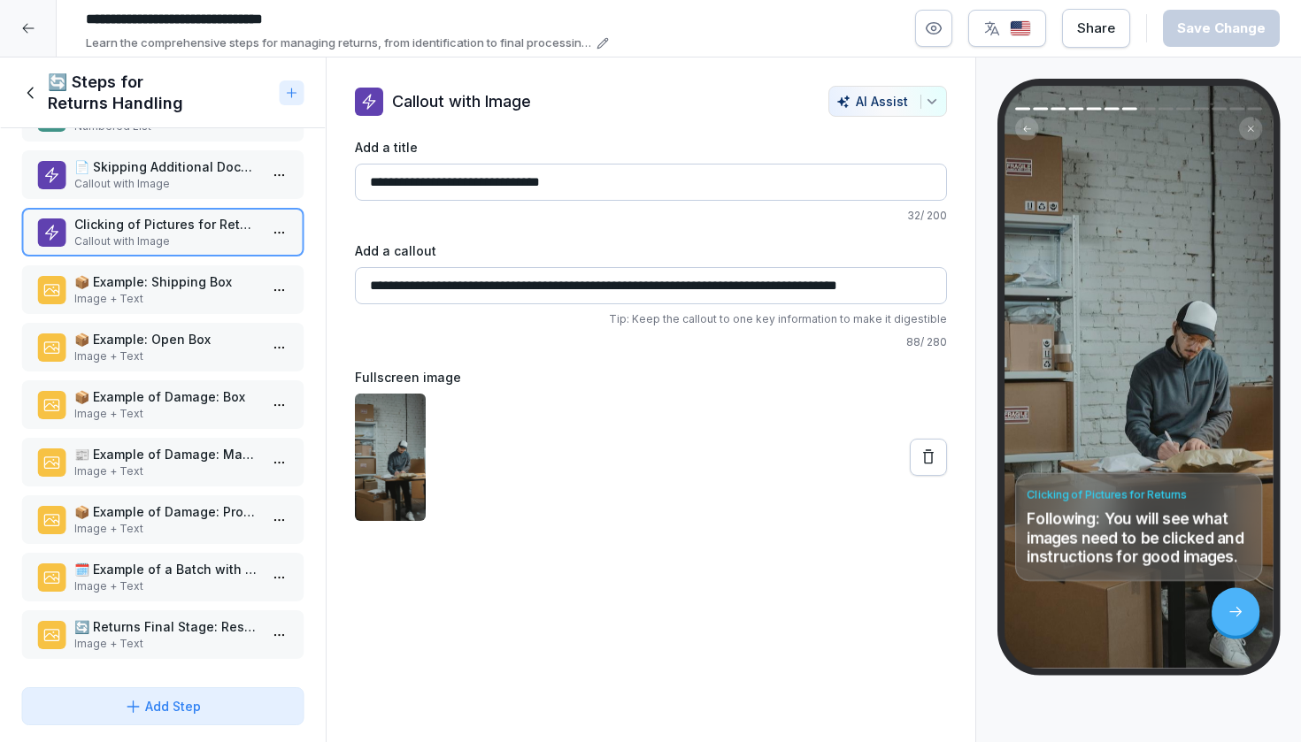
scroll to position [287, 0]
click at [142, 553] on div "🗓️ Example of a Batch with Expiration Date Image + Text" at bounding box center [162, 577] width 283 height 49
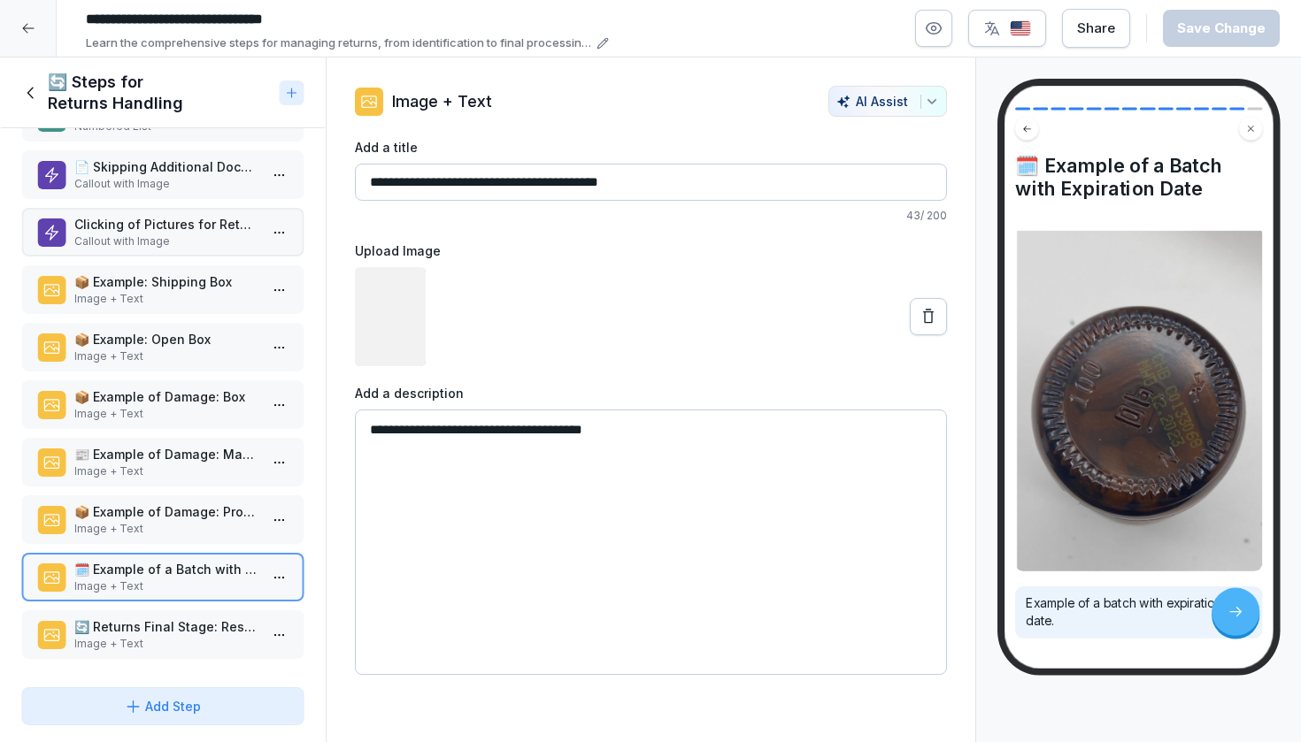
click at [149, 498] on div "📦 Example of Damage: Product Box Image + Text" at bounding box center [162, 520] width 283 height 49
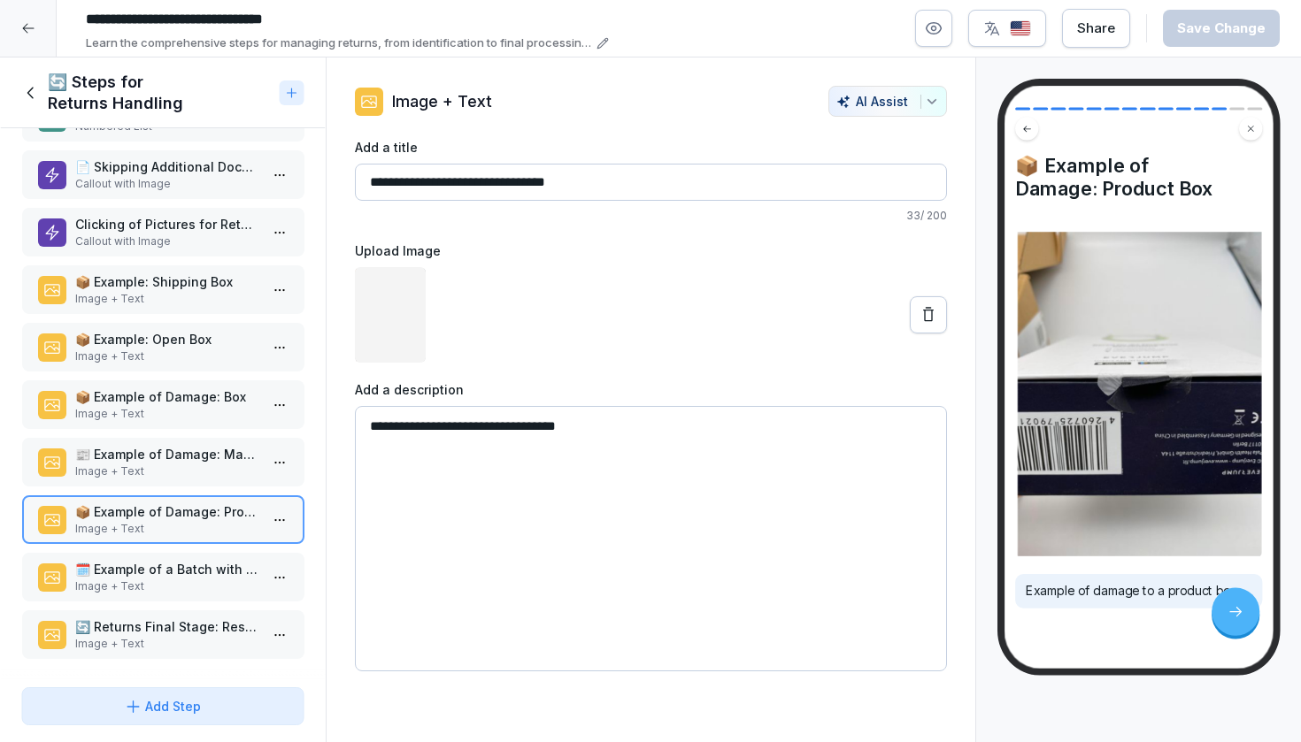
click at [151, 474] on p "Image + Text" at bounding box center [166, 472] width 184 height 16
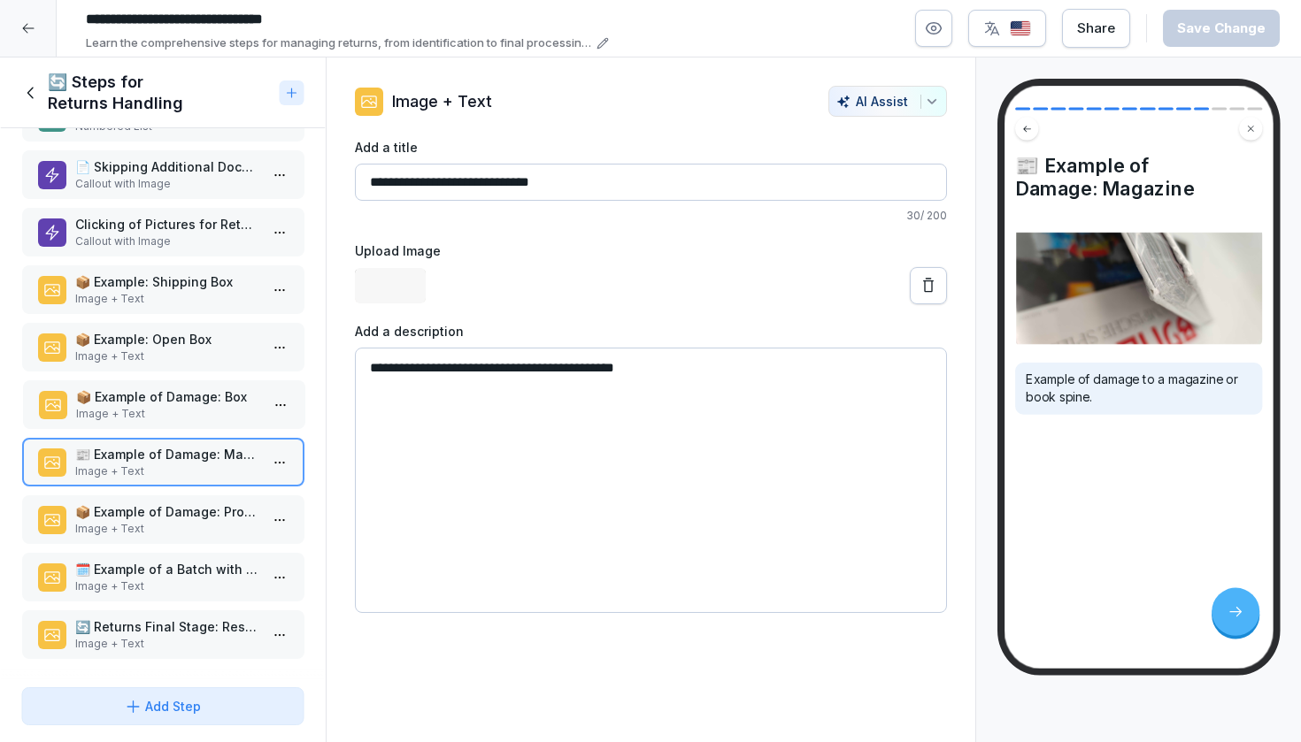
click at [161, 416] on p "Image + Text" at bounding box center [167, 414] width 184 height 16
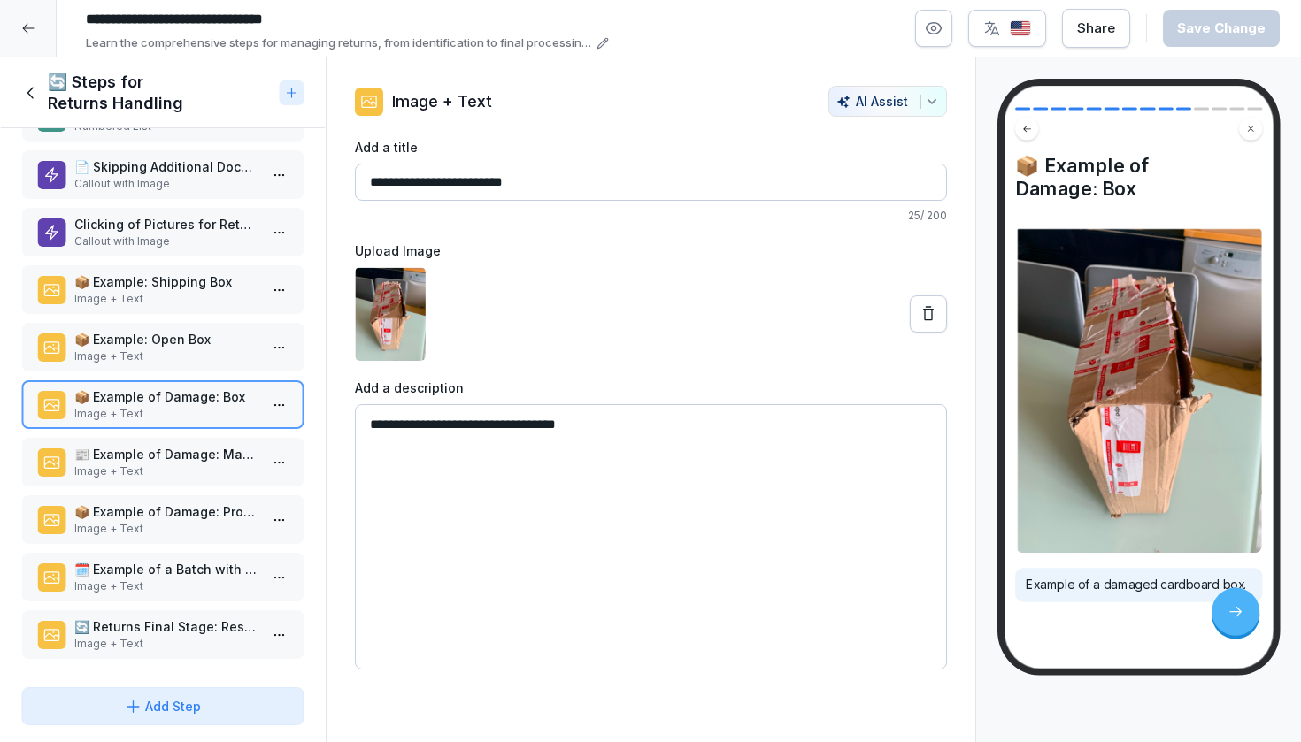
click at [27, 91] on icon at bounding box center [30, 92] width 19 height 19
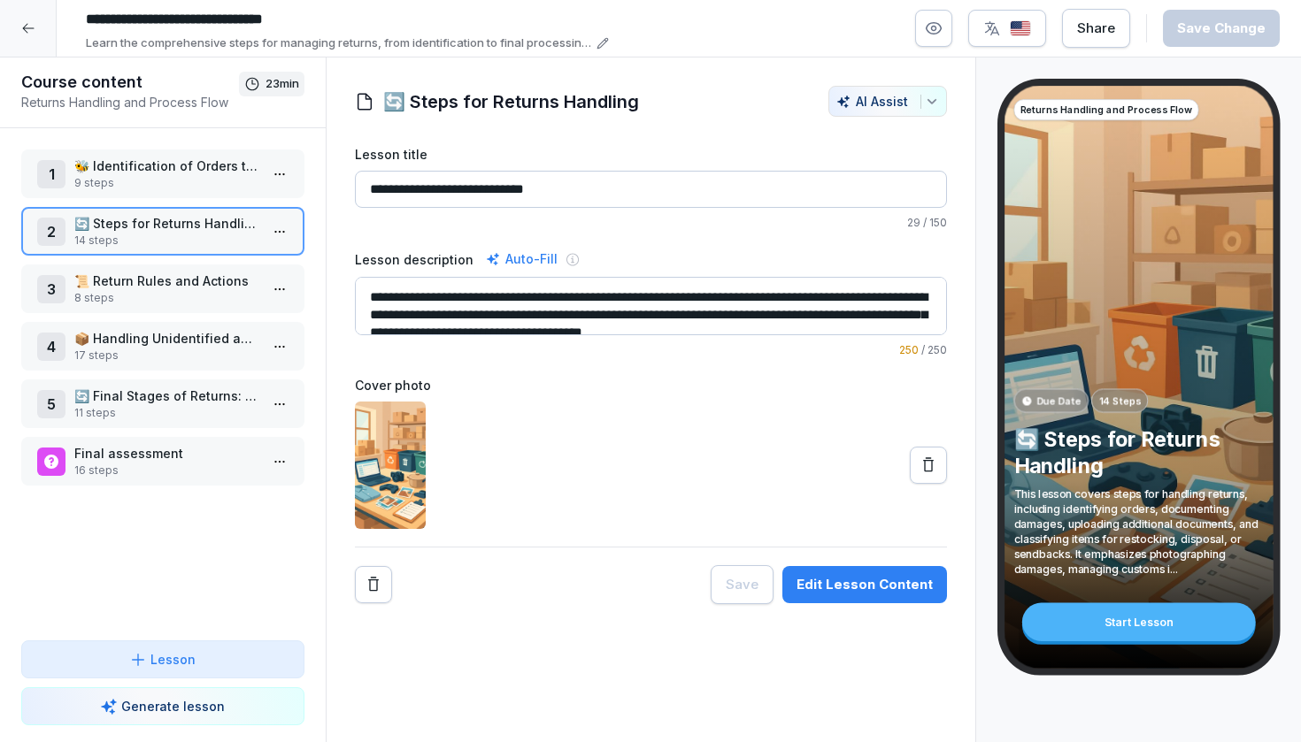
click at [112, 300] on p "8 steps" at bounding box center [166, 298] width 184 height 16
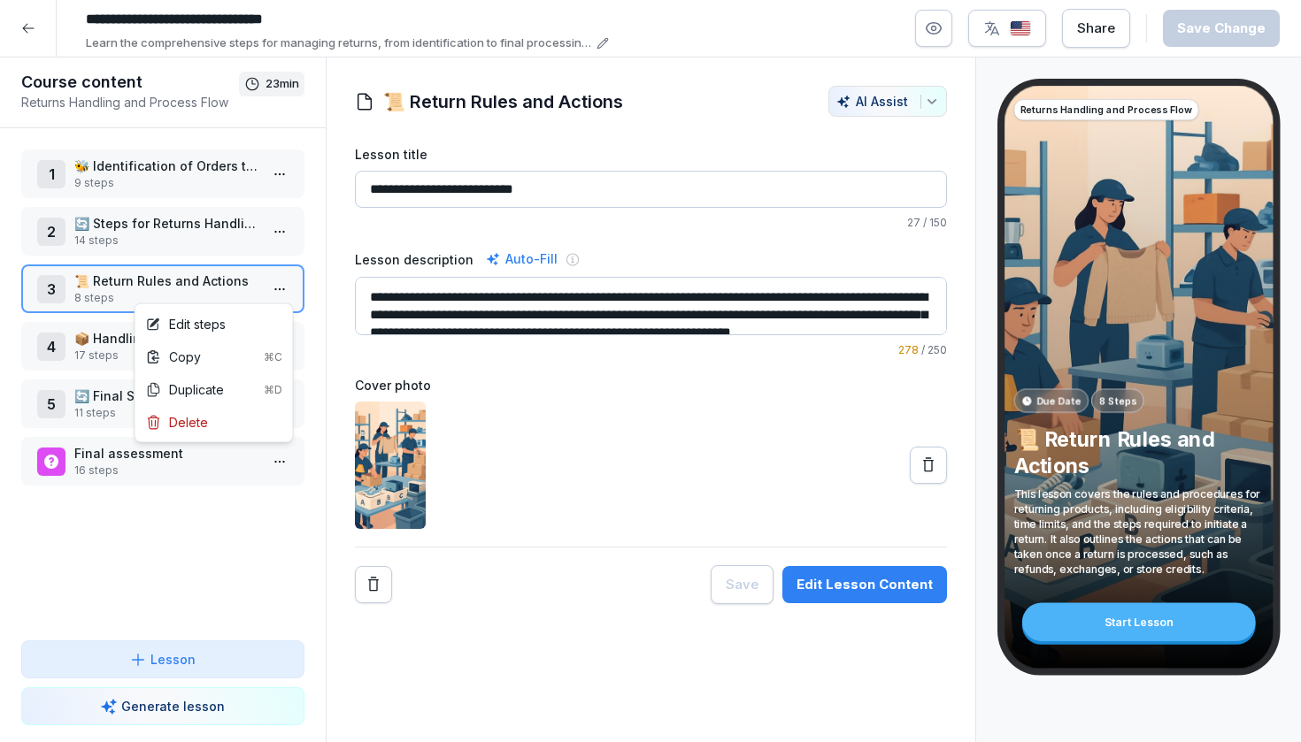
click at [284, 293] on html "**********" at bounding box center [650, 371] width 1301 height 742
click at [250, 324] on div "Edit steps" at bounding box center [214, 324] width 150 height 33
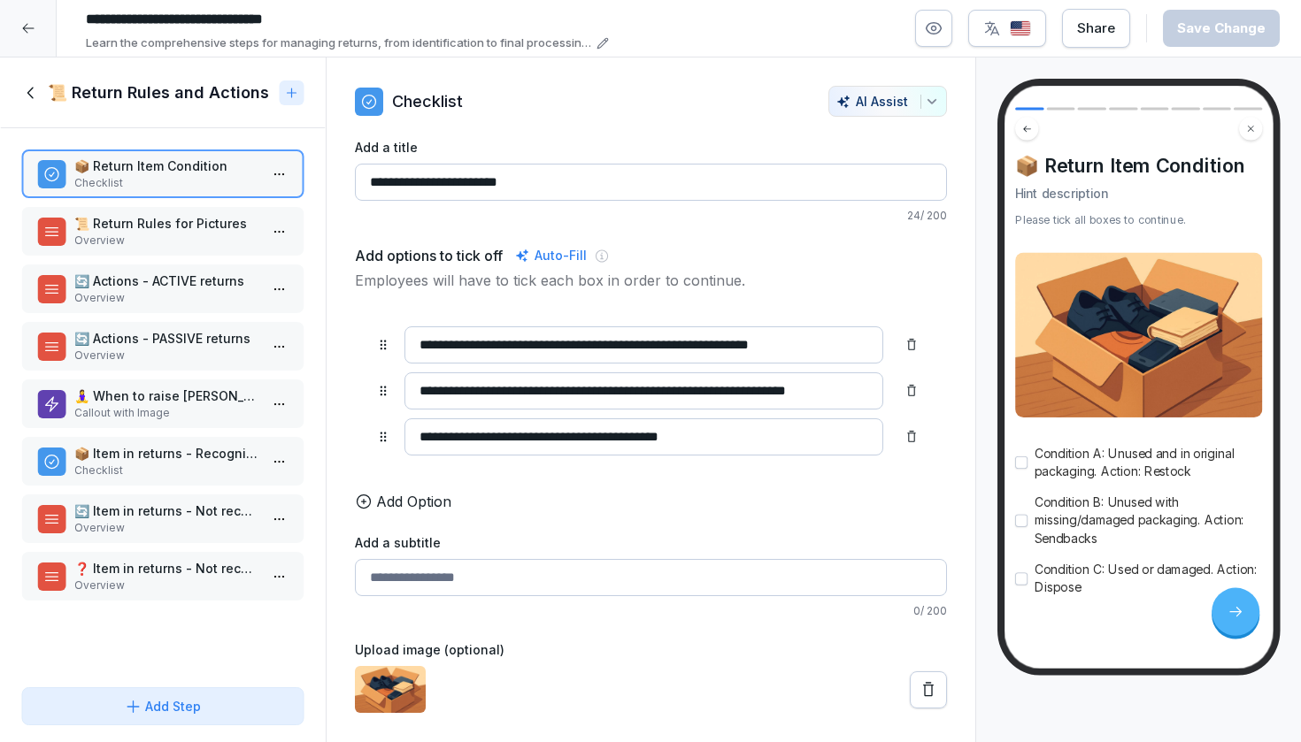
click at [160, 393] on p "🧘‍♀️ When to raise [PERSON_NAME]?" at bounding box center [166, 396] width 184 height 19
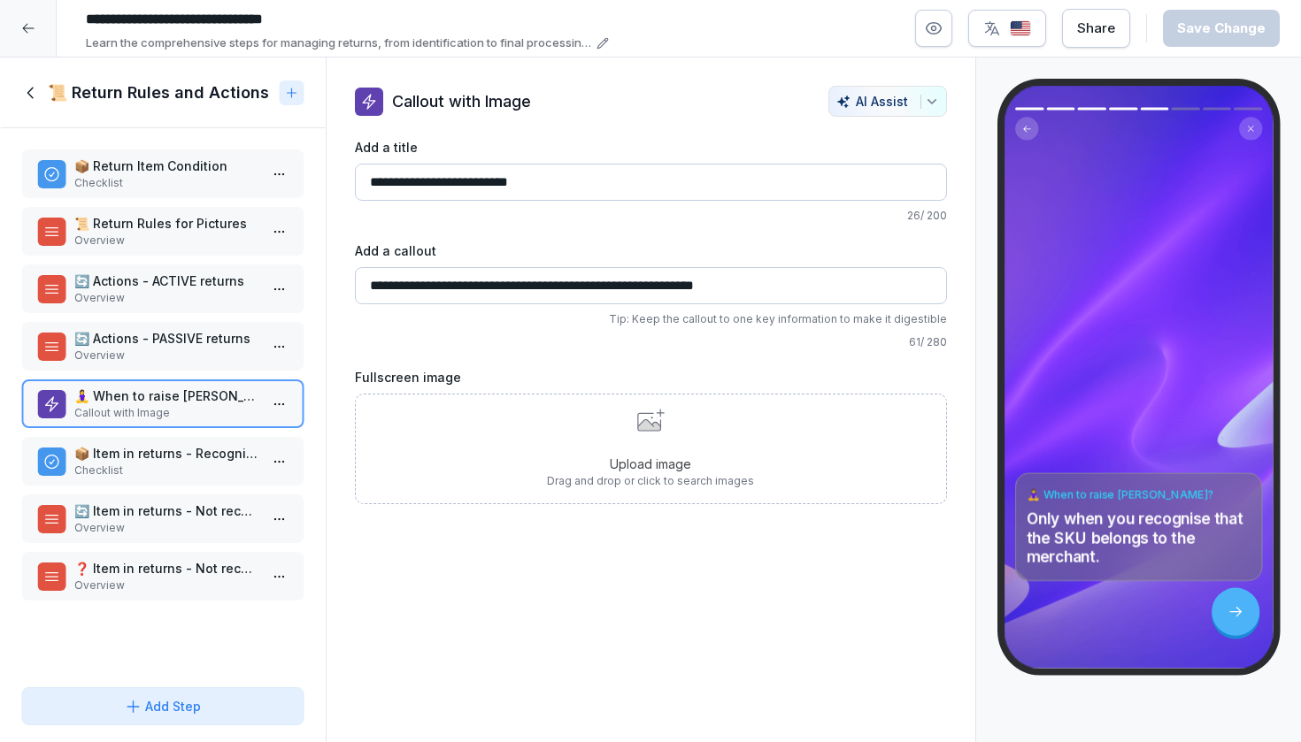
click at [388, 178] on input "**********" at bounding box center [651, 182] width 592 height 37
click at [286, 393] on html "**********" at bounding box center [650, 371] width 1301 height 742
click at [232, 502] on div "Delete" at bounding box center [214, 504] width 150 height 33
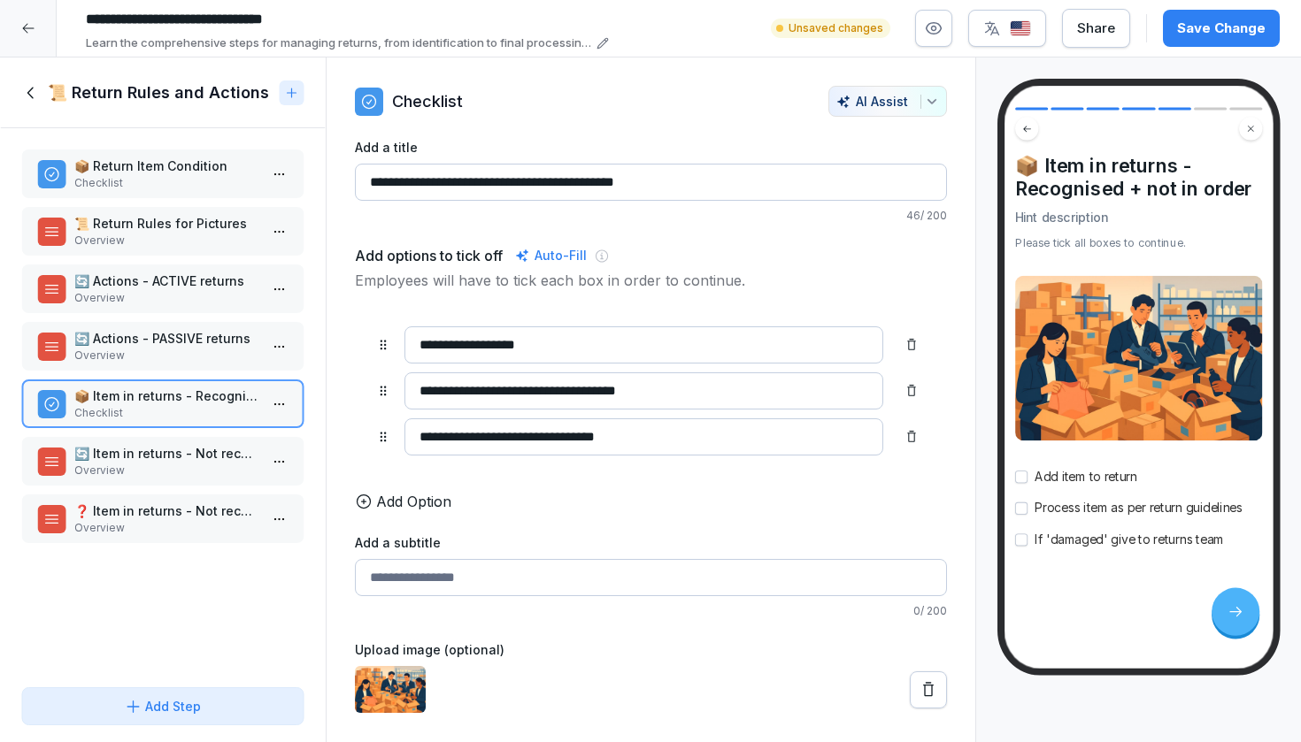
click at [1169, 19] on button "Save Change" at bounding box center [1221, 28] width 117 height 37
click at [199, 516] on p "❓ Item in returns - Not recognised item & not recognised merchant" at bounding box center [166, 511] width 184 height 19
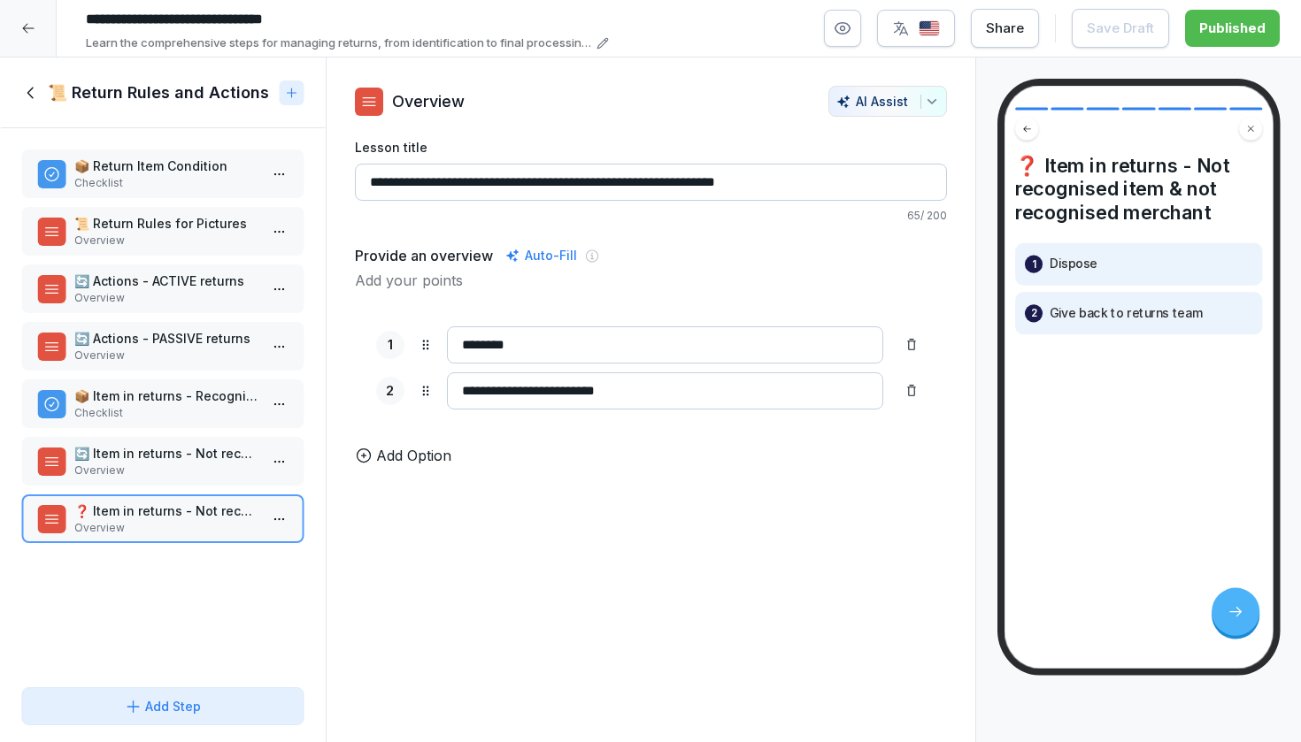
click at [209, 446] on p "🔄 Item in returns - Not recognised item & recognised merchant" at bounding box center [166, 453] width 184 height 19
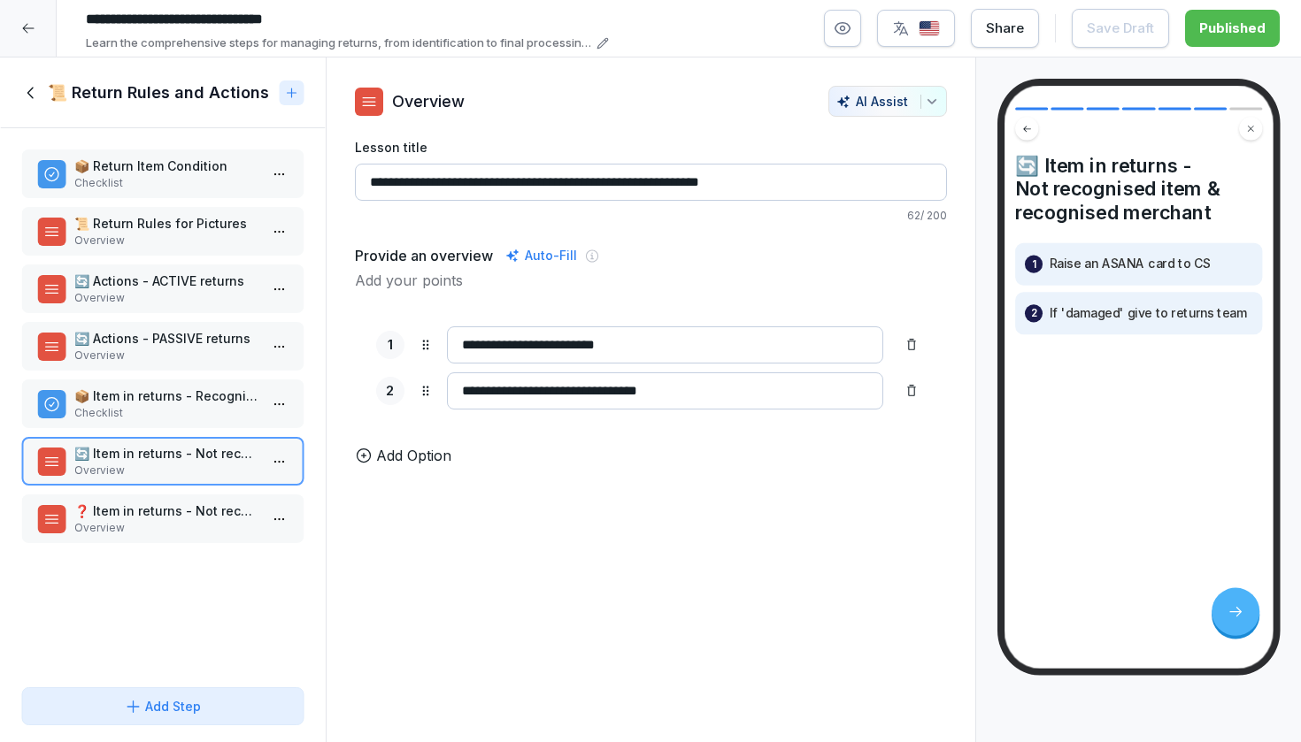
click at [211, 503] on p "❓ Item in returns - Not recognised item & not recognised merchant" at bounding box center [166, 511] width 184 height 19
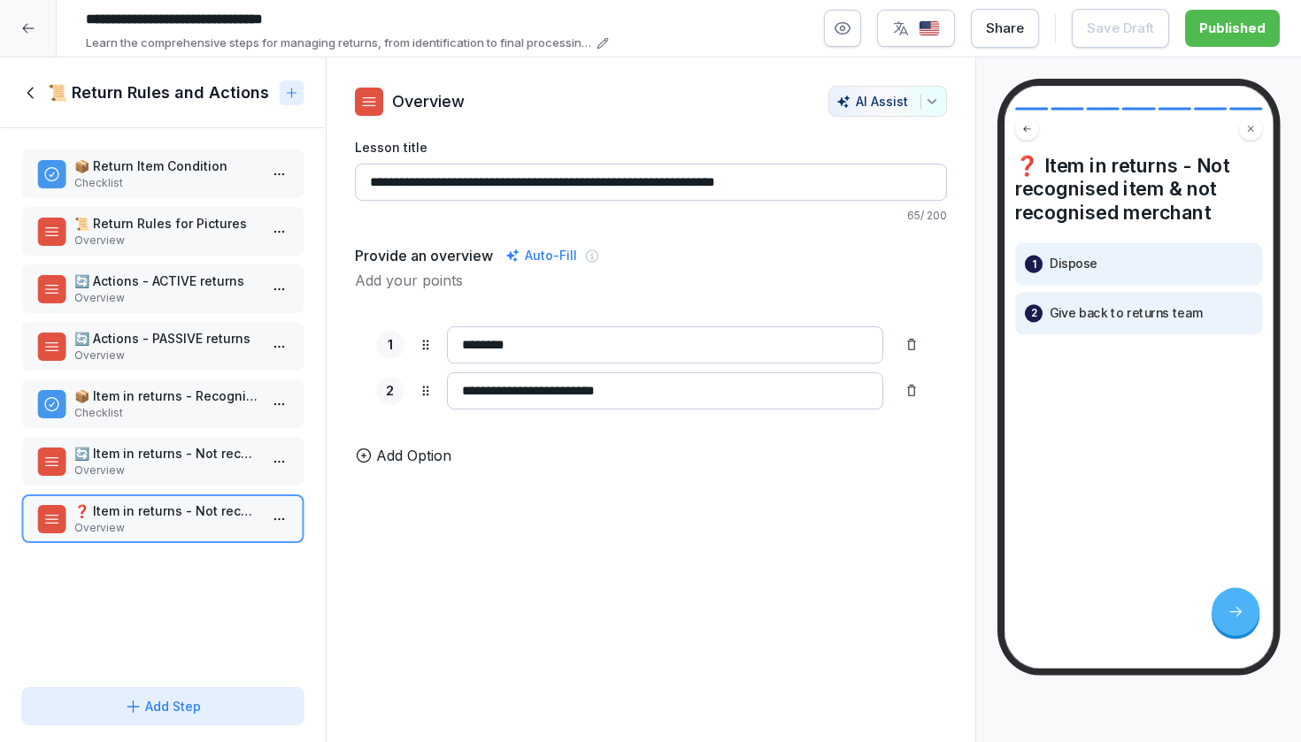
click at [277, 520] on html "**********" at bounding box center [650, 371] width 1301 height 742
click at [230, 620] on div "Delete" at bounding box center [214, 619] width 150 height 33
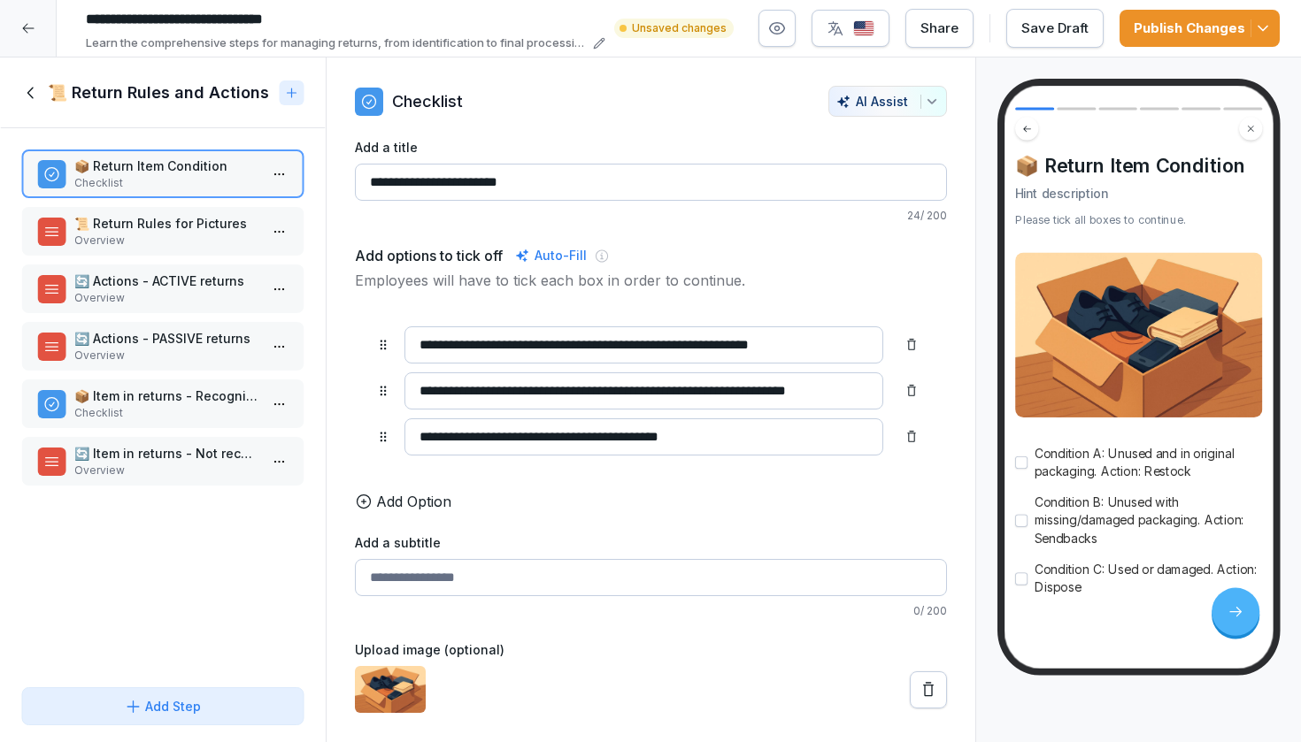
click at [1164, 27] on div "Publish Changes" at bounding box center [1199, 28] width 132 height 19
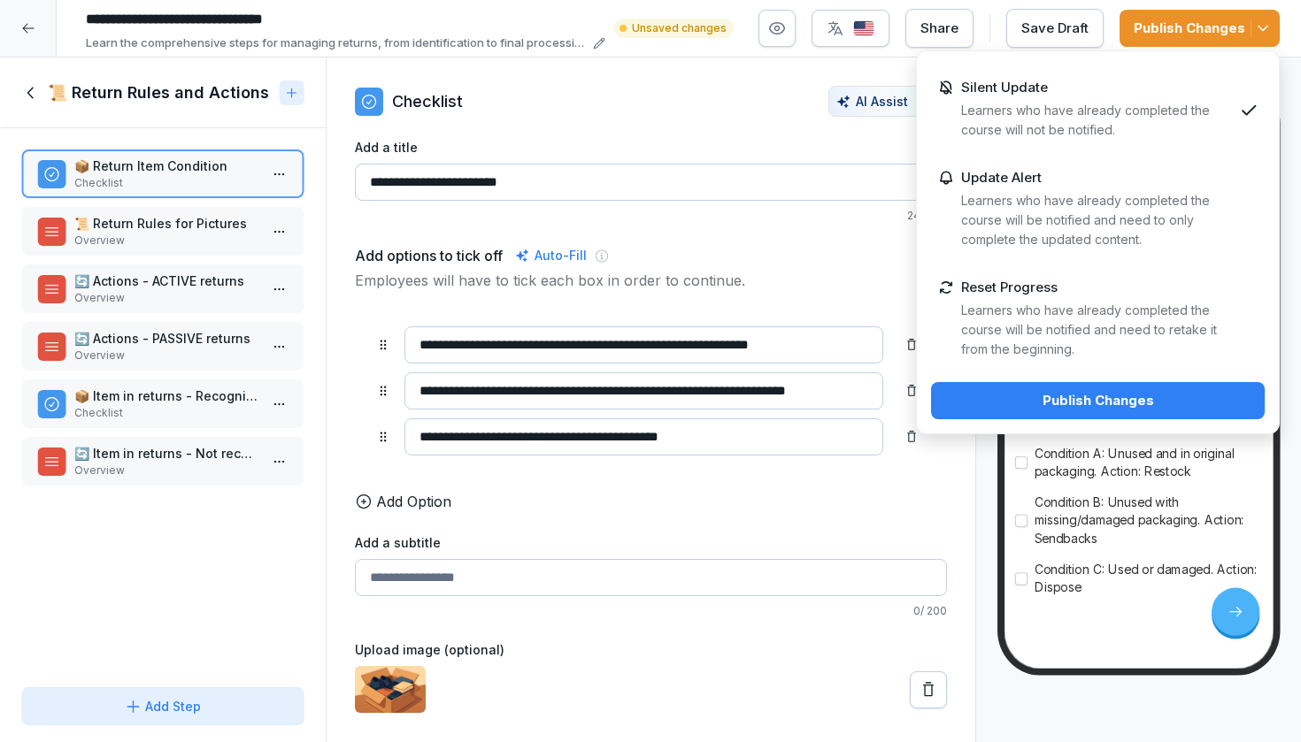
click at [1070, 408] on div "Publish Changes" at bounding box center [1097, 400] width 305 height 19
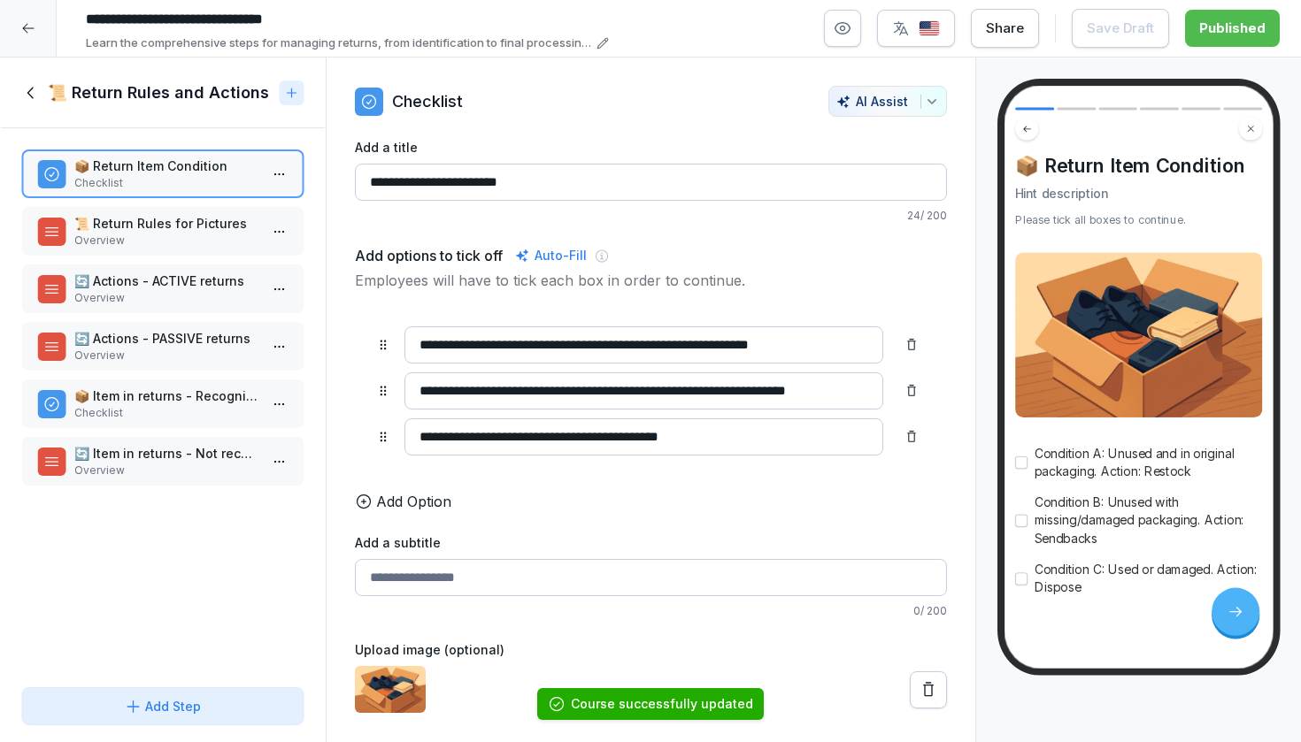
click at [25, 89] on icon at bounding box center [30, 92] width 19 height 19
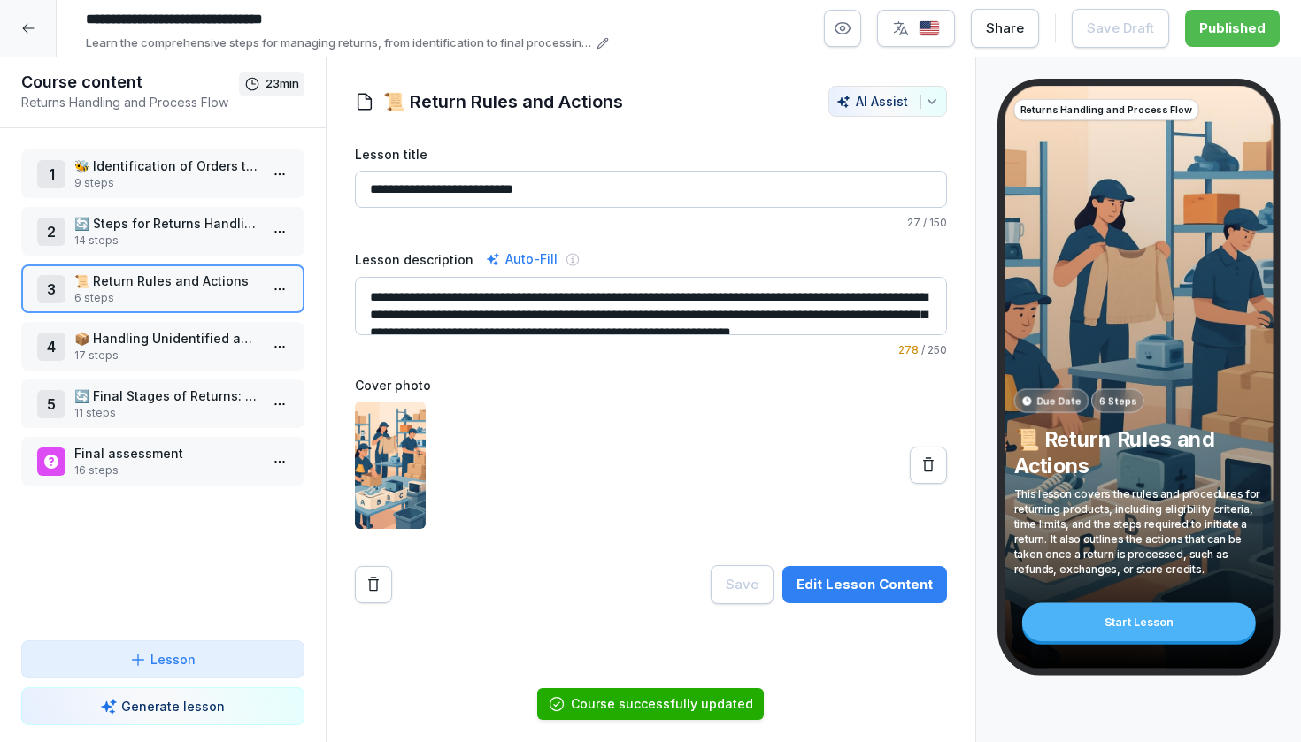
click at [169, 343] on p "📦 Handling Unidentified and Amazon Returns" at bounding box center [166, 338] width 184 height 19
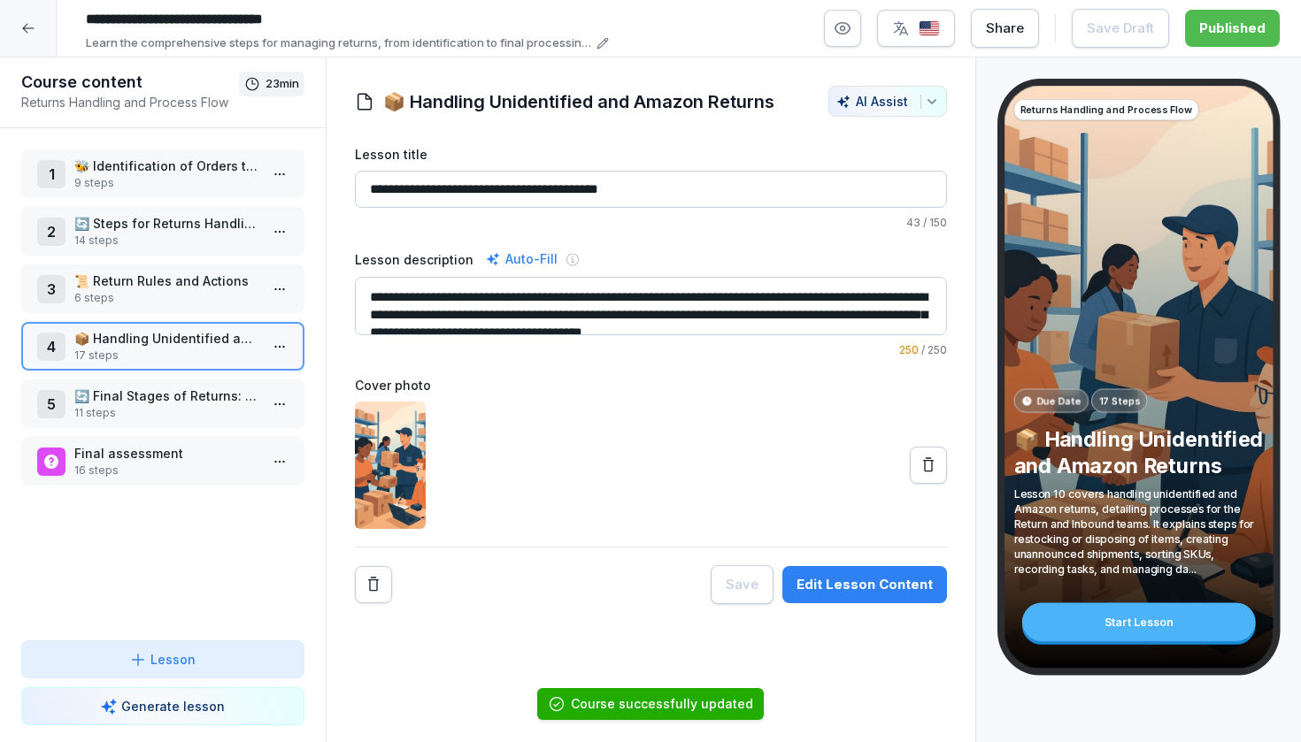
click at [283, 347] on html "**********" at bounding box center [650, 371] width 1301 height 742
click at [246, 385] on div "Edit steps" at bounding box center [214, 381] width 150 height 33
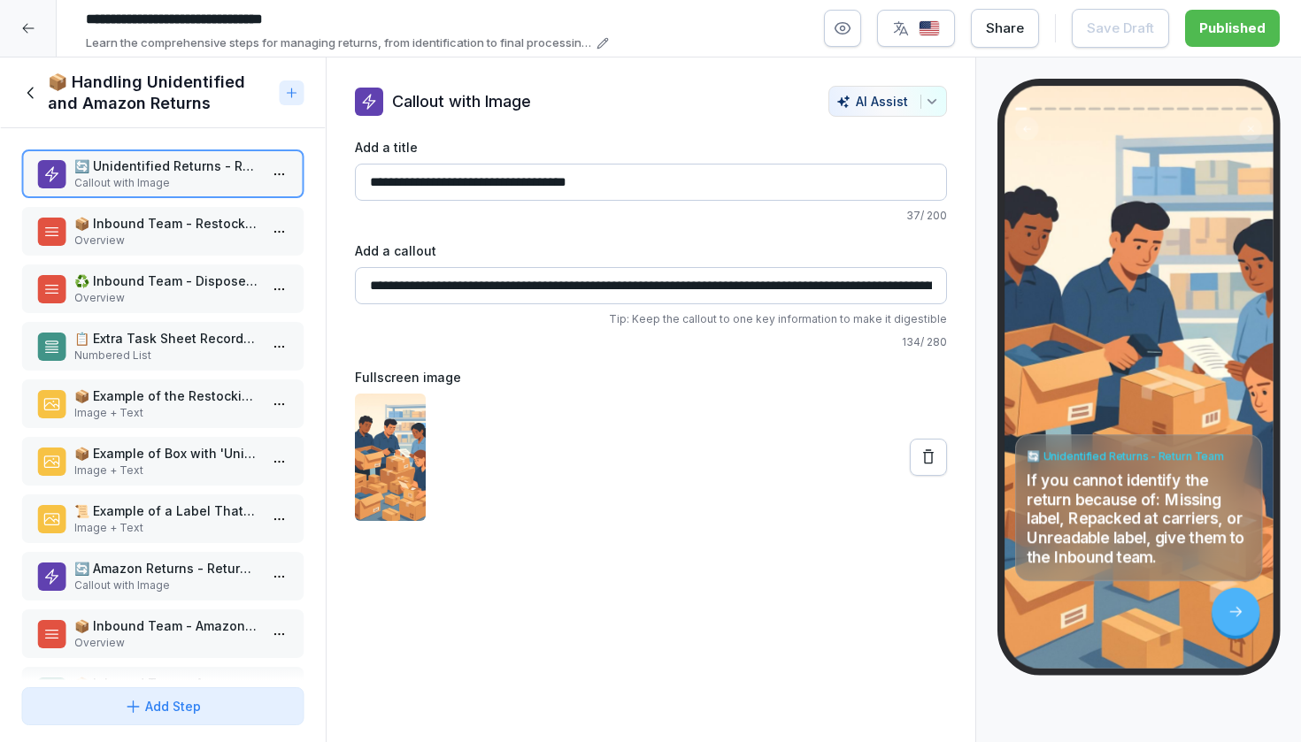
click at [197, 238] on p "Overview" at bounding box center [166, 241] width 184 height 16
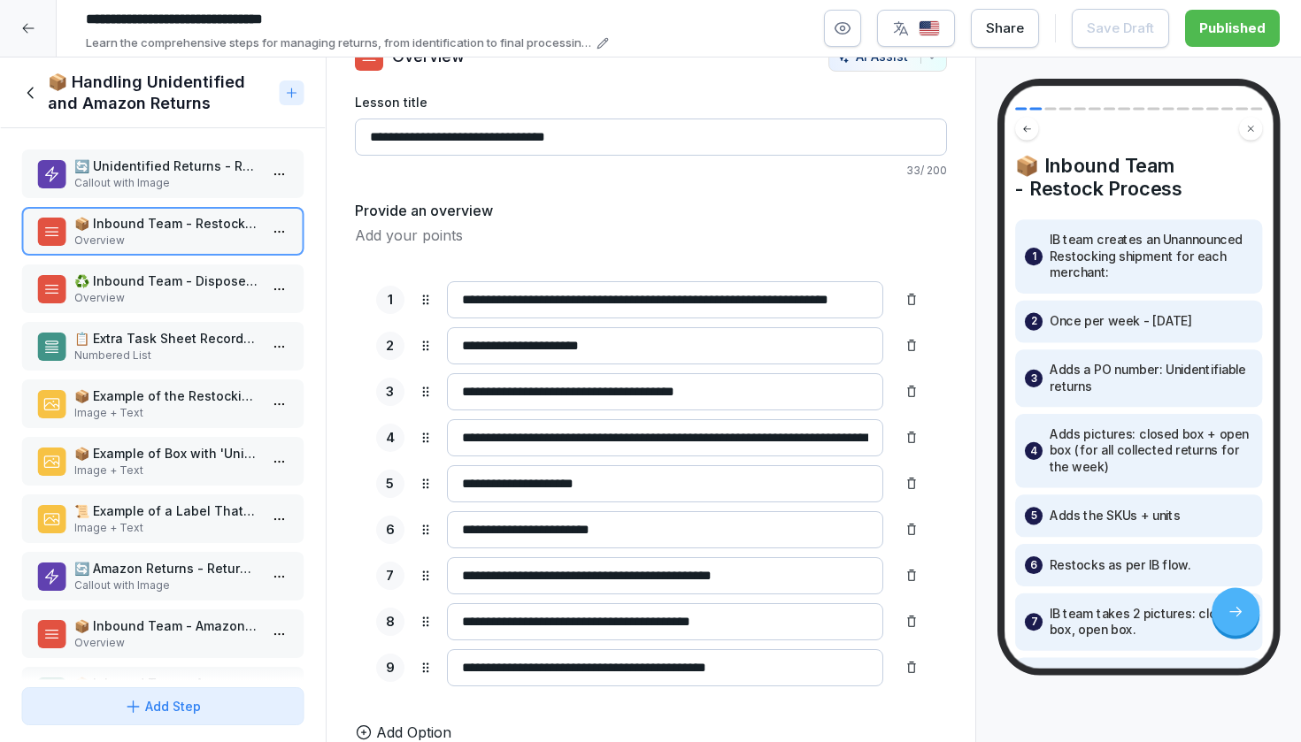
scroll to position [45, 0]
click at [103, 300] on p "Overview" at bounding box center [166, 298] width 184 height 16
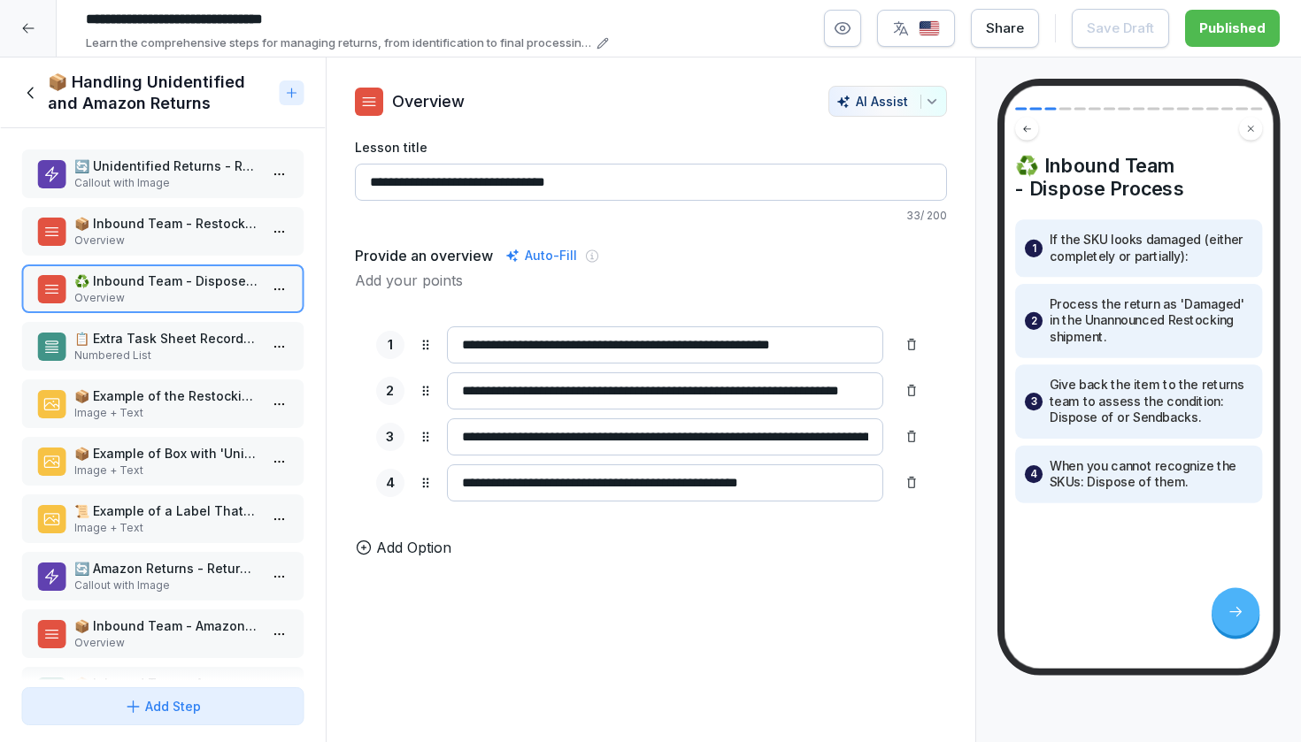
click at [119, 341] on p "📋 Extra Task Sheet Recordings" at bounding box center [166, 338] width 184 height 19
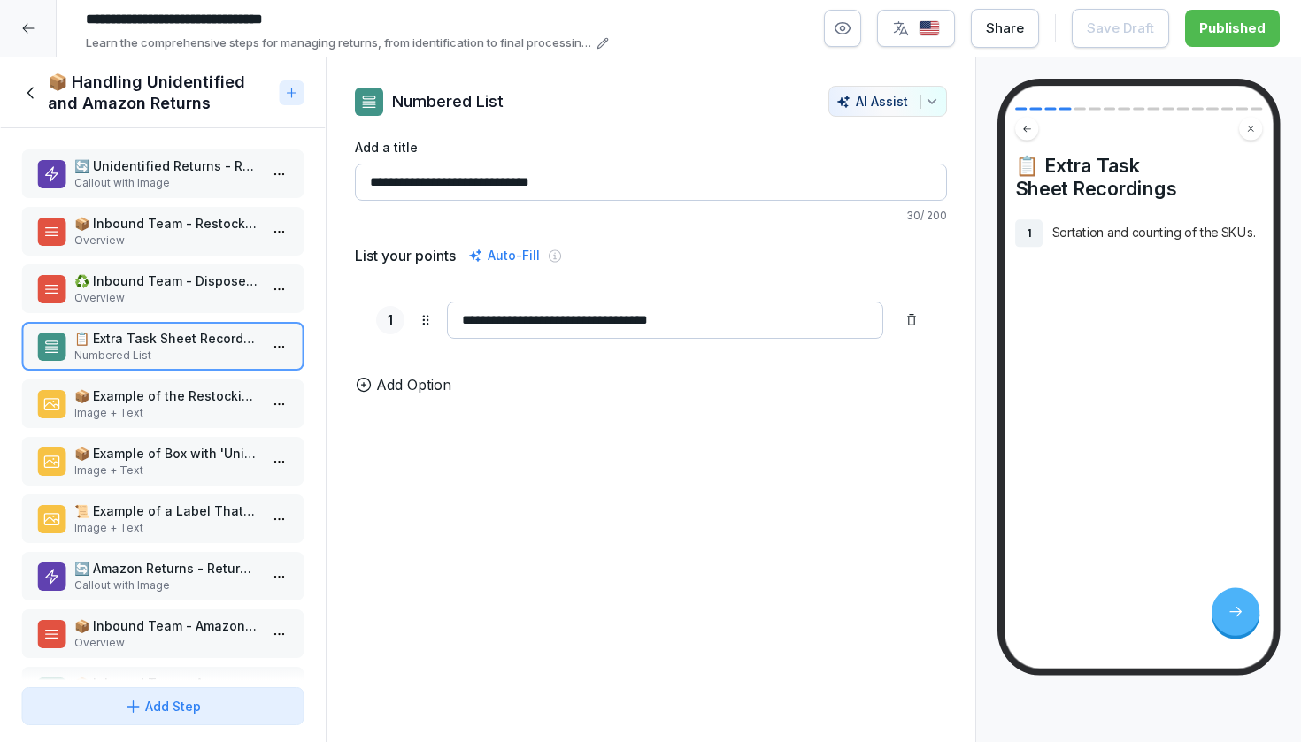
click at [133, 365] on div "📋 Extra Task Sheet Recordings Numbered List" at bounding box center [162, 346] width 283 height 49
click at [134, 388] on p "📦 Example of the Restocking Shipment Screen" at bounding box center [166, 397] width 184 height 19
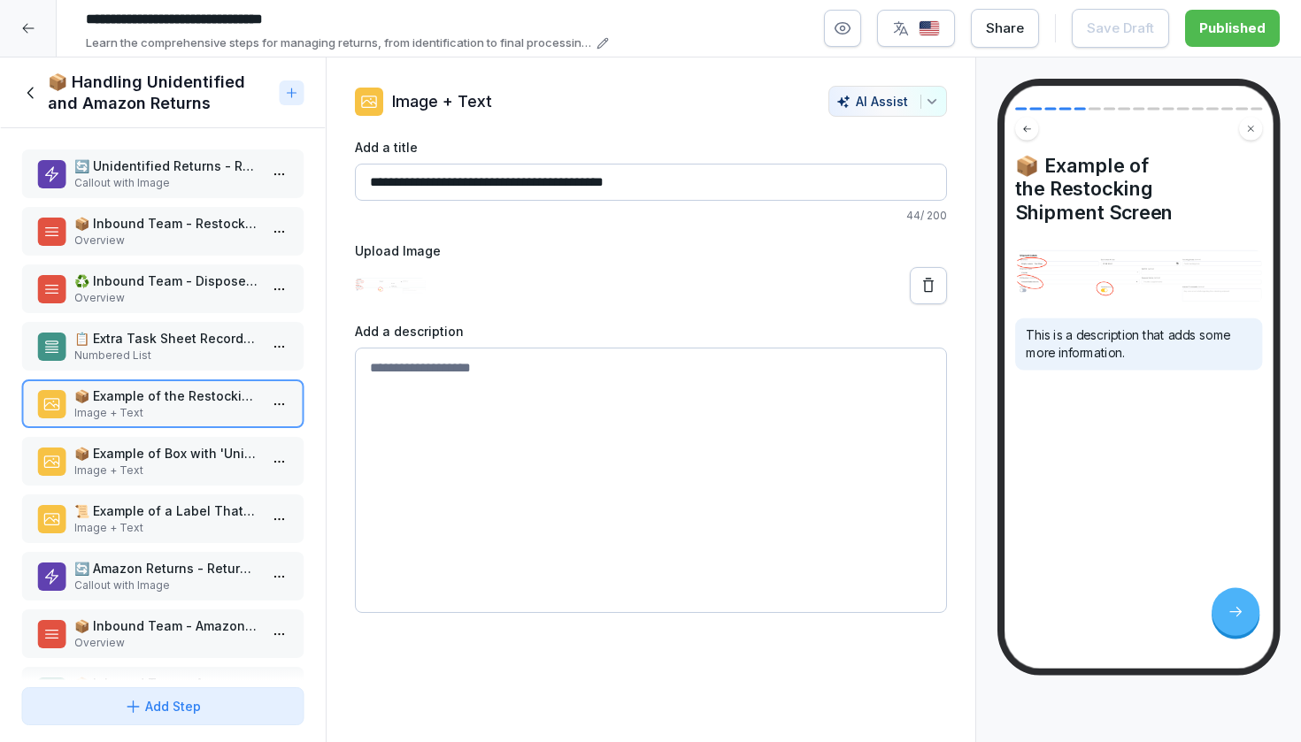
click at [135, 432] on div "🔄 Unidentified Returns - Return Team Callout with Image 📦 Inbound Team - Restoc…" at bounding box center [163, 404] width 326 height 552
click at [136, 473] on p "Image + Text" at bounding box center [166, 471] width 184 height 16
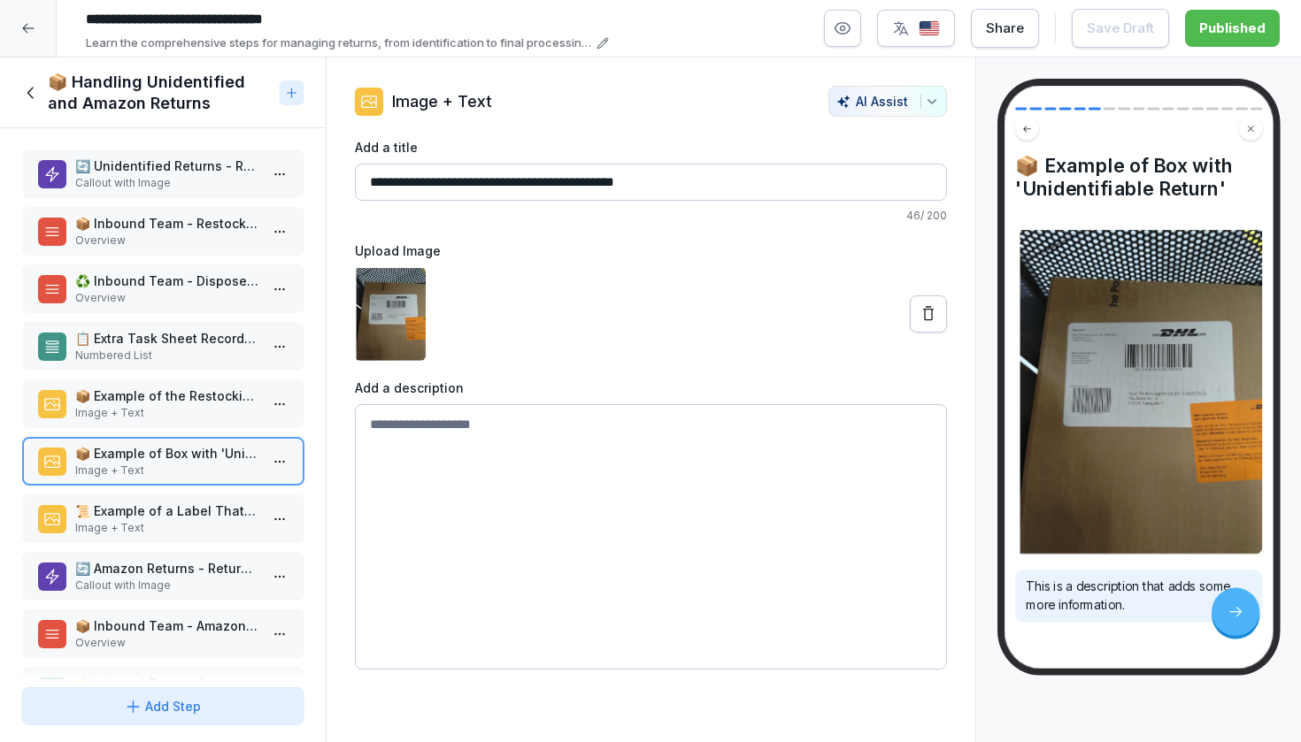
click at [134, 509] on p "📜 Example of a Label That Is Unreadable" at bounding box center [166, 511] width 184 height 19
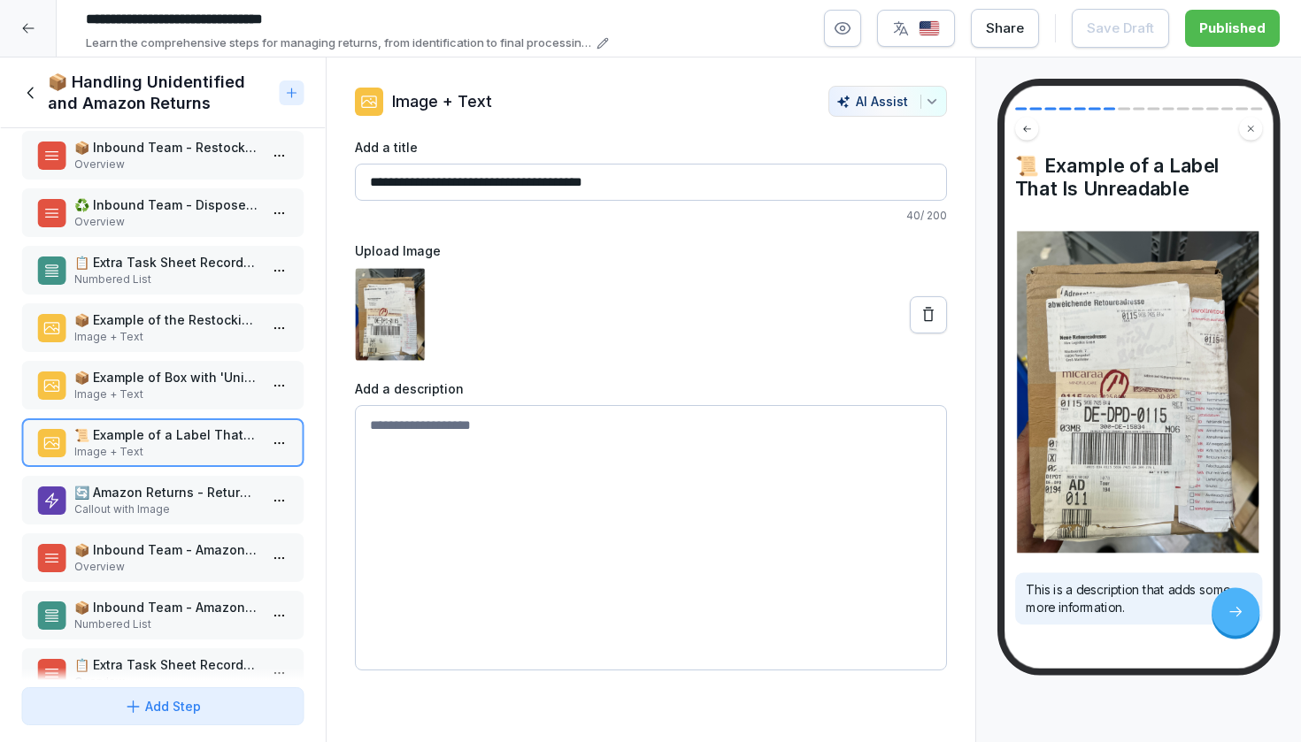
scroll to position [78, 0]
click at [175, 496] on p "🔄 Amazon Returns - Return Team" at bounding box center [166, 490] width 184 height 19
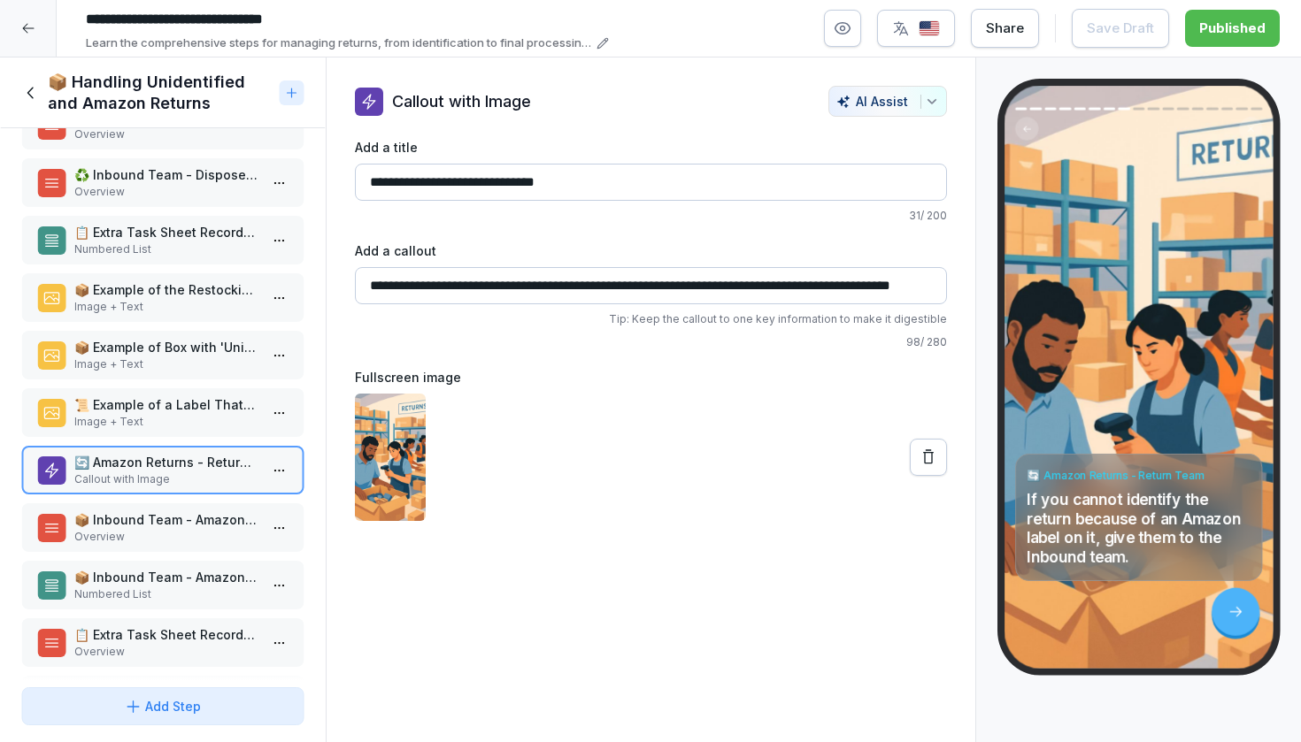
scroll to position [124, 0]
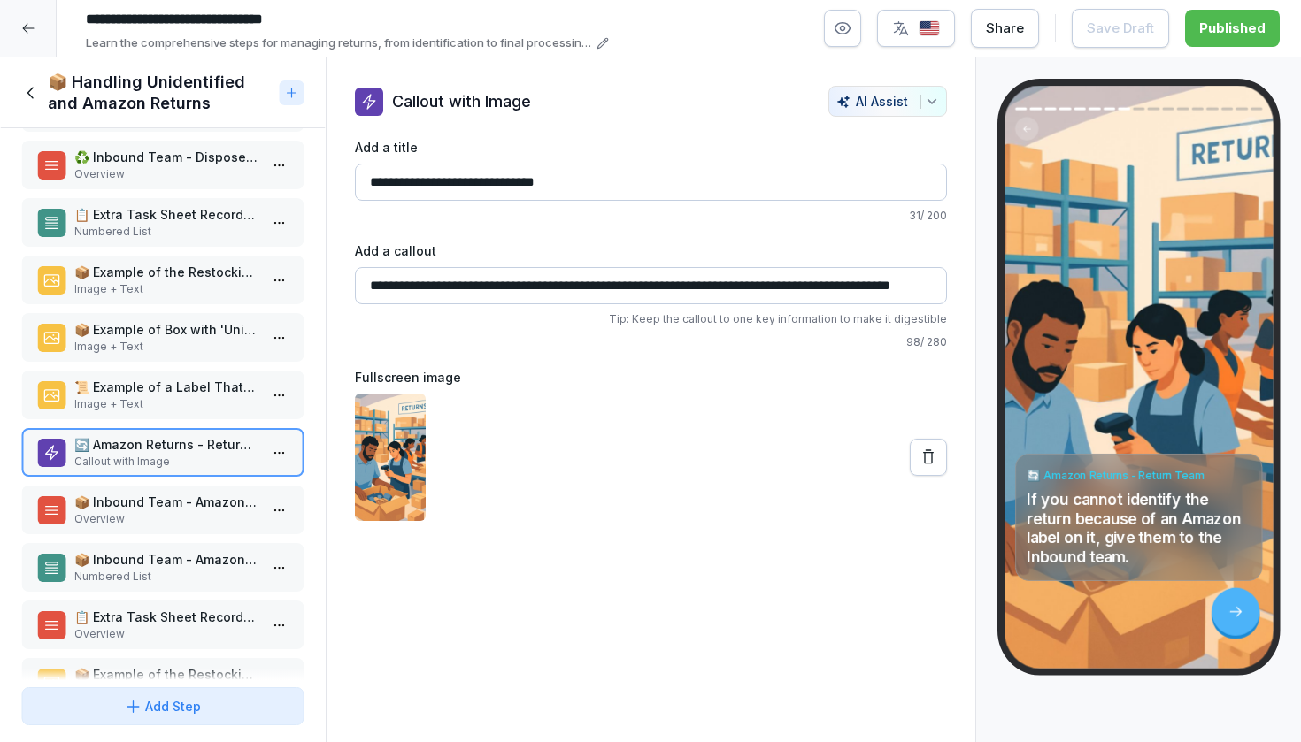
click at [153, 512] on p "Overview" at bounding box center [166, 519] width 184 height 16
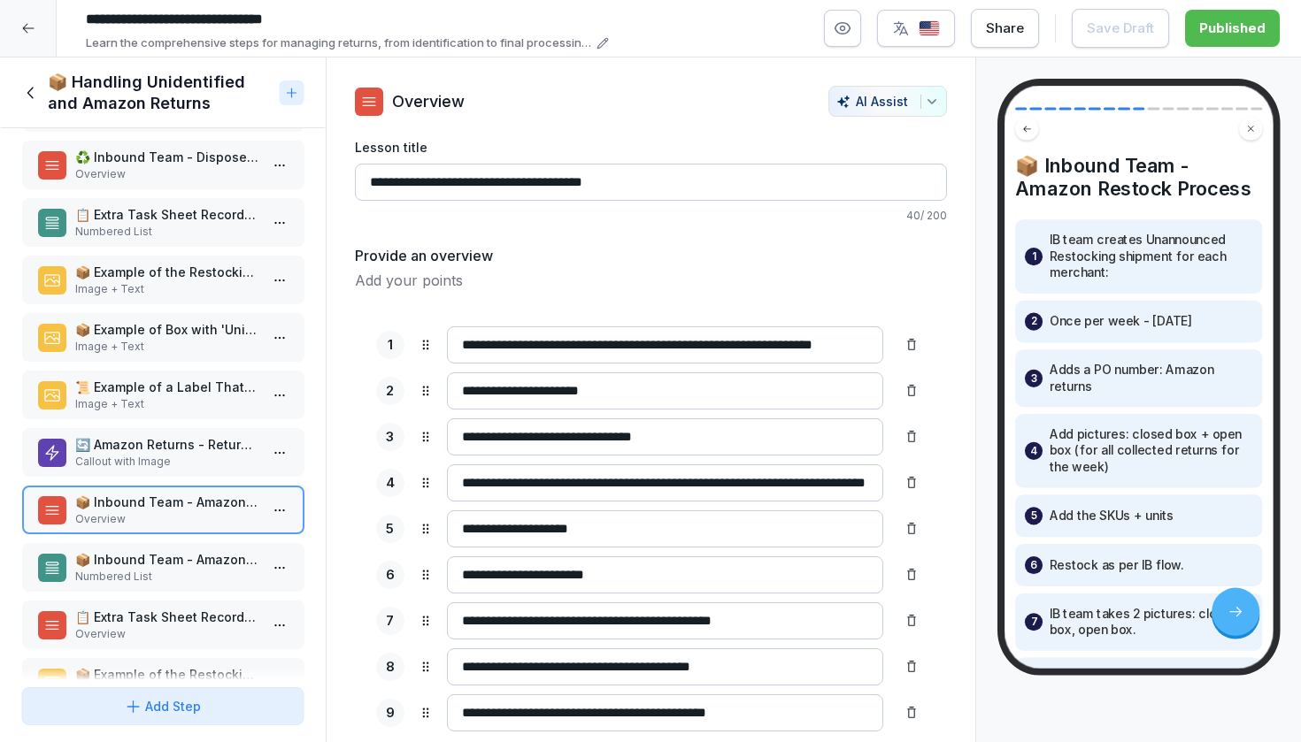
click at [179, 573] on p "Numbered List" at bounding box center [166, 577] width 184 height 16
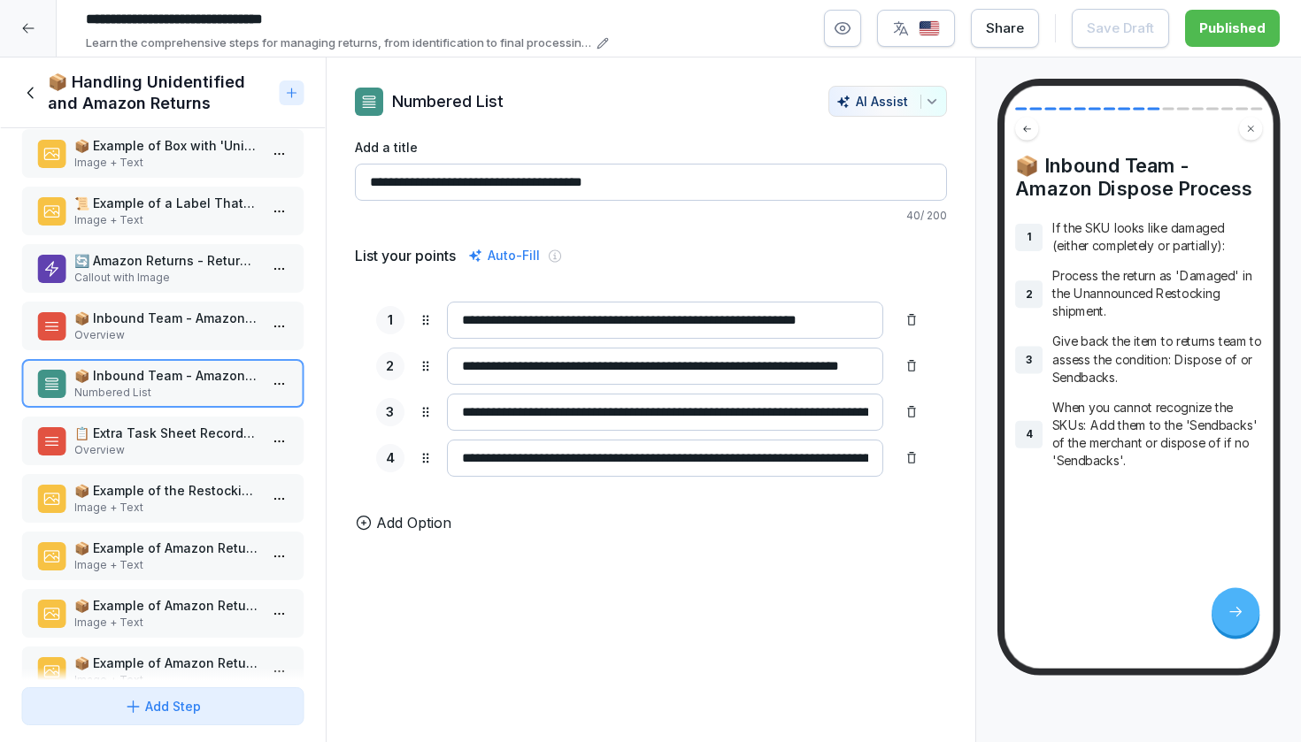
scroll to position [313, 0]
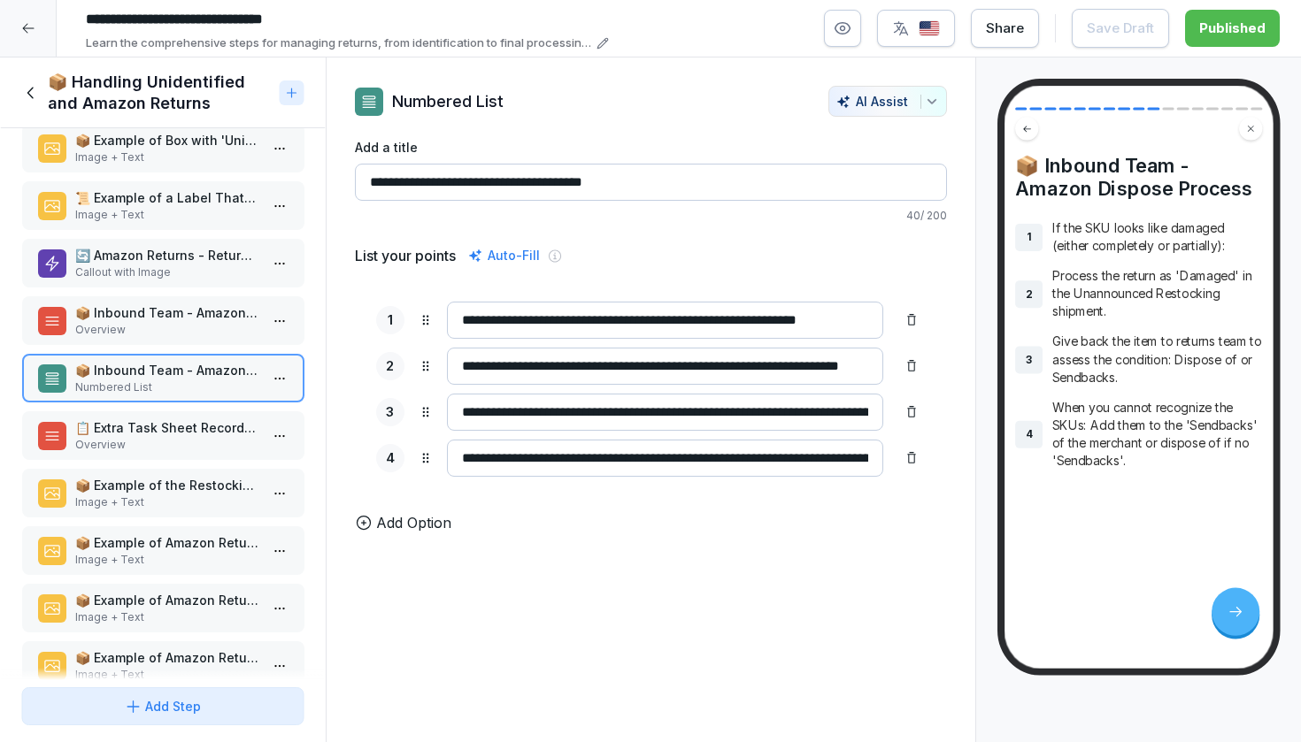
click at [179, 443] on p "Overview" at bounding box center [166, 445] width 184 height 16
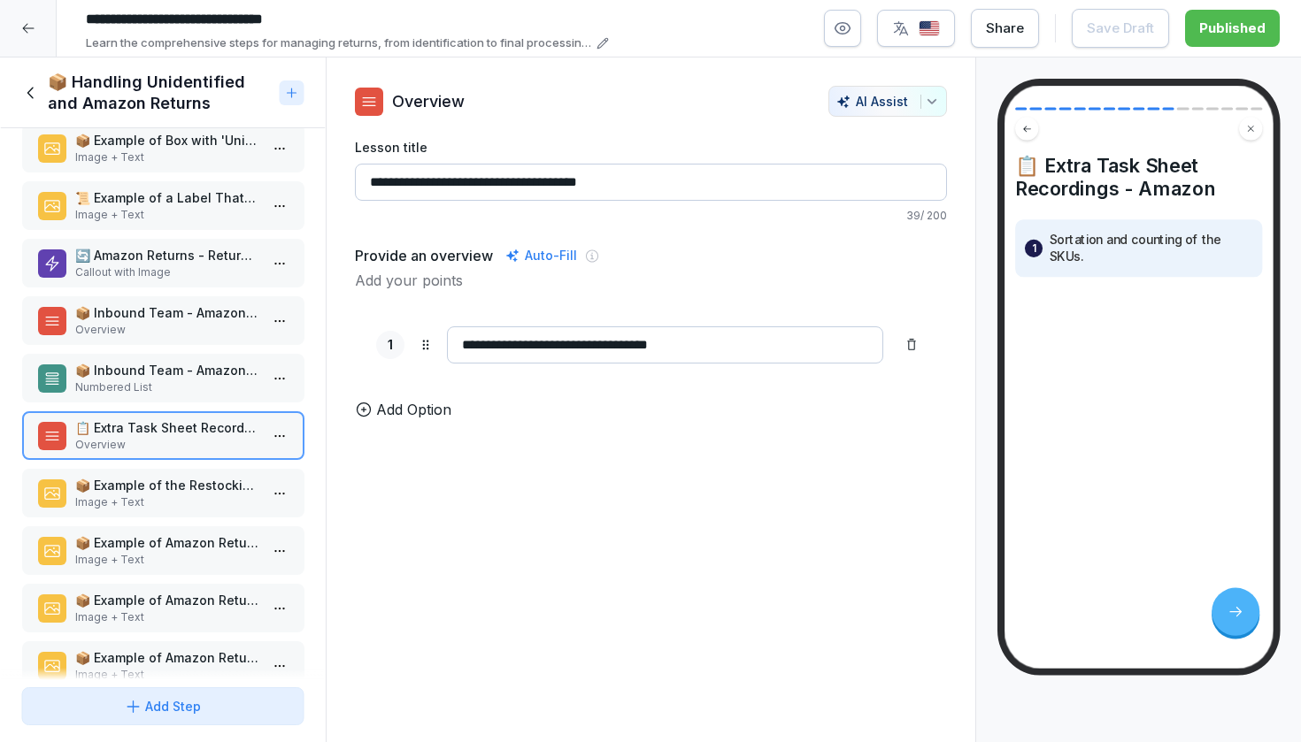
click at [173, 471] on div "📦 Example of the Restocking Shipment Screen - Amazon Image + Text" at bounding box center [162, 493] width 283 height 49
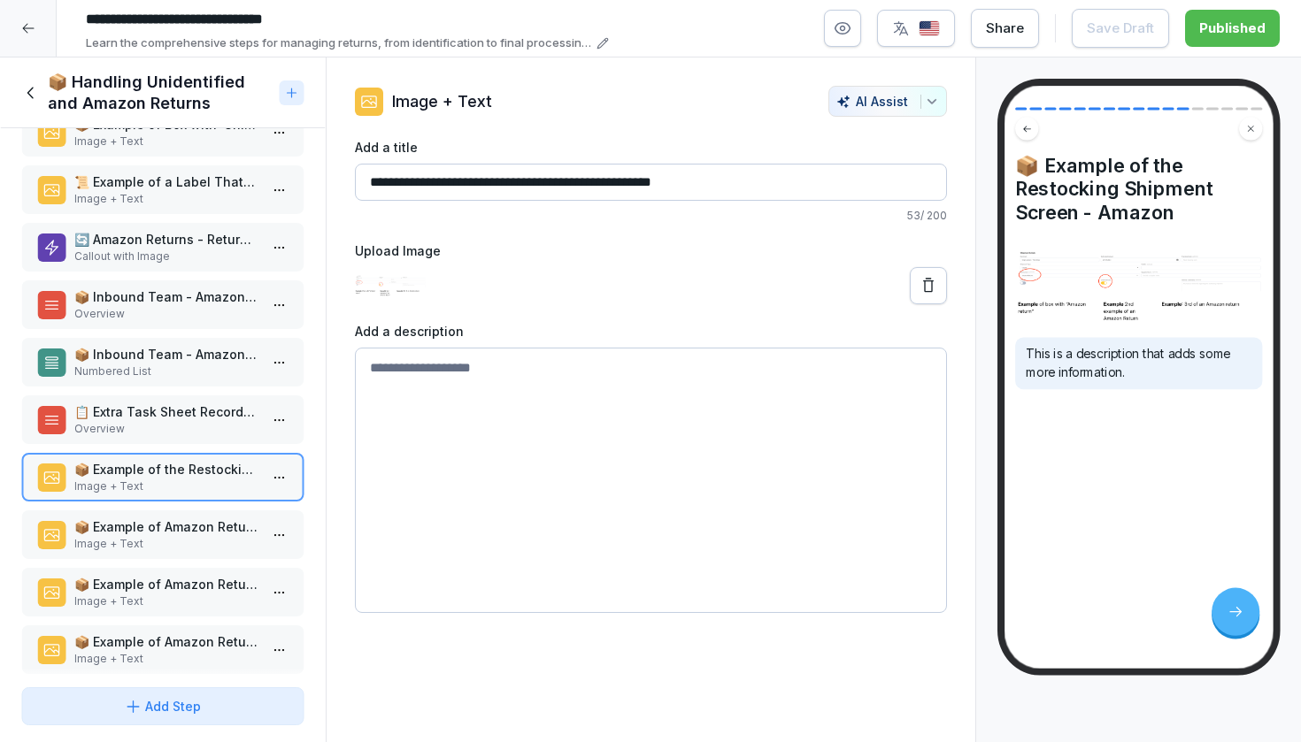
scroll to position [333, 0]
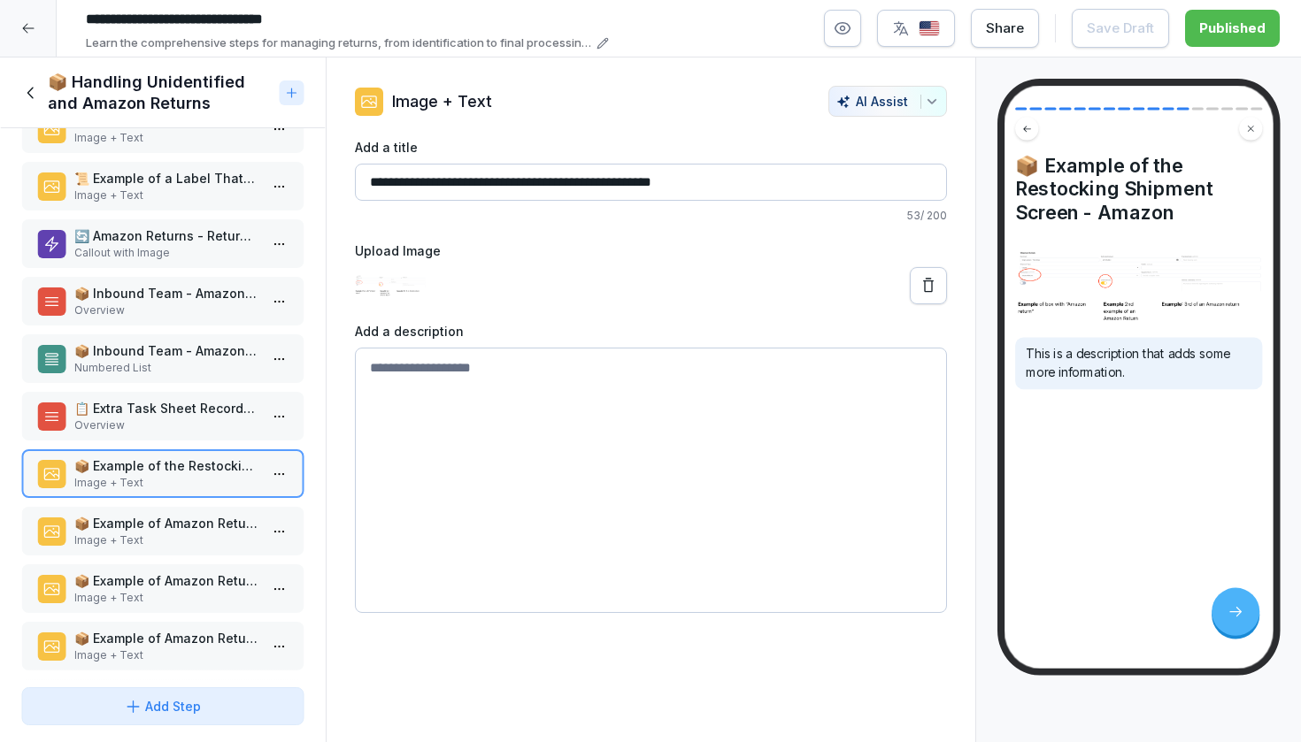
click at [173, 503] on div "🔄 Unidentified Returns - Return Team Callout with Image 📦 Inbound Team - Restoc…" at bounding box center [163, 404] width 326 height 552
click at [173, 515] on p "📦 Example of Amazon Return Package 1" at bounding box center [166, 523] width 184 height 19
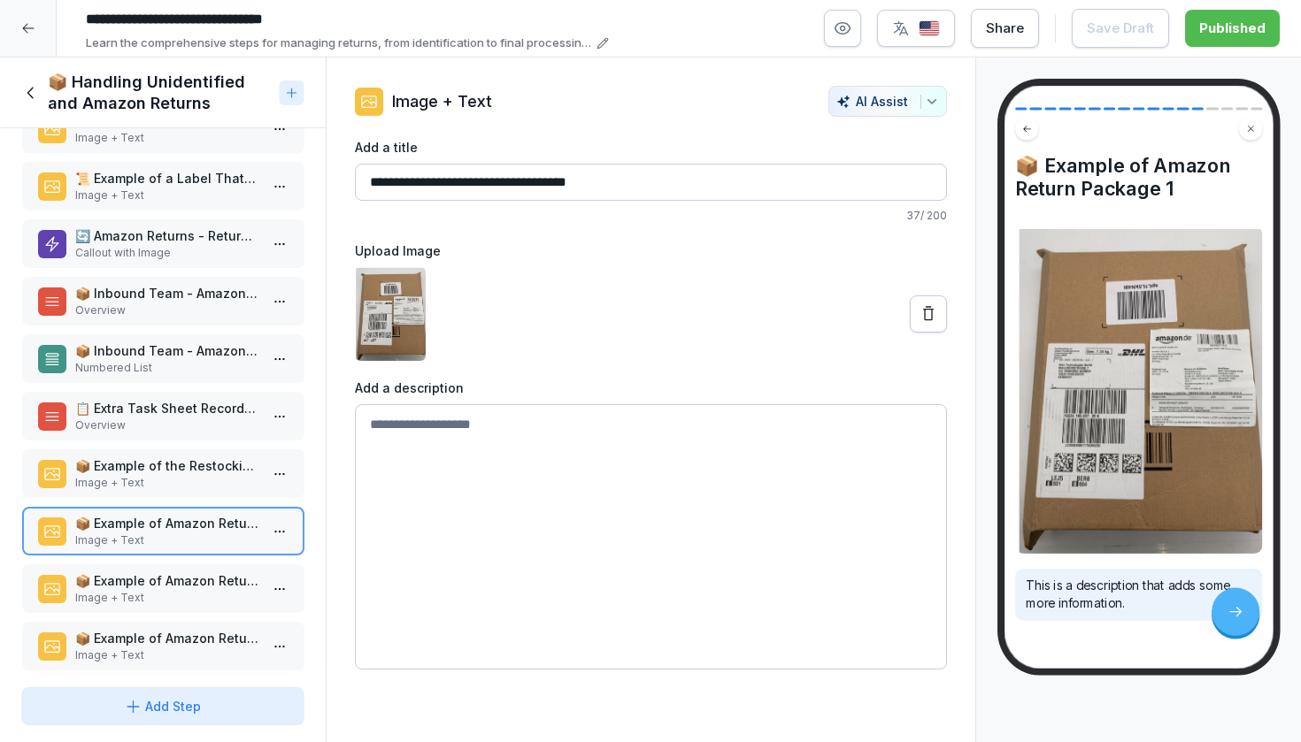
click at [175, 565] on div "📦 Example of Amazon Return Package 2 Image + Text" at bounding box center [162, 589] width 283 height 49
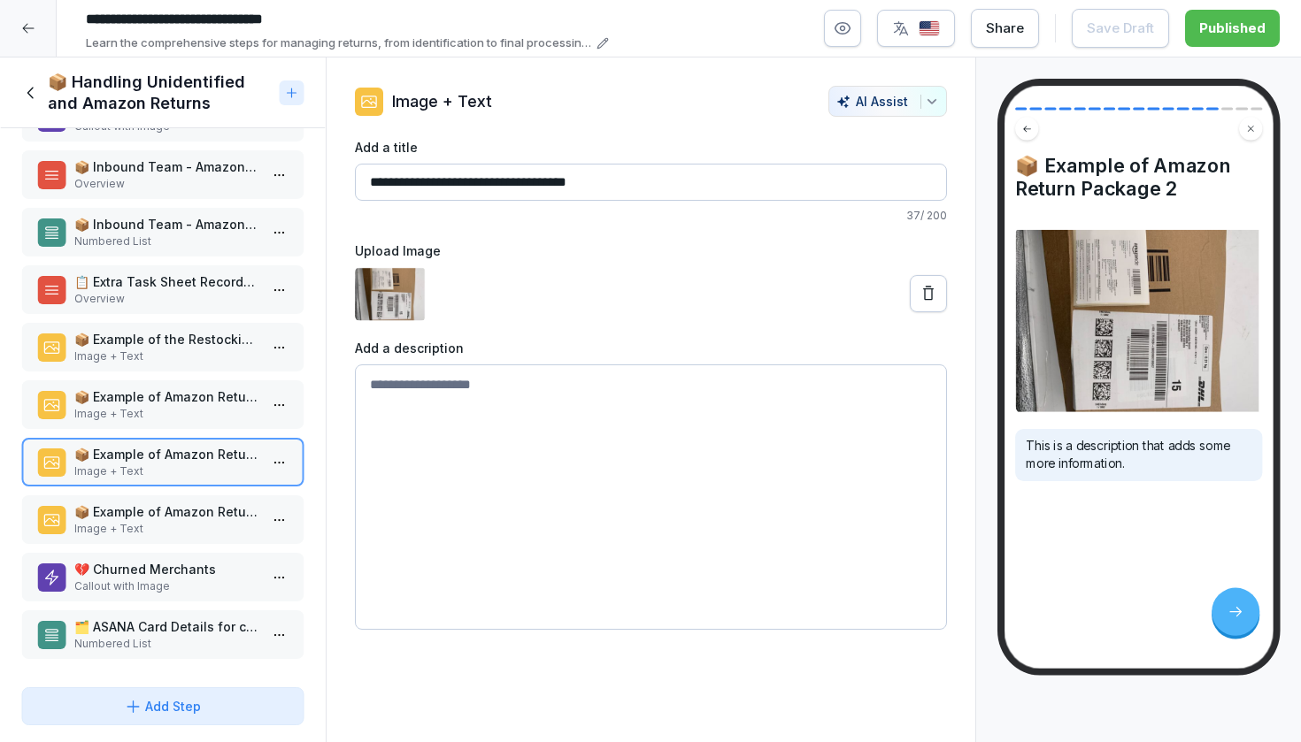
scroll to position [459, 0]
click at [176, 503] on p "📦 Example of Amazon Return Package 3" at bounding box center [166, 512] width 184 height 19
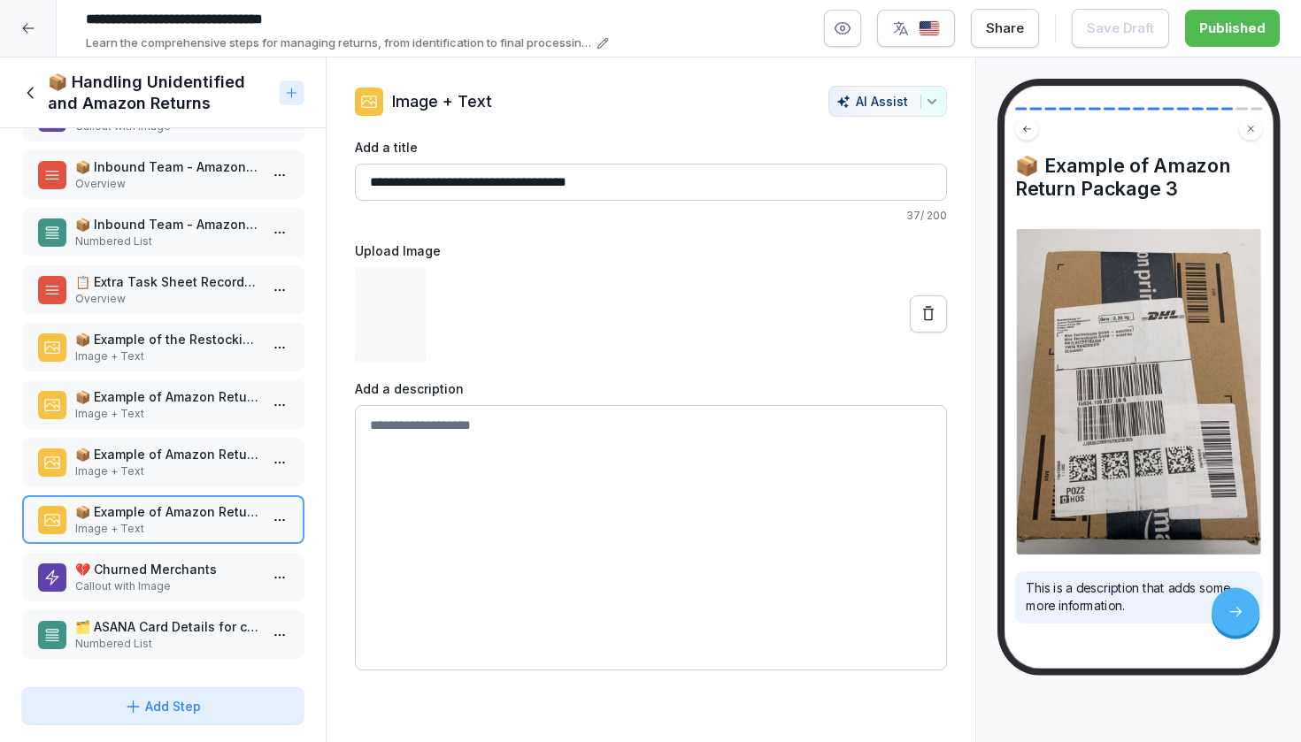
click at [166, 573] on p "💔 Churned Merchants" at bounding box center [166, 569] width 184 height 19
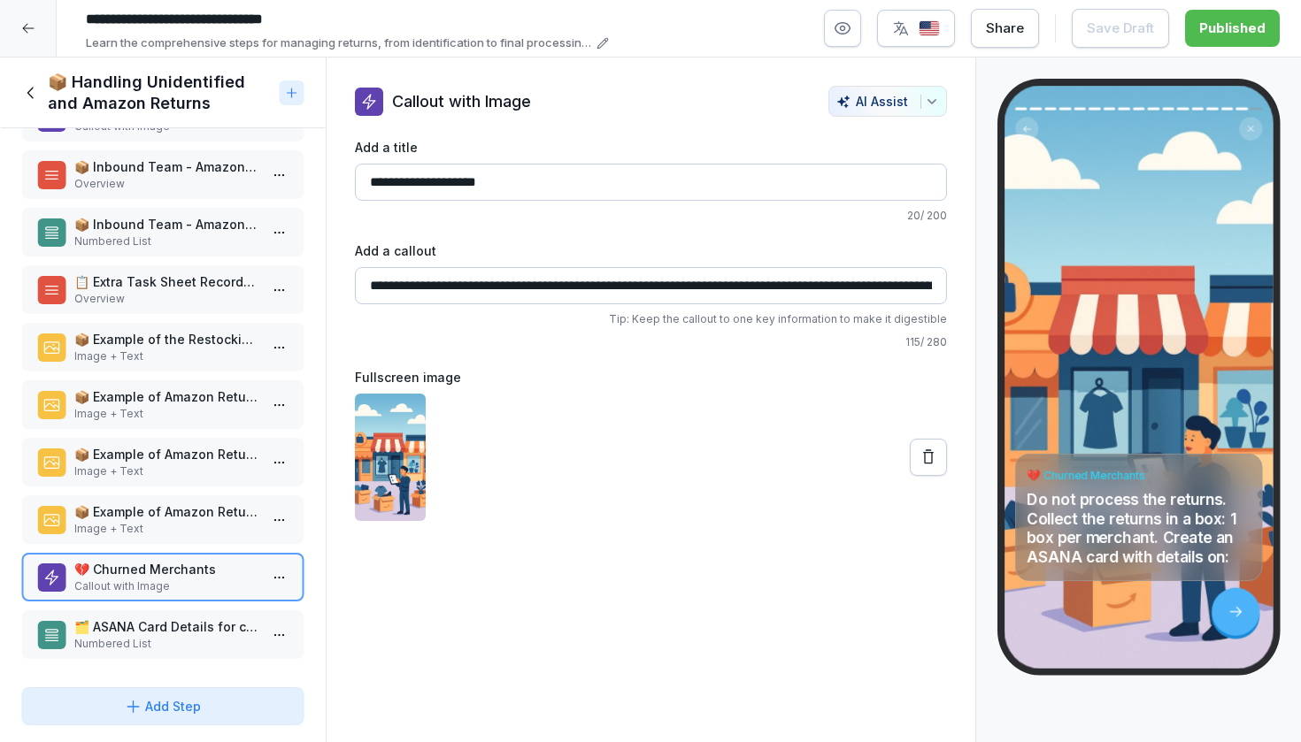
click at [164, 621] on p "🗂️ ASANA Card Details for churned merchants as per template" at bounding box center [166, 627] width 184 height 19
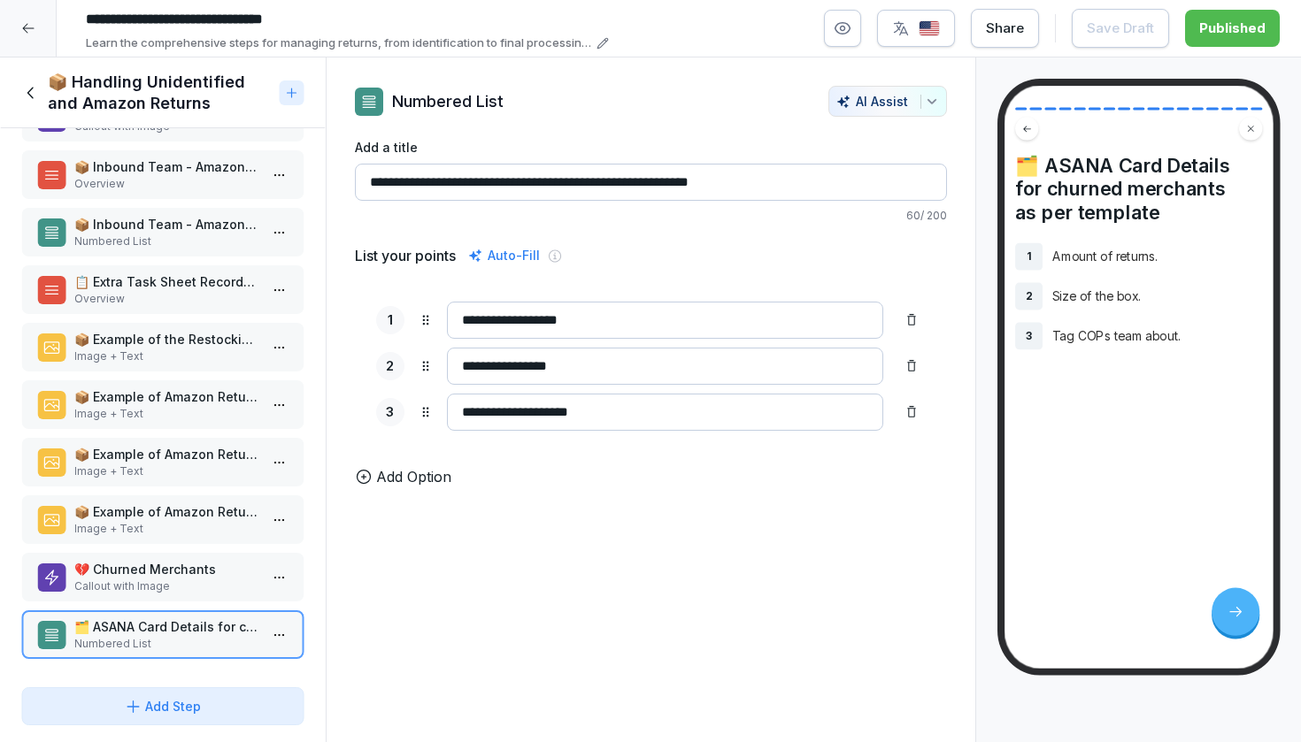
click at [37, 89] on icon at bounding box center [30, 92] width 19 height 19
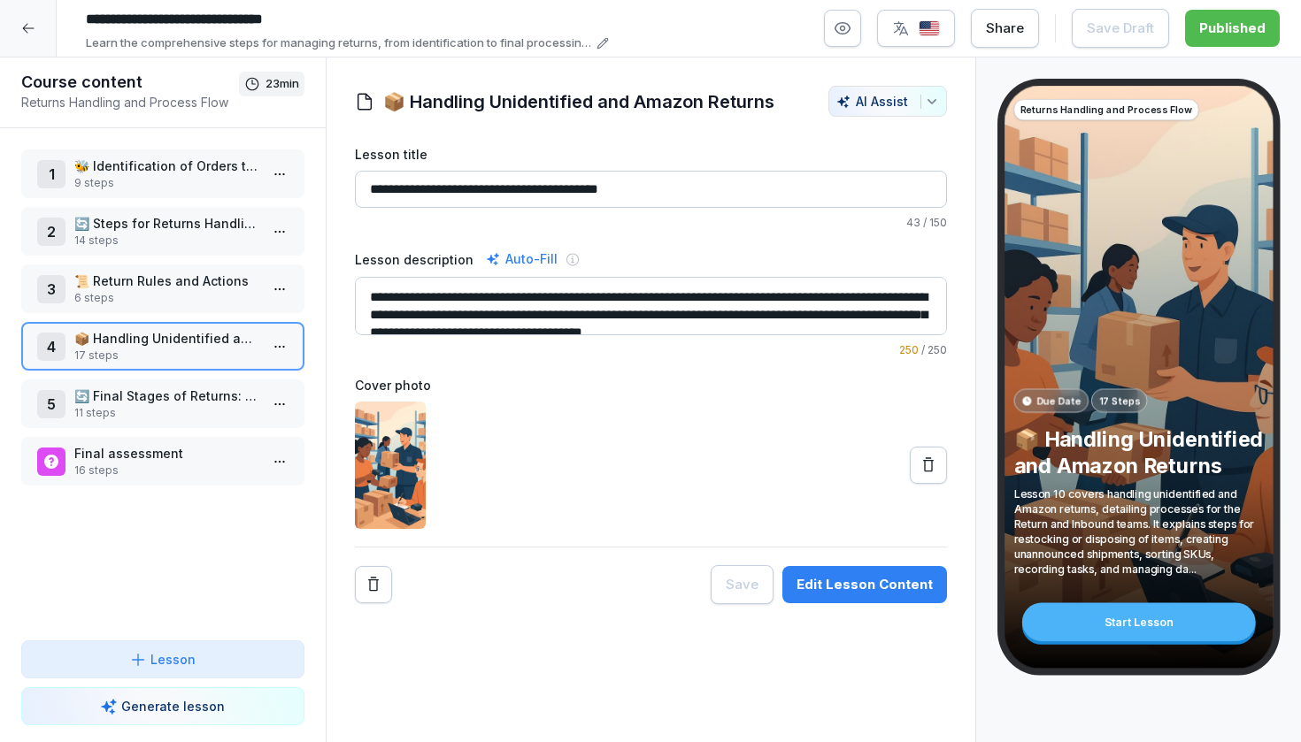
click at [159, 402] on p "🔄 Final Stages of Returns: Restock, Dispose, Sendbacks" at bounding box center [166, 396] width 184 height 19
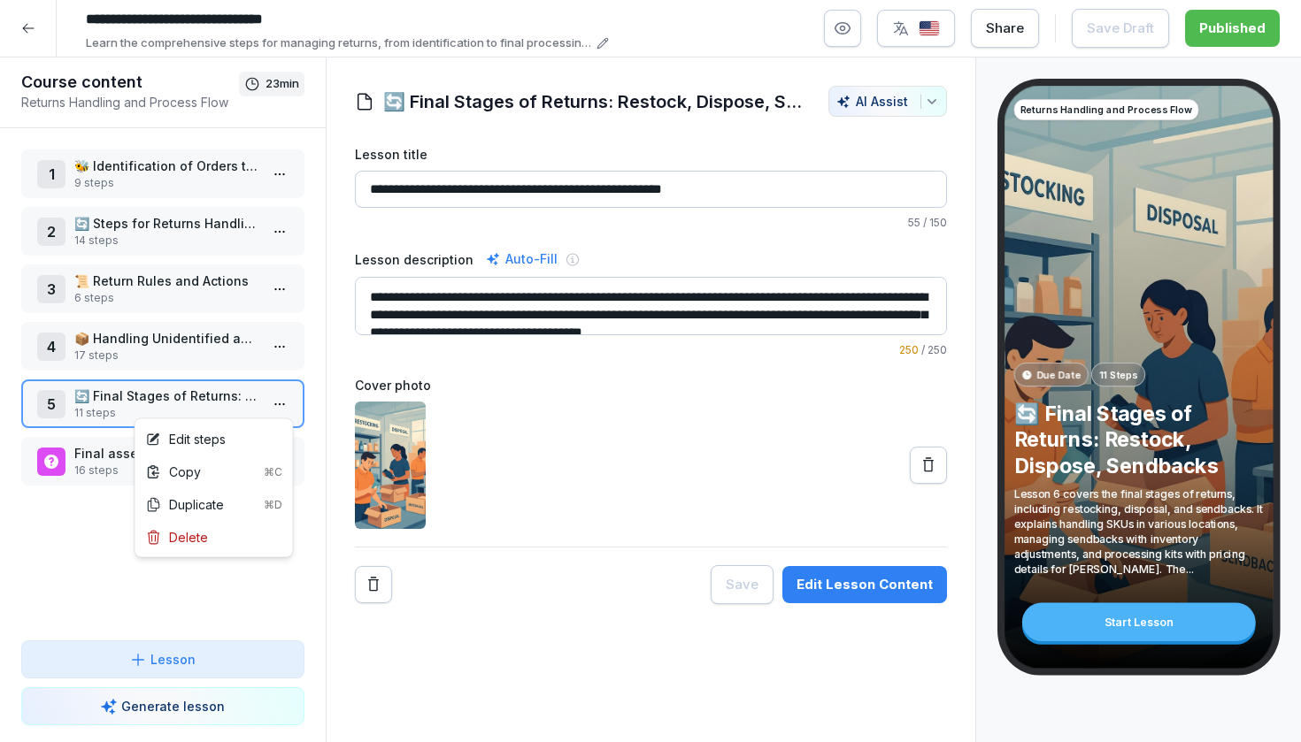
click at [265, 397] on html "**********" at bounding box center [650, 371] width 1301 height 742
click at [235, 427] on div "Edit steps" at bounding box center [214, 439] width 150 height 33
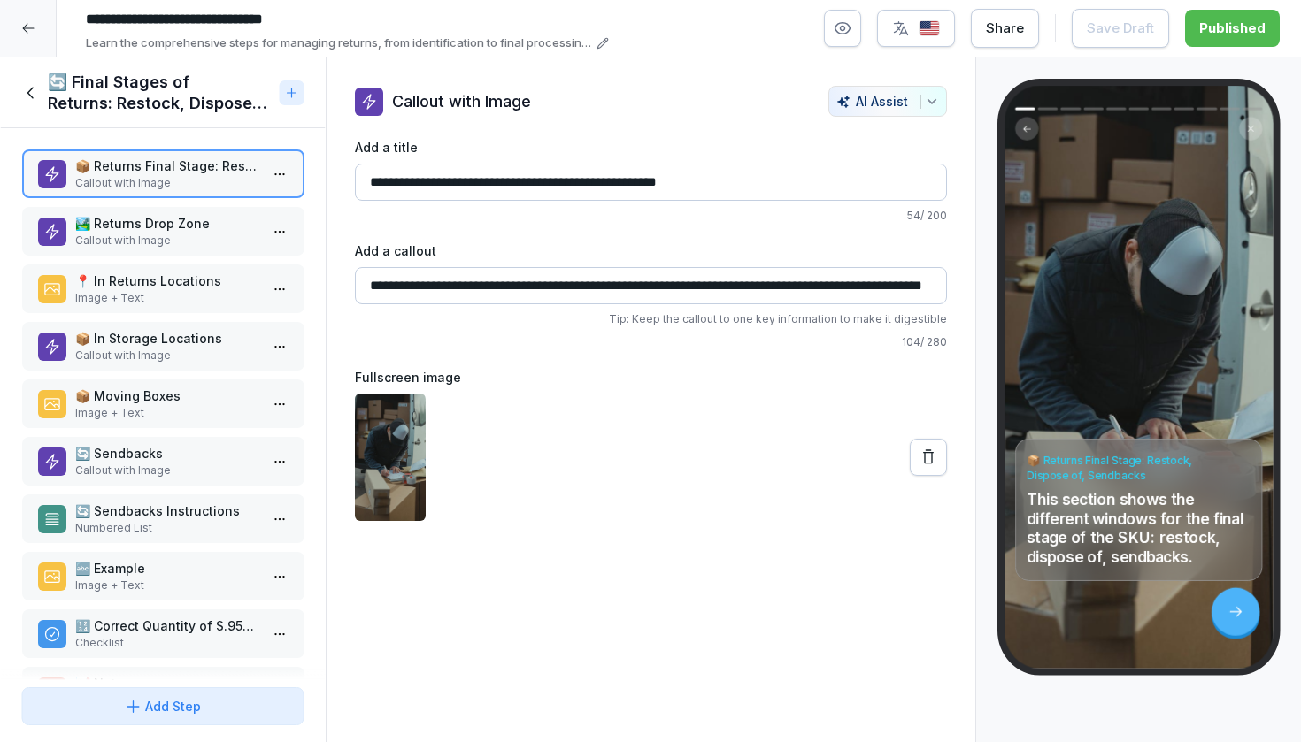
click at [186, 223] on p "🏞️ Returns Drop Zone" at bounding box center [166, 223] width 184 height 19
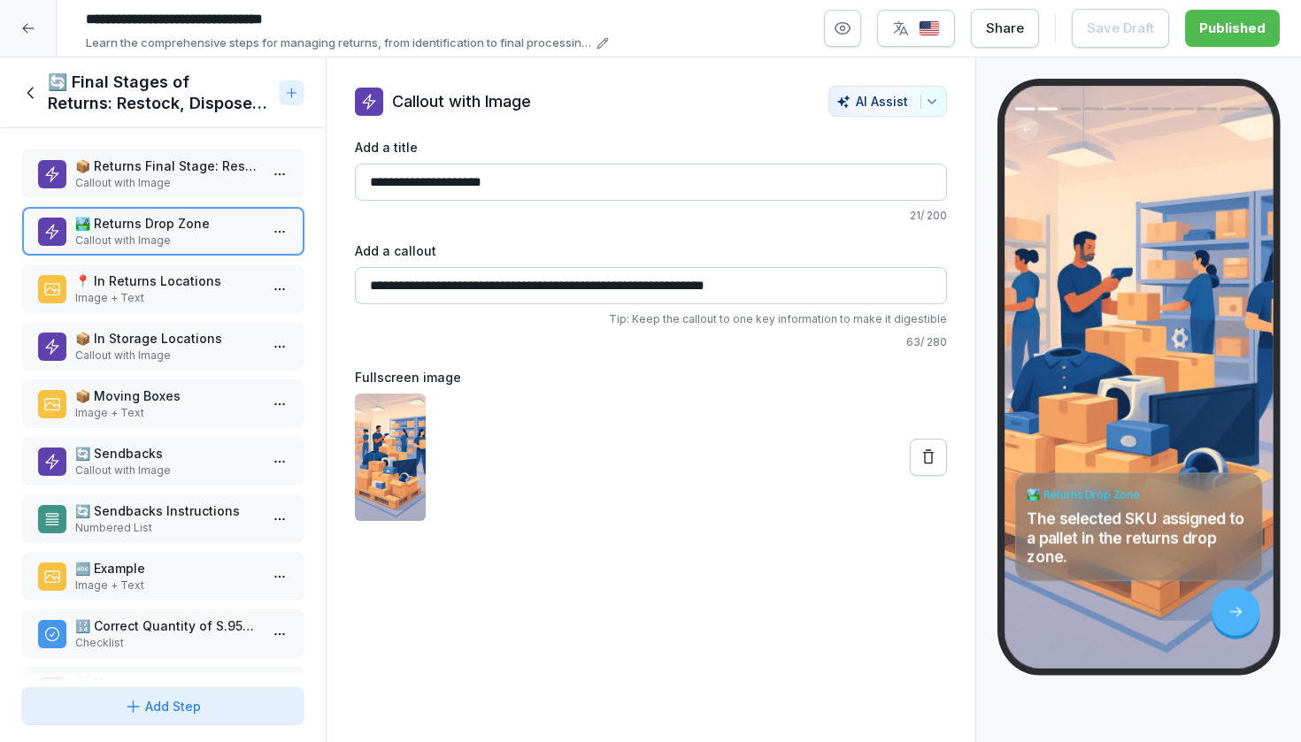
click at [177, 188] on p "Callout with Image" at bounding box center [166, 183] width 184 height 16
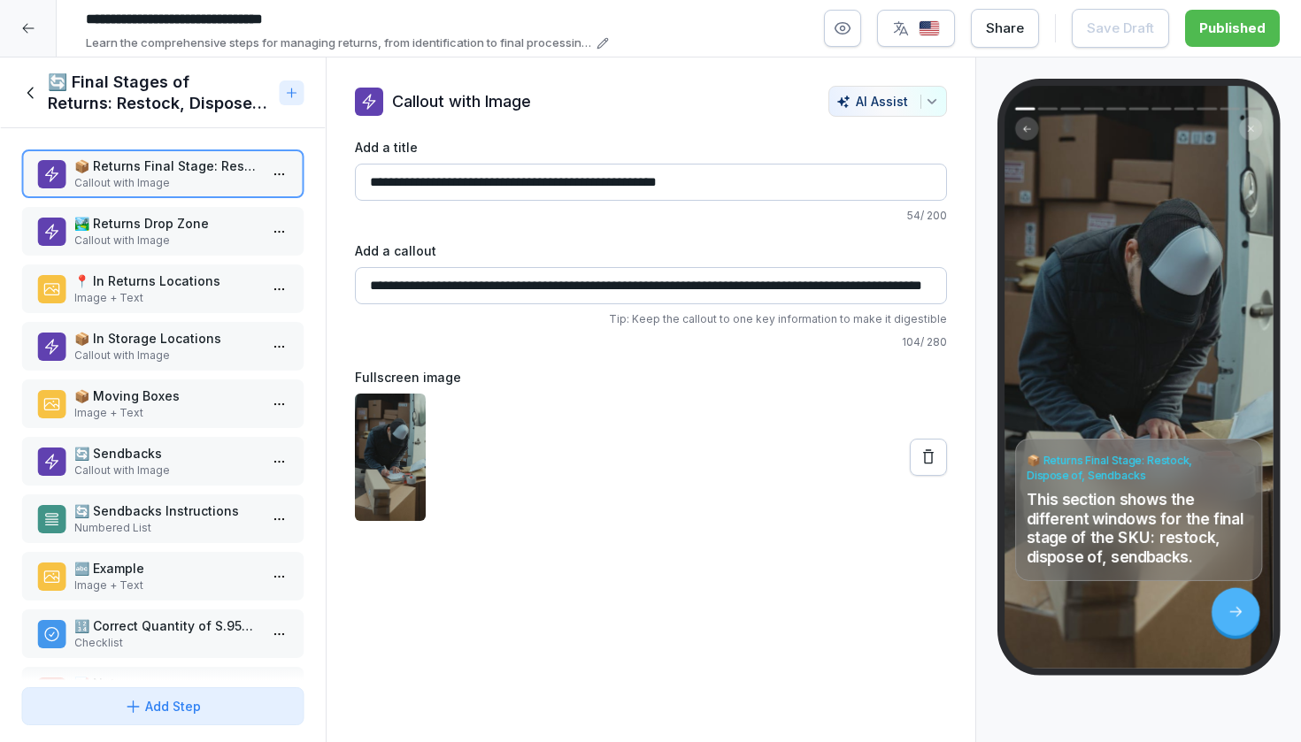
click at [172, 314] on div "📦 Returns Final Stage: Restock, Dispose of, Sendbacks Callout with Image 🏞️ Ret…" at bounding box center [163, 404] width 326 height 552
click at [172, 299] on p "Image + Text" at bounding box center [166, 298] width 184 height 16
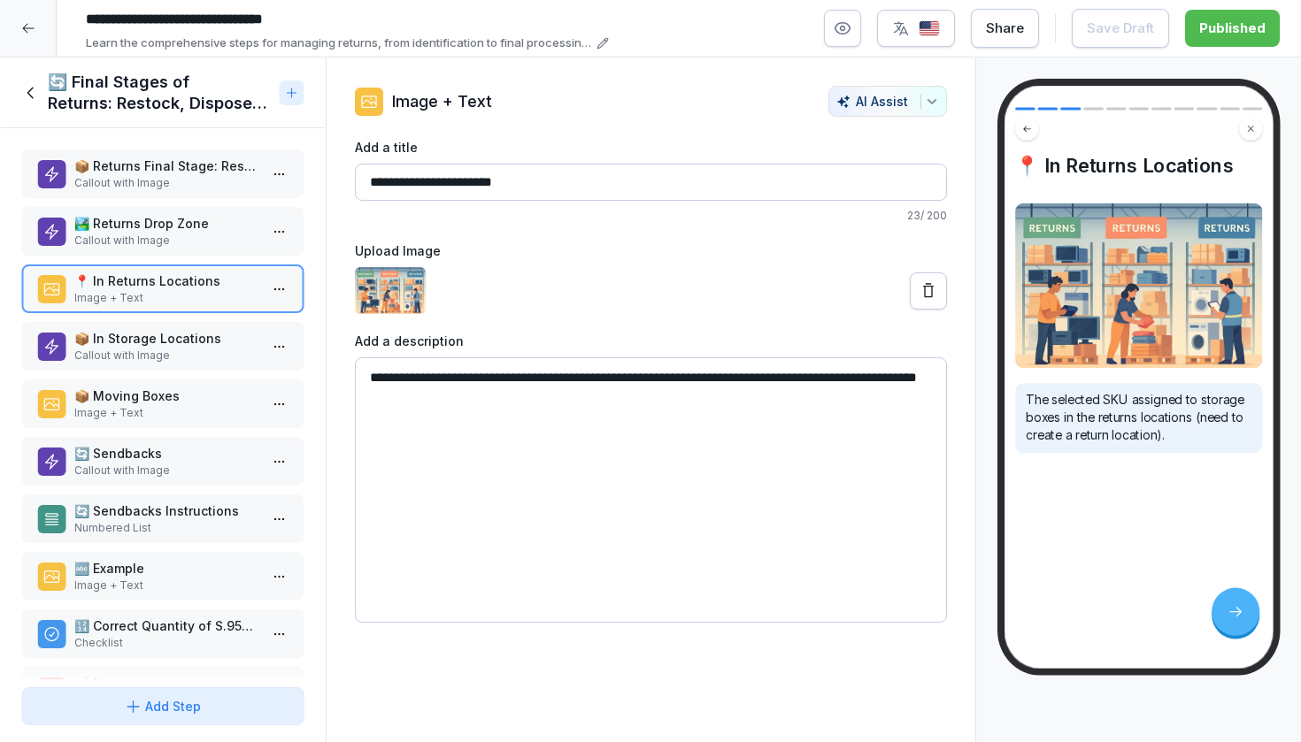
click at [158, 359] on p "Callout with Image" at bounding box center [166, 356] width 184 height 16
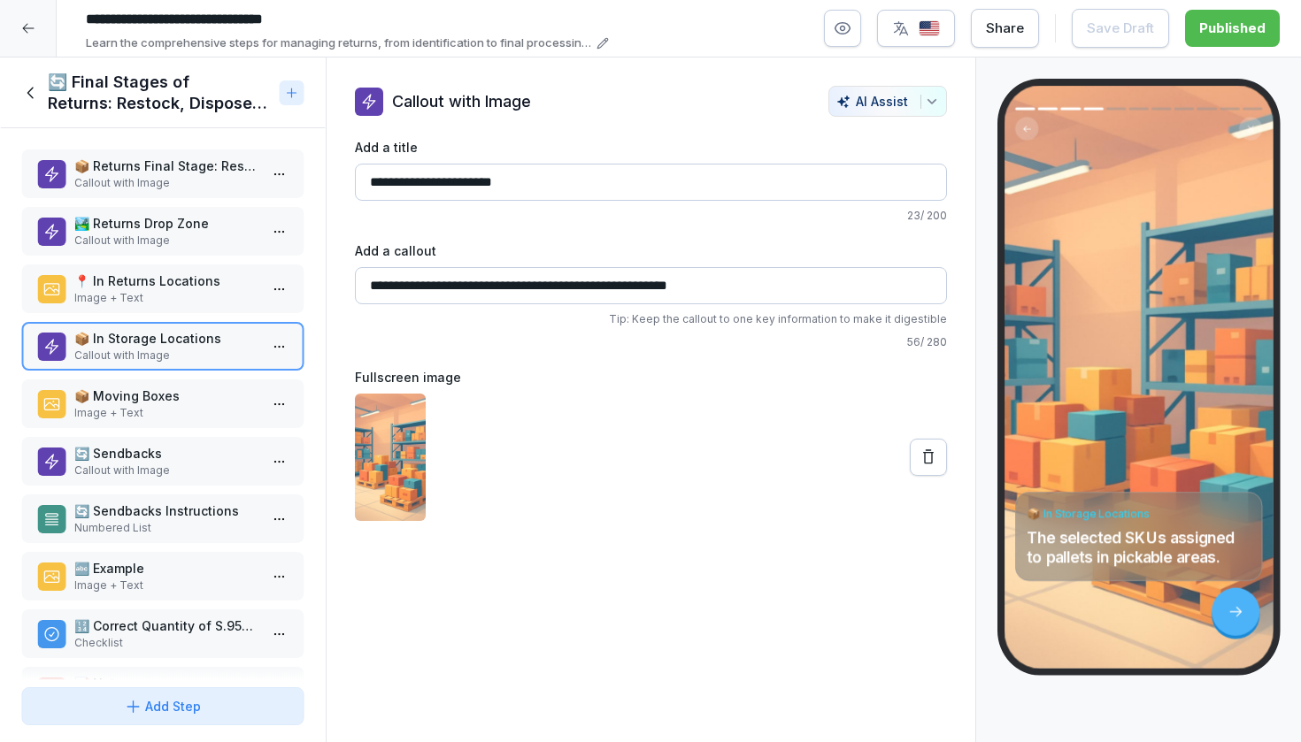
click at [159, 396] on p "📦 Moving Boxes" at bounding box center [166, 396] width 184 height 19
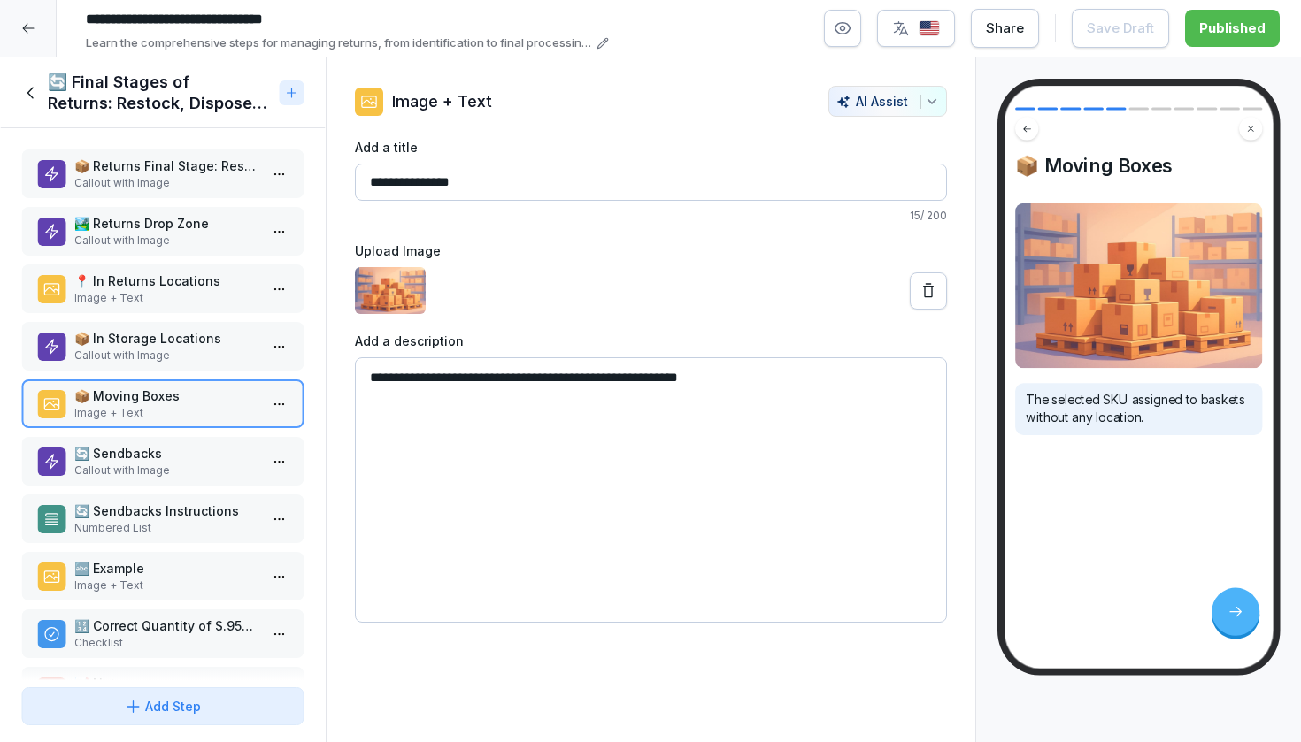
click at [153, 431] on div "📦 Returns Final Stage: Restock, Dispose of, Sendbacks Callout with Image 🏞️ Ret…" at bounding box center [163, 404] width 326 height 552
click at [144, 452] on p "🔄 Sendbacks" at bounding box center [166, 453] width 184 height 19
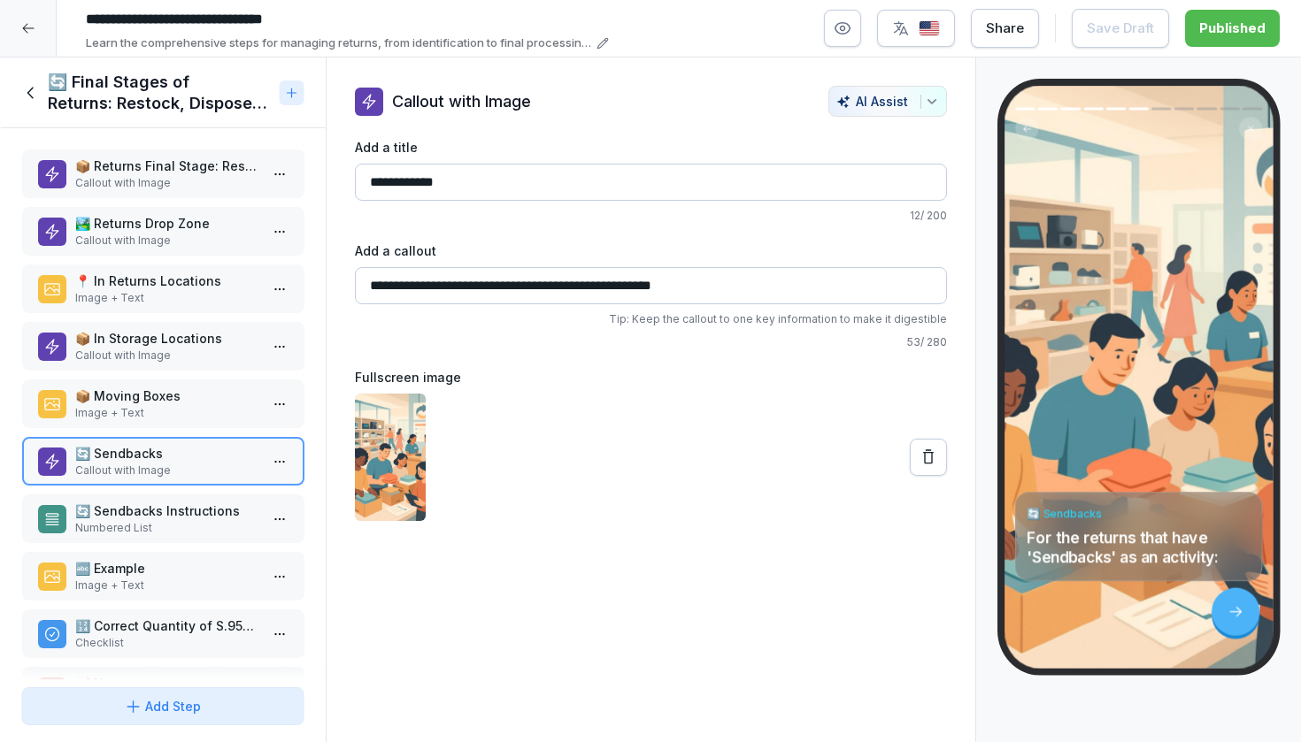
click at [155, 526] on p "Numbered List" at bounding box center [166, 528] width 184 height 16
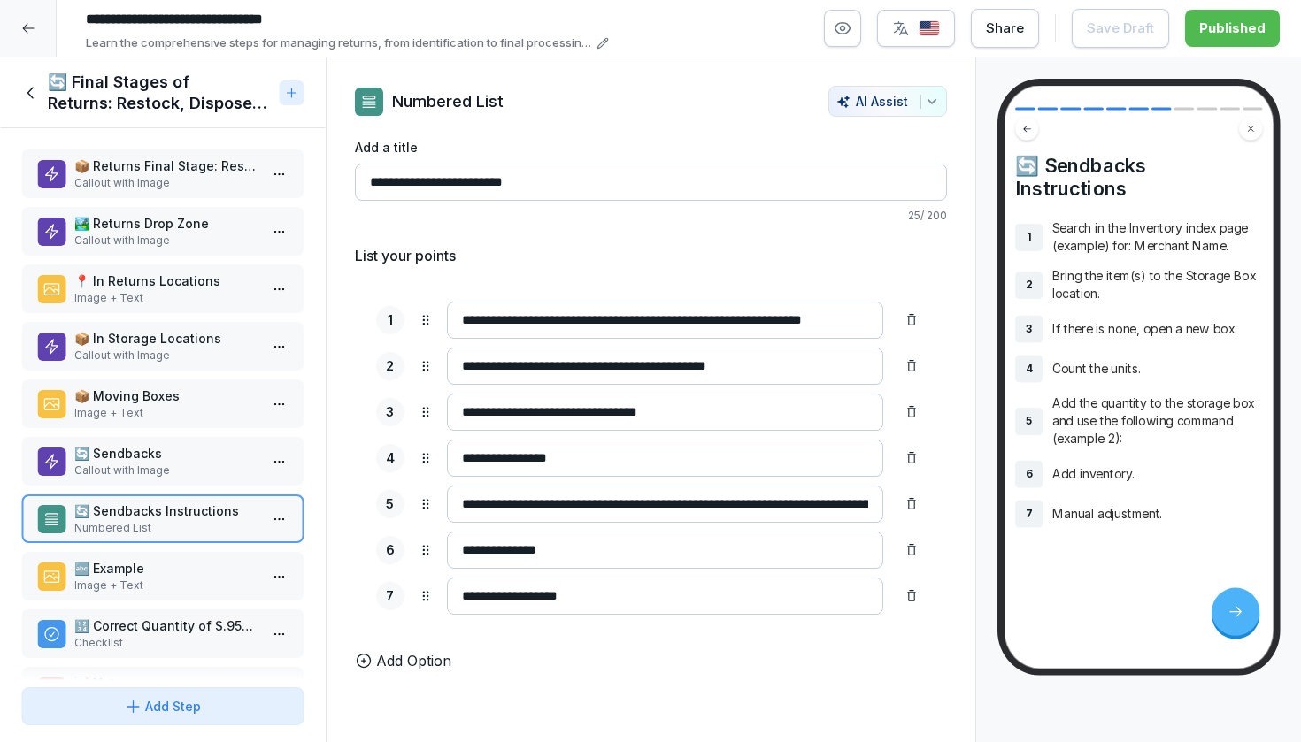
click at [185, 473] on p "Callout with Image" at bounding box center [166, 471] width 184 height 16
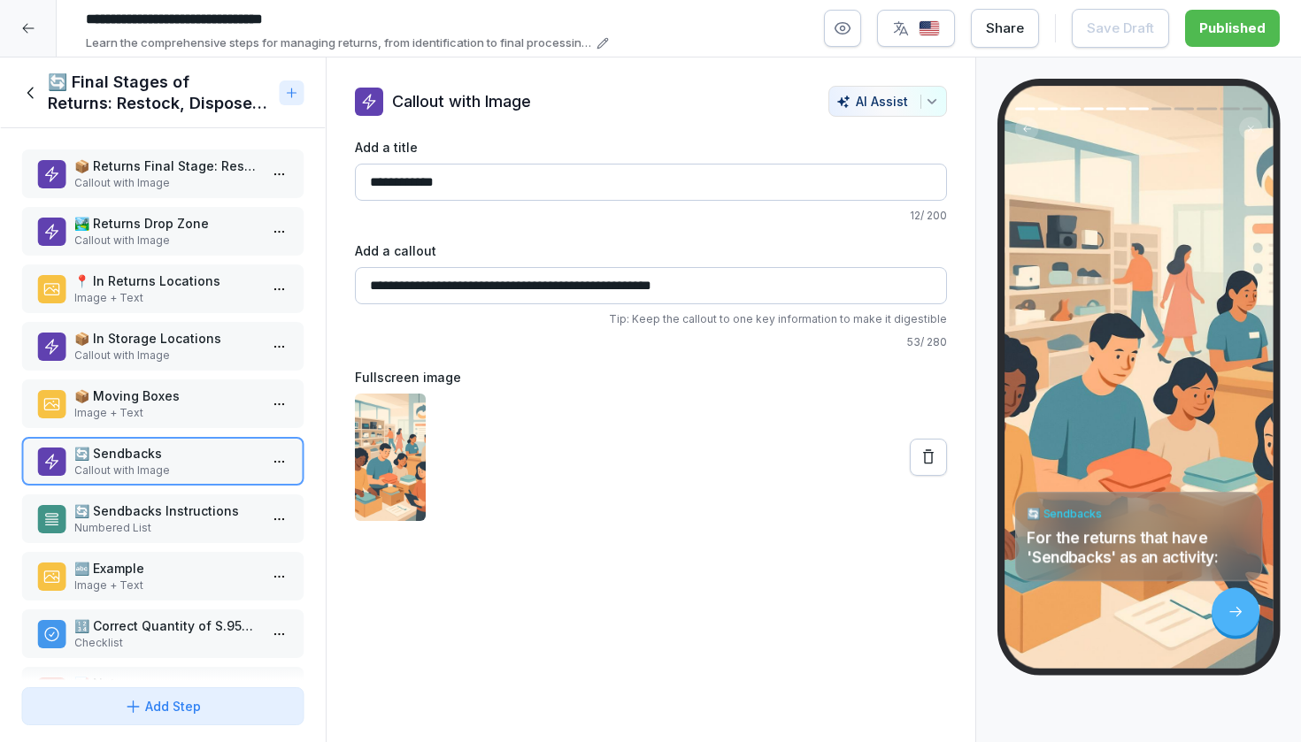
click at [185, 511] on p "🔄 Sendbacks Instructions" at bounding box center [166, 511] width 184 height 19
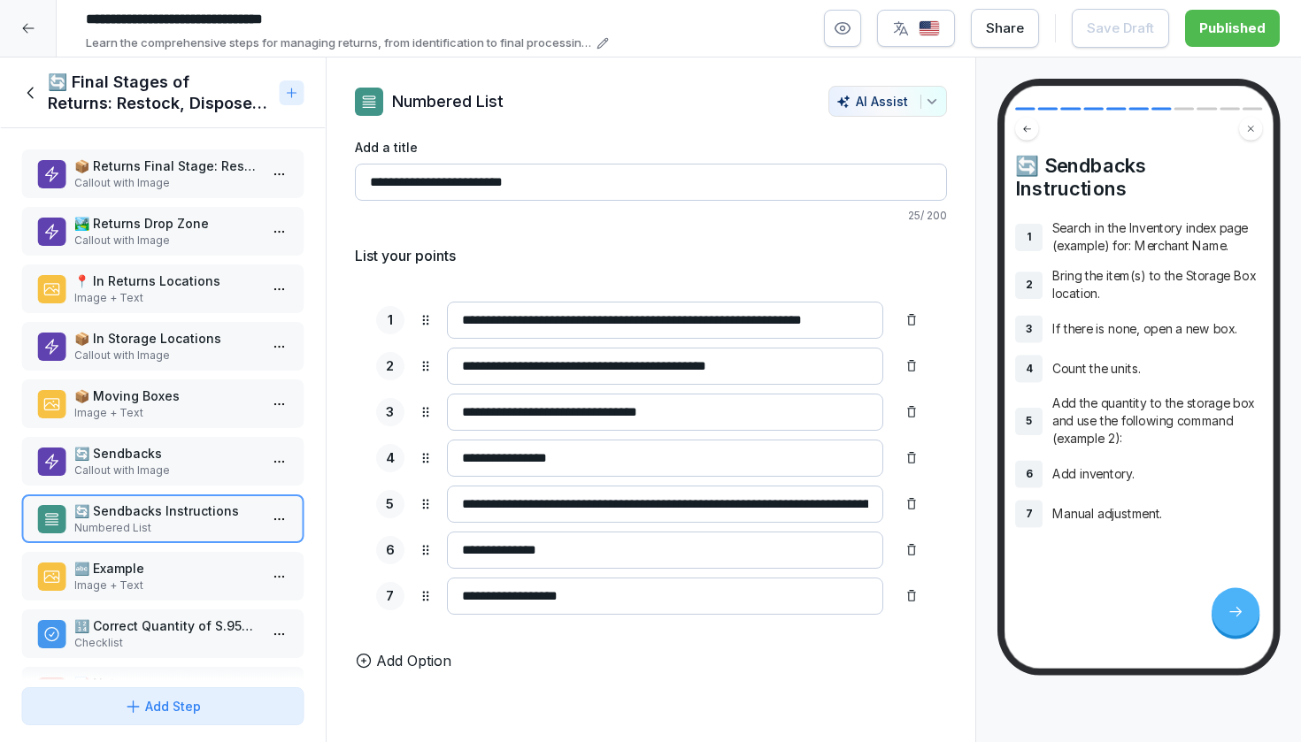
click at [193, 436] on div "📦 Returns Final Stage: Restock, Dispose of, Sendbacks Callout with Image 🏞️ Ret…" at bounding box center [163, 404] width 326 height 552
click at [193, 413] on p "Image + Text" at bounding box center [166, 413] width 184 height 16
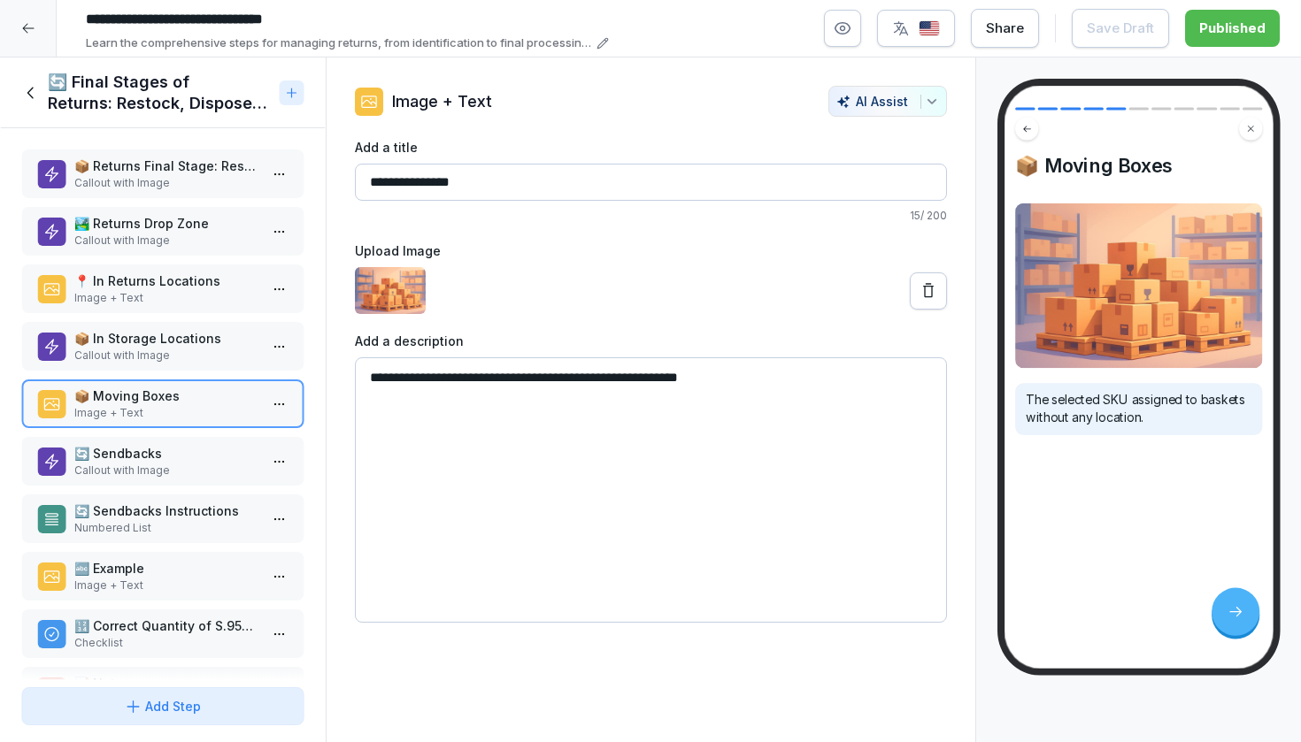
click at [189, 451] on p "🔄 Sendbacks" at bounding box center [166, 453] width 184 height 19
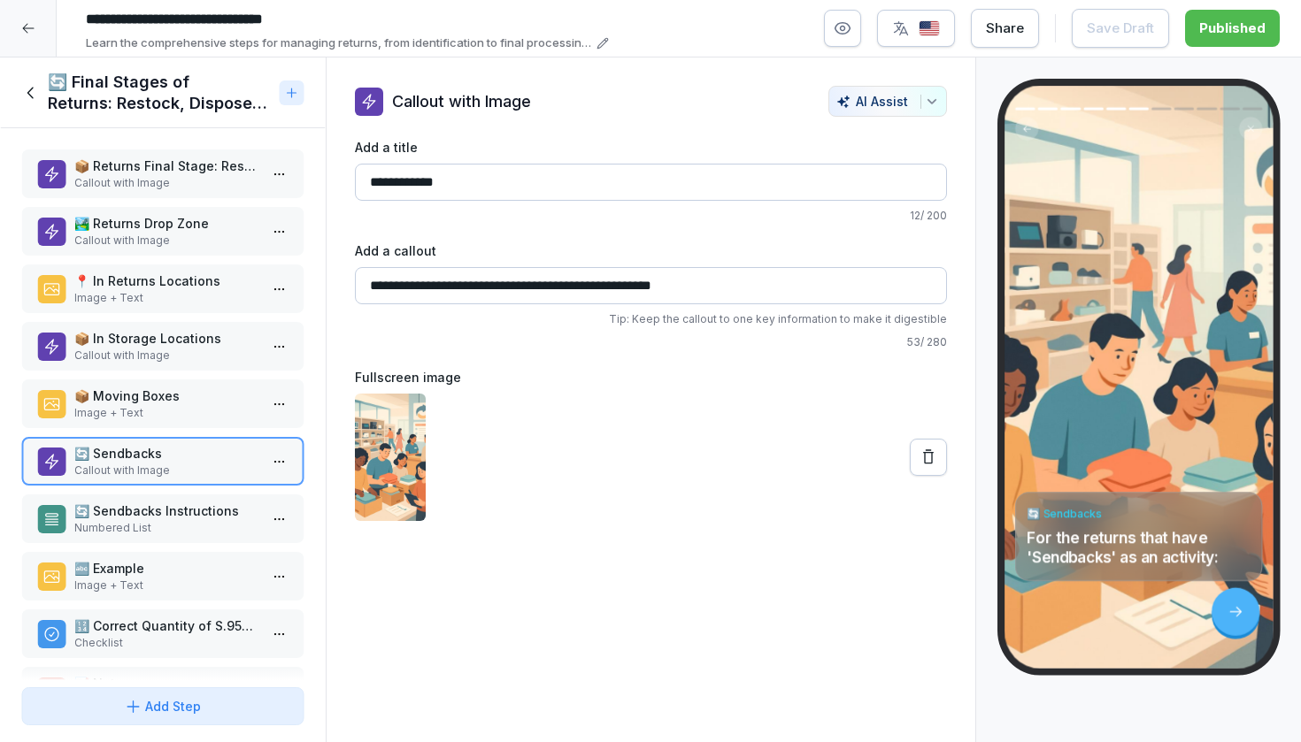
click at [173, 176] on p "Callout with Image" at bounding box center [166, 183] width 184 height 16
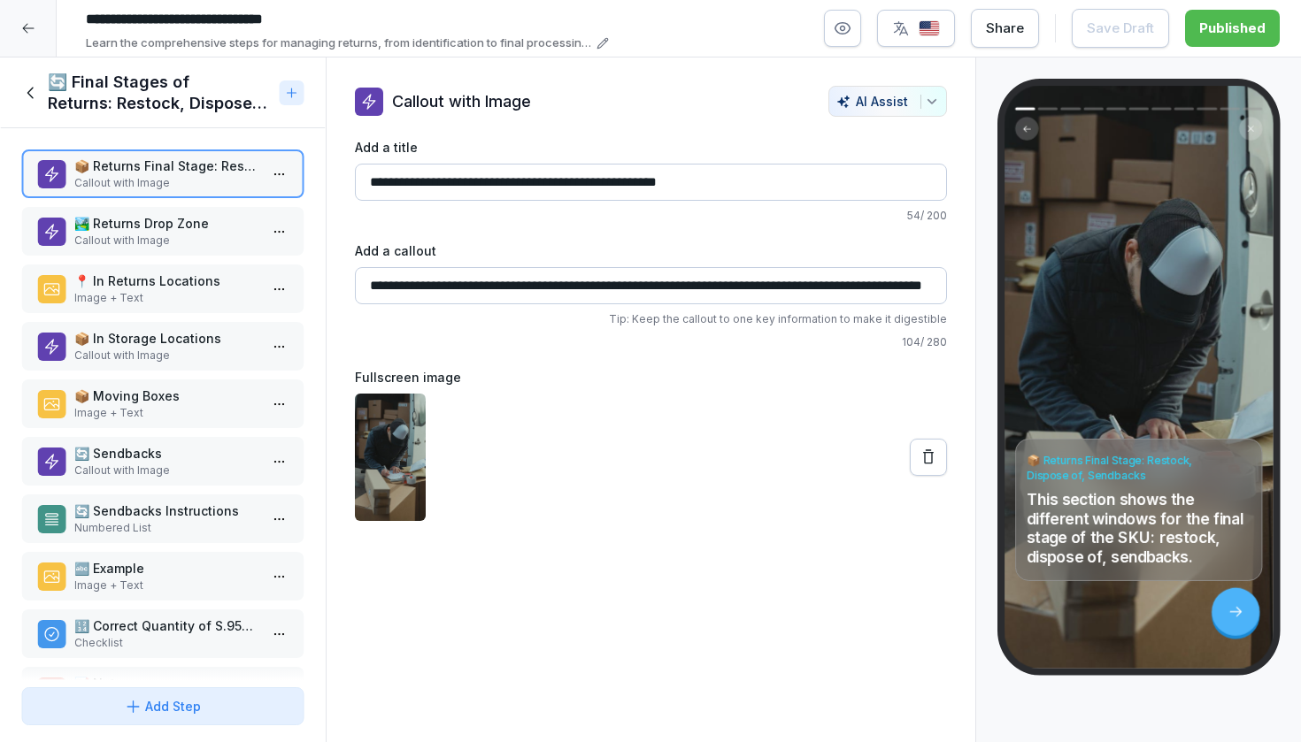
click at [169, 232] on p "🏞️ Returns Drop Zone" at bounding box center [166, 223] width 184 height 19
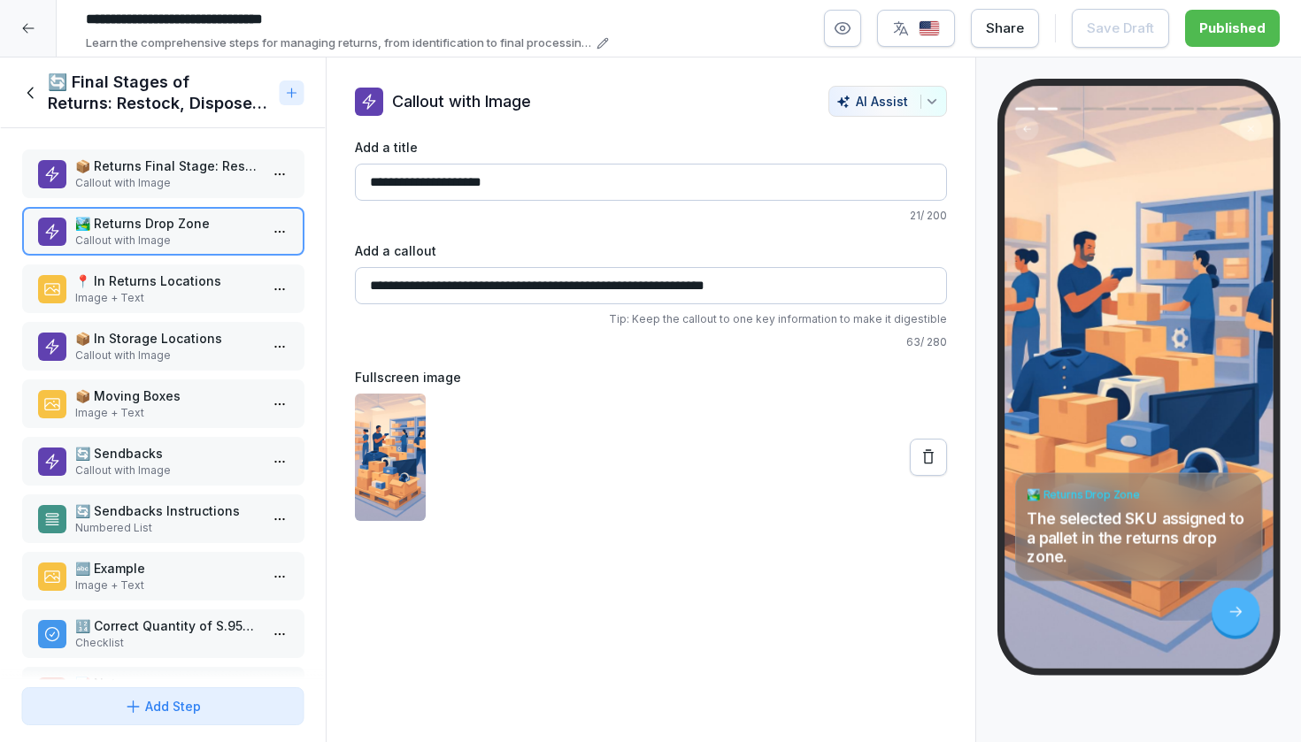
click at [170, 280] on p "📍 In Returns Locations" at bounding box center [166, 281] width 184 height 19
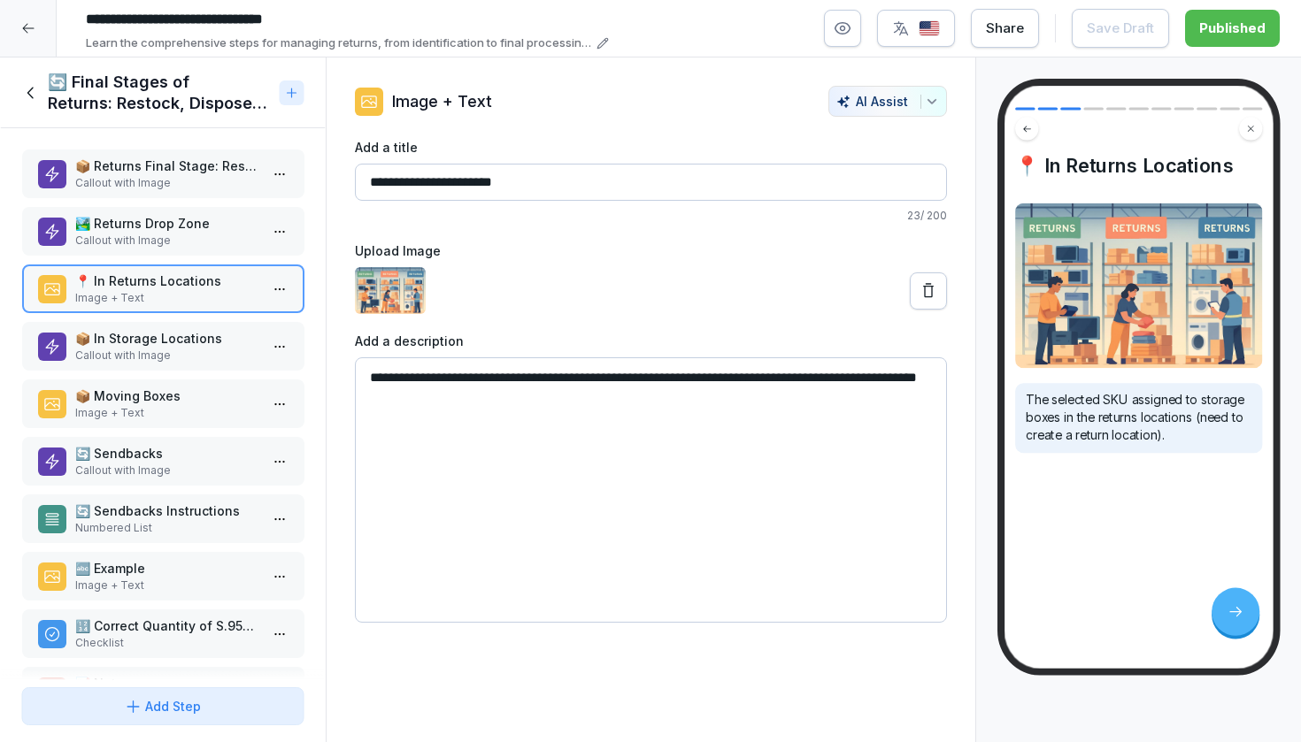
click at [180, 179] on p "Callout with Image" at bounding box center [166, 183] width 184 height 16
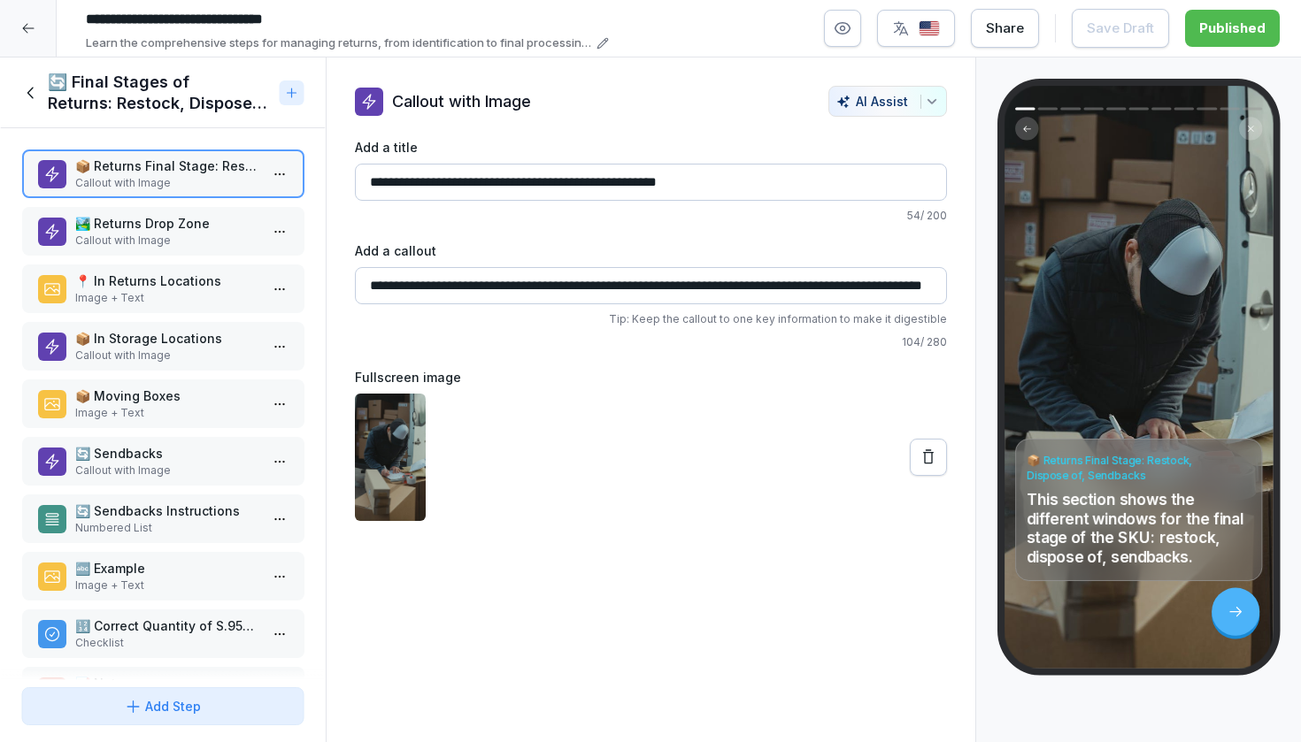
click at [180, 225] on p "🏞️ Returns Drop Zone" at bounding box center [166, 223] width 184 height 19
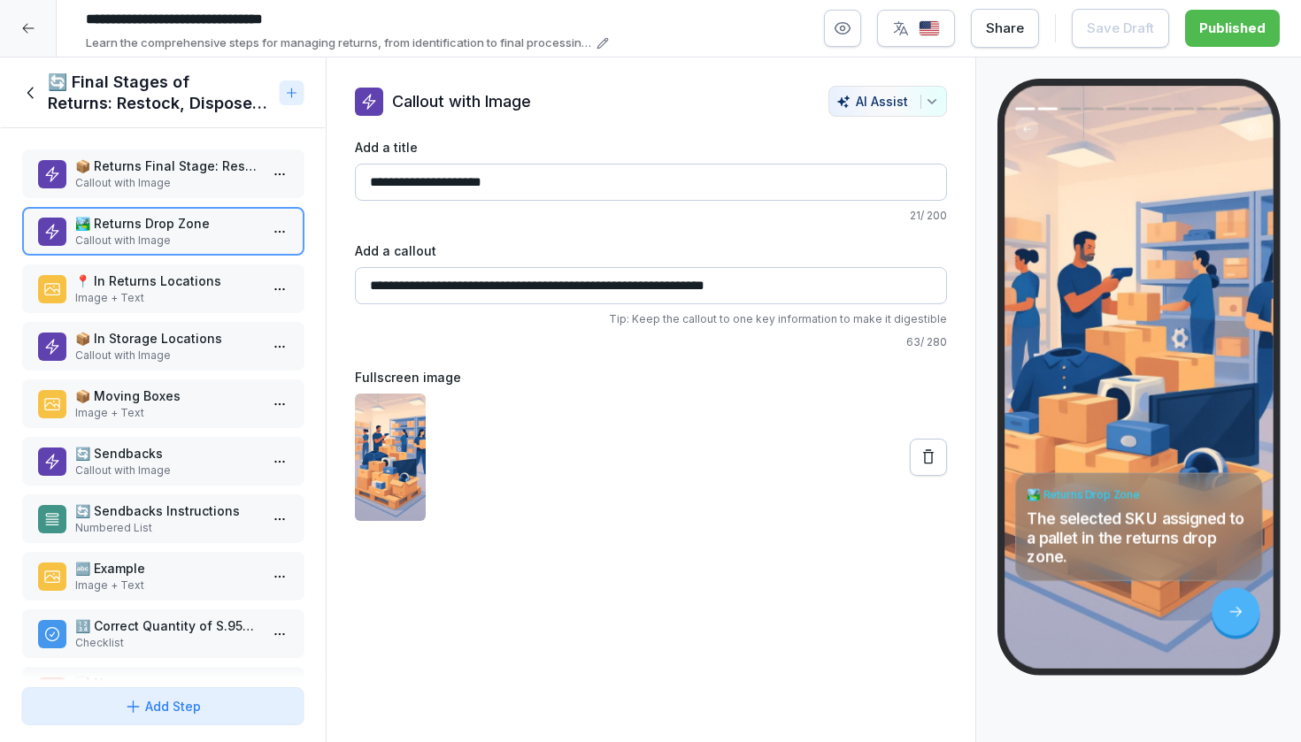
click at [174, 277] on p "📍 In Returns Locations" at bounding box center [166, 281] width 184 height 19
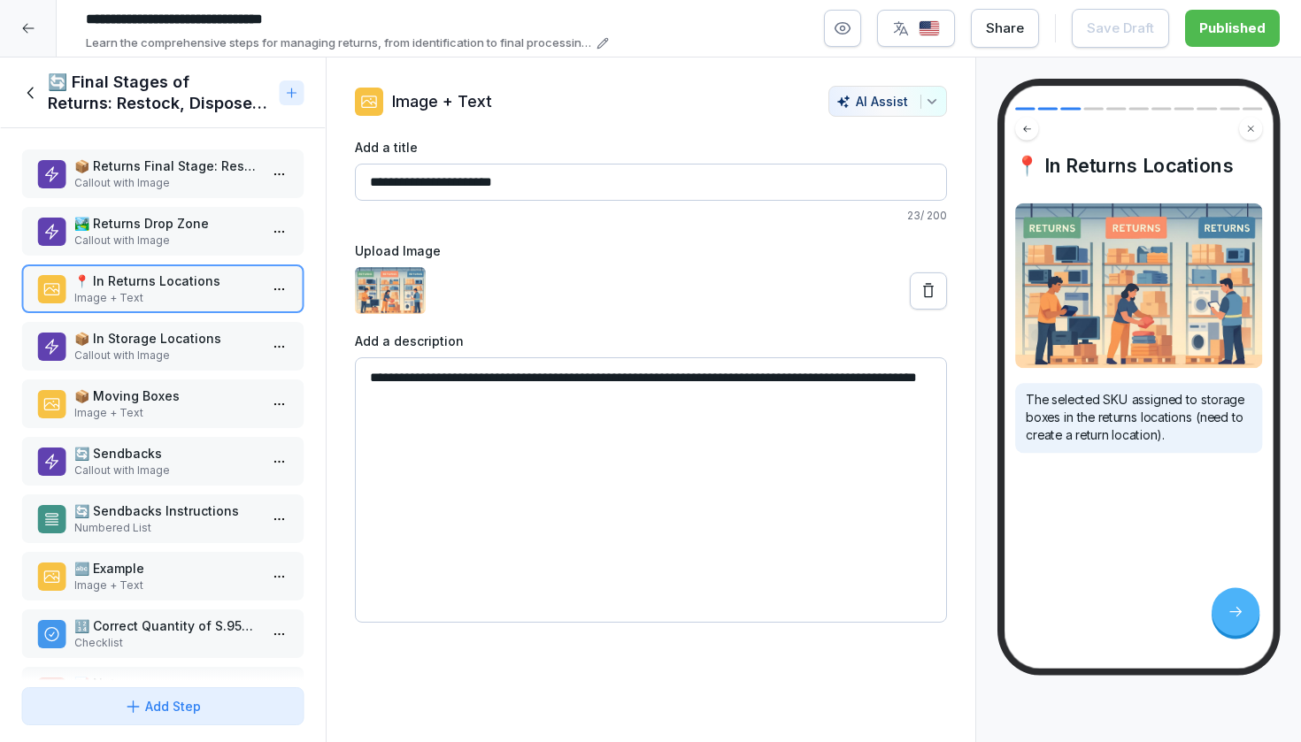
click at [161, 322] on div "📦 In Storage Locations Callout with Image" at bounding box center [162, 346] width 283 height 49
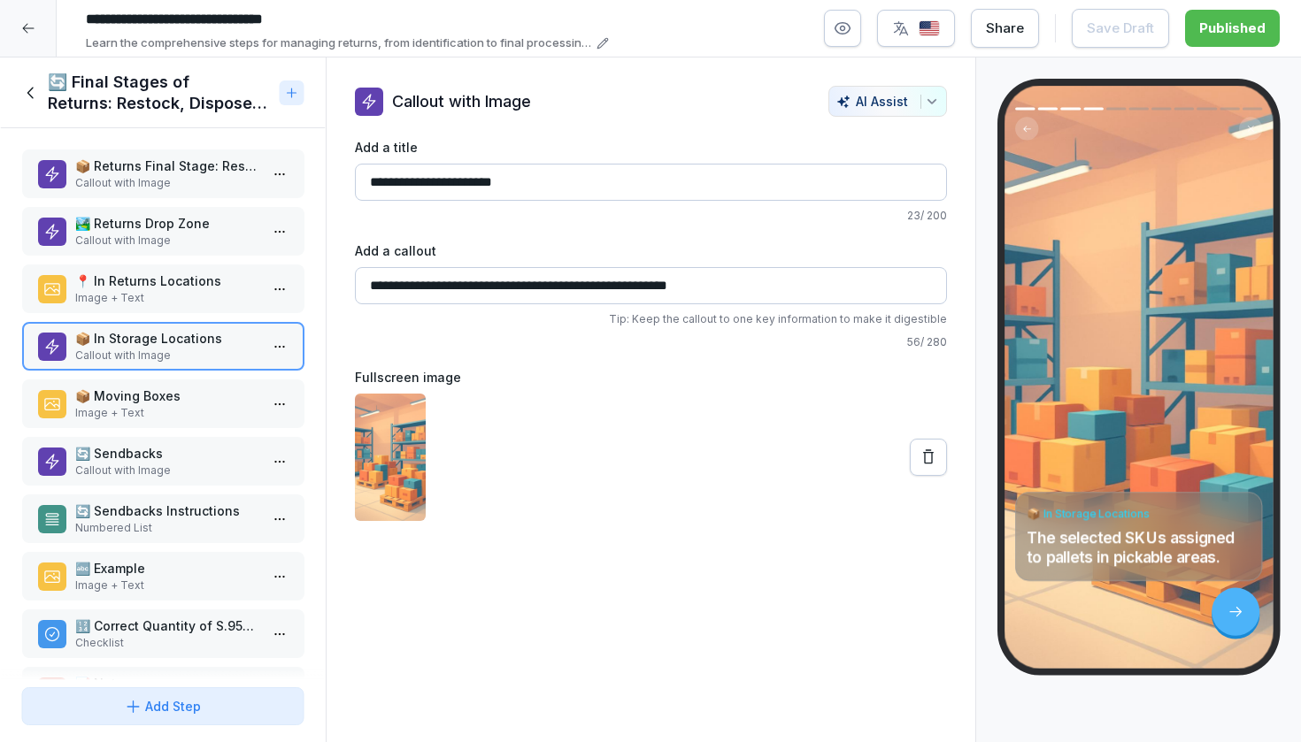
click at [146, 395] on p "📦 Moving Boxes" at bounding box center [166, 396] width 184 height 19
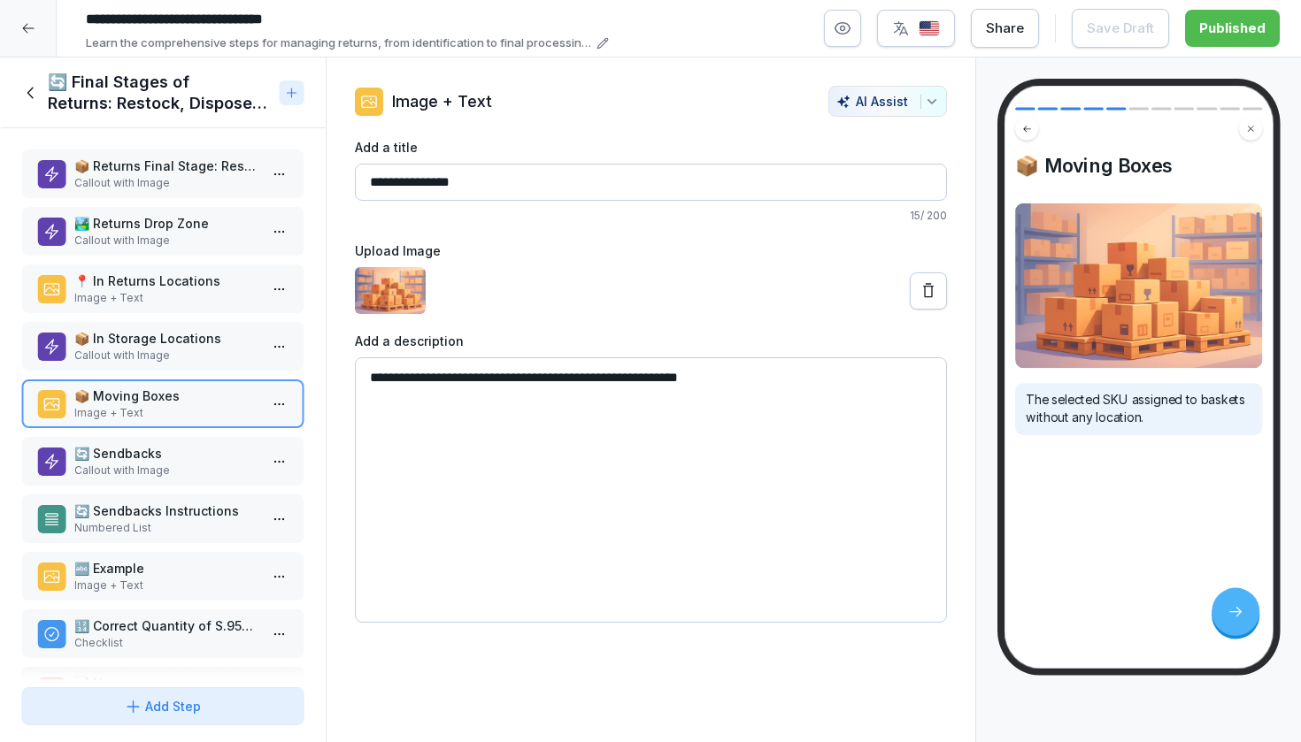
click at [142, 432] on div "📦 Returns Final Stage: Restock, Dispose of, Sendbacks Callout with Image 🏞️ Ret…" at bounding box center [163, 404] width 326 height 552
click at [140, 450] on p "🔄 Sendbacks" at bounding box center [166, 453] width 184 height 19
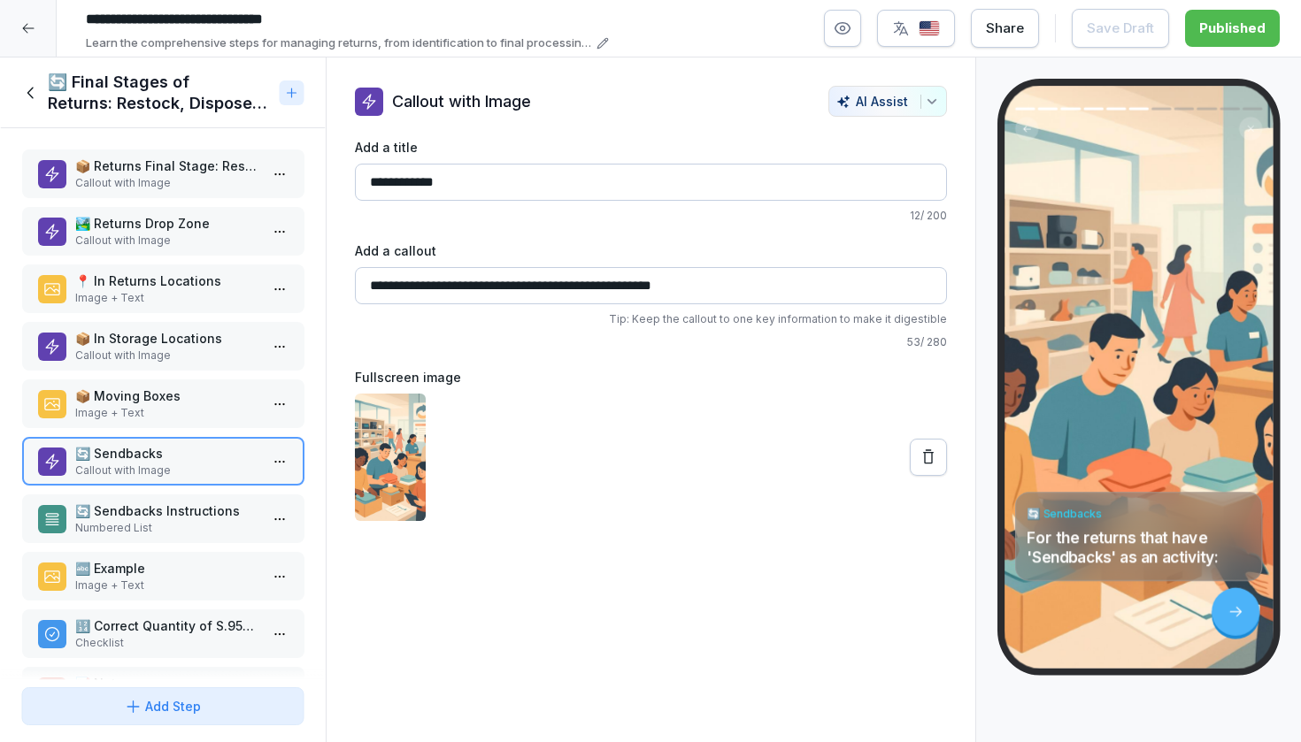
click at [141, 497] on div "🔄 Sendbacks Instructions Numbered List" at bounding box center [162, 519] width 283 height 49
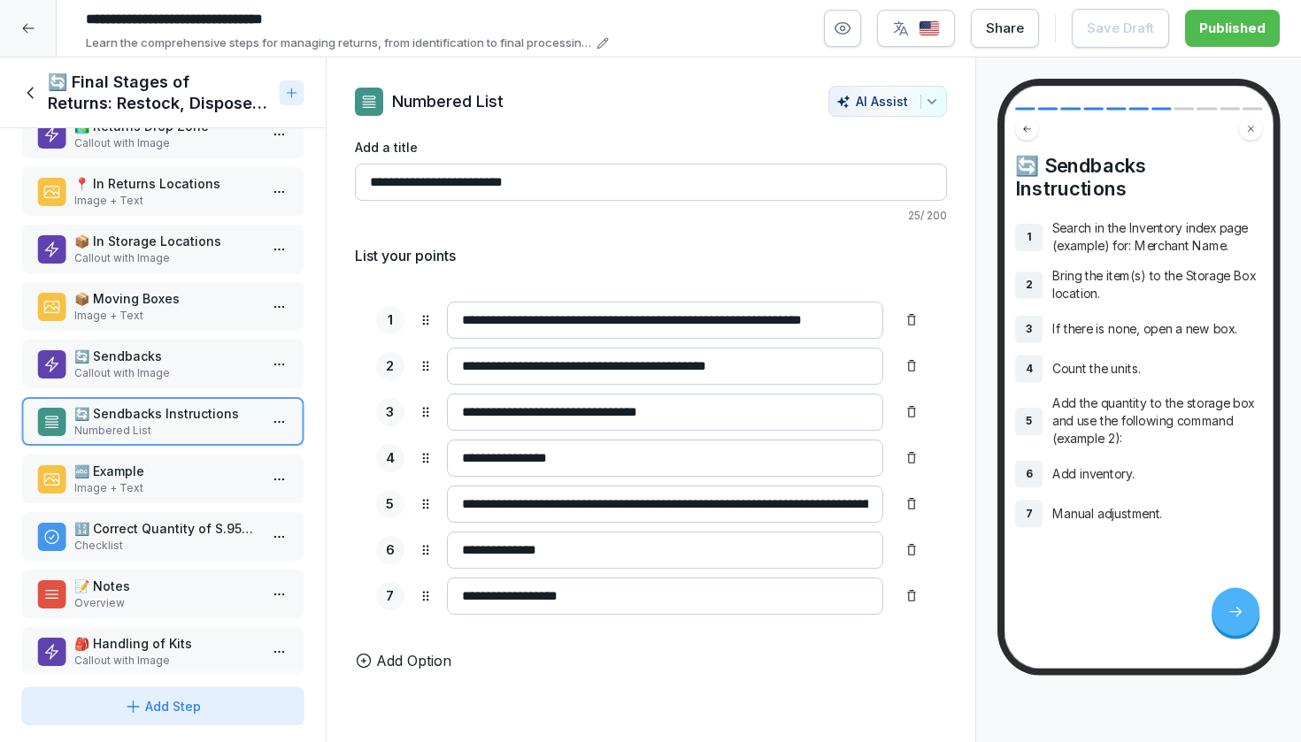
scroll to position [111, 0]
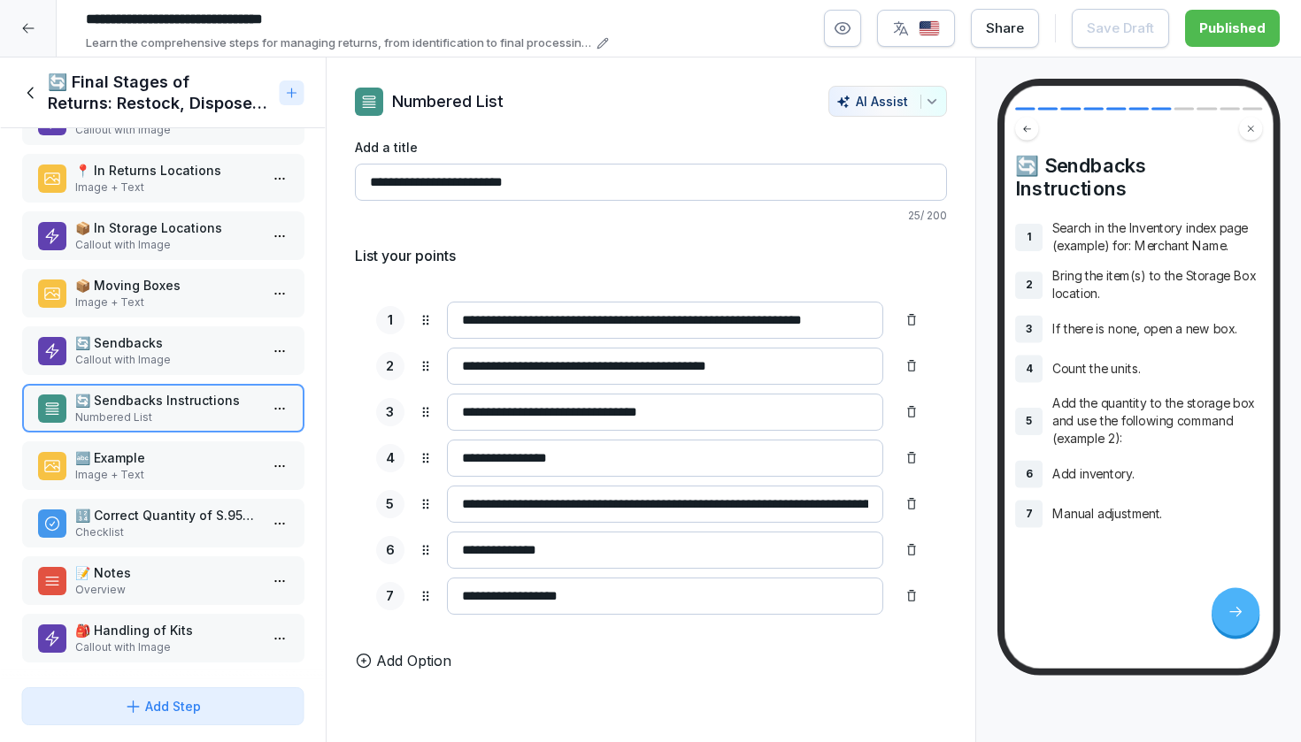
click at [132, 473] on p "Image + Text" at bounding box center [166, 475] width 184 height 16
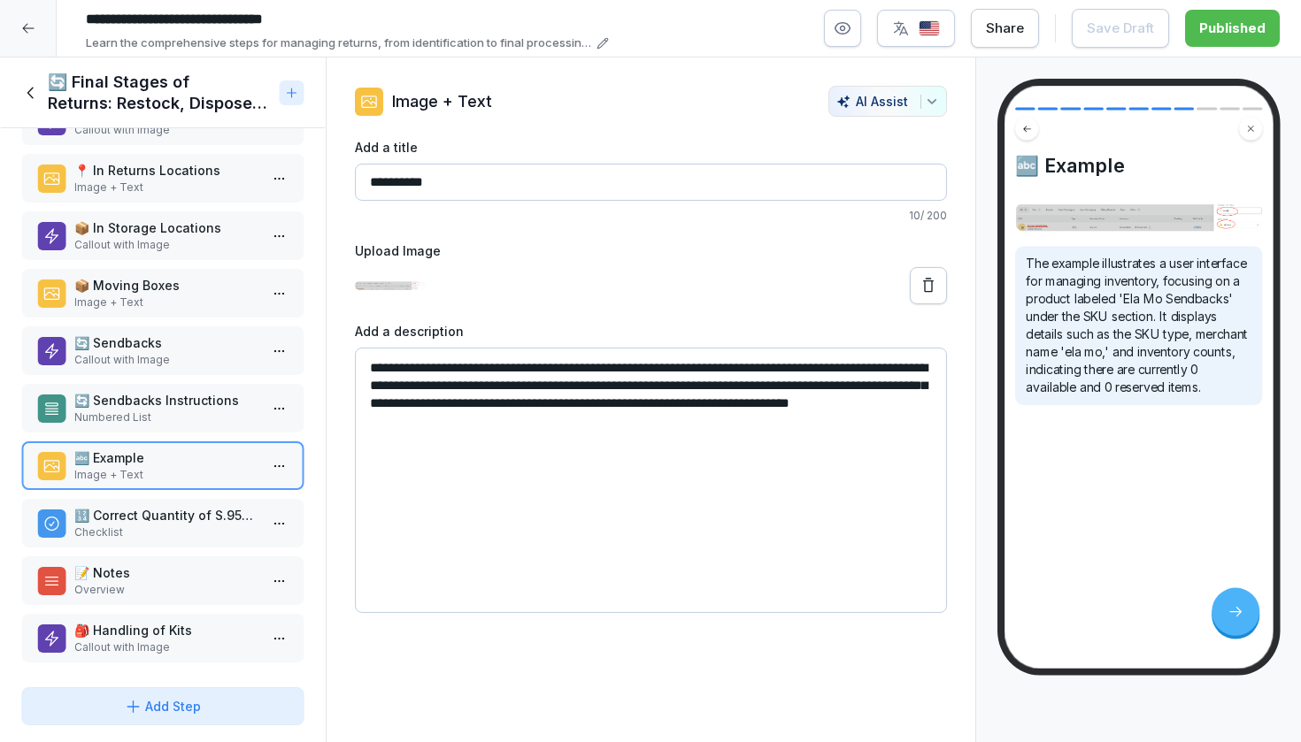
drag, startPoint x: 569, startPoint y: 415, endPoint x: 340, endPoint y: 307, distance: 253.3
click at [340, 307] on div "**********" at bounding box center [651, 349] width 649 height 527
paste textarea
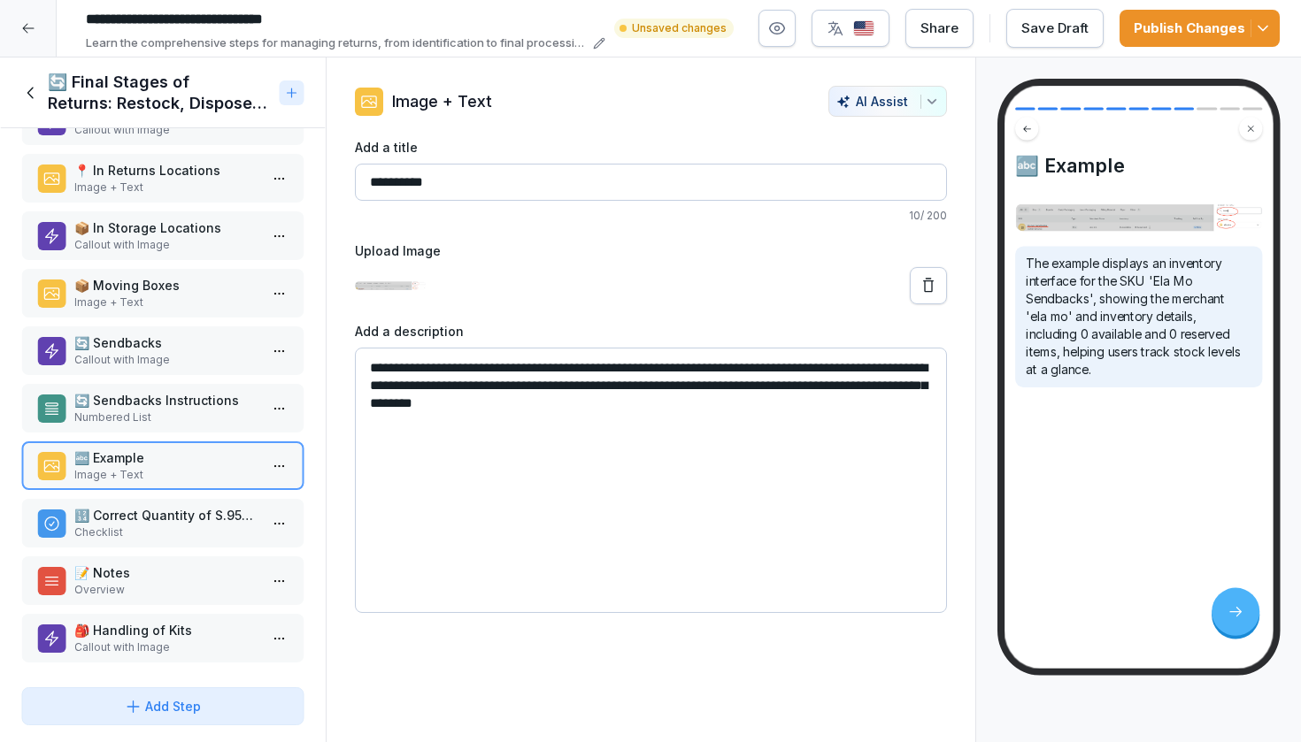
type textarea "**********"
click at [141, 513] on p "🔢 Correct Quantity of S.95392" at bounding box center [166, 515] width 184 height 19
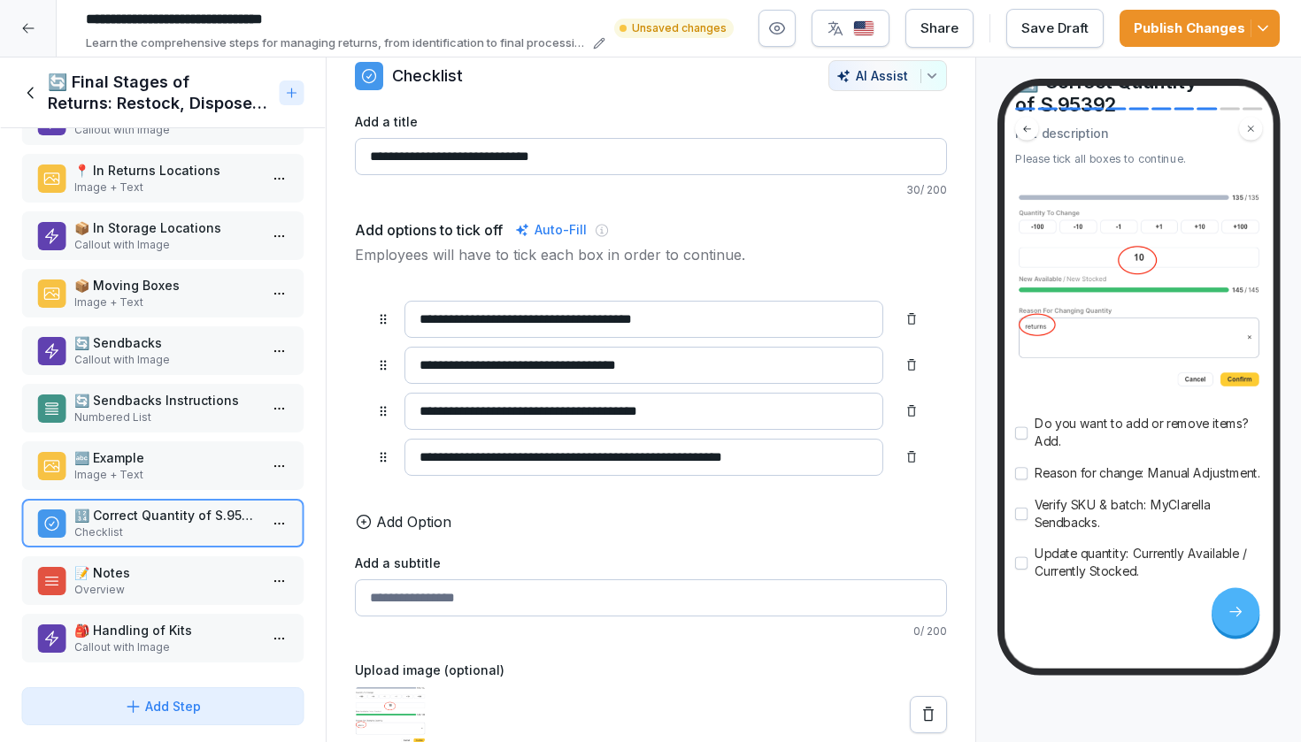
scroll to position [132, 0]
click at [176, 582] on p "Overview" at bounding box center [166, 590] width 184 height 16
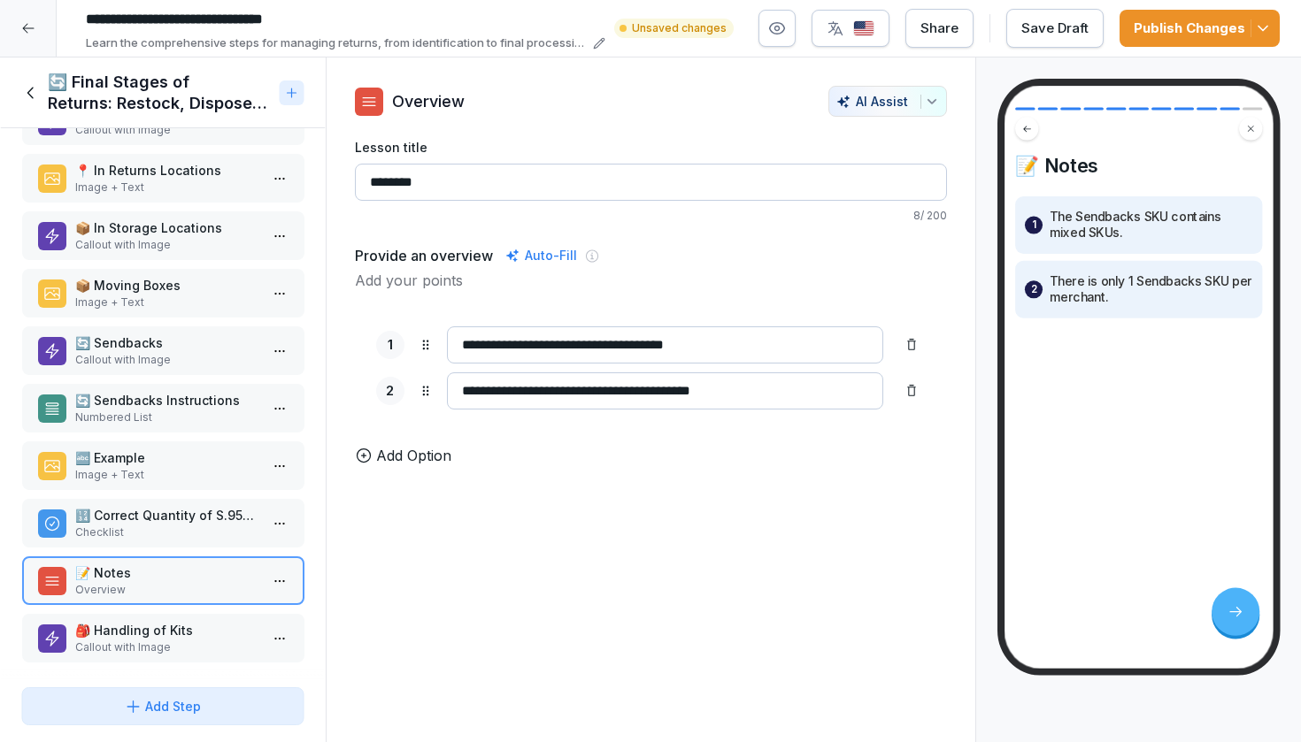
click at [142, 637] on p "🎒 Handling of Kits" at bounding box center [166, 630] width 184 height 19
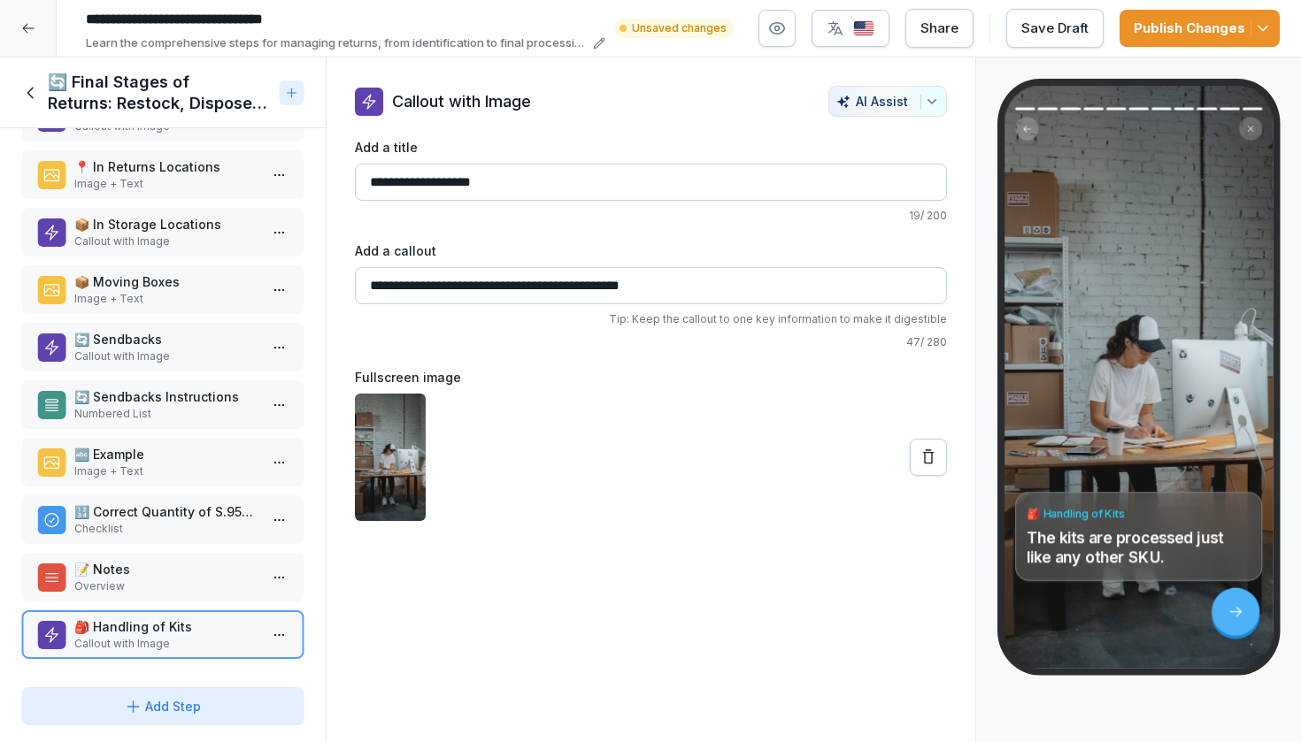
scroll to position [114, 0]
click at [1179, 33] on div "Publish Changes" at bounding box center [1199, 28] width 132 height 19
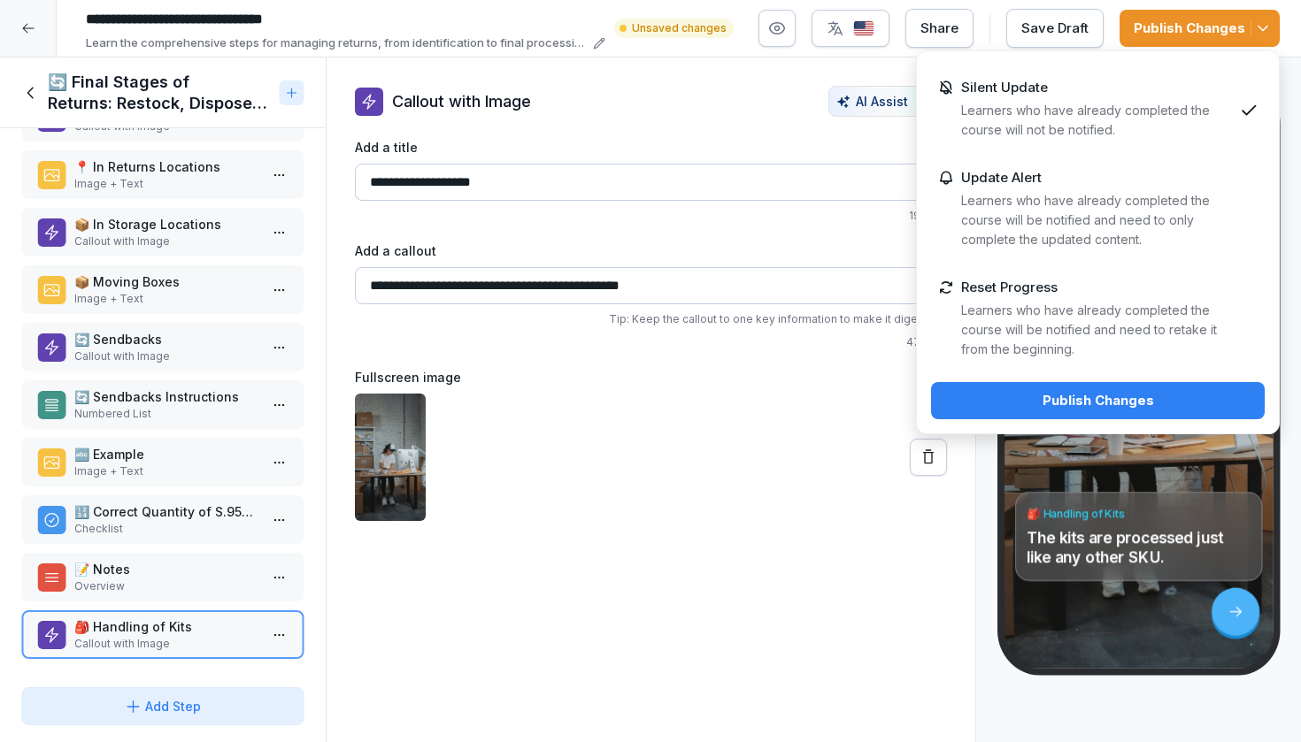
click at [986, 403] on div "Publish Changes" at bounding box center [1097, 400] width 305 height 19
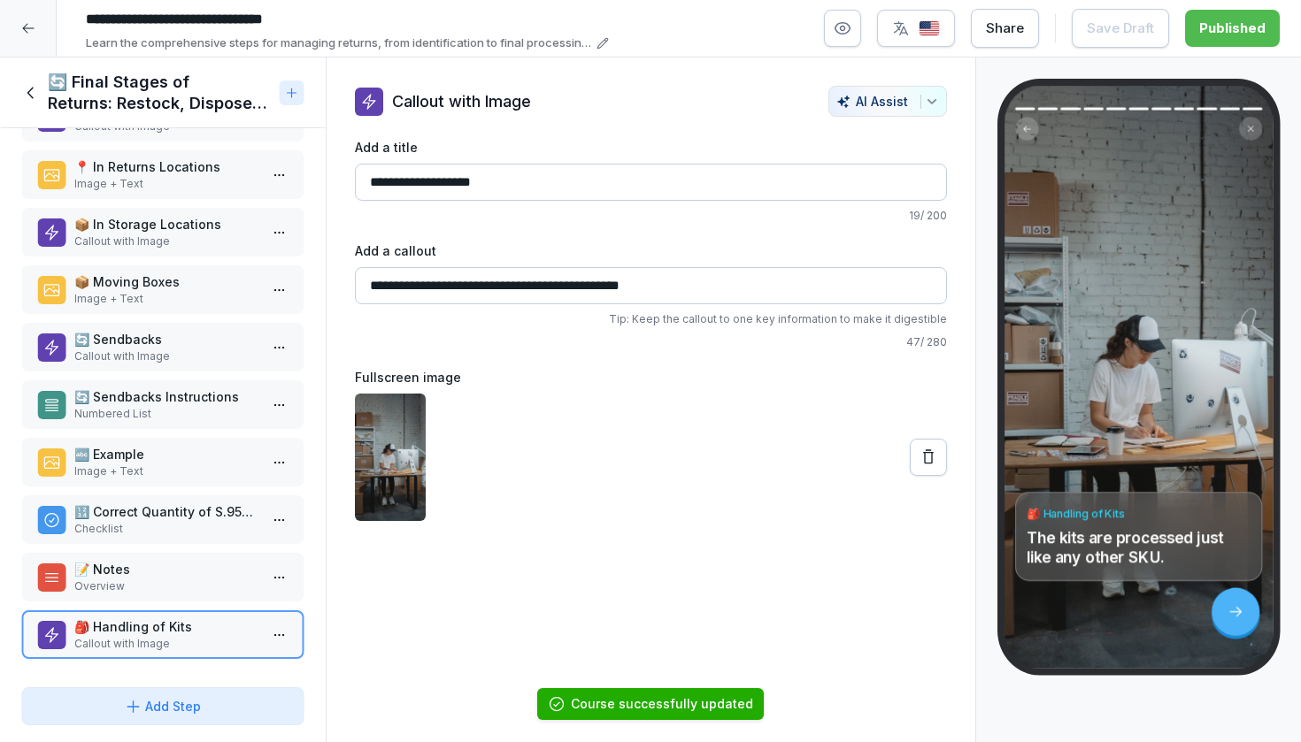
click at [32, 86] on icon at bounding box center [30, 92] width 19 height 19
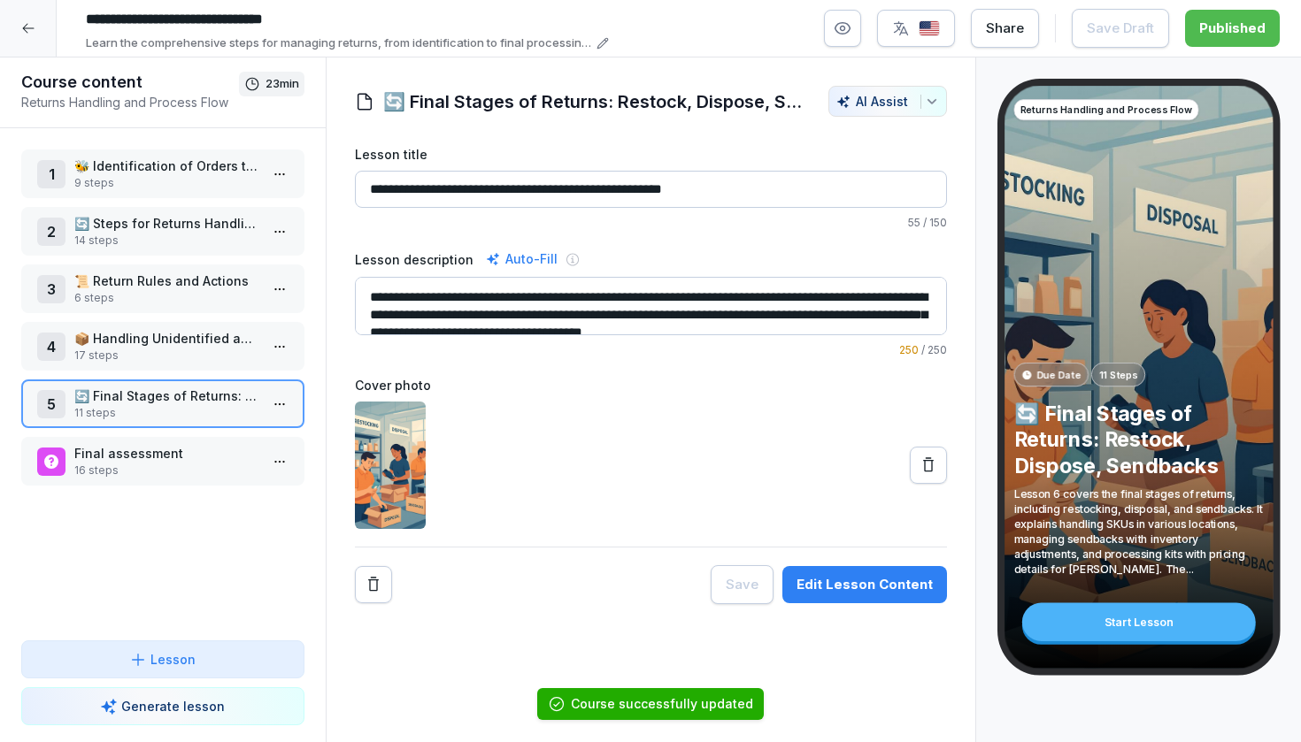
click at [151, 466] on p "16 steps" at bounding box center [166, 471] width 184 height 16
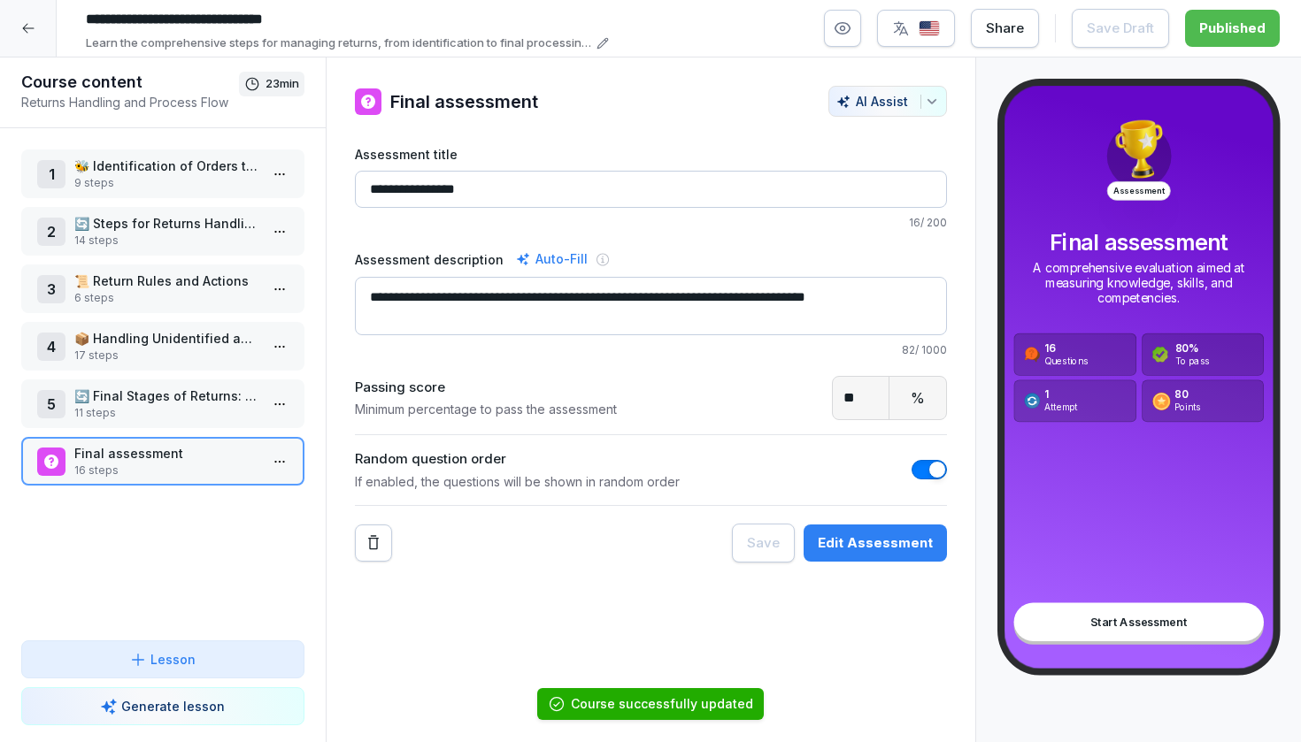
click at [276, 461] on html "**********" at bounding box center [650, 371] width 1301 height 742
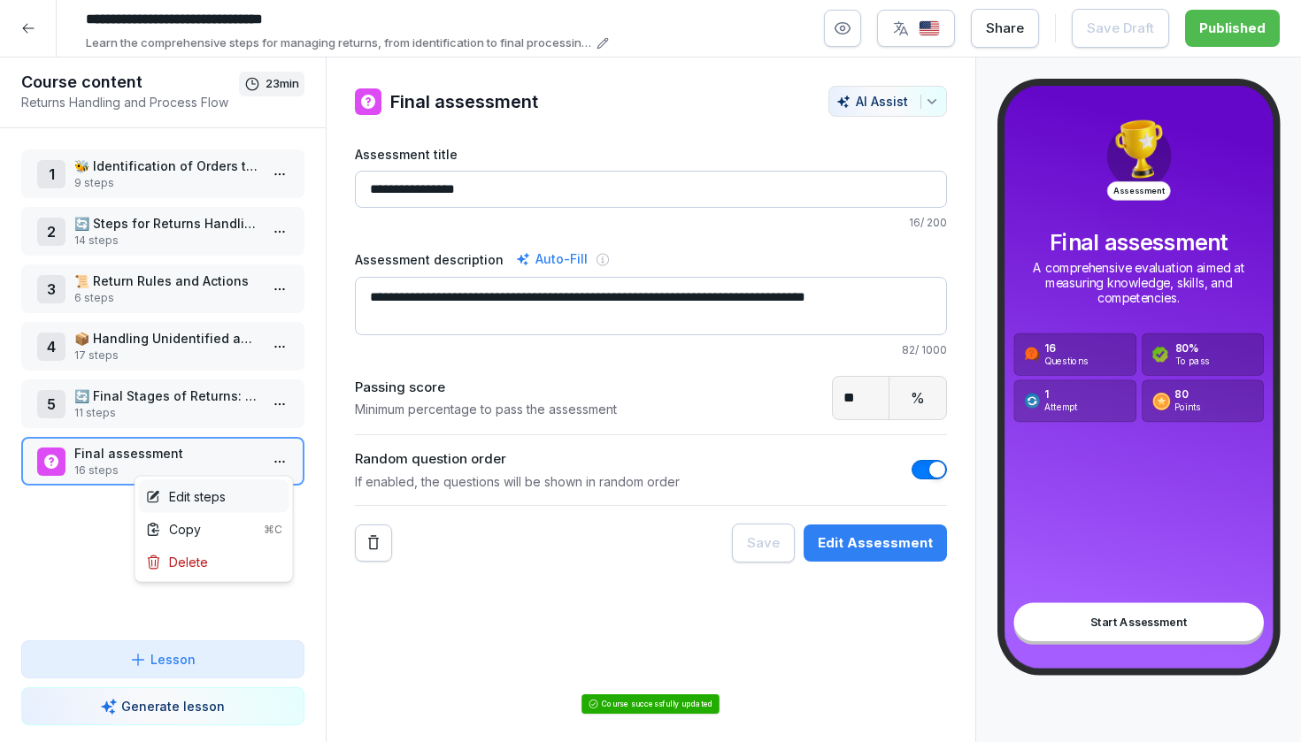
click at [228, 499] on div "Edit steps" at bounding box center [214, 496] width 150 height 33
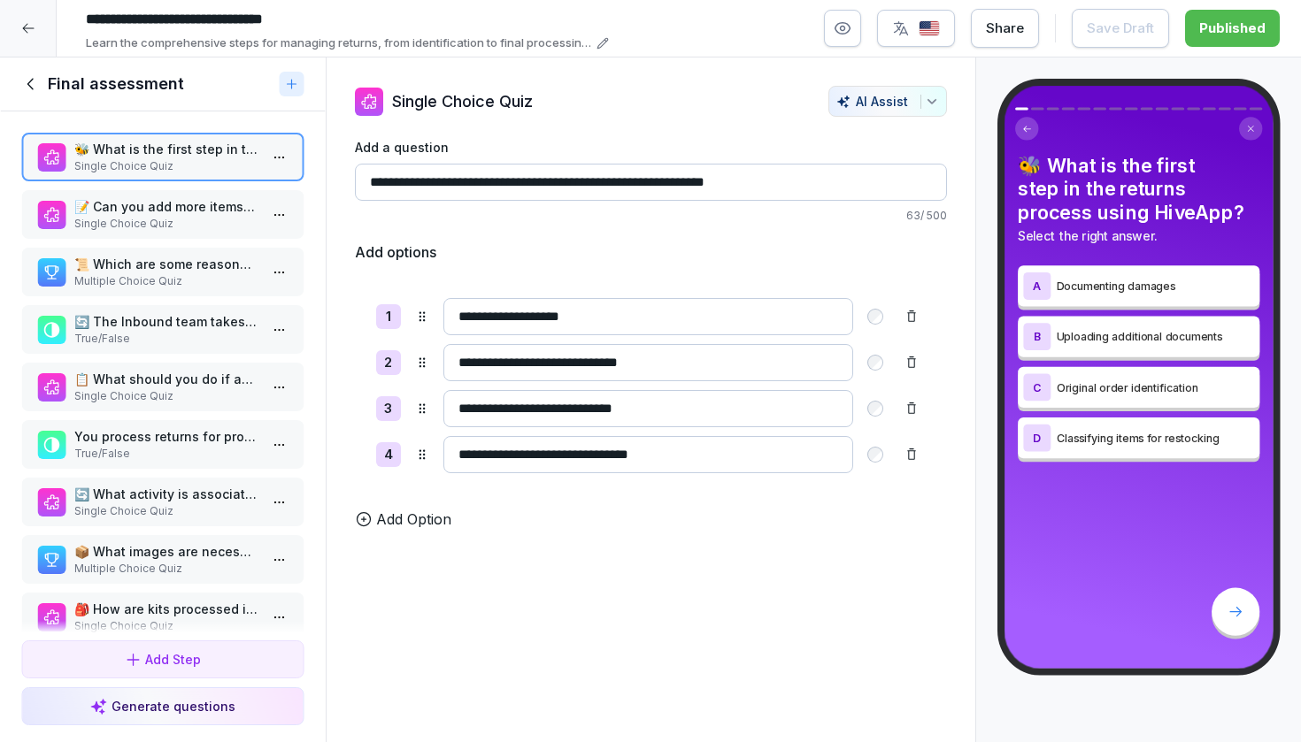
click at [393, 217] on p "63 / 500" at bounding box center [651, 216] width 592 height 16
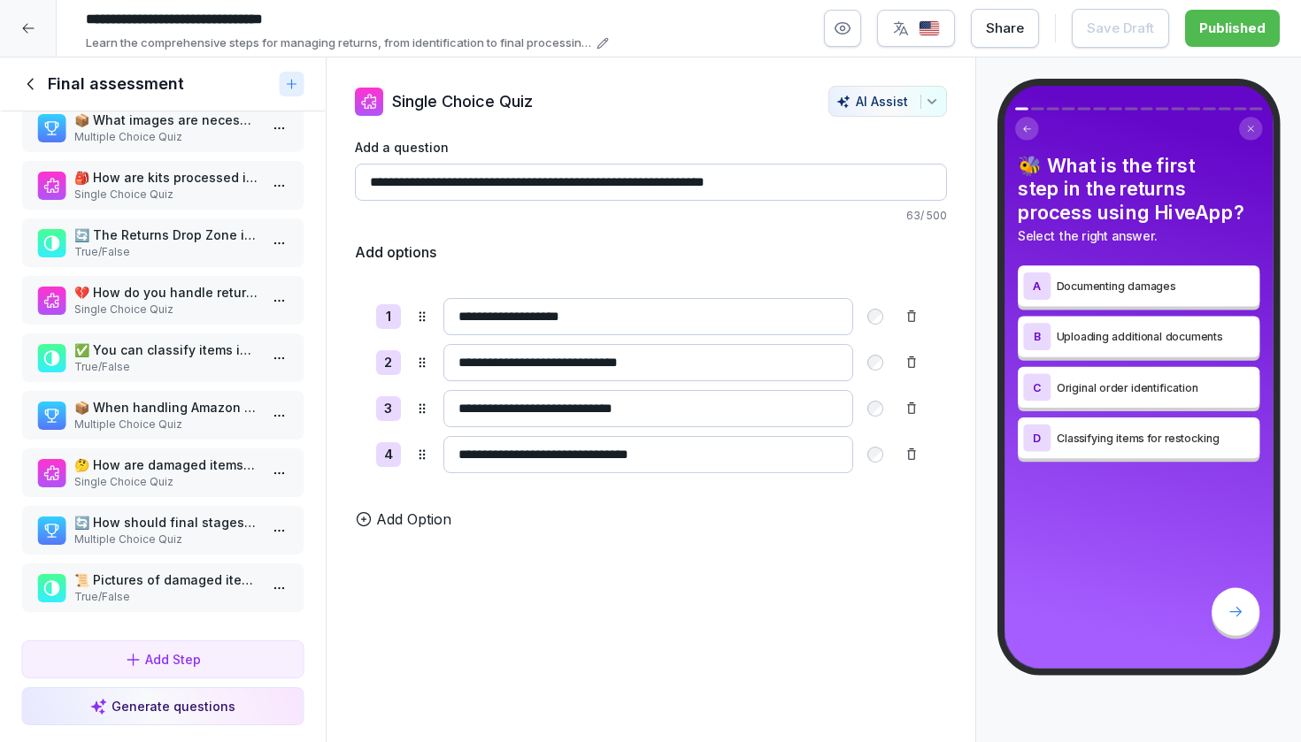
scroll to position [449, 0]
click at [35, 88] on icon at bounding box center [30, 83] width 19 height 19
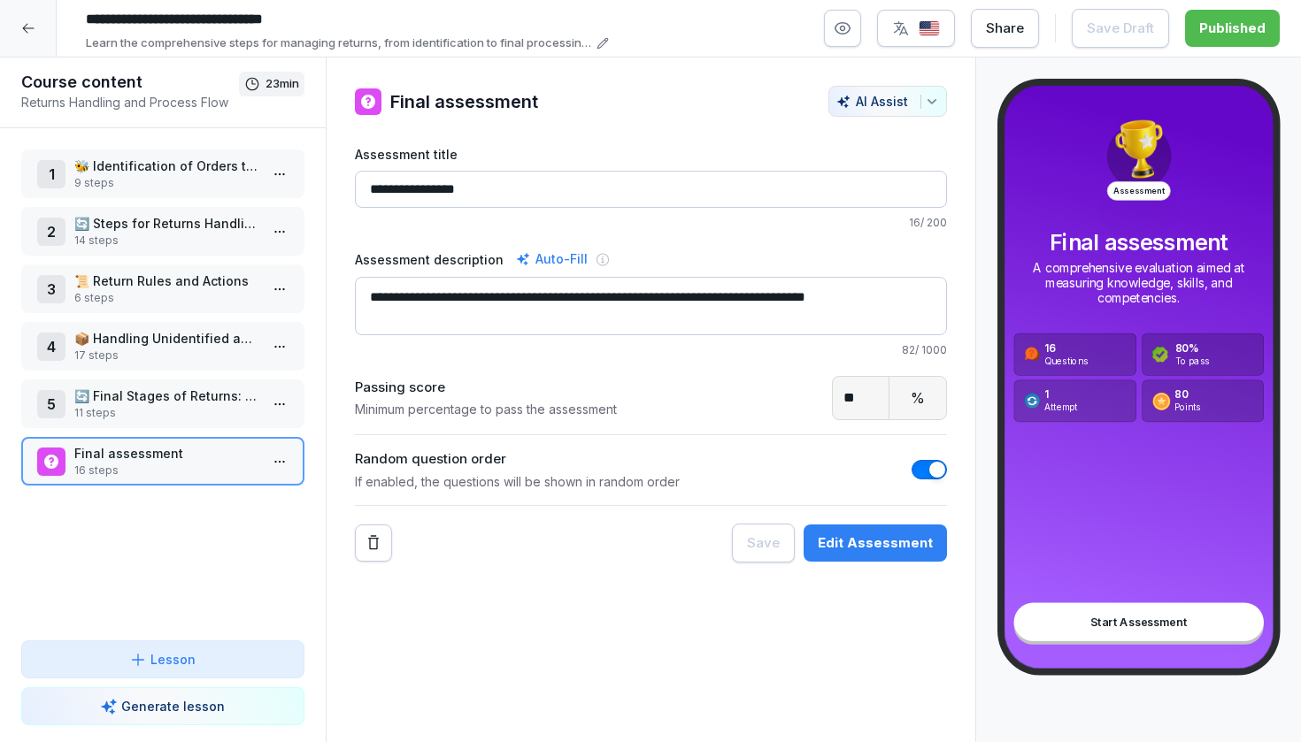
click at [169, 164] on p "🐝 Identification of Orders through the FC App" at bounding box center [166, 166] width 184 height 19
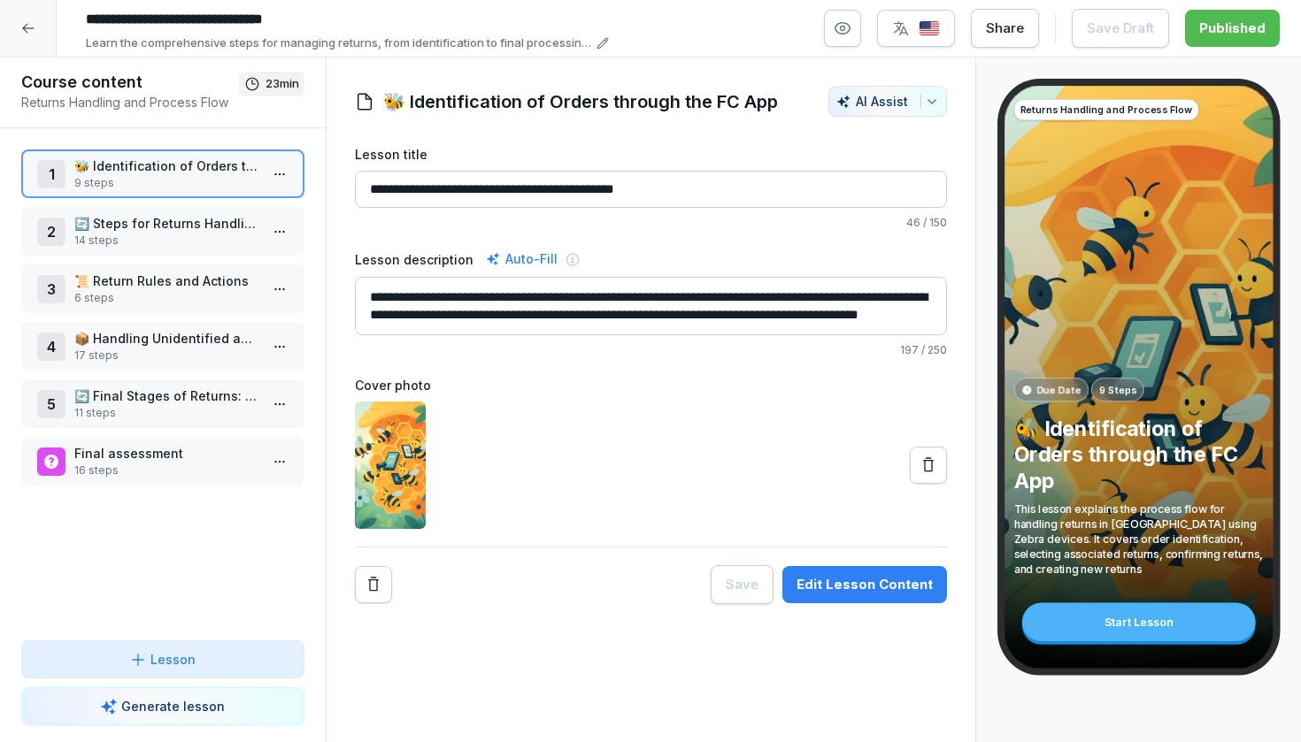
click at [282, 174] on html "**********" at bounding box center [650, 371] width 1301 height 742
click at [222, 213] on div "Edit steps" at bounding box center [186, 209] width 80 height 19
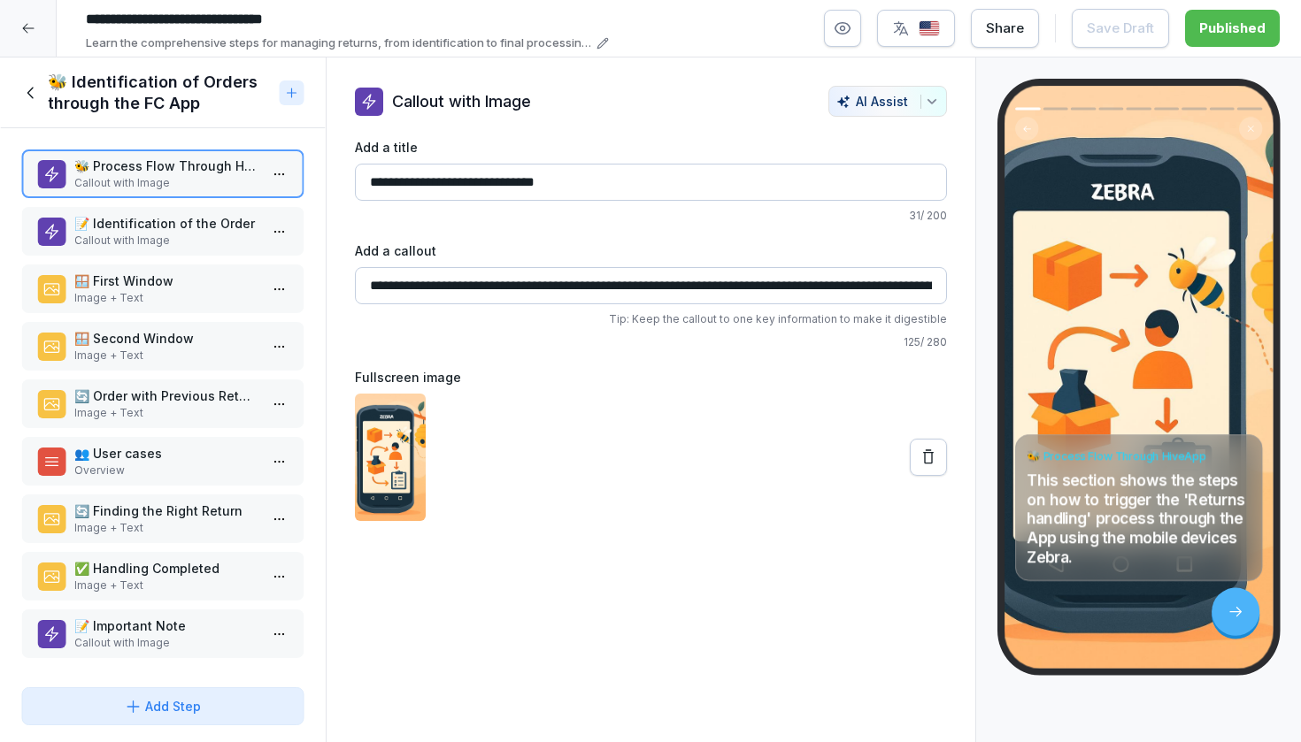
click at [221, 212] on div "📝 Identification of the Order Callout with Image" at bounding box center [162, 231] width 283 height 49
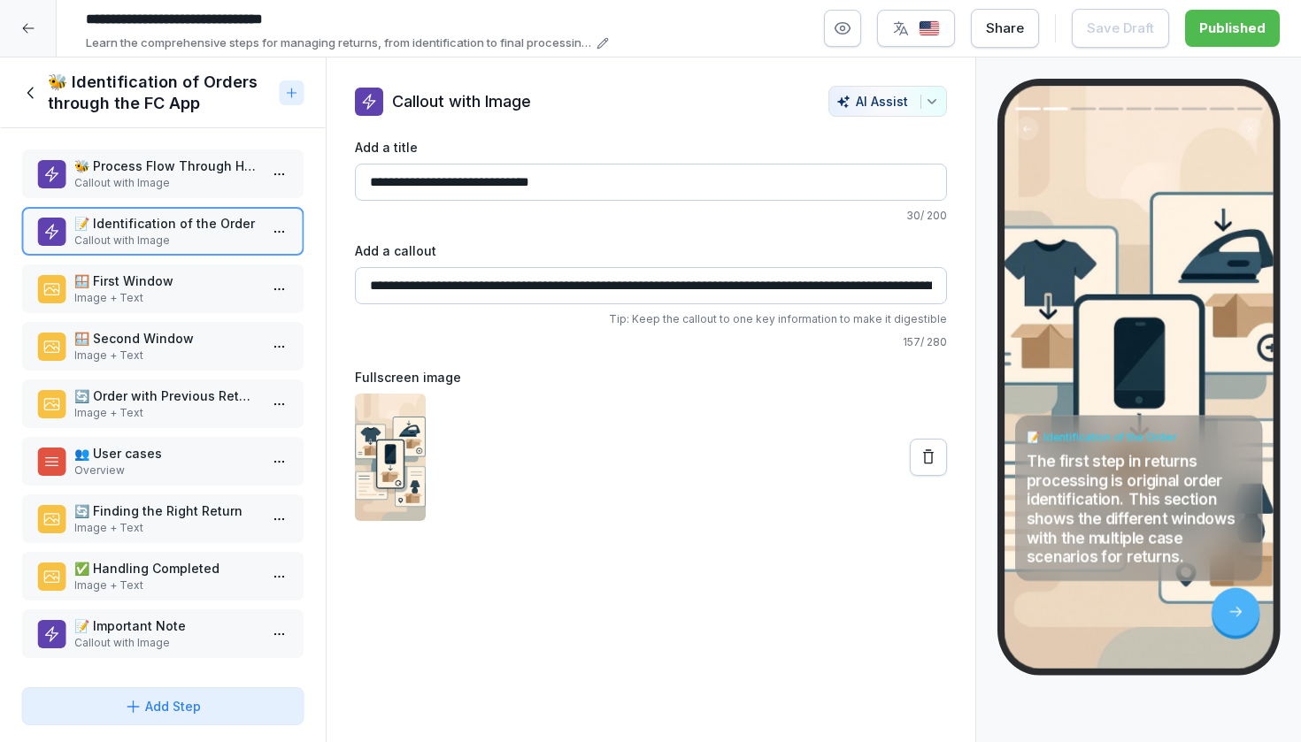
click at [213, 297] on p "Image + Text" at bounding box center [166, 298] width 184 height 16
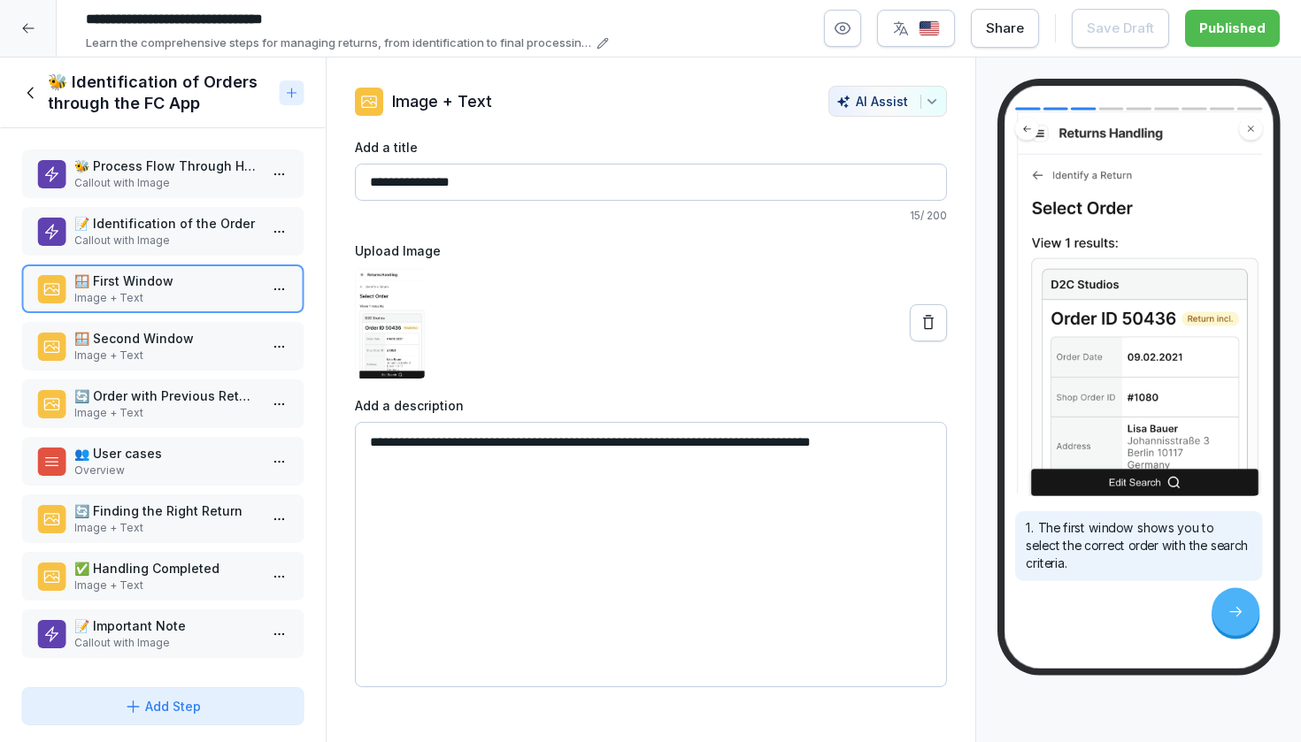
scroll to position [126, 0]
click at [213, 347] on p "🪟 Second Window" at bounding box center [166, 338] width 184 height 19
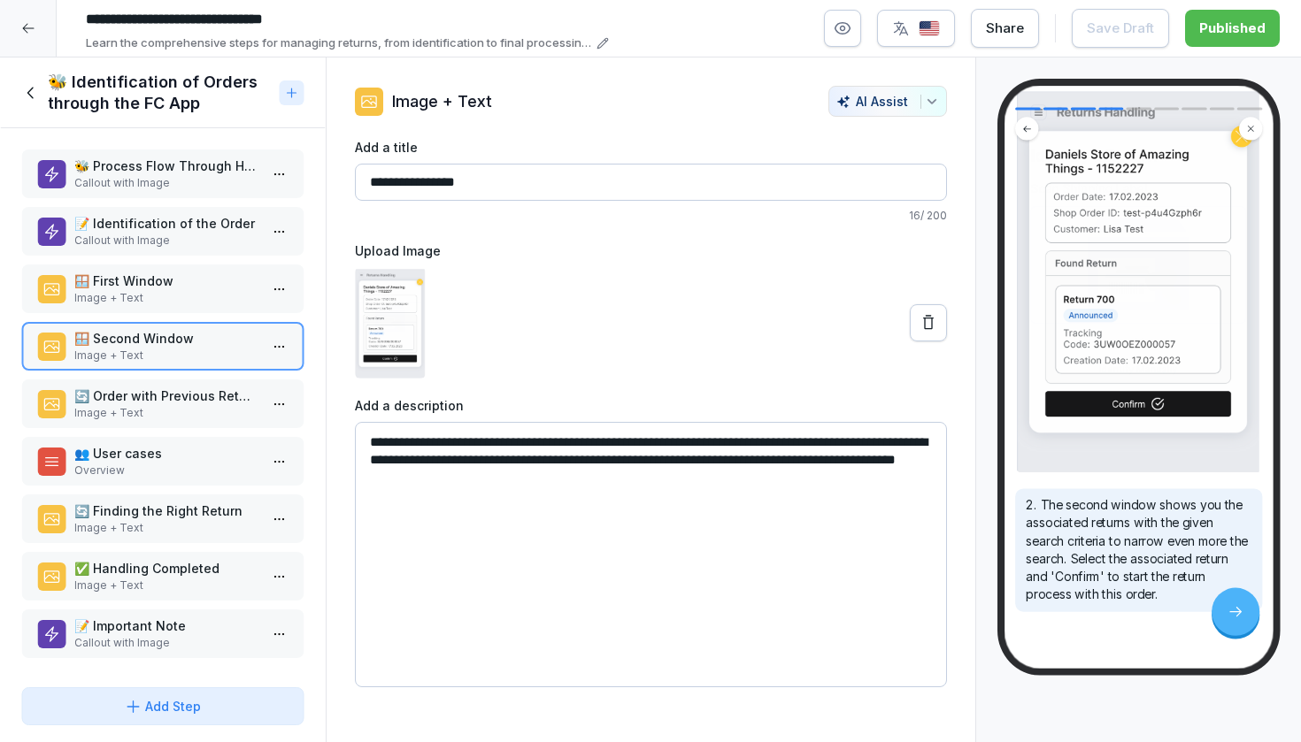
scroll to position [151, 0]
click at [169, 386] on div "🔄 Order with Previous Returns Image + Text" at bounding box center [162, 404] width 283 height 49
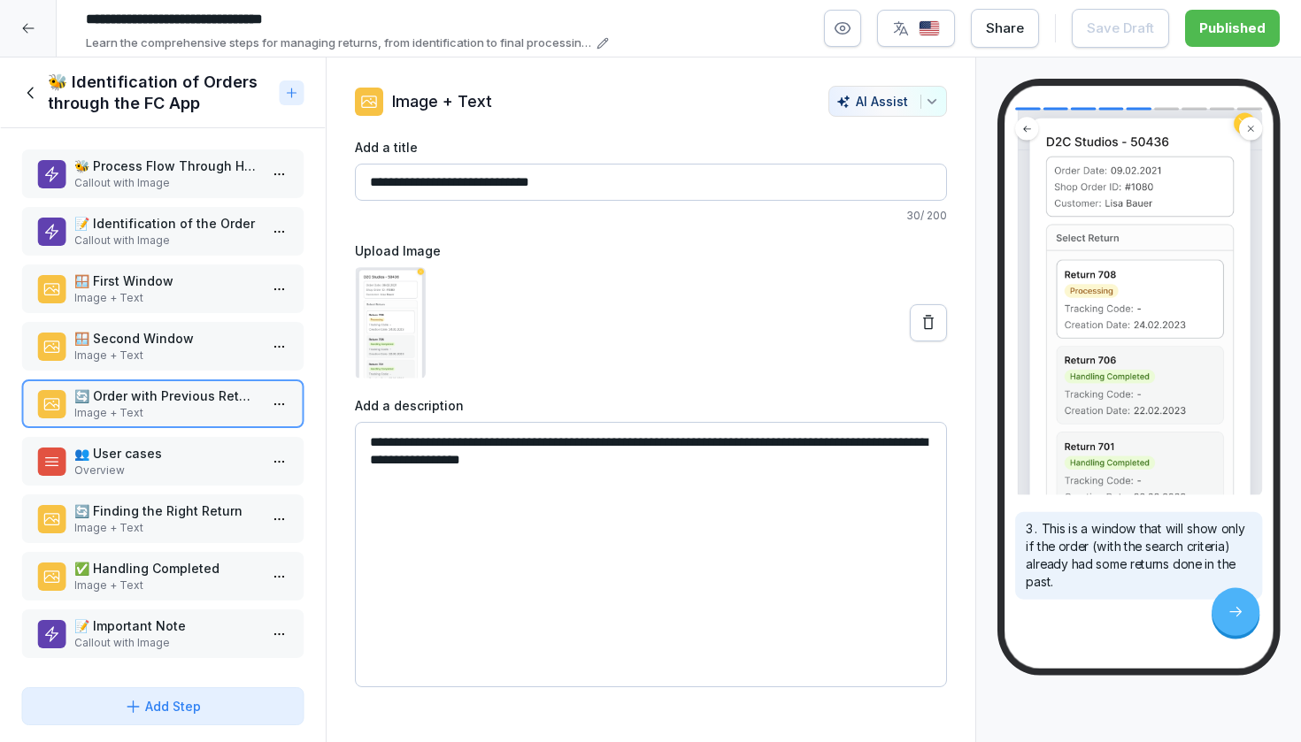
scroll to position [154, 0]
click at [189, 459] on p "👥 User cases" at bounding box center [166, 453] width 184 height 19
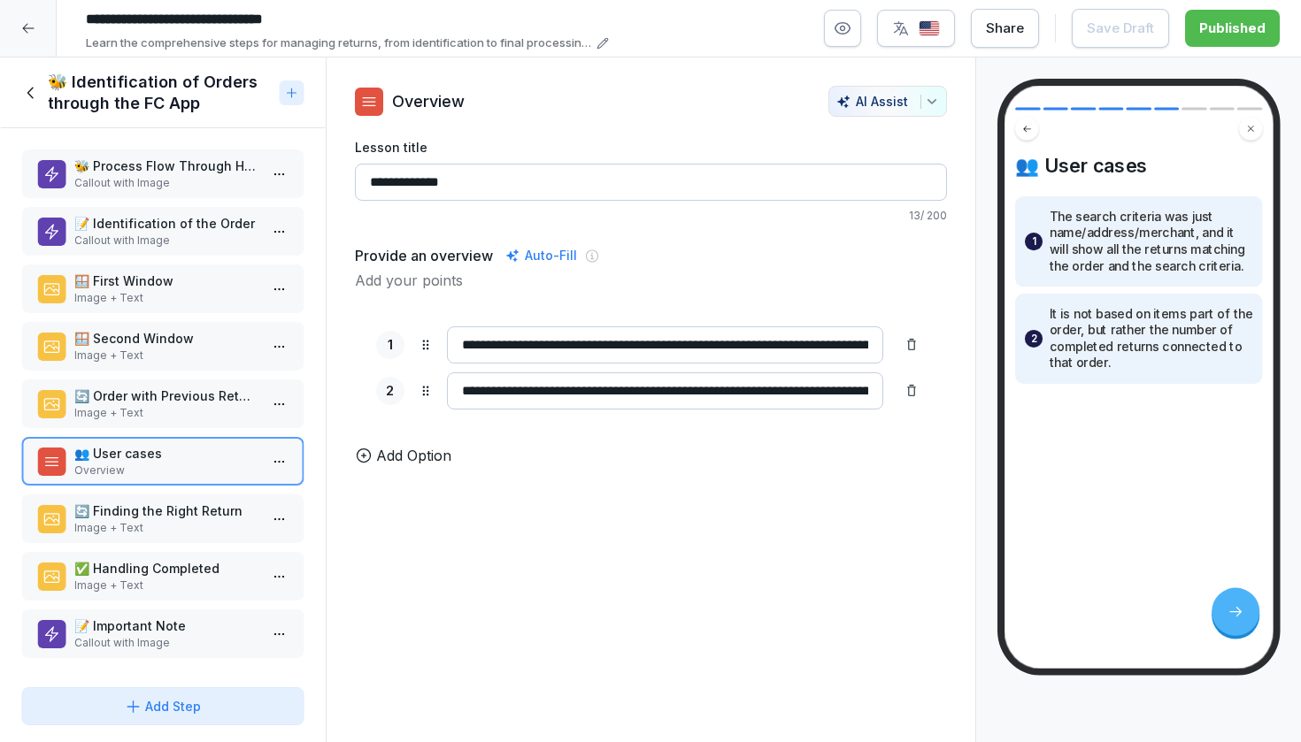
click at [136, 529] on p "Image + Text" at bounding box center [166, 528] width 184 height 16
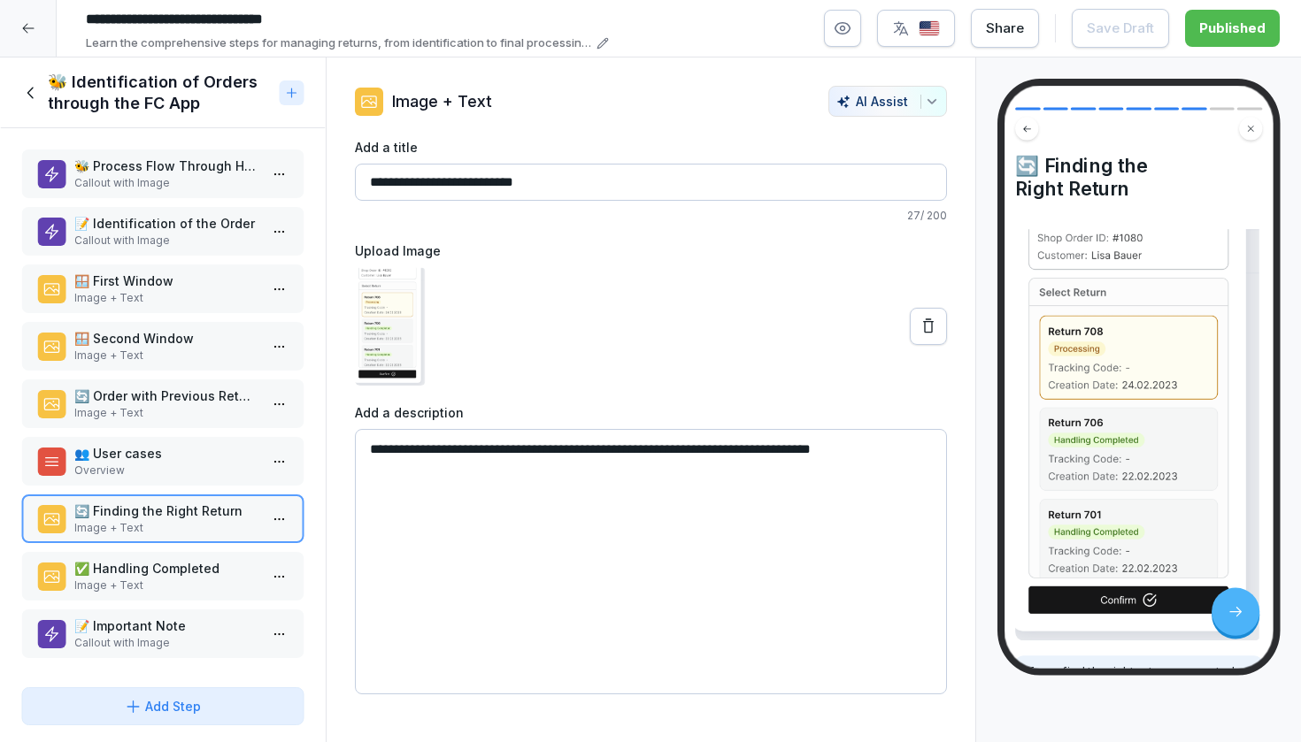
click at [134, 589] on p "Image + Text" at bounding box center [166, 586] width 184 height 16
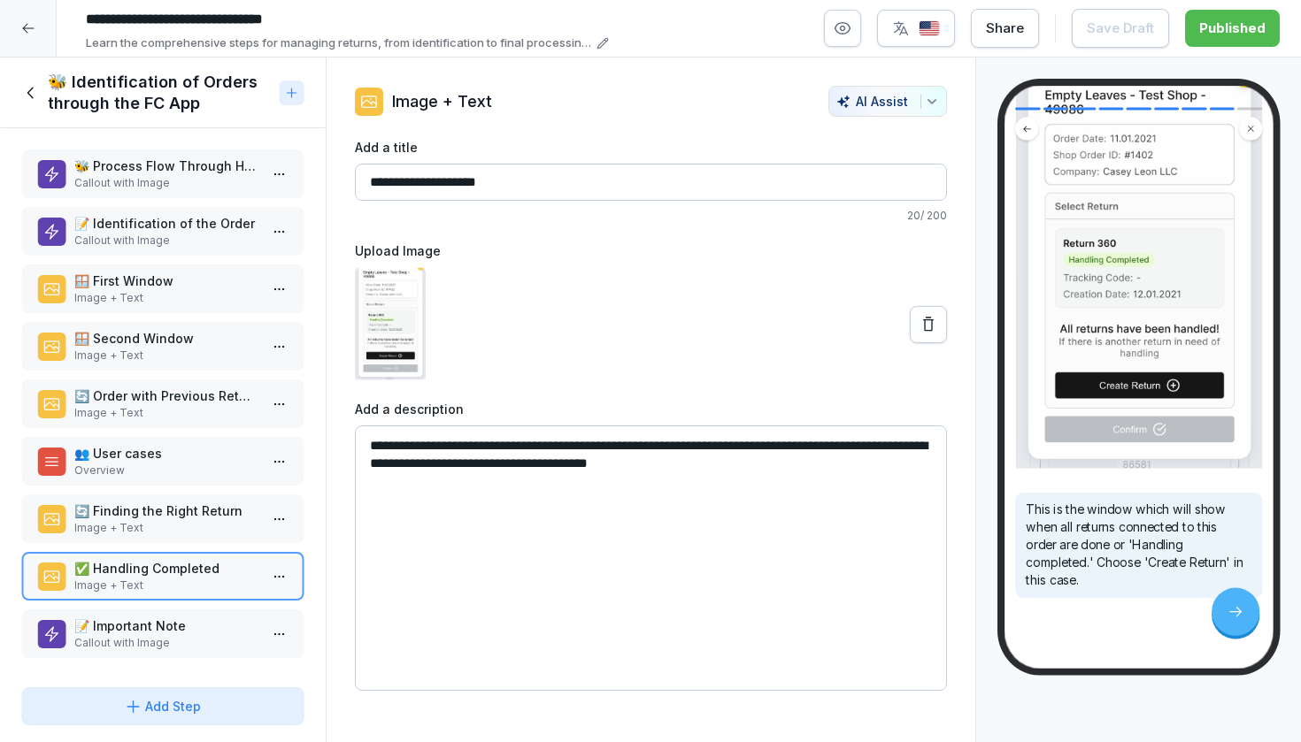
scroll to position [165, 0]
click at [163, 642] on p "Callout with Image" at bounding box center [166, 643] width 184 height 16
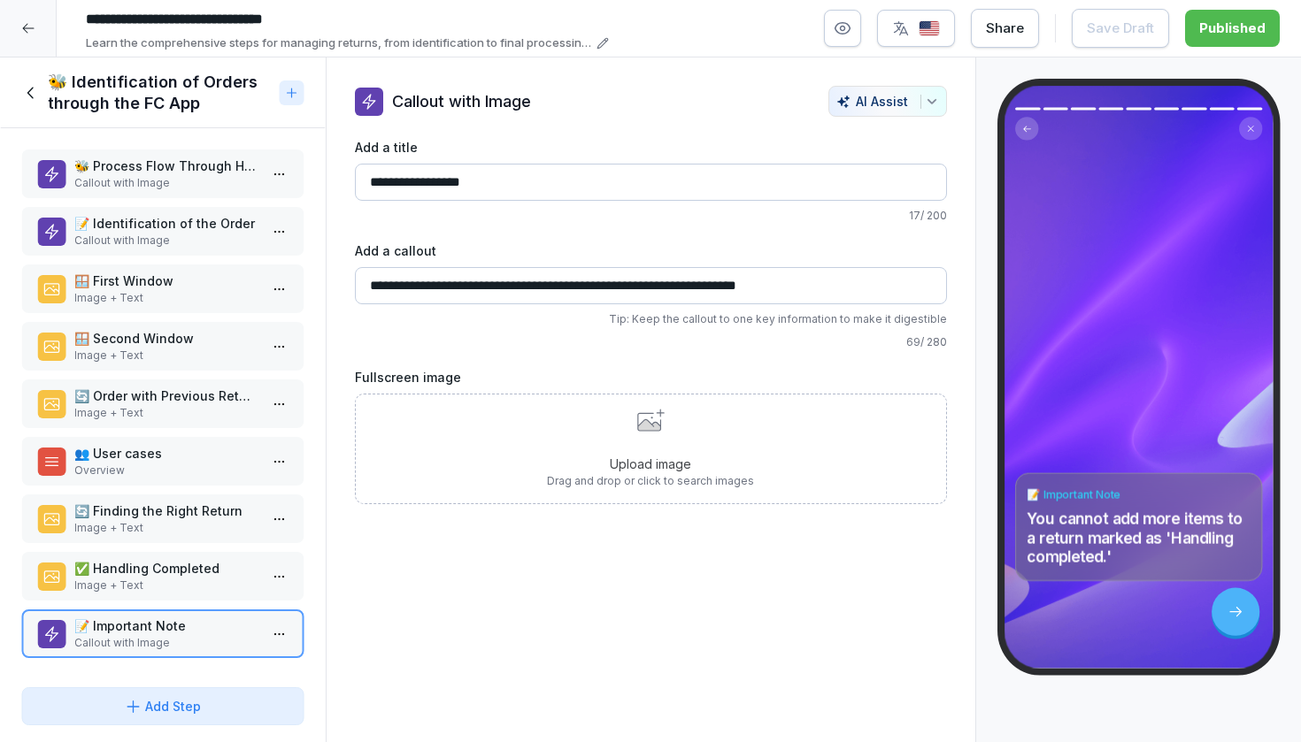
click at [36, 93] on icon at bounding box center [30, 92] width 19 height 19
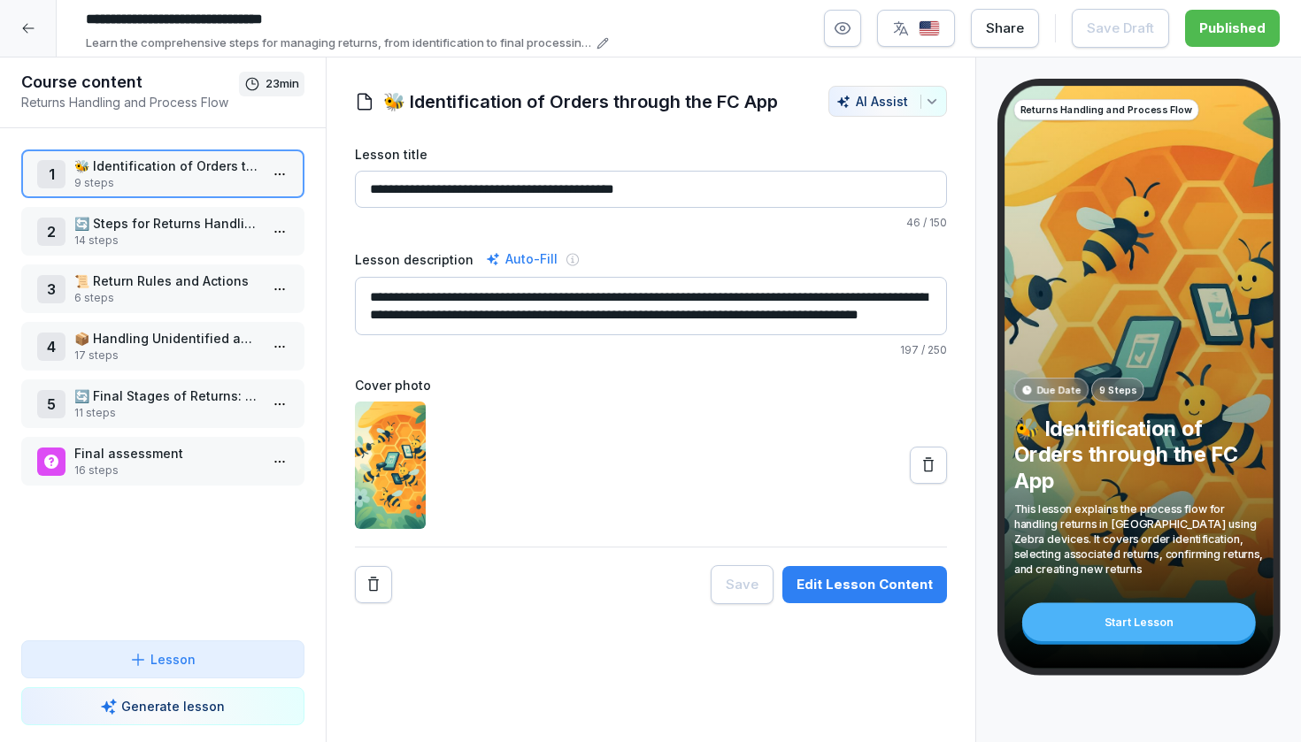
click at [127, 231] on p "🔄 Steps for Returns Handling" at bounding box center [166, 223] width 184 height 19
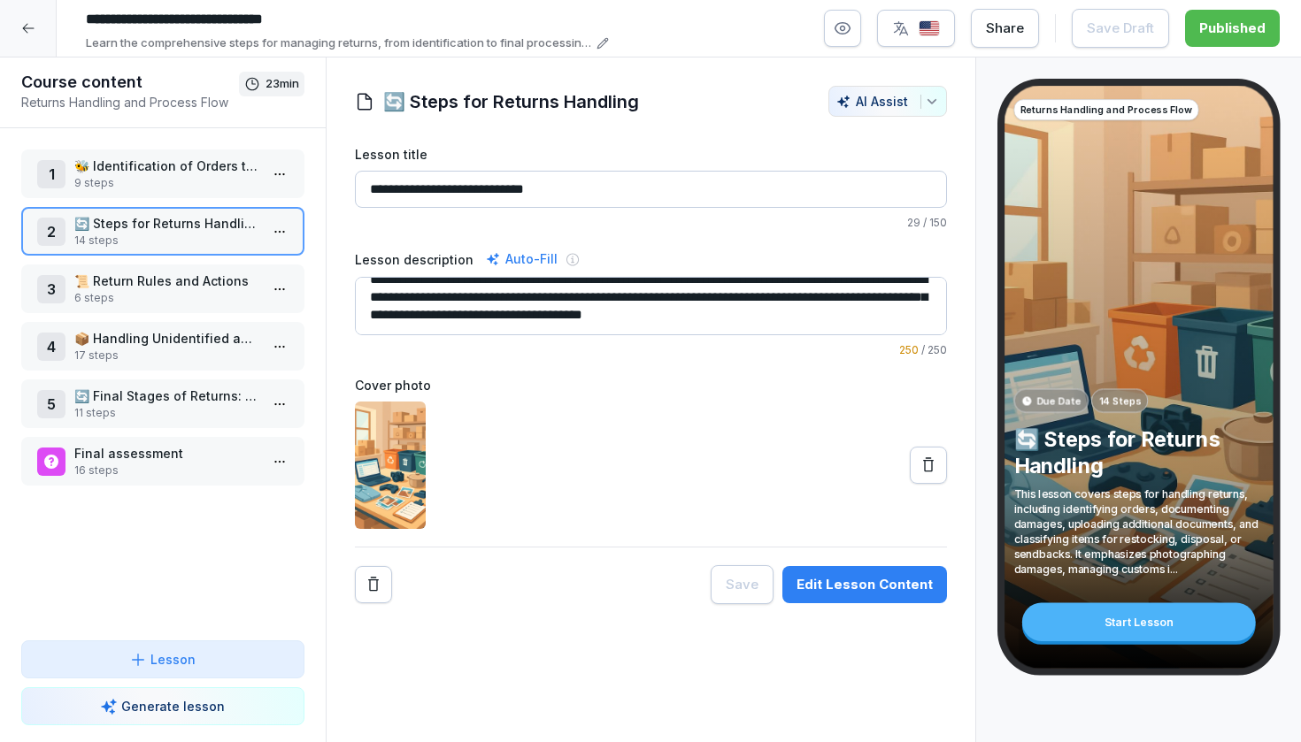
scroll to position [18, 0]
drag, startPoint x: 885, startPoint y: 317, endPoint x: 461, endPoint y: 312, distance: 423.9
click at [461, 312] on textarea "**********" at bounding box center [651, 306] width 592 height 58
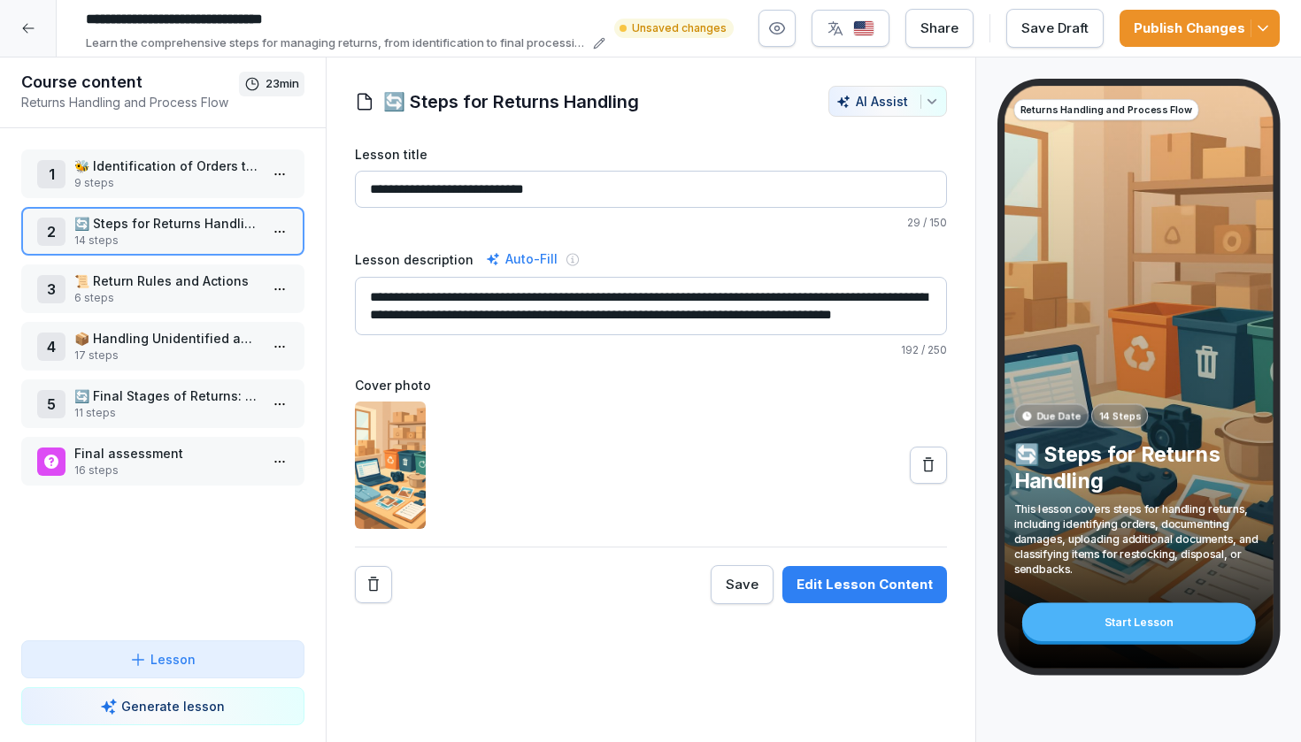
type textarea "**********"
click at [1205, 28] on div "Publish Changes" at bounding box center [1199, 28] width 132 height 19
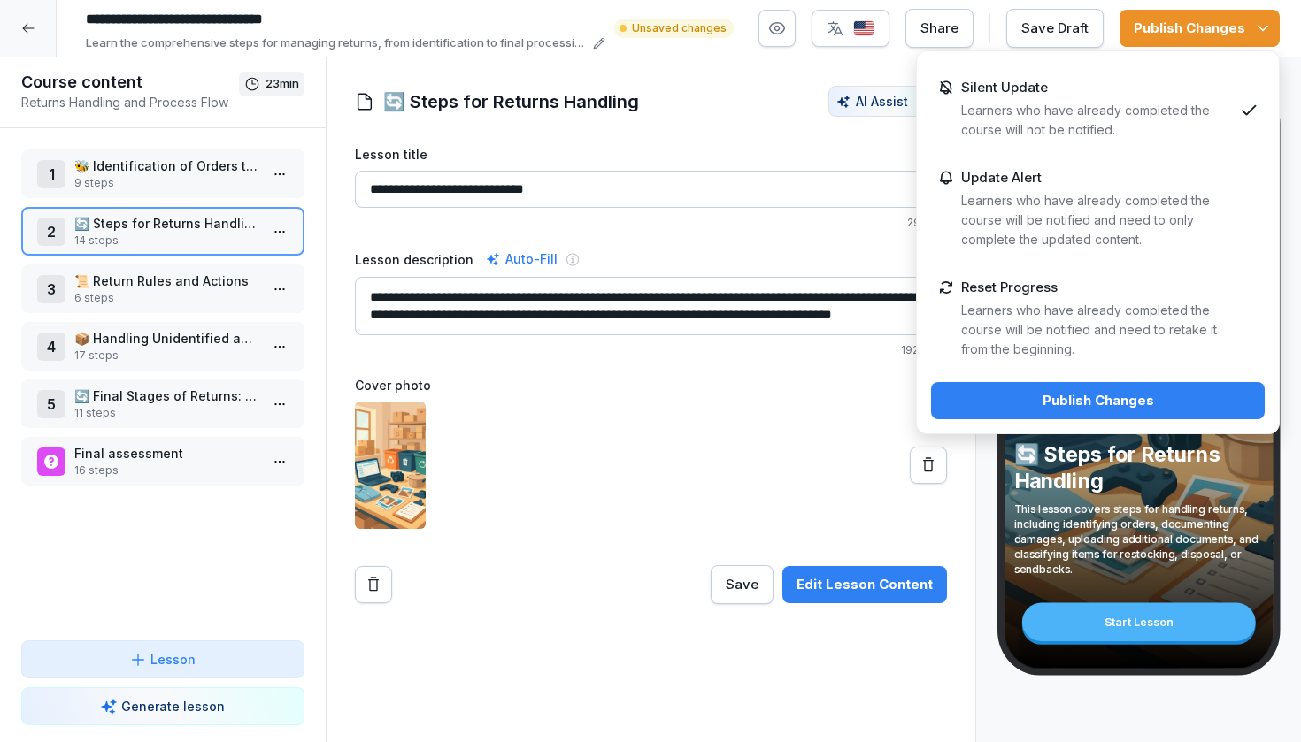
click at [1030, 428] on div "Silent Update Learners who have already completed the course will not be notifi…" at bounding box center [1098, 242] width 364 height 384
click at [1012, 411] on button "Publish Changes" at bounding box center [1098, 400] width 334 height 37
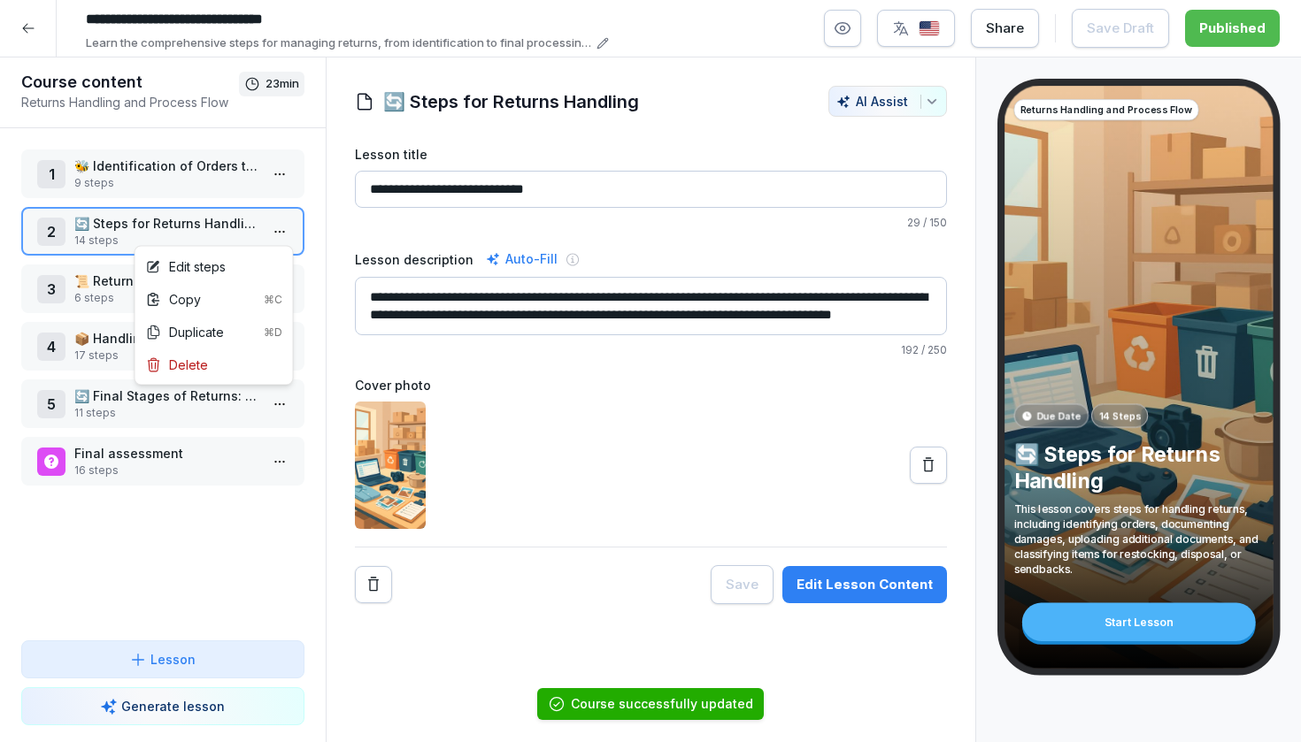
click at [283, 231] on html "**********" at bounding box center [650, 371] width 1301 height 742
click at [231, 276] on div "Edit steps" at bounding box center [214, 266] width 150 height 33
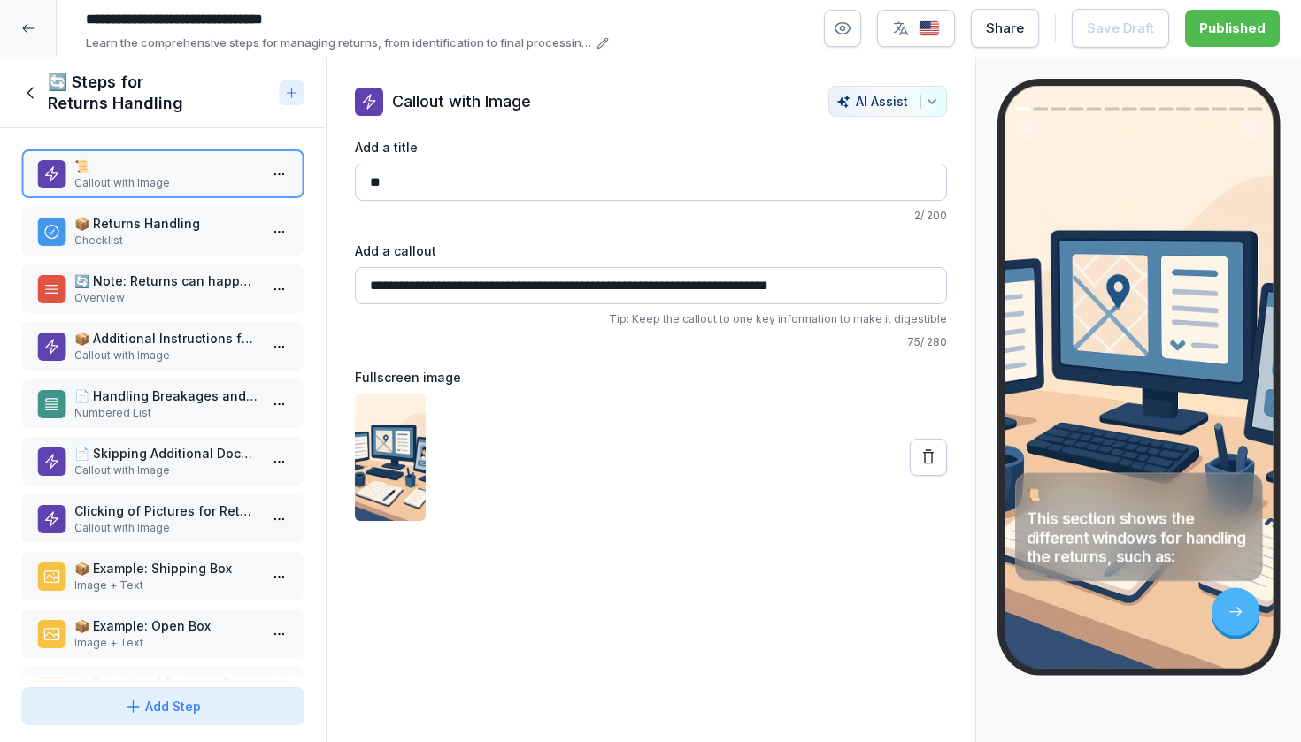
click at [212, 235] on p "Checklist" at bounding box center [166, 241] width 184 height 16
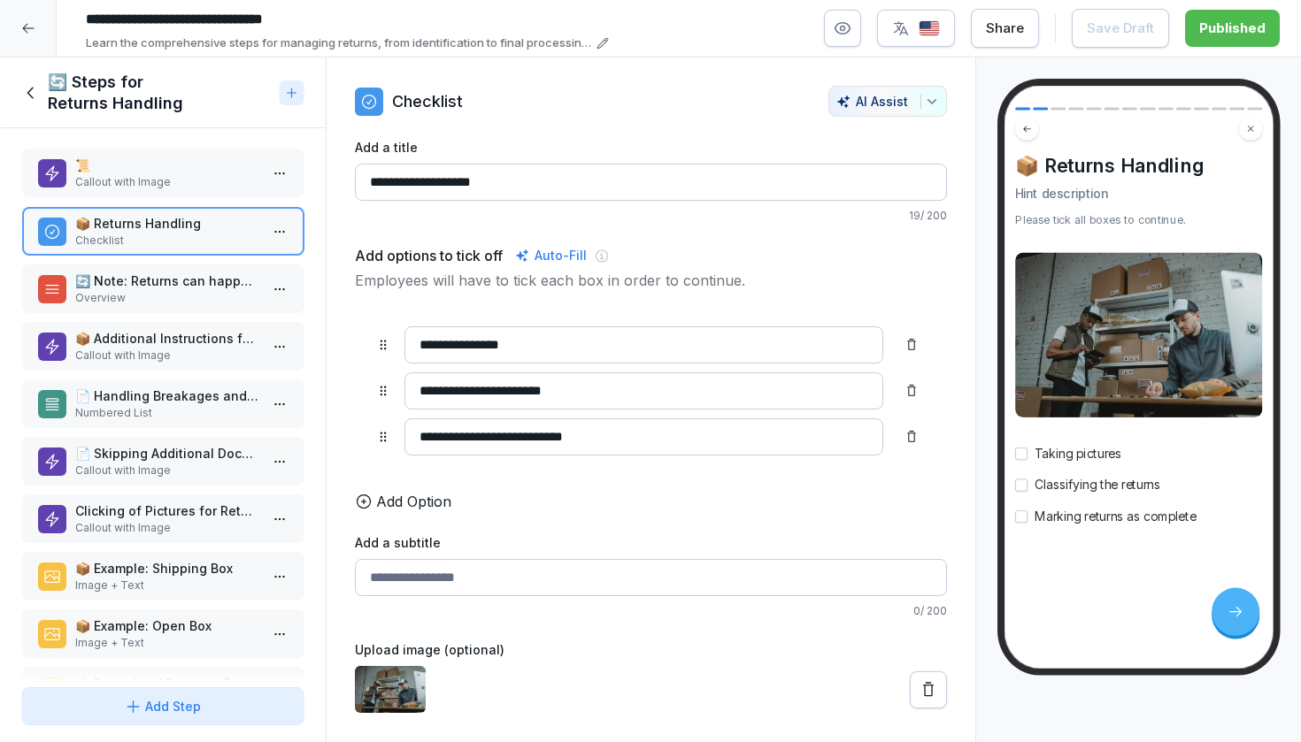
click at [169, 181] on p "Callout with Image" at bounding box center [166, 182] width 184 height 16
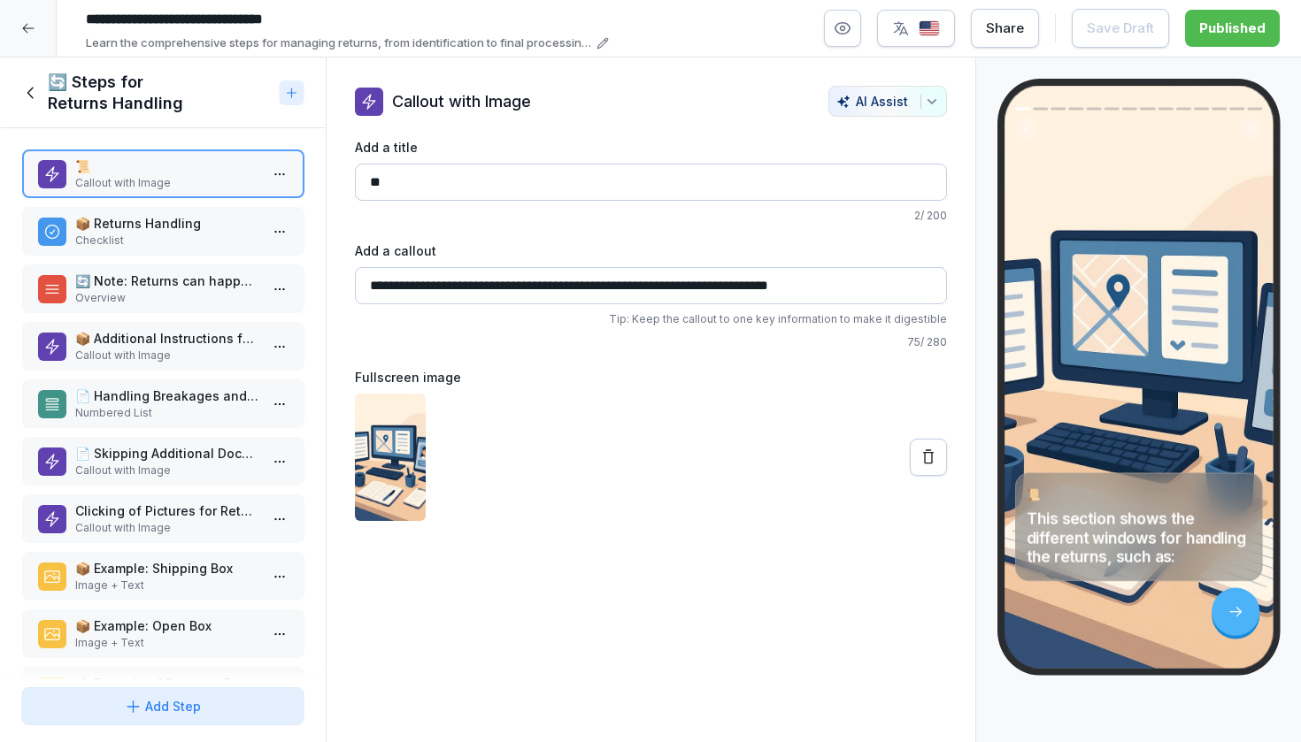
click at [173, 225] on p "📦 Returns Handling" at bounding box center [166, 223] width 184 height 19
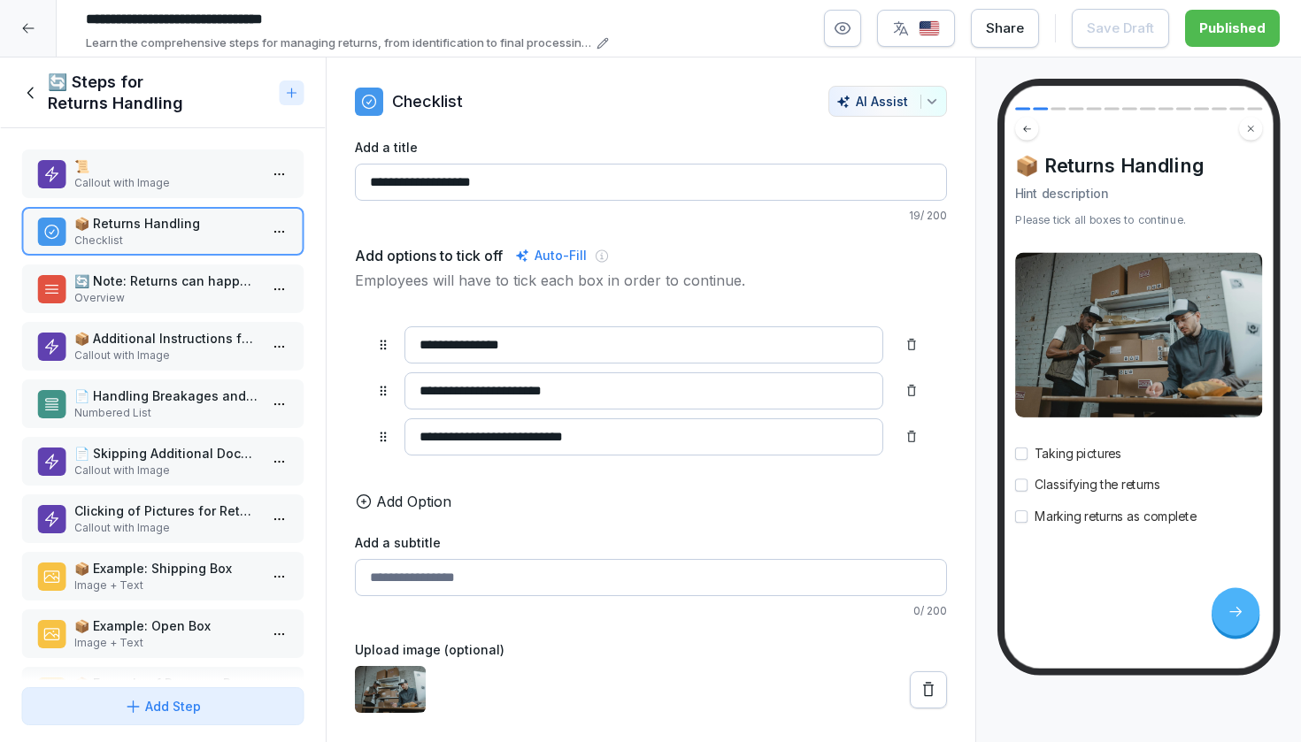
click at [157, 289] on p "🔄 Note: Returns can happen for the following reasons" at bounding box center [166, 281] width 184 height 19
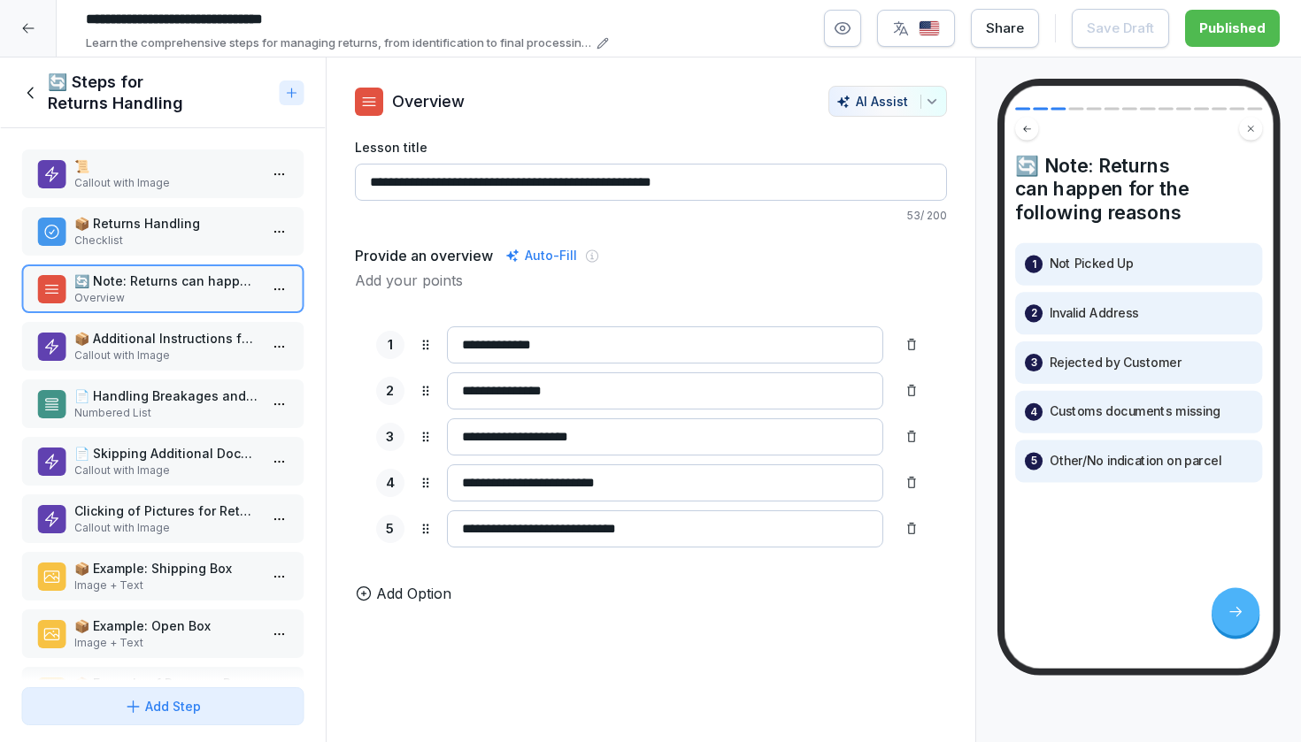
click at [140, 355] on p "Callout with Image" at bounding box center [166, 356] width 184 height 16
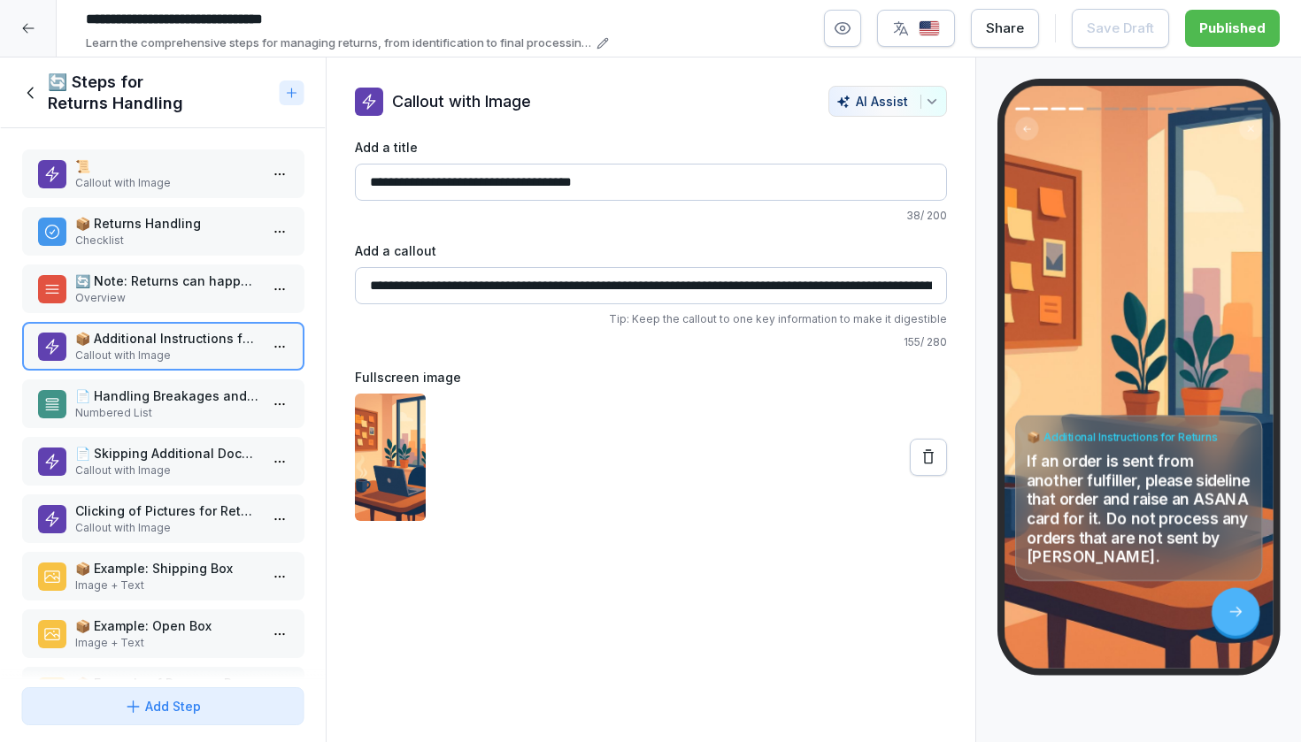
click at [127, 400] on p "📄 Handling Breakages and Additional Documents" at bounding box center [166, 396] width 184 height 19
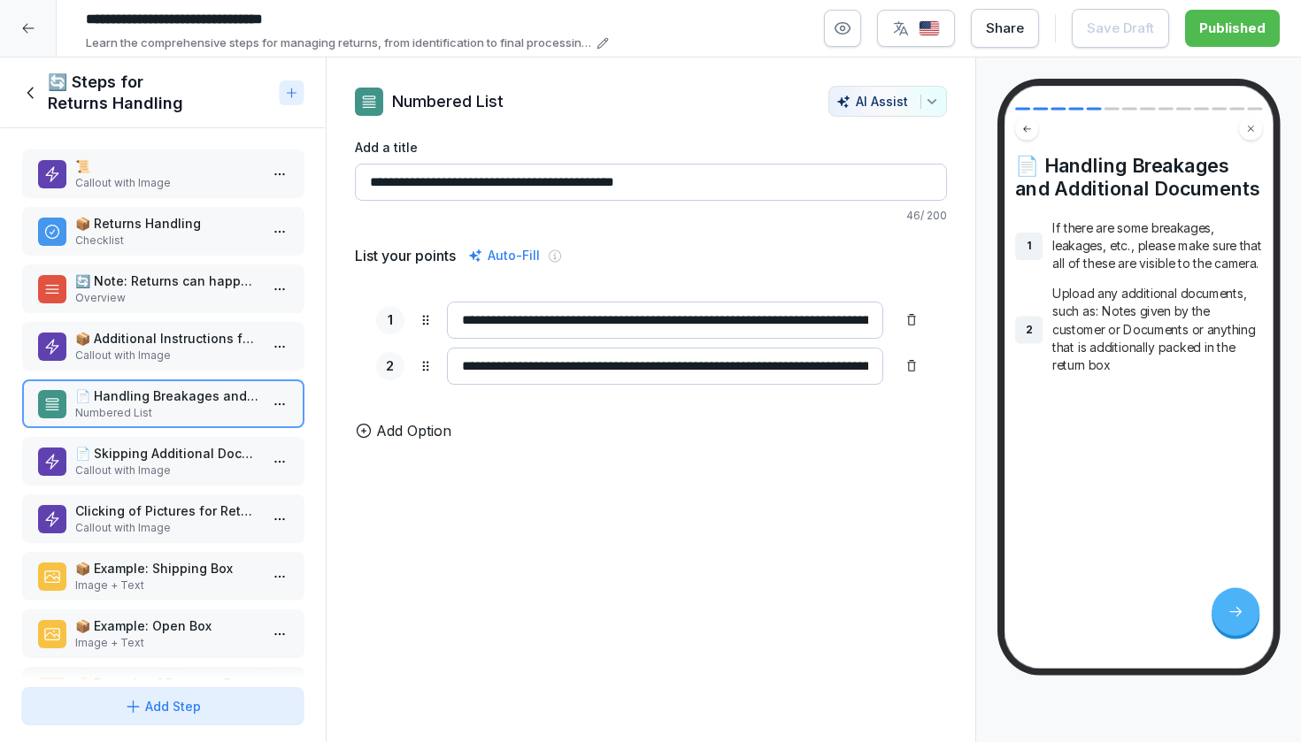
click at [158, 473] on p "Callout with Image" at bounding box center [166, 471] width 184 height 16
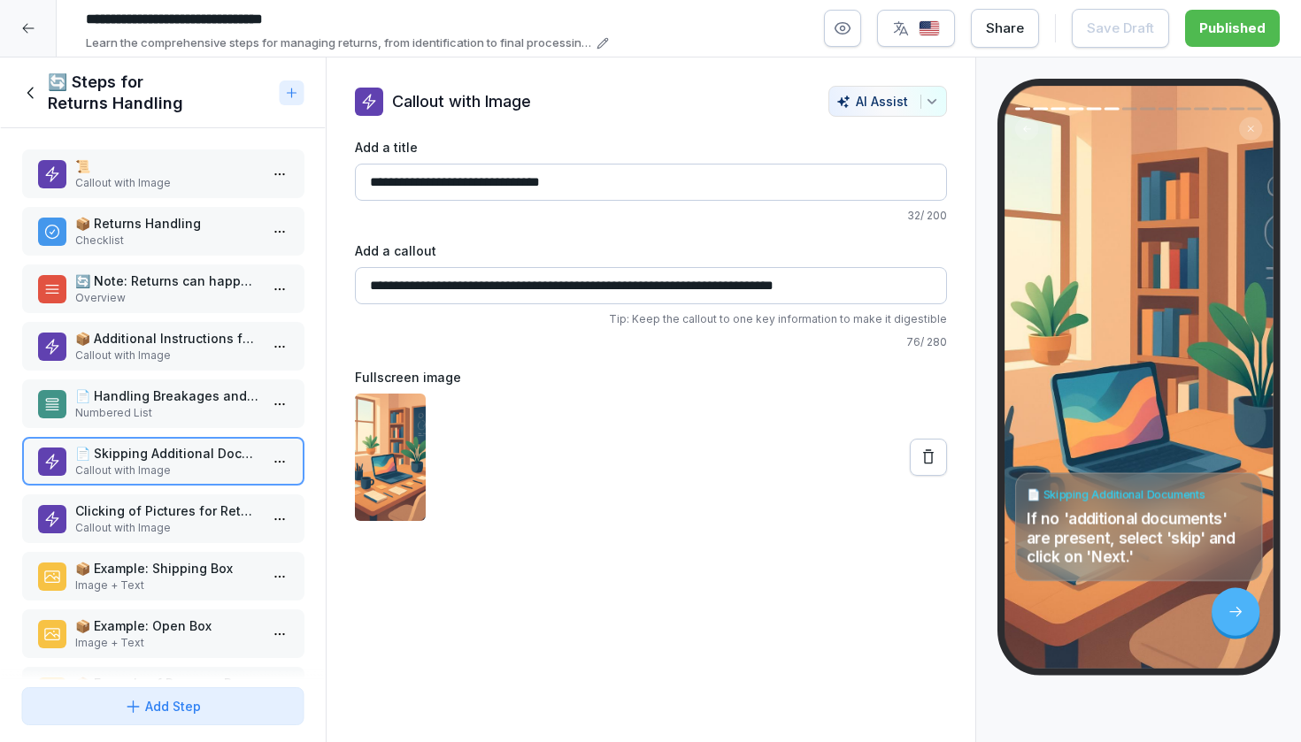
click at [169, 390] on p "📄 Handling Breakages and Additional Documents" at bounding box center [166, 396] width 184 height 19
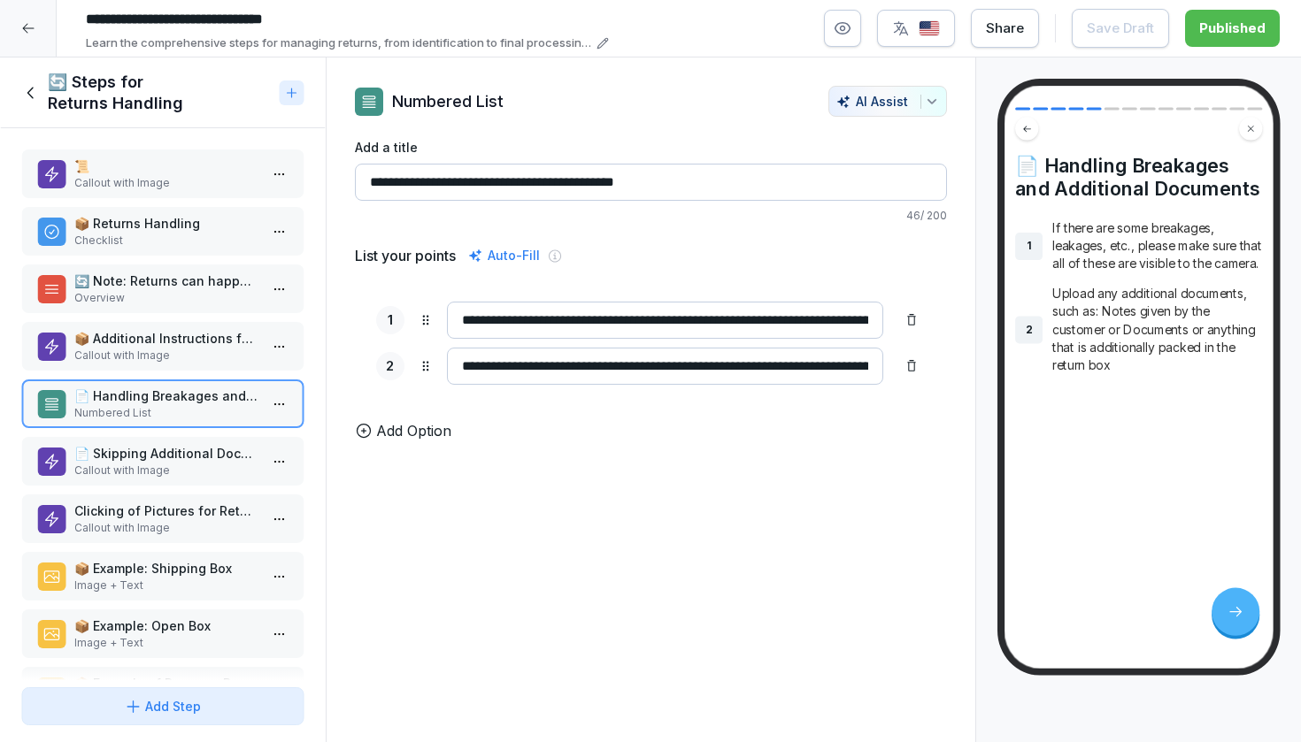
click at [153, 495] on div "Clicking of Pictures for Returns Callout with Image" at bounding box center [162, 519] width 283 height 49
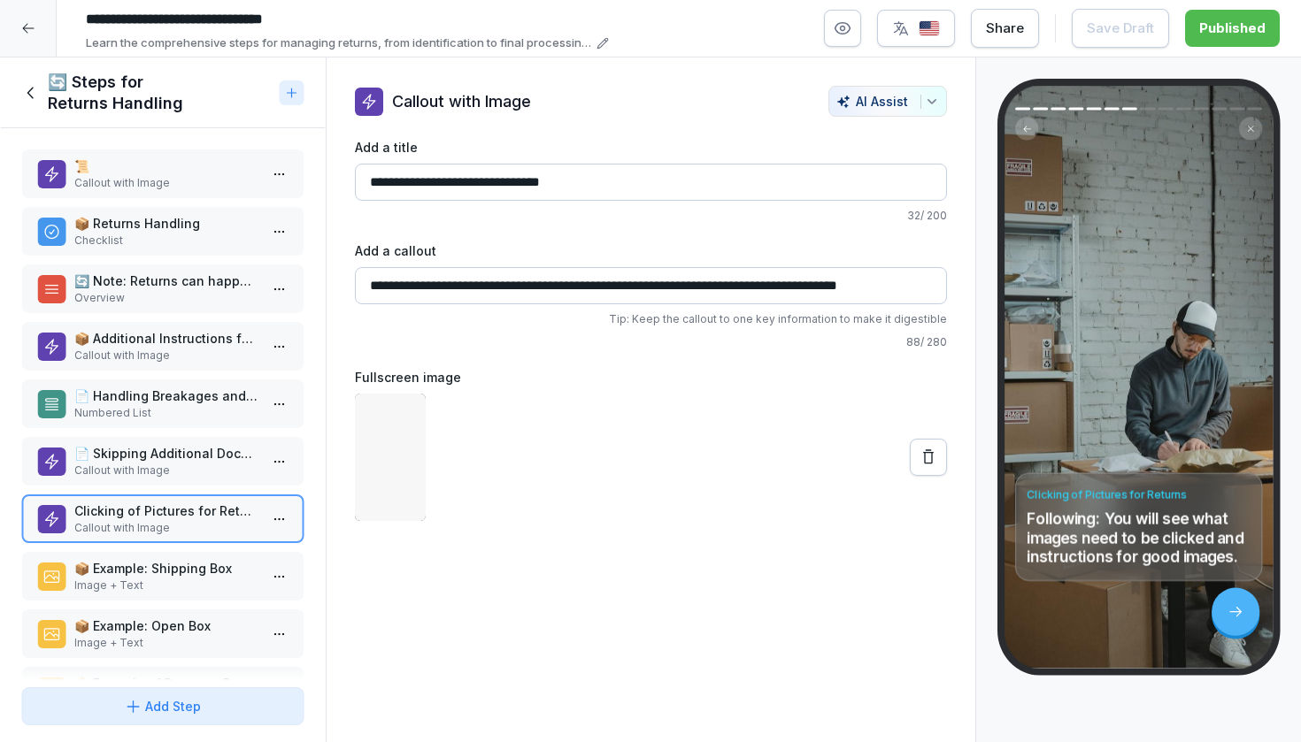
click at [156, 445] on p "📄 Skipping Additional Documents" at bounding box center [166, 453] width 184 height 19
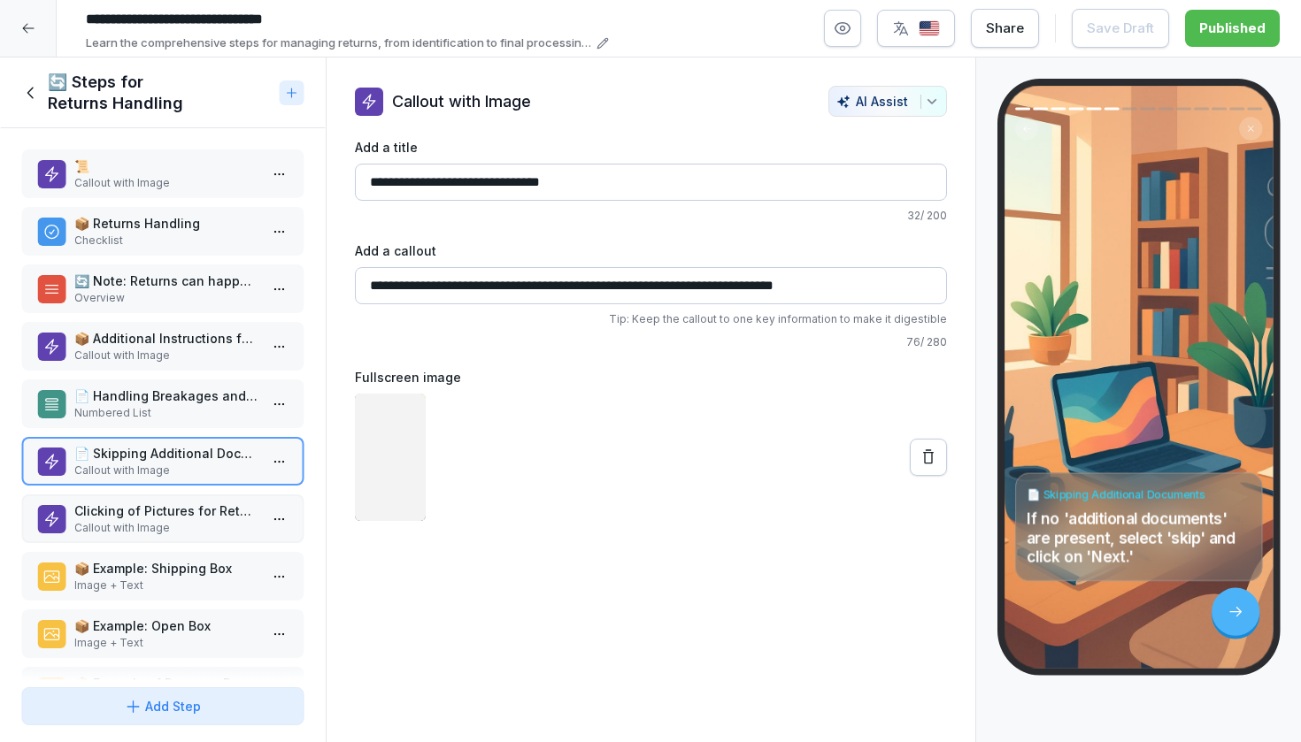
click at [161, 403] on p "📄 Handling Breakages and Additional Documents" at bounding box center [166, 396] width 184 height 19
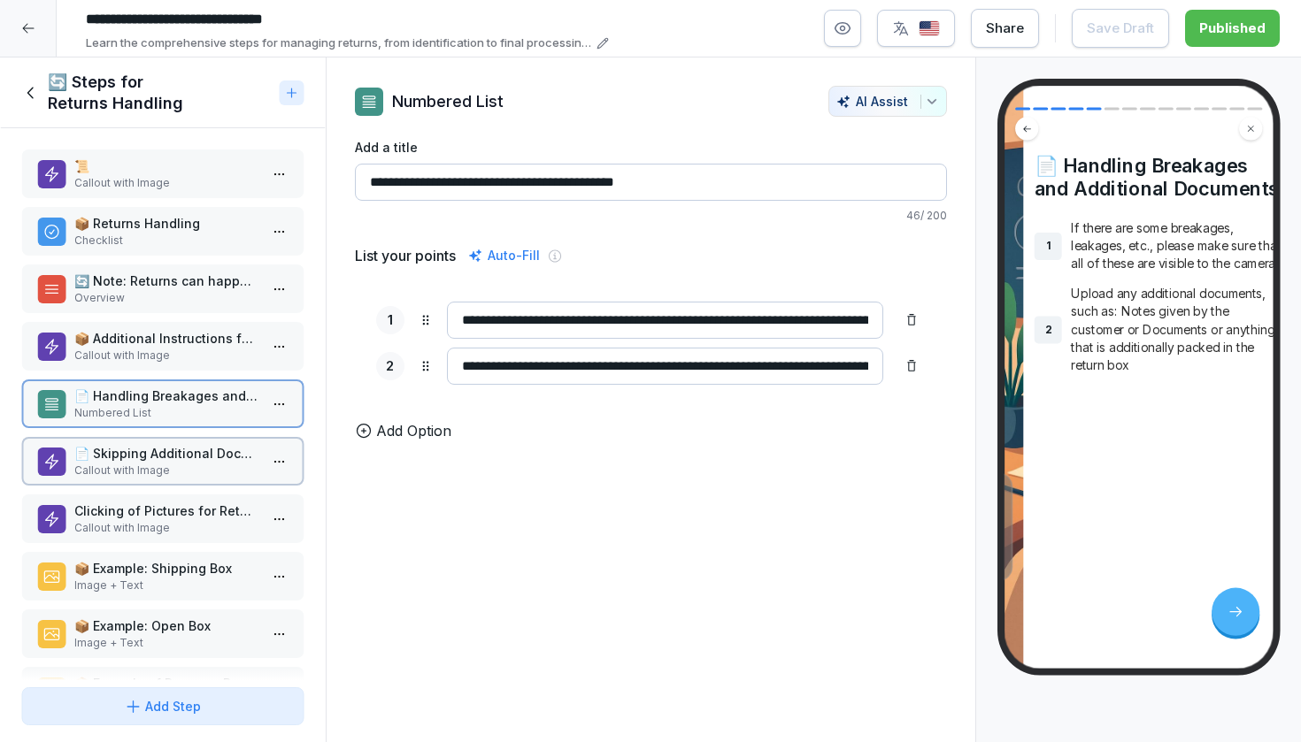
click at [137, 483] on div "📄 Skipping Additional Documents Callout with Image" at bounding box center [162, 461] width 283 height 49
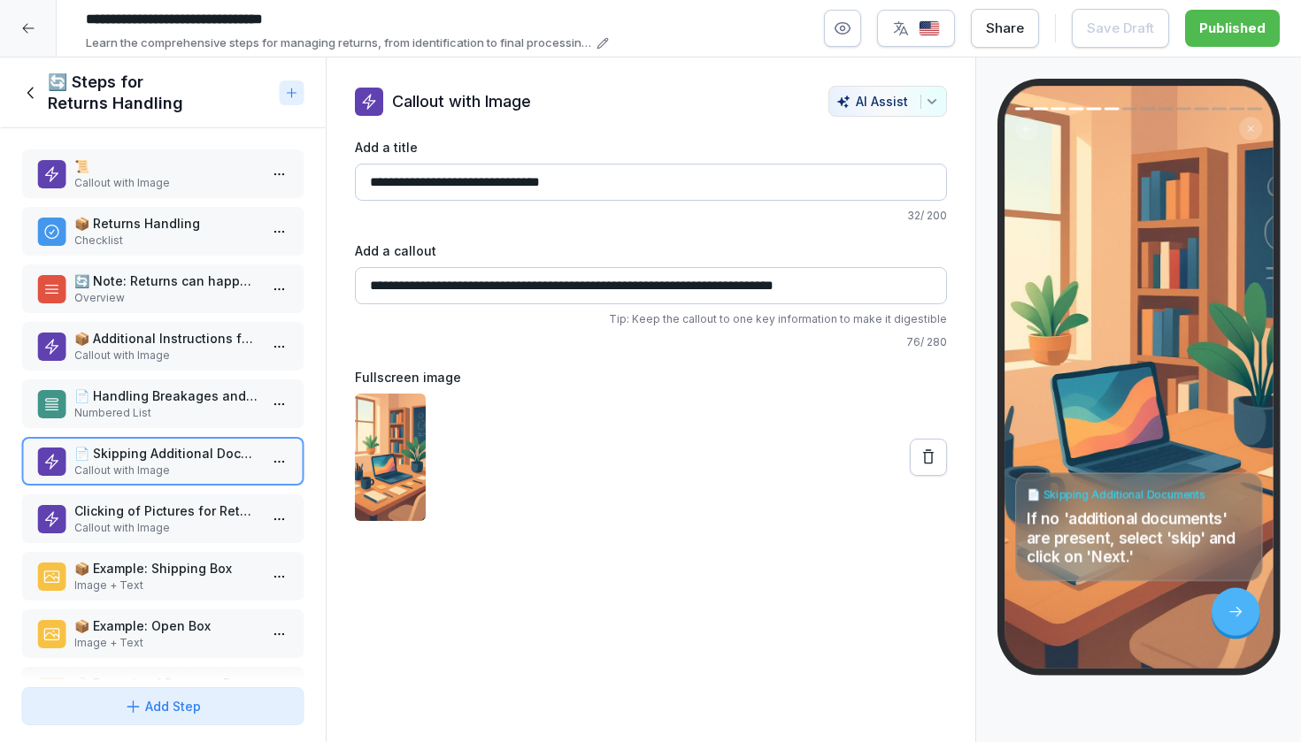
click at [183, 376] on div "📜 Callout with Image 📦 Returns Handling Checklist 🔄 Note: Returns can happen fo…" at bounding box center [163, 404] width 326 height 552
click at [181, 399] on p "📄 Handling Breakages and Additional Documents" at bounding box center [166, 396] width 184 height 19
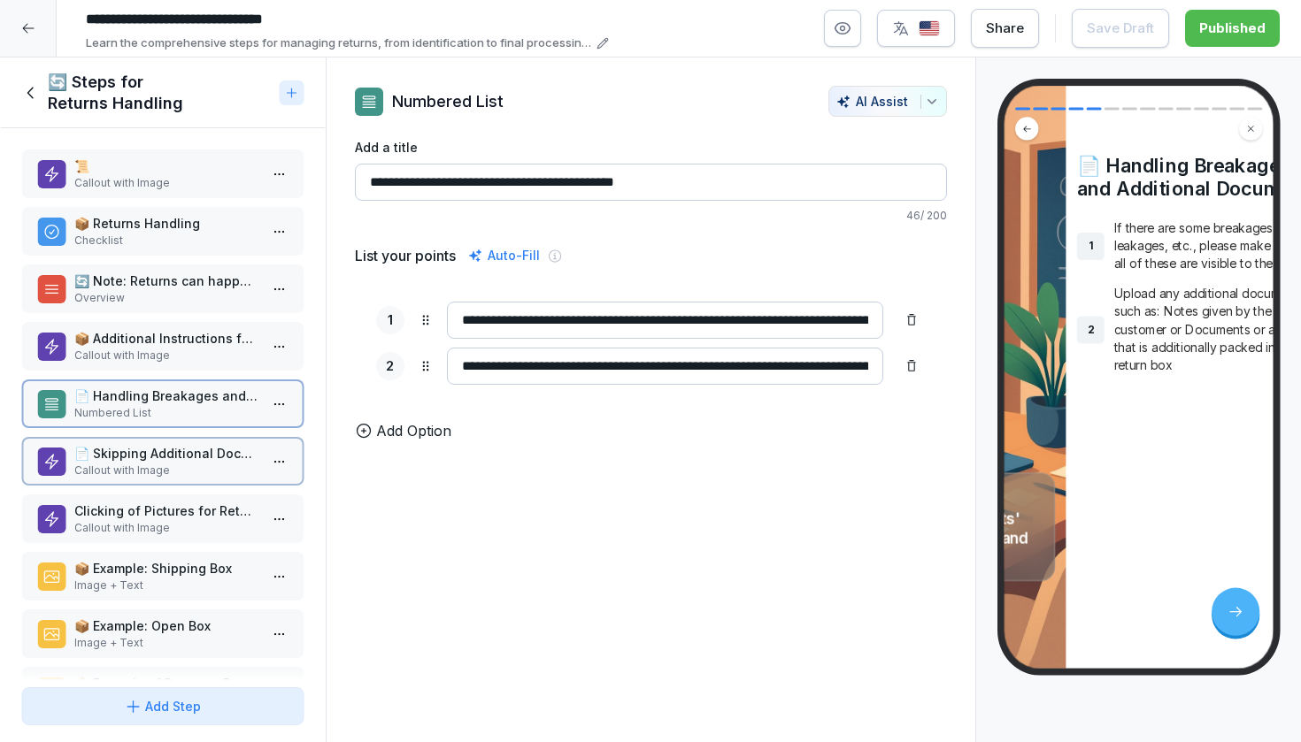
click at [158, 479] on div "📄 Skipping Additional Documents Callout with Image" at bounding box center [162, 461] width 283 height 49
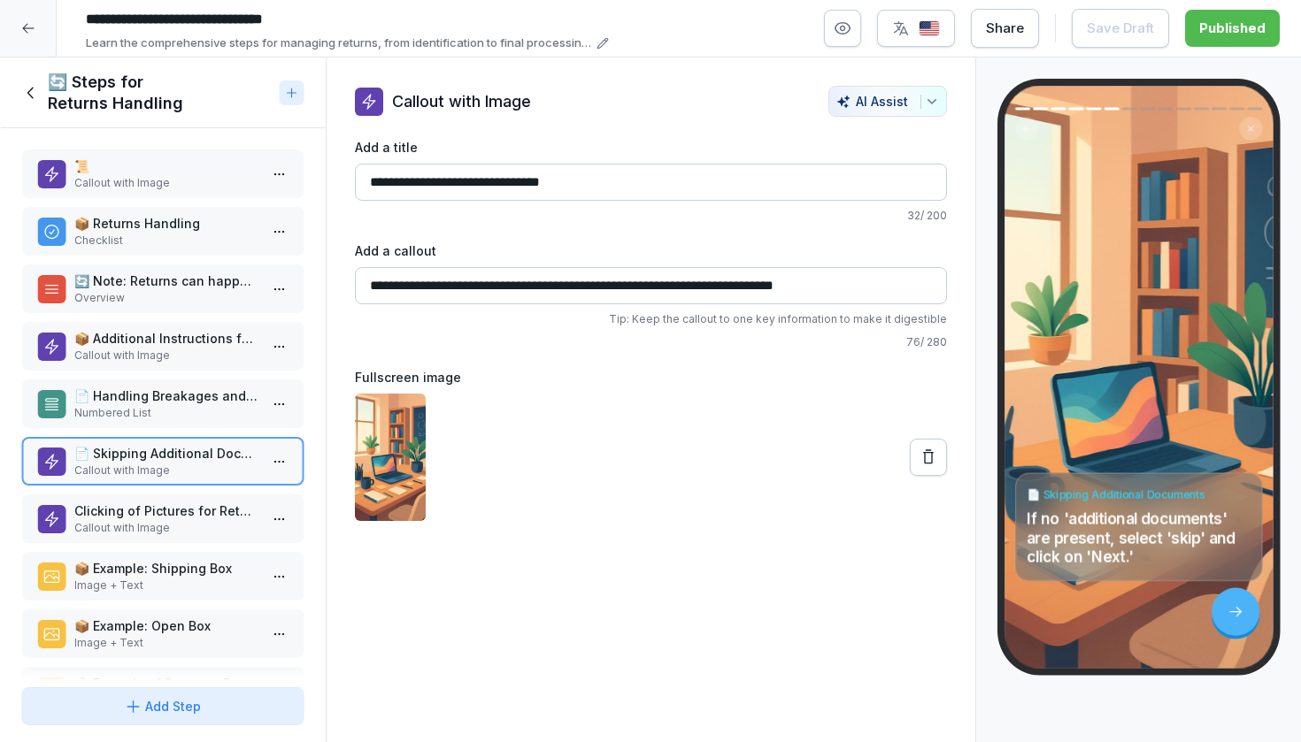
click at [161, 434] on div "📜 Callout with Image 📦 Returns Handling Checklist 🔄 Note: Returns can happen fo…" at bounding box center [163, 404] width 326 height 552
click at [162, 415] on p "Numbered List" at bounding box center [166, 413] width 184 height 16
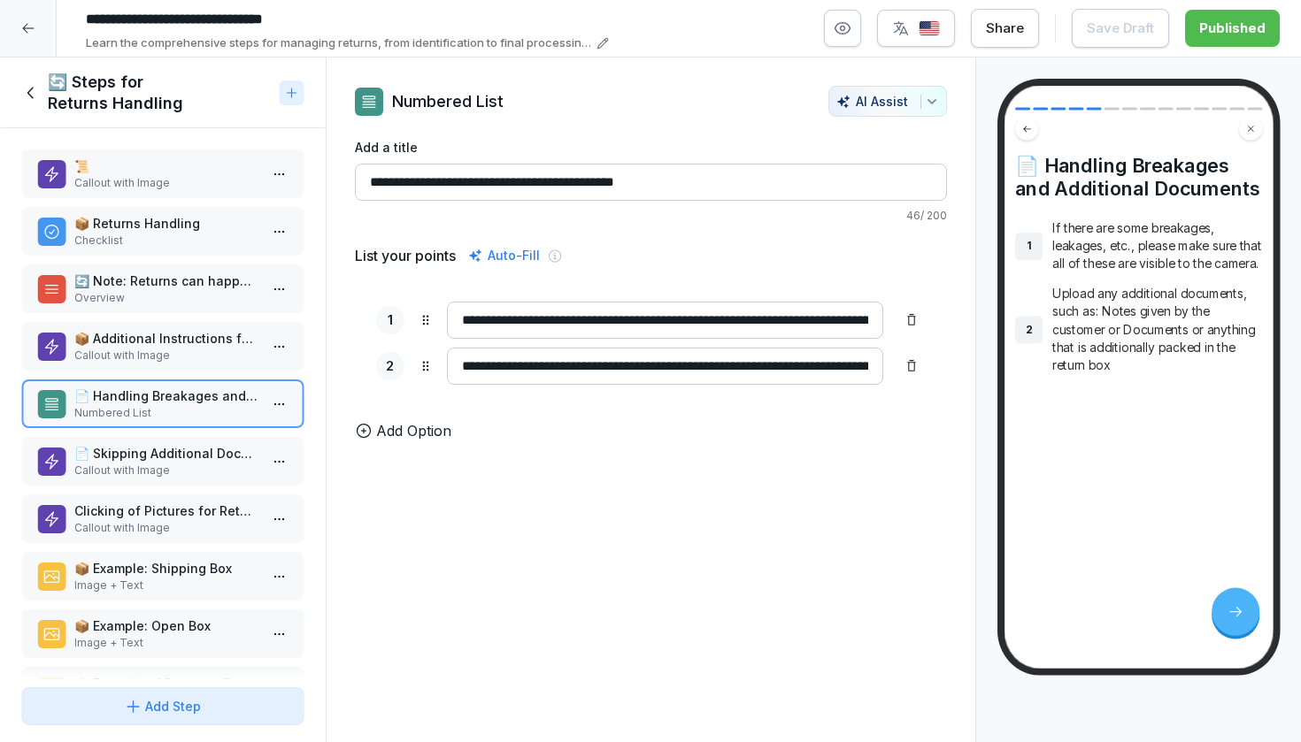
click at [150, 460] on p "📄 Skipping Additional Documents" at bounding box center [166, 453] width 184 height 19
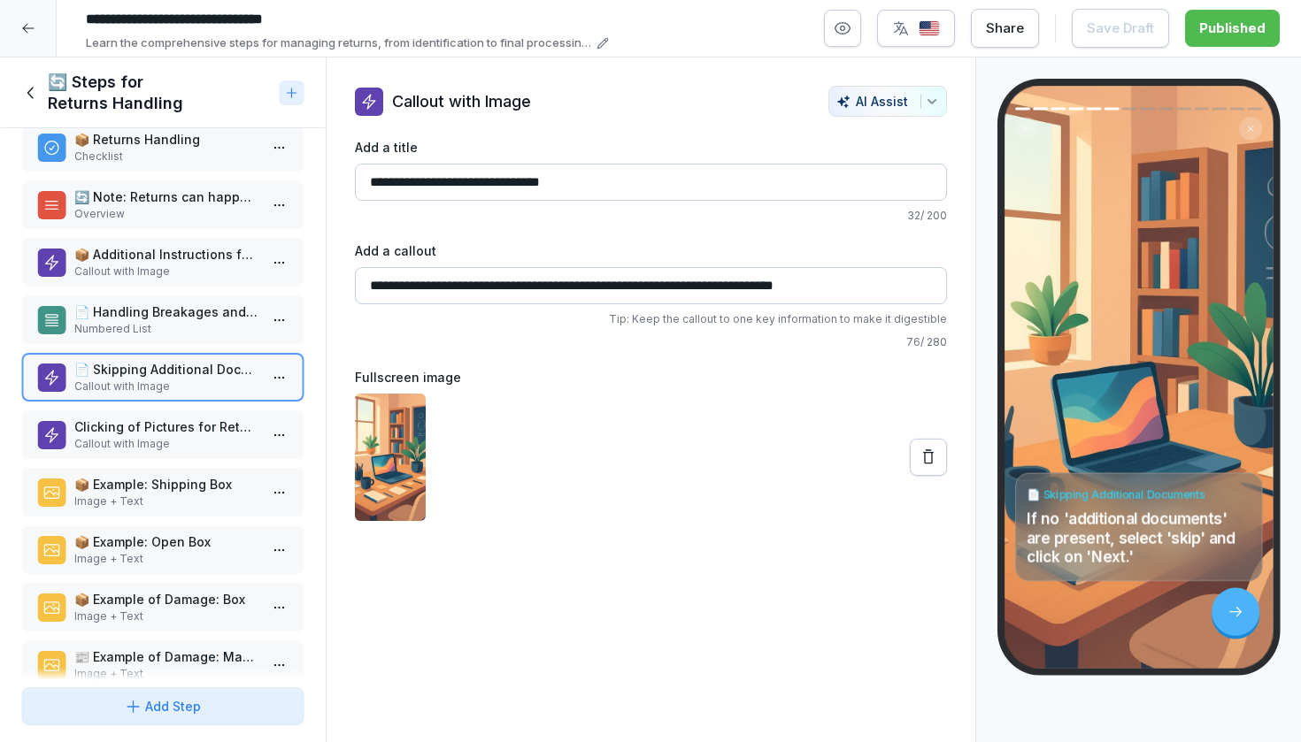
scroll to position [85, 0]
click at [143, 330] on p "Numbered List" at bounding box center [166, 328] width 184 height 16
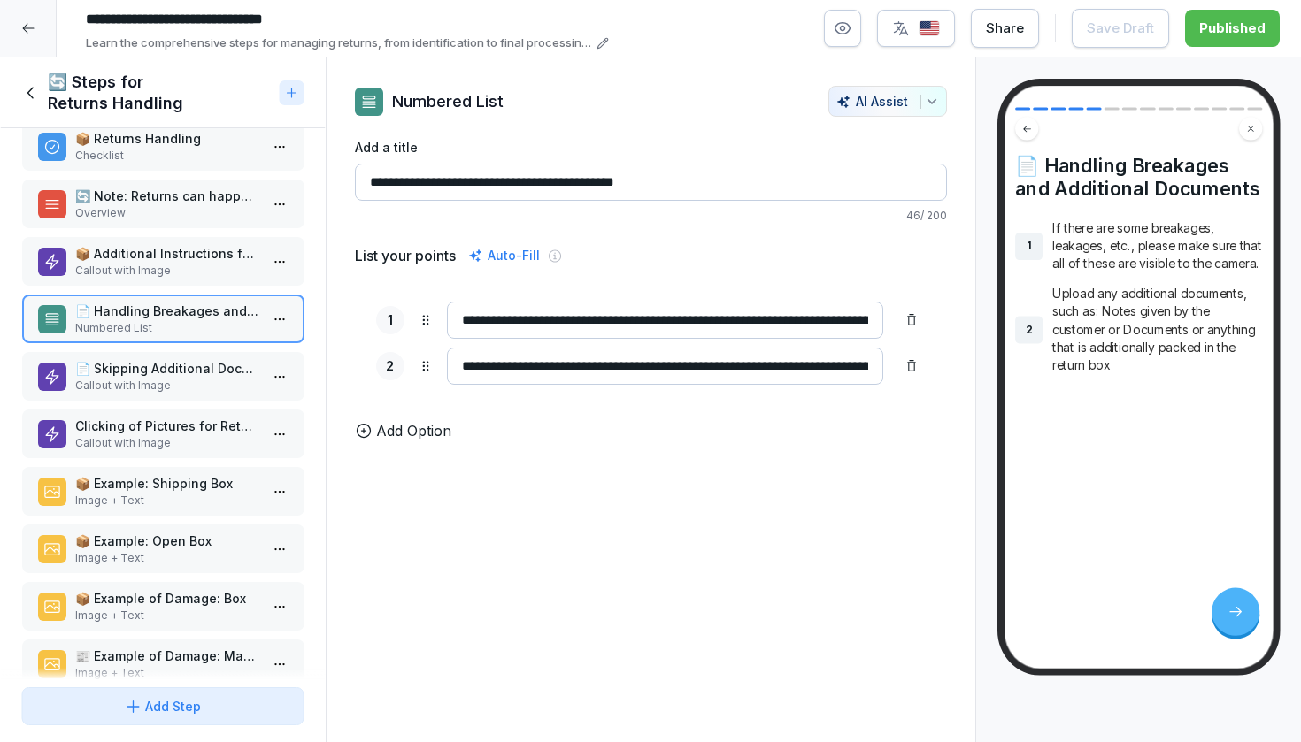
click at [139, 386] on p "Callout with Image" at bounding box center [166, 386] width 184 height 16
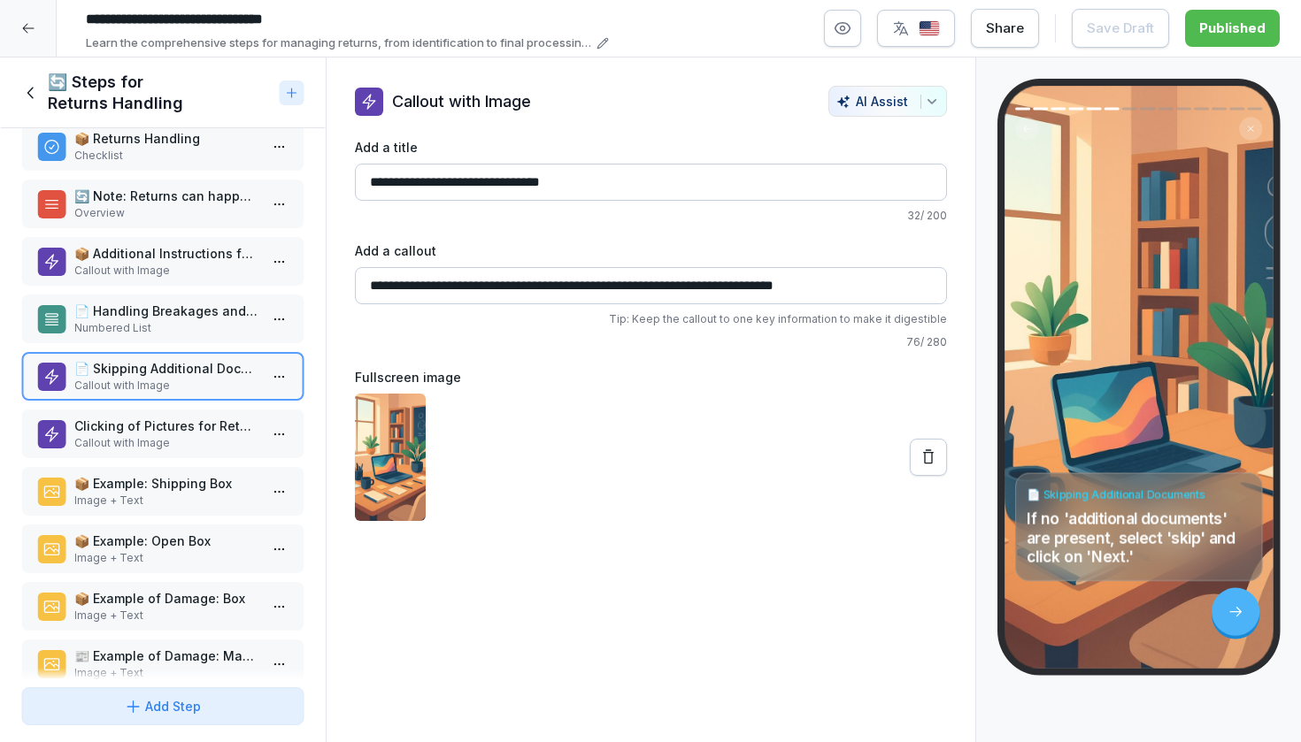
click at [119, 441] on p "Callout with Image" at bounding box center [166, 443] width 184 height 16
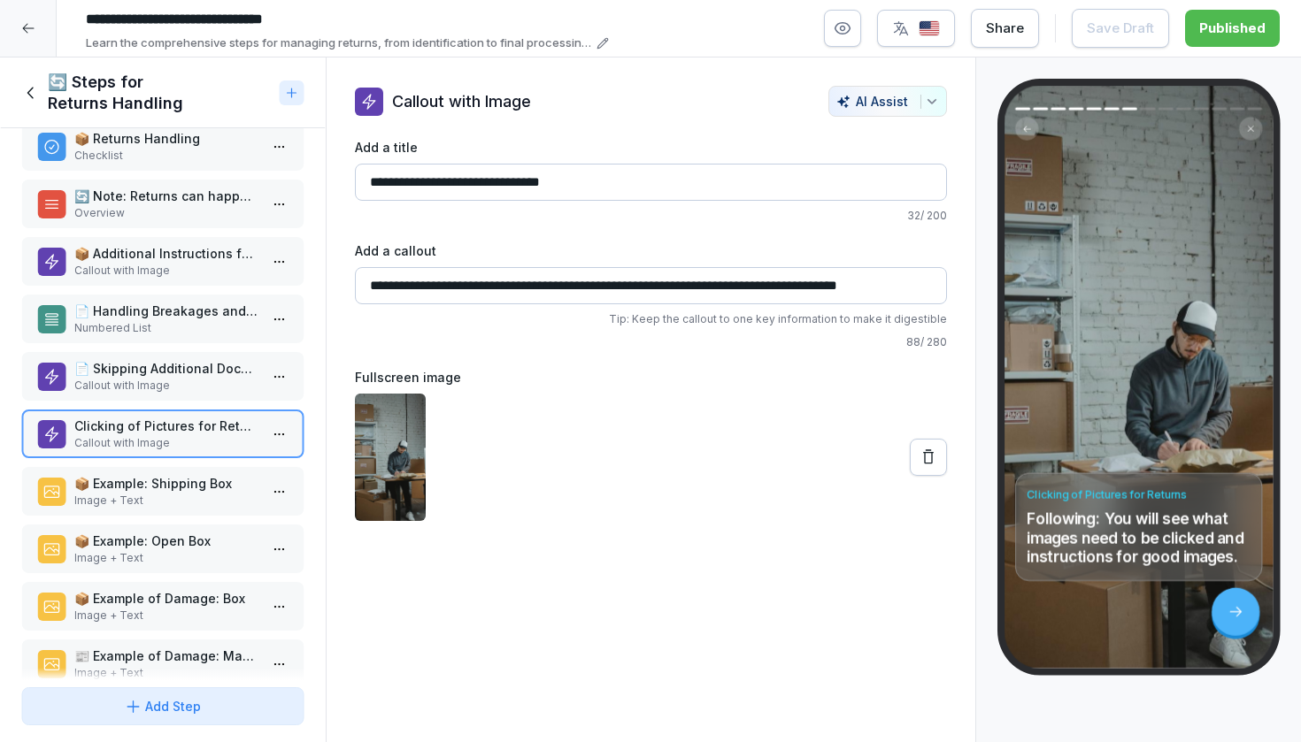
click at [165, 316] on p "📄 Handling Breakages and Additional Documents" at bounding box center [166, 311] width 184 height 19
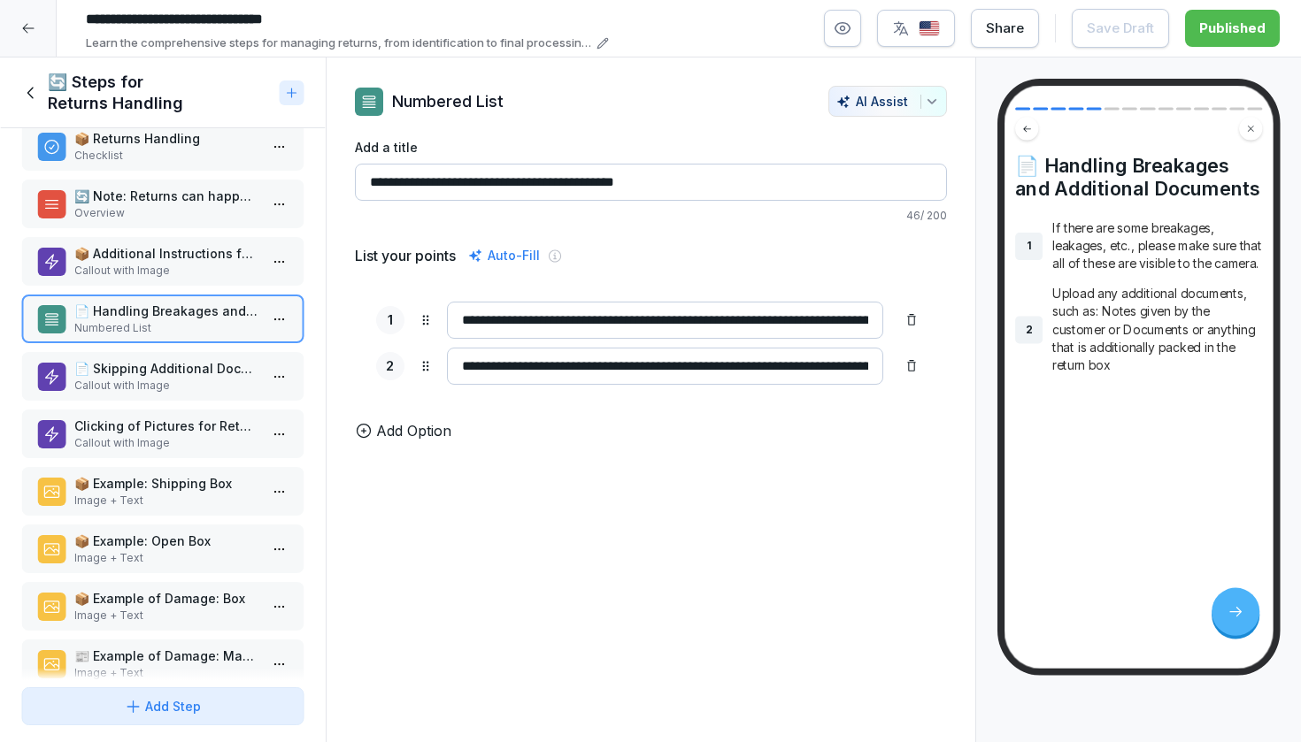
click at [190, 256] on p "📦 Additional Instructions for Returns" at bounding box center [166, 253] width 184 height 19
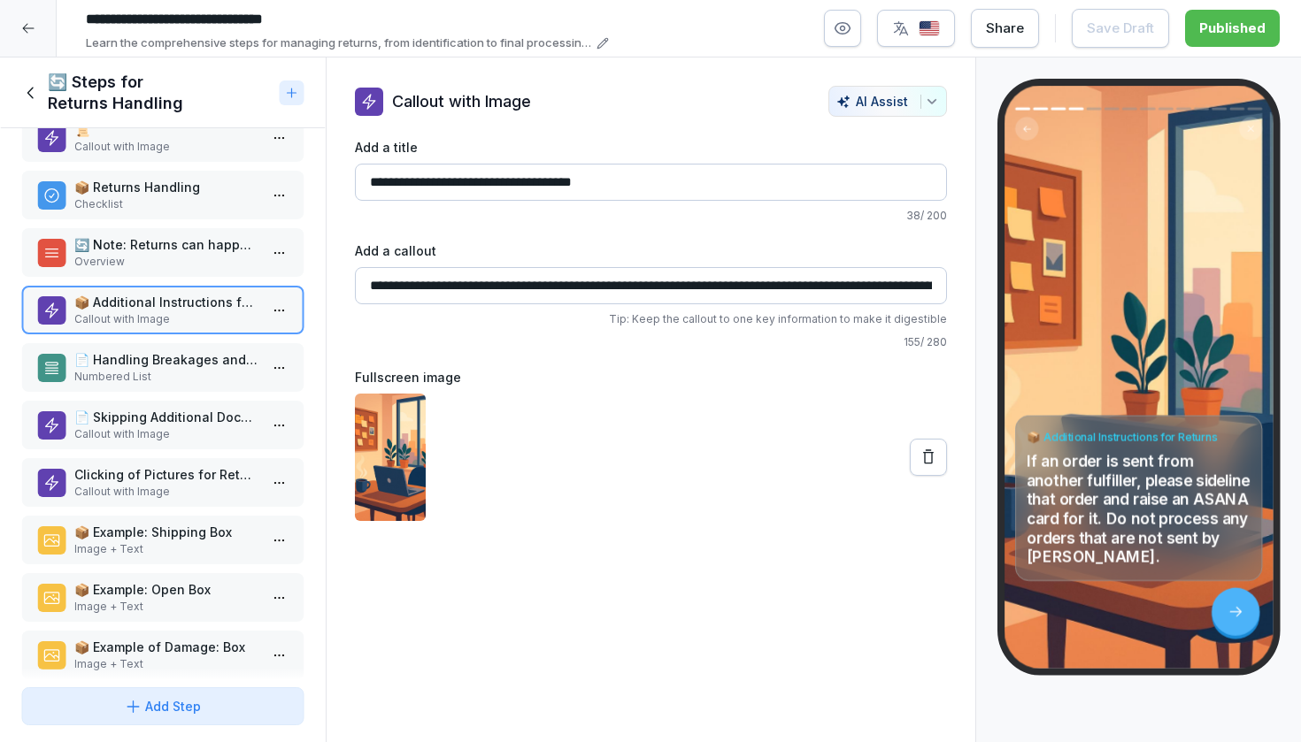
scroll to position [43, 0]
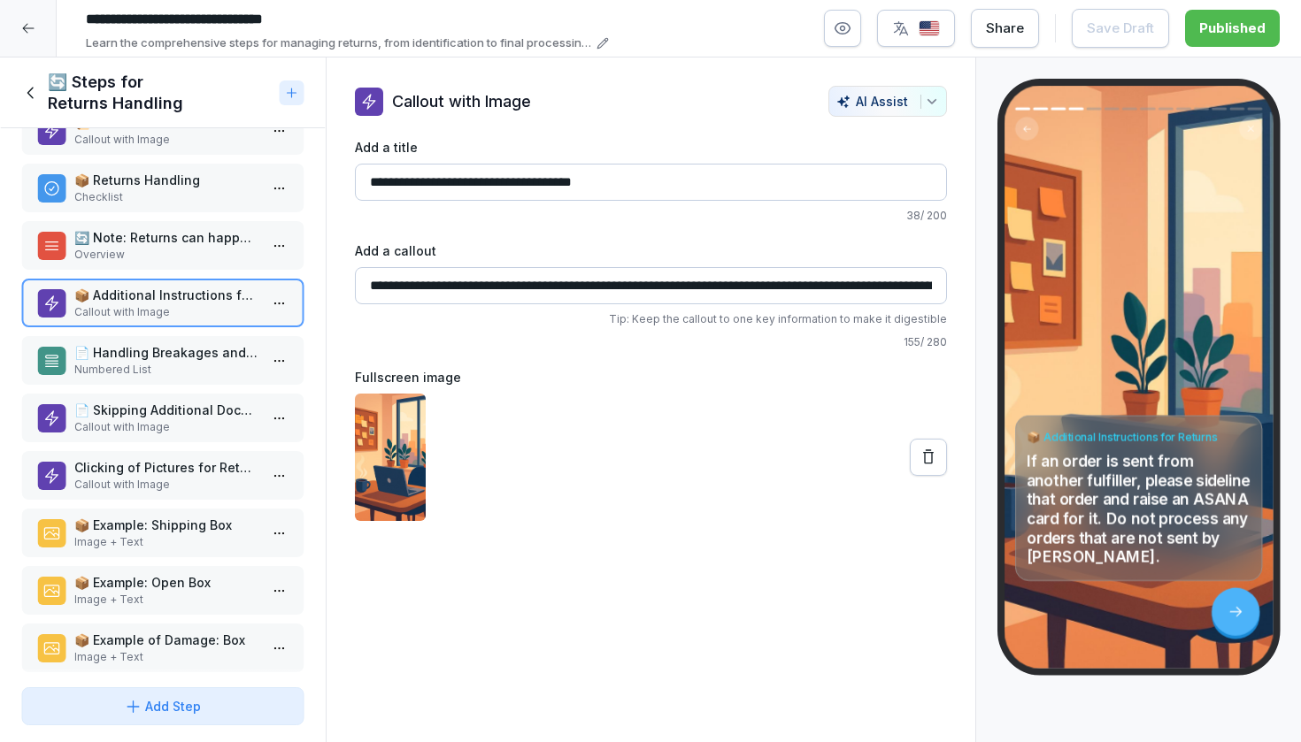
click at [163, 364] on p "Numbered List" at bounding box center [166, 370] width 184 height 16
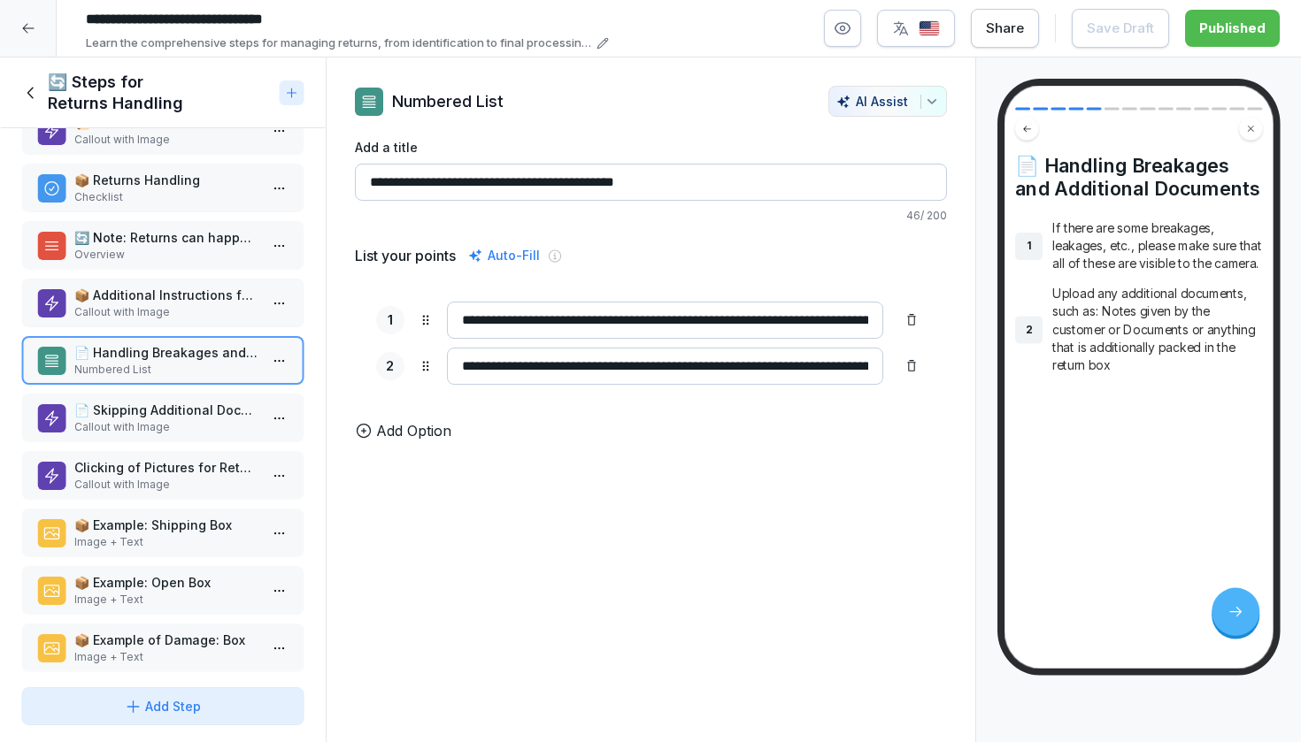
click at [157, 416] on p "📄 Skipping Additional Documents" at bounding box center [166, 410] width 184 height 19
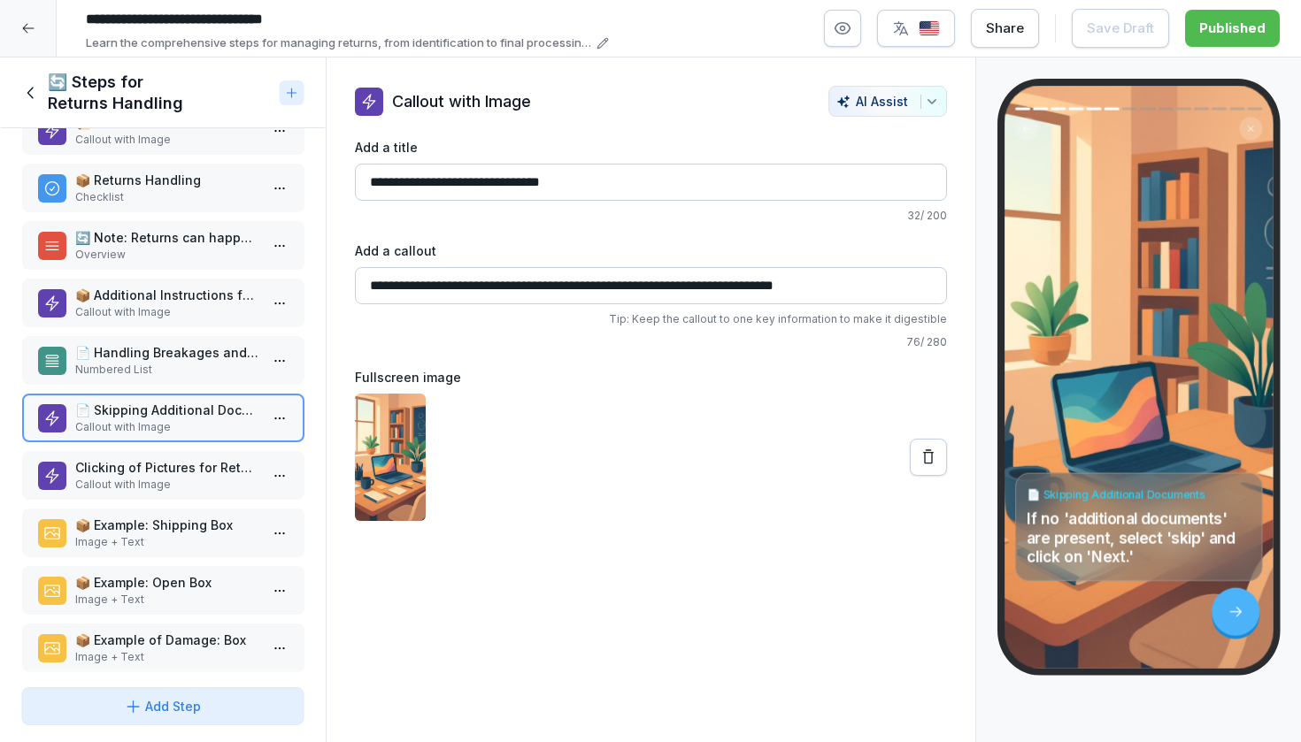
click at [156, 457] on div "Clicking of Pictures for Returns Callout with Image" at bounding box center [162, 475] width 283 height 49
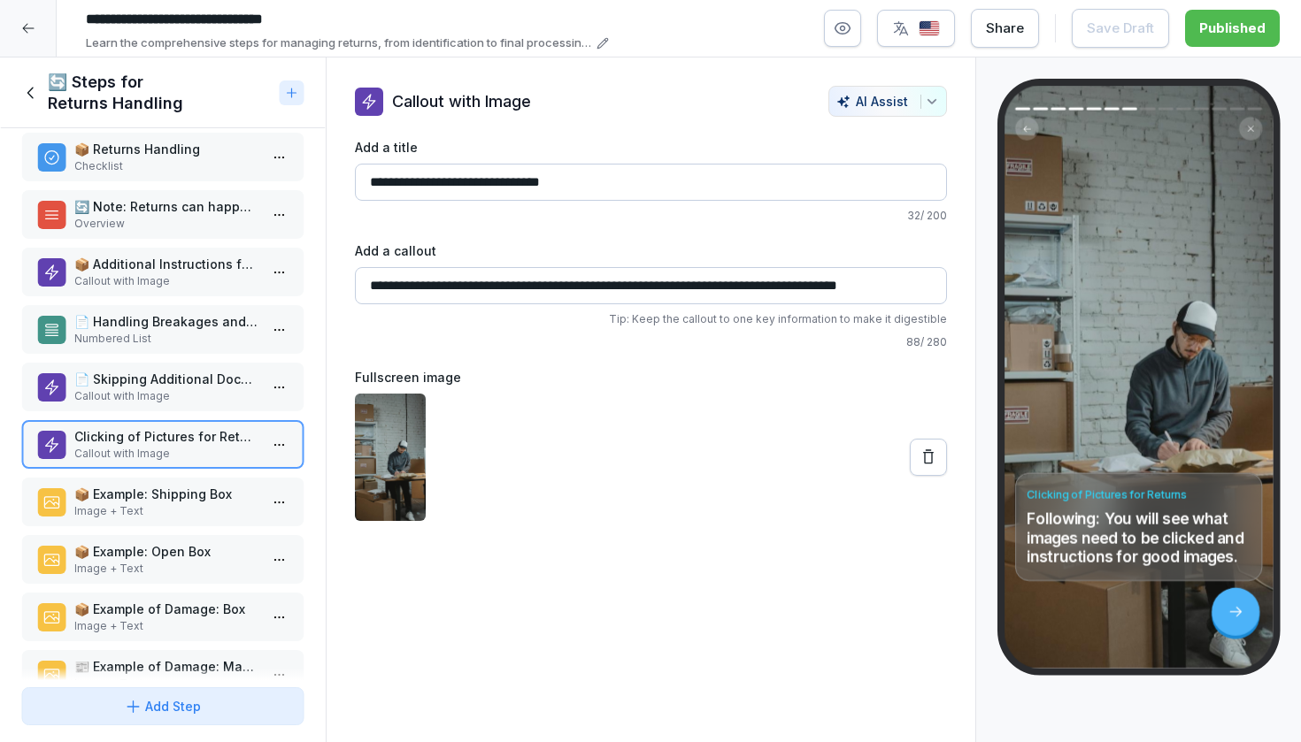
scroll to position [75, 0]
click at [155, 483] on div "📦 Example: Shipping Box Image + Text" at bounding box center [162, 501] width 283 height 49
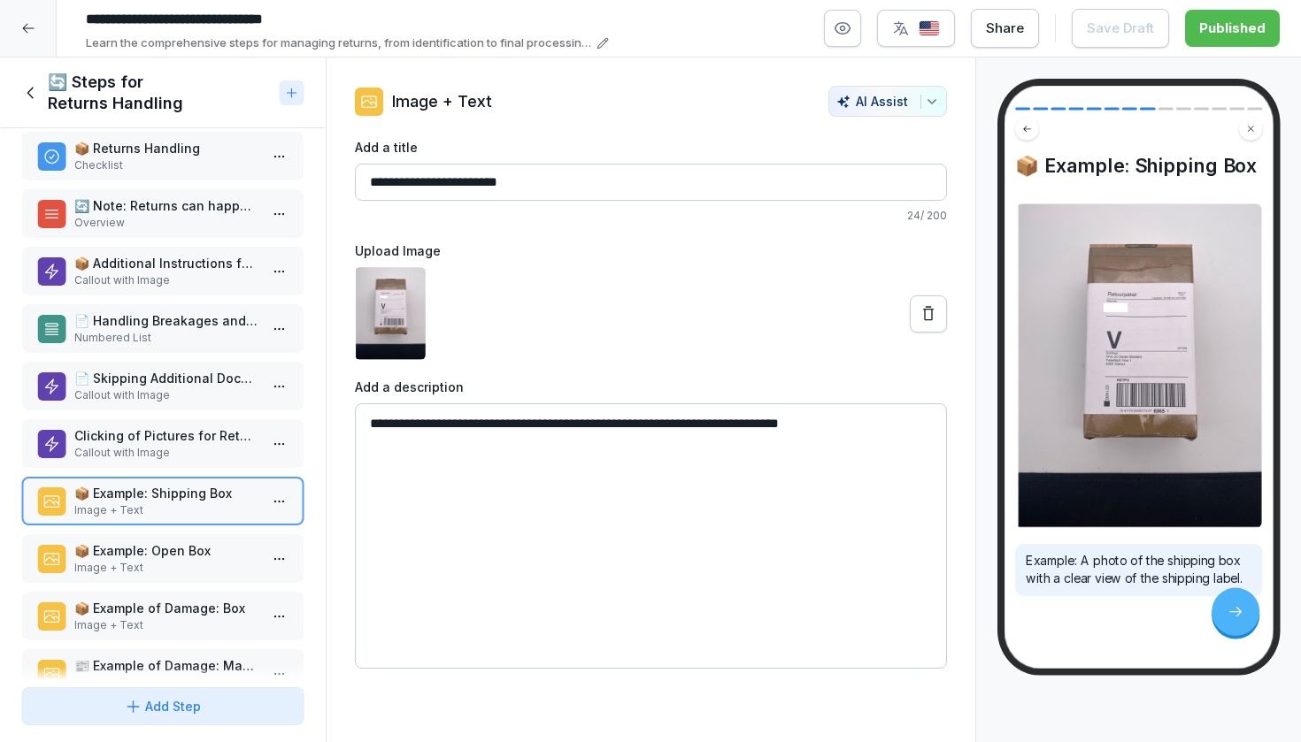
click at [153, 530] on div "📜 Callout with Image 📦 Returns Handling Checklist 🔄 Note: Returns can happen fo…" at bounding box center [163, 404] width 326 height 552
click at [152, 554] on p "📦 Example: Open Box" at bounding box center [166, 551] width 184 height 19
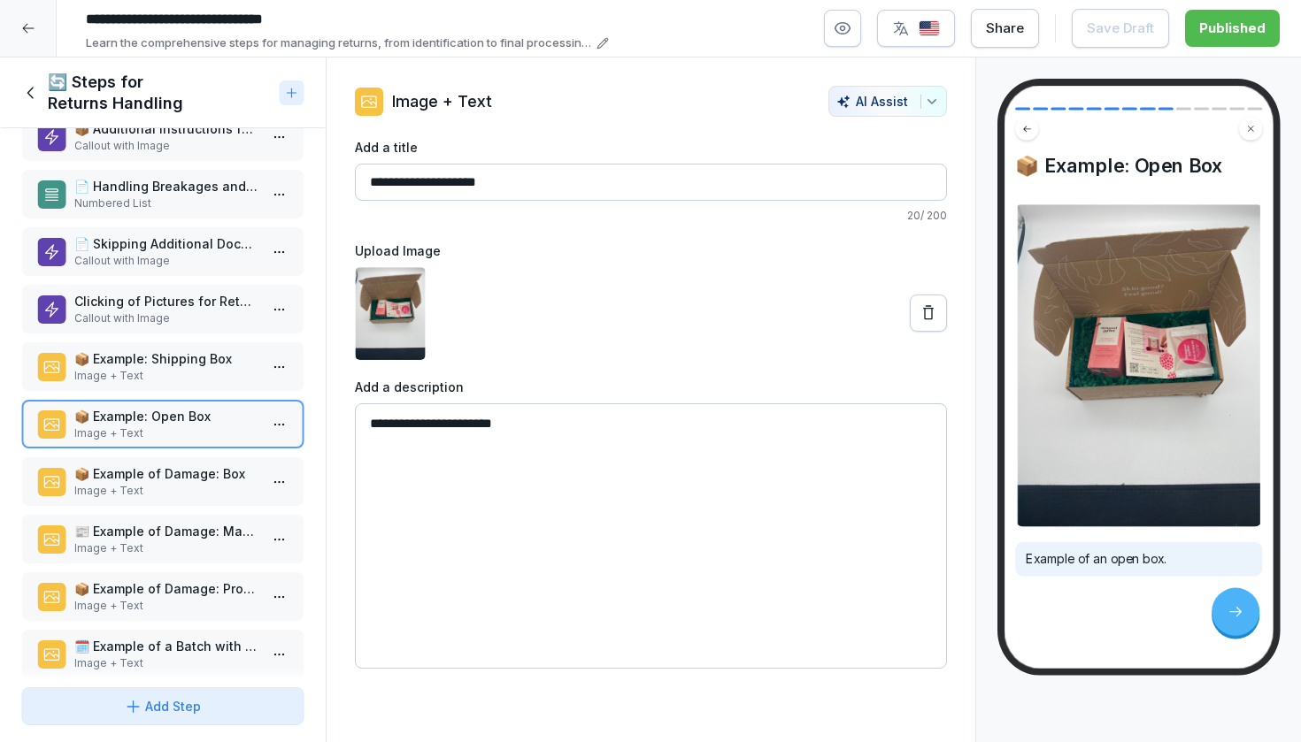
scroll to position [213, 0]
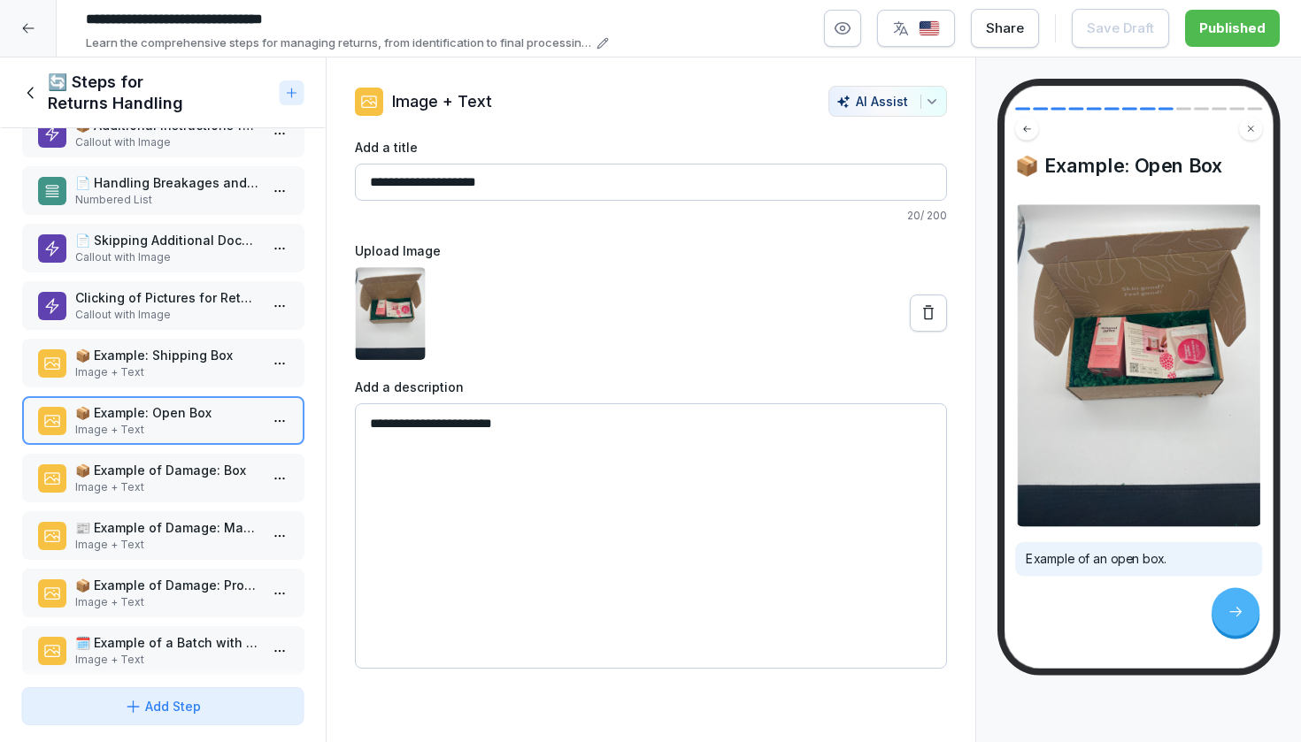
click at [150, 473] on p "📦 Example of Damage: Box" at bounding box center [166, 470] width 184 height 19
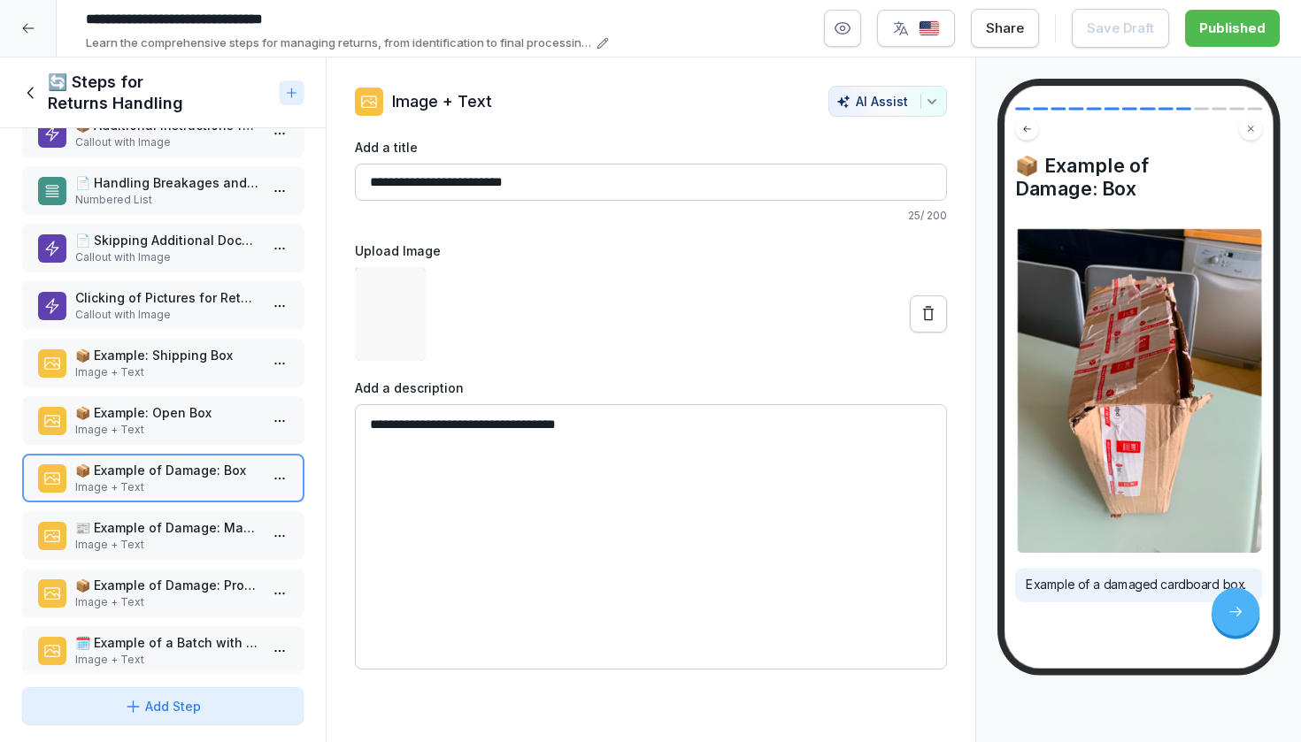
click at [146, 547] on p "Image + Text" at bounding box center [166, 545] width 184 height 16
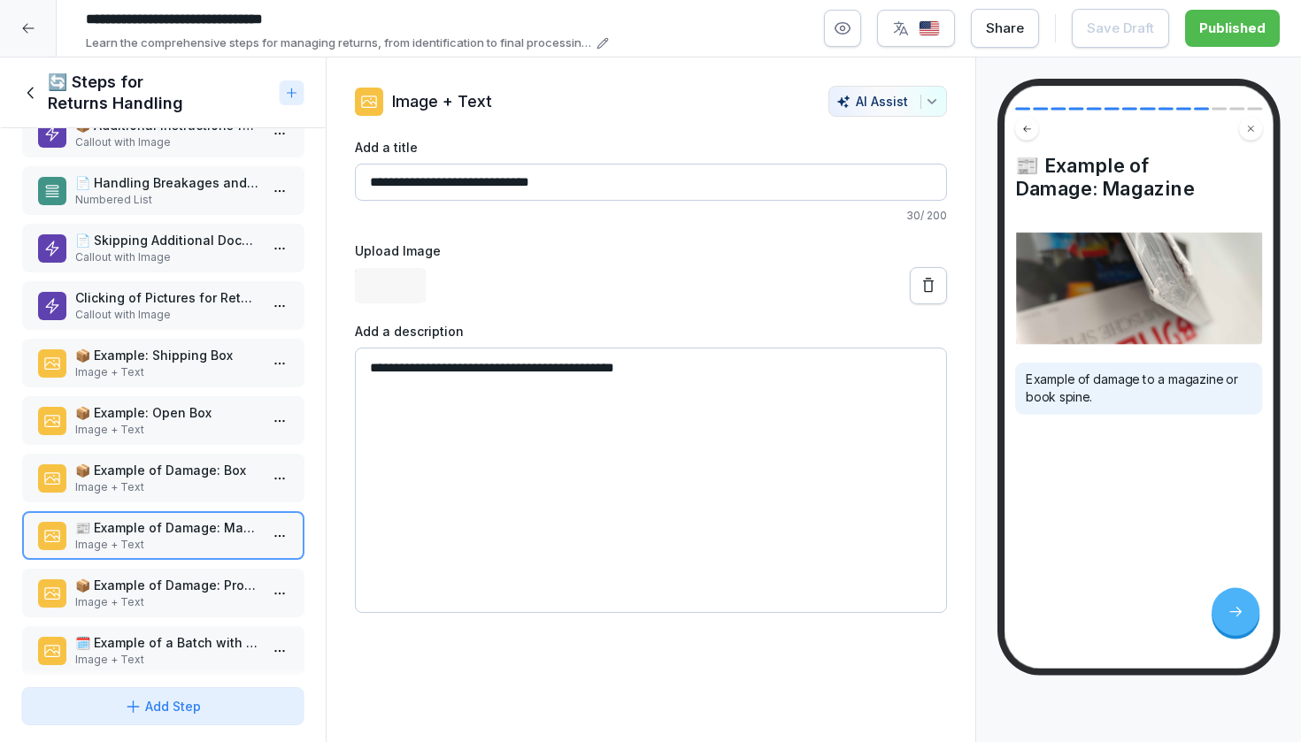
click at [145, 589] on p "📦 Example of Damage: Product Box" at bounding box center [166, 585] width 184 height 19
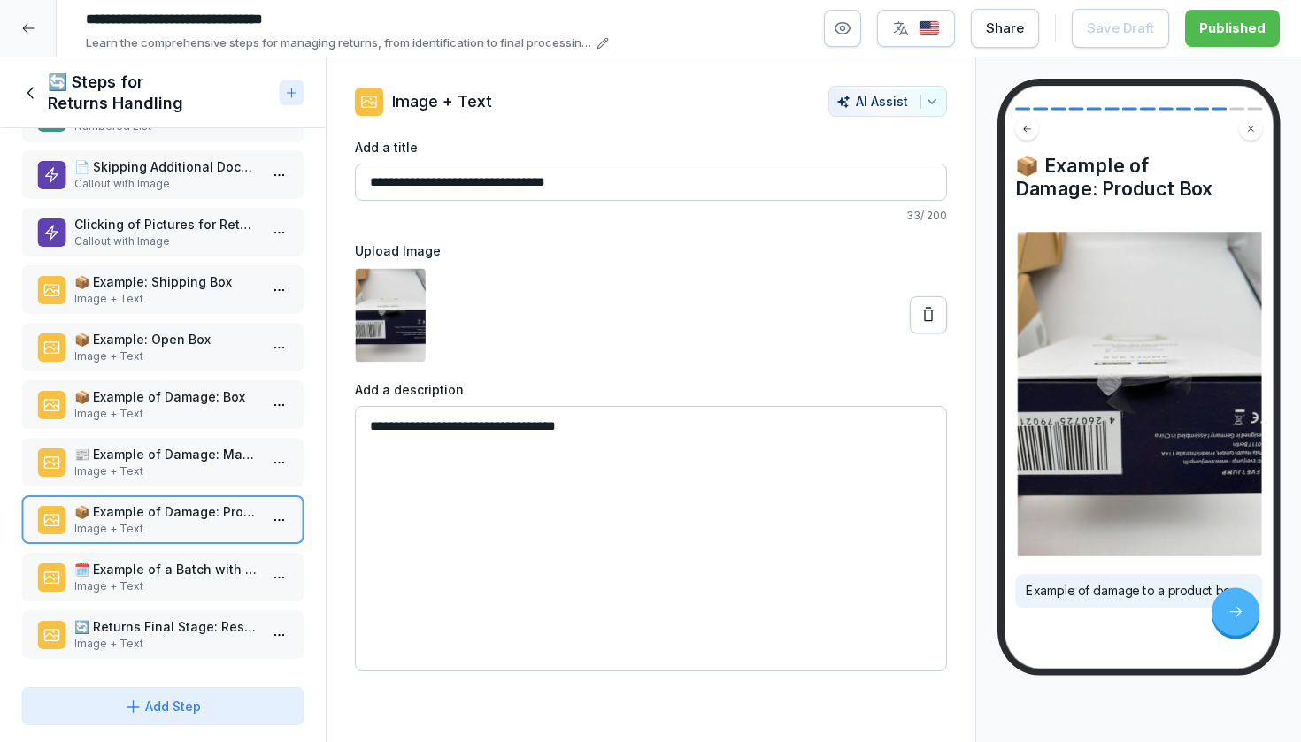
scroll to position [287, 0]
click at [133, 558] on div "🗓️ Example of a Batch with Expiration Date Image + Text" at bounding box center [162, 577] width 283 height 49
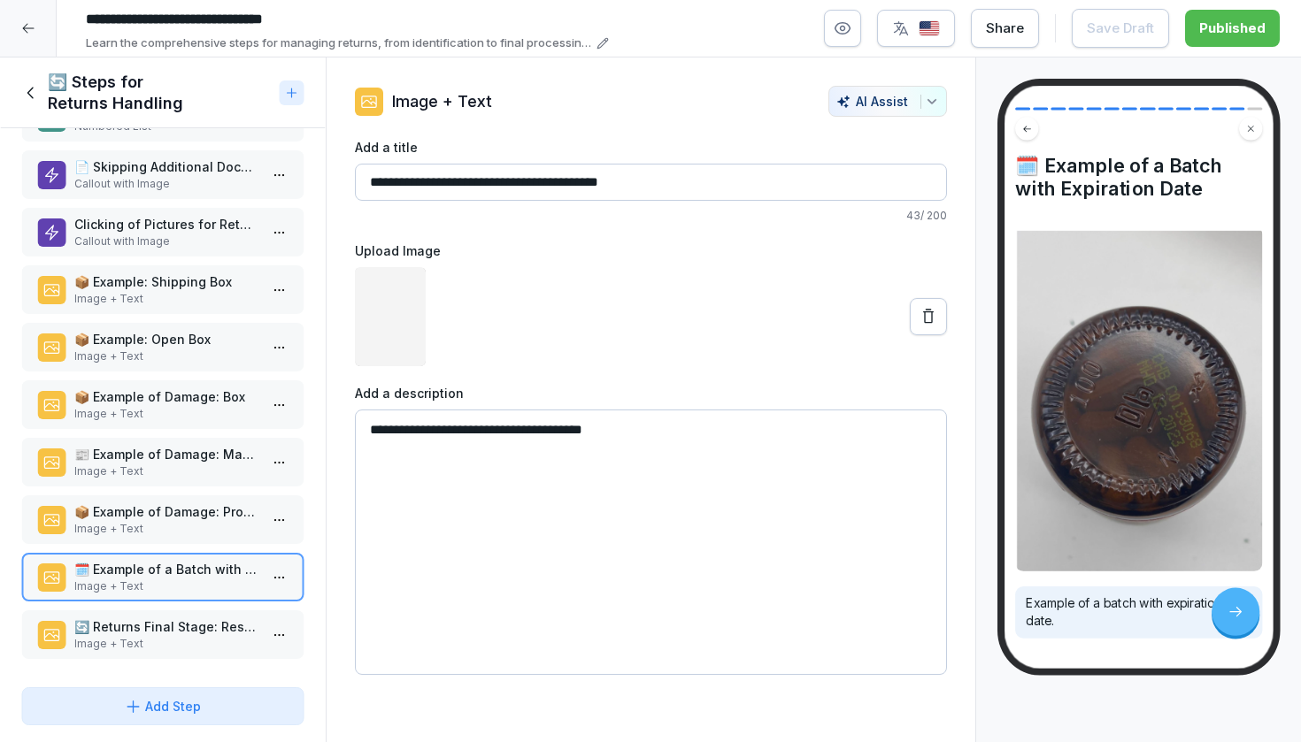
click at [133, 640] on p "Image + Text" at bounding box center [166, 644] width 184 height 16
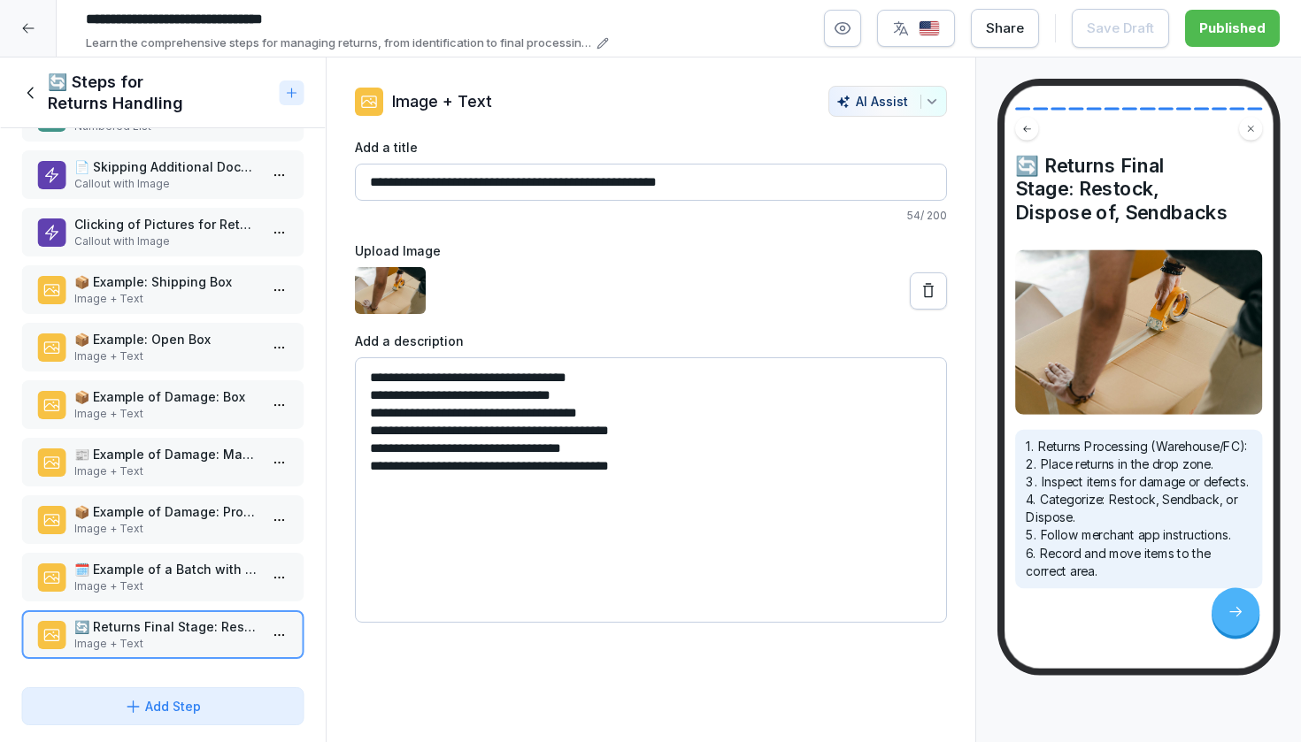
click at [30, 85] on icon at bounding box center [30, 92] width 19 height 19
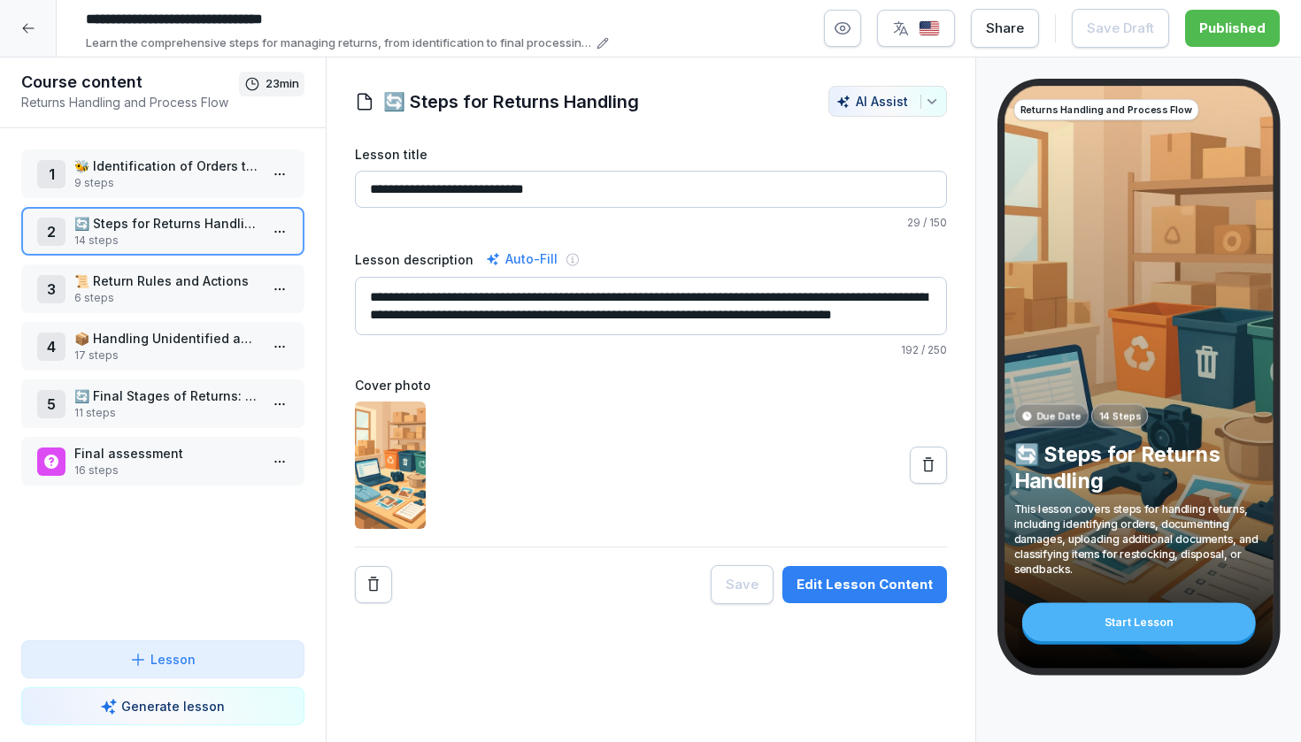
click at [145, 288] on p "📜 Return Rules and Actions" at bounding box center [166, 281] width 184 height 19
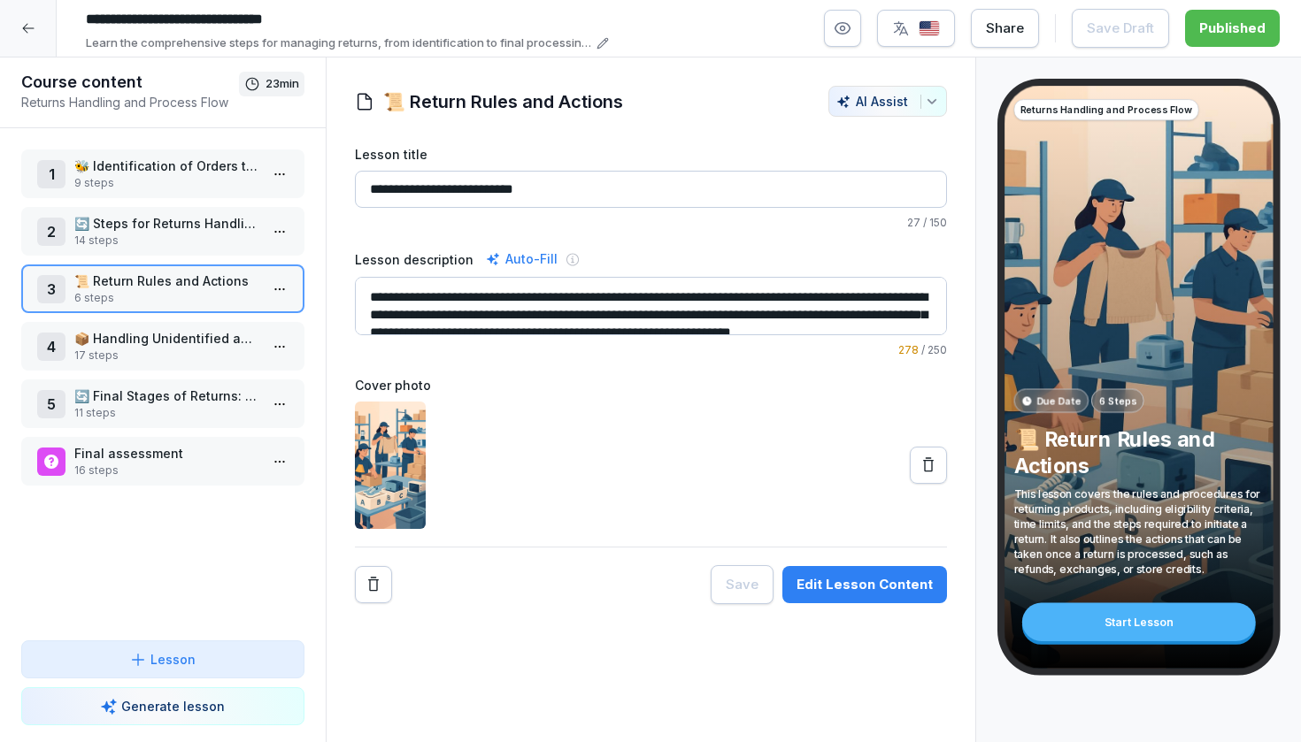
click at [278, 291] on html "**********" at bounding box center [650, 371] width 1301 height 742
click at [236, 330] on div "Edit steps" at bounding box center [214, 324] width 150 height 33
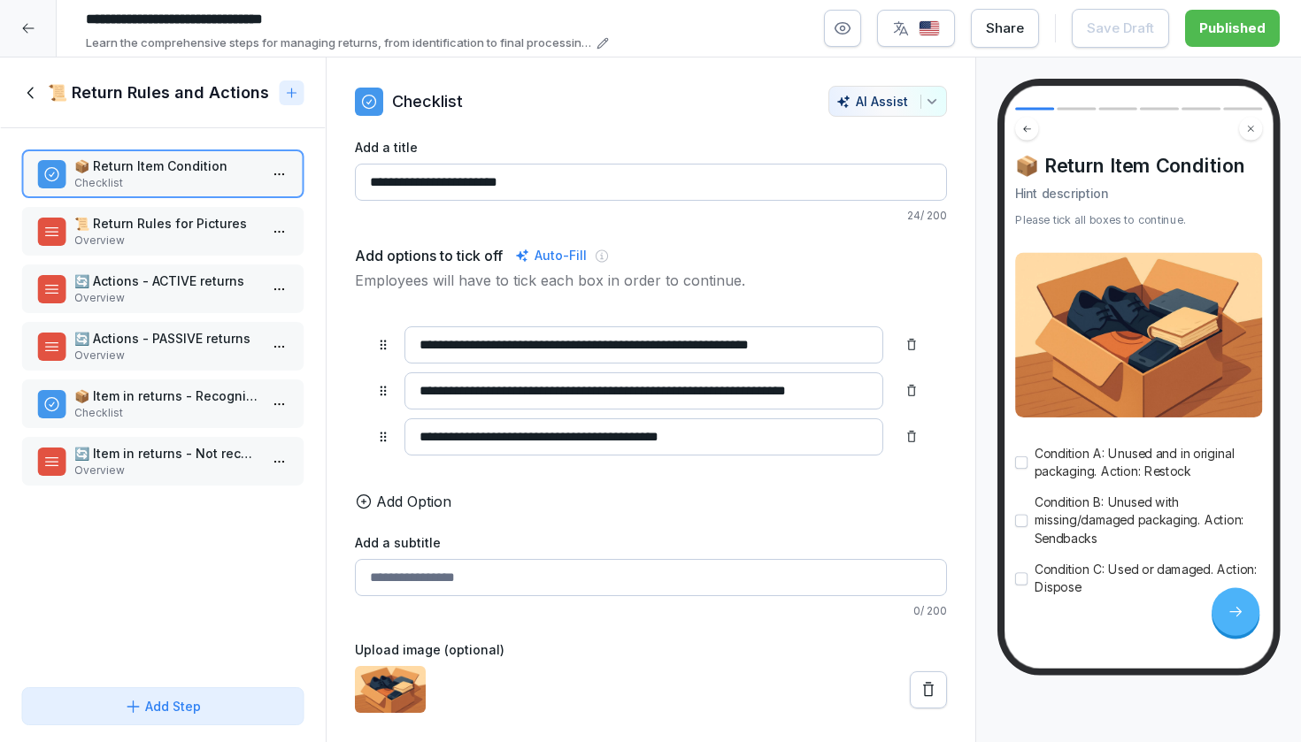
click at [169, 218] on p "📜 Return Rules for Pictures" at bounding box center [166, 223] width 184 height 19
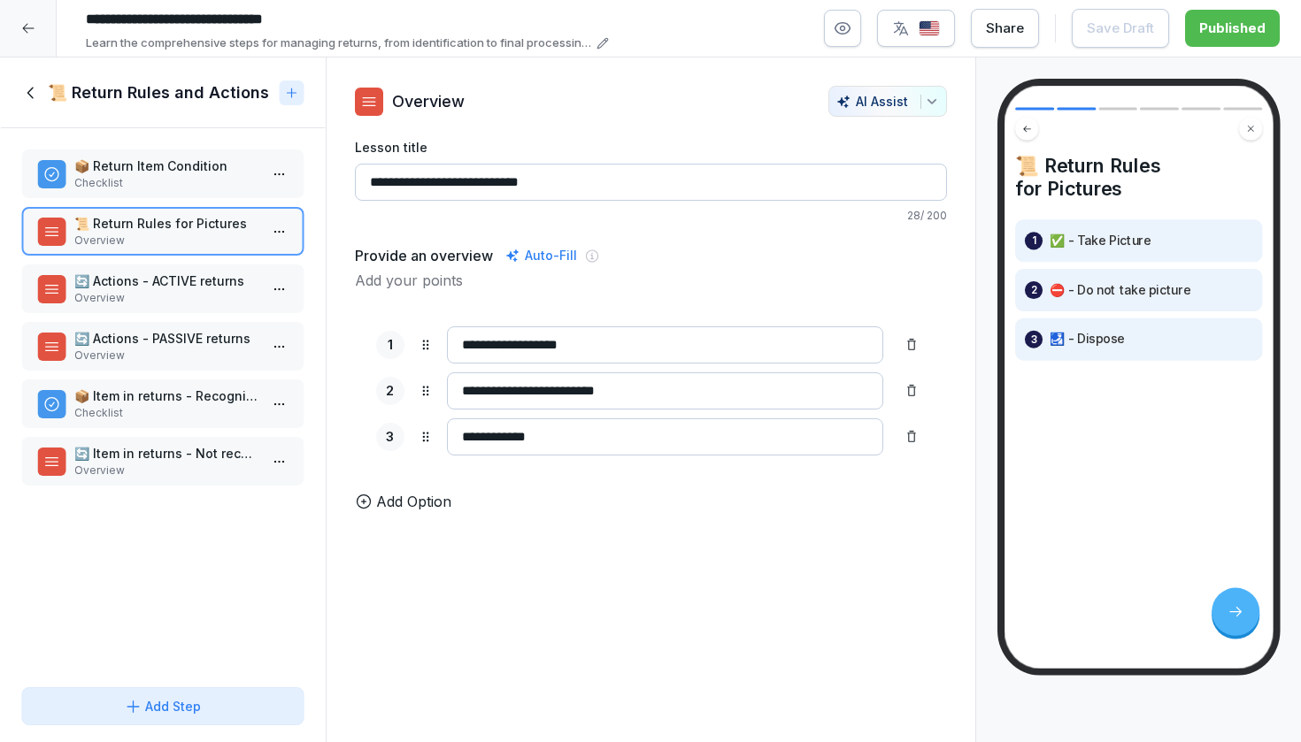
click at [158, 282] on p "🔄 Actions - ACTIVE returns" at bounding box center [166, 281] width 184 height 19
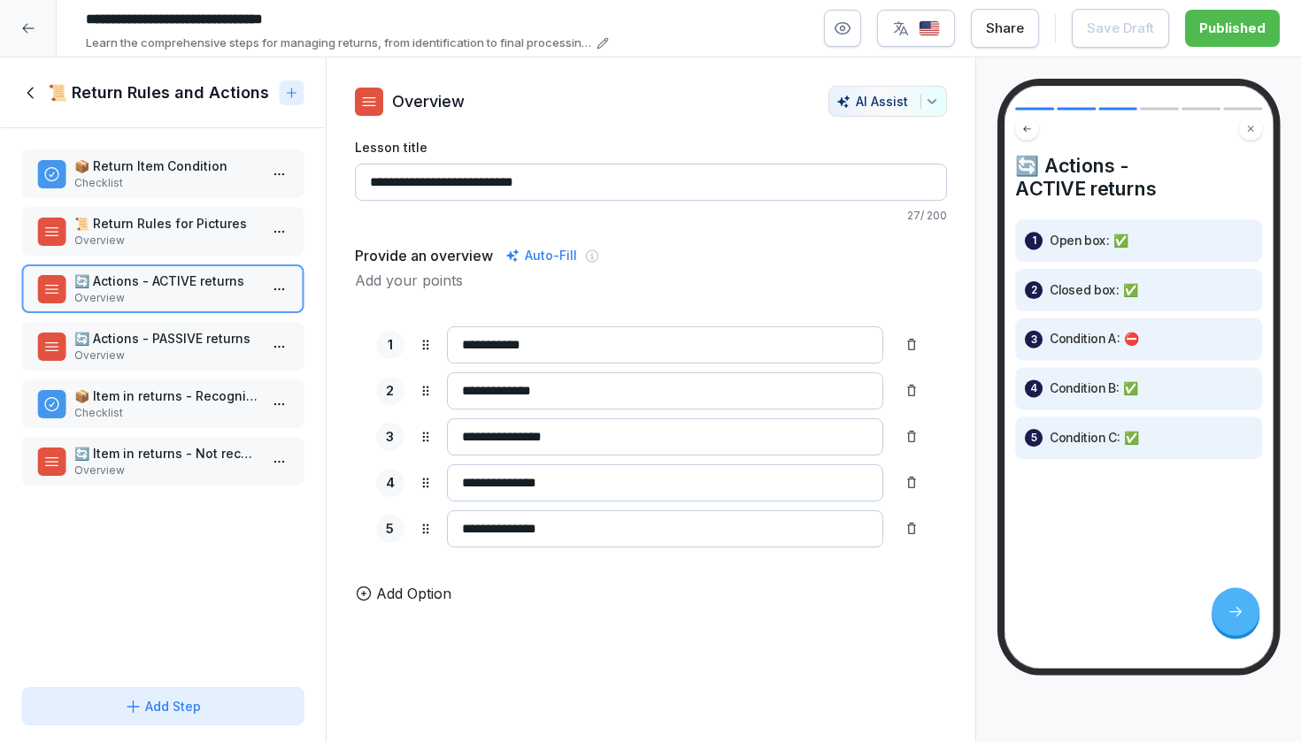
click at [157, 317] on div "📦 Return Item Condition Checklist 📜 Return Rules for Pictures Overview 🔄 Action…" at bounding box center [163, 404] width 326 height 552
click at [155, 348] on p "Overview" at bounding box center [166, 356] width 184 height 16
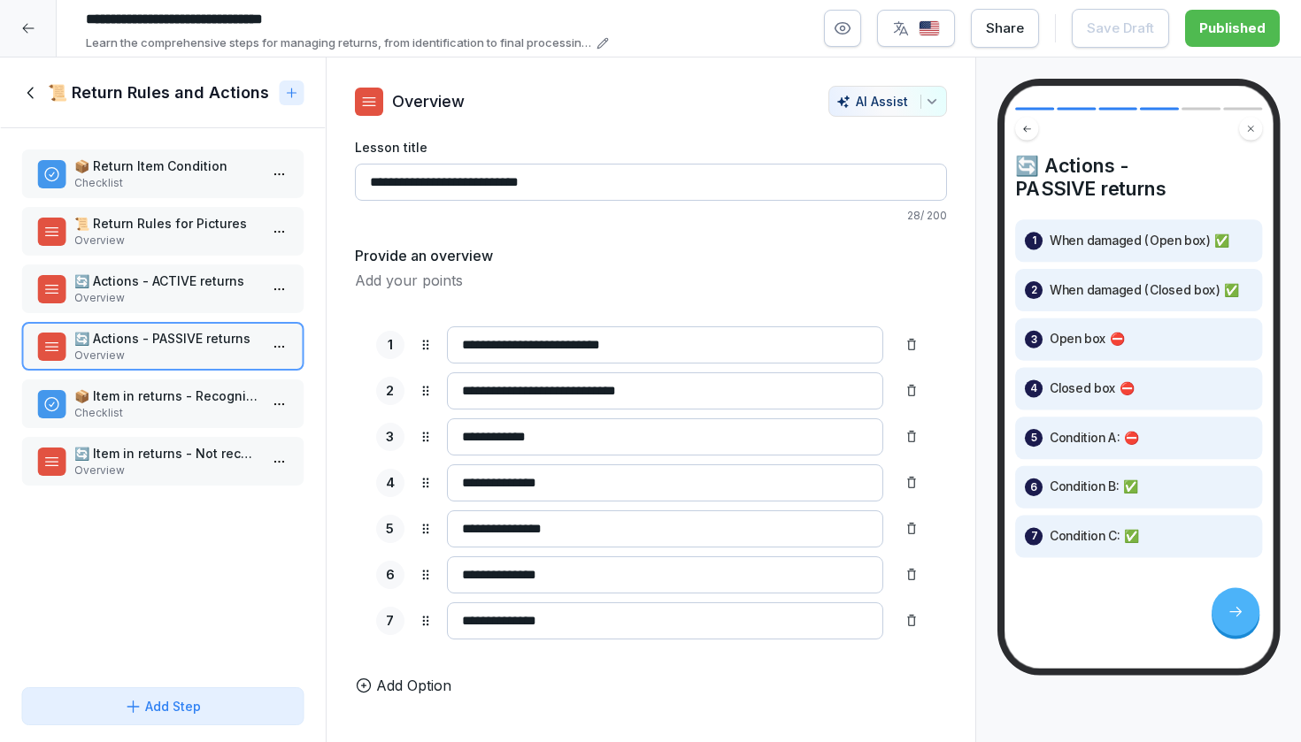
click at [152, 414] on p "Checklist" at bounding box center [166, 413] width 184 height 16
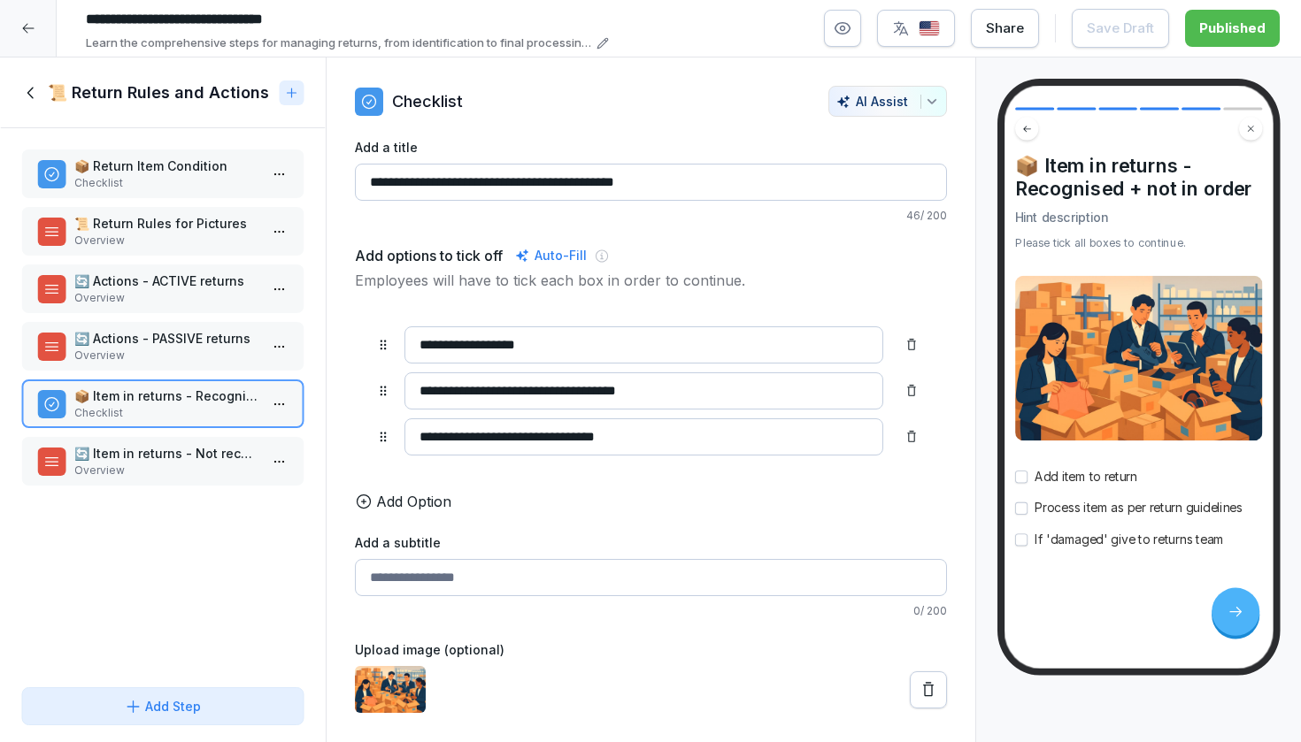
click at [139, 457] on p "🔄 Item in returns - Not recognised item & recognised merchant" at bounding box center [166, 453] width 184 height 19
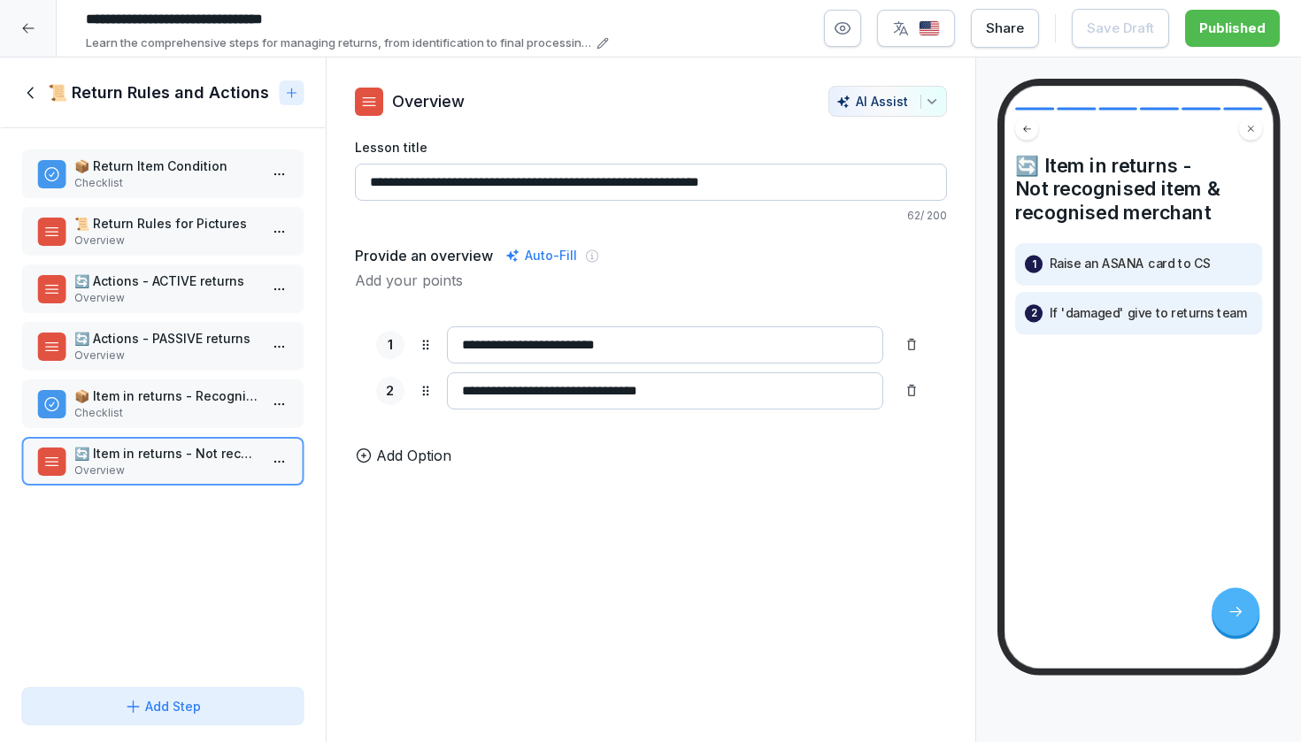
click at [27, 86] on icon at bounding box center [30, 92] width 19 height 19
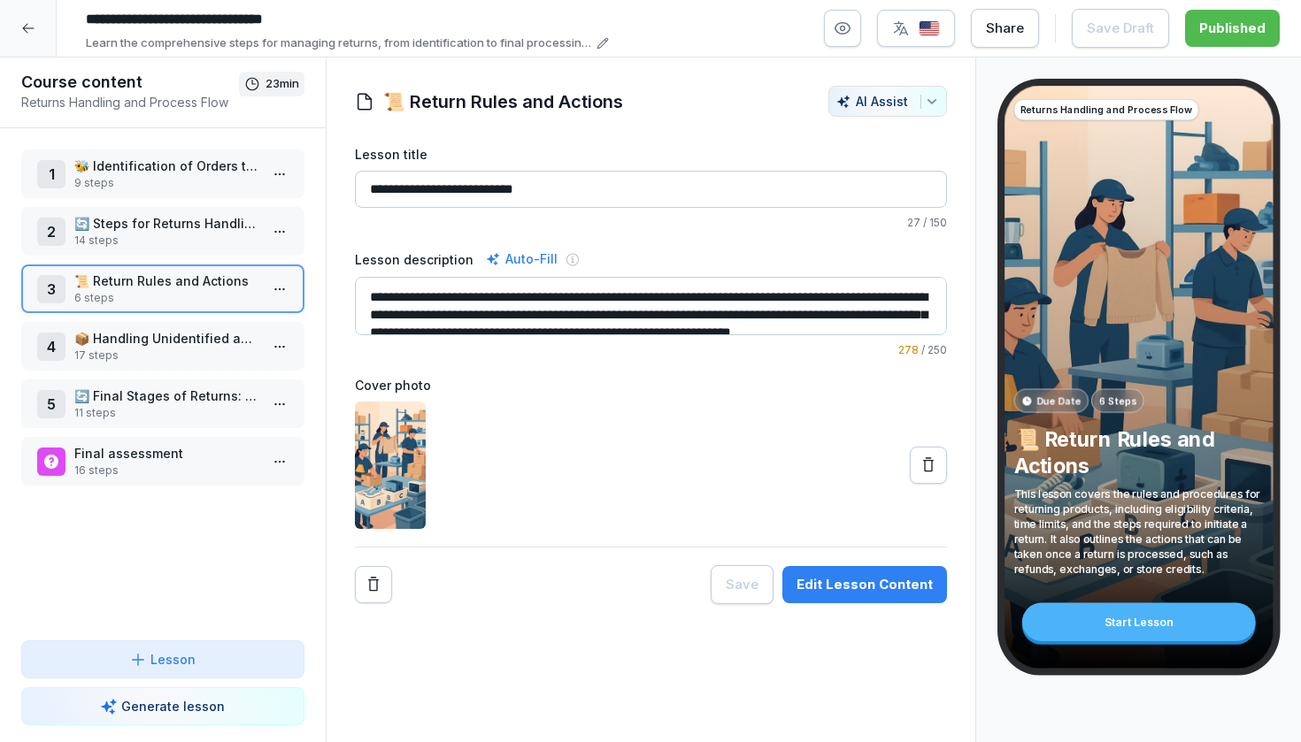
click at [162, 346] on p "📦 Handling Unidentified and Amazon Returns" at bounding box center [166, 338] width 184 height 19
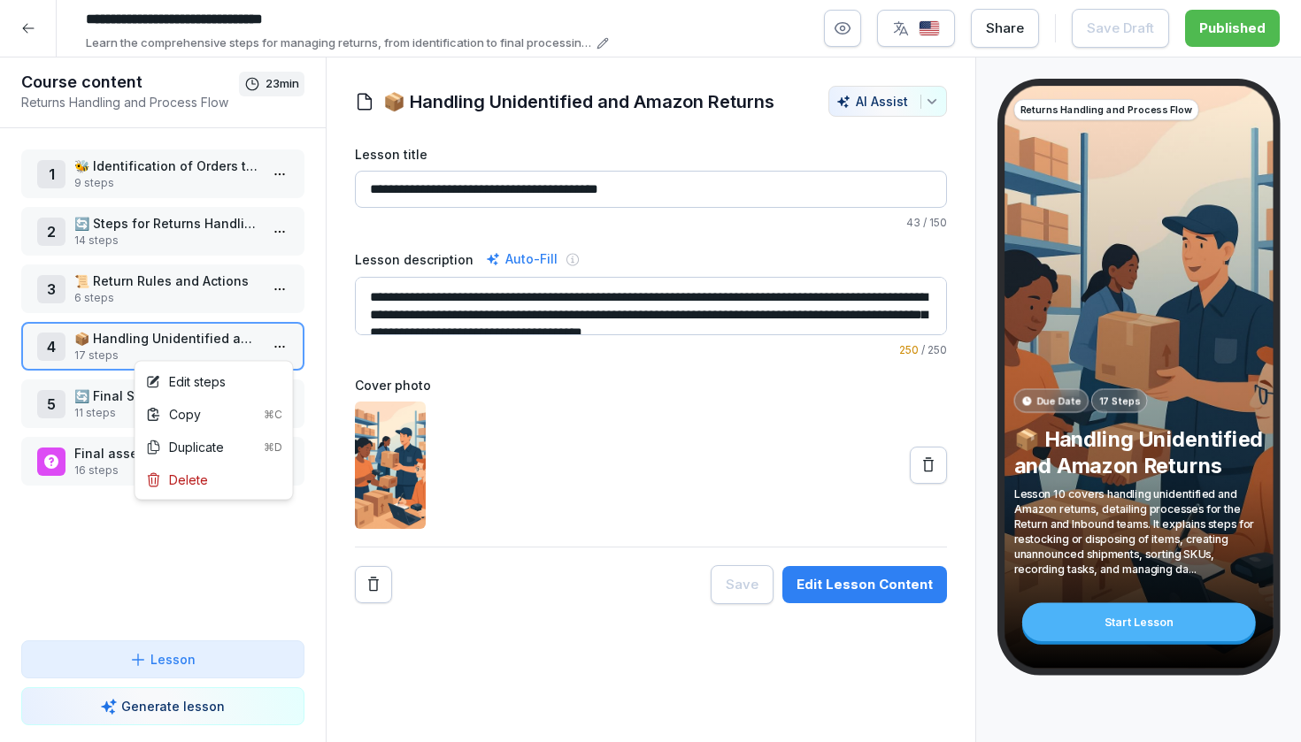
click at [280, 348] on html "**********" at bounding box center [650, 371] width 1301 height 742
click at [250, 374] on div "Edit steps" at bounding box center [214, 381] width 150 height 33
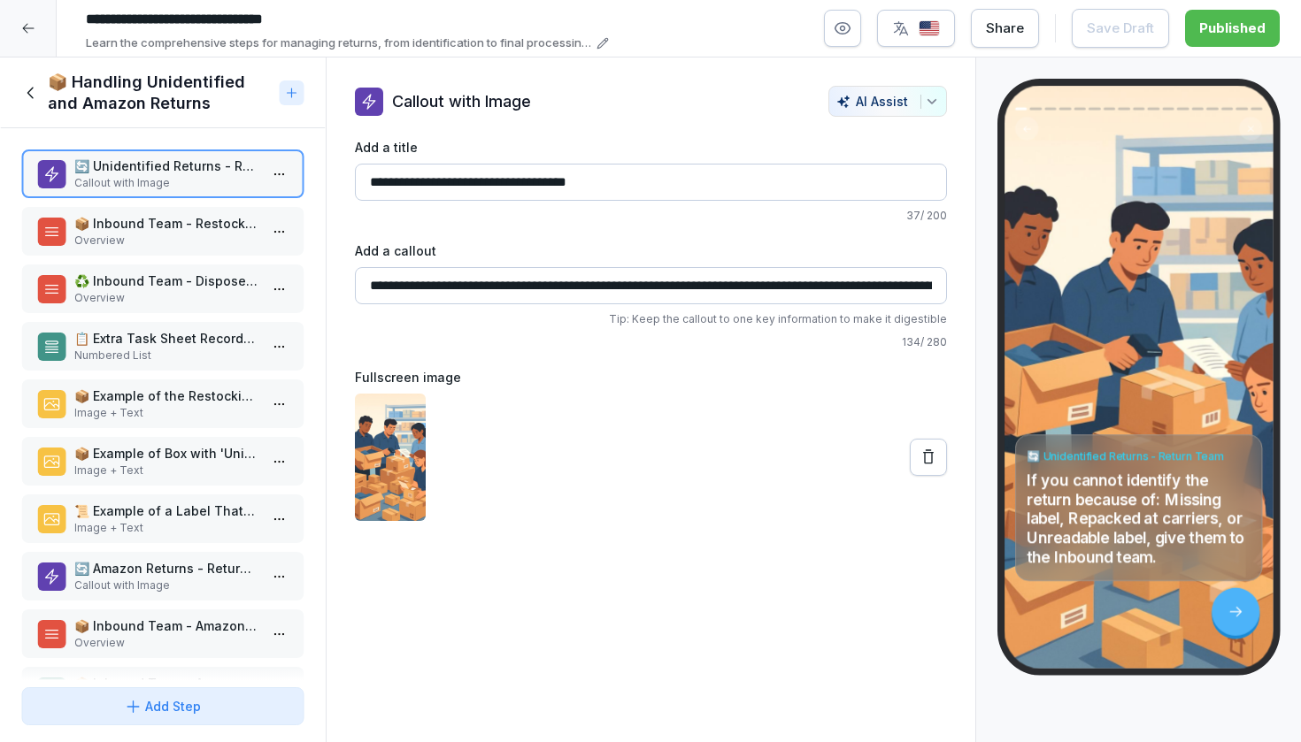
click at [21, 83] on icon at bounding box center [30, 92] width 19 height 19
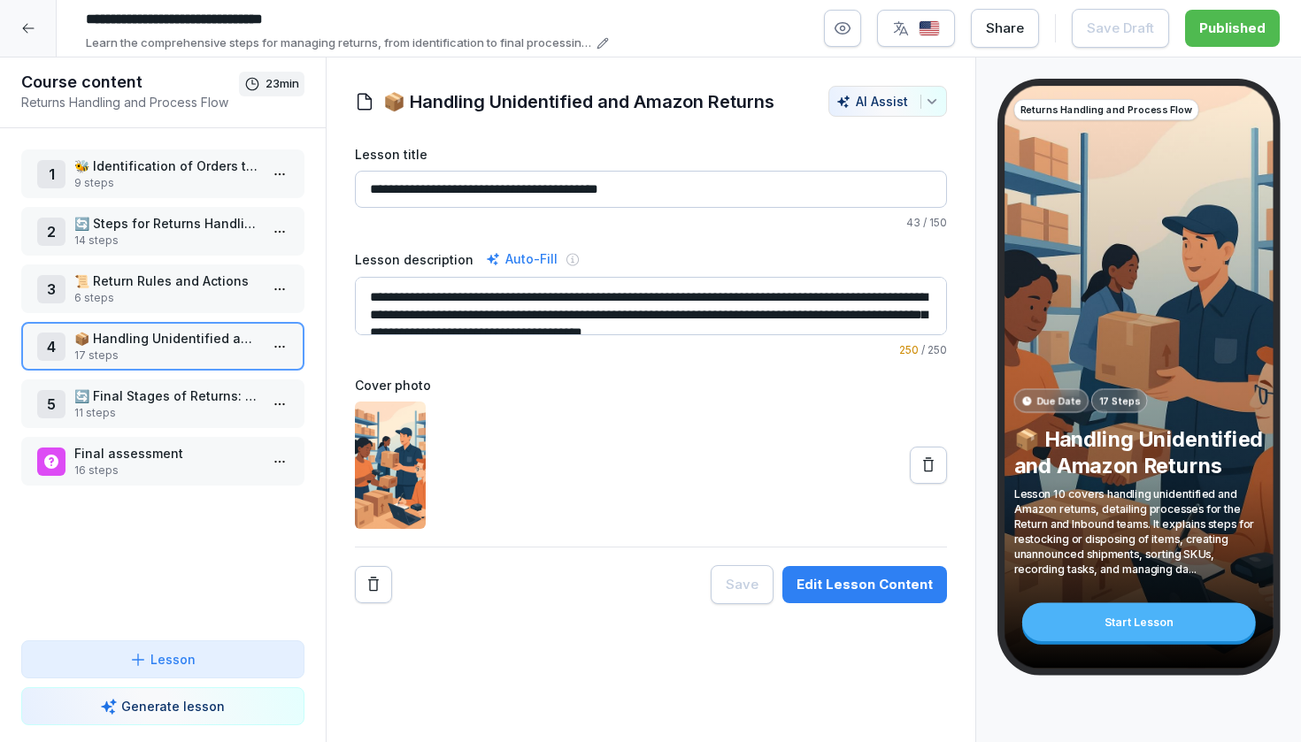
click at [173, 399] on p "🔄 Final Stages of Returns: Restock, Dispose, Sendbacks" at bounding box center [166, 396] width 184 height 19
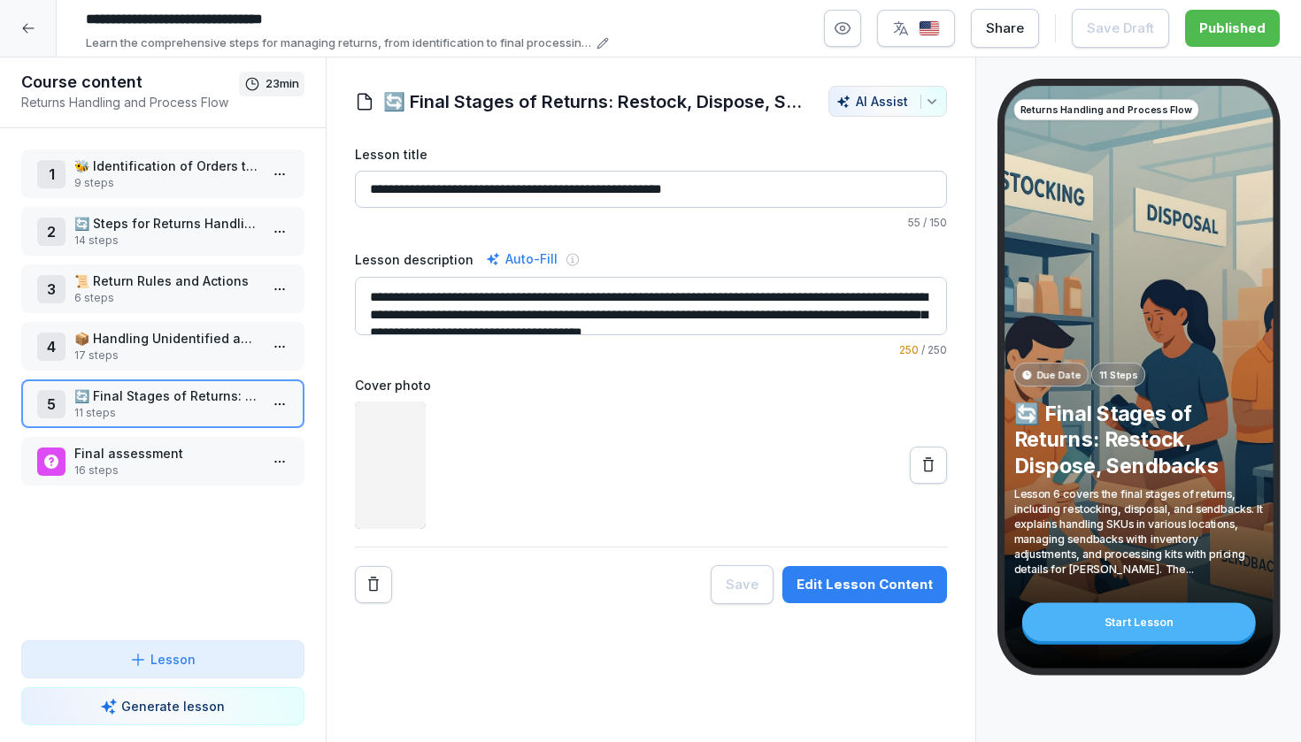
click at [170, 349] on p "17 steps" at bounding box center [166, 356] width 184 height 16
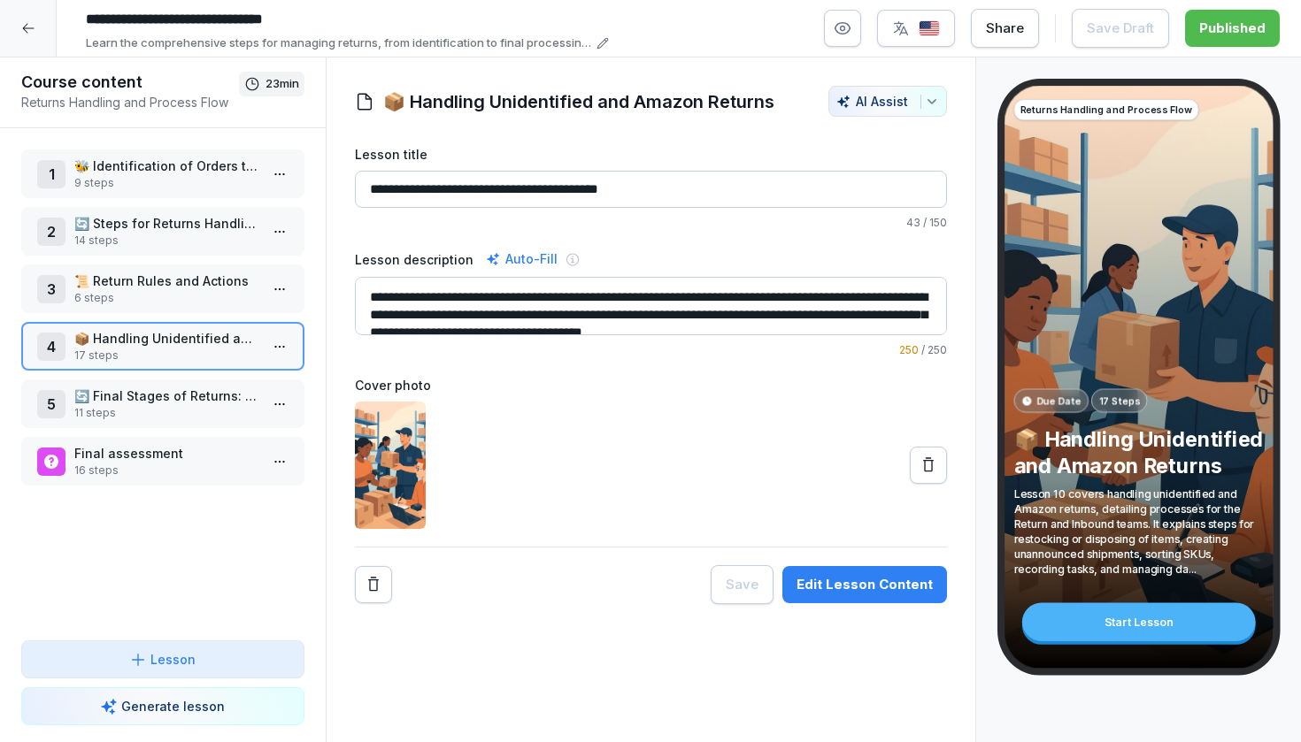
click at [278, 348] on html "**********" at bounding box center [650, 371] width 1301 height 742
click at [232, 388] on div "Edit steps" at bounding box center [214, 381] width 150 height 33
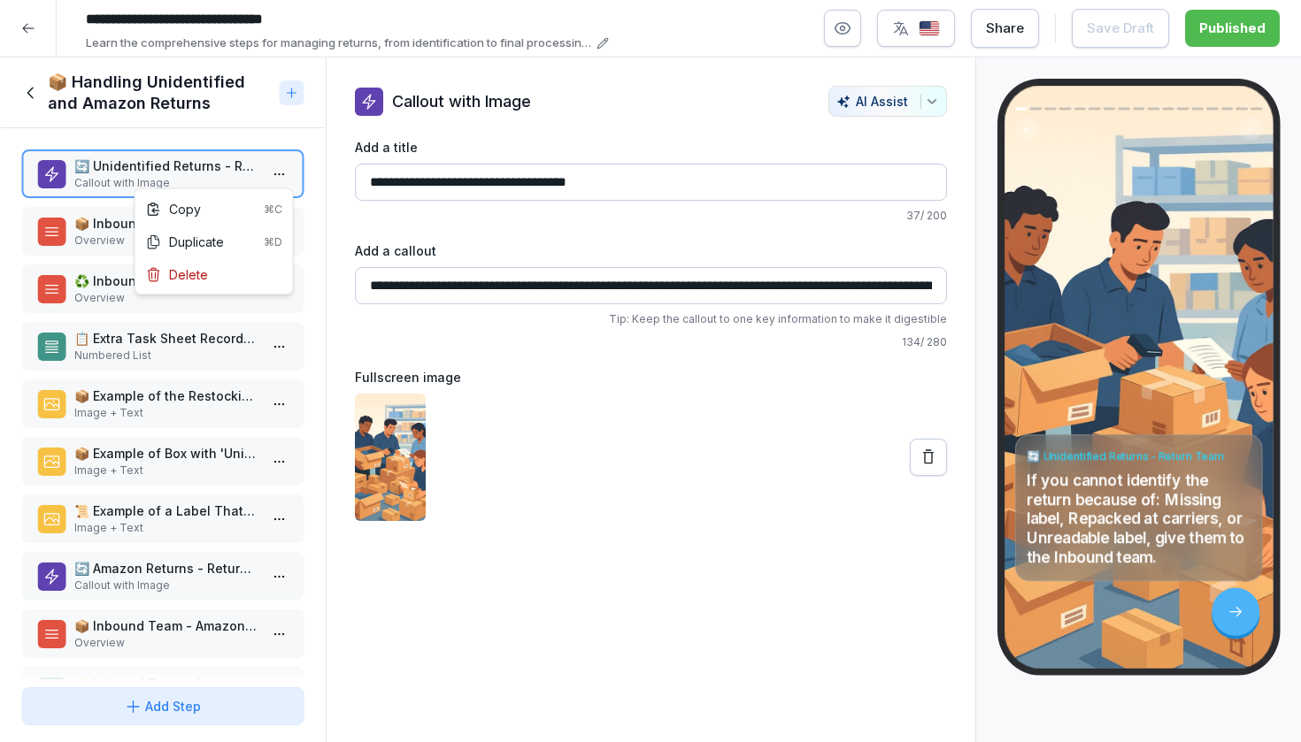
click at [275, 174] on html "**********" at bounding box center [650, 371] width 1301 height 742
click at [270, 157] on html "**********" at bounding box center [650, 371] width 1301 height 742
click at [172, 227] on p "📦 Inbound Team - Restock Process" at bounding box center [166, 223] width 184 height 19
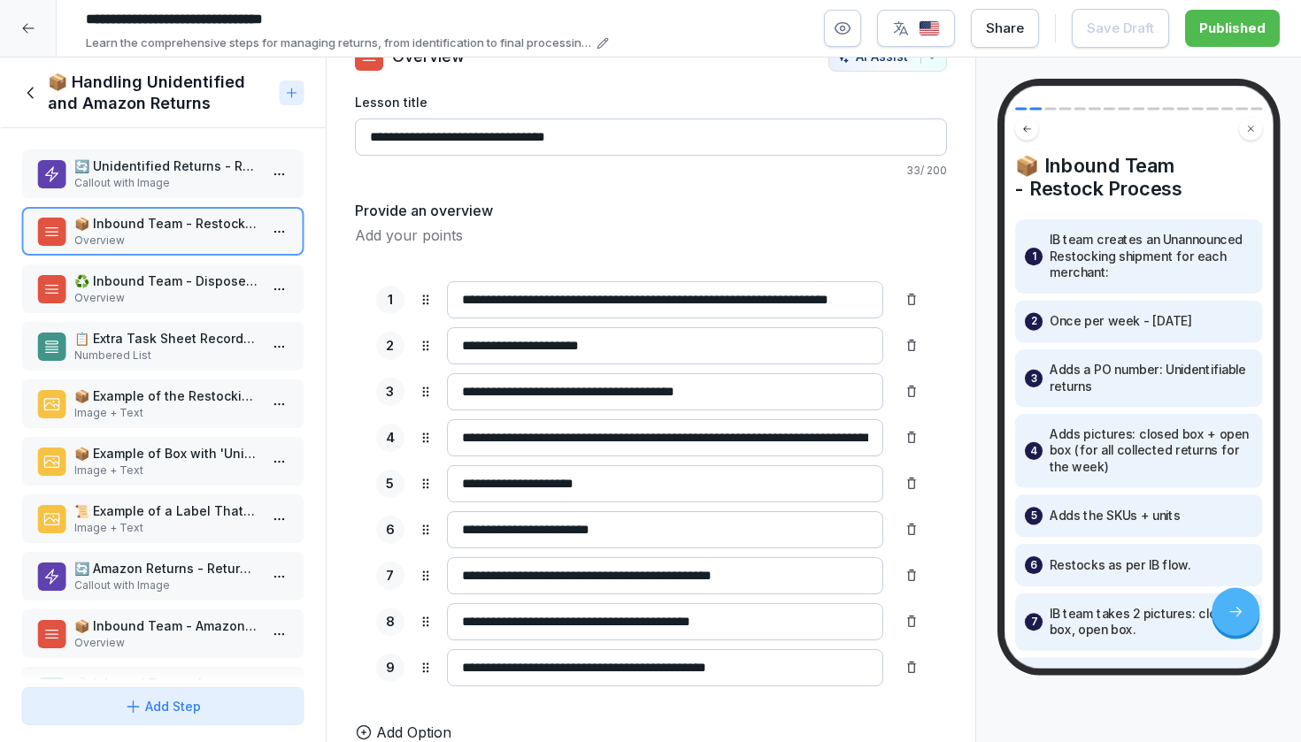
scroll to position [45, 0]
click at [210, 296] on p "Overview" at bounding box center [166, 298] width 184 height 16
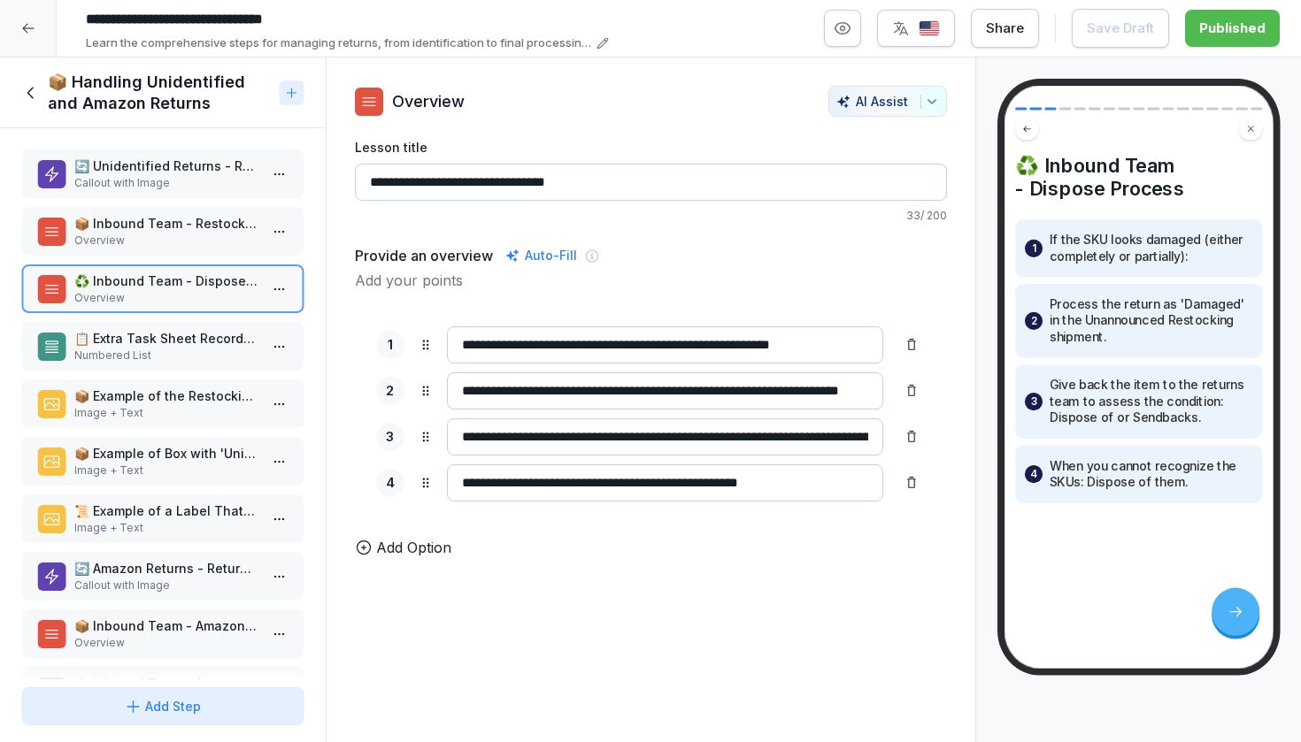
click at [184, 330] on p "📋 Extra Task Sheet Recordings" at bounding box center [166, 338] width 184 height 19
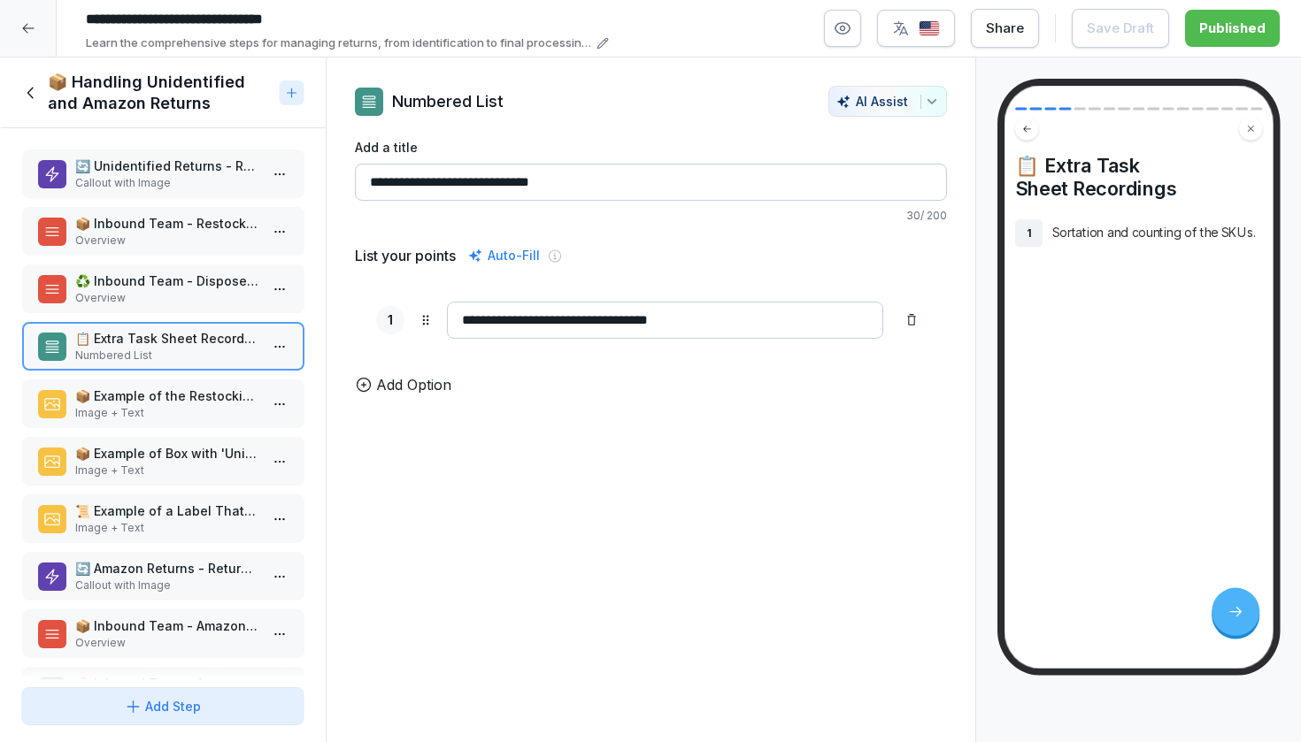
click at [163, 386] on div "📦 Example of the Restocking Shipment Screen Image + Text" at bounding box center [162, 404] width 283 height 49
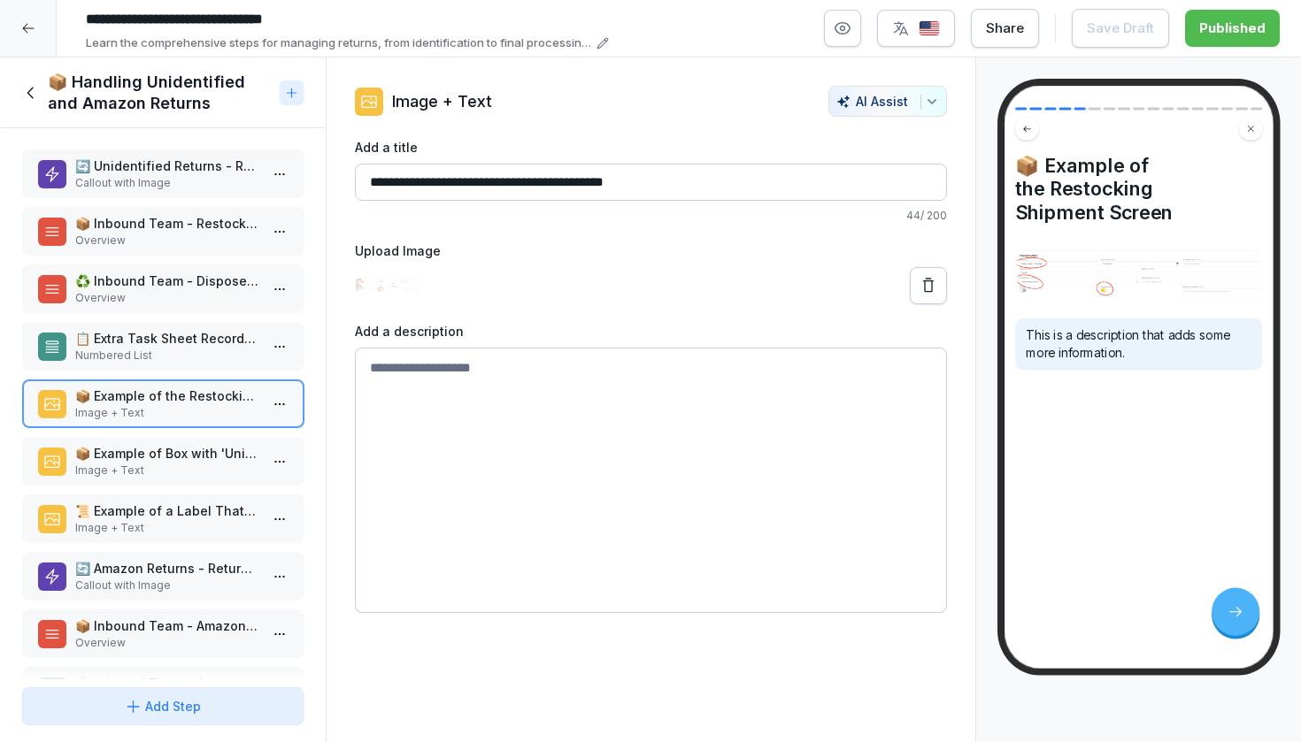
click at [140, 462] on p "📦 Example of Box with 'Unidentifiable Return'" at bounding box center [166, 453] width 184 height 19
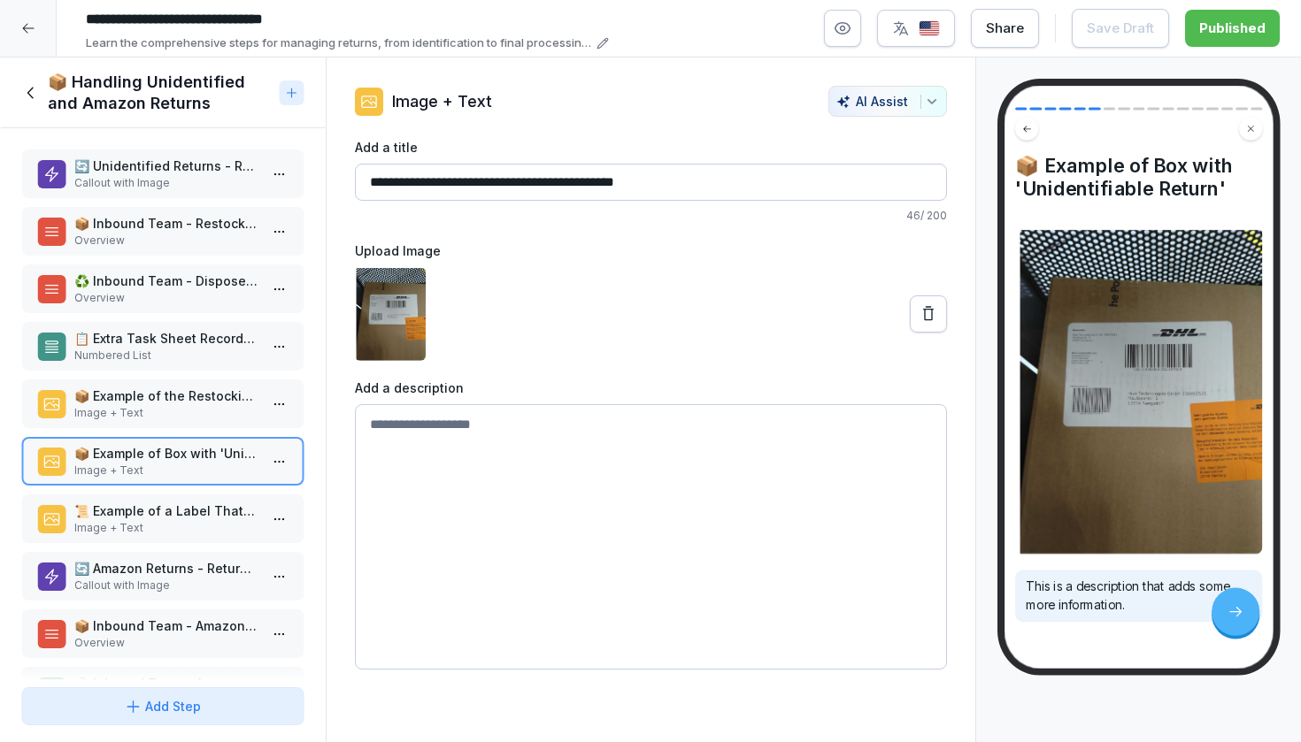
click at [146, 391] on p "📦 Example of the Restocking Shipment Screen" at bounding box center [166, 396] width 184 height 19
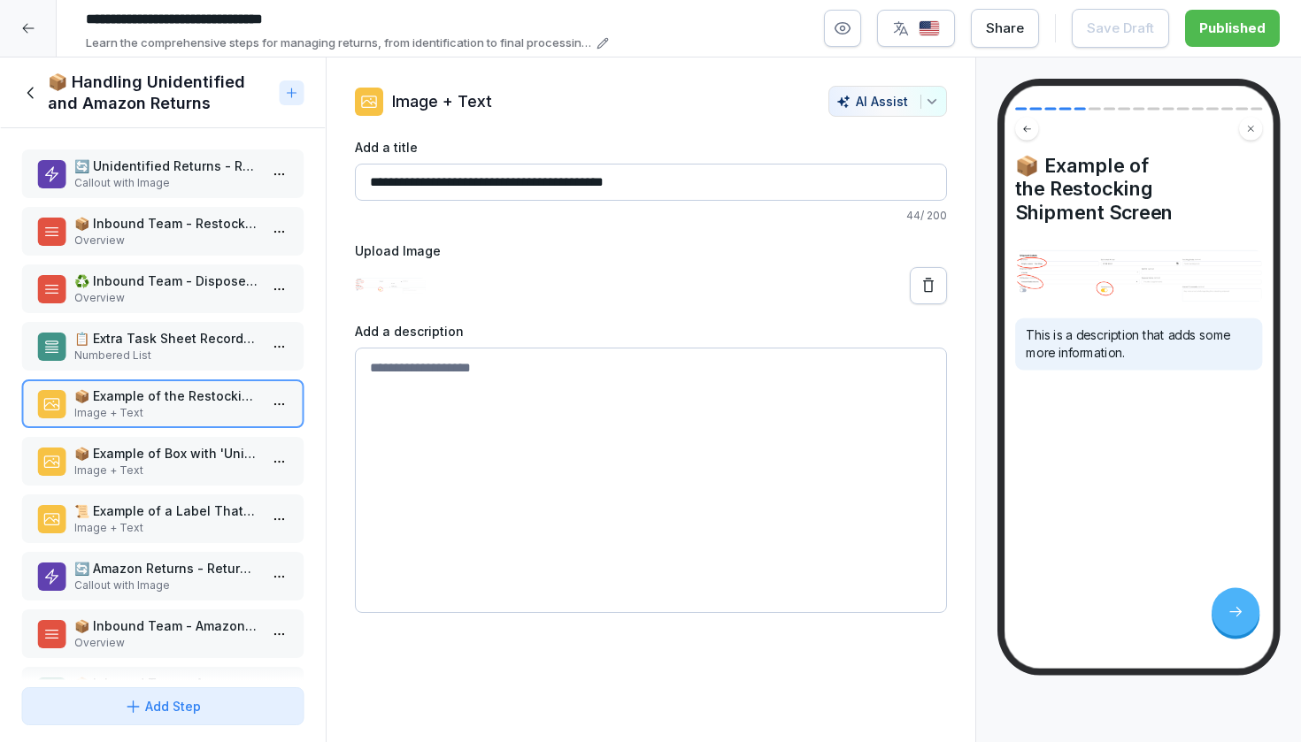
click at [127, 515] on p "📜 Example of a Label That Is Unreadable" at bounding box center [166, 511] width 184 height 19
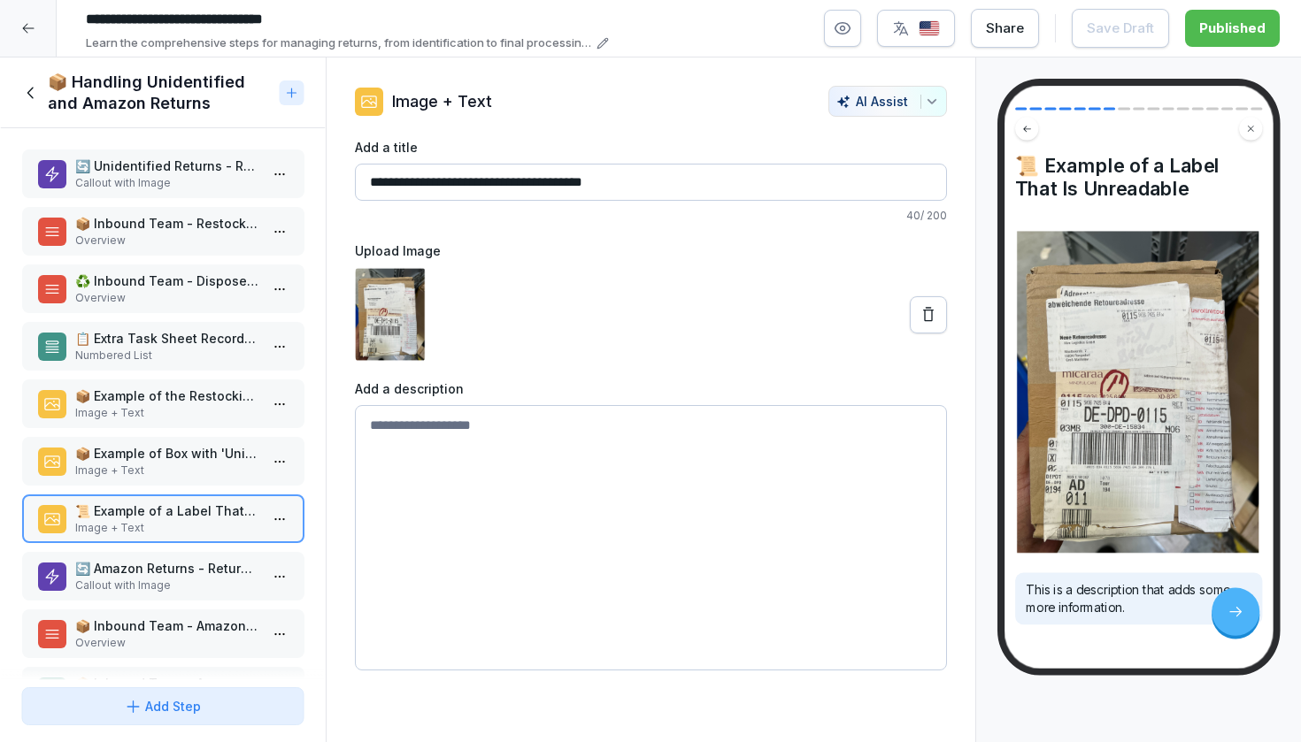
click at [124, 560] on p "🔄 Amazon Returns - Return Team" at bounding box center [166, 568] width 184 height 19
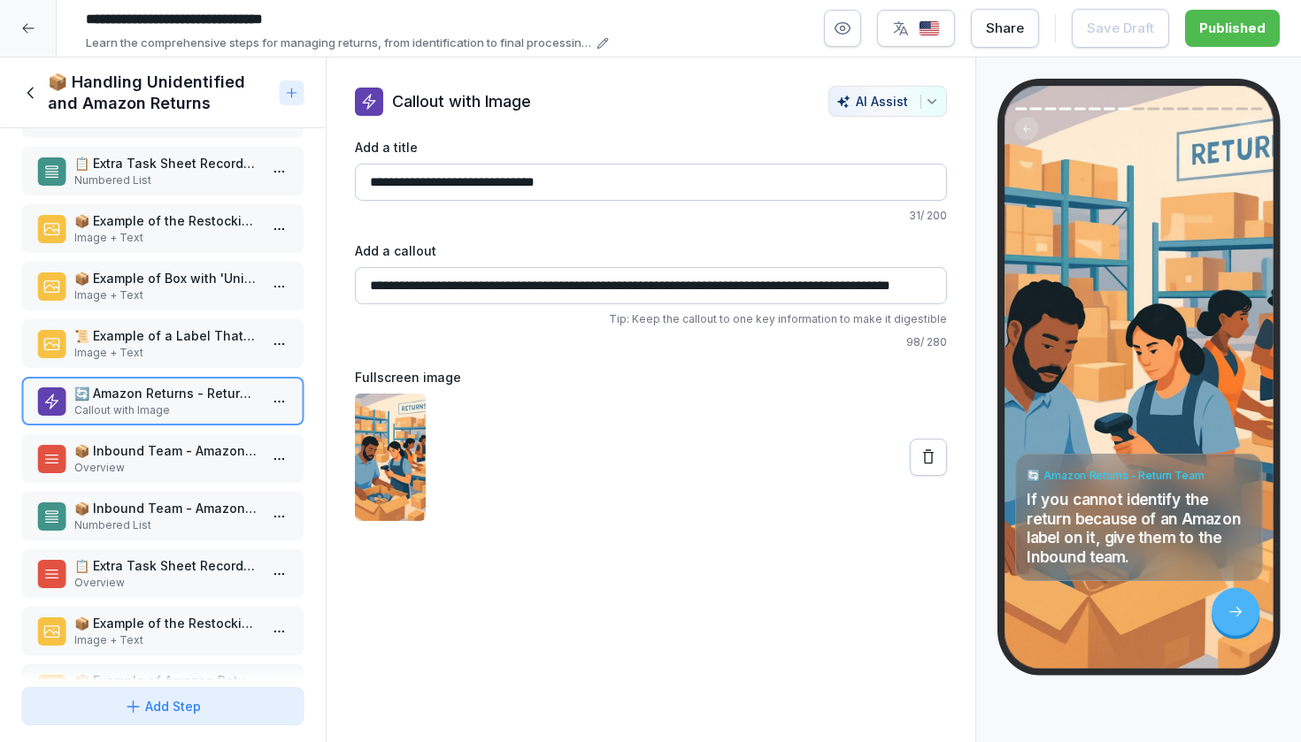
scroll to position [195, 0]
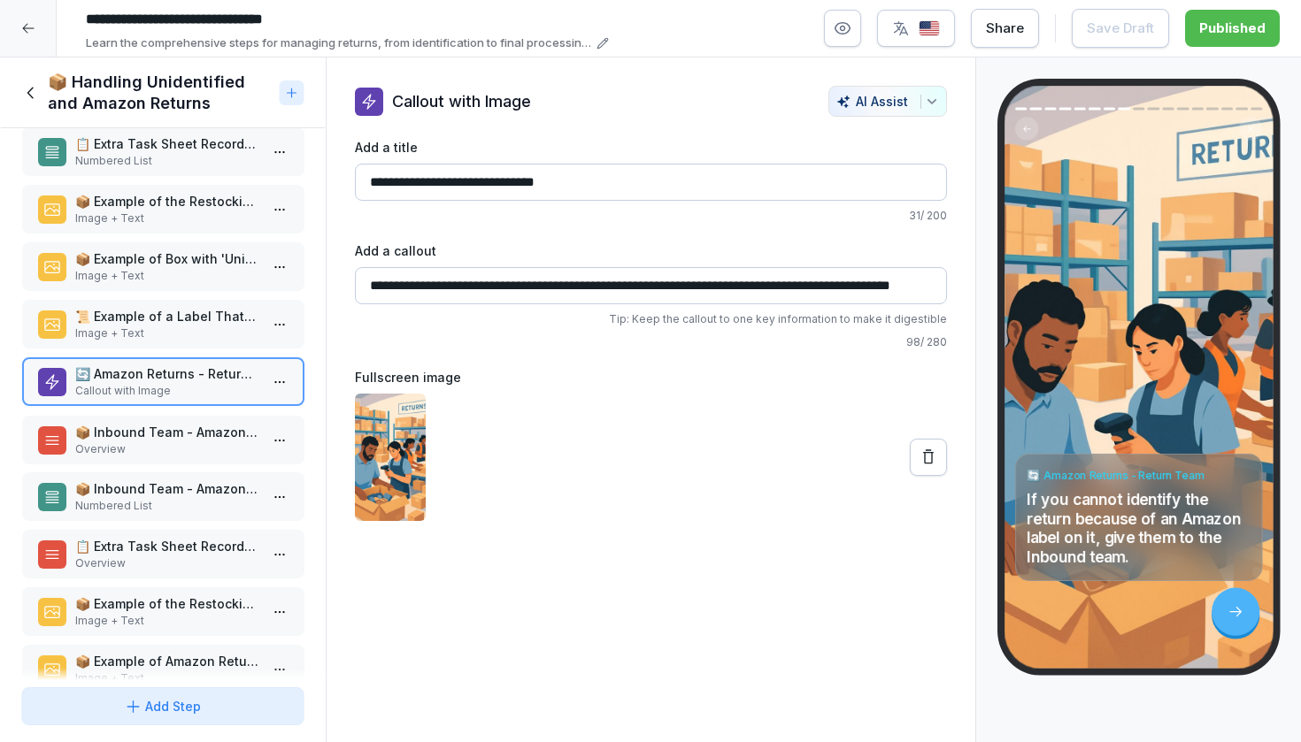
click at [127, 433] on p "📦 Inbound Team - Amazon Restock Process" at bounding box center [166, 432] width 184 height 19
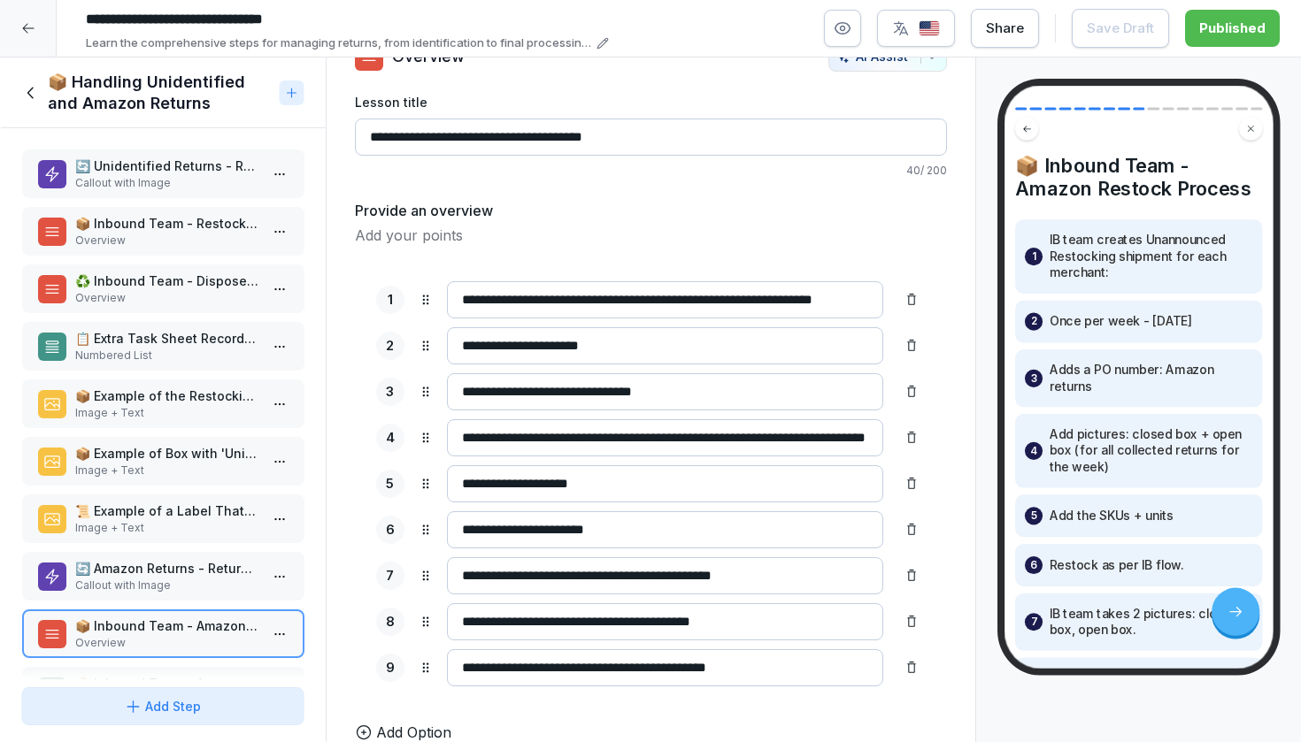
click at [169, 290] on p "Overview" at bounding box center [166, 298] width 184 height 16
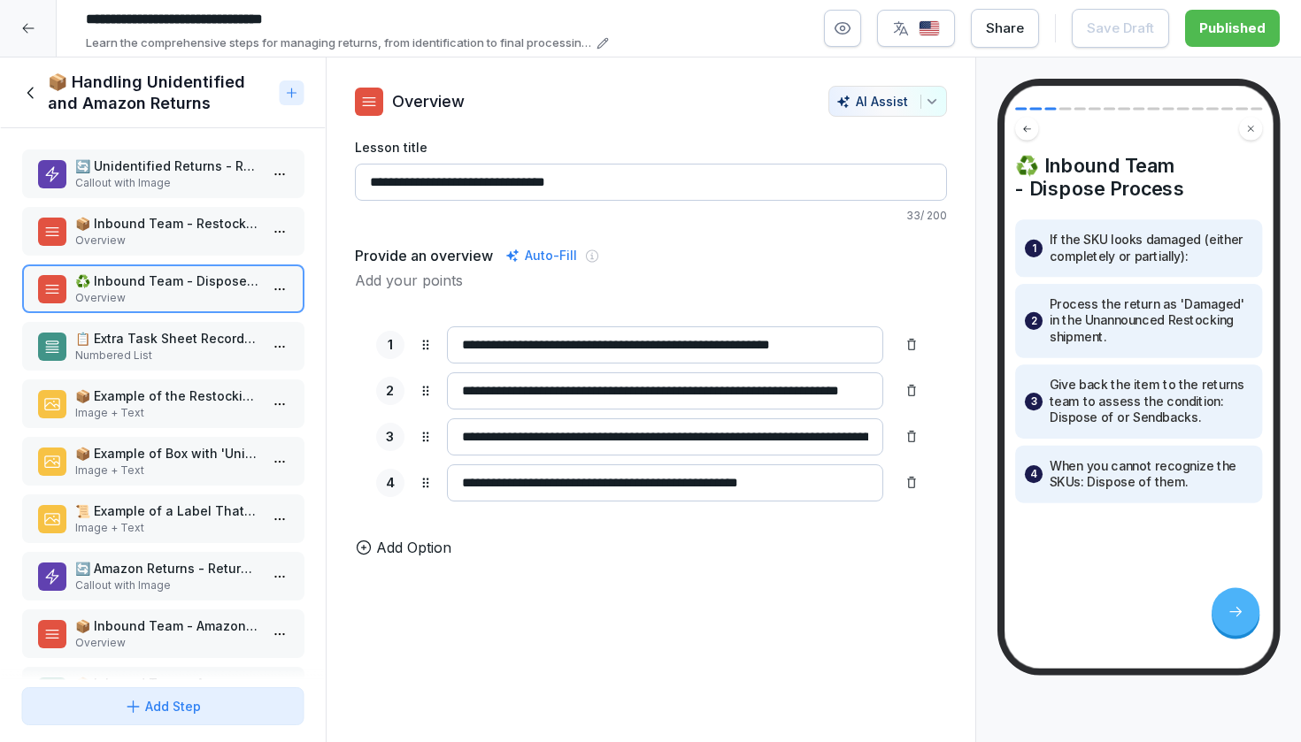
click at [180, 250] on div "📦 Inbound Team - Restock Process Overview" at bounding box center [162, 231] width 283 height 49
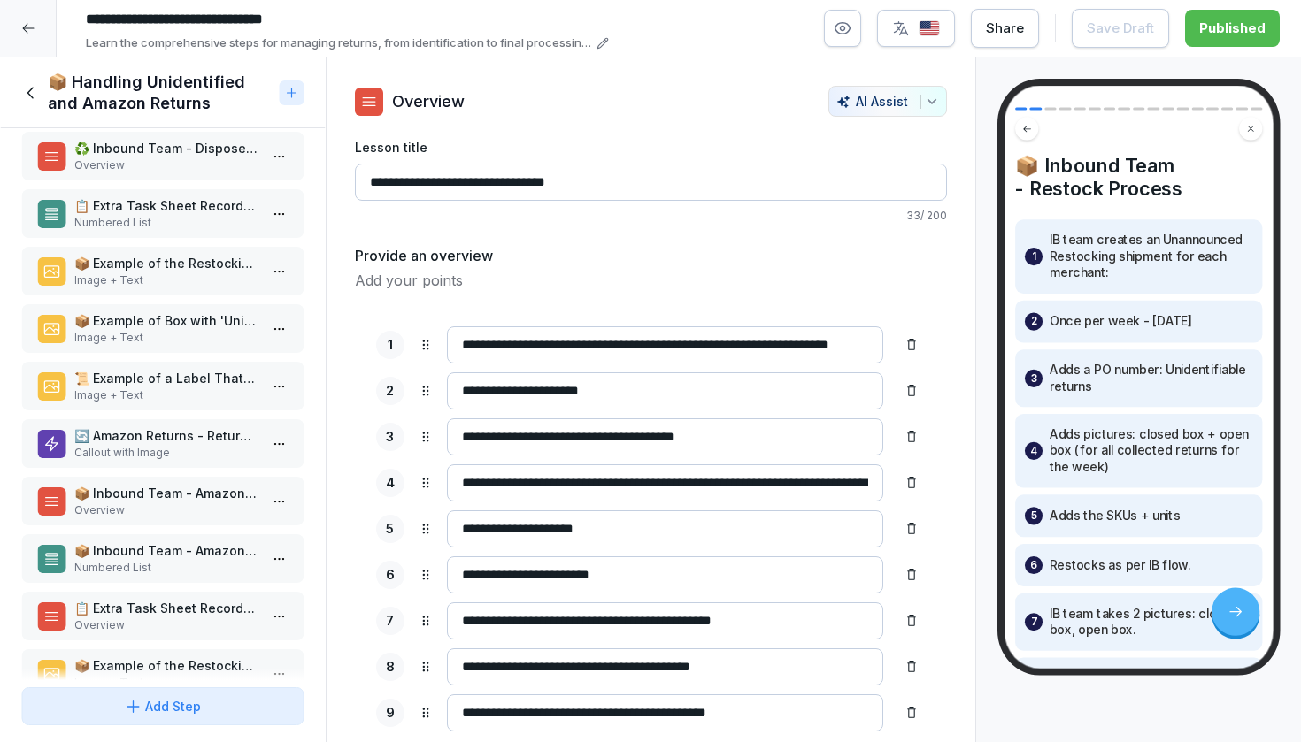
scroll to position [150, 0]
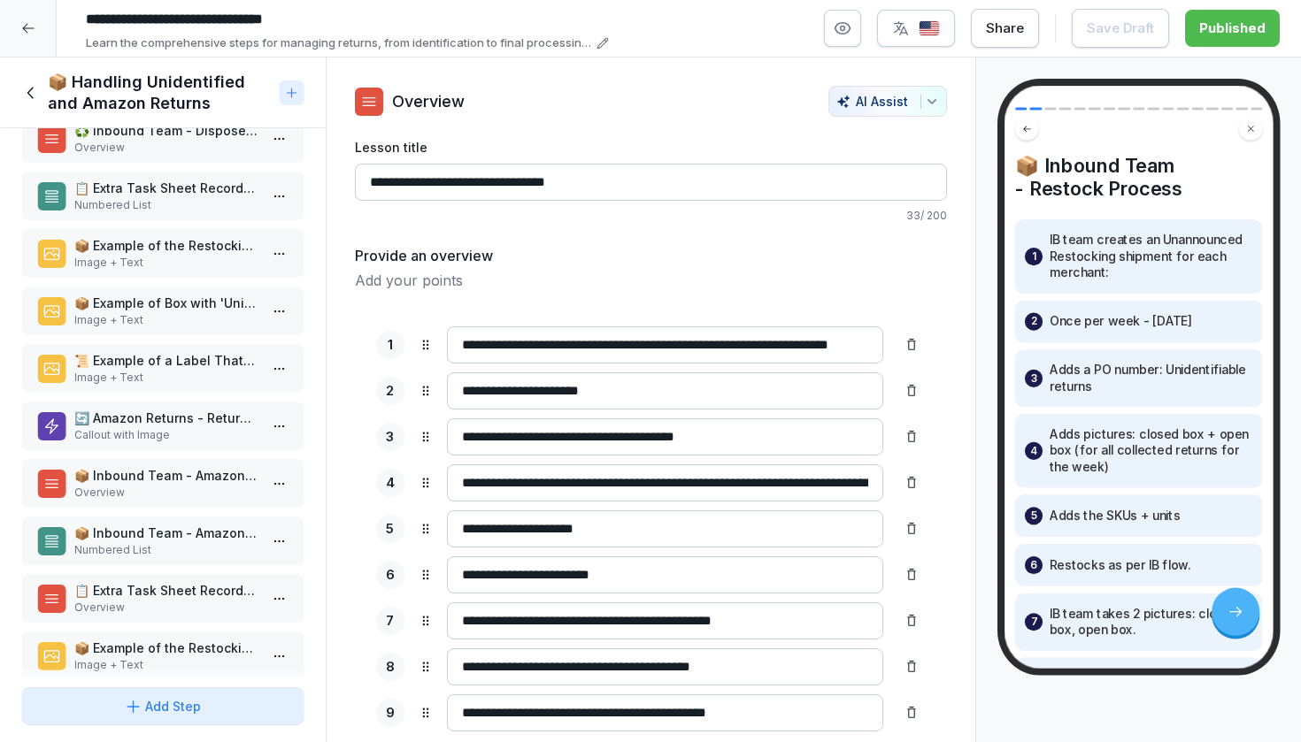
click at [131, 494] on p "Overview" at bounding box center [166, 493] width 184 height 16
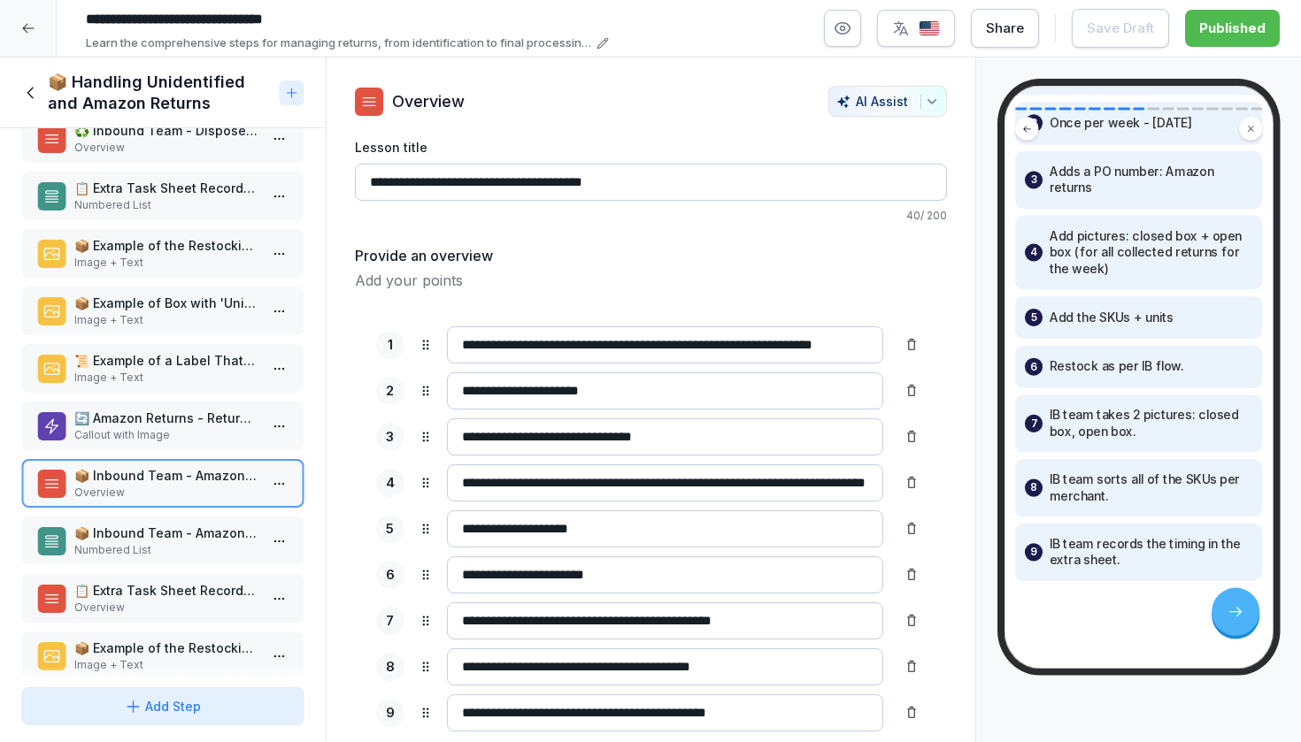
scroll to position [128, 0]
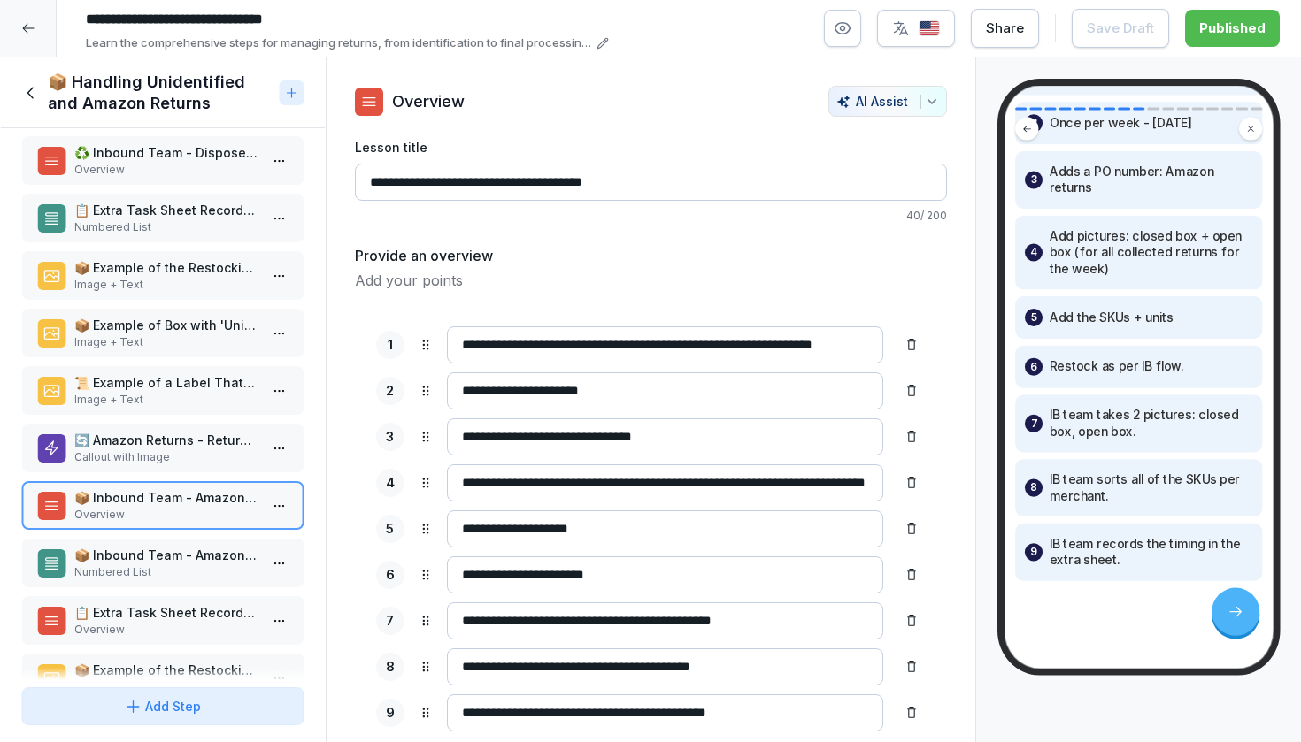
click at [173, 171] on p "Overview" at bounding box center [166, 170] width 184 height 16
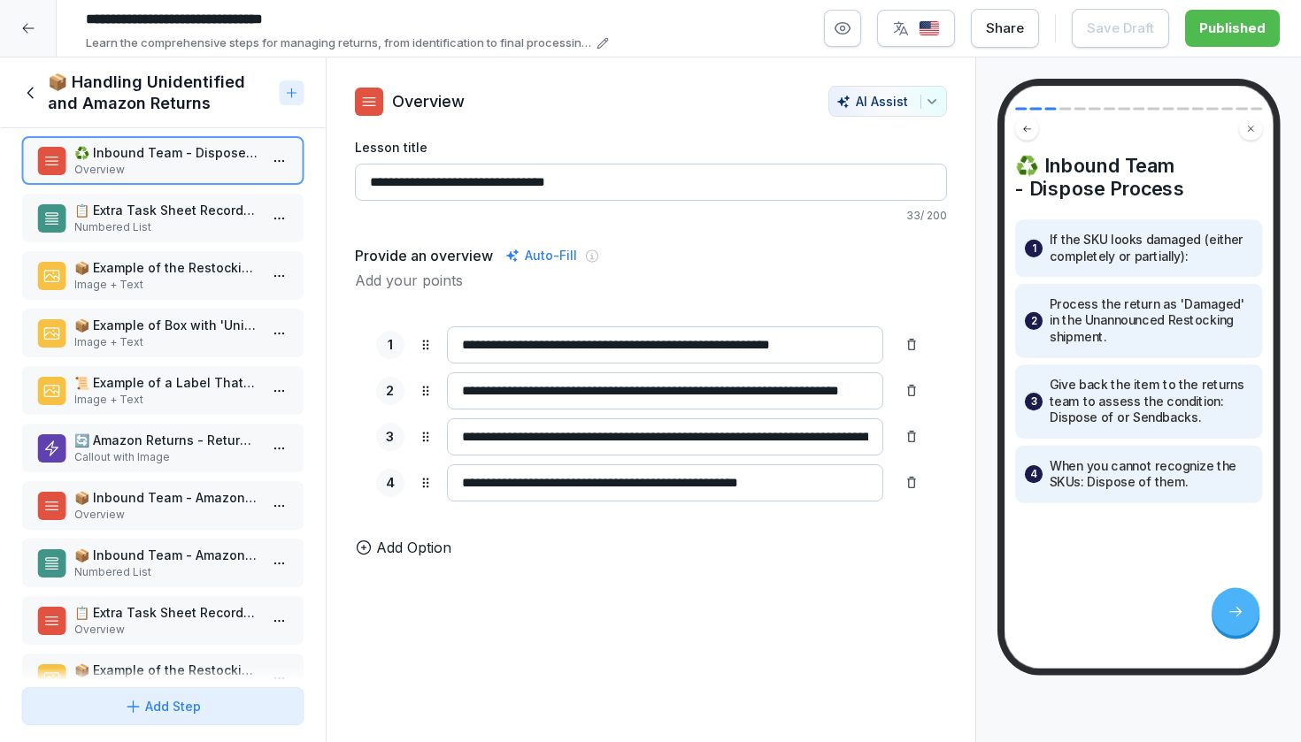
scroll to position [80, 0]
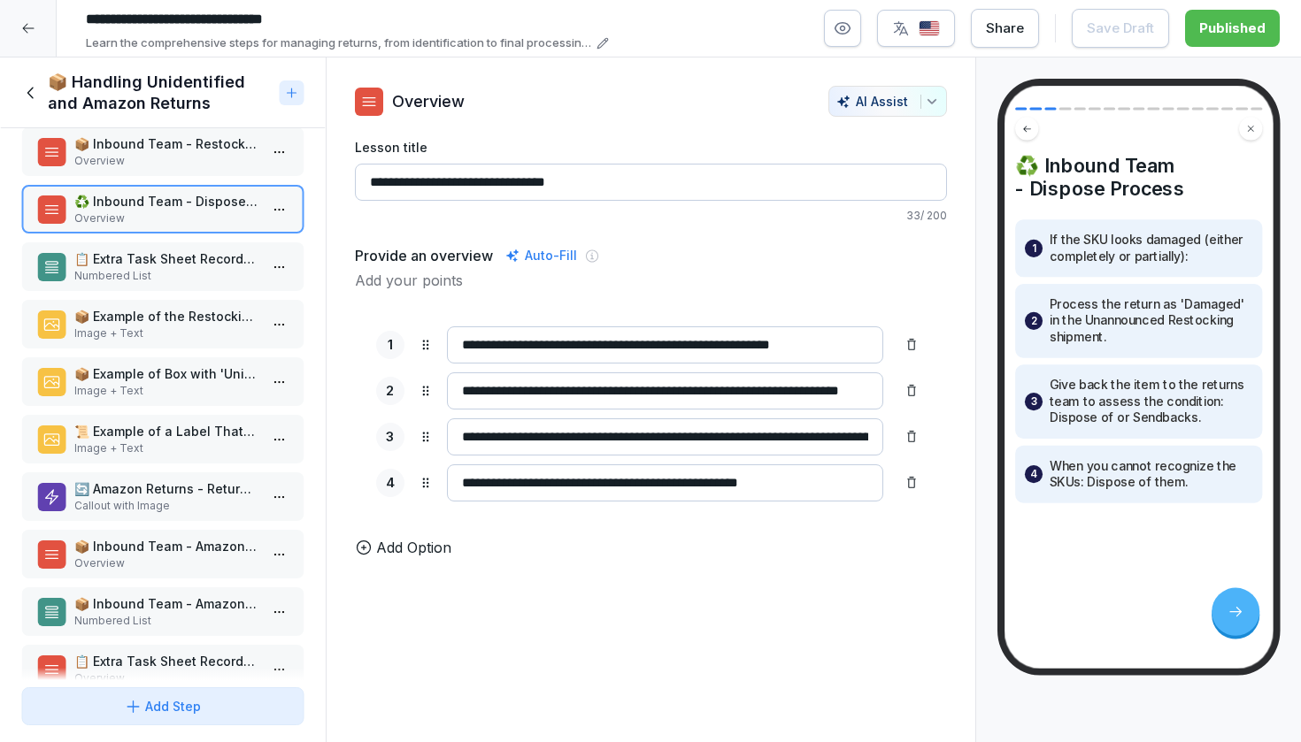
click at [146, 169] on div "📦 Inbound Team - Restock Process Overview" at bounding box center [162, 151] width 283 height 49
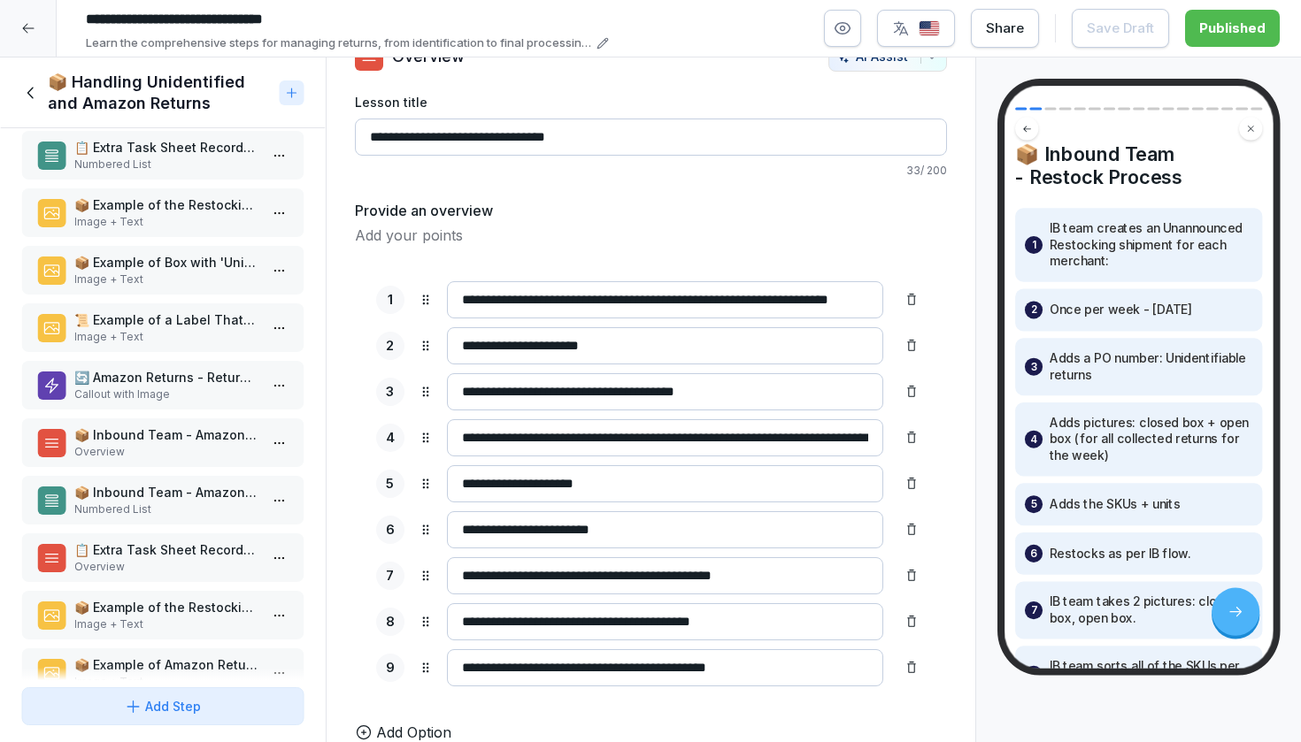
scroll to position [45, 0]
click at [97, 441] on p "📦 Inbound Team - Amazon Restock Process" at bounding box center [166, 435] width 184 height 19
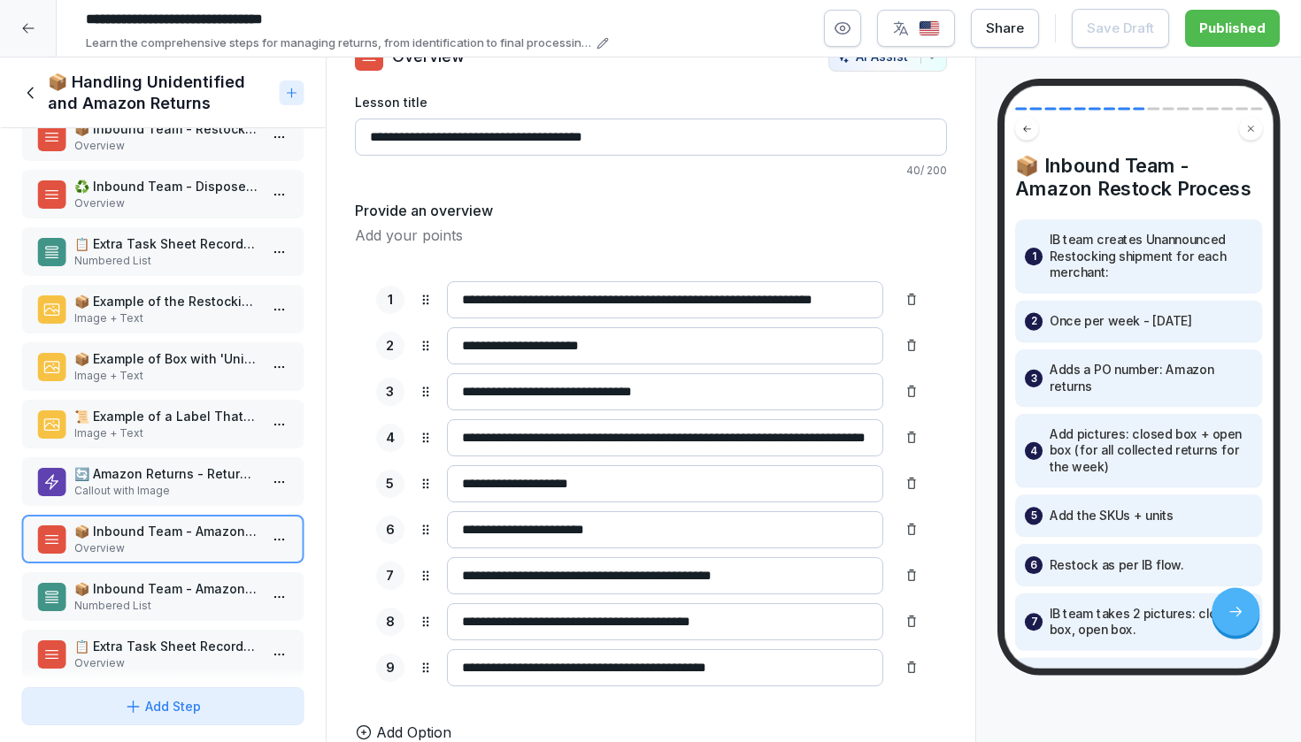
scroll to position [77, 0]
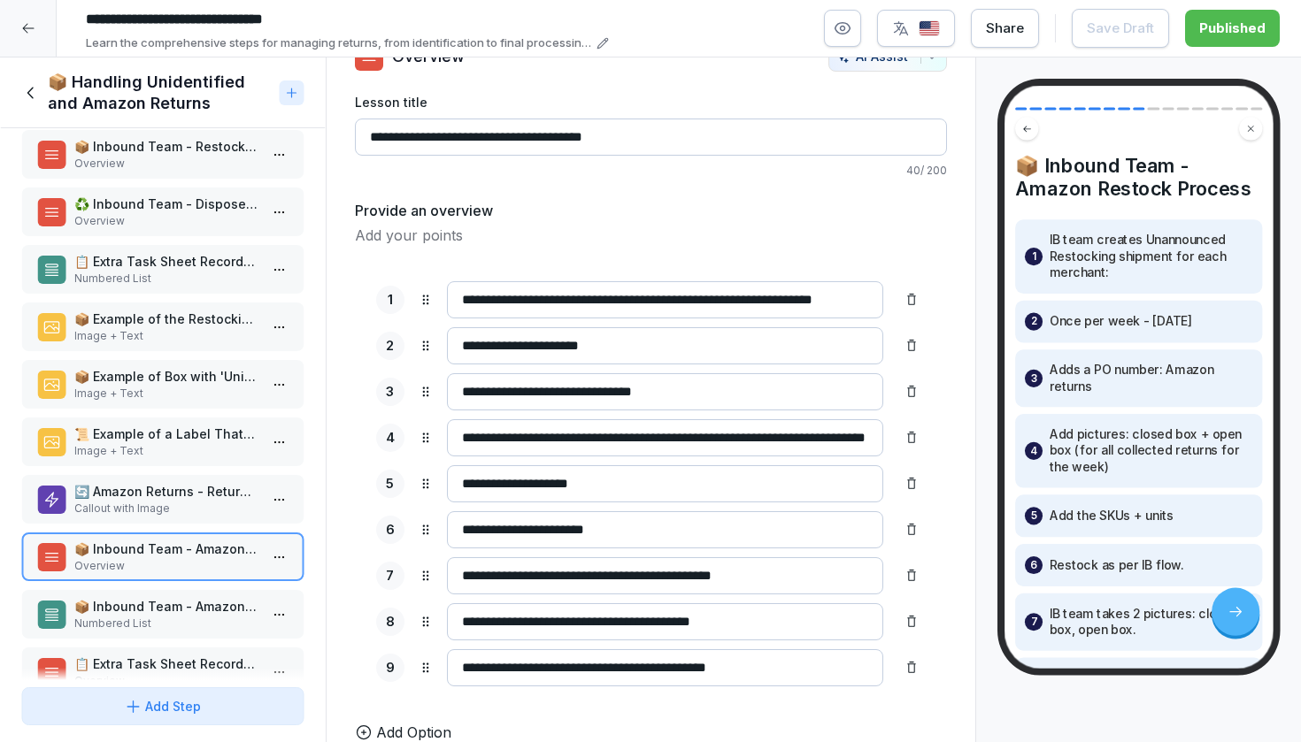
click at [110, 214] on p "Overview" at bounding box center [166, 221] width 184 height 16
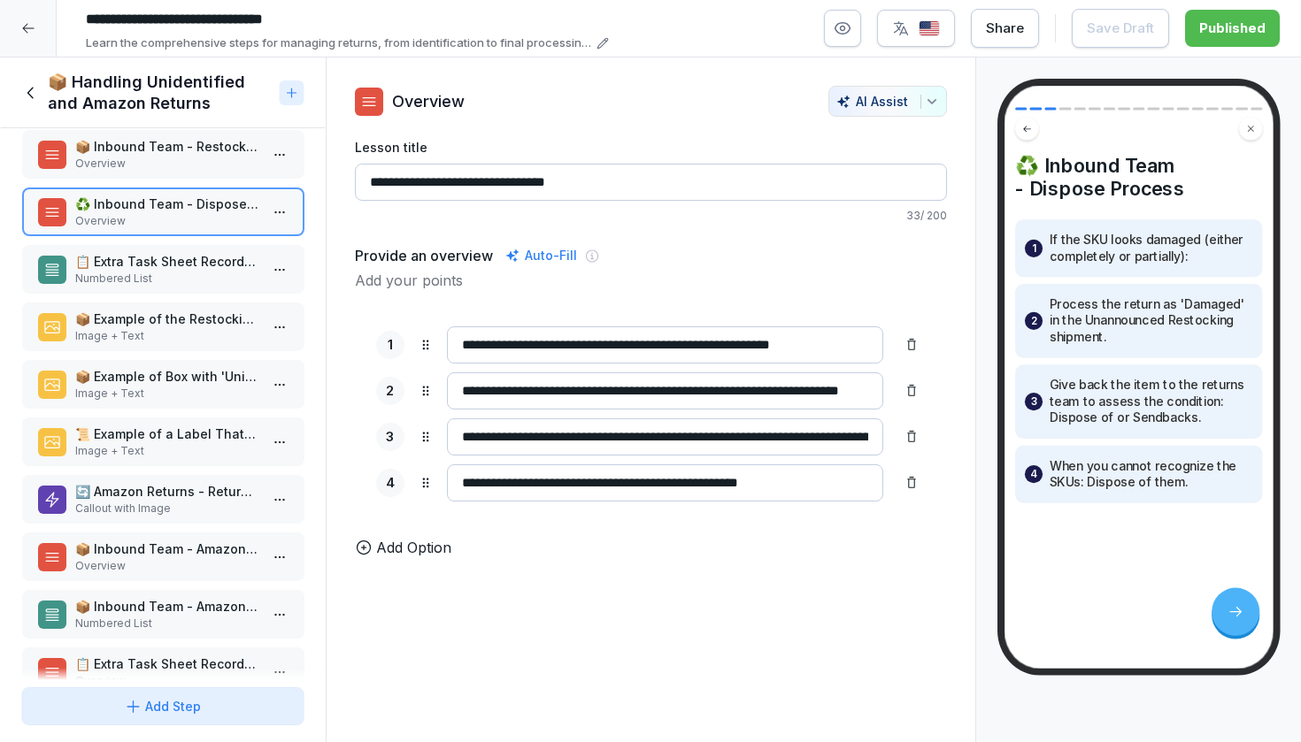
click at [118, 163] on p "Overview" at bounding box center [166, 164] width 184 height 16
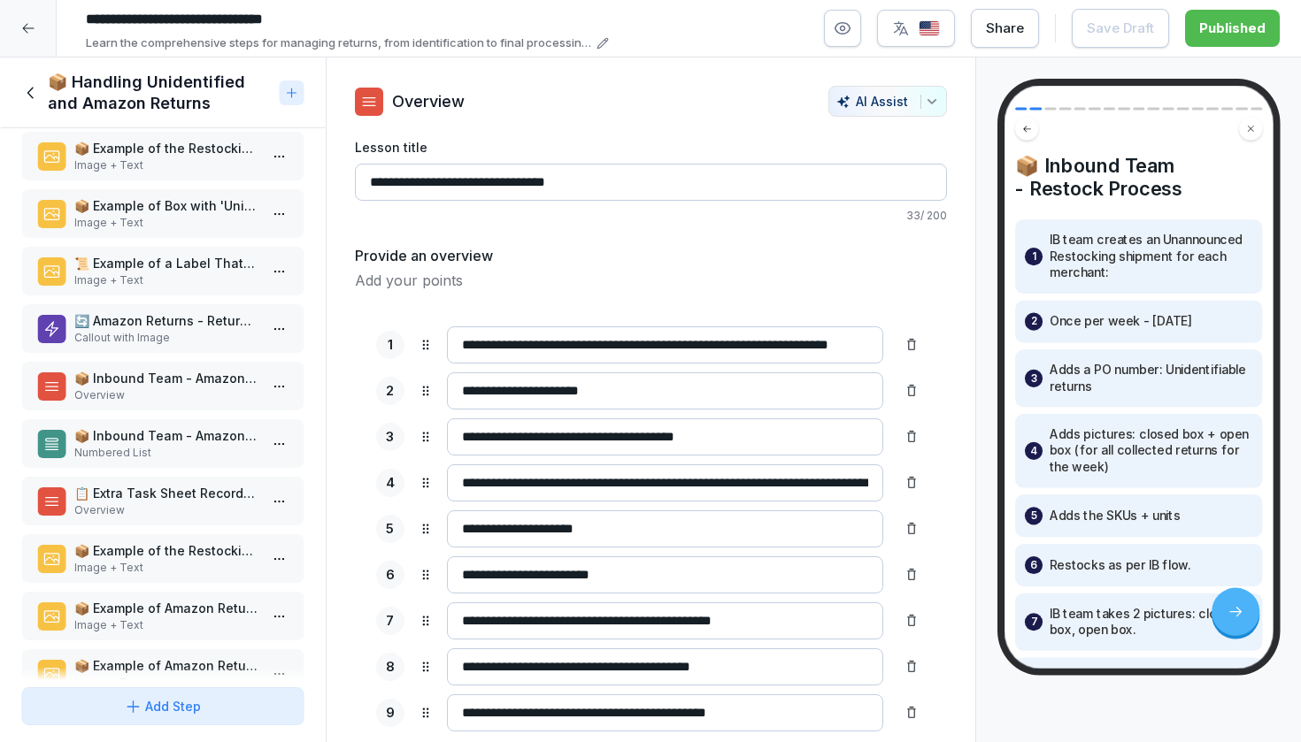
scroll to position [257, 0]
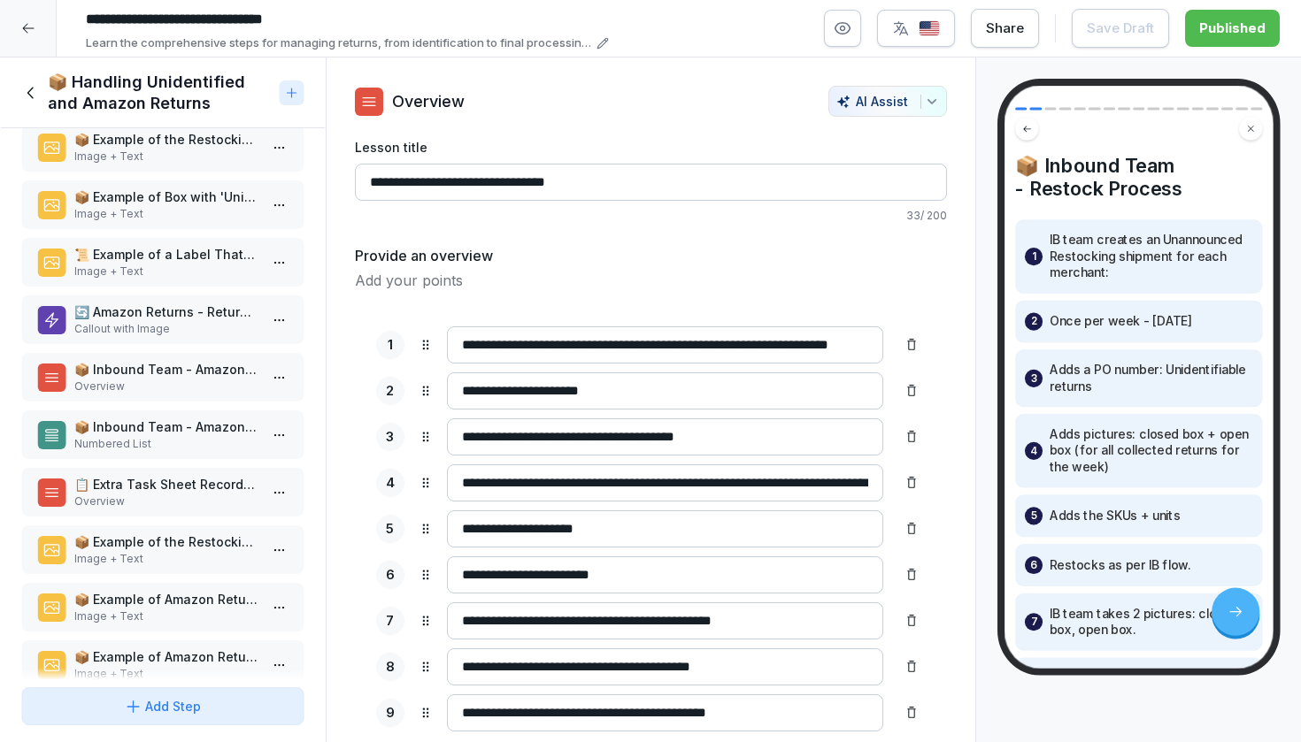
click at [227, 390] on p "Overview" at bounding box center [166, 387] width 184 height 16
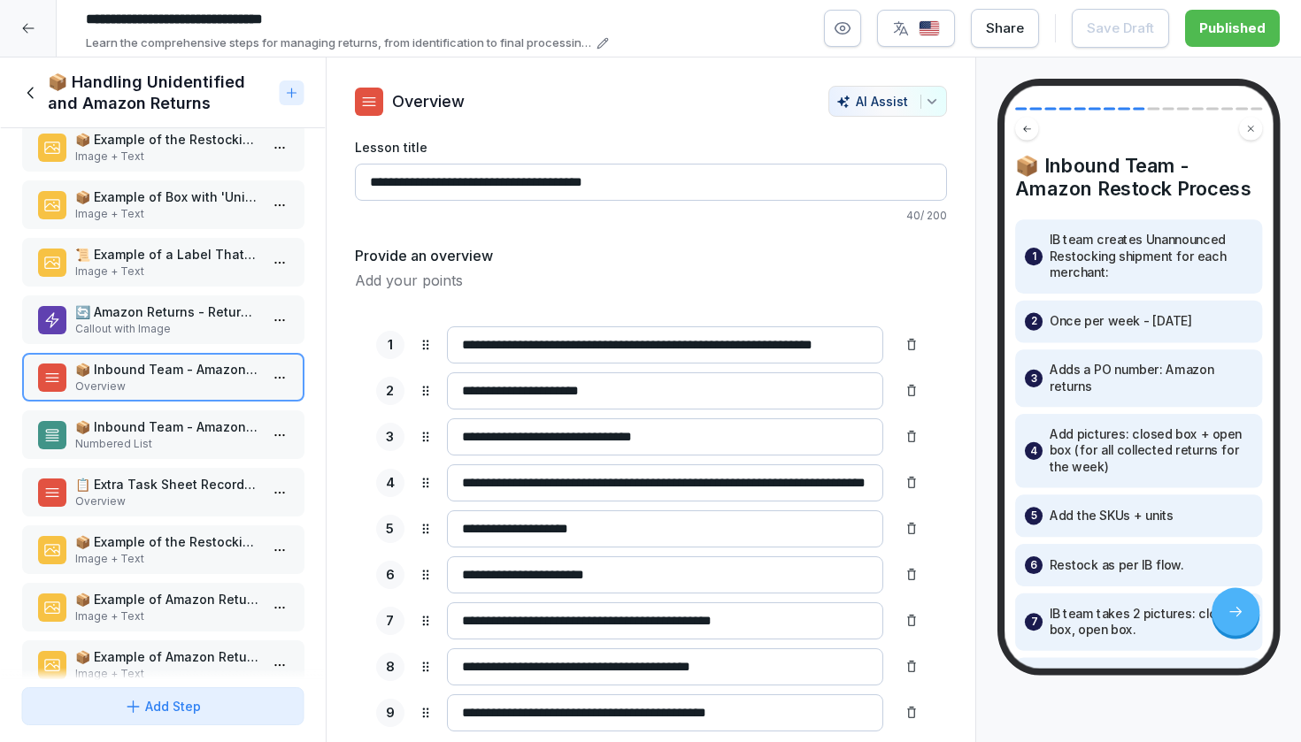
click at [225, 437] on p "Numbered List" at bounding box center [166, 444] width 184 height 16
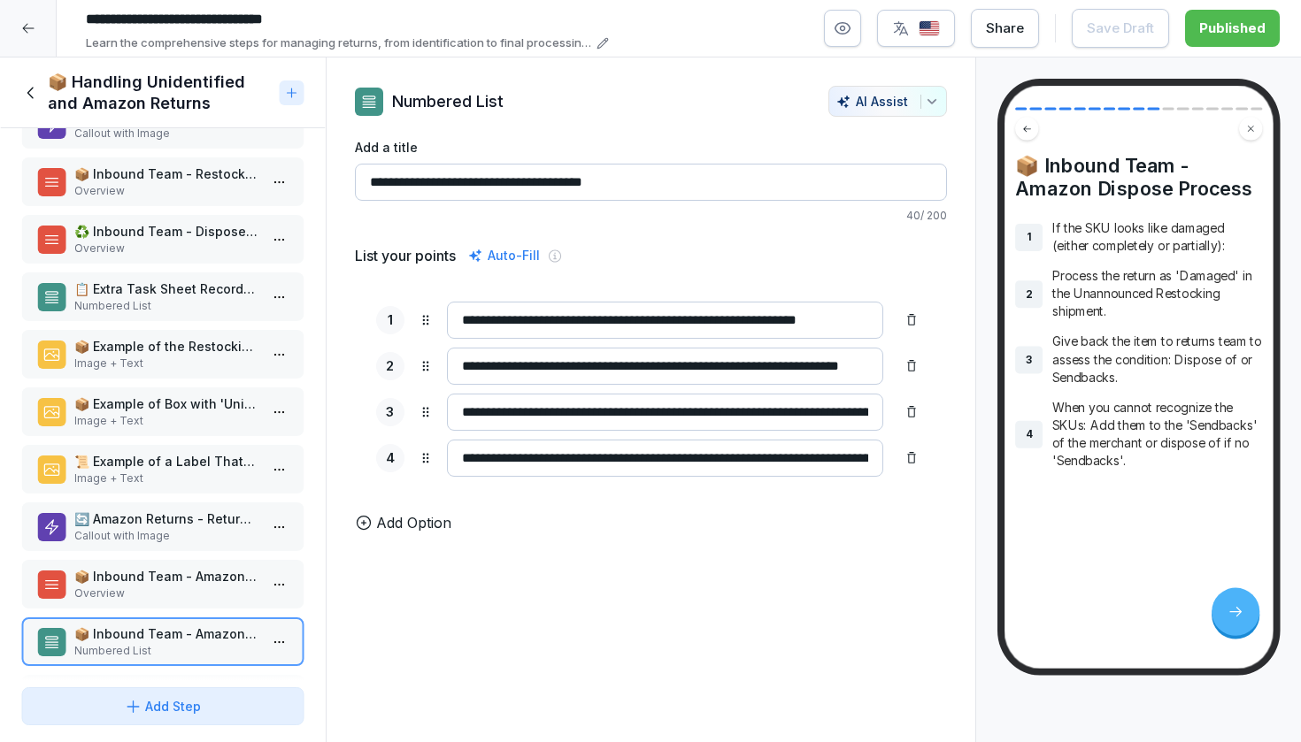
scroll to position [39, 0]
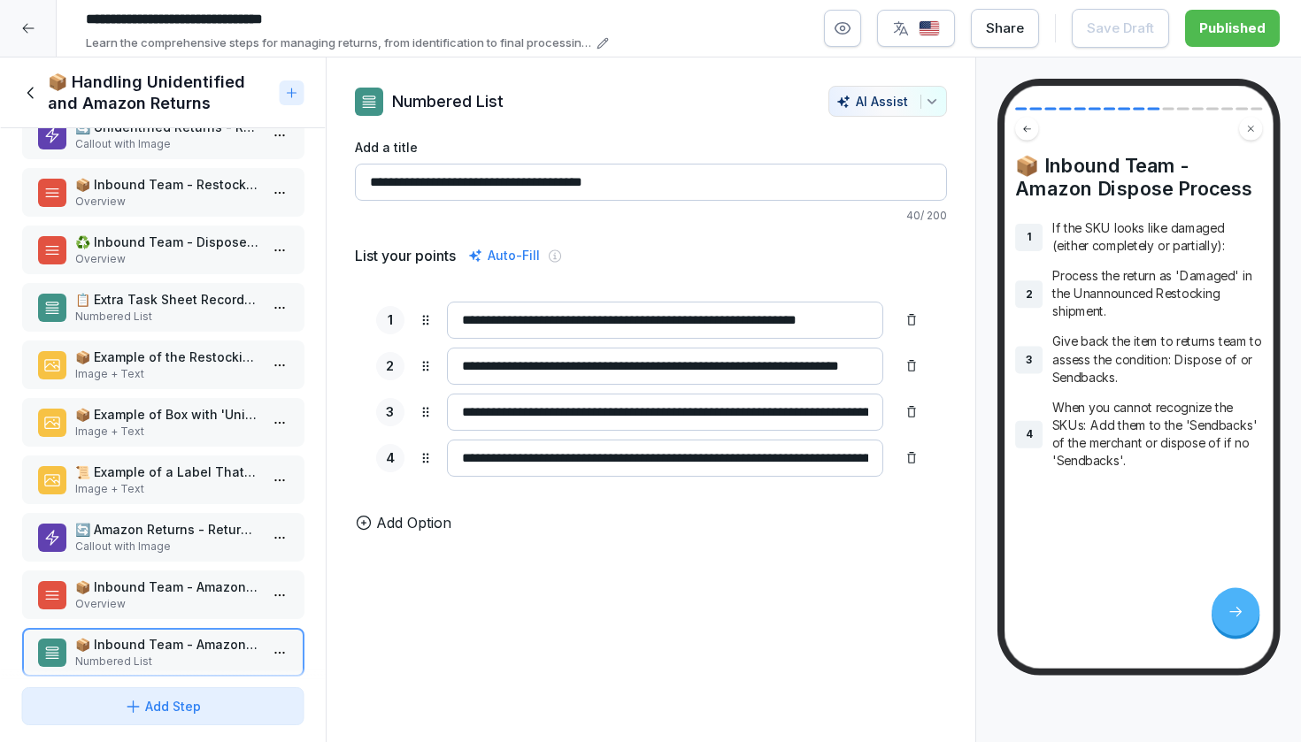
click at [215, 303] on p "📋 Extra Task Sheet Recordings" at bounding box center [166, 299] width 184 height 19
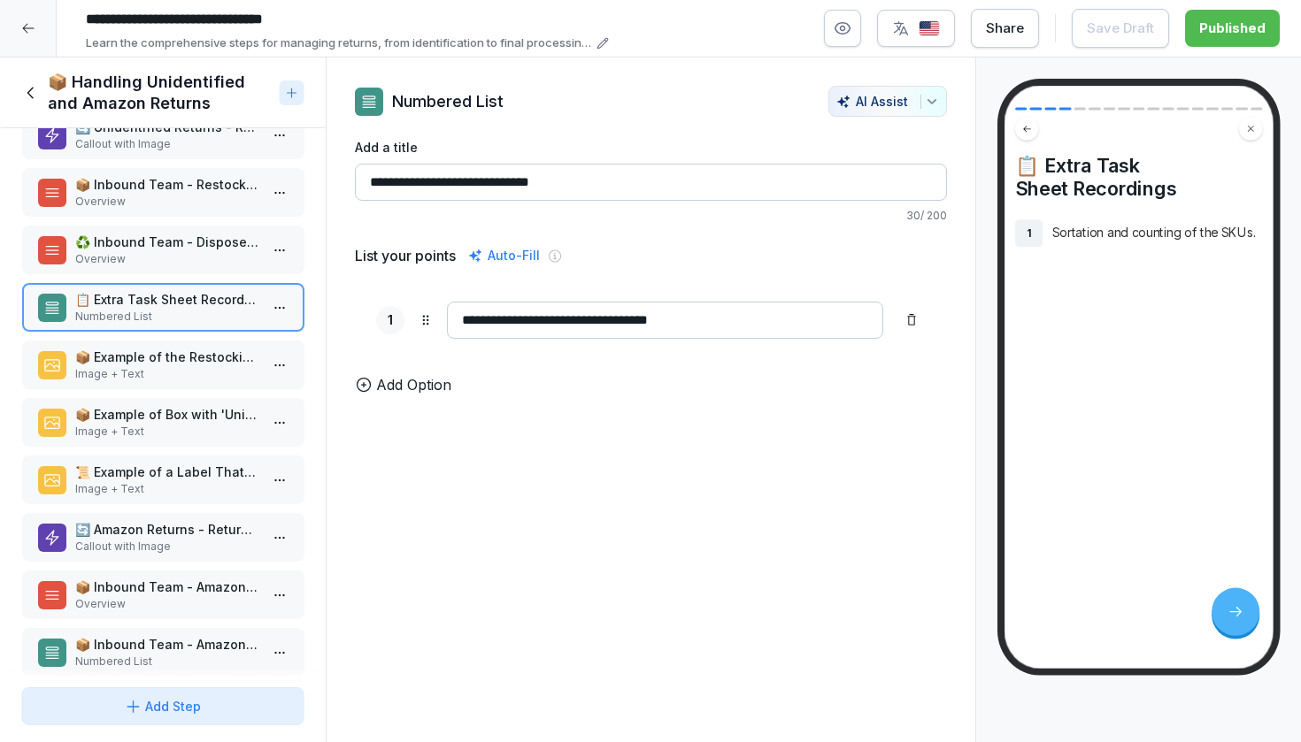
click at [222, 240] on p "♻️ Inbound Team - Dispose Process" at bounding box center [166, 242] width 184 height 19
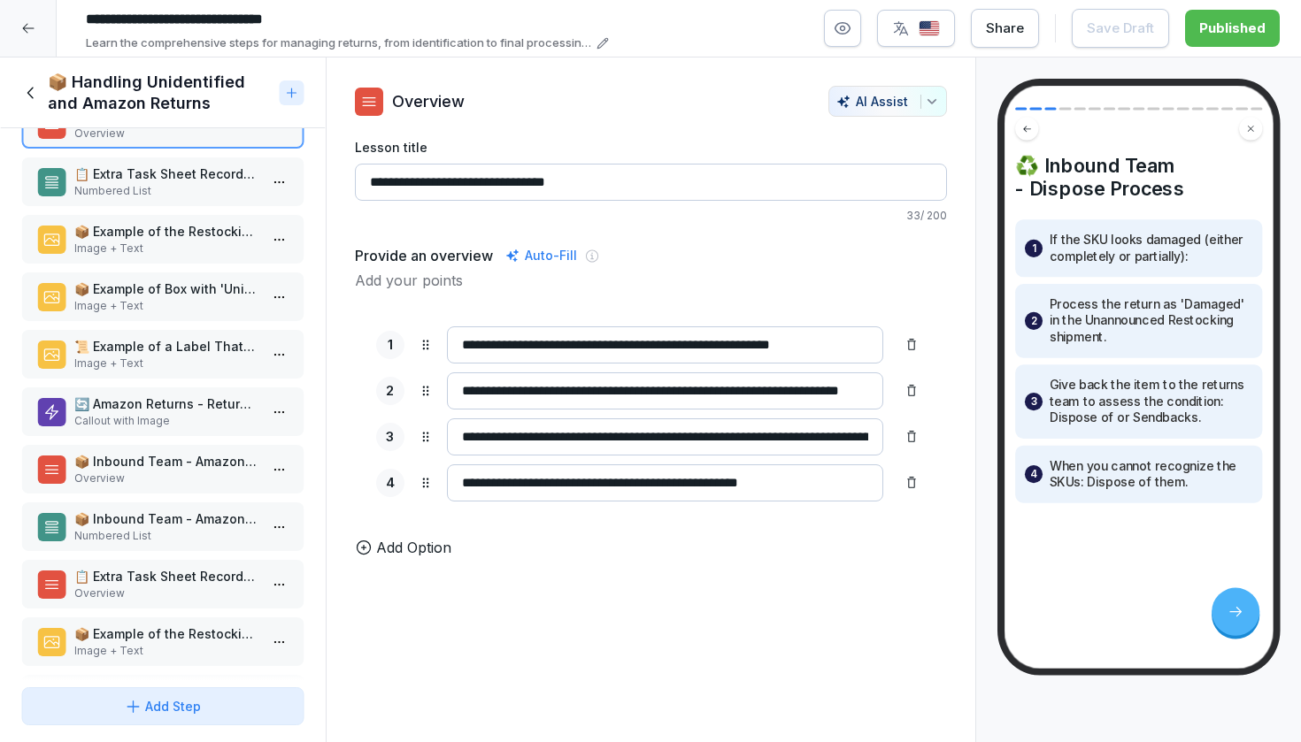
scroll to position [166, 0]
click at [164, 527] on p "Numbered List" at bounding box center [166, 534] width 184 height 16
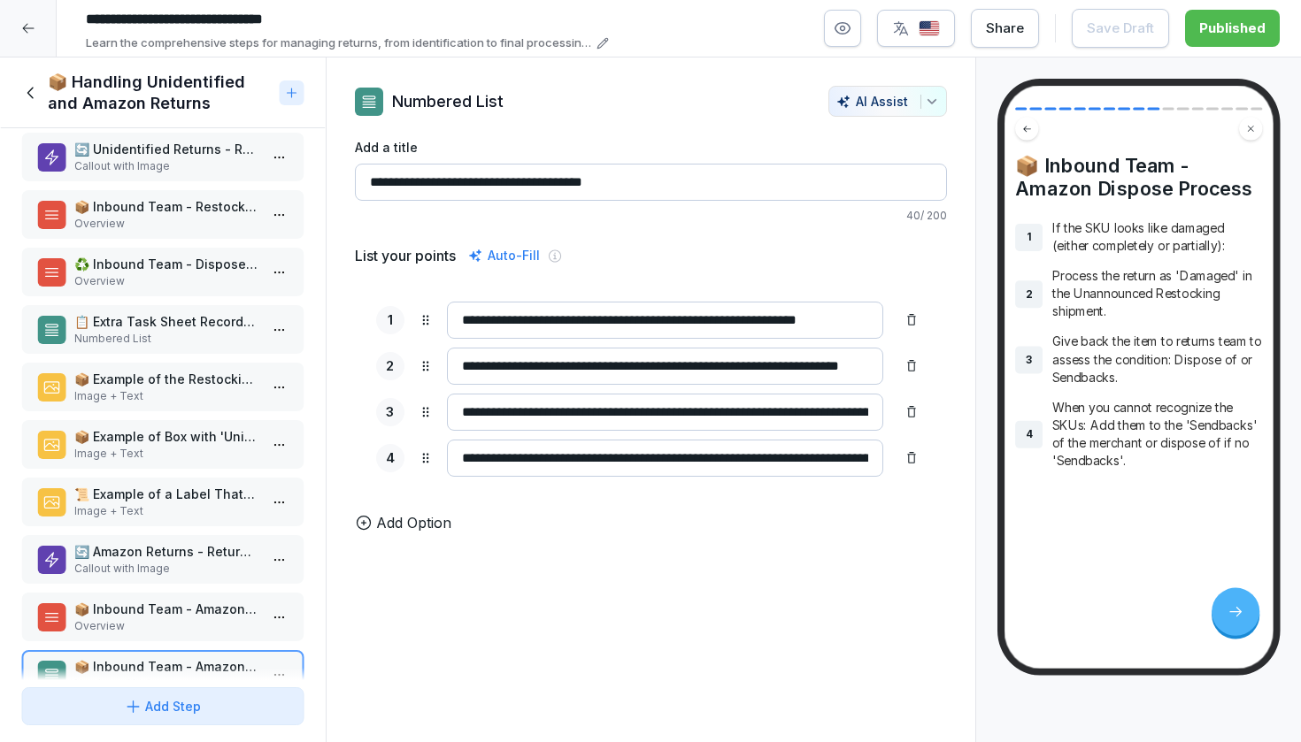
scroll to position [18, 0]
click at [165, 285] on p "Overview" at bounding box center [166, 281] width 184 height 16
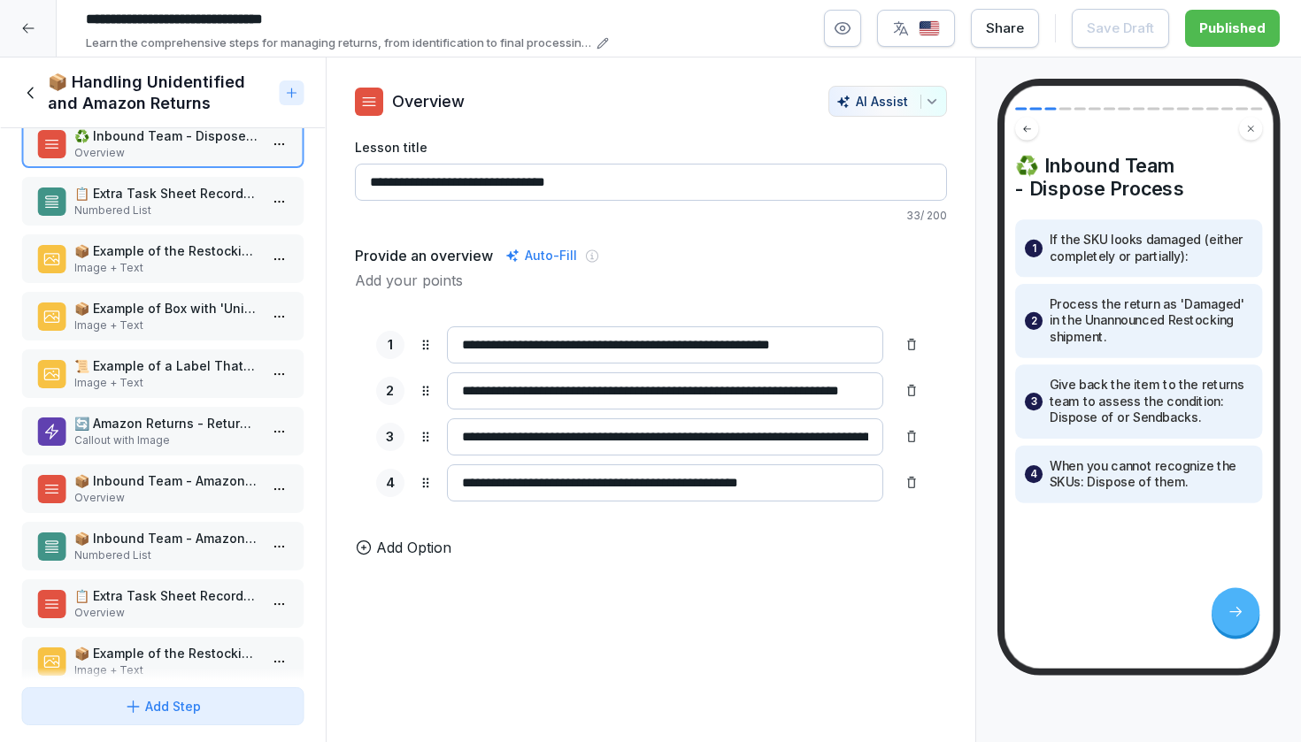
scroll to position [146, 0]
click at [228, 488] on p "📦 Inbound Team - Amazon Restock Process" at bounding box center [166, 480] width 184 height 19
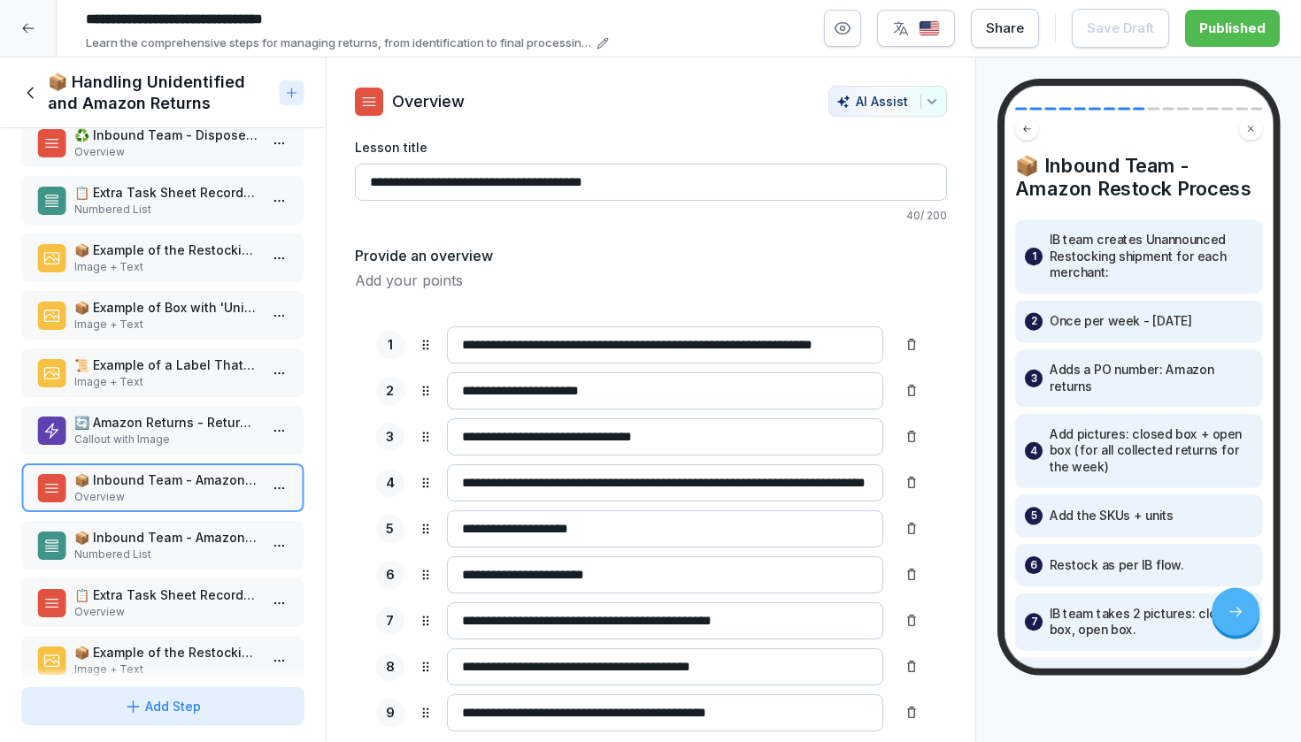
click at [244, 429] on p "🔄 Amazon Returns - Return Team" at bounding box center [166, 422] width 184 height 19
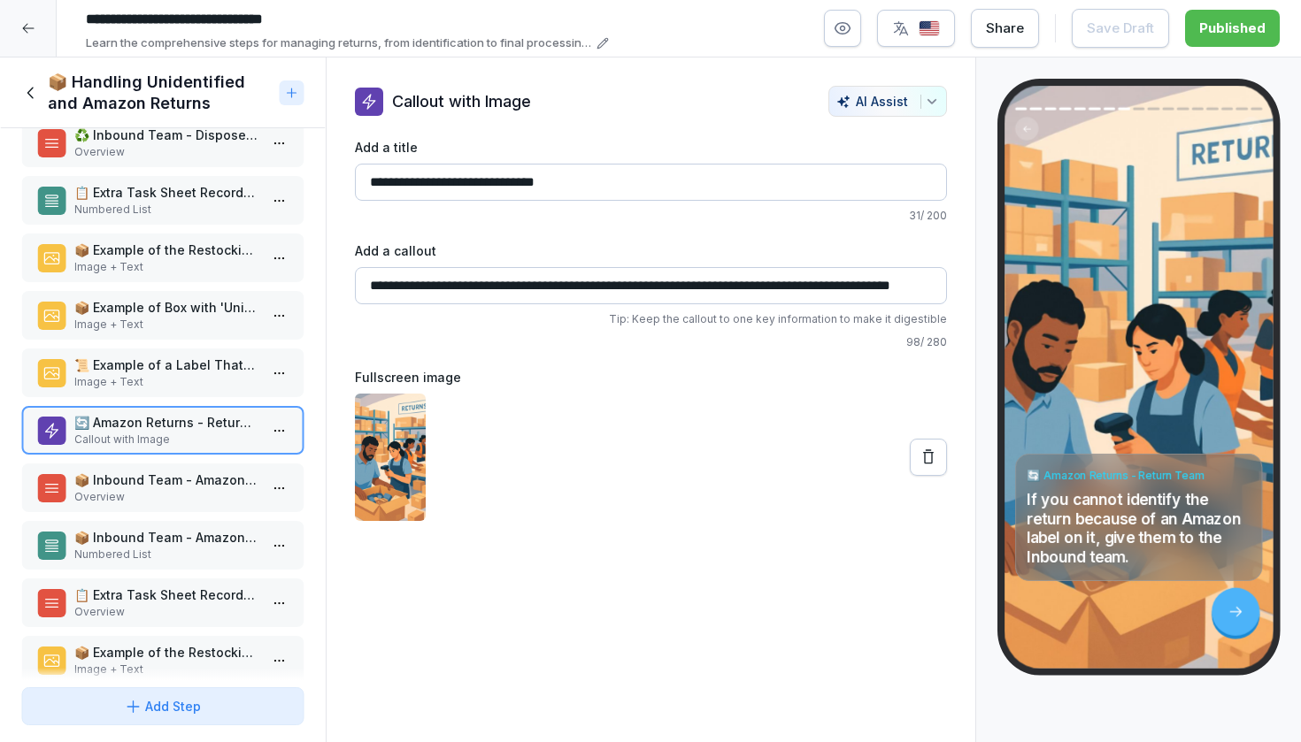
click at [215, 525] on div "📦 Inbound Team - Amazon Dispose Process Numbered List" at bounding box center [162, 545] width 283 height 49
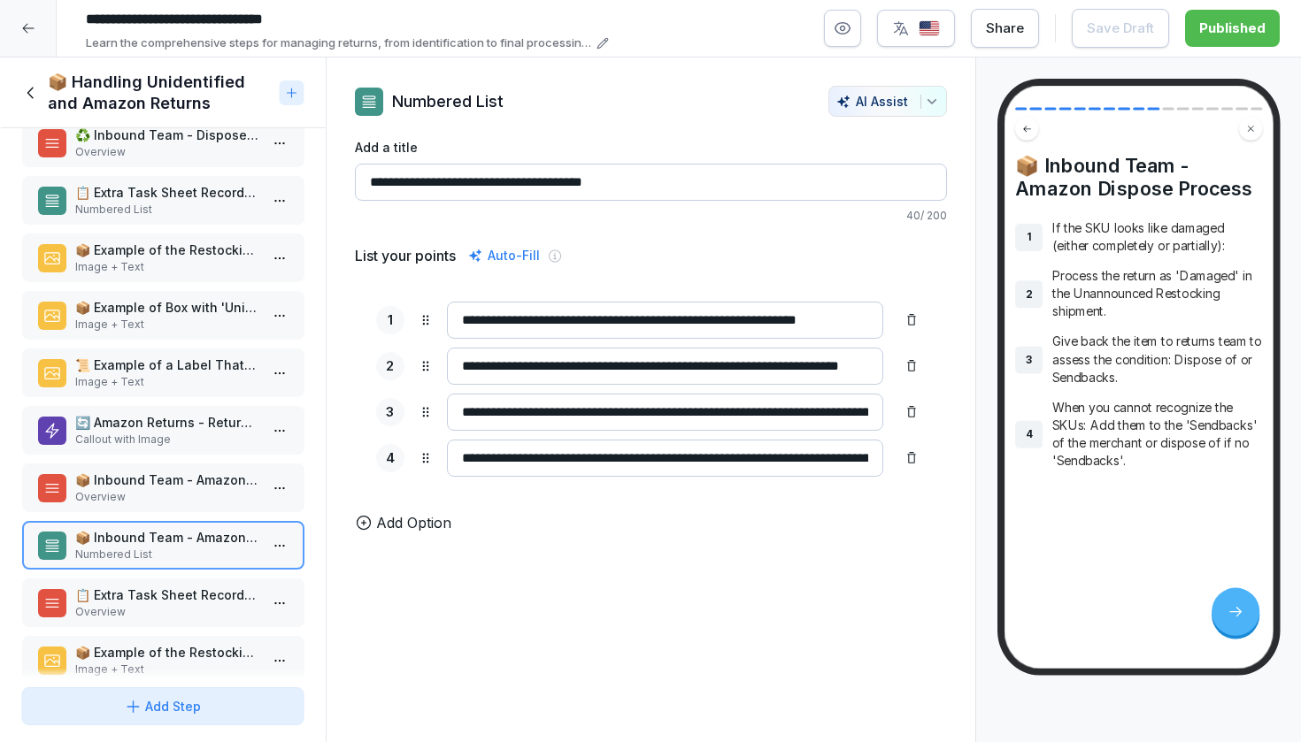
click at [200, 600] on p "📋 Extra Task Sheet Recordings - Amazon" at bounding box center [166, 595] width 184 height 19
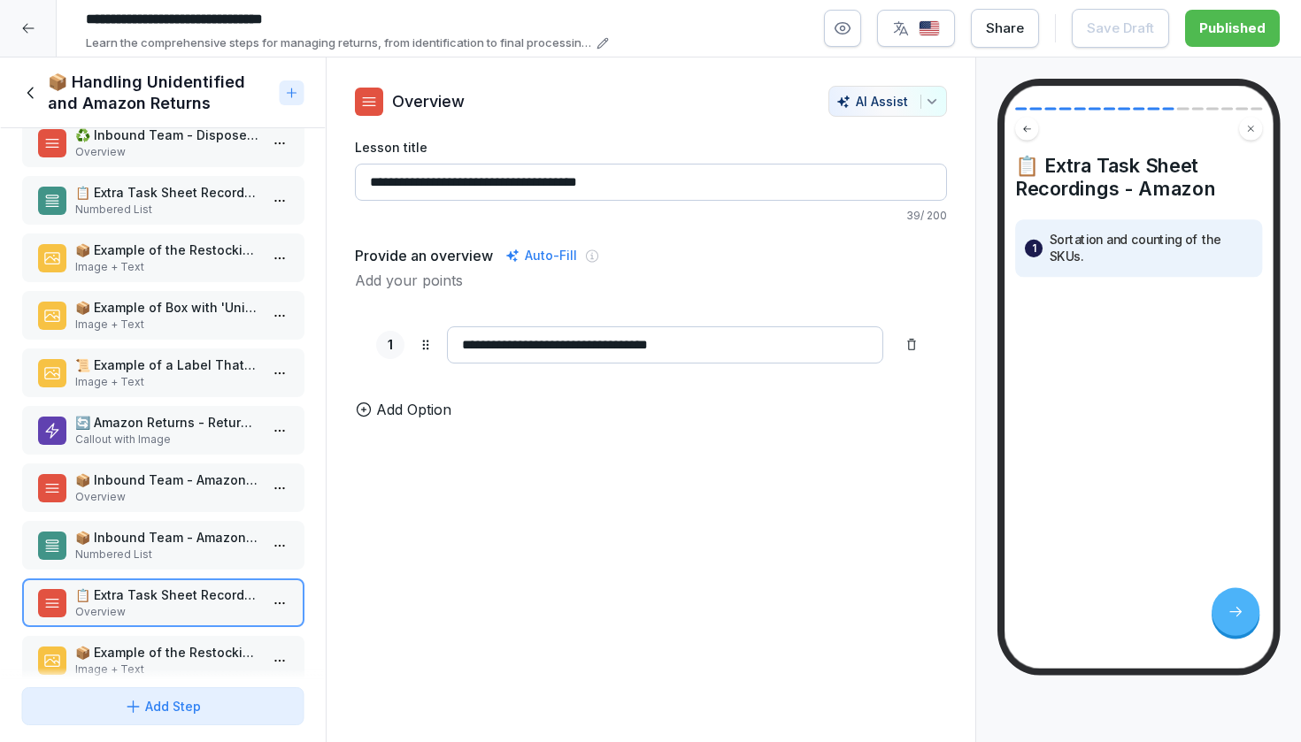
click at [203, 484] on p "📦 Inbound Team - Amazon Restock Process" at bounding box center [166, 480] width 184 height 19
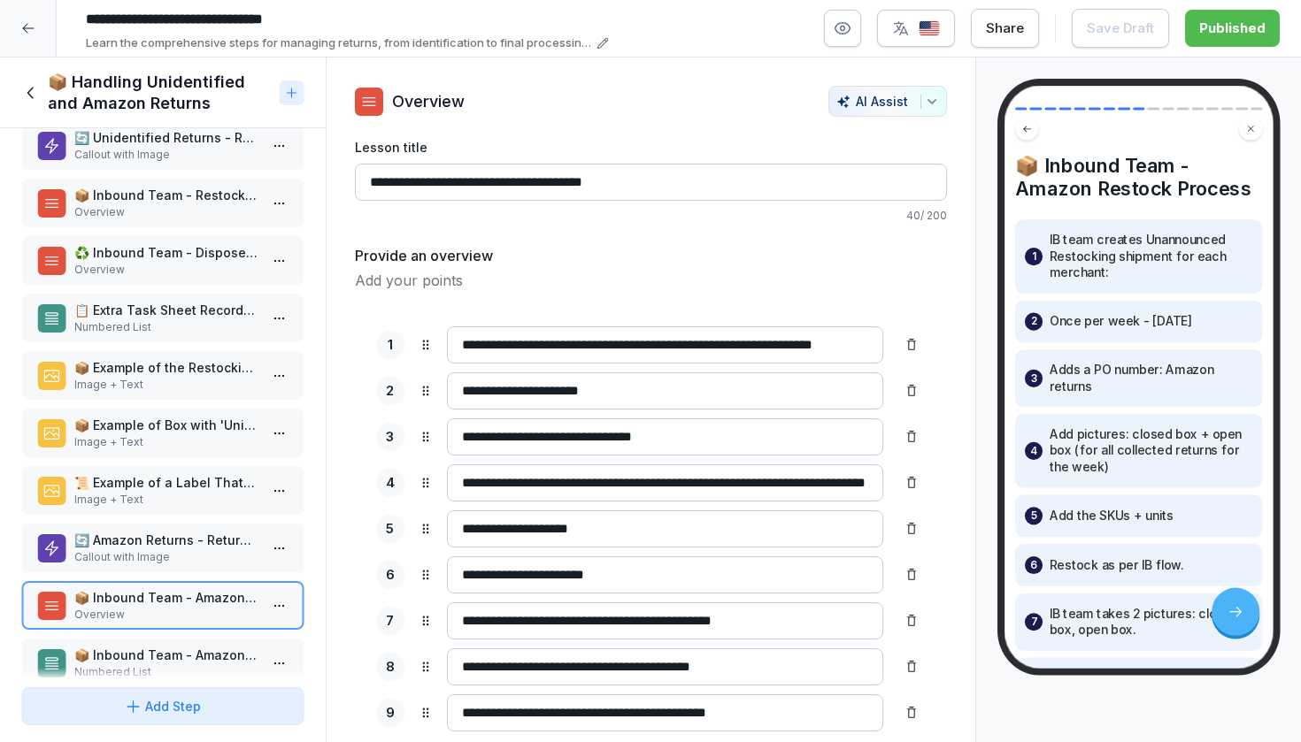
scroll to position [32, 0]
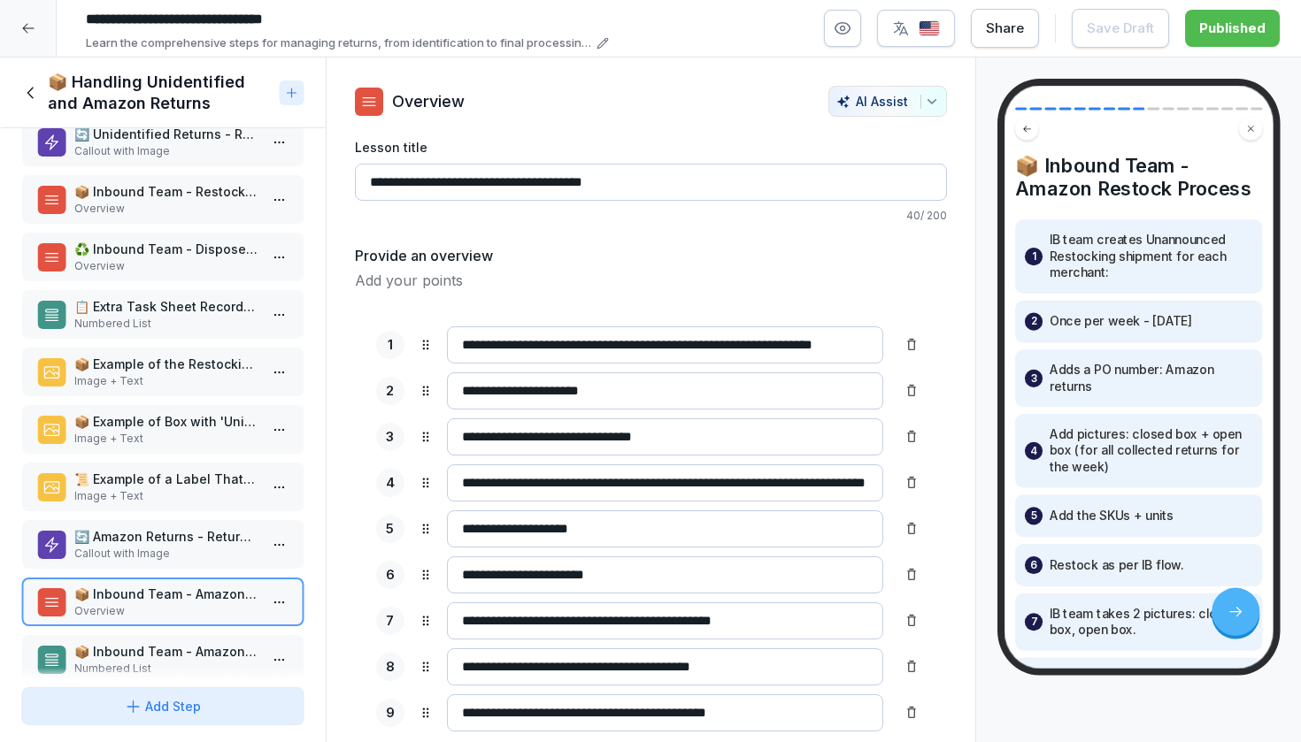
click at [207, 536] on p "🔄 Amazon Returns - Return Team" at bounding box center [166, 536] width 184 height 19
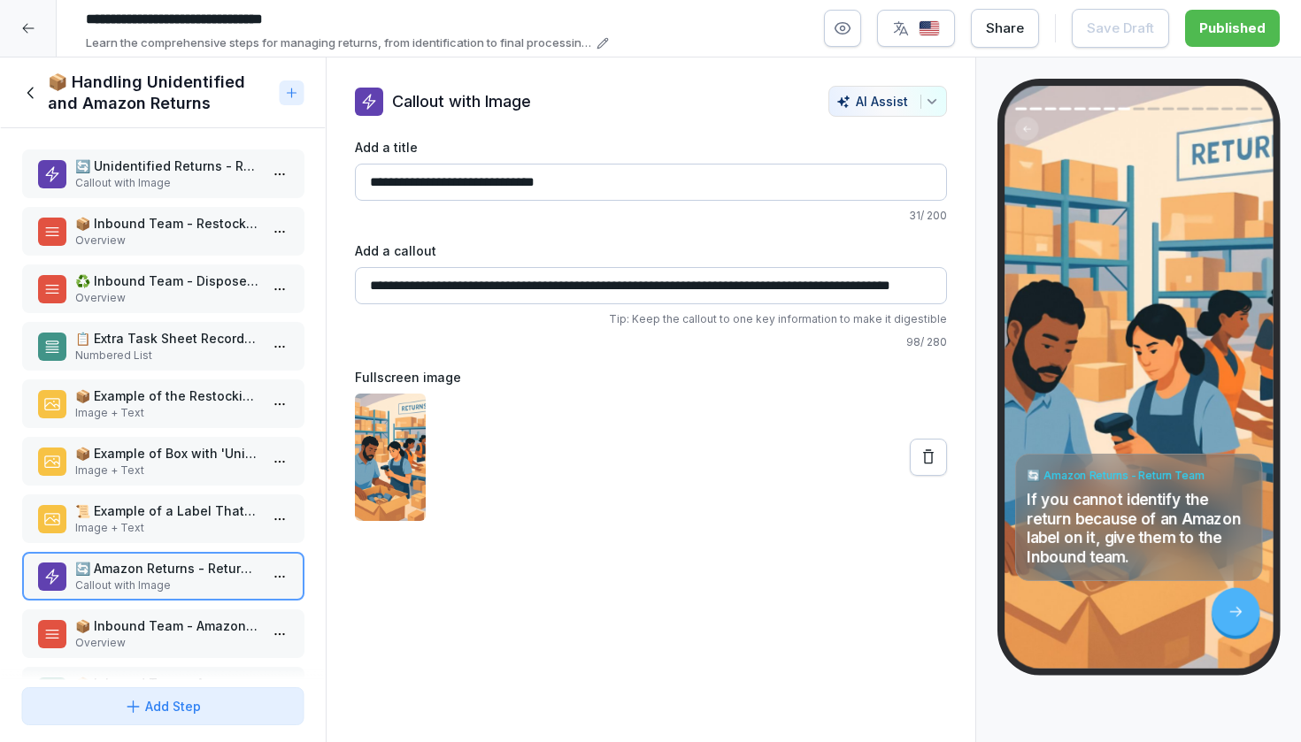
click at [196, 235] on p "Overview" at bounding box center [166, 241] width 184 height 16
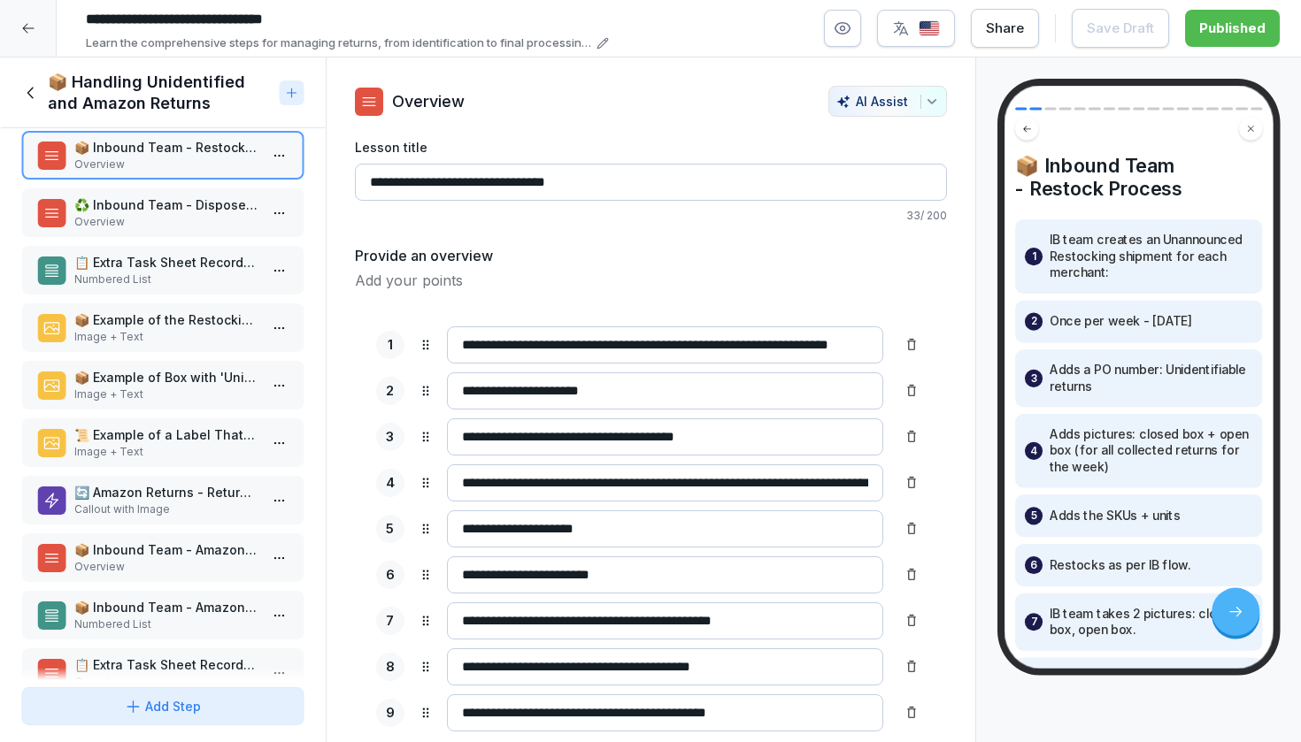
scroll to position [80, 0]
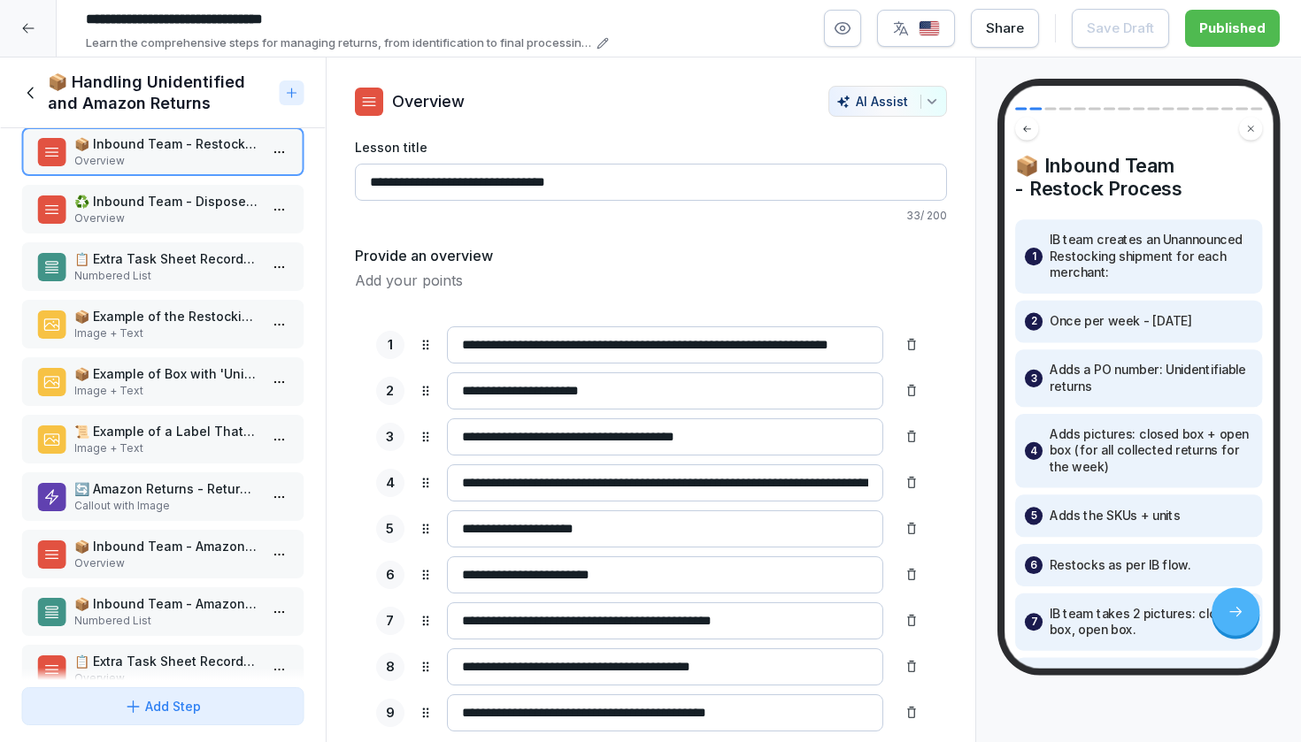
click at [199, 551] on p "📦 Inbound Team - Amazon Restock Process" at bounding box center [166, 546] width 184 height 19
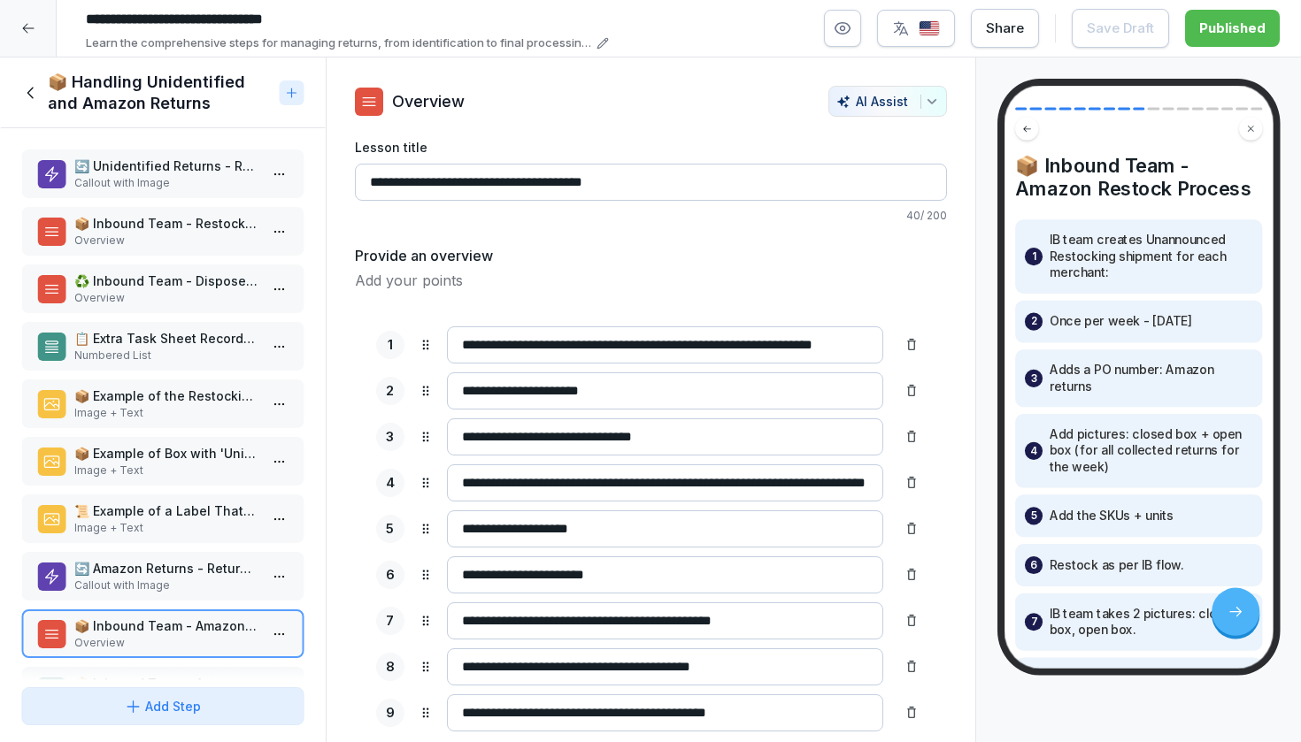
click at [186, 259] on div "🔄 Unidentified Returns - Return Team Callout with Image 📦 Inbound Team - Restoc…" at bounding box center [163, 404] width 326 height 552
click at [181, 273] on p "♻️ Inbound Team - Dispose Process" at bounding box center [166, 282] width 184 height 19
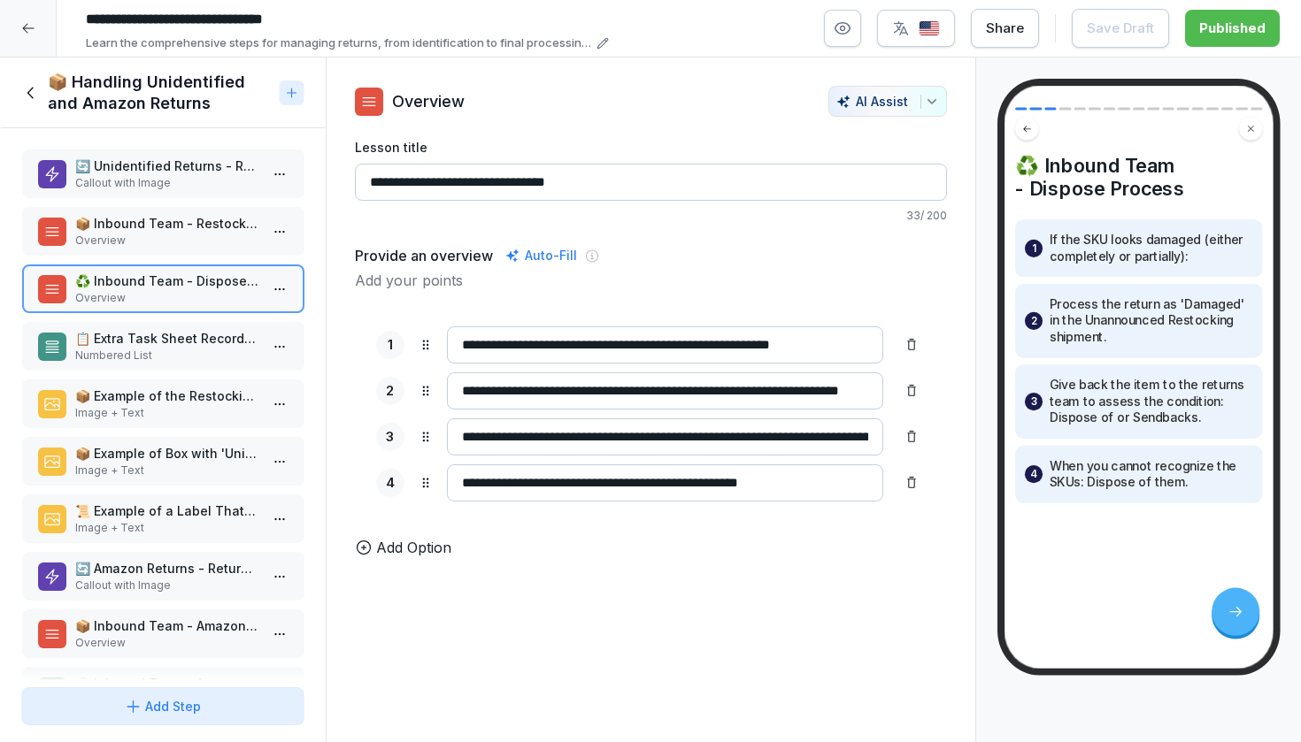
click at [181, 230] on p "📦 Inbound Team - Restock Process" at bounding box center [166, 223] width 184 height 19
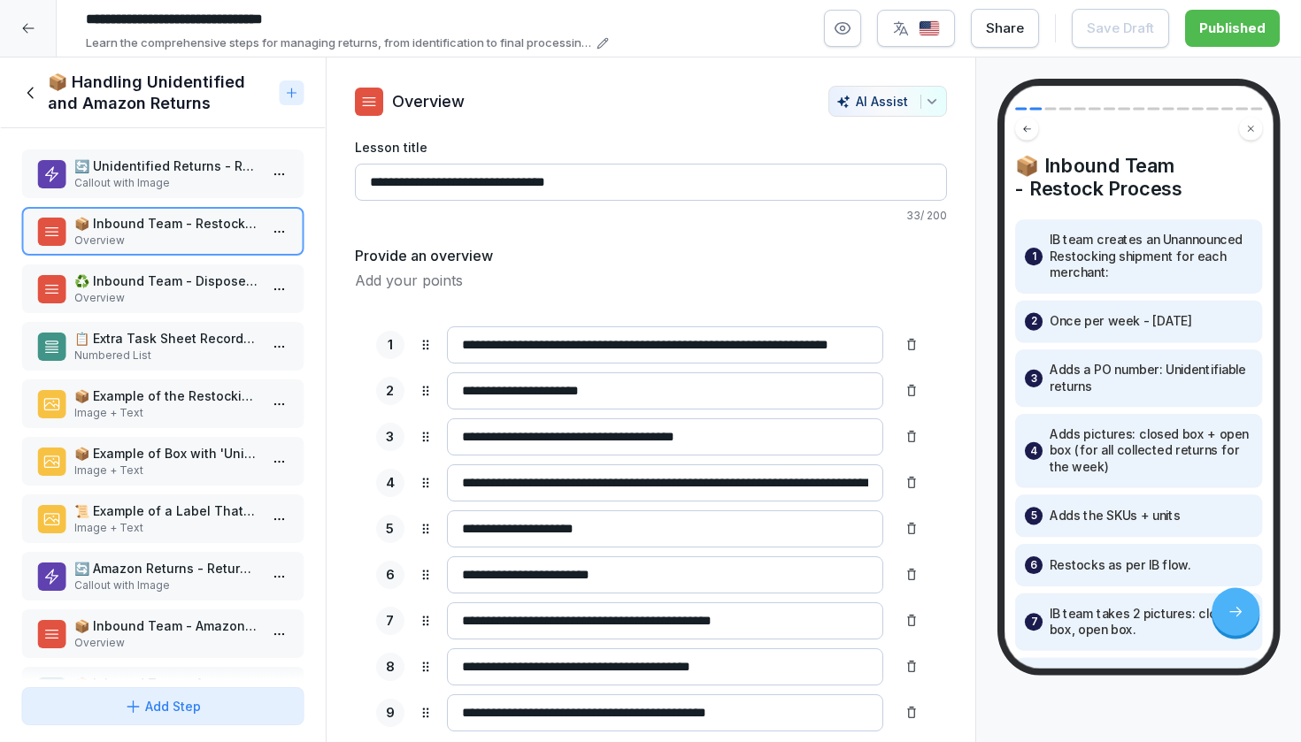
click at [611, 173] on input "**********" at bounding box center [651, 182] width 592 height 37
click at [614, 180] on input "**********" at bounding box center [651, 182] width 592 height 37
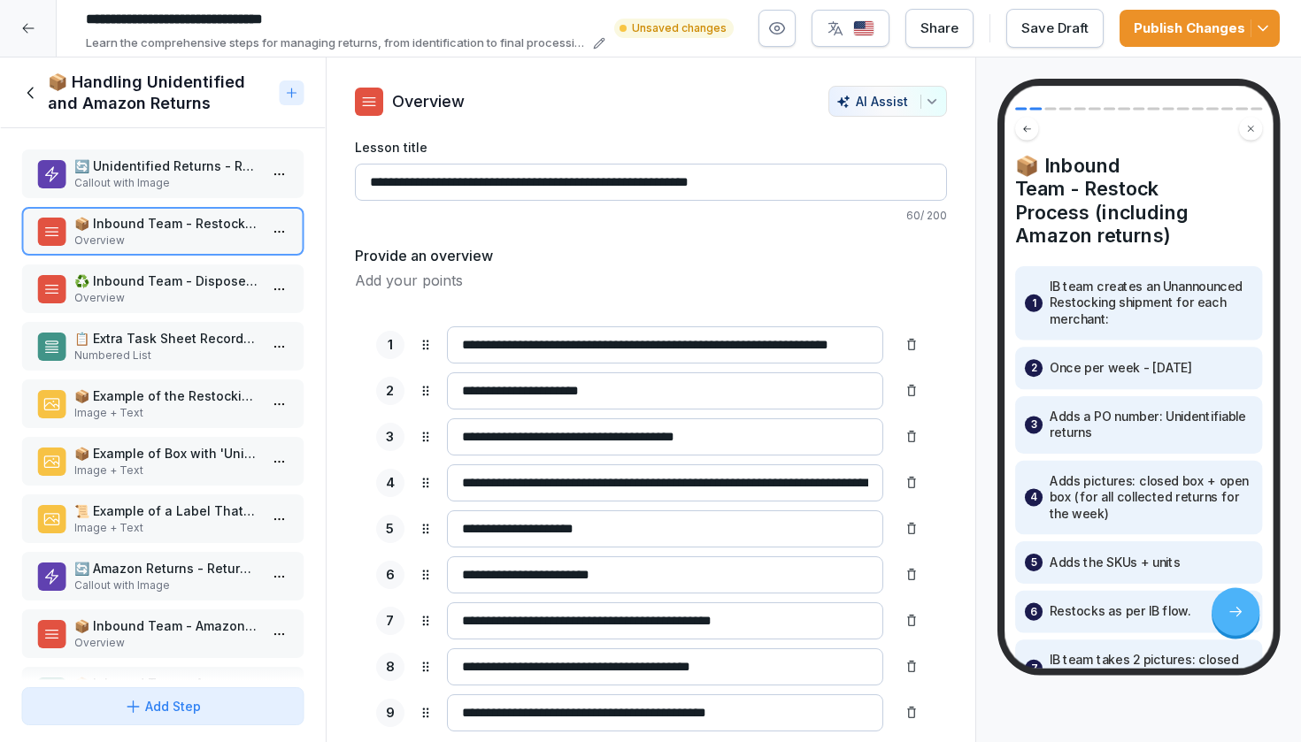
type input "**********"
click at [174, 276] on p "♻️ Inbound Team - Dispose Process" at bounding box center [166, 281] width 184 height 19
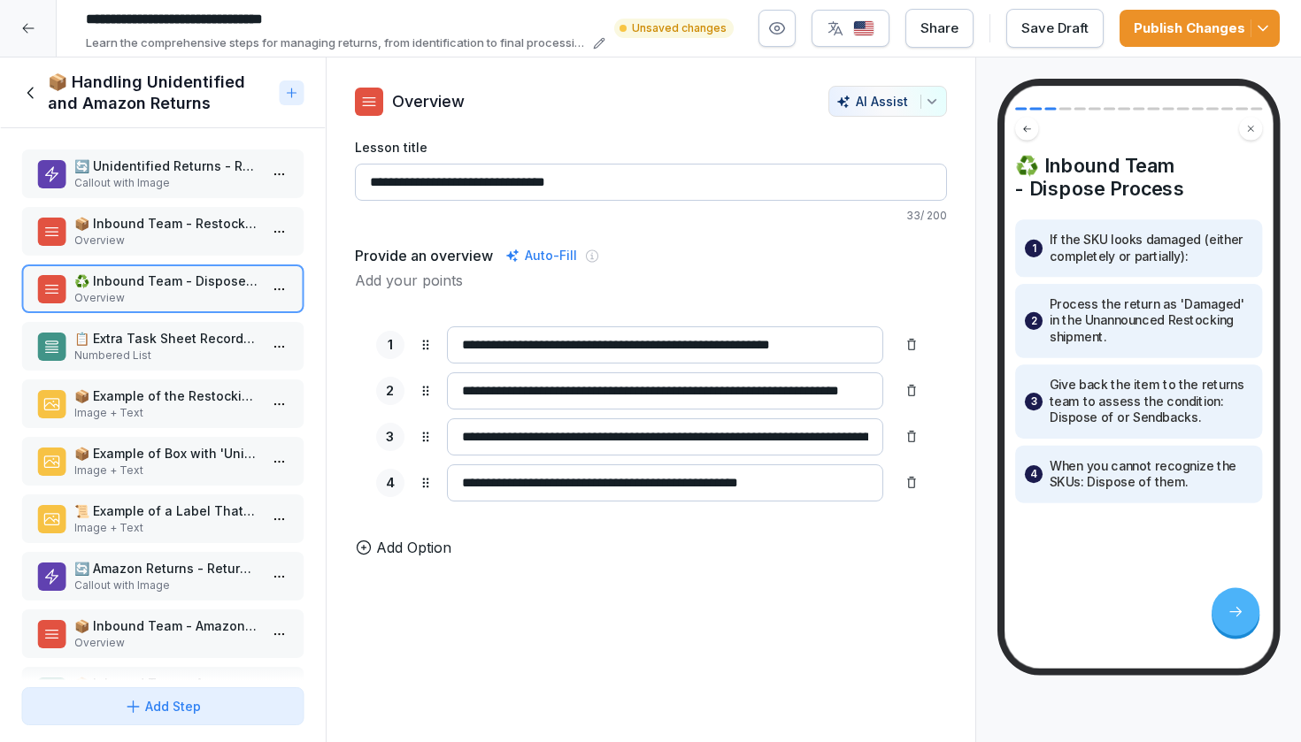
click at [613, 184] on input "**********" at bounding box center [651, 182] width 592 height 37
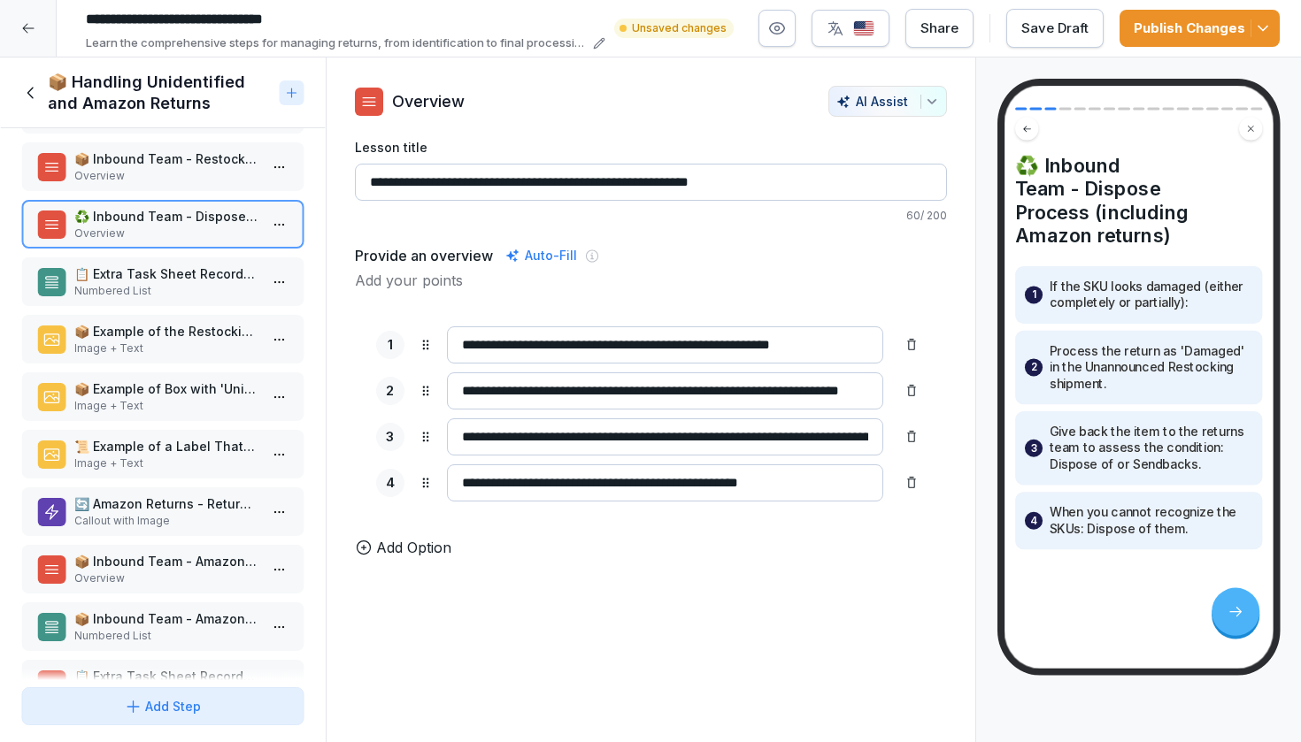
scroll to position [66, 0]
type input "**********"
click at [140, 575] on p "Overview" at bounding box center [166, 577] width 184 height 16
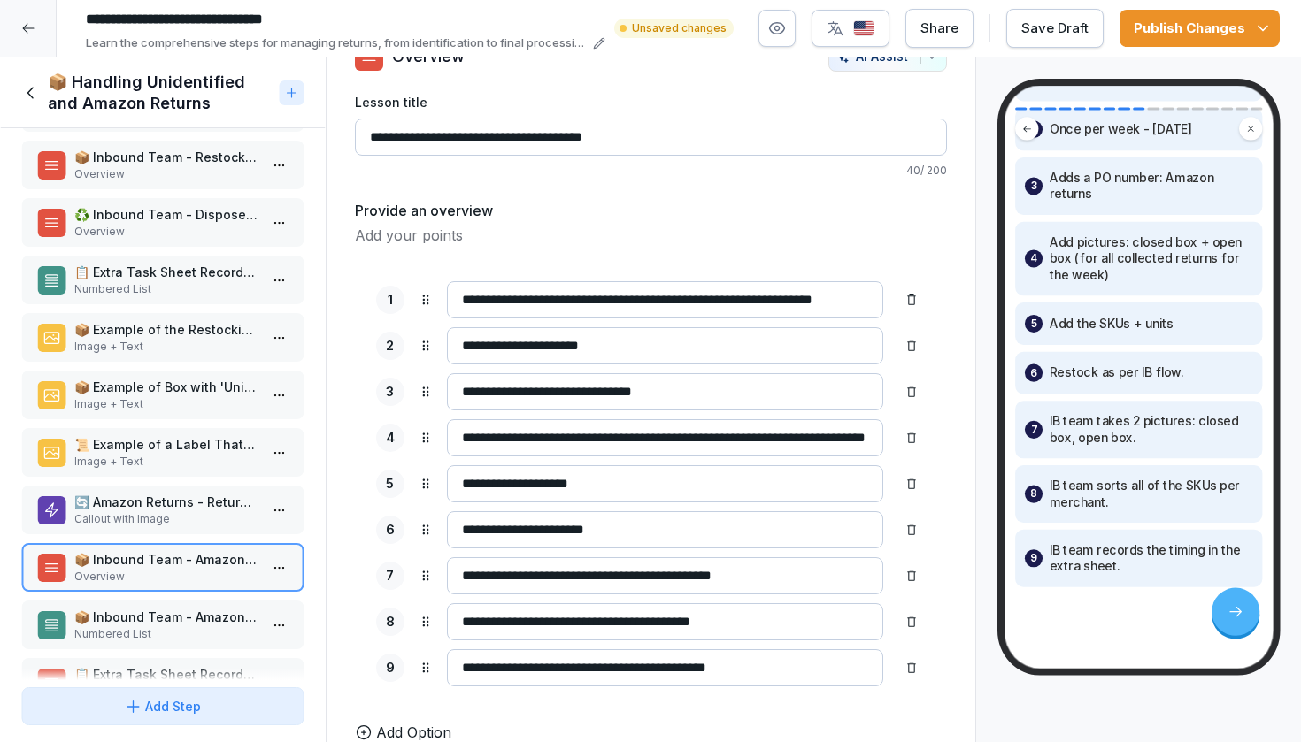
scroll to position [250, 0]
click at [157, 168] on p "Overview" at bounding box center [166, 174] width 184 height 16
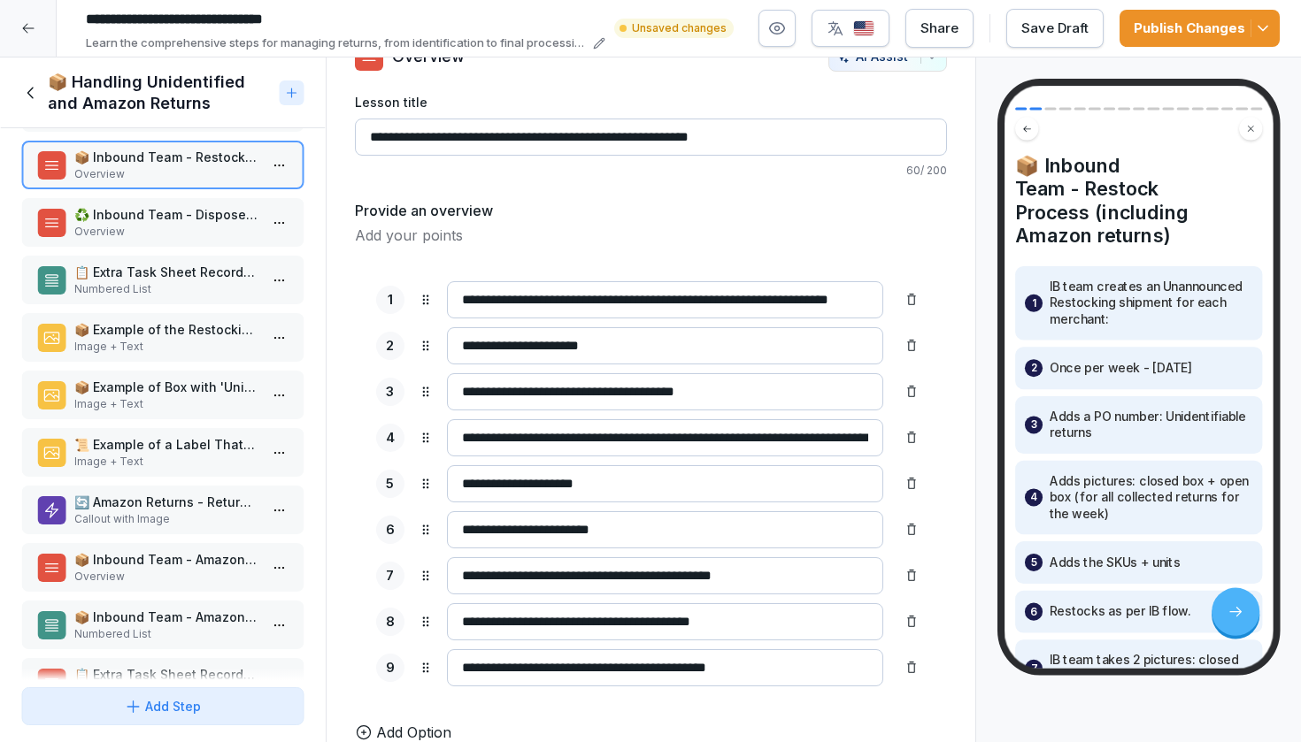
click at [163, 614] on p "📦 Inbound Team - Amazon Dispose Process" at bounding box center [166, 617] width 184 height 19
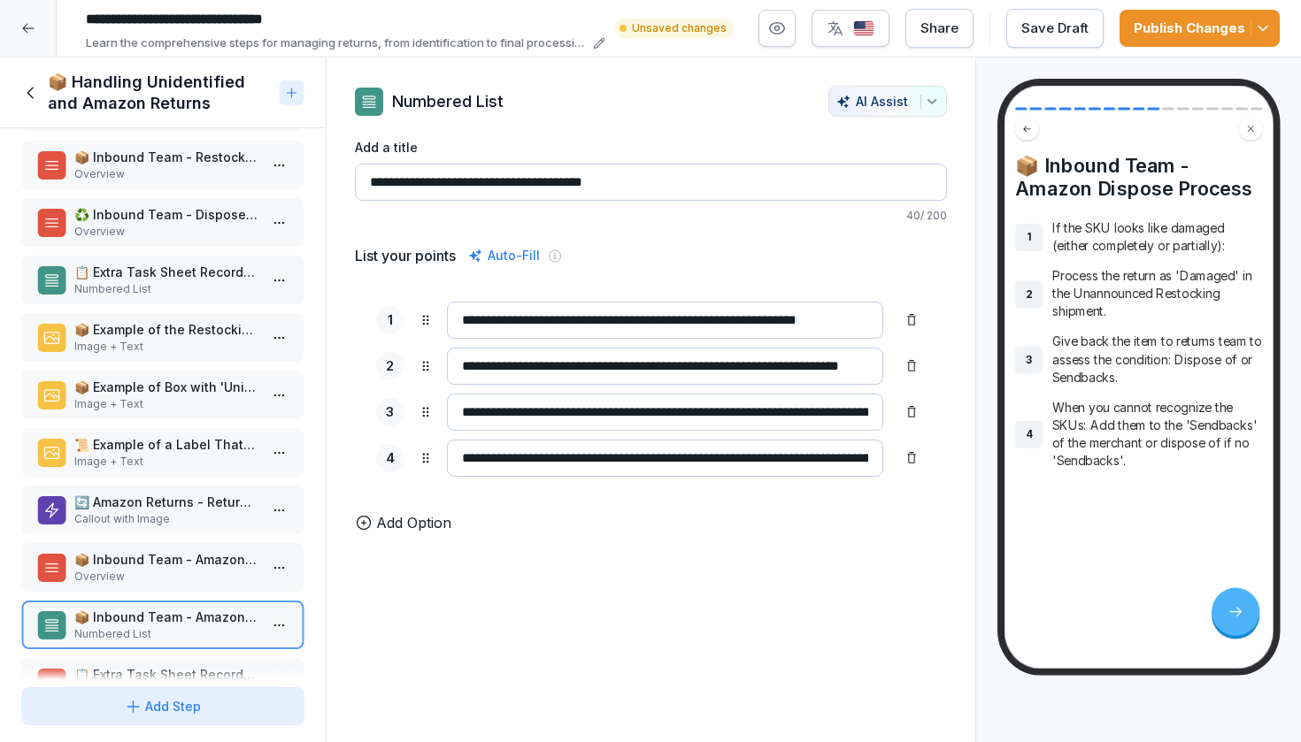
click at [127, 233] on p "Overview" at bounding box center [166, 232] width 184 height 16
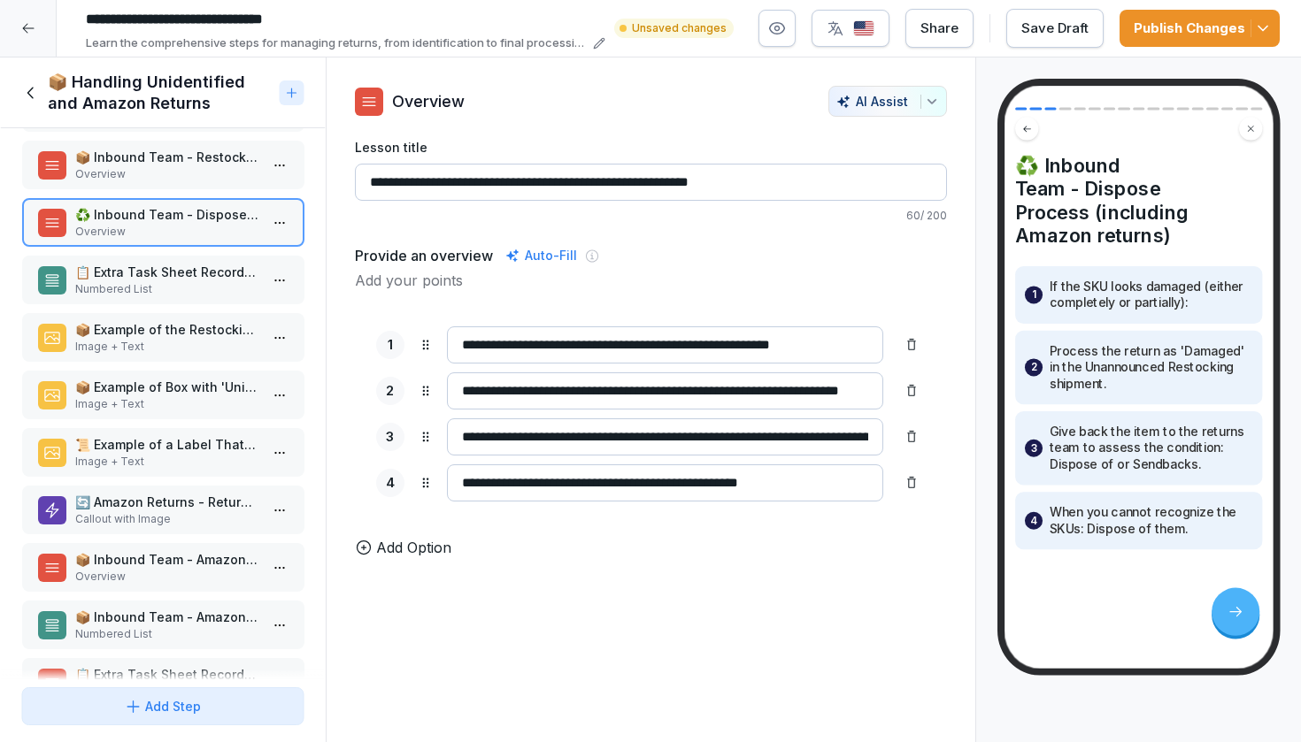
click at [211, 564] on p "📦 Inbound Team - Amazon Restock Process" at bounding box center [166, 559] width 184 height 19
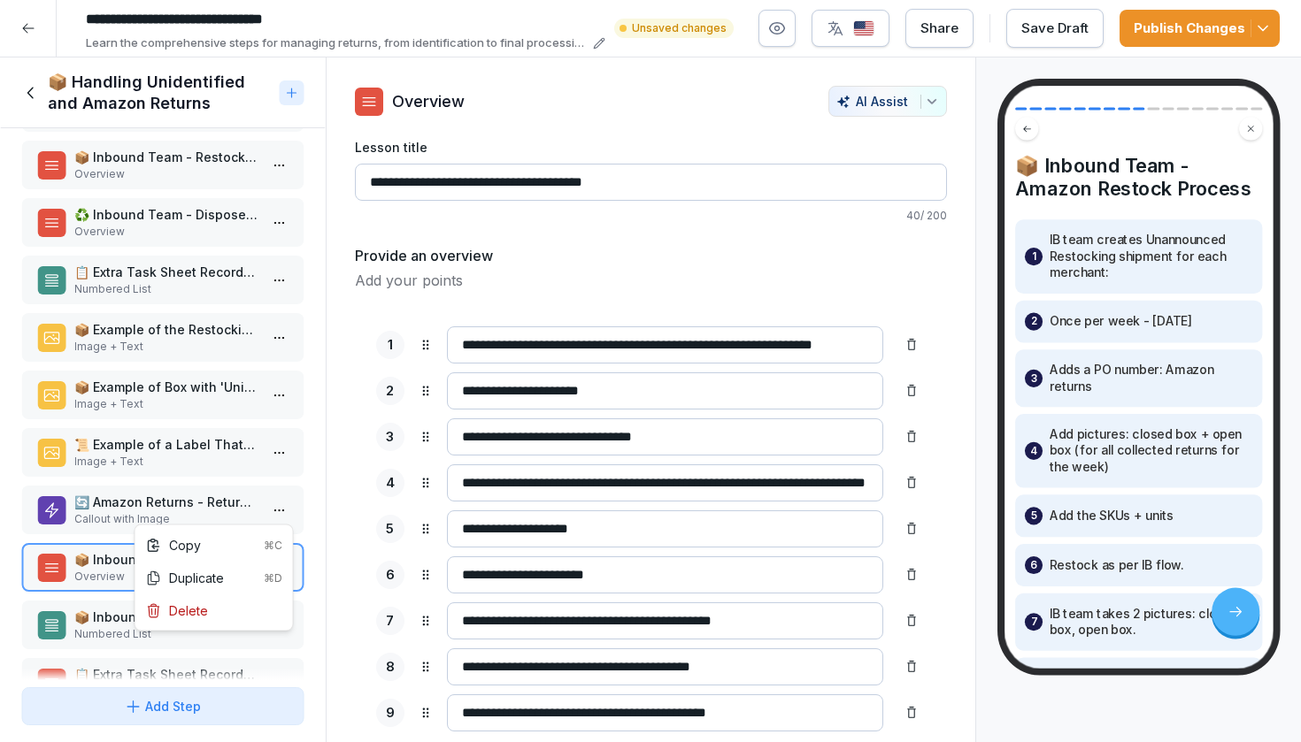
click at [274, 514] on html "**********" at bounding box center [650, 371] width 1301 height 742
click at [216, 623] on div "Delete" at bounding box center [214, 611] width 150 height 33
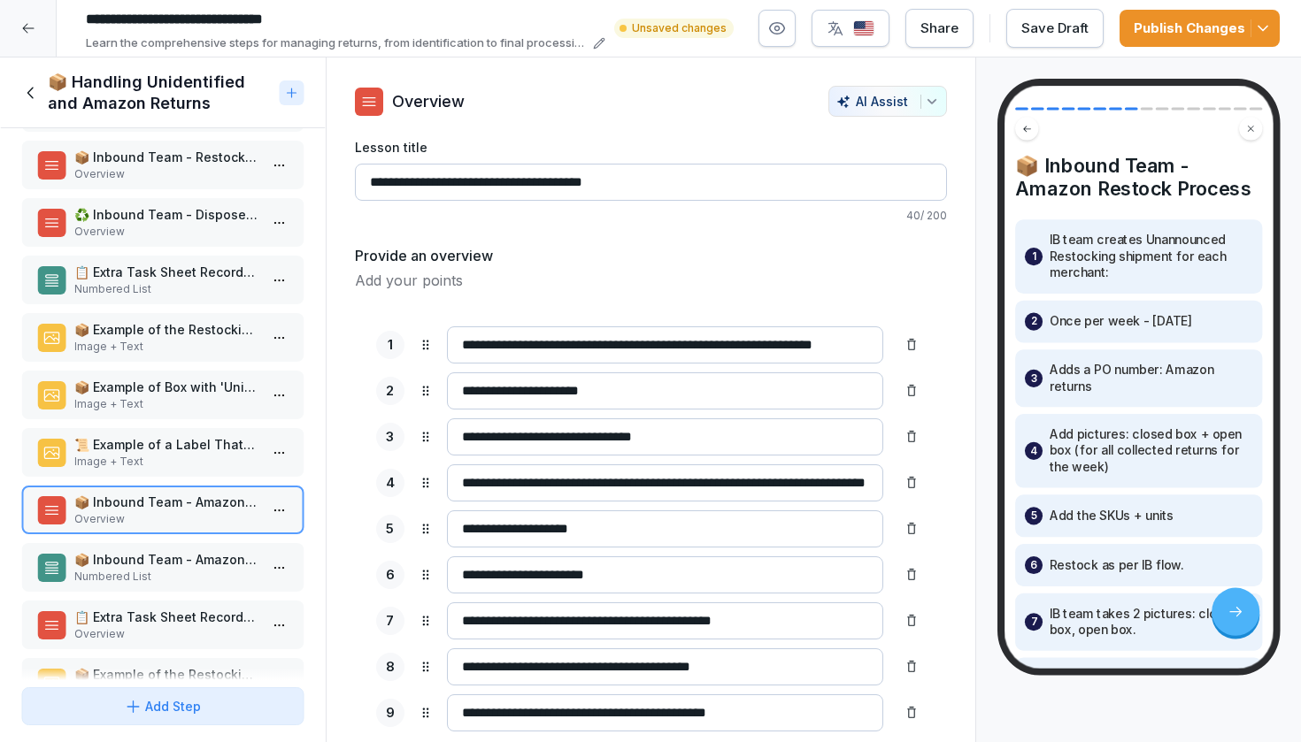
click at [282, 514] on html "**********" at bounding box center [650, 371] width 1301 height 742
click at [222, 622] on div "Delete" at bounding box center [214, 611] width 150 height 33
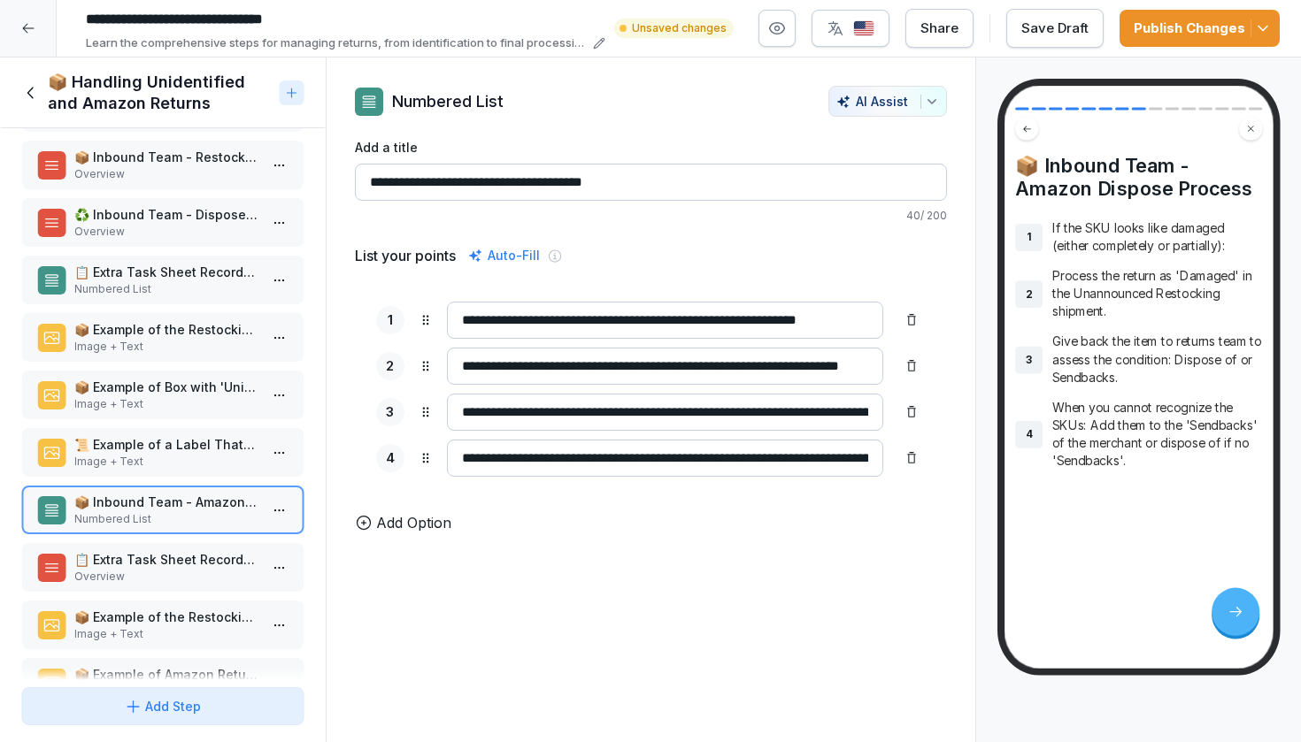
click at [284, 522] on html "**********" at bounding box center [650, 371] width 1301 height 742
click at [232, 616] on div "Delete" at bounding box center [214, 611] width 150 height 33
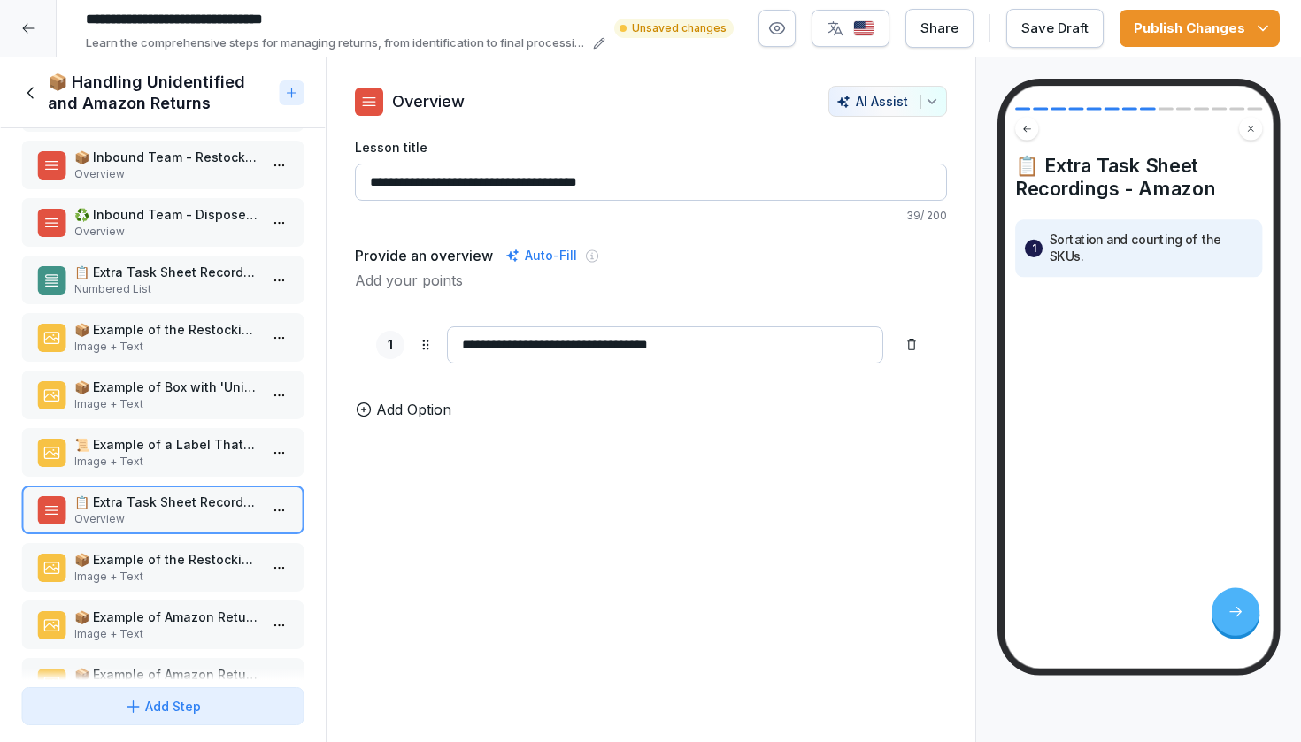
click at [232, 535] on div "🔄 Unidentified Returns - Return Team Callout with Image 📦 Inbound Team - Restoc…" at bounding box center [163, 404] width 326 height 552
click at [226, 561] on p "📦 Example of the Restocking Shipment Screen - Amazon" at bounding box center [166, 559] width 184 height 19
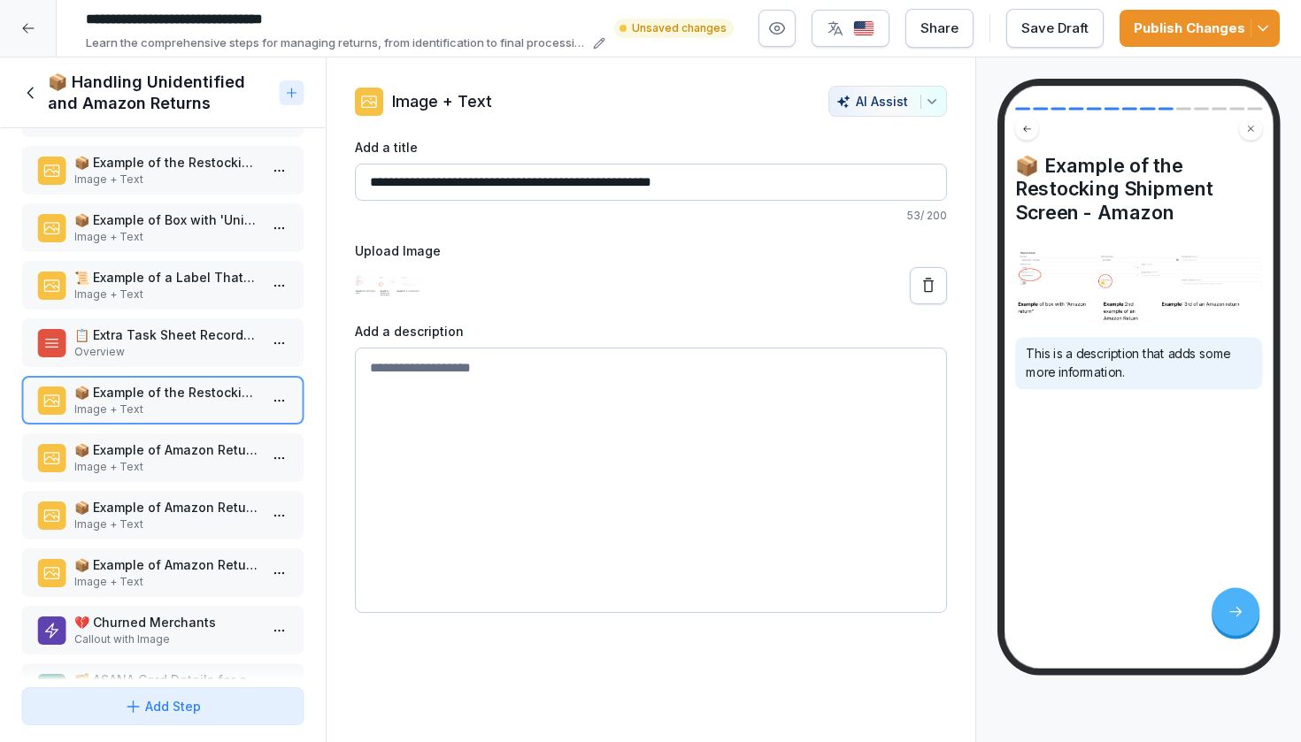
scroll to position [232, 0]
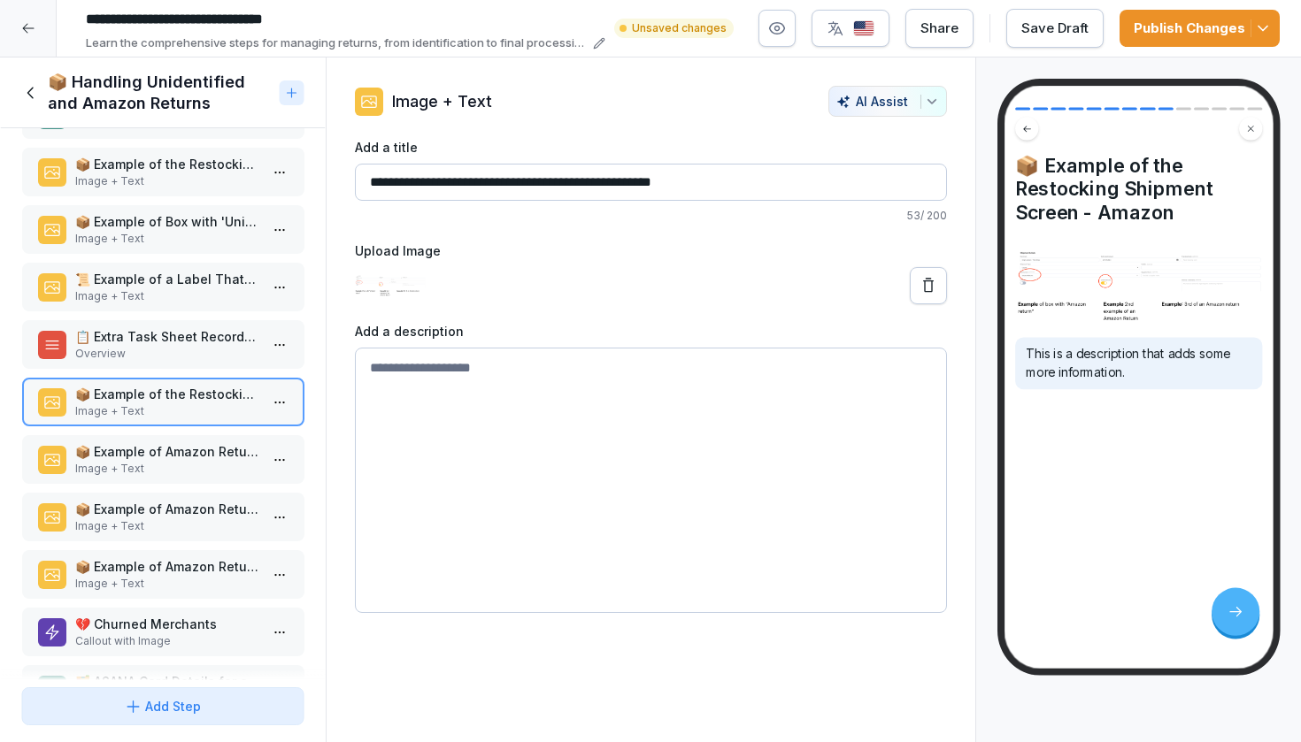
click at [198, 459] on p "📦 Example of Amazon Return Package 1" at bounding box center [166, 451] width 184 height 19
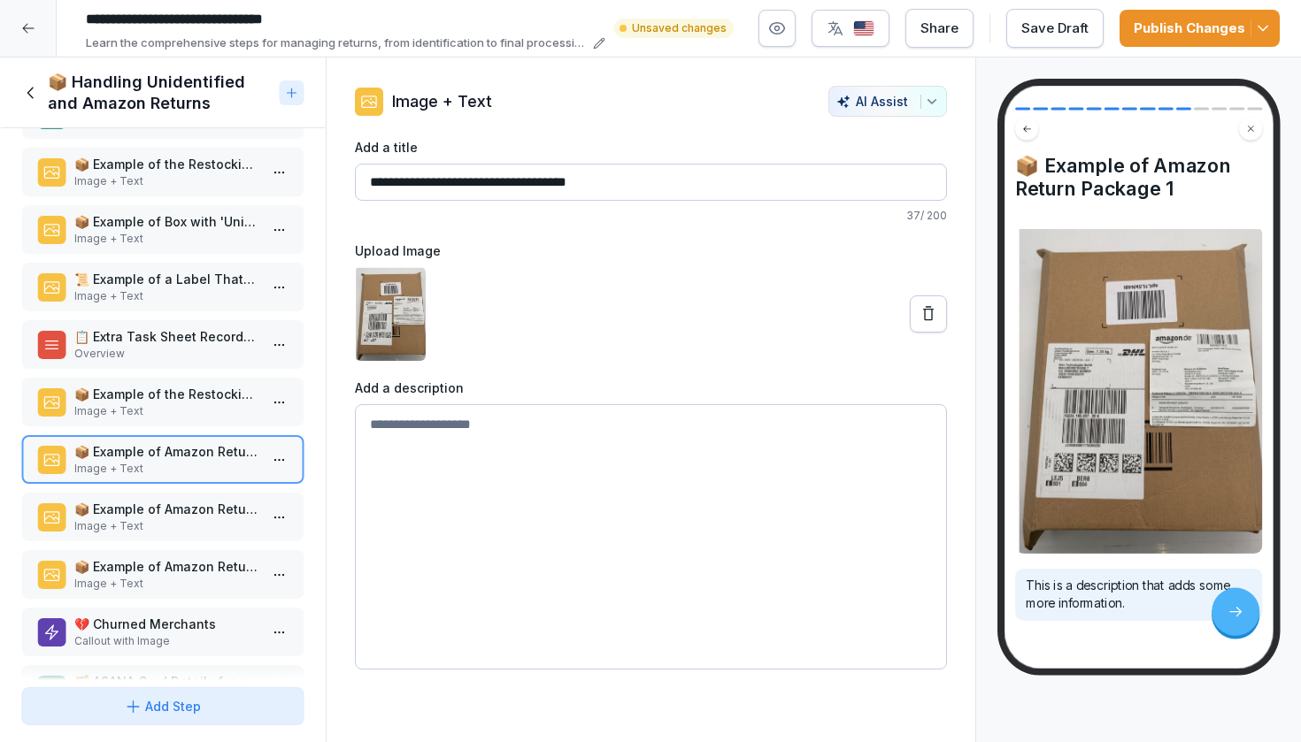
click at [196, 506] on p "📦 Example of Amazon Return Package 2" at bounding box center [166, 509] width 184 height 19
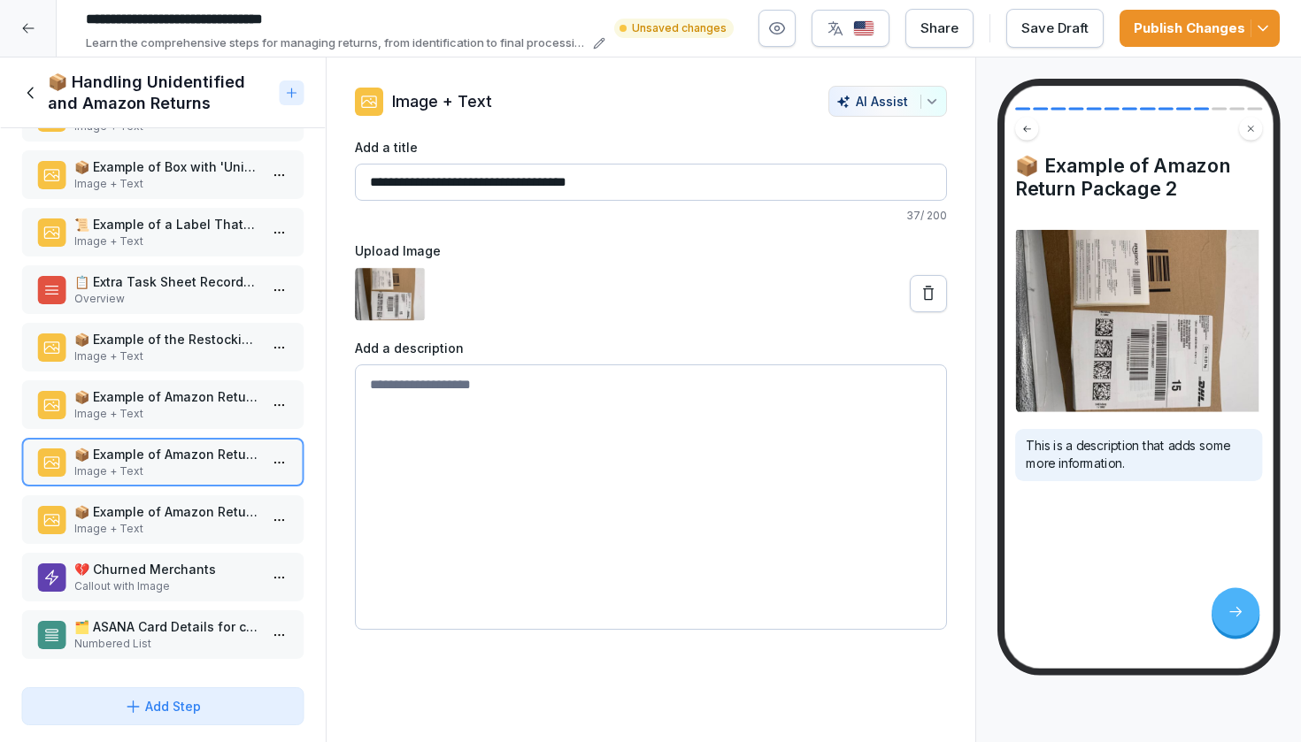
scroll to position [287, 0]
click at [185, 524] on p "Image + Text" at bounding box center [166, 529] width 184 height 16
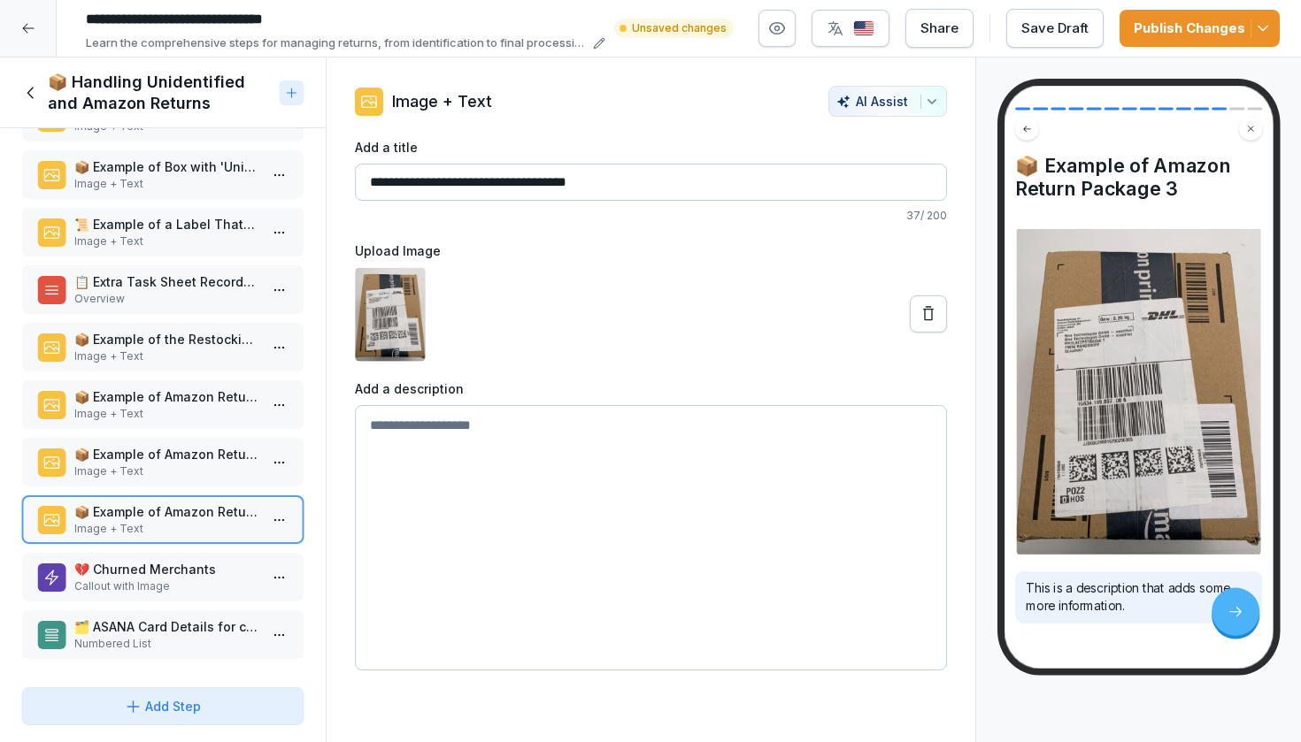
click at [175, 572] on p "💔 Churned Merchants" at bounding box center [166, 569] width 184 height 19
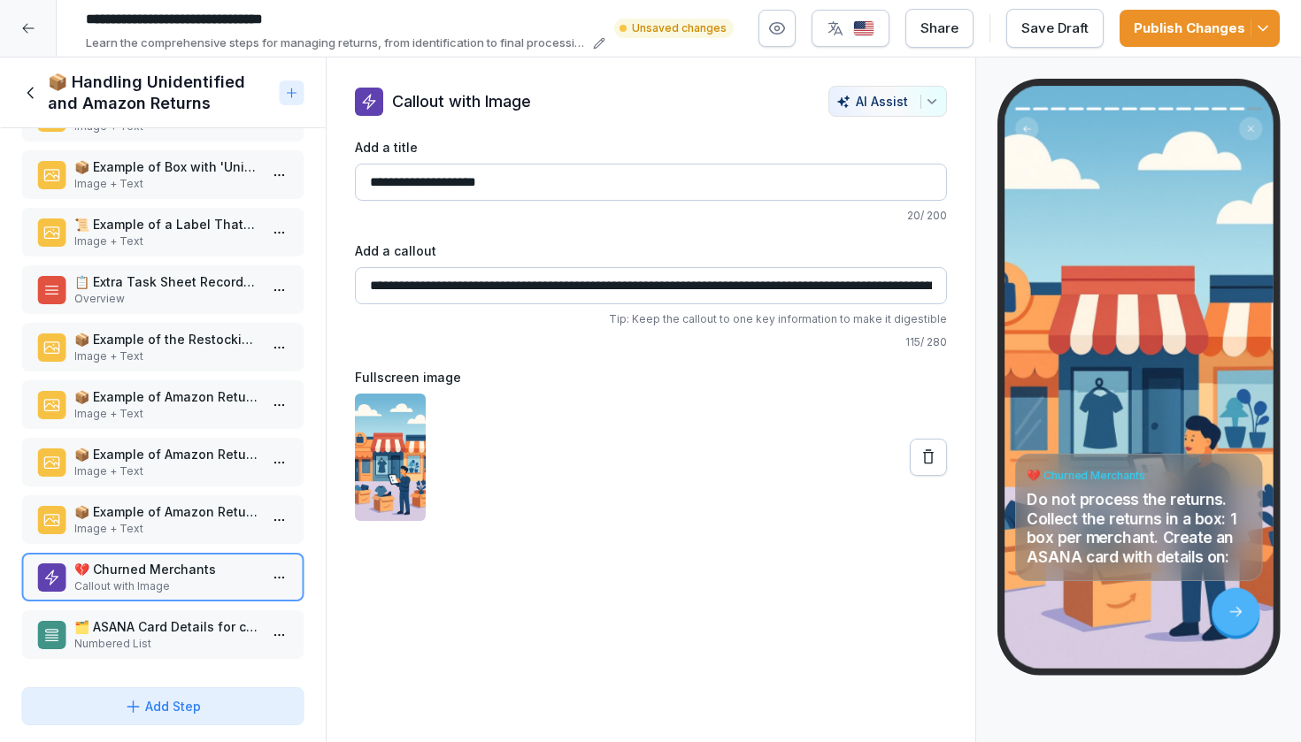
click at [176, 642] on p "Numbered List" at bounding box center [166, 644] width 184 height 16
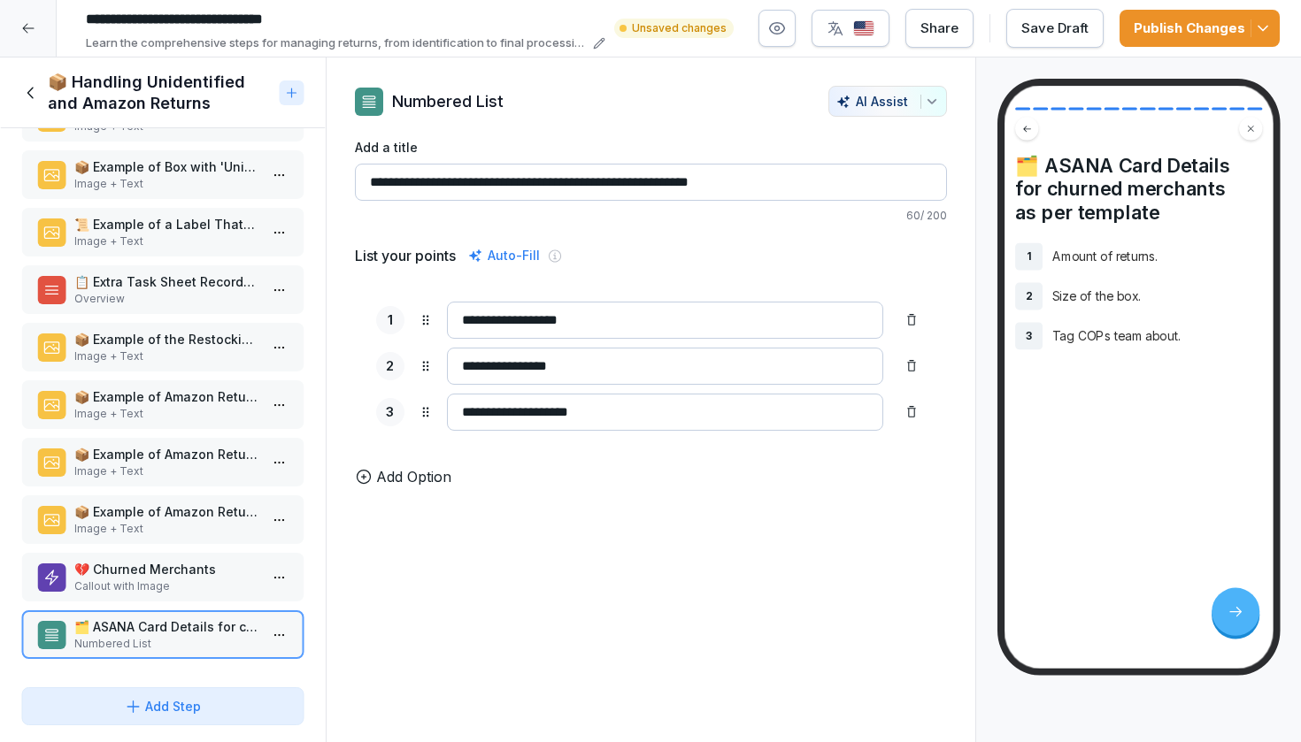
click at [1239, 28] on div "Publish Changes" at bounding box center [1199, 28] width 132 height 19
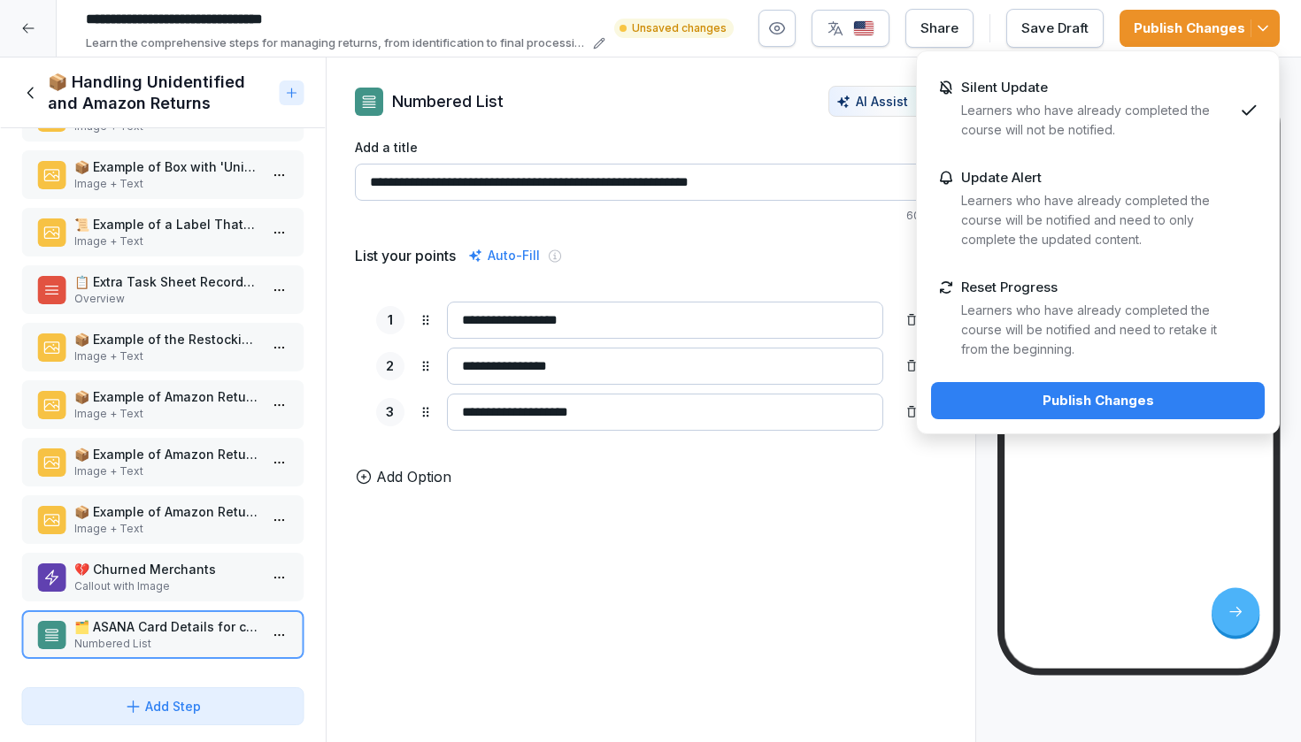
click at [1055, 402] on div "Publish Changes" at bounding box center [1097, 400] width 305 height 19
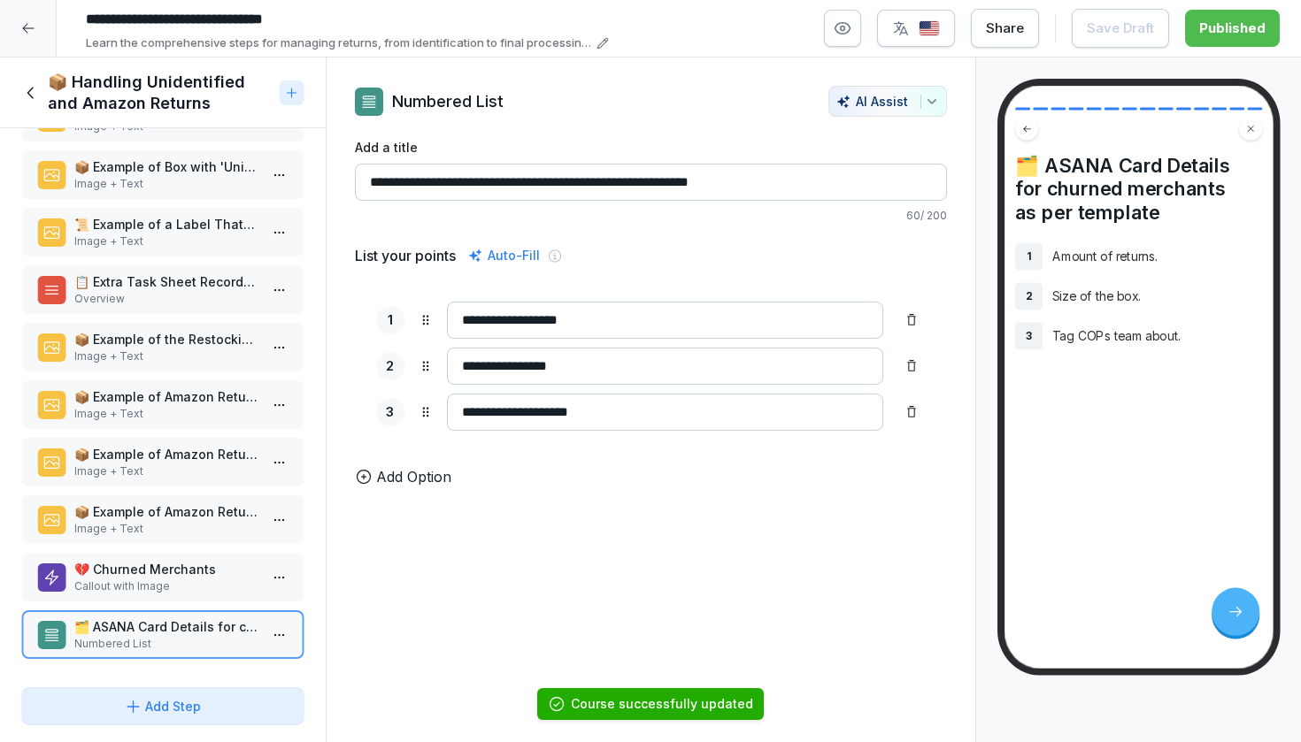
click at [27, 89] on icon at bounding box center [30, 92] width 19 height 19
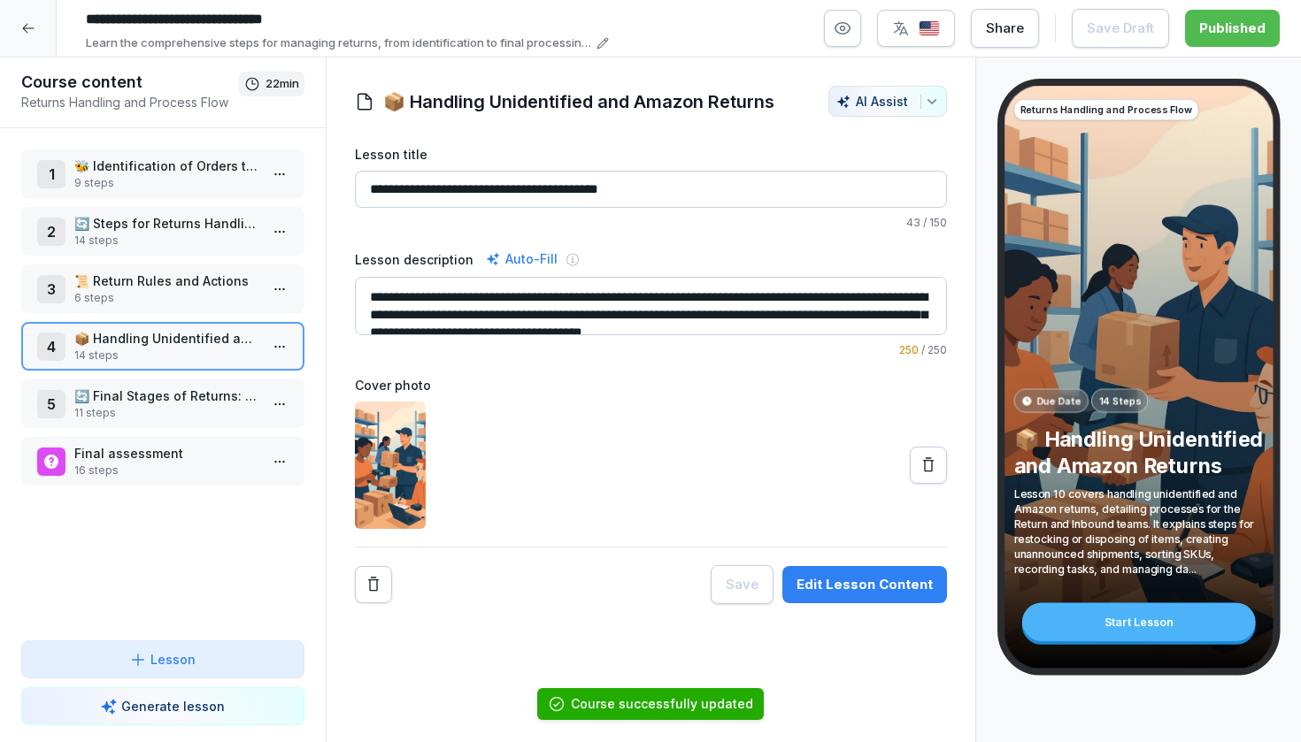
click at [172, 405] on p "11 steps" at bounding box center [166, 413] width 184 height 16
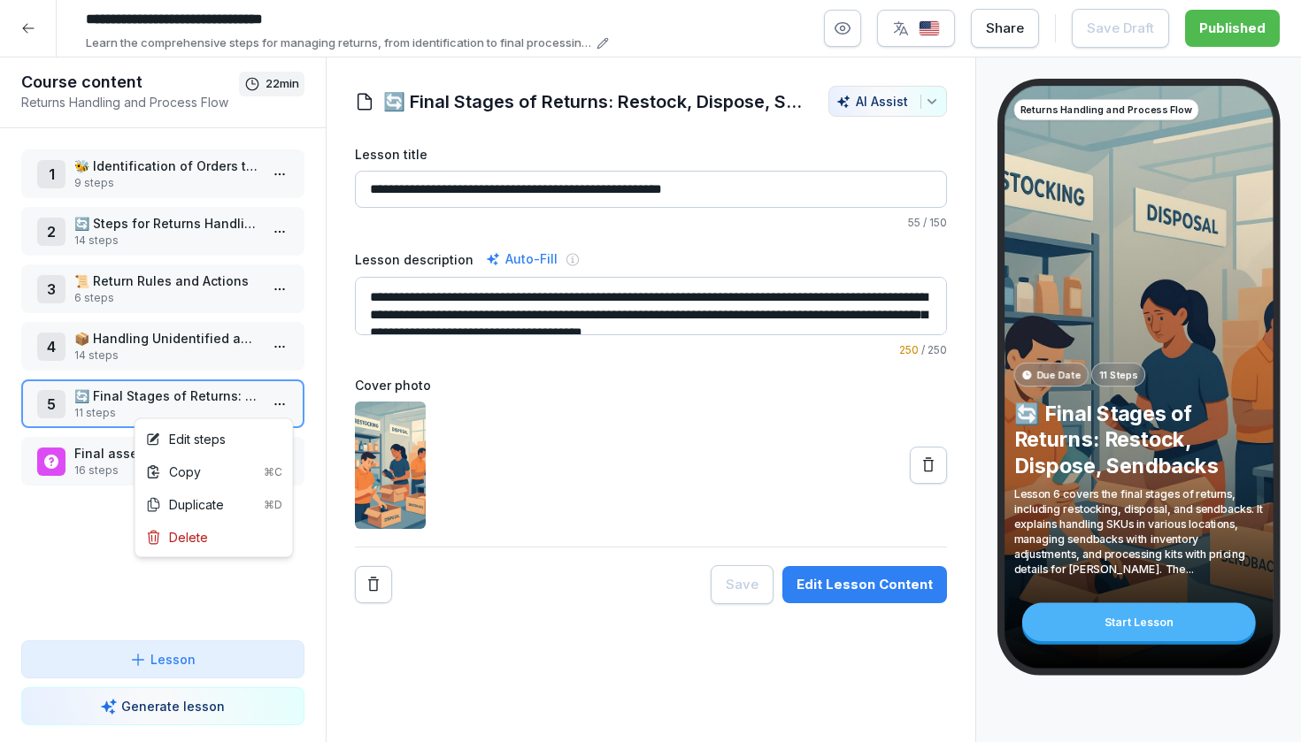
click at [289, 402] on html "**********" at bounding box center [650, 371] width 1301 height 742
click at [237, 437] on div "Edit steps" at bounding box center [214, 439] width 150 height 33
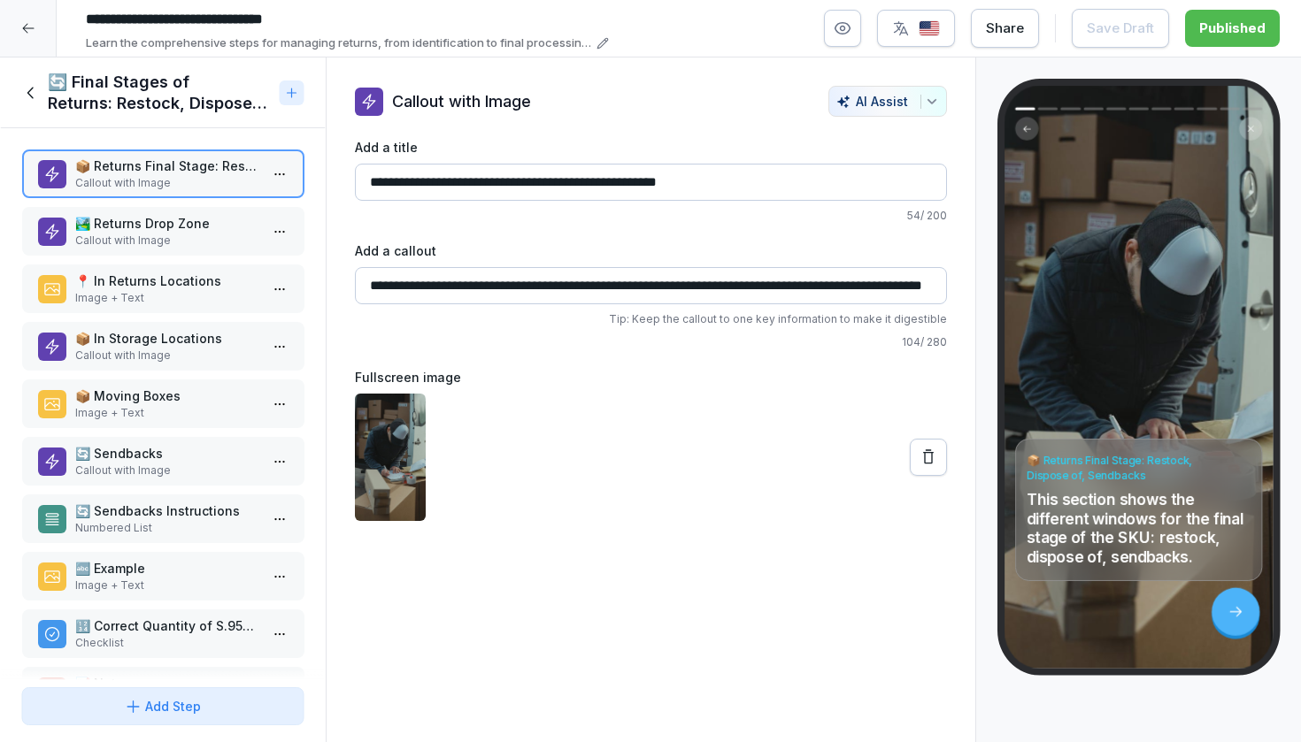
click at [158, 248] on p "Callout with Image" at bounding box center [166, 241] width 184 height 16
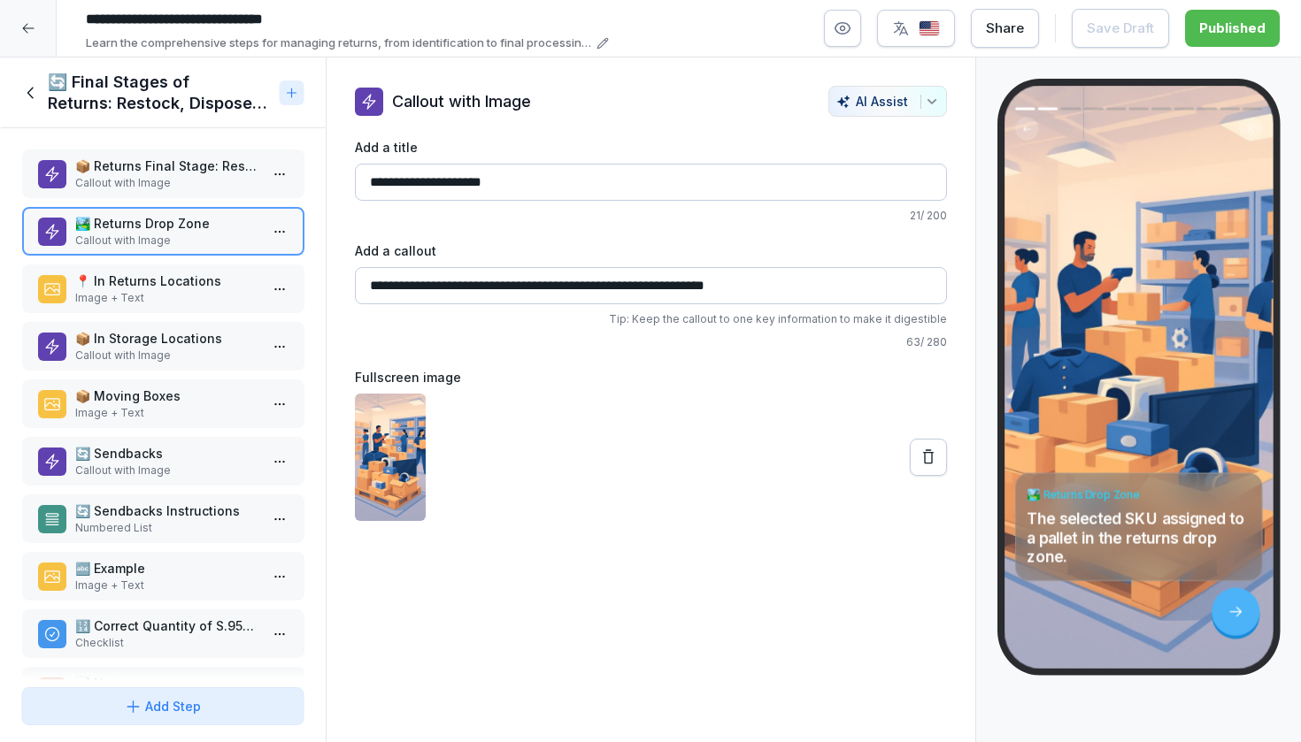
click at [155, 272] on p "📍 In Returns Locations" at bounding box center [166, 281] width 184 height 19
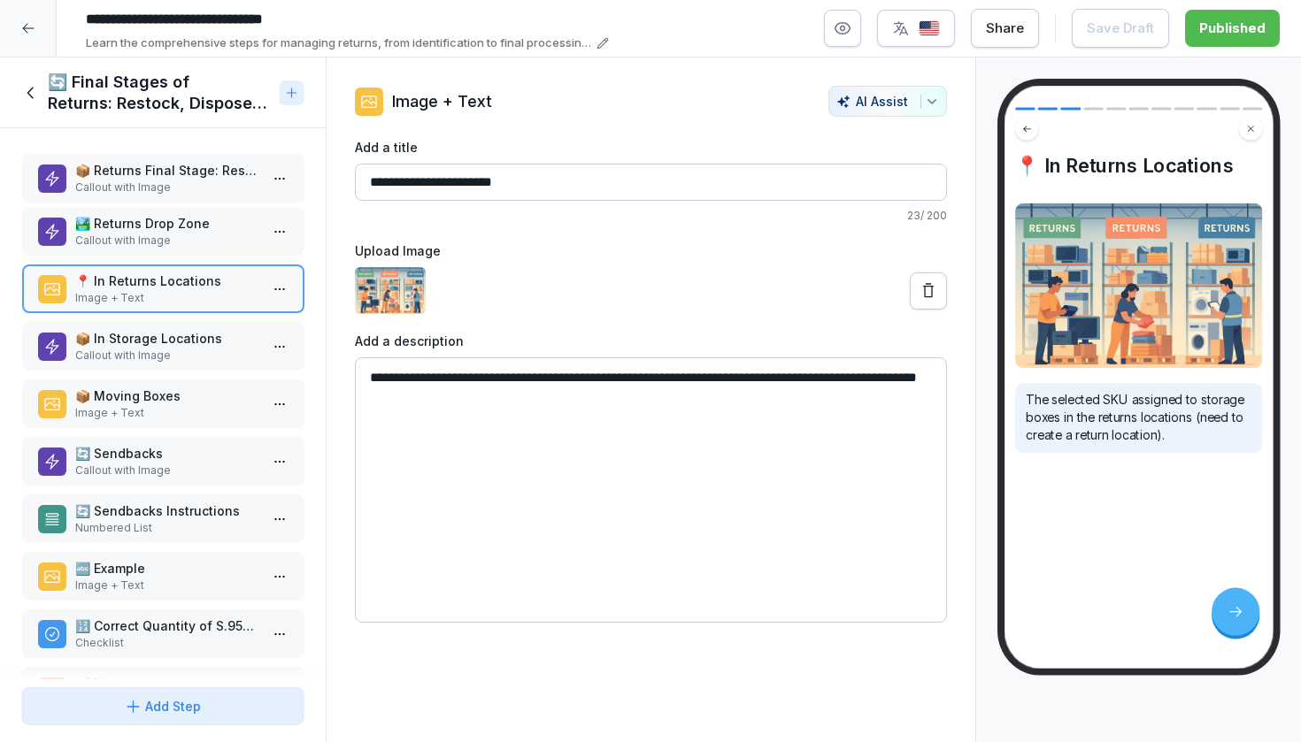
click at [188, 183] on p "Callout with Image" at bounding box center [166, 188] width 184 height 16
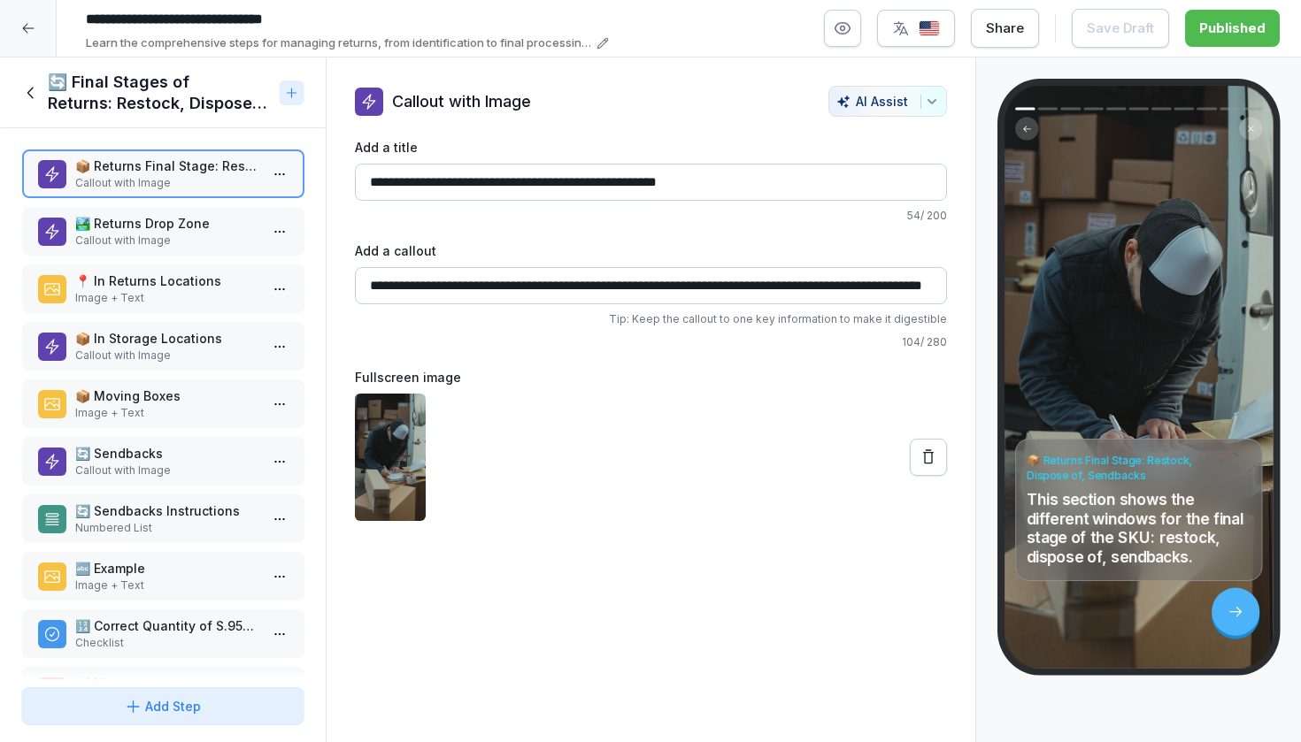
click at [217, 238] on p "Callout with Image" at bounding box center [166, 241] width 184 height 16
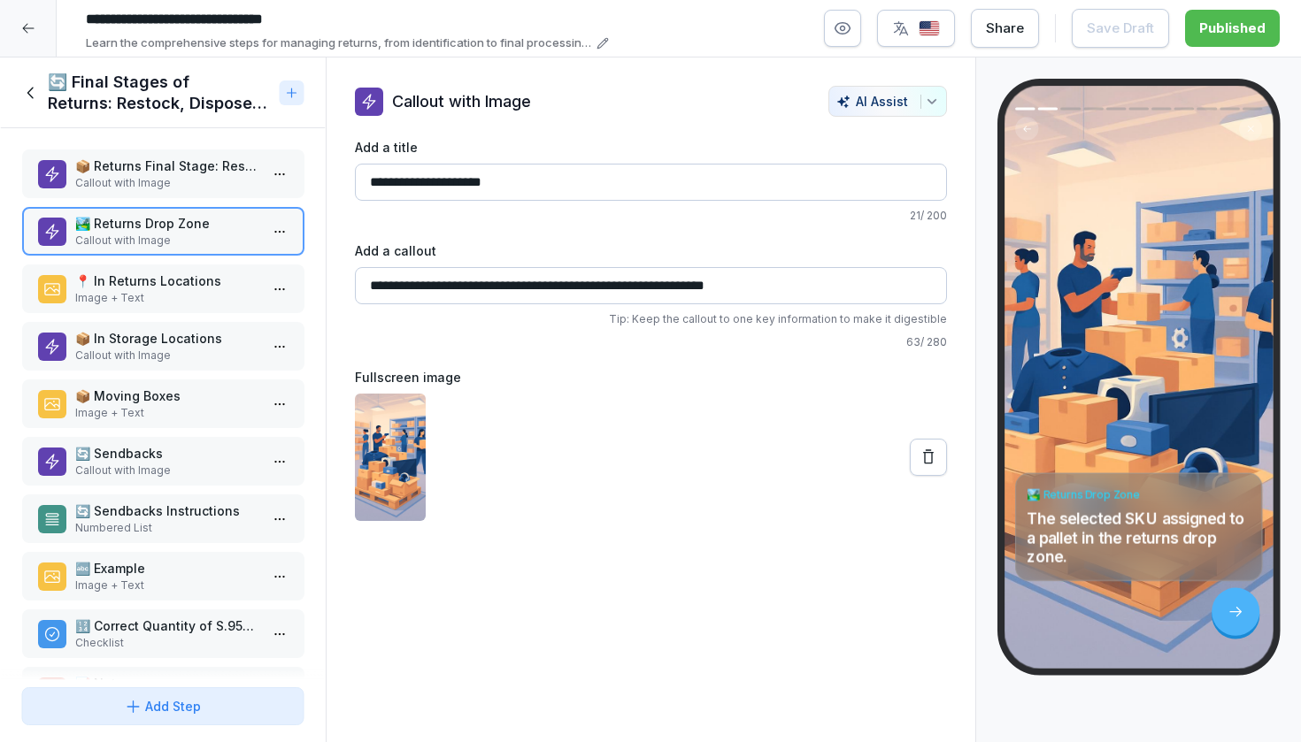
click at [201, 273] on p "📍 In Returns Locations" at bounding box center [166, 281] width 184 height 19
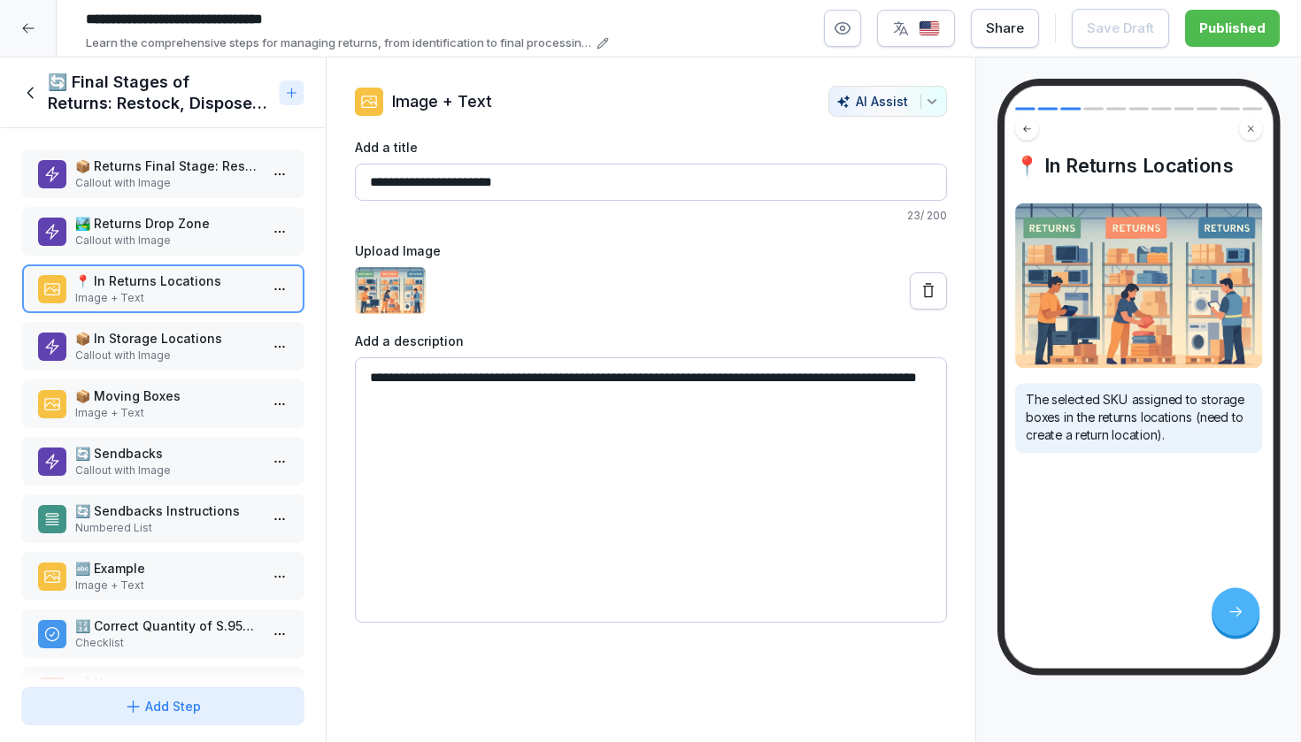
click at [200, 219] on p "🏞️ Returns Drop Zone" at bounding box center [166, 223] width 184 height 19
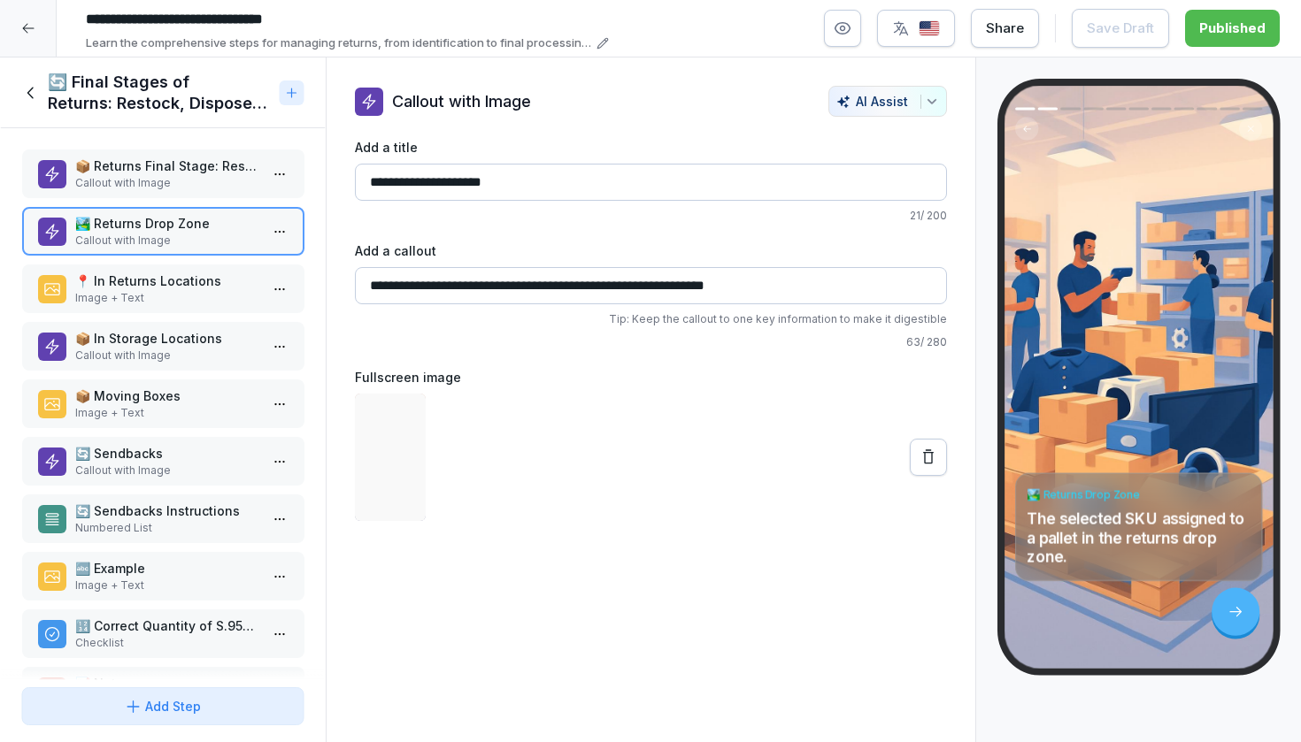
click at [200, 299] on p "Image + Text" at bounding box center [166, 298] width 184 height 16
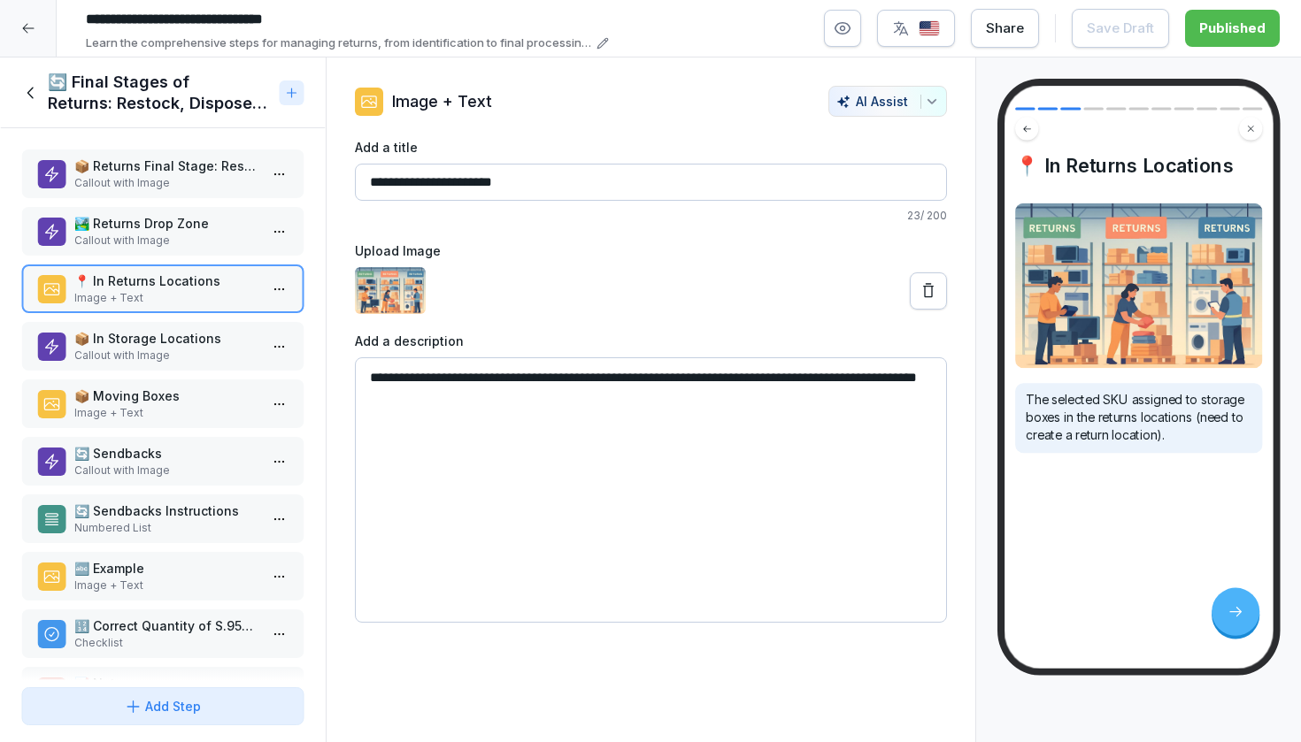
click at [182, 356] on p "Callout with Image" at bounding box center [166, 356] width 184 height 16
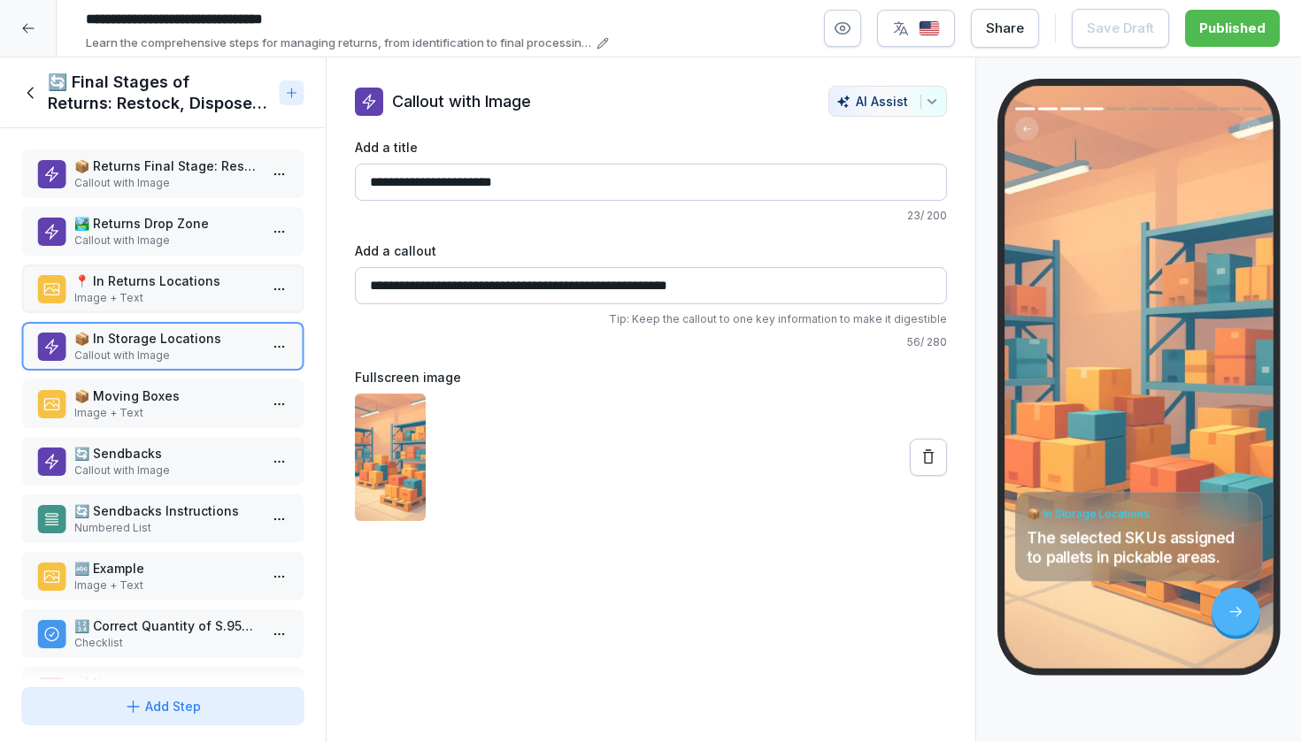
click at [192, 292] on p "Image + Text" at bounding box center [166, 298] width 184 height 16
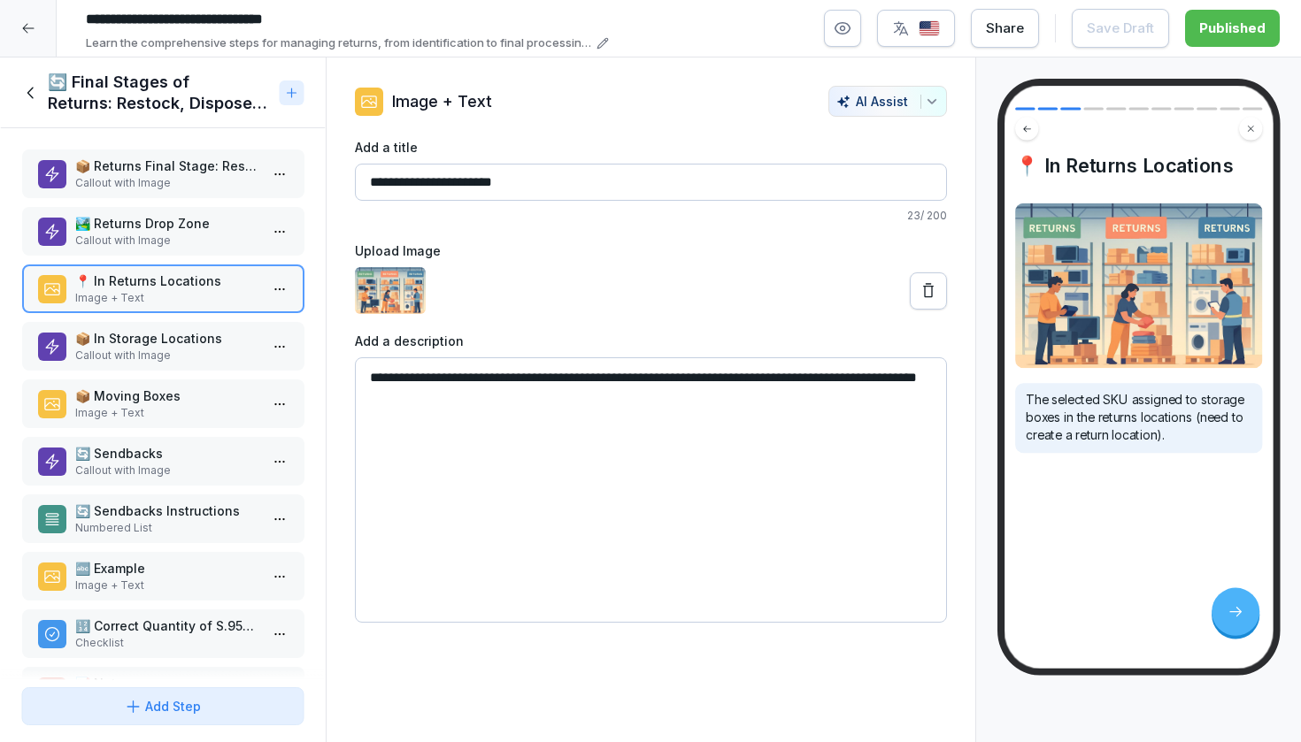
click at [219, 225] on p "🏞️ Returns Drop Zone" at bounding box center [166, 223] width 184 height 19
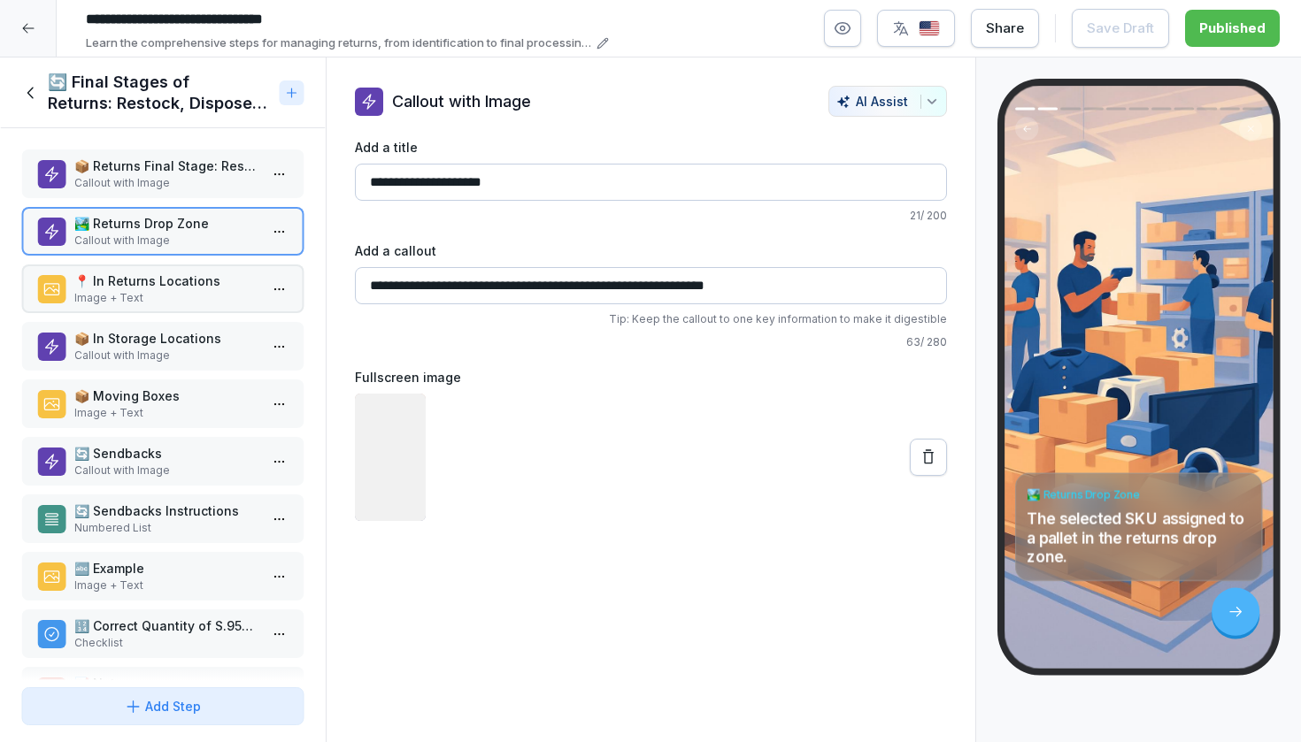
click at [202, 280] on p "📍 In Returns Locations" at bounding box center [166, 281] width 184 height 19
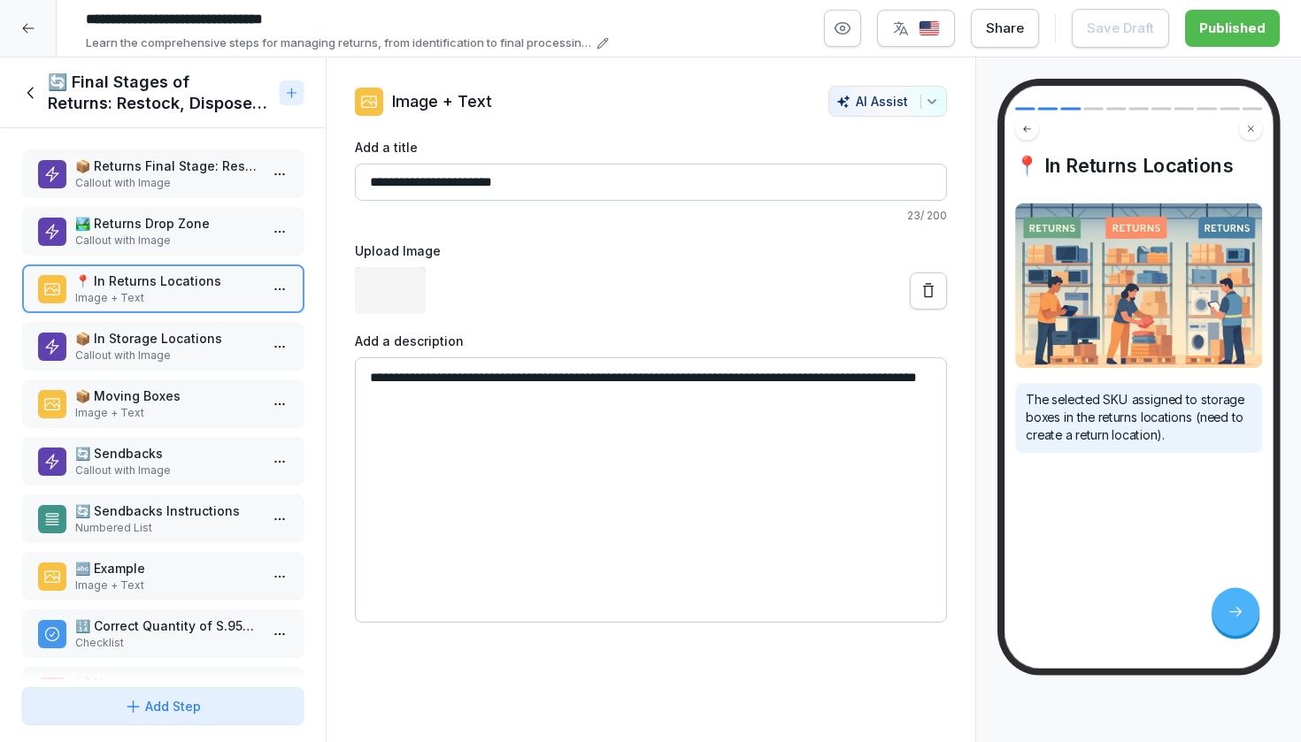
click at [186, 349] on p "Callout with Image" at bounding box center [166, 356] width 184 height 16
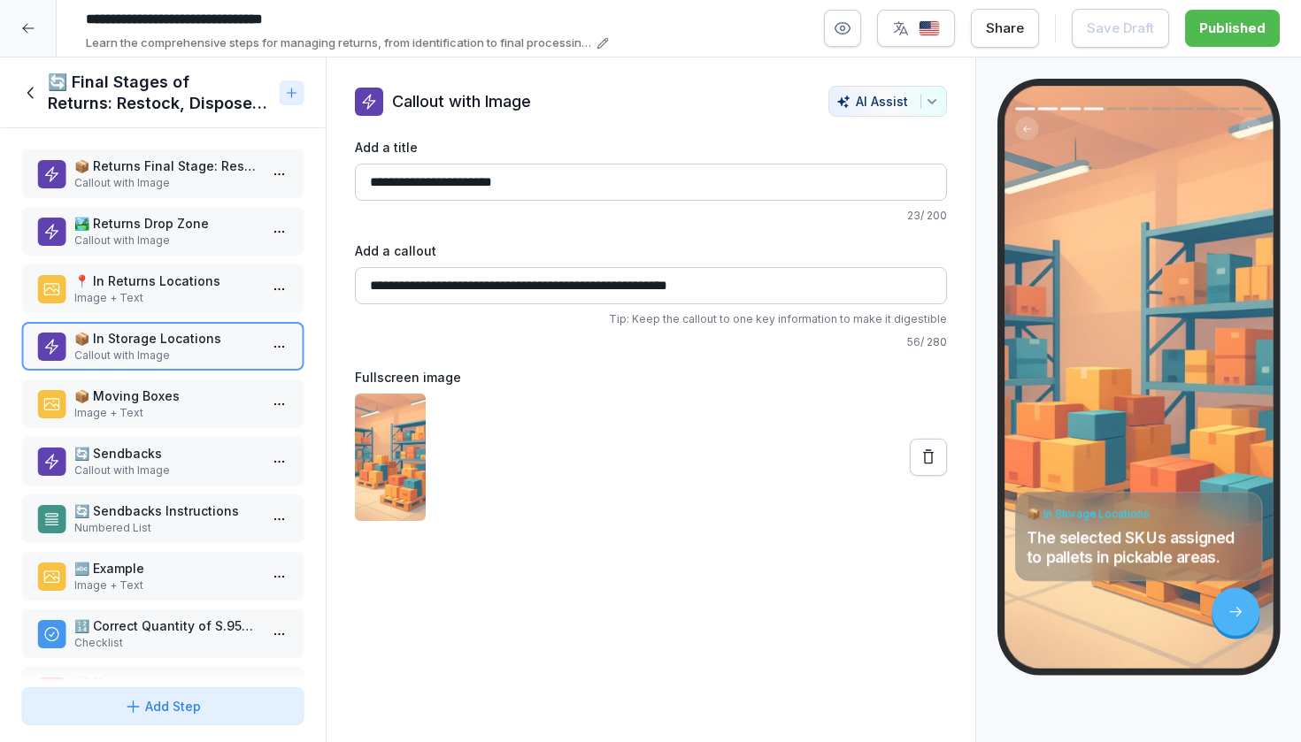
click at [182, 383] on div "📦 Moving Boxes Image + Text" at bounding box center [162, 404] width 283 height 49
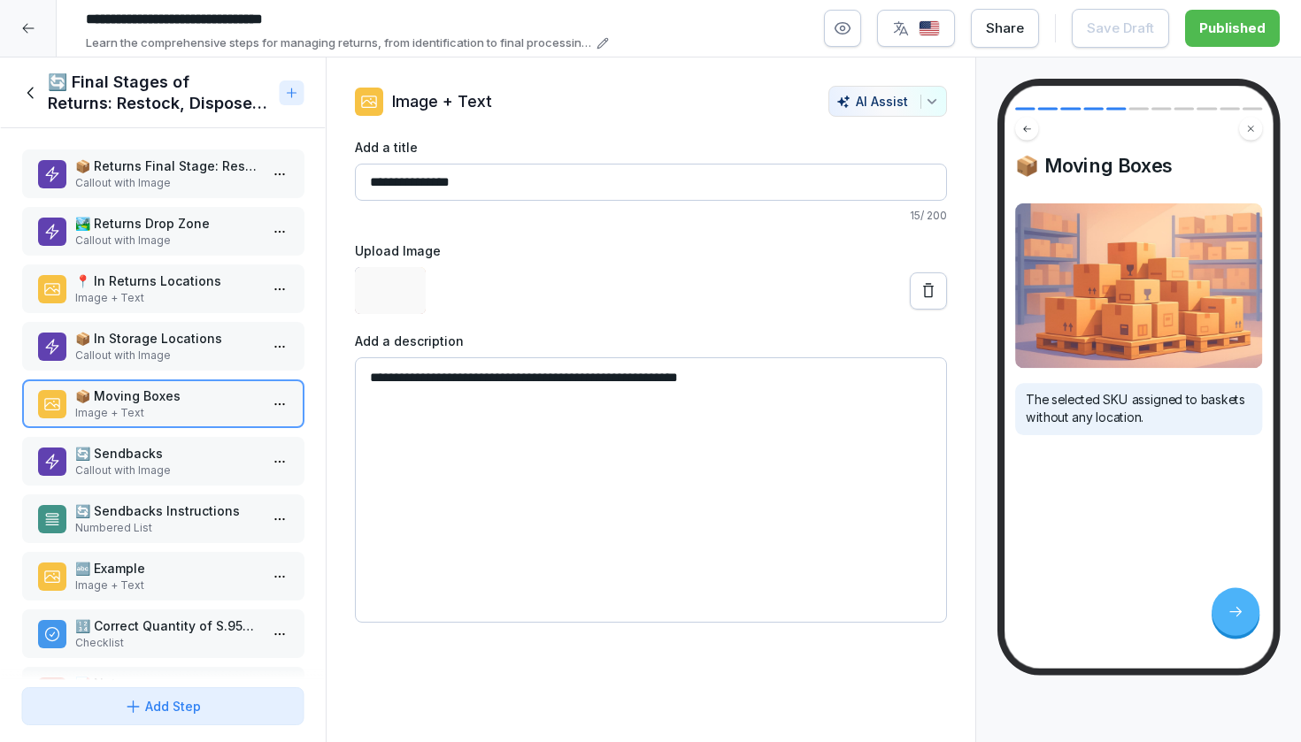
click at [191, 348] on p "Callout with Image" at bounding box center [166, 356] width 184 height 16
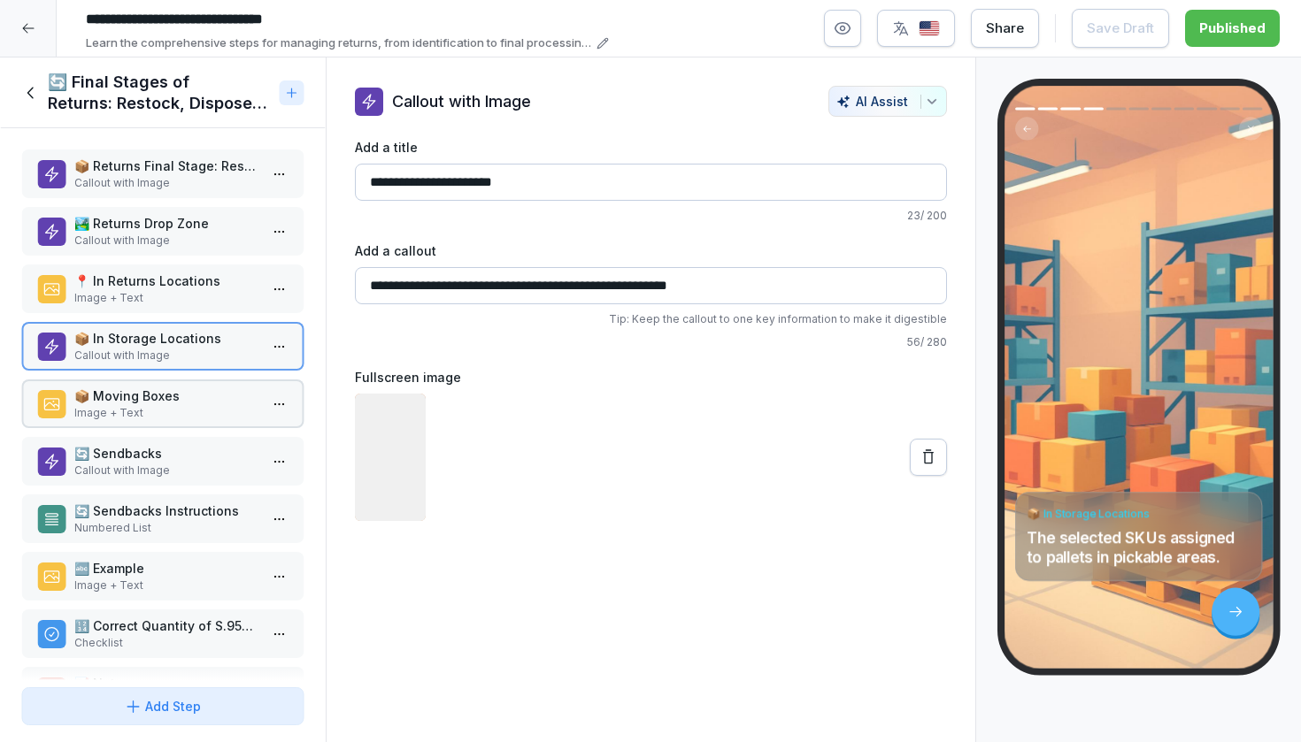
click at [181, 415] on p "Image + Text" at bounding box center [166, 413] width 184 height 16
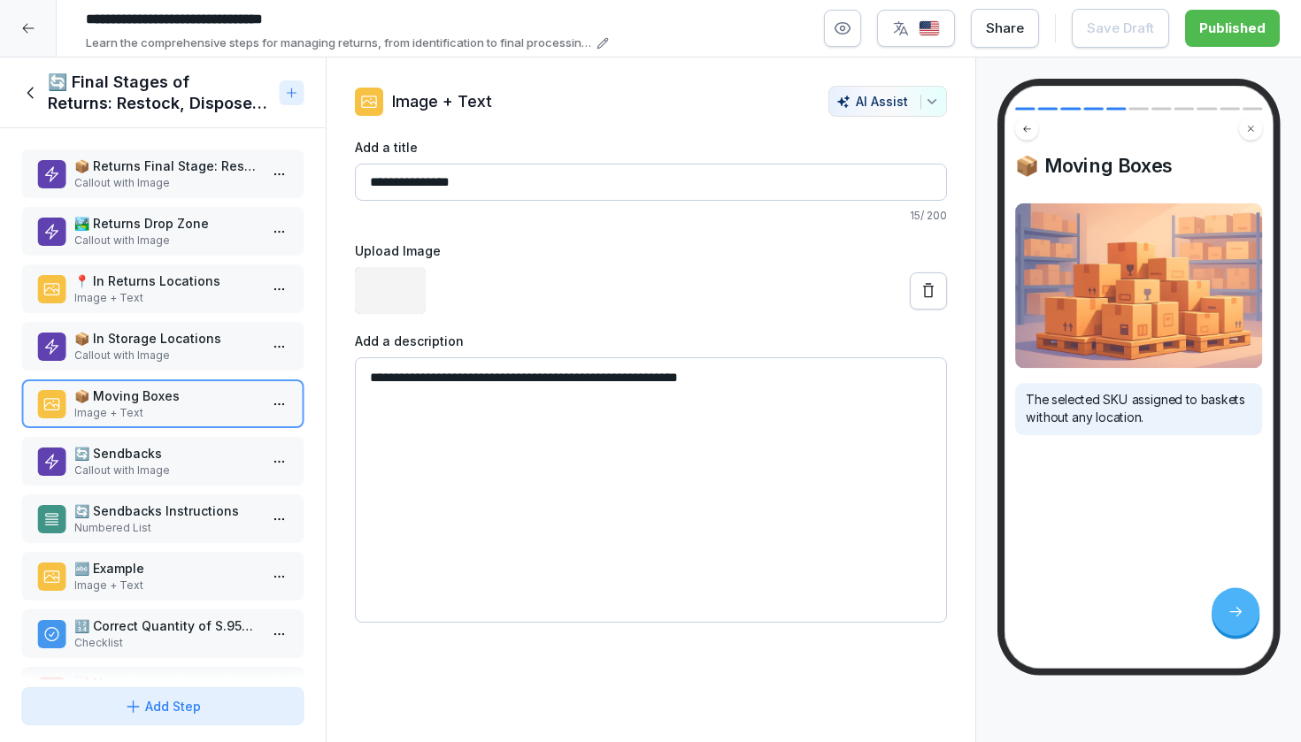
click at [215, 333] on p "📦 In Storage Locations" at bounding box center [166, 338] width 184 height 19
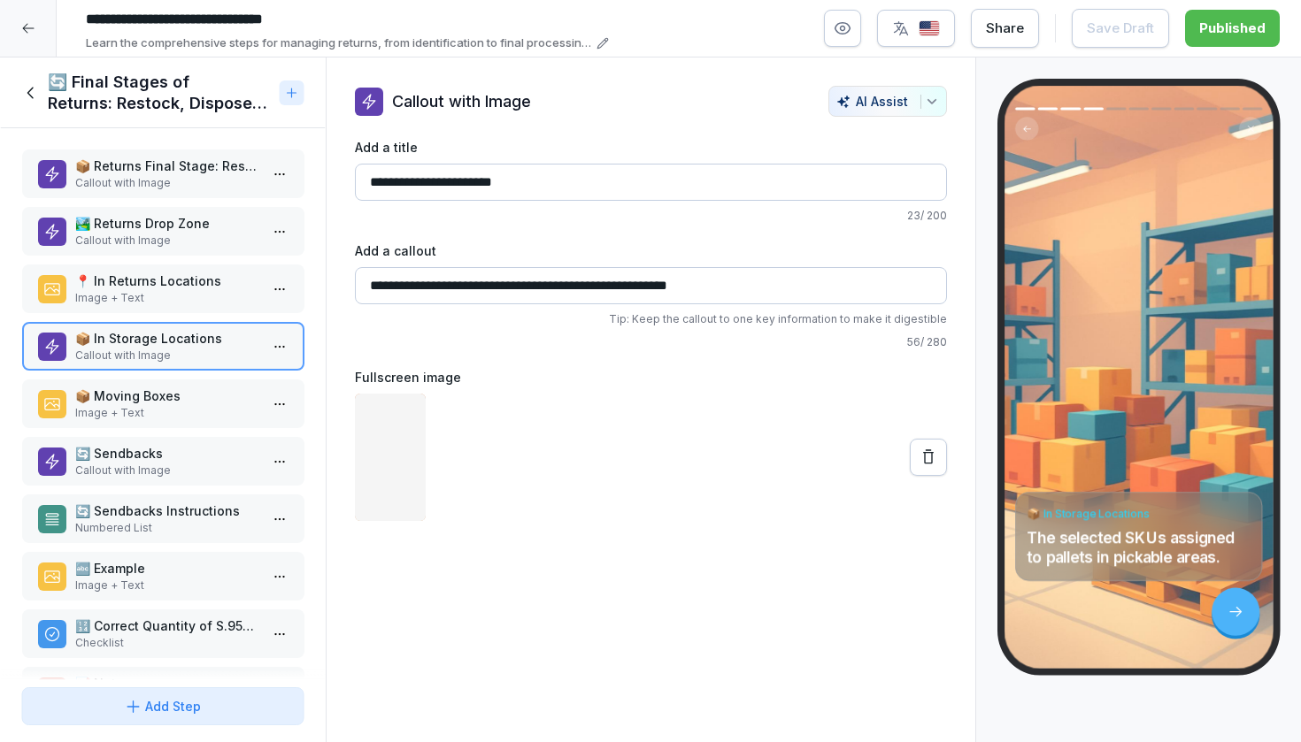
click at [181, 480] on div "🔄 Sendbacks Callout with Image" at bounding box center [162, 461] width 283 height 49
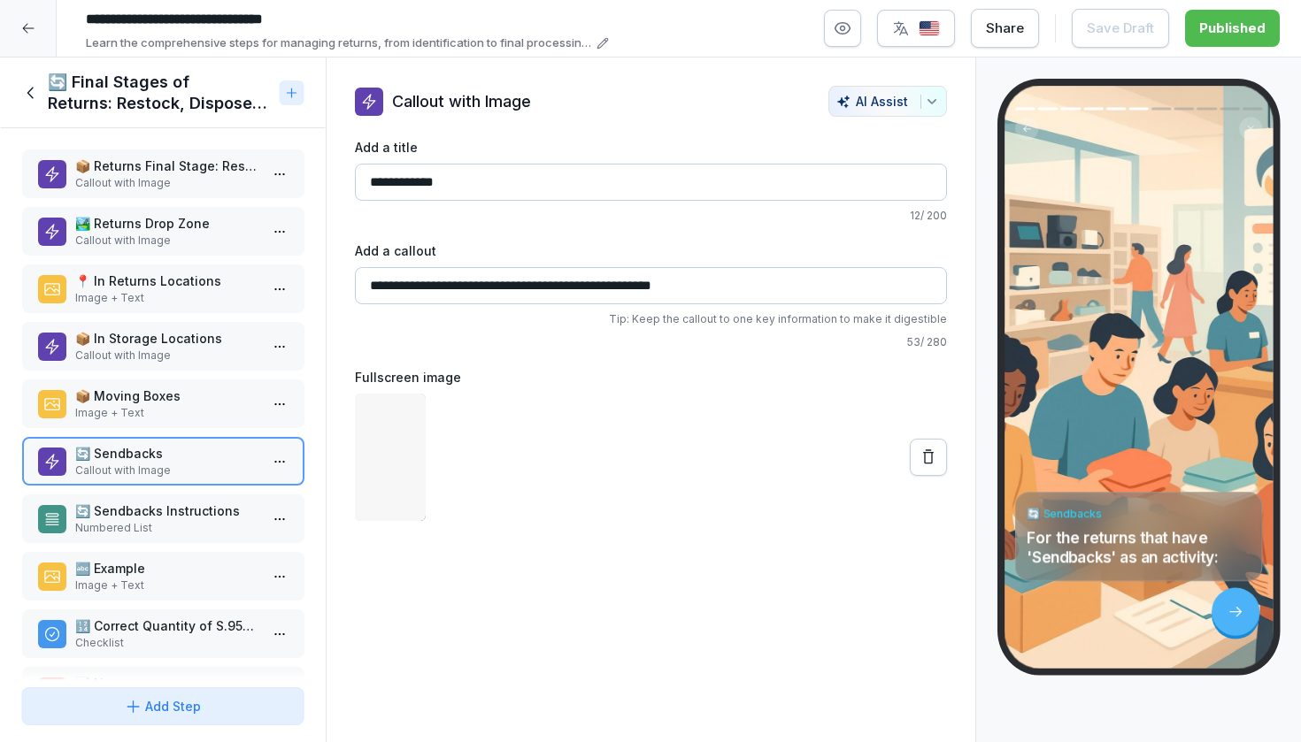
click at [210, 366] on div "📦 In Storage Locations Callout with Image" at bounding box center [162, 346] width 283 height 49
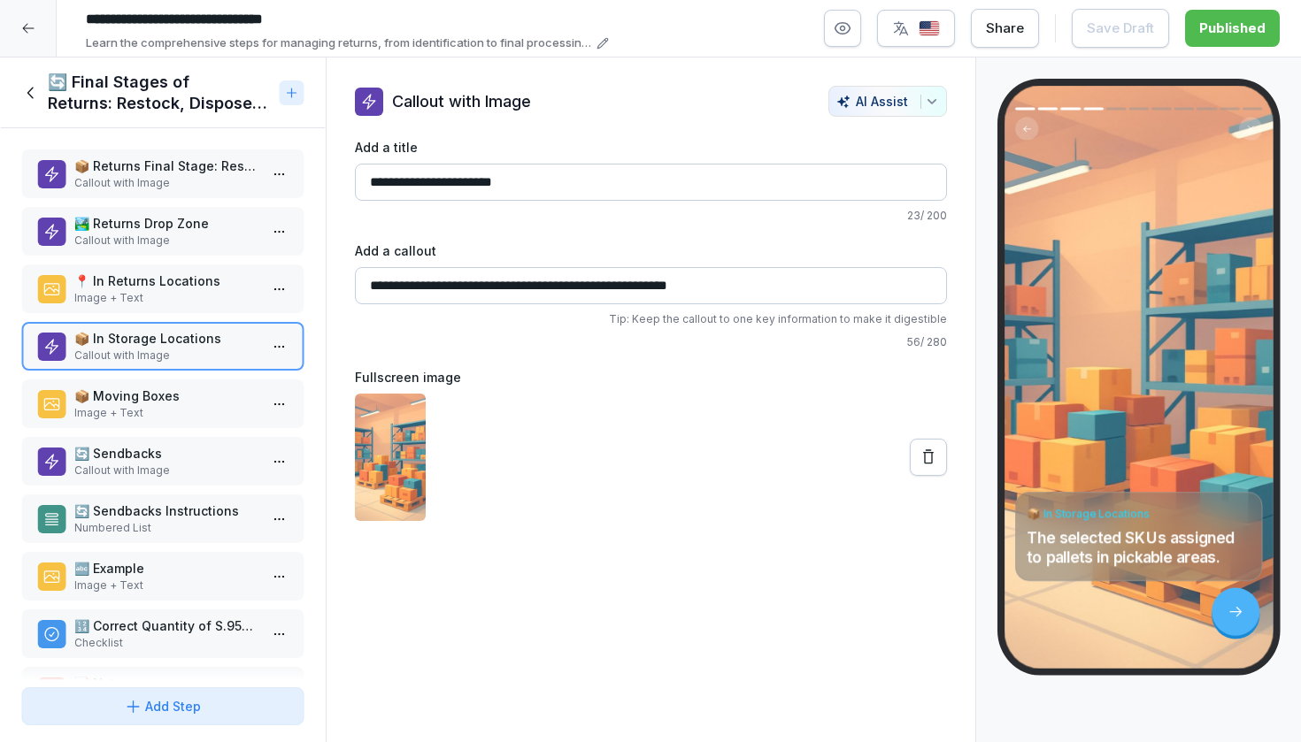
click at [184, 408] on p "Image + Text" at bounding box center [166, 413] width 184 height 16
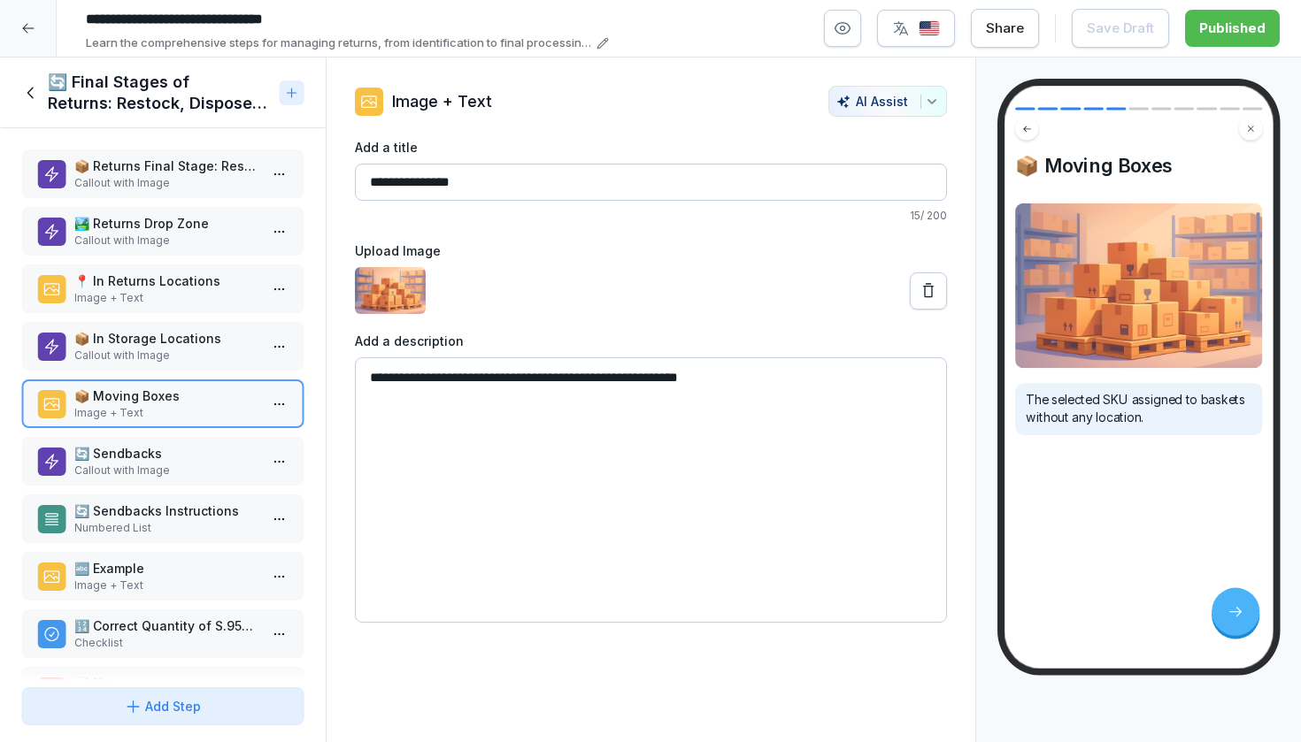
click at [205, 338] on p "📦 In Storage Locations" at bounding box center [166, 338] width 184 height 19
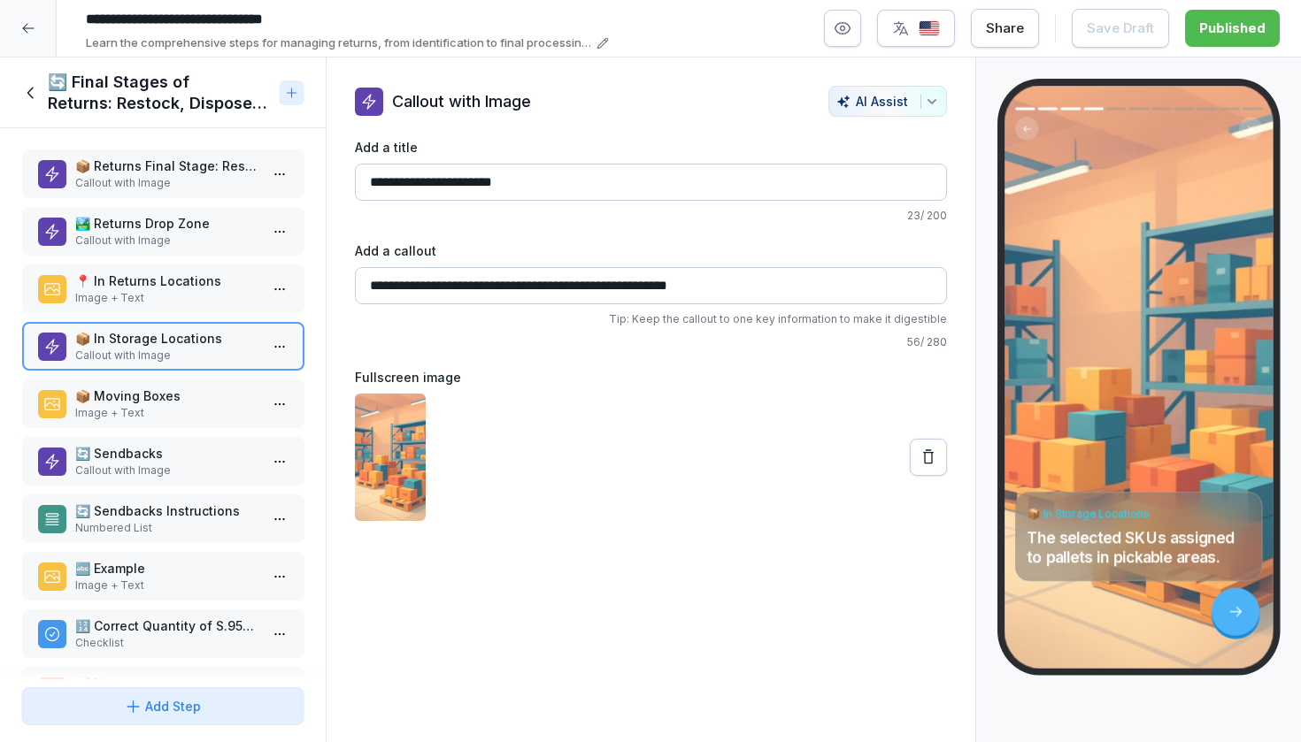
click at [177, 165] on p "📦 Returns Final Stage: Restock, Dispose of, Sendbacks" at bounding box center [166, 166] width 184 height 19
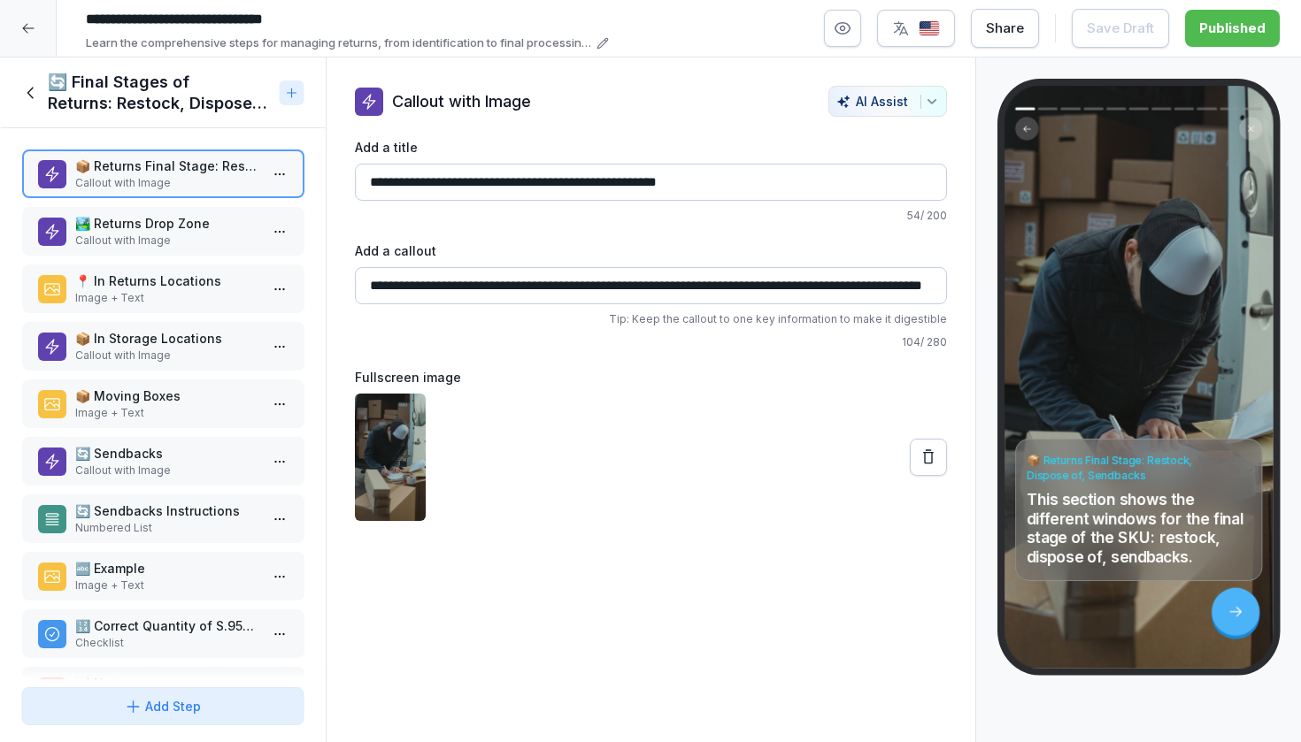
click at [191, 229] on p "🏞️ Returns Drop Zone" at bounding box center [166, 223] width 184 height 19
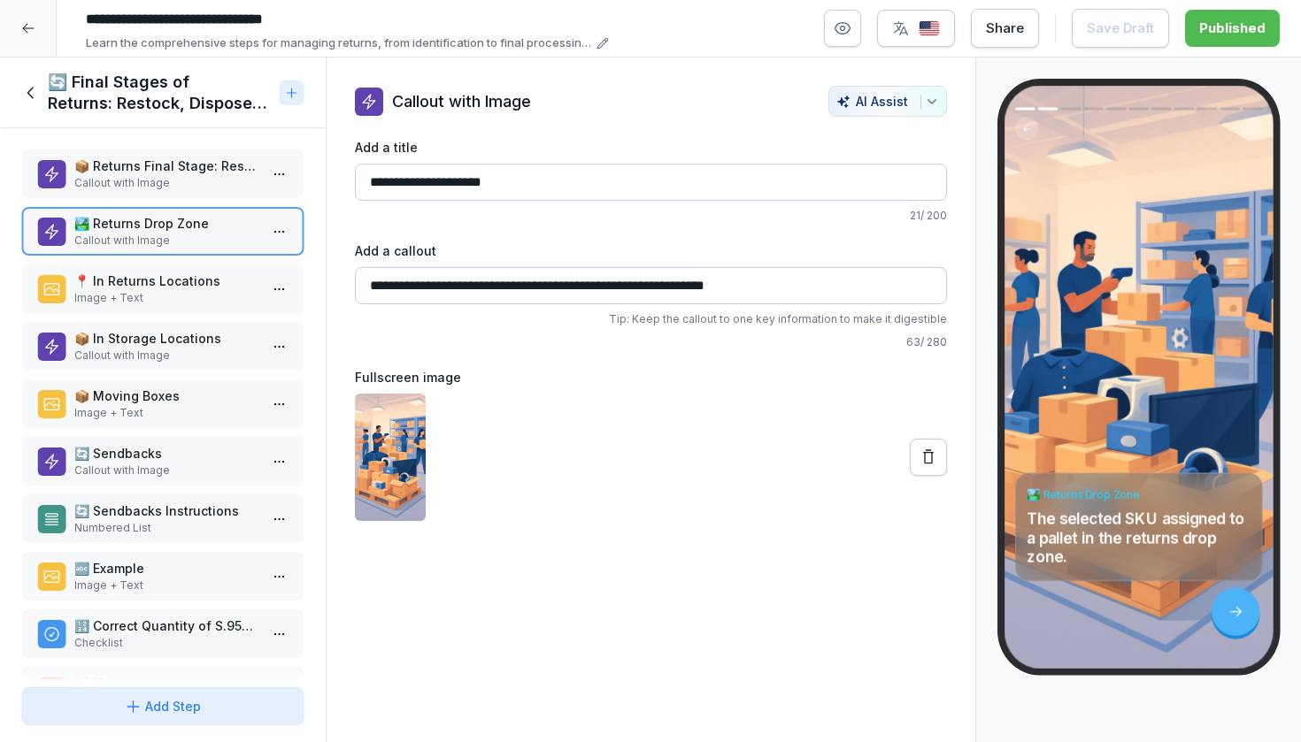
click at [188, 283] on p "📍 In Returns Locations" at bounding box center [166, 281] width 184 height 19
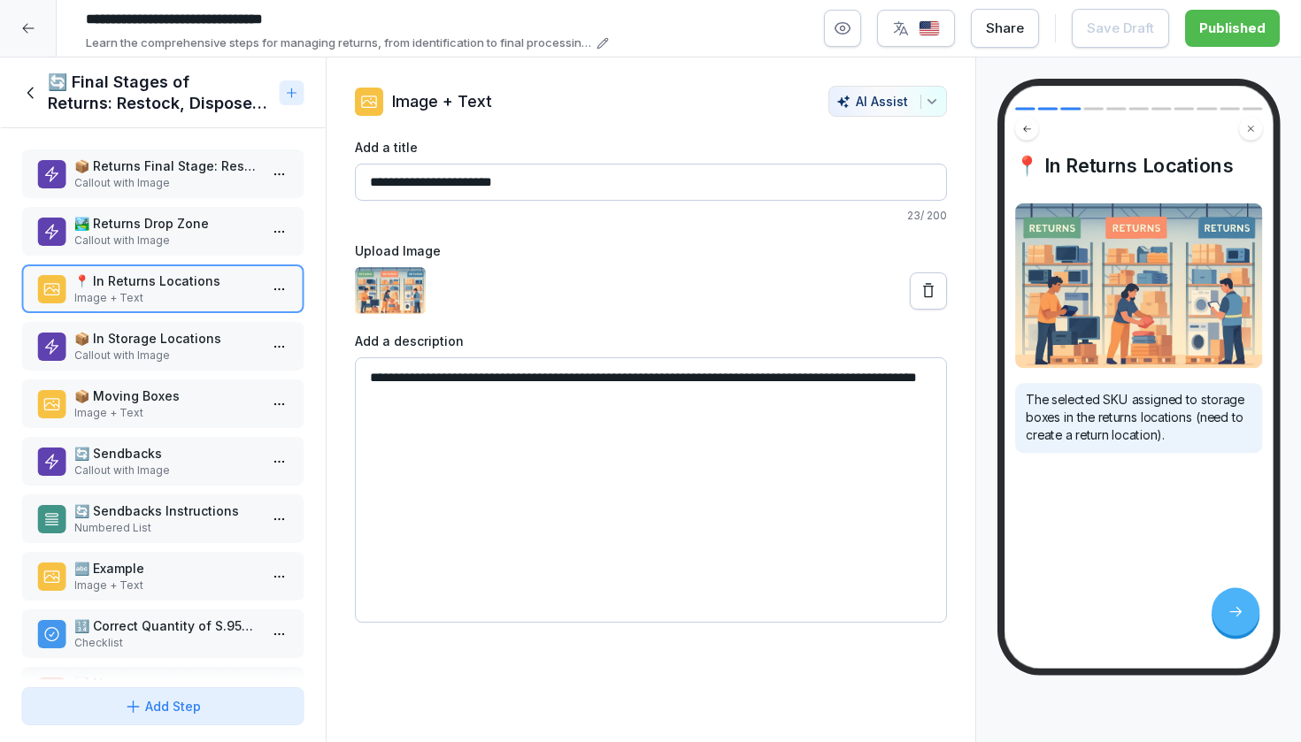
click at [190, 340] on p "📦 In Storage Locations" at bounding box center [166, 338] width 184 height 19
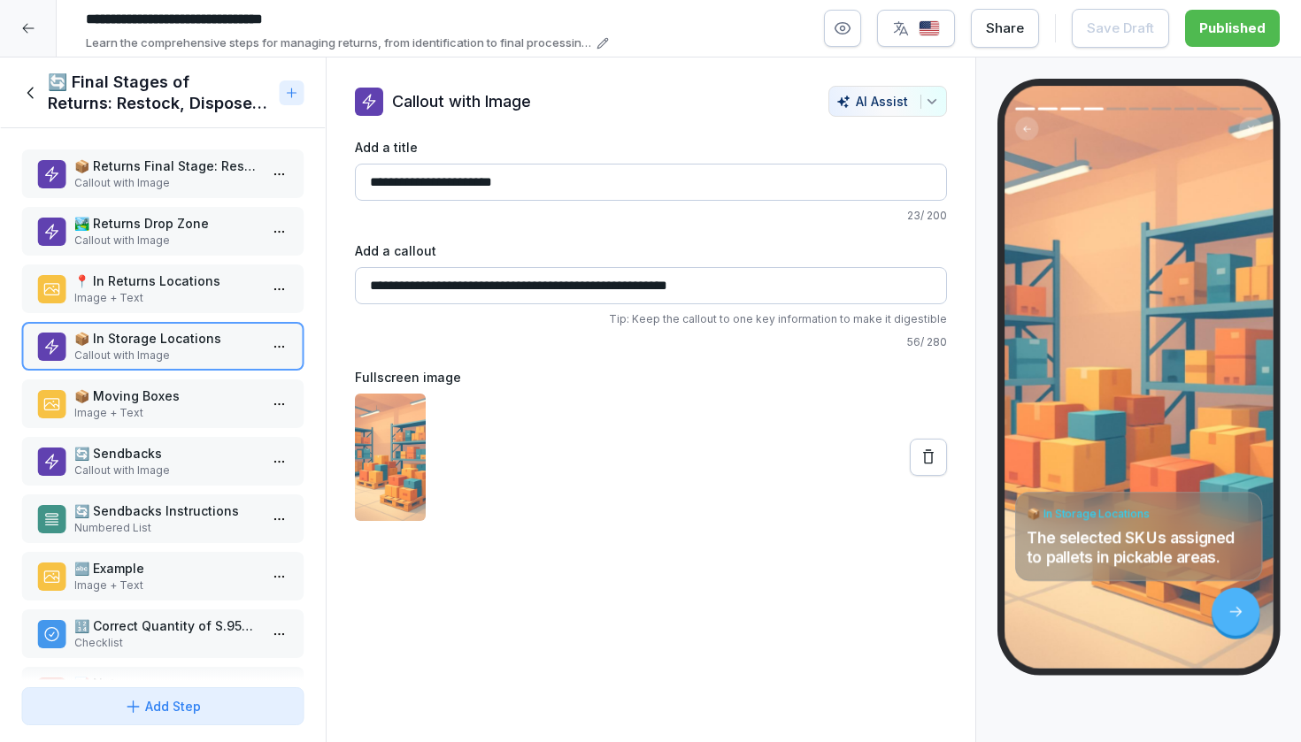
click at [190, 384] on div "📦 Moving Boxes Image + Text" at bounding box center [162, 404] width 283 height 49
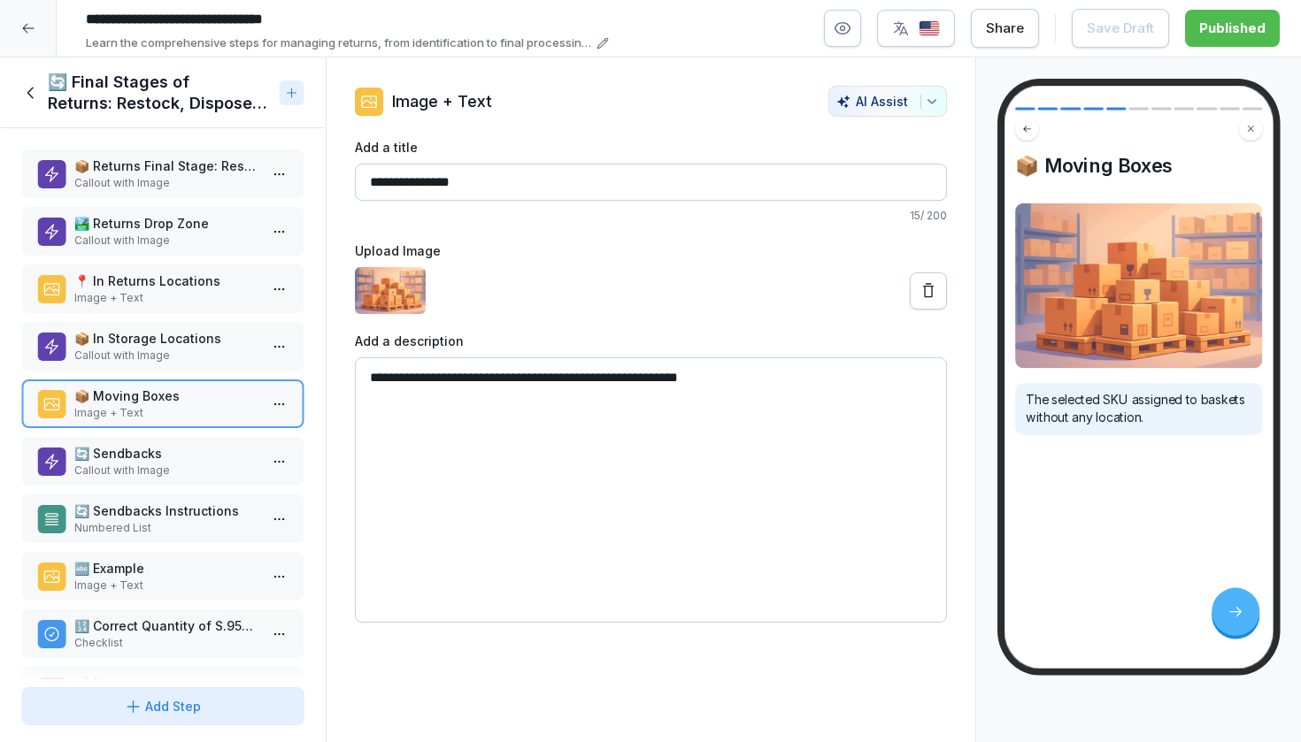
click at [205, 211] on div "🏞️ Returns Drop Zone Callout with Image" at bounding box center [162, 231] width 283 height 49
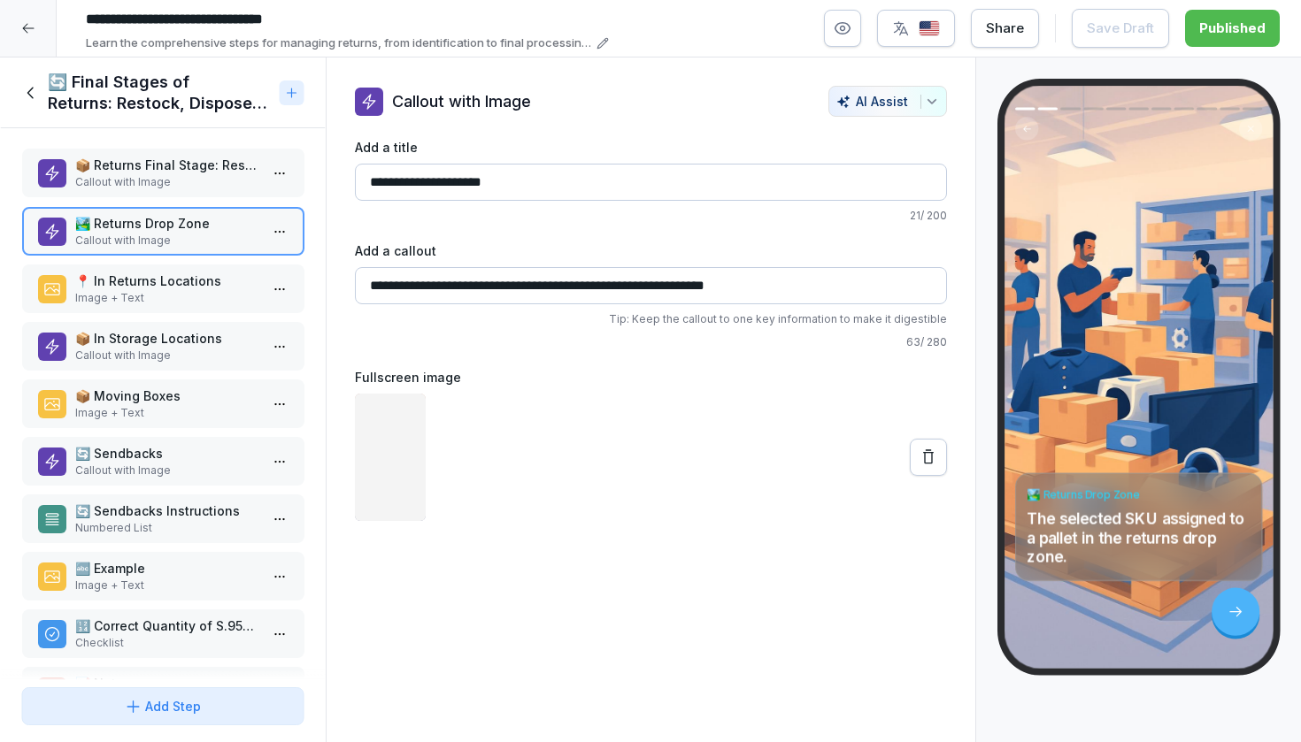
click at [199, 179] on p "Callout with Image" at bounding box center [166, 182] width 184 height 16
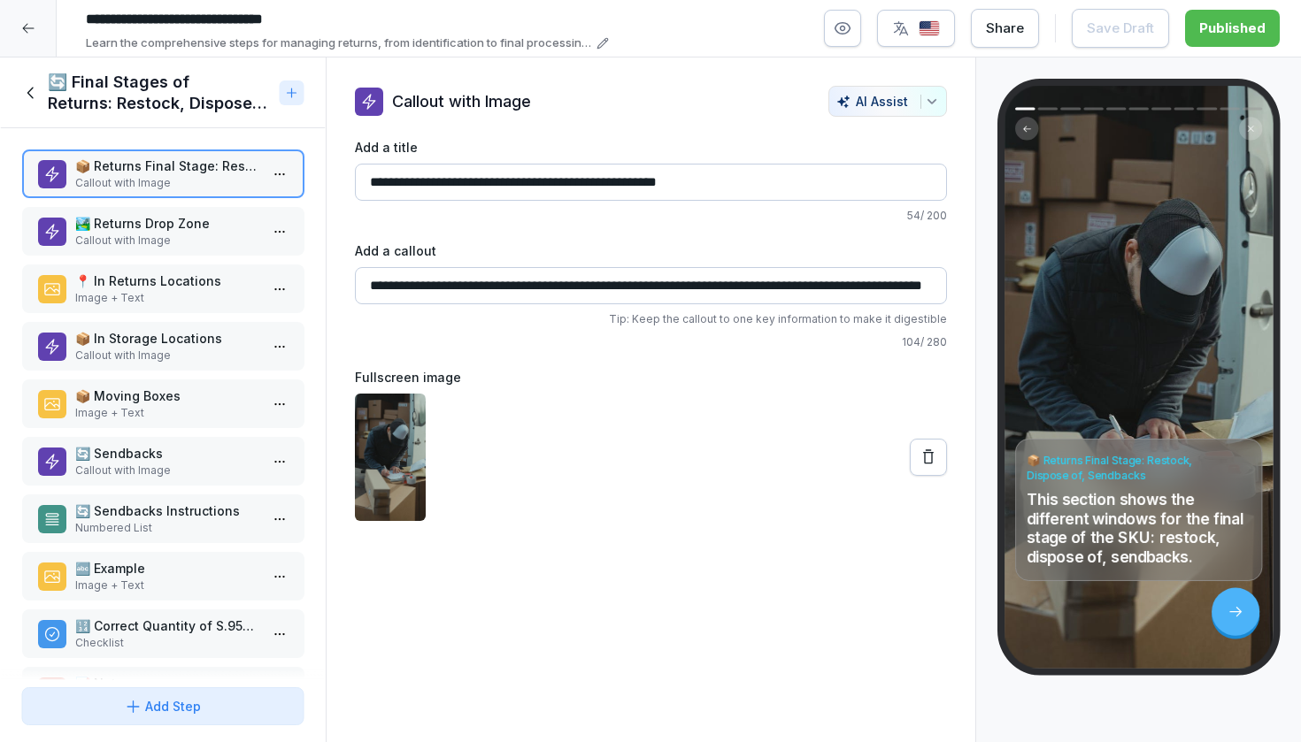
click at [199, 210] on div "🏞️ Returns Drop Zone Callout with Image" at bounding box center [162, 231] width 283 height 49
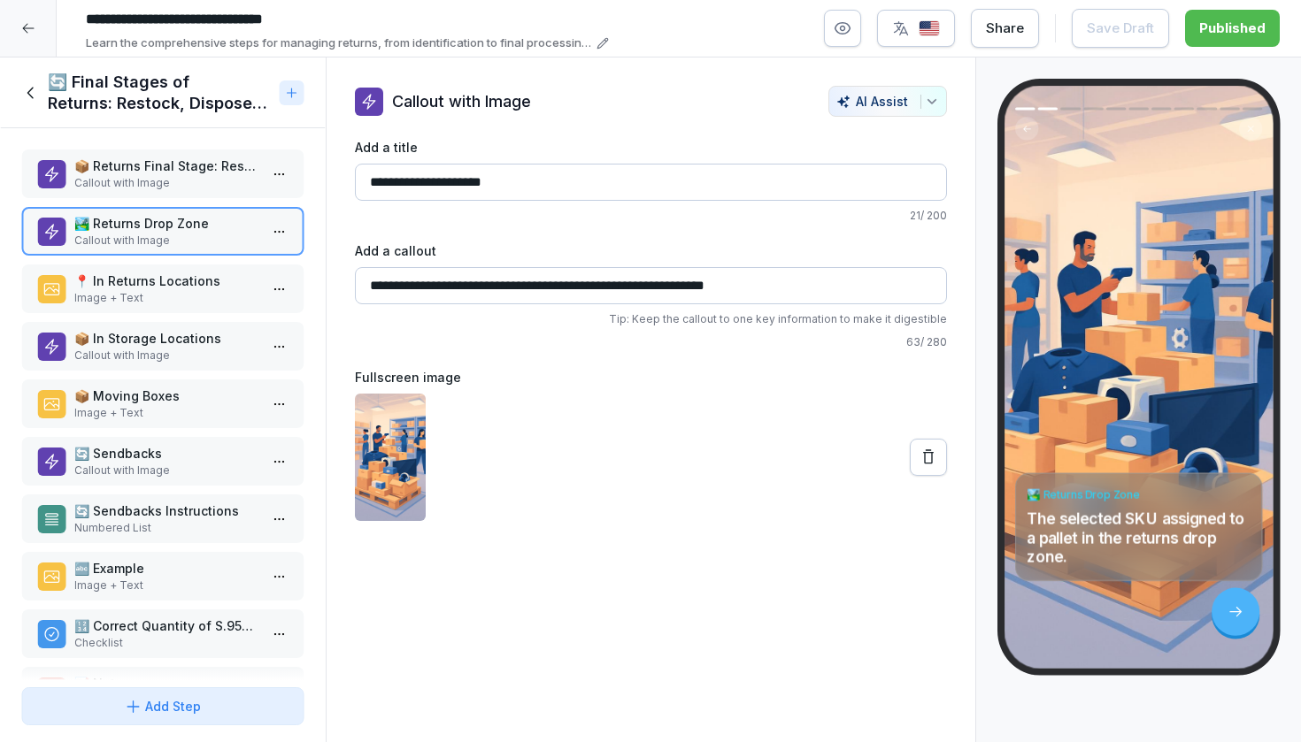
click at [183, 293] on p "Image + Text" at bounding box center [166, 298] width 184 height 16
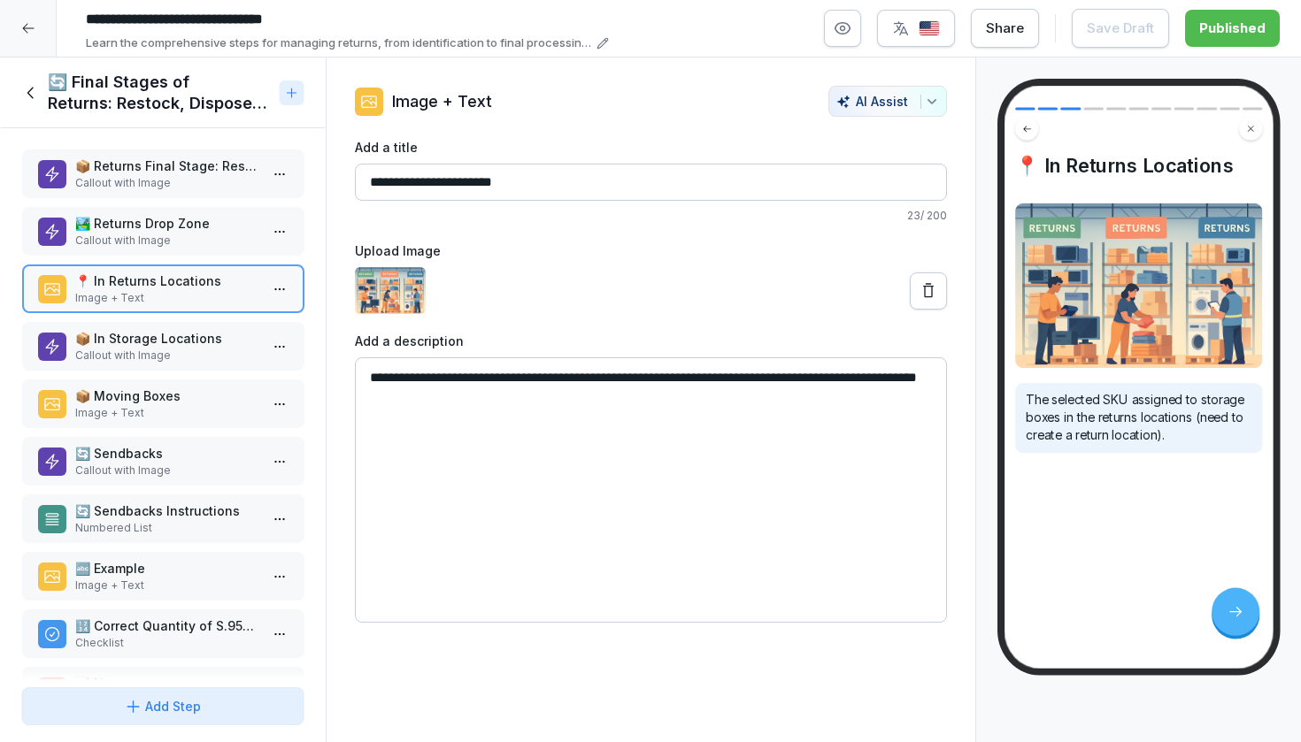
click at [181, 336] on p "📦 In Storage Locations" at bounding box center [166, 338] width 184 height 19
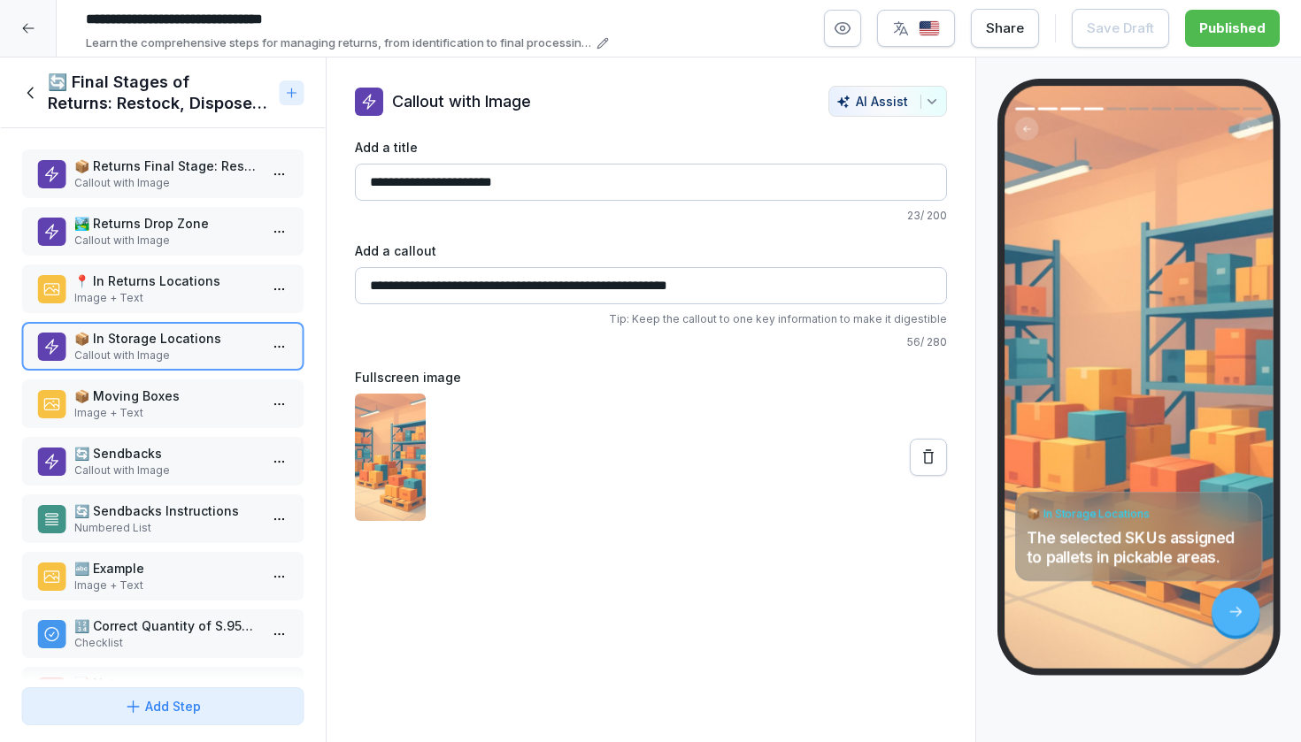
click at [176, 401] on p "📦 Moving Boxes" at bounding box center [166, 396] width 184 height 19
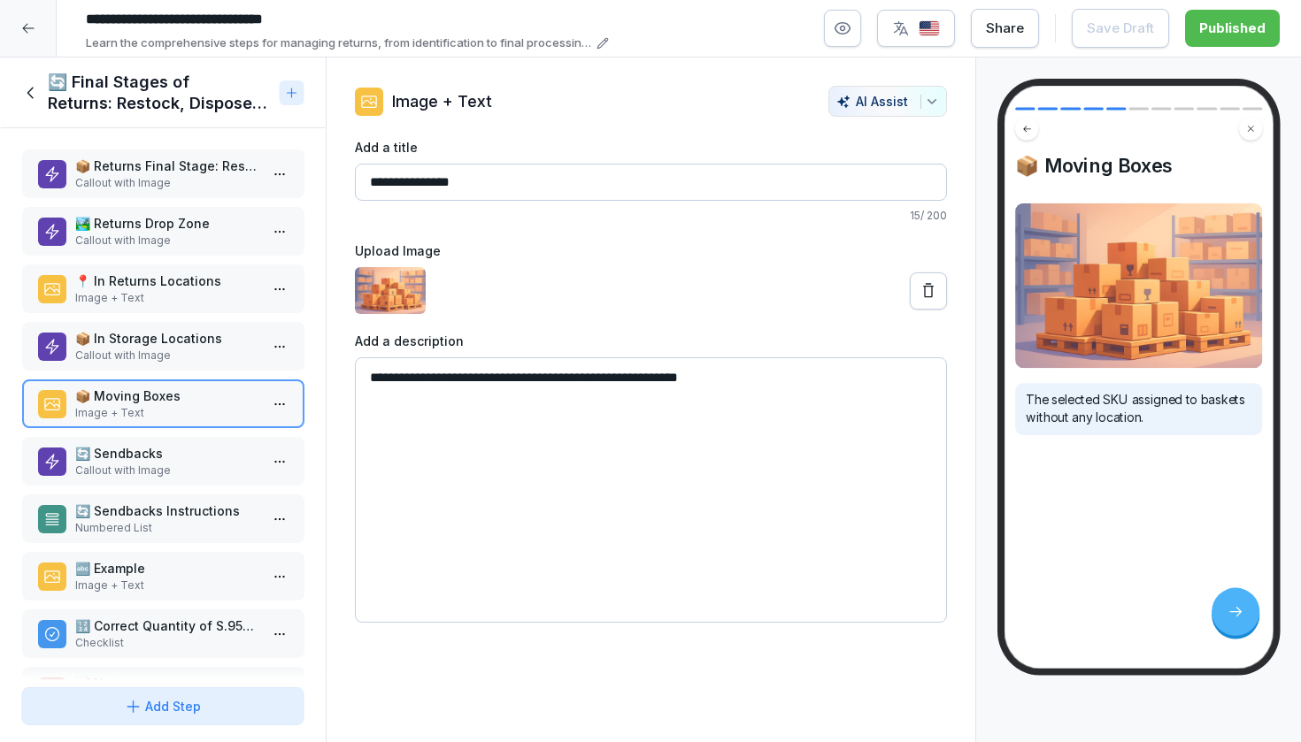
click at [169, 447] on p "🔄 Sendbacks" at bounding box center [166, 453] width 184 height 19
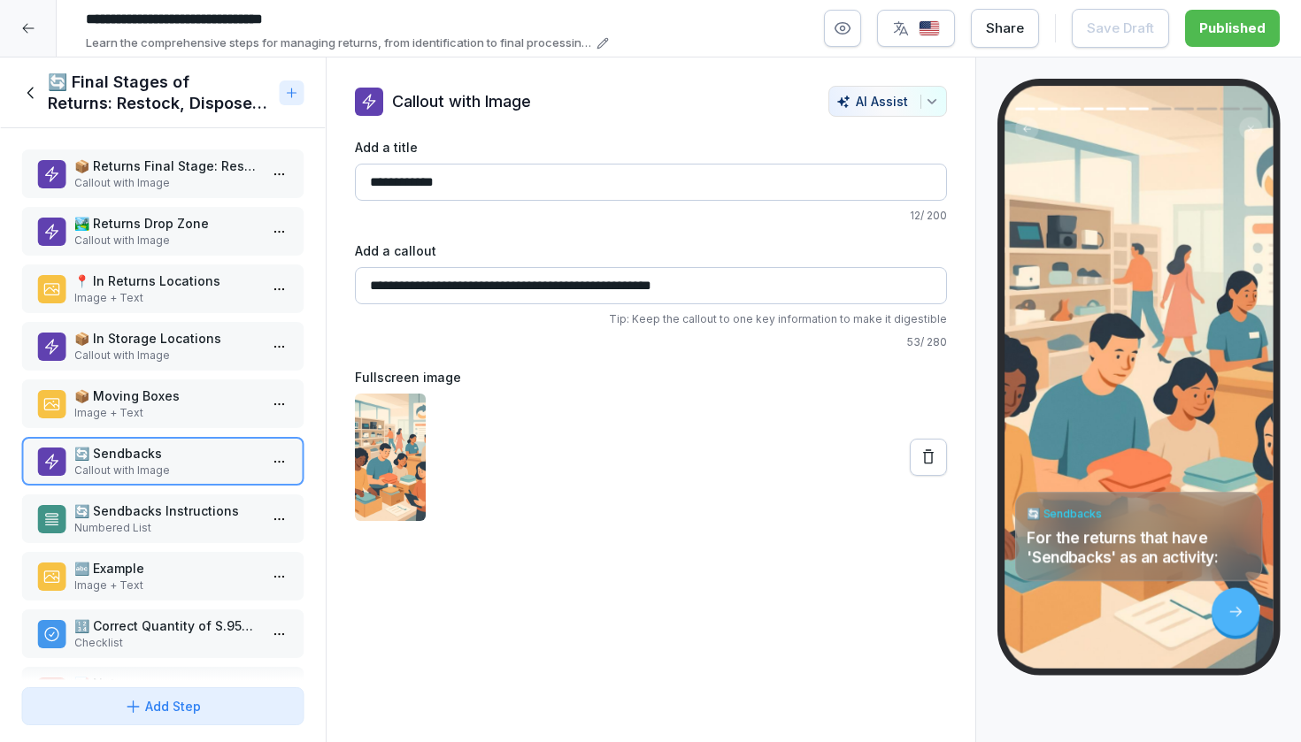
click at [169, 510] on p "🔄 Sendbacks Instructions" at bounding box center [166, 511] width 184 height 19
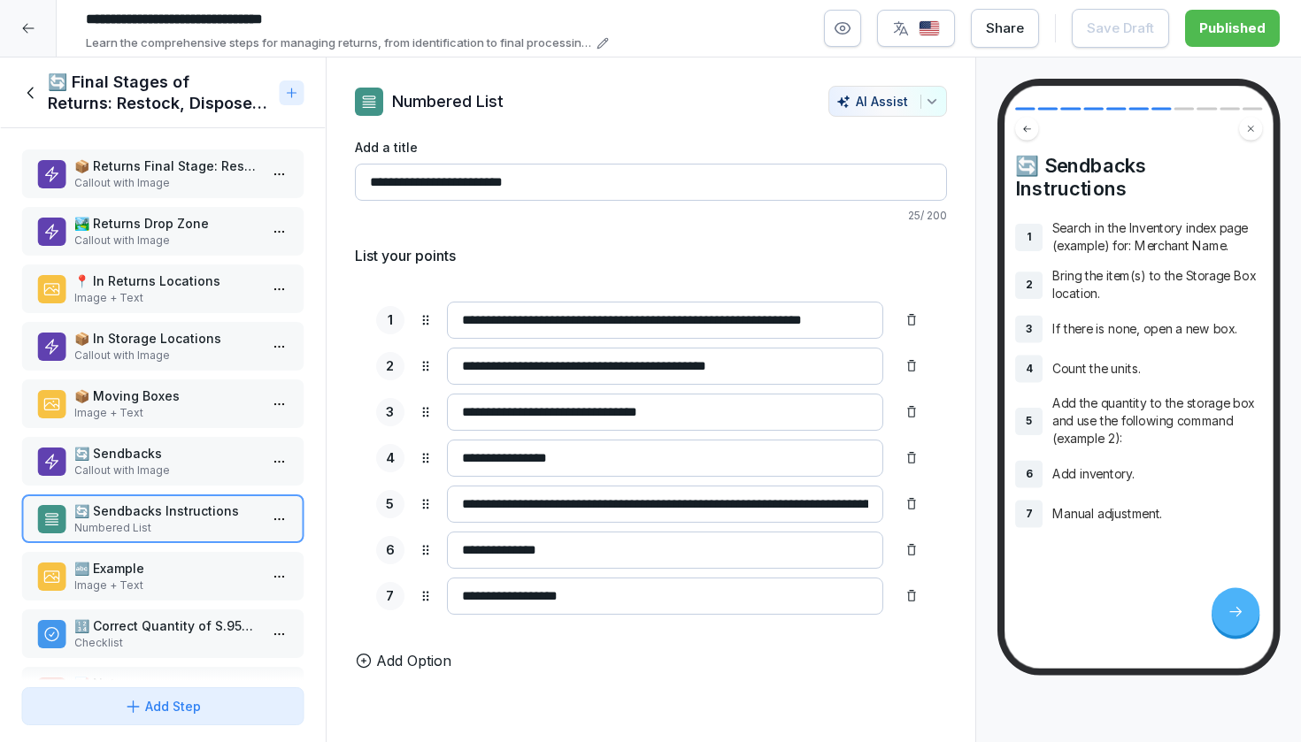
click at [181, 549] on div "📦 Returns Final Stage: Restock, Dispose of, Sendbacks Callout with Image 🏞️ Ret…" at bounding box center [163, 404] width 326 height 552
click at [178, 564] on p "🔤 Example" at bounding box center [166, 568] width 184 height 19
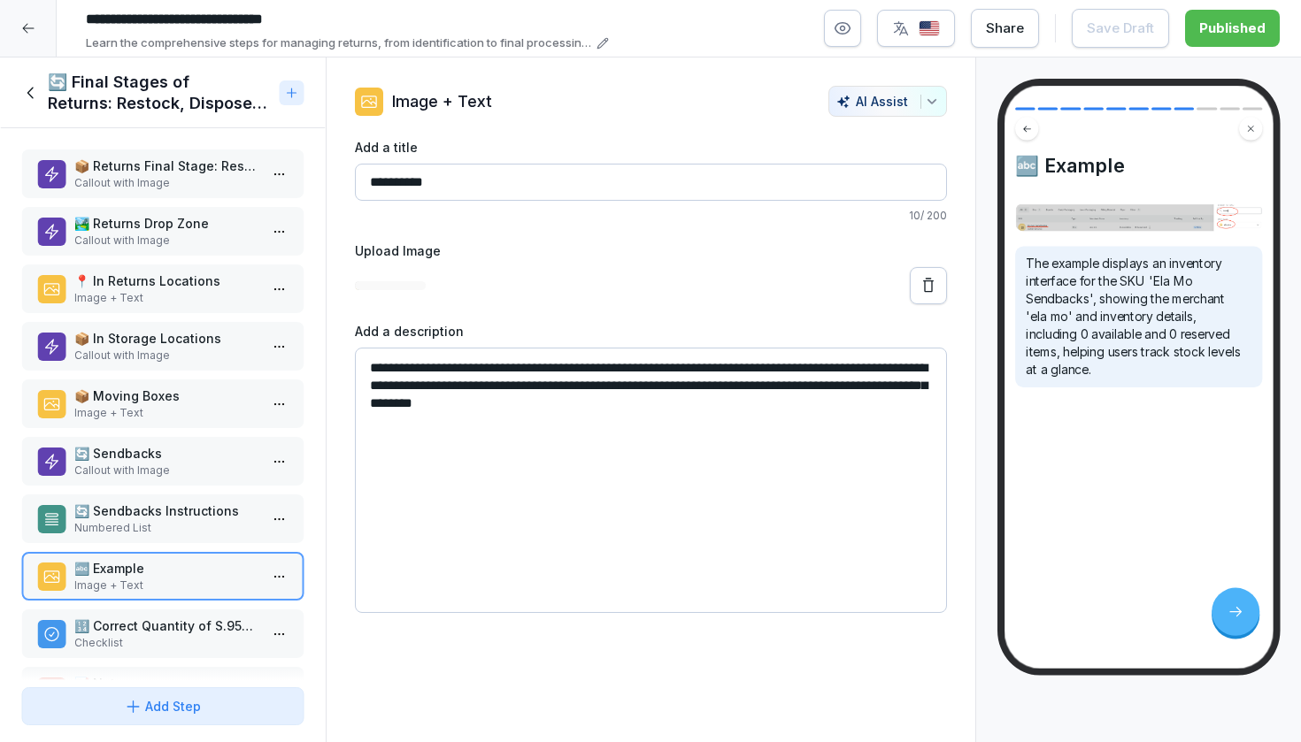
click at [181, 529] on p "Numbered List" at bounding box center [166, 528] width 184 height 16
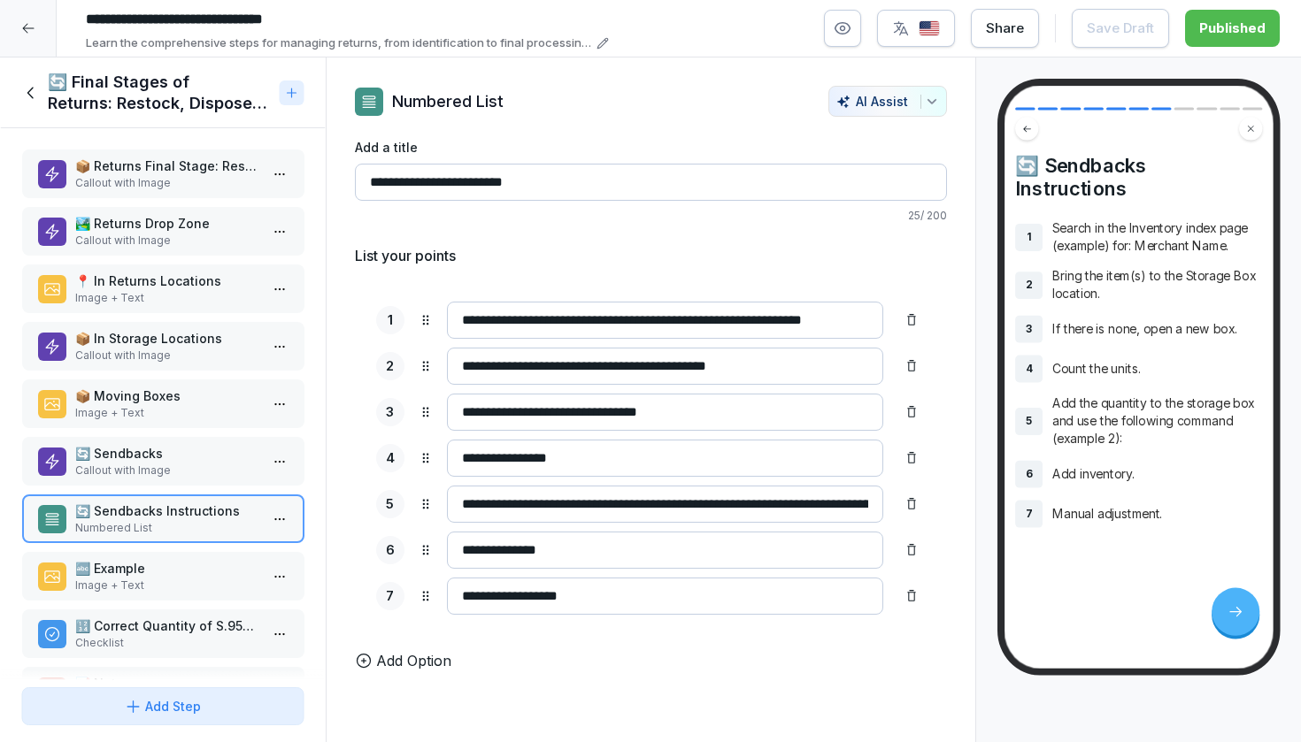
click at [174, 562] on p "🔤 Example" at bounding box center [166, 568] width 184 height 19
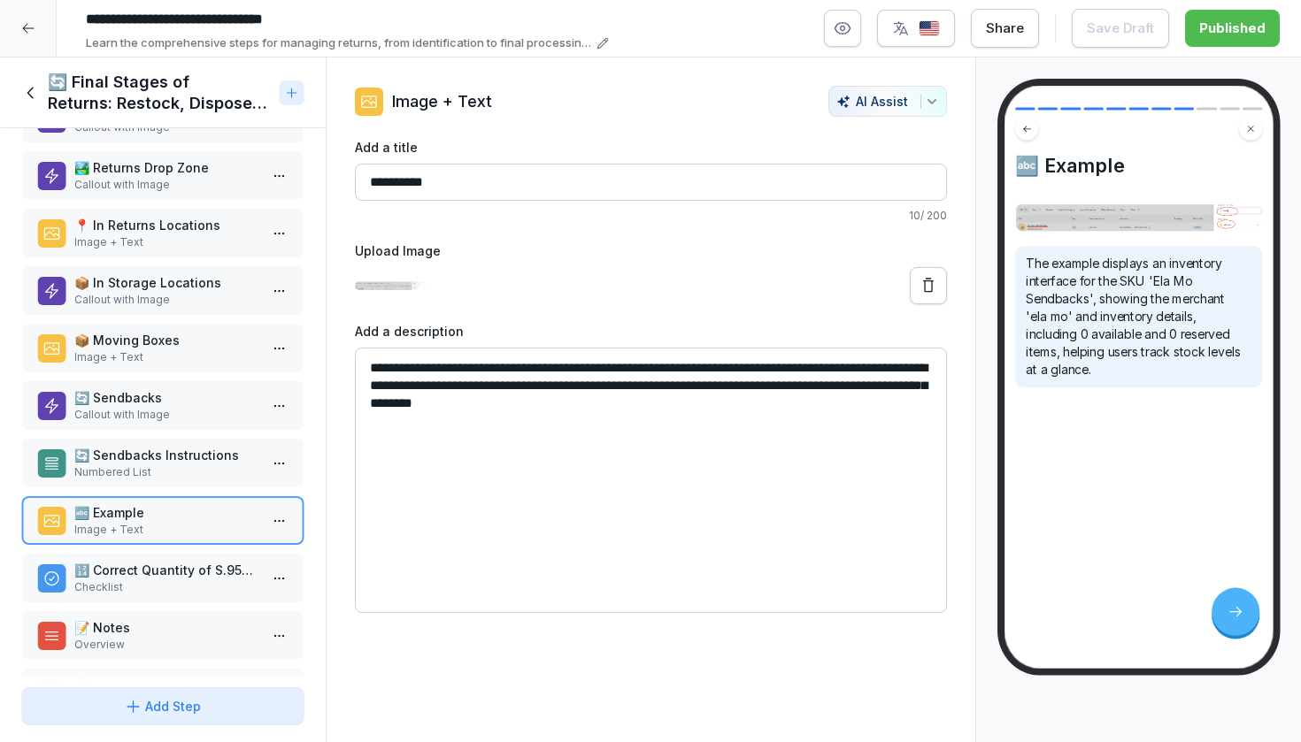
scroll to position [77, 0]
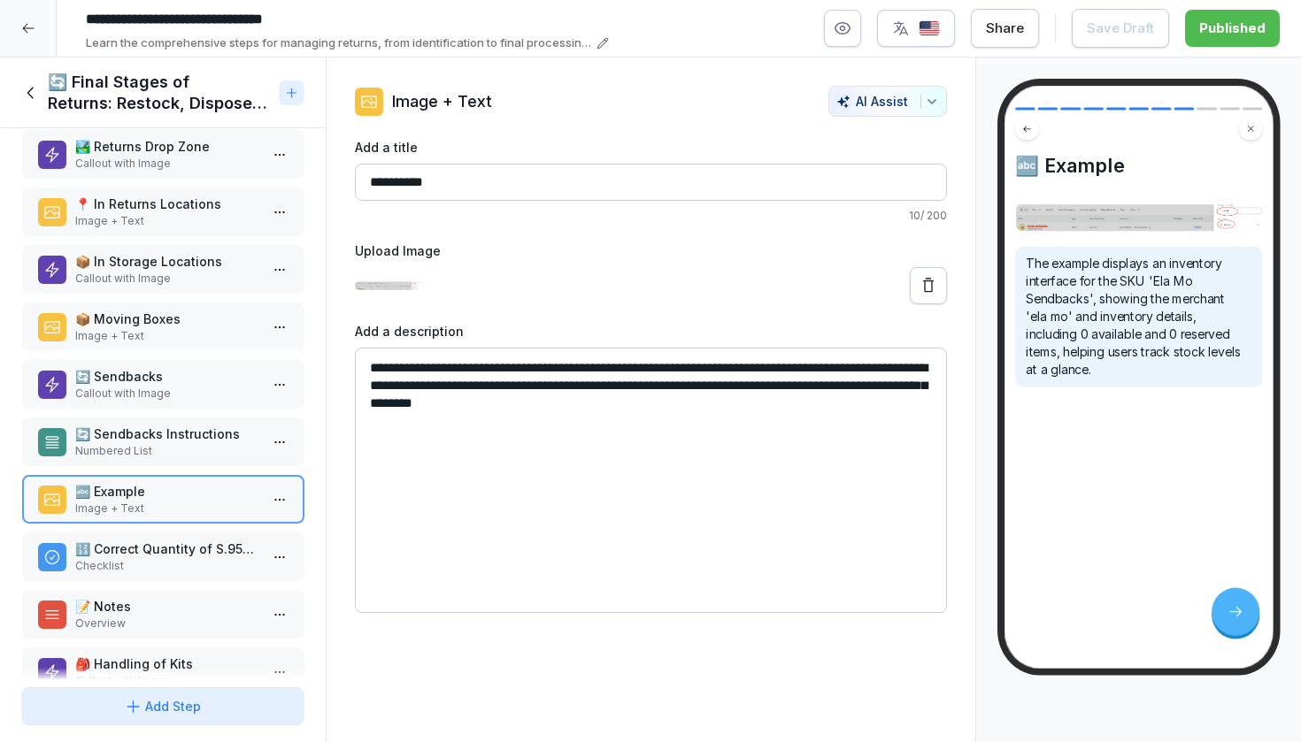
click at [157, 552] on p "🔢 Correct Quantity of S.95392" at bounding box center [166, 549] width 184 height 19
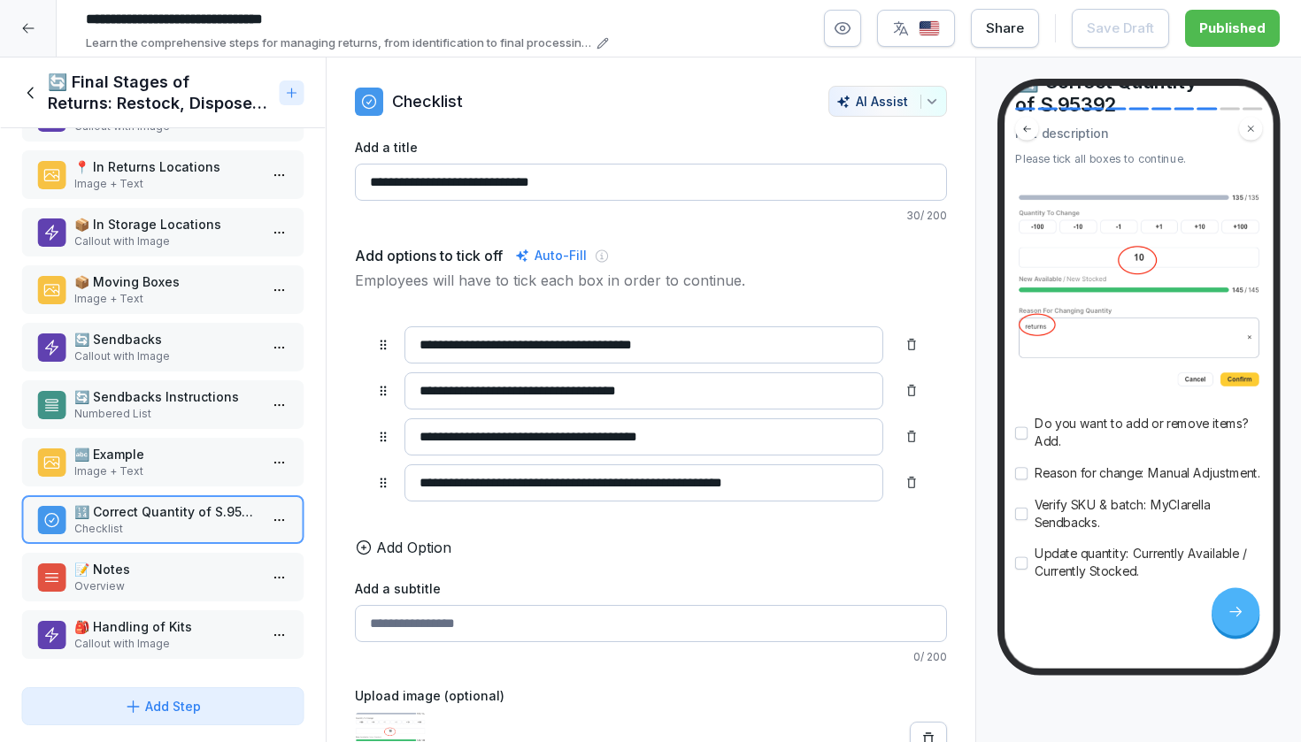
scroll to position [114, 0]
click at [127, 575] on p "📝 Notes" at bounding box center [166, 569] width 184 height 19
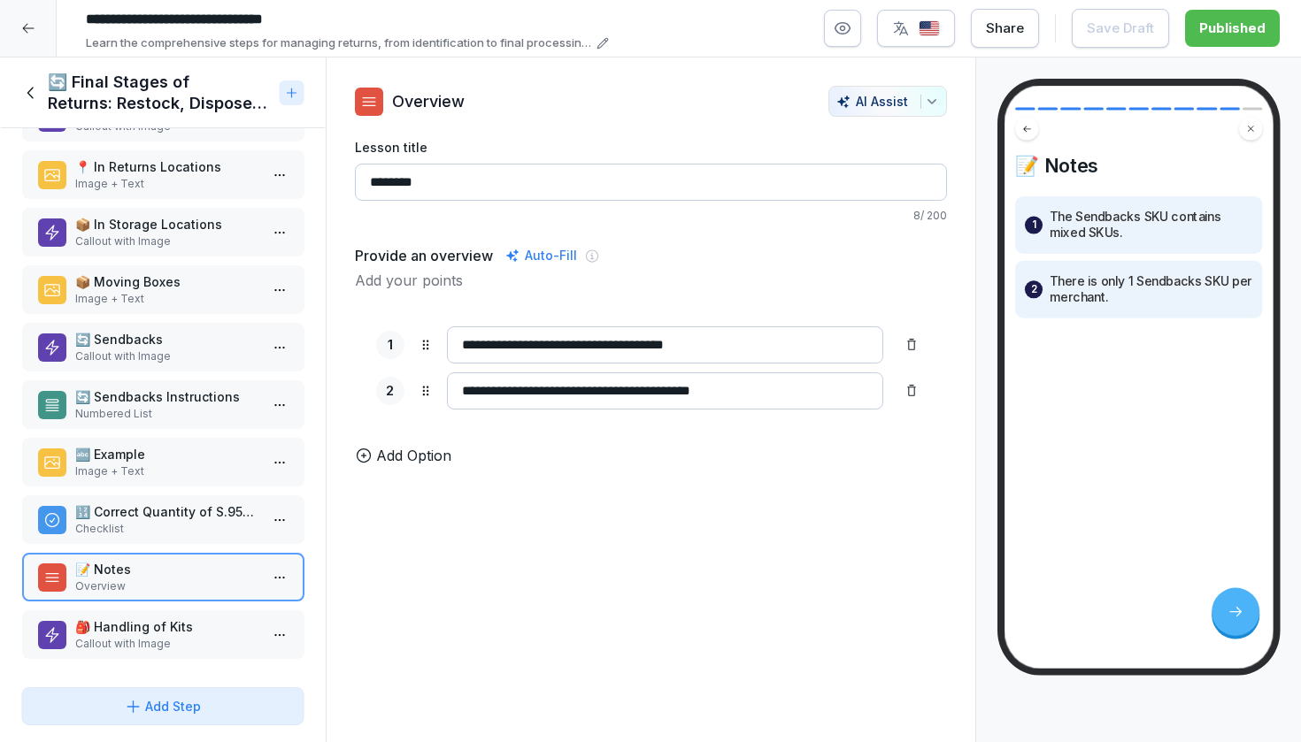
click at [132, 525] on p "Checklist" at bounding box center [166, 529] width 184 height 16
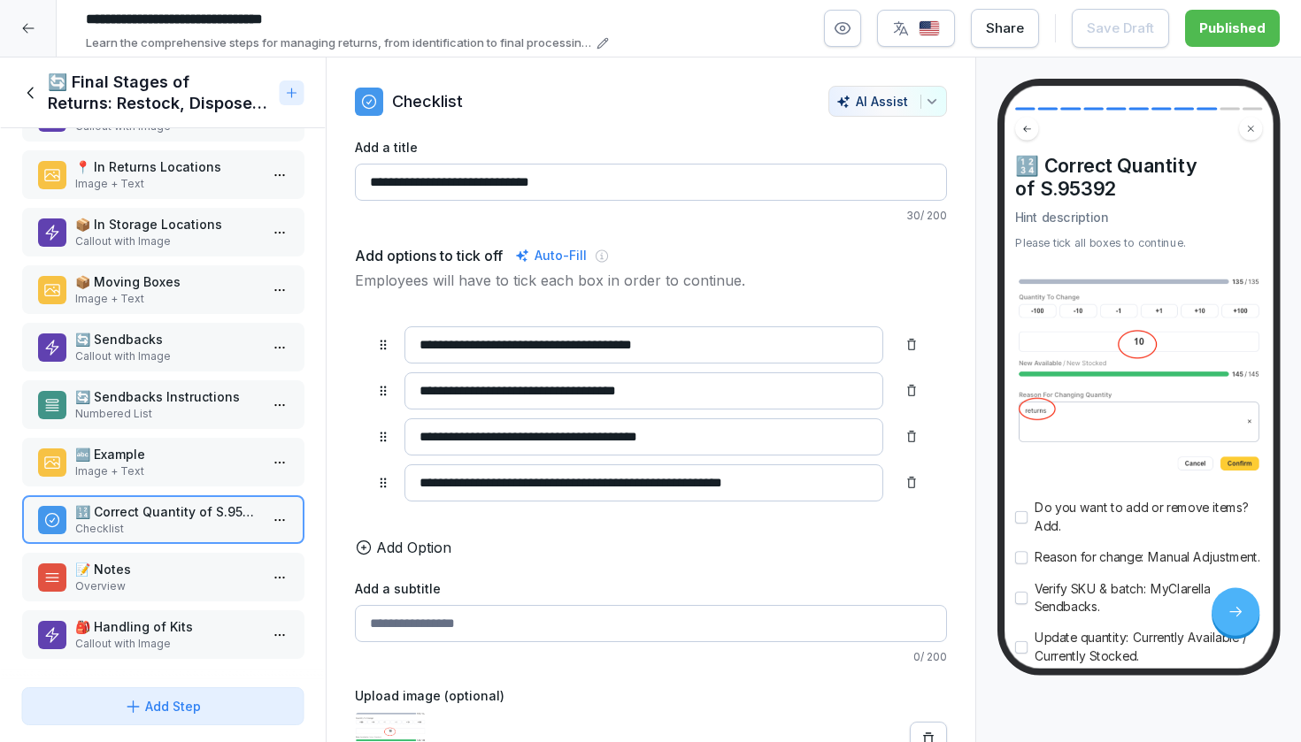
click at [136, 580] on p "Overview" at bounding box center [166, 587] width 184 height 16
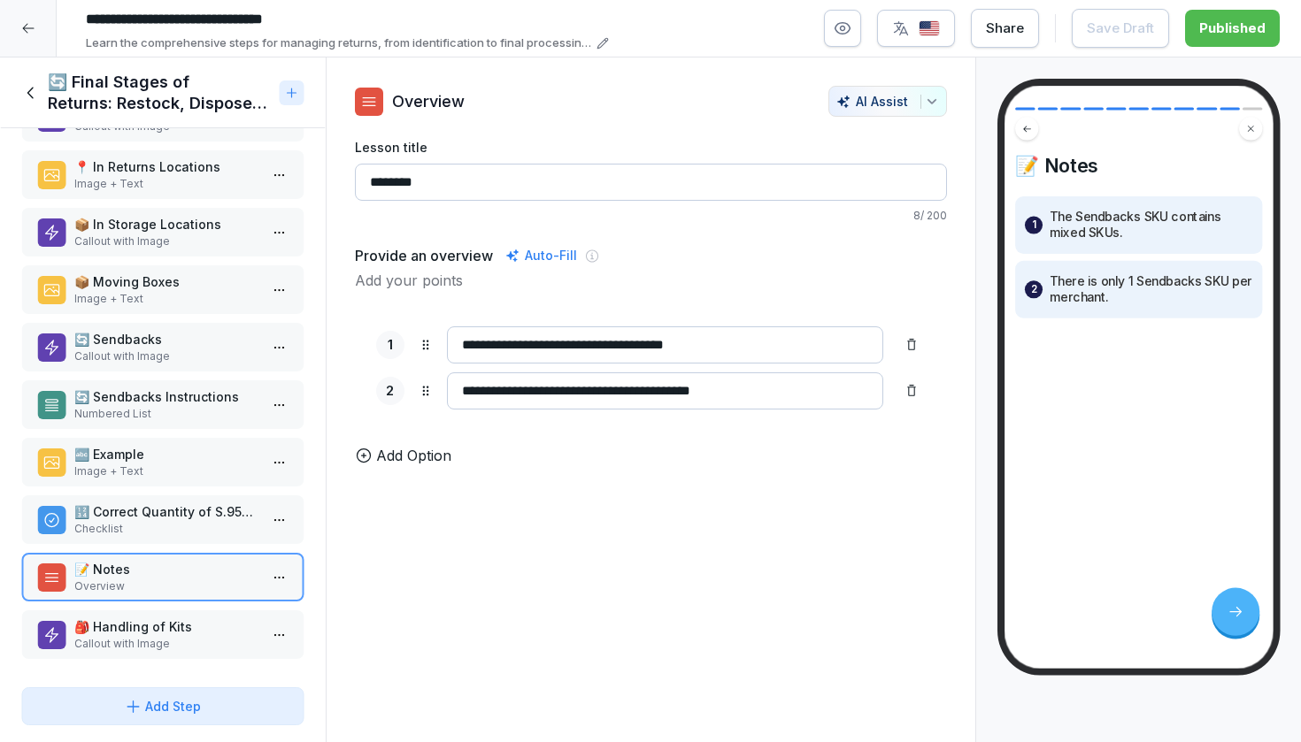
click at [134, 636] on p "Callout with Image" at bounding box center [166, 644] width 184 height 16
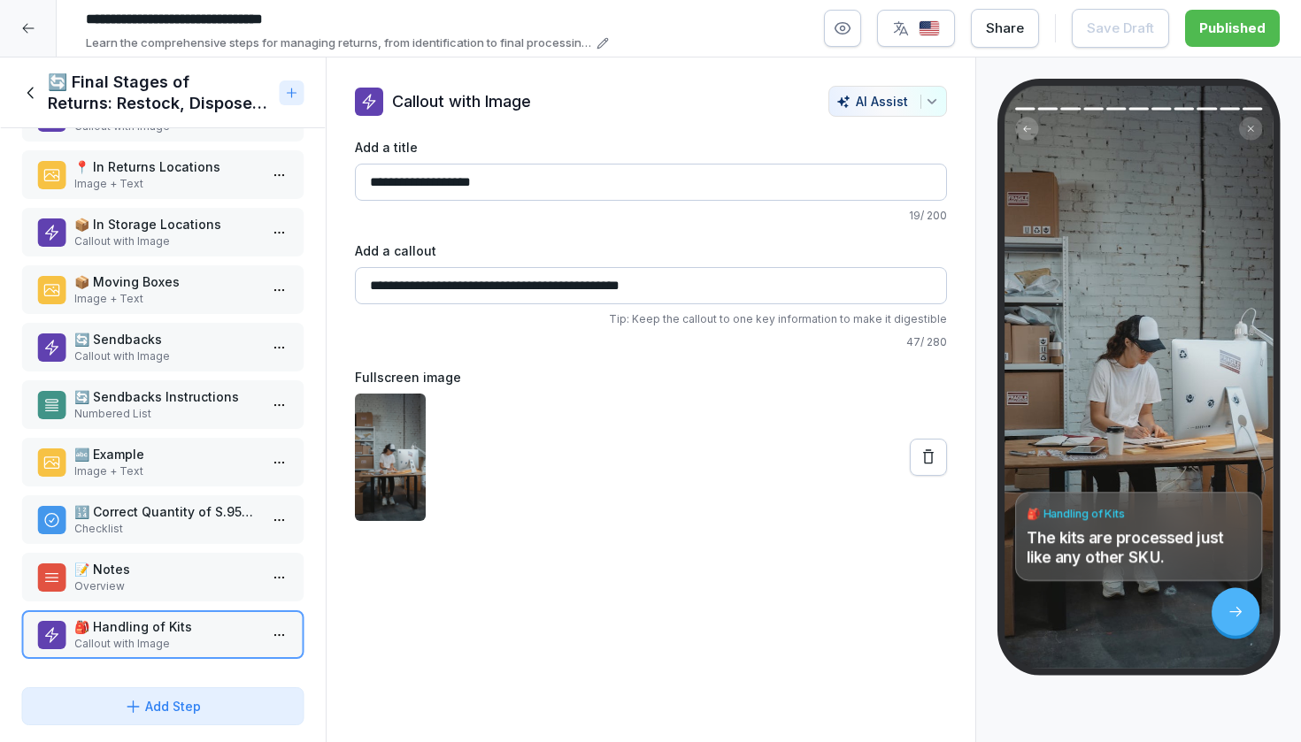
click at [20, 91] on div "🔄 Final Stages of Returns: Restock, Dispose, Sendbacks" at bounding box center [163, 93] width 326 height 71
click at [32, 93] on icon at bounding box center [30, 92] width 19 height 19
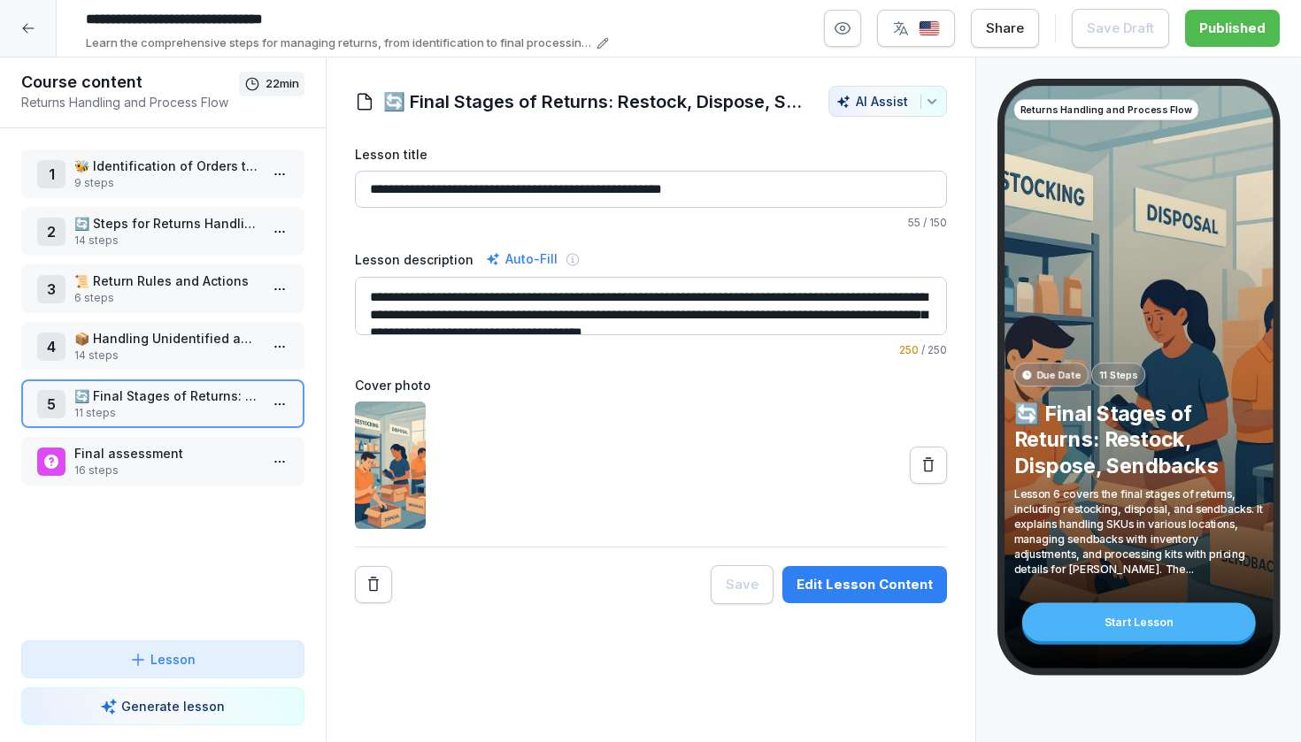
click at [250, 446] on p "Final assessment" at bounding box center [166, 453] width 184 height 19
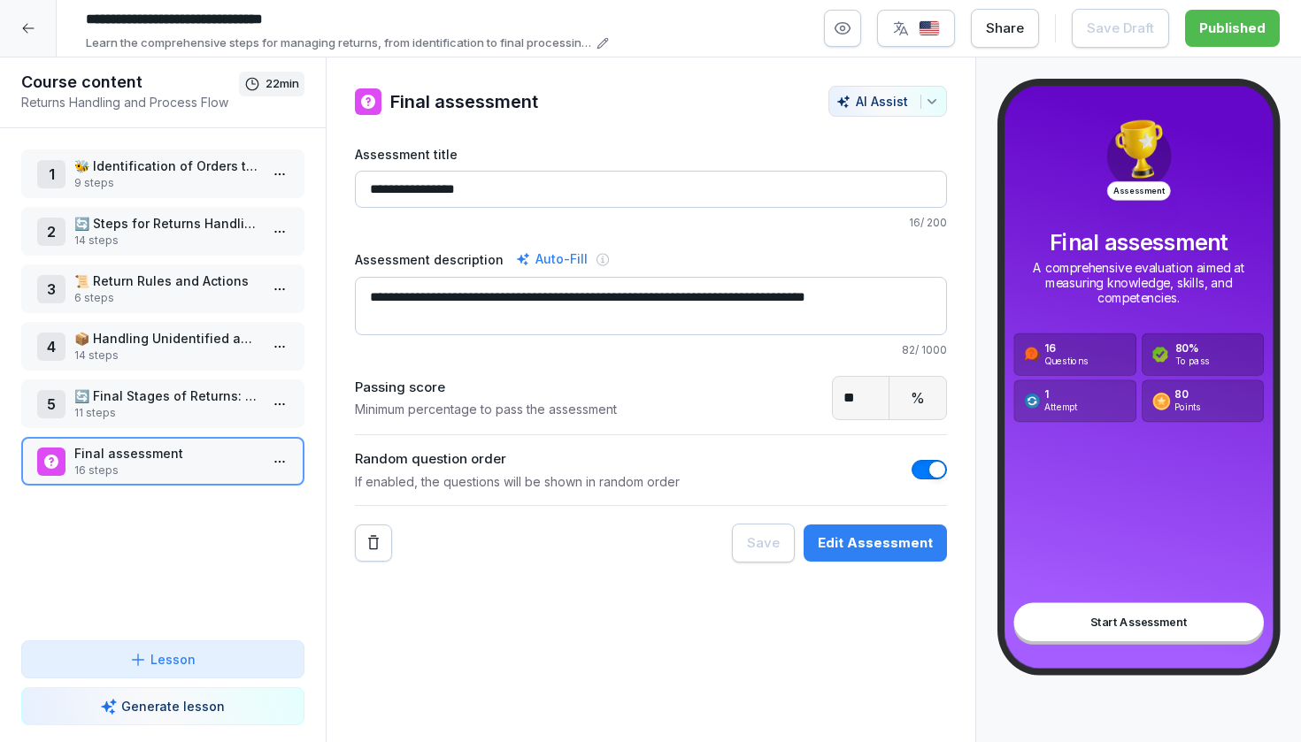
click at [284, 453] on html "**********" at bounding box center [650, 371] width 1301 height 742
click at [243, 491] on div "Edit steps" at bounding box center [214, 496] width 150 height 33
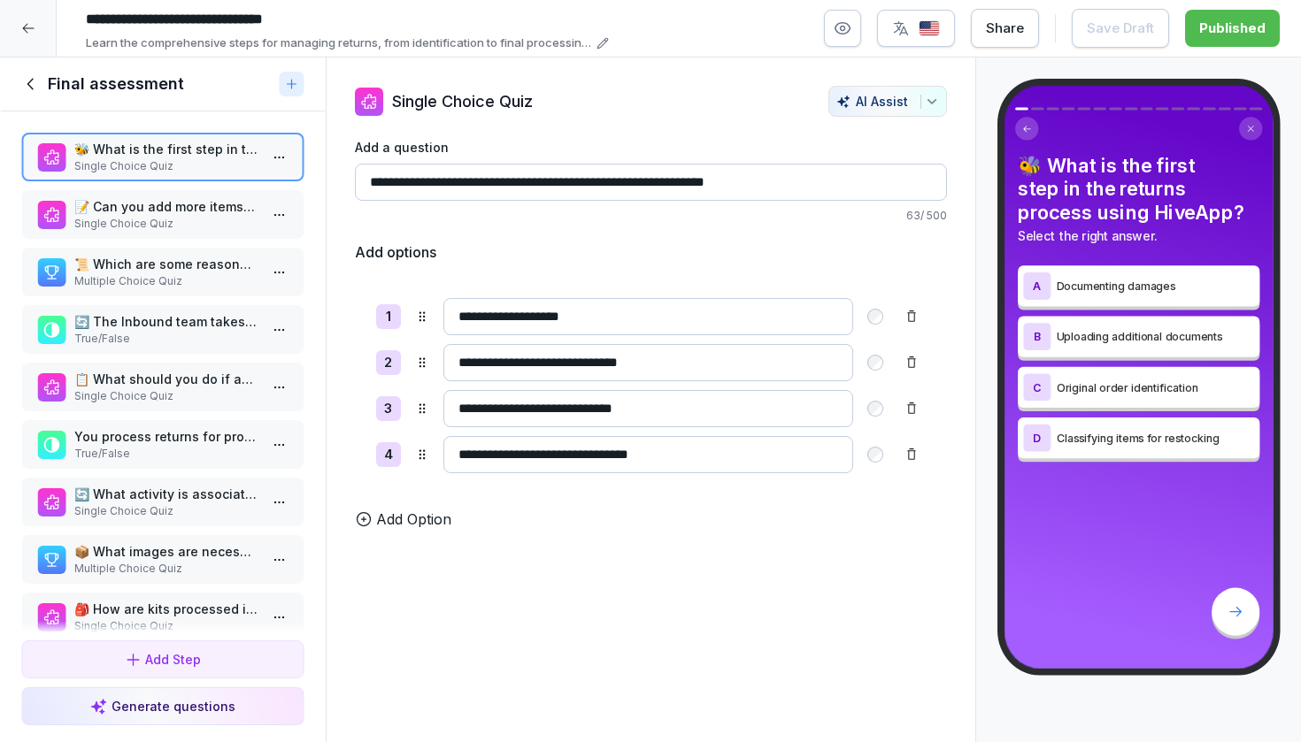
click at [171, 232] on p "Single Choice Quiz" at bounding box center [166, 224] width 184 height 16
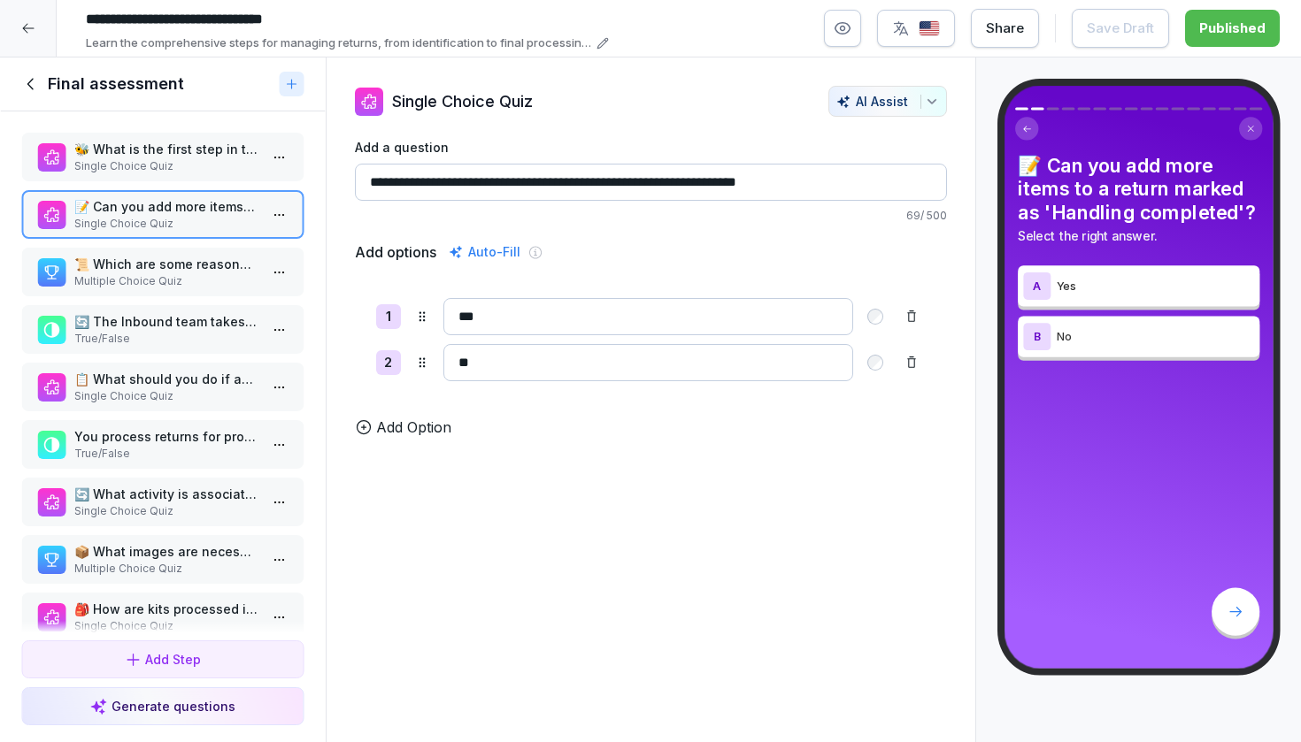
click at [159, 273] on p "📜 Which are some reasons returns can happen? Select all that apply." at bounding box center [166, 264] width 184 height 19
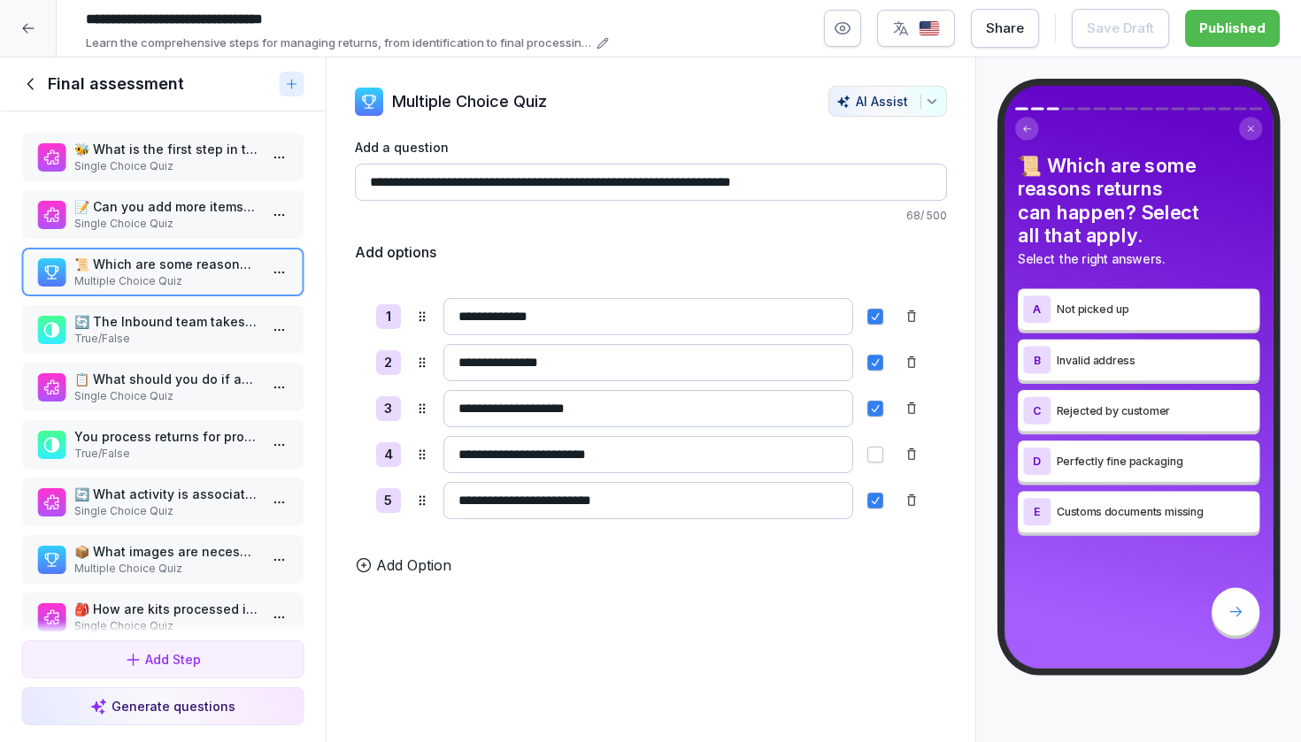
click at [147, 331] on p "🔄 The Inbound team takes 2 pictures of closed and open boxes for unannounced re…" at bounding box center [166, 321] width 184 height 19
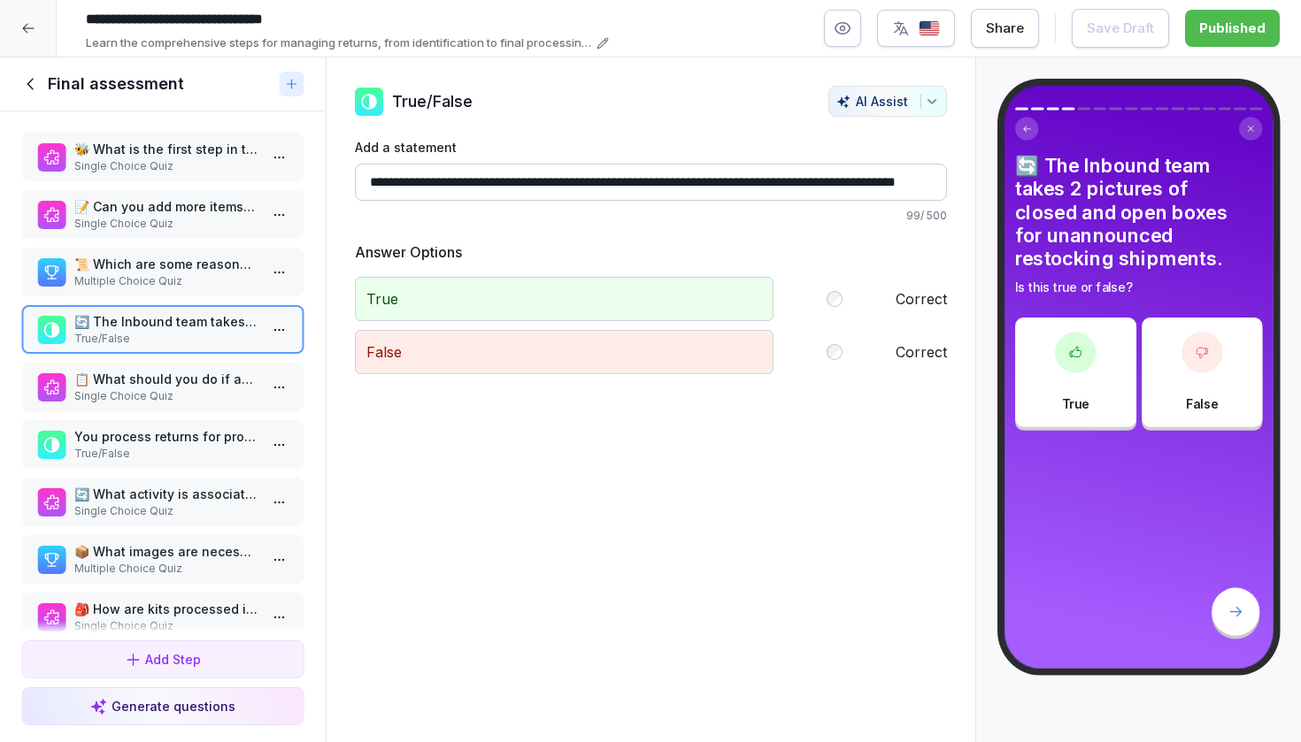
click at [128, 388] on p "📋 What should you do if an Amazon label makes a return unidentifiable?" at bounding box center [166, 379] width 184 height 19
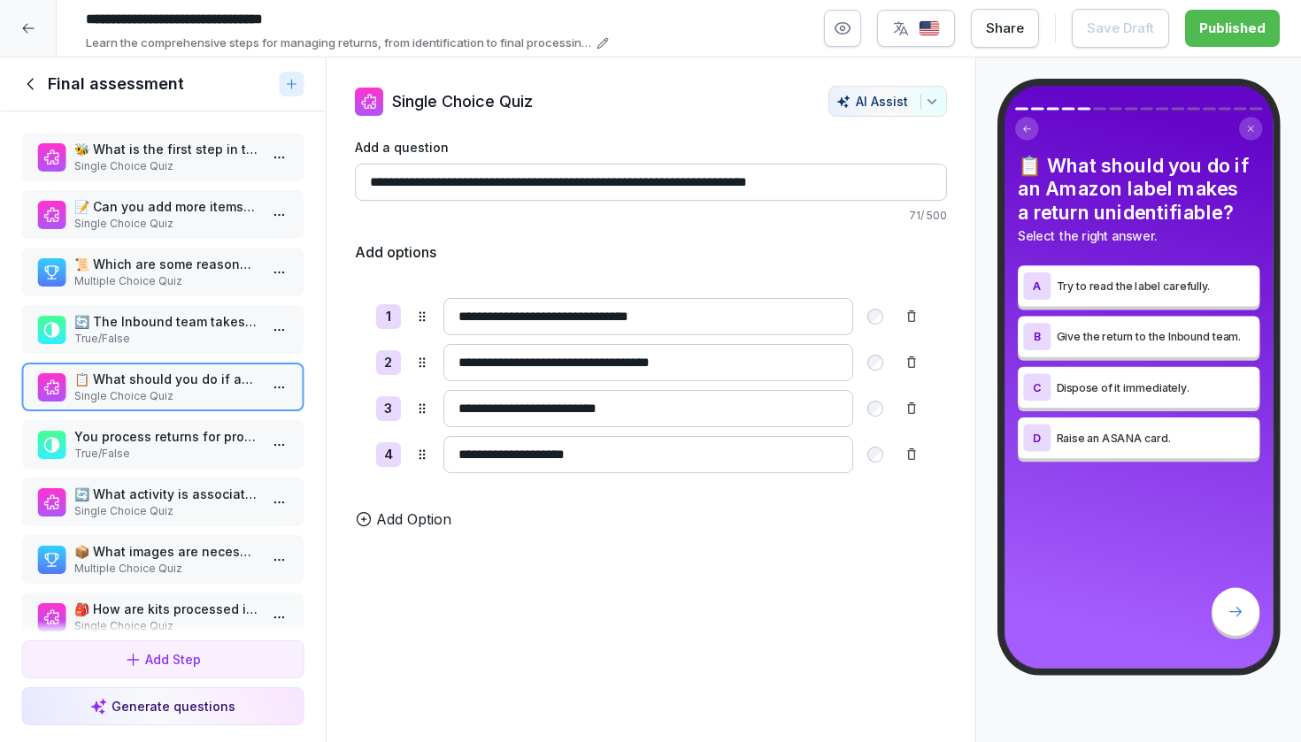
click at [119, 446] on p "You process returns for products from churned merchants." at bounding box center [166, 436] width 184 height 19
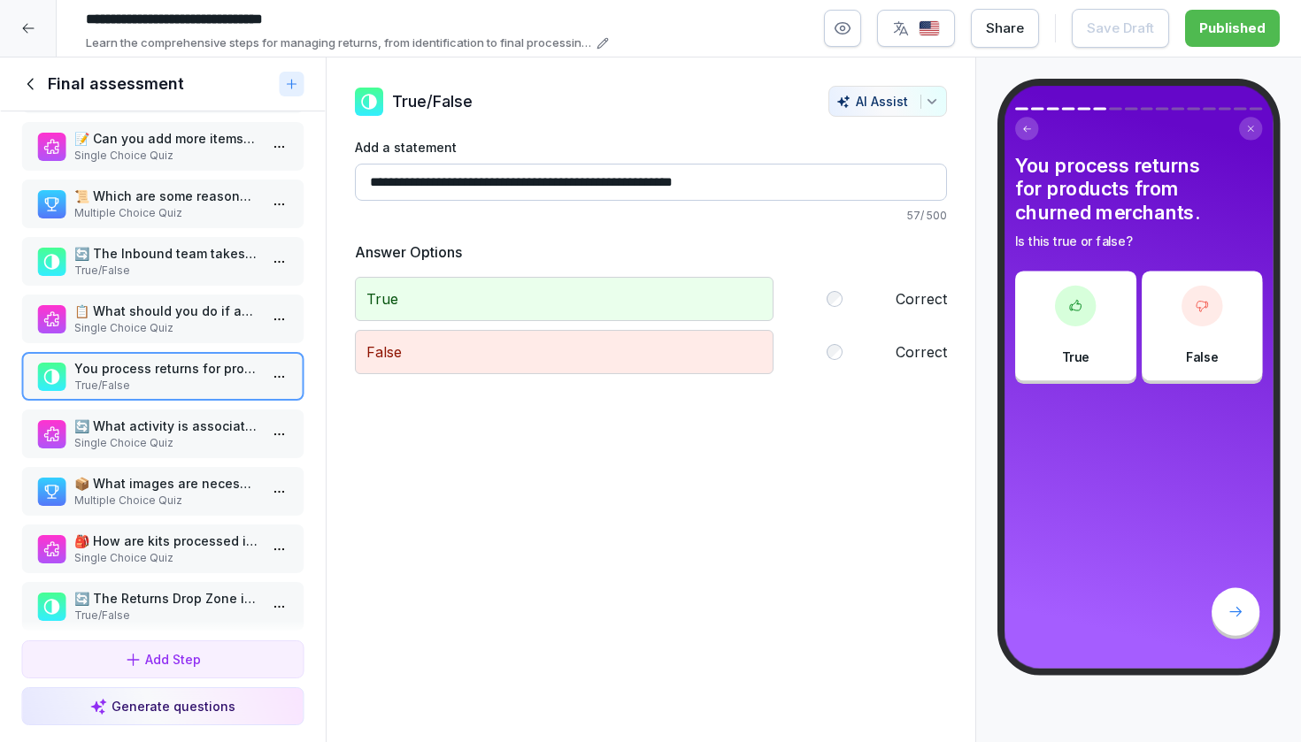
scroll to position [74, 0]
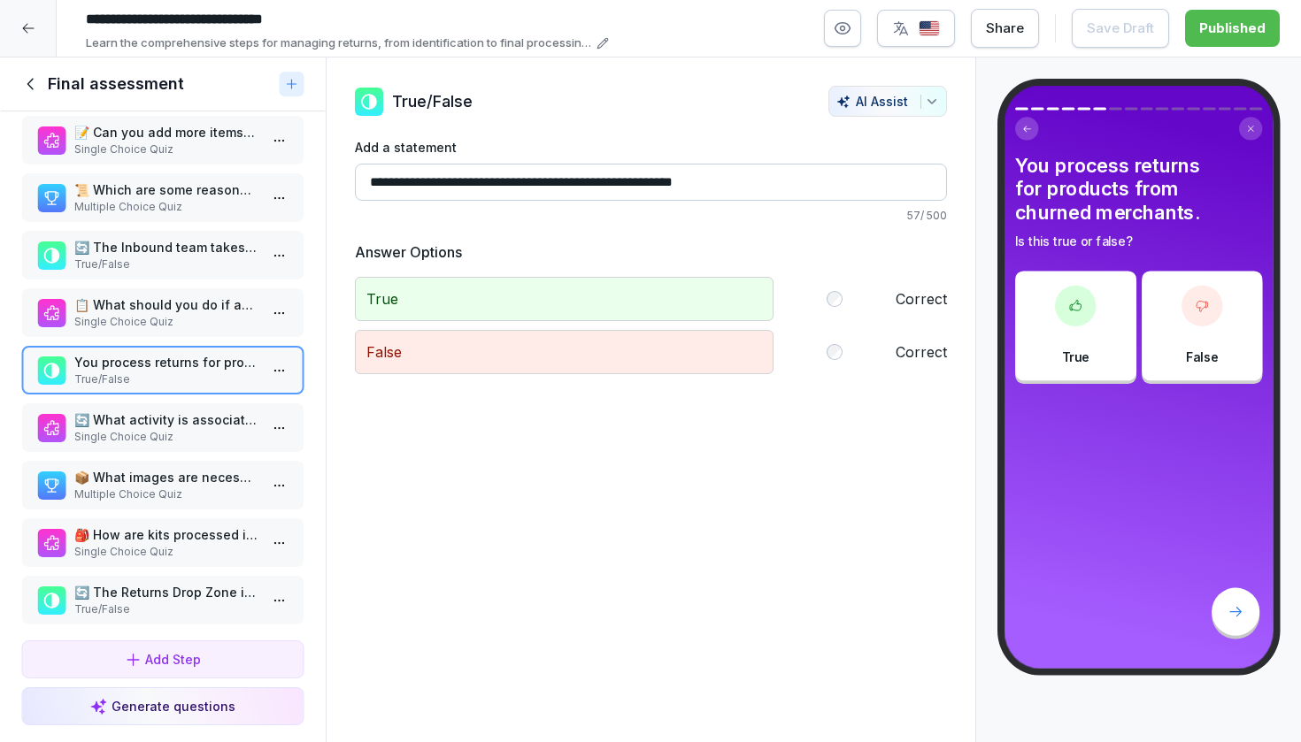
click at [114, 445] on p "Single Choice Quiz" at bounding box center [166, 437] width 184 height 16
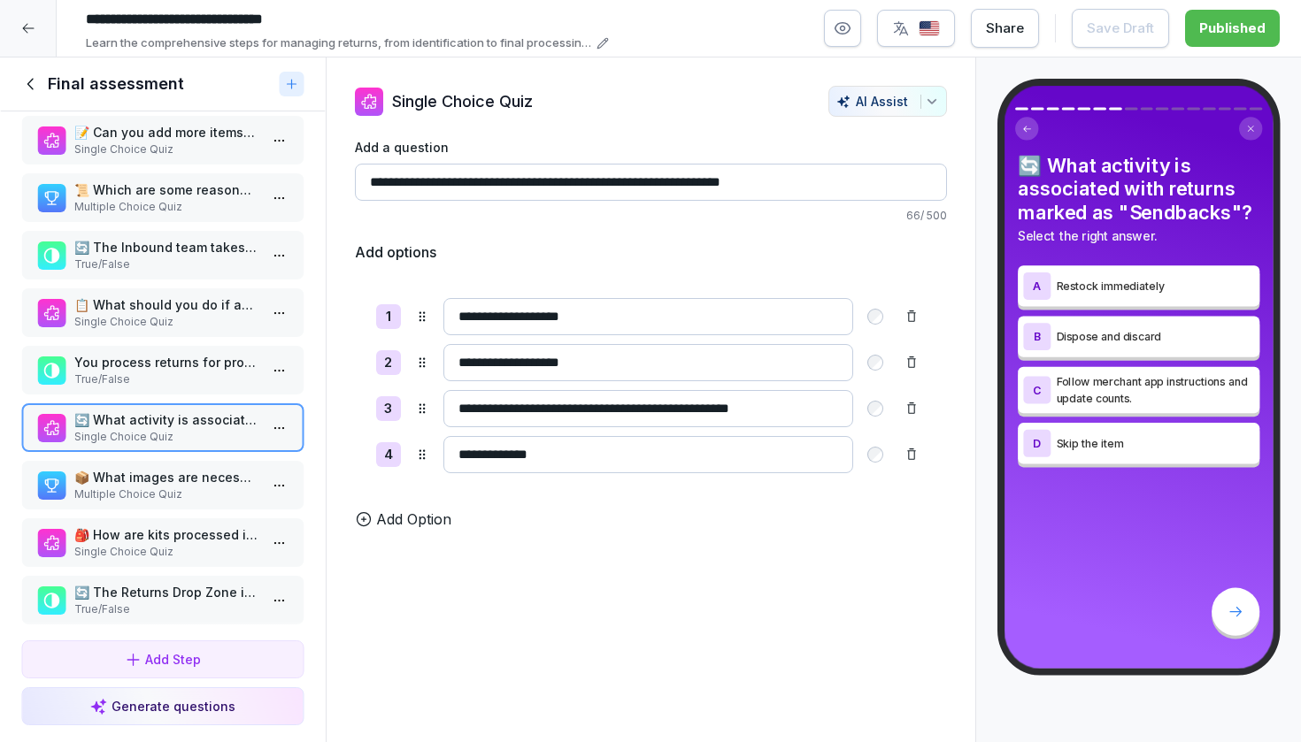
click at [276, 446] on html "**********" at bounding box center [650, 371] width 1301 height 742
click at [205, 554] on div "Delete" at bounding box center [177, 545] width 62 height 19
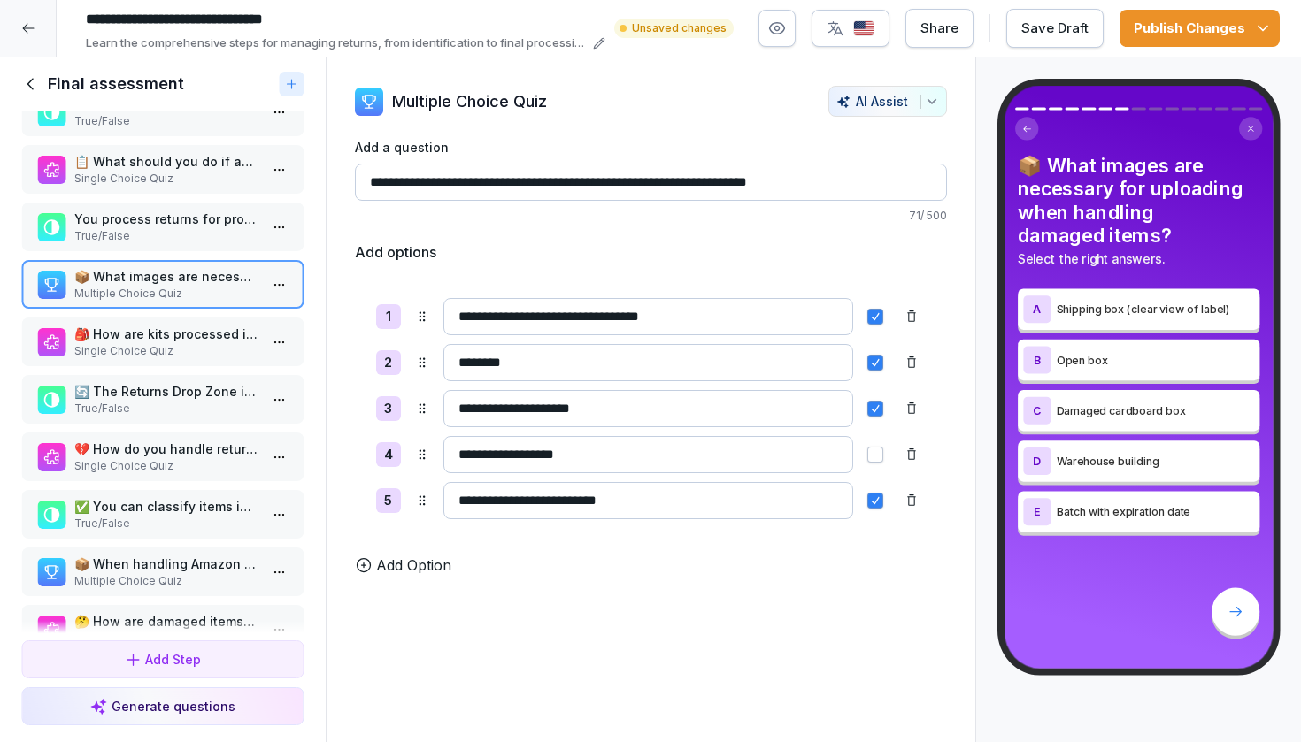
scroll to position [235, 0]
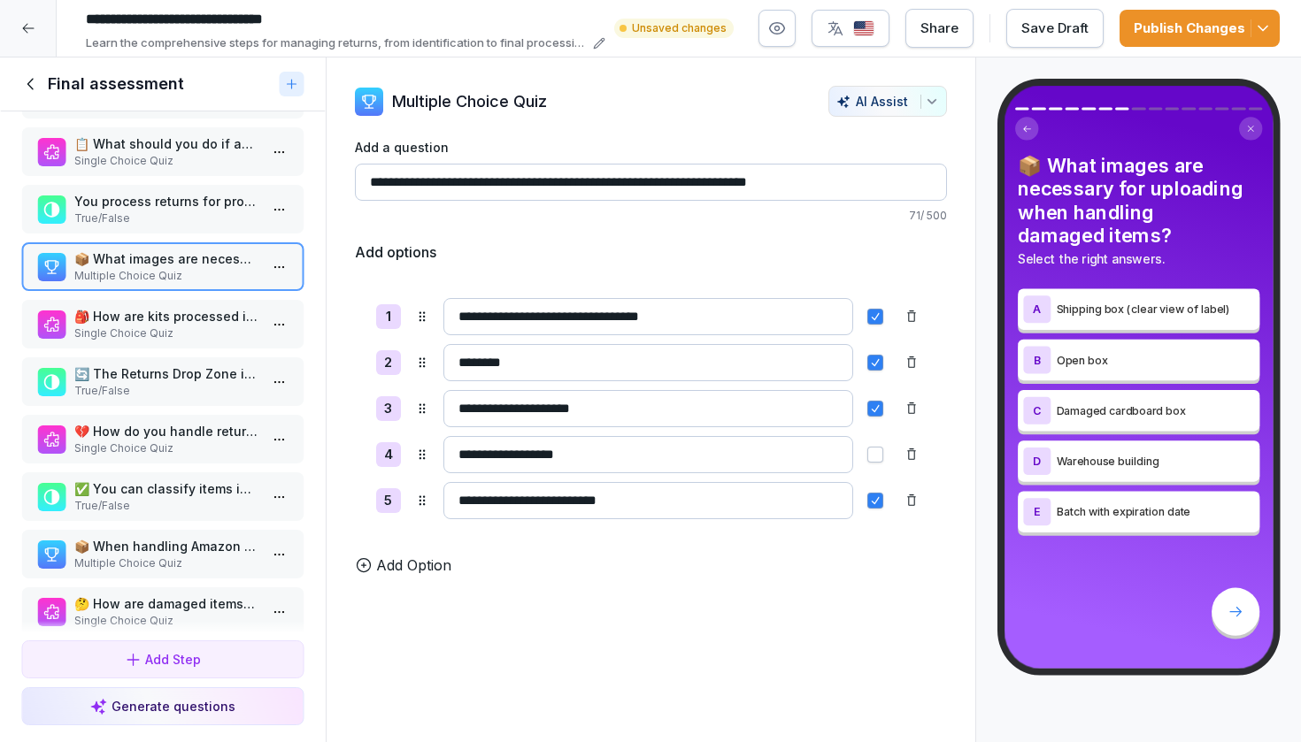
click at [279, 273] on html "**********" at bounding box center [650, 371] width 1301 height 742
click at [204, 384] on div "Delete" at bounding box center [177, 384] width 62 height 19
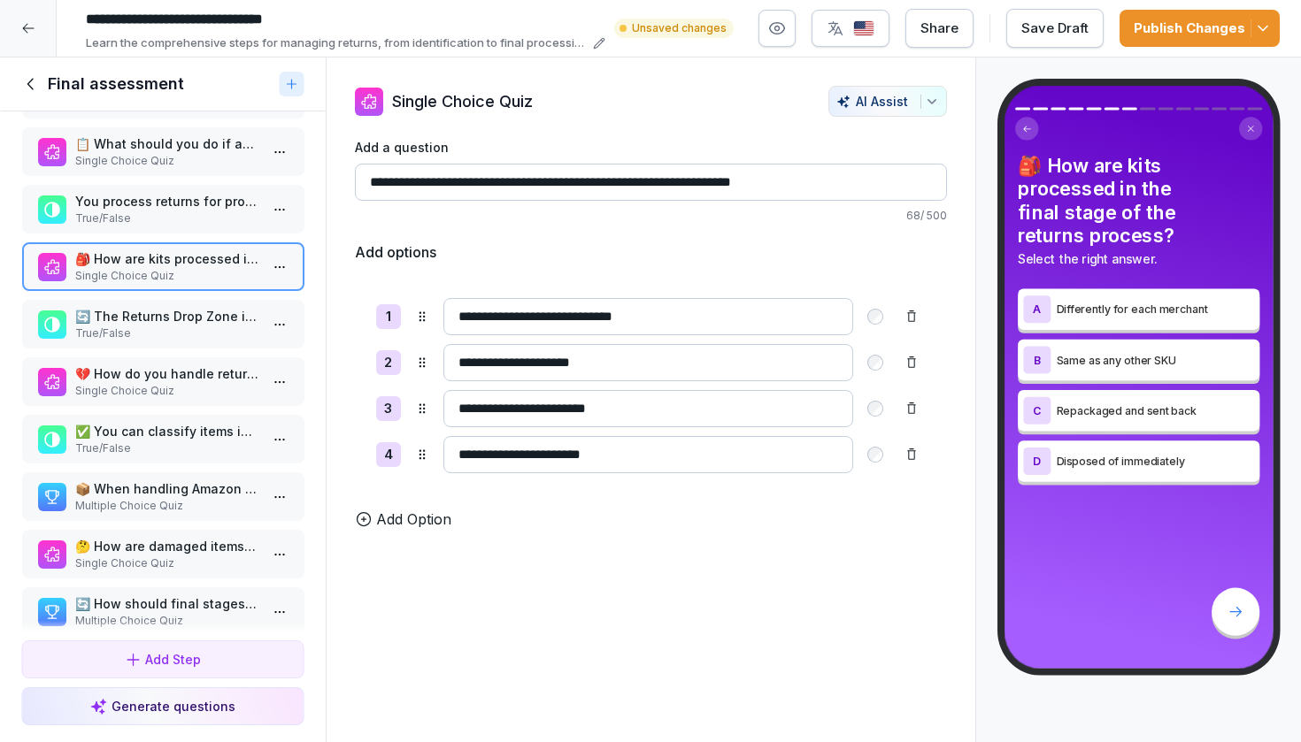
click at [167, 342] on p "True/False" at bounding box center [166, 334] width 184 height 16
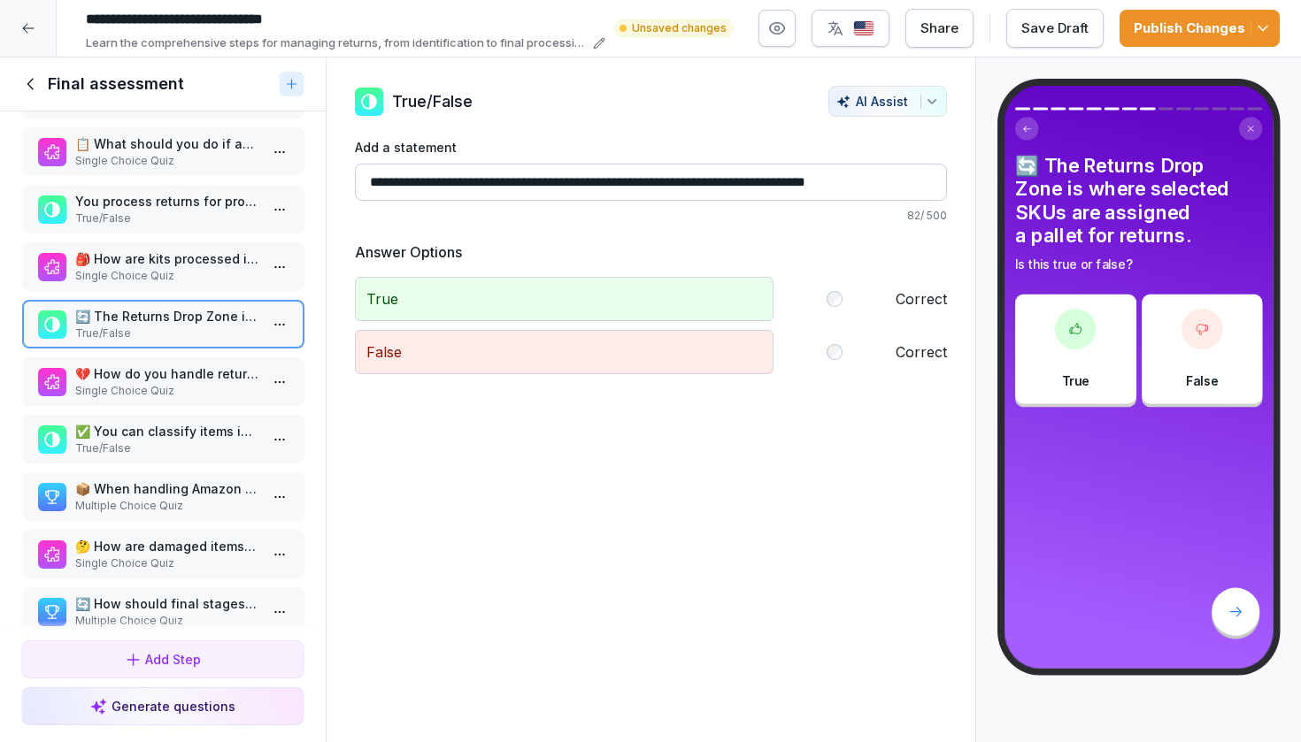
click at [153, 383] on p "💔 How do you handle returns for churned merchants?" at bounding box center [166, 374] width 184 height 19
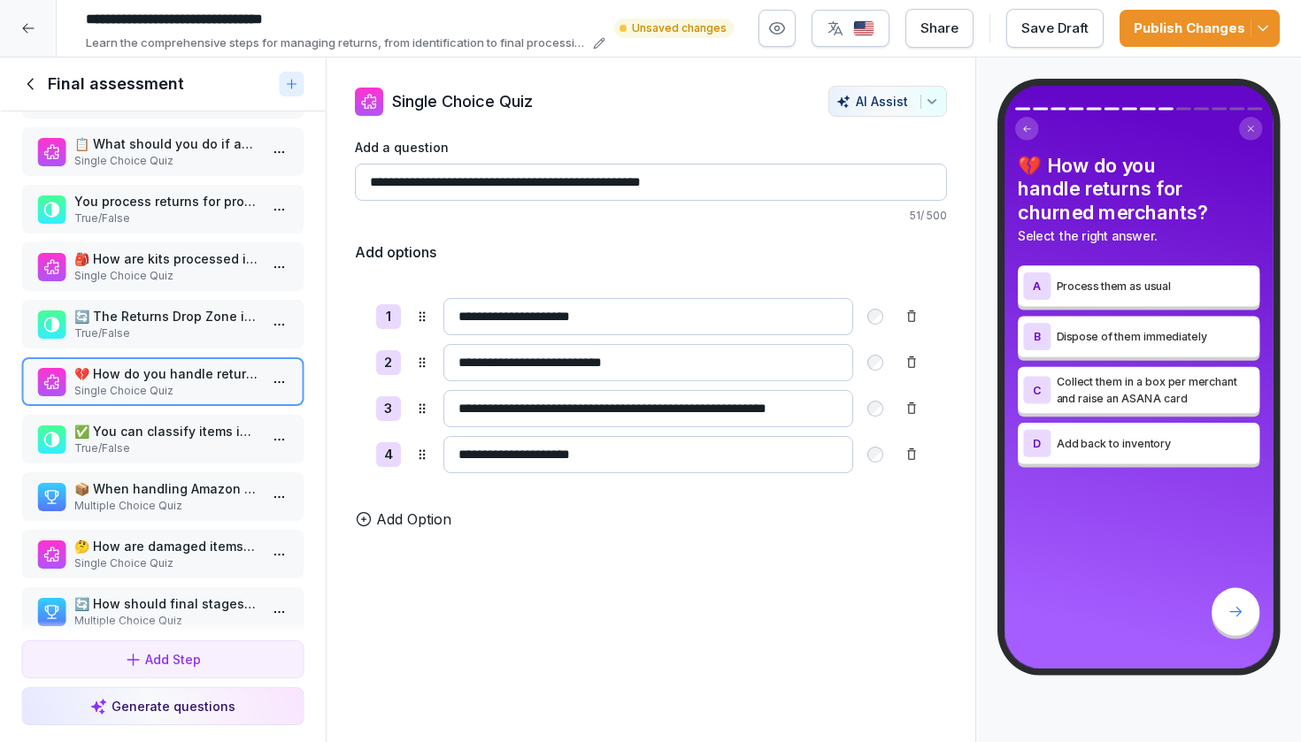
scroll to position [196, 0]
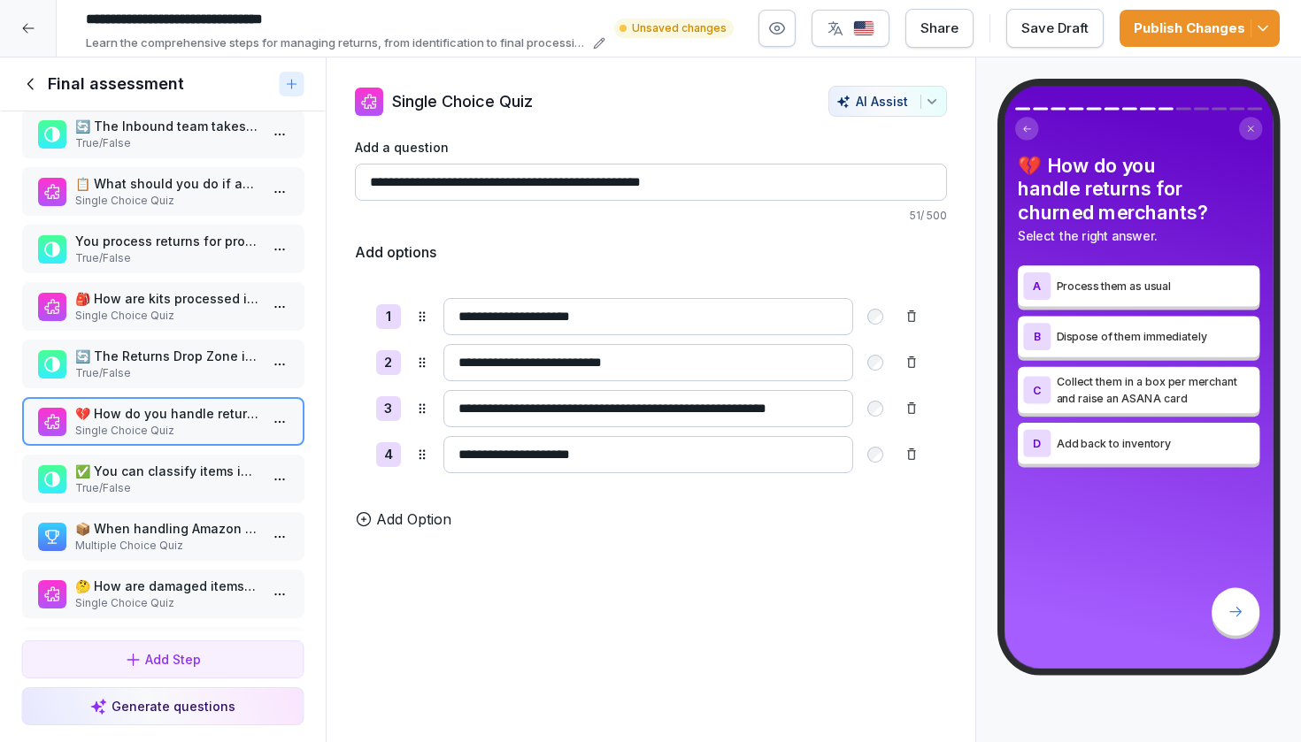
click at [166, 209] on p "Single Choice Quiz" at bounding box center [166, 201] width 184 height 16
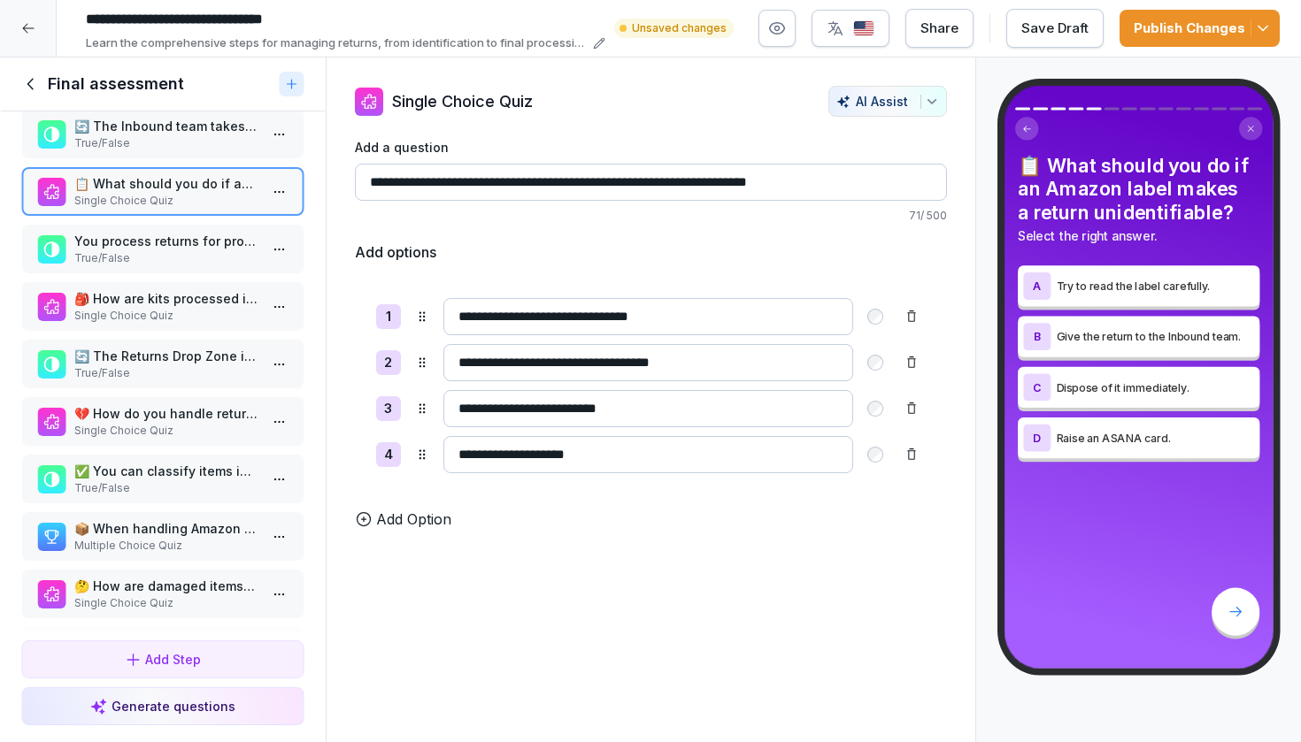
click at [162, 243] on div "You process returns for products from churned merchants. True/False" at bounding box center [162, 249] width 283 height 49
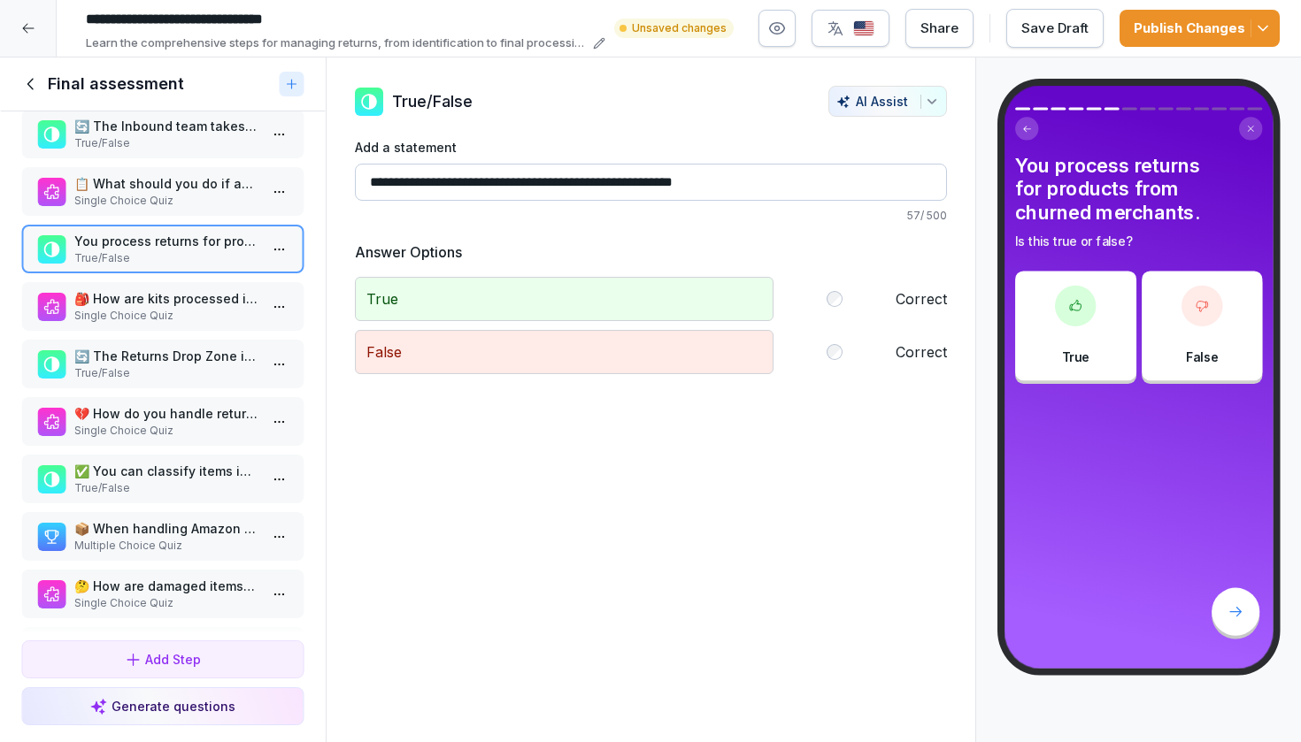
click at [148, 308] on p "🎒 How are kits processed in the final stage of the returns process?" at bounding box center [166, 298] width 184 height 19
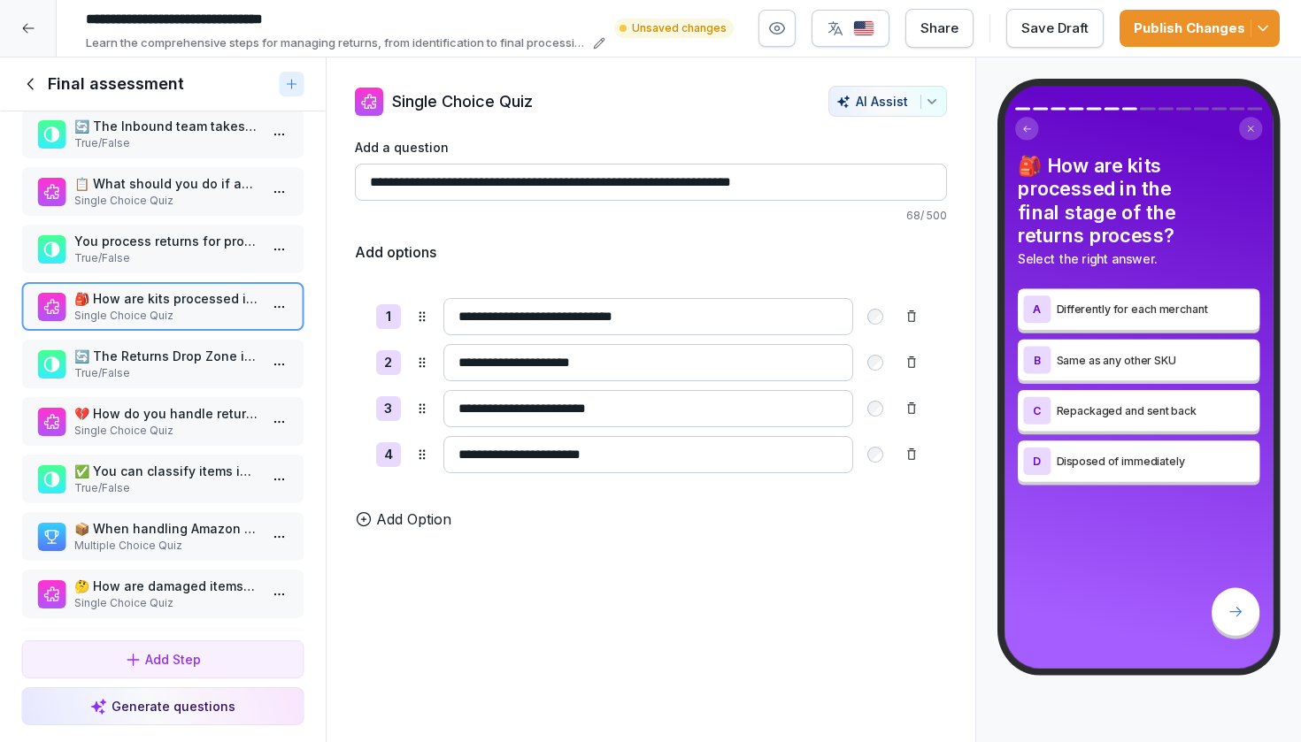
click at [165, 233] on div "🐝 What is the first step in the returns process using HiveApp? Single Choice Qu…" at bounding box center [163, 372] width 326 height 522
click at [158, 250] on p "You process returns for products from churned merchants." at bounding box center [166, 241] width 184 height 19
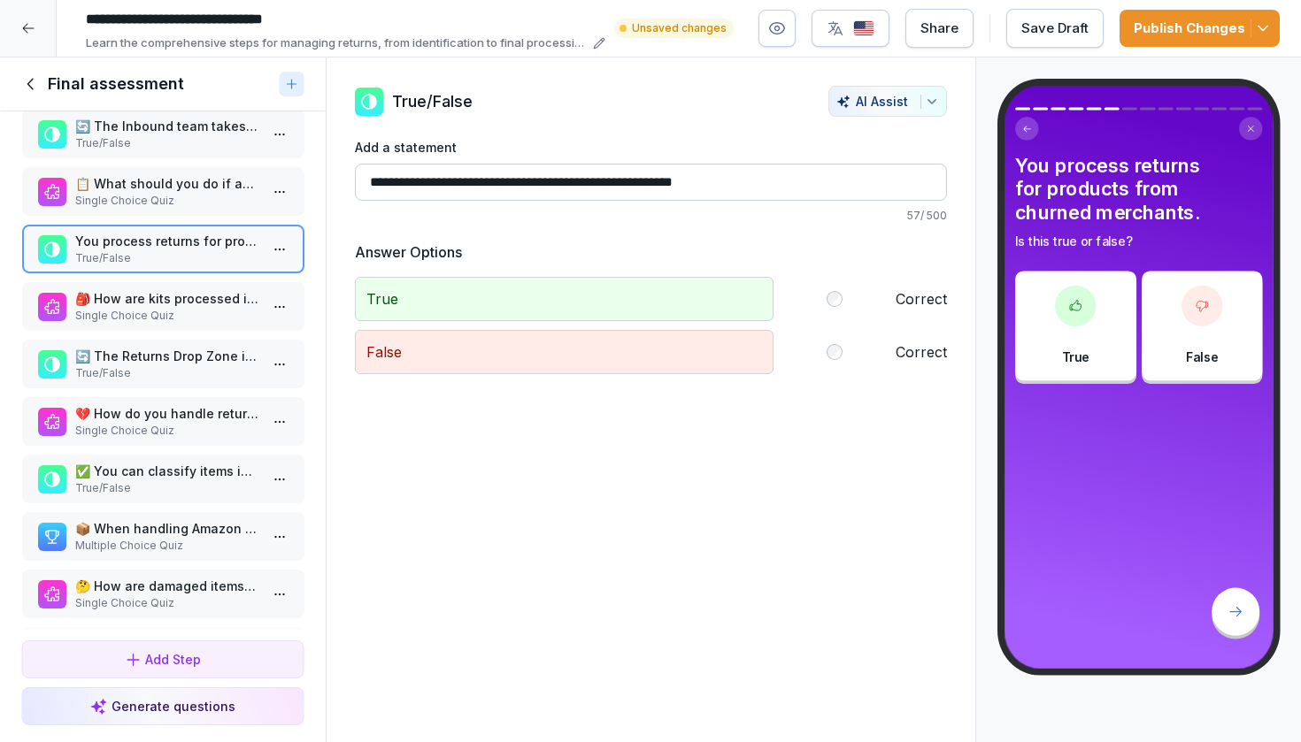
click at [151, 365] on p "🔄 The Returns Drop Zone is where selected SKUs are assigned a pallet for return…" at bounding box center [166, 356] width 184 height 19
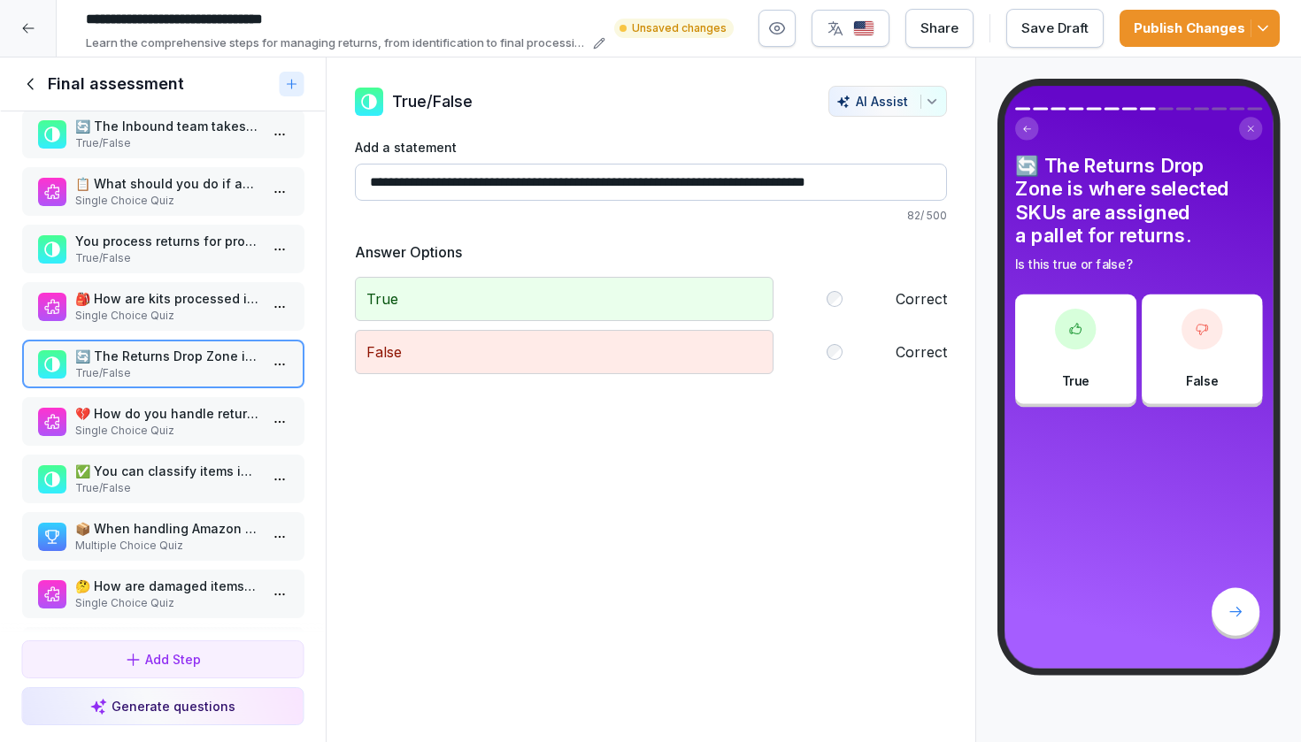
click at [147, 423] on p "💔 How do you handle returns for churned merchants?" at bounding box center [166, 413] width 184 height 19
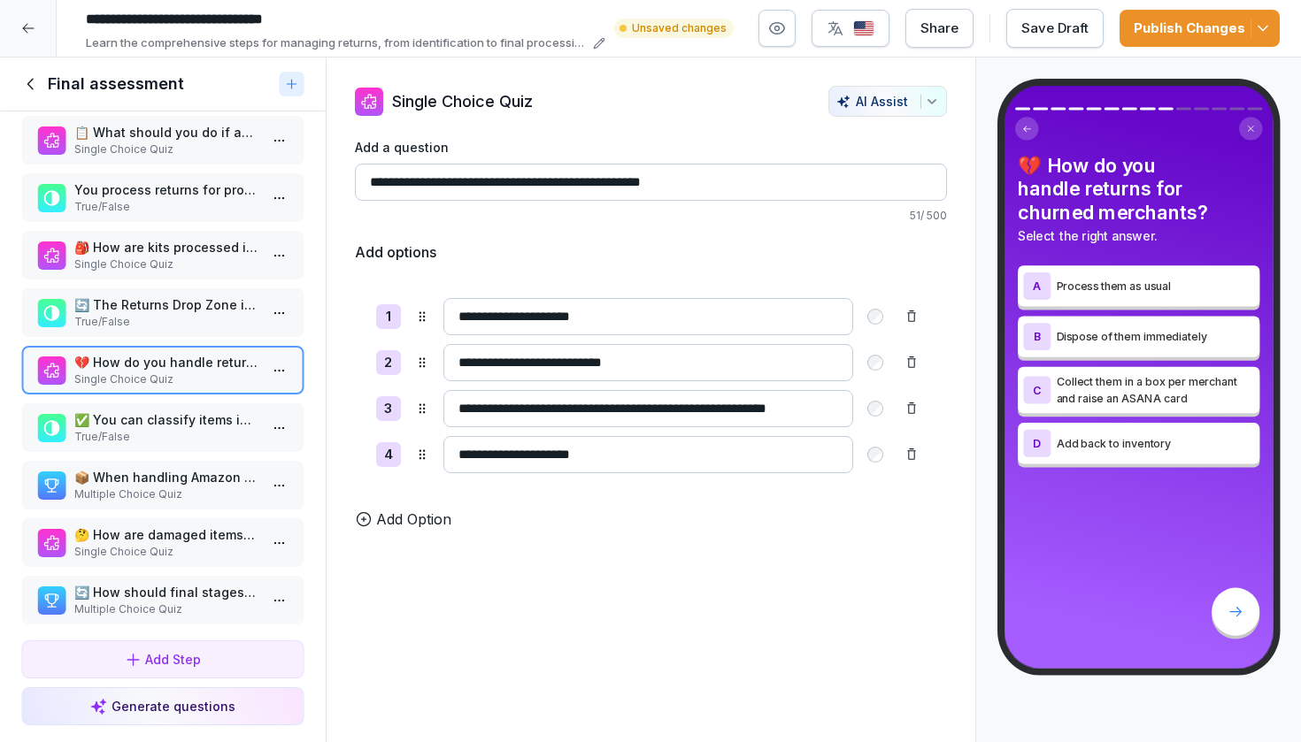
scroll to position [248, 0]
click at [288, 387] on html "**********" at bounding box center [650, 371] width 1301 height 742
click at [212, 496] on div "Delete" at bounding box center [214, 487] width 150 height 33
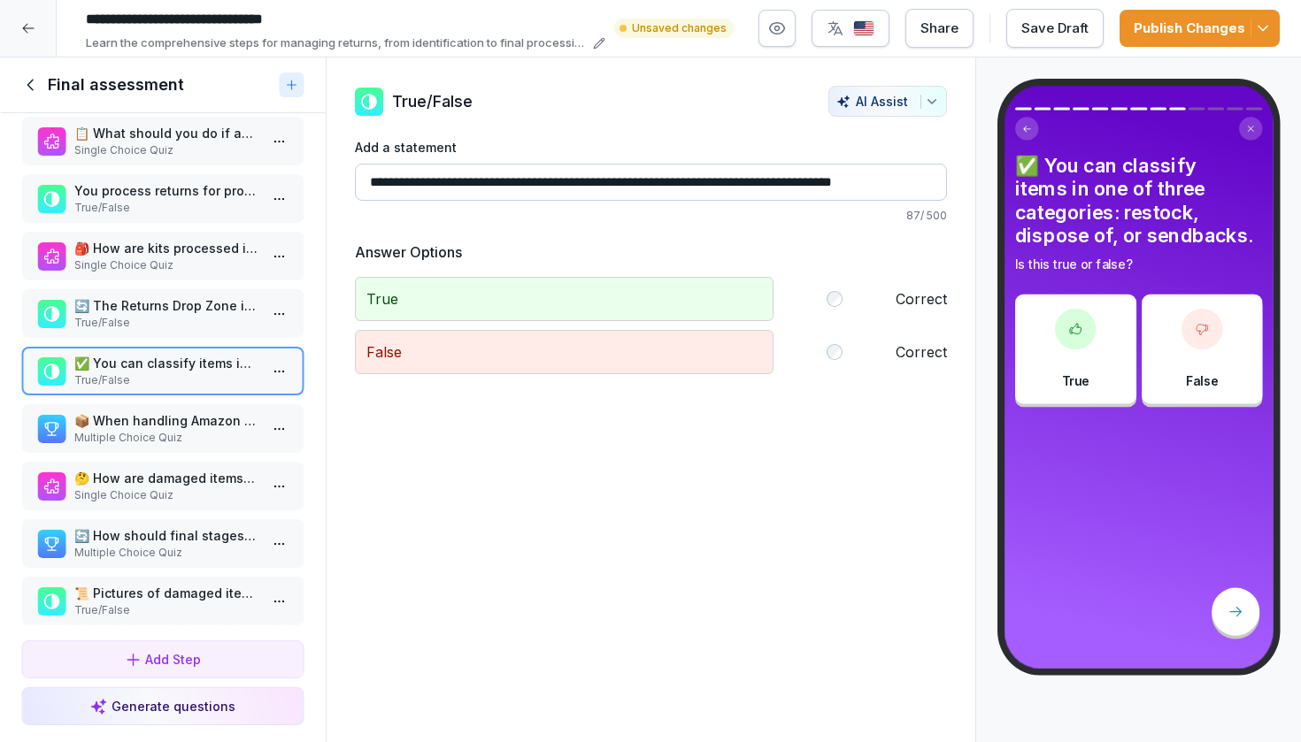
click at [200, 430] on p "📦 When handling Amazon returns, what does the Inbound Team do? (Select all that…" at bounding box center [166, 420] width 184 height 19
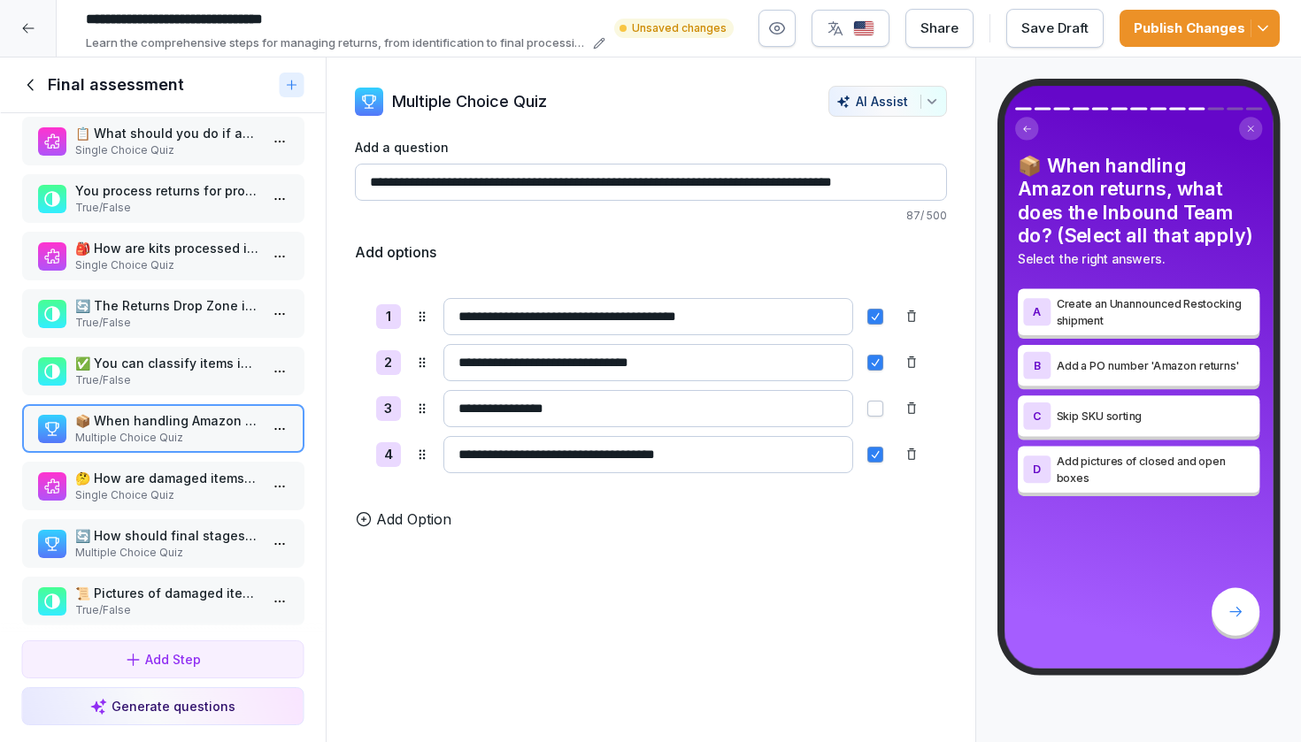
click at [187, 488] on p "🤔 How are damaged items with missing labels processed?" at bounding box center [166, 478] width 184 height 19
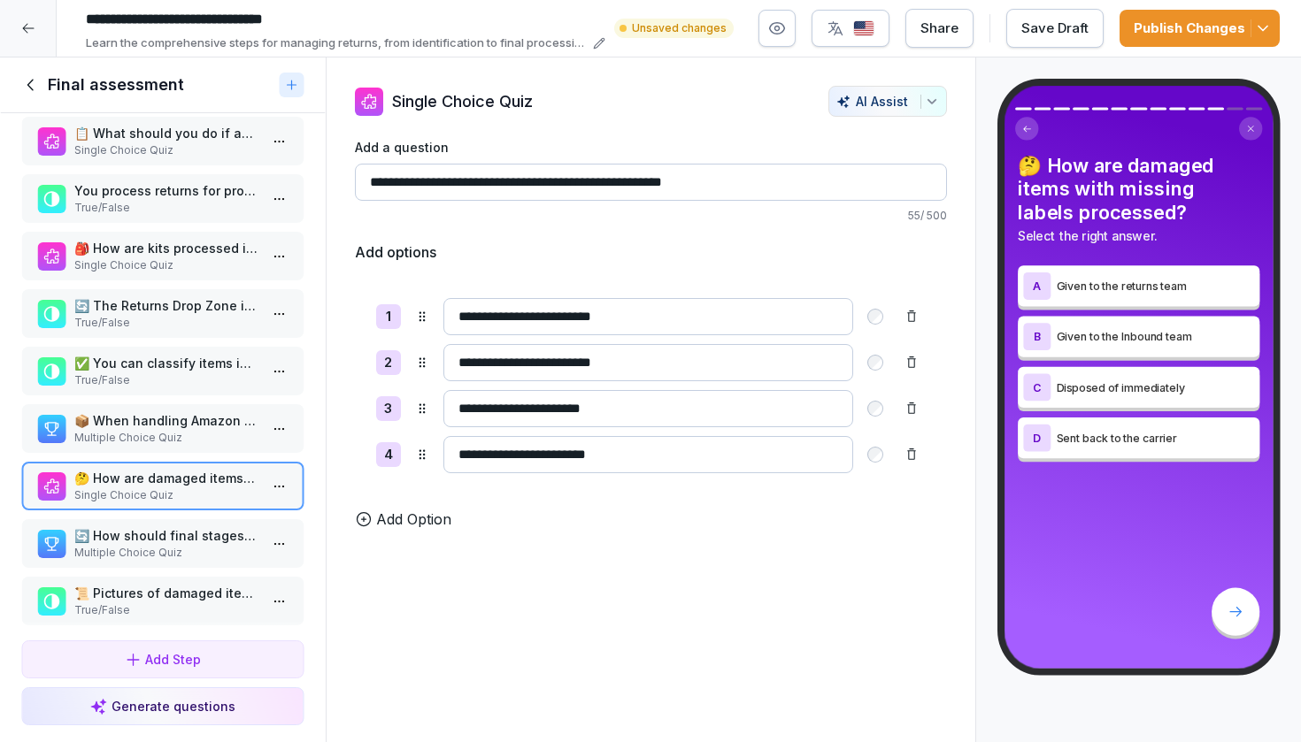
click at [195, 446] on p "Multiple Choice Quiz" at bounding box center [166, 438] width 184 height 16
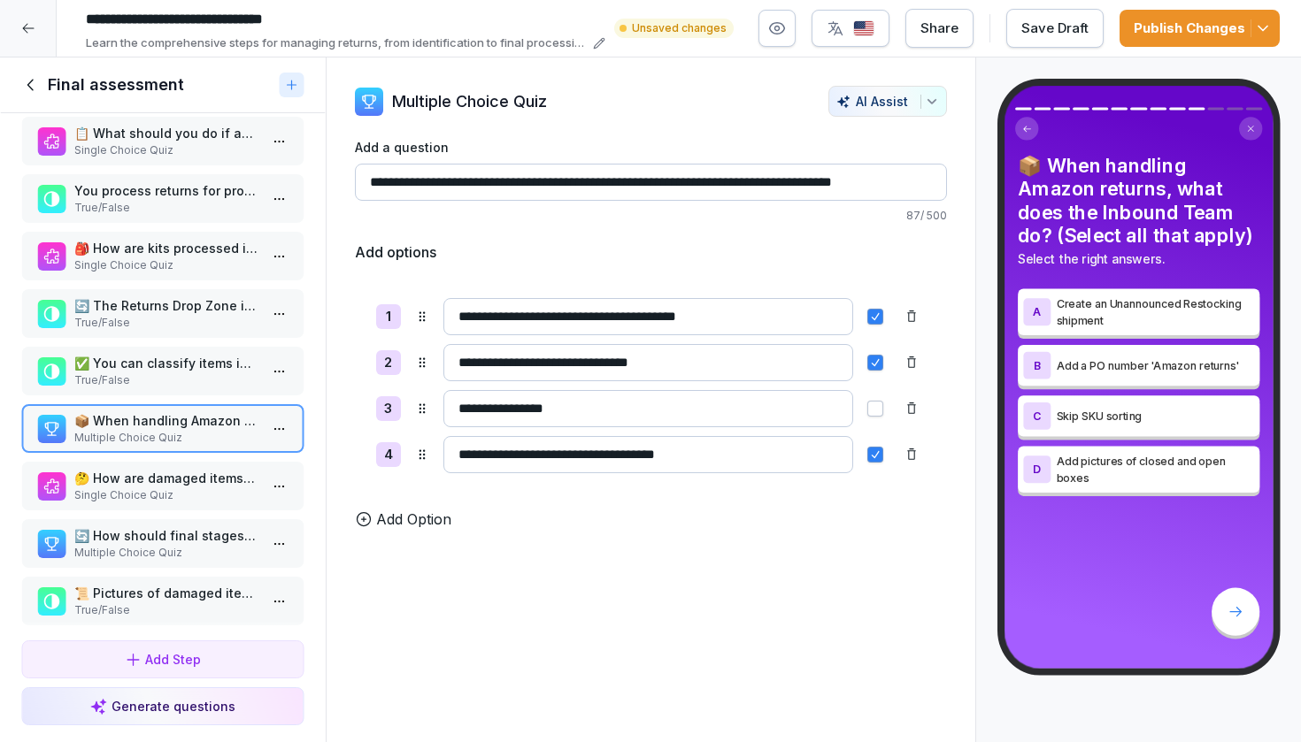
click at [212, 488] on p "🤔 How are damaged items with missing labels processed?" at bounding box center [166, 478] width 184 height 19
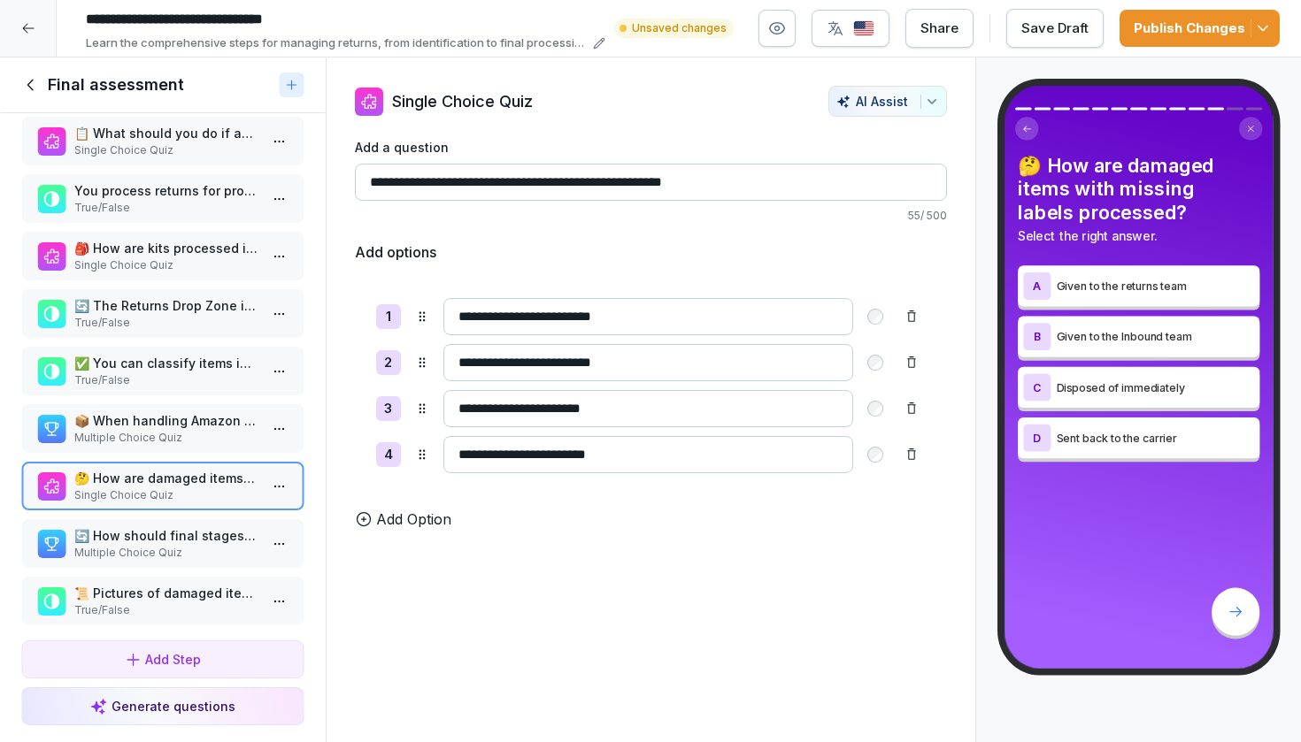
click at [248, 430] on p "📦 When handling Amazon returns, what does the Inbound Team do? (Select all that…" at bounding box center [166, 420] width 184 height 19
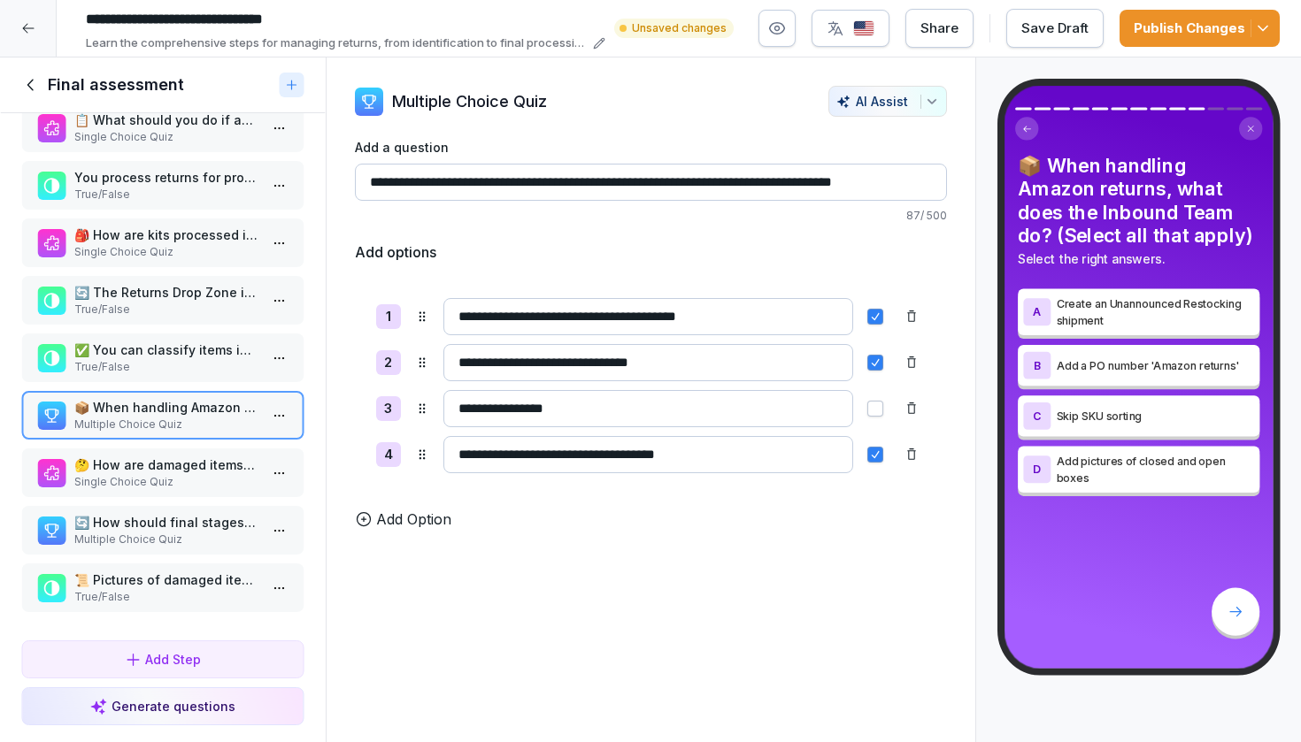
scroll to position [276, 0]
click at [277, 420] on html "**********" at bounding box center [650, 371] width 1301 height 742
drag, startPoint x: 232, startPoint y: 503, endPoint x: 228, endPoint y: 518, distance: 15.5
click at [228, 518] on div "Delete" at bounding box center [214, 516] width 150 height 33
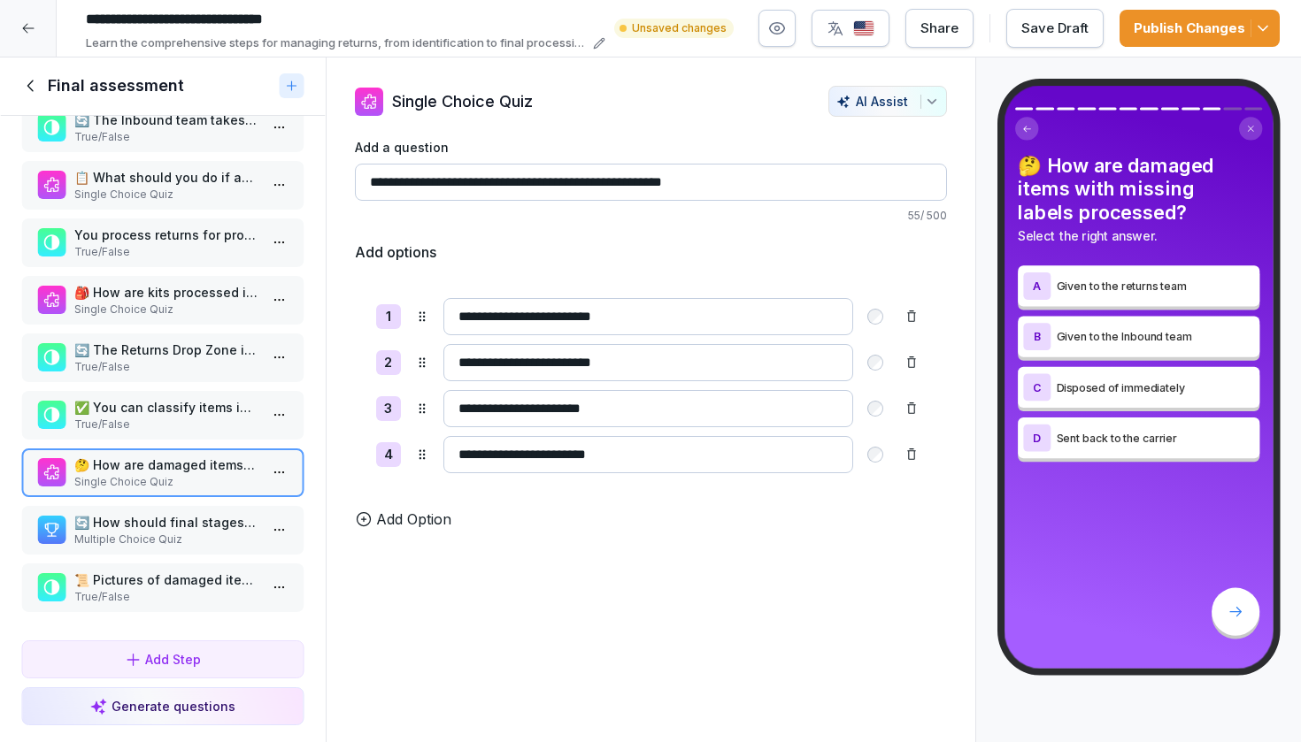
scroll to position [219, 0]
click at [217, 516] on p "🔄 How should final stages of returns (restock, dispose, or sendbacks) be handle…" at bounding box center [166, 522] width 184 height 19
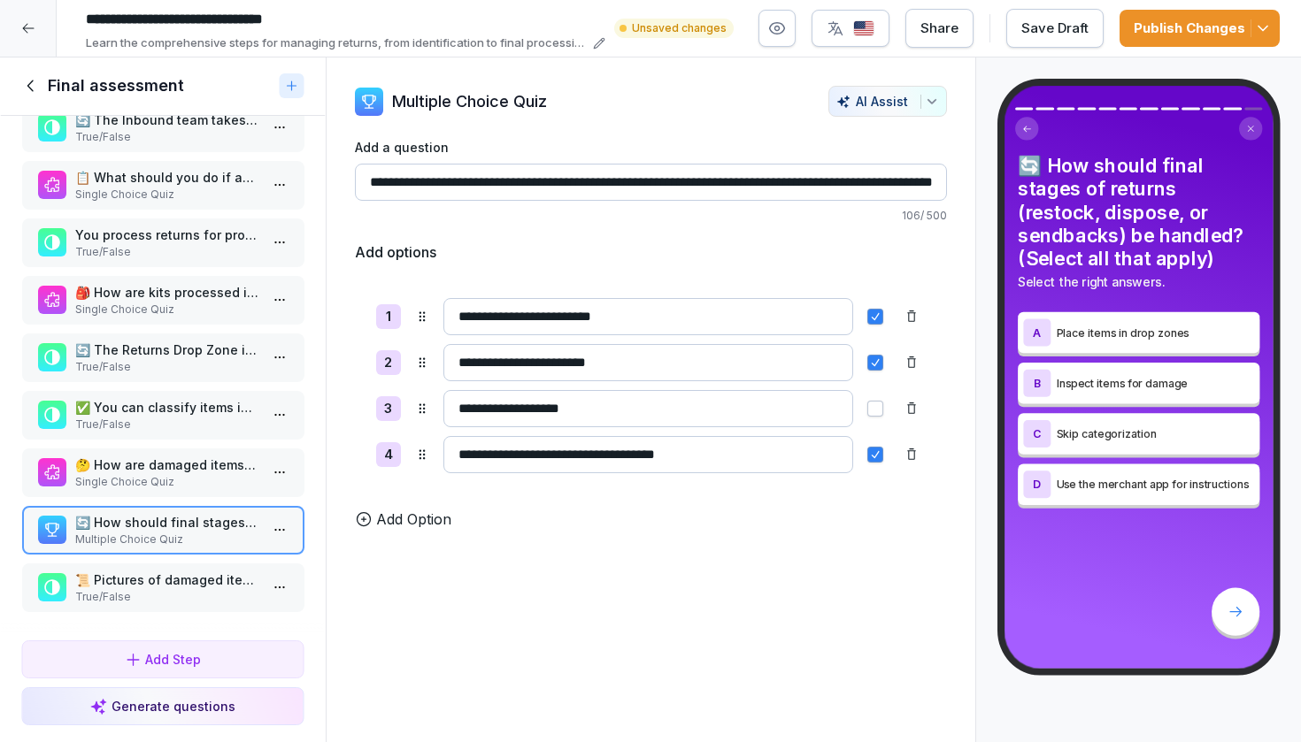
click at [206, 579] on p "📜 Pictures of damaged items are required during returns processing." at bounding box center [166, 580] width 184 height 19
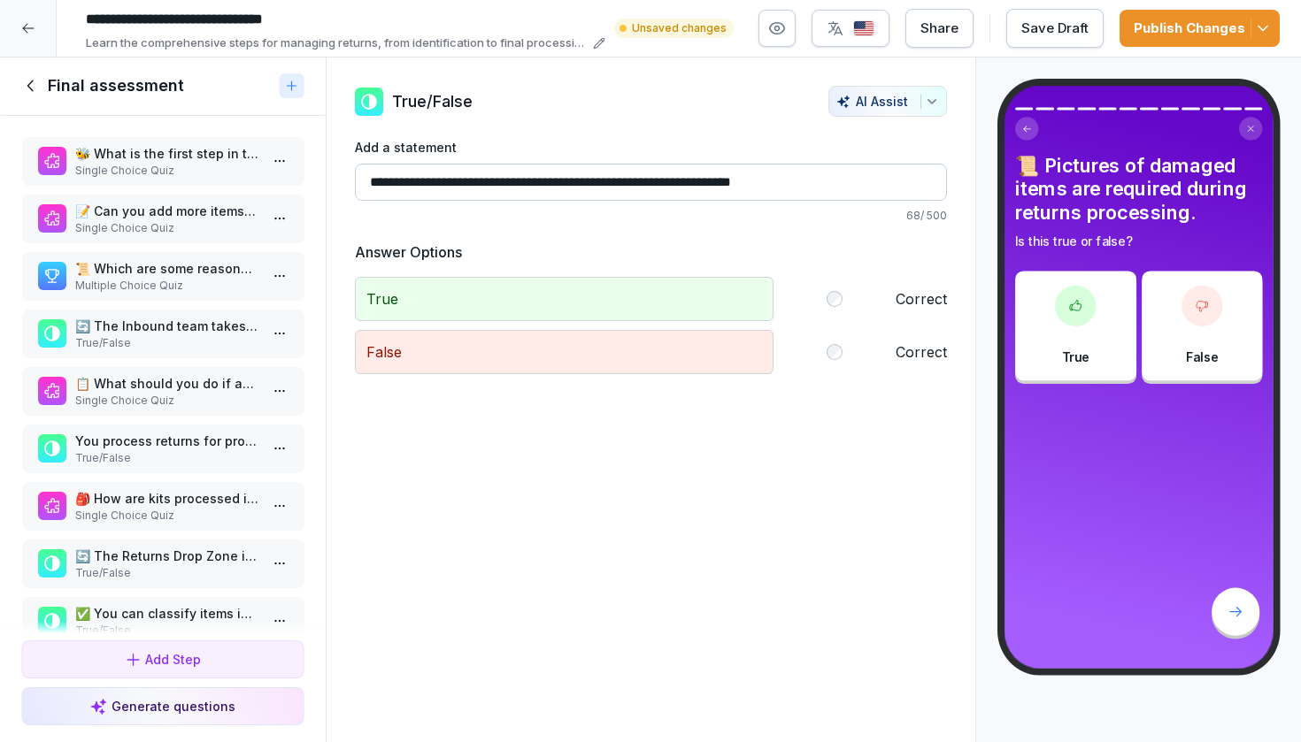
click at [164, 179] on p "Single Choice Quiz" at bounding box center [166, 171] width 184 height 16
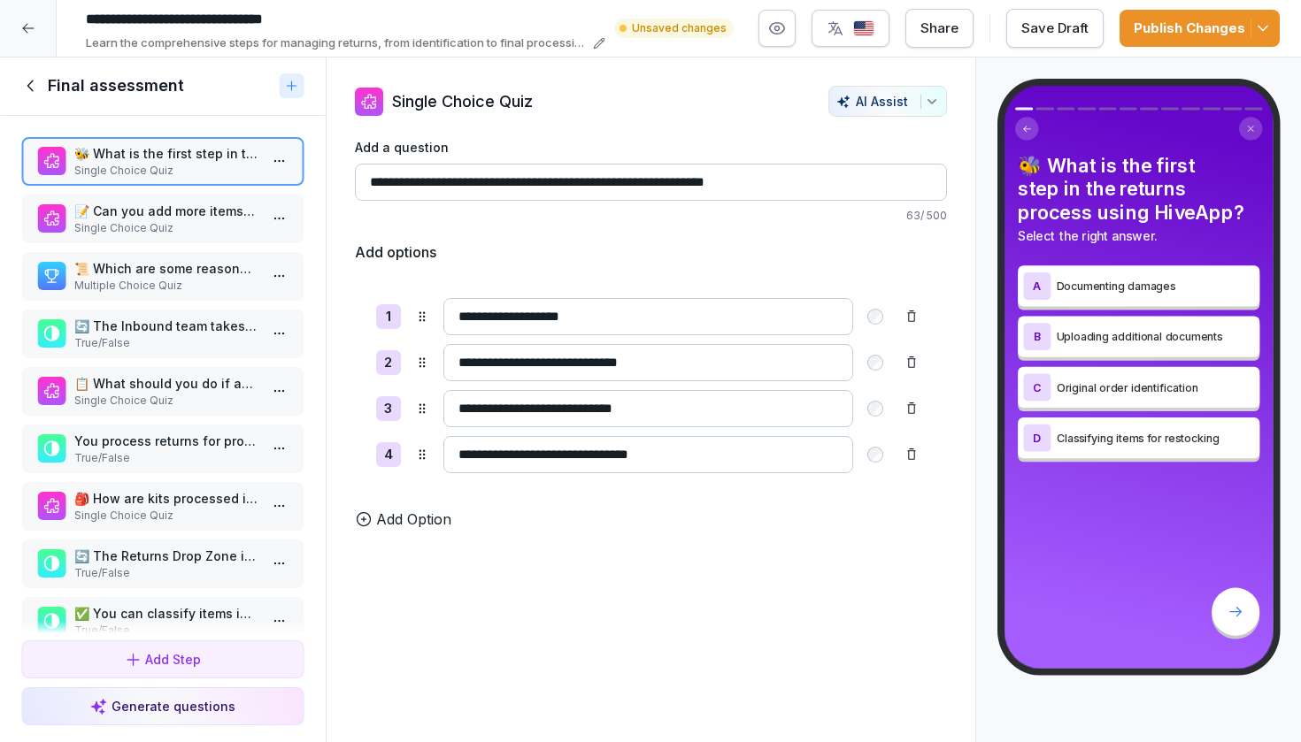
click at [164, 212] on div "📝 Can you add more items to a return marked as 'Handling completed'? Single Cho…" at bounding box center [162, 219] width 283 height 49
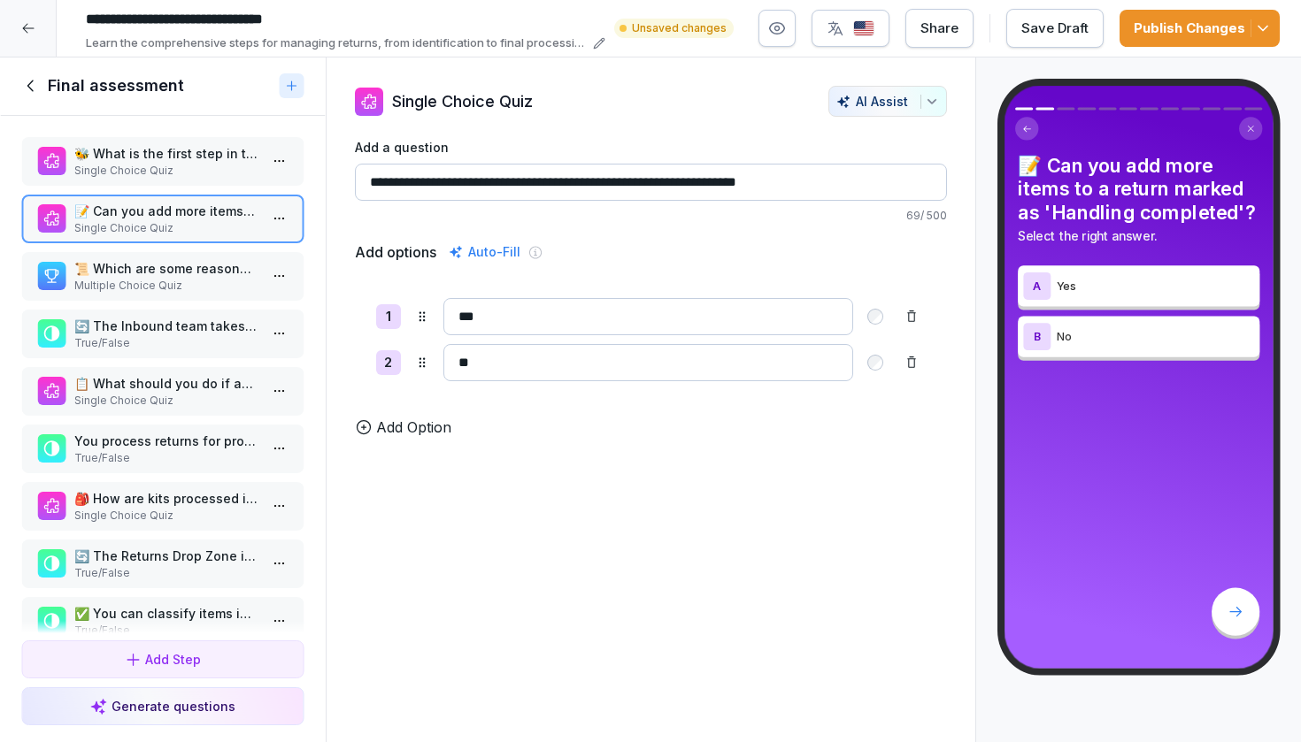
click at [149, 198] on div "🐝 What is the first step in the returns process using HiveApp? Single Choice Qu…" at bounding box center [163, 375] width 326 height 518
click at [162, 293] on p "Multiple Choice Quiz" at bounding box center [166, 286] width 184 height 16
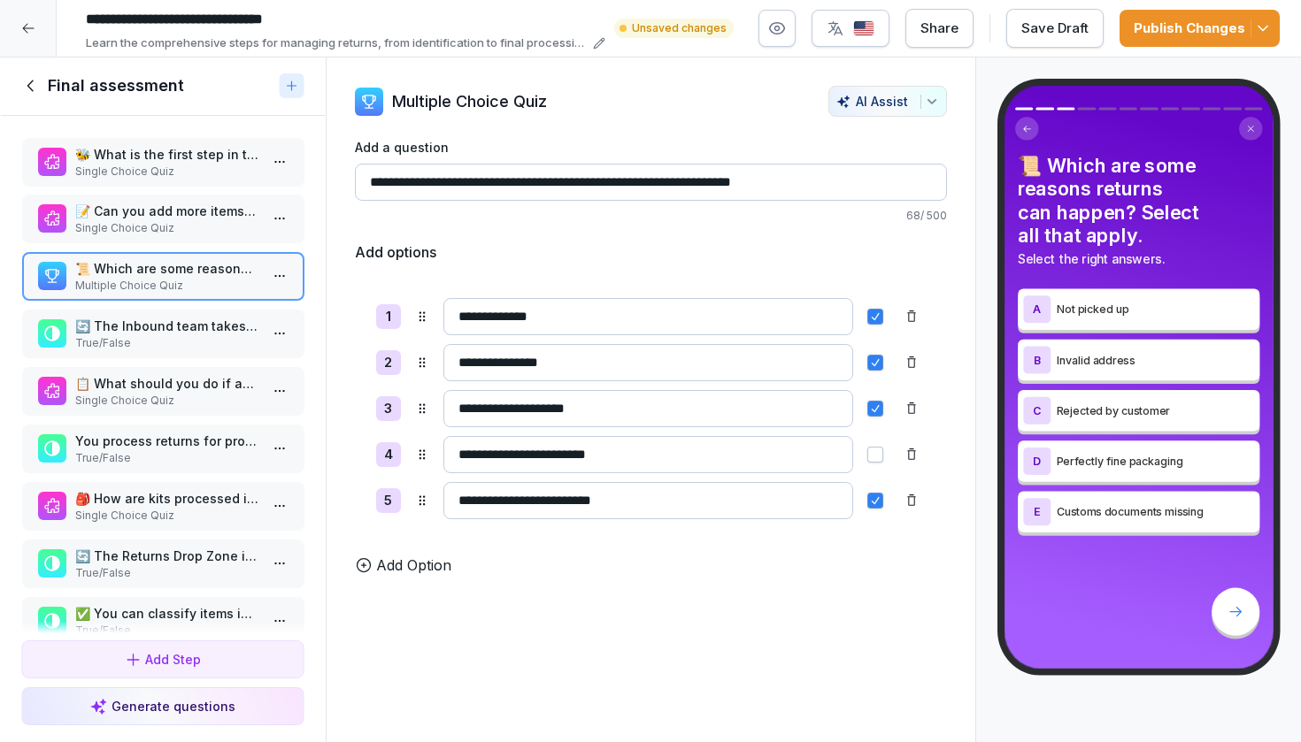
click at [168, 178] on p "Single Choice Quiz" at bounding box center [166, 172] width 184 height 16
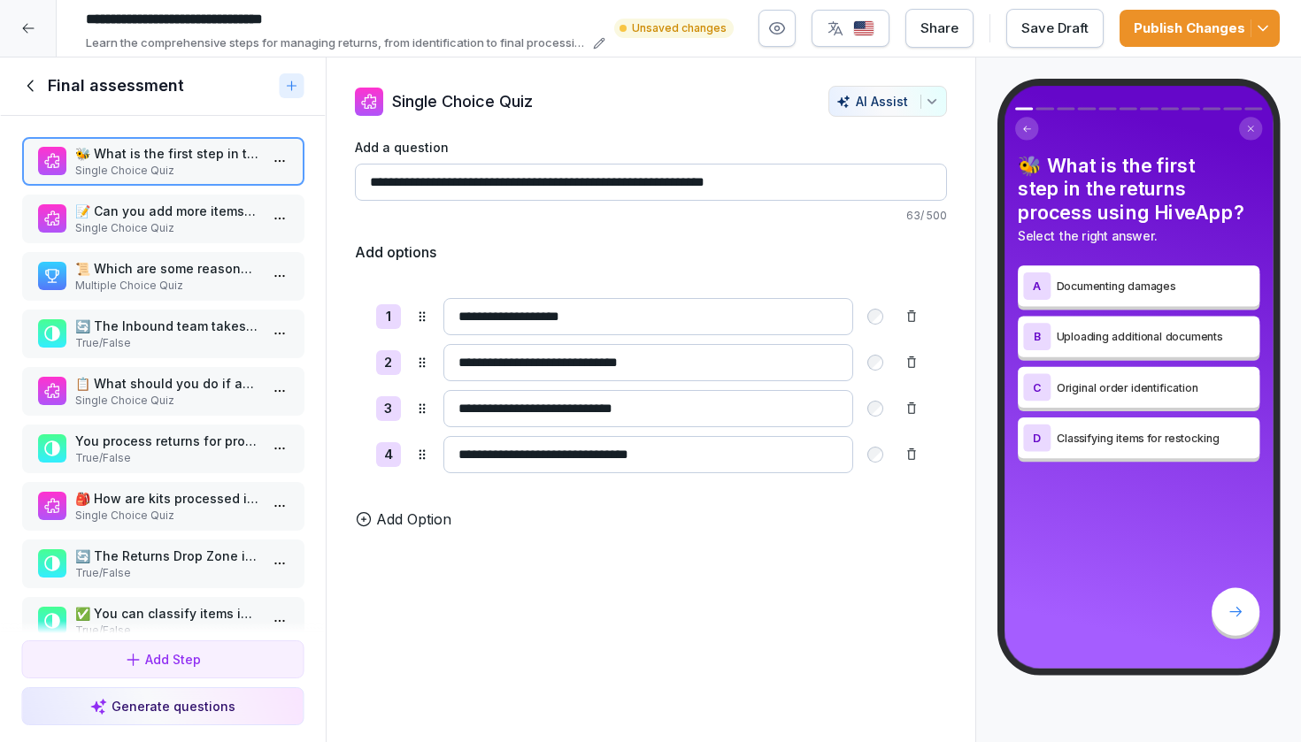
click at [159, 236] on p "Single Choice Quiz" at bounding box center [166, 228] width 184 height 16
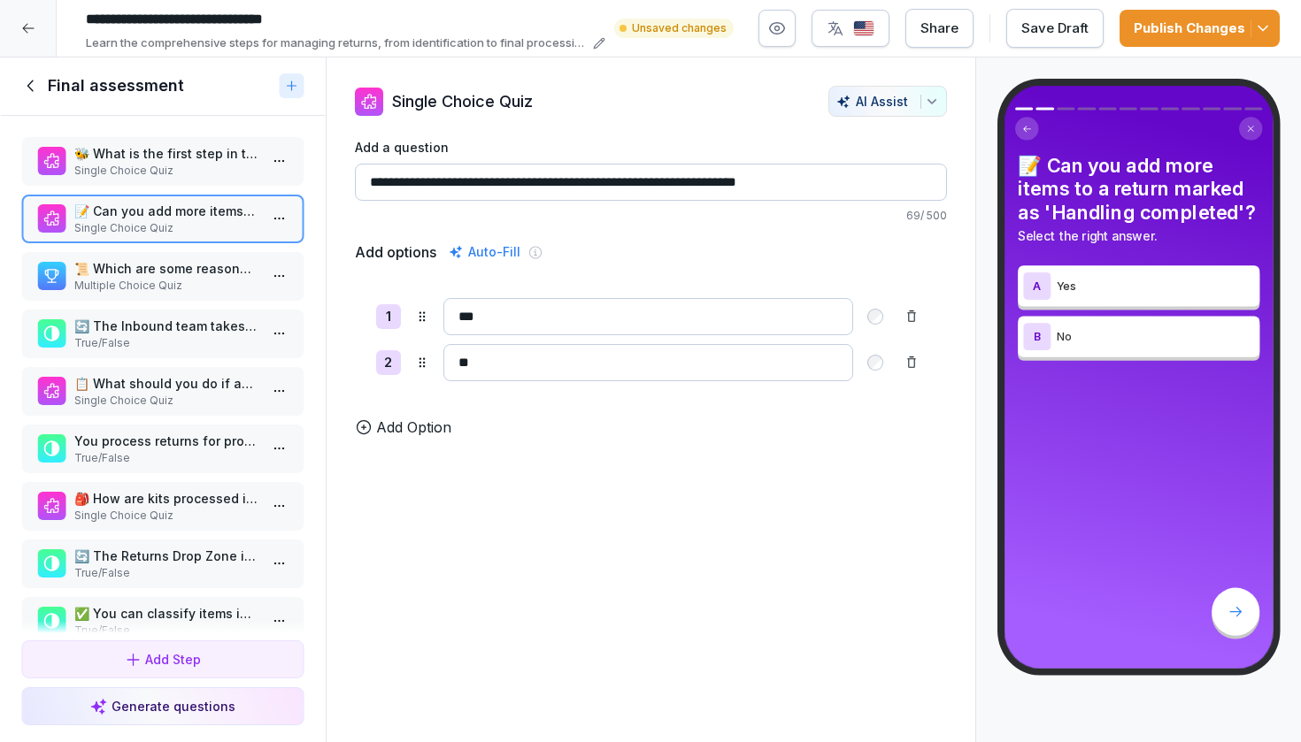
click at [158, 163] on p "🐝 What is the first step in the returns process using HiveApp?" at bounding box center [166, 153] width 184 height 19
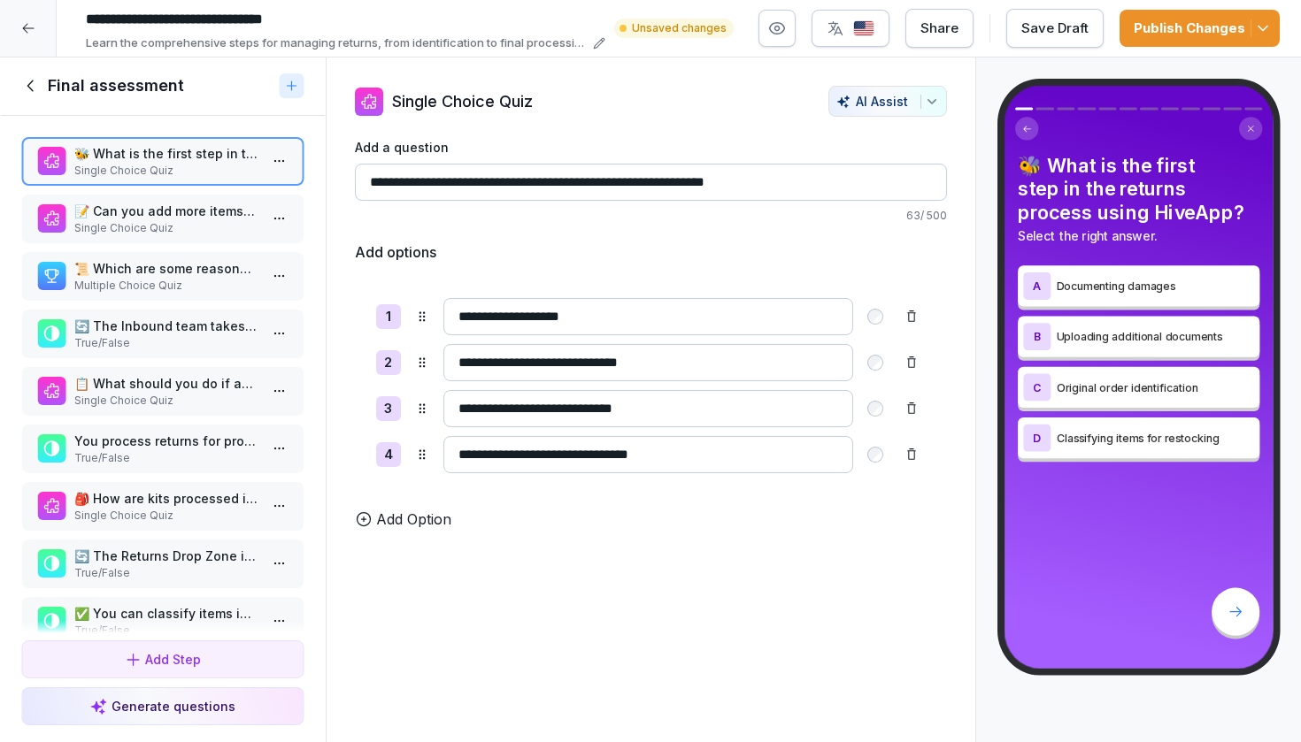
click at [150, 217] on p "📝 Can you add more items to a return marked as 'Handling completed'?" at bounding box center [166, 211] width 184 height 19
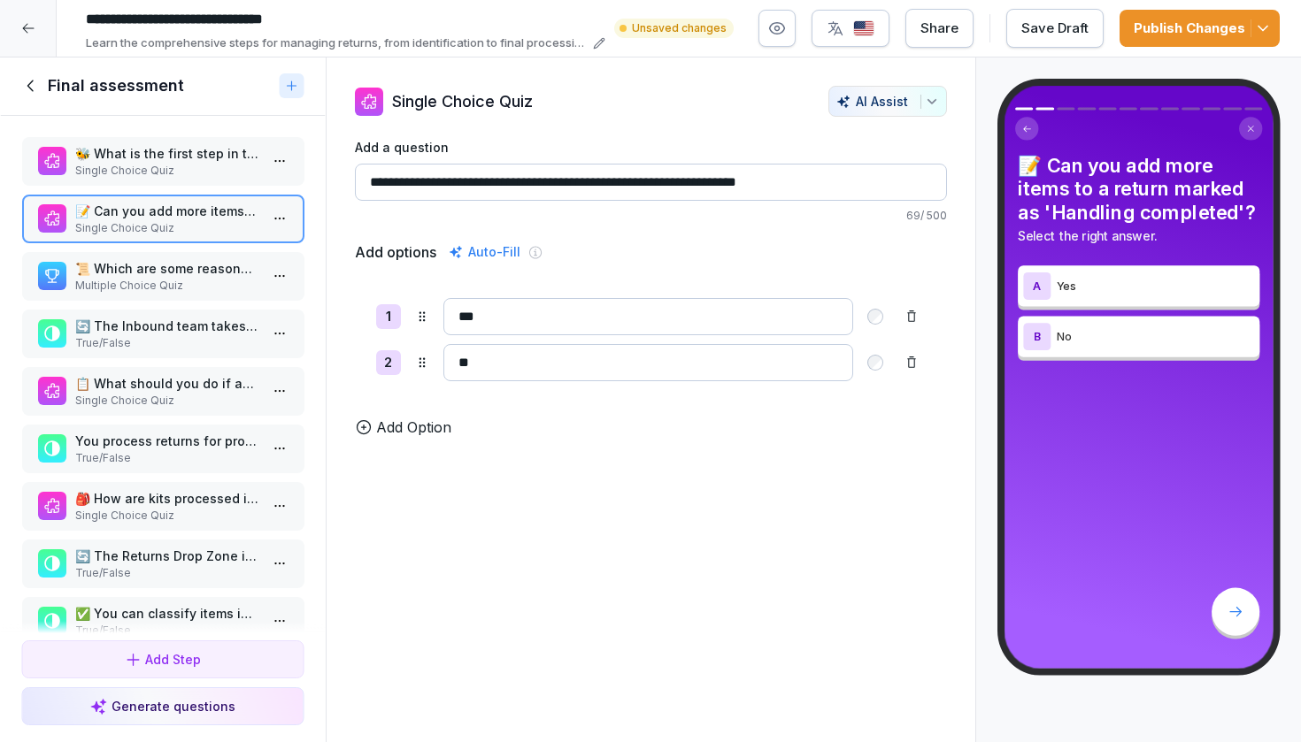
click at [140, 278] on p "📜 Which are some reasons returns can happen? Select all that apply." at bounding box center [166, 268] width 184 height 19
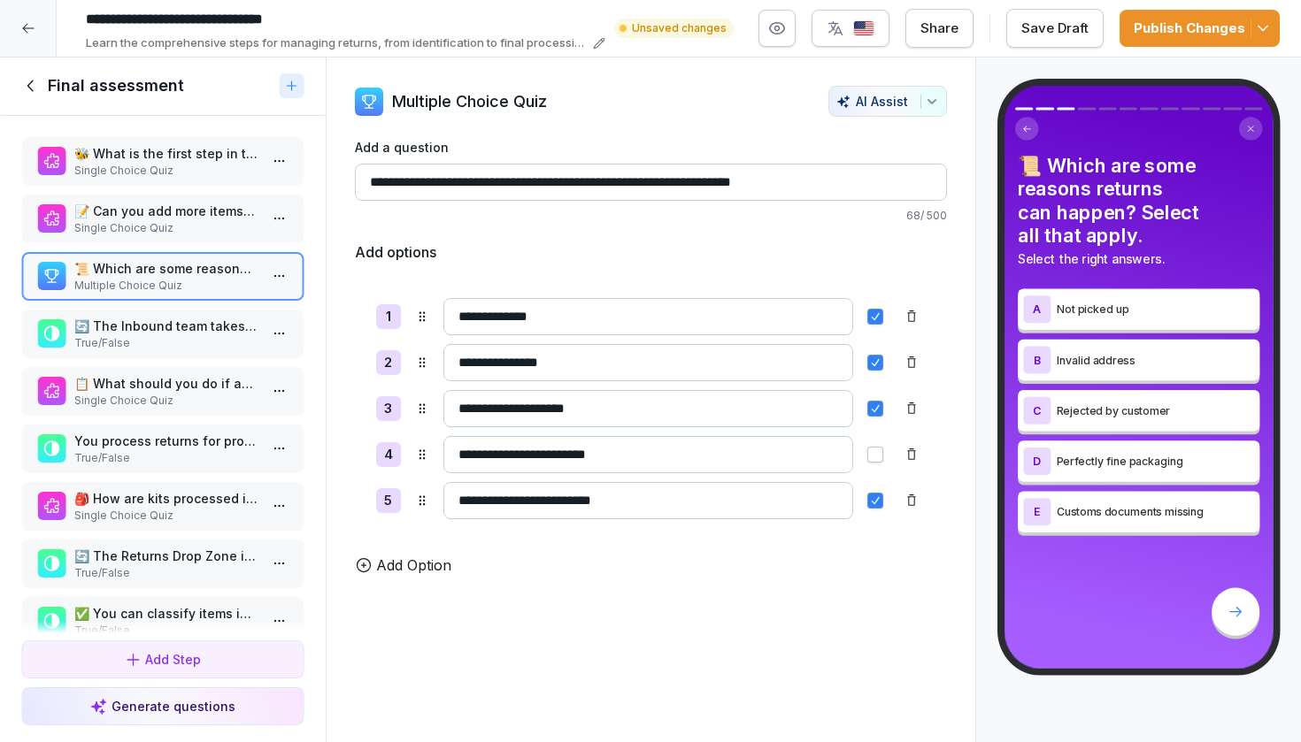
click at [137, 335] on p "🔄 The Inbound team takes 2 pictures of closed and open boxes for unannounced re…" at bounding box center [166, 326] width 184 height 19
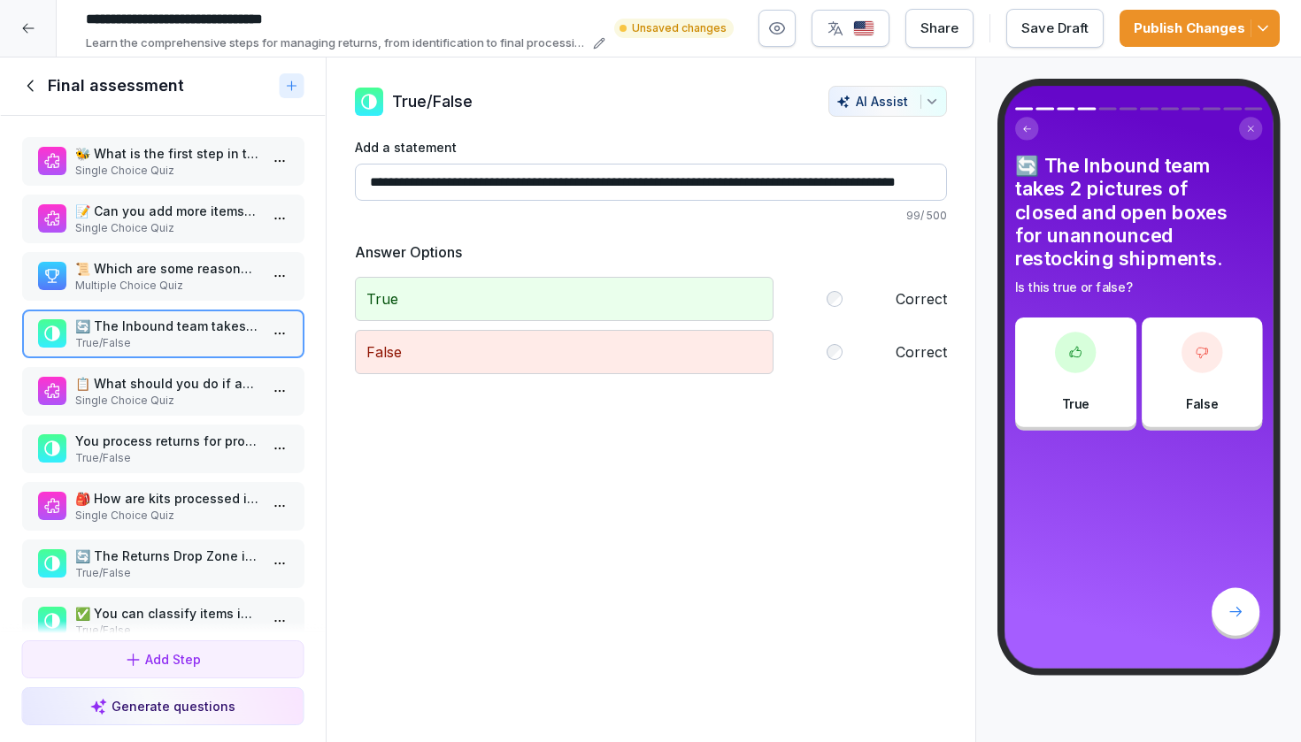
click at [141, 390] on p "📋 What should you do if an Amazon label makes a return unidentifiable?" at bounding box center [166, 383] width 184 height 19
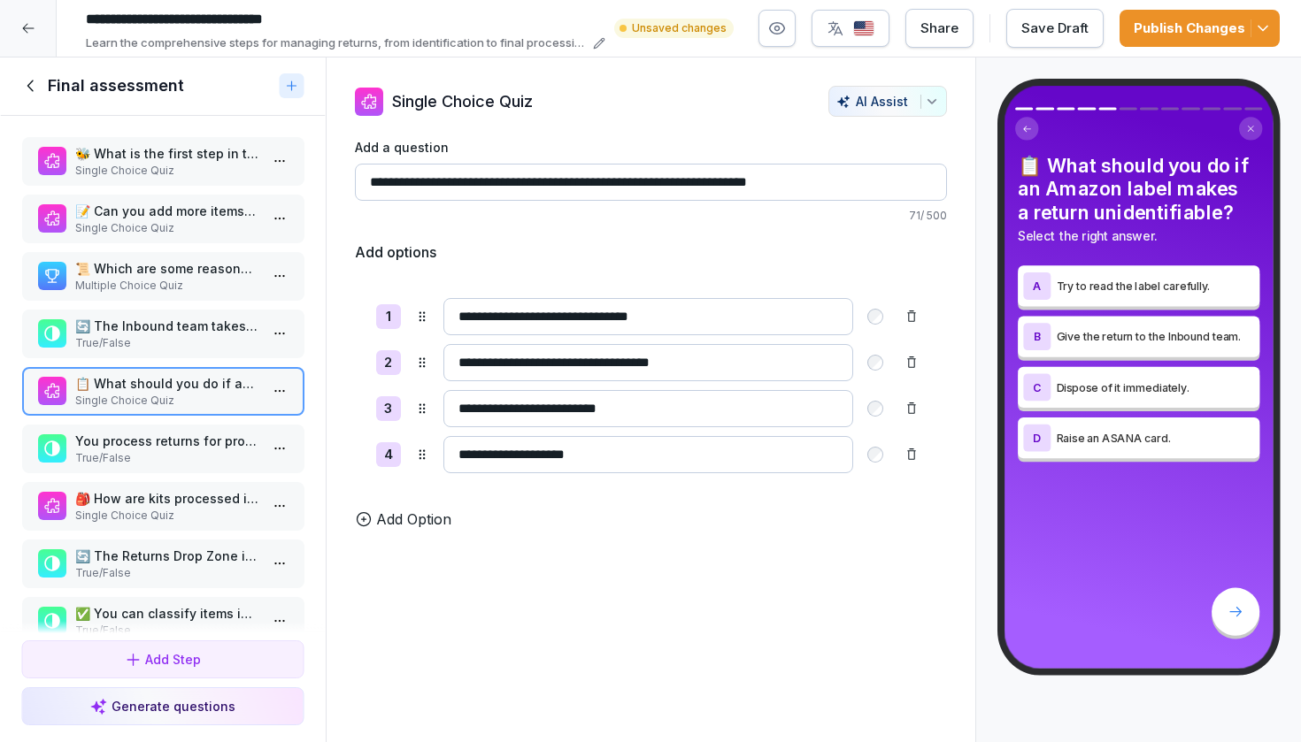
click at [141, 450] on p "You process returns for products from churned merchants." at bounding box center [166, 441] width 184 height 19
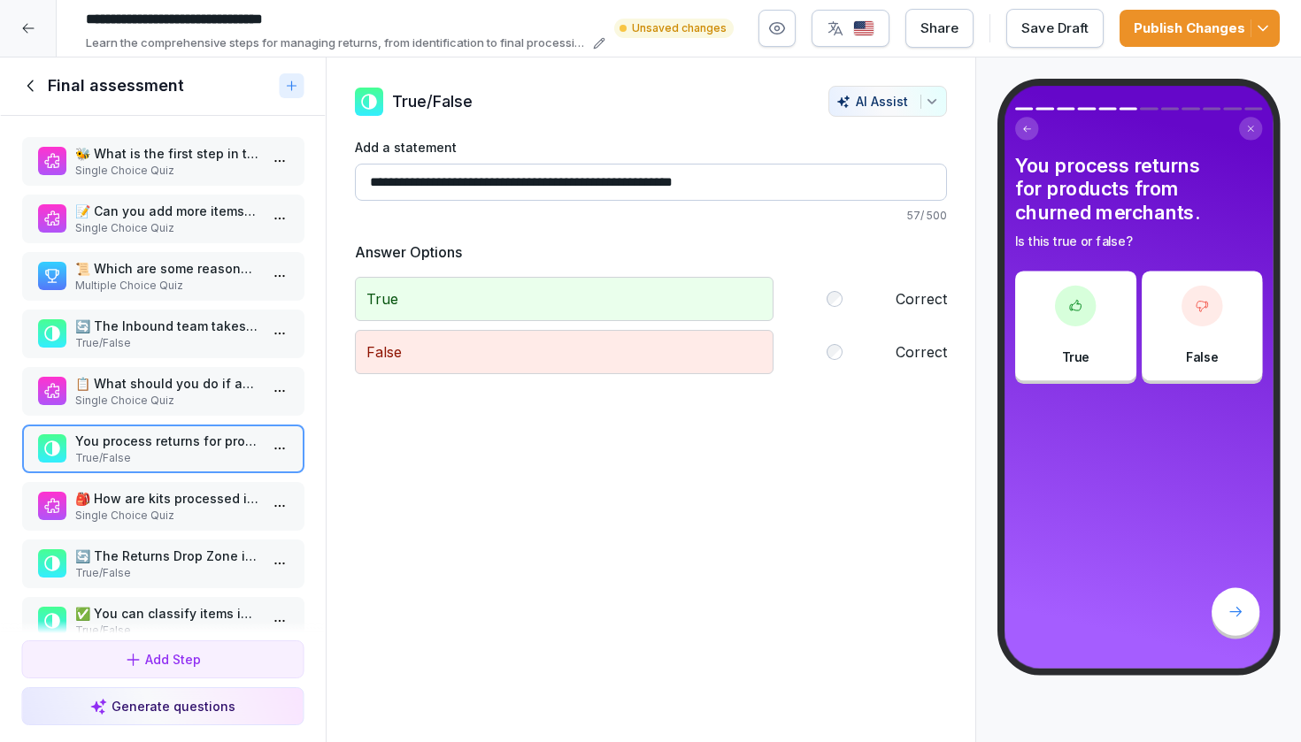
click at [134, 508] on p "🎒 How are kits processed in the final stage of the returns process?" at bounding box center [166, 498] width 184 height 19
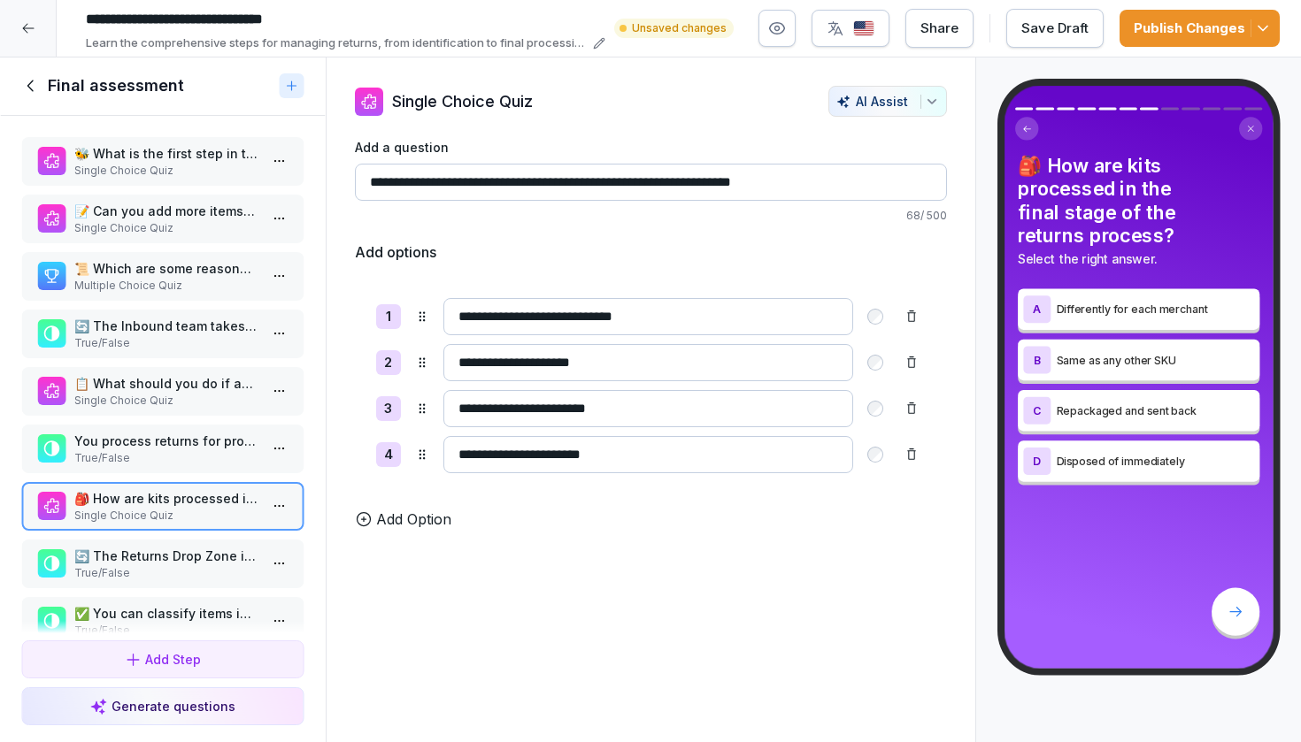
click at [141, 581] on p "True/False" at bounding box center [166, 573] width 184 height 16
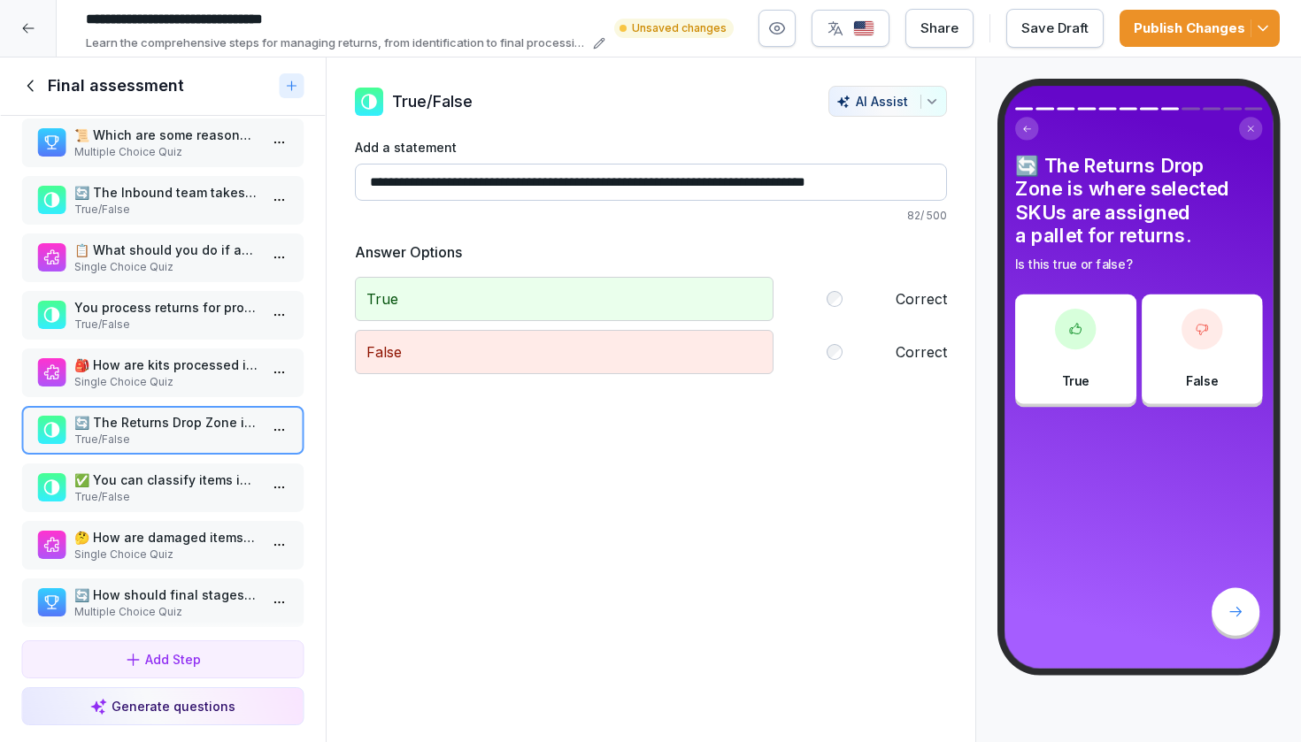
scroll to position [150, 0]
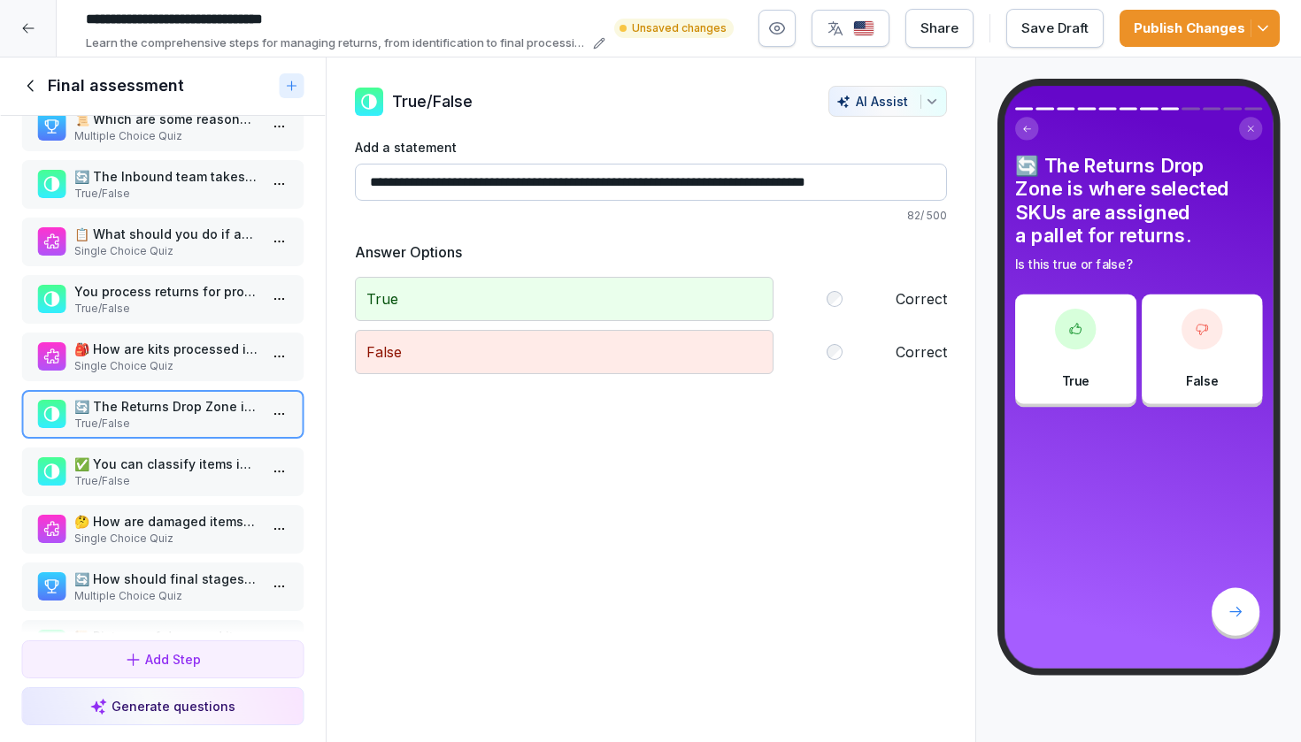
click at [150, 473] on p "✅ You can classify items in one of three categories: restock, dispose of, or se…" at bounding box center [166, 464] width 184 height 19
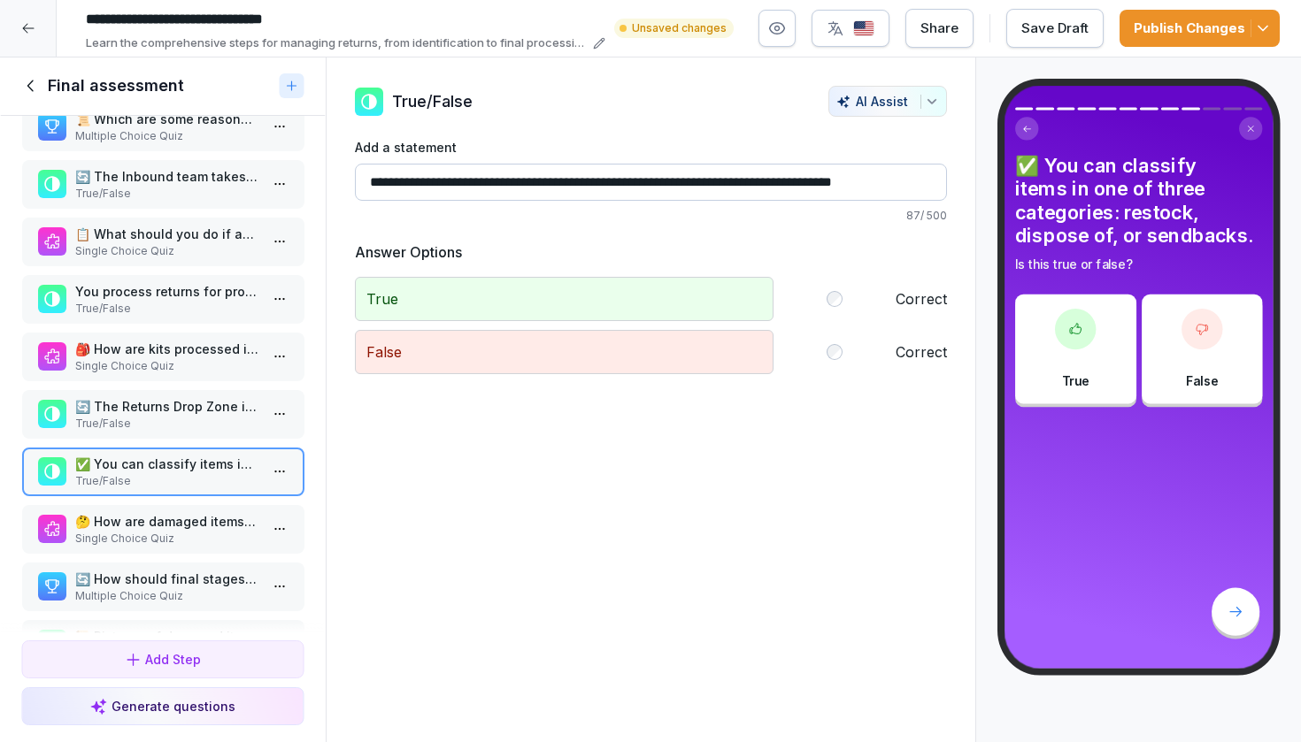
click at [150, 531] on p "🤔 How are damaged items with missing labels processed?" at bounding box center [166, 521] width 184 height 19
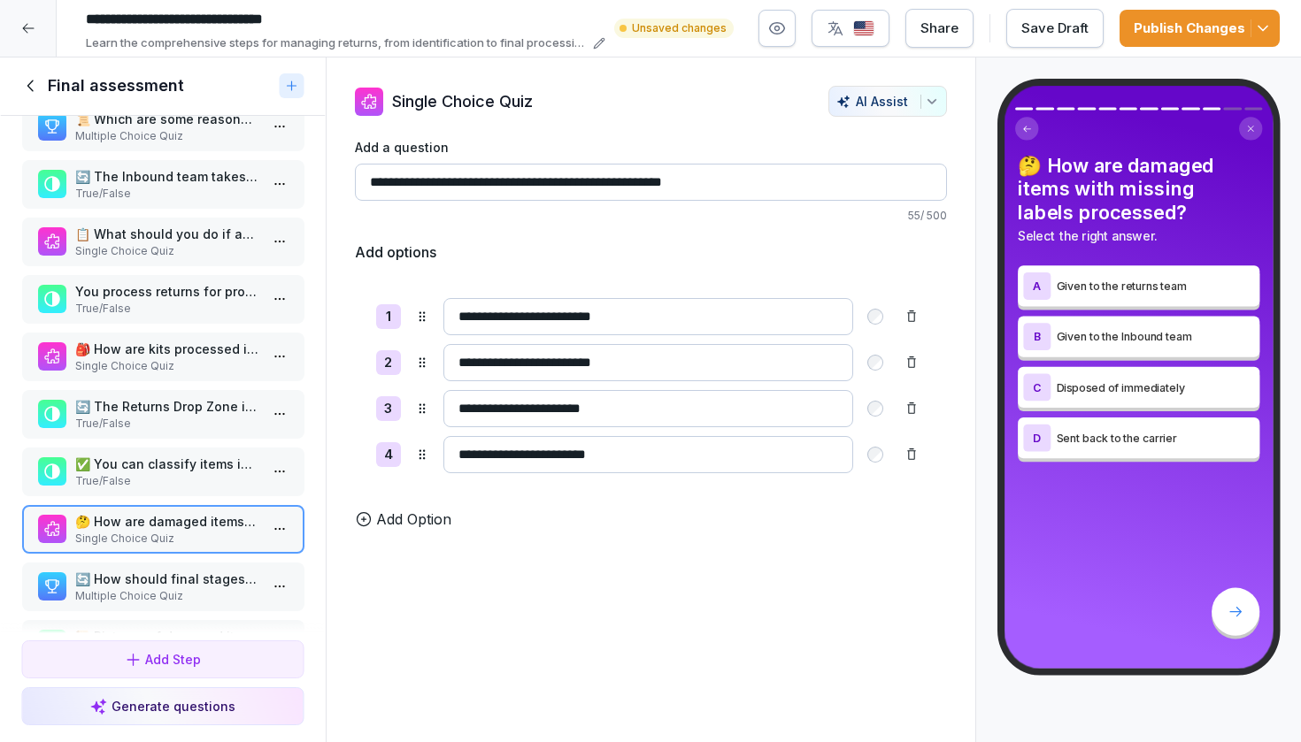
click at [162, 259] on p "Single Choice Quiz" at bounding box center [166, 251] width 184 height 16
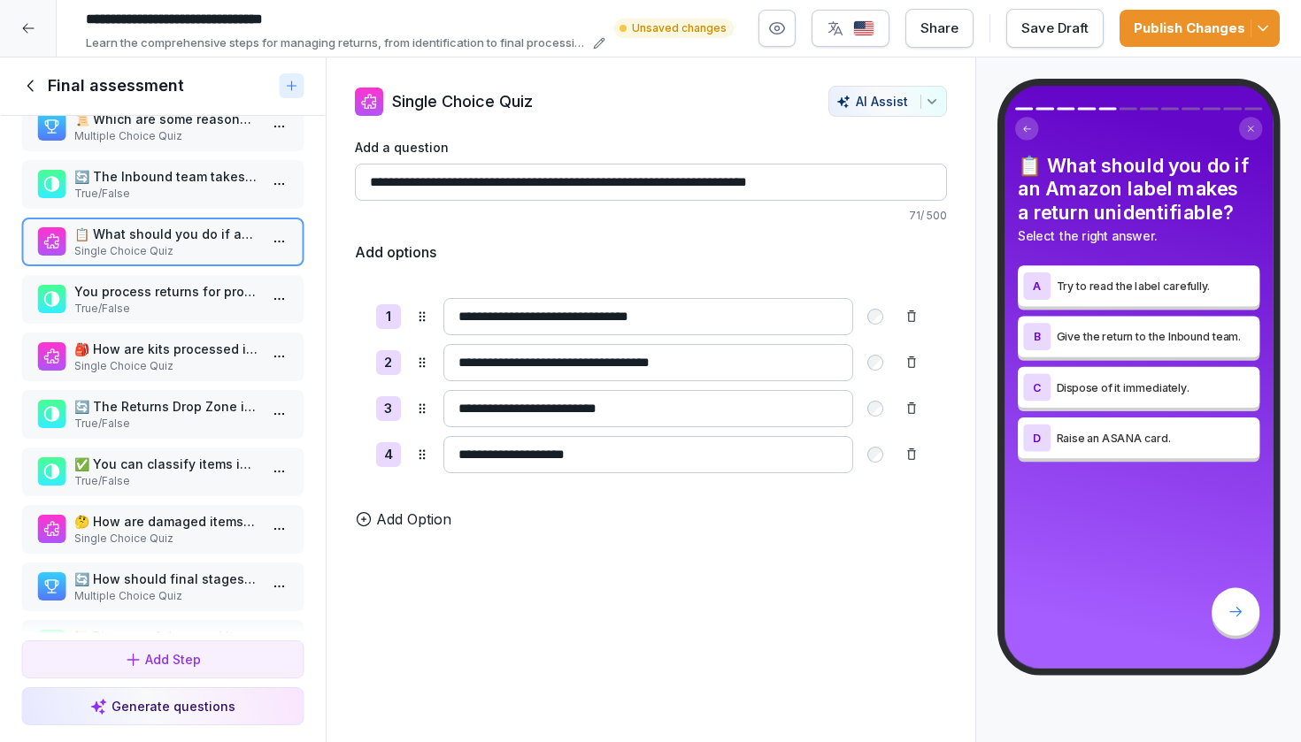
click at [159, 531] on p "🤔 How are damaged items with missing labels processed?" at bounding box center [166, 521] width 184 height 19
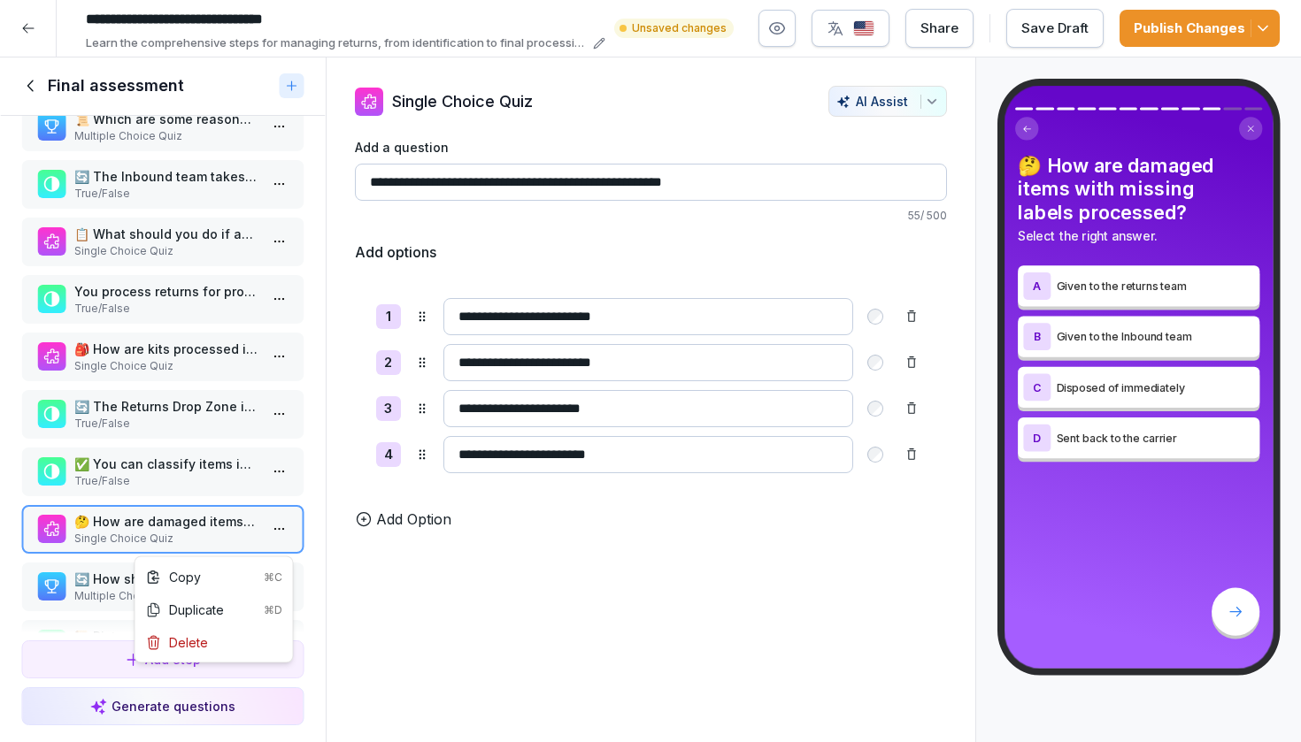
click at [278, 538] on html "**********" at bounding box center [650, 371] width 1301 height 742
click at [243, 639] on div "Delete" at bounding box center [214, 642] width 150 height 33
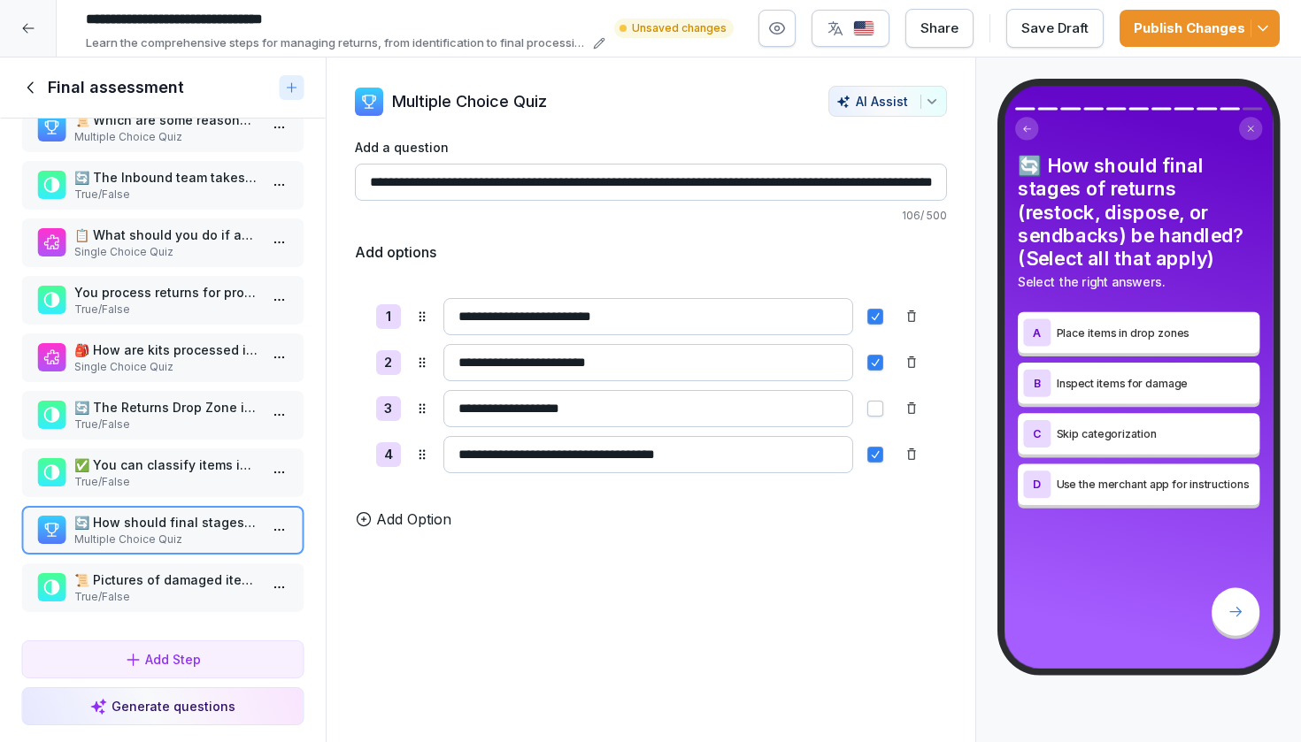
scroll to position [161, 0]
click at [194, 710] on div "Generate questions" at bounding box center [162, 706] width 145 height 19
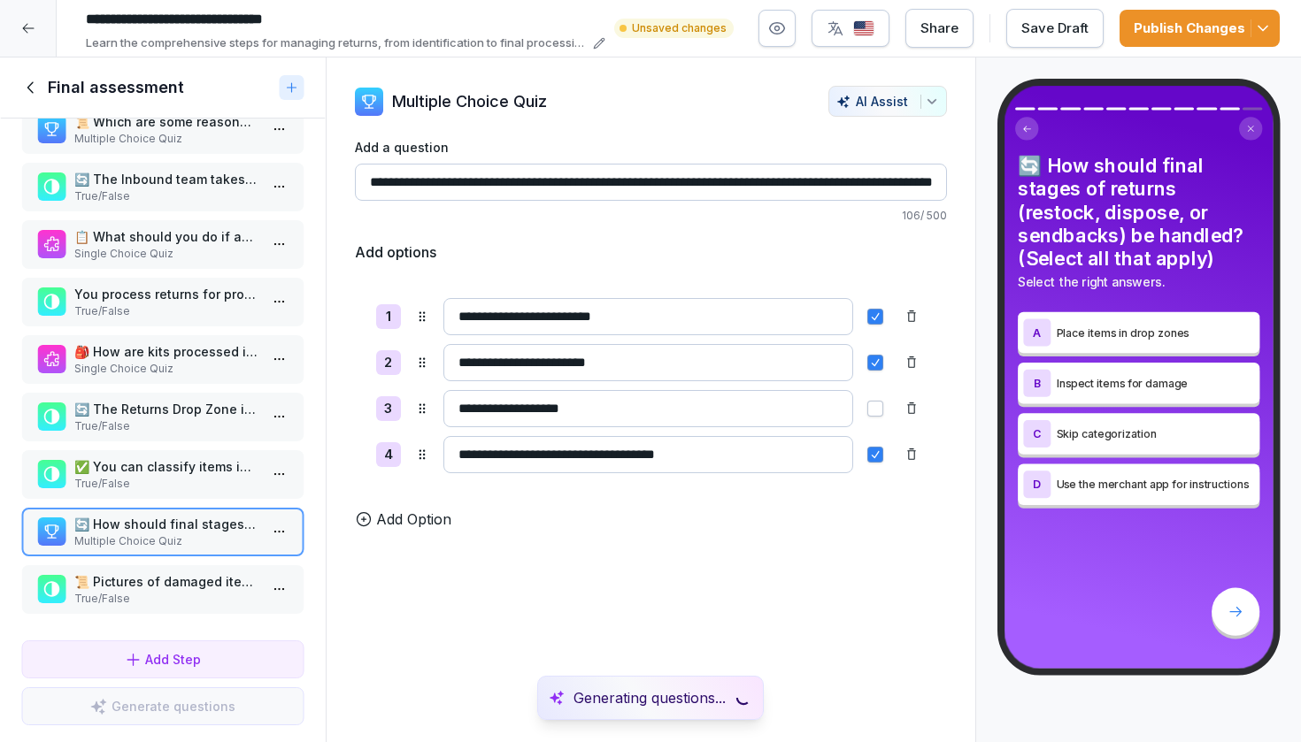
scroll to position [143, 0]
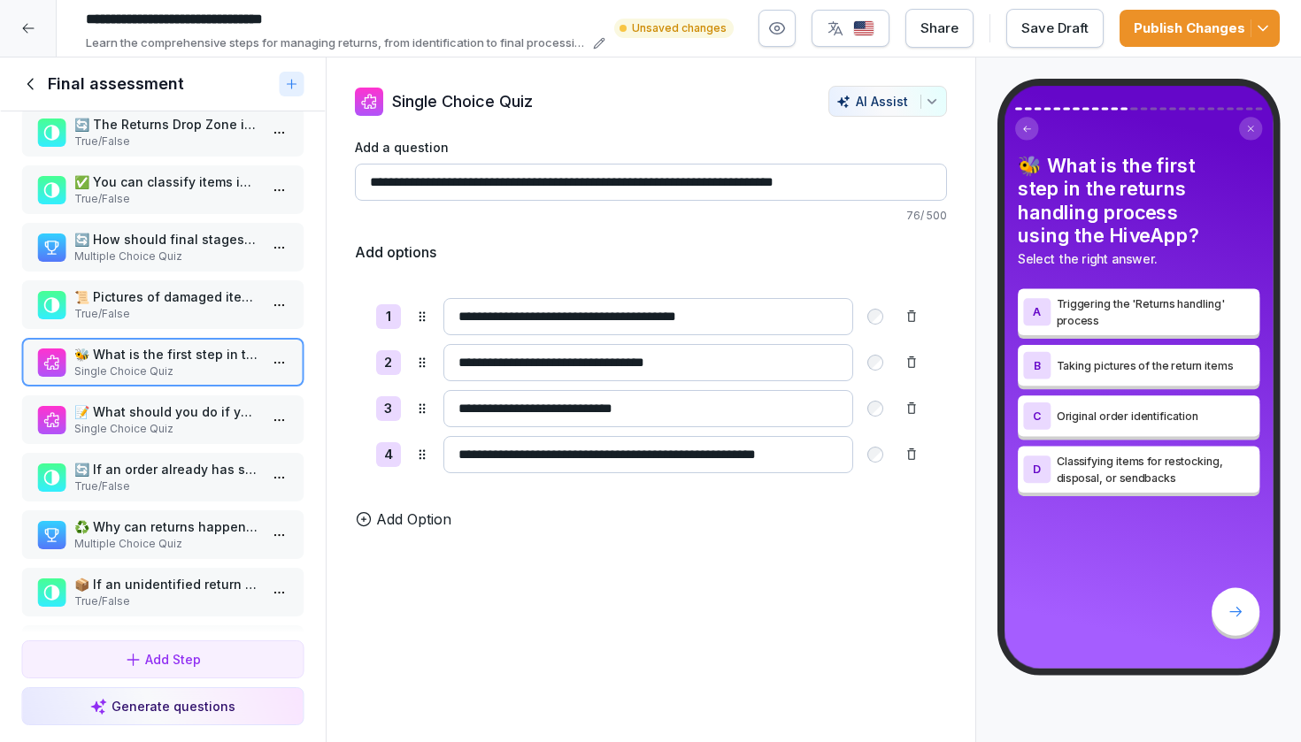
scroll to position [426, 0]
click at [219, 424] on p "📝 What should you do if you cannot find the previous returns for a specific ord…" at bounding box center [166, 414] width 184 height 19
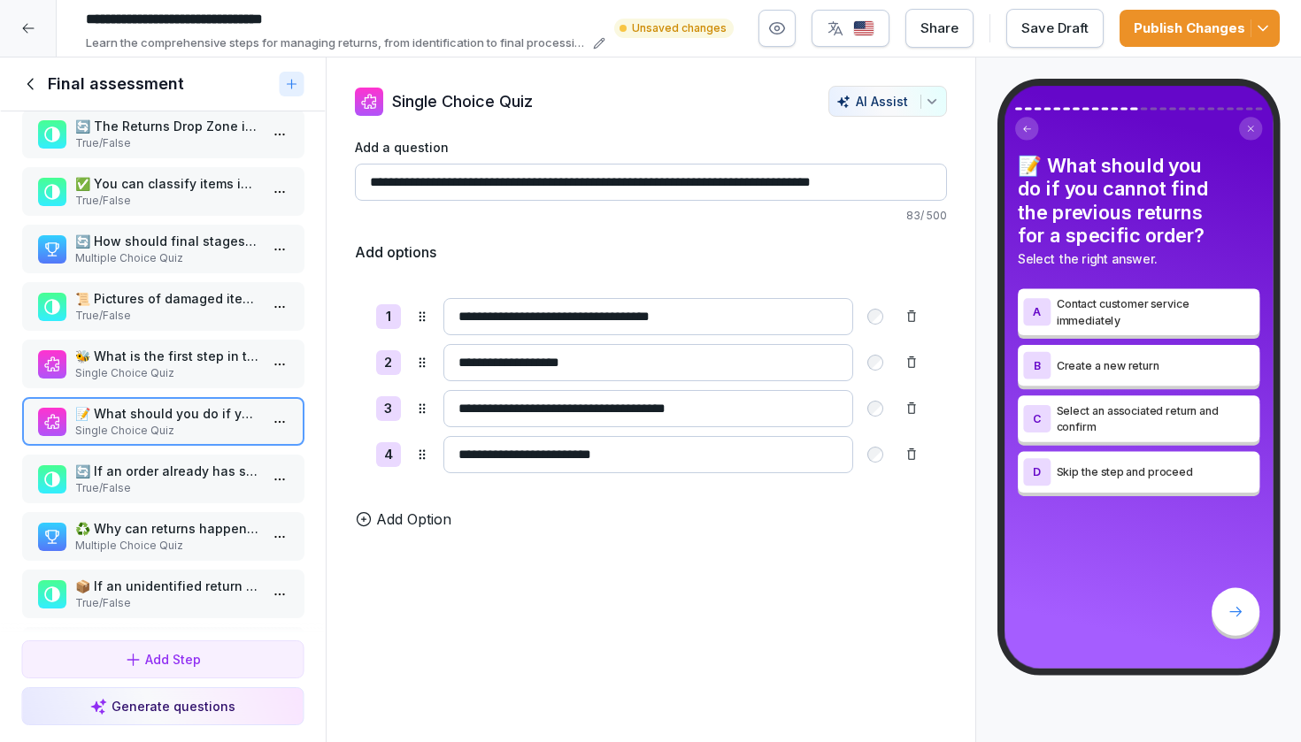
click at [232, 480] on p "🔄 If an order already has some returns done in the past, a special window will …" at bounding box center [166, 471] width 184 height 19
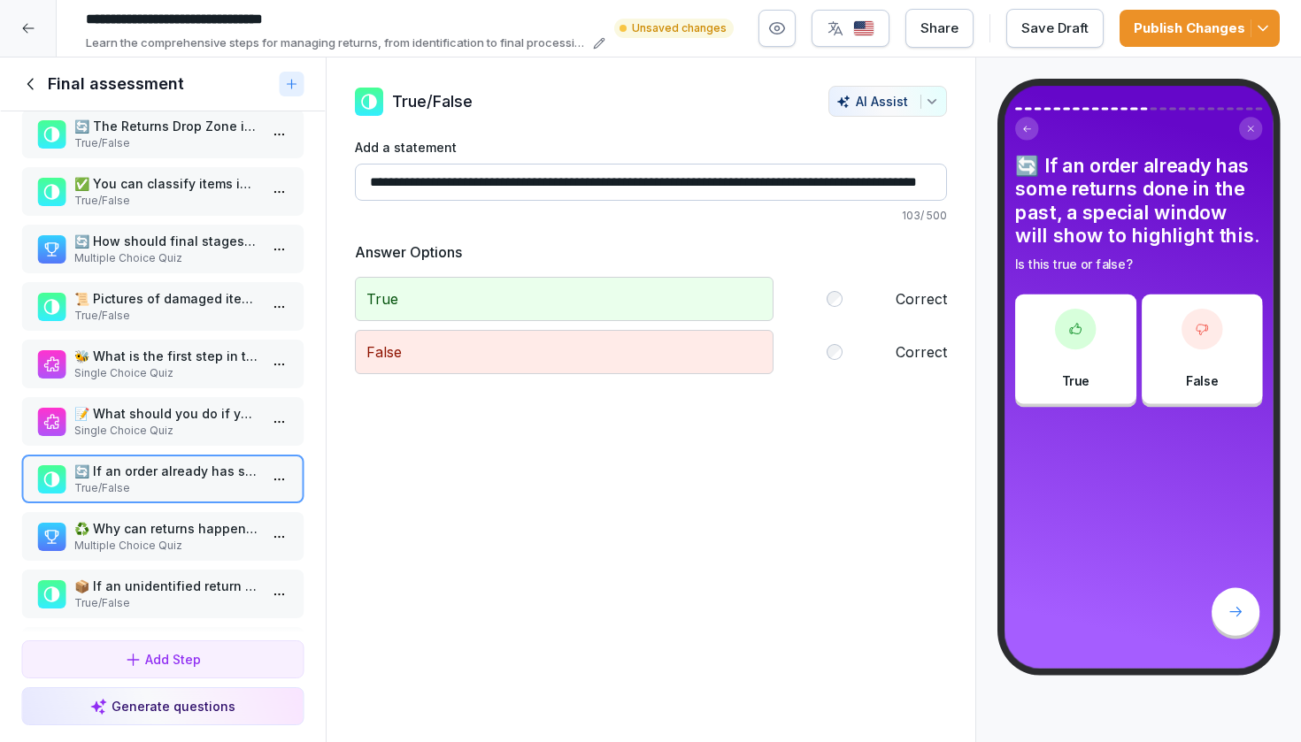
click at [284, 491] on html "**********" at bounding box center [650, 371] width 1301 height 742
click at [228, 596] on div "Delete" at bounding box center [214, 596] width 150 height 33
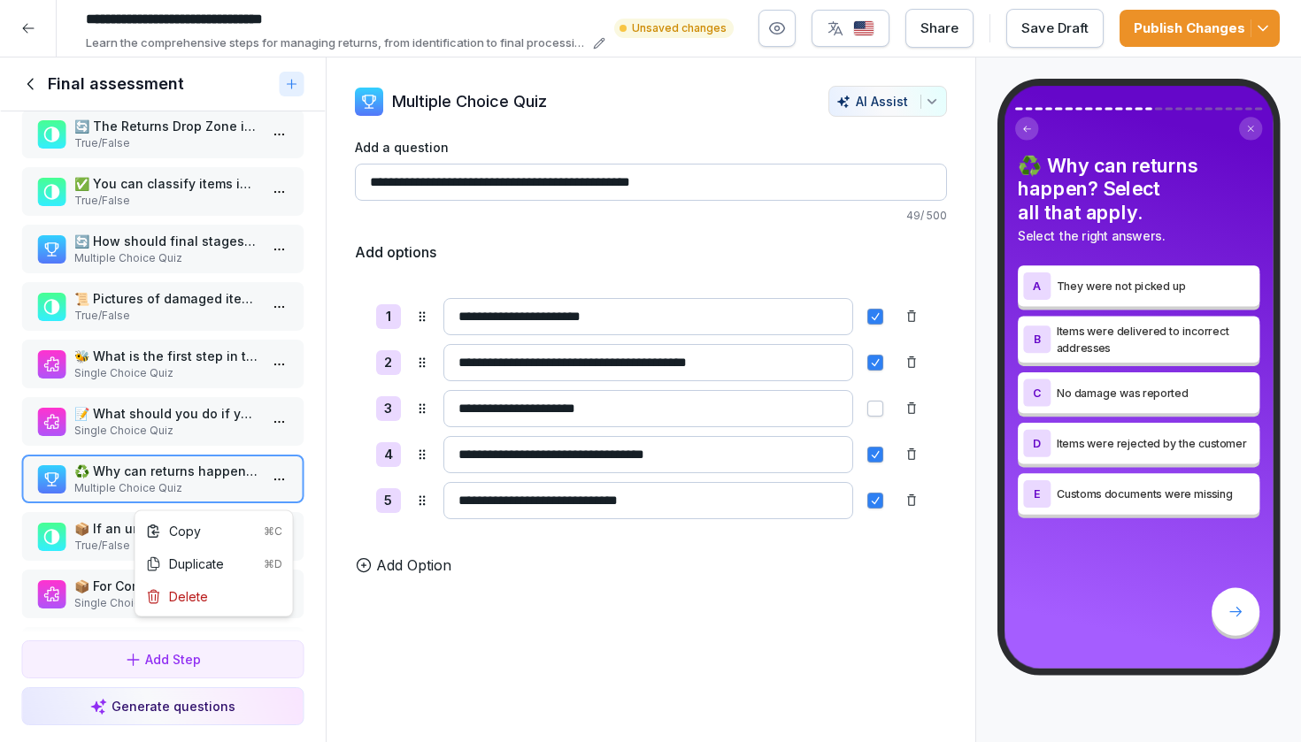
click at [283, 492] on html "**********" at bounding box center [650, 371] width 1301 height 742
click at [230, 595] on div "Delete" at bounding box center [214, 596] width 150 height 33
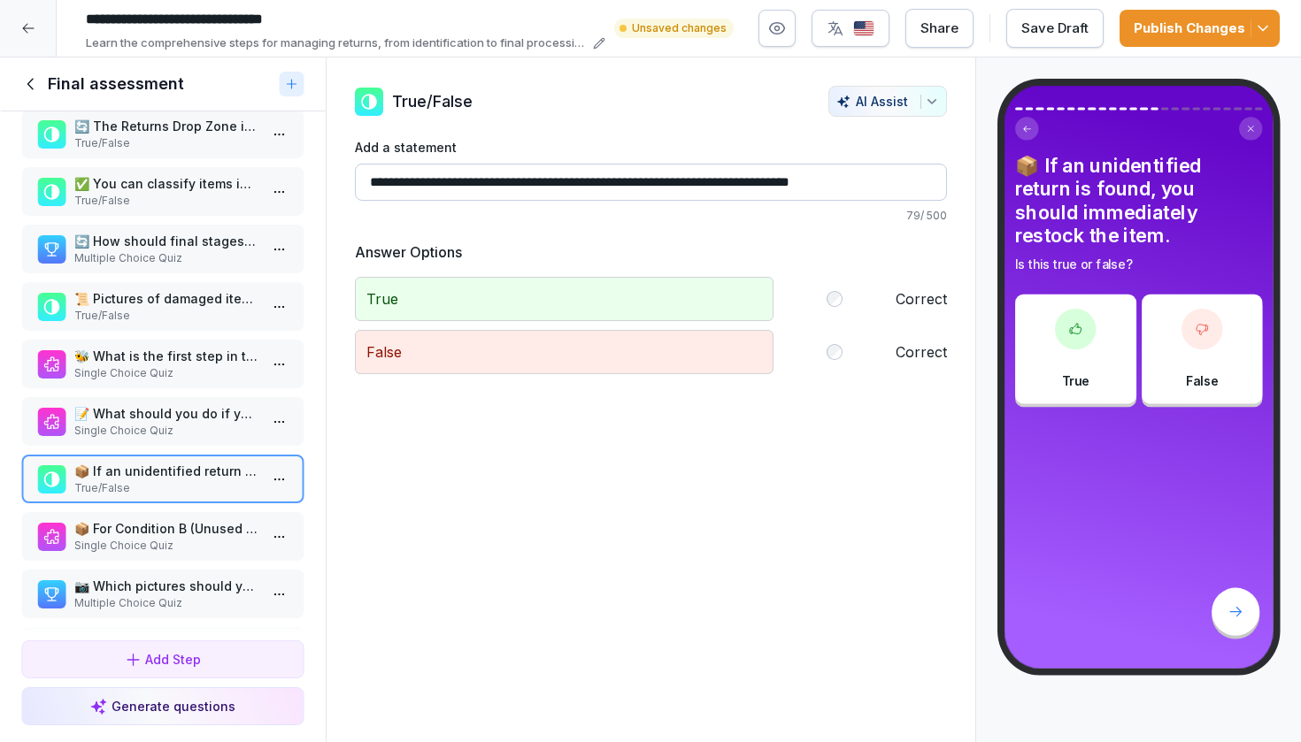
click at [282, 488] on html "**********" at bounding box center [650, 371] width 1301 height 742
click at [234, 588] on div "Delete" at bounding box center [214, 596] width 150 height 33
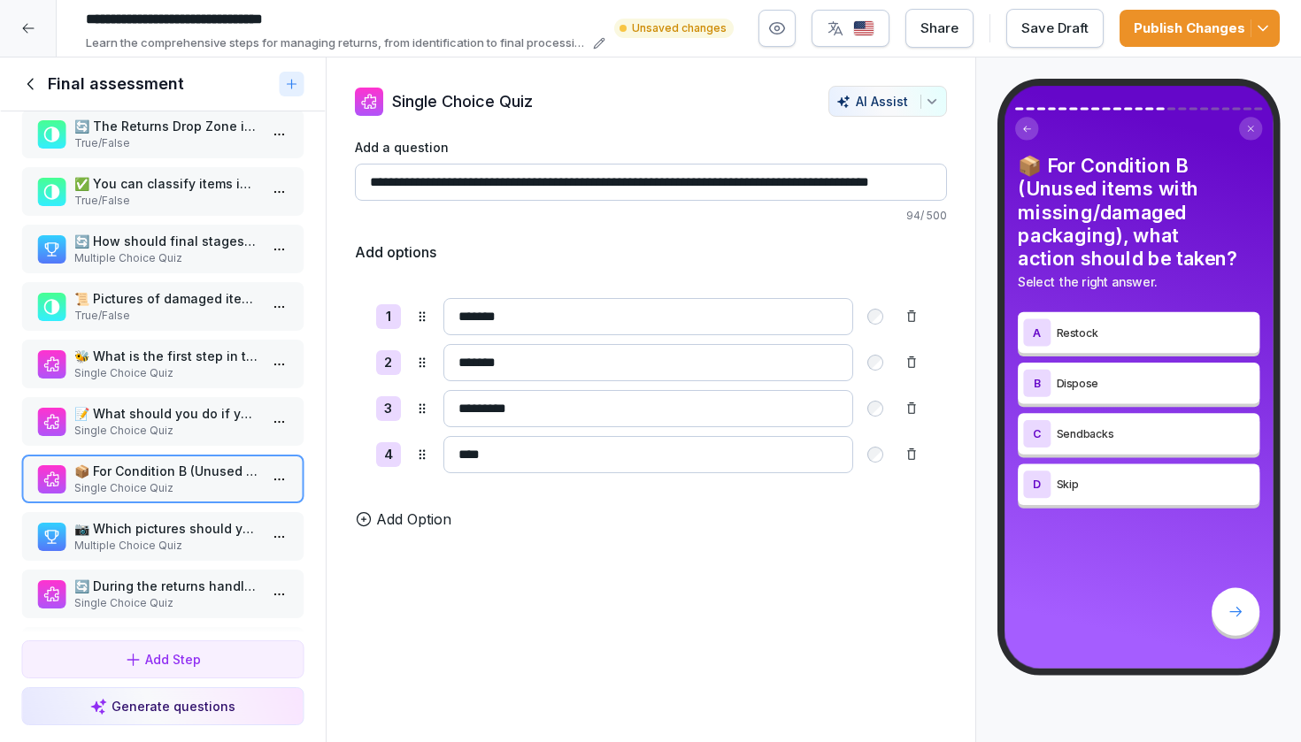
click at [282, 493] on html "**********" at bounding box center [650, 371] width 1301 height 742
click at [237, 581] on div "Delete" at bounding box center [214, 596] width 150 height 33
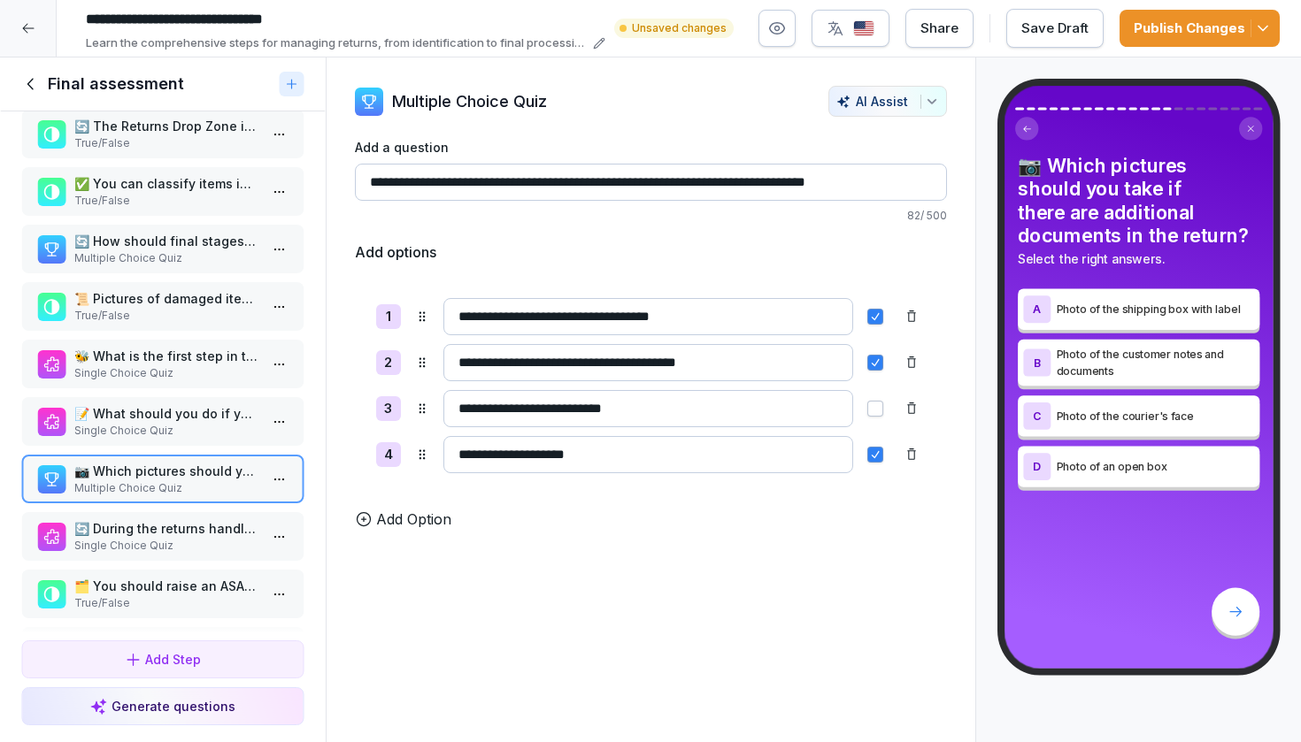
click at [228, 423] on p "📝 What should you do if you cannot find the previous returns for a specific ord…" at bounding box center [166, 413] width 184 height 19
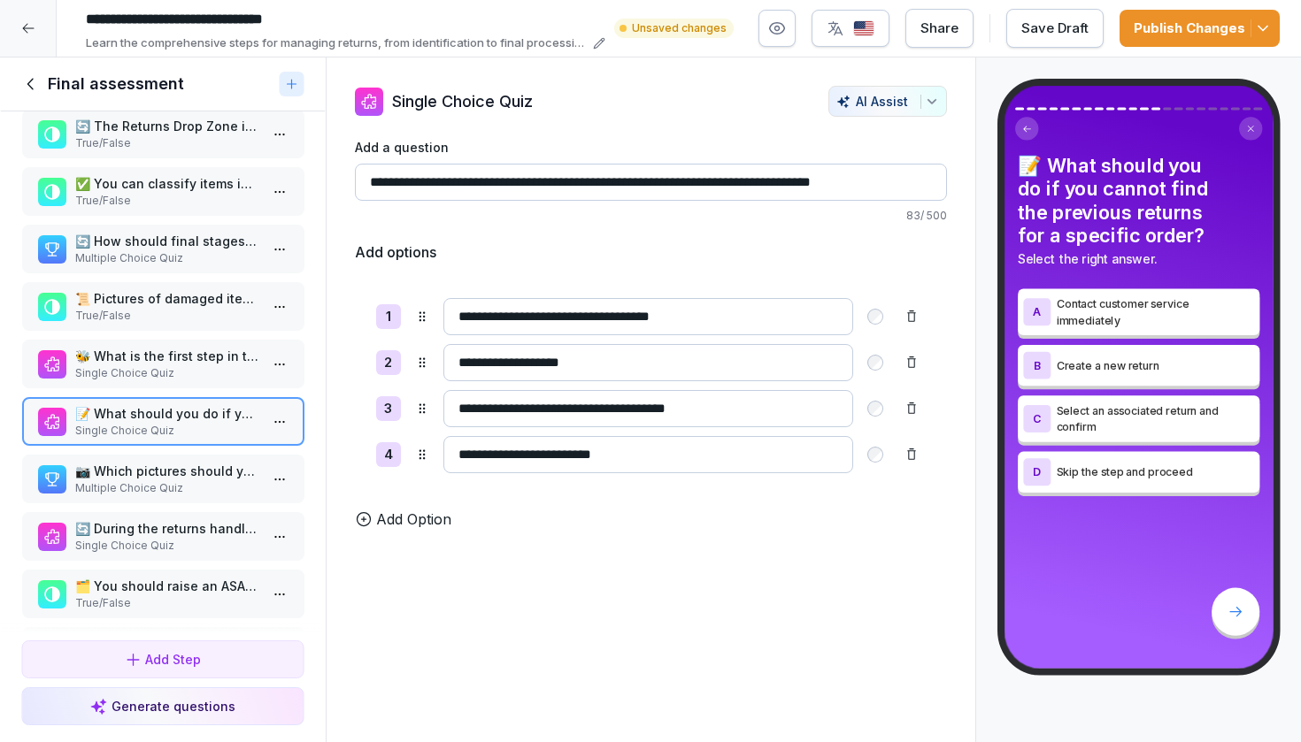
click at [201, 538] on p "🔄 During the returns handling final stage, where should selected SKUs be placed?" at bounding box center [166, 528] width 184 height 19
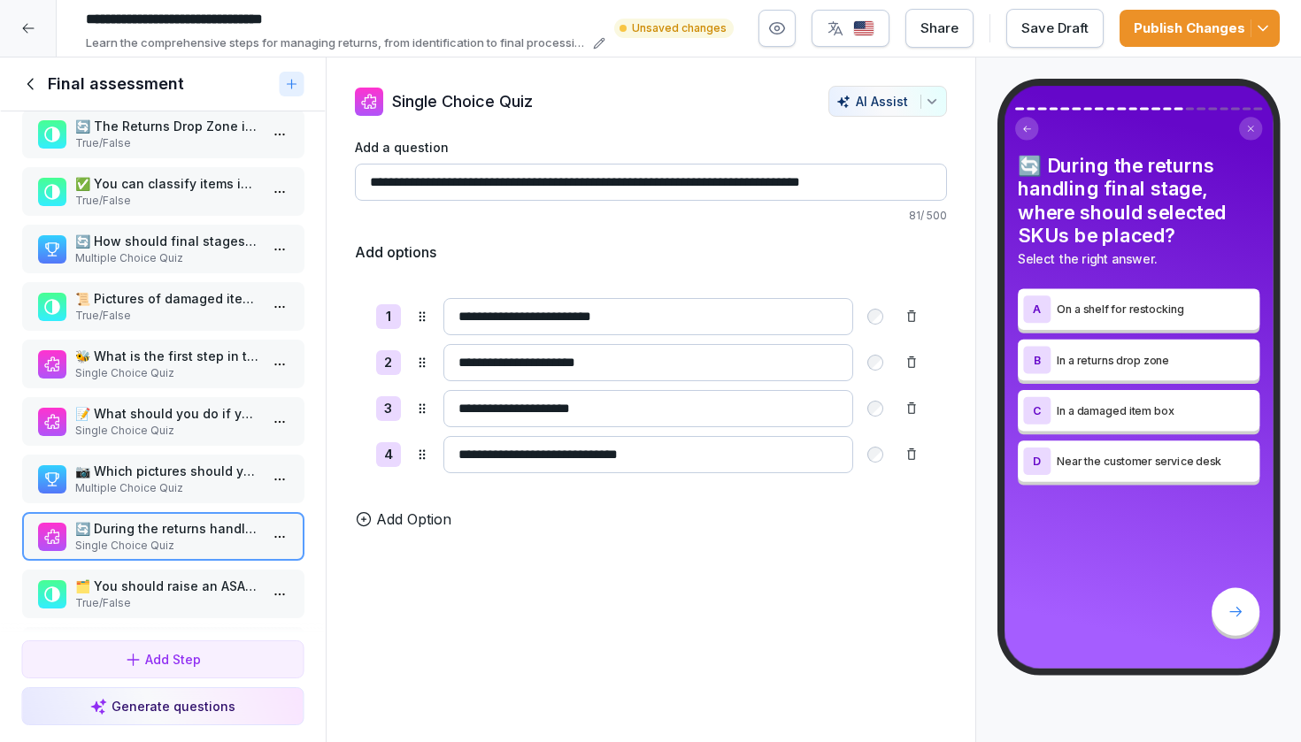
click at [211, 496] on p "Multiple Choice Quiz" at bounding box center [166, 488] width 184 height 16
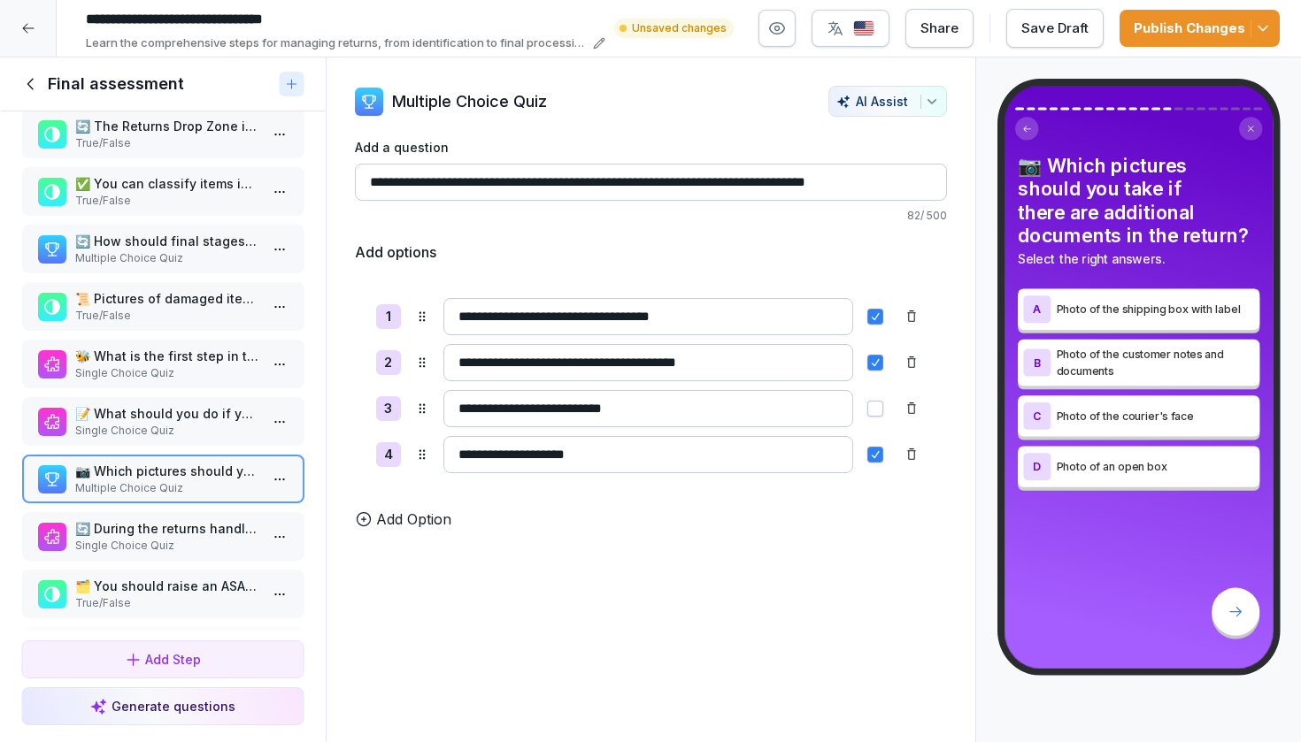
click at [220, 446] on div "📝 What should you do if you cannot find the previous returns for a specific ord…" at bounding box center [162, 421] width 283 height 49
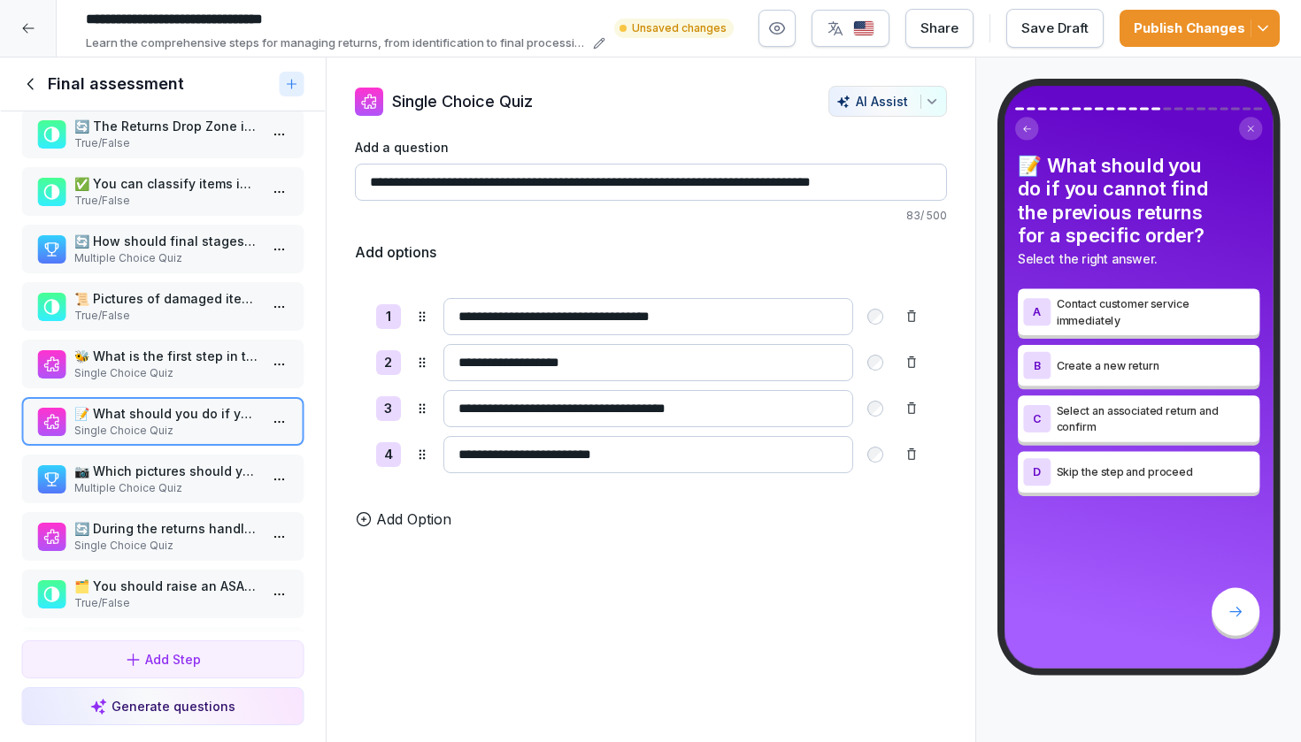
click at [212, 480] on p "📷 Which pictures should you take if there are additional documents in the retur…" at bounding box center [166, 471] width 184 height 19
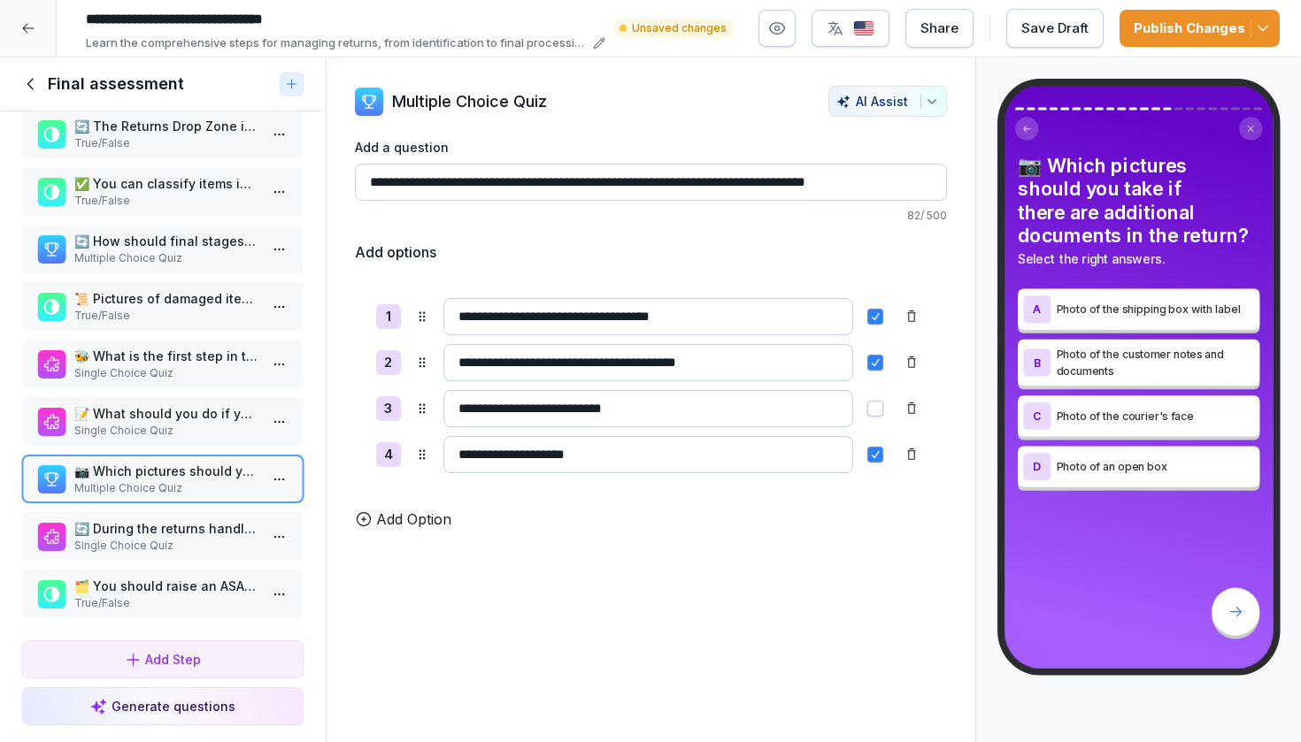
click at [632, 413] on input "**********" at bounding box center [648, 408] width 410 height 37
type input "**********"
click at [197, 538] on p "🔄 During the returns handling final stage, where should selected SKUs be placed?" at bounding box center [166, 528] width 184 height 19
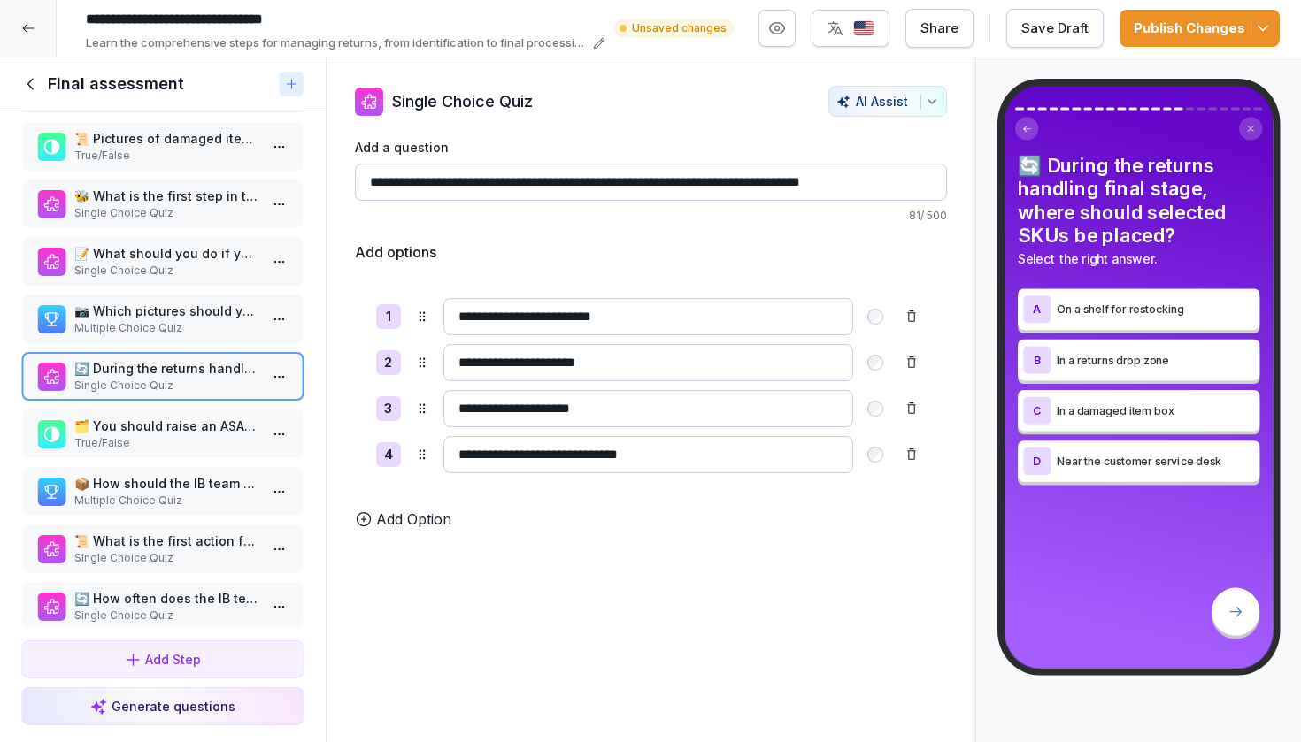
scroll to position [587, 0]
click at [198, 450] on p "True/False" at bounding box center [166, 442] width 184 height 16
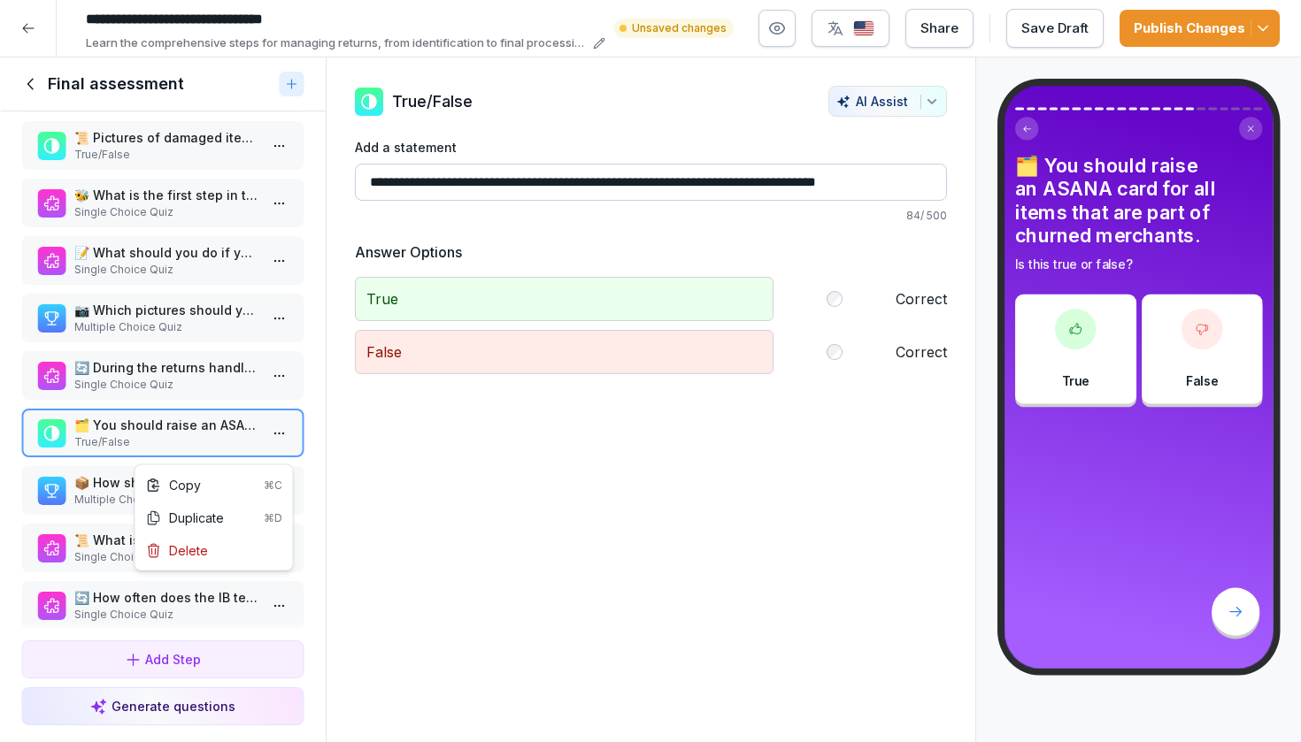
click at [287, 448] on html "**********" at bounding box center [650, 371] width 1301 height 742
click at [208, 546] on div "Delete" at bounding box center [214, 550] width 150 height 33
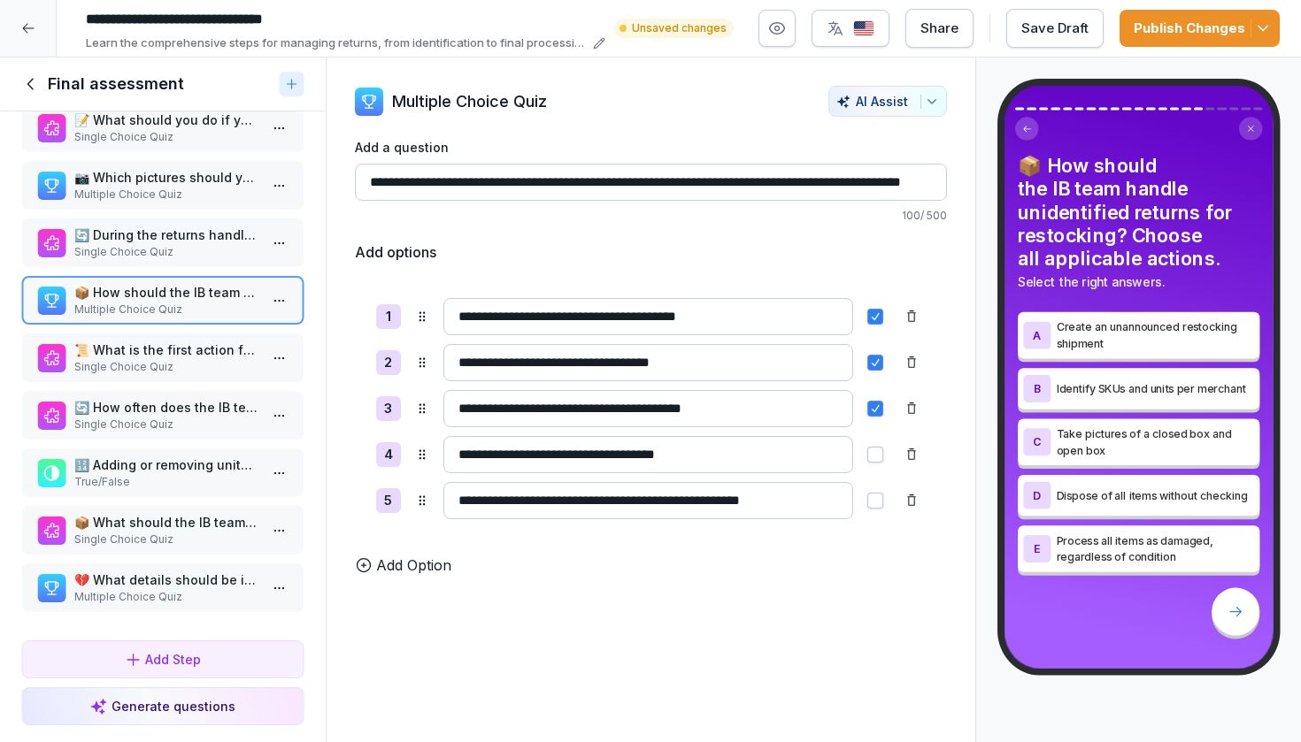
scroll to position [736, 0]
click at [217, 333] on div "🐝 What is the first step in the returns process using HiveApp? Single Choice Qu…" at bounding box center [163, 372] width 326 height 522
click at [217, 343] on p "📜 What is the first action for the team if missing labels or unreadable labels …" at bounding box center [166, 351] width 184 height 19
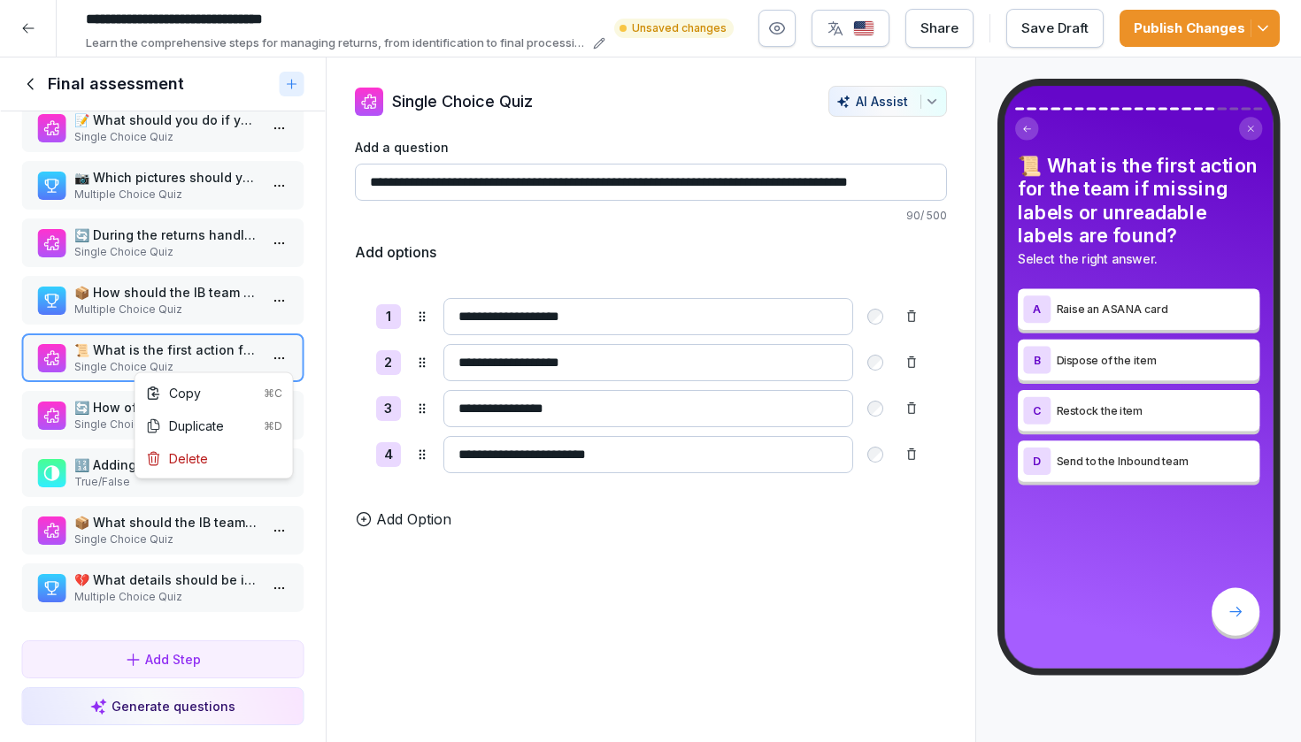
click at [280, 353] on html "**********" at bounding box center [650, 371] width 1301 height 742
click at [246, 465] on div "Delete" at bounding box center [214, 458] width 150 height 33
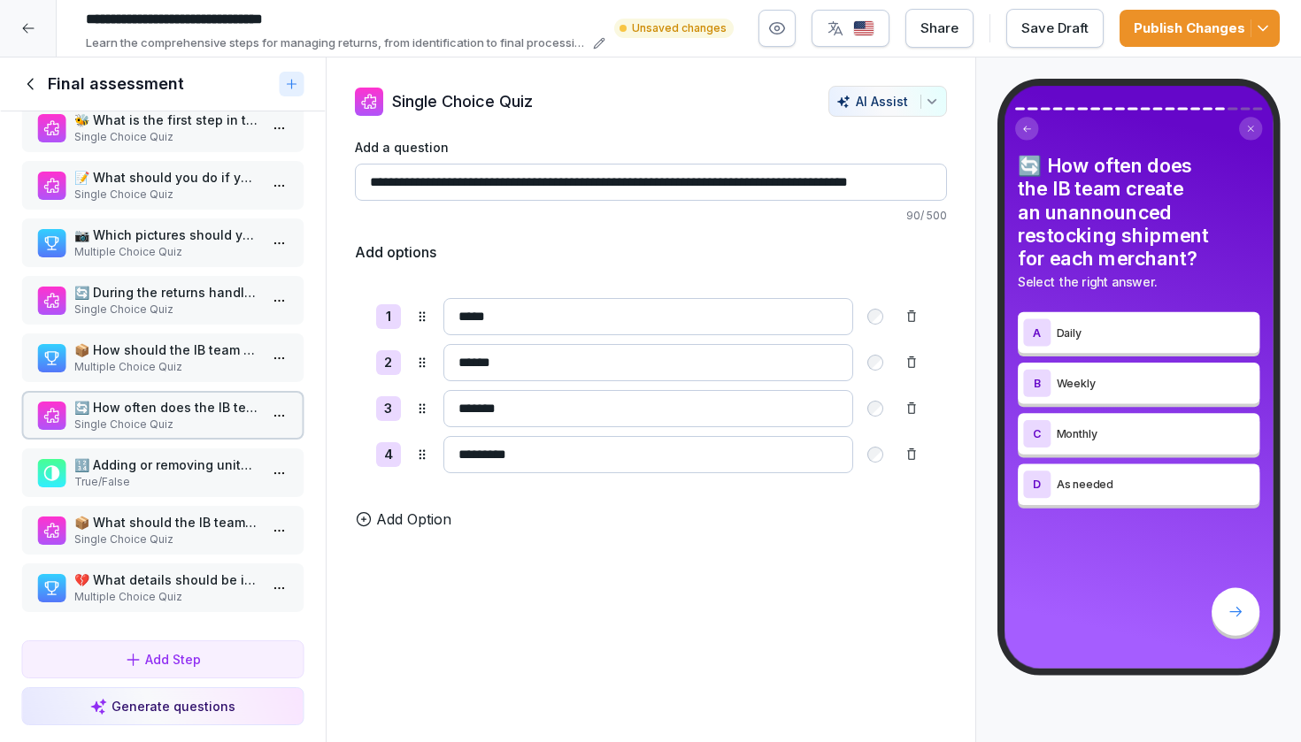
scroll to position [679, 0]
click at [234, 463] on p "🔢 Adding or removing units from a Sendbacks SKU must be recorded with manual ad…" at bounding box center [166, 465] width 184 height 19
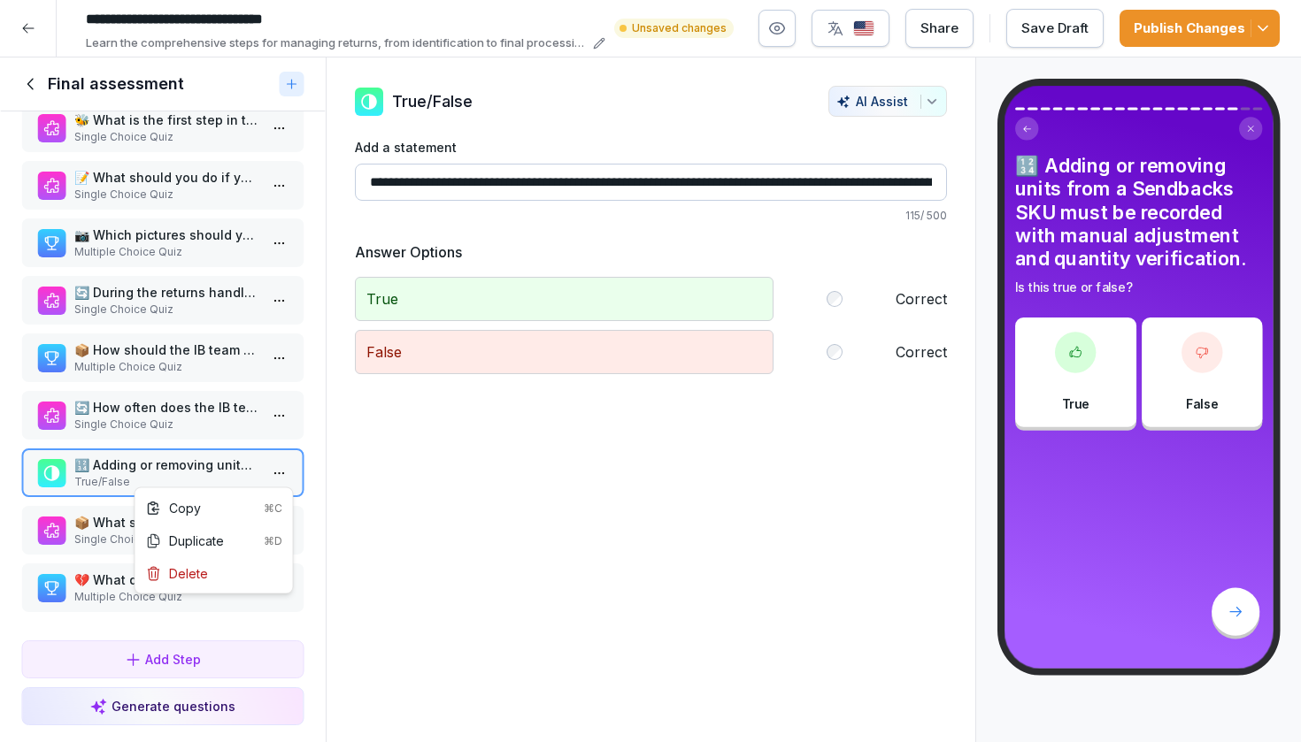
click at [283, 474] on html "**********" at bounding box center [650, 371] width 1301 height 742
click at [225, 569] on div "Delete" at bounding box center [214, 573] width 150 height 33
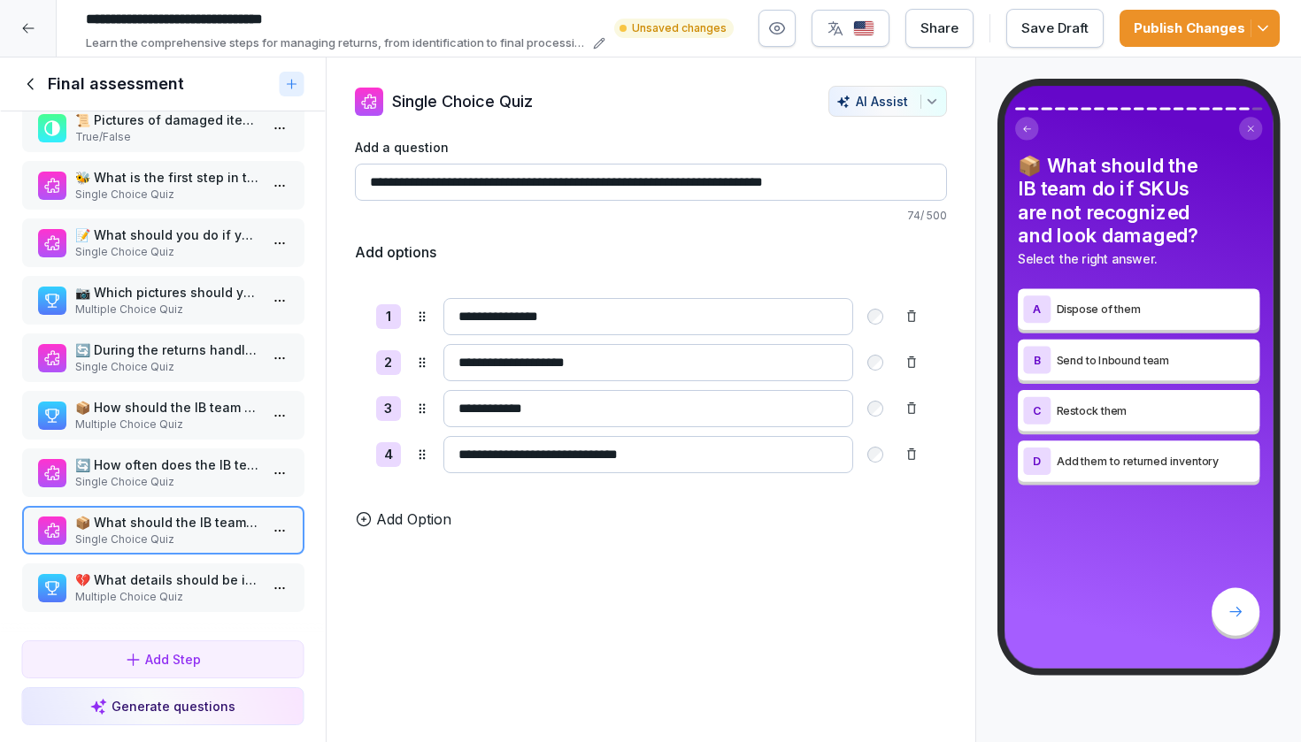
click at [198, 590] on p "Multiple Choice Quiz" at bounding box center [166, 597] width 184 height 16
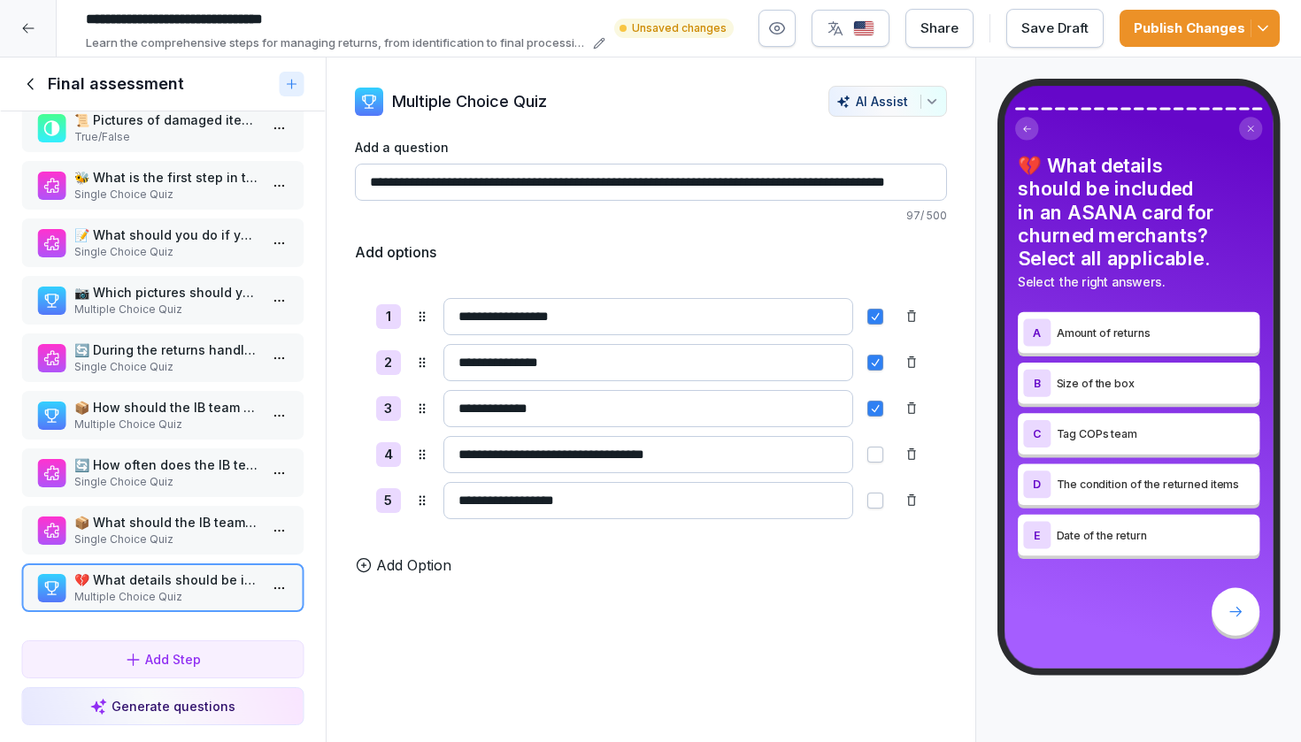
click at [280, 580] on html "**********" at bounding box center [650, 371] width 1301 height 742
click at [220, 679] on div "Delete" at bounding box center [214, 688] width 150 height 33
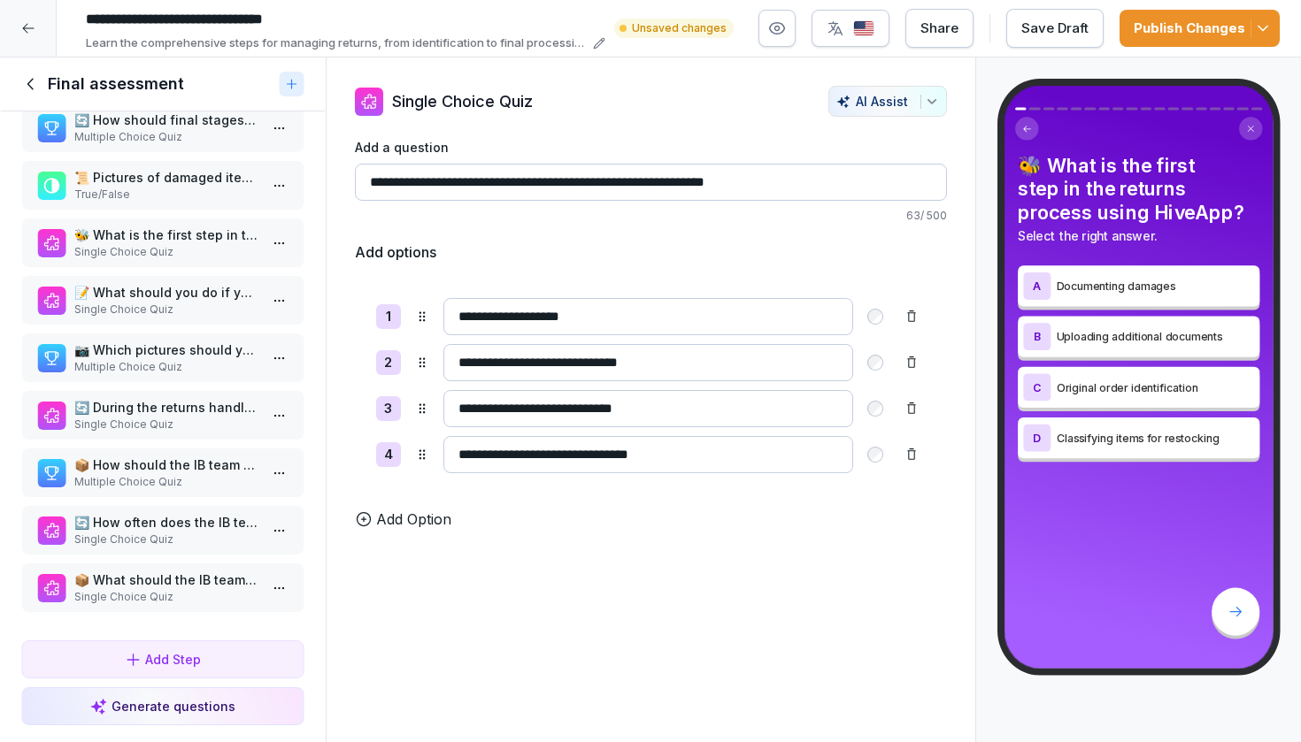
scroll to position [564, 0]
click at [162, 592] on p "Single Choice Quiz" at bounding box center [166, 597] width 184 height 16
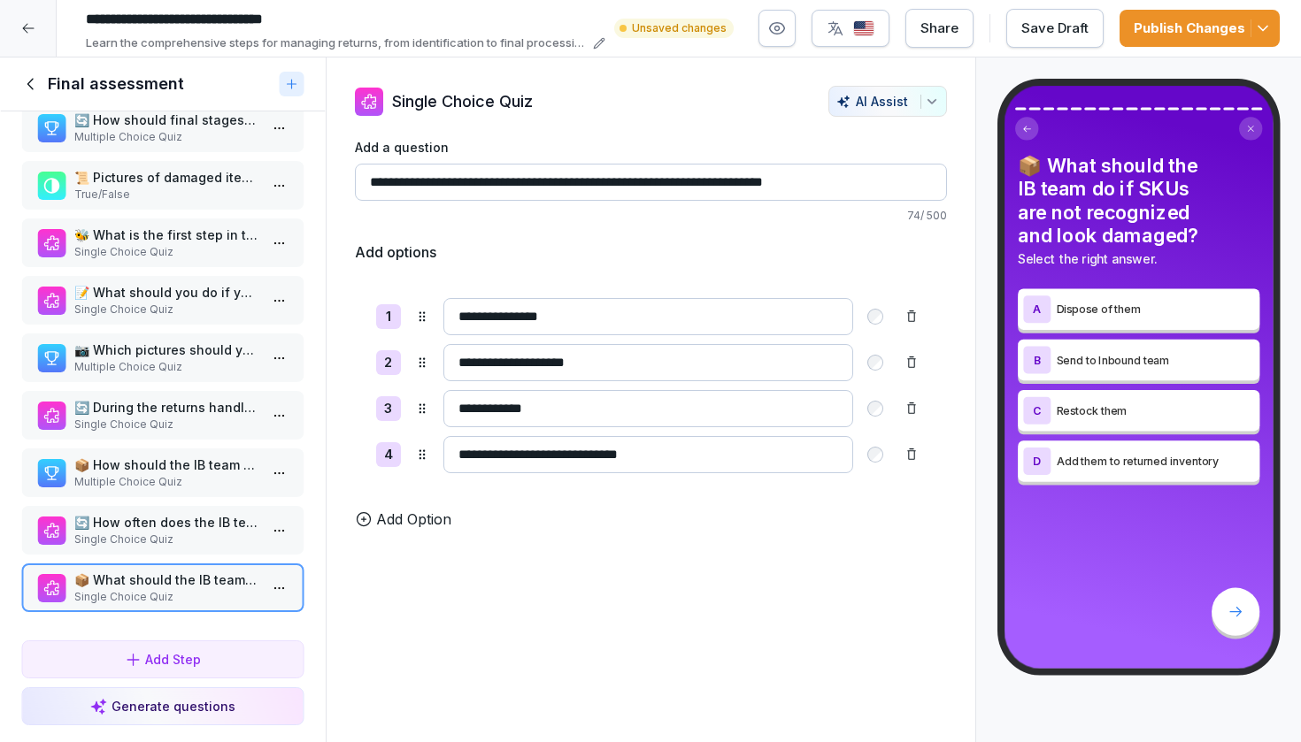
click at [175, 533] on p "Single Choice Quiz" at bounding box center [166, 540] width 184 height 16
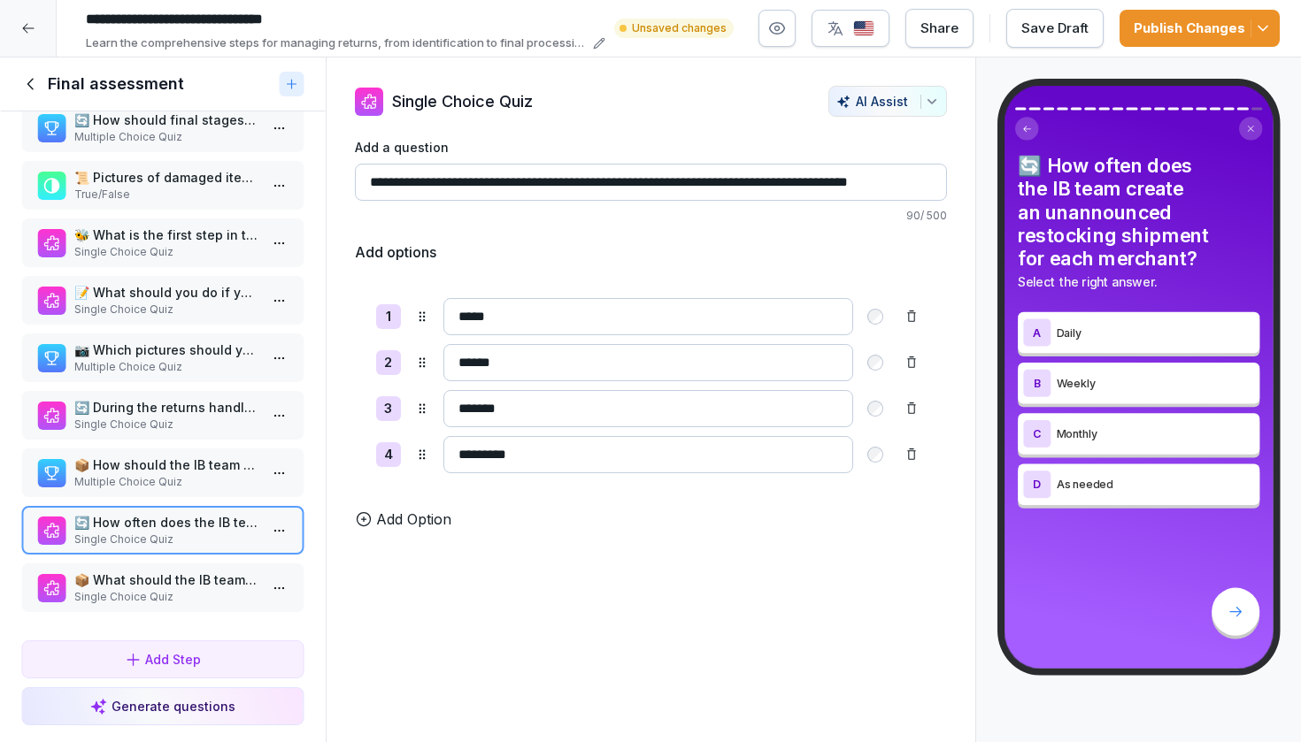
click at [165, 485] on p "Multiple Choice Quiz" at bounding box center [166, 482] width 184 height 16
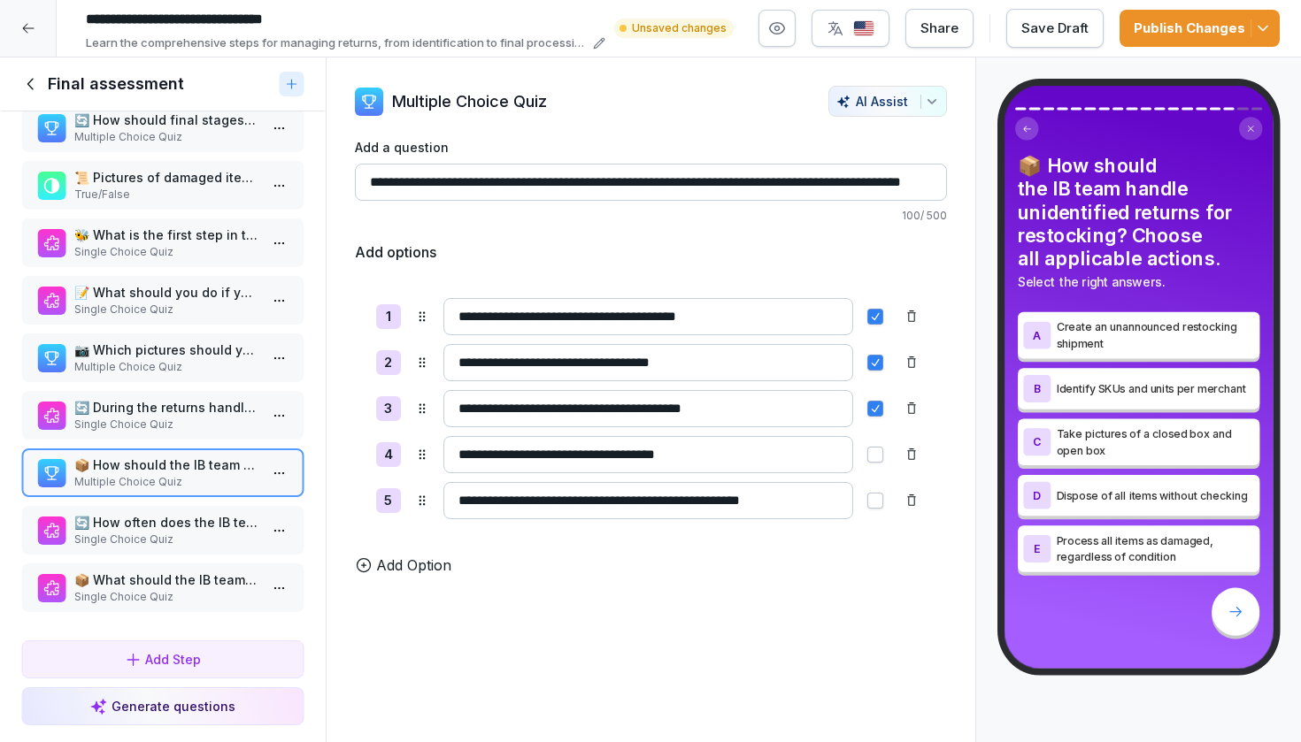
click at [174, 426] on p "Single Choice Quiz" at bounding box center [166, 425] width 184 height 16
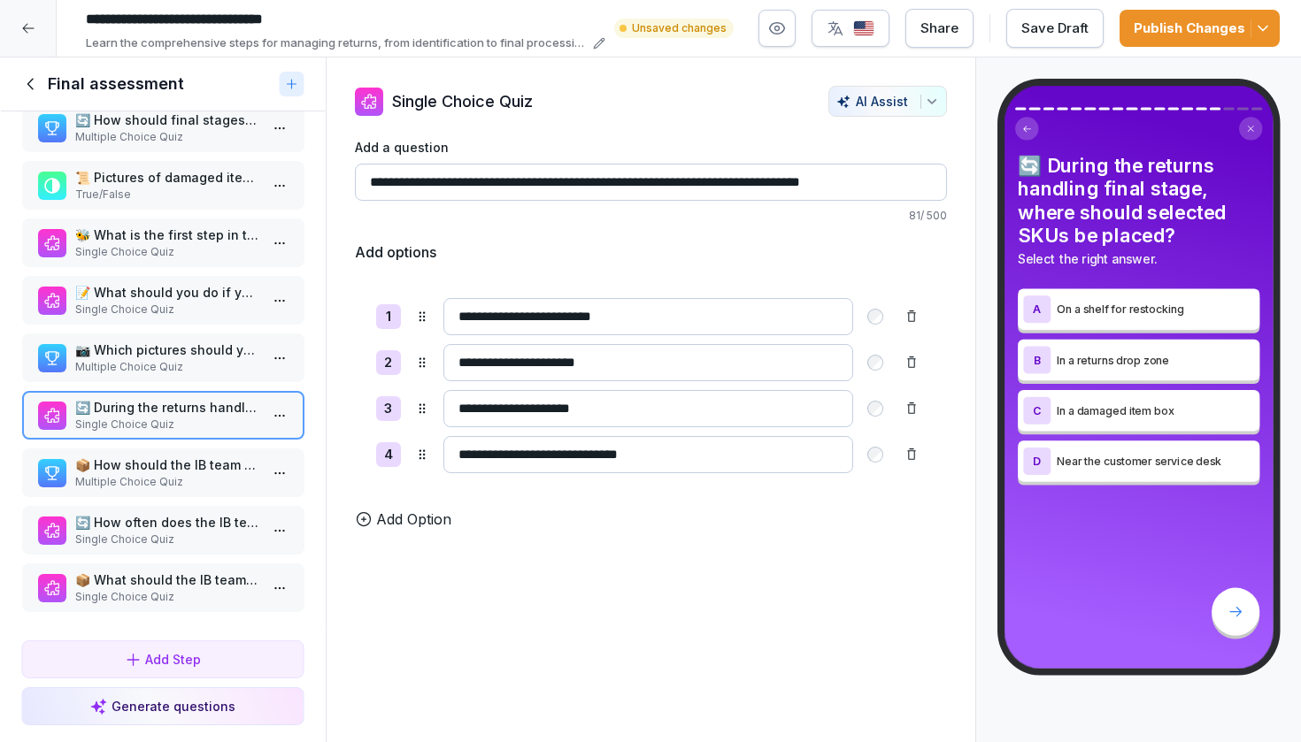
click at [184, 367] on p "Multiple Choice Quiz" at bounding box center [166, 367] width 184 height 16
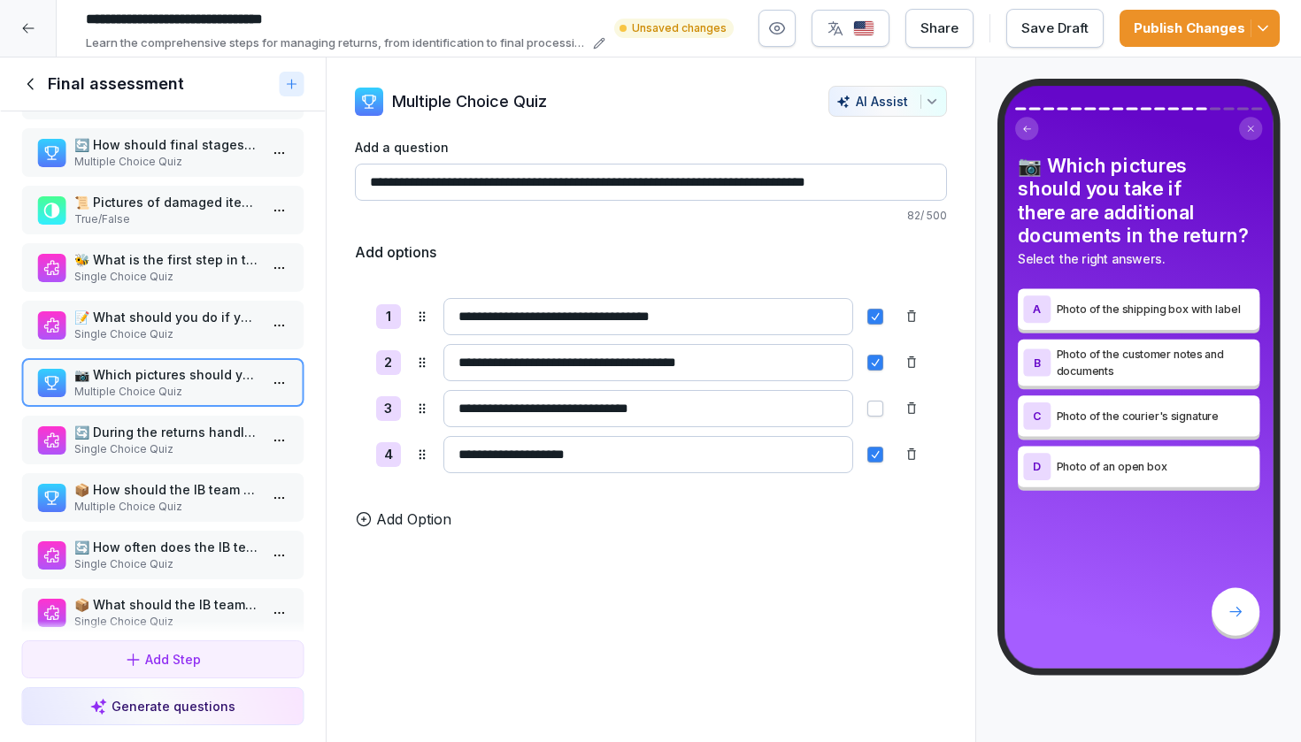
scroll to position [521, 0]
click at [164, 327] on p "📝 What should you do if you cannot find the previous returns for a specific ord…" at bounding box center [166, 317] width 184 height 19
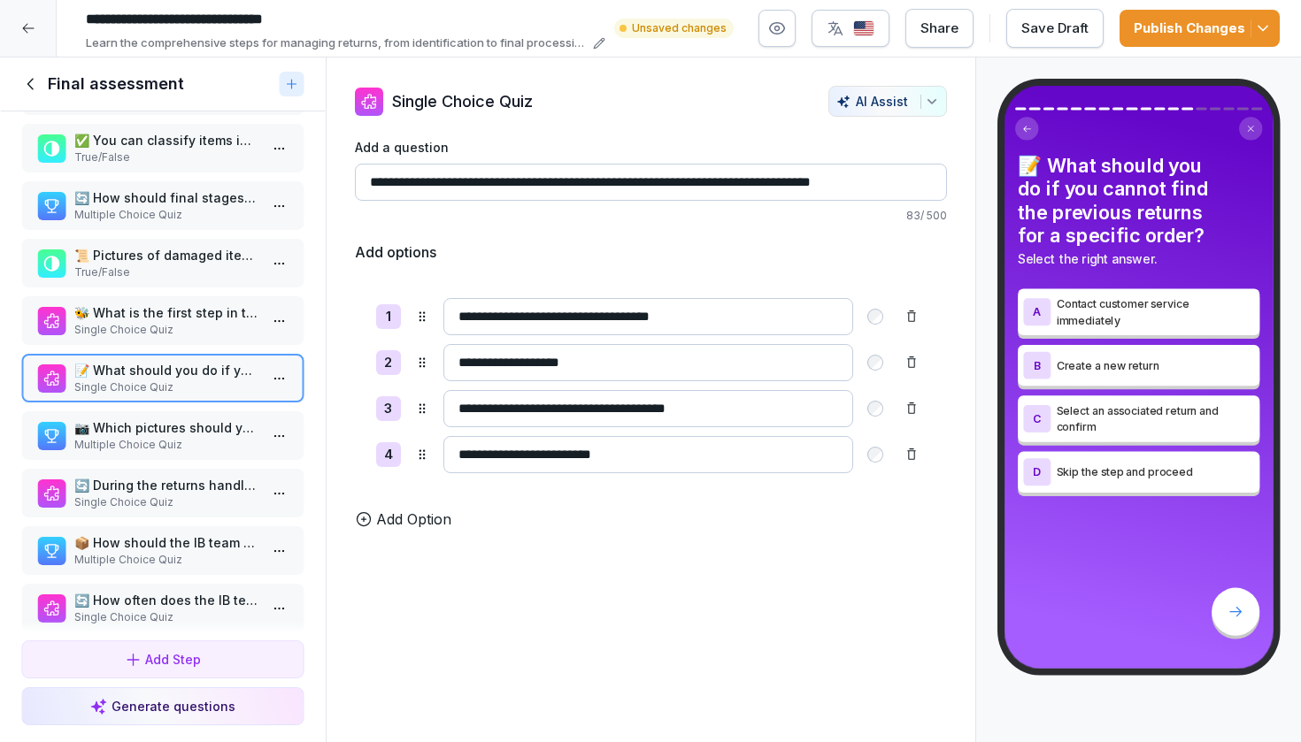
scroll to position [462, 0]
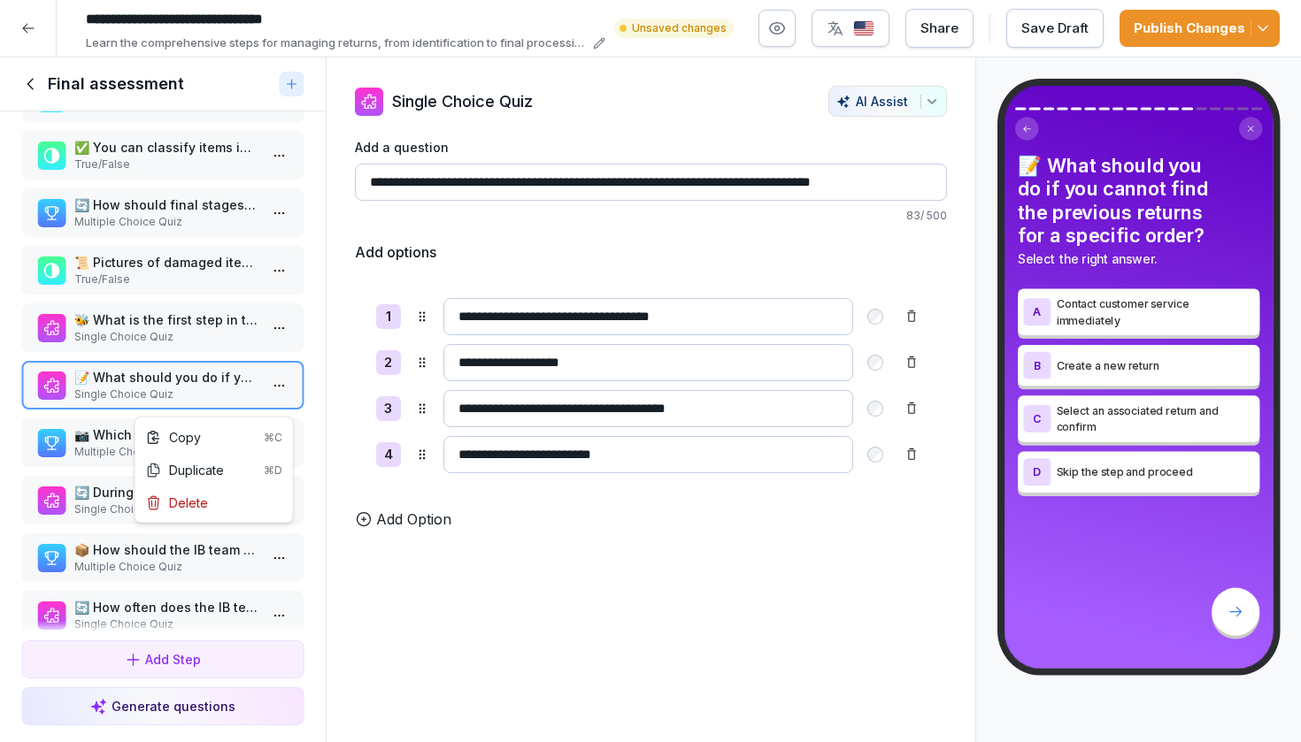
click at [273, 400] on html "**********" at bounding box center [650, 371] width 1301 height 742
click at [212, 501] on div "Delete" at bounding box center [214, 503] width 150 height 33
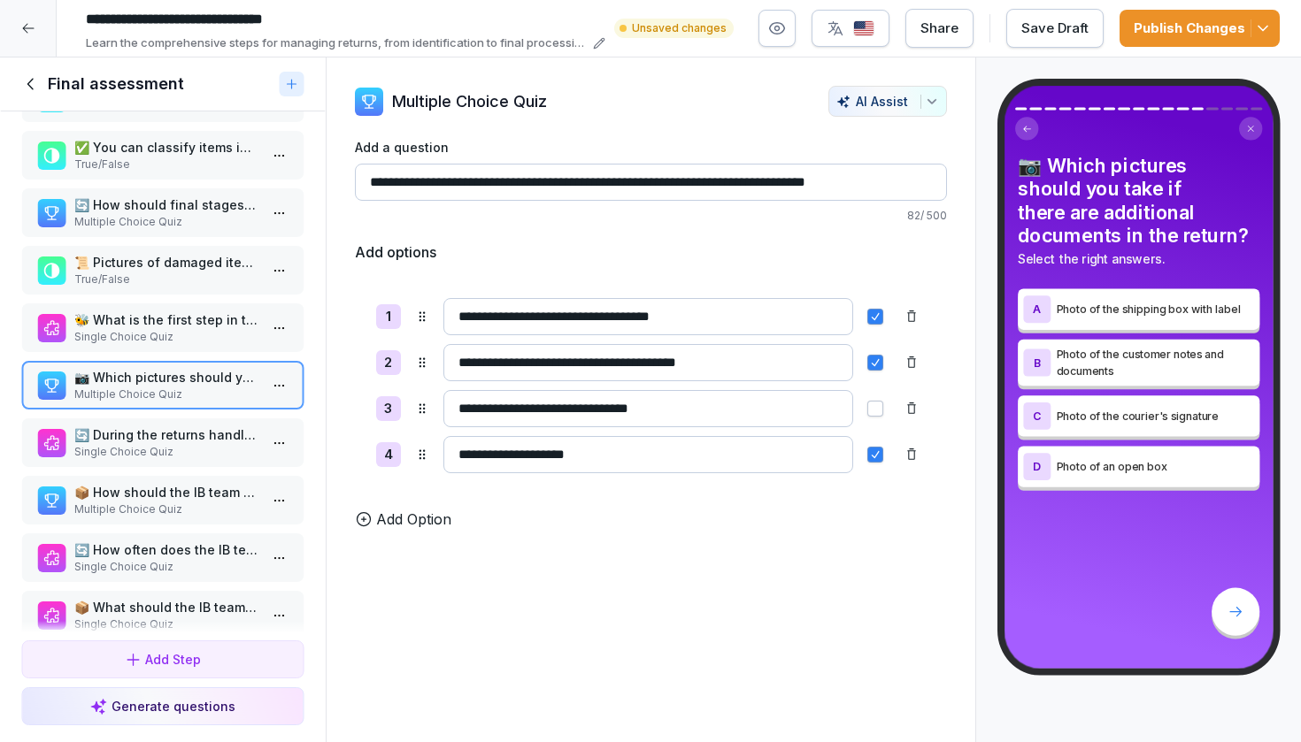
click at [206, 345] on p "Single Choice Quiz" at bounding box center [166, 337] width 184 height 16
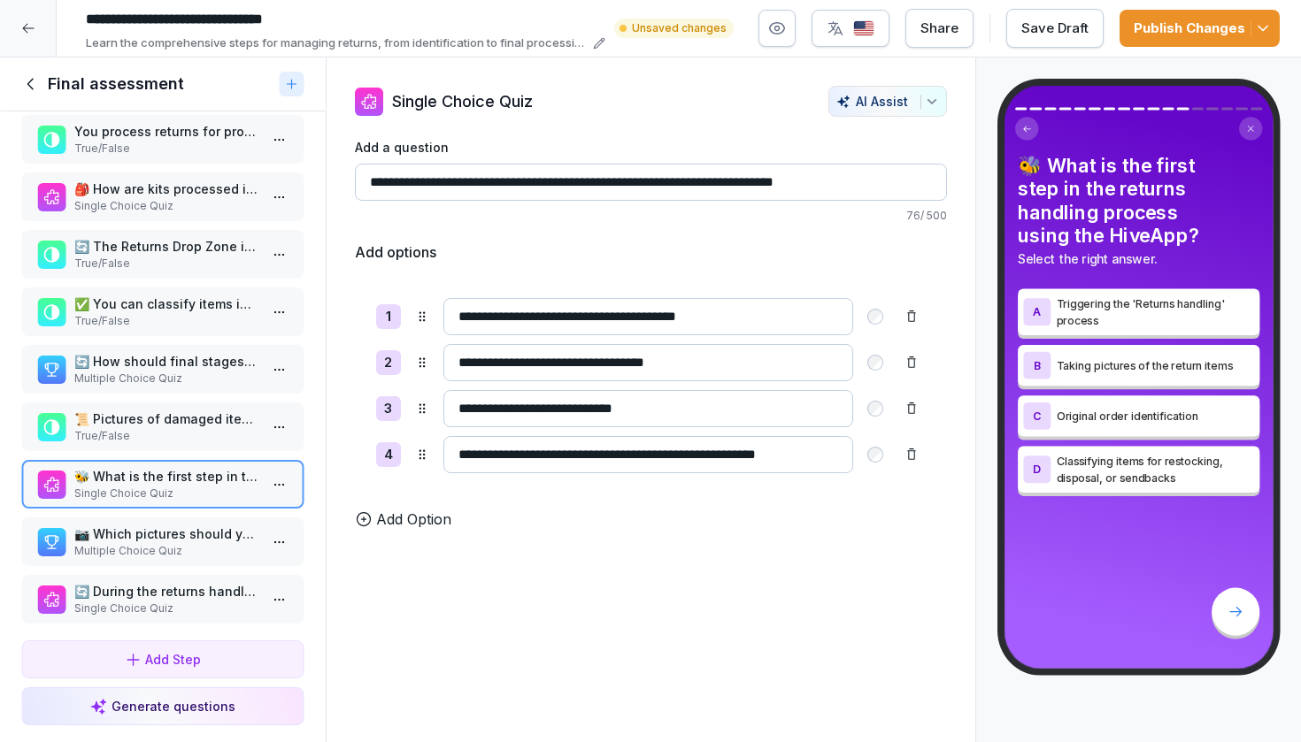
scroll to position [289, 0]
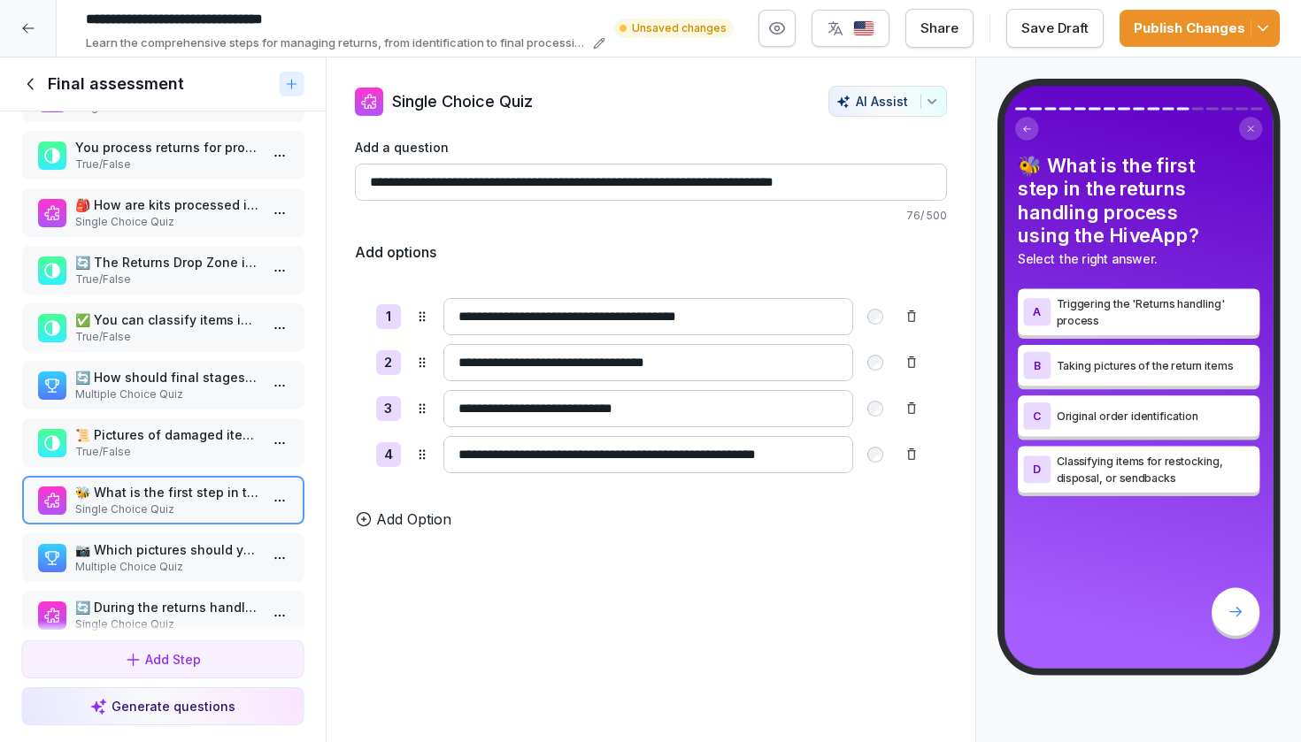
click at [185, 444] on p "📜 Pictures of damaged items are required during returns processing." at bounding box center [166, 435] width 184 height 19
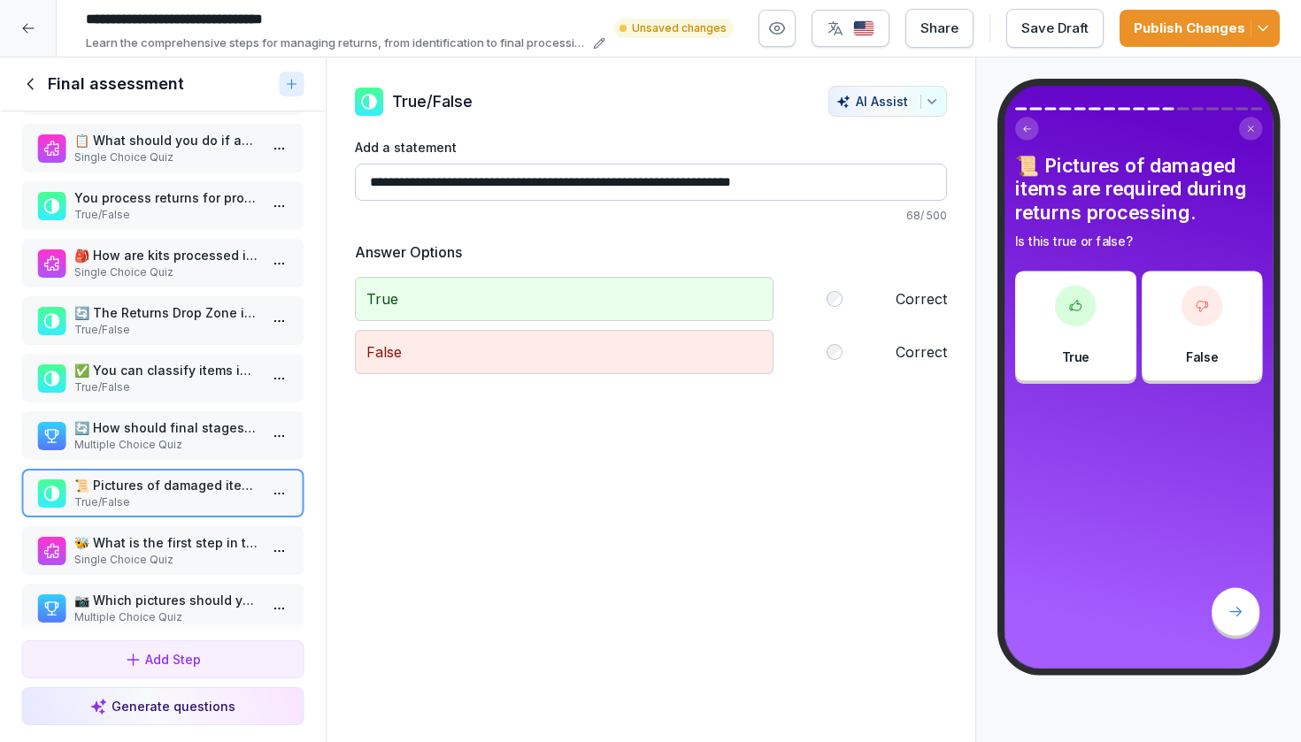
scroll to position [238, 0]
click at [188, 454] on p "Multiple Choice Quiz" at bounding box center [166, 446] width 184 height 16
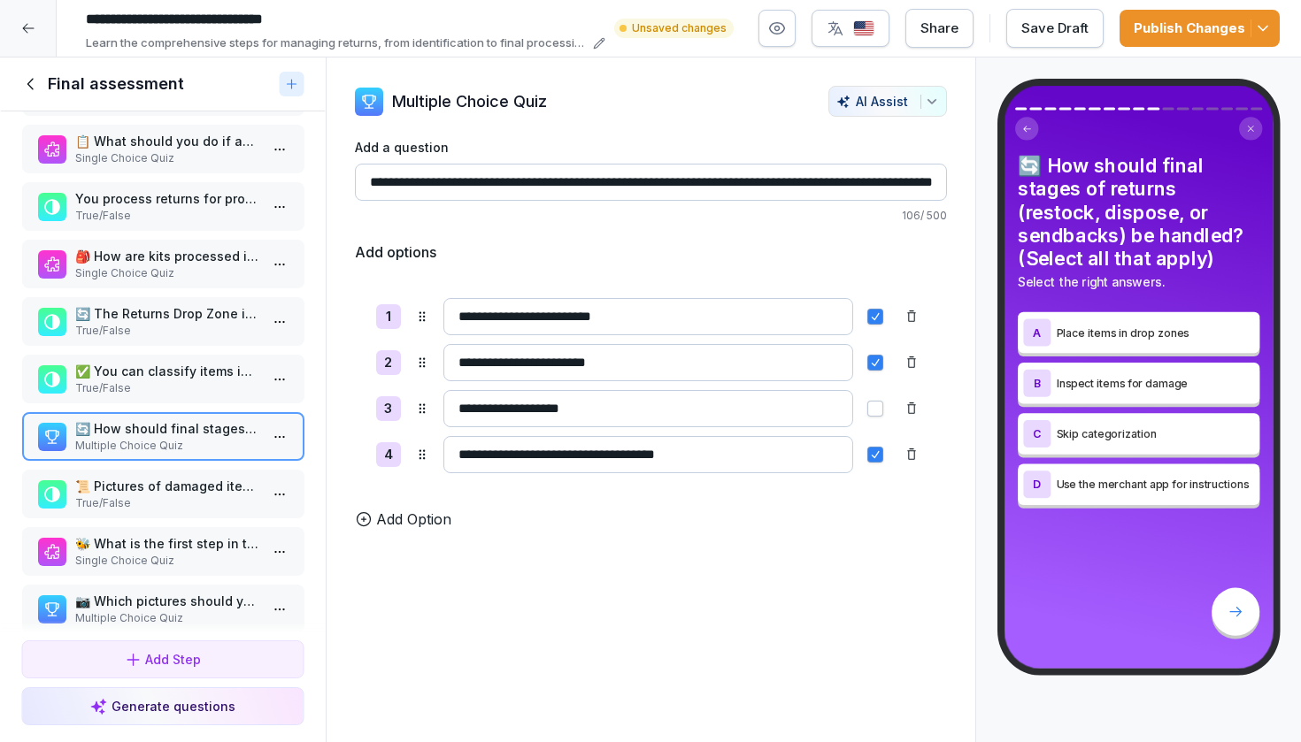
click at [176, 396] on p "True/False" at bounding box center [166, 388] width 184 height 16
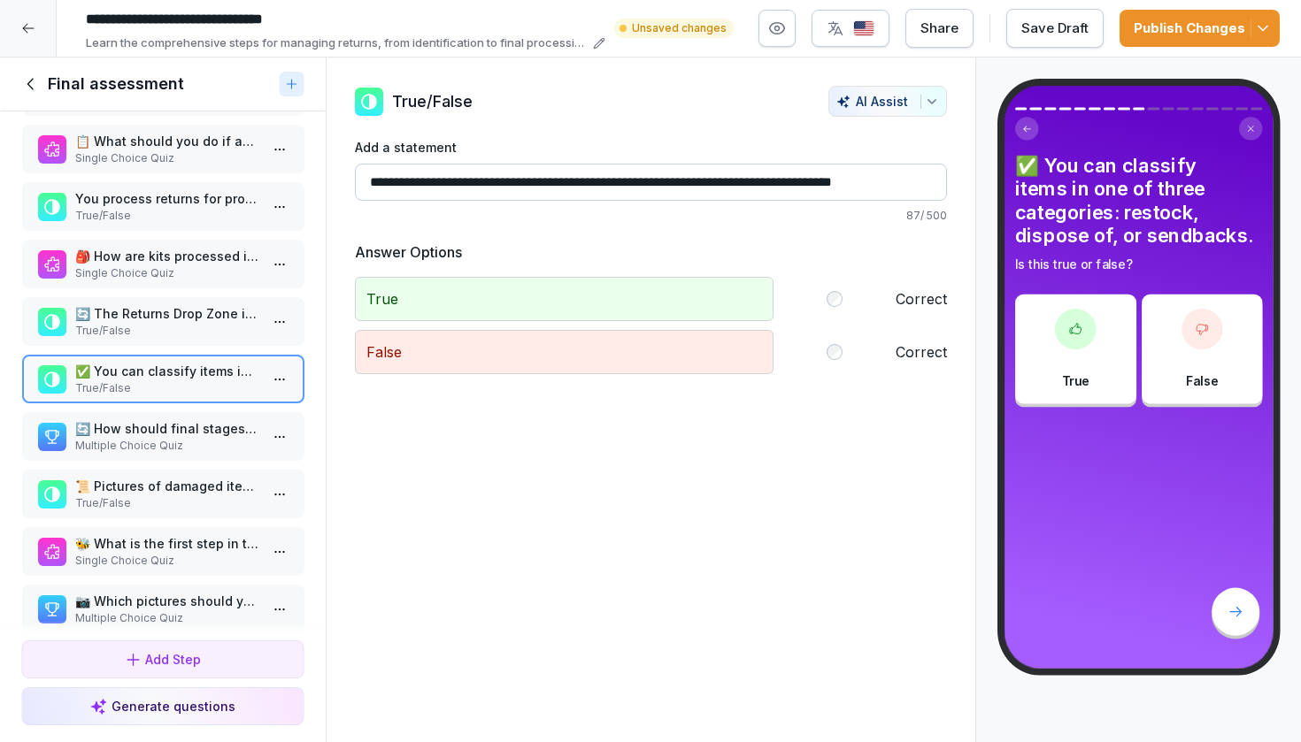
click at [224, 339] on p "True/False" at bounding box center [166, 331] width 184 height 16
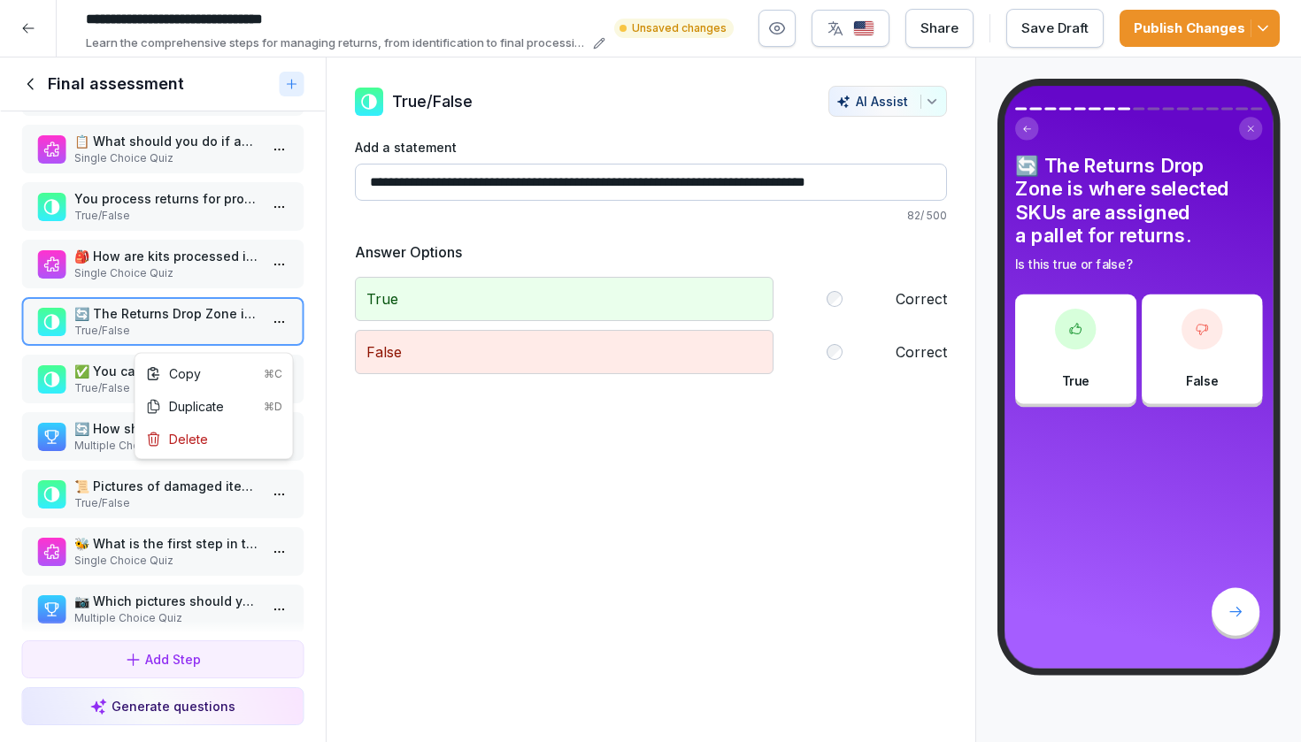
click at [282, 339] on html "**********" at bounding box center [650, 371] width 1301 height 742
click at [225, 444] on div "Delete" at bounding box center [214, 439] width 150 height 33
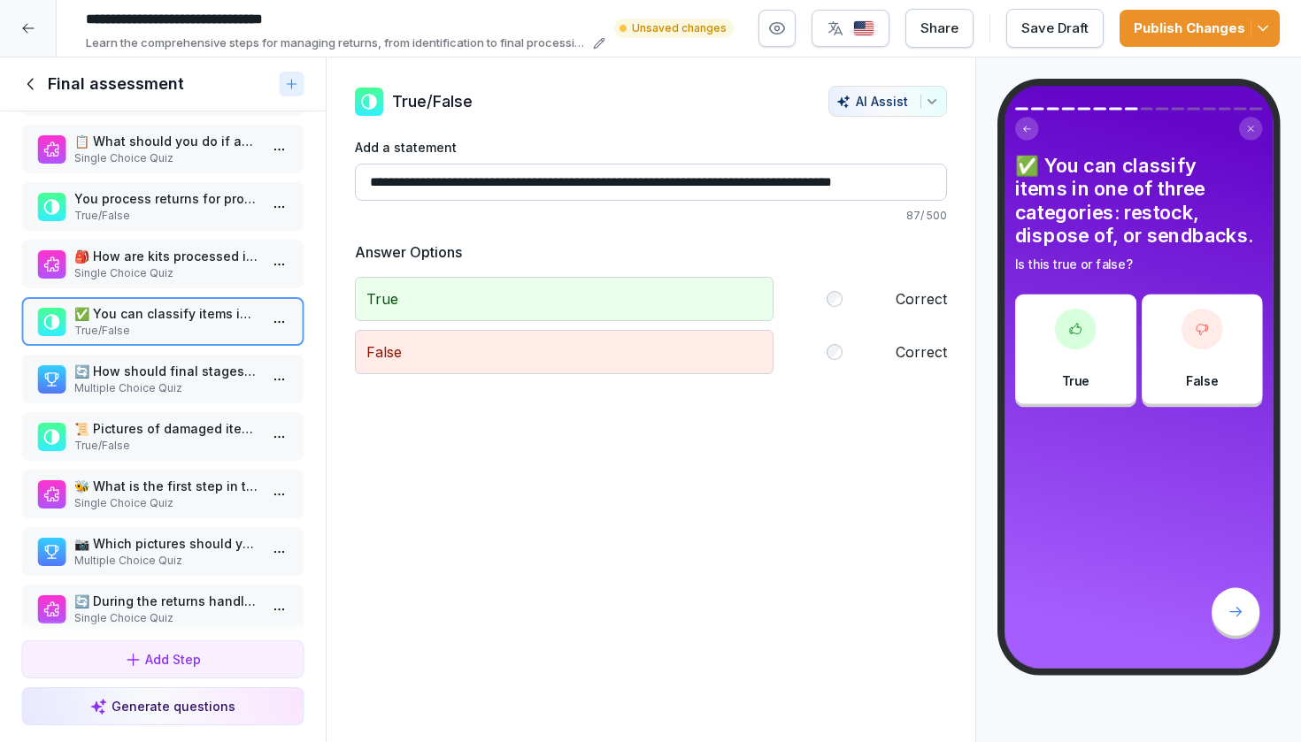
click at [204, 265] on p "🎒 How are kits processed in the final stage of the returns process?" at bounding box center [166, 256] width 184 height 19
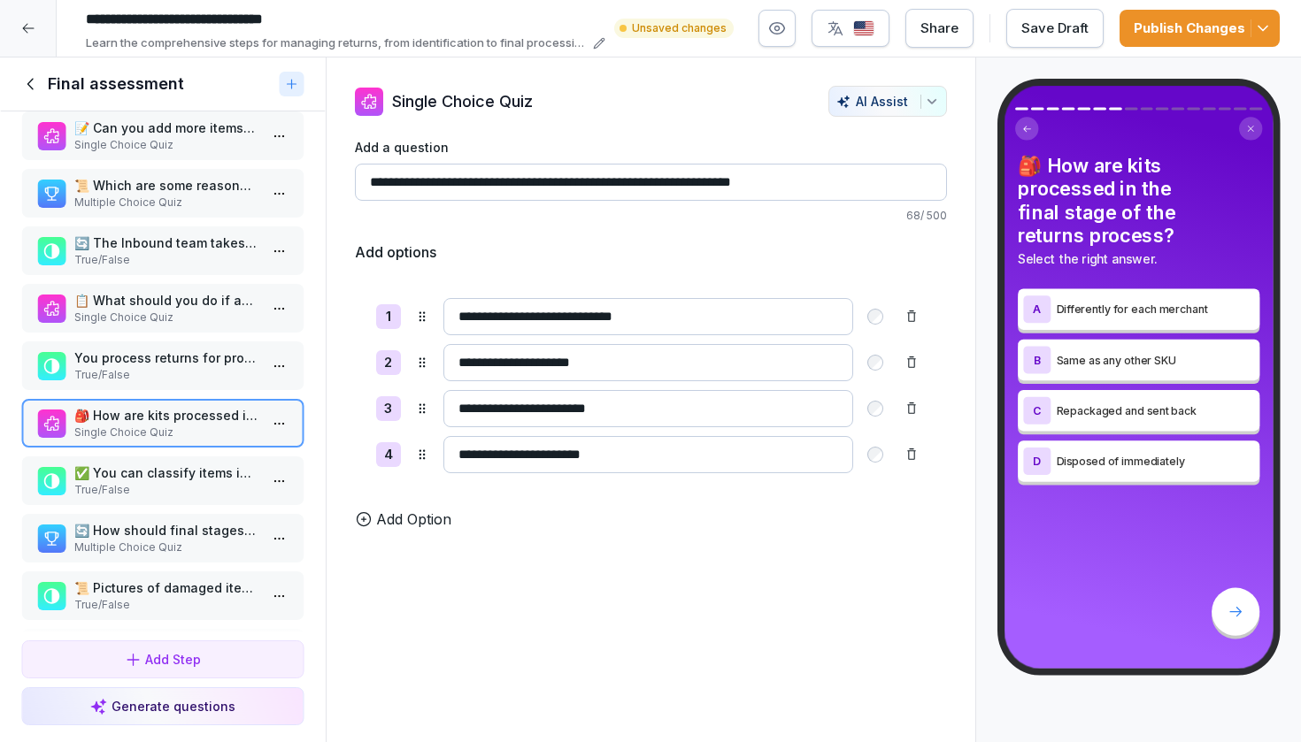
scroll to position [73, 0]
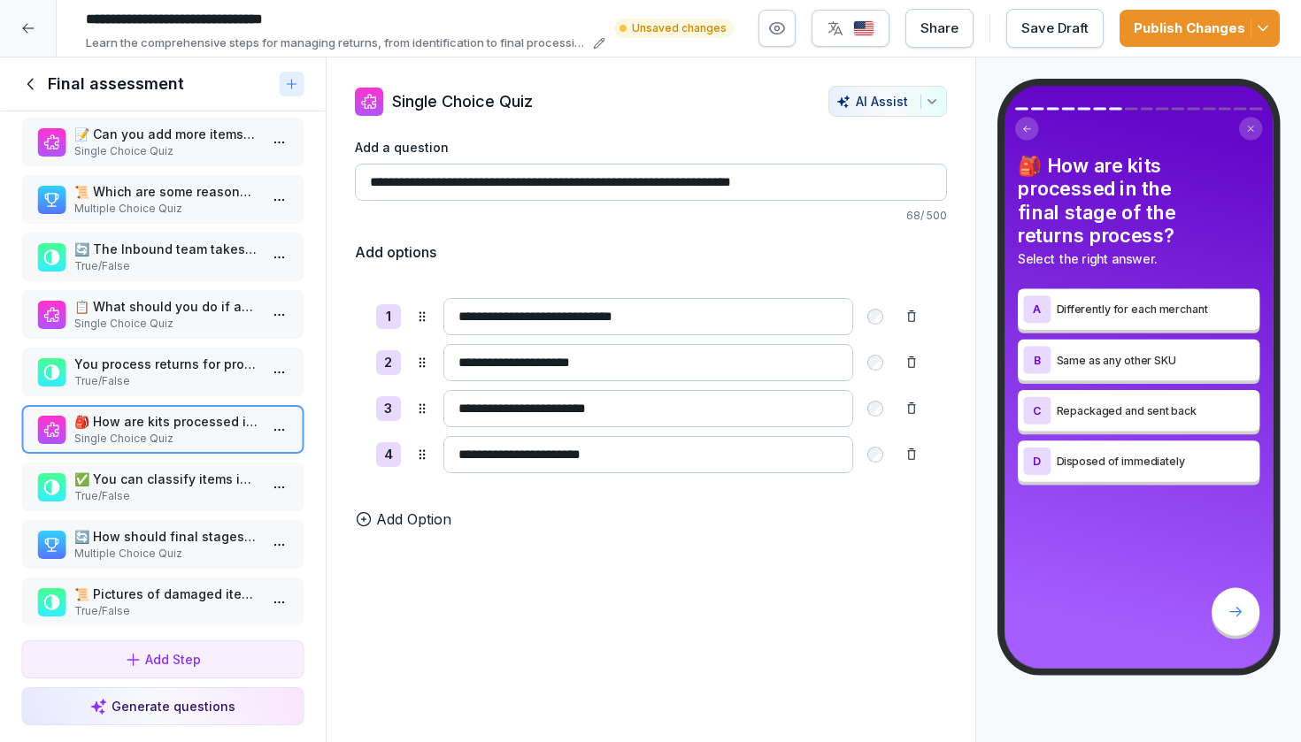
click at [173, 396] on div "You process returns for products from churned merchants. True/False" at bounding box center [162, 372] width 283 height 49
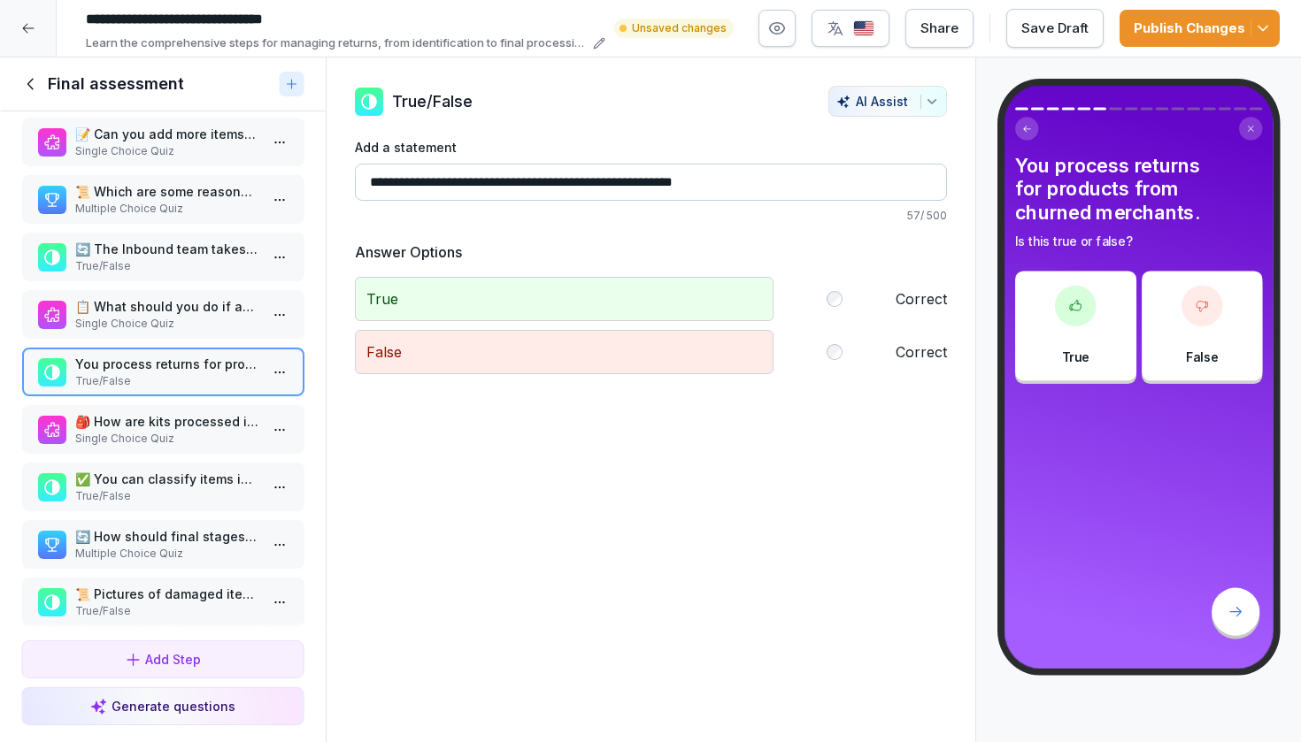
click at [199, 316] on p "📋 What should you do if an Amazon label makes a return unidentifiable?" at bounding box center [166, 306] width 184 height 19
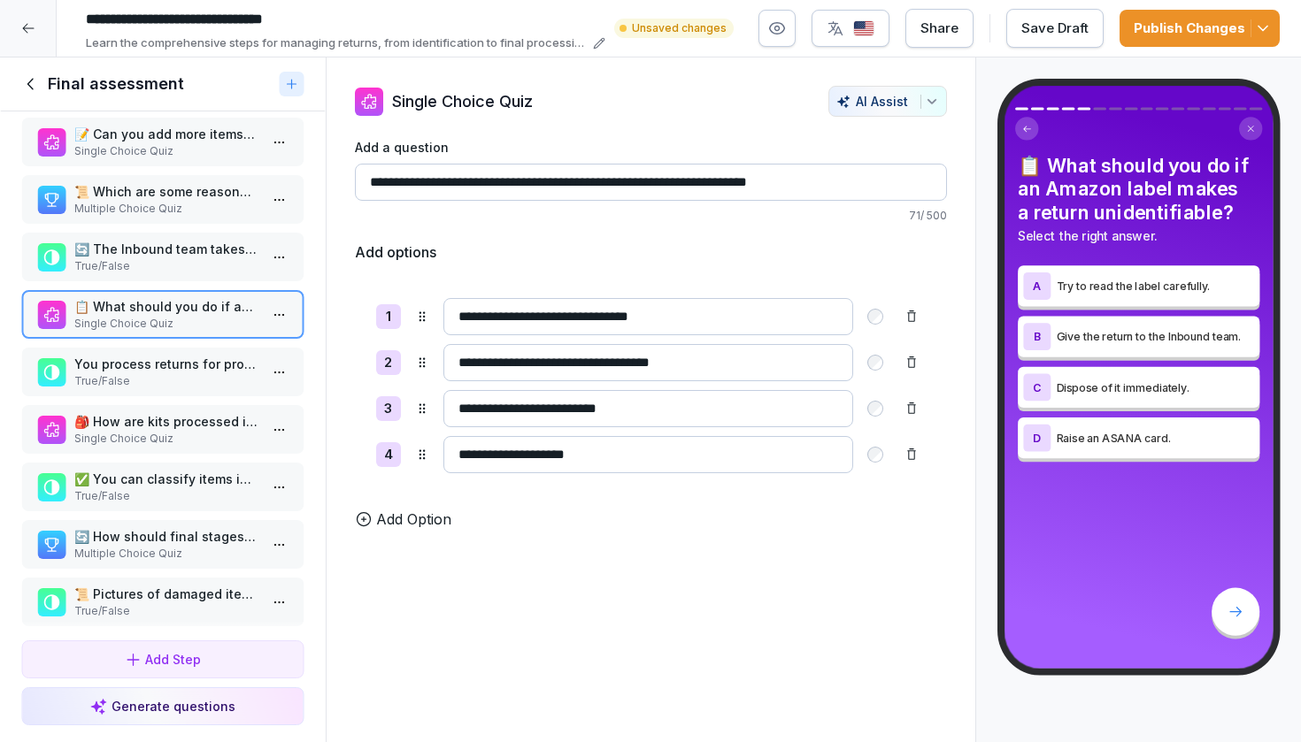
click at [228, 258] on p "🔄 The Inbound team takes 2 pictures of closed and open boxes for unannounced re…" at bounding box center [166, 249] width 184 height 19
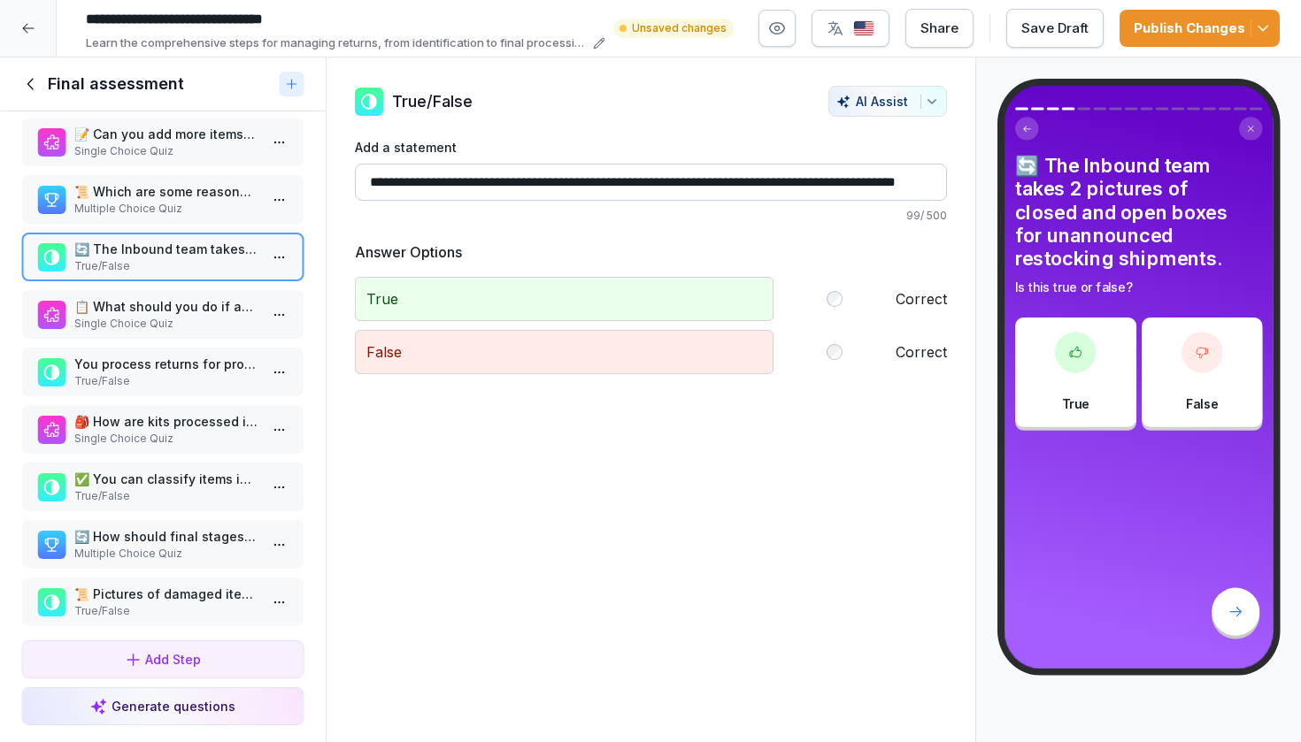
click at [218, 217] on p "Multiple Choice Quiz" at bounding box center [166, 209] width 184 height 16
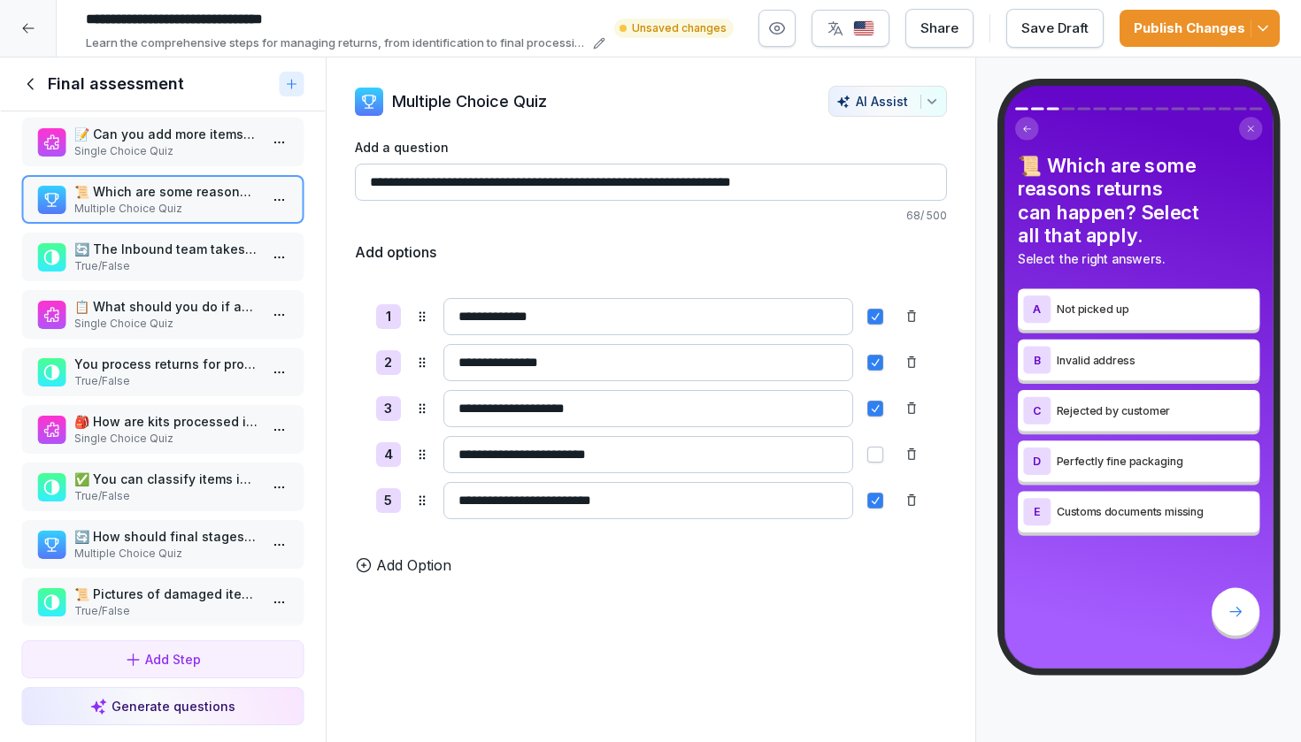
click at [210, 316] on p "📋 What should you do if an Amazon label makes a return unidentifiable?" at bounding box center [166, 306] width 184 height 19
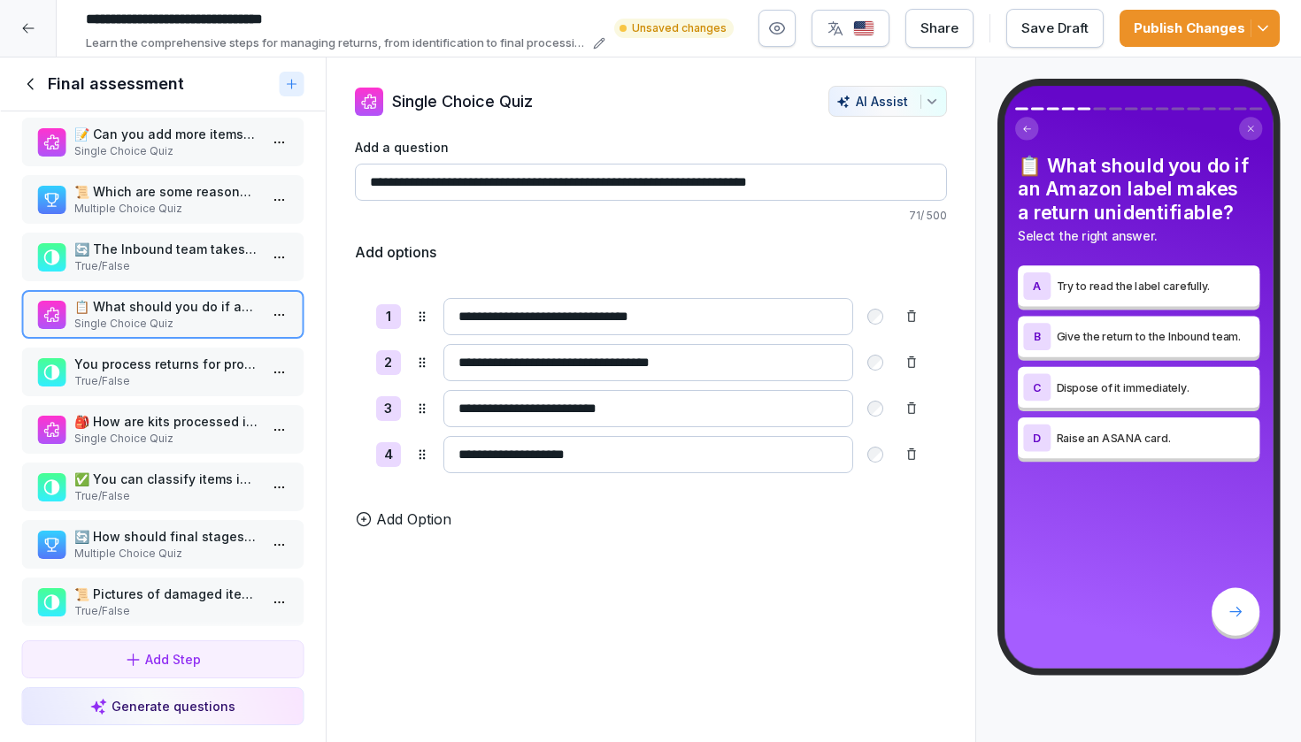
click at [283, 334] on html "**********" at bounding box center [650, 371] width 1301 height 742
click at [127, 280] on html "**********" at bounding box center [650, 371] width 1301 height 742
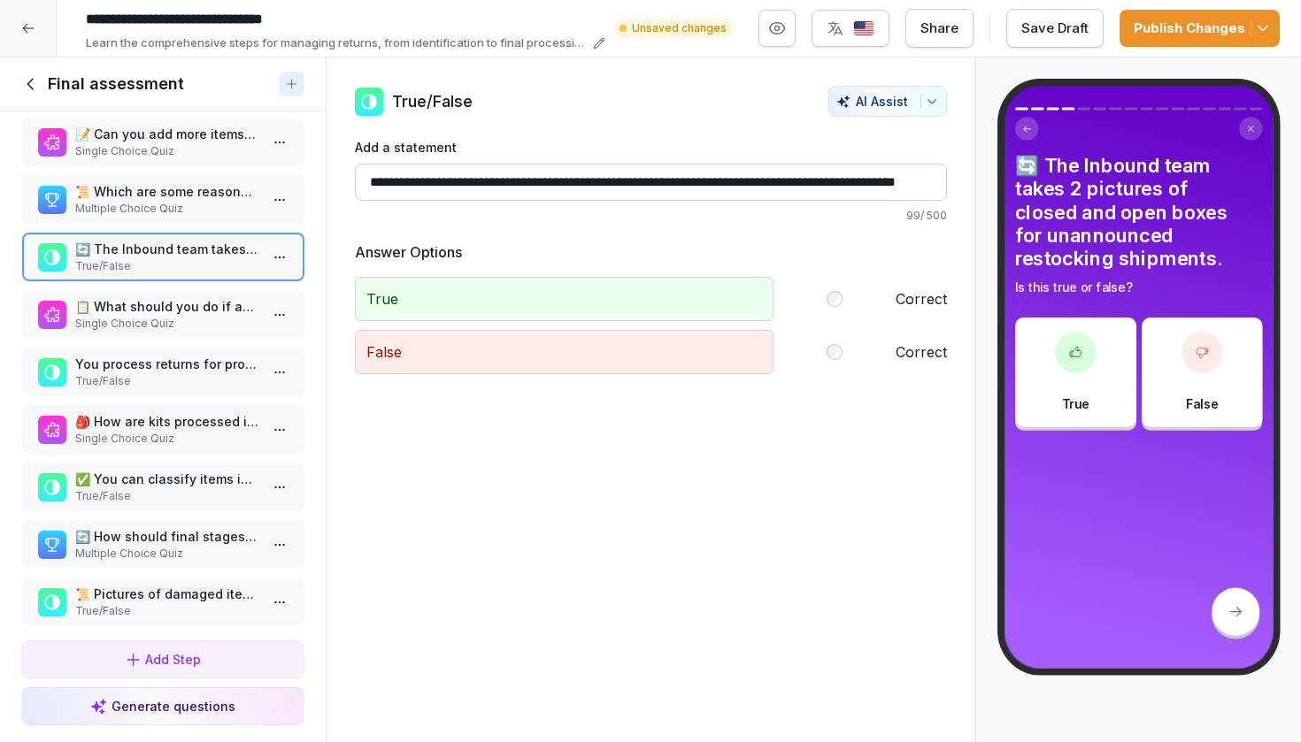
click at [134, 217] on p "Multiple Choice Quiz" at bounding box center [166, 209] width 184 height 16
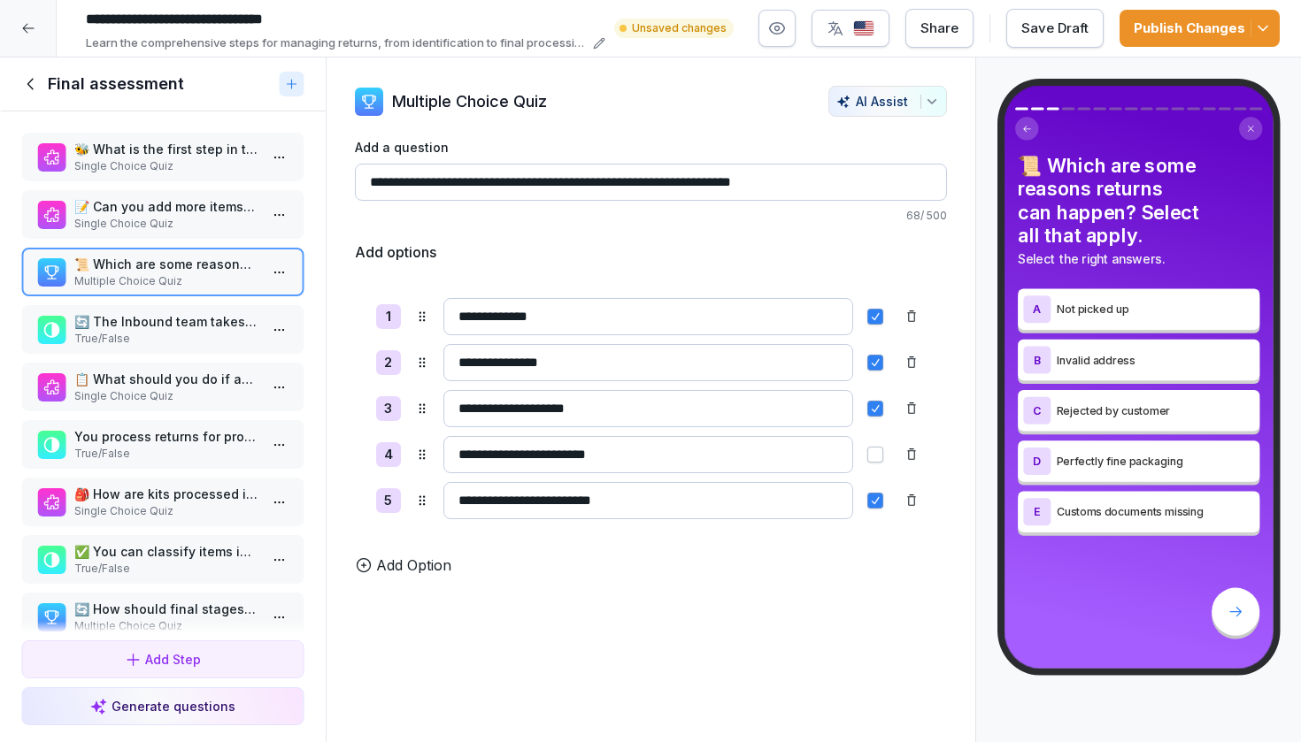
click at [131, 216] on p "📝 Can you add more items to a return marked as 'Handling completed'?" at bounding box center [166, 206] width 184 height 19
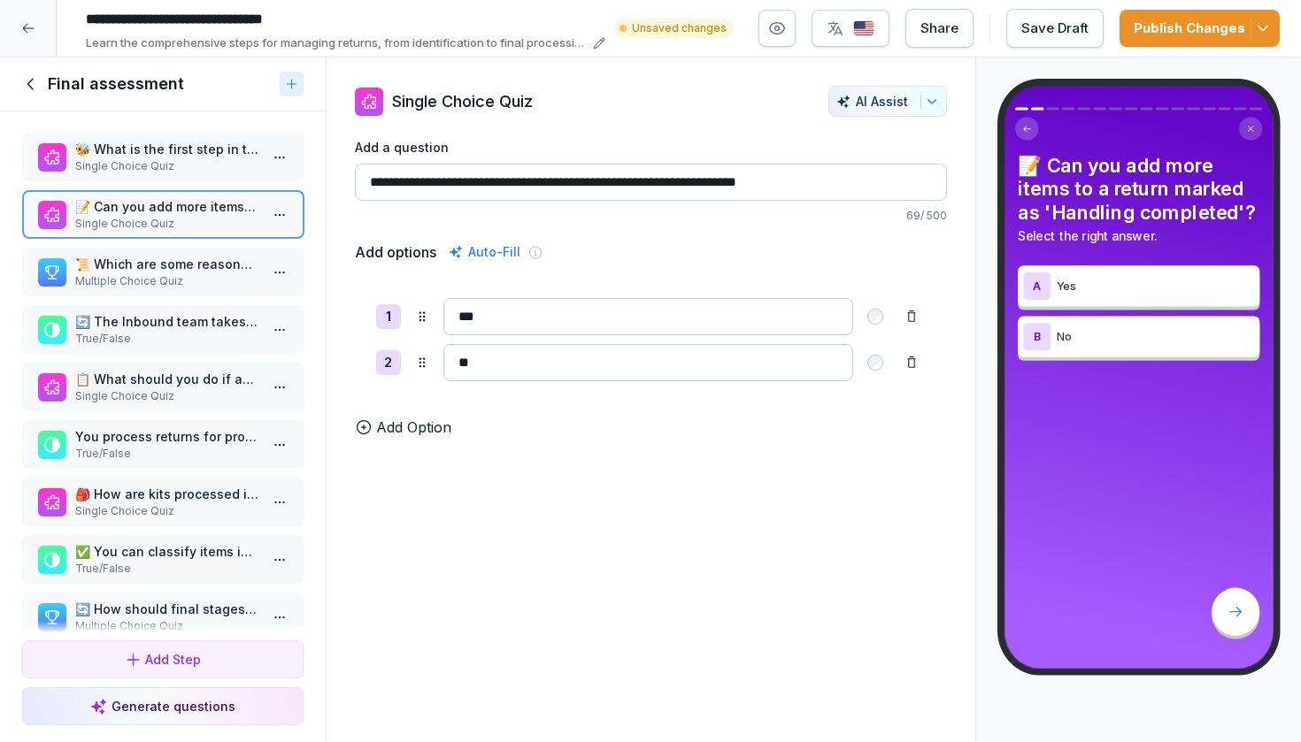
click at [145, 174] on p "Single Choice Quiz" at bounding box center [166, 166] width 184 height 16
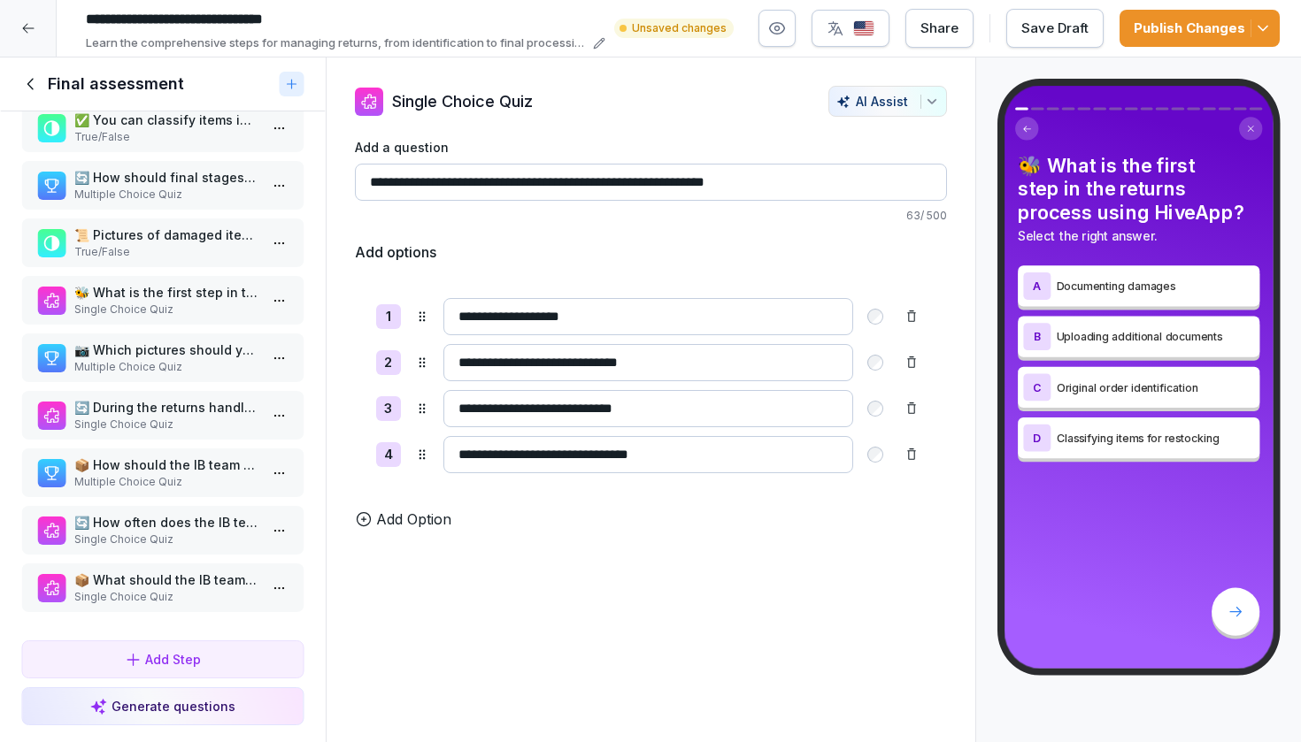
scroll to position [449, 0]
click at [1197, 35] on div "Publish Changes" at bounding box center [1199, 28] width 132 height 19
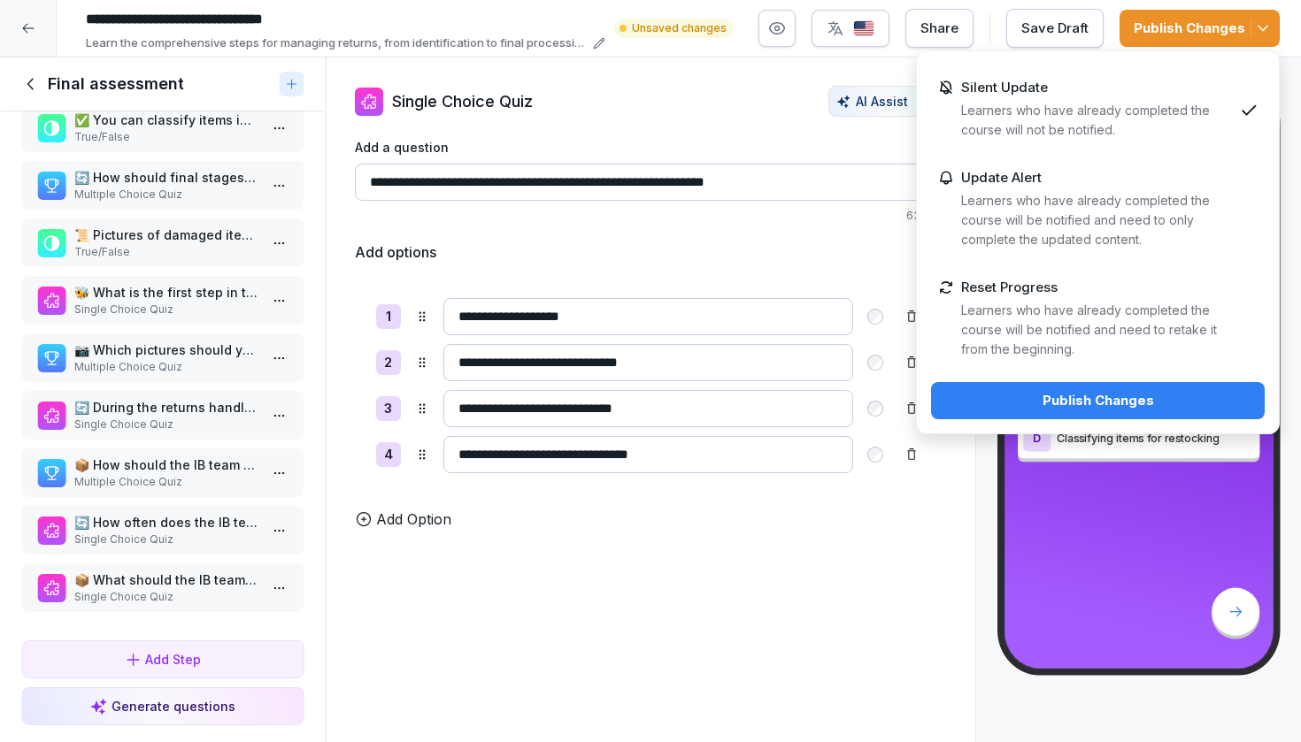
click at [1064, 409] on div "Publish Changes" at bounding box center [1097, 400] width 305 height 19
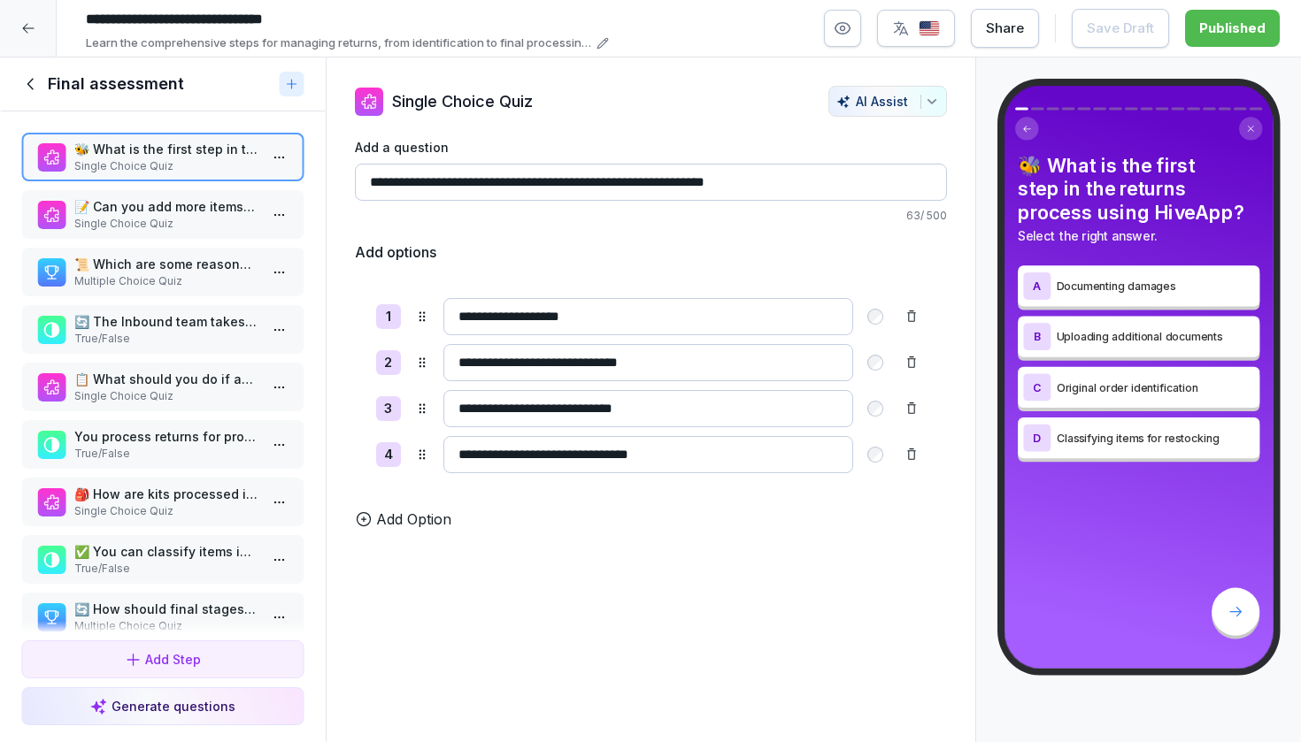
scroll to position [0, 0]
click at [177, 232] on p "Single Choice Quiz" at bounding box center [166, 224] width 184 height 16
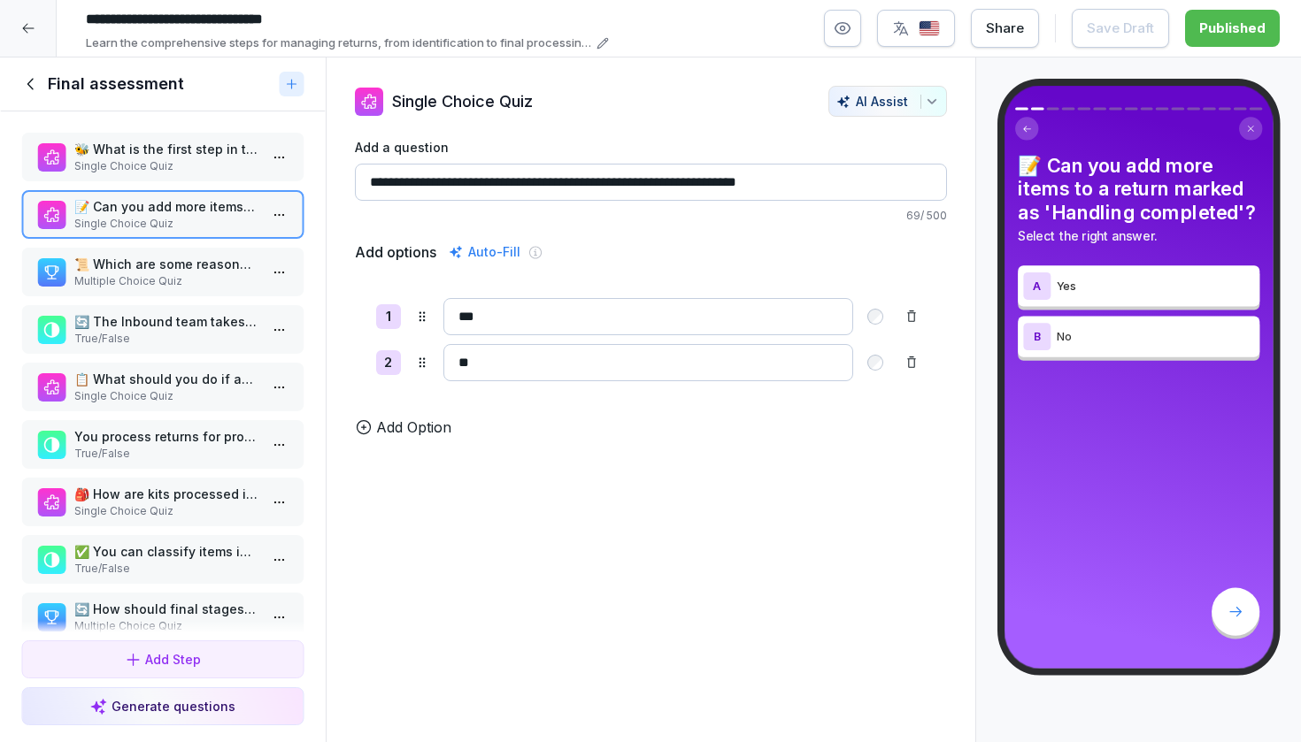
click at [182, 273] on p "📜 Which are some reasons returns can happen? Select all that apply." at bounding box center [166, 264] width 184 height 19
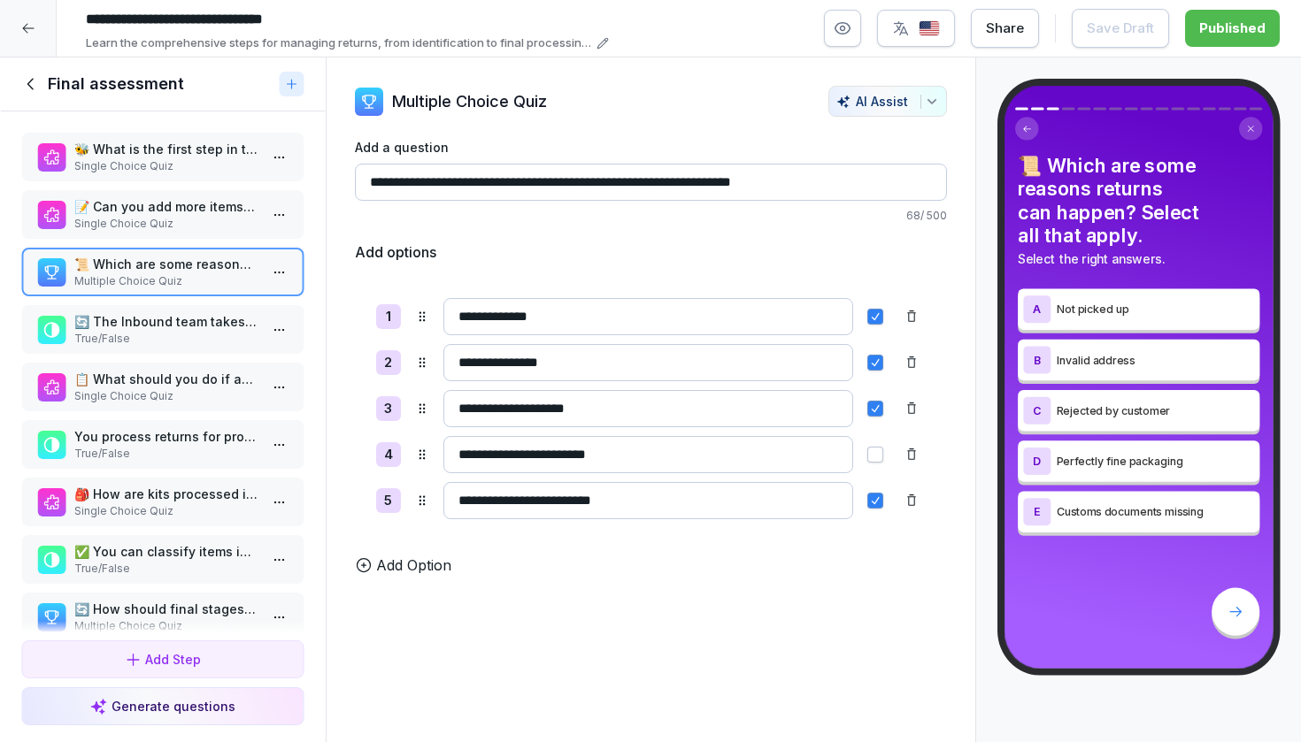
click at [184, 331] on p "🔄 The Inbound team takes 2 pictures of closed and open boxes for unannounced re…" at bounding box center [166, 321] width 184 height 19
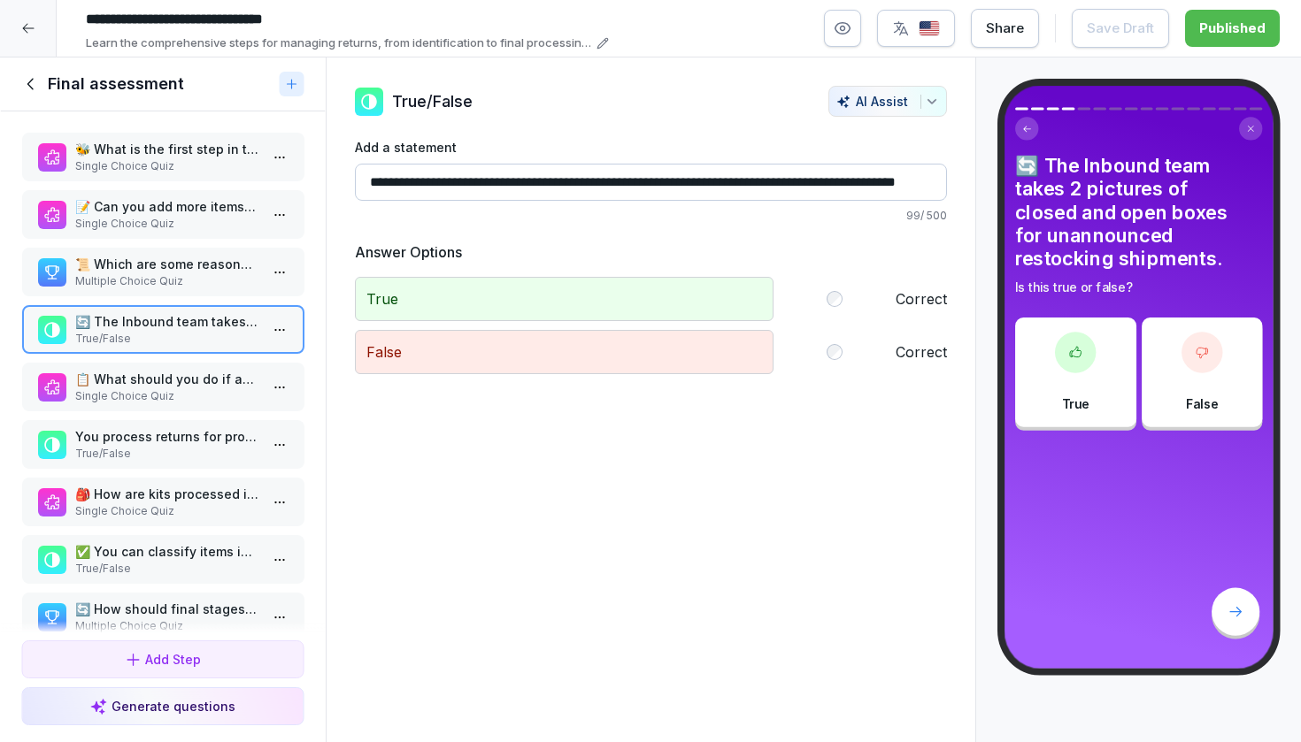
click at [182, 388] on p "📋 What should you do if an Amazon label makes a return unidentifiable?" at bounding box center [166, 379] width 184 height 19
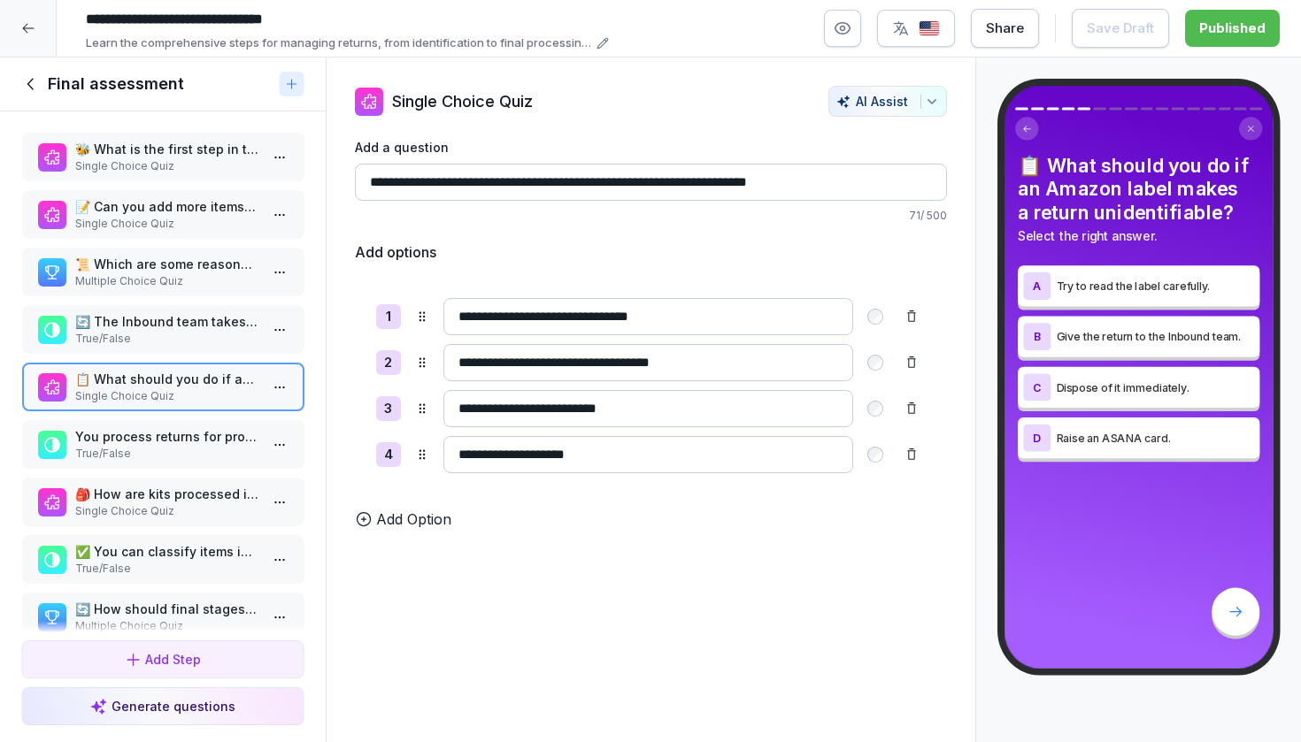
click at [170, 446] on p "You process returns for products from churned merchants." at bounding box center [166, 436] width 184 height 19
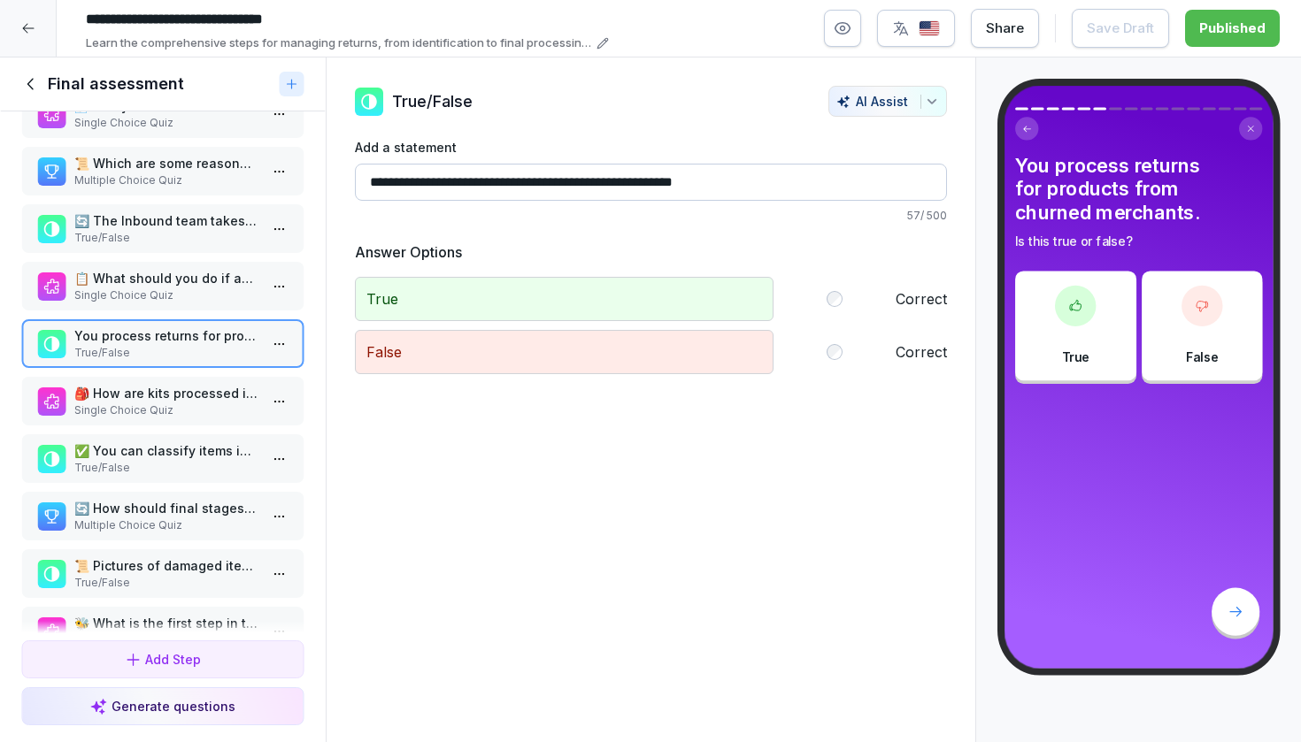
scroll to position [100, 0]
click at [147, 419] on p "Single Choice Quiz" at bounding box center [166, 411] width 184 height 16
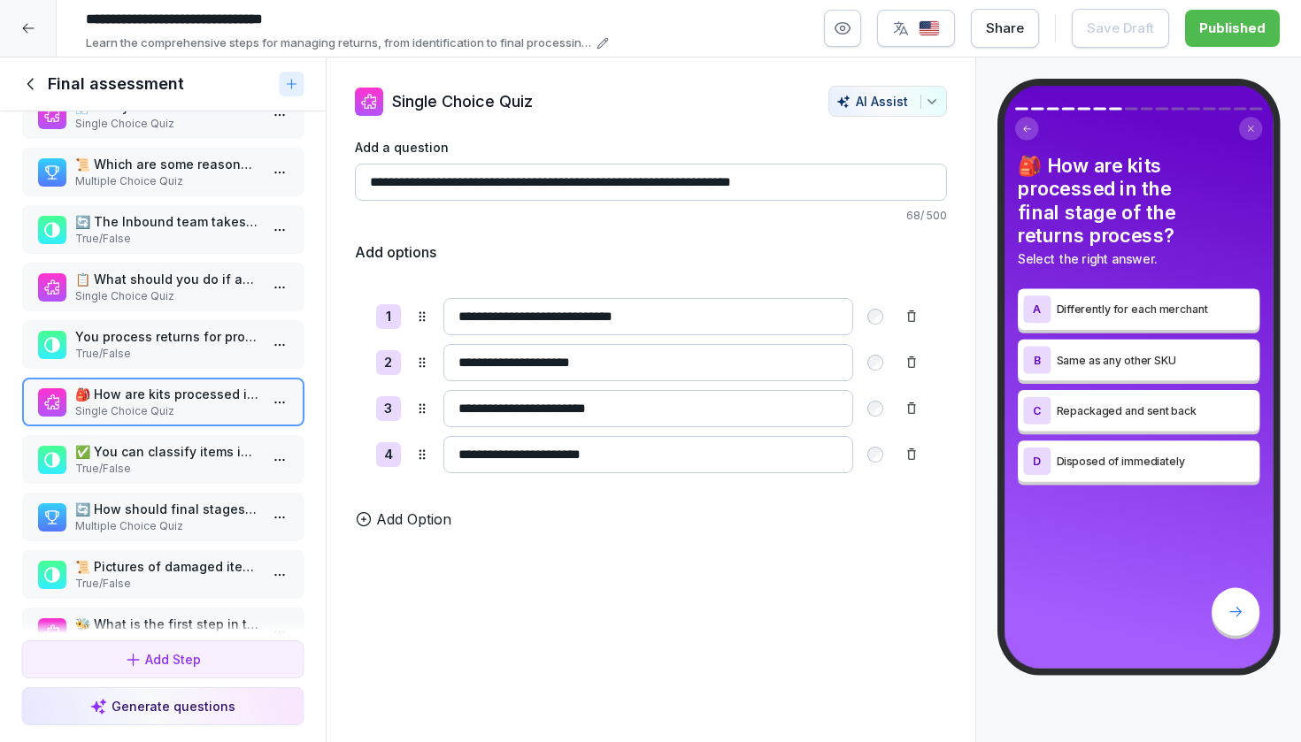
click at [142, 477] on p "True/False" at bounding box center [166, 469] width 184 height 16
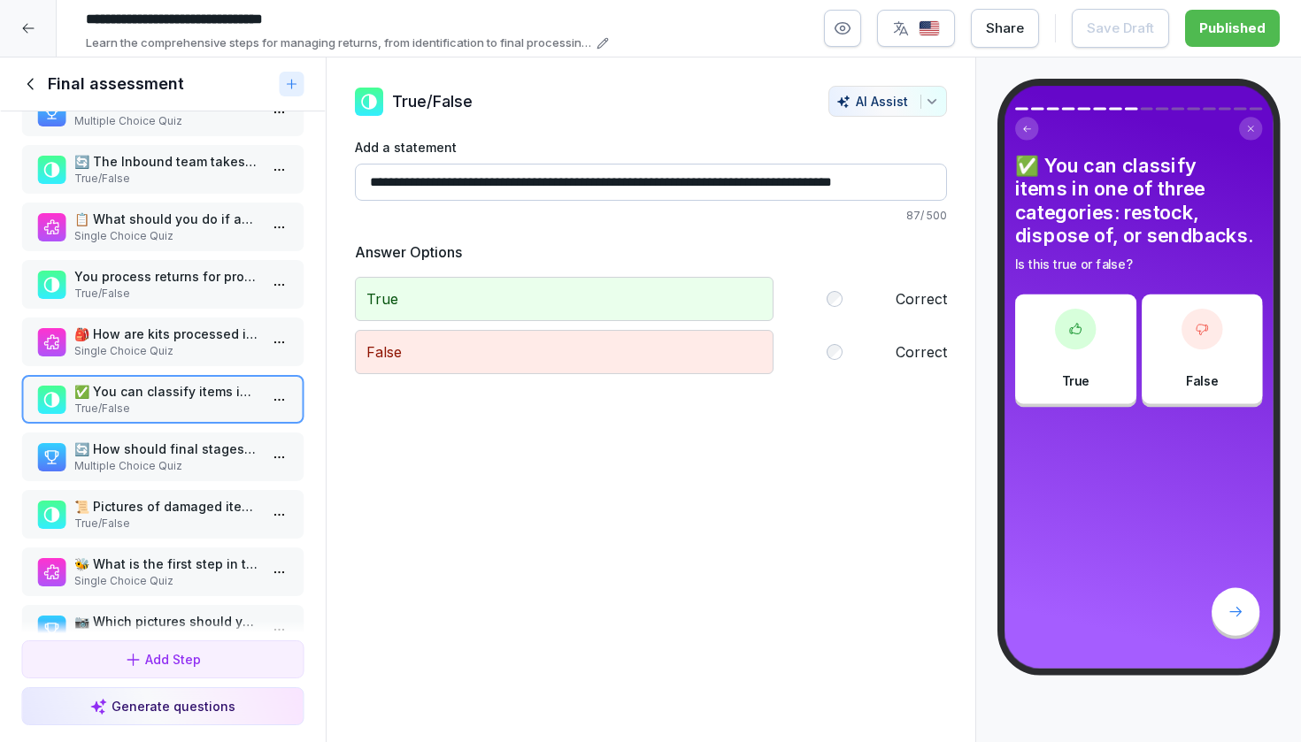
scroll to position [176, 0]
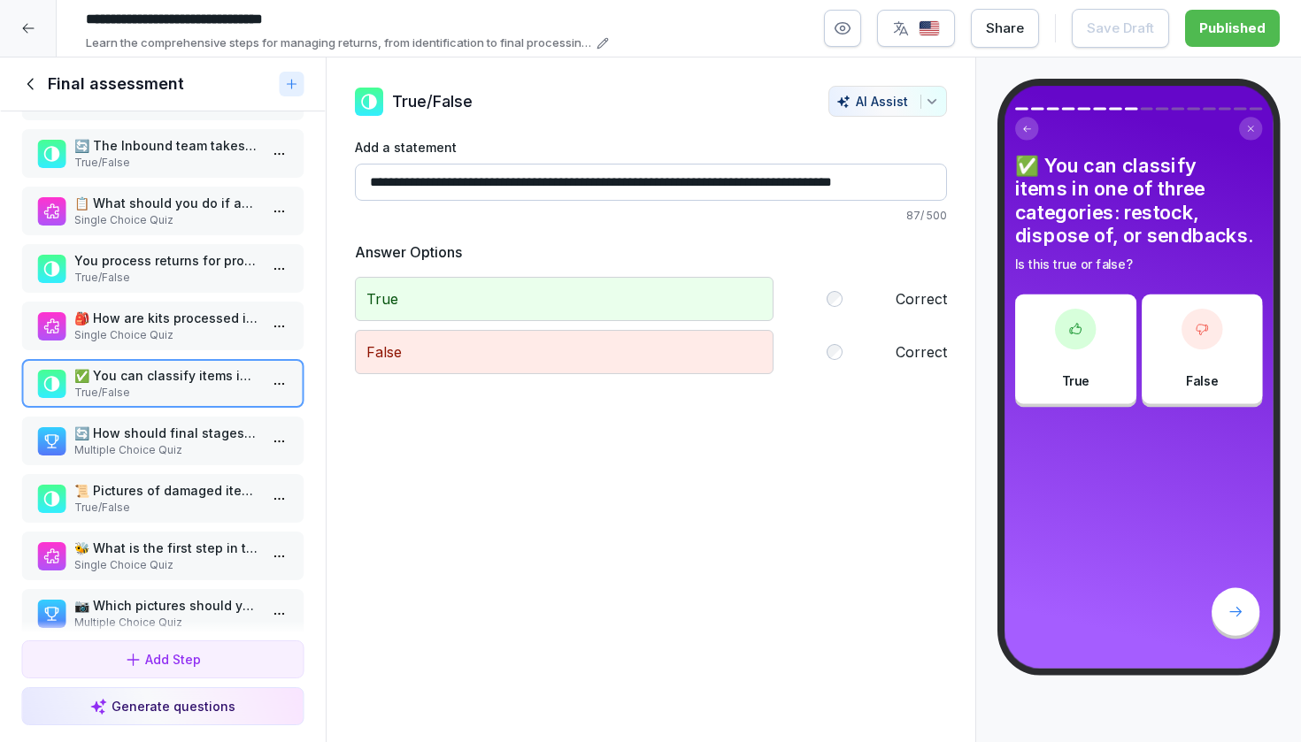
click at [141, 442] on p "🔄 How should final stages of returns (restock, dispose, or sendbacks) be handle…" at bounding box center [166, 433] width 184 height 19
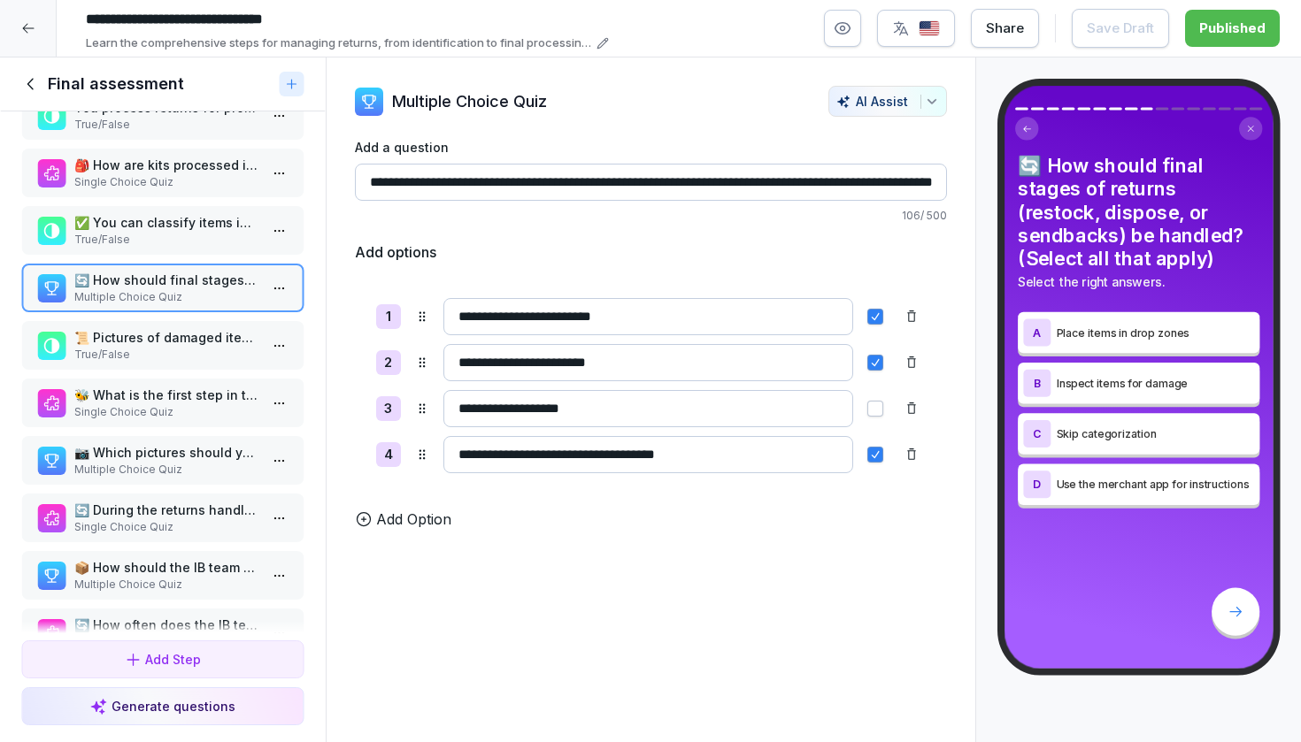
scroll to position [340, 0]
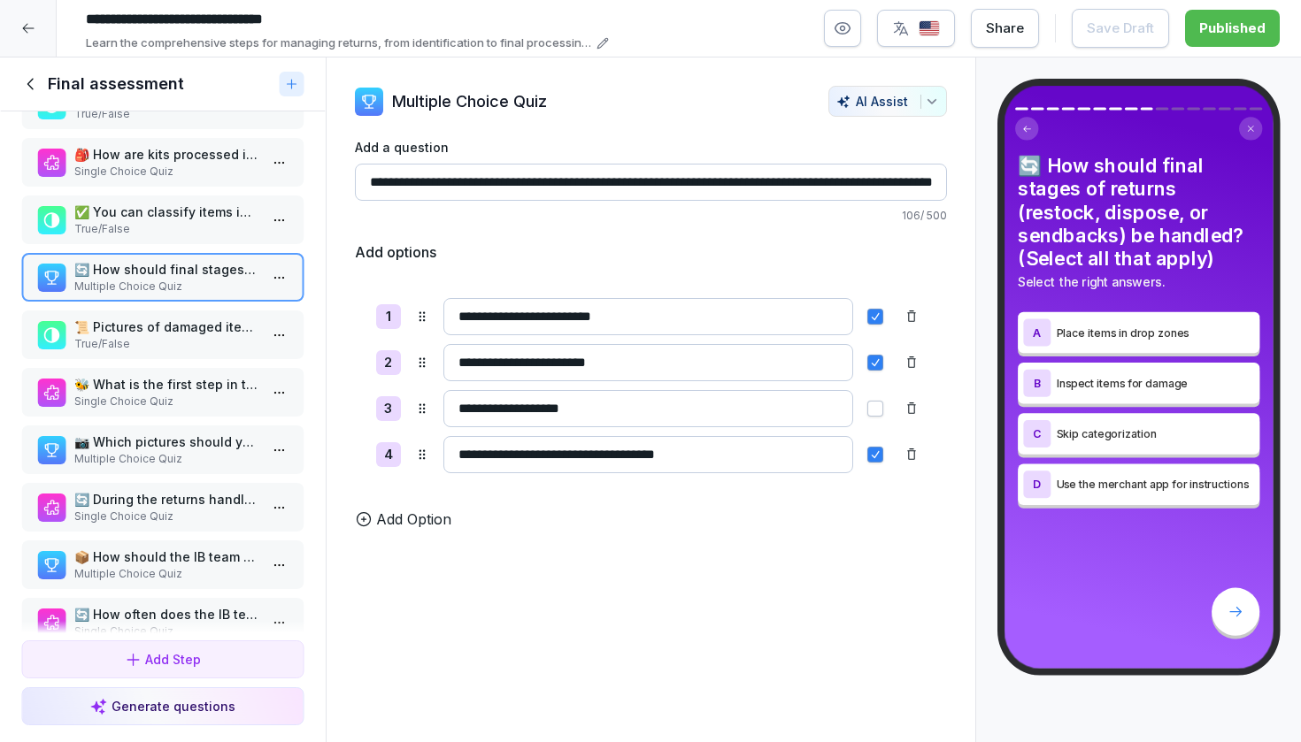
click at [159, 336] on p "📜 Pictures of damaged items are required during returns processing." at bounding box center [166, 327] width 184 height 19
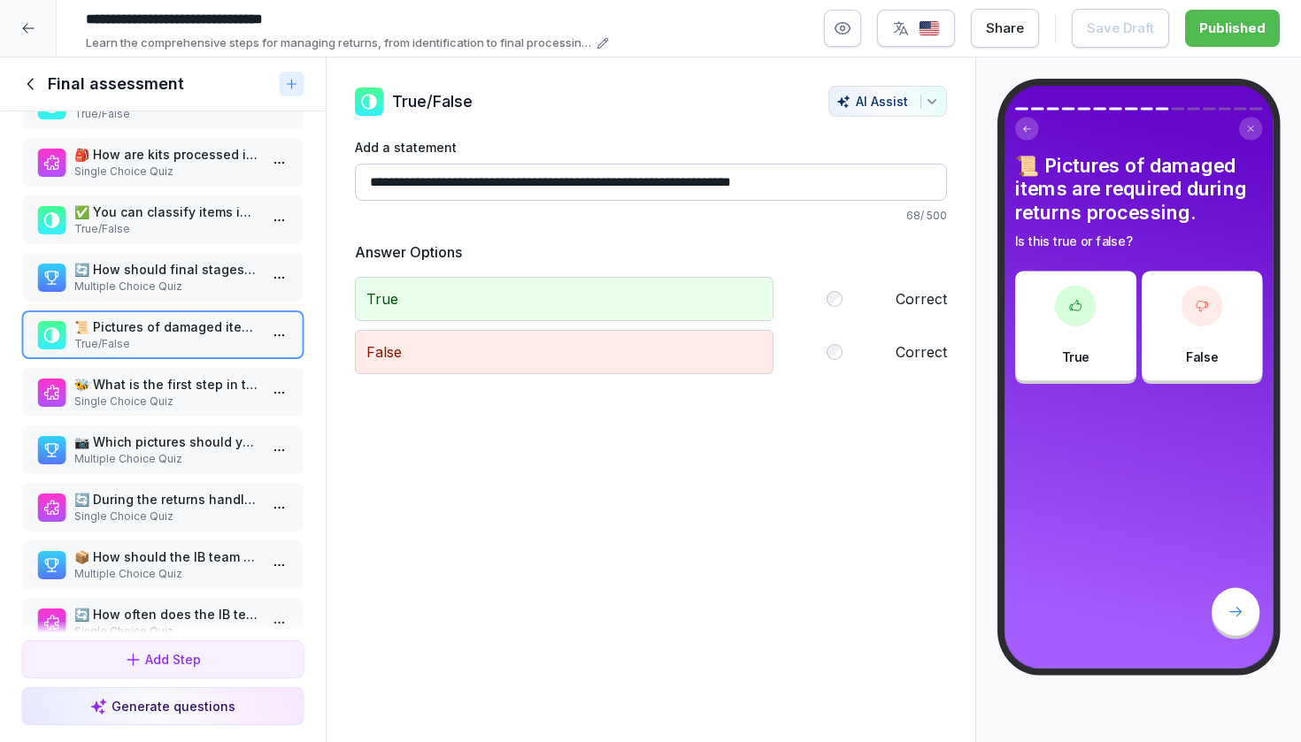
click at [153, 392] on p "🐝 What is the first step in the returns handling process using the HiveApp?" at bounding box center [166, 384] width 184 height 19
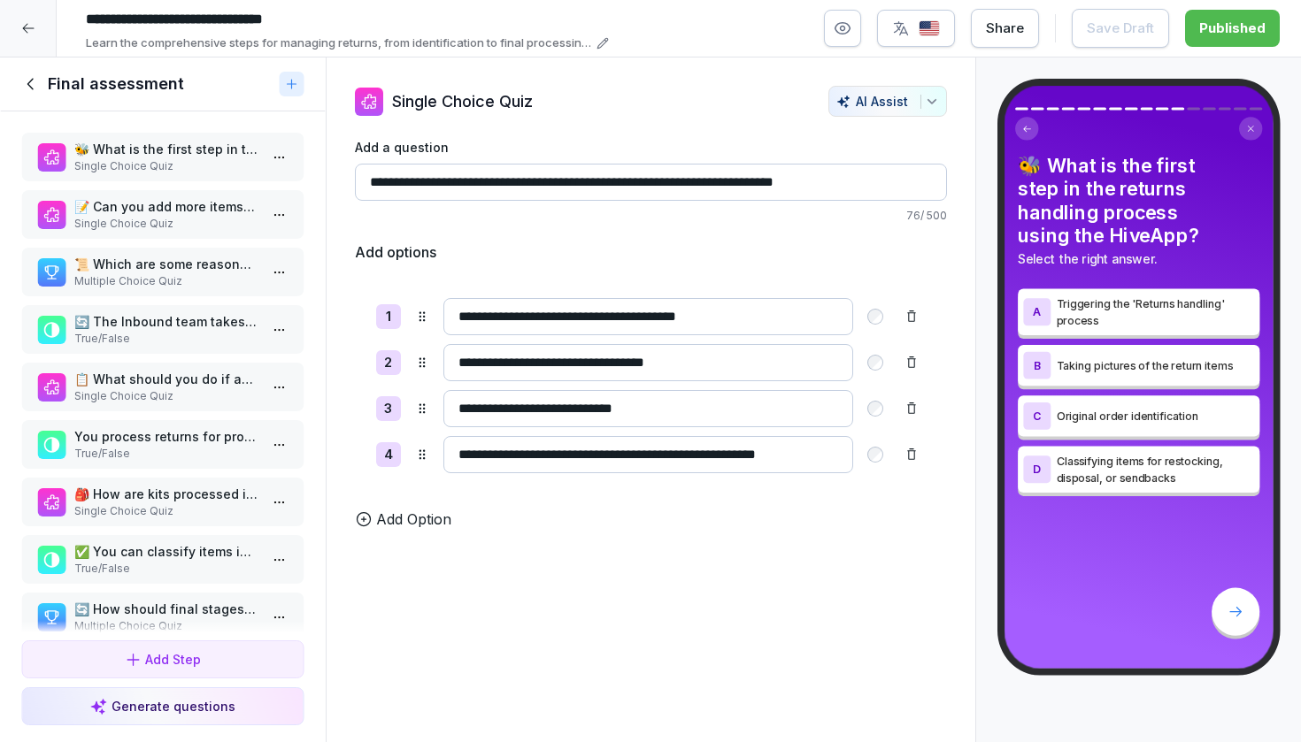
click at [180, 158] on p "🐝 What is the first step in the returns process using HiveApp?" at bounding box center [166, 149] width 184 height 19
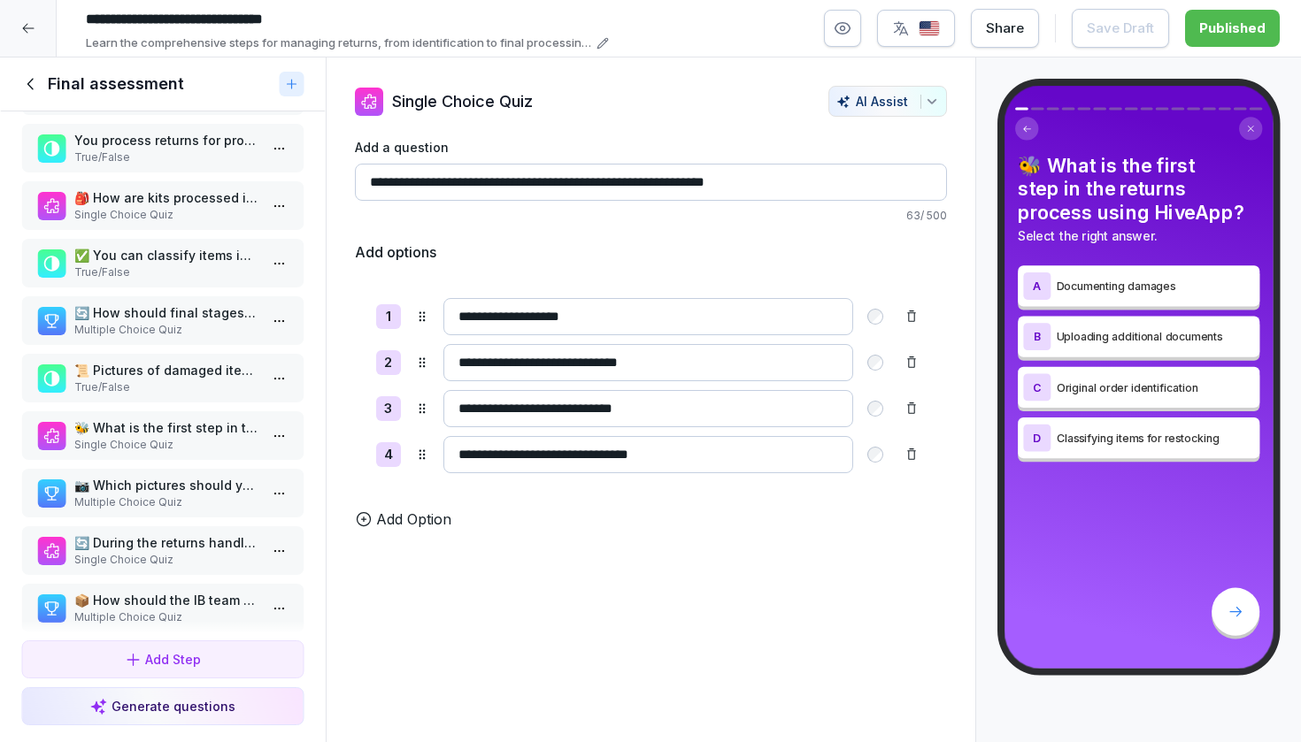
scroll to position [296, 0]
click at [178, 454] on p "Single Choice Quiz" at bounding box center [166, 446] width 184 height 16
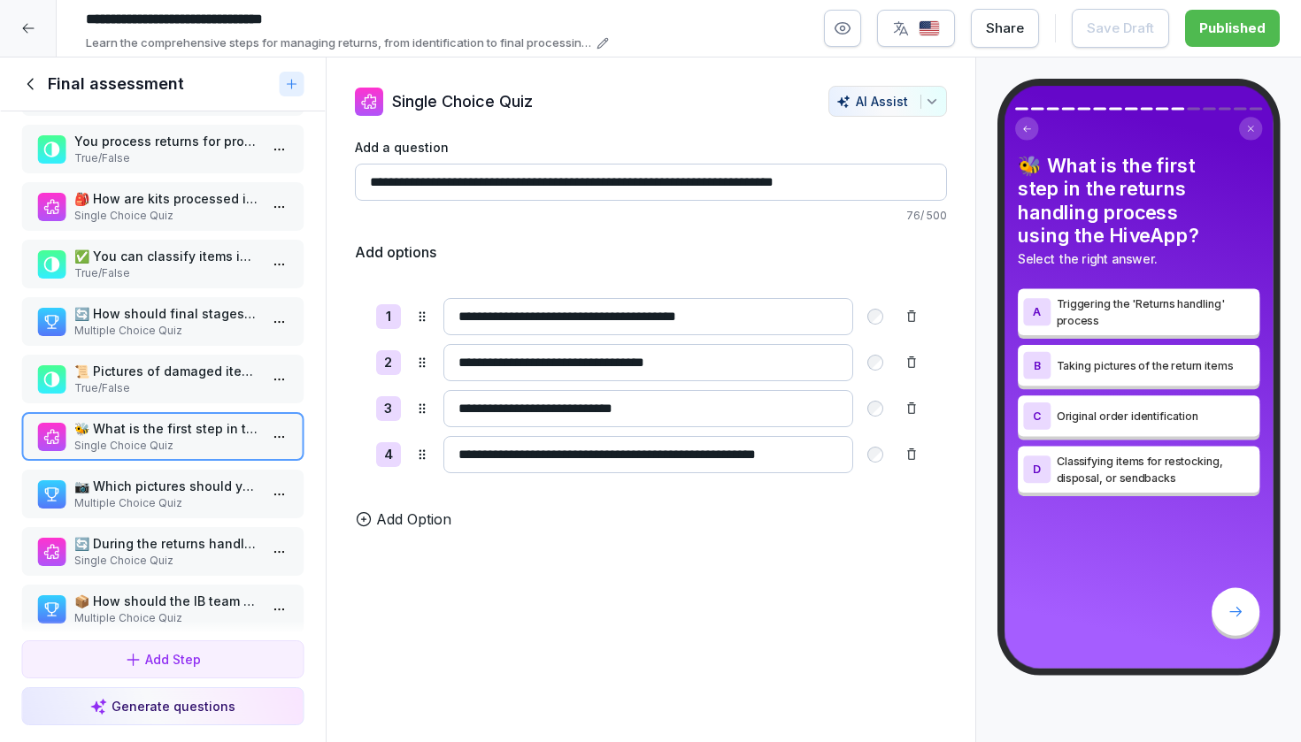
click at [289, 449] on html "**********" at bounding box center [650, 371] width 1301 height 742
click at [229, 552] on div "Delete" at bounding box center [214, 554] width 150 height 33
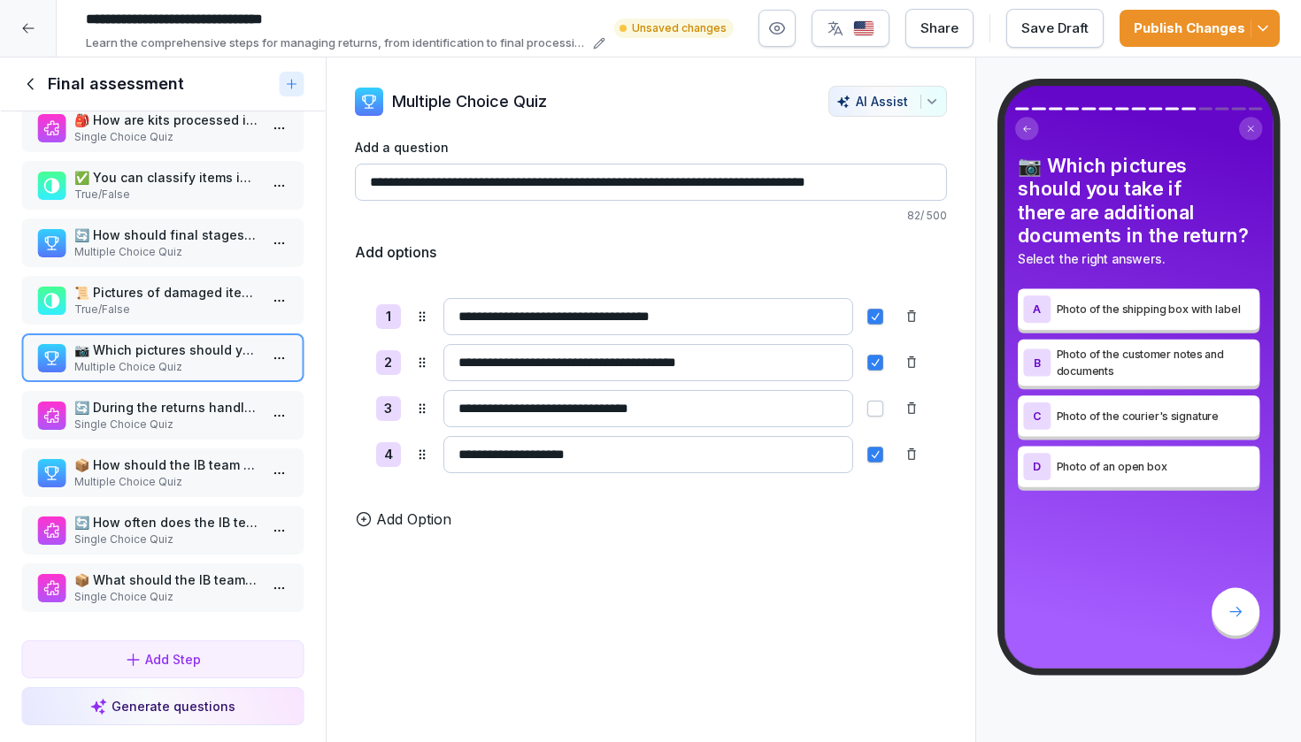
scroll to position [391, 0]
click at [180, 402] on p "🔄 During the returns handling final stage, where should selected SKUs be placed?" at bounding box center [166, 407] width 184 height 19
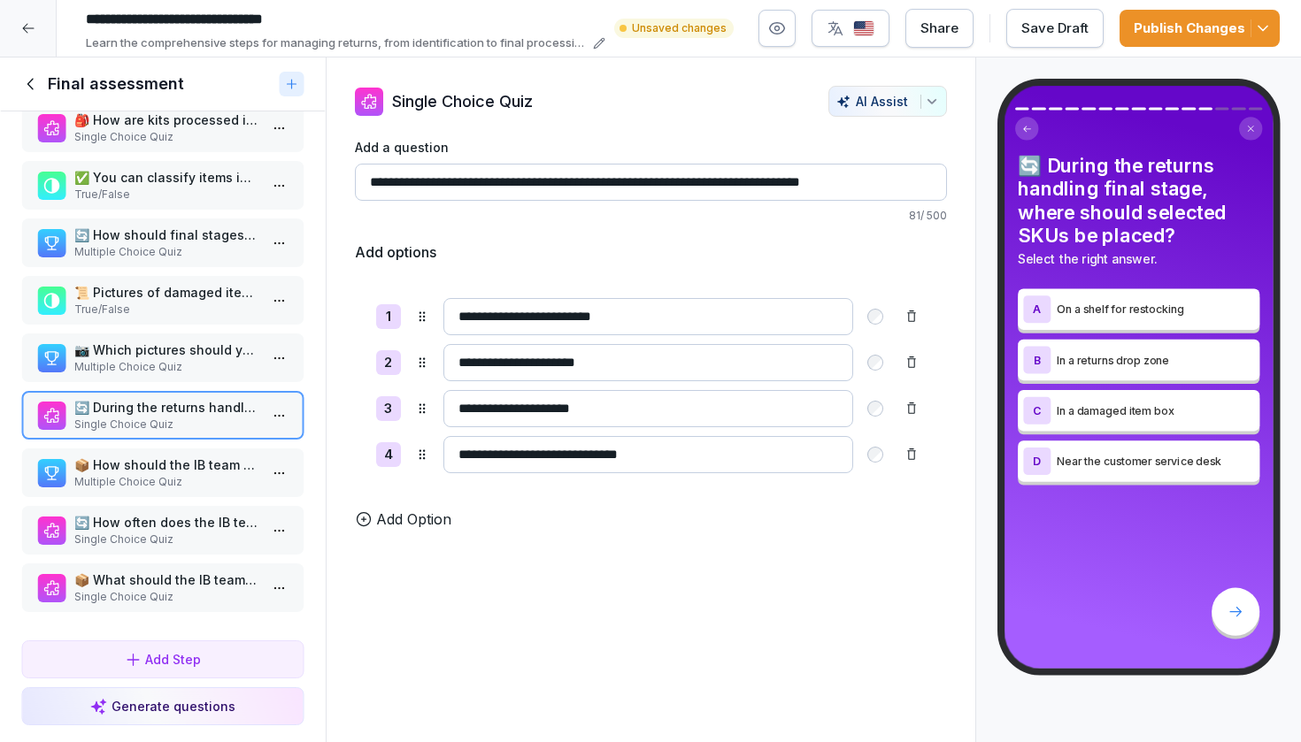
click at [140, 382] on div "🐝 What is the first step in the returns process using HiveApp? Single Choice Qu…" at bounding box center [163, 372] width 326 height 522
click at [134, 368] on p "Multiple Choice Quiz" at bounding box center [165, 367] width 184 height 16
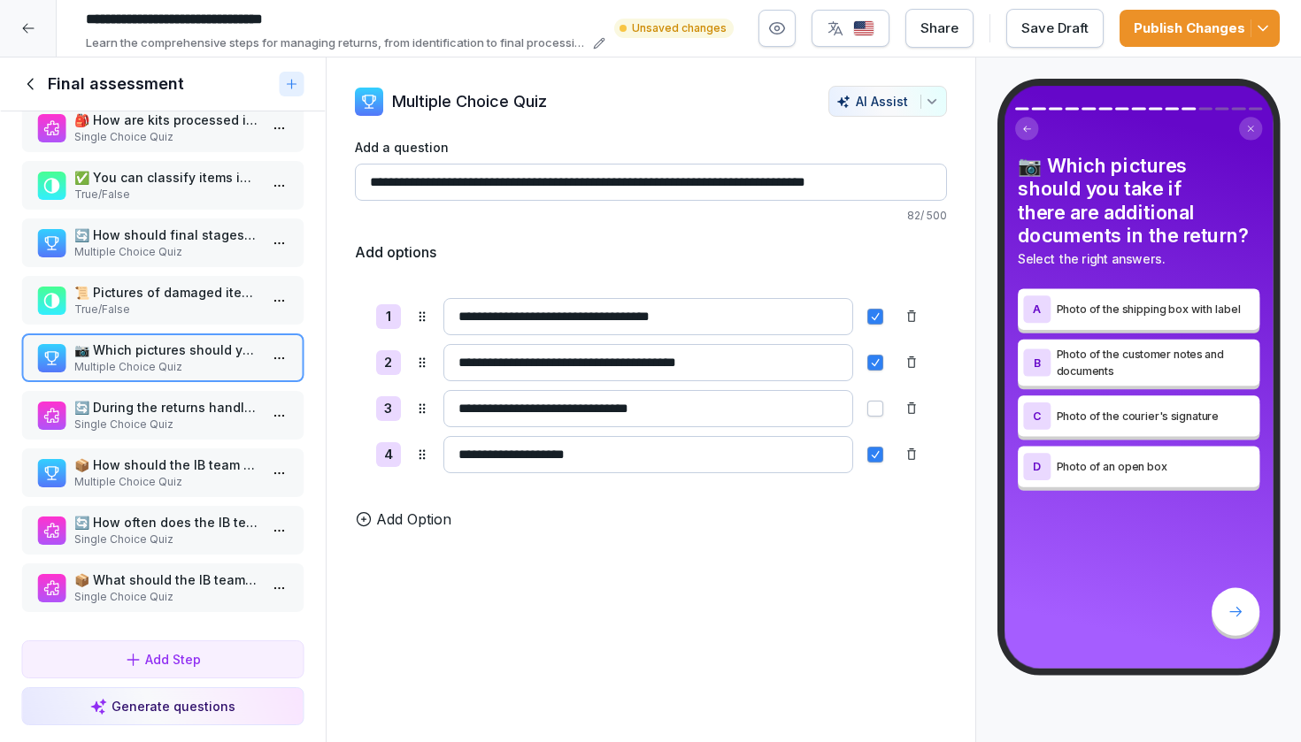
click at [130, 405] on p "🔄 During the returns handling final stage, where should selected SKUs be placed?" at bounding box center [166, 407] width 184 height 19
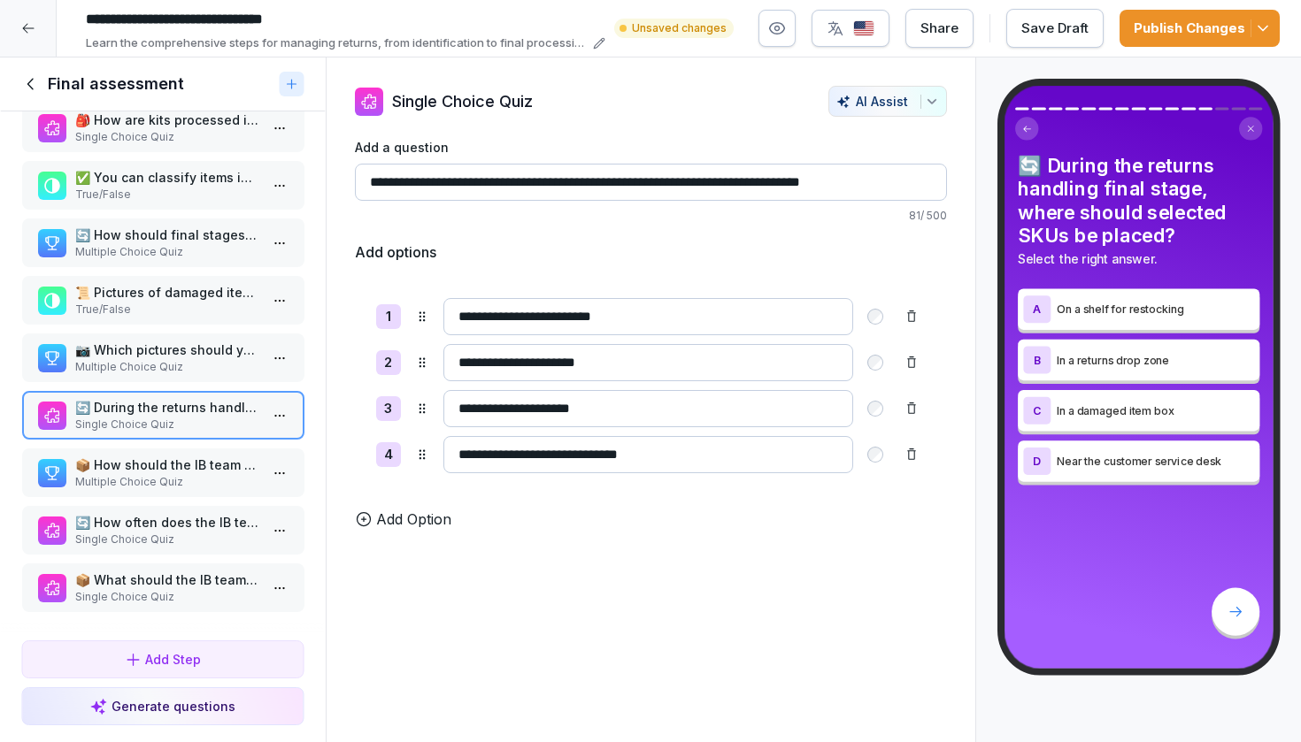
click at [183, 484] on p "Multiple Choice Quiz" at bounding box center [166, 482] width 184 height 16
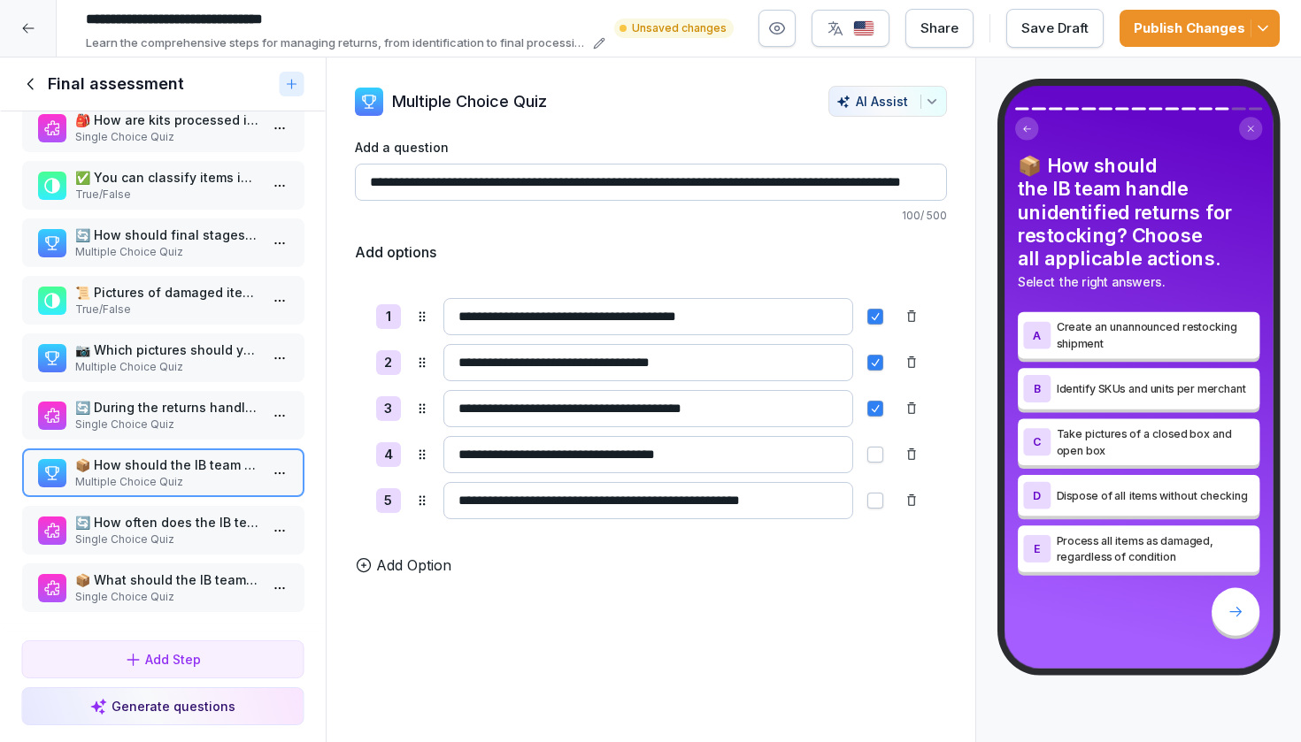
click at [175, 526] on p "🔄 How often does the IB team create an unannounced restocking shipment for each…" at bounding box center [166, 522] width 184 height 19
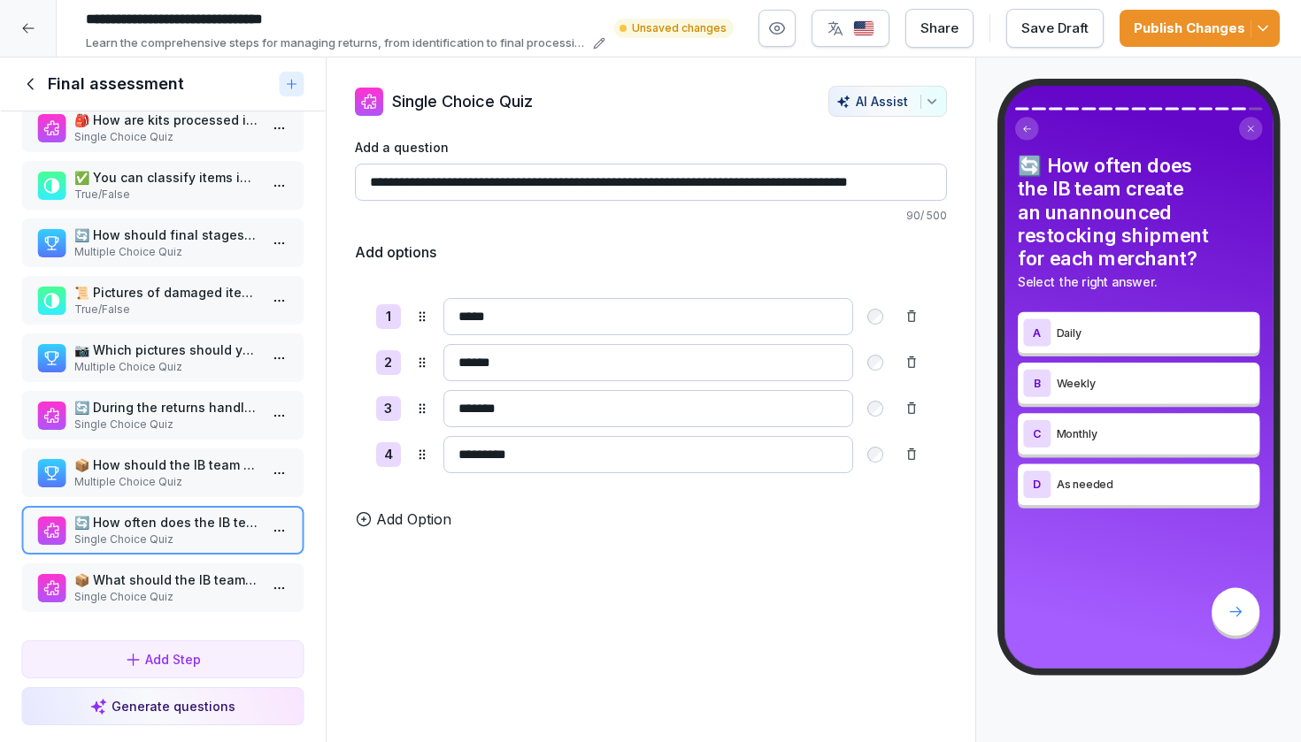
click at [168, 590] on p "Single Choice Quiz" at bounding box center [166, 597] width 184 height 16
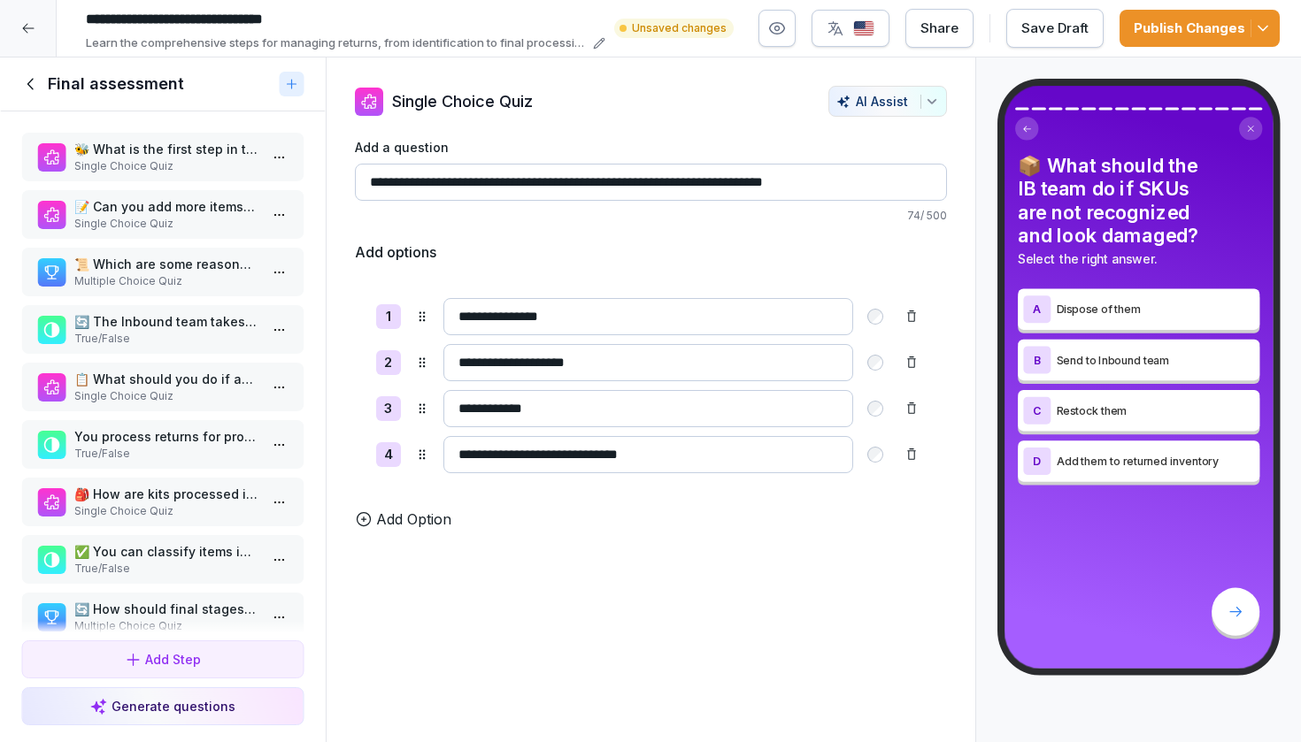
click at [1186, 33] on div "Publish Changes" at bounding box center [1199, 28] width 132 height 19
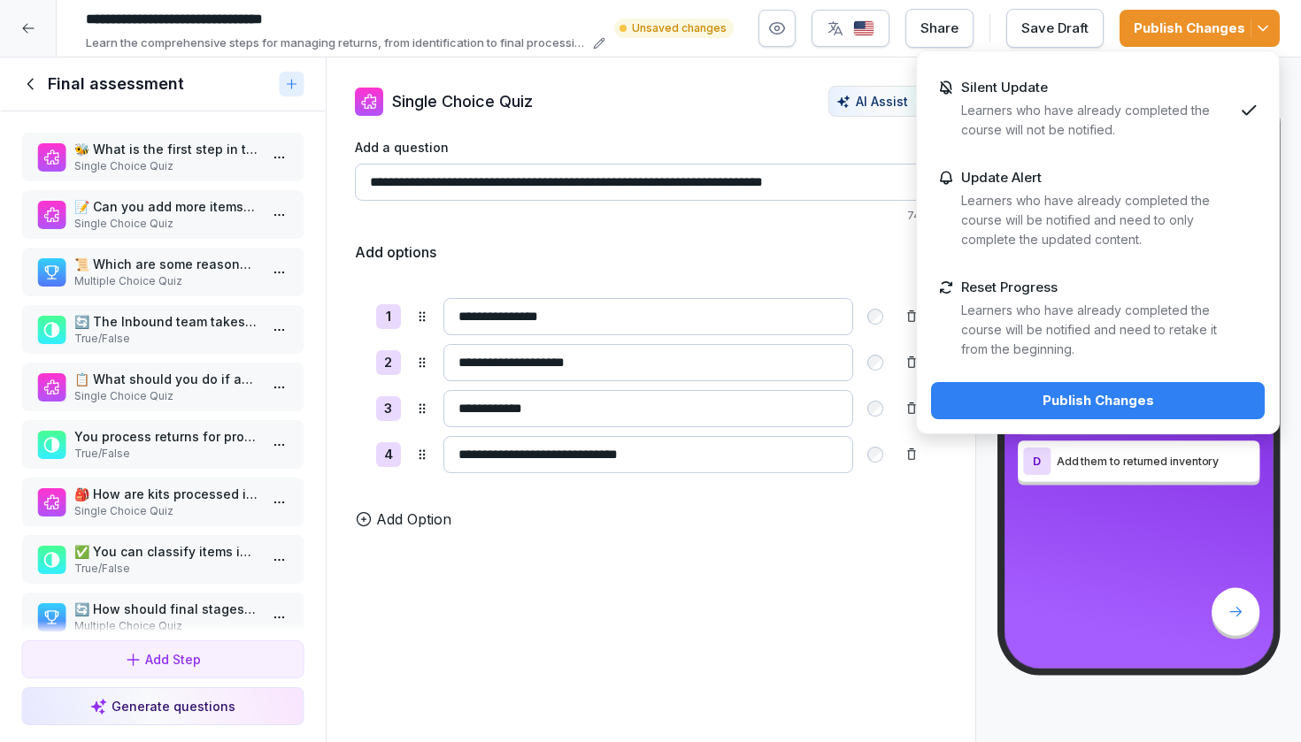
click at [1045, 403] on div "Publish Changes" at bounding box center [1097, 400] width 305 height 19
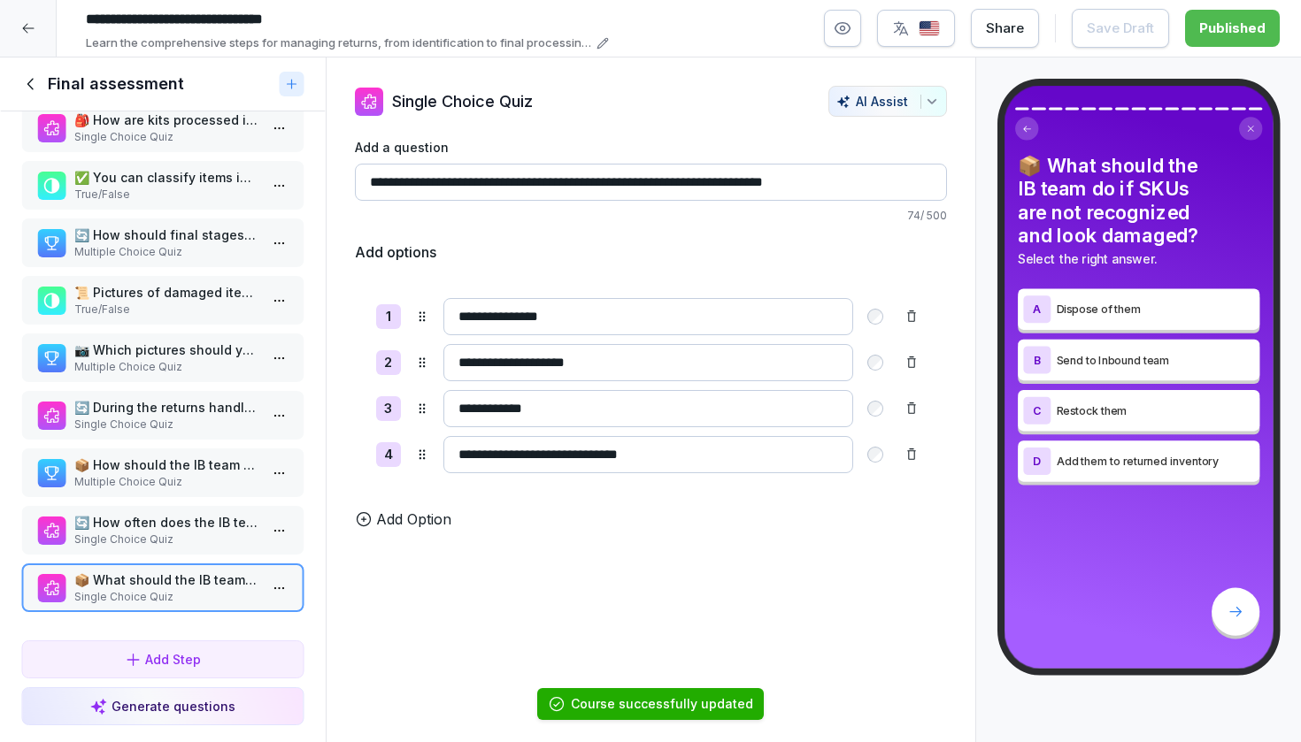
scroll to position [391, 0]
click at [161, 531] on p "🔄 How often does the IB team create an unannounced restocking shipment for each…" at bounding box center [166, 522] width 184 height 19
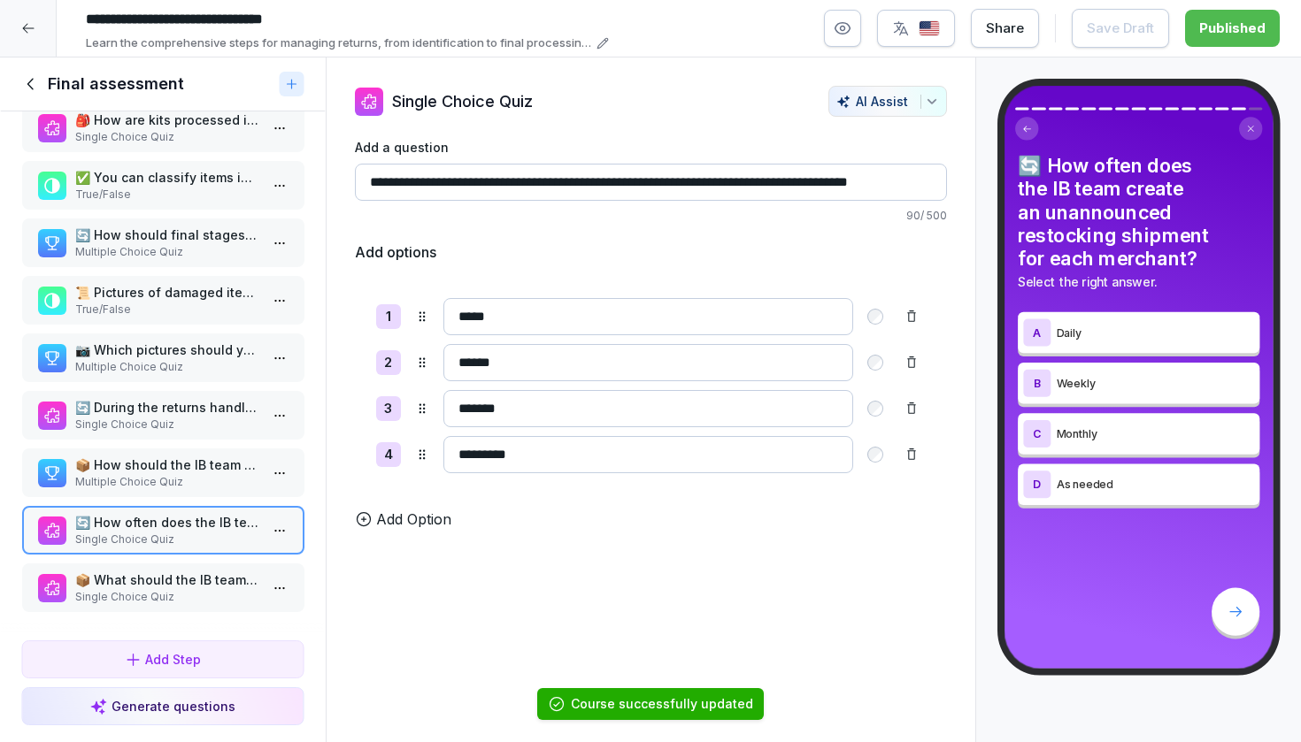
click at [152, 580] on p "📦 What should the IB team do if SKUs are not recognized and look damaged?" at bounding box center [166, 580] width 184 height 19
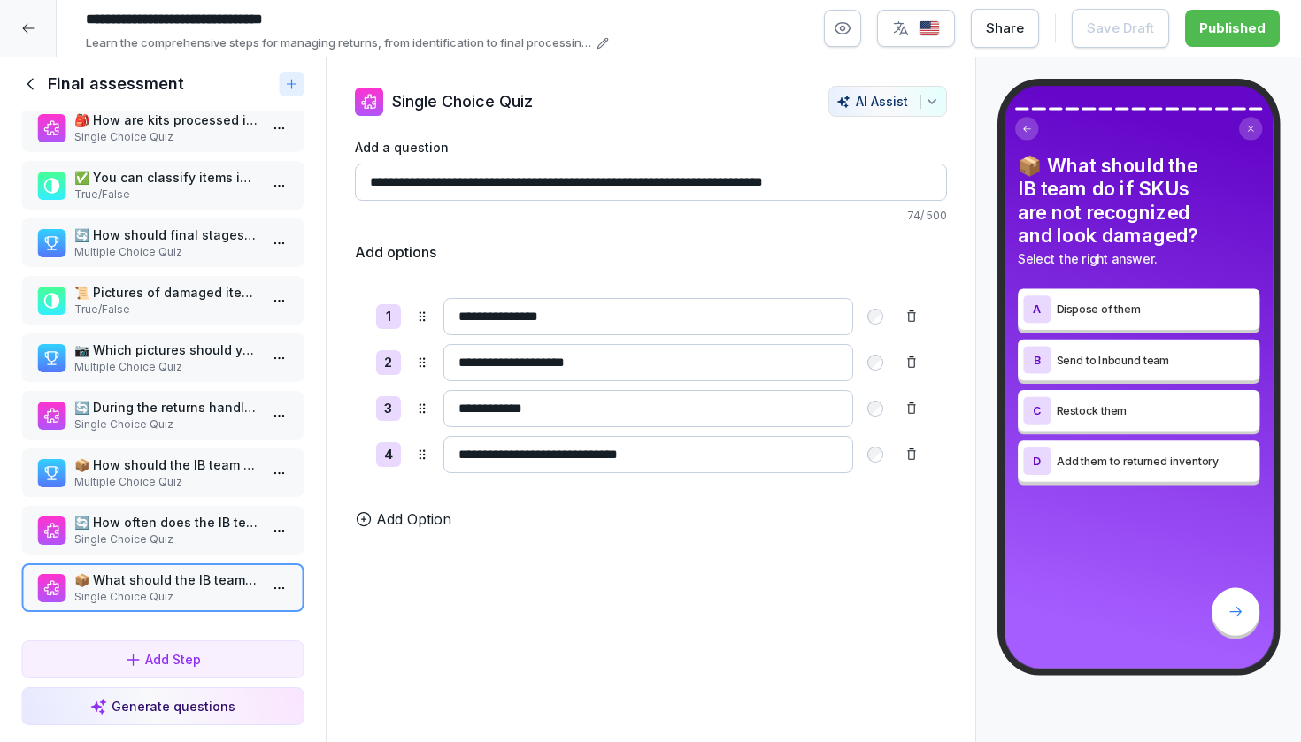
click at [27, 91] on icon at bounding box center [30, 83] width 19 height 19
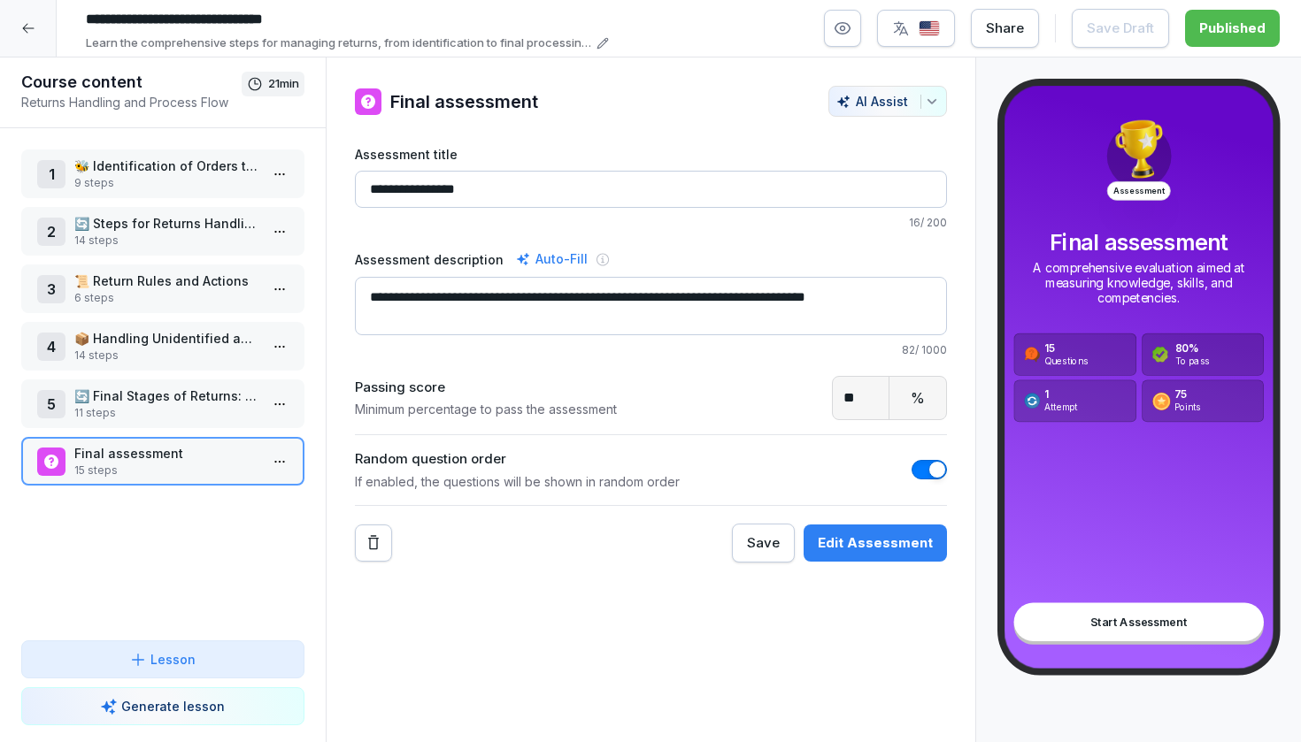
click at [42, 35] on div at bounding box center [28, 28] width 57 height 57
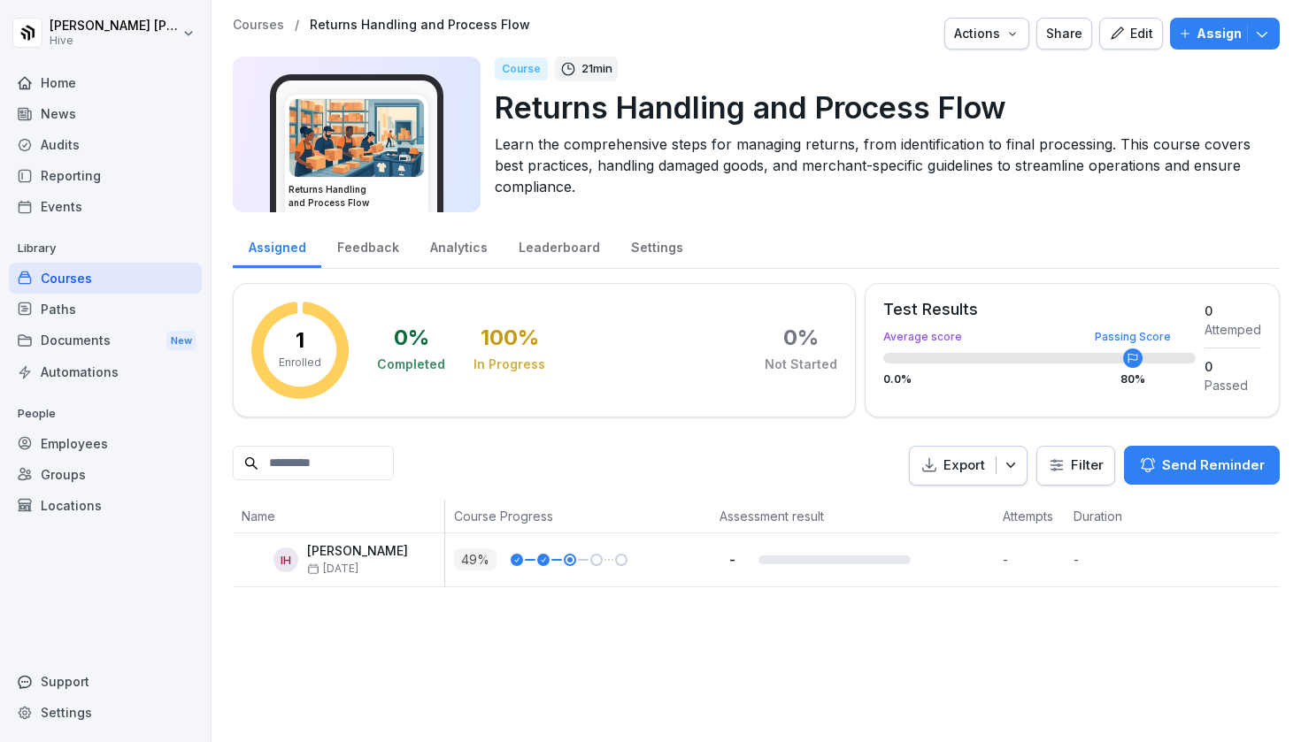
click at [1264, 31] on icon "button" at bounding box center [1262, 34] width 18 height 18
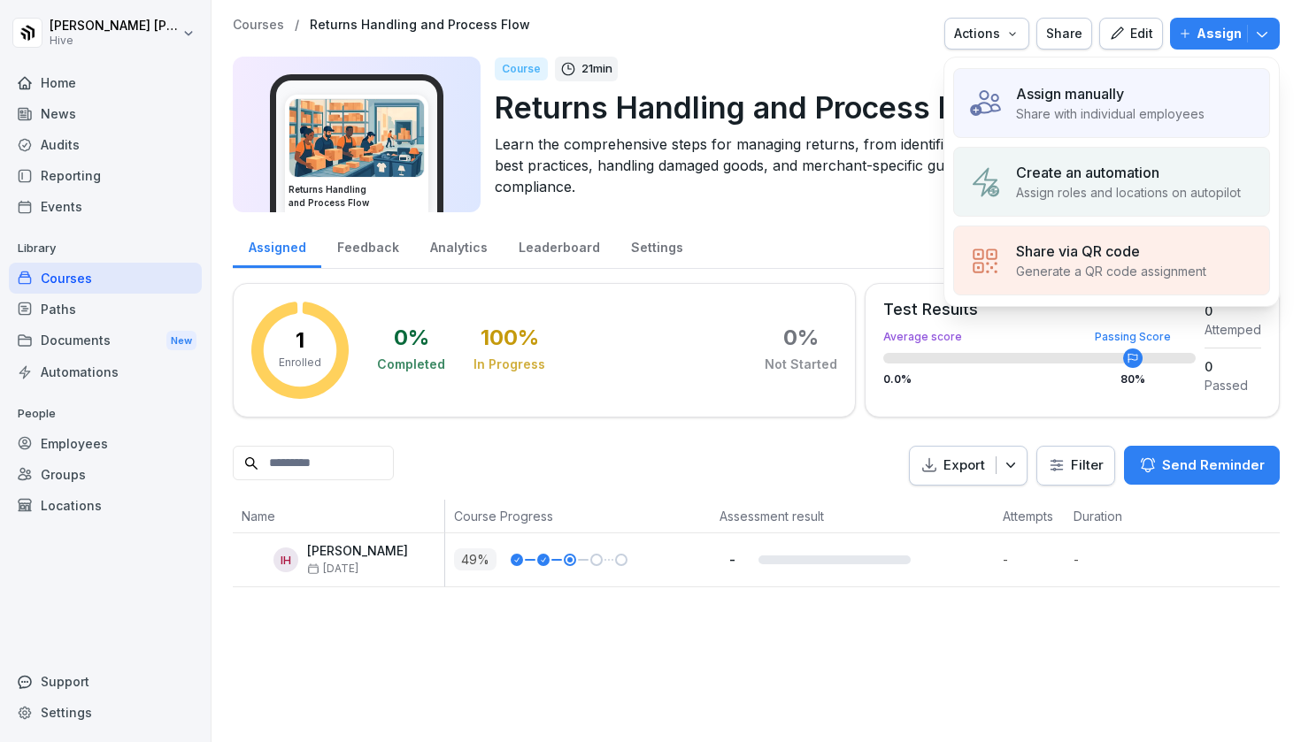
click at [1100, 172] on p "Create an automation" at bounding box center [1087, 172] width 143 height 21
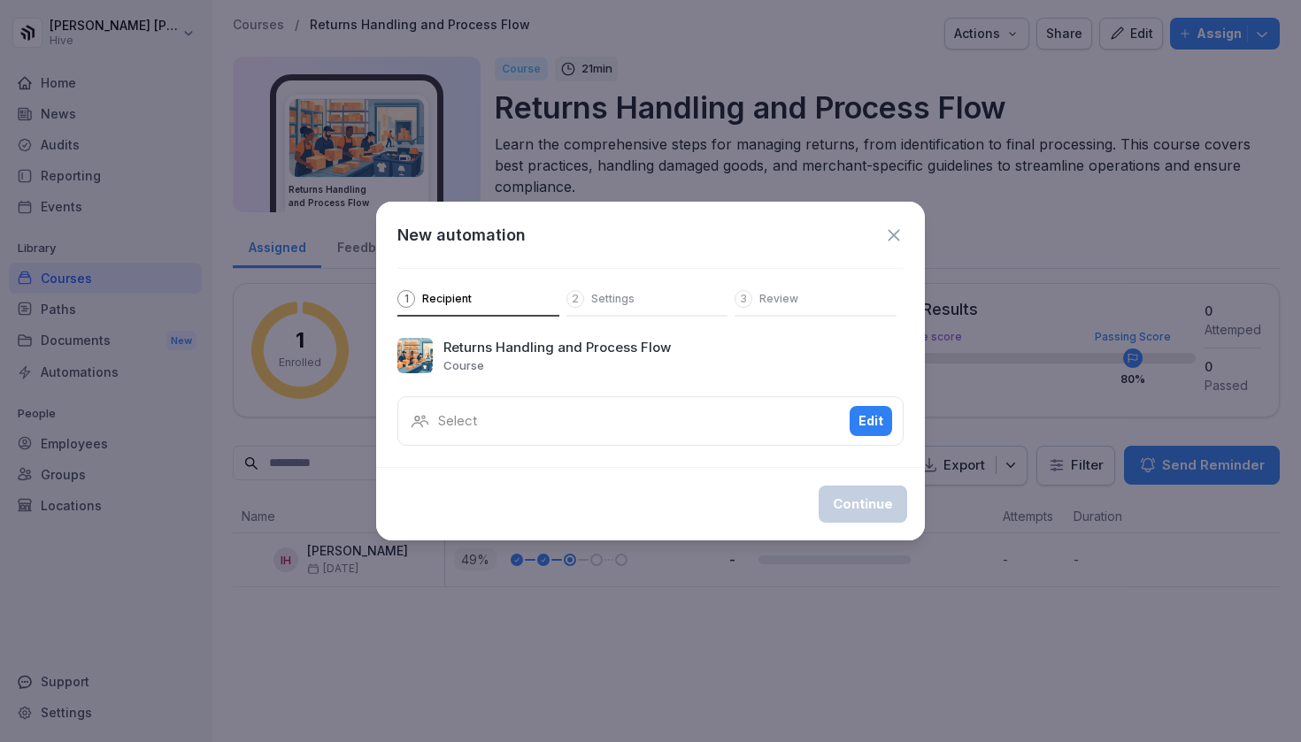
click at [719, 428] on div "Select Edit" at bounding box center [650, 421] width 506 height 50
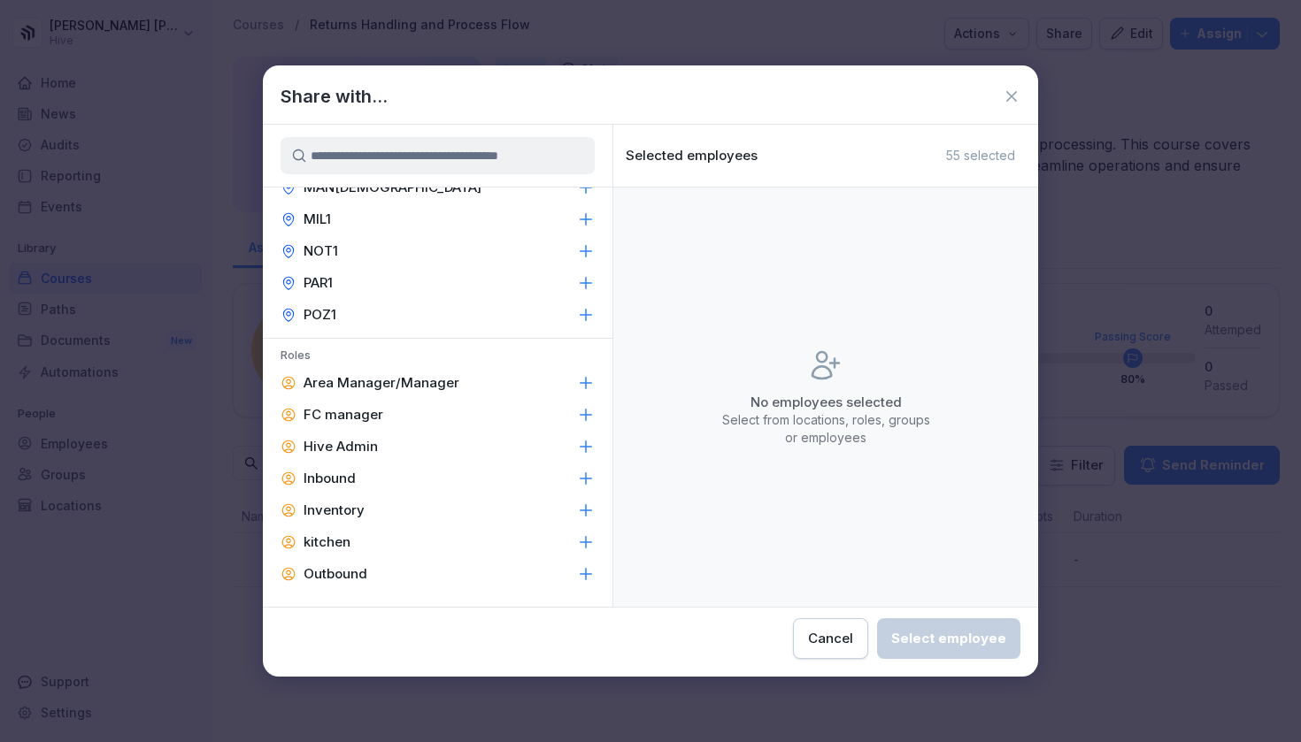
scroll to position [497, 0]
click at [398, 474] on div "Inbound" at bounding box center [438, 476] width 350 height 32
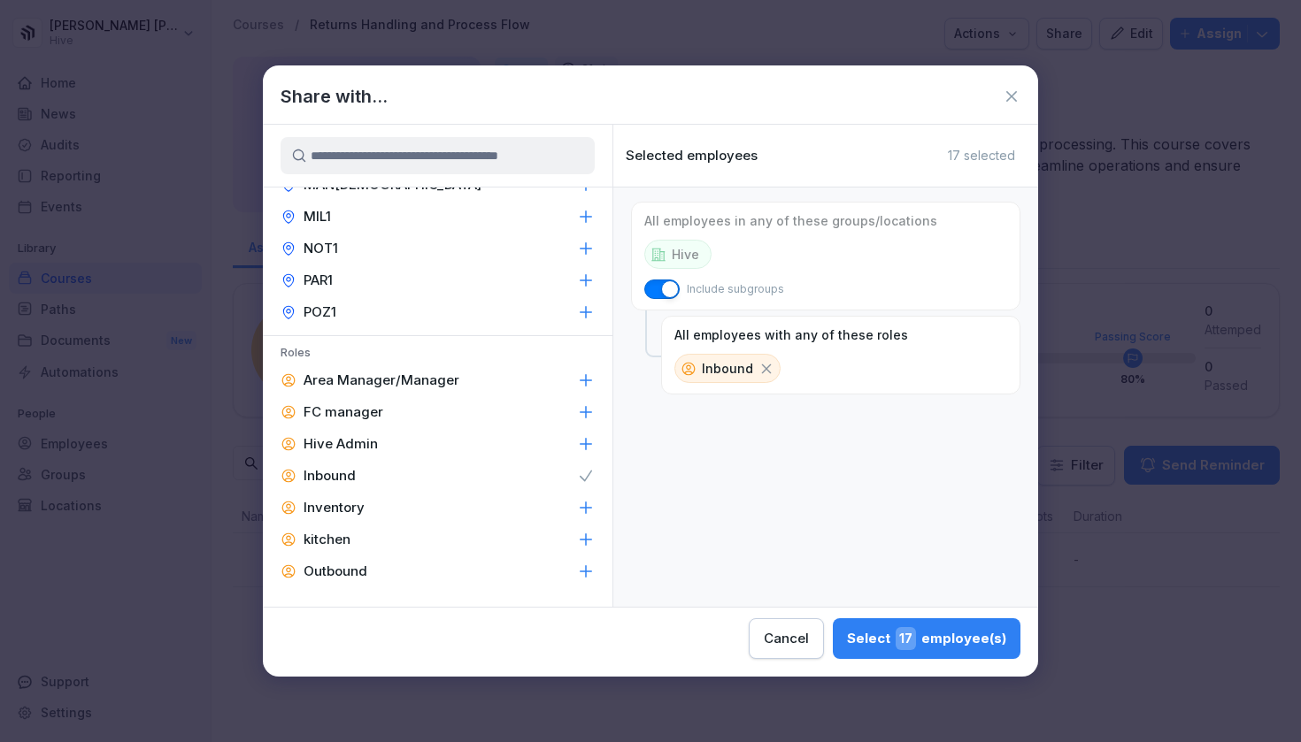
click at [847, 633] on div "Select 17 employee(s)" at bounding box center [926, 638] width 159 height 23
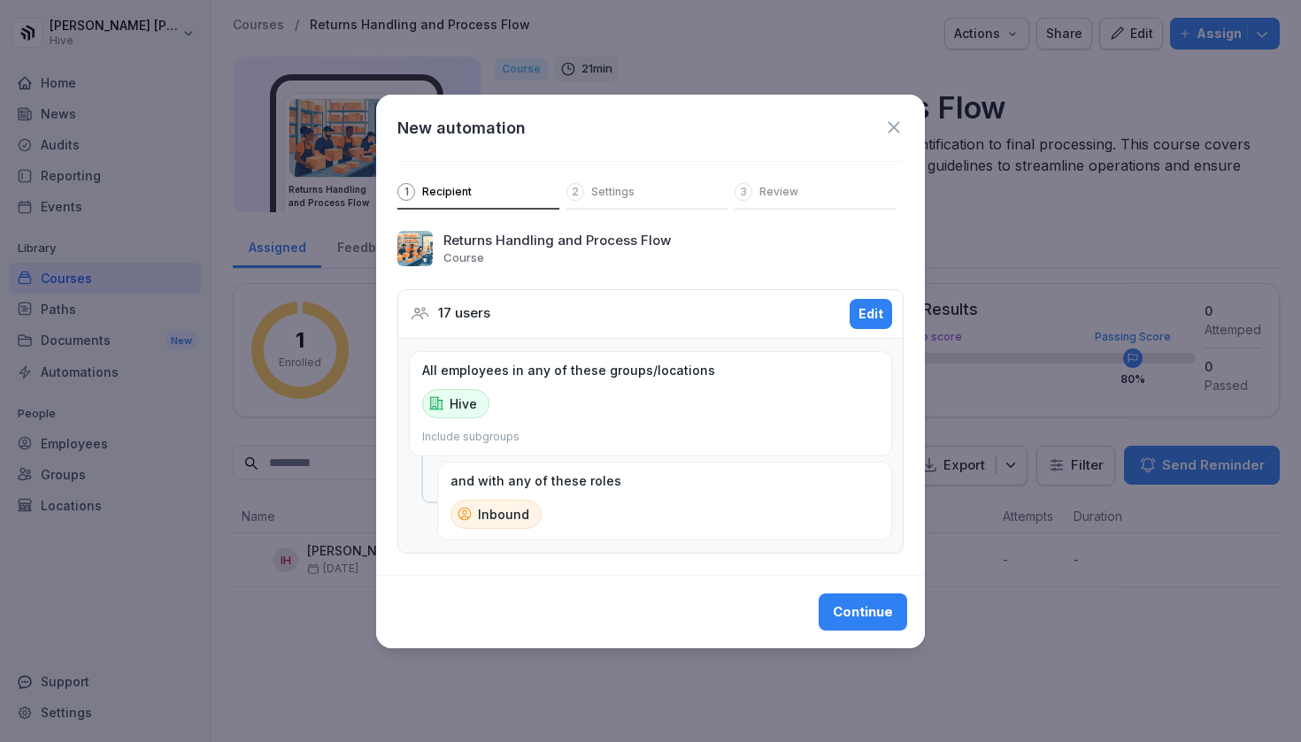
click at [857, 612] on div "Continue" at bounding box center [863, 612] width 60 height 19
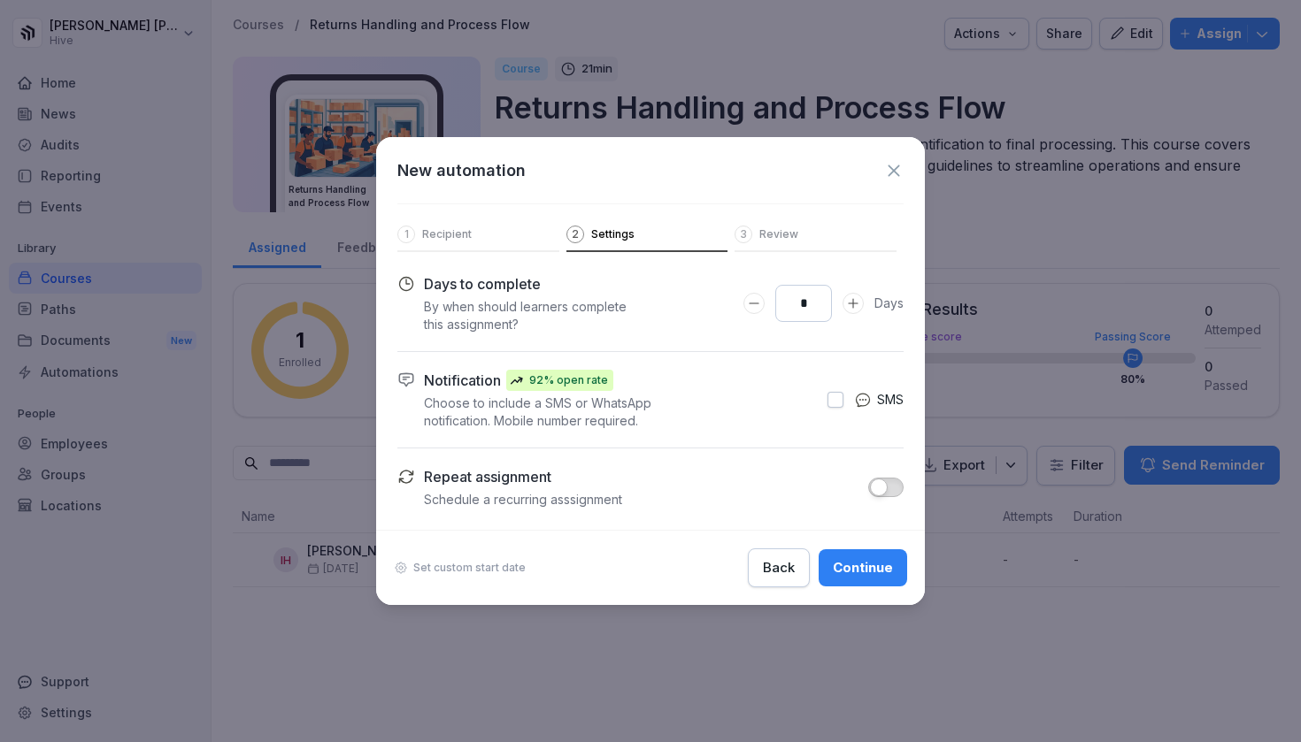
click at [868, 564] on div "Continue" at bounding box center [863, 567] width 60 height 19
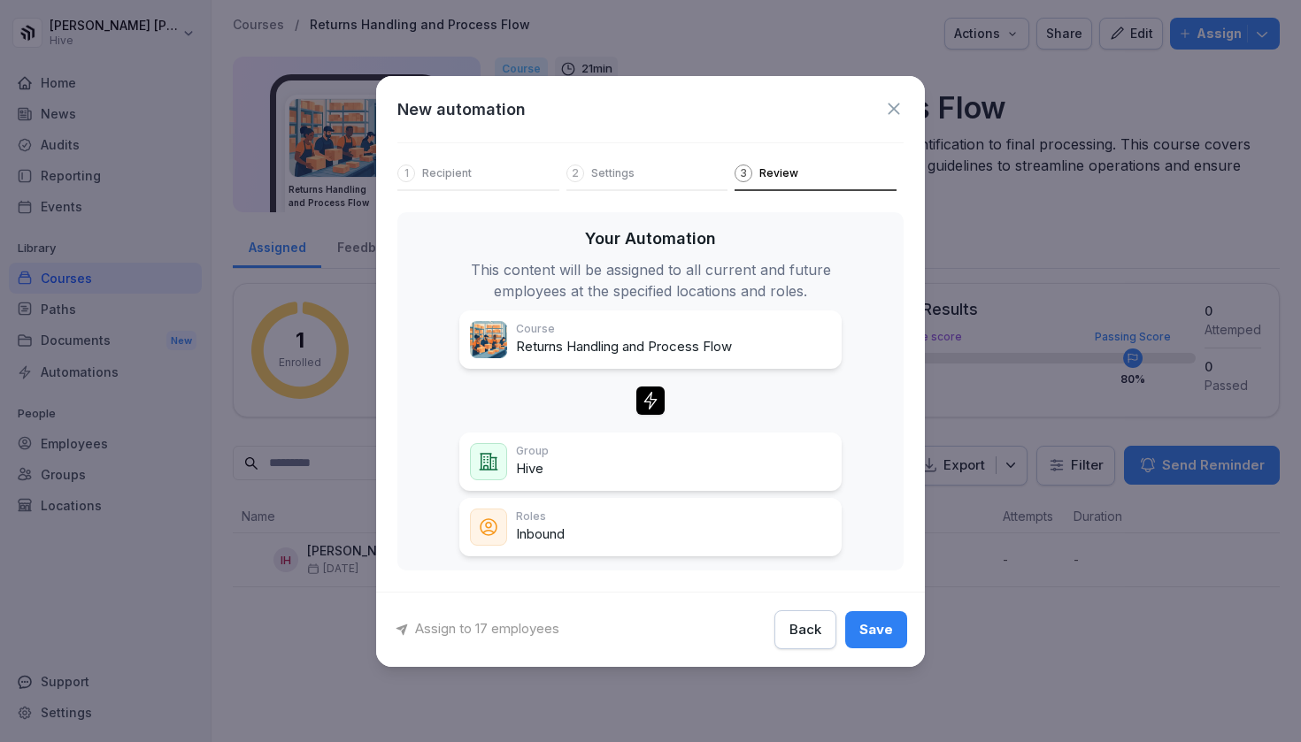
click at [879, 632] on div "Save" at bounding box center [876, 629] width 34 height 19
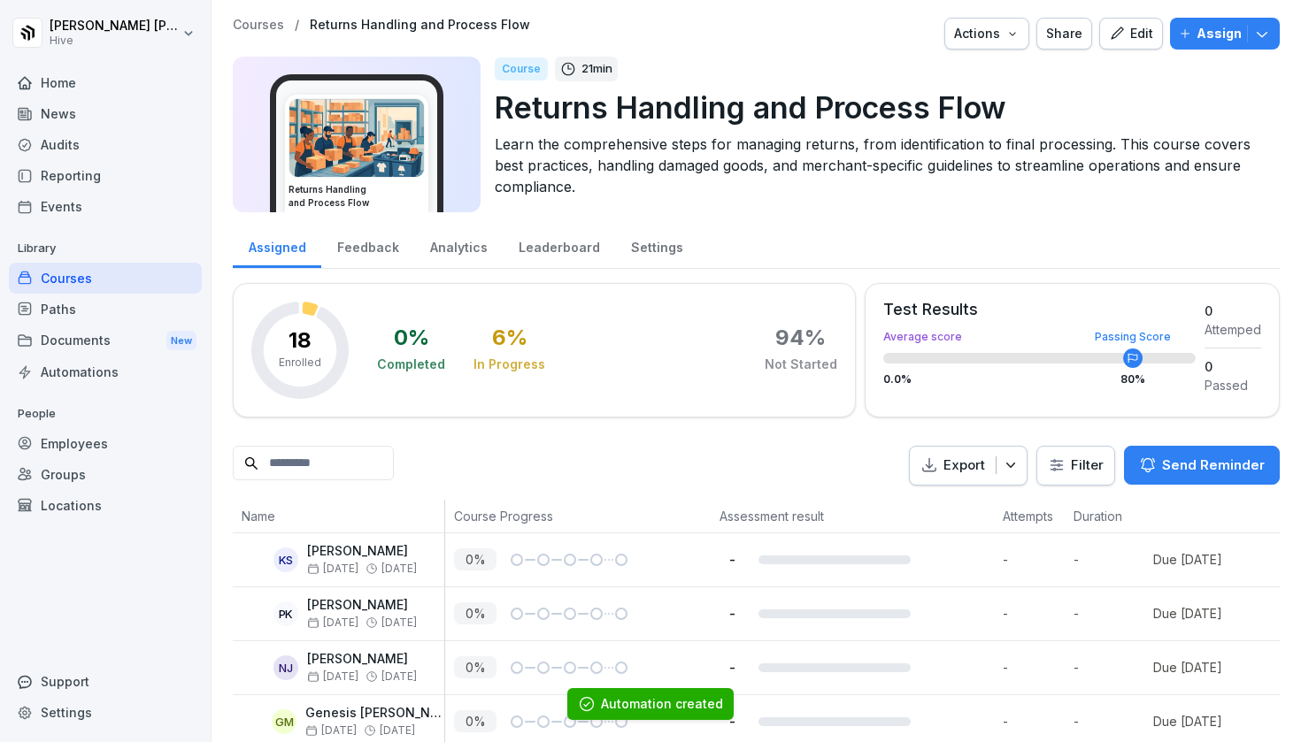
click at [164, 280] on div "Courses" at bounding box center [105, 278] width 193 height 31
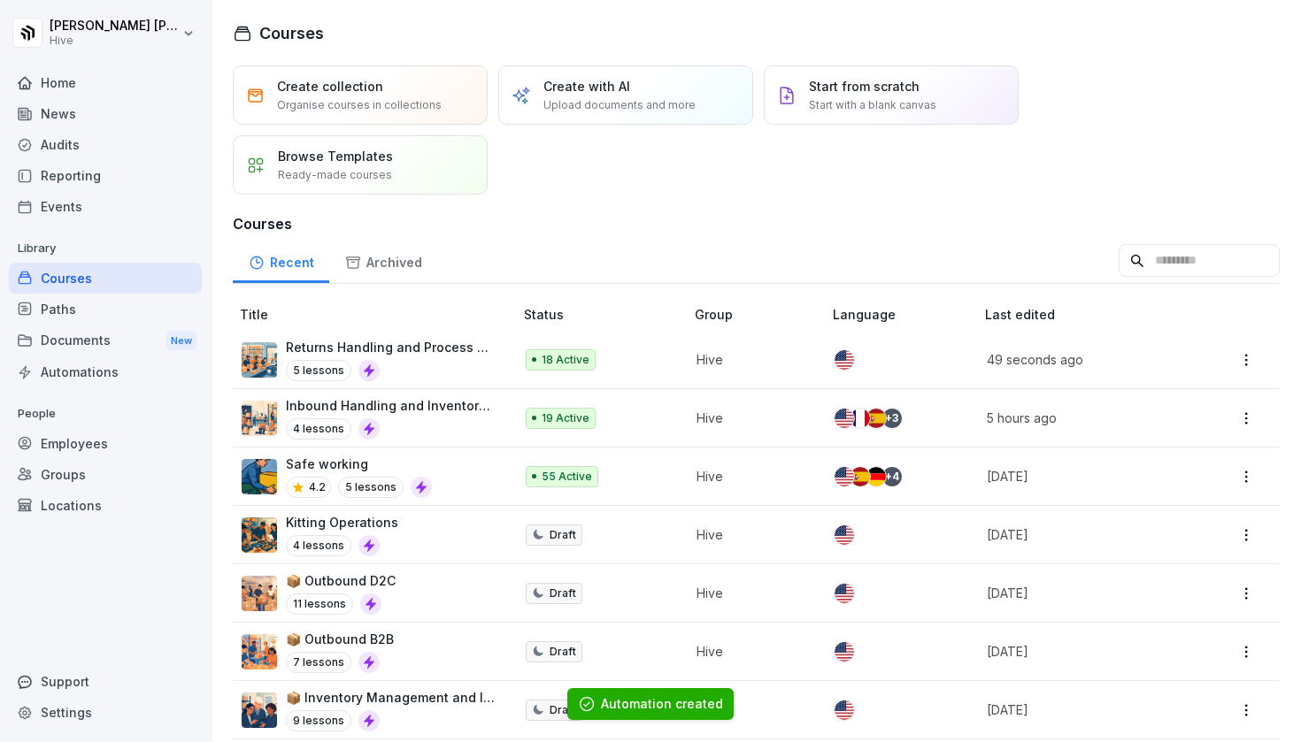
click at [382, 361] on div "5 lessons" at bounding box center [391, 370] width 210 height 21
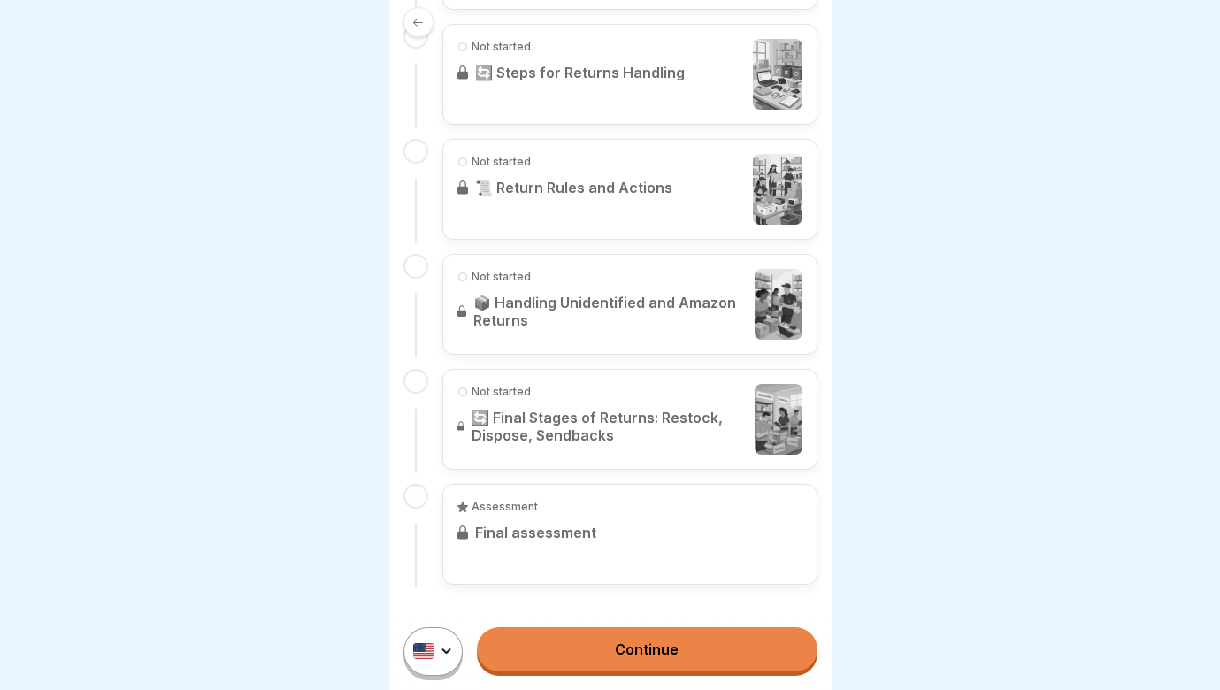
scroll to position [646, 0]
click at [605, 657] on link "Continue" at bounding box center [647, 649] width 340 height 44
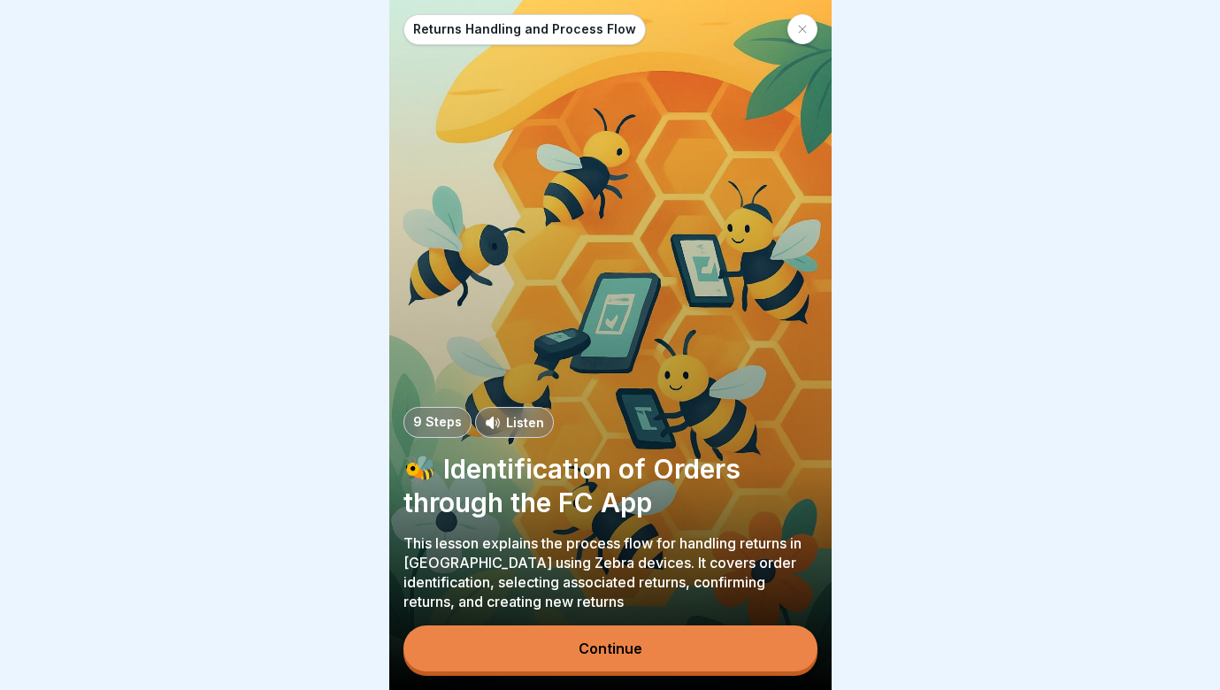
click at [625, 644] on div "Continue" at bounding box center [611, 649] width 64 height 16
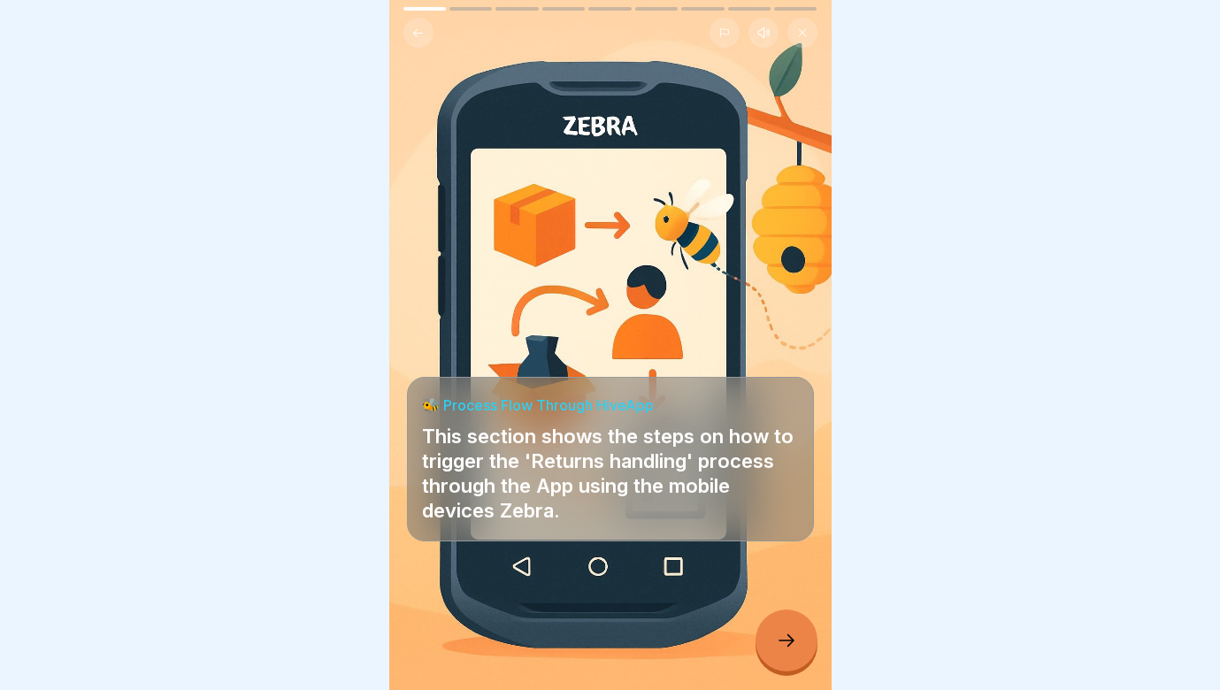
click at [784, 657] on div at bounding box center [787, 641] width 62 height 62
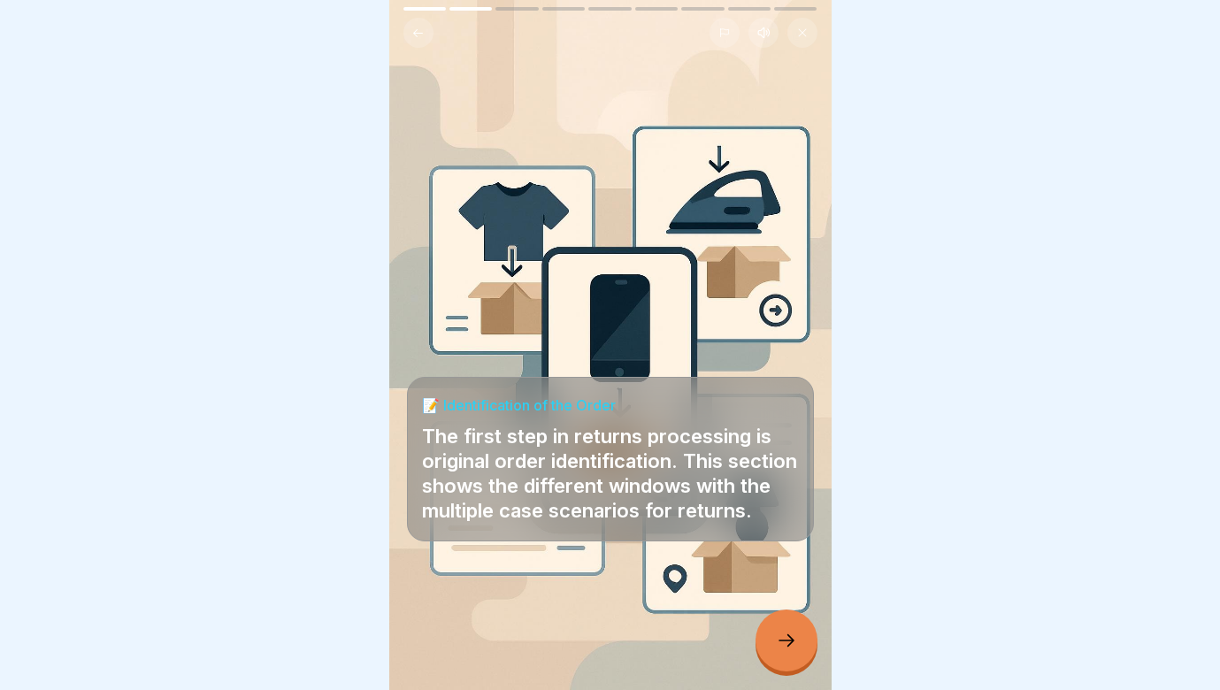
click at [784, 659] on div at bounding box center [787, 641] width 62 height 62
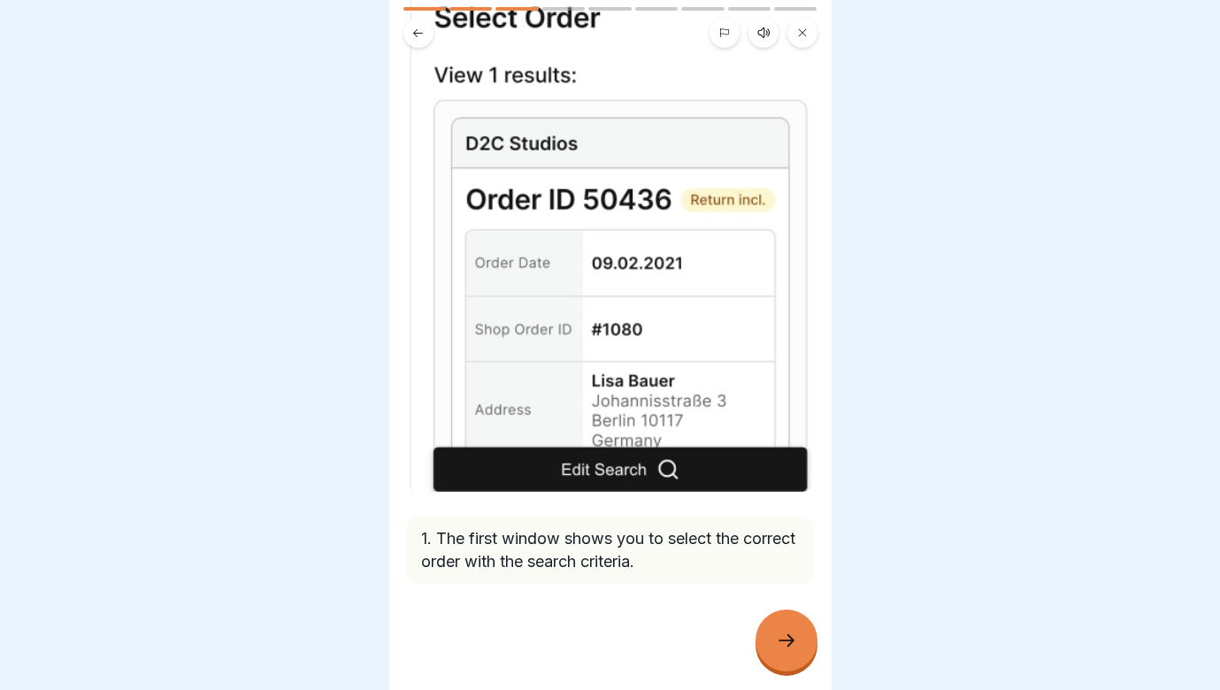
scroll to position [274, 0]
click at [790, 650] on icon at bounding box center [786, 640] width 21 height 21
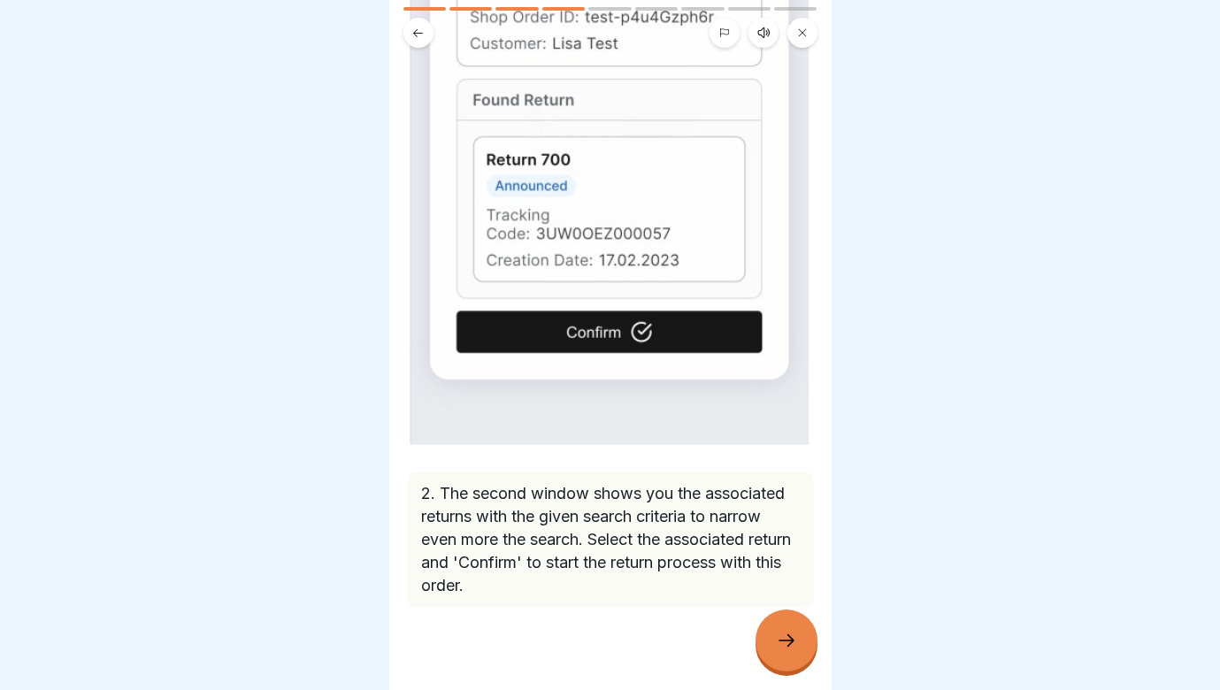
scroll to position [320, 0]
click at [783, 646] on icon at bounding box center [786, 640] width 21 height 21
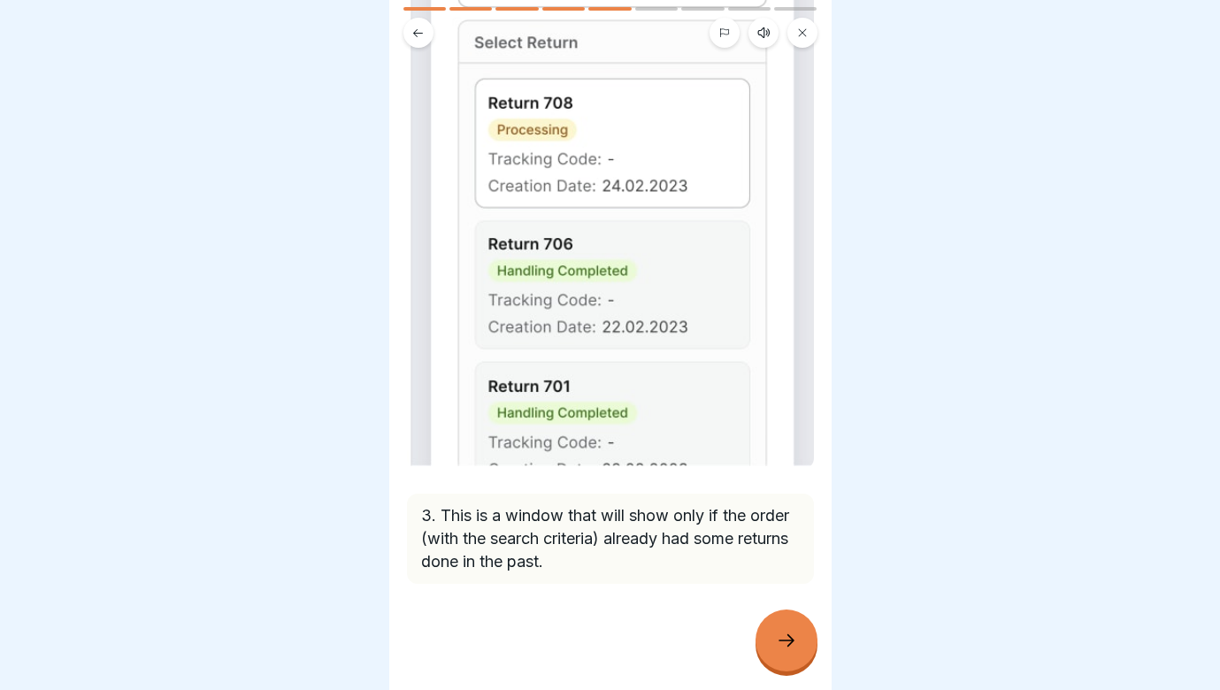
scroll to position [296, 0]
click at [769, 640] on div at bounding box center [787, 641] width 62 height 62
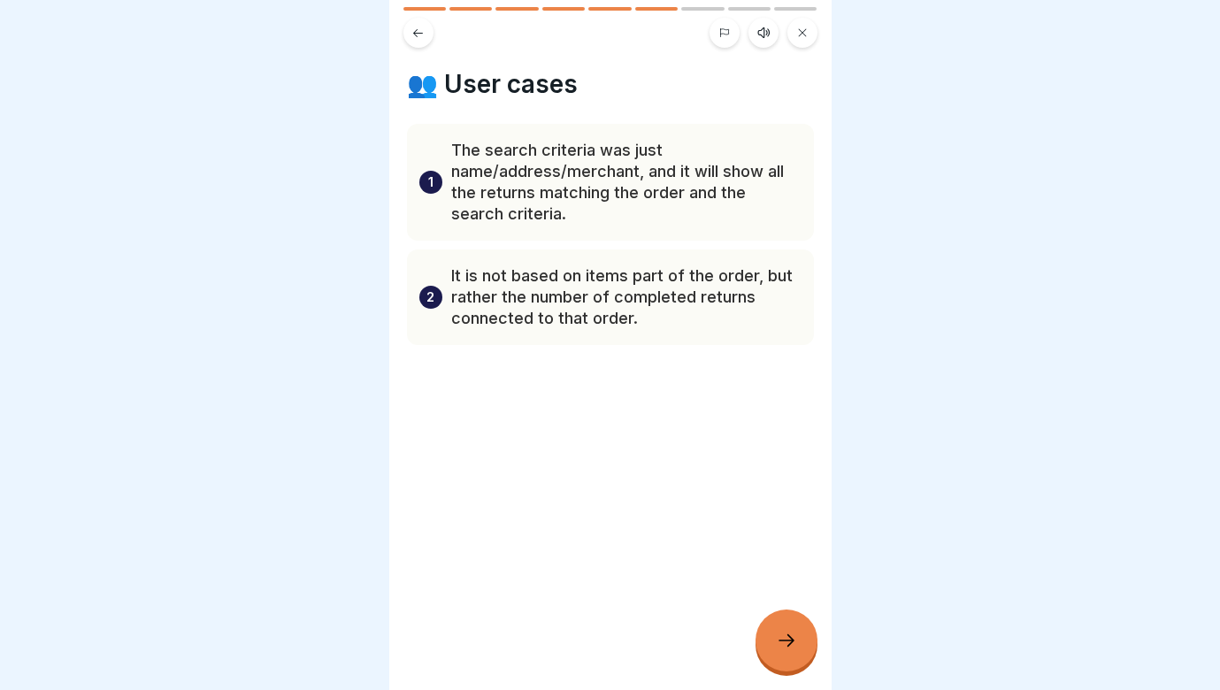
click at [782, 627] on div at bounding box center [787, 641] width 62 height 62
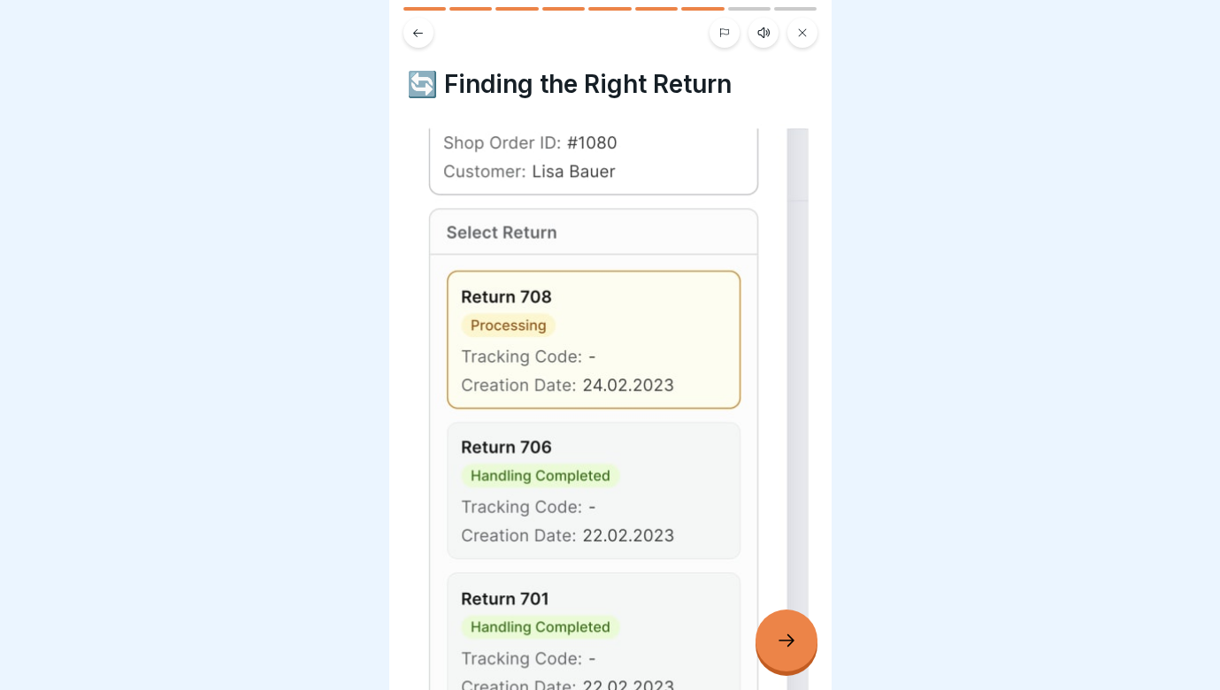
scroll to position [0, 0]
click at [414, 42] on button at bounding box center [418, 33] width 30 height 30
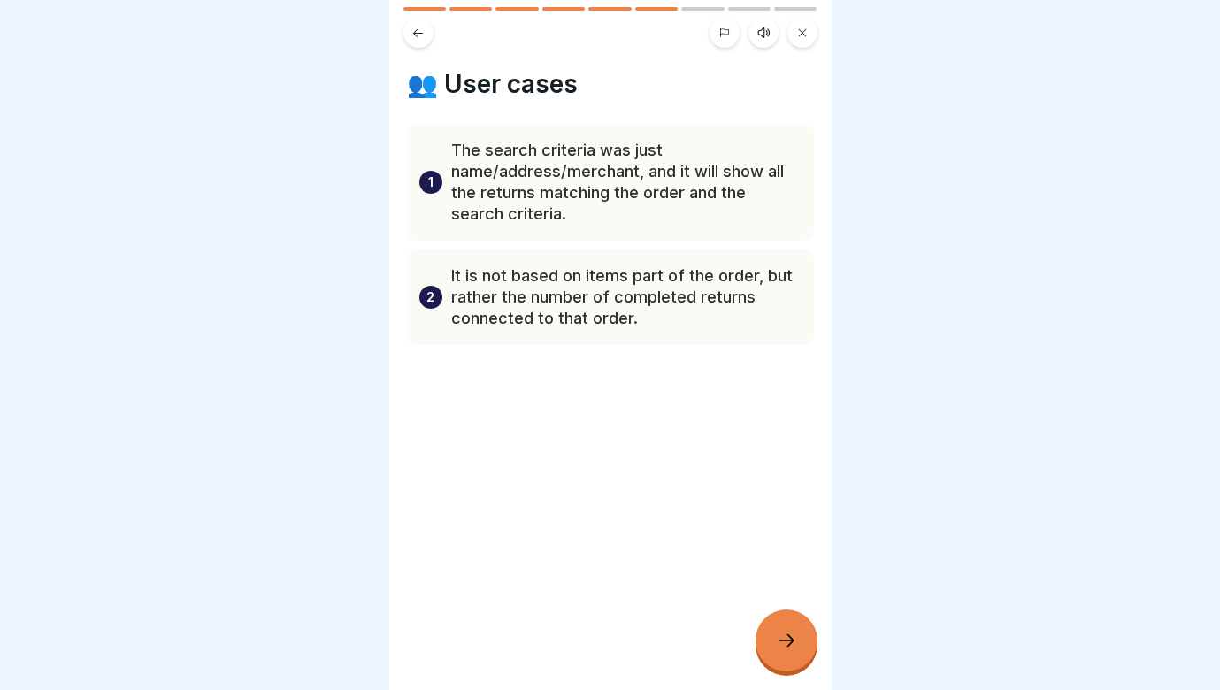
click at [414, 42] on button at bounding box center [418, 33] width 30 height 30
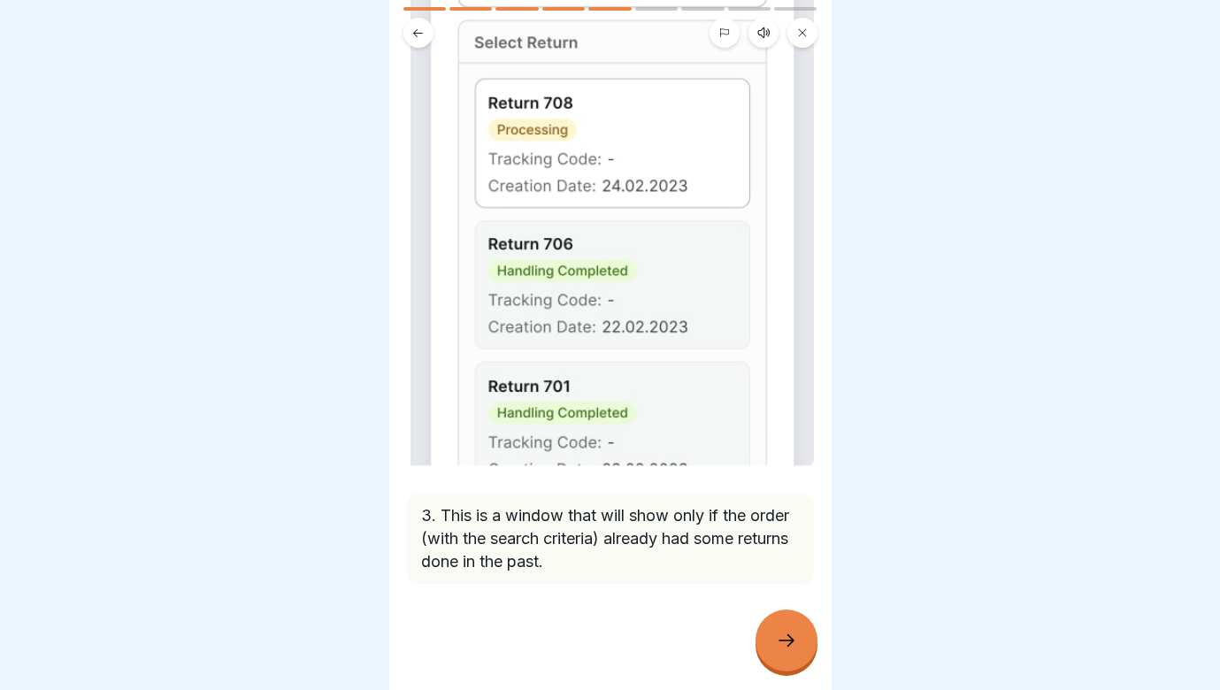
click at [794, 652] on div at bounding box center [787, 641] width 62 height 62
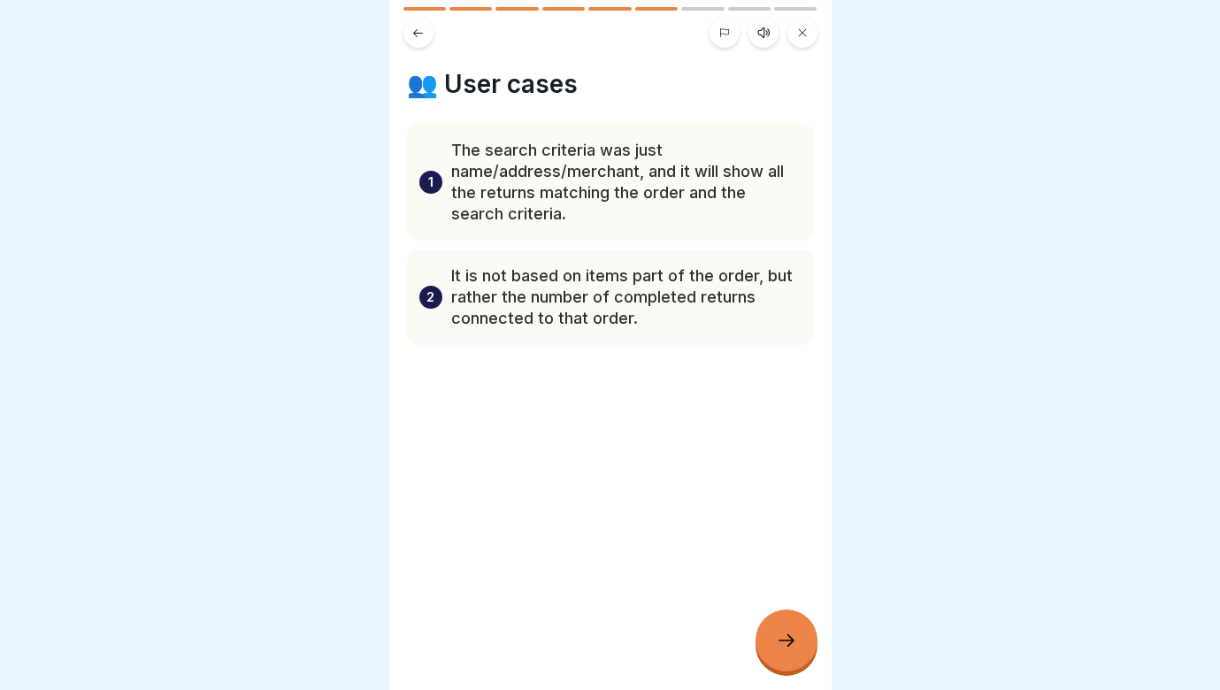
click at [794, 652] on div at bounding box center [787, 641] width 62 height 62
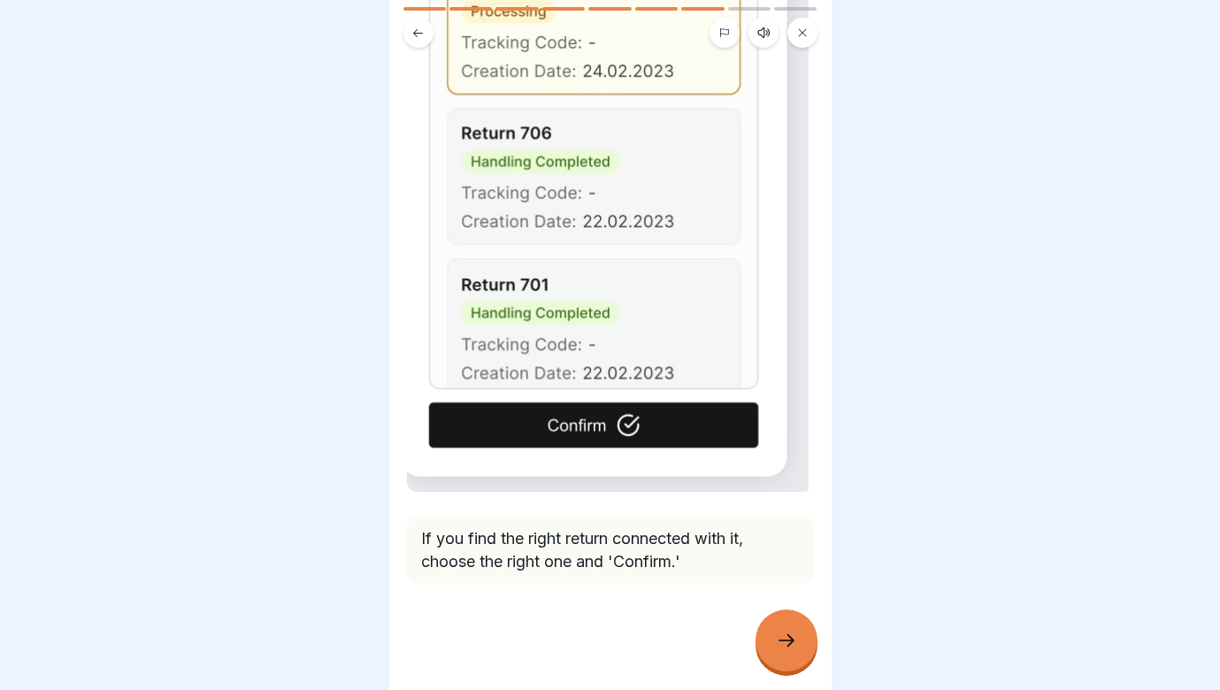
scroll to position [314, 0]
click at [417, 35] on icon at bounding box center [418, 32] width 10 height 8
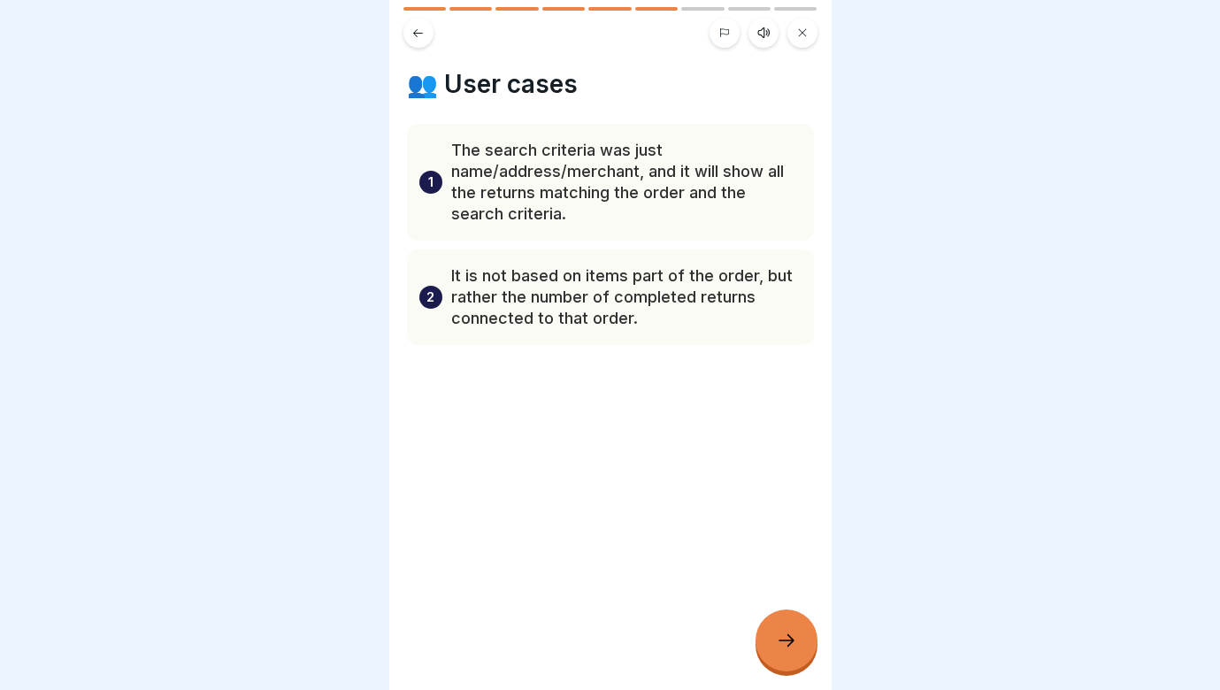
click at [417, 35] on icon at bounding box center [418, 32] width 10 height 8
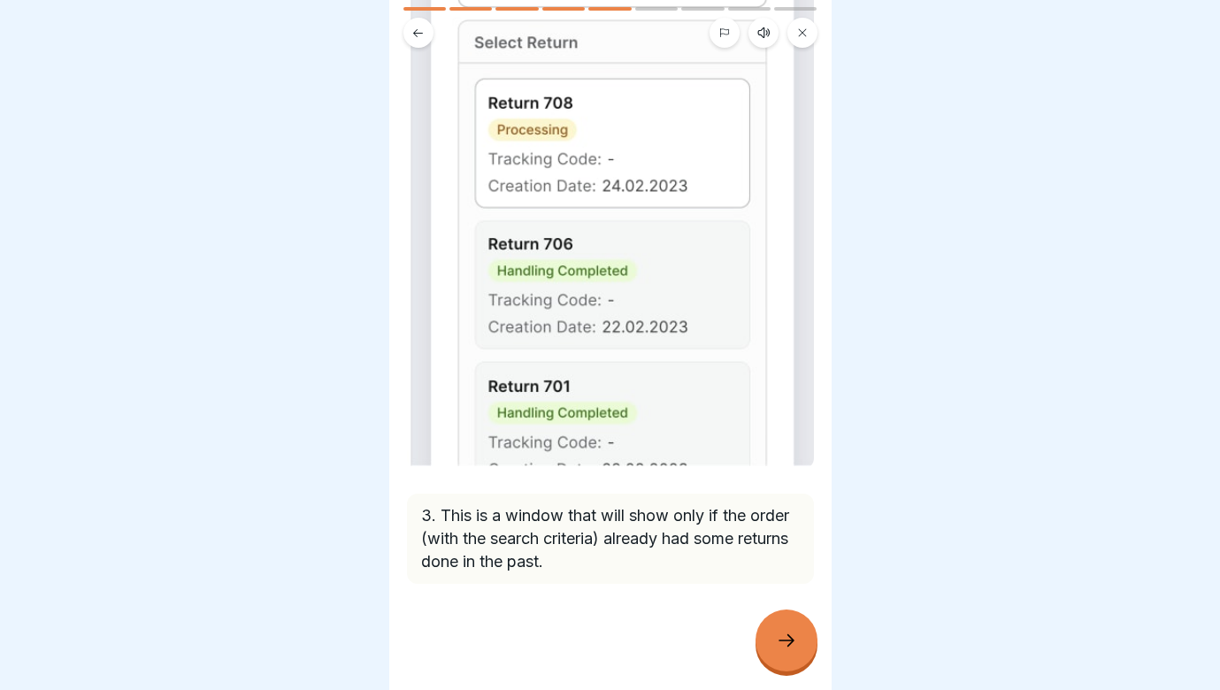
click at [417, 35] on icon at bounding box center [418, 32] width 10 height 8
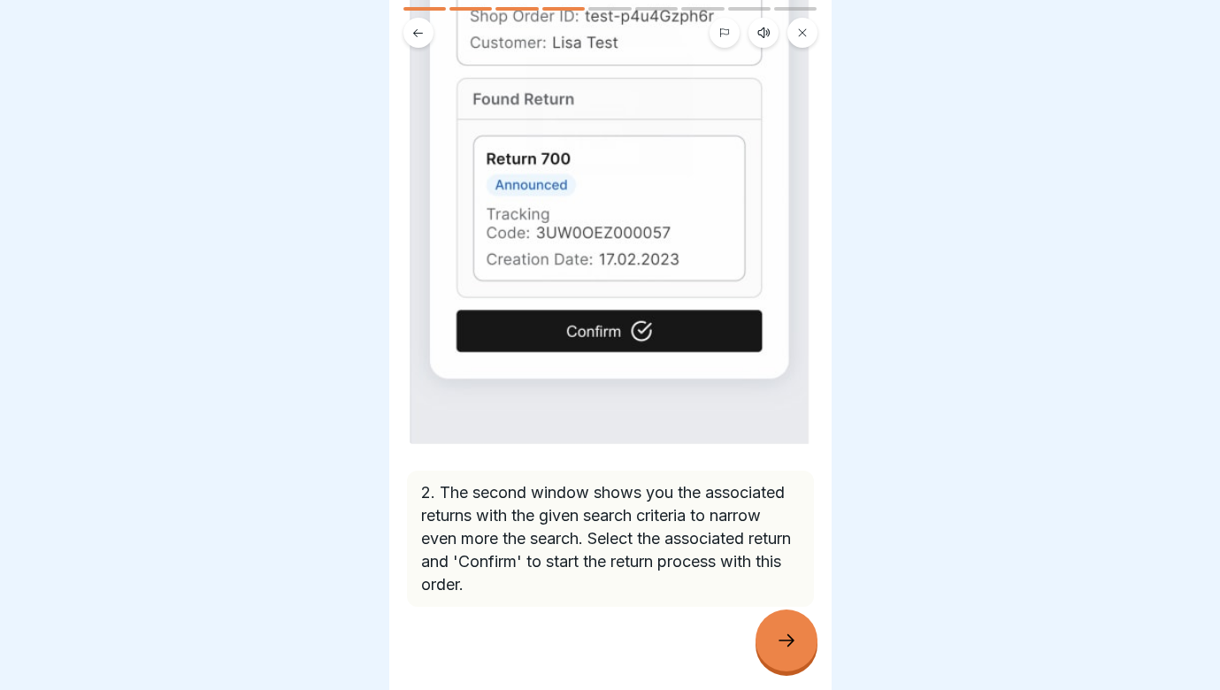
click at [417, 35] on icon at bounding box center [418, 32] width 10 height 8
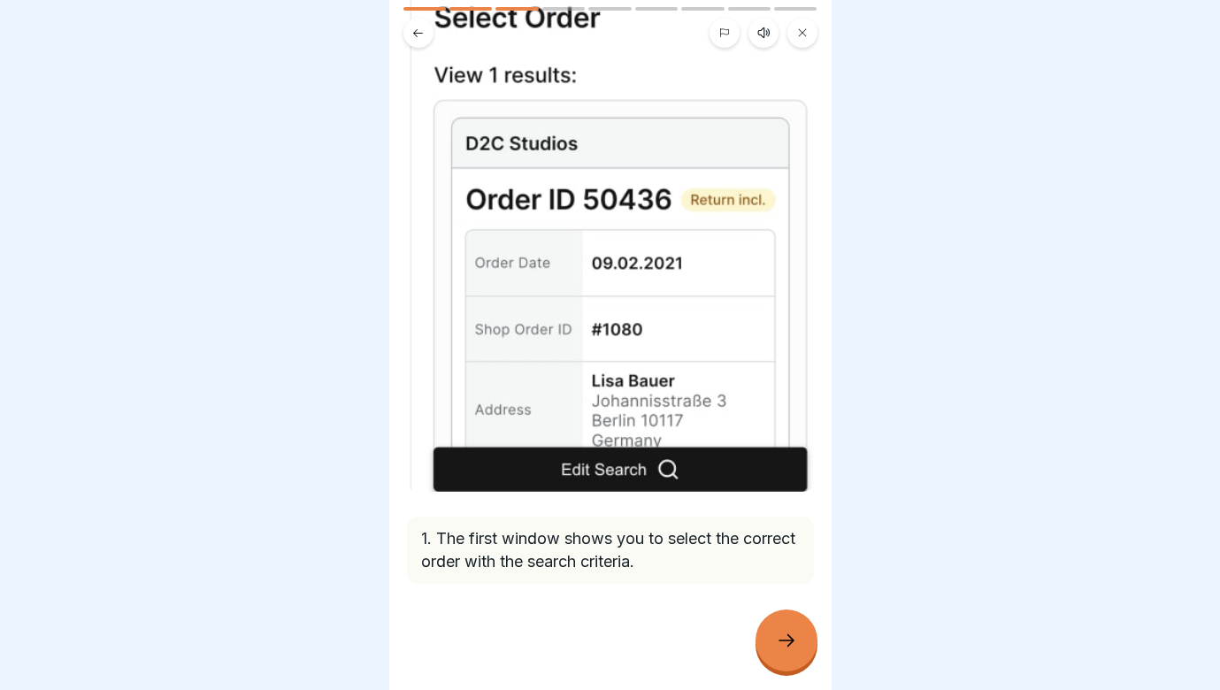
click at [417, 35] on icon at bounding box center [418, 32] width 10 height 8
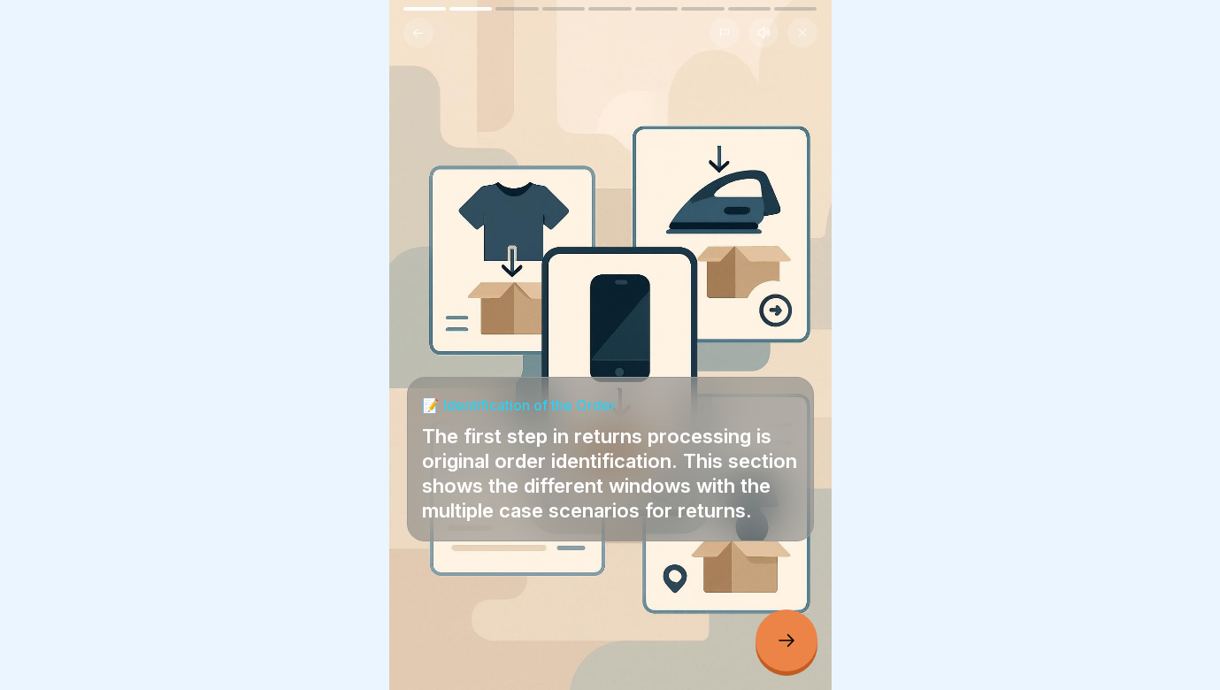
click at [417, 35] on icon at bounding box center [418, 32] width 10 height 8
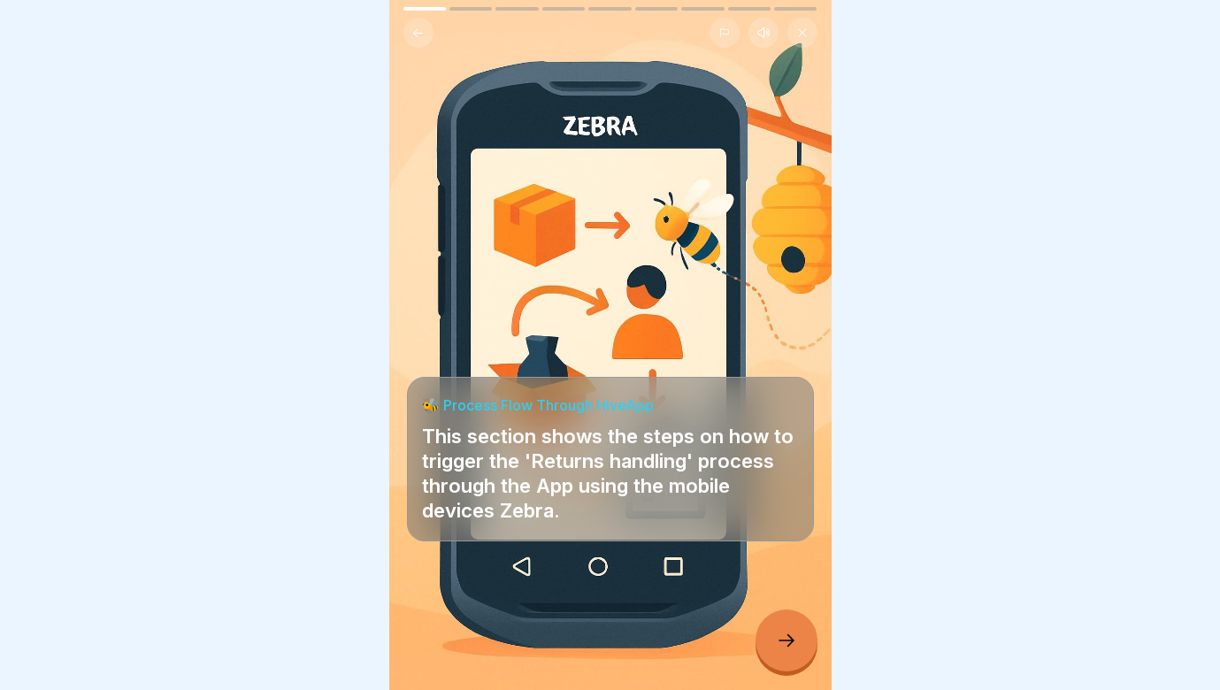
click at [417, 35] on icon at bounding box center [418, 32] width 10 height 8
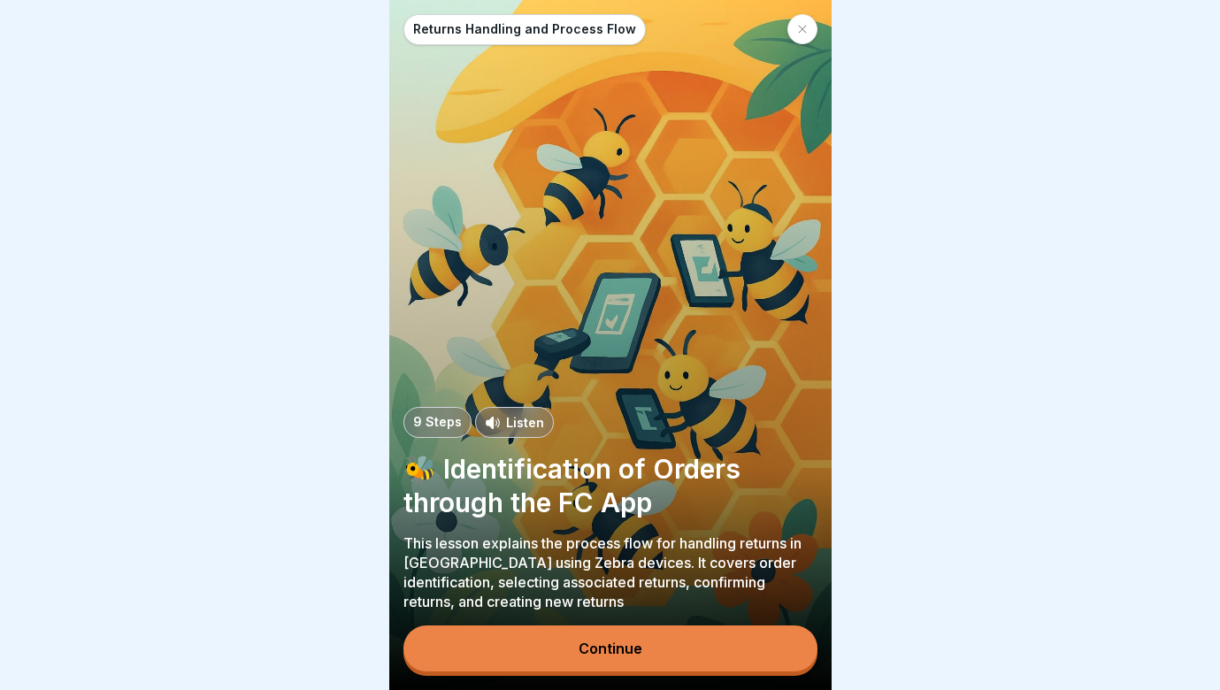
click at [664, 658] on button "Continue" at bounding box center [610, 649] width 414 height 46
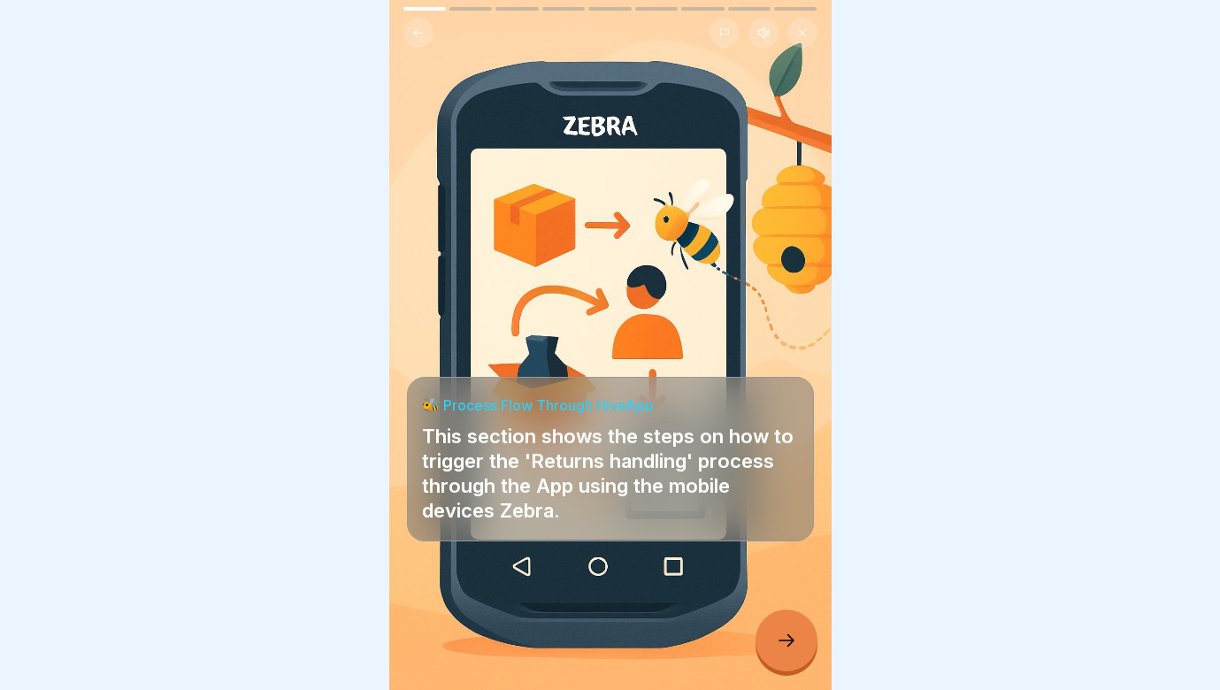
click at [797, 646] on div at bounding box center [787, 641] width 62 height 62
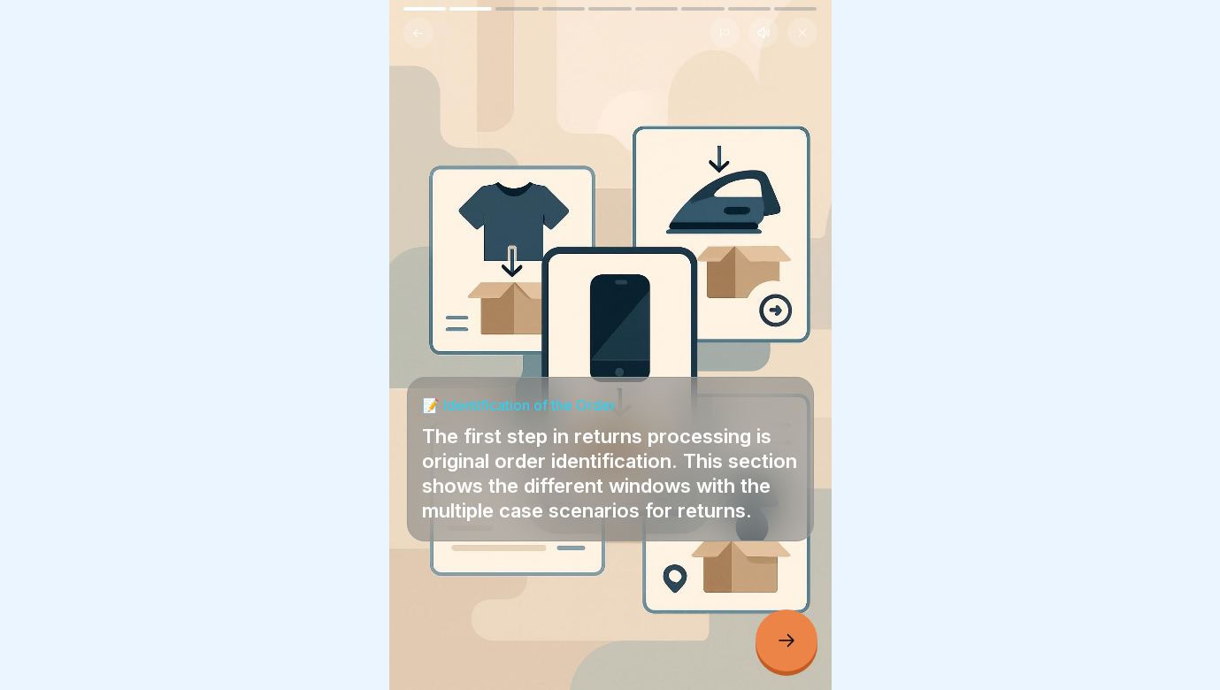
click at [797, 646] on div at bounding box center [787, 641] width 62 height 62
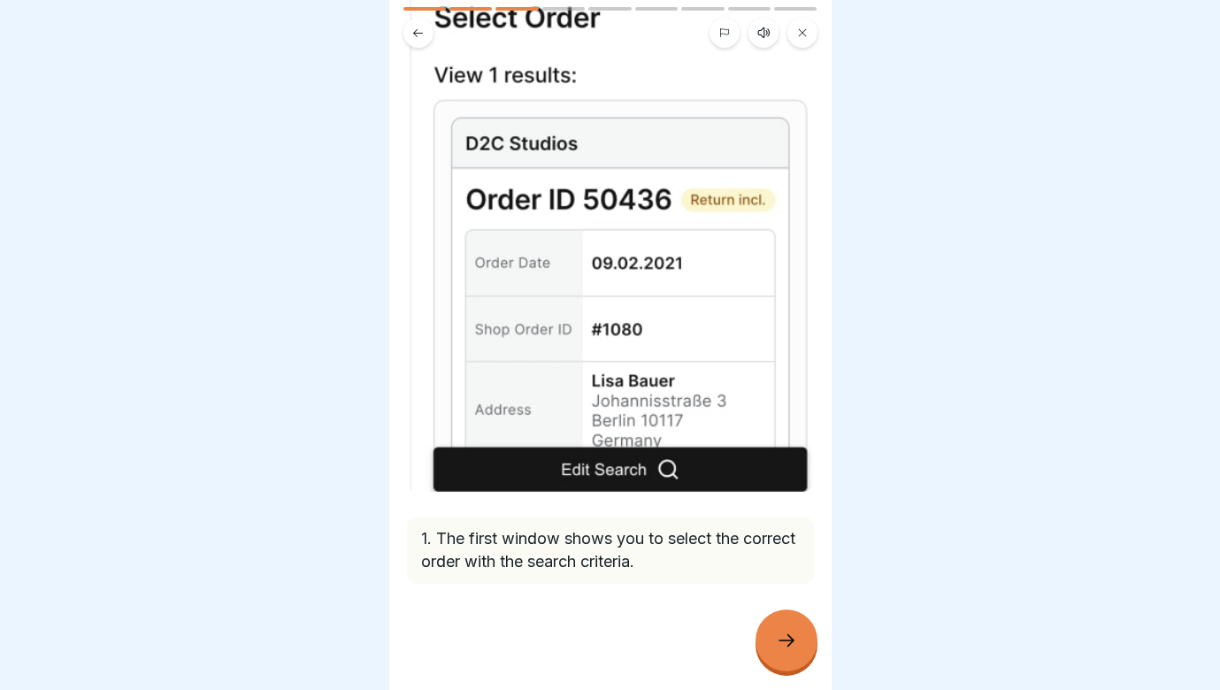
click at [801, 648] on div at bounding box center [787, 641] width 62 height 62
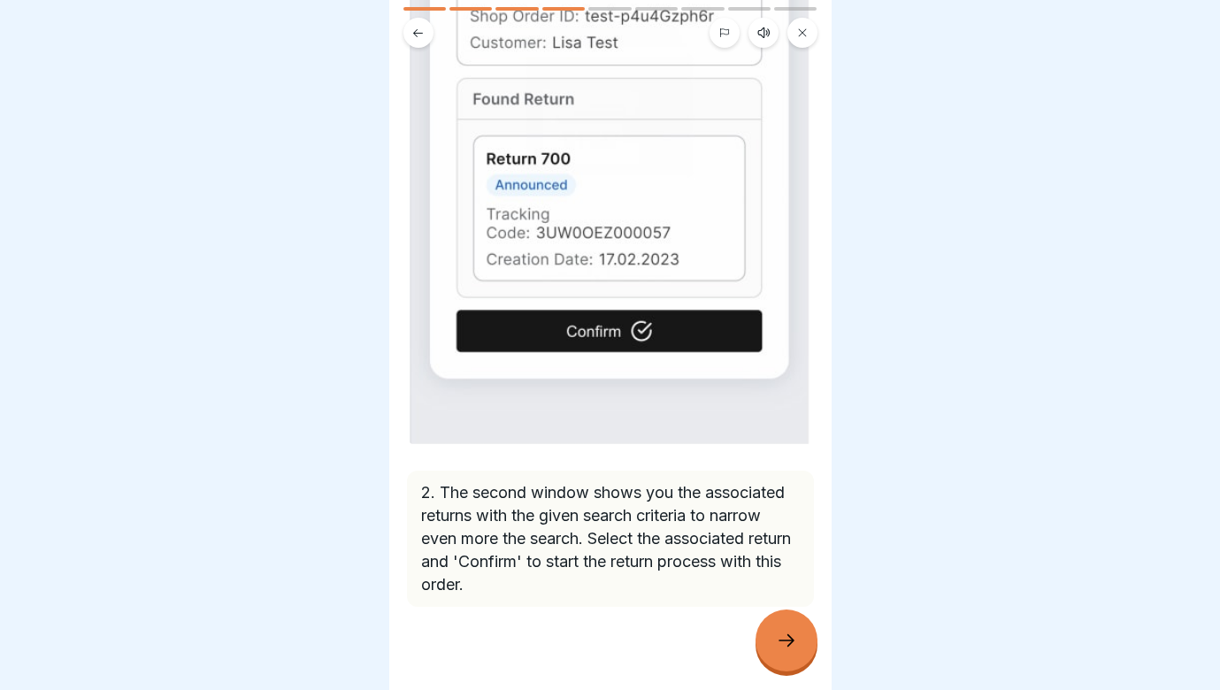
click at [796, 648] on icon at bounding box center [786, 640] width 21 height 21
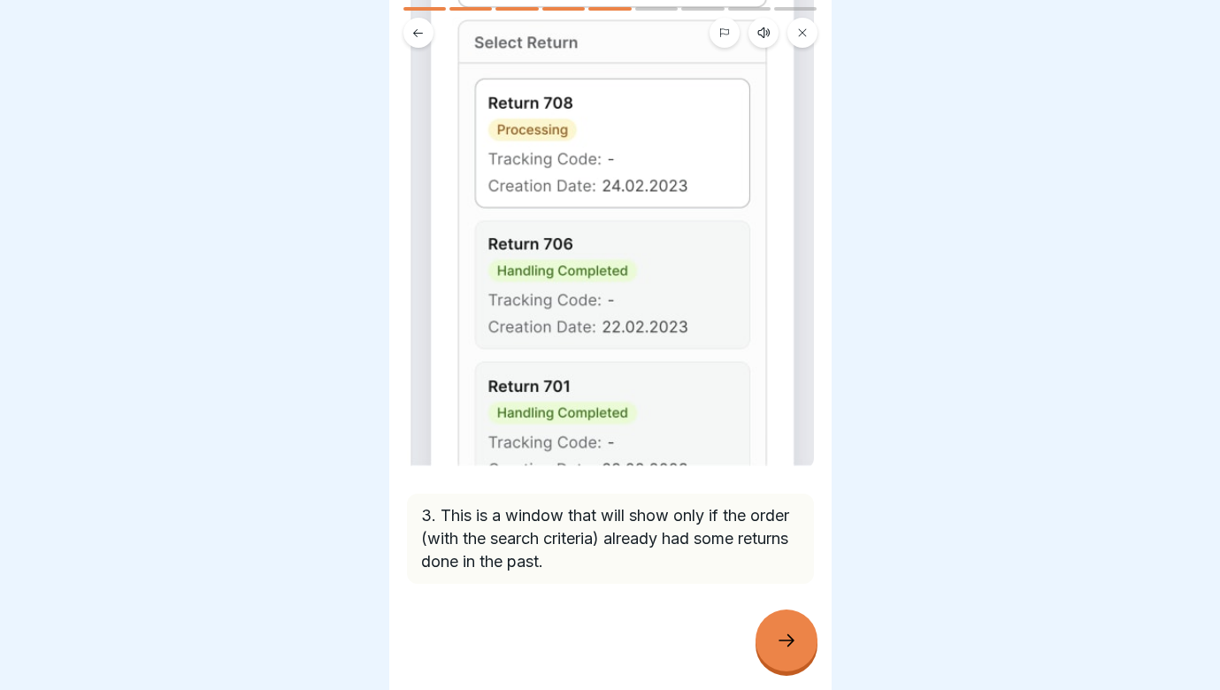
click at [418, 35] on icon at bounding box center [417, 33] width 13 height 13
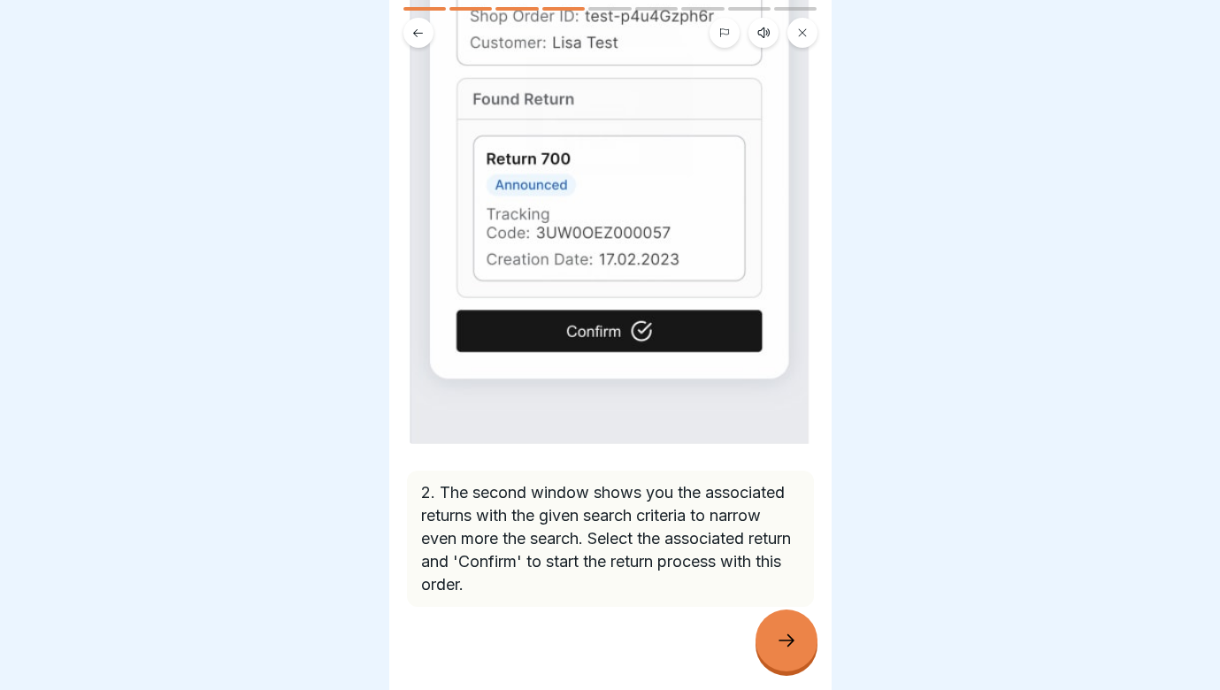
click at [418, 35] on icon at bounding box center [417, 33] width 13 height 13
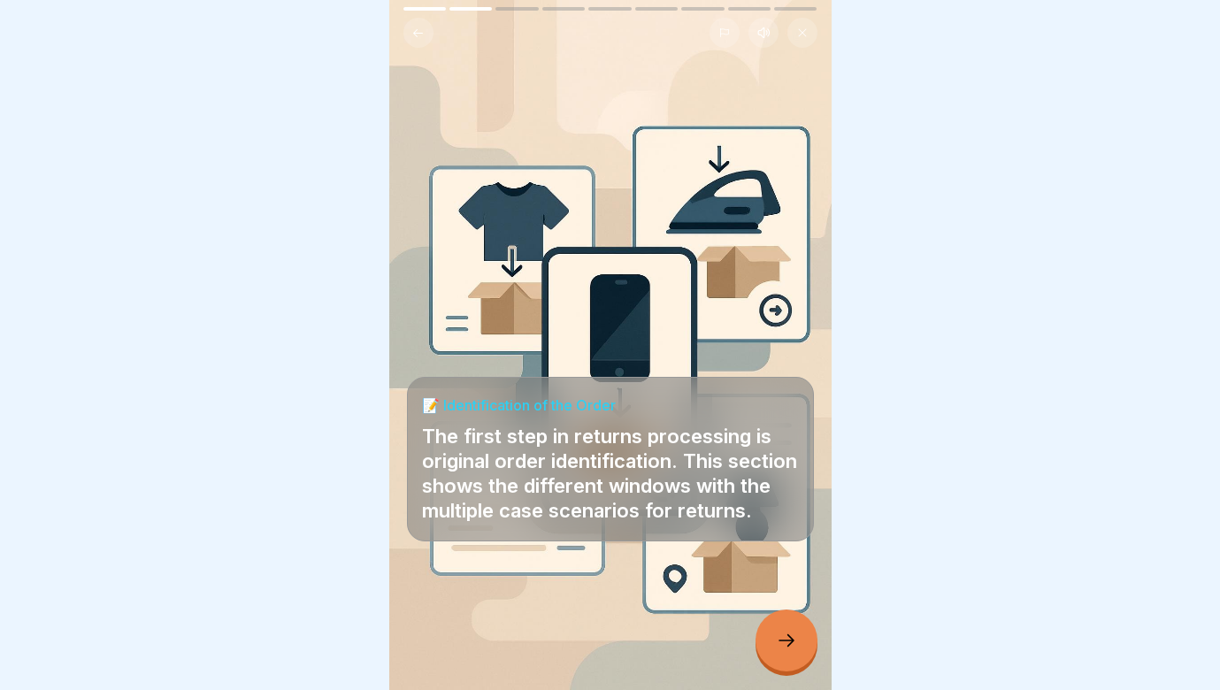
click at [418, 35] on icon at bounding box center [417, 33] width 13 height 13
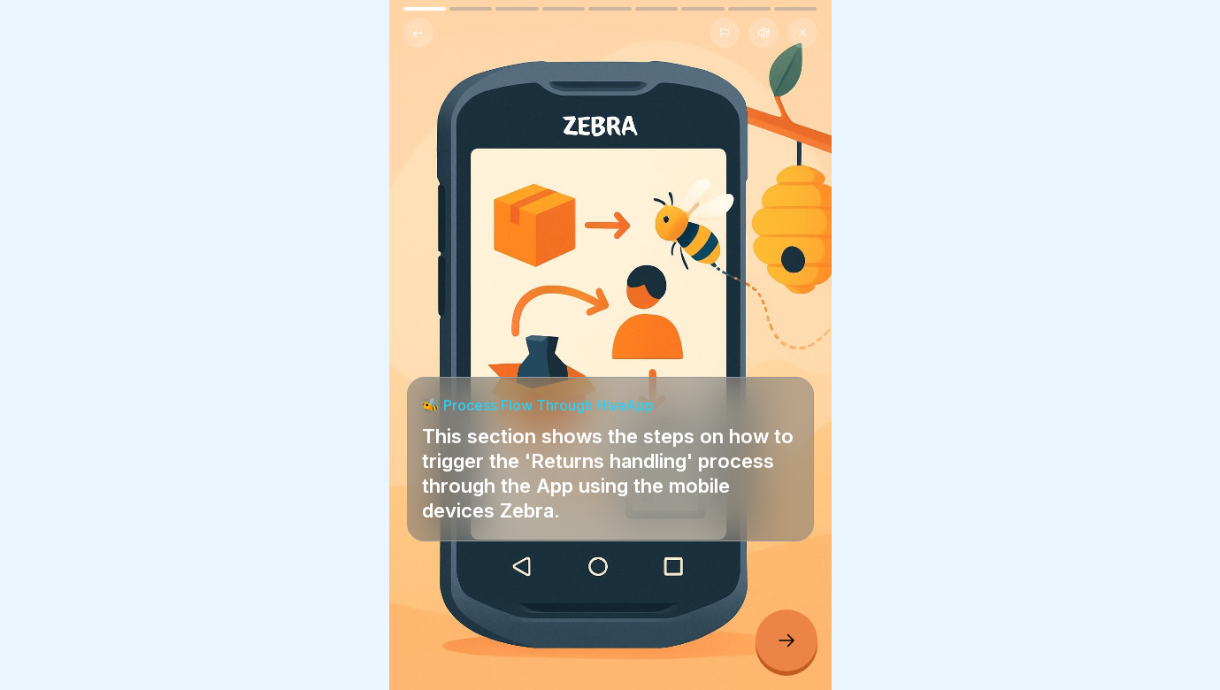
click at [418, 35] on icon at bounding box center [417, 33] width 13 height 13
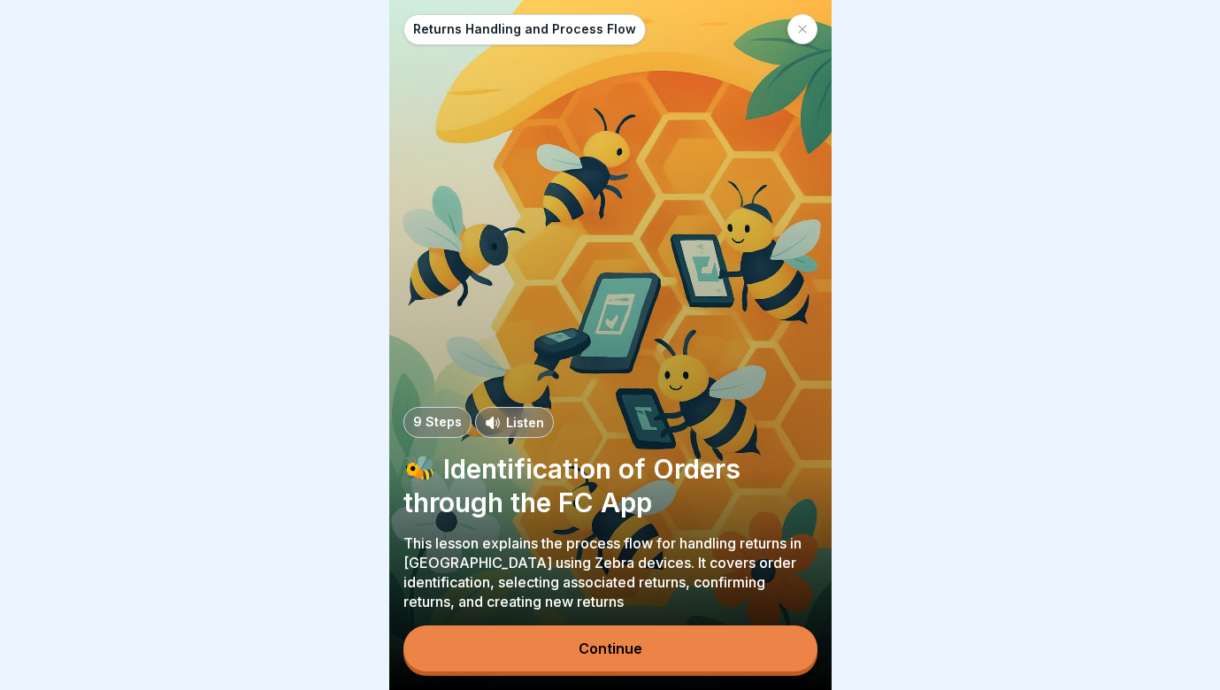
click at [655, 658] on button "Continue" at bounding box center [610, 649] width 414 height 46
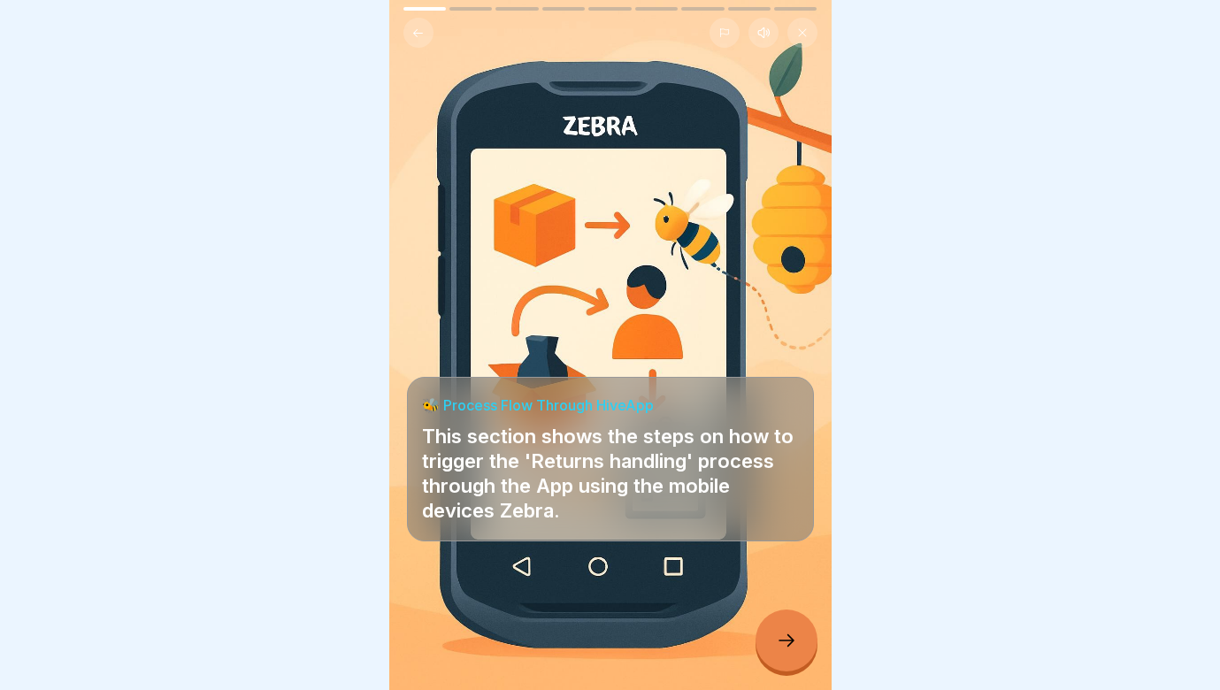
click at [786, 642] on icon at bounding box center [786, 640] width 21 height 21
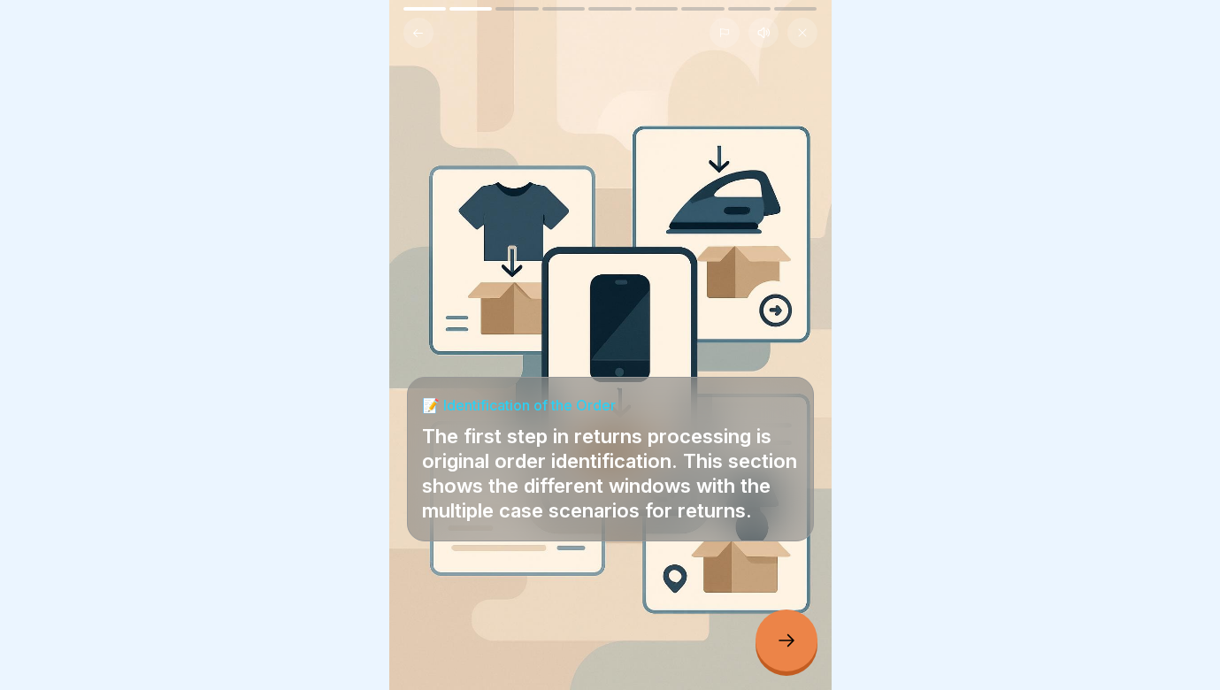
click at [786, 642] on icon at bounding box center [786, 640] width 21 height 21
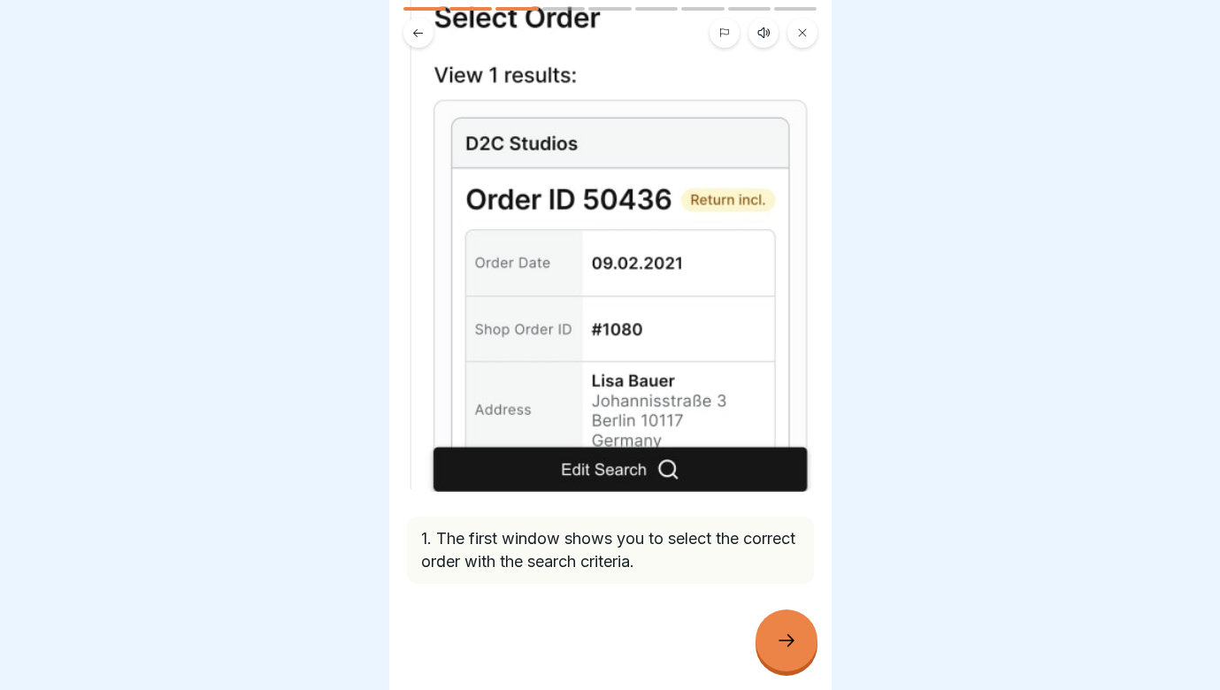
click at [788, 629] on div at bounding box center [787, 641] width 62 height 62
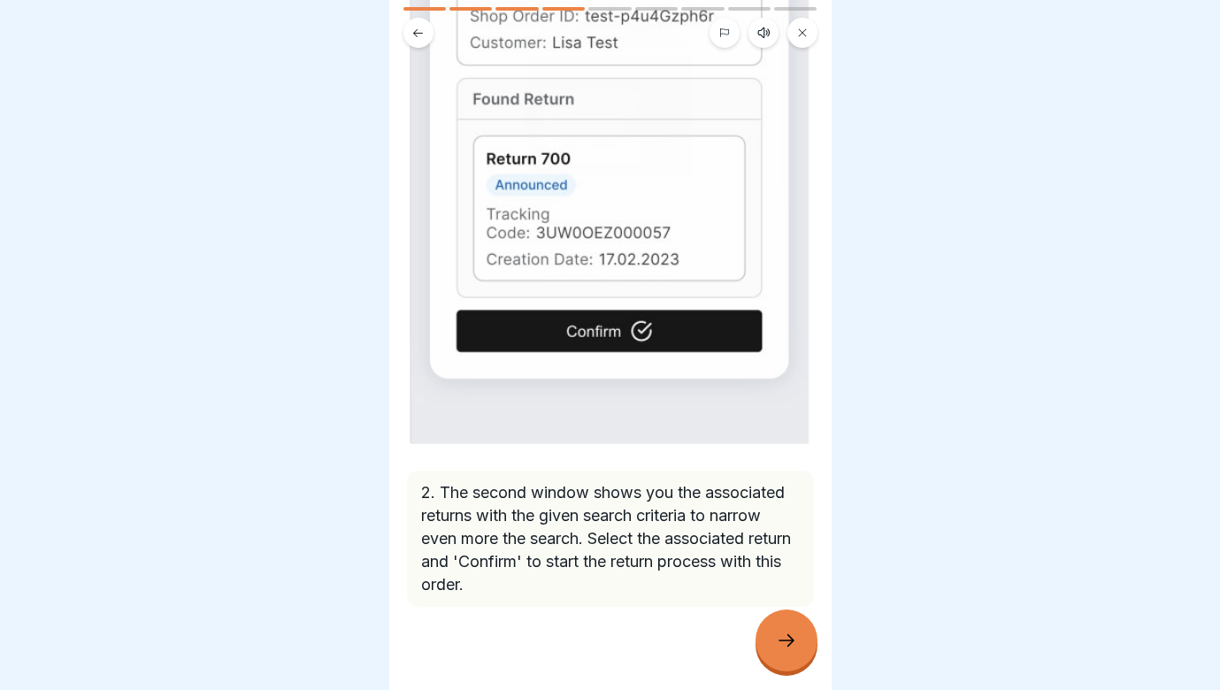
click at [788, 629] on div at bounding box center [787, 641] width 62 height 62
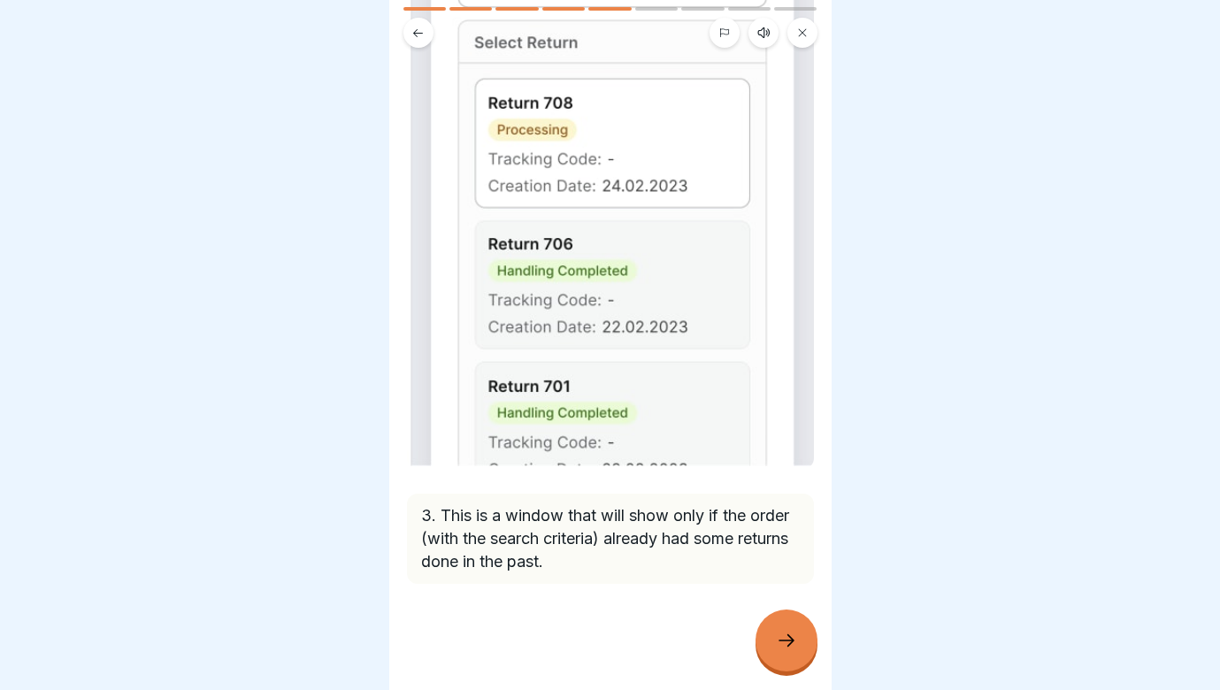
click at [788, 629] on div at bounding box center [787, 641] width 62 height 62
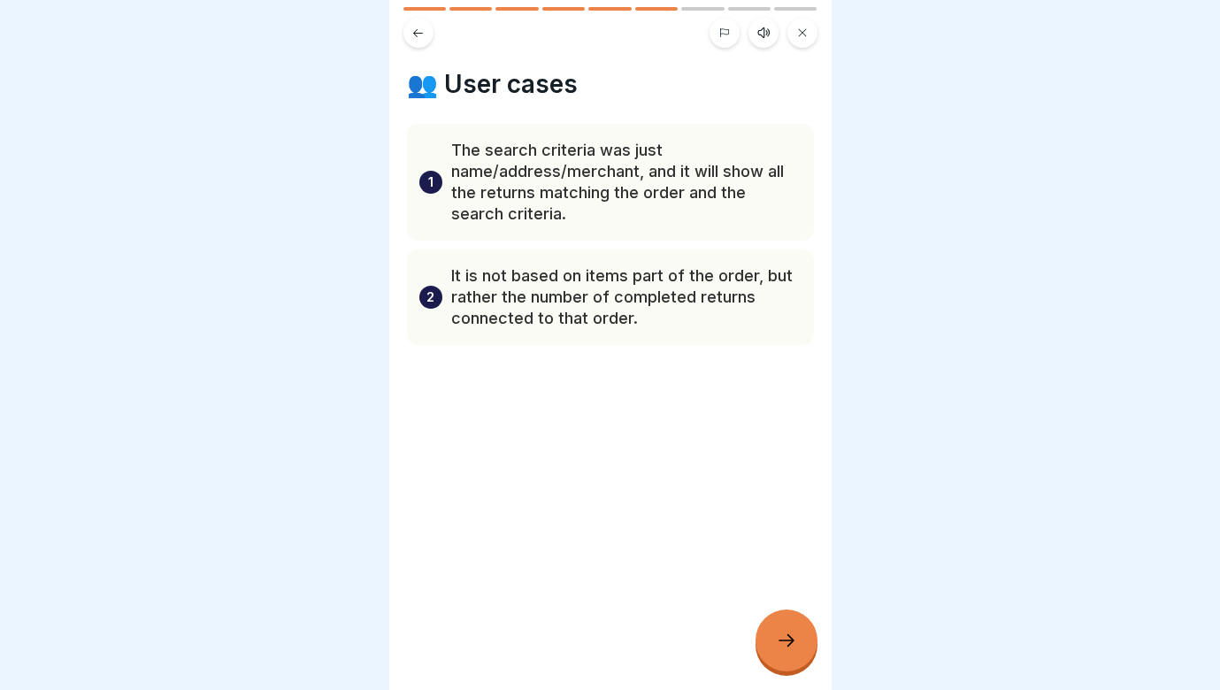
click at [788, 628] on div at bounding box center [787, 641] width 62 height 62
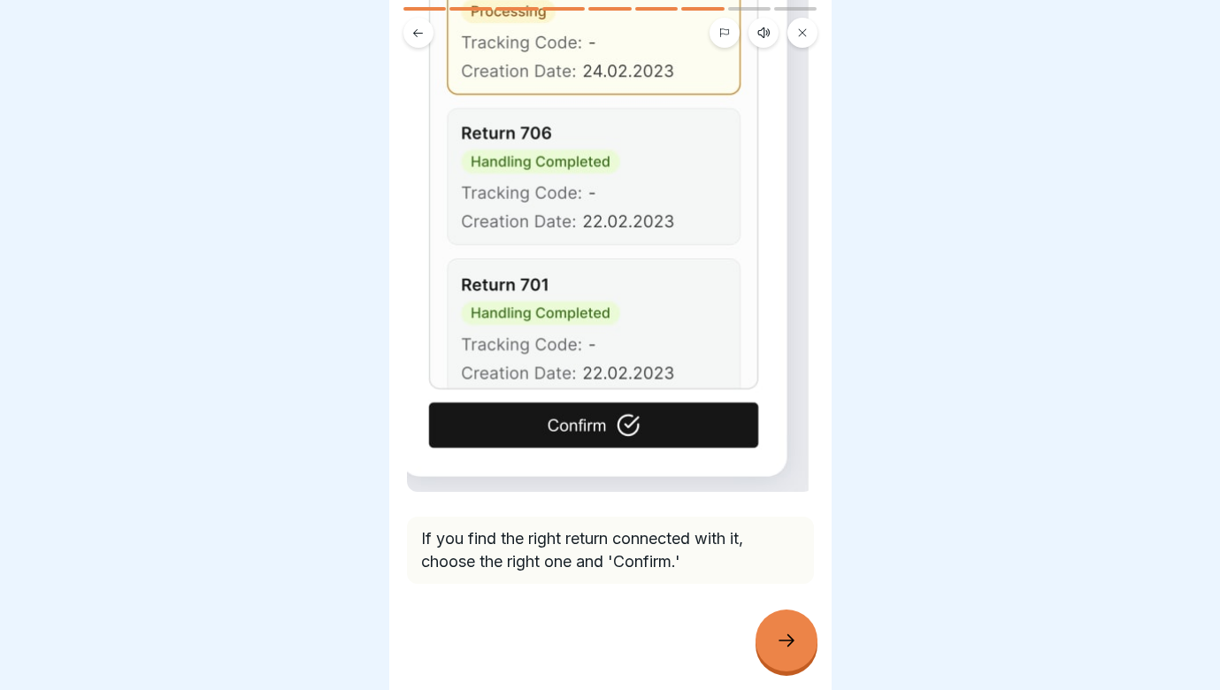
click at [784, 647] on icon at bounding box center [786, 640] width 21 height 21
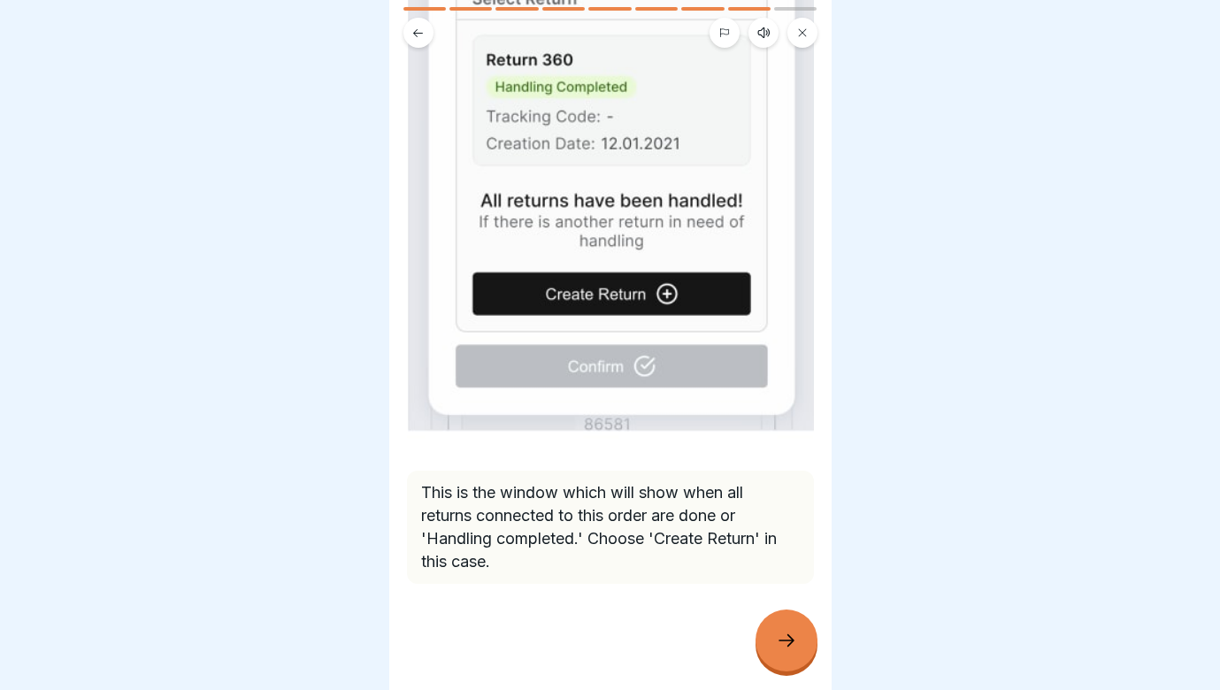
scroll to position [339, 0]
click at [797, 641] on div at bounding box center [787, 641] width 62 height 62
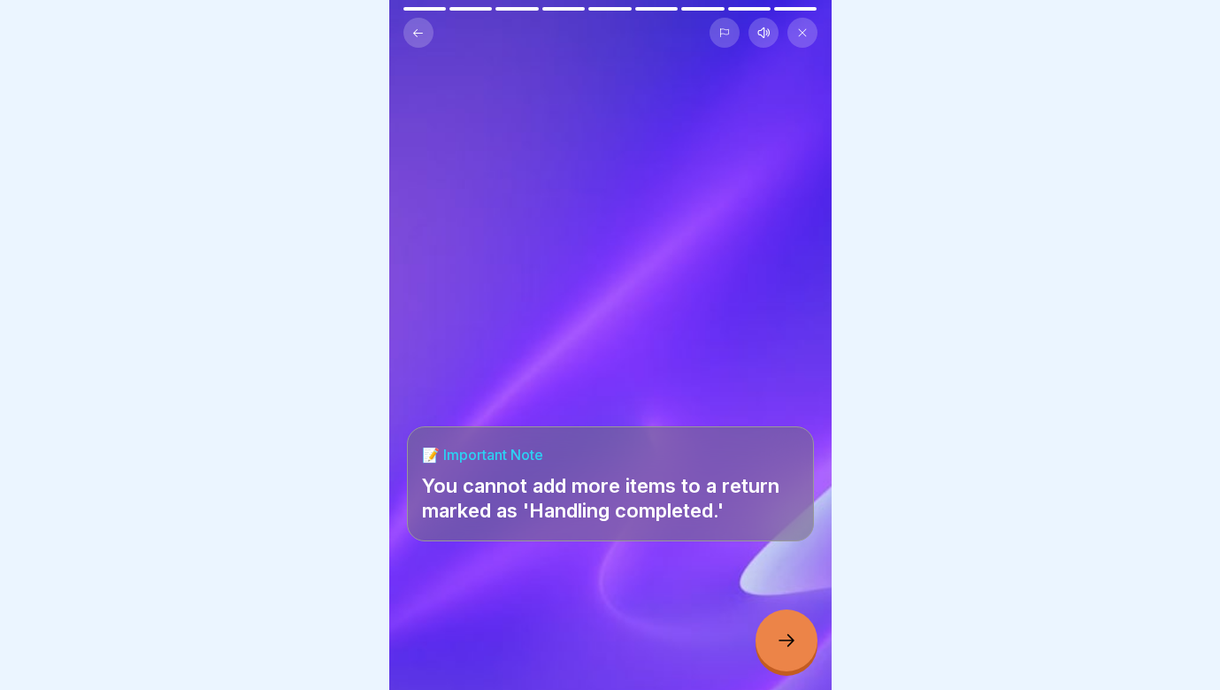
click at [797, 640] on div at bounding box center [787, 641] width 62 height 62
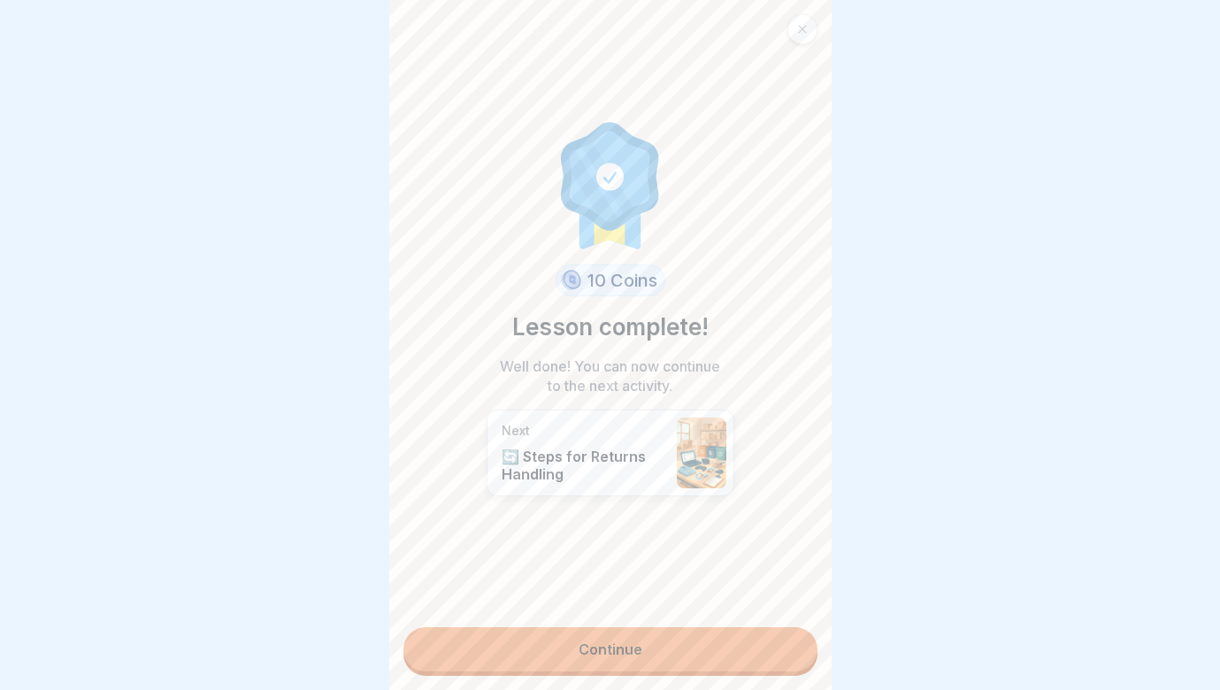
click at [797, 640] on link "Continue" at bounding box center [610, 649] width 414 height 44
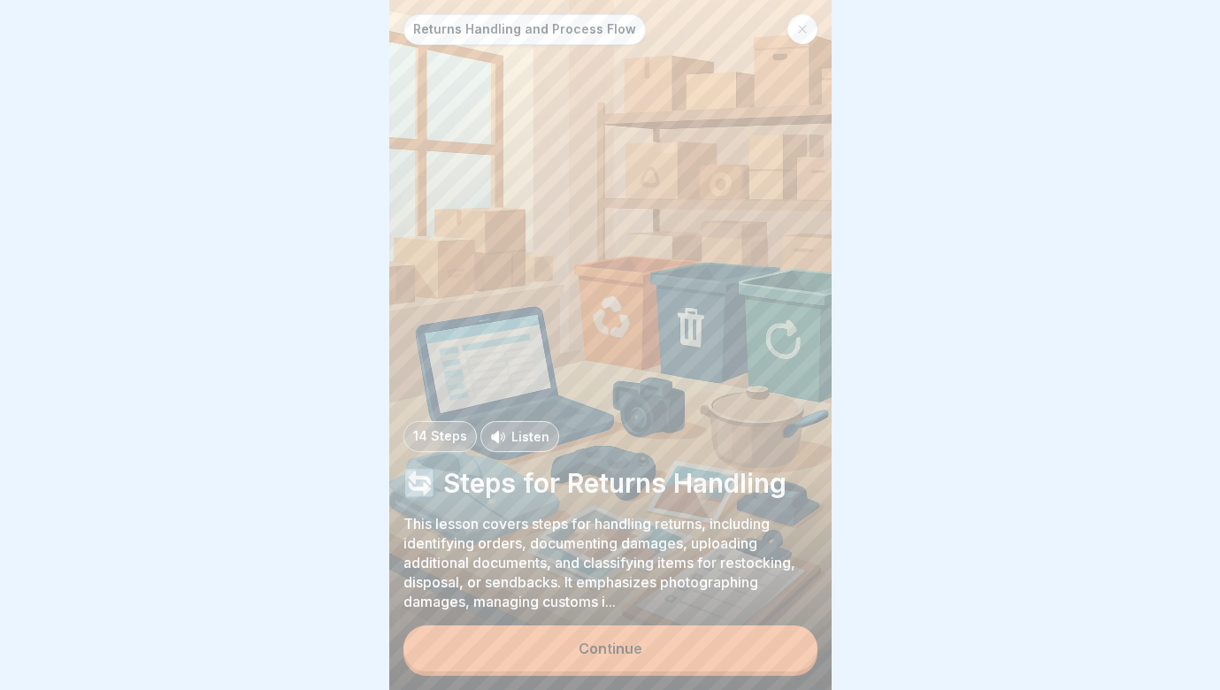
click at [772, 654] on button "Continue" at bounding box center [610, 649] width 414 height 46
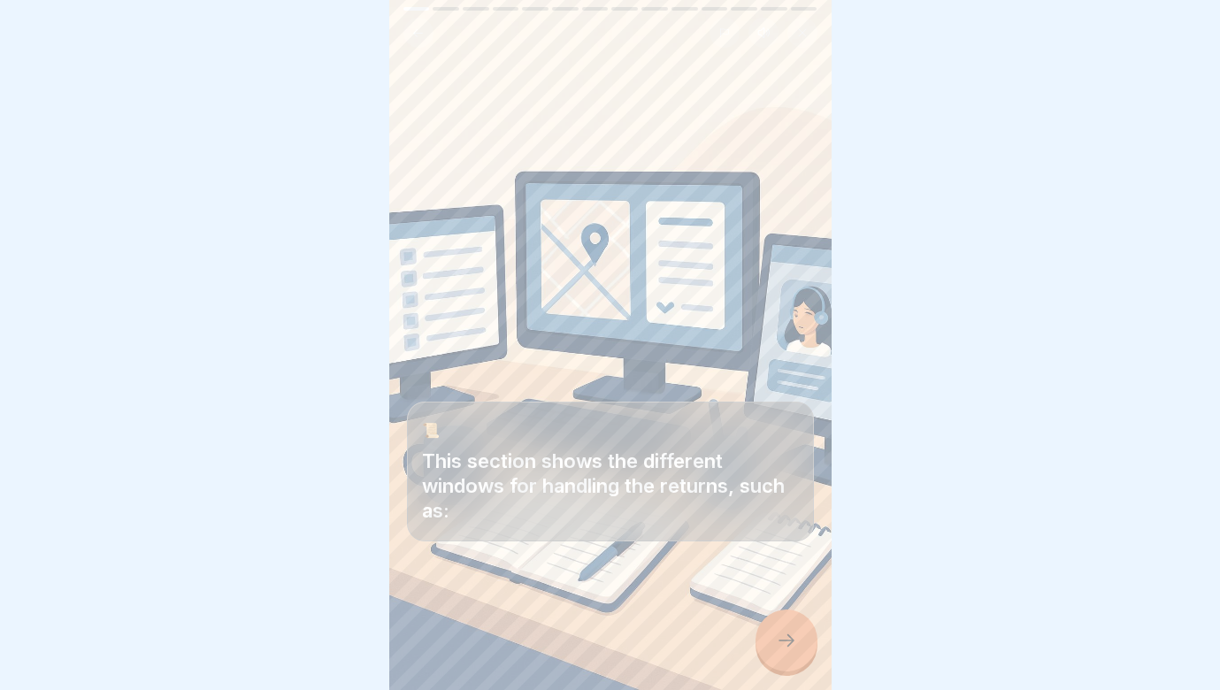
click at [797, 649] on div at bounding box center [787, 641] width 62 height 62
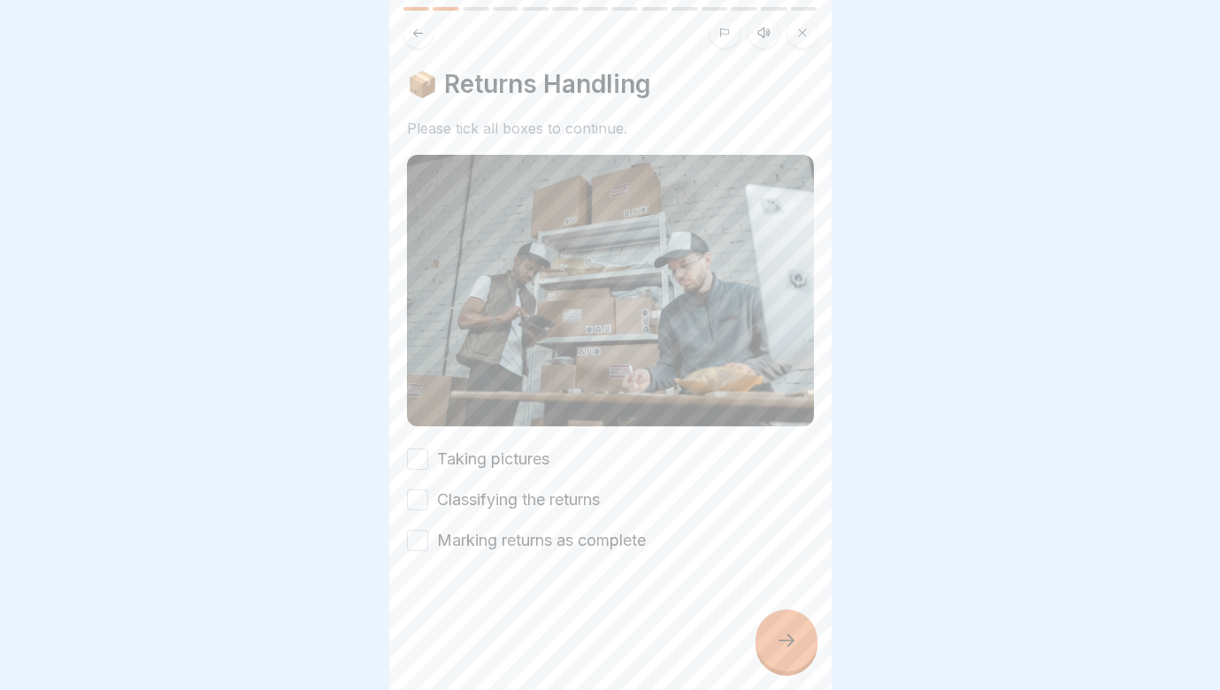
click at [424, 458] on button "Taking pictures" at bounding box center [417, 459] width 21 height 21
click at [421, 499] on button "Classifying the returns" at bounding box center [417, 499] width 21 height 21
click at [419, 533] on button "Marking returns as complete" at bounding box center [417, 540] width 21 height 21
click at [412, 48] on div "📦 Returns Handling Please tick all boxes to continue. Taking pictures Classifyi…" at bounding box center [610, 345] width 442 height 690
click at [419, 36] on icon at bounding box center [417, 33] width 13 height 13
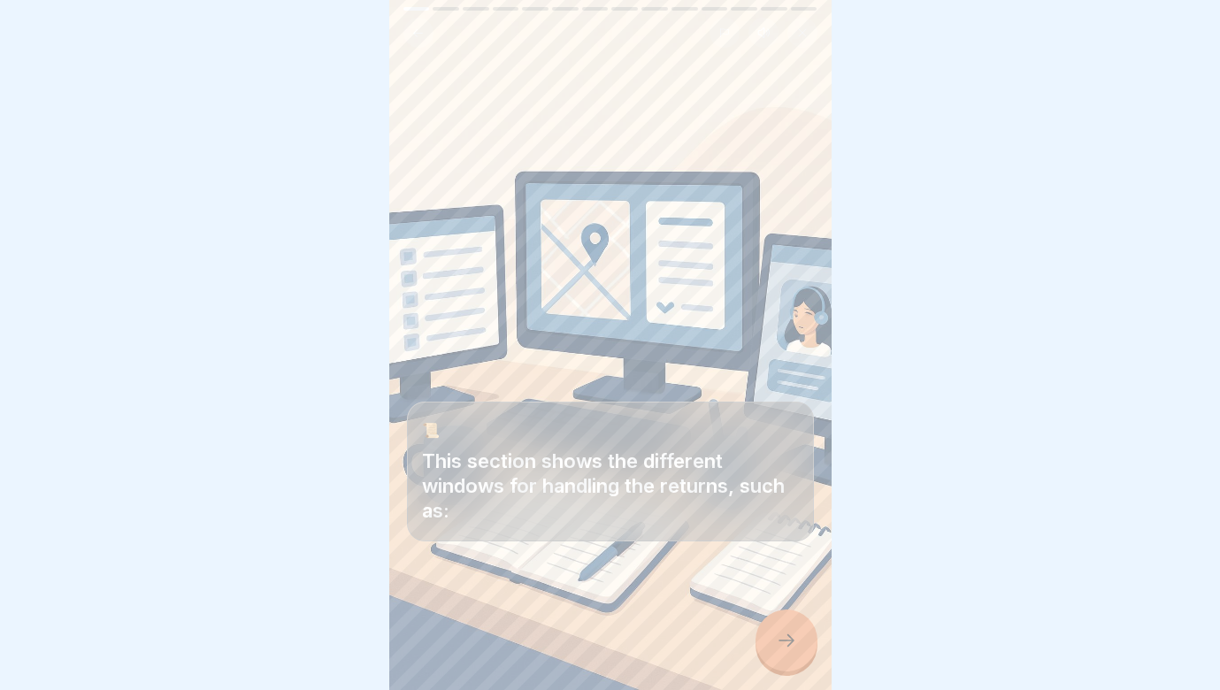
click at [786, 647] on icon at bounding box center [786, 640] width 21 height 21
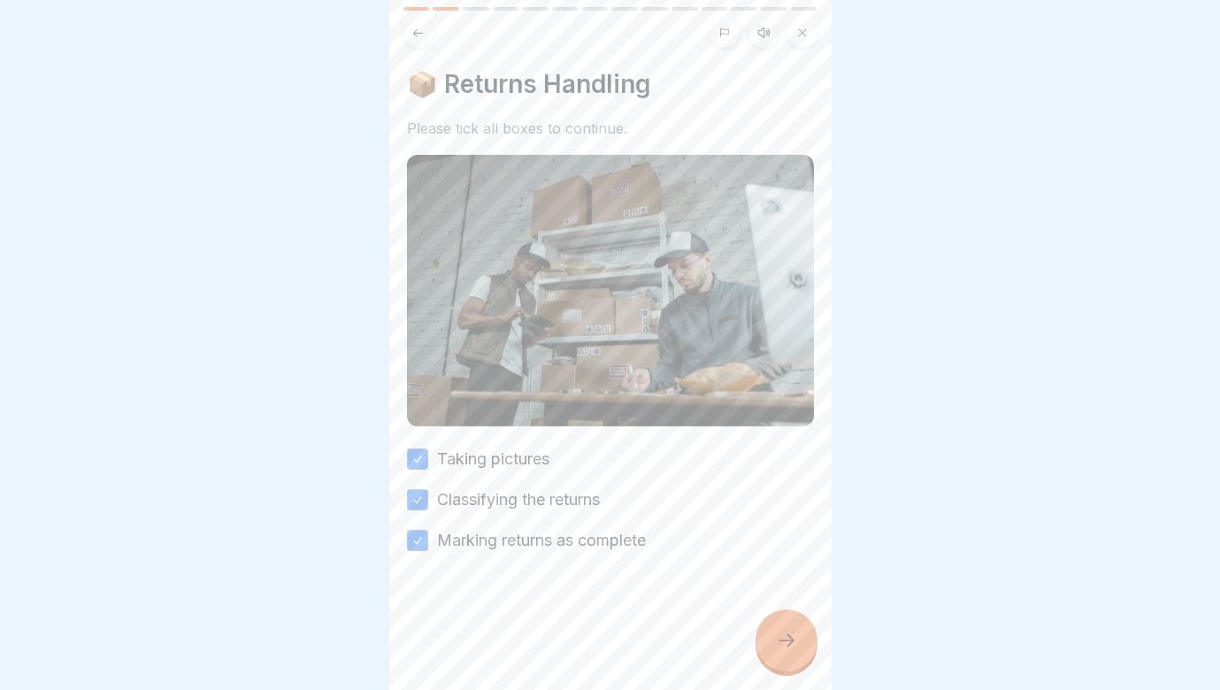
click at [786, 647] on icon at bounding box center [786, 640] width 21 height 21
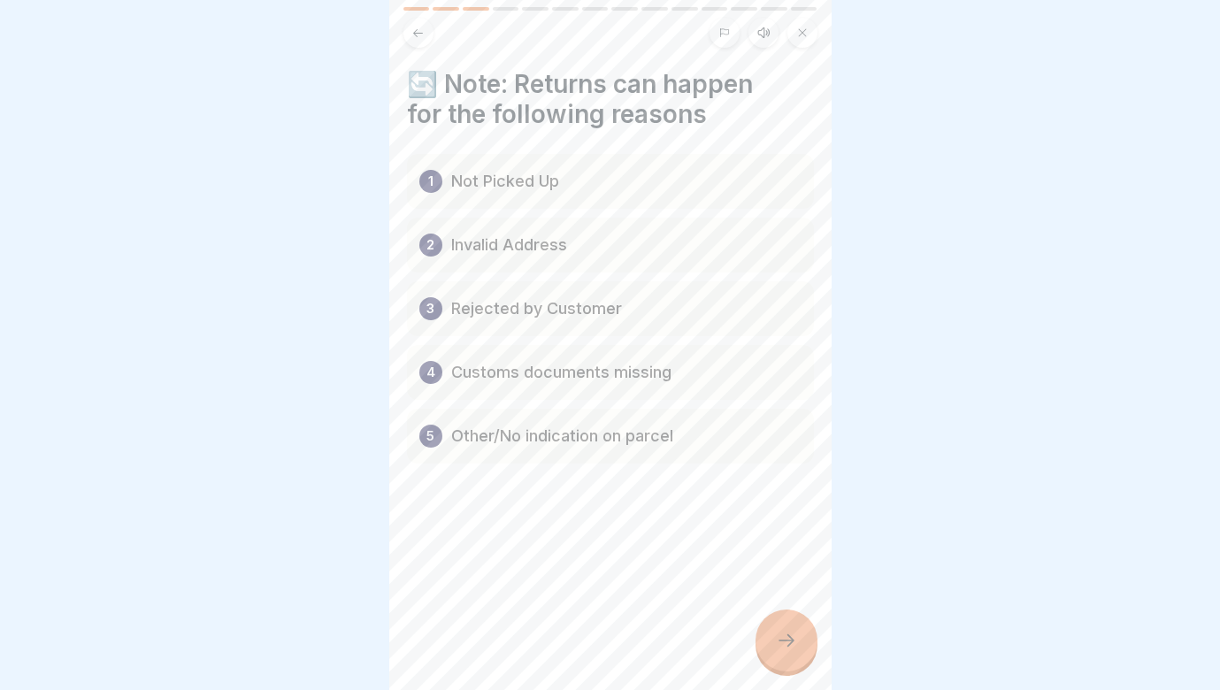
click at [786, 647] on icon at bounding box center [786, 640] width 21 height 21
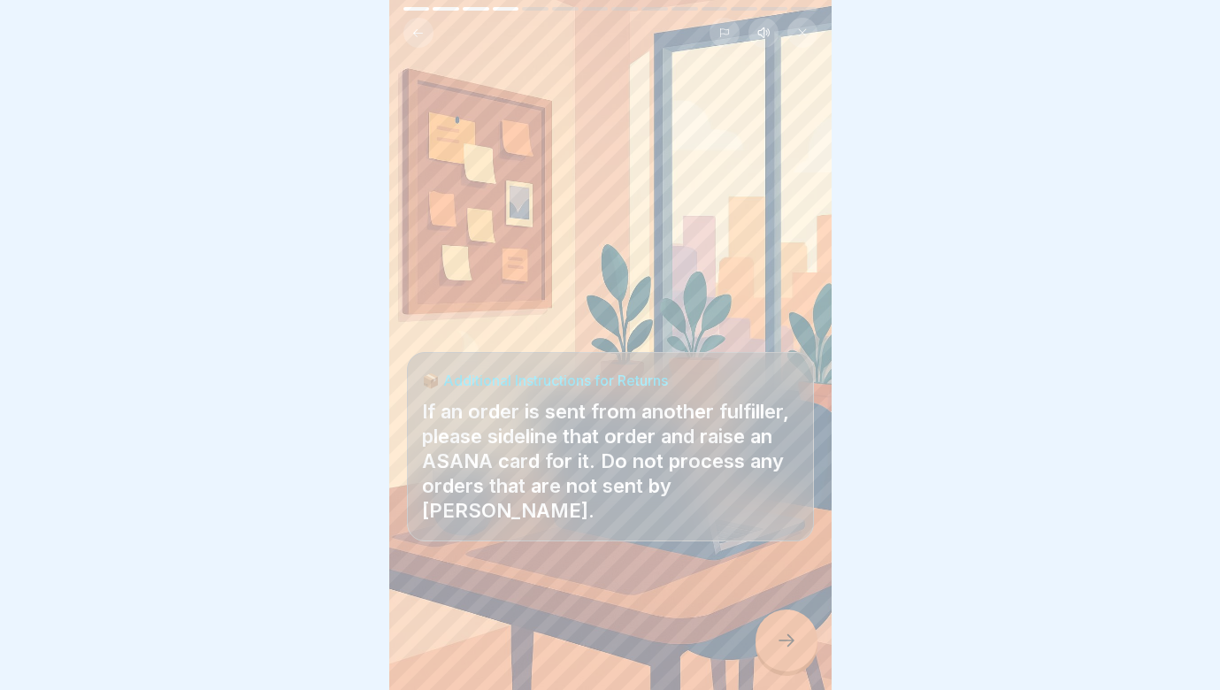
click at [786, 647] on icon at bounding box center [786, 640] width 21 height 21
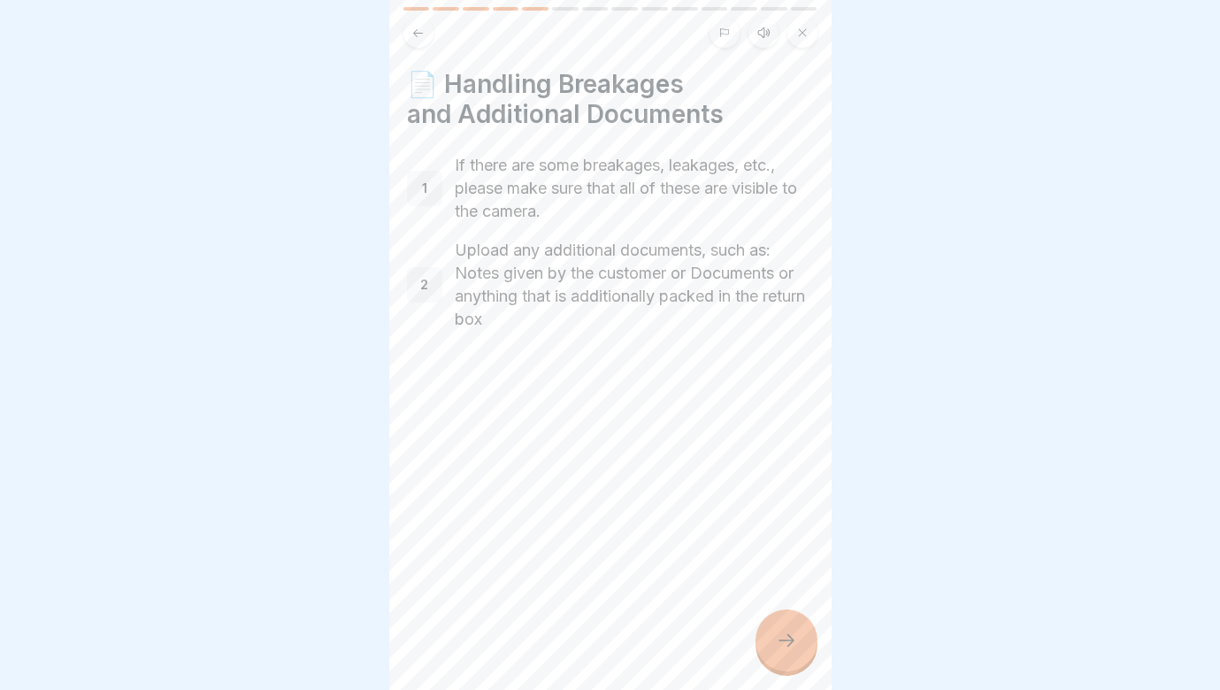
click at [786, 647] on icon at bounding box center [786, 640] width 21 height 21
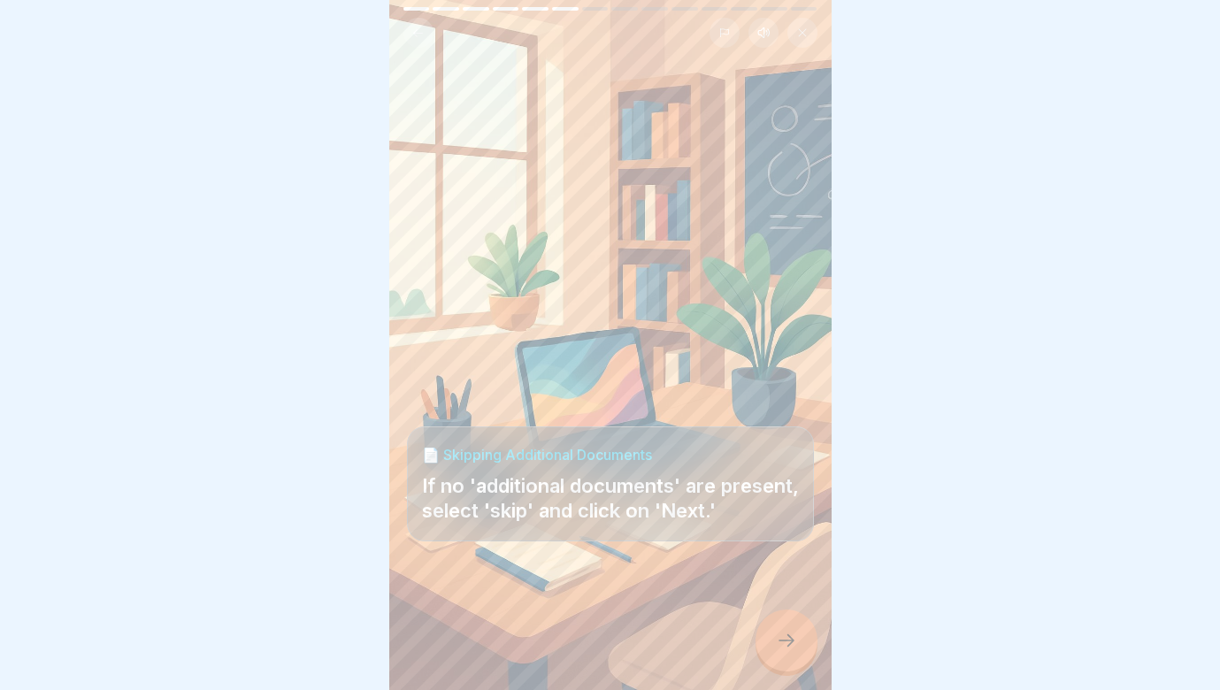
click at [786, 647] on icon at bounding box center [786, 640] width 21 height 21
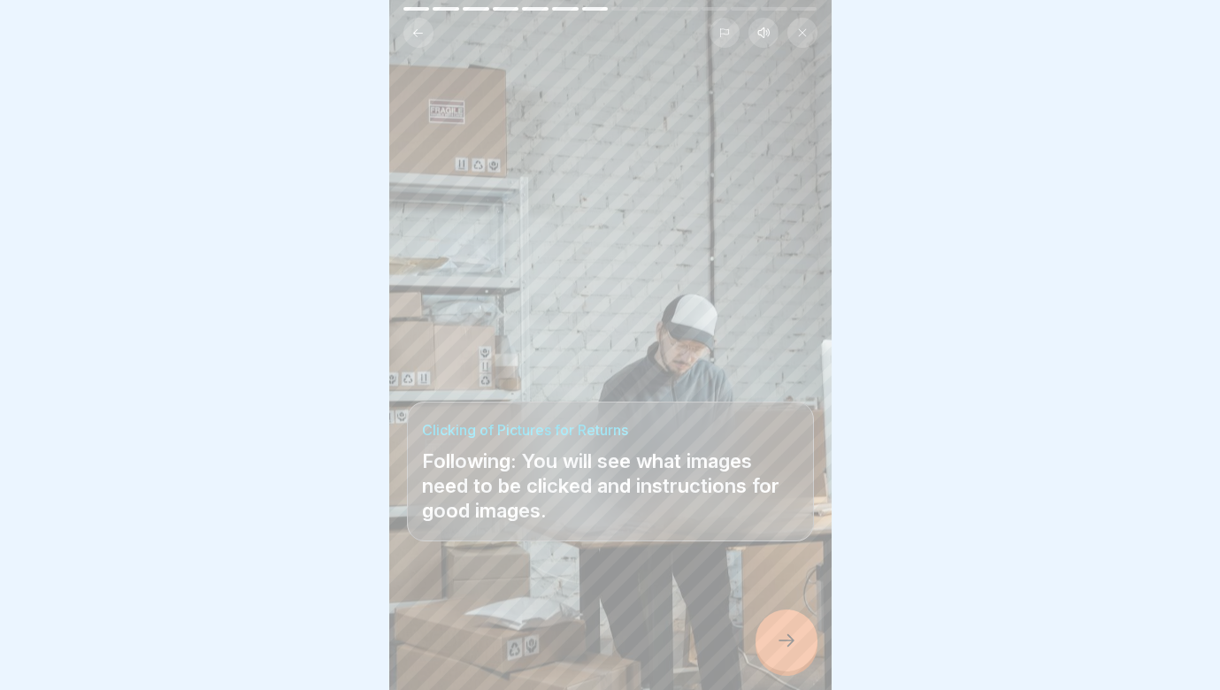
click at [786, 647] on icon at bounding box center [786, 640] width 21 height 21
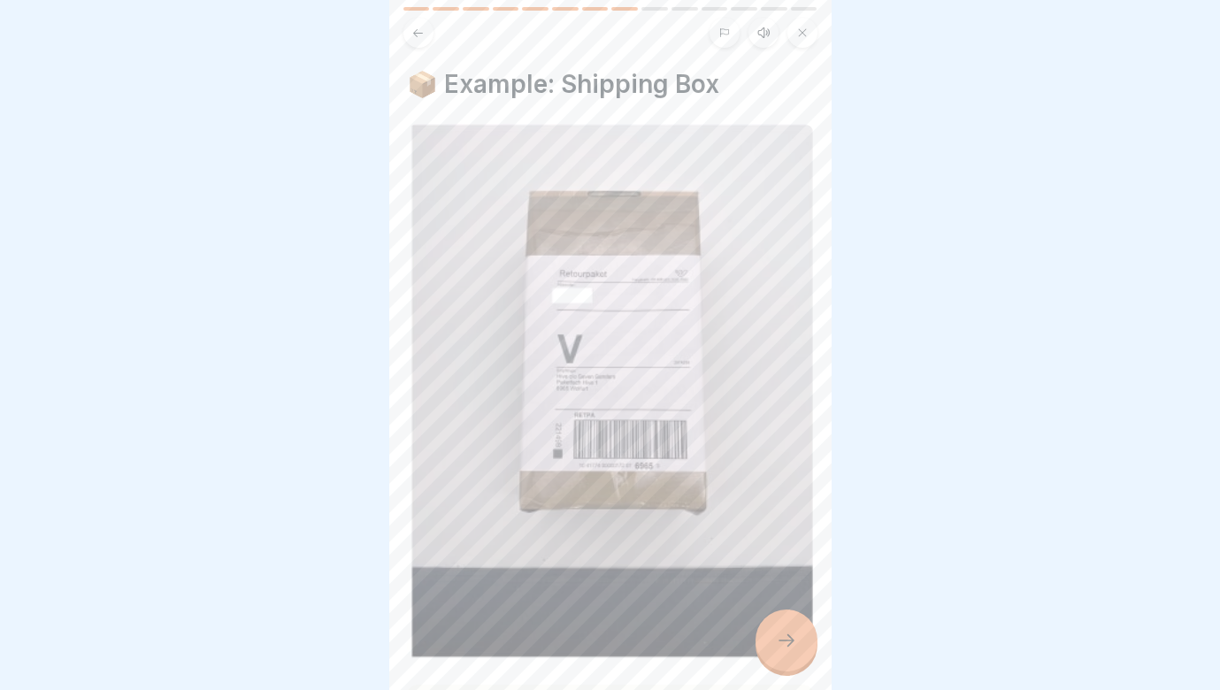
click at [786, 647] on icon at bounding box center [786, 640] width 21 height 21
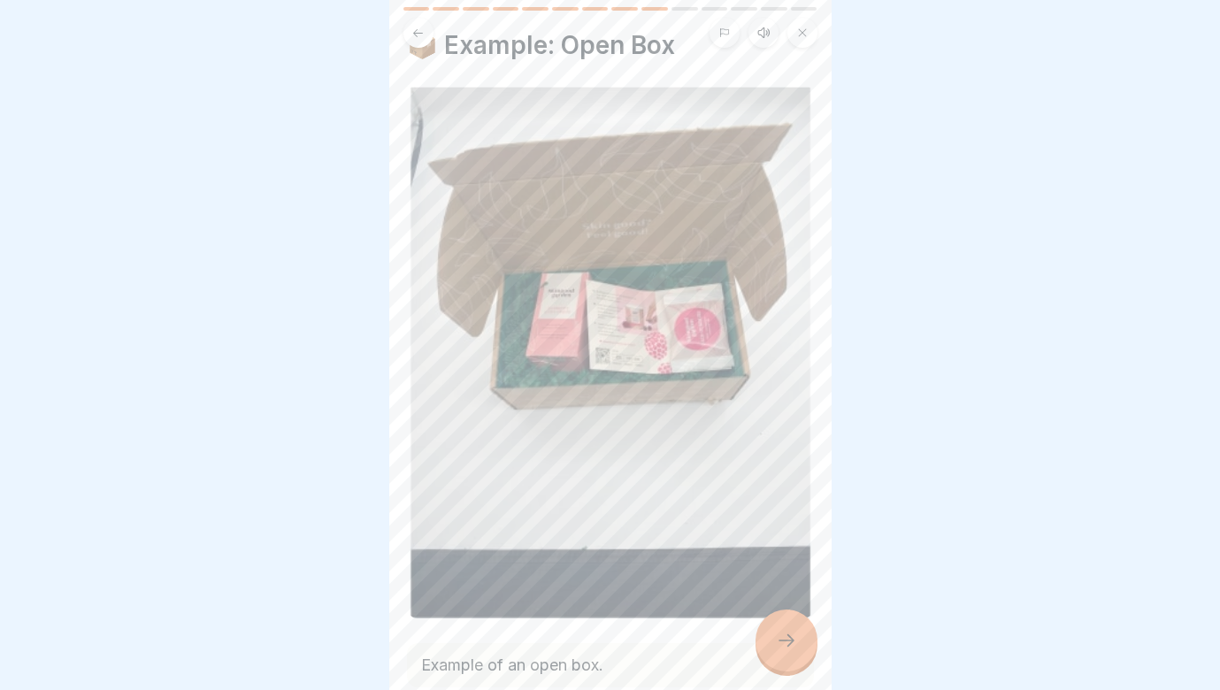
scroll to position [28, 0]
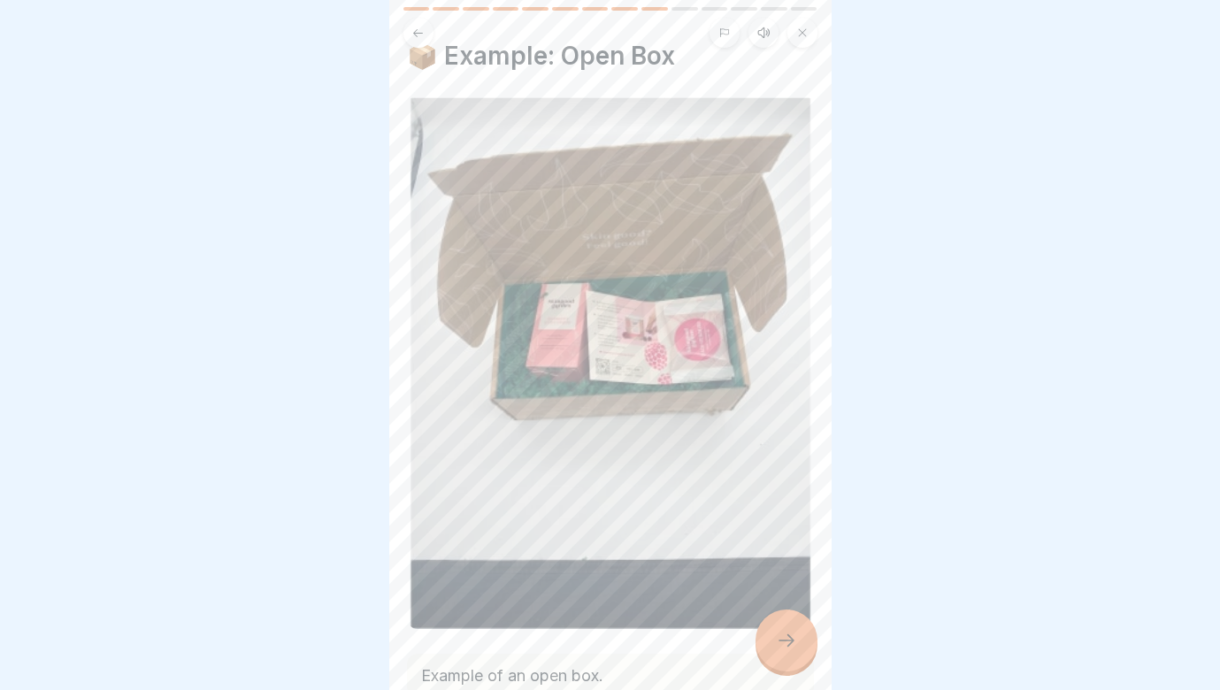
click at [791, 635] on icon at bounding box center [786, 640] width 21 height 21
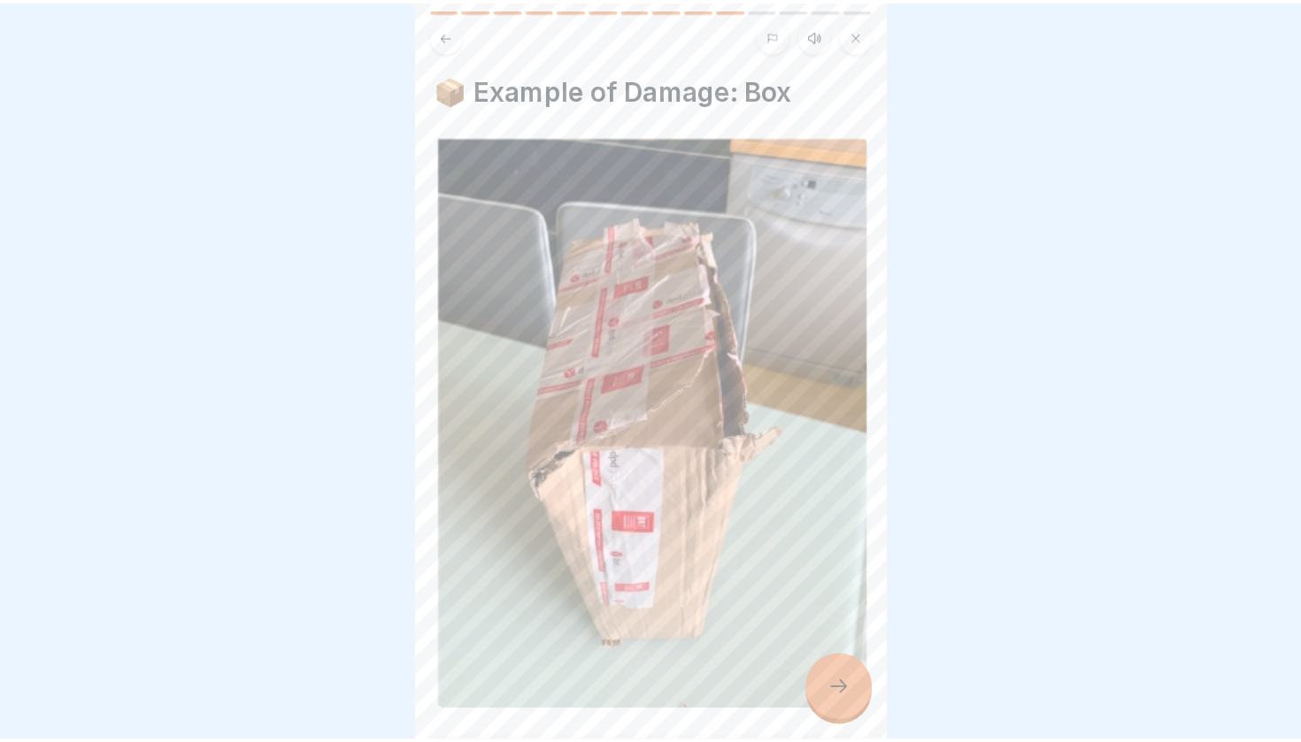
scroll to position [0, 0]
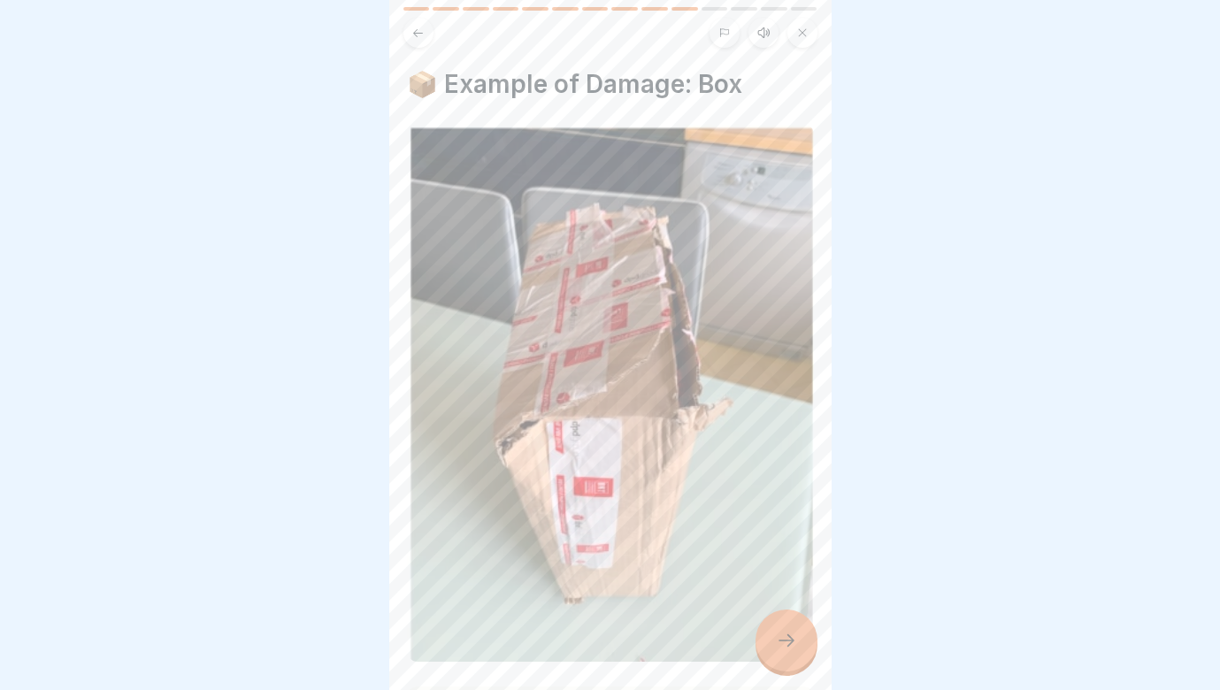
click at [789, 625] on div at bounding box center [787, 641] width 62 height 62
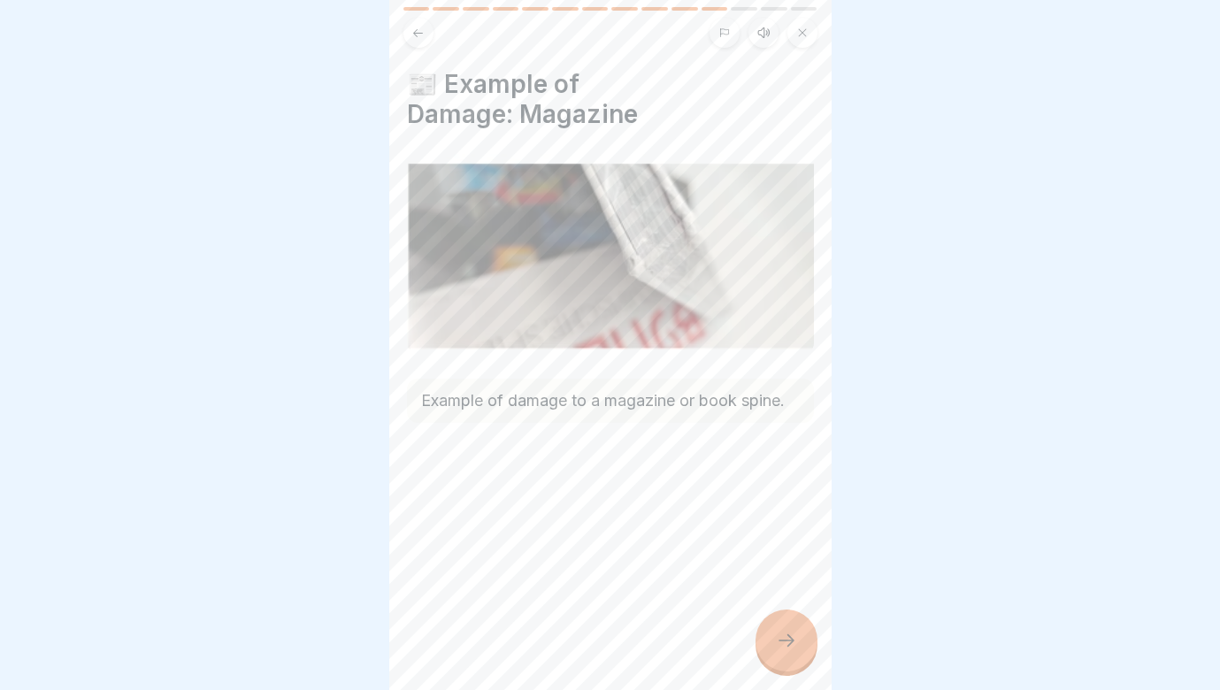
click at [788, 622] on div at bounding box center [787, 641] width 62 height 62
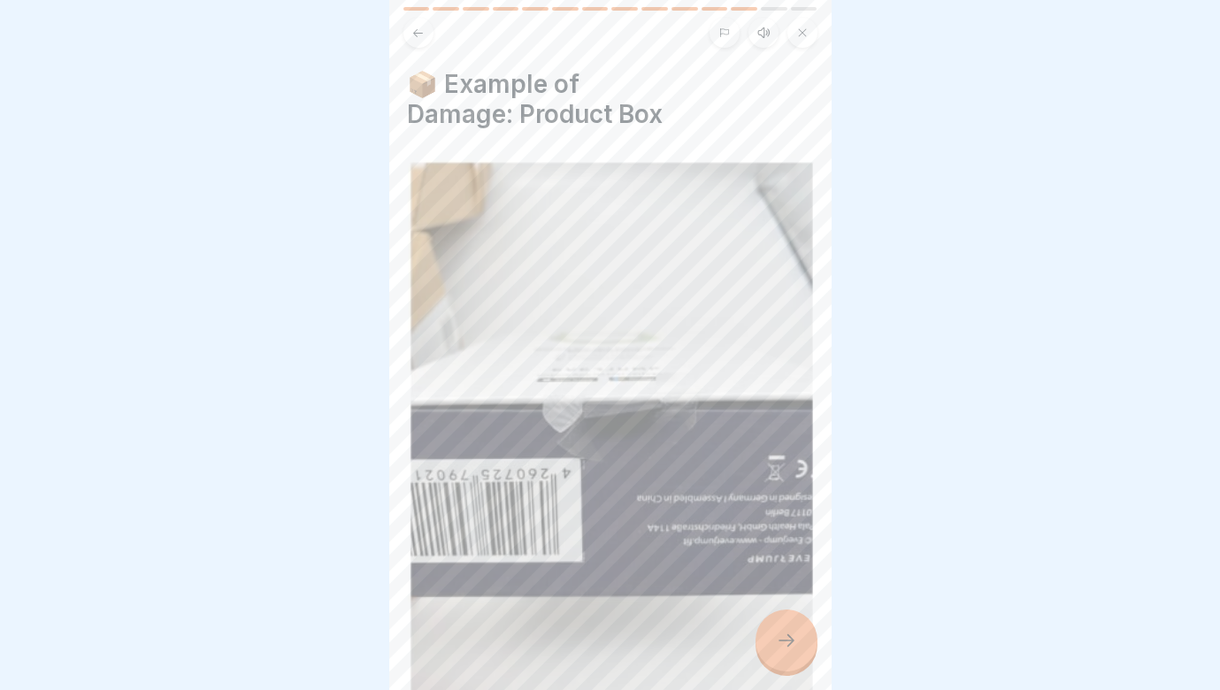
click at [804, 636] on div at bounding box center [787, 641] width 62 height 62
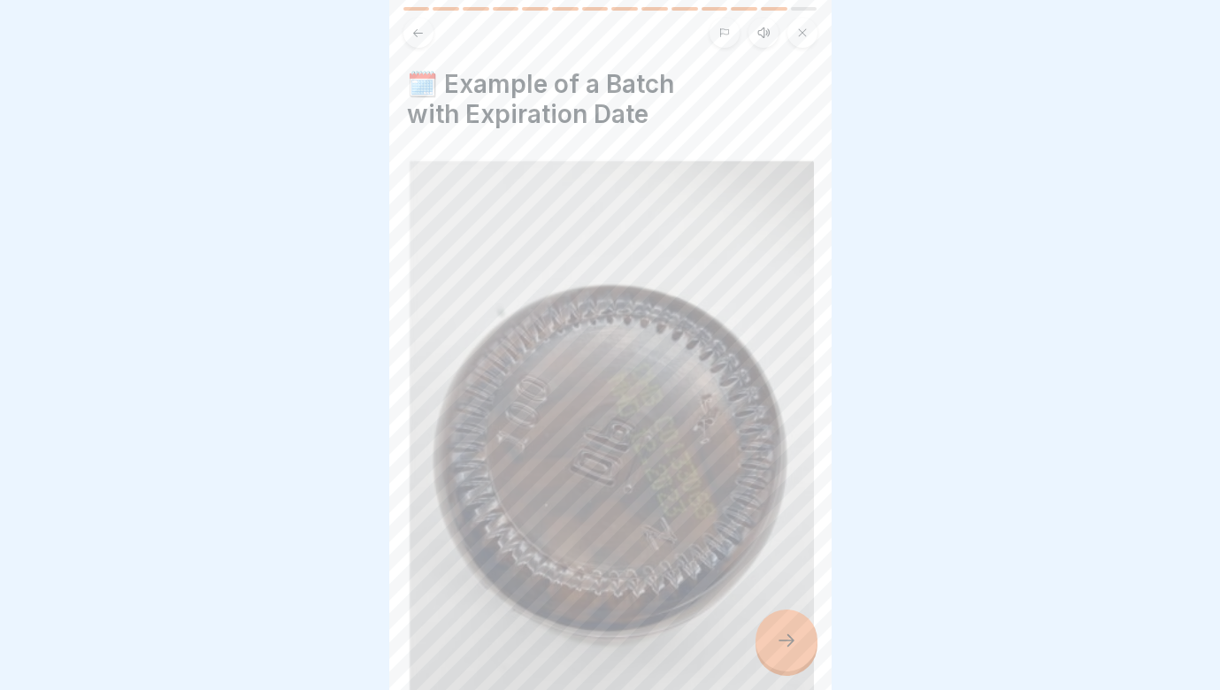
click at [772, 566] on img at bounding box center [610, 438] width 407 height 568
click at [792, 639] on icon at bounding box center [786, 640] width 21 height 21
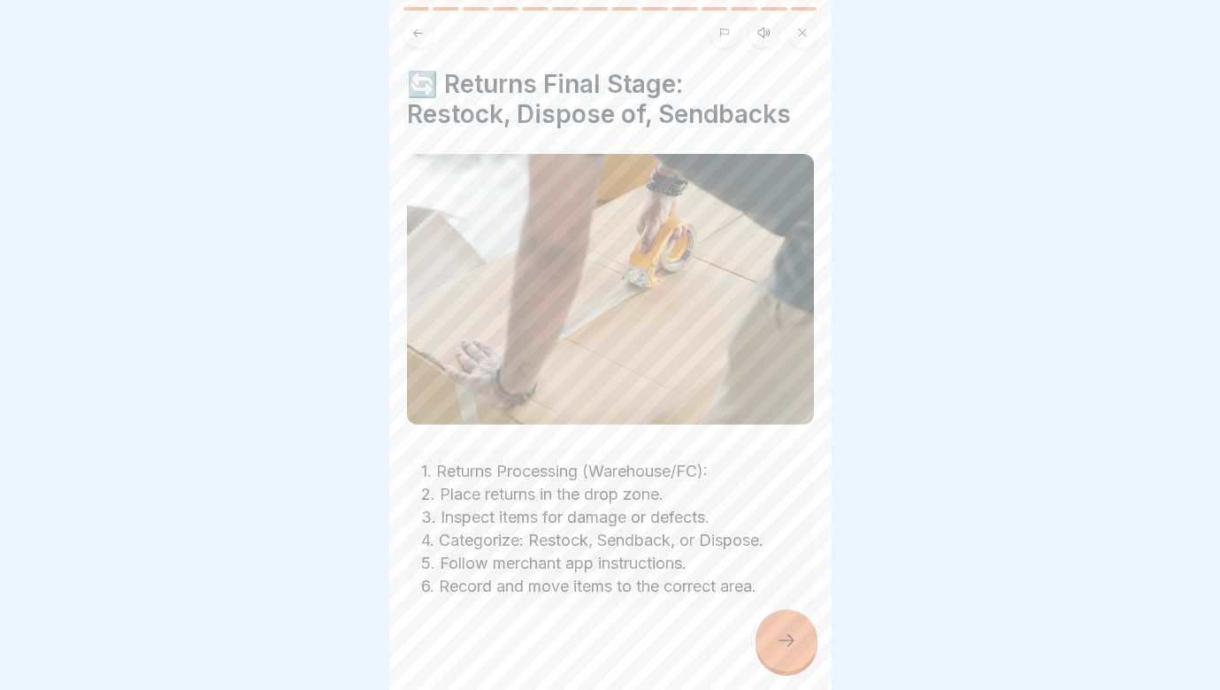
click at [798, 643] on div at bounding box center [787, 641] width 62 height 62
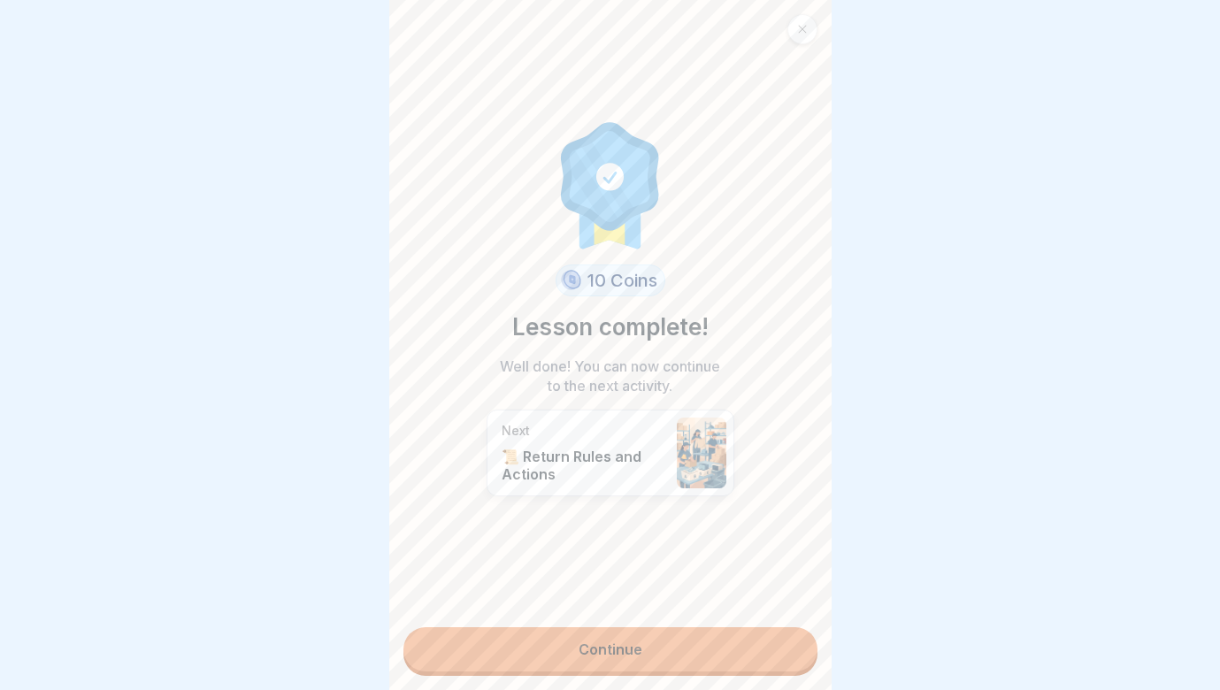
click at [790, 640] on link "Continue" at bounding box center [610, 649] width 414 height 44
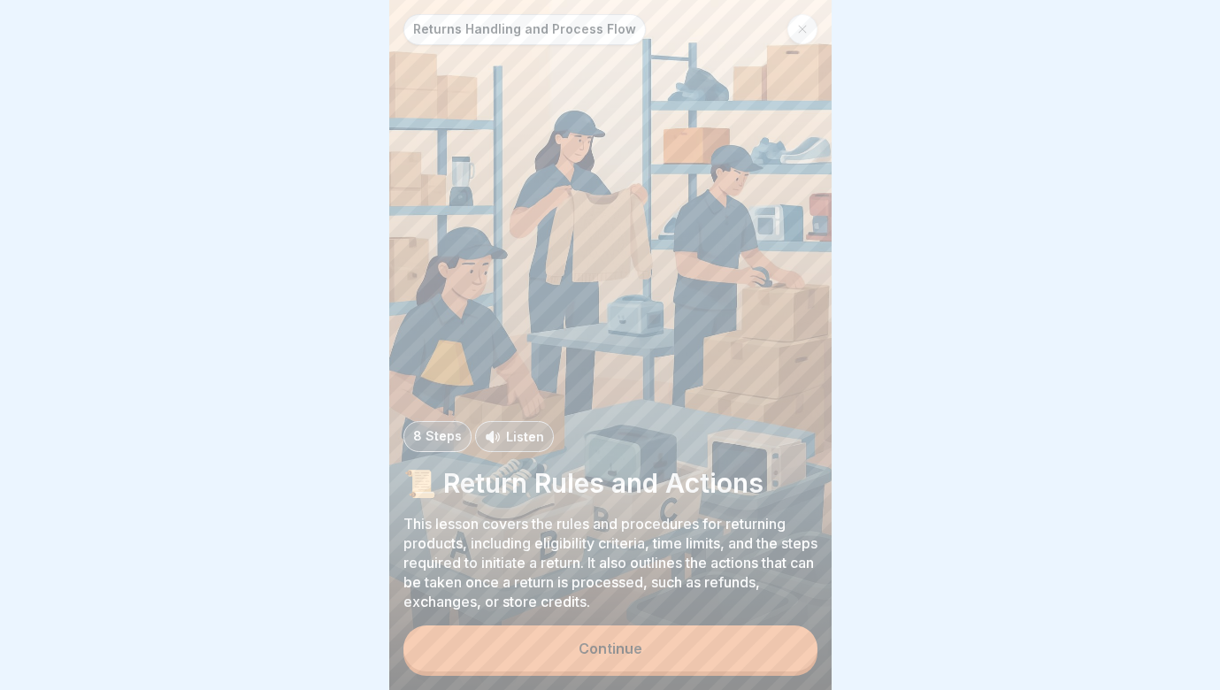
click at [777, 648] on button "Continue" at bounding box center [610, 649] width 414 height 46
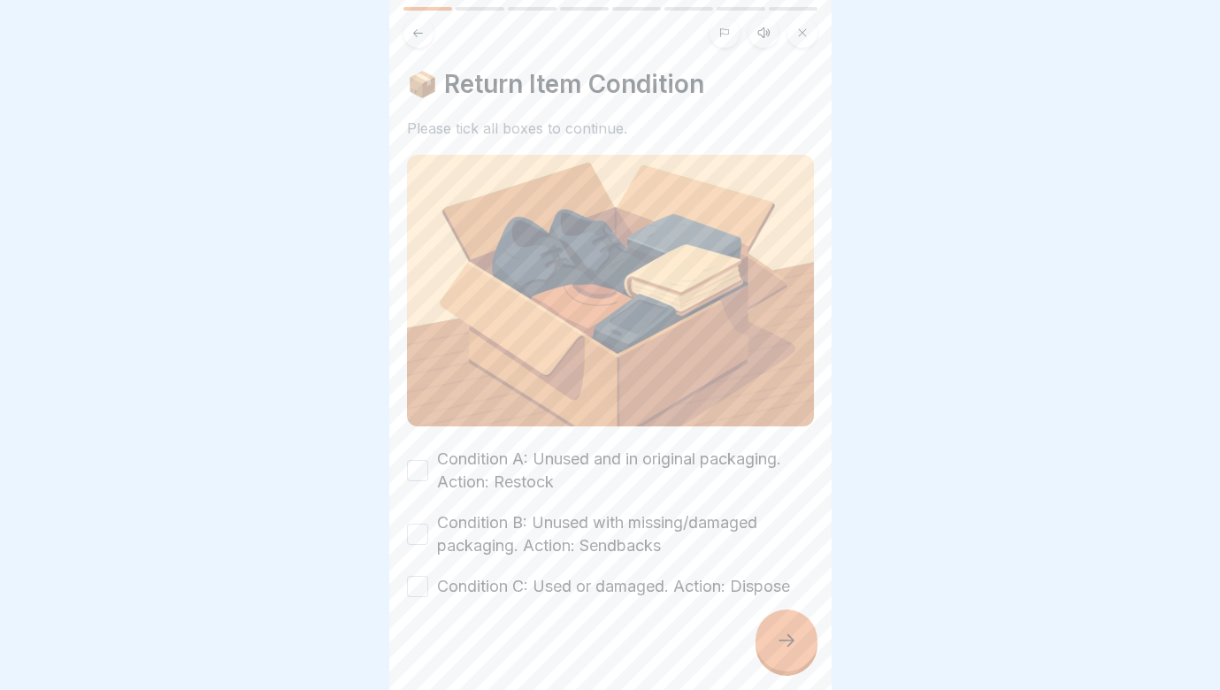
click at [777, 648] on icon at bounding box center [786, 640] width 21 height 21
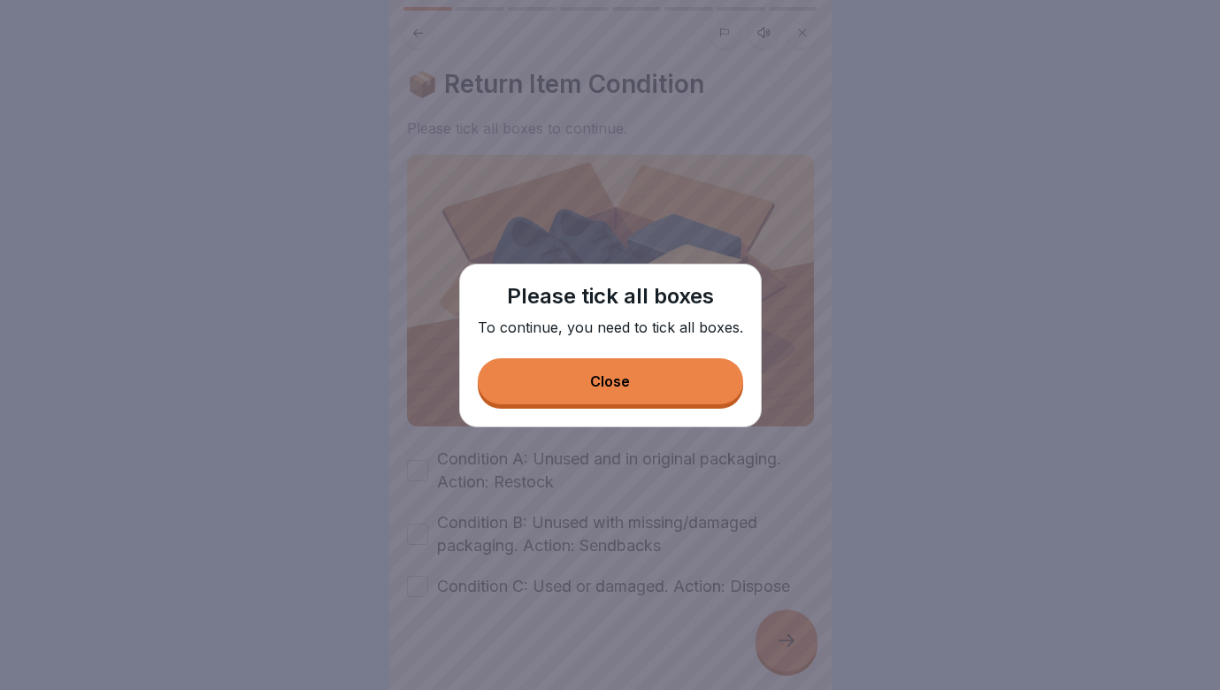
click at [642, 384] on button "Close" at bounding box center [610, 381] width 265 height 46
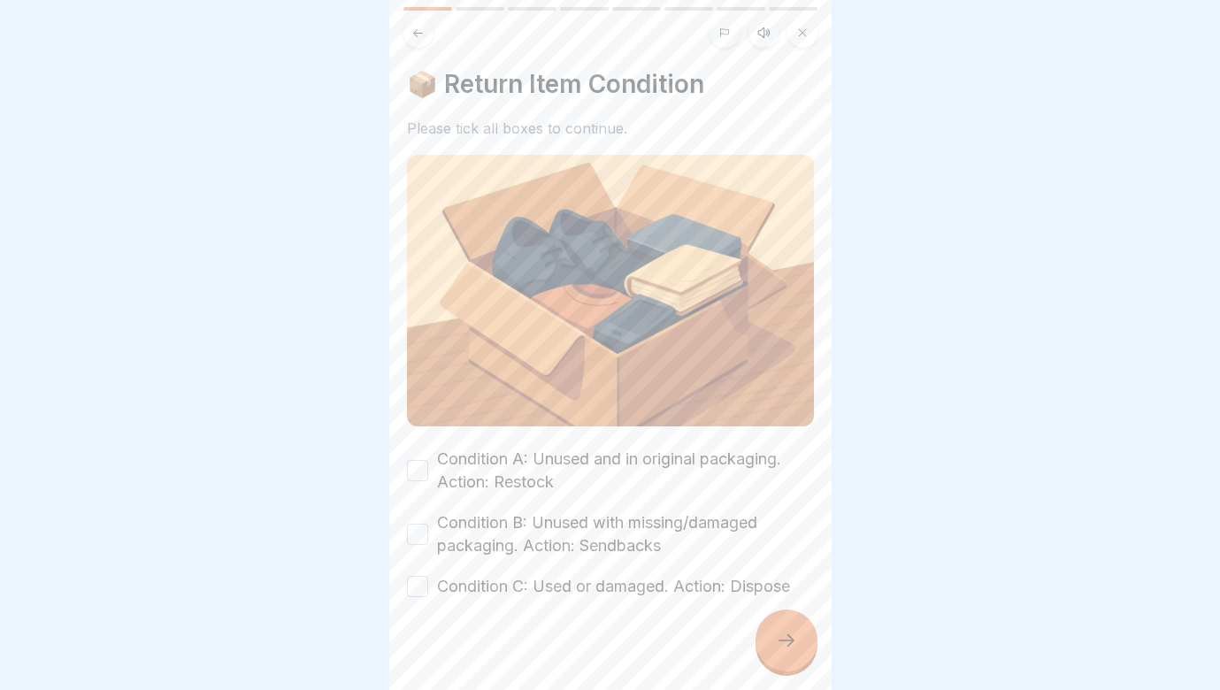
click at [427, 465] on button "Condition A: Unused and in original packaging. Action: Restock" at bounding box center [417, 470] width 21 height 21
click at [414, 525] on button "Condition B: Unused with missing/damaged packaging. Action: Sendbacks" at bounding box center [417, 534] width 21 height 21
click at [415, 576] on button "Condition C: Used or damaged. Action: Dispose" at bounding box center [417, 586] width 21 height 21
click at [790, 649] on icon at bounding box center [786, 640] width 21 height 21
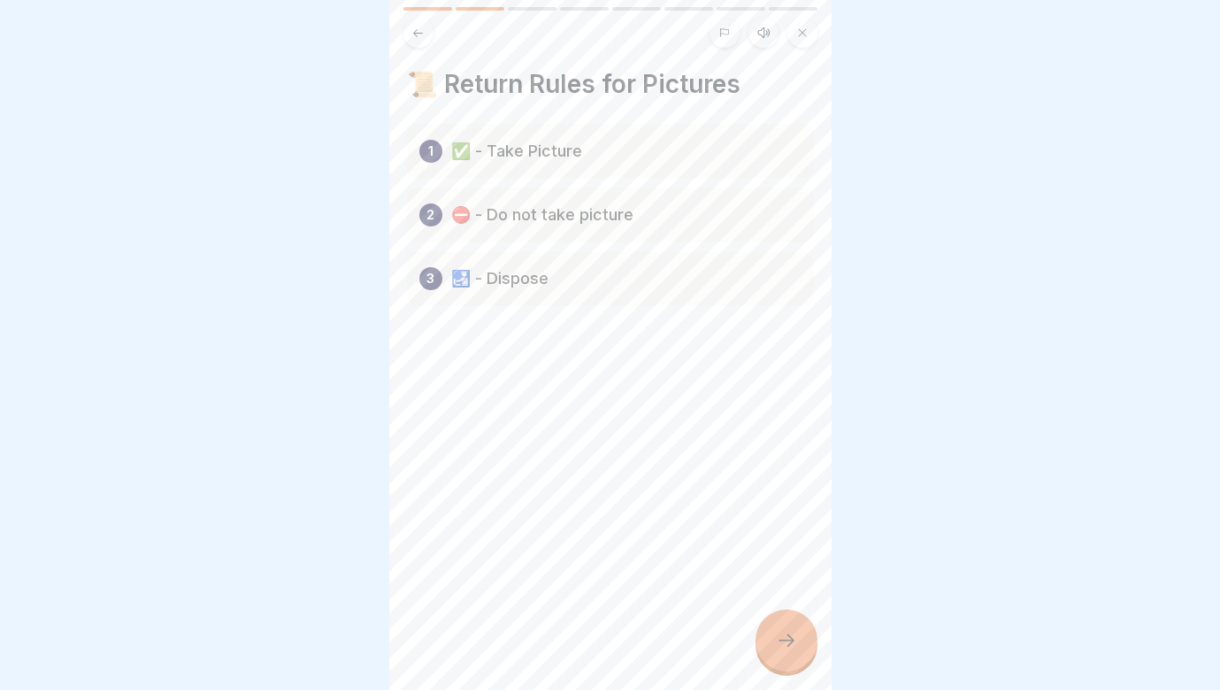
click at [790, 649] on icon at bounding box center [786, 640] width 21 height 21
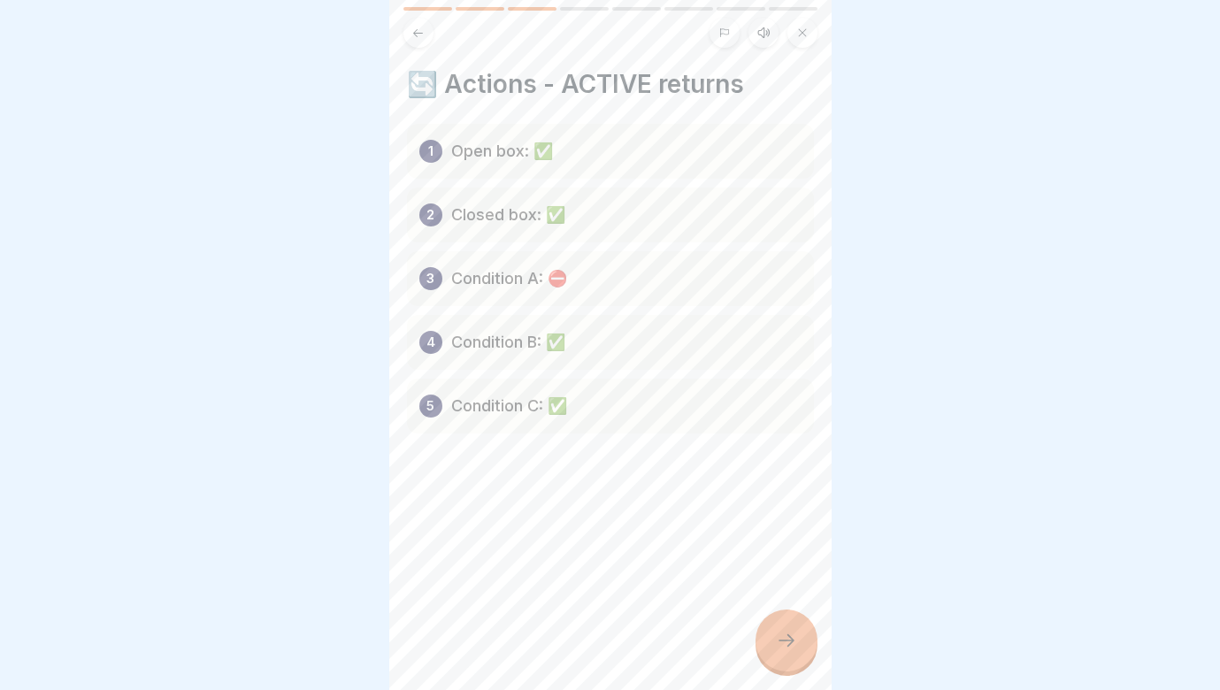
click at [427, 36] on button at bounding box center [418, 33] width 30 height 30
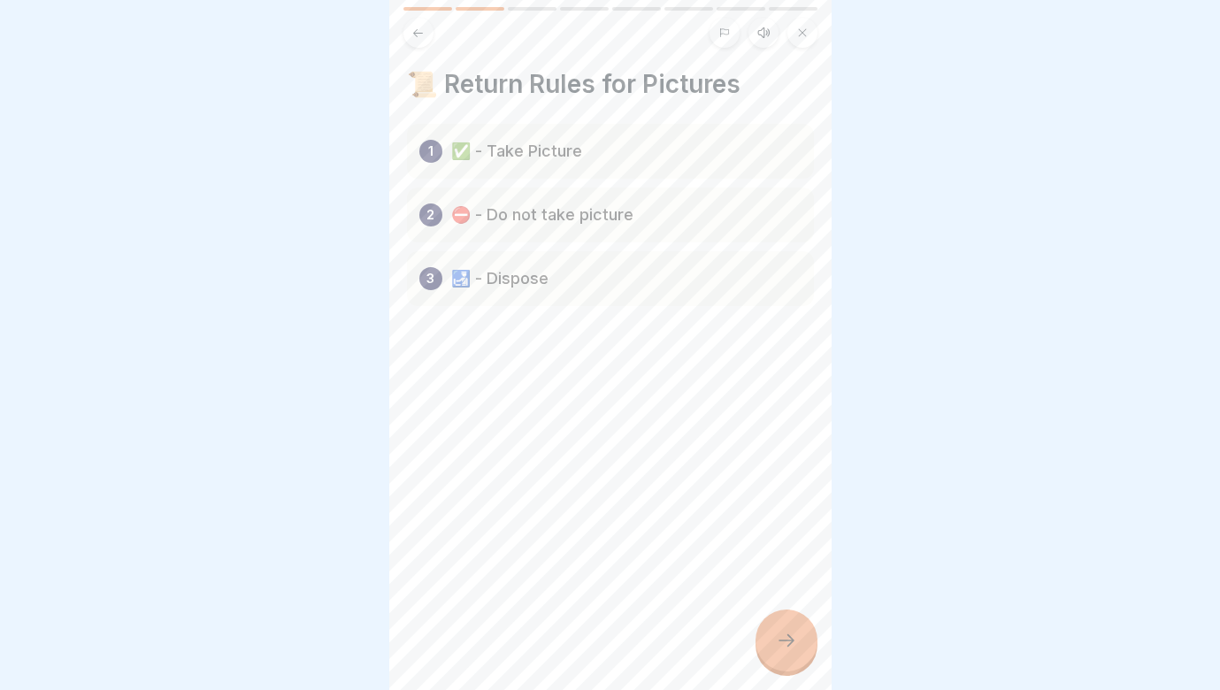
click at [793, 623] on div at bounding box center [787, 641] width 62 height 62
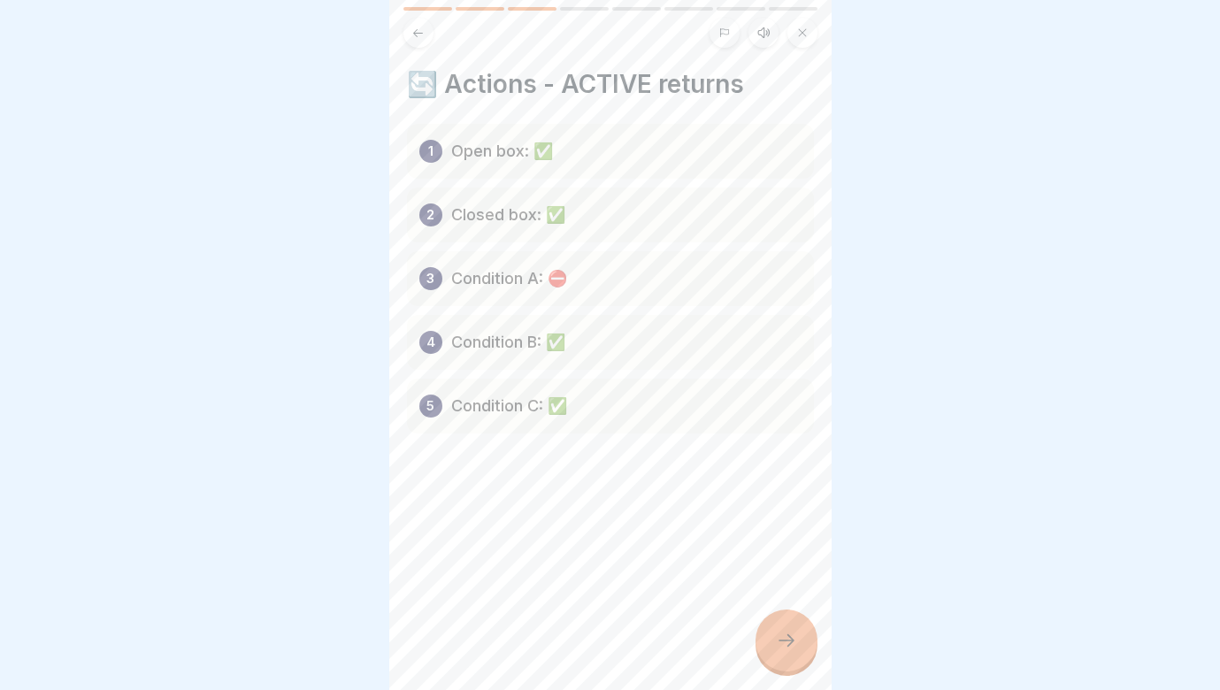
click at [417, 34] on icon at bounding box center [418, 32] width 10 height 8
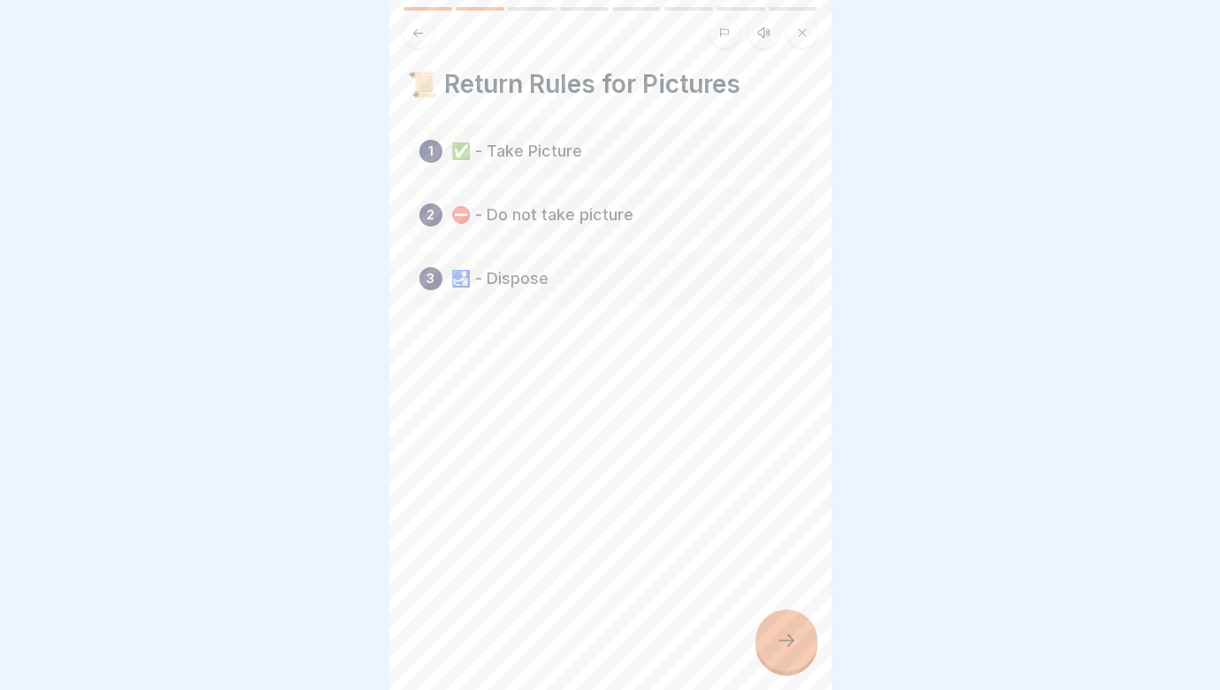
click at [794, 644] on icon at bounding box center [786, 640] width 21 height 21
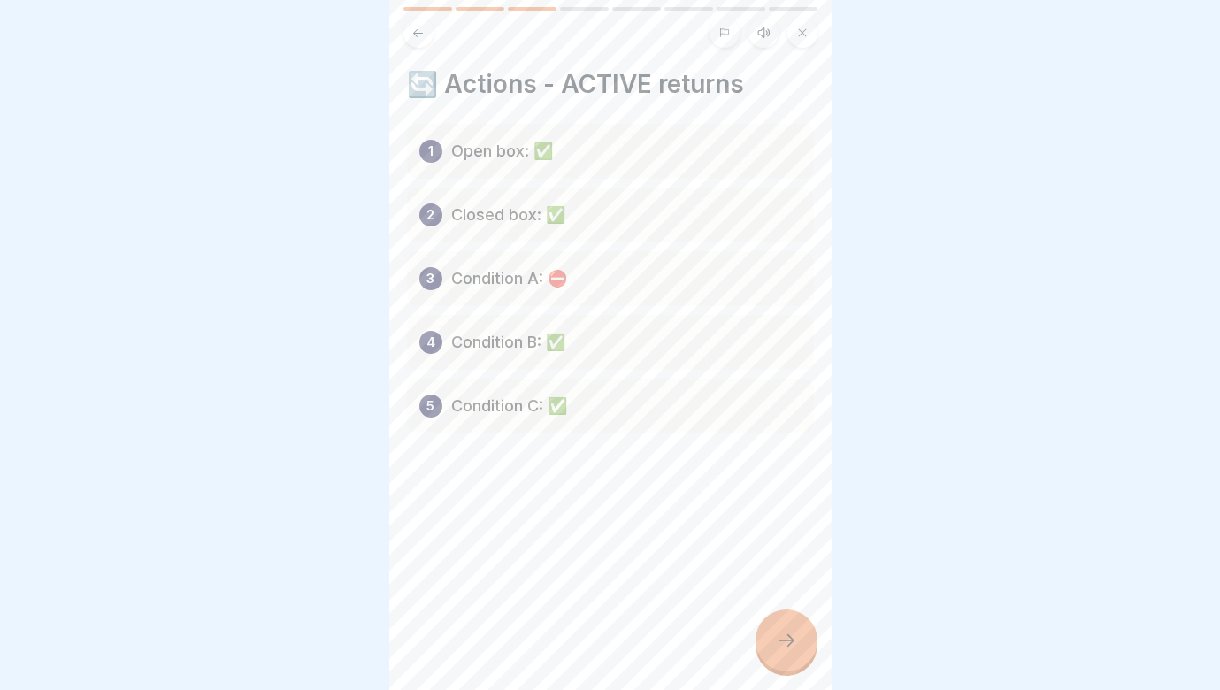
click at [794, 644] on icon at bounding box center [786, 640] width 21 height 21
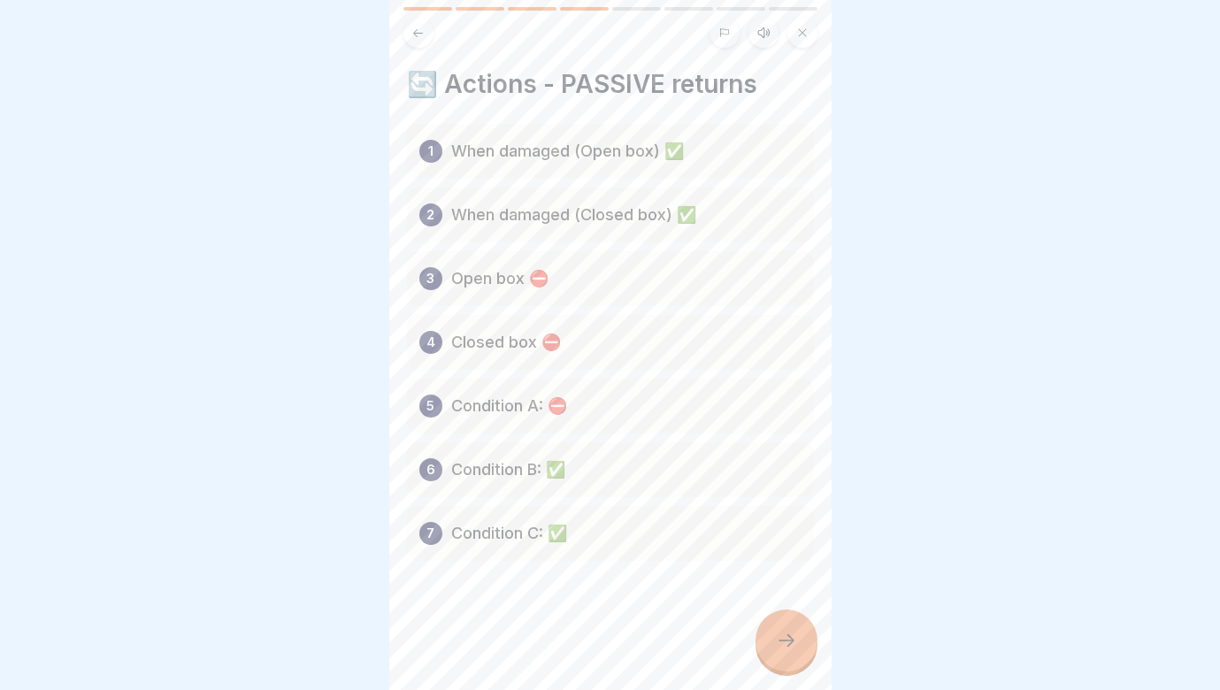
click at [794, 644] on icon at bounding box center [786, 640] width 21 height 21
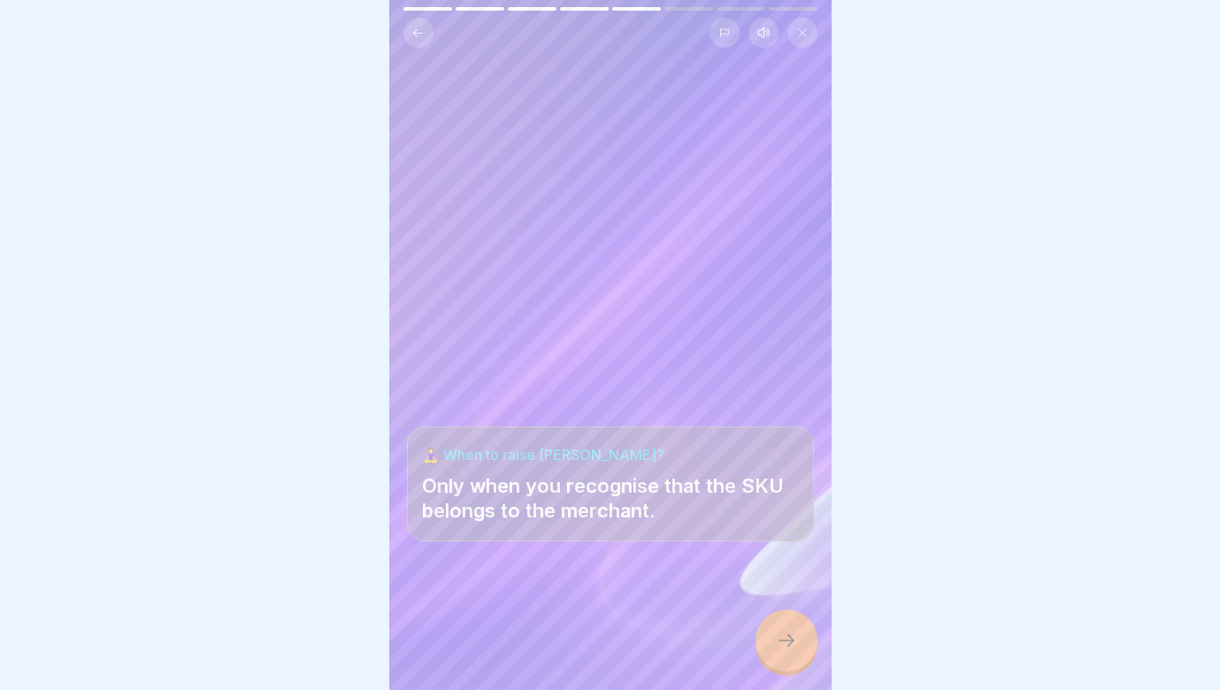
click at [803, 649] on div at bounding box center [787, 641] width 62 height 62
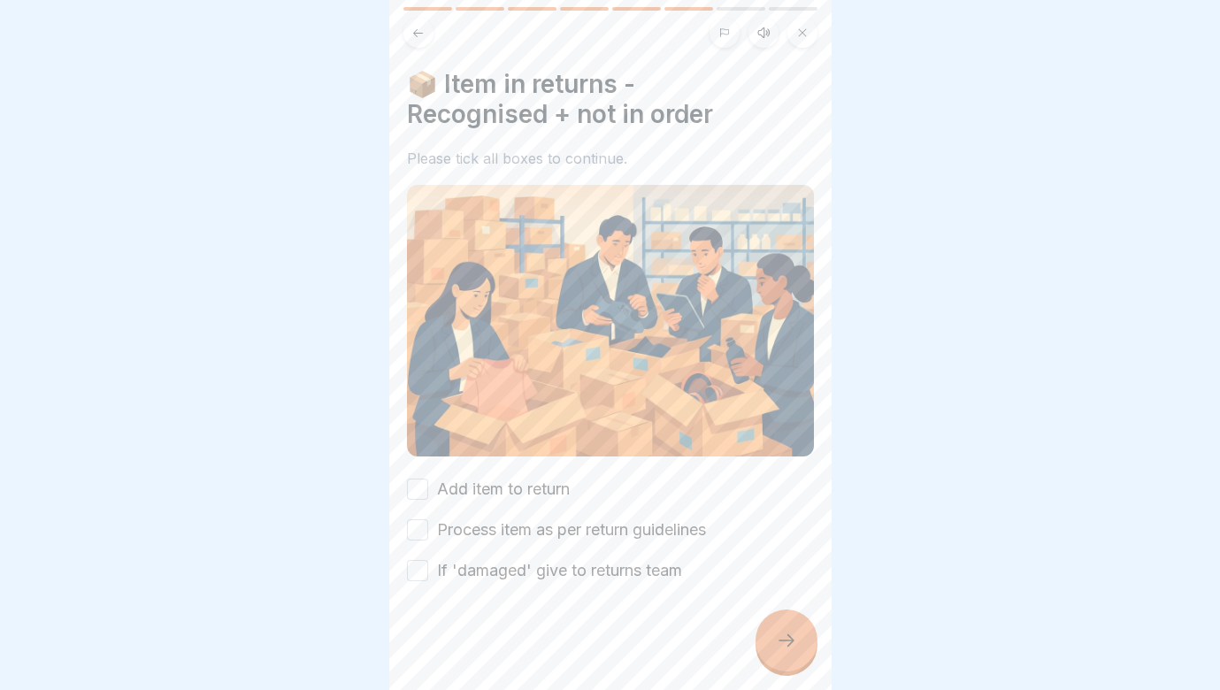
click at [415, 488] on button "Add item to return" at bounding box center [417, 489] width 21 height 21
click at [417, 534] on button "Process item as per return guidelines" at bounding box center [417, 529] width 21 height 21
click at [419, 35] on icon at bounding box center [417, 33] width 13 height 13
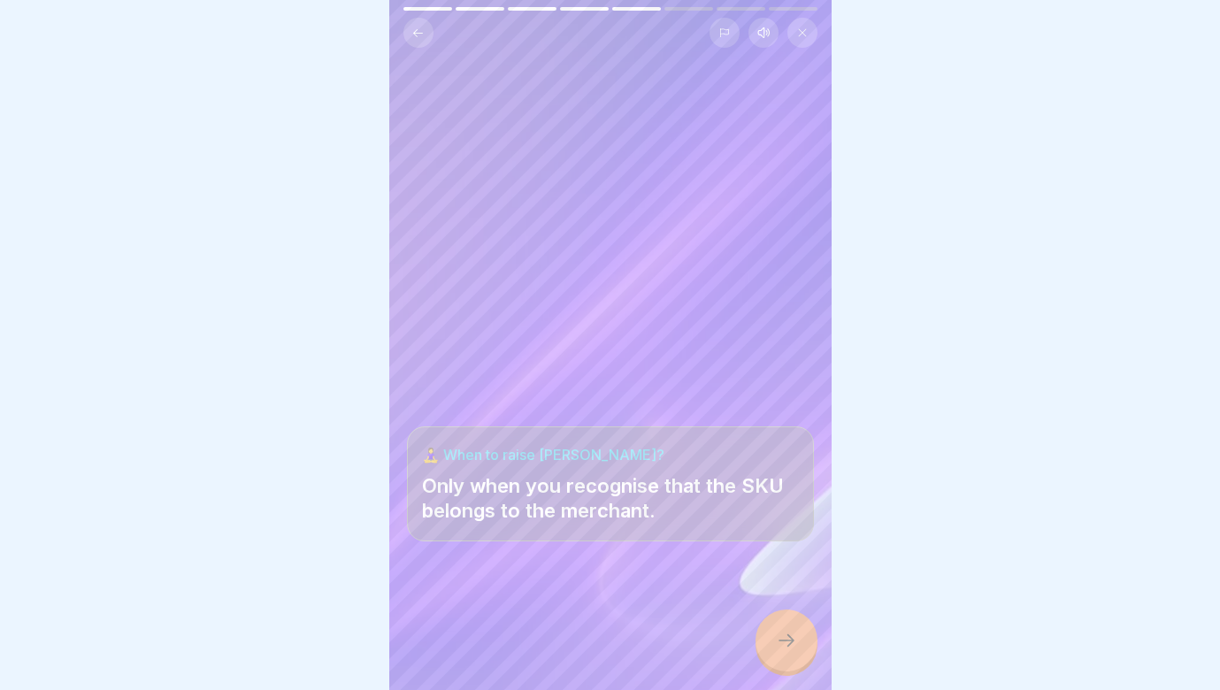
click at [534, 460] on h4 "🧘‍♀️ When to raise [PERSON_NAME]?" at bounding box center [610, 454] width 377 height 19
click at [789, 656] on div at bounding box center [787, 641] width 62 height 62
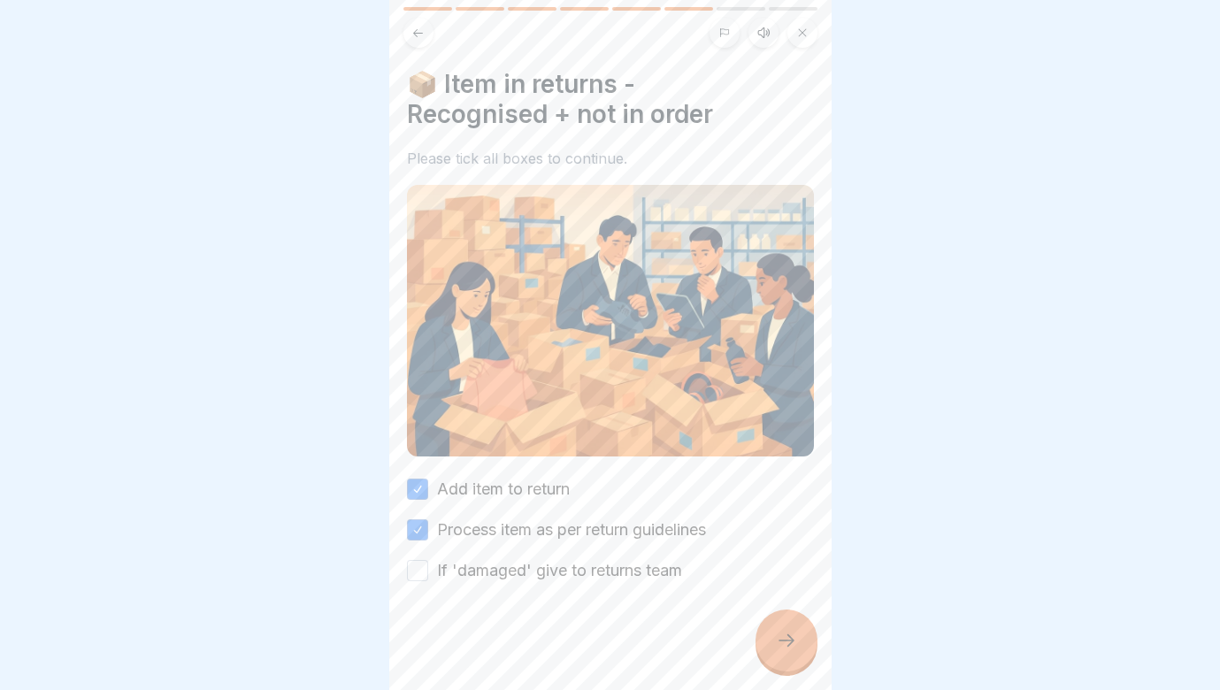
click at [421, 577] on button "If 'damaged' give to returns team" at bounding box center [417, 570] width 21 height 21
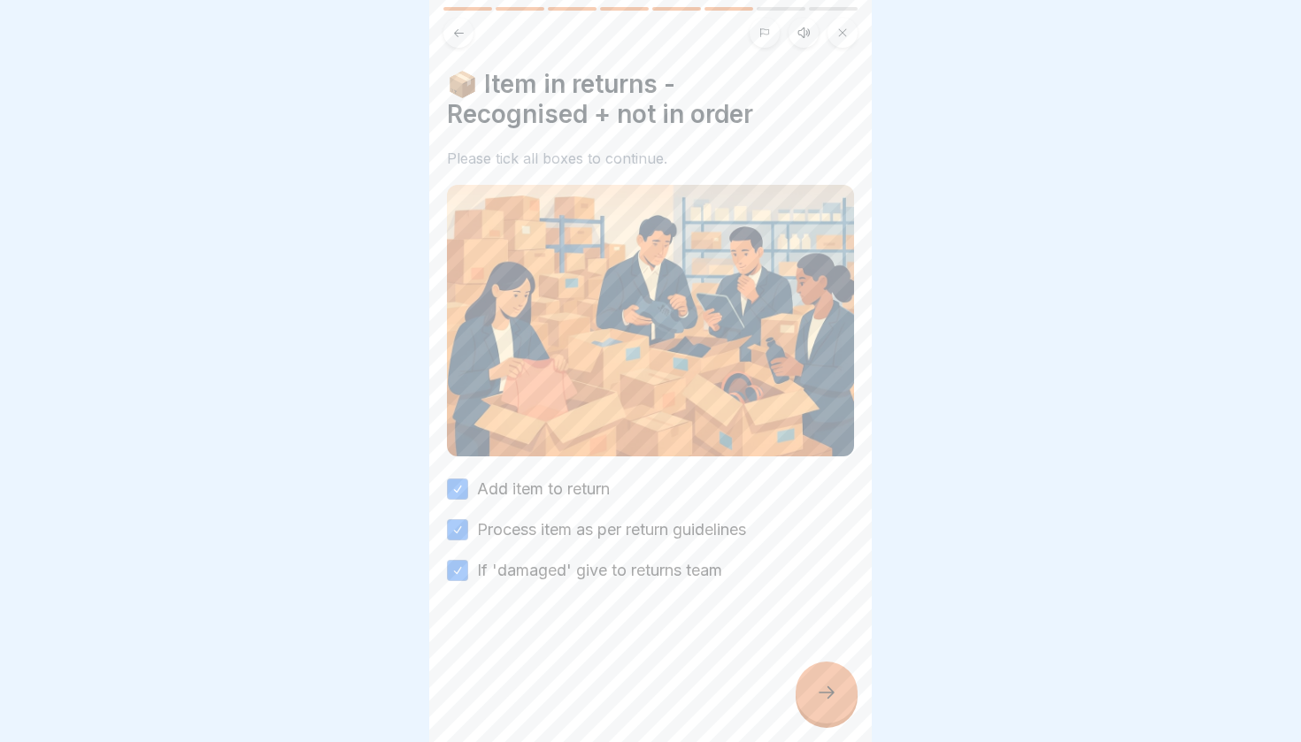
click at [821, 689] on icon at bounding box center [826, 692] width 21 height 21
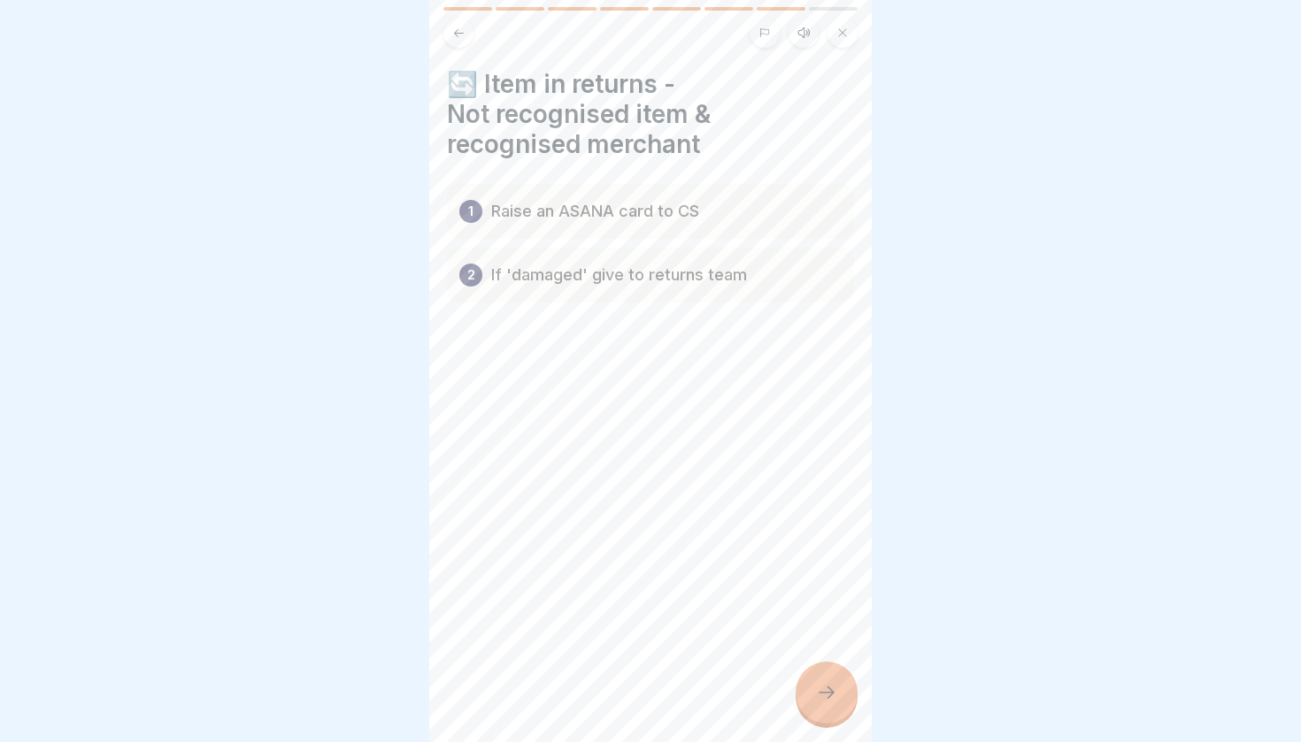
click at [467, 25] on button at bounding box center [458, 33] width 30 height 30
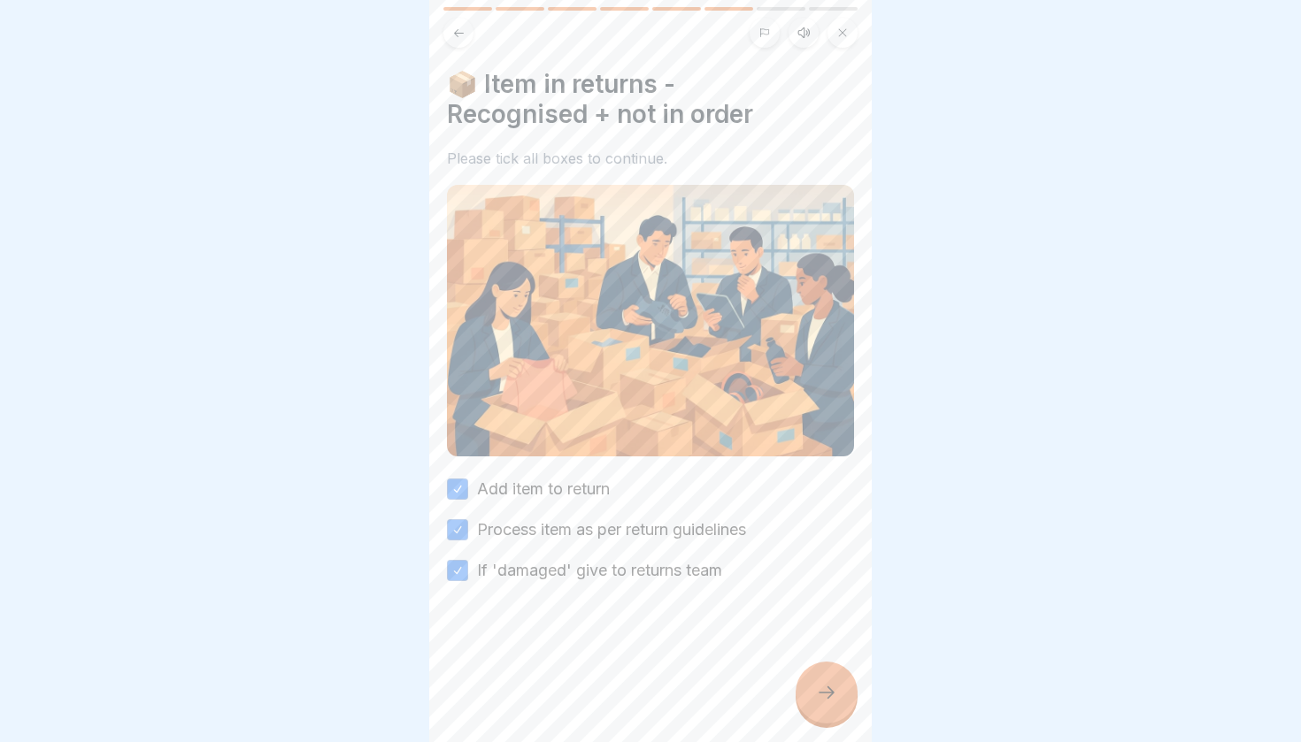
click at [466, 27] on button at bounding box center [458, 33] width 30 height 30
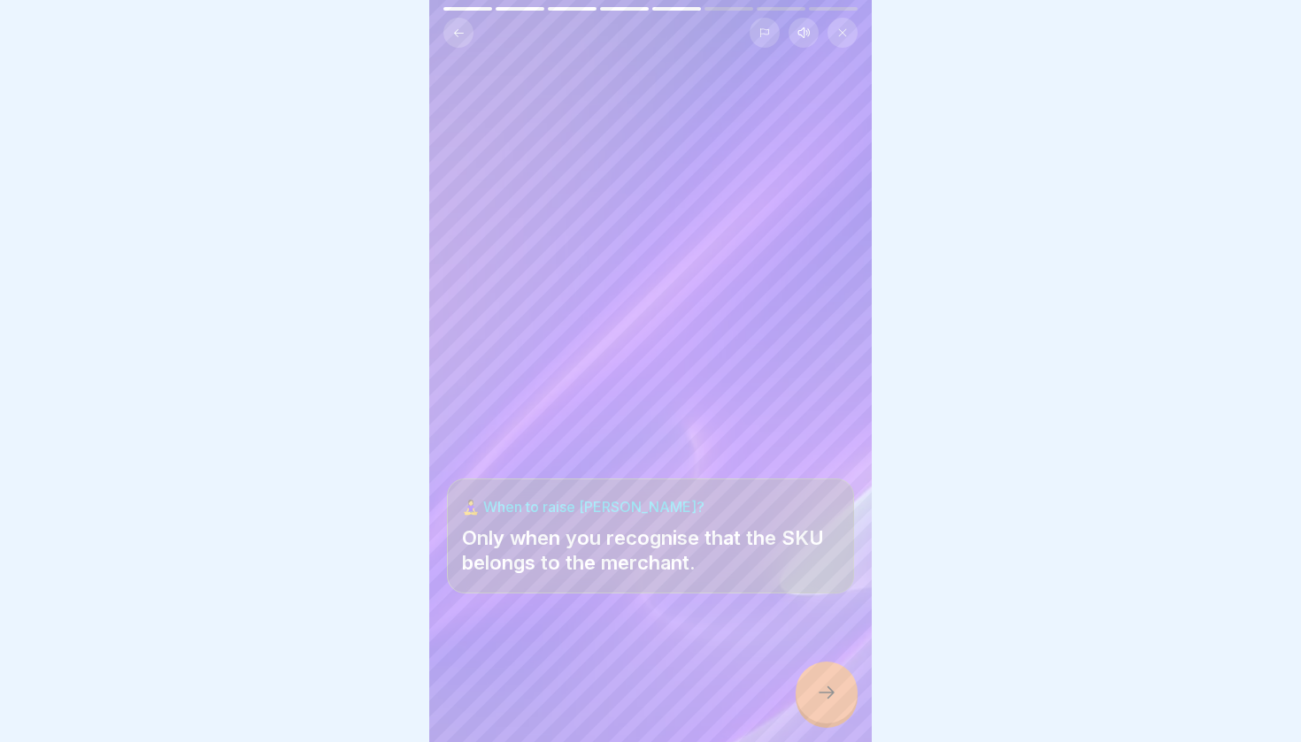
click at [819, 689] on icon at bounding box center [826, 692] width 21 height 21
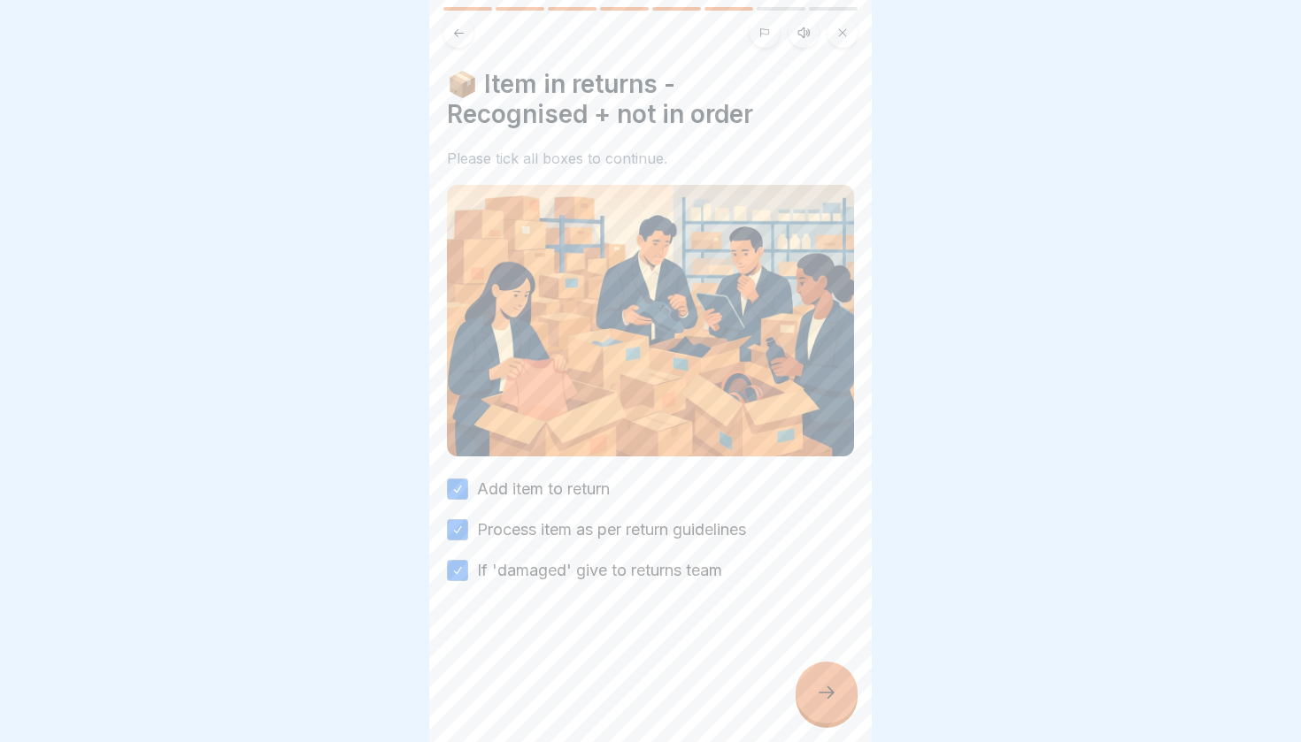
click at [819, 689] on icon at bounding box center [826, 692] width 21 height 21
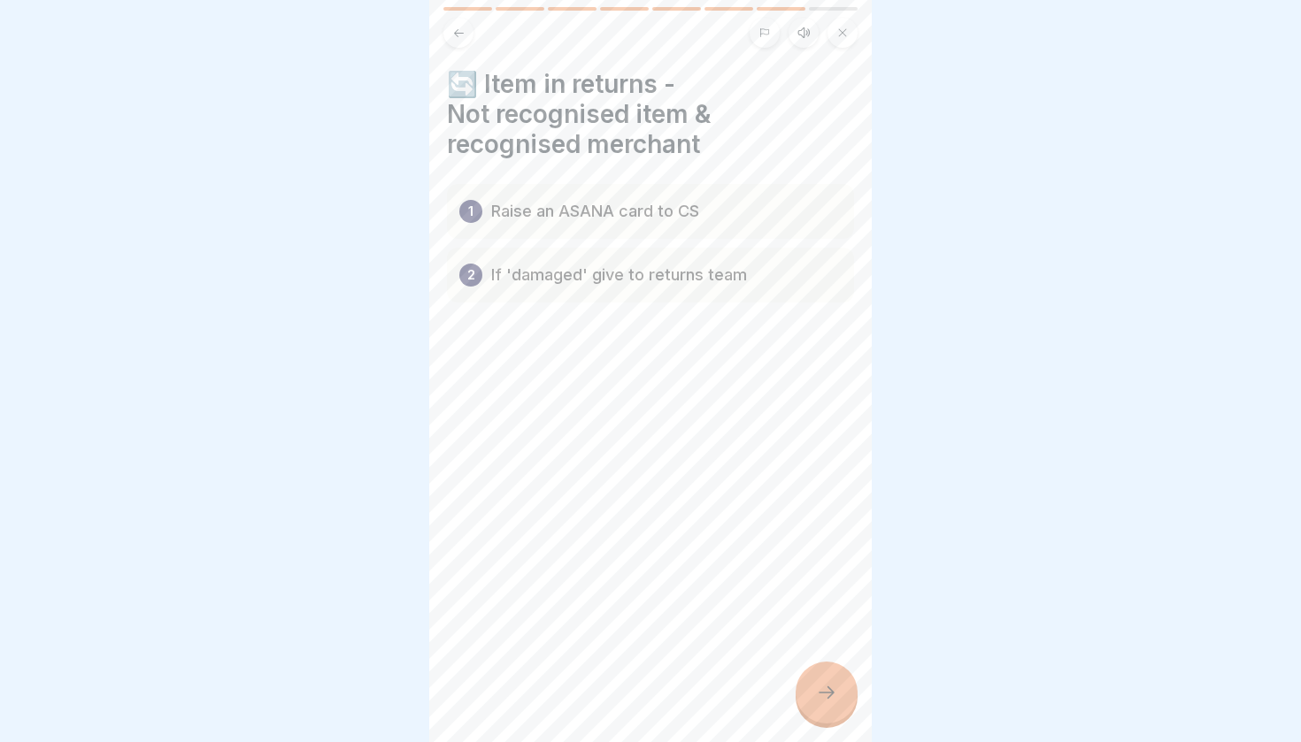
click at [819, 689] on icon at bounding box center [826, 692] width 21 height 21
click at [460, 38] on icon at bounding box center [458, 33] width 13 height 13
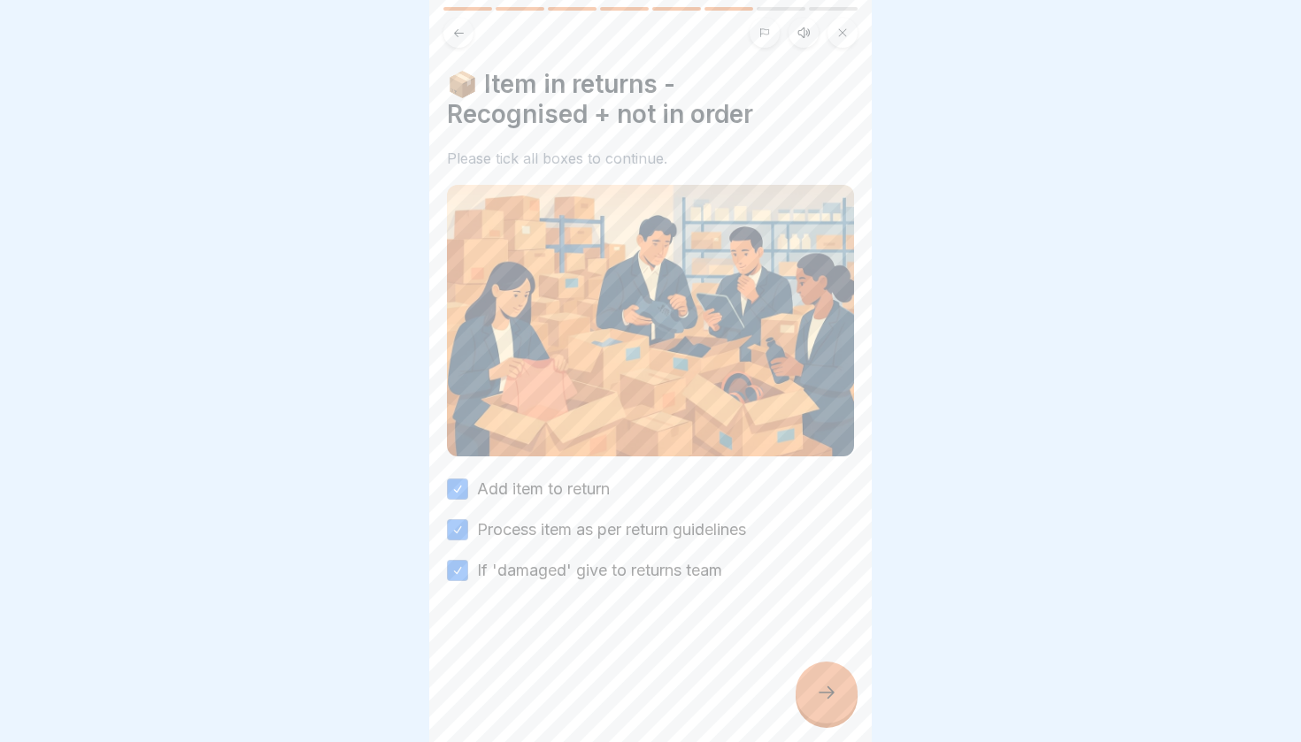
click at [460, 38] on icon at bounding box center [458, 33] width 13 height 13
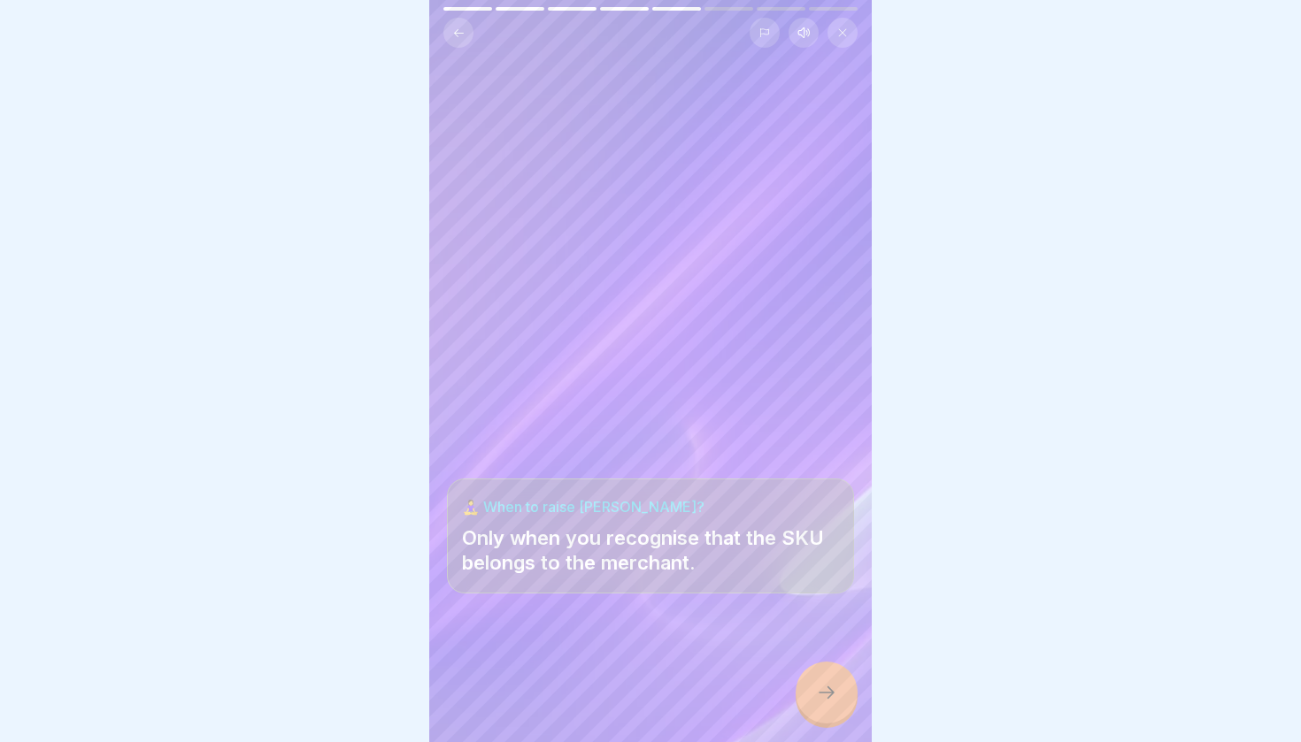
click at [460, 38] on icon at bounding box center [458, 33] width 13 height 13
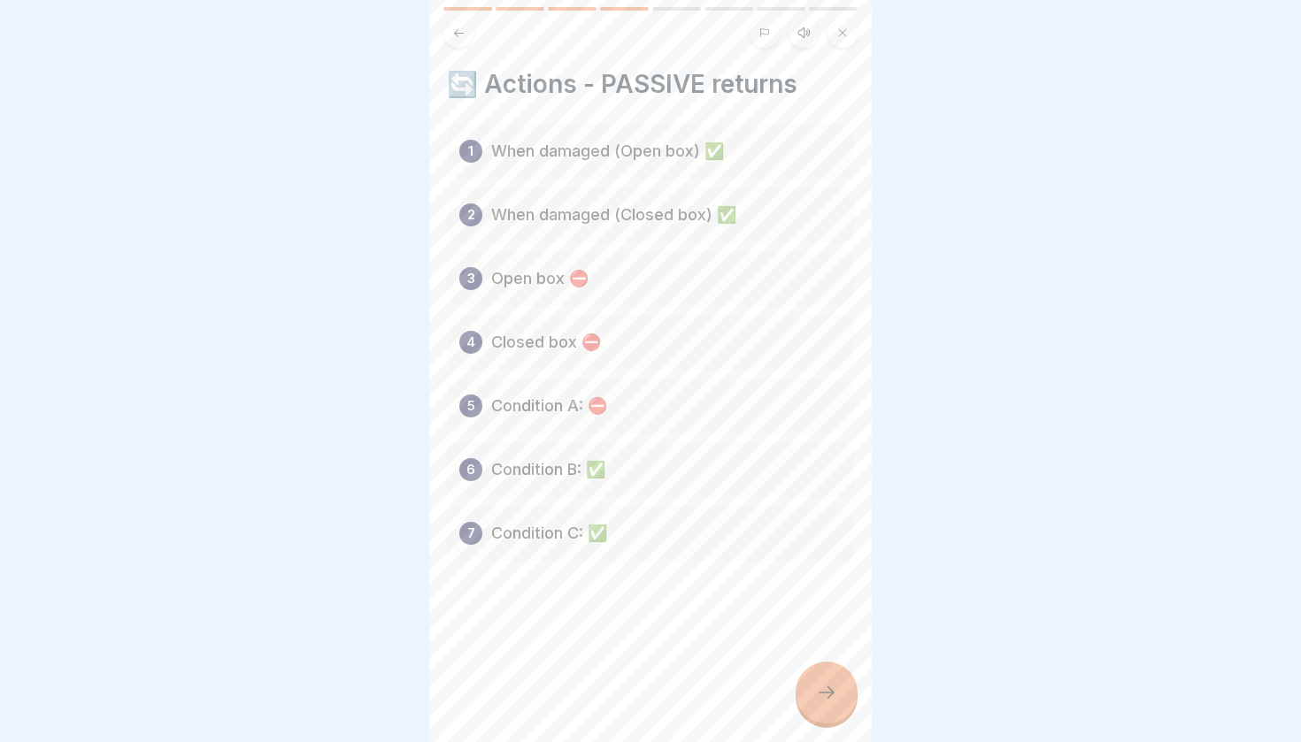
click at [460, 38] on icon at bounding box center [458, 33] width 13 height 13
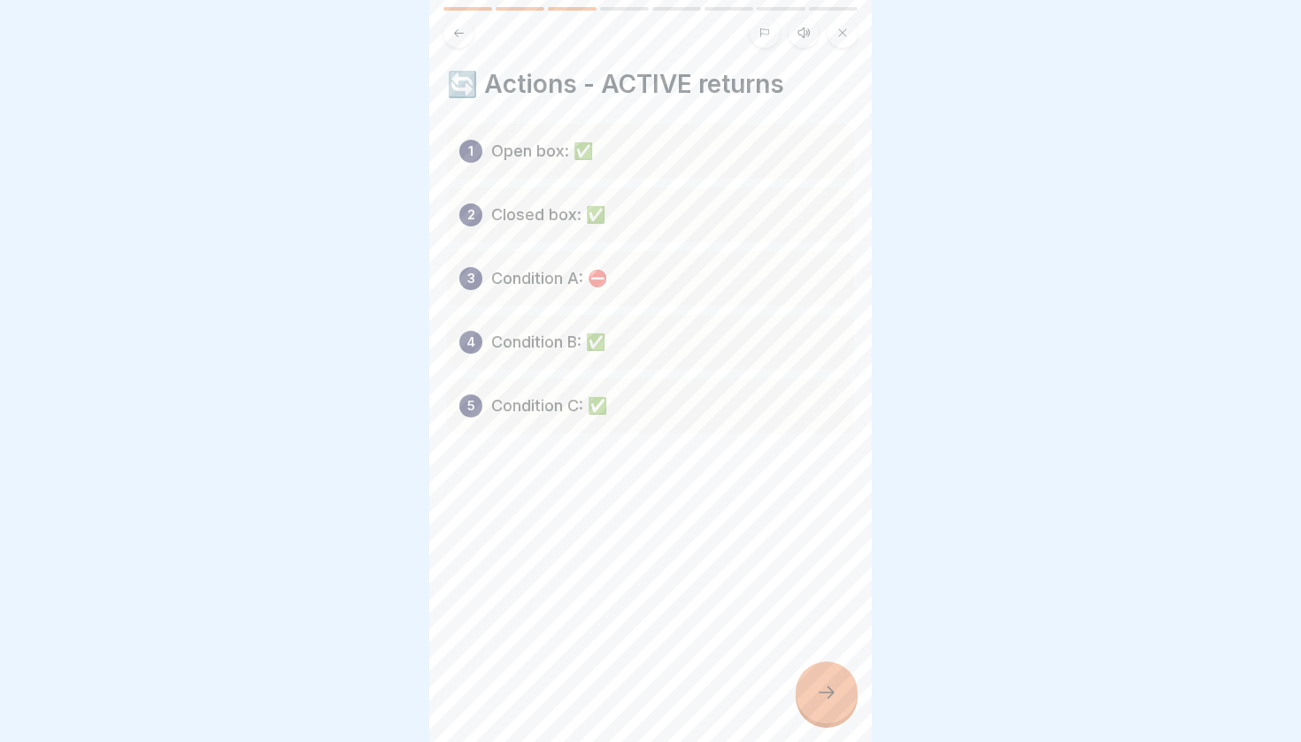
click at [460, 38] on icon at bounding box center [458, 33] width 13 height 13
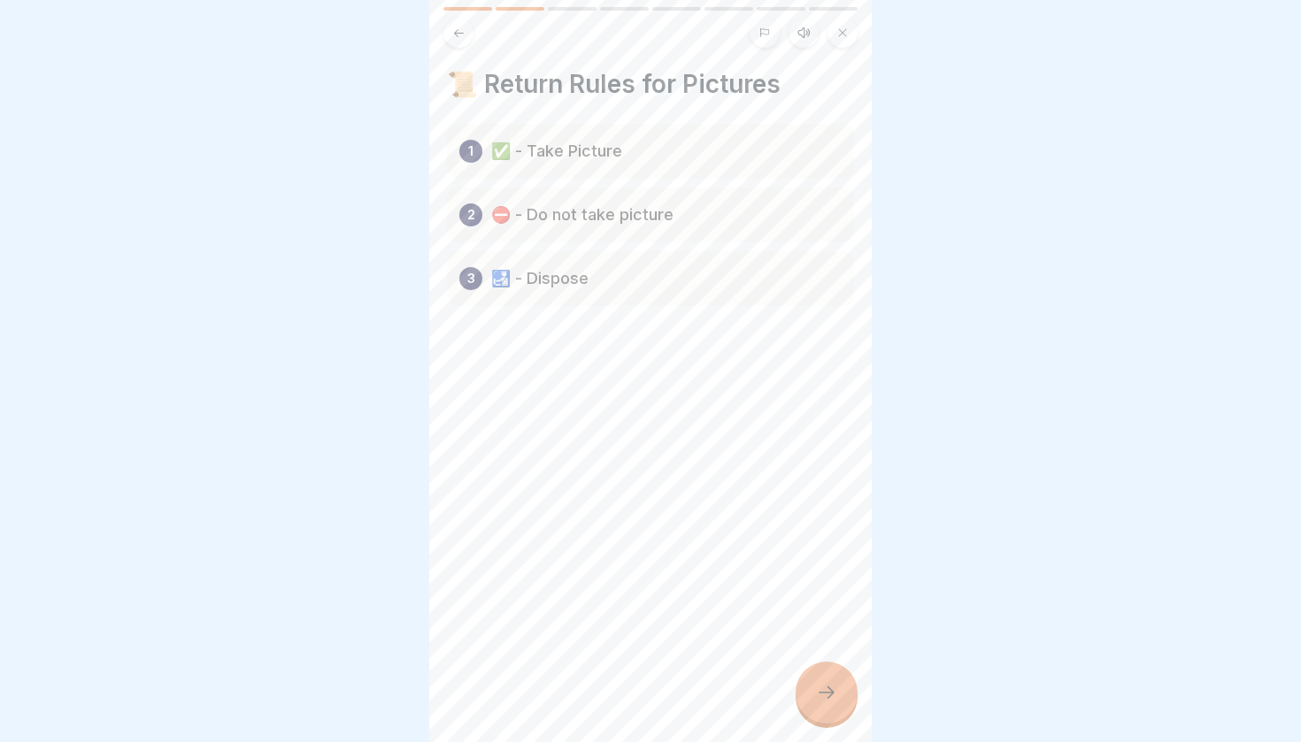
click at [841, 689] on div at bounding box center [826, 693] width 62 height 62
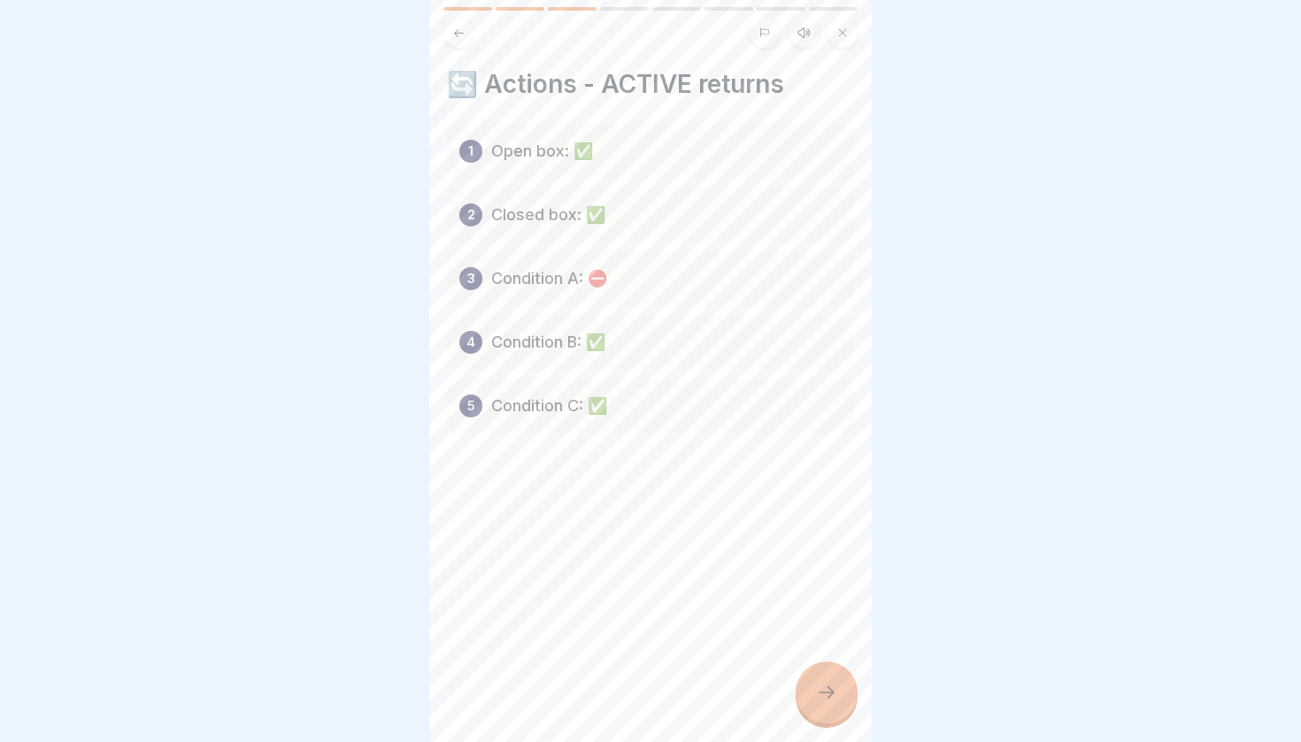
click at [841, 689] on div at bounding box center [826, 693] width 62 height 62
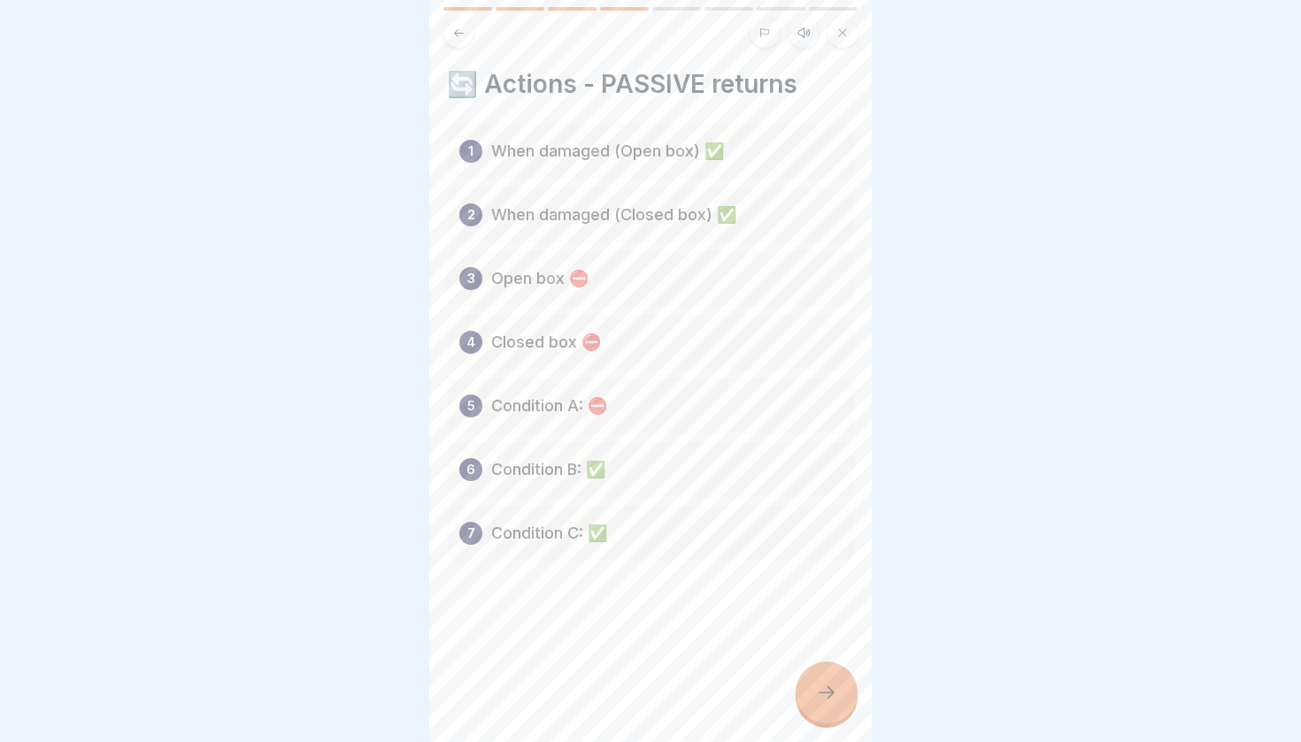
click at [465, 44] on button at bounding box center [458, 33] width 30 height 30
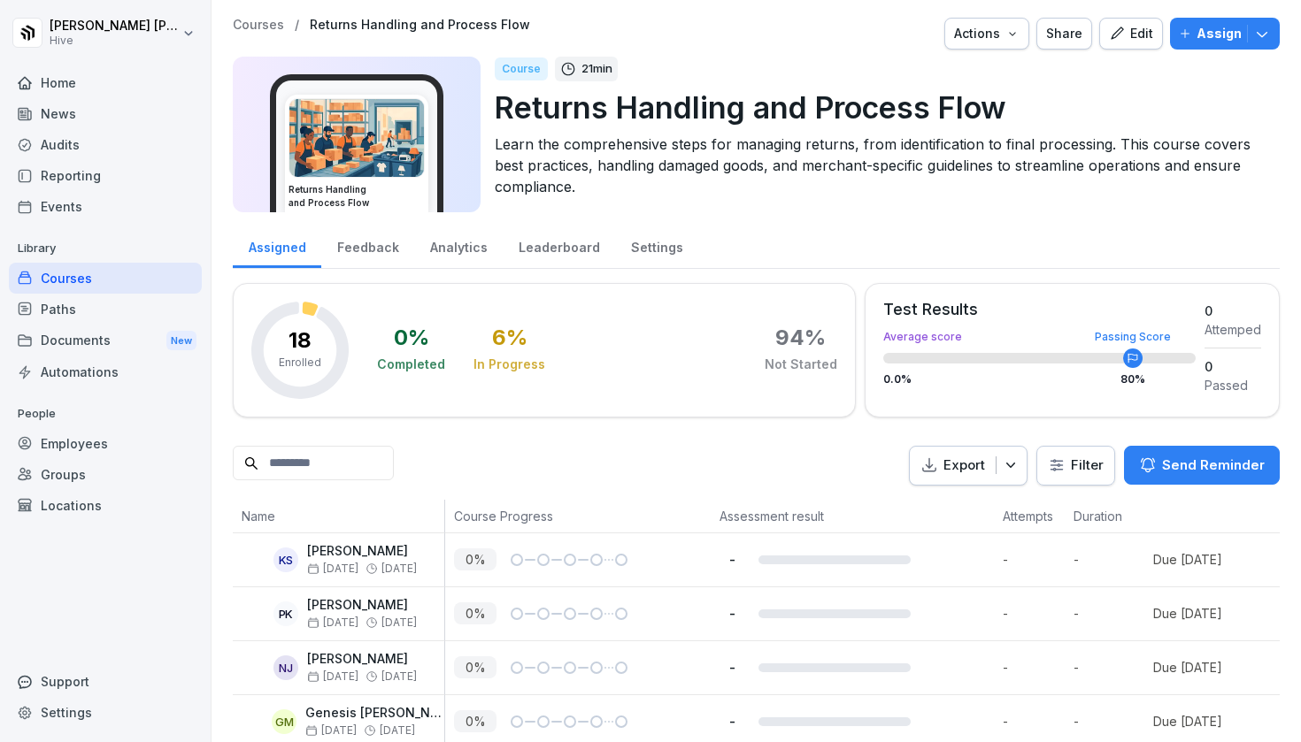
click at [1221, 35] on p "Assign" at bounding box center [1218, 33] width 45 height 19
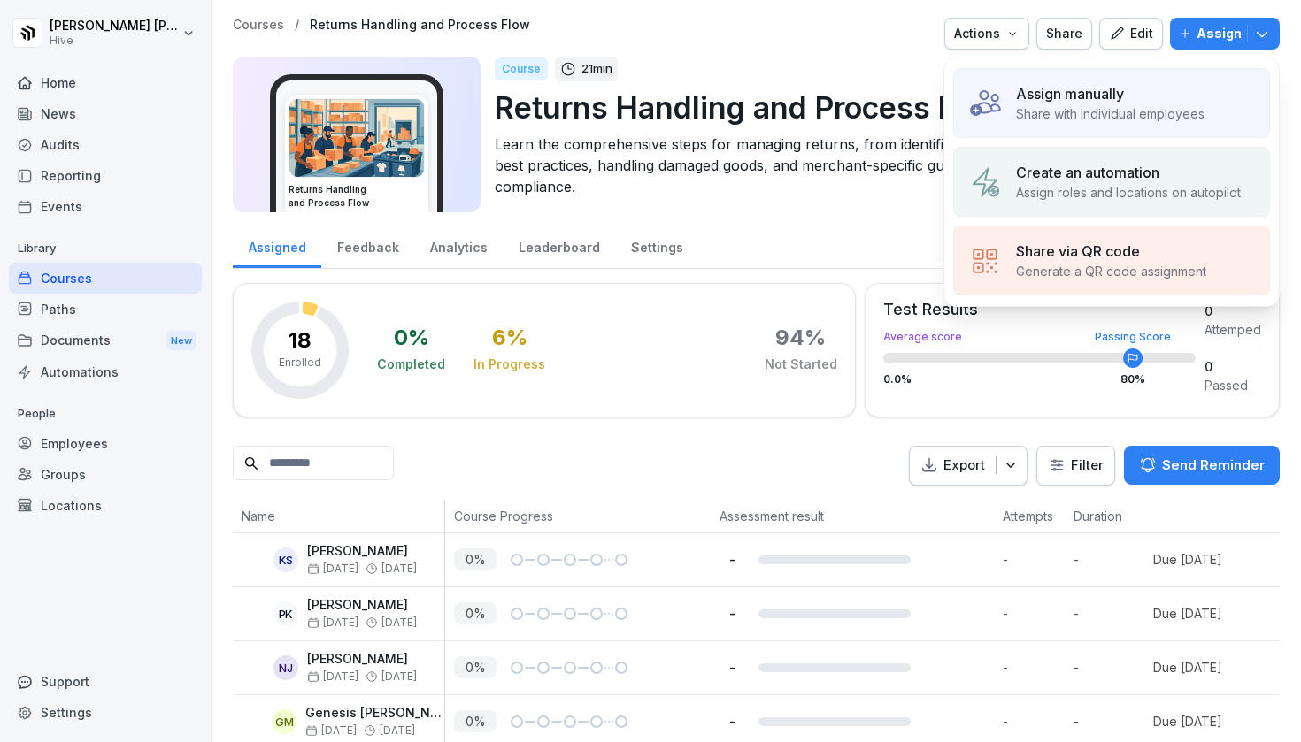
click at [1106, 111] on p "Share with individual employees" at bounding box center [1110, 113] width 188 height 19
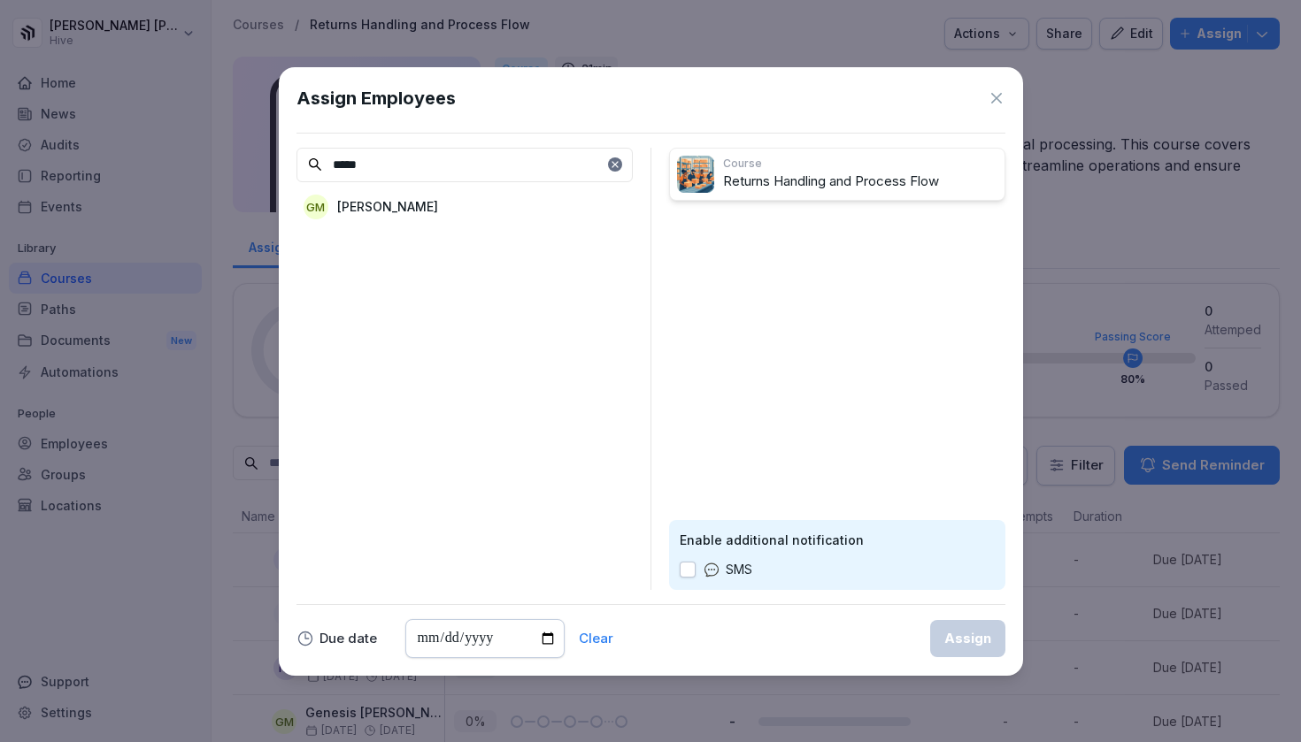
type input "*****"
drag, startPoint x: 1107, startPoint y: 111, endPoint x: 478, endPoint y: 215, distance: 637.7
click at [478, 215] on div "GM [PERSON_NAME]" at bounding box center [464, 207] width 336 height 32
click at [951, 631] on div "Assign" at bounding box center [967, 638] width 47 height 19
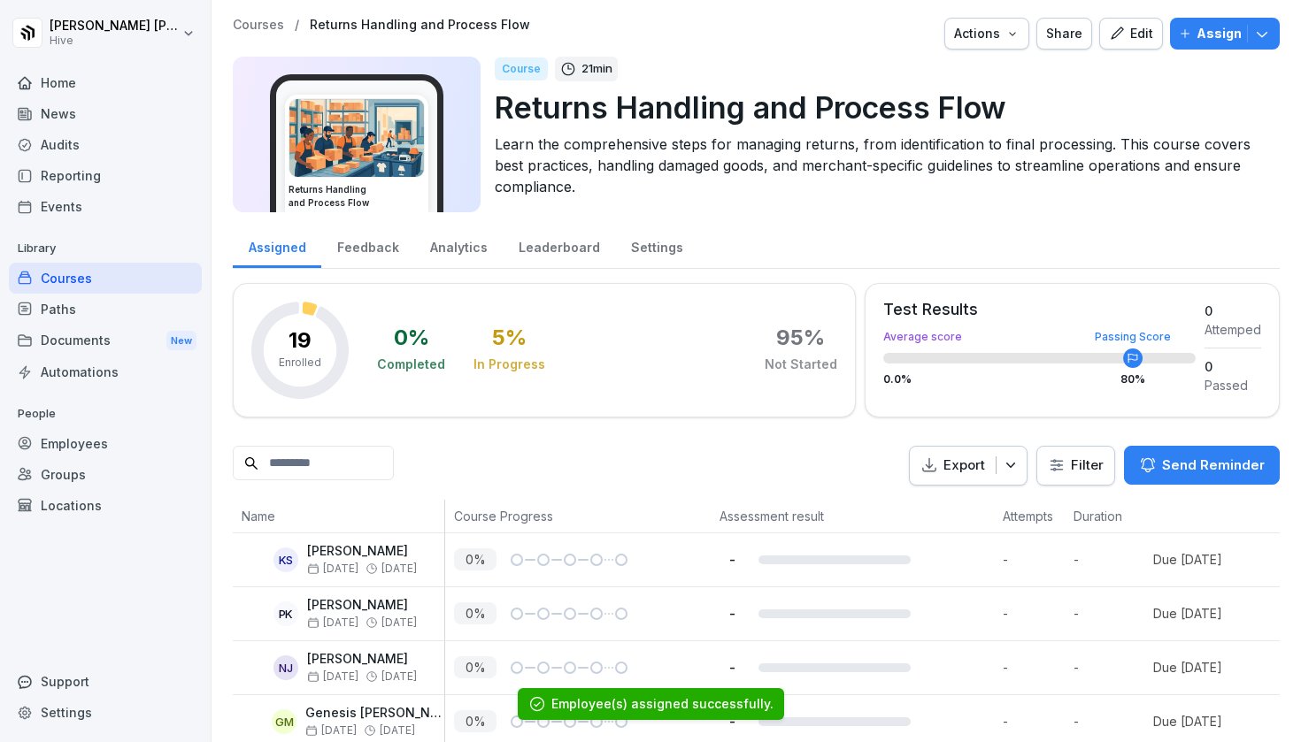
click at [89, 276] on div "Courses" at bounding box center [105, 278] width 193 height 31
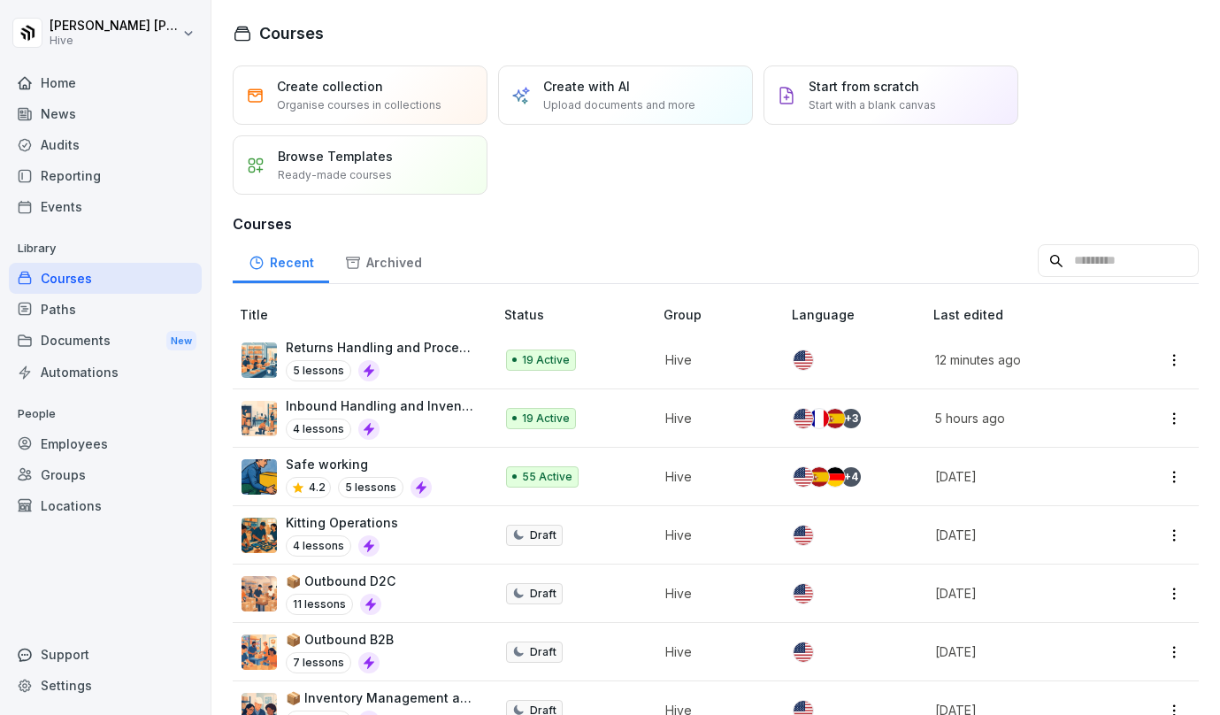
click at [616, 365] on div "19 Active" at bounding box center [570, 360] width 129 height 21
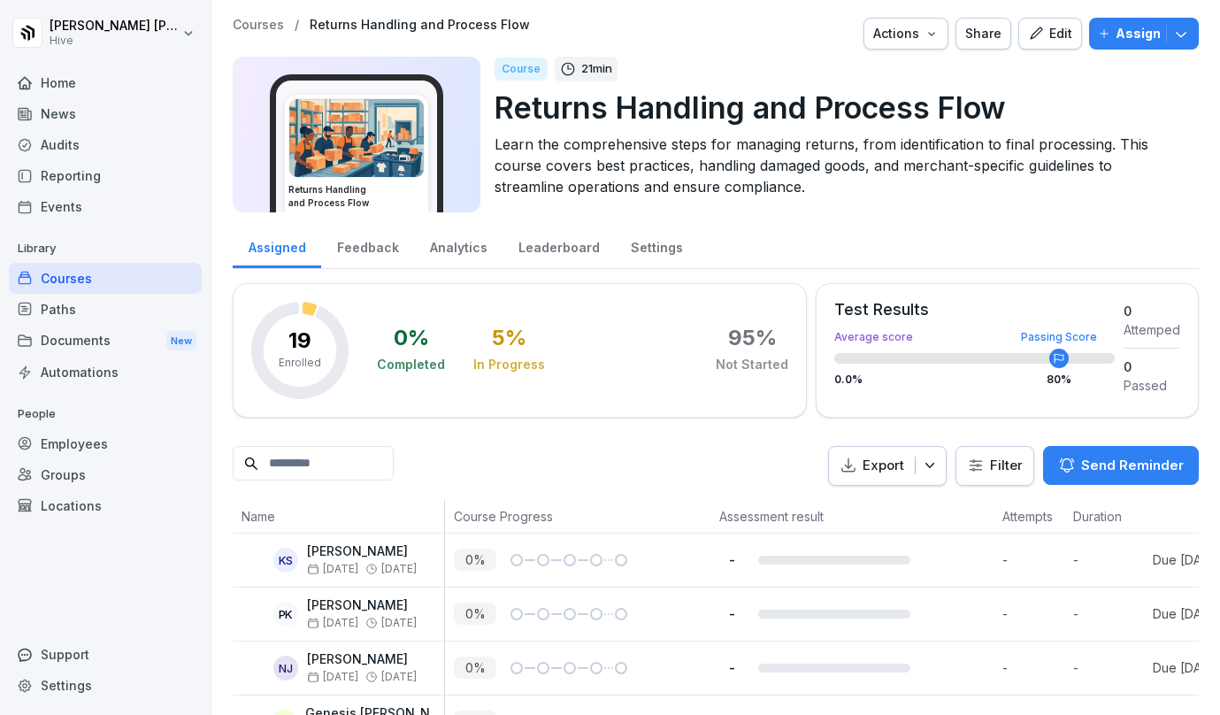
click at [1058, 30] on div "Edit" at bounding box center [1050, 33] width 44 height 19
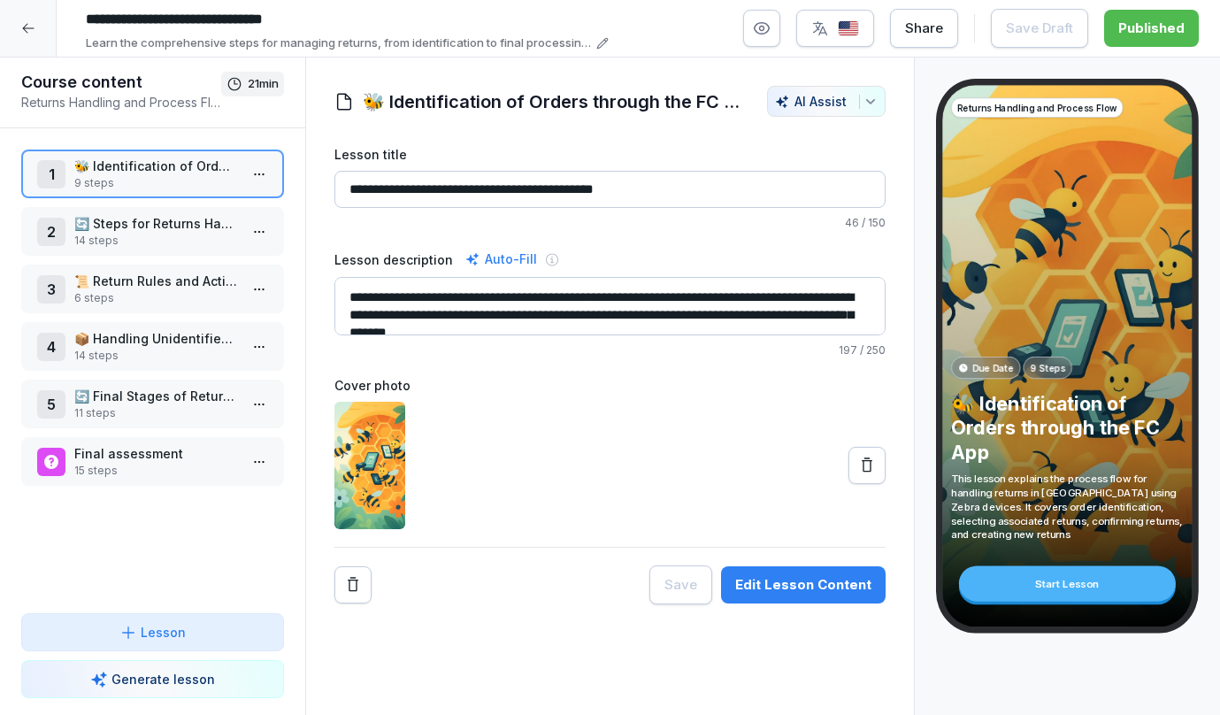
click at [837, 33] on div "button" at bounding box center [835, 28] width 48 height 18
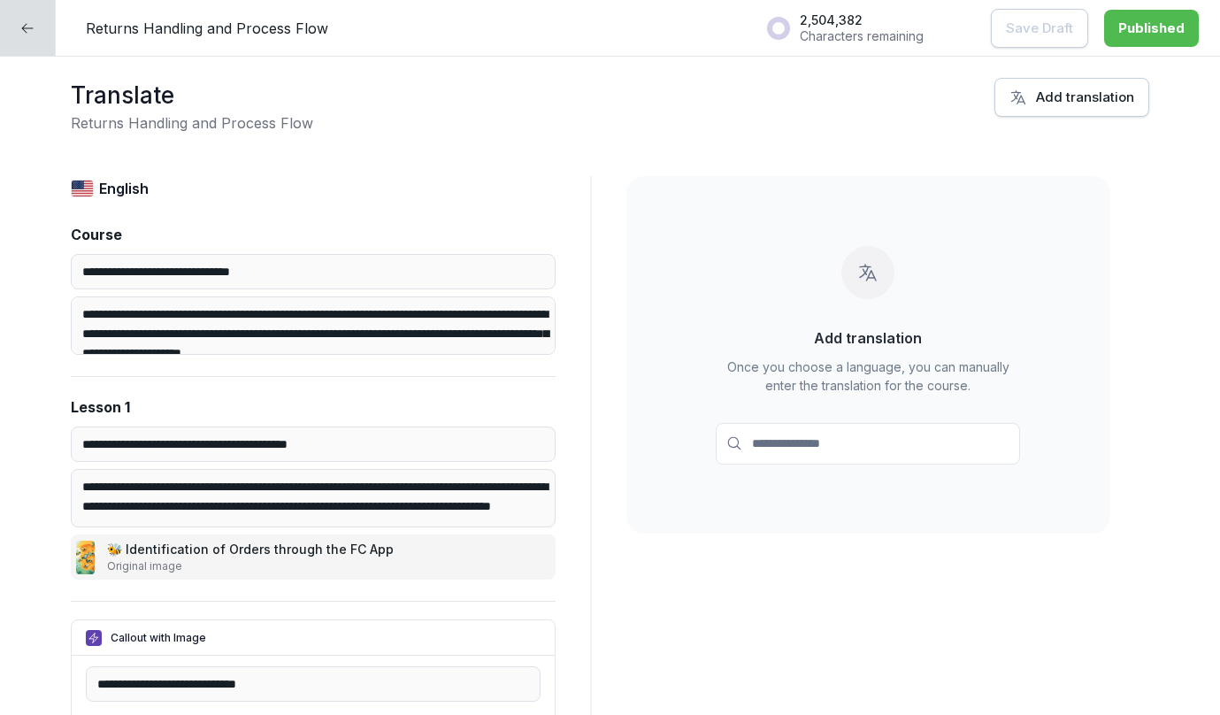
click at [1072, 99] on div "Add translation" at bounding box center [1072, 97] width 125 height 19
type input "******"
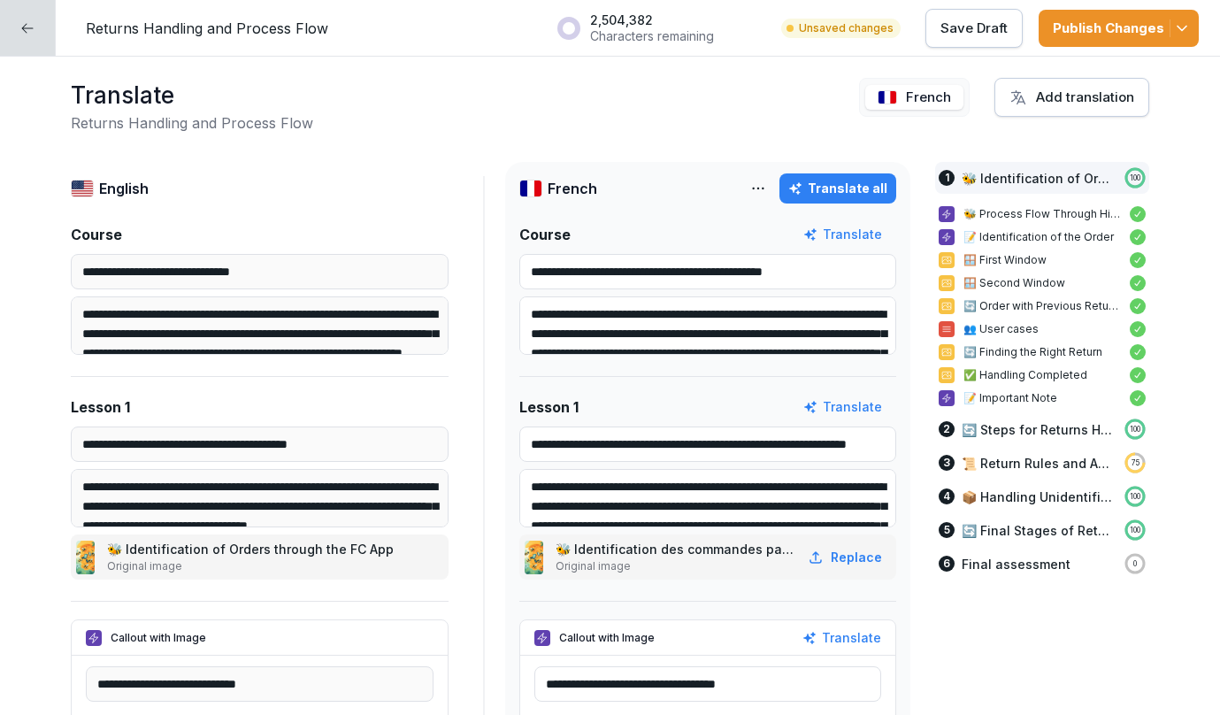
click at [829, 184] on div "Translate all" at bounding box center [837, 188] width 99 height 19
type textarea "**********"
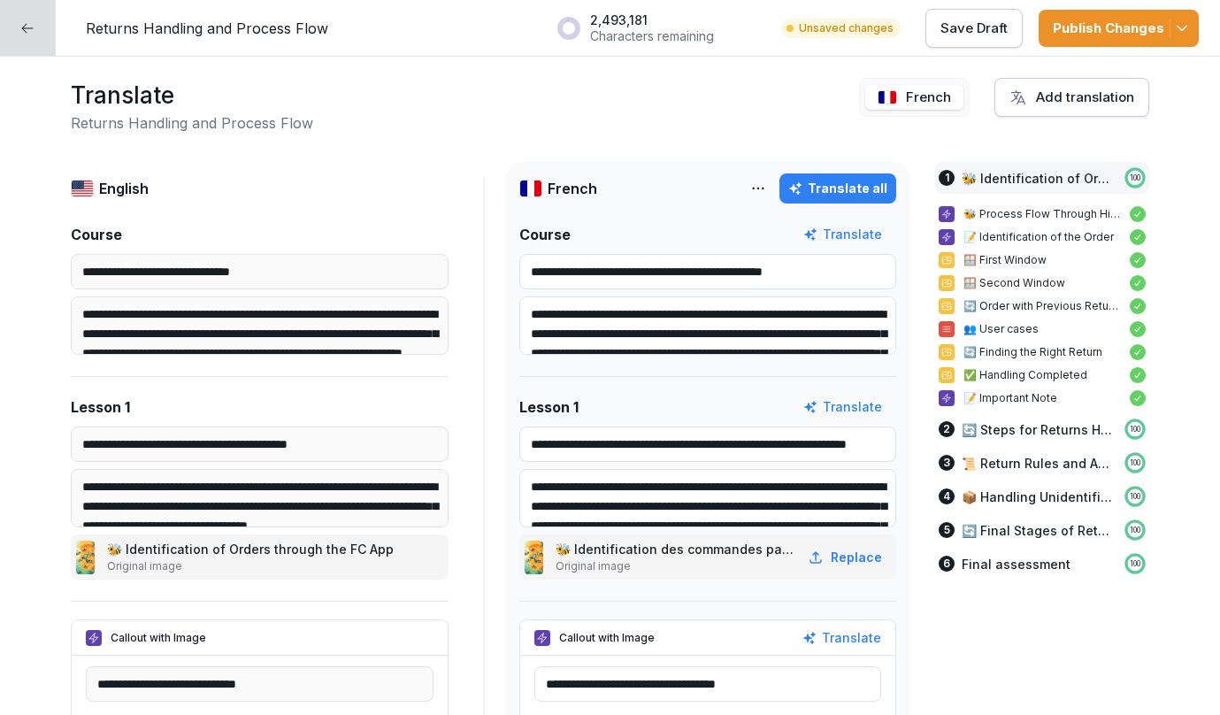
click at [1056, 91] on div "Add translation" at bounding box center [1072, 97] width 125 height 19
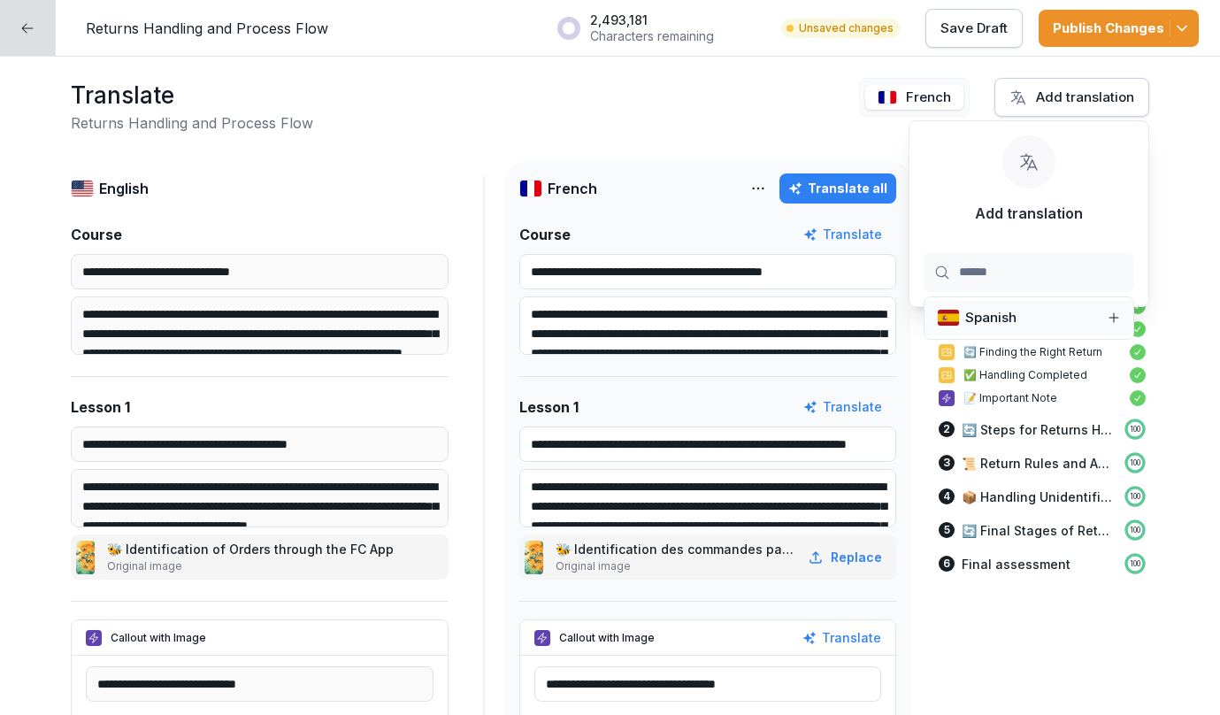
type input "*******"
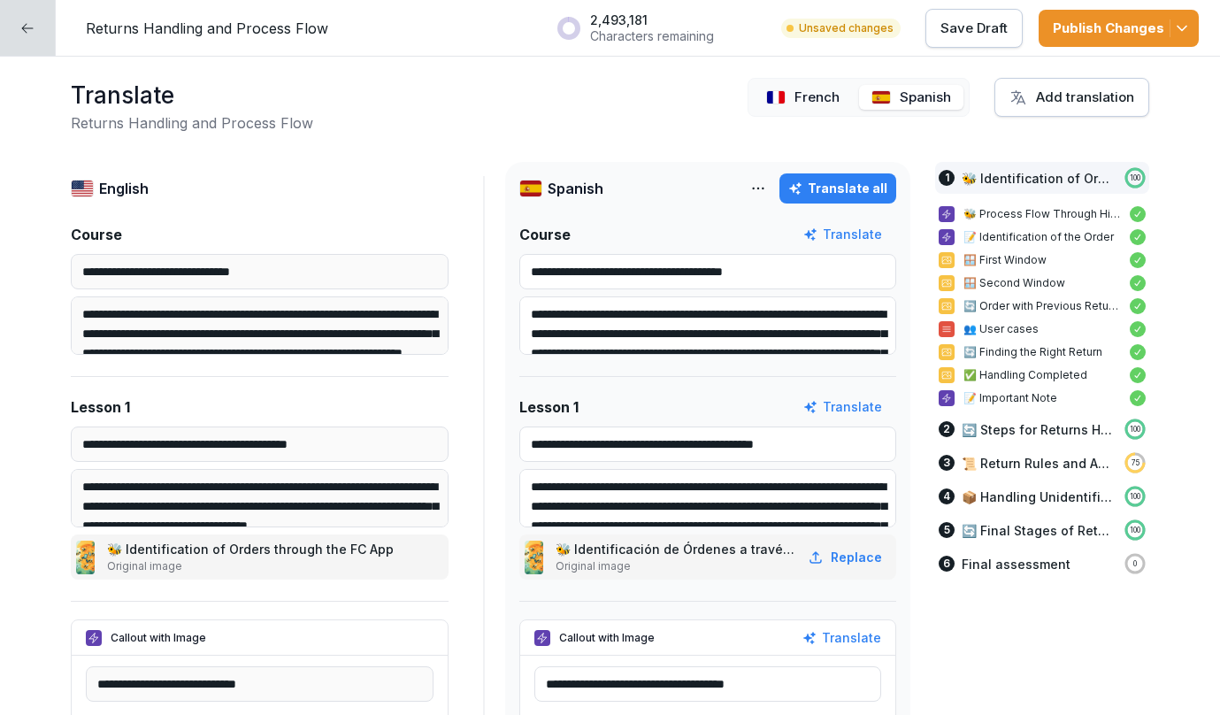
click at [866, 184] on div "Translate all" at bounding box center [837, 188] width 99 height 19
type textarea "**********"
click at [866, 184] on div "Translate all" at bounding box center [837, 188] width 99 height 19
type textarea "**********"
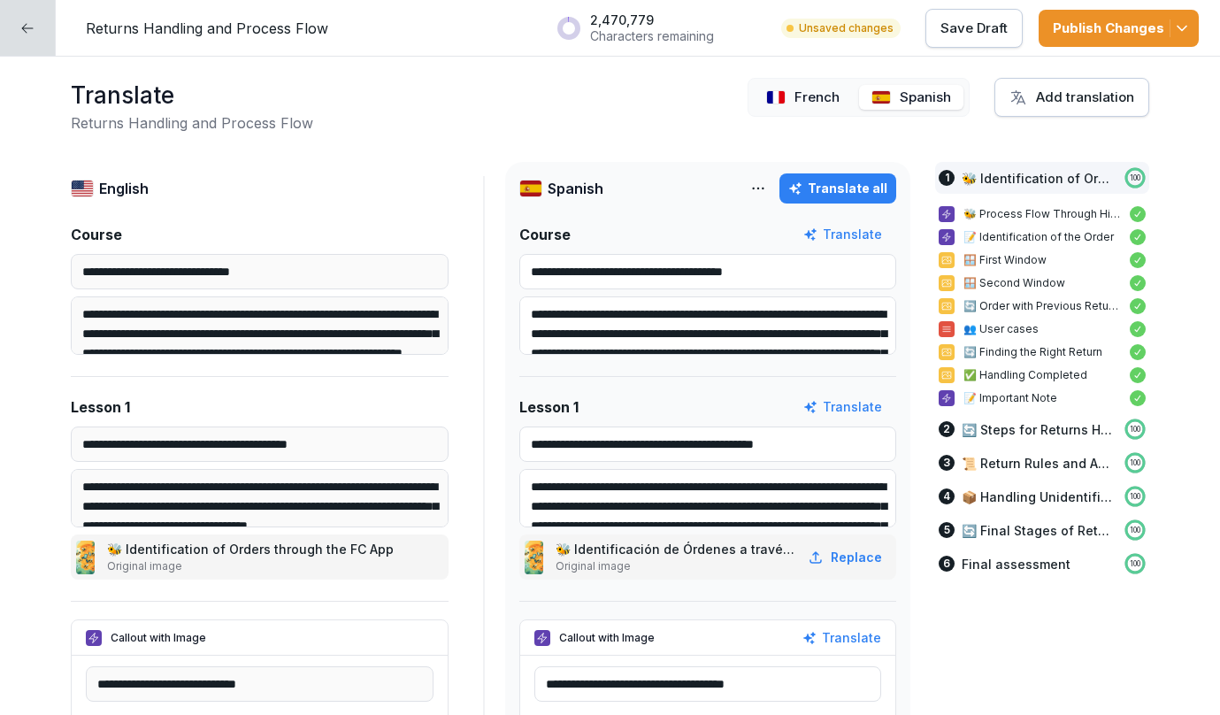
click at [1063, 96] on div "Add translation" at bounding box center [1072, 97] width 125 height 19
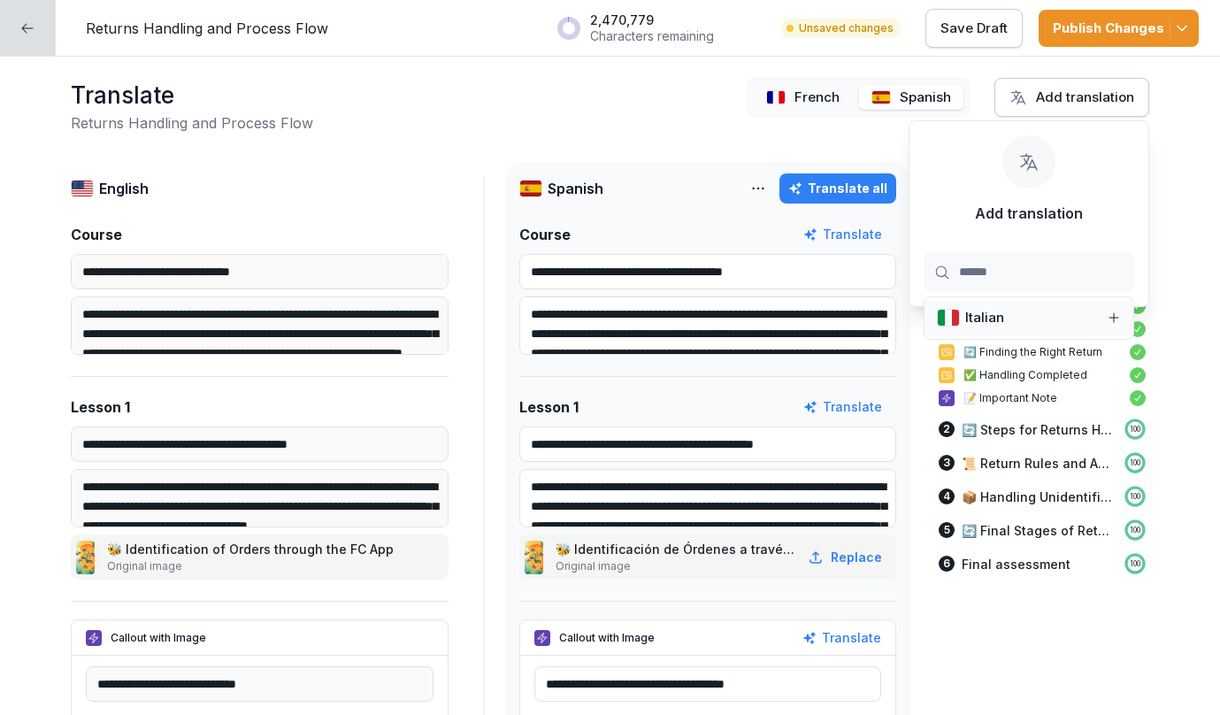
type input "*******"
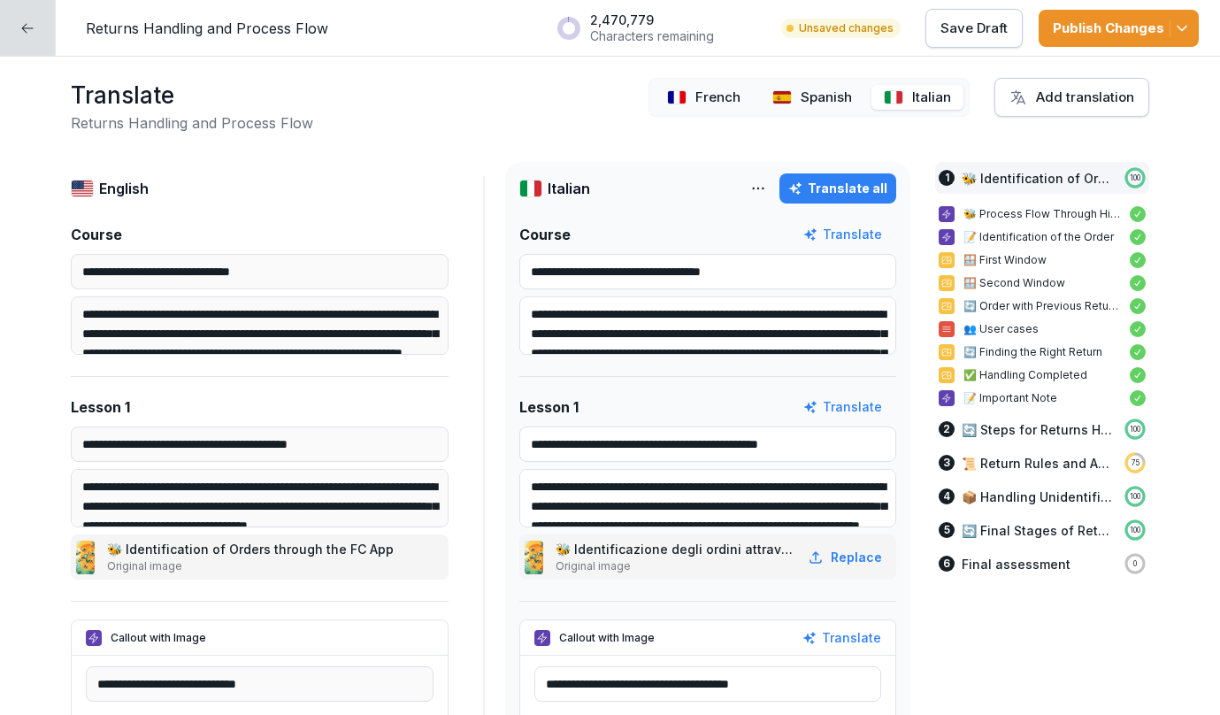
click at [835, 190] on div "Translate all" at bounding box center [837, 188] width 99 height 19
type textarea "**********"
click at [835, 190] on div "Translate all" at bounding box center [837, 188] width 99 height 19
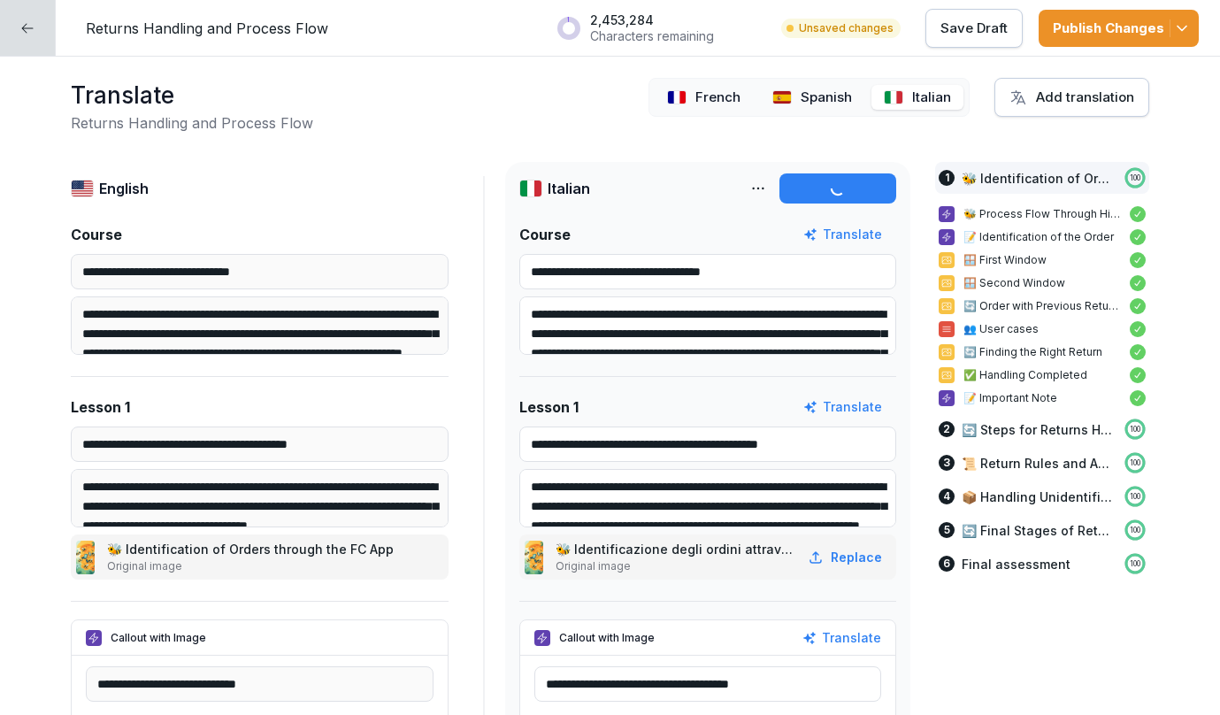
type textarea "**********"
click at [1038, 104] on div "Add translation" at bounding box center [1072, 97] width 125 height 19
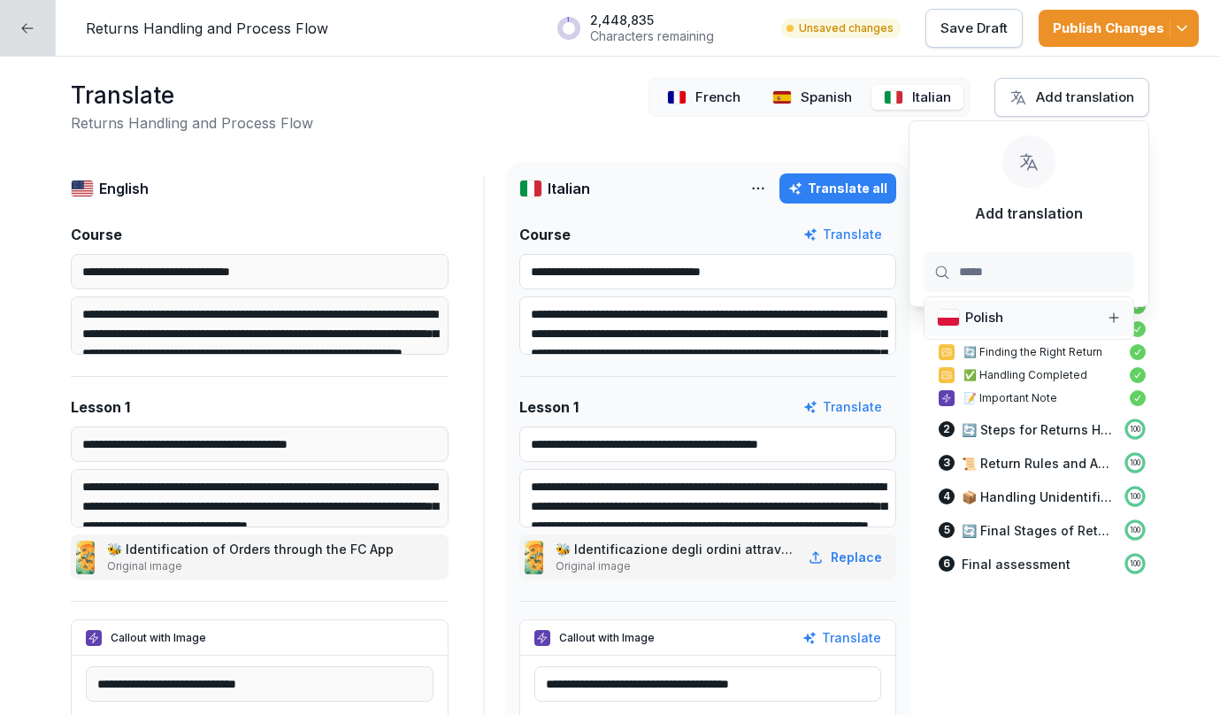
type input "******"
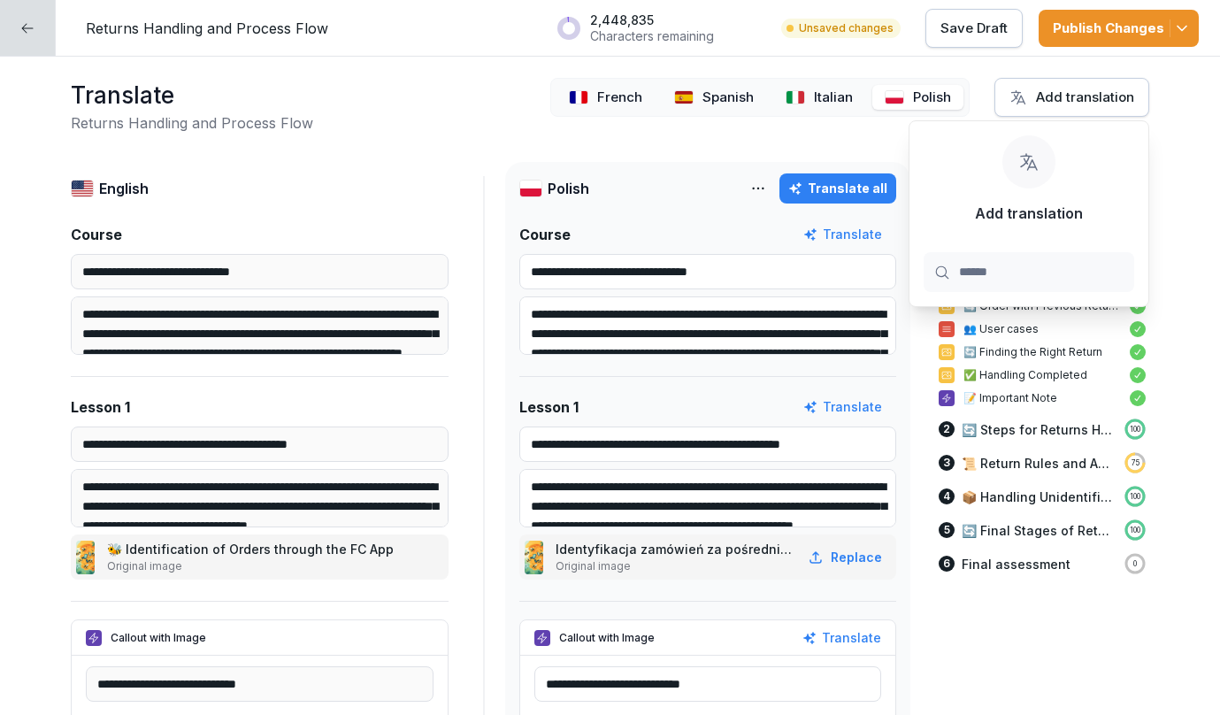
click at [846, 182] on div "Translate all" at bounding box center [837, 188] width 99 height 19
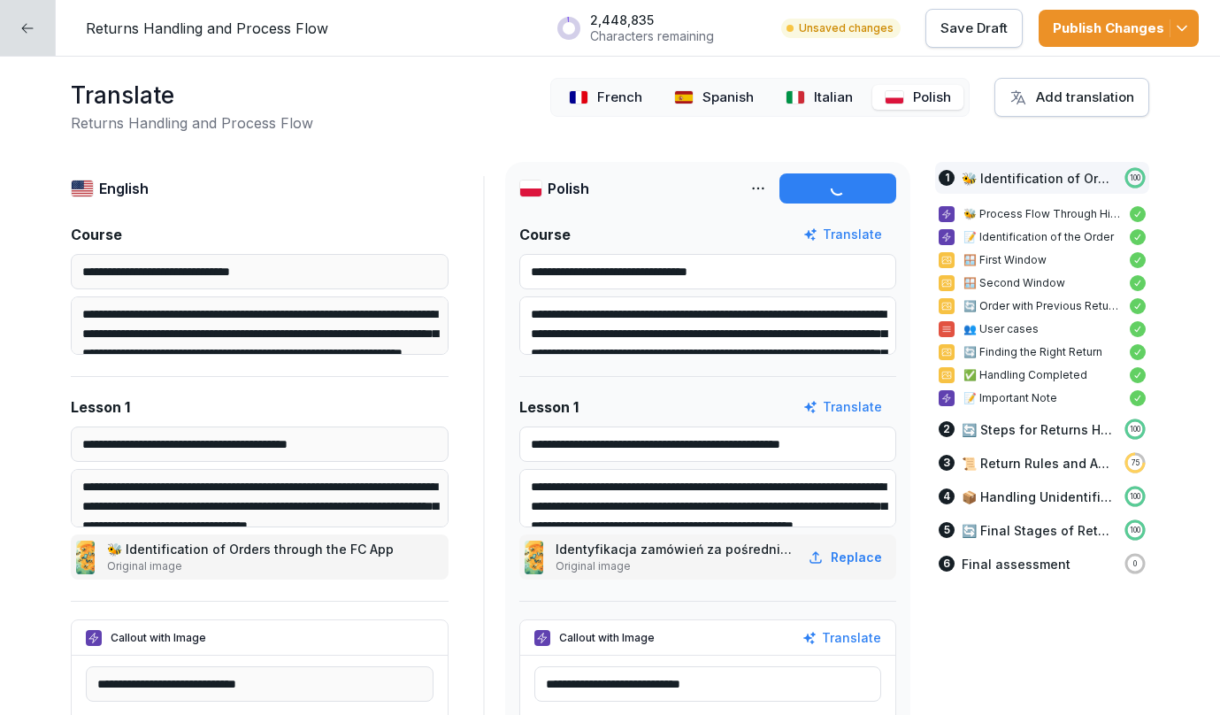
type textarea "**********"
click at [846, 188] on div "Translate all" at bounding box center [837, 188] width 99 height 19
click at [1080, 92] on div "Add translation" at bounding box center [1072, 97] width 125 height 19
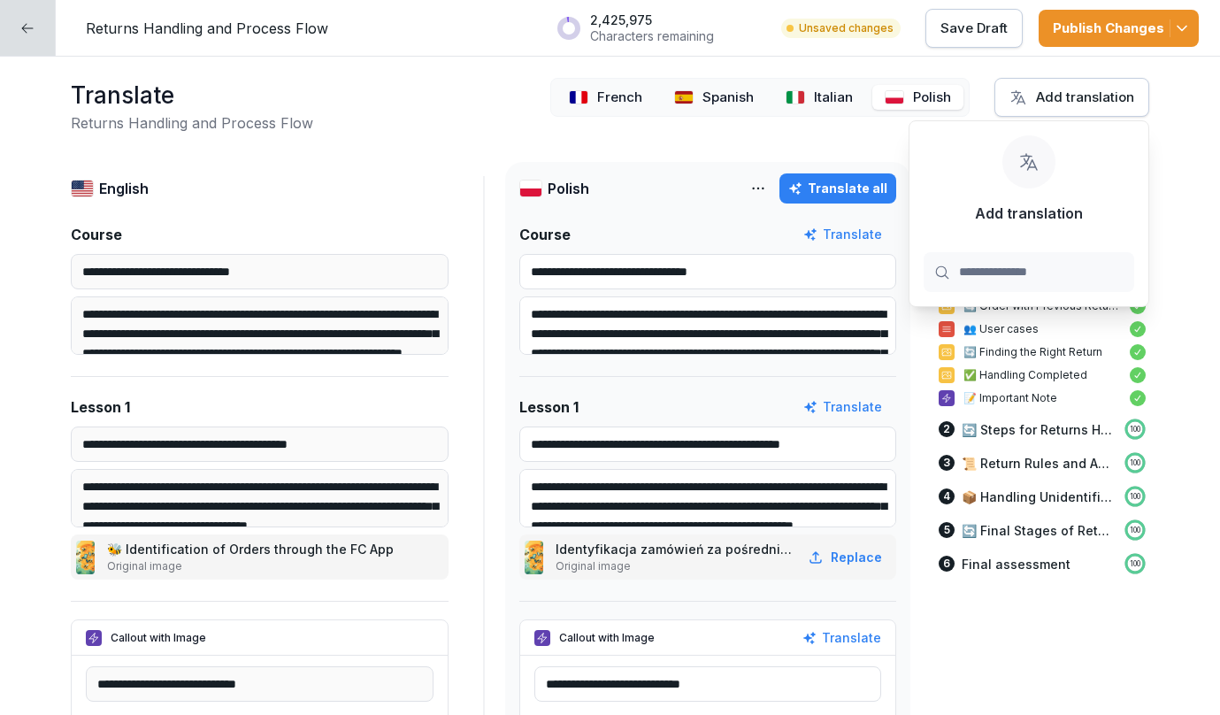
click at [1080, 92] on div "Add translation" at bounding box center [1072, 97] width 125 height 19
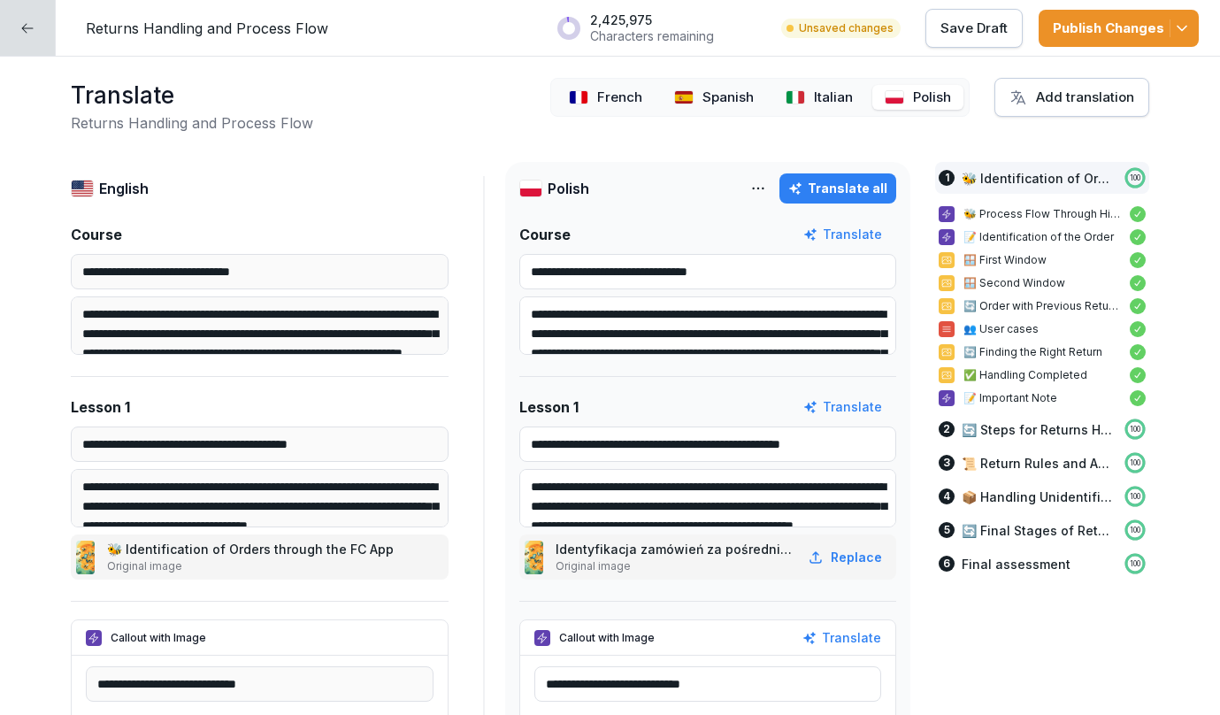
click at [1080, 92] on div "Add translation" at bounding box center [1072, 97] width 125 height 19
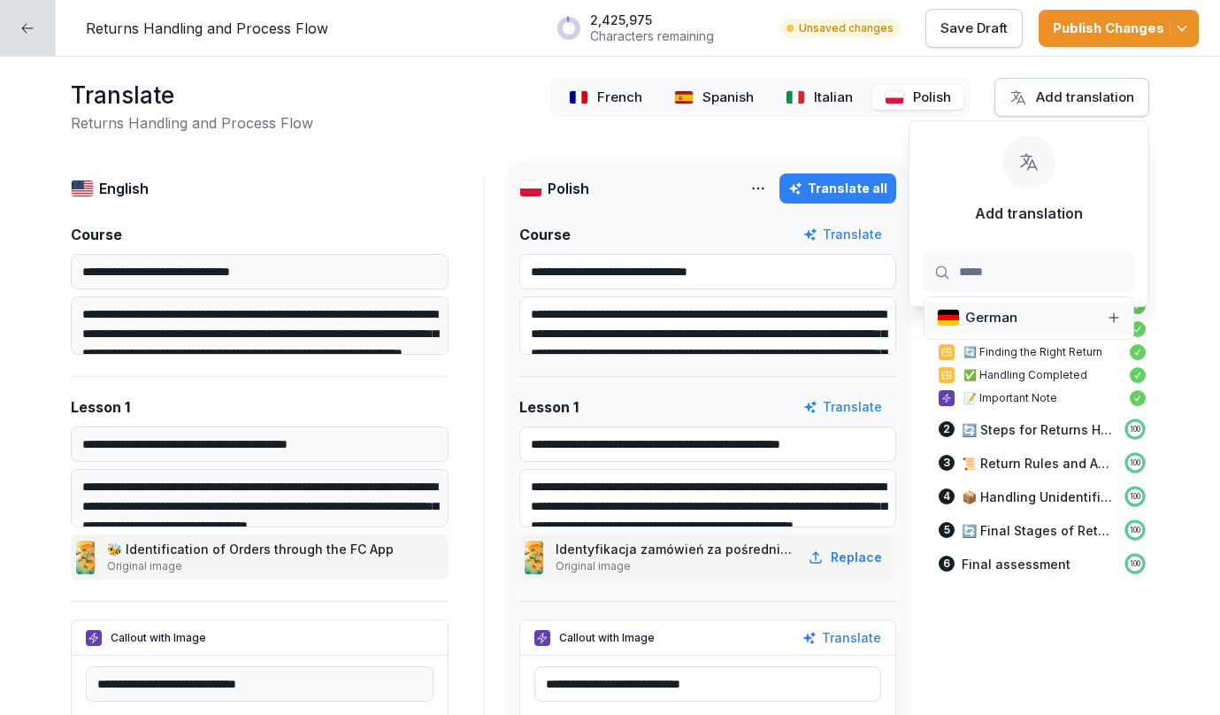
type input "******"
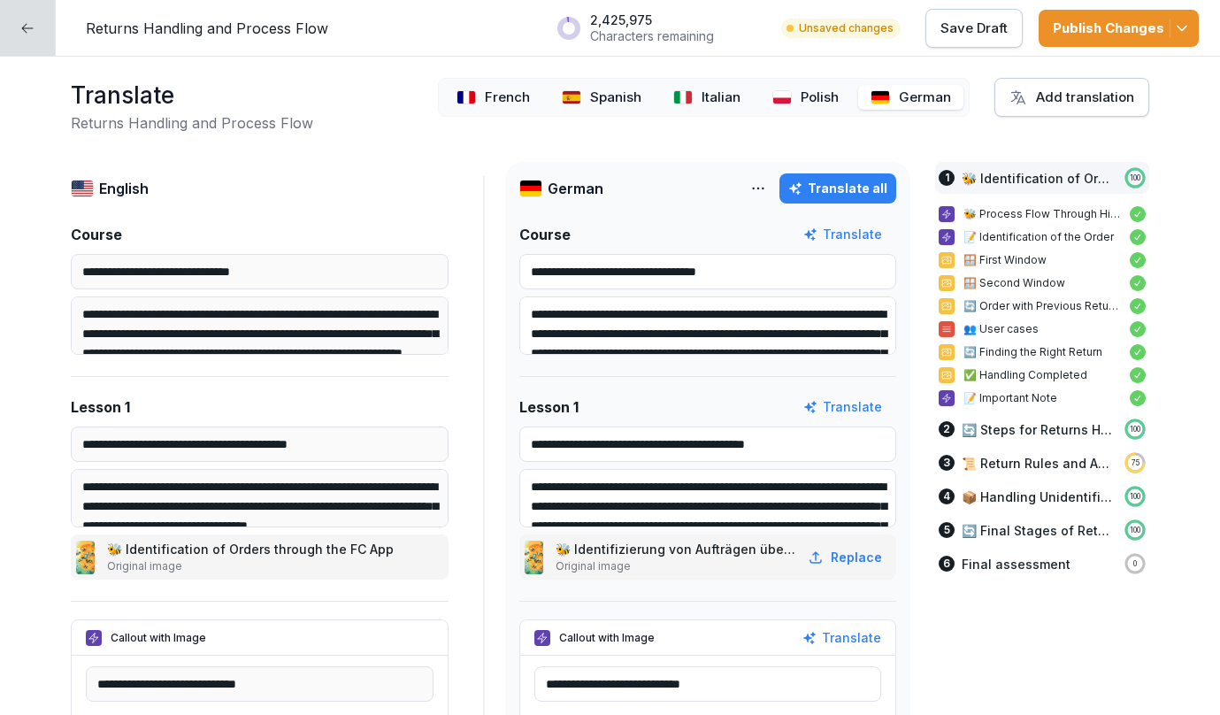
click at [863, 192] on div "Translate all" at bounding box center [837, 188] width 99 height 19
type textarea "**********"
type input "**********"
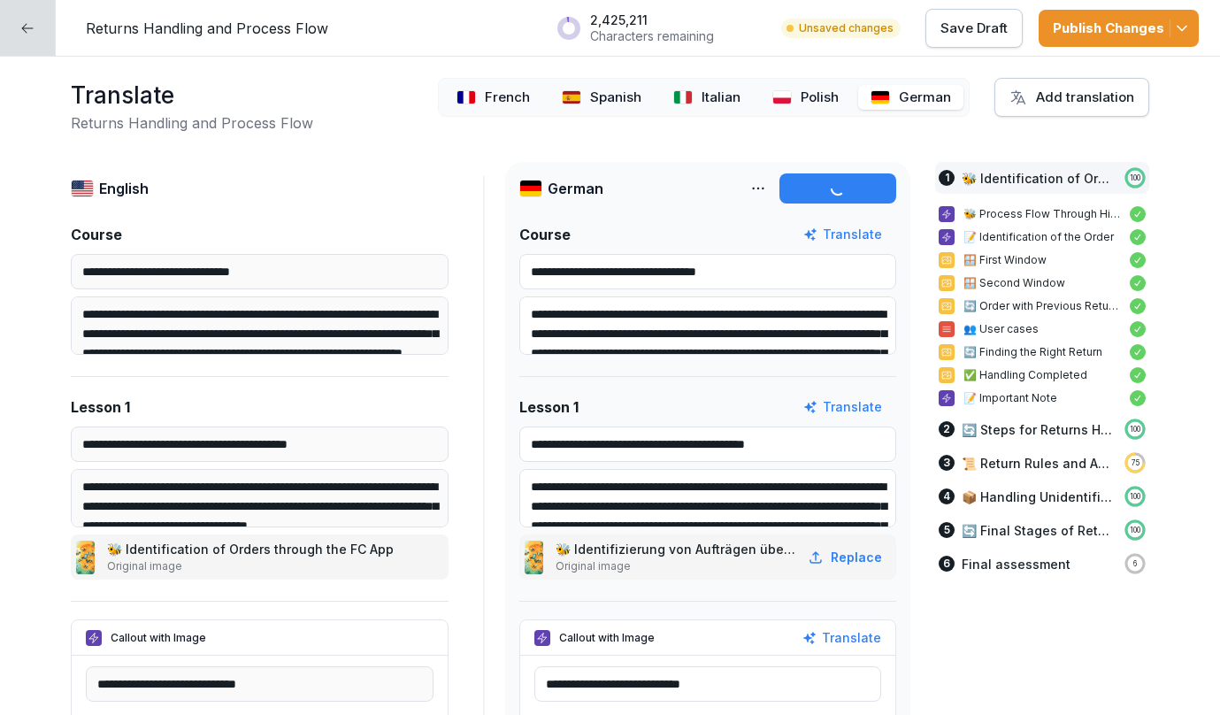
type textarea "**********"
click at [852, 189] on div "Translate all" at bounding box center [837, 188] width 99 height 19
type input "**********"
type textarea "**********"
click at [1041, 108] on button "Add translation" at bounding box center [1072, 97] width 155 height 39
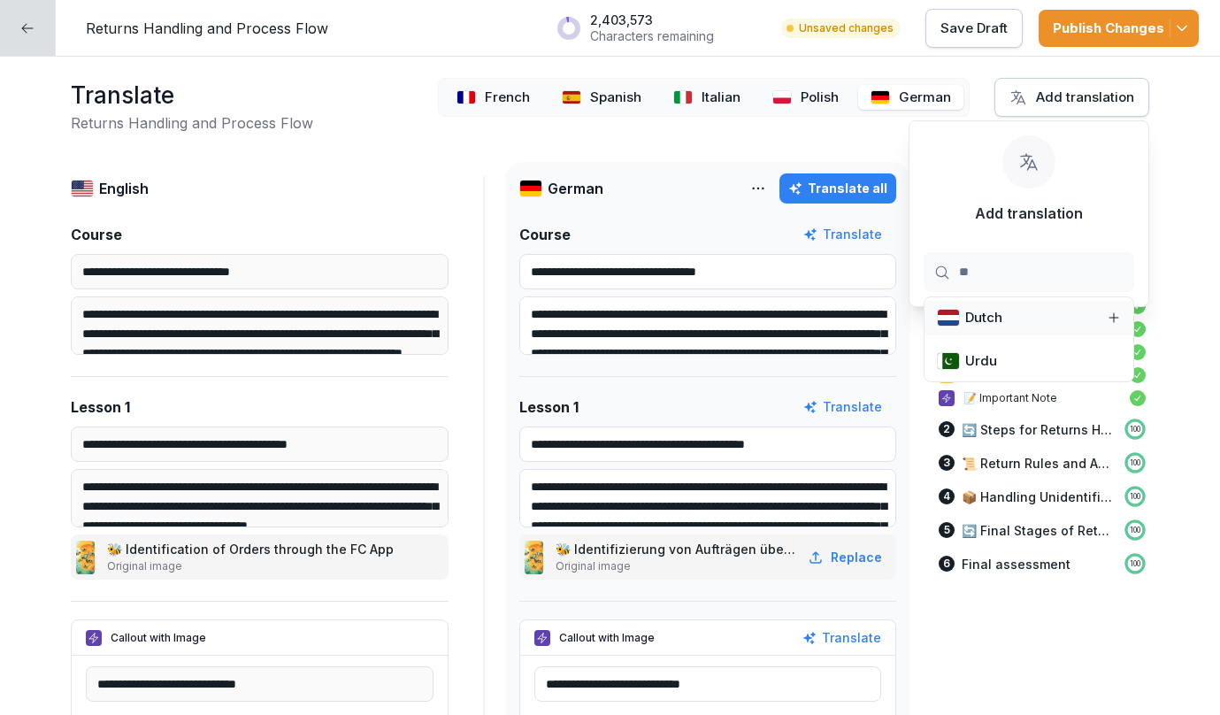
type input "***"
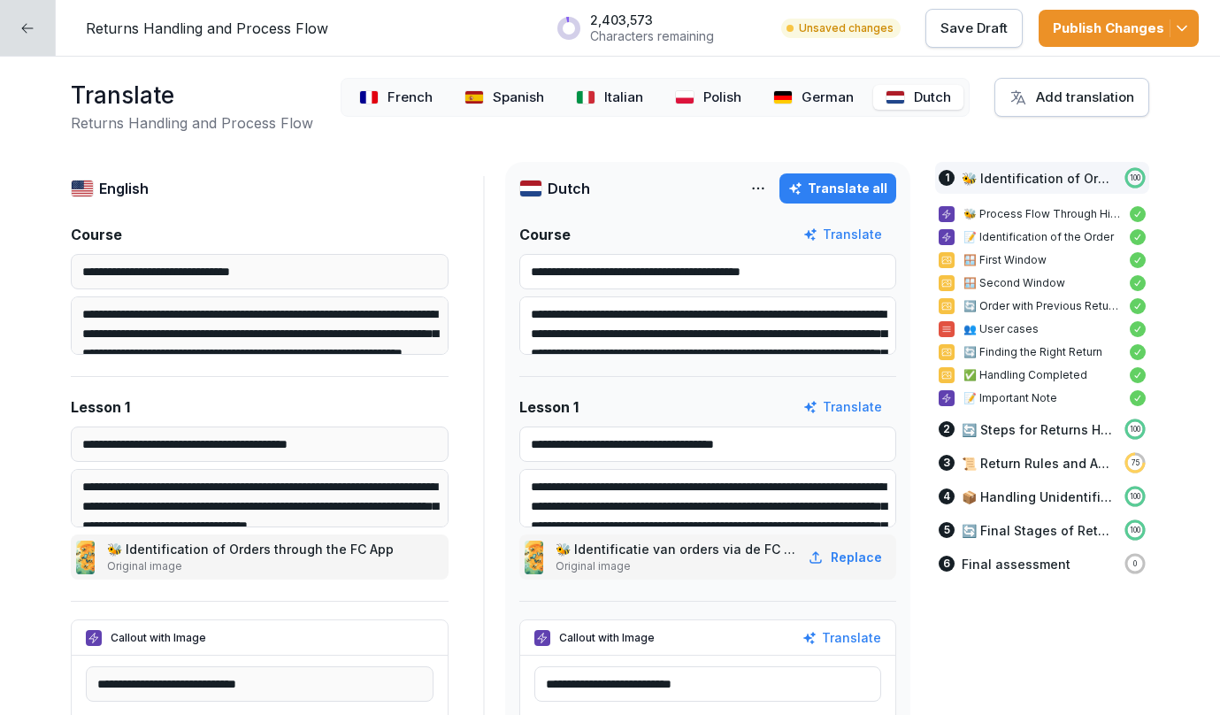
click at [850, 194] on div "Translate all" at bounding box center [837, 188] width 99 height 19
type textarea "**********"
click at [841, 188] on div "Translate all" at bounding box center [837, 188] width 99 height 19
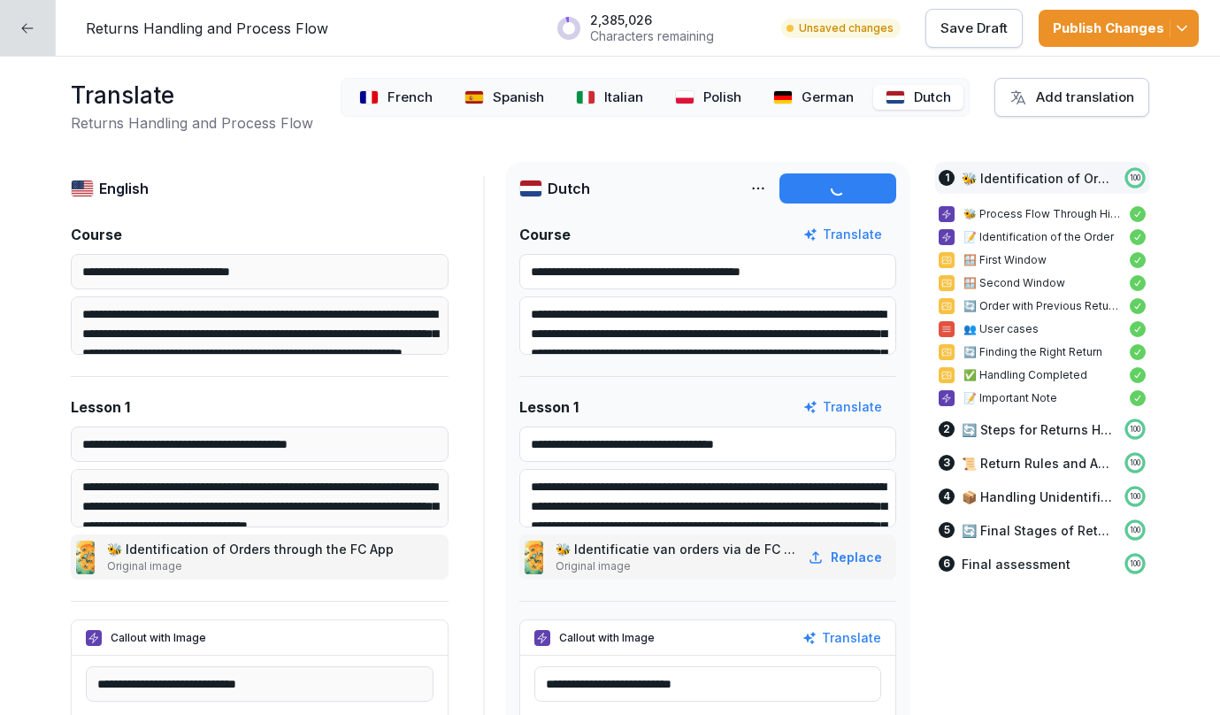
click at [847, 138] on div "**********" at bounding box center [610, 386] width 1220 height 658
click at [1102, 22] on div "Publish Changes" at bounding box center [1119, 28] width 132 height 19
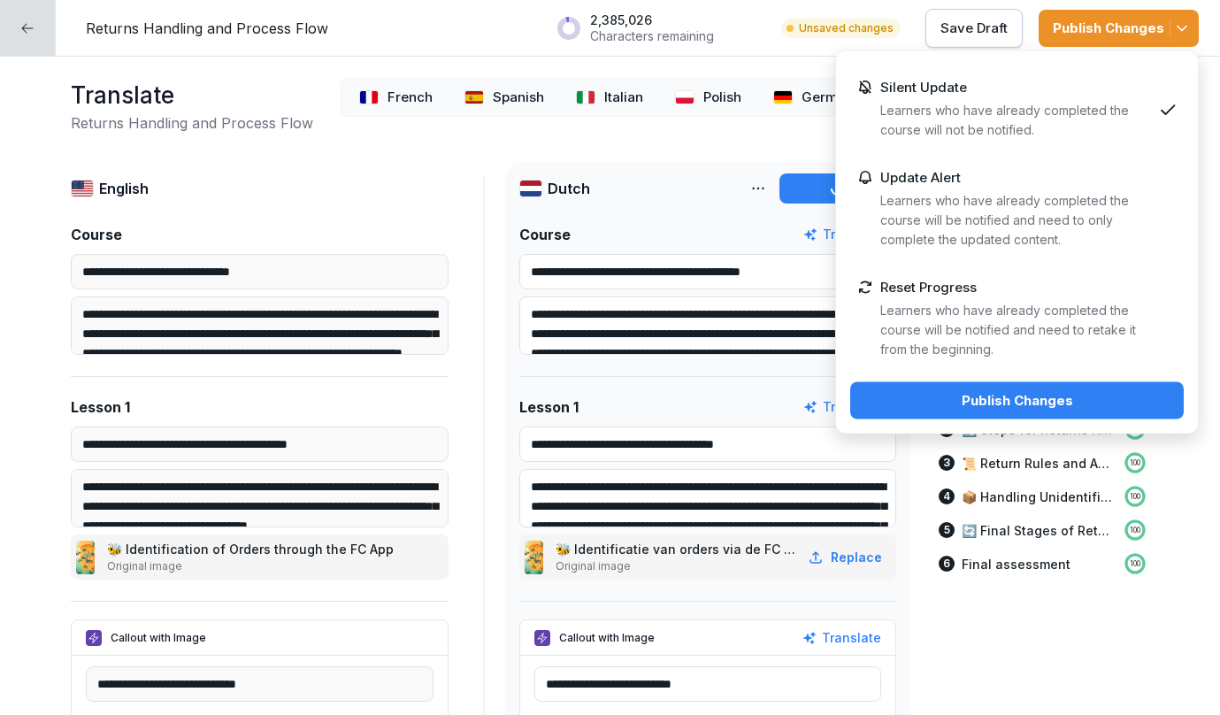
click at [998, 411] on button "Publish Changes" at bounding box center [1017, 400] width 334 height 37
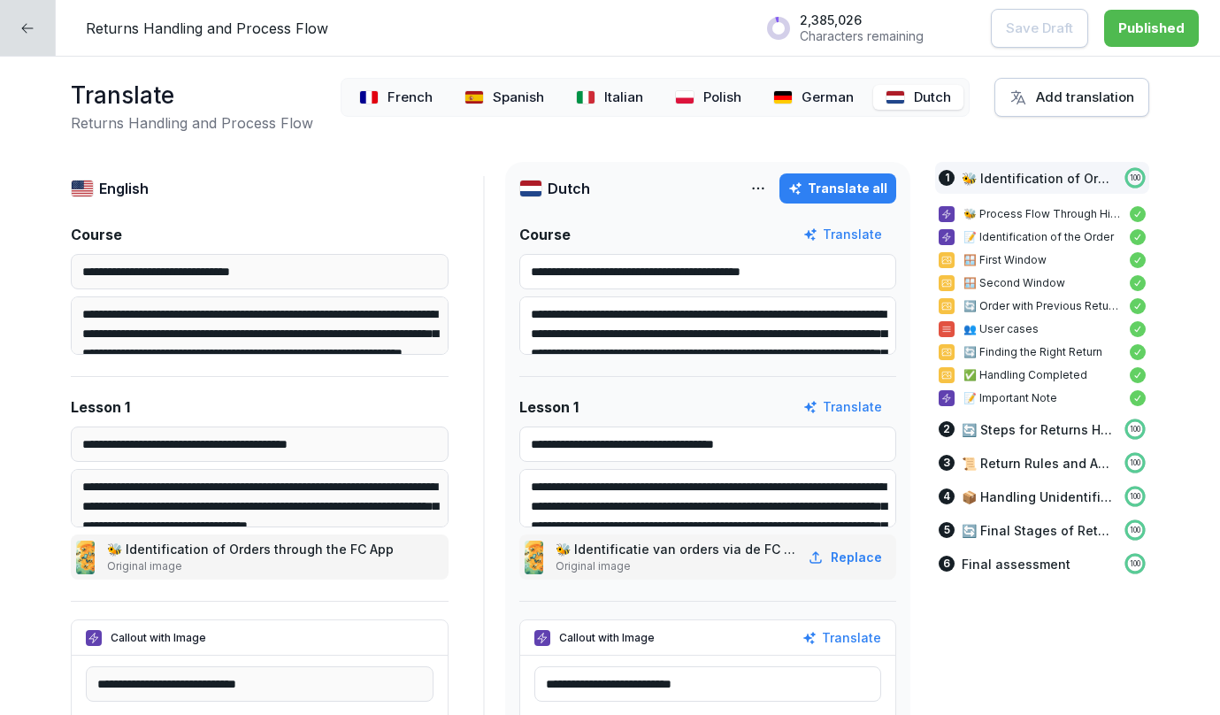
click at [44, 40] on div at bounding box center [28, 28] width 56 height 56
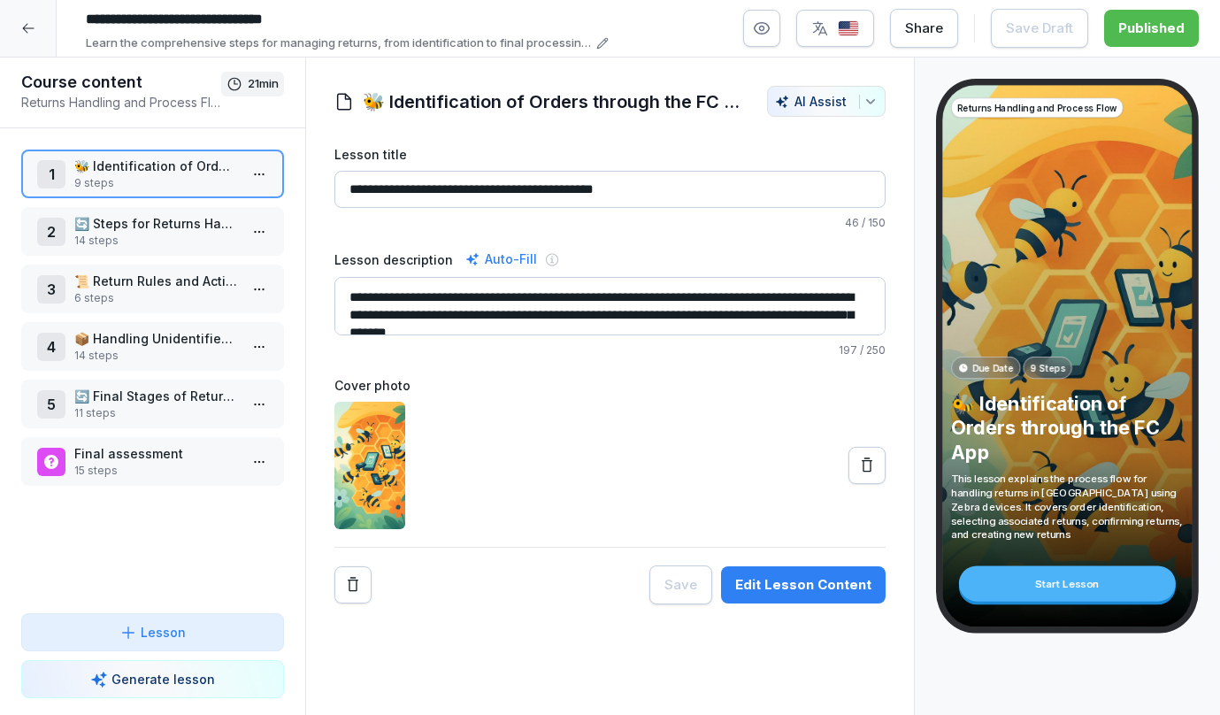
click at [35, 34] on div at bounding box center [28, 28] width 57 height 57
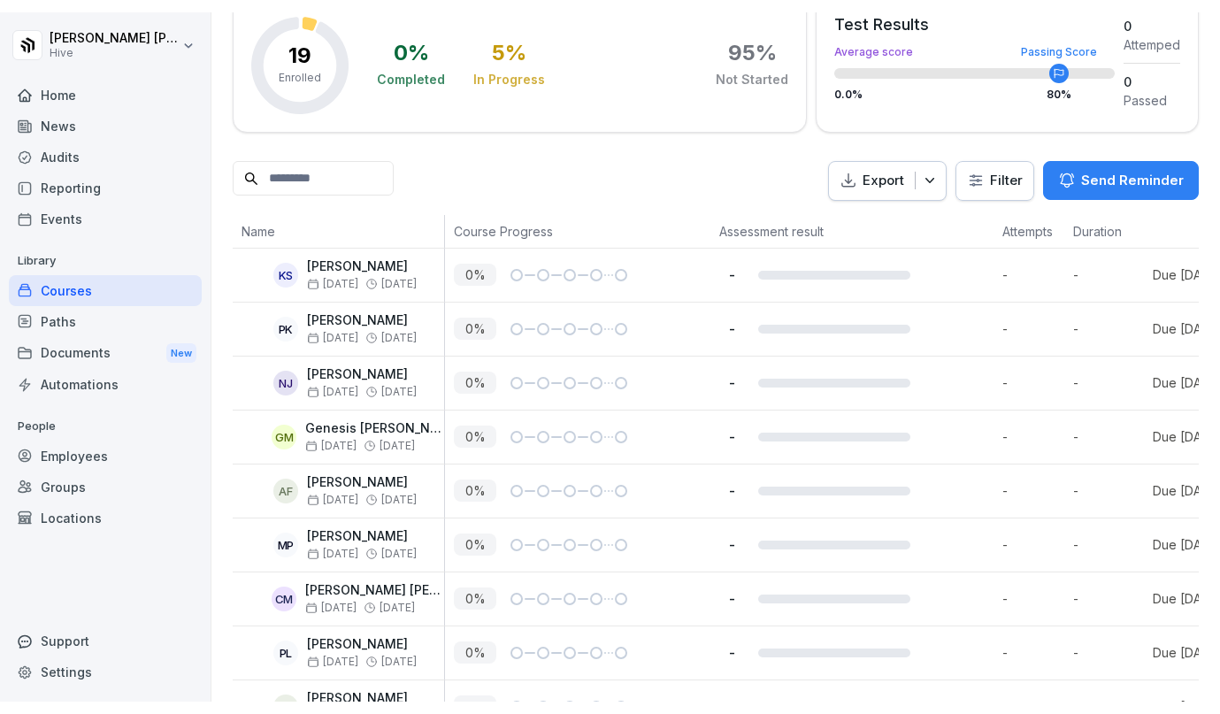
scroll to position [296, 0]
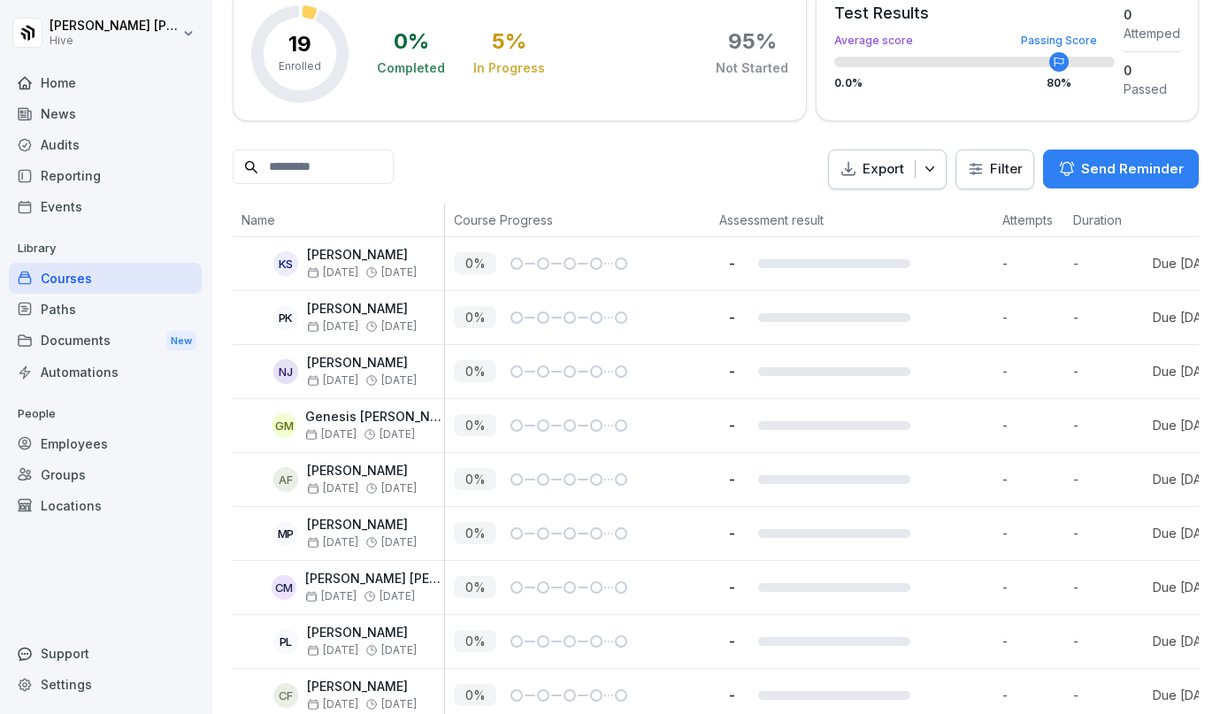
click at [72, 84] on div "Home" at bounding box center [105, 82] width 193 height 31
